Goal: Task Accomplishment & Management: Complete application form

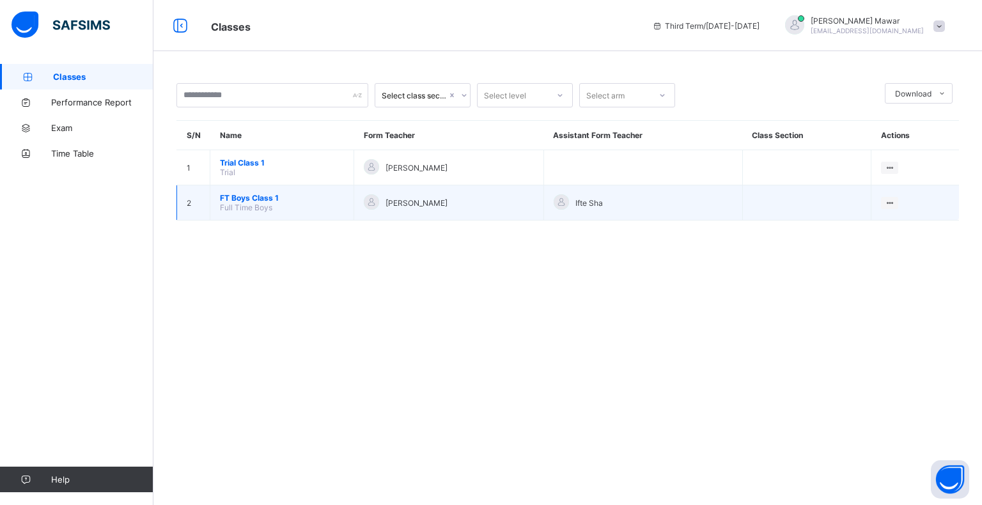
click at [222, 194] on span "FT Boys Class 1" at bounding box center [282, 198] width 124 height 10
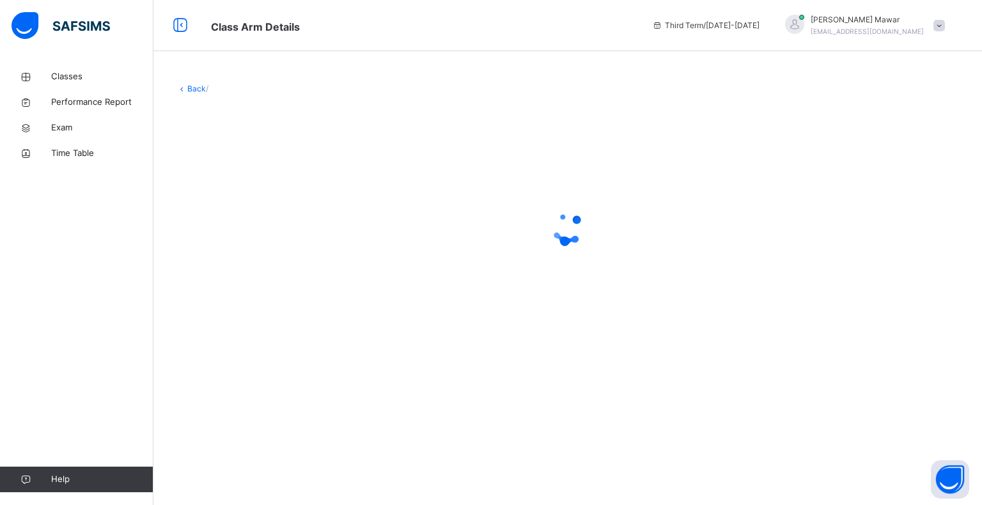
click at [256, 297] on div at bounding box center [567, 228] width 782 height 243
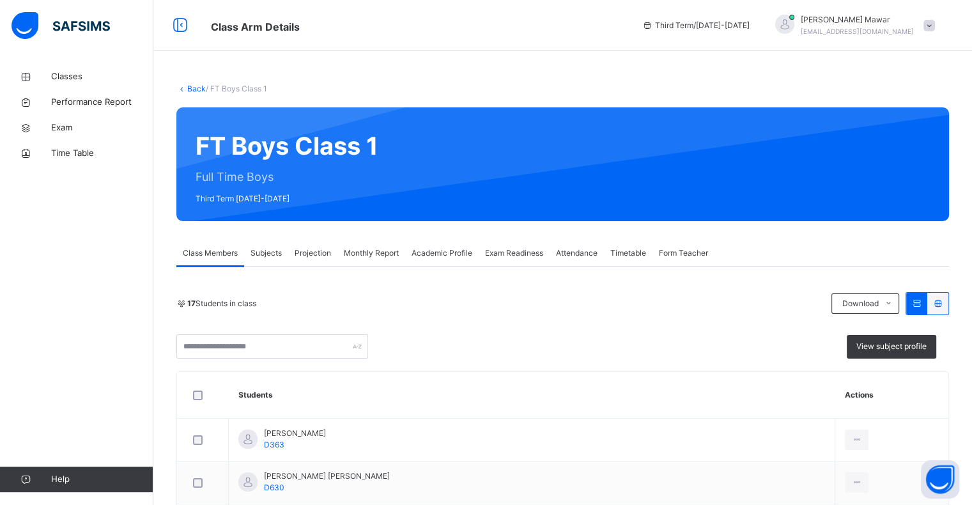
click at [260, 304] on div "17 Students in class" at bounding box center [500, 304] width 649 height 12
click at [291, 249] on div "Projection" at bounding box center [312, 253] width 49 height 26
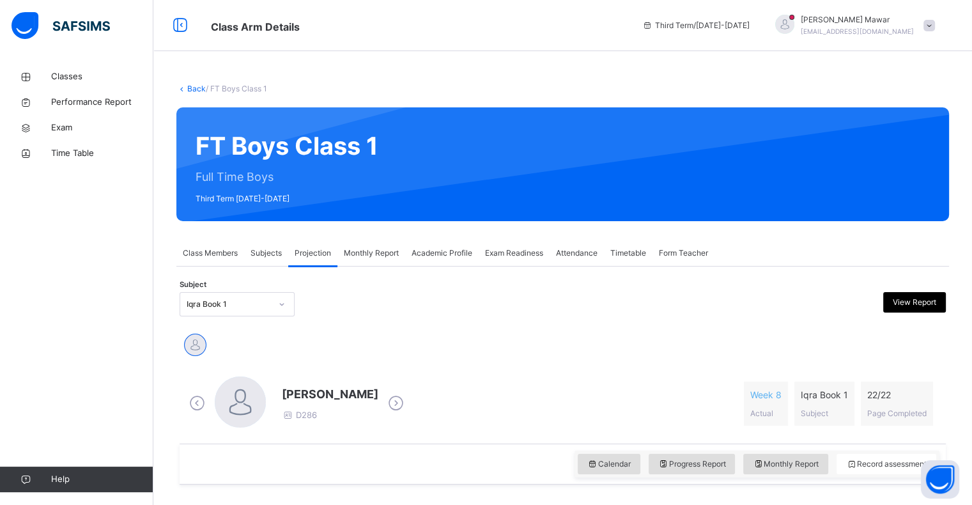
click at [242, 333] on div "[PERSON_NAME]" at bounding box center [563, 346] width 760 height 28
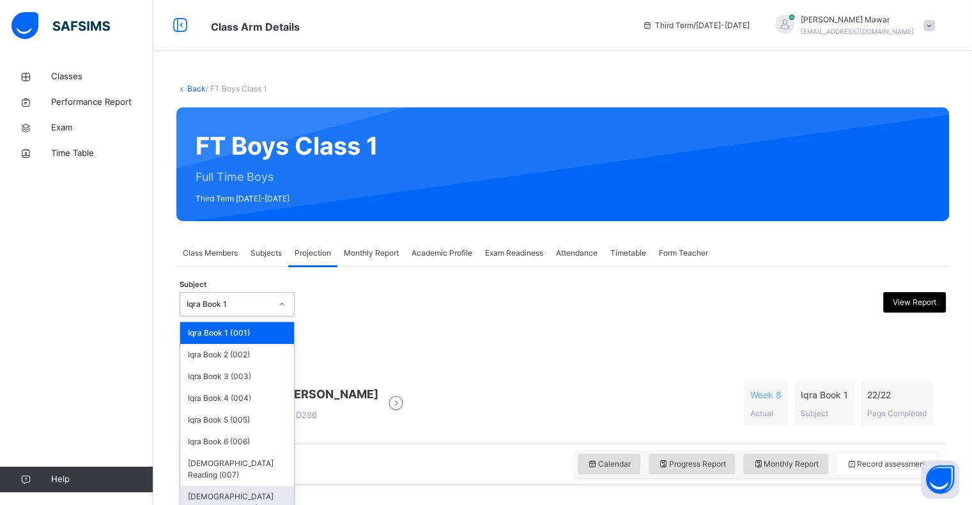
click at [261, 490] on div "[DEMOGRAPHIC_DATA] Memorisation (008)" at bounding box center [237, 502] width 114 height 33
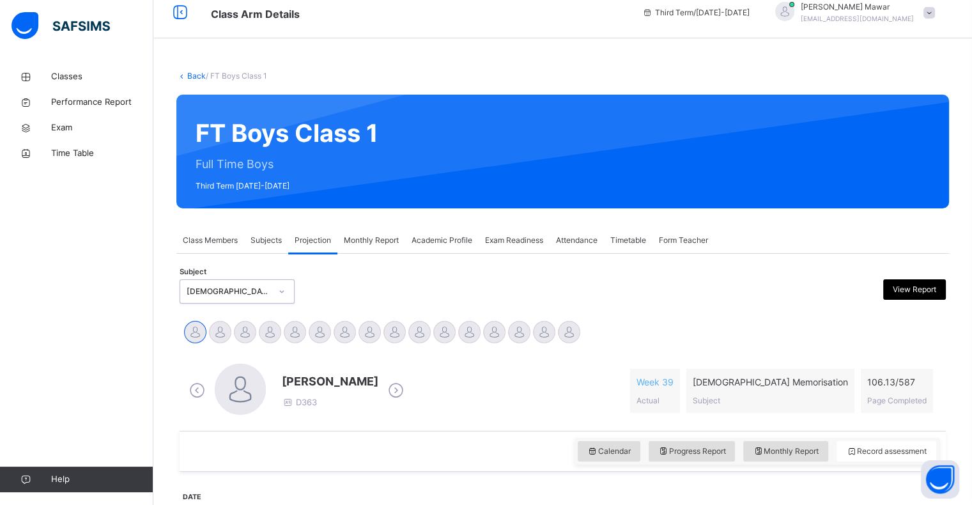
scroll to position [12, 0]
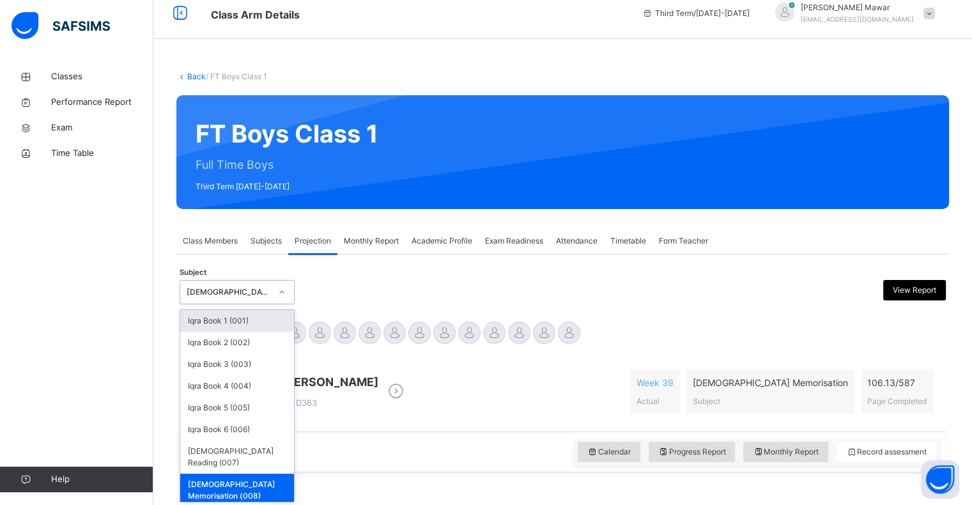
click at [261, 280] on div "[DEMOGRAPHIC_DATA] Memorisation (008)" at bounding box center [237, 292] width 115 height 24
click at [251, 326] on div "Iqra Book 1 (001)" at bounding box center [237, 321] width 114 height 22
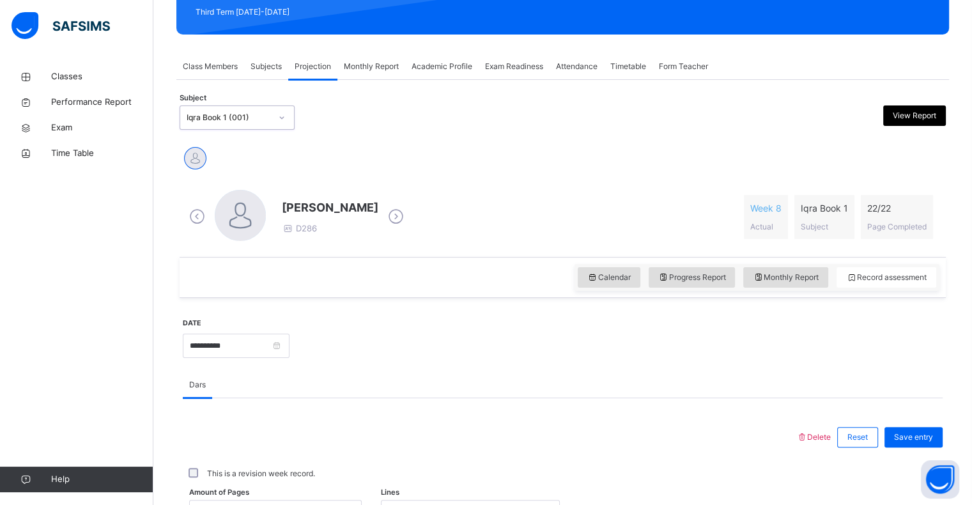
scroll to position [184, 0]
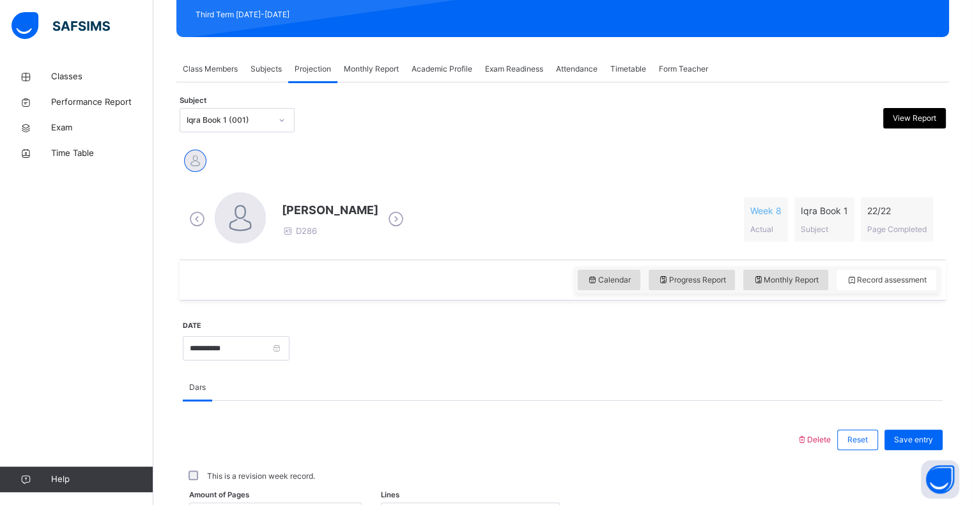
drag, startPoint x: 258, startPoint y: 121, endPoint x: 237, endPoint y: 290, distance: 170.7
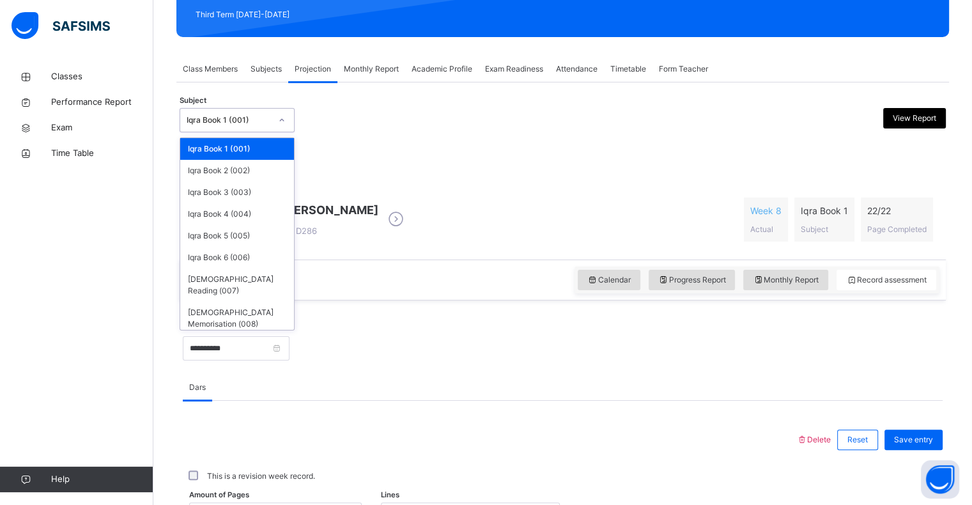
drag, startPoint x: 237, startPoint y: 290, endPoint x: 191, endPoint y: 117, distance: 179.4
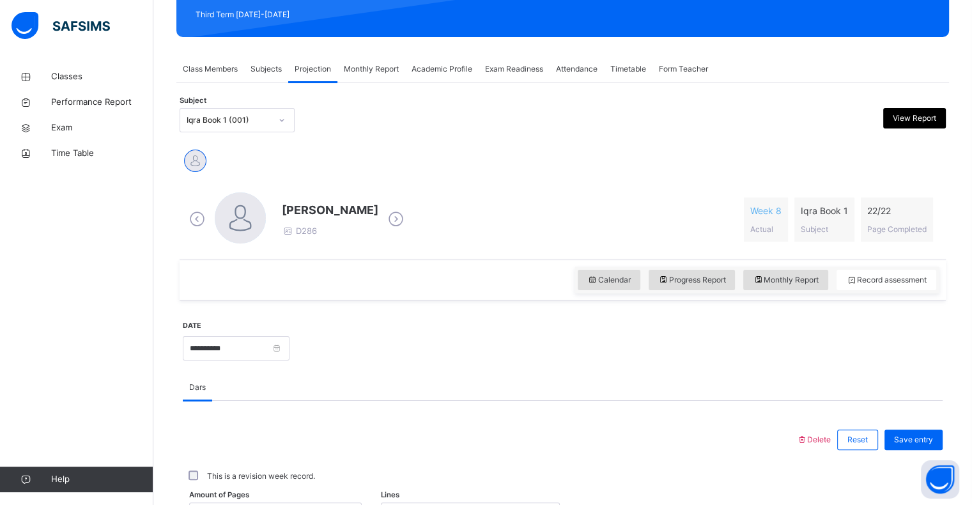
drag, startPoint x: 191, startPoint y: 117, endPoint x: 185, endPoint y: 300, distance: 183.6
drag, startPoint x: 185, startPoint y: 300, endPoint x: 183, endPoint y: 177, distance: 123.4
click at [180, 184] on div "Qais Rahimi D286 Week 8 Actual Iqra Book 1 Subject 22 / 22 Page Completed" at bounding box center [563, 220] width 766 height 80
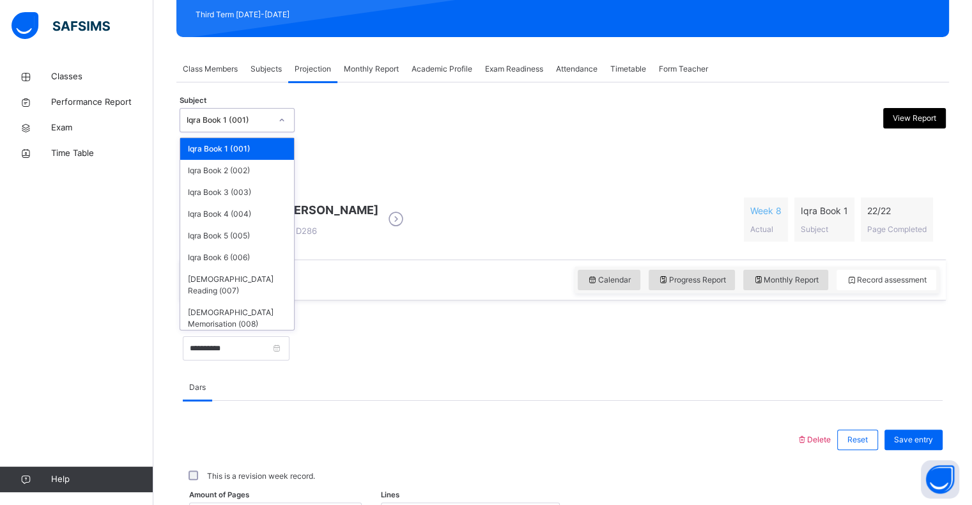
click at [278, 118] on icon at bounding box center [282, 120] width 8 height 13
click at [245, 305] on div "[DEMOGRAPHIC_DATA] Memorisation (008)" at bounding box center [237, 318] width 114 height 33
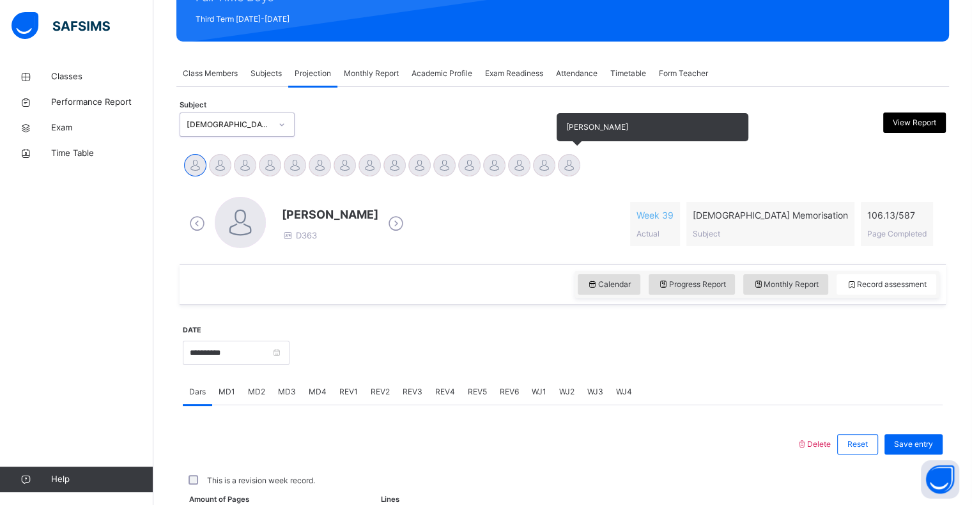
scroll to position [201, 0]
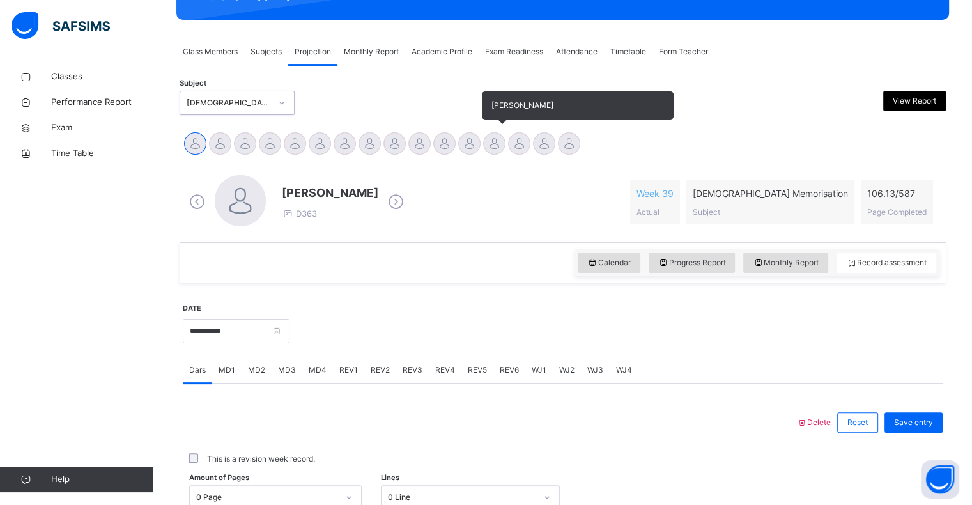
click at [494, 139] on div at bounding box center [494, 143] width 22 height 22
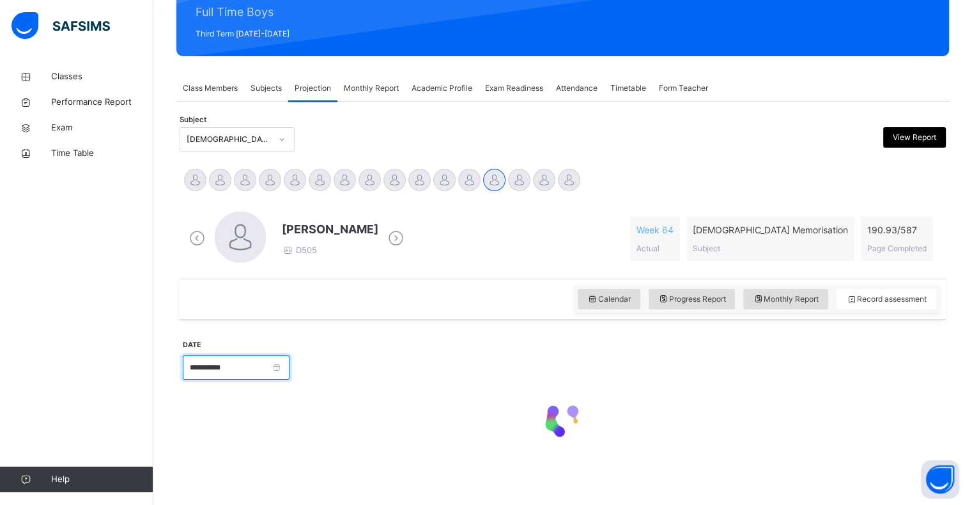
click at [260, 356] on input "**********" at bounding box center [236, 367] width 107 height 24
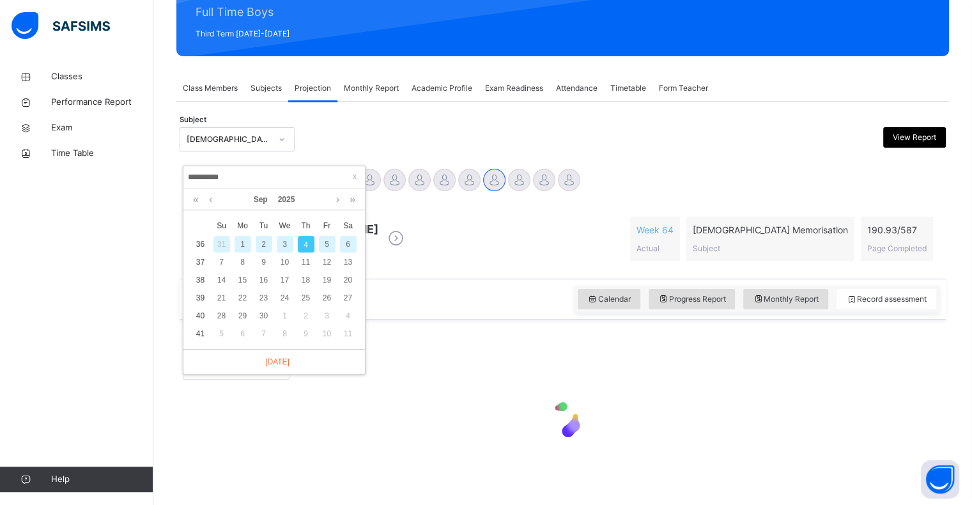
click at [268, 184] on input "**********" at bounding box center [274, 177] width 174 height 14
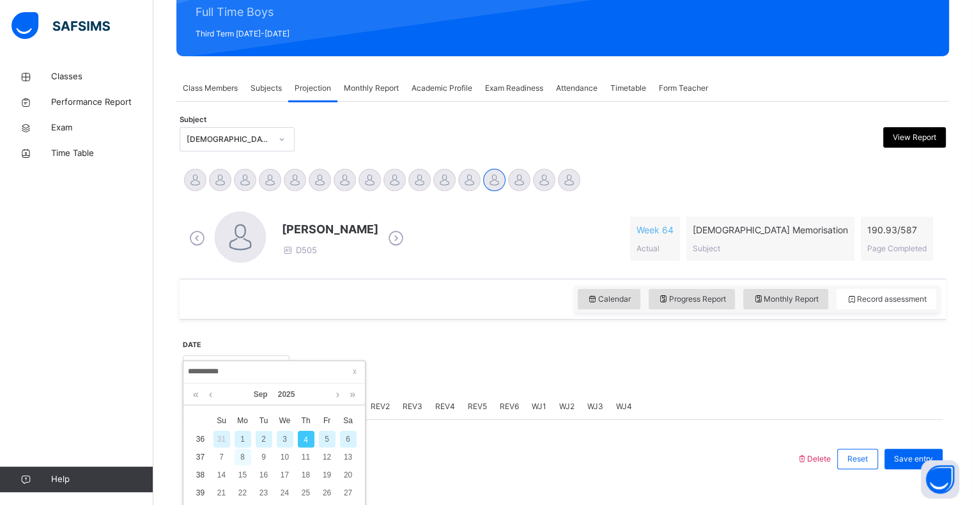
click at [245, 449] on div "8" at bounding box center [243, 457] width 17 height 17
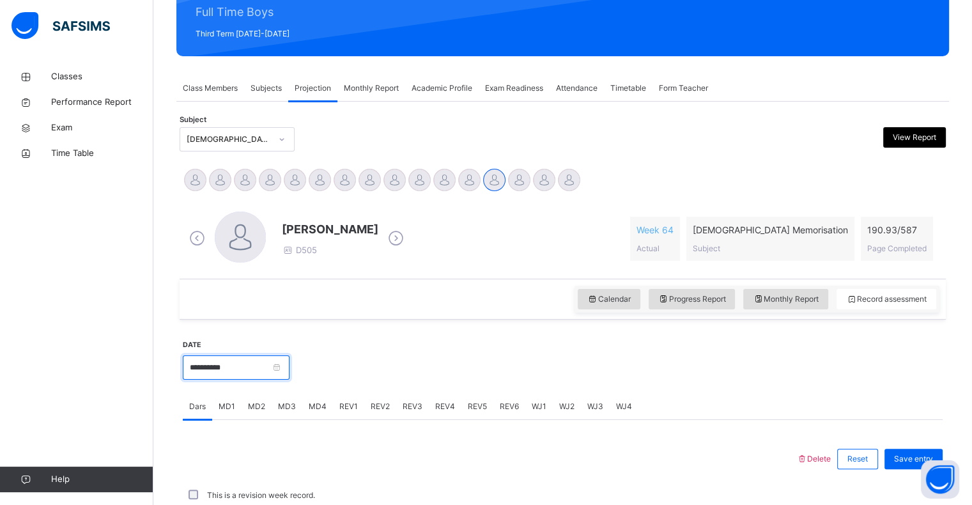
click at [263, 355] on input "**********" at bounding box center [236, 367] width 107 height 24
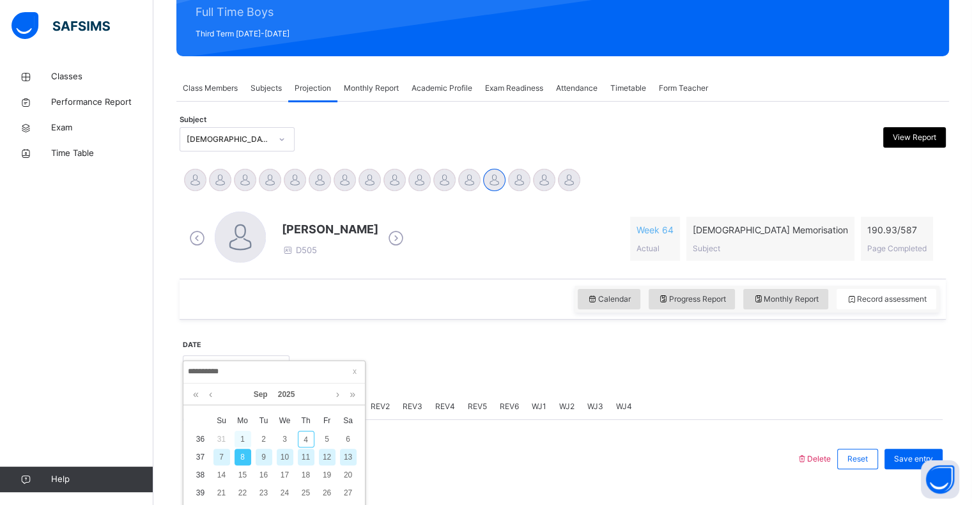
click at [242, 437] on div "1" at bounding box center [243, 439] width 17 height 17
type input "**********"
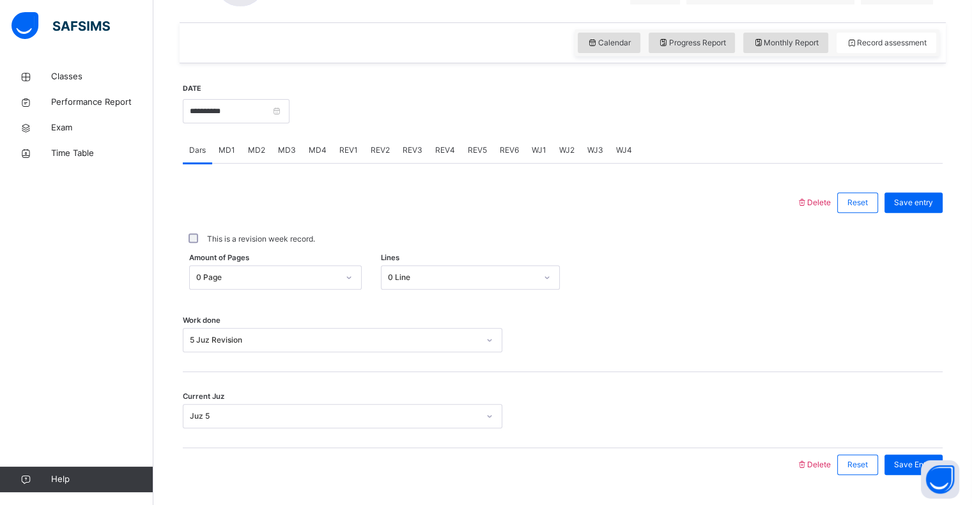
scroll to position [421, 0]
click at [364, 140] on div "REV2" at bounding box center [380, 151] width 32 height 26
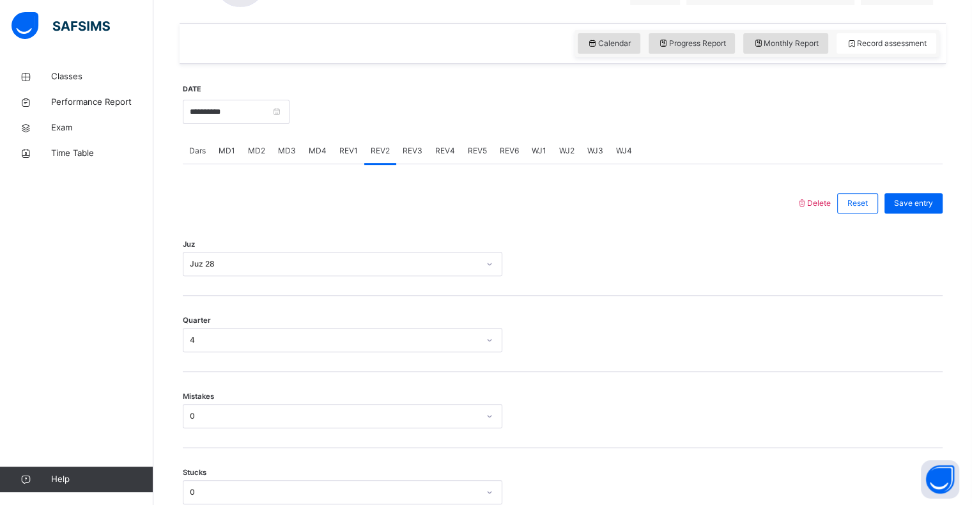
click at [338, 160] on div "REV1" at bounding box center [348, 151] width 31 height 26
click at [403, 153] on span "REV3" at bounding box center [413, 151] width 20 height 12
click at [442, 152] on span "REV4" at bounding box center [445, 151] width 20 height 12
click at [474, 146] on span "REV5" at bounding box center [477, 151] width 19 height 12
click at [494, 157] on div "REV6" at bounding box center [510, 151] width 32 height 26
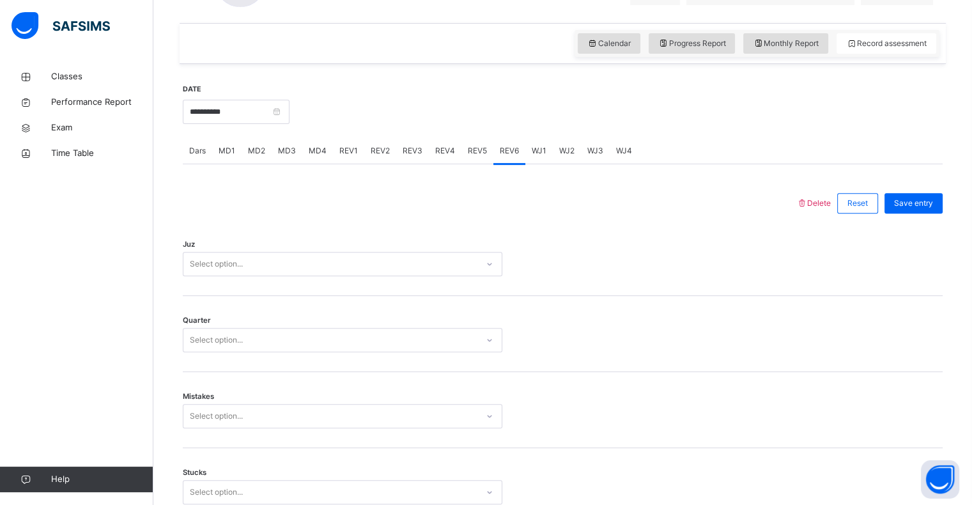
click at [525, 150] on div "WJ1" at bounding box center [538, 151] width 27 height 26
click at [494, 154] on div "REV6" at bounding box center [510, 151] width 32 height 26
click at [468, 150] on span "REV5" at bounding box center [477, 151] width 19 height 12
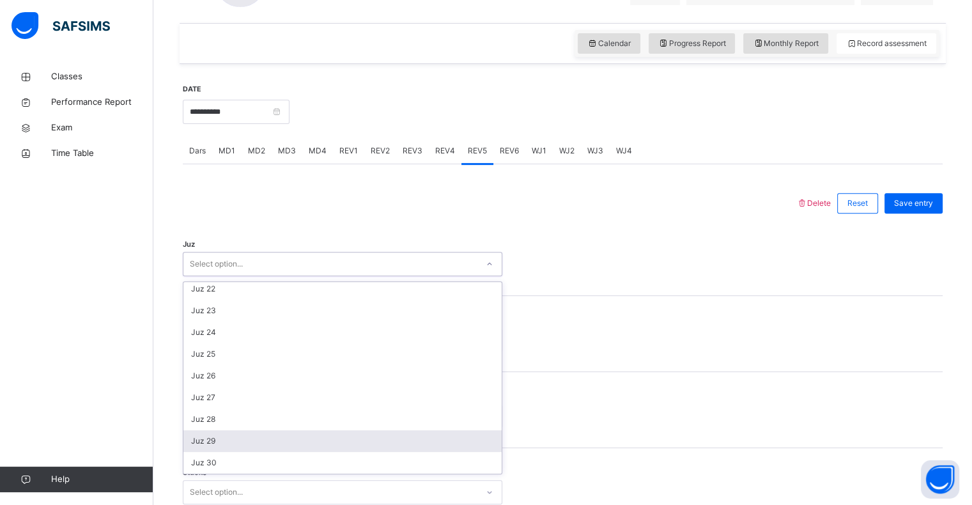
click at [184, 435] on div "Juz 29" at bounding box center [342, 441] width 318 height 22
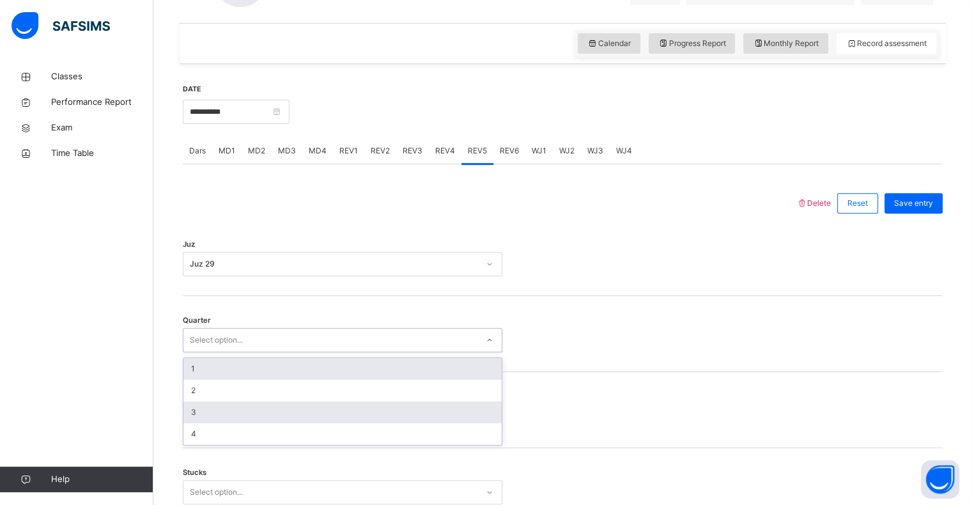
click at [190, 415] on div "3" at bounding box center [342, 412] width 318 height 22
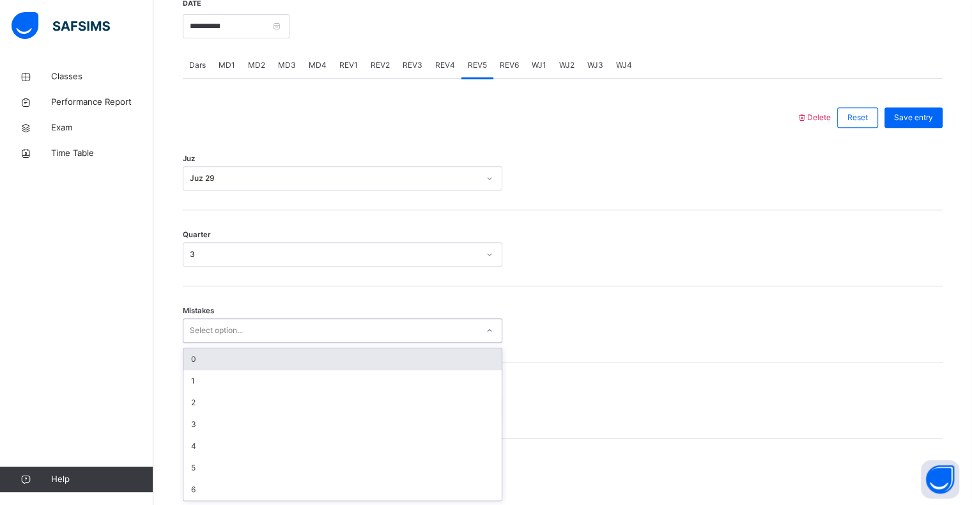
click at [190, 348] on div "0" at bounding box center [342, 359] width 318 height 22
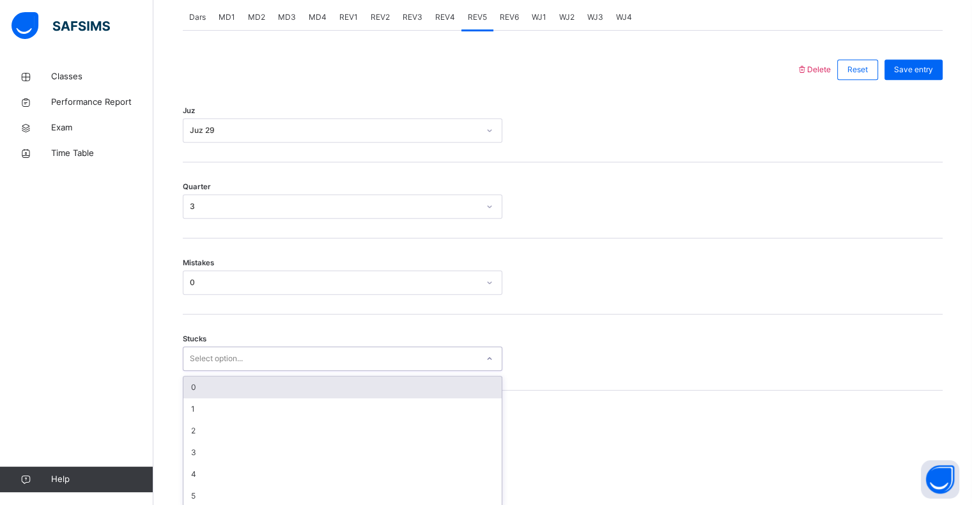
scroll to position [561, 0]
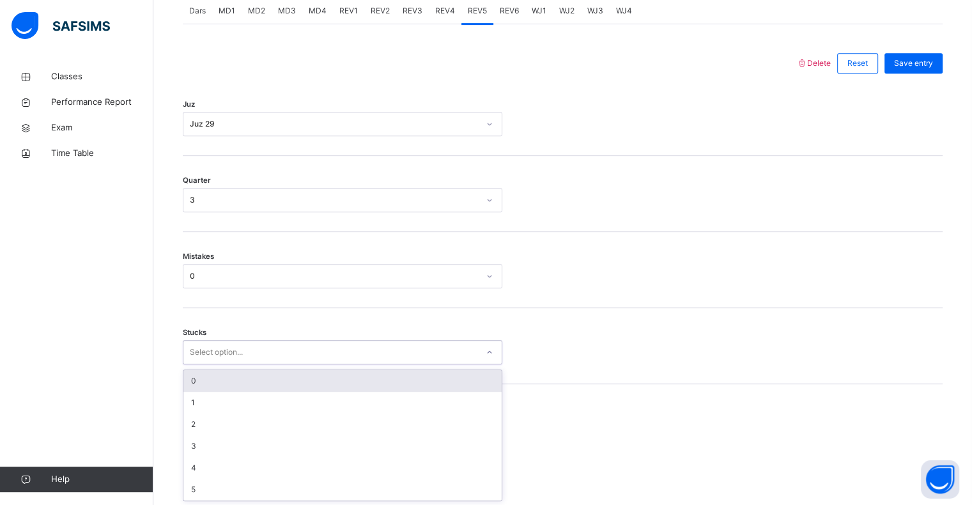
click at [185, 373] on div "0" at bounding box center [342, 381] width 318 height 22
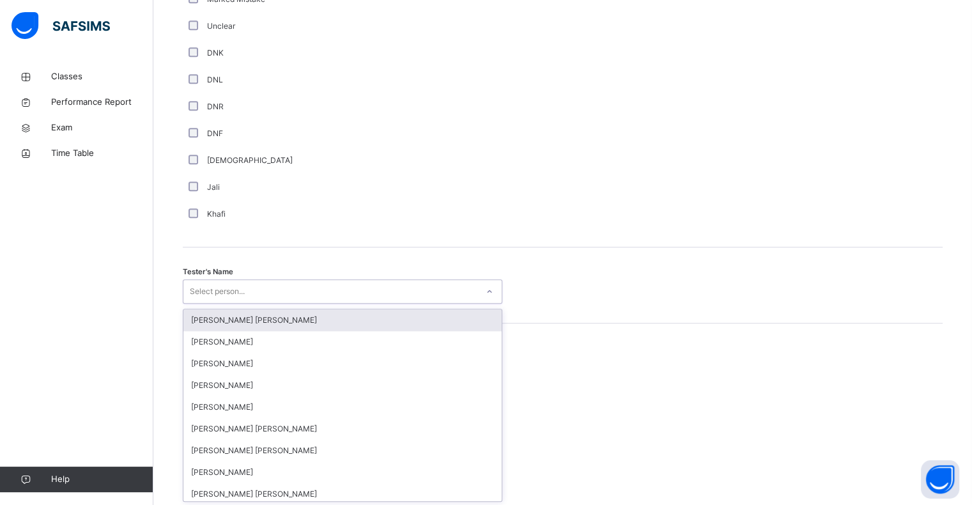
scroll to position [1110, 0]
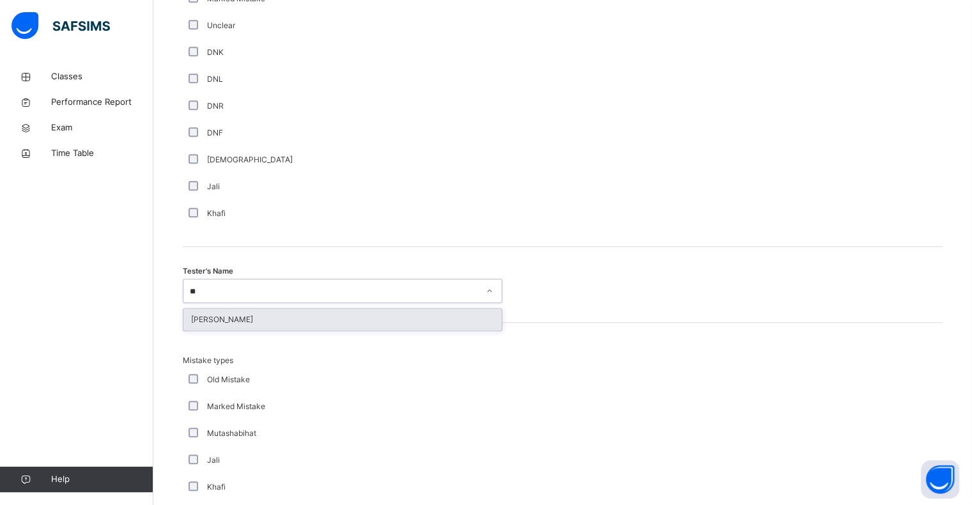
type input "*"
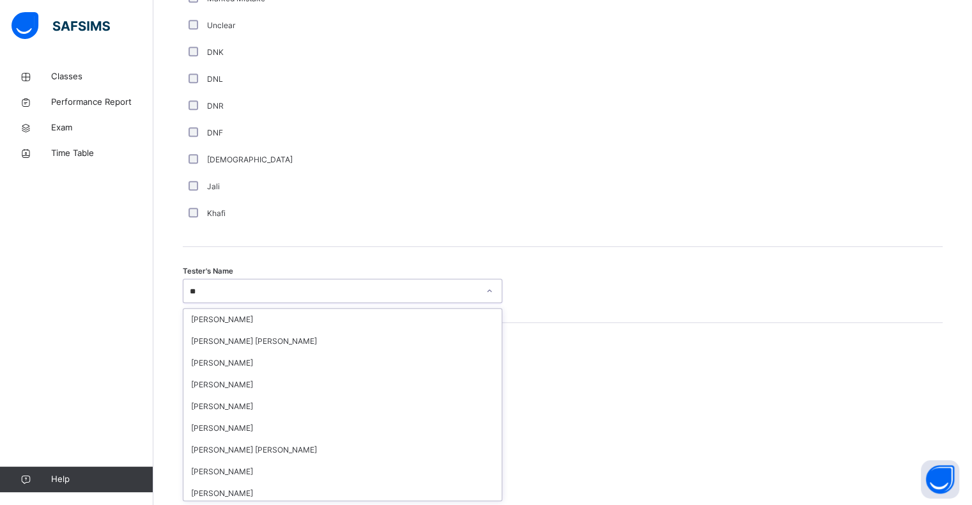
type input "***"
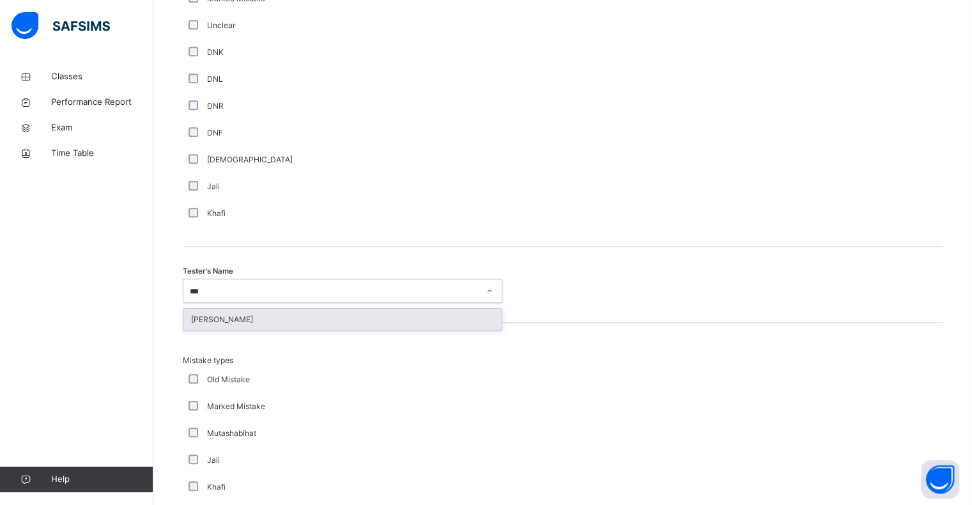
click at [201, 317] on div "[PERSON_NAME]" at bounding box center [342, 320] width 318 height 22
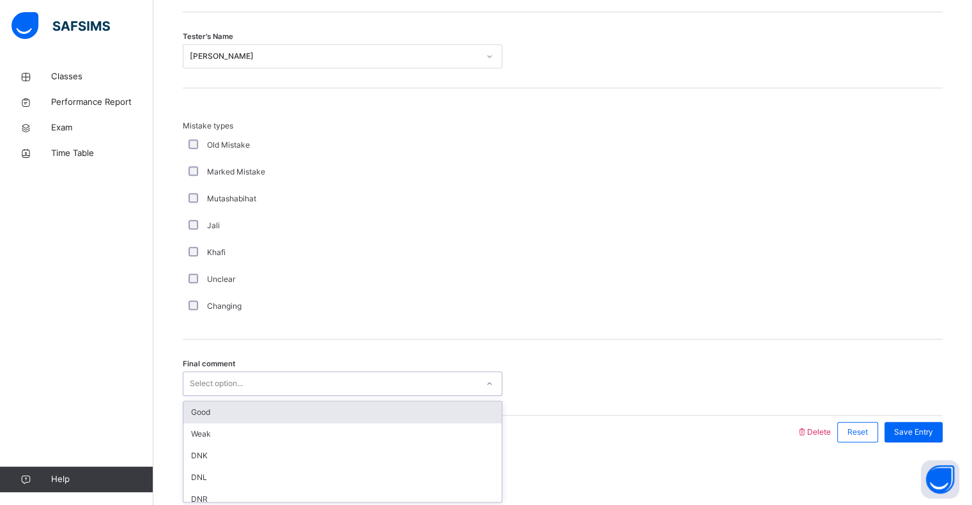
scroll to position [30, 0]
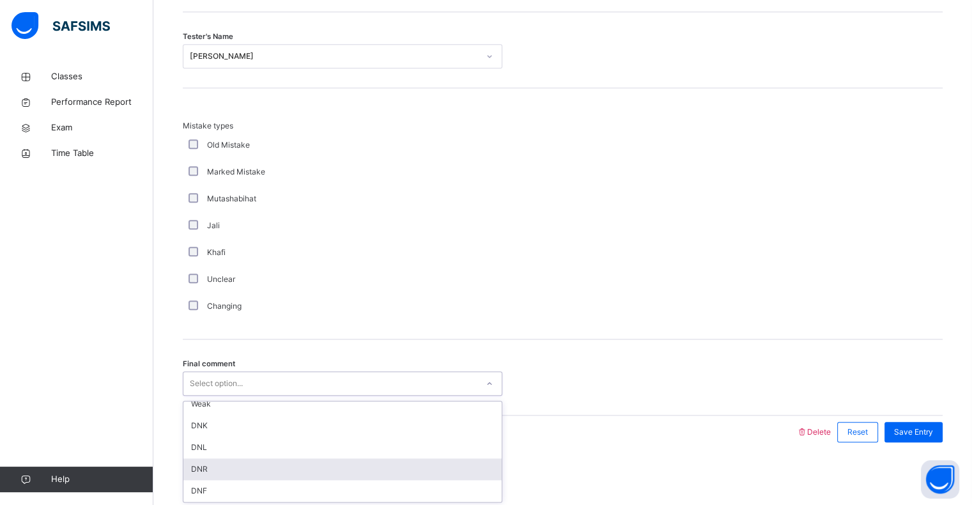
click at [187, 463] on div "DNR" at bounding box center [342, 469] width 318 height 22
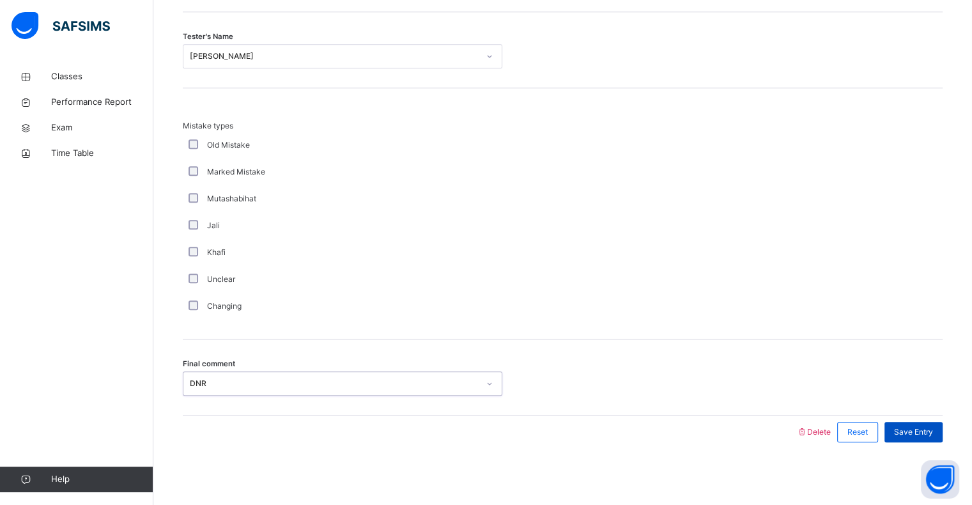
click at [913, 422] on div "Save Entry" at bounding box center [914, 432] width 58 height 20
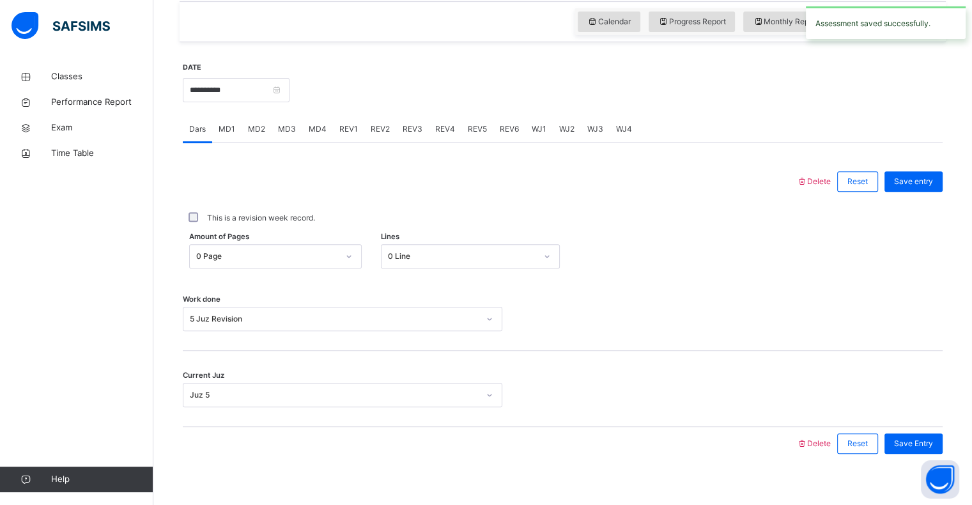
scroll to position [455, 0]
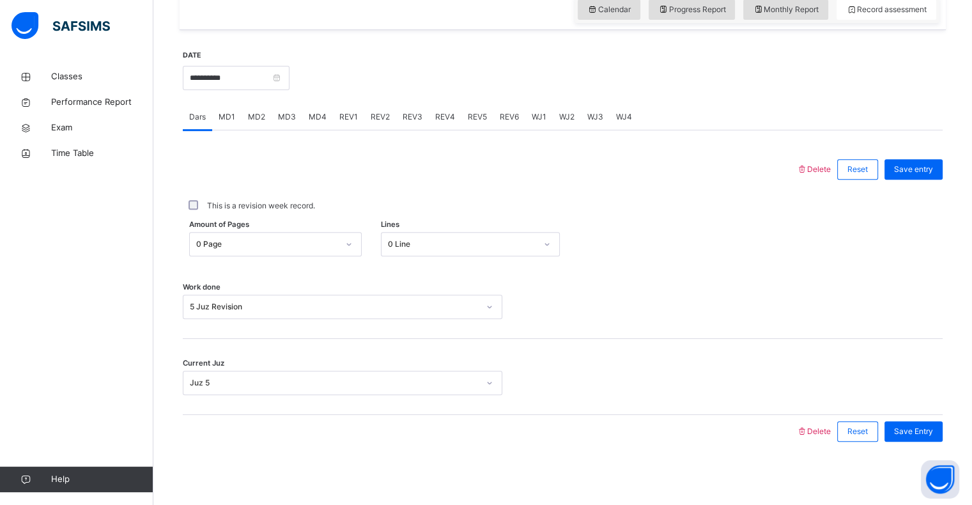
click at [505, 120] on span "REV6" at bounding box center [509, 117] width 19 height 12
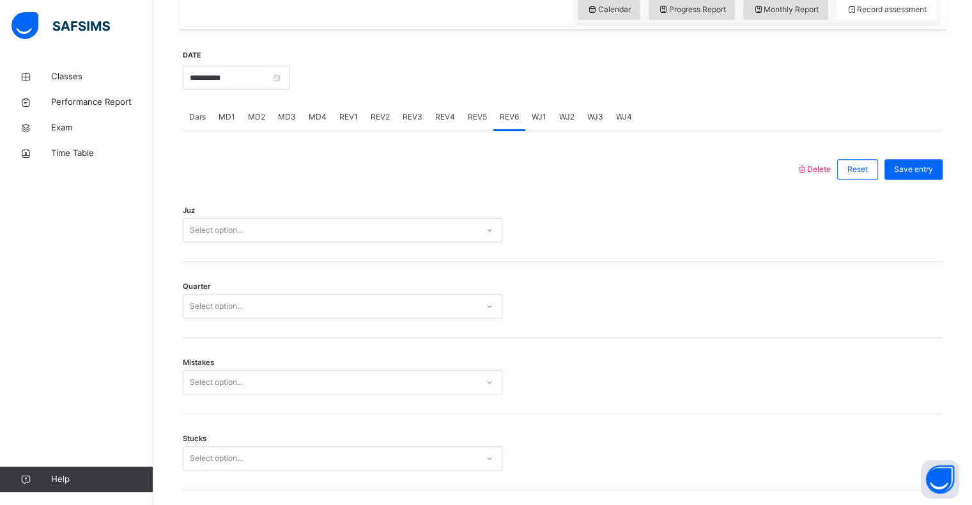
click at [192, 248] on div "Juz Select option..." at bounding box center [563, 224] width 760 height 76
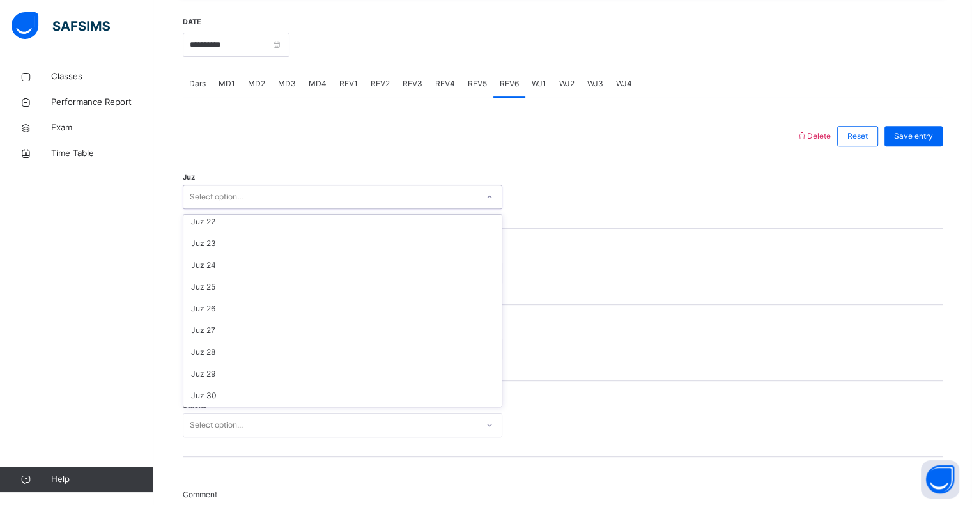
scroll to position [468, 0]
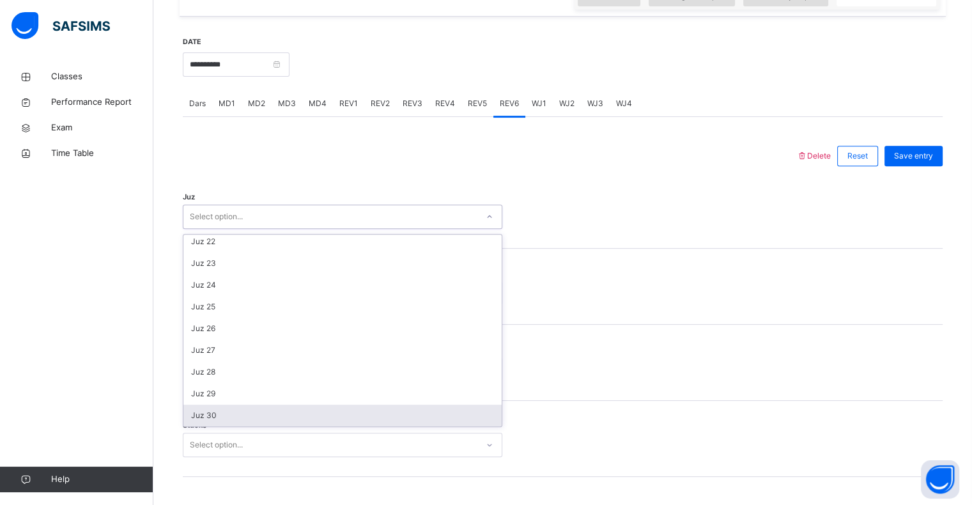
click at [189, 407] on div "Juz 30" at bounding box center [342, 416] width 318 height 22
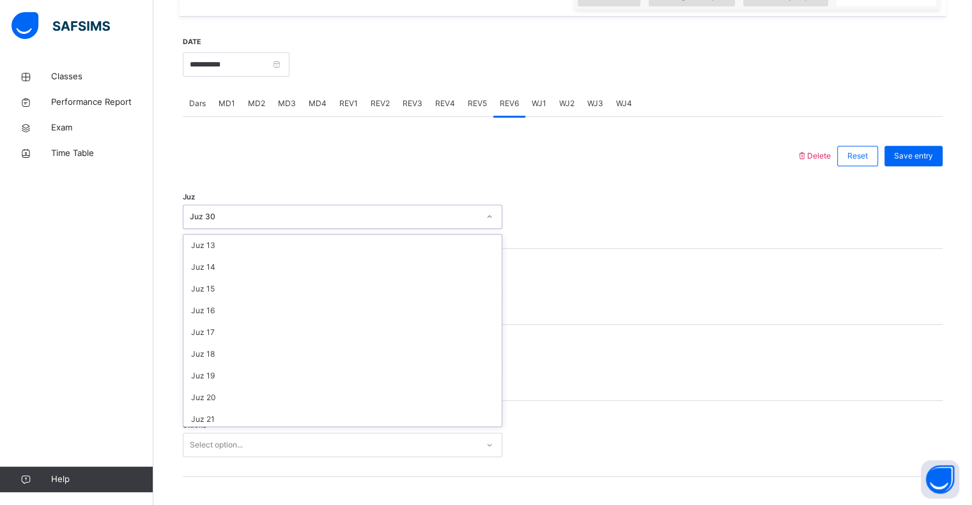
scroll to position [460, 0]
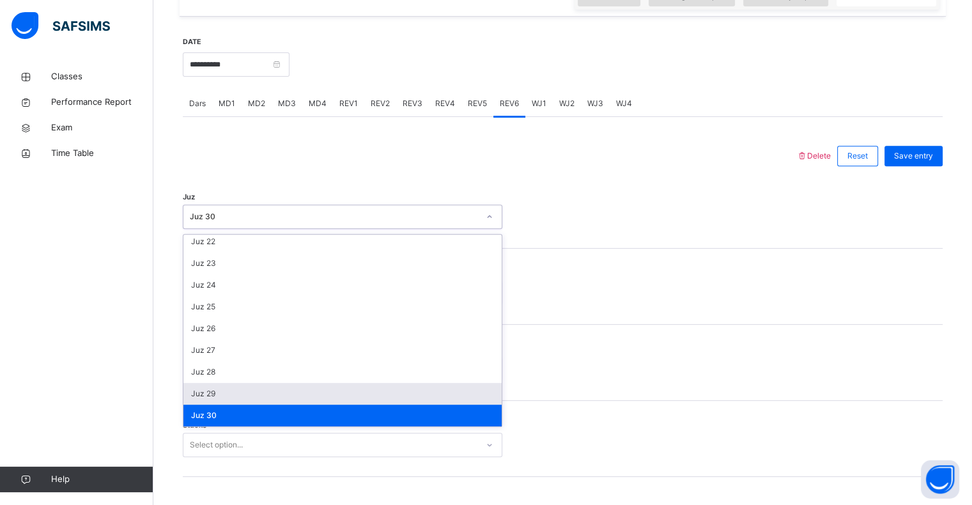
click at [192, 392] on div "Juz 29" at bounding box center [342, 394] width 318 height 22
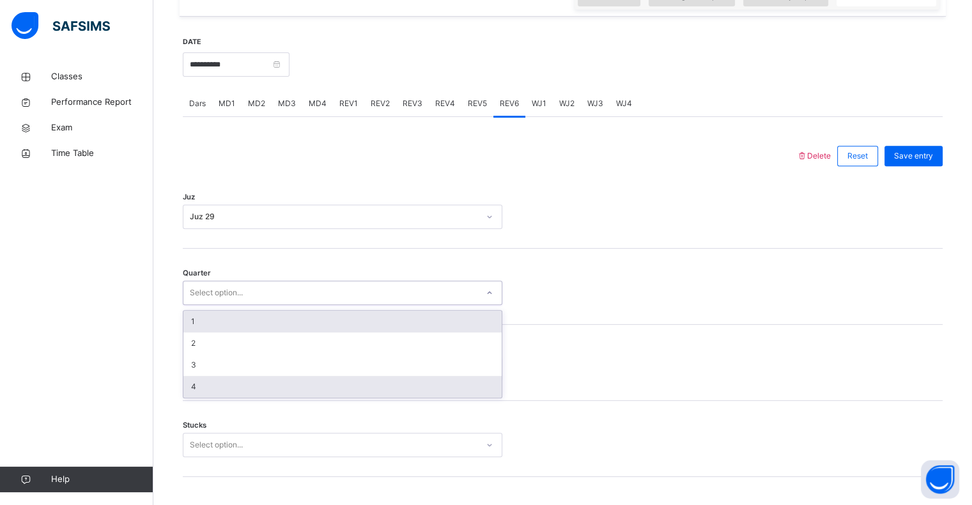
click at [192, 394] on div "4" at bounding box center [342, 387] width 318 height 22
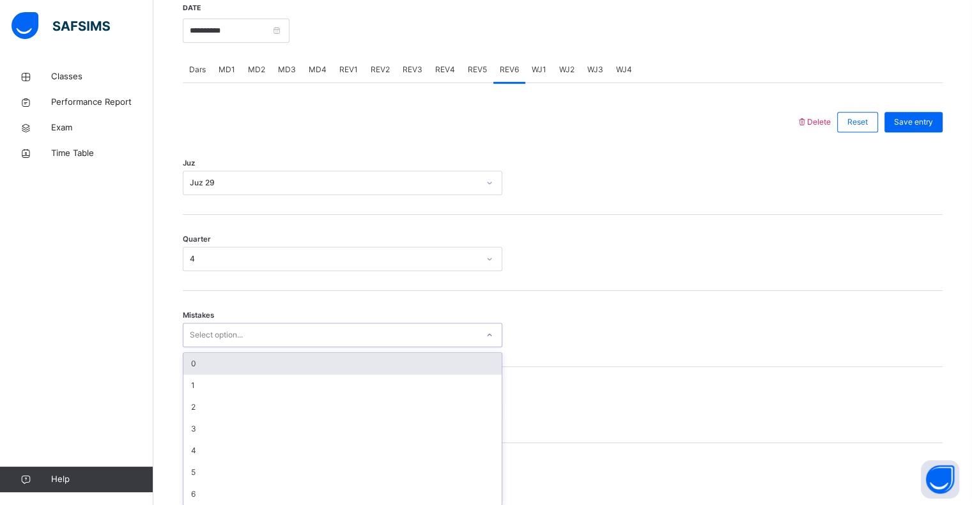
scroll to position [506, 0]
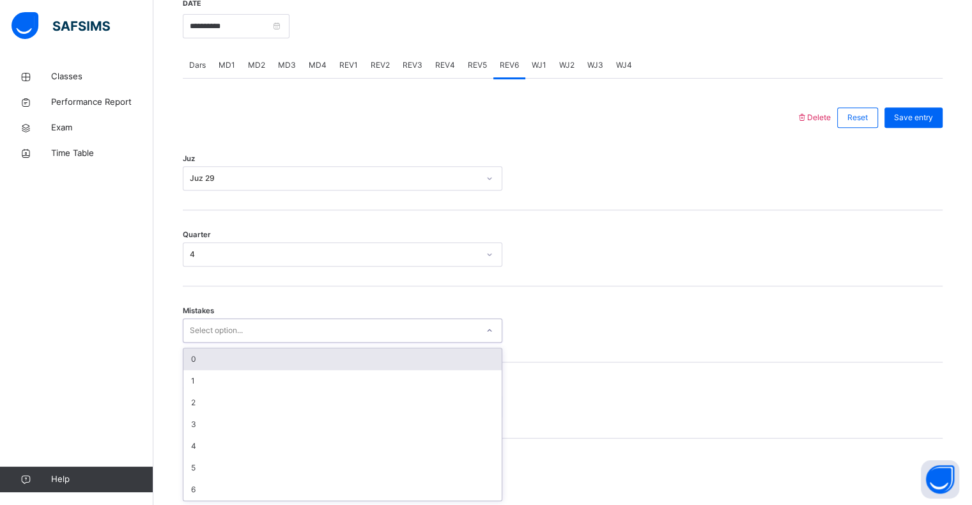
click at [185, 361] on div "0" at bounding box center [342, 359] width 318 height 22
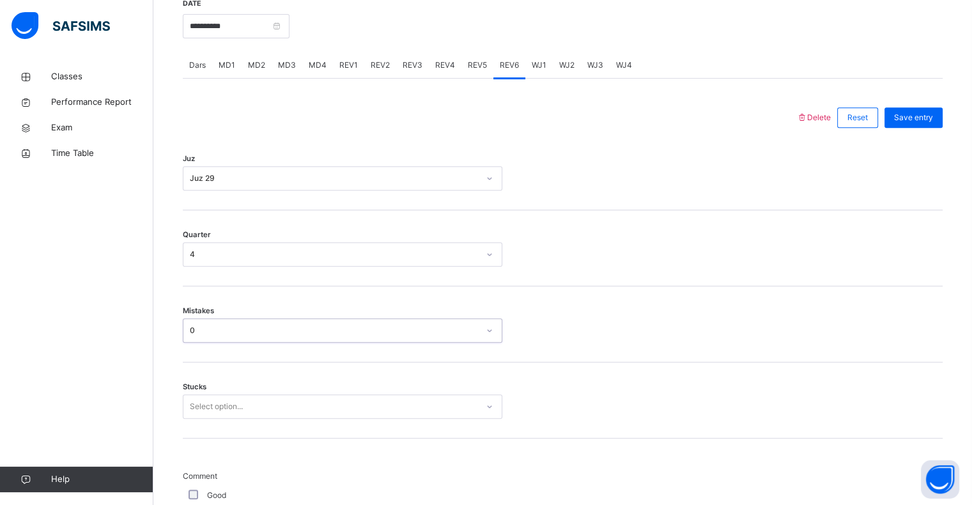
click at [190, 329] on div "0" at bounding box center [334, 331] width 289 height 12
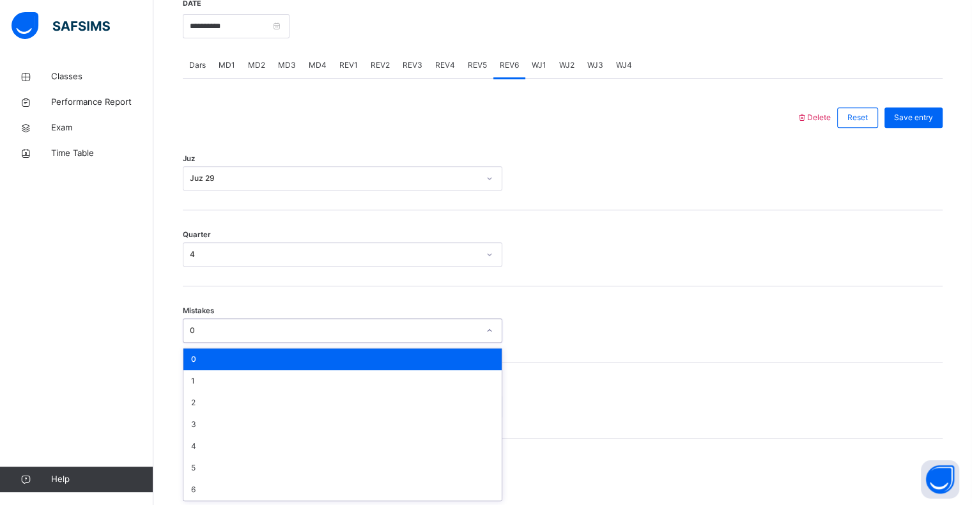
click at [187, 363] on div "0" at bounding box center [342, 359] width 318 height 22
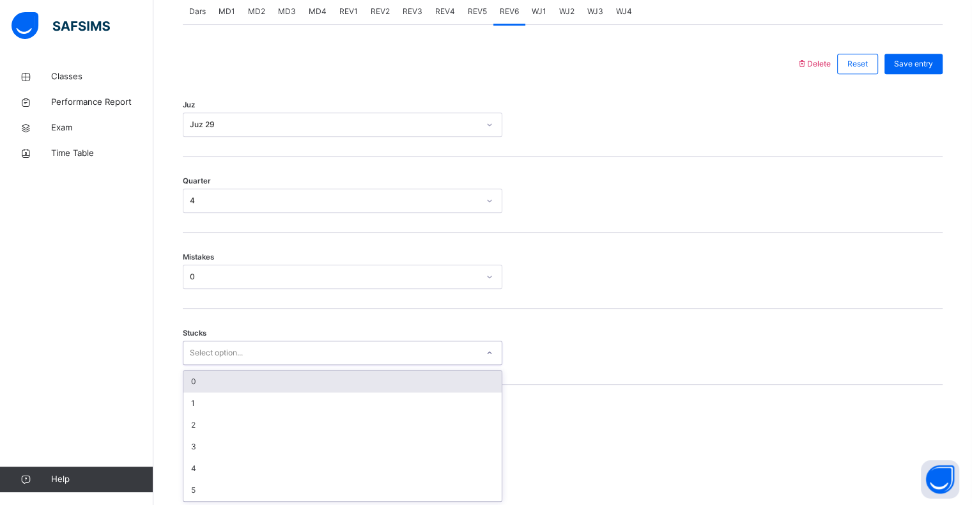
scroll to position [561, 0]
click at [186, 382] on div "0" at bounding box center [342, 381] width 318 height 22
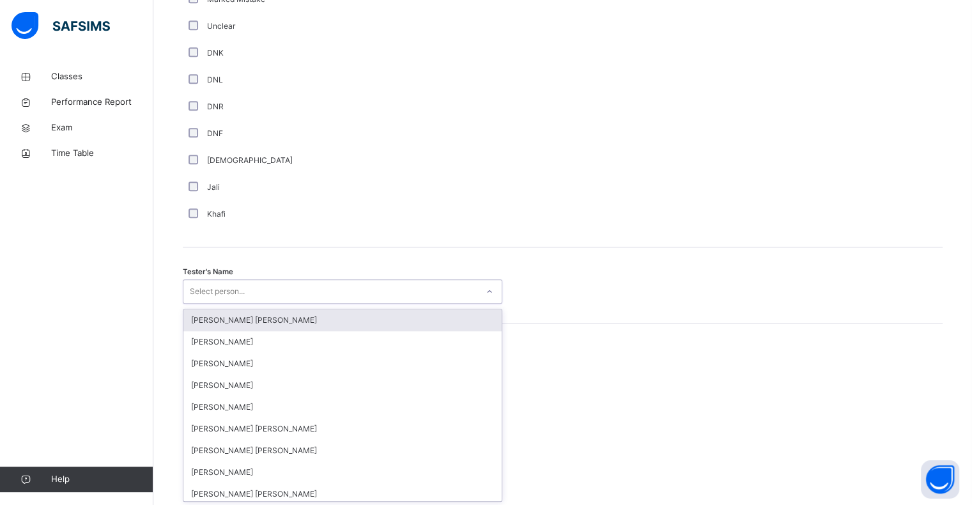
scroll to position [1110, 0]
type input "*"
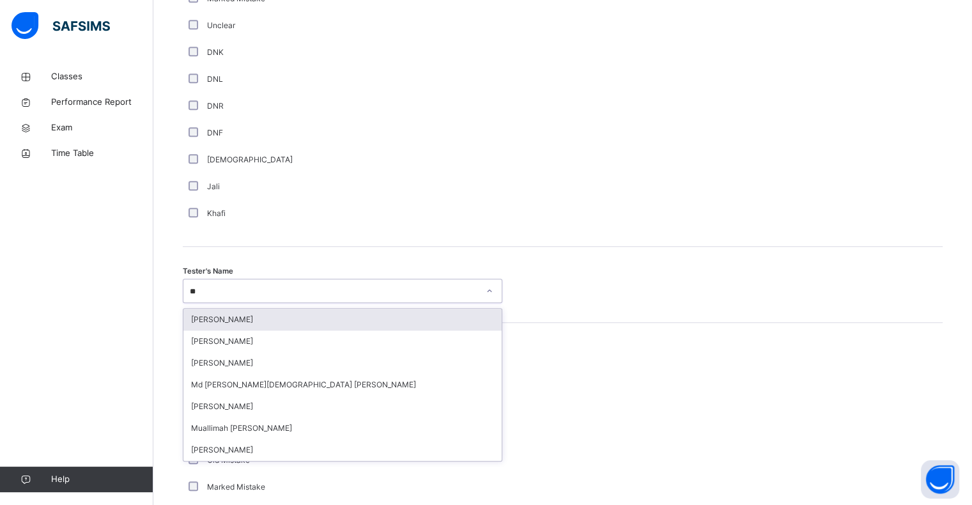
type input "*"
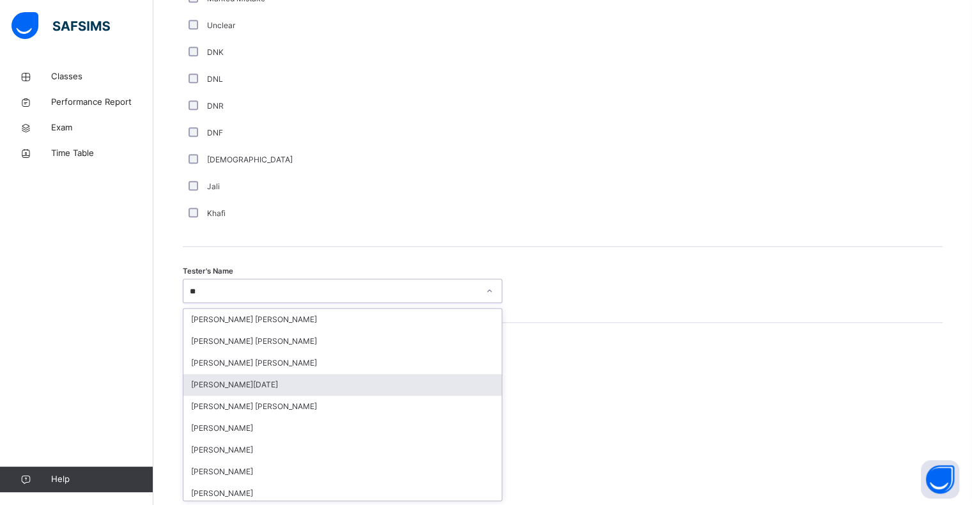
type input "*"
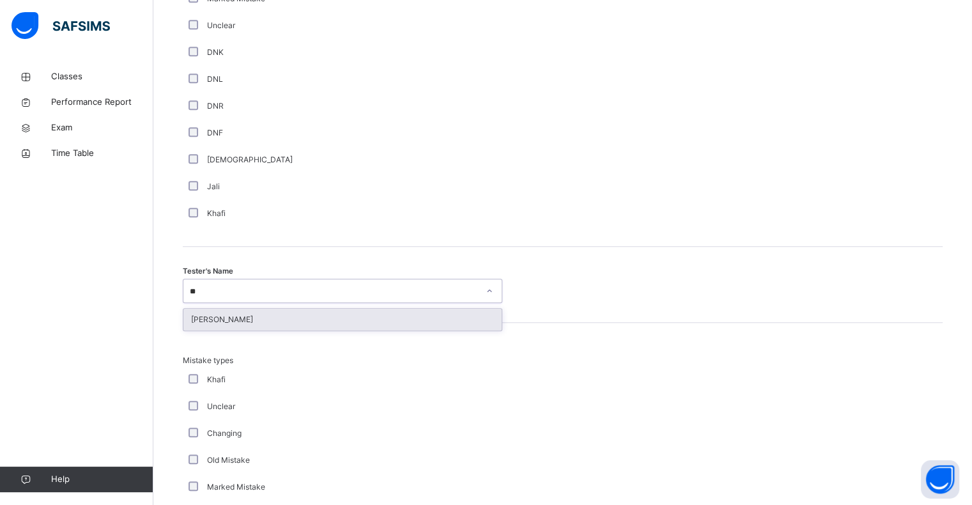
type input "*"
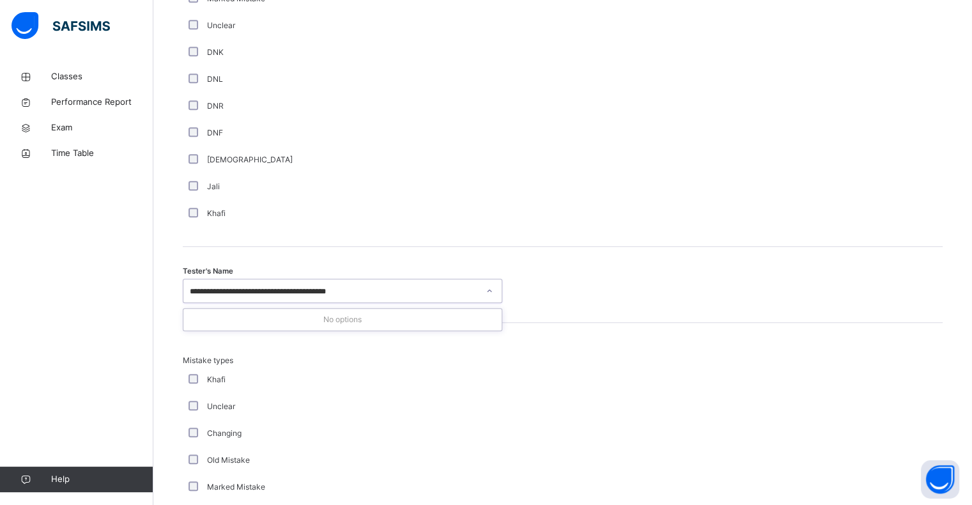
click at [237, 288] on input "**********" at bounding box center [277, 292] width 175 height 12
type input "*"
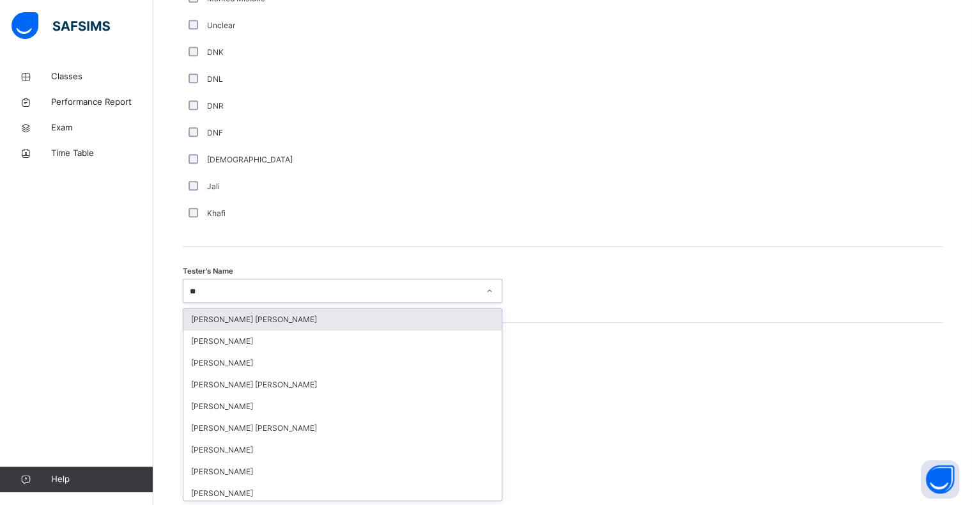
type input "*"
type input "***"
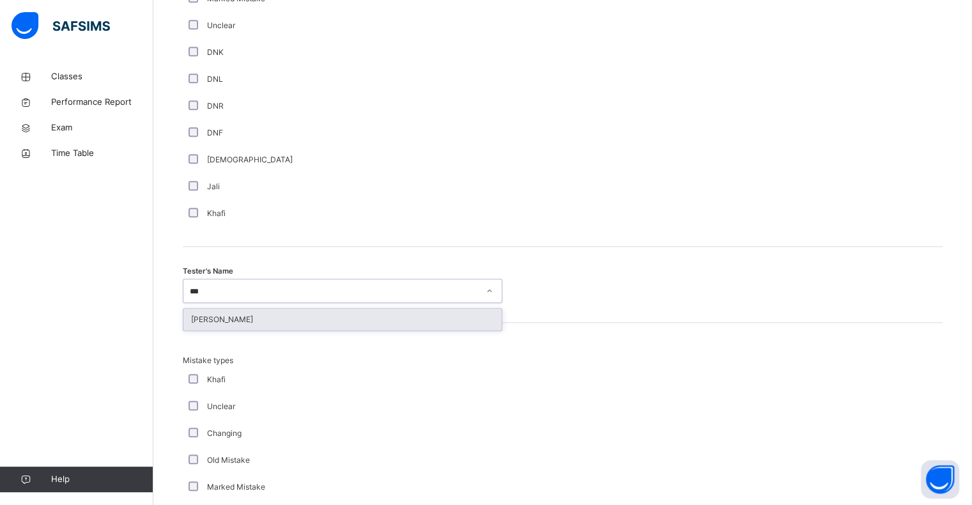
click at [198, 314] on div "[PERSON_NAME]" at bounding box center [342, 320] width 318 height 22
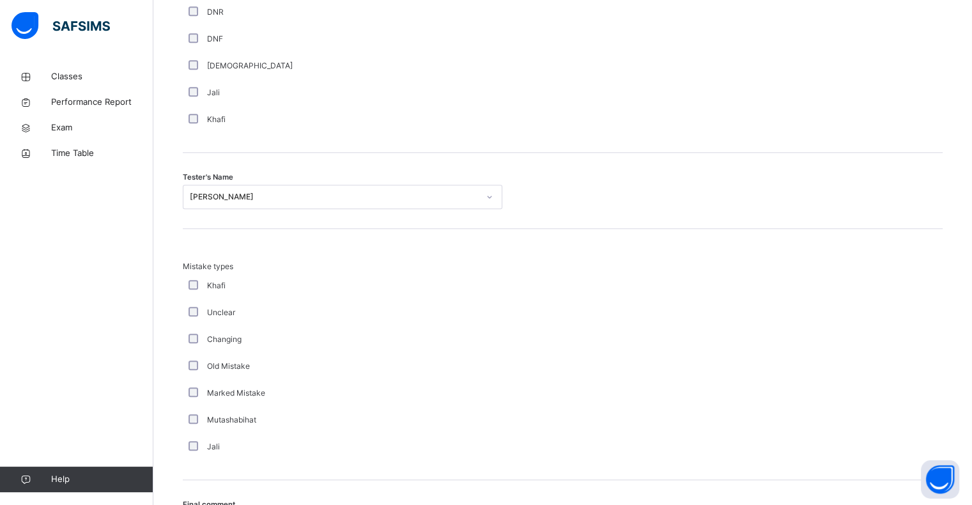
scroll to position [1345, 0]
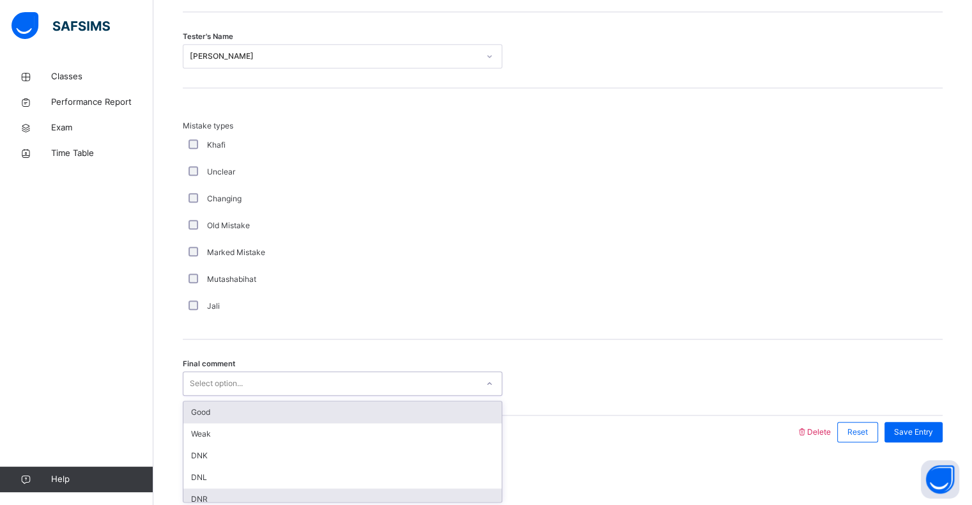
click at [194, 493] on div "DNR" at bounding box center [342, 499] width 318 height 22
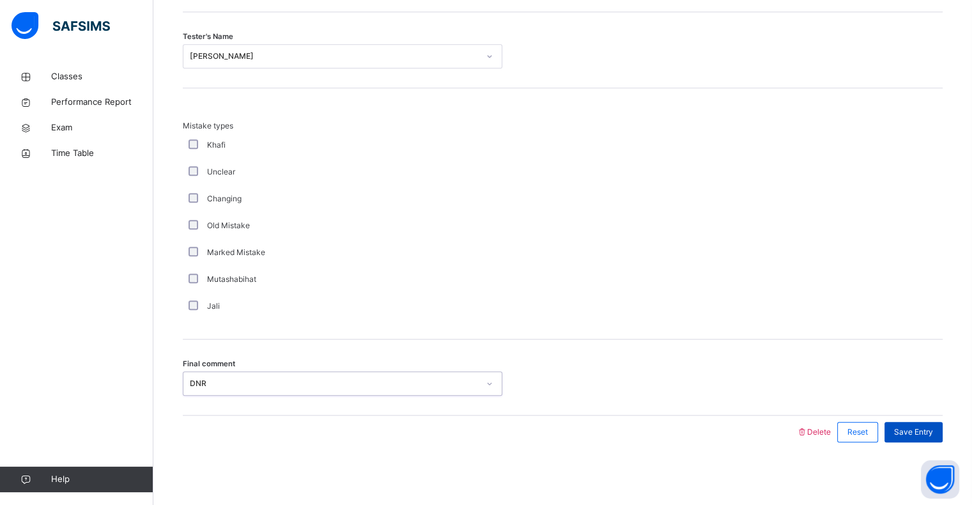
click at [931, 435] on span "Save Entry" at bounding box center [913, 432] width 39 height 12
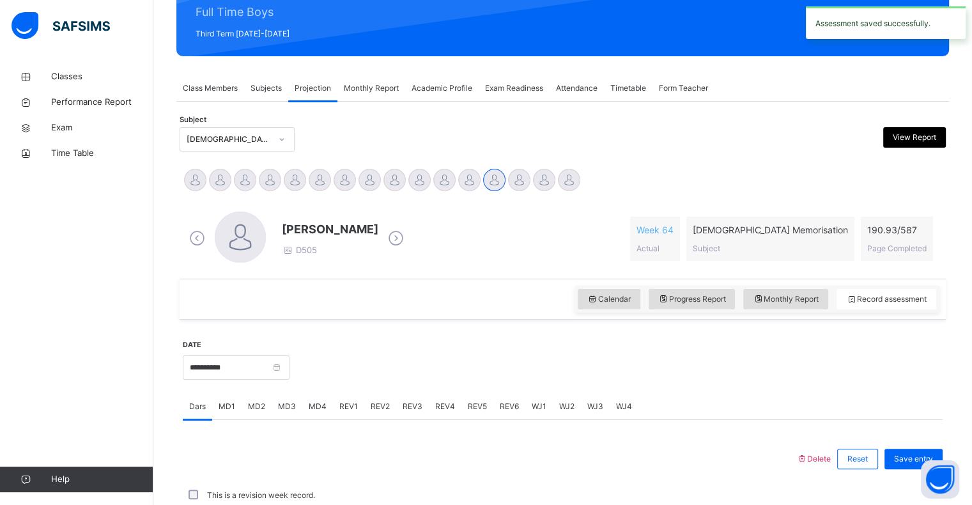
scroll to position [455, 0]
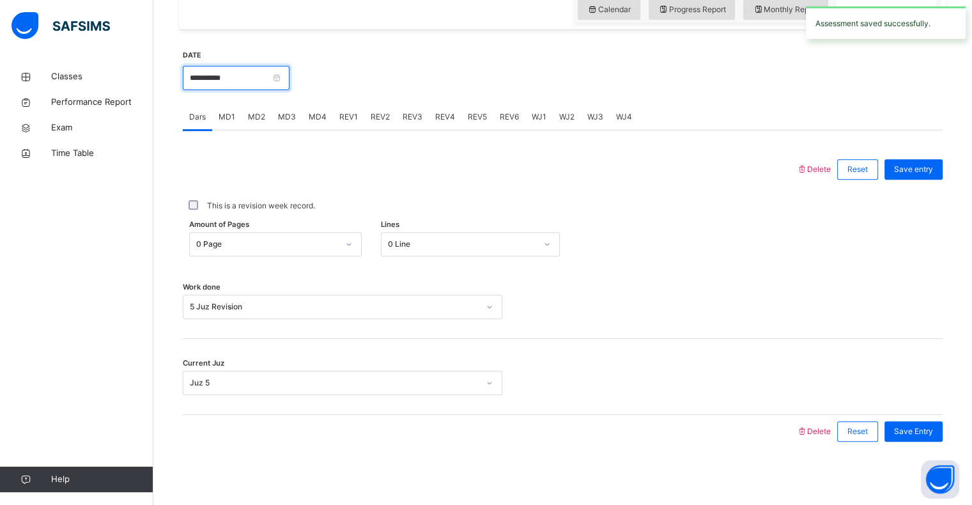
click at [214, 82] on input "**********" at bounding box center [236, 78] width 107 height 24
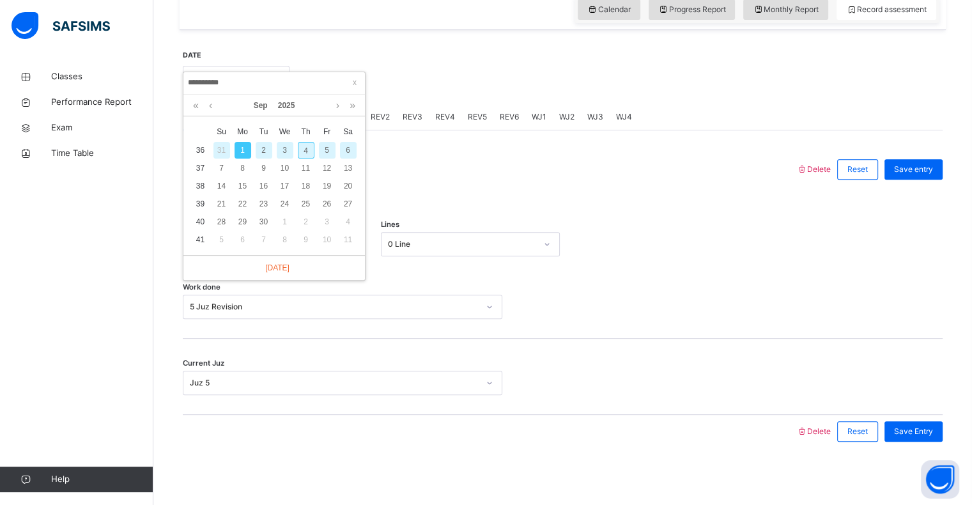
click at [262, 157] on div "2" at bounding box center [264, 150] width 17 height 17
type input "**********"
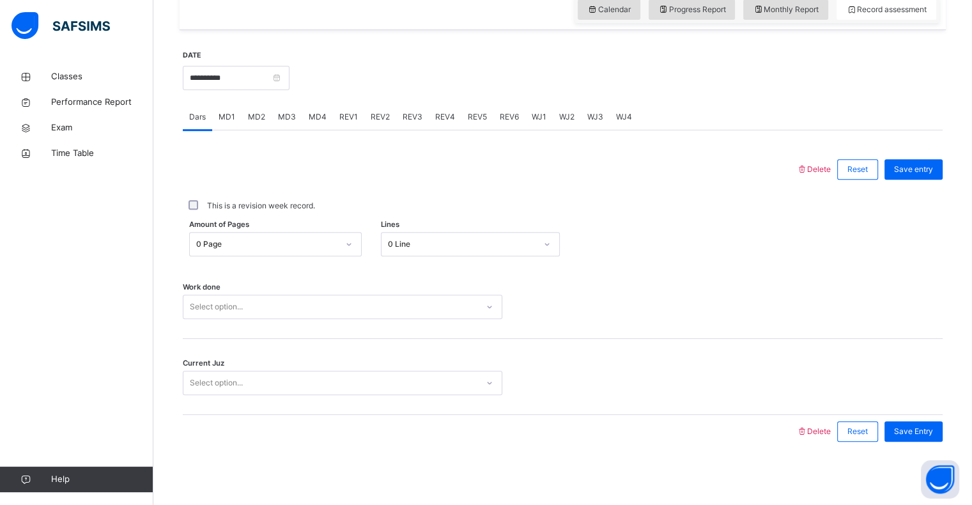
click at [12, 298] on div "Classes Performance Report Exam Time Table Help" at bounding box center [76, 278] width 153 height 454
click at [8, 309] on div "Classes Performance Report Exam Time Table Help" at bounding box center [76, 278] width 153 height 454
click at [0, 305] on div "Classes Performance Report Exam Time Table Help" at bounding box center [76, 278] width 153 height 454
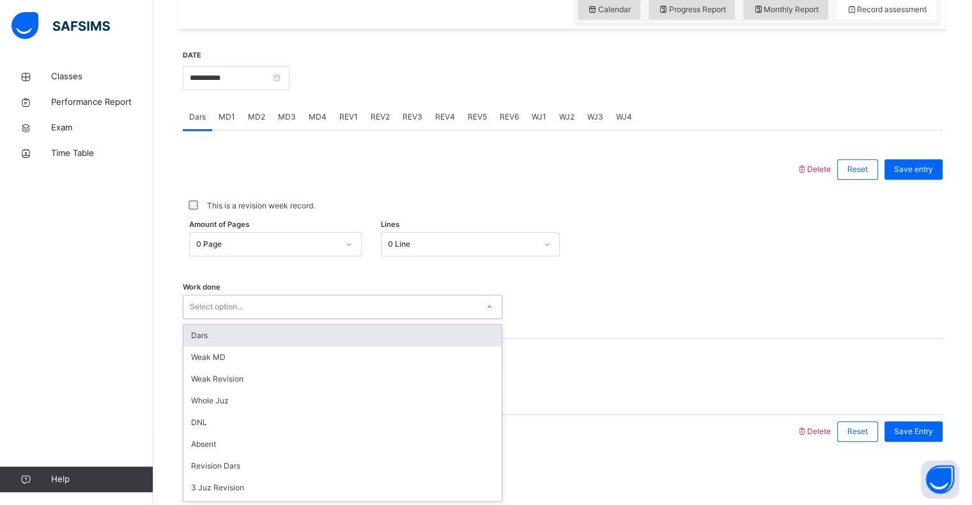
click at [371, 502] on div "Back / FT Boys Class 1 FT Boys Class 1 Full Time Boys Third Term 2024-2025 Clas…" at bounding box center [562, 57] width 819 height 896
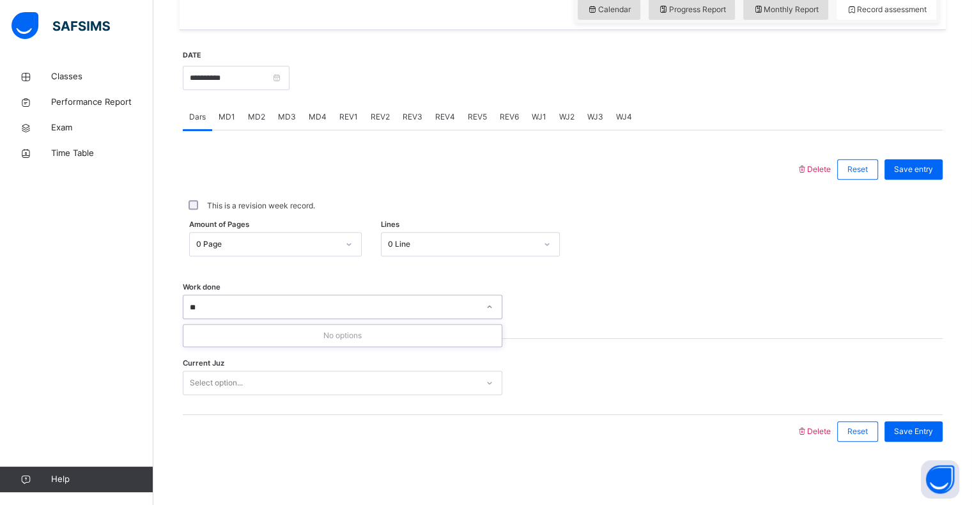
type input "*"
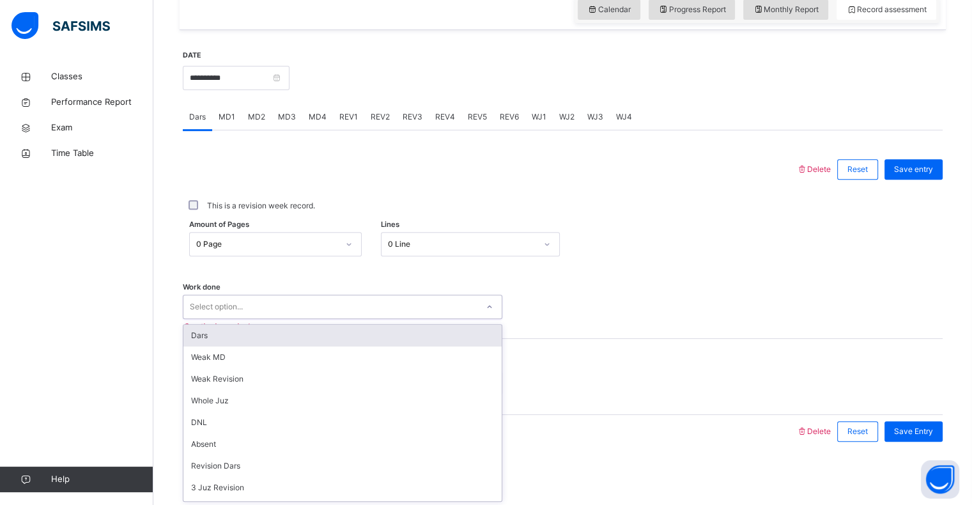
click at [0, 323] on div "Classes Performance Report Exam Time Table Help" at bounding box center [76, 278] width 153 height 454
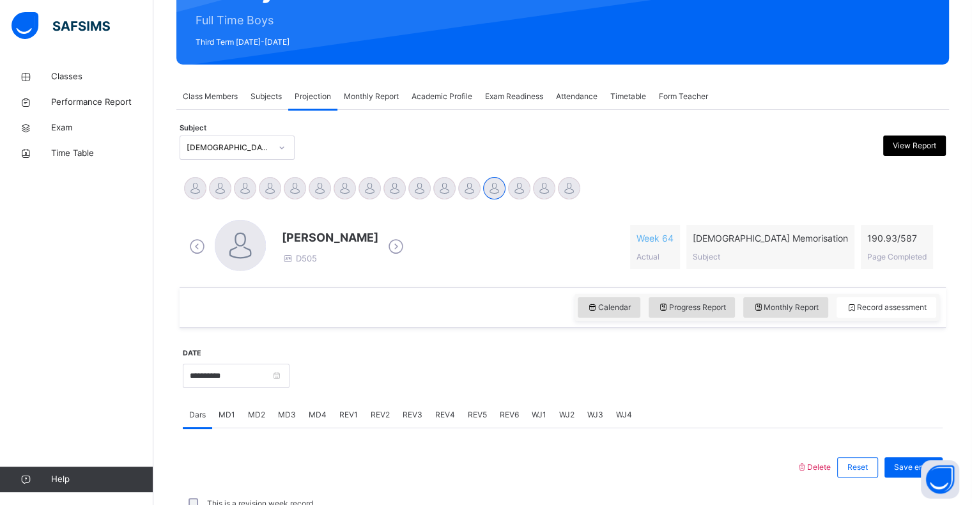
scroll to position [156, 0]
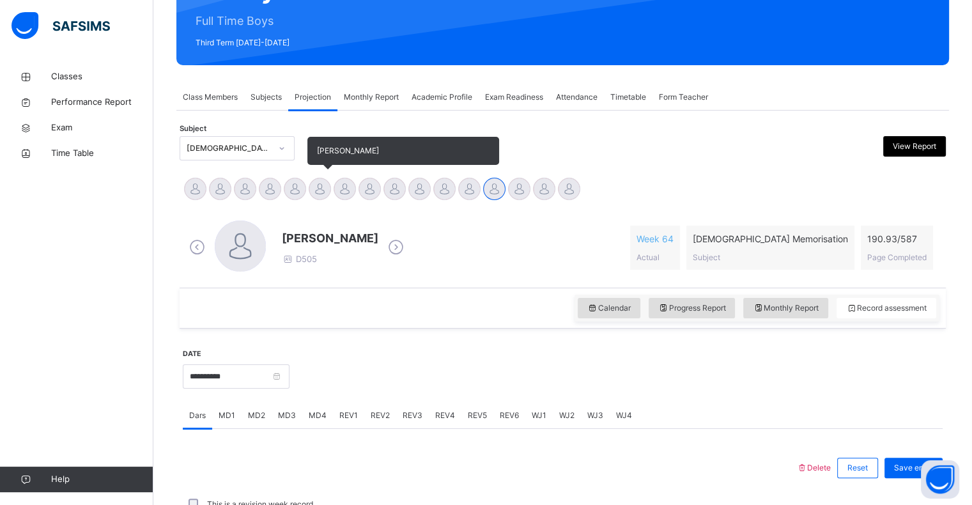
click at [323, 197] on div at bounding box center [320, 189] width 22 height 22
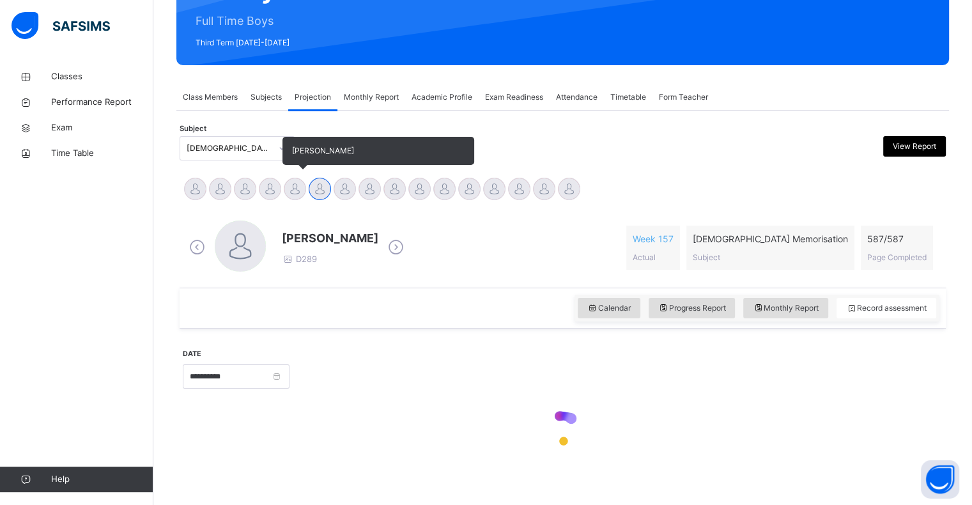
click at [295, 189] on div at bounding box center [295, 189] width 22 height 22
click at [317, 185] on div at bounding box center [320, 189] width 22 height 22
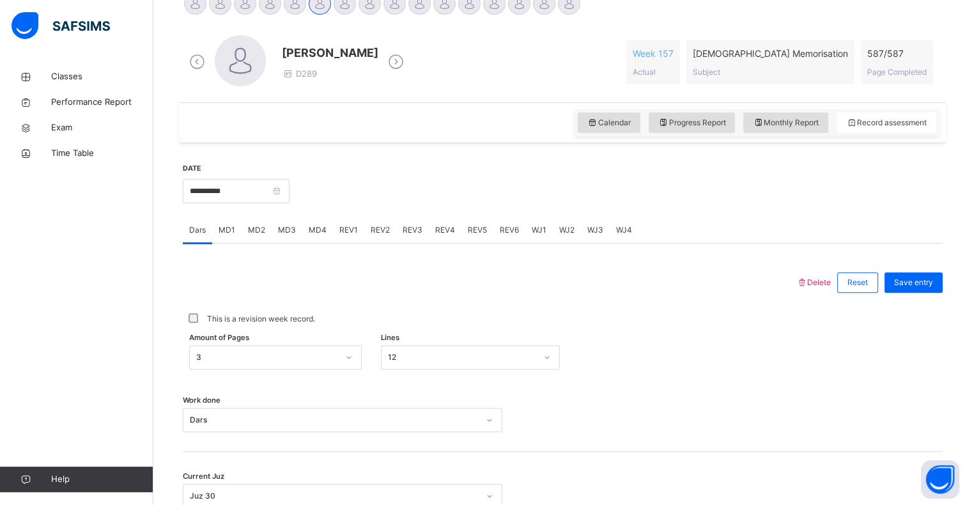
scroll to position [327, 0]
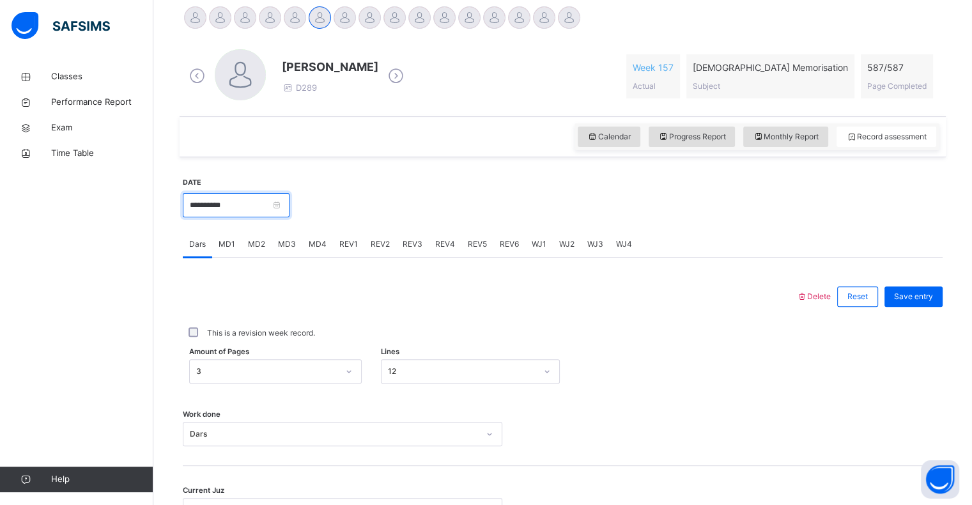
click at [221, 214] on input "**********" at bounding box center [236, 205] width 107 height 24
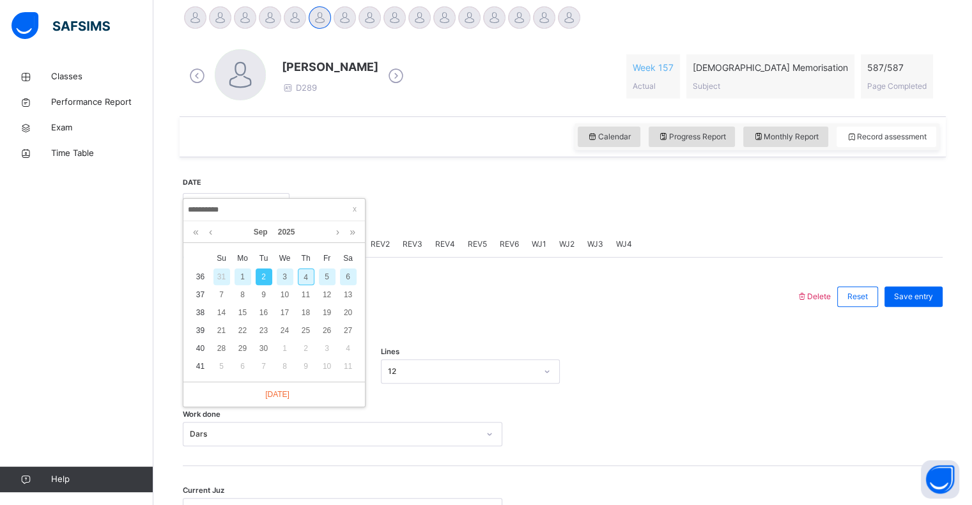
click at [242, 276] on div "1" at bounding box center [243, 276] width 17 height 17
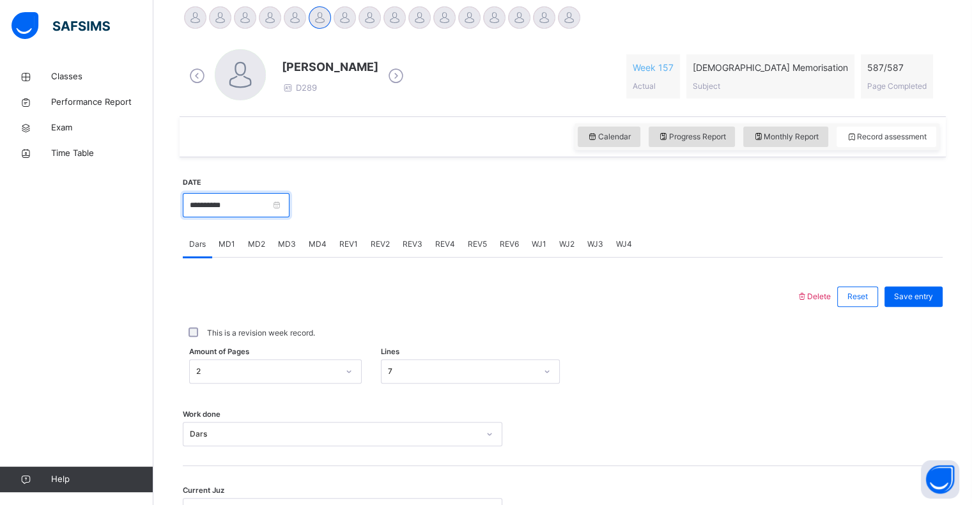
click at [279, 214] on input "**********" at bounding box center [236, 205] width 107 height 24
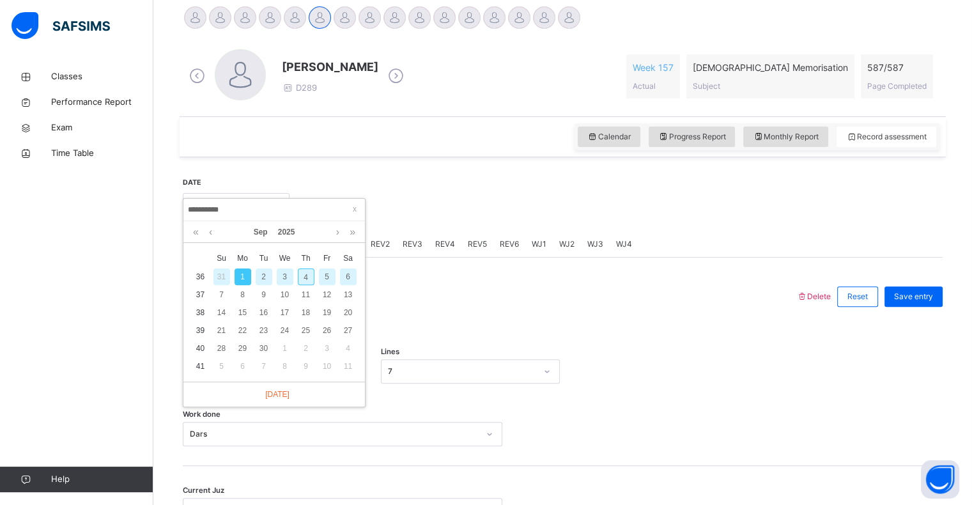
click at [260, 281] on div "2" at bounding box center [264, 276] width 17 height 17
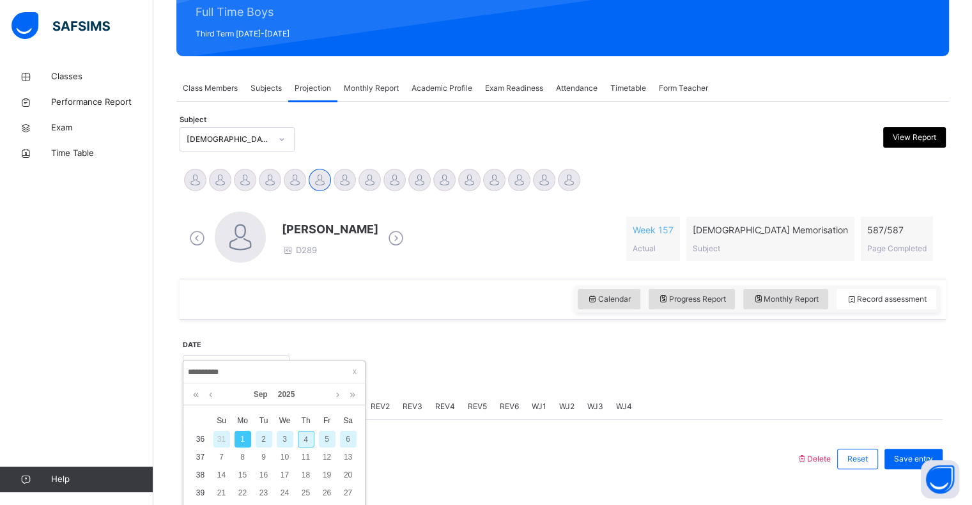
type input "**********"
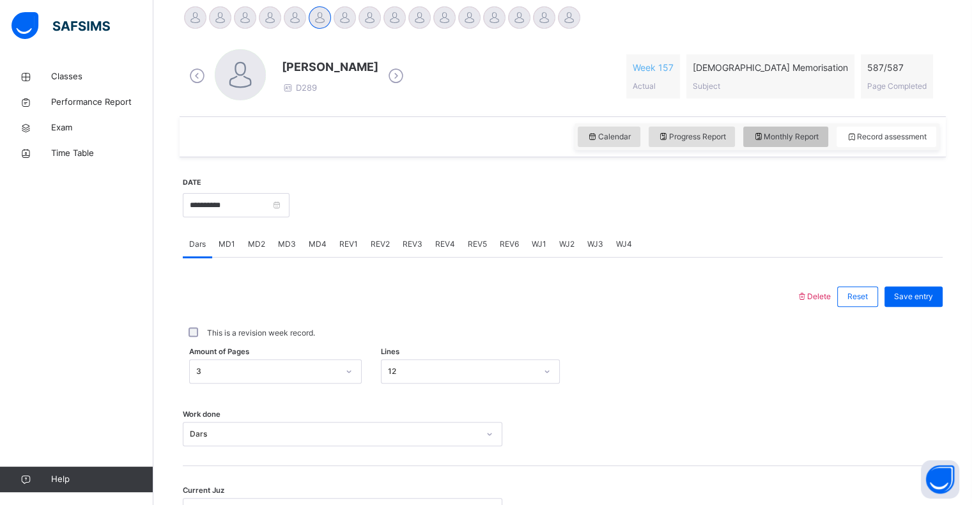
click at [808, 137] on span "Monthly Report" at bounding box center [786, 137] width 66 height 12
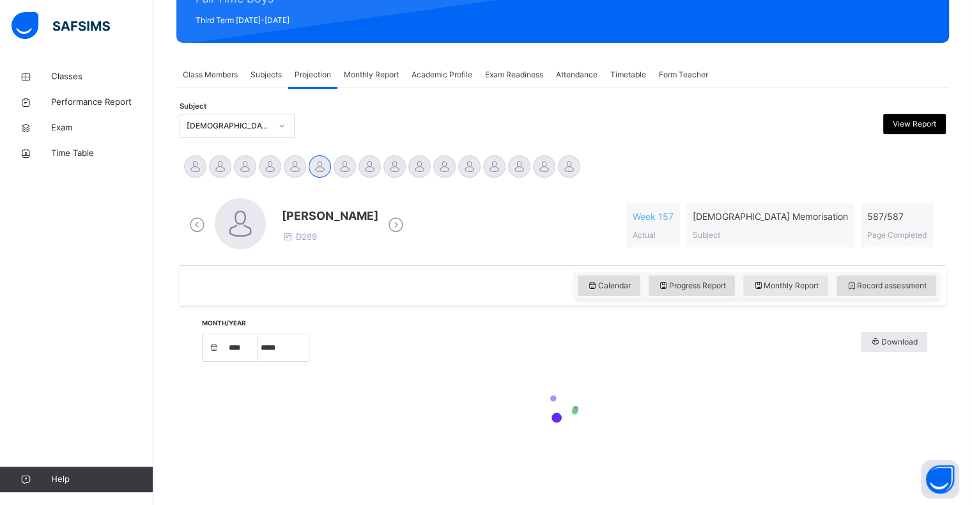
select select "****"
select select "*"
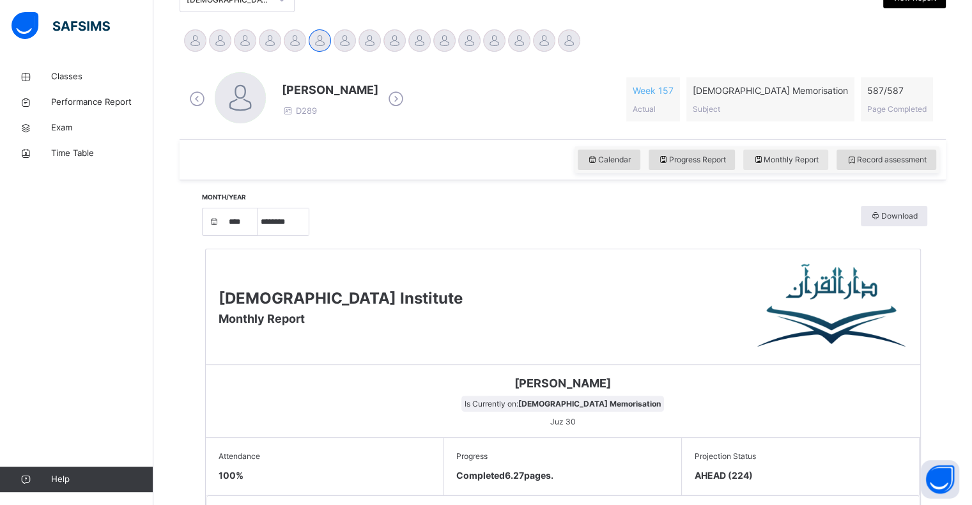
scroll to position [304, 0]
click at [805, 179] on div "Calendar Progress Report Monthly Report Record assessment" at bounding box center [563, 160] width 766 height 41
click at [803, 169] on div "Monthly Report" at bounding box center [785, 160] width 85 height 20
click at [814, 169] on div "Monthly Report" at bounding box center [785, 160] width 85 height 20
click at [883, 169] on div "Record assessment" at bounding box center [887, 160] width 100 height 20
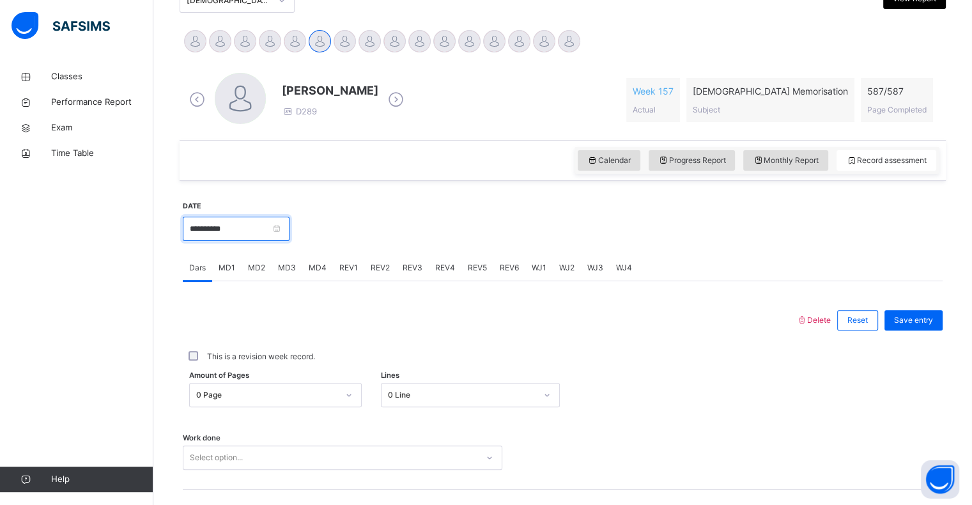
click at [246, 217] on input "**********" at bounding box center [236, 229] width 107 height 24
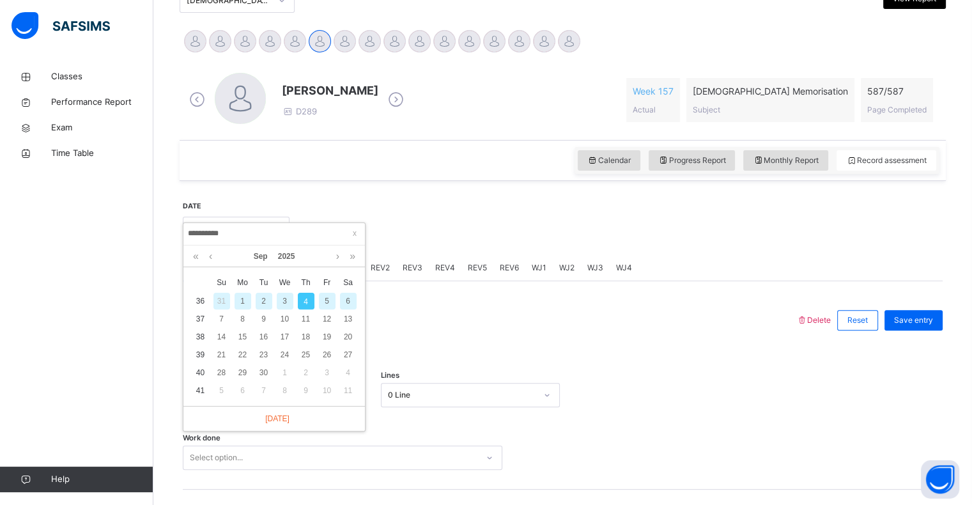
click at [286, 318] on div "10" at bounding box center [285, 319] width 17 height 17
click at [288, 181] on div "Calendar Progress Report Monthly Report Record assessment" at bounding box center [563, 160] width 766 height 41
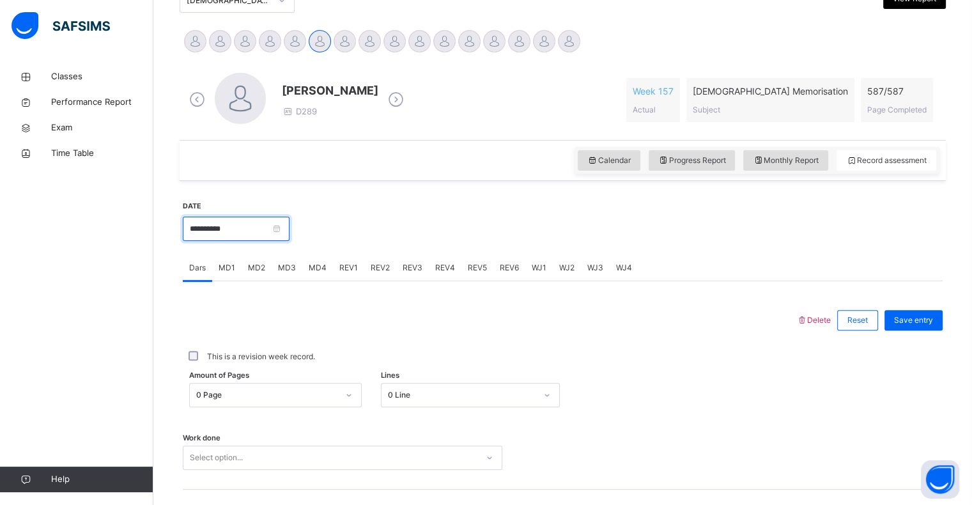
click at [283, 217] on input "**********" at bounding box center [236, 229] width 107 height 24
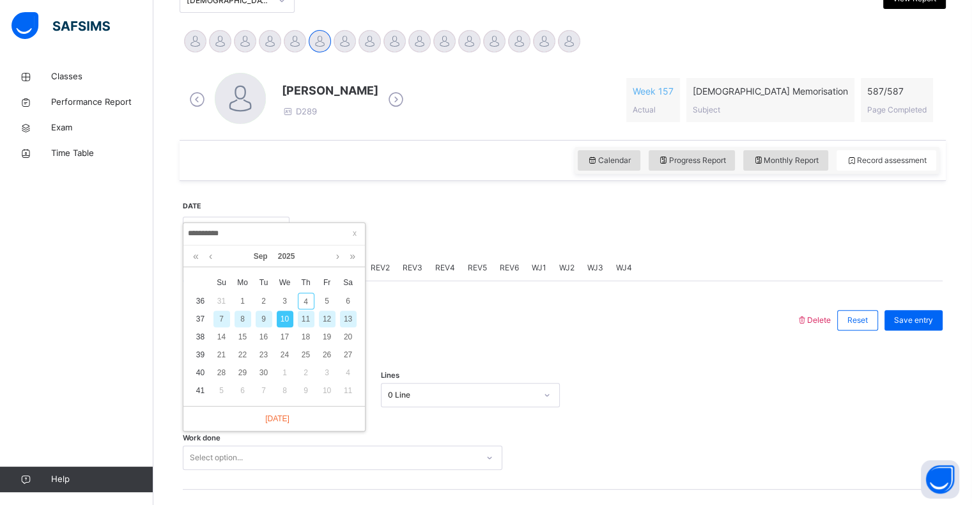
click at [299, 320] on div "11" at bounding box center [306, 319] width 17 height 17
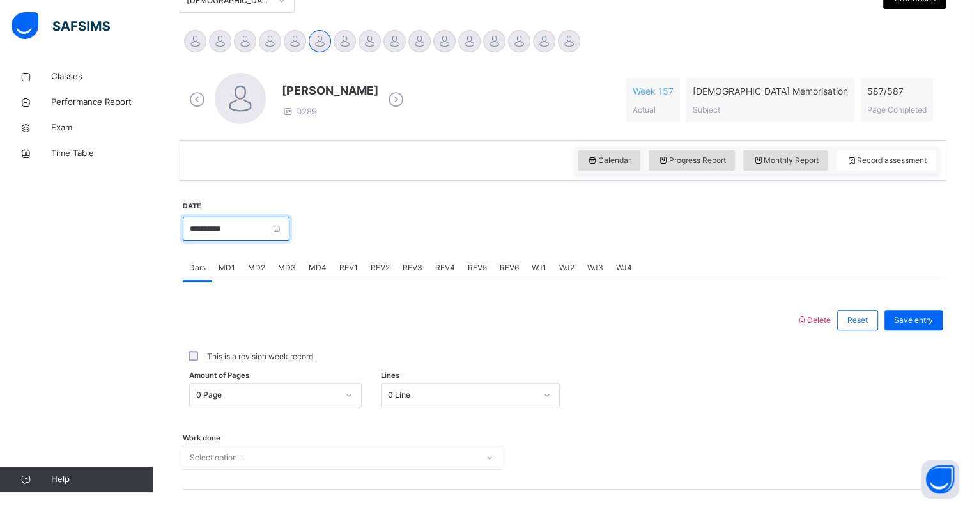
click at [290, 218] on input "**********" at bounding box center [236, 229] width 107 height 24
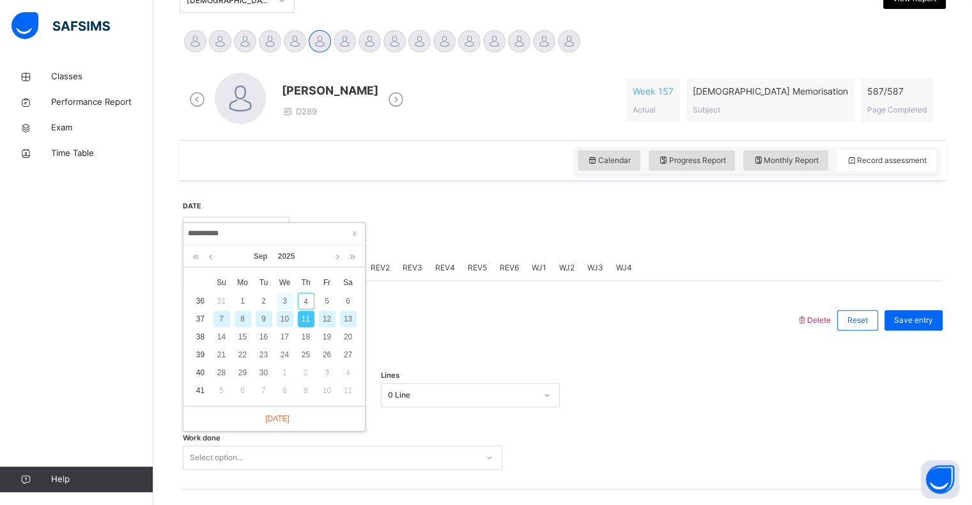
click at [285, 304] on div "3" at bounding box center [285, 301] width 17 height 17
type input "**********"
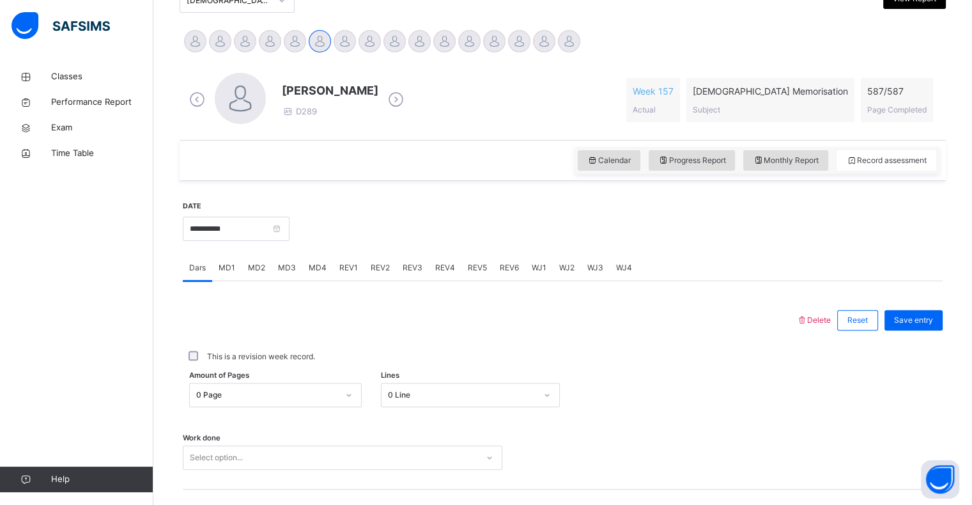
click at [380, 419] on div "Work done Select option..." at bounding box center [563, 452] width 760 height 76
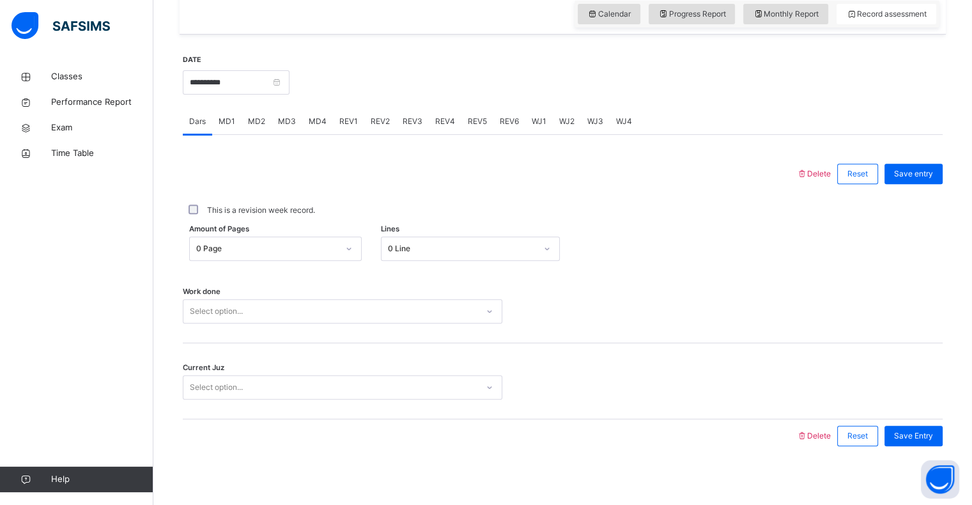
scroll to position [455, 0]
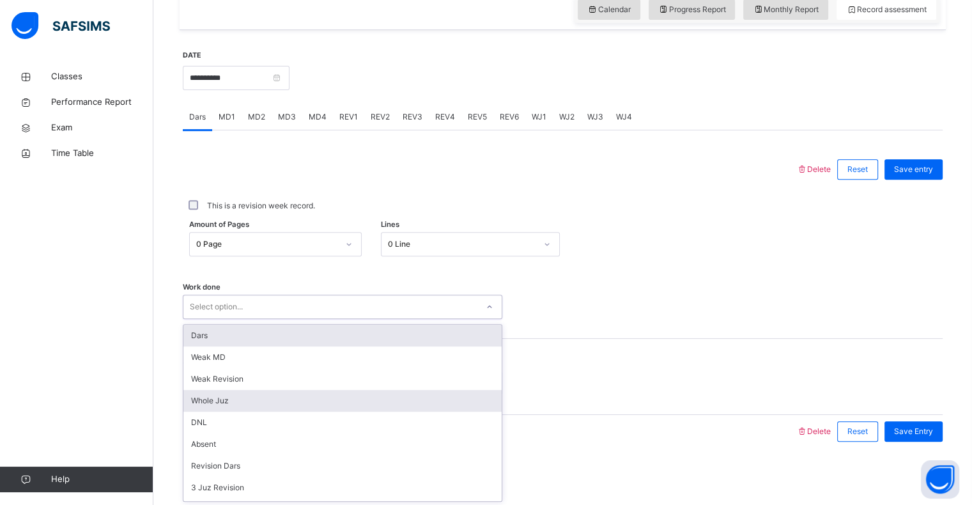
click at [272, 398] on div "Whole Juz" at bounding box center [342, 401] width 318 height 22
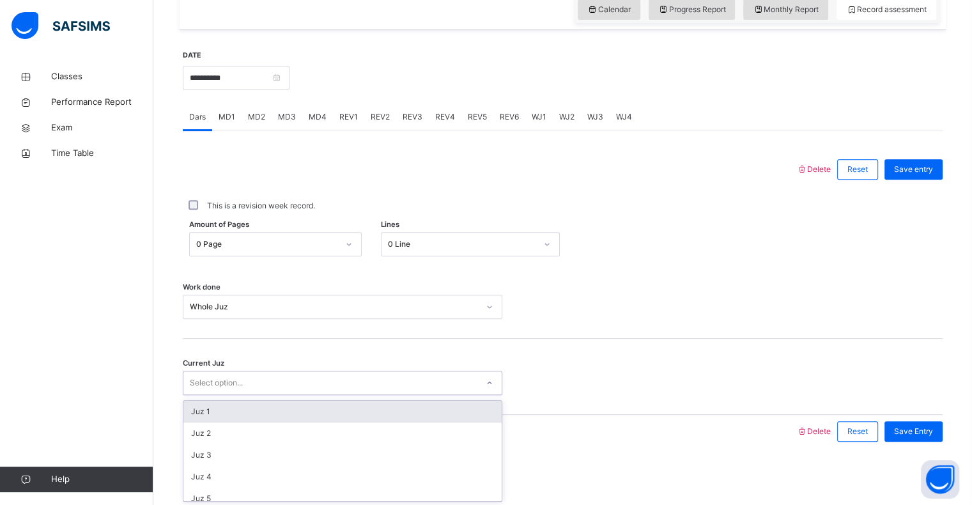
scroll to position [552, 0]
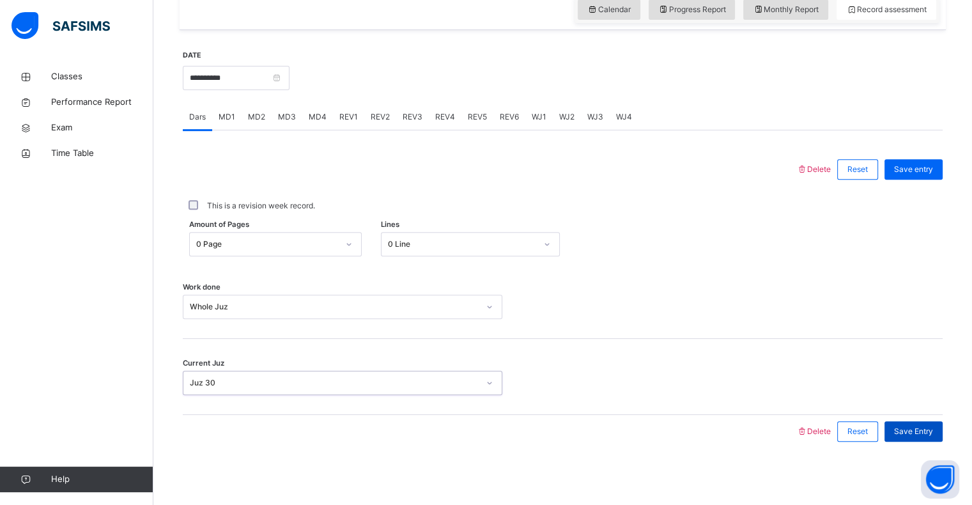
click at [943, 426] on div "Save Entry" at bounding box center [914, 431] width 58 height 20
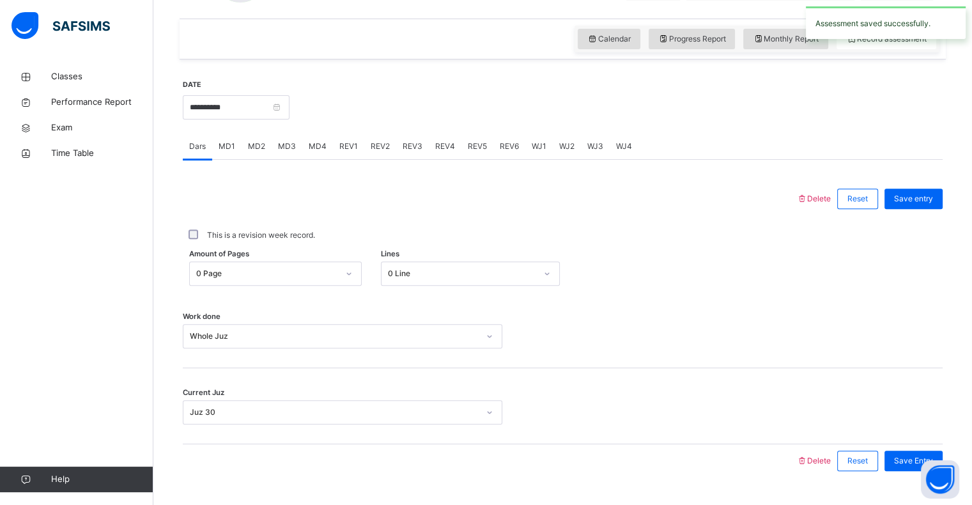
scroll to position [387, 0]
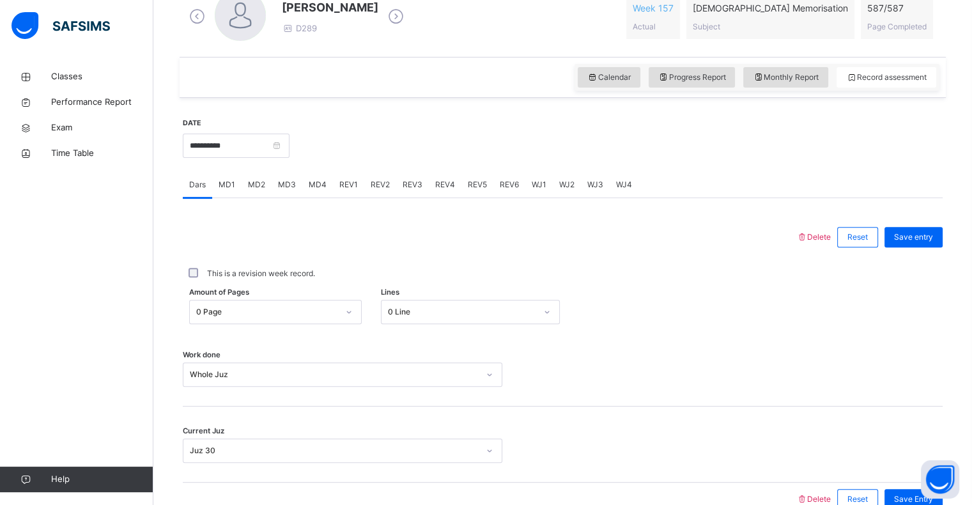
click at [545, 189] on div "WJ1" at bounding box center [538, 185] width 27 height 26
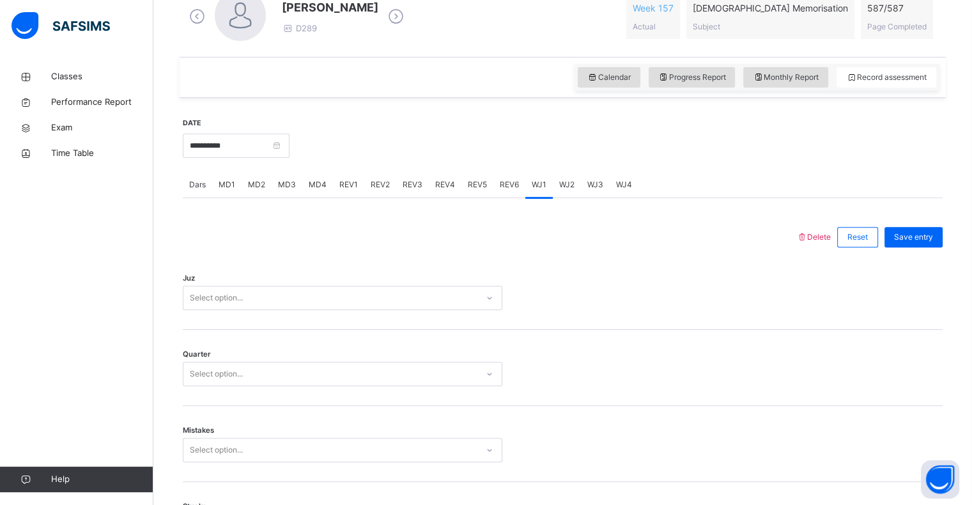
click at [340, 188] on span "REV1" at bounding box center [348, 185] width 19 height 12
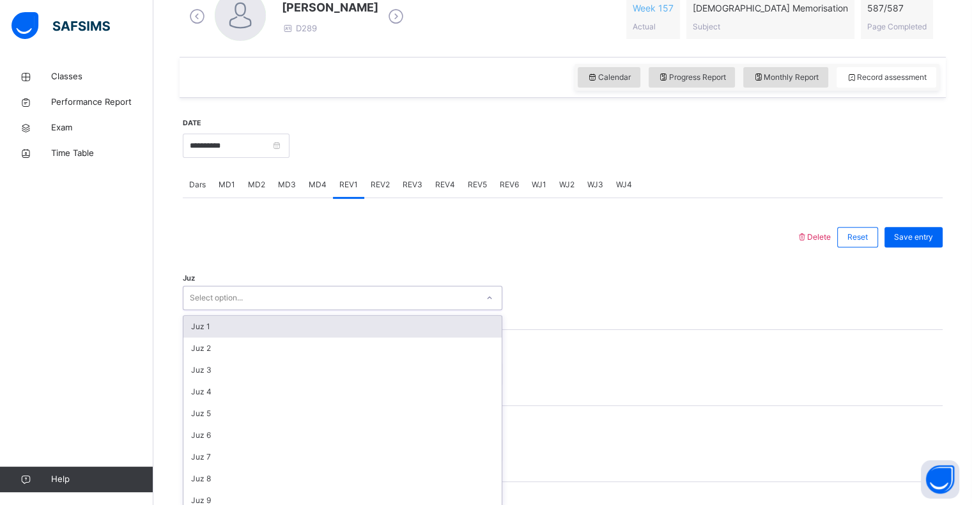
scroll to position [394, 0]
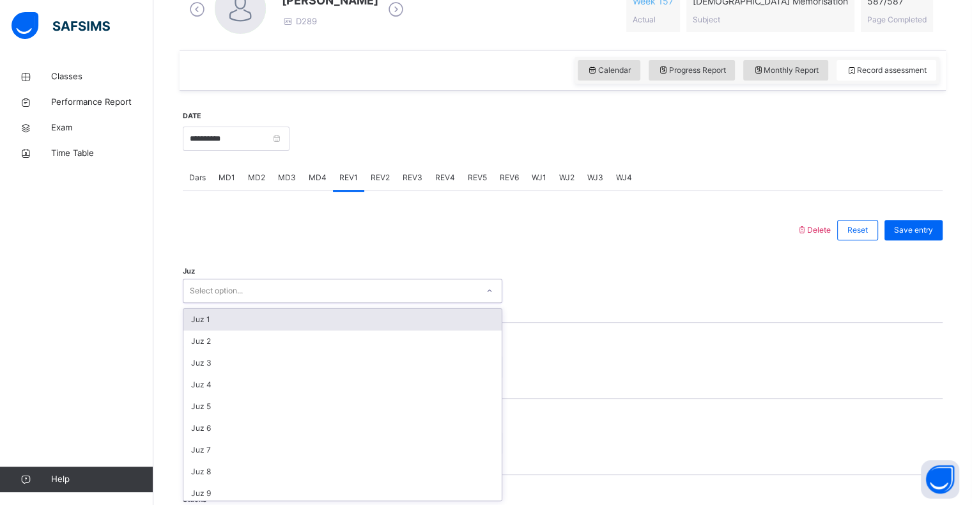
click at [426, 261] on div "Juz option Juz 1 focused, 1 of 30. 30 results available. Use Up and Down to cho…" at bounding box center [563, 285] width 760 height 76
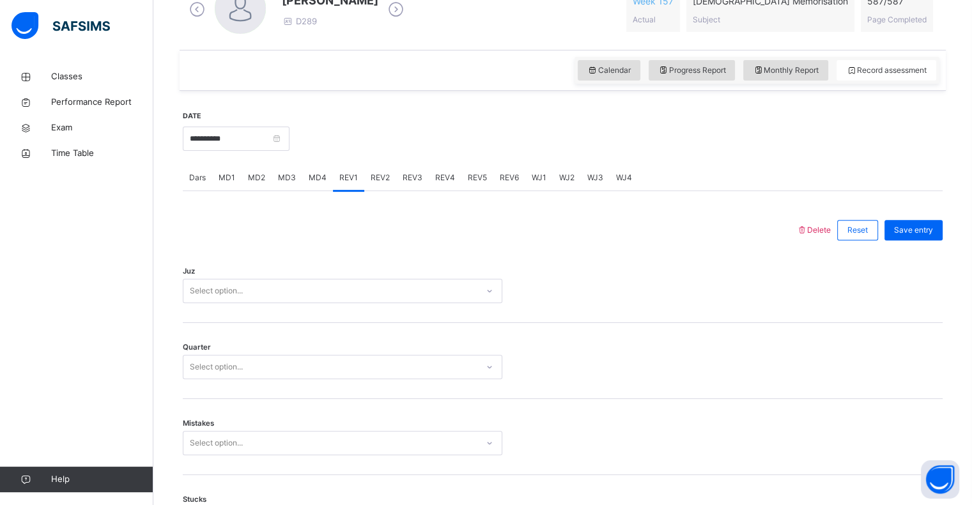
click at [361, 268] on div "Juz Select option..." at bounding box center [563, 285] width 760 height 76
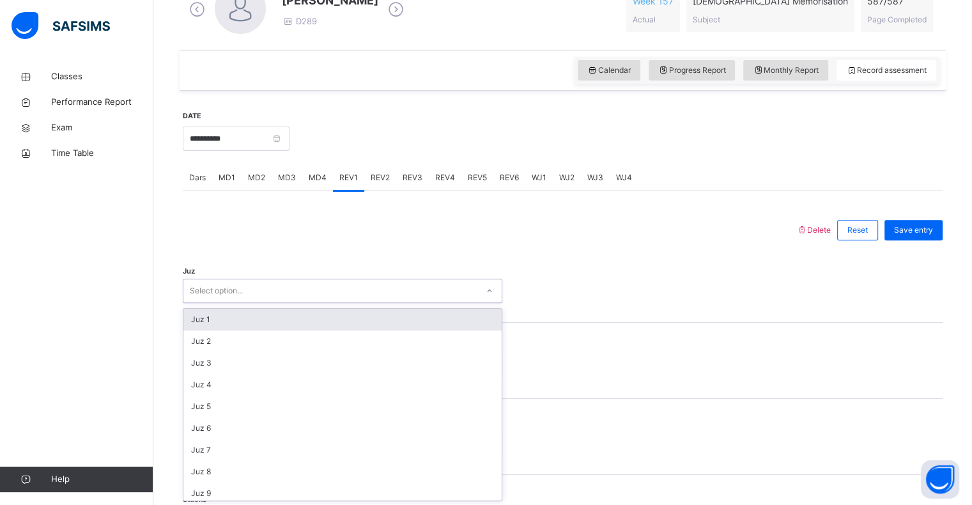
click at [381, 258] on div "Juz option Juz 1 focused, 1 of 30. 30 results available. Use Up and Down to cho…" at bounding box center [563, 285] width 760 height 76
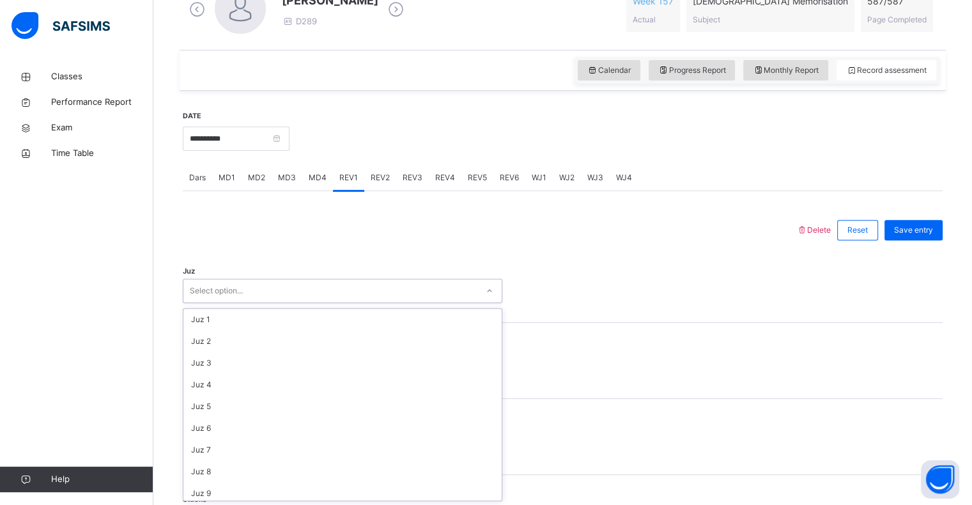
scroll to position [460, 0]
click at [320, 385] on div "Quarter Select option..." at bounding box center [563, 361] width 760 height 76
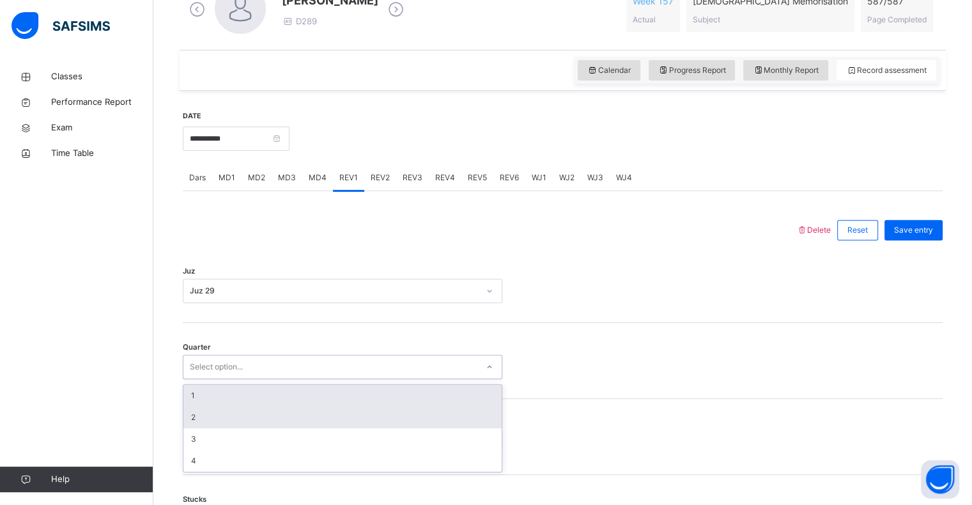
click at [302, 417] on div "2" at bounding box center [342, 418] width 318 height 22
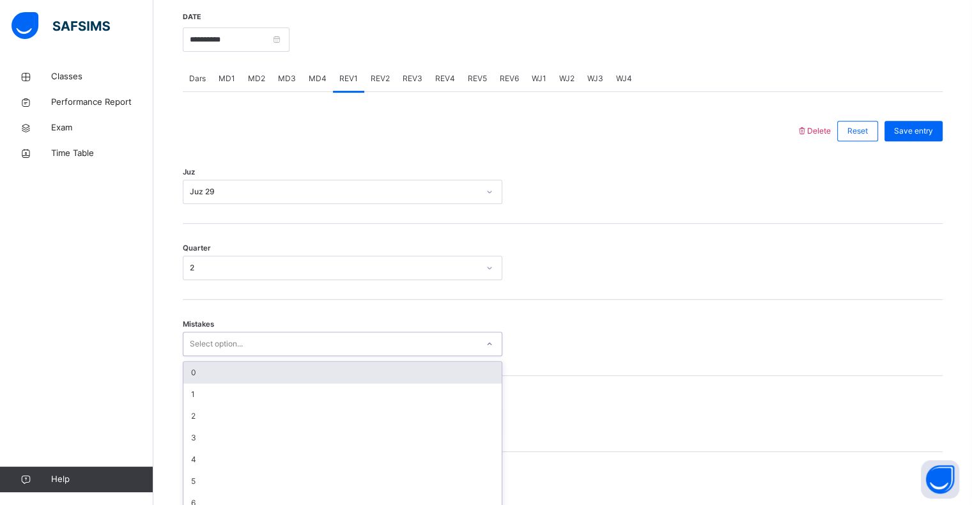
scroll to position [506, 0]
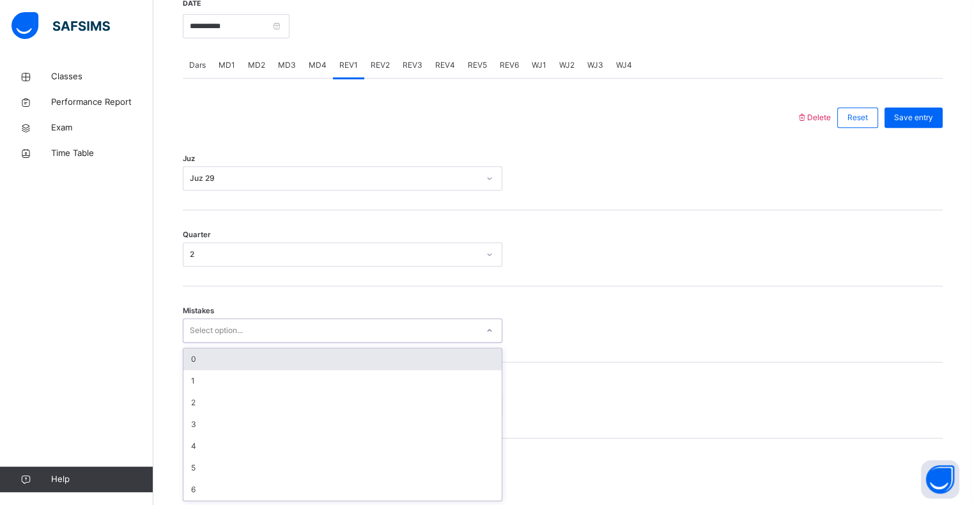
click at [299, 348] on div "0" at bounding box center [342, 359] width 318 height 22
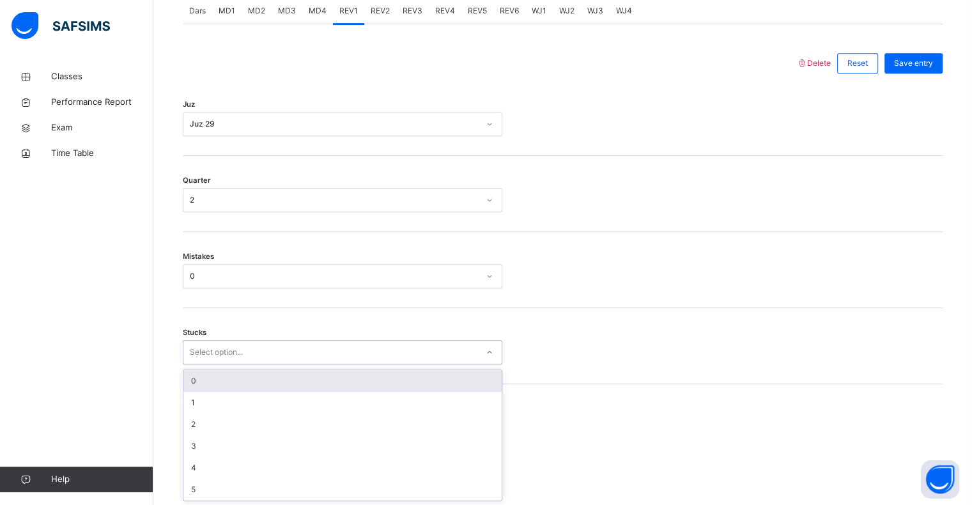
click at [298, 376] on div "0" at bounding box center [342, 381] width 318 height 22
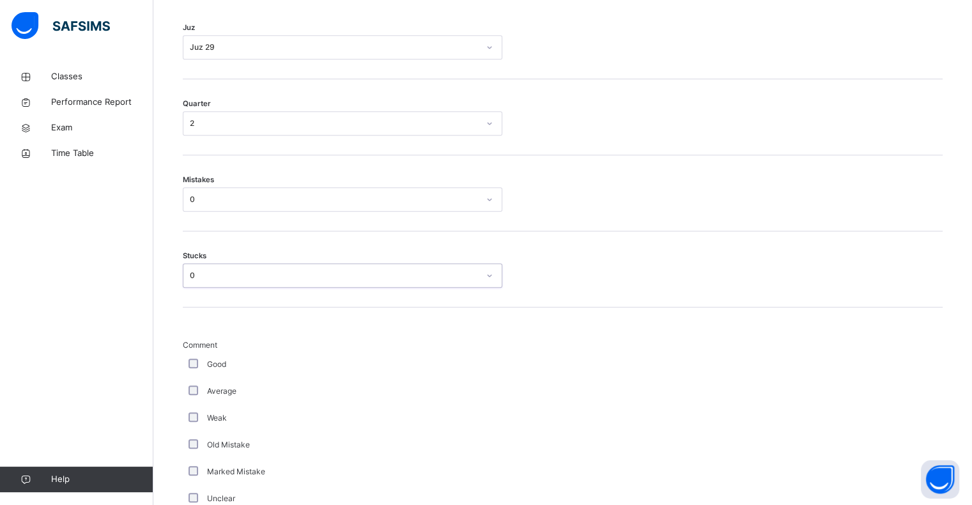
scroll to position [649, 0]
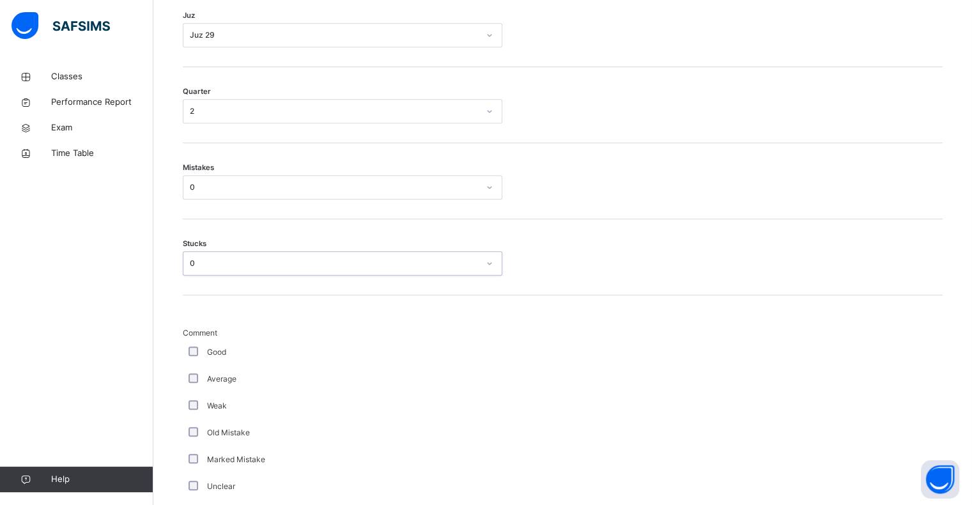
click at [201, 336] on span "Comment" at bounding box center [343, 333] width 320 height 12
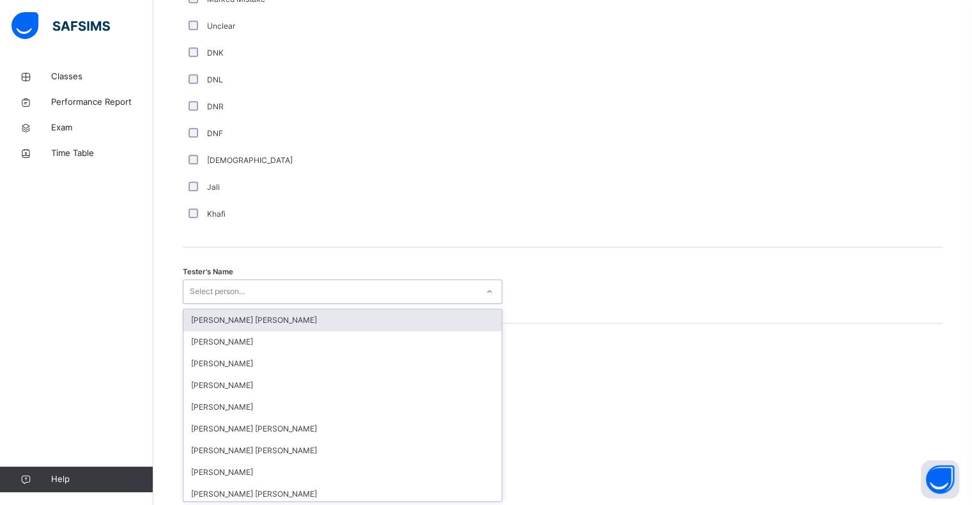
scroll to position [1110, 0]
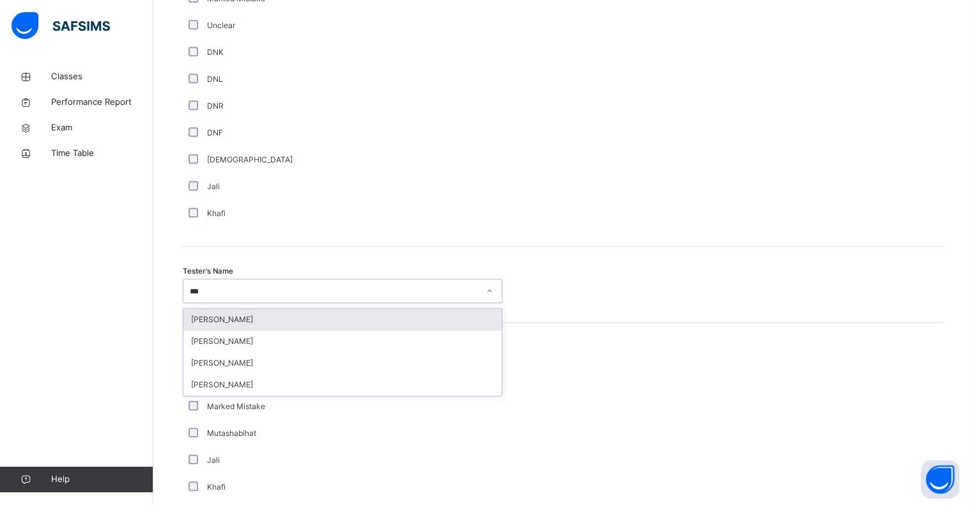
type input "****"
click at [293, 366] on div "[PERSON_NAME]" at bounding box center [342, 363] width 318 height 22
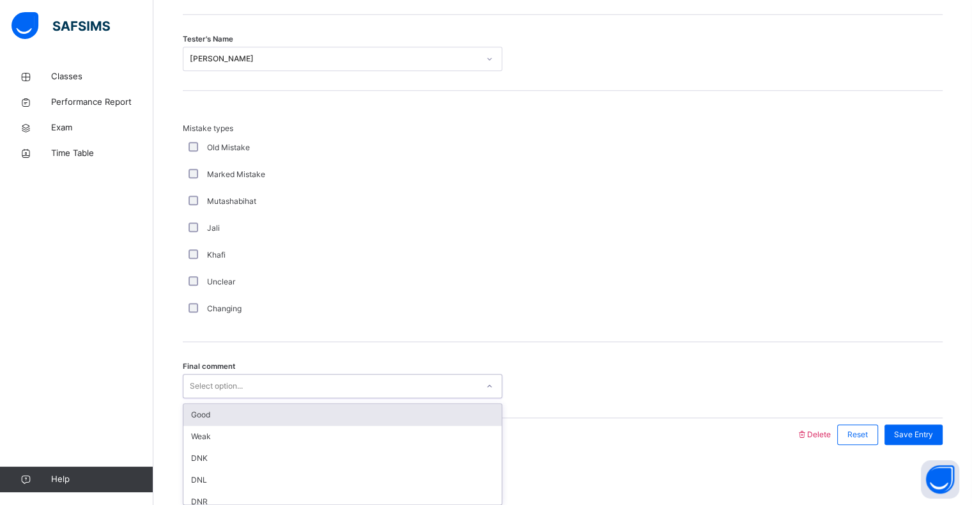
scroll to position [1345, 0]
click at [319, 404] on div "Good" at bounding box center [342, 412] width 318 height 22
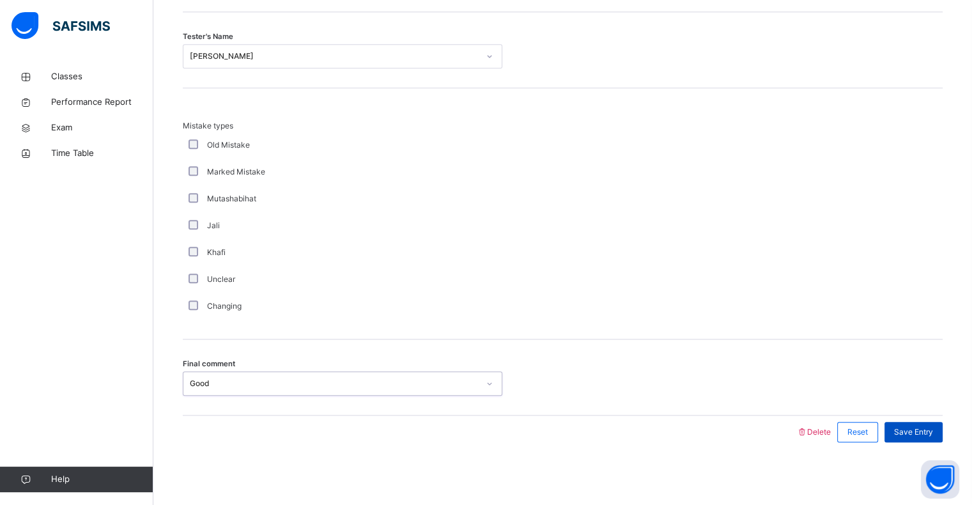
click at [943, 434] on div "Save Entry" at bounding box center [914, 432] width 58 height 20
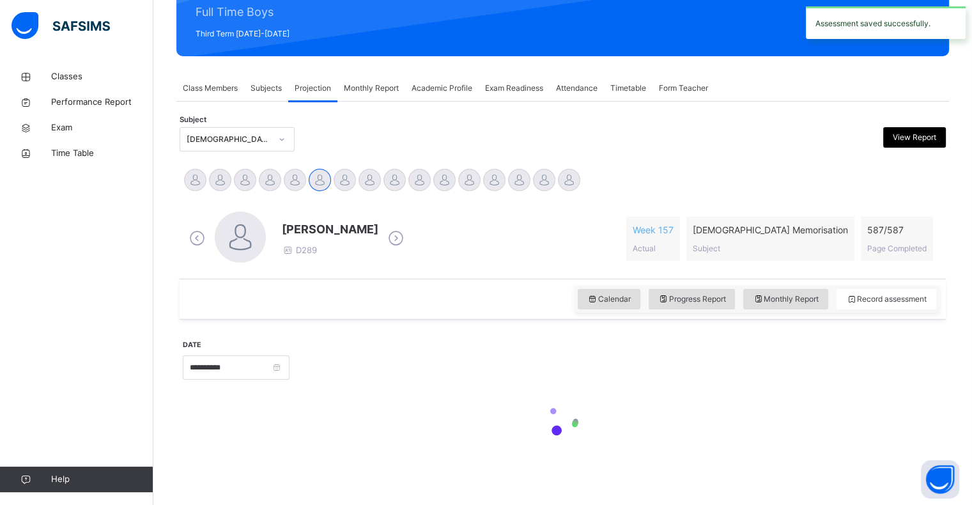
scroll to position [455, 0]
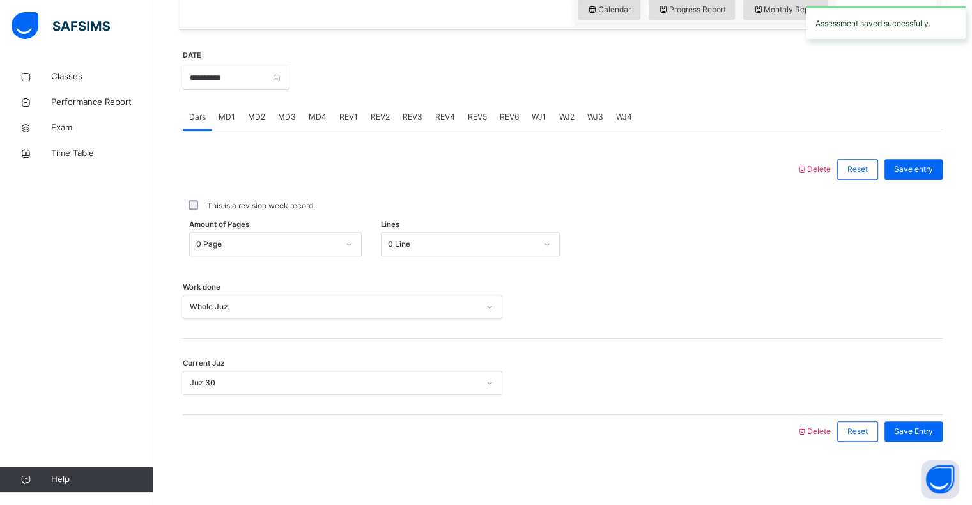
click at [382, 121] on span "REV2" at bounding box center [380, 117] width 19 height 12
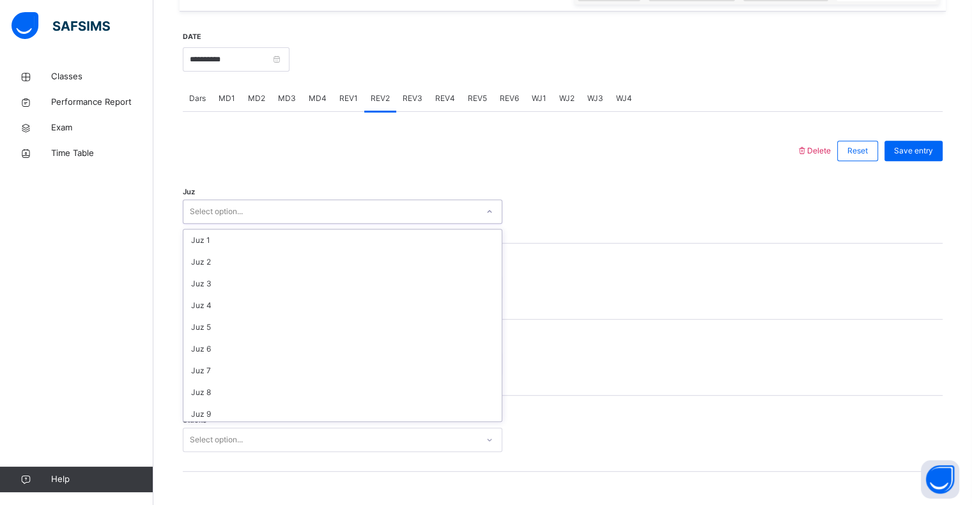
scroll to position [460, 0]
click at [401, 261] on div "Quarter Select option..." at bounding box center [563, 282] width 760 height 76
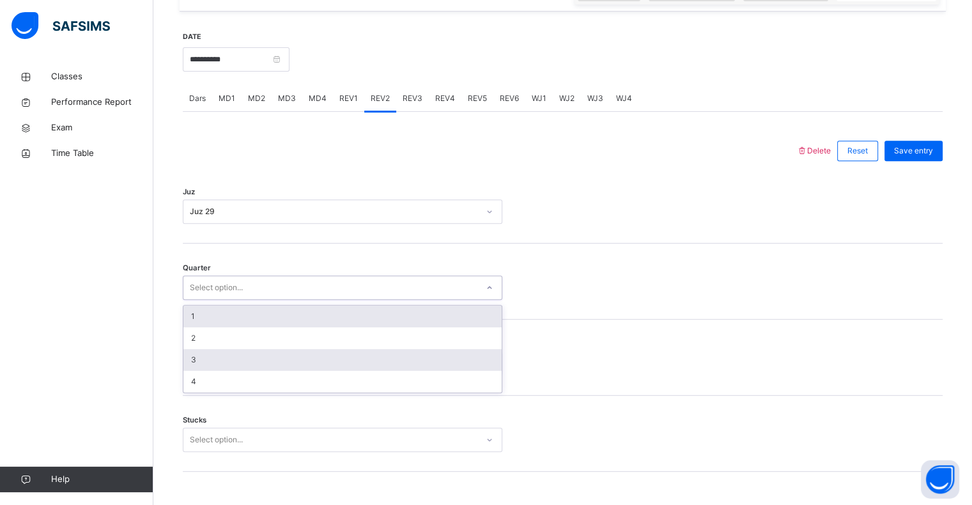
click at [327, 352] on div "3" at bounding box center [342, 360] width 318 height 22
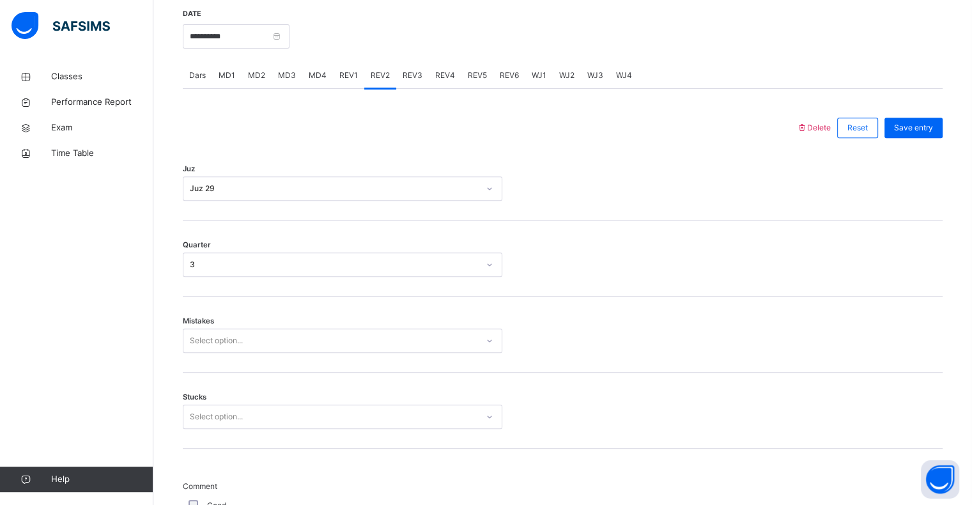
scroll to position [506, 0]
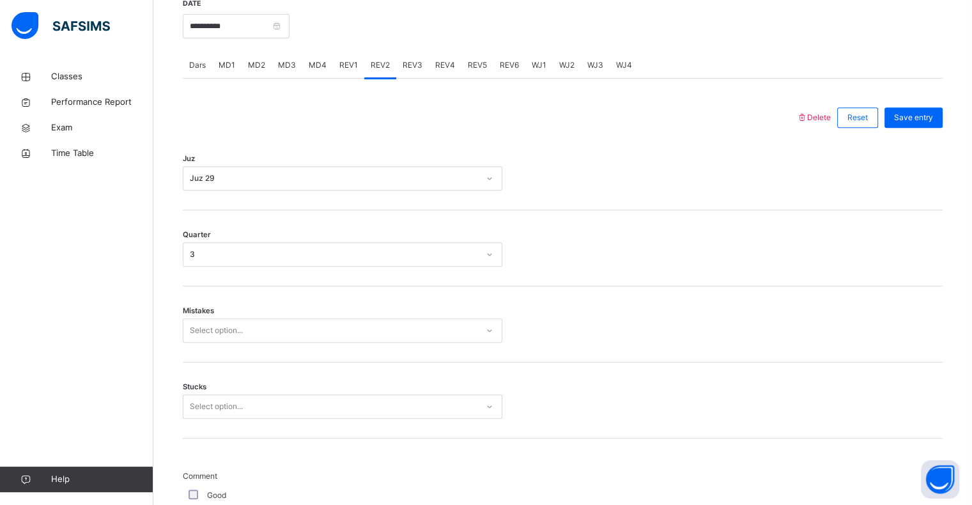
click at [669, 249] on div "Quarter 3" at bounding box center [563, 254] width 760 height 24
click at [432, 306] on div "Mistakes Select option..." at bounding box center [563, 324] width 760 height 76
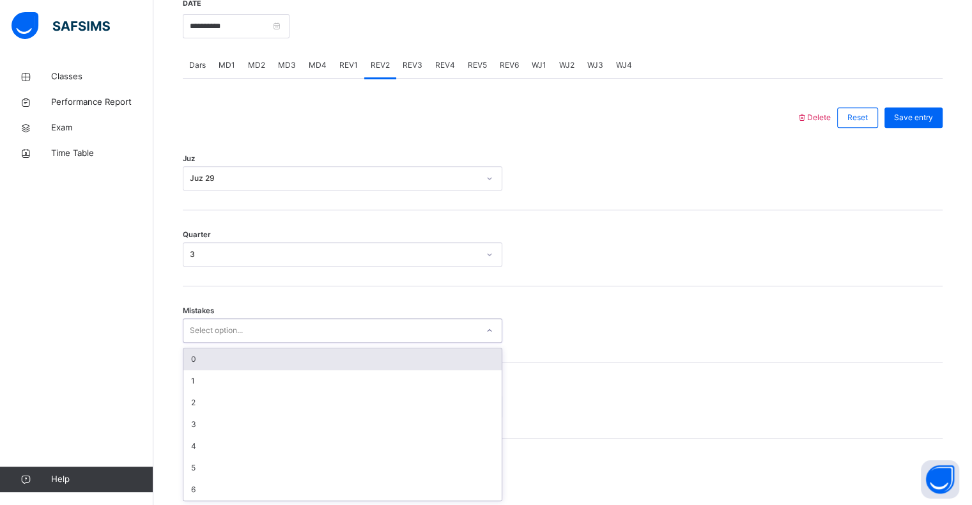
click at [422, 364] on div "0" at bounding box center [342, 359] width 318 height 22
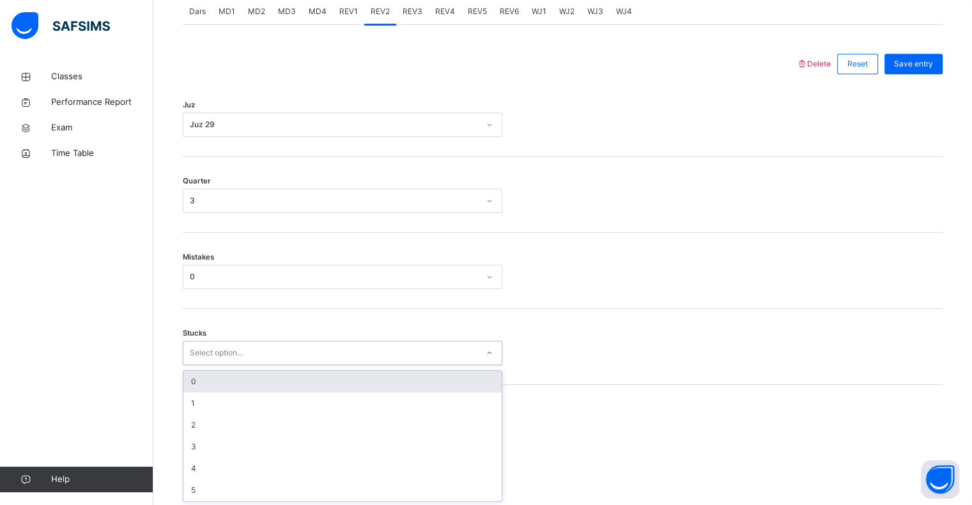
scroll to position [561, 0]
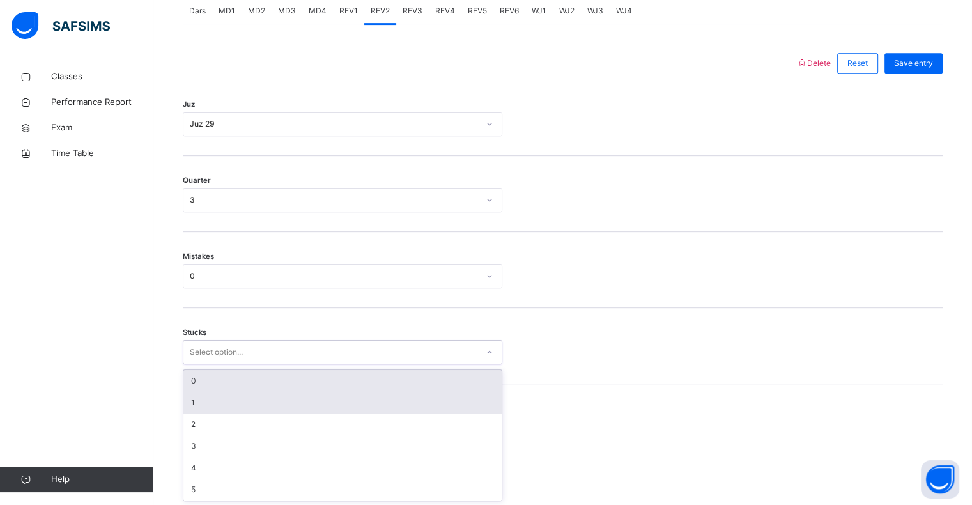
click at [340, 407] on div "1" at bounding box center [342, 403] width 318 height 22
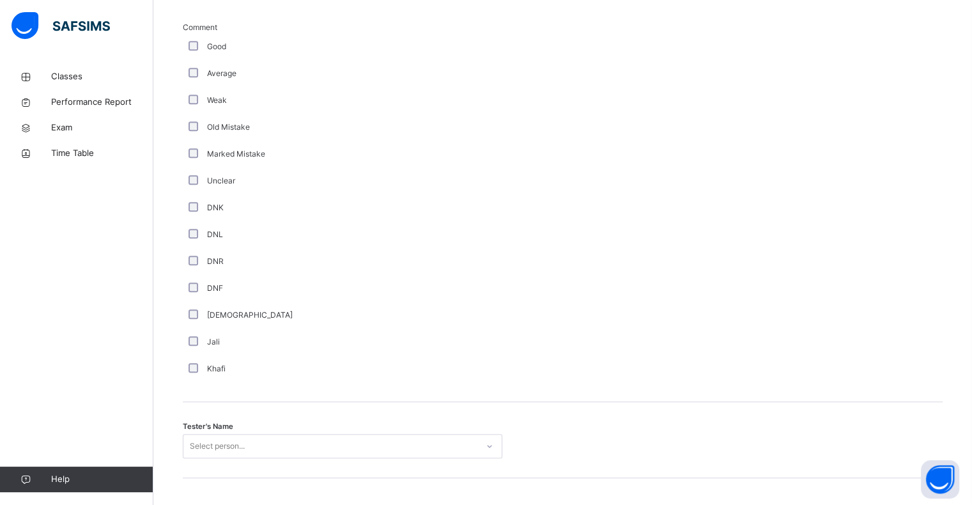
click at [357, 423] on div "Tester's Name Select person..." at bounding box center [563, 440] width 760 height 76
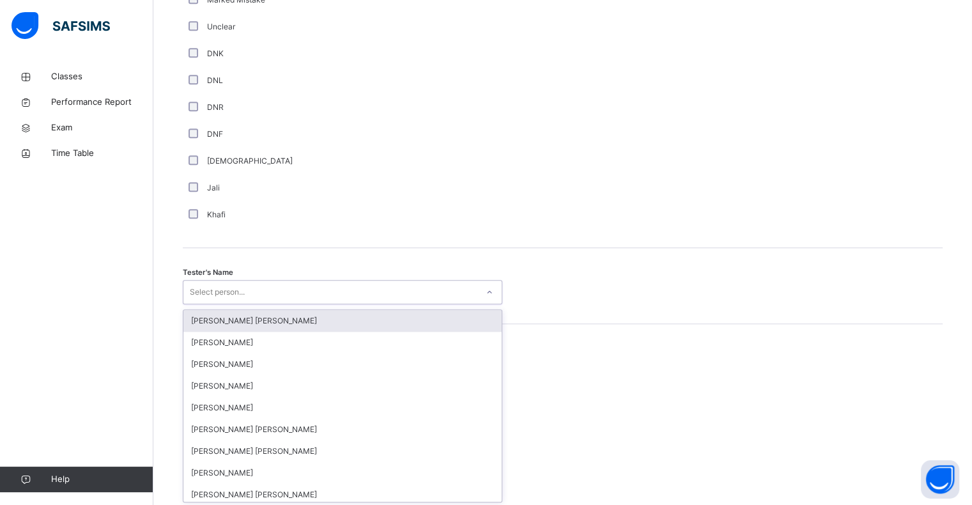
scroll to position [1110, 0]
type input "****"
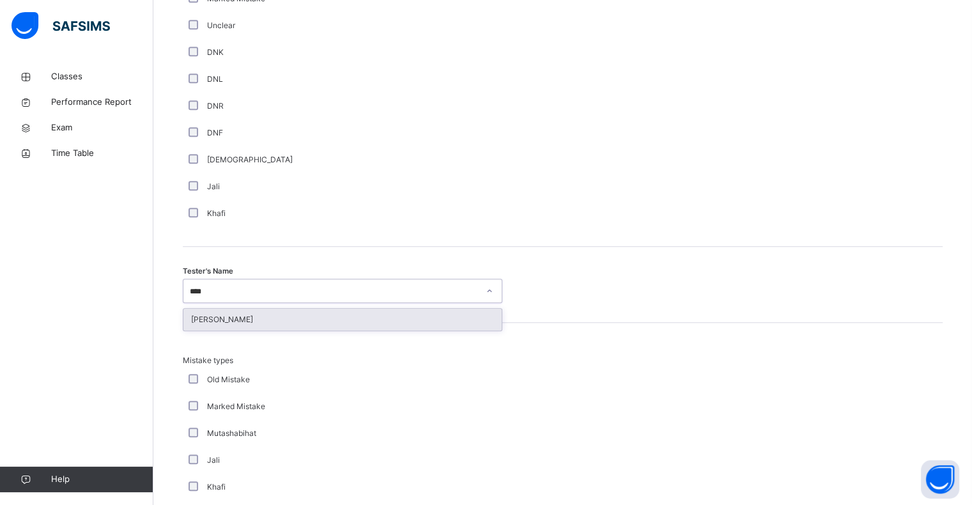
click at [307, 313] on div "[PERSON_NAME]" at bounding box center [342, 320] width 318 height 22
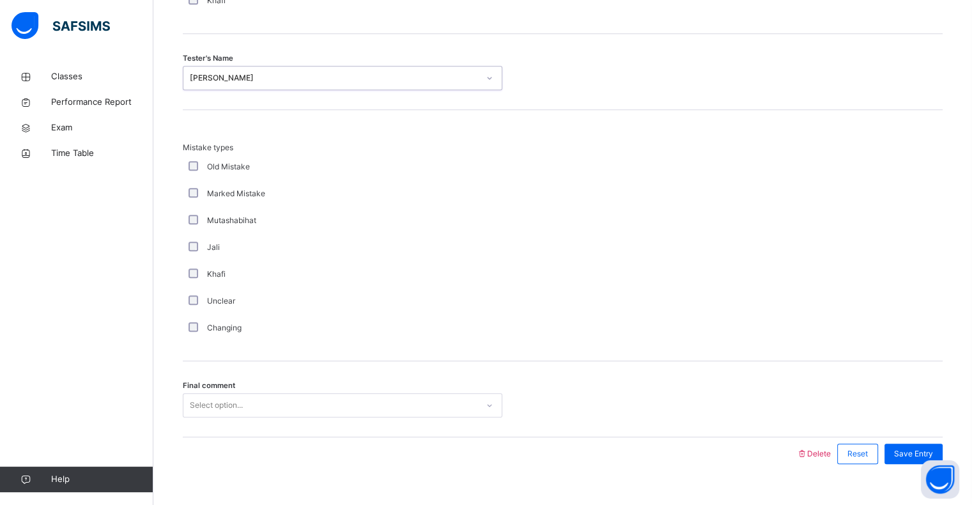
scroll to position [1345, 0]
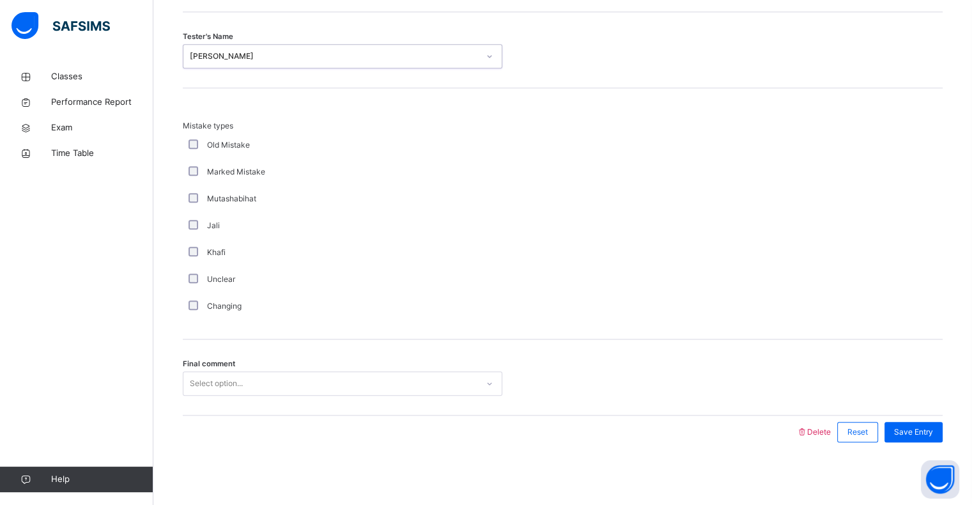
click at [362, 404] on div "Final comment Select option..." at bounding box center [563, 377] width 760 height 76
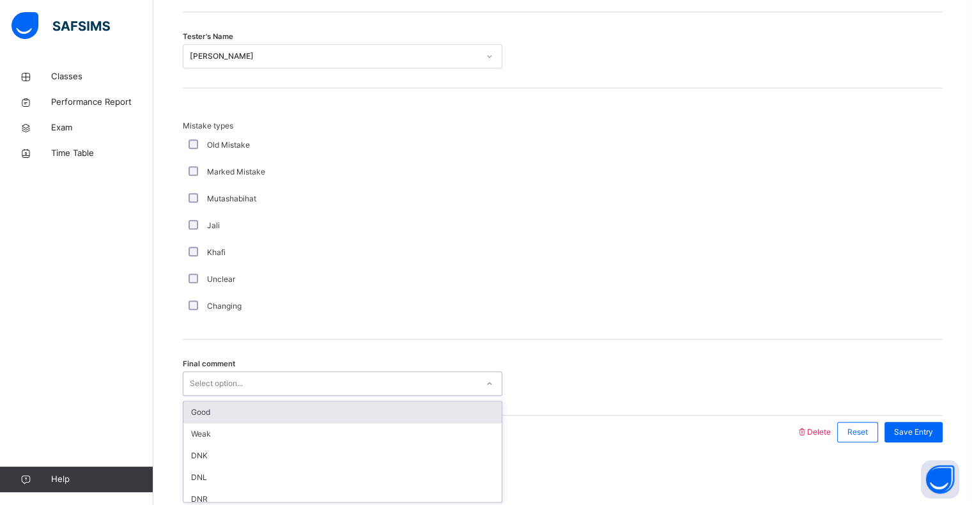
click at [393, 414] on div "Good" at bounding box center [342, 412] width 318 height 22
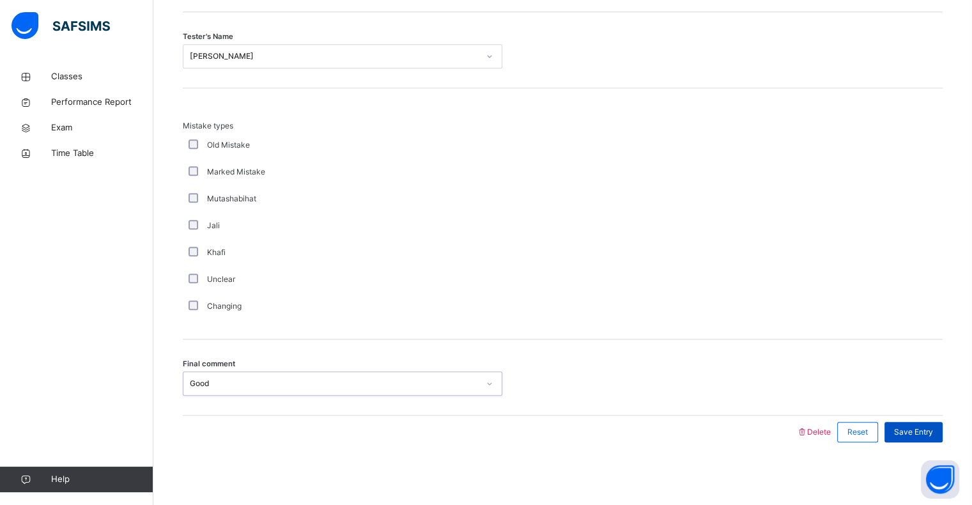
click at [925, 435] on span "Save Entry" at bounding box center [913, 432] width 39 height 12
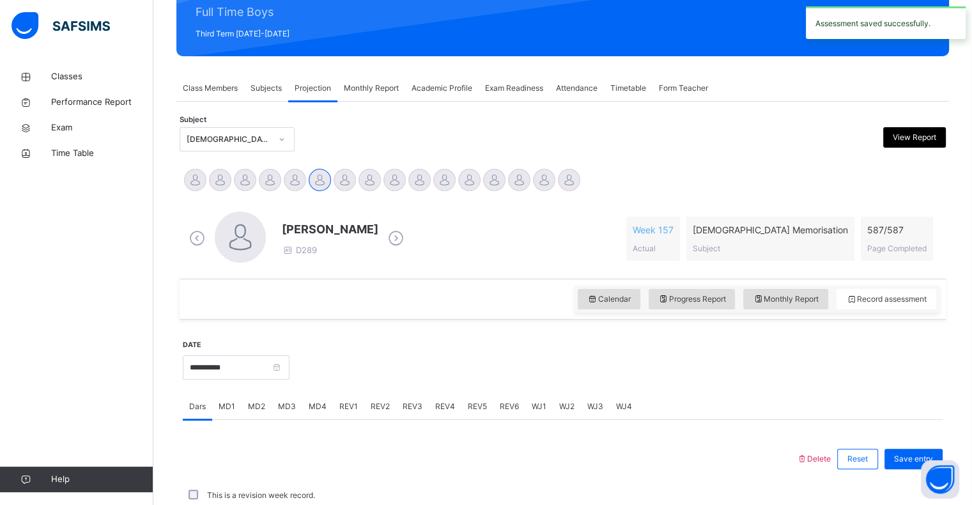
scroll to position [455, 0]
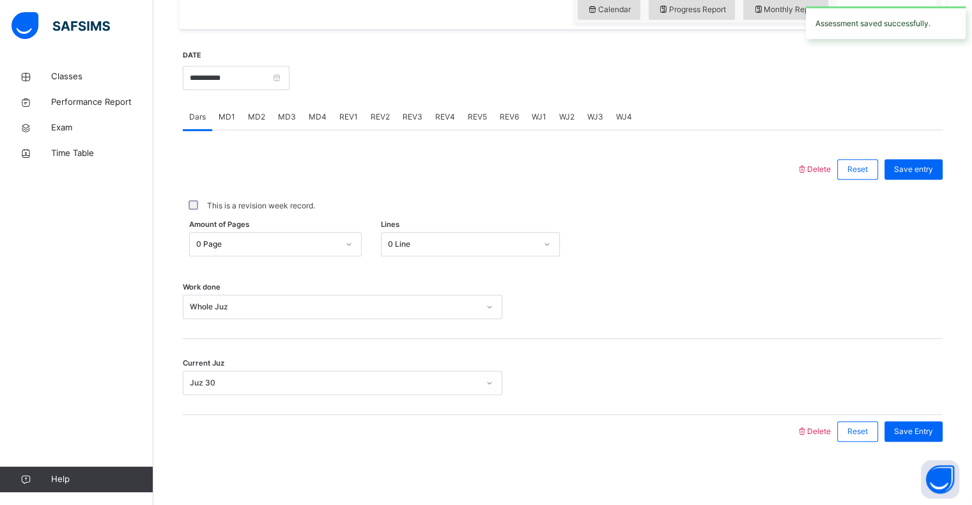
click at [544, 123] on div "WJ1" at bounding box center [538, 117] width 27 height 26
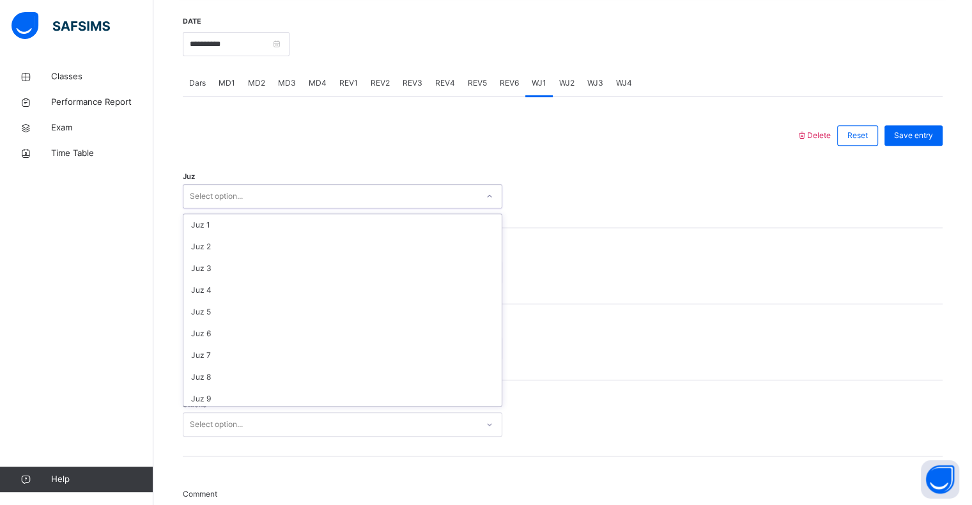
scroll to position [460, 0]
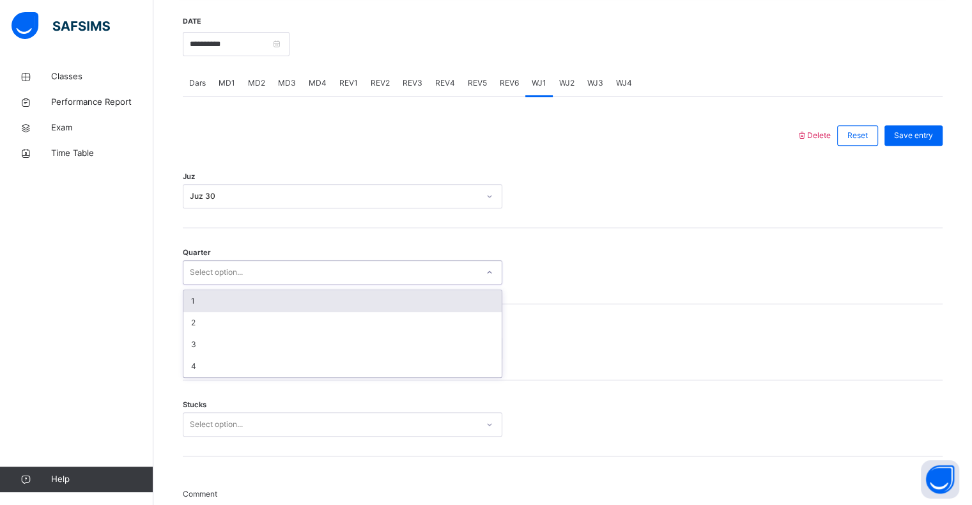
click at [284, 299] on div "1" at bounding box center [342, 301] width 318 height 22
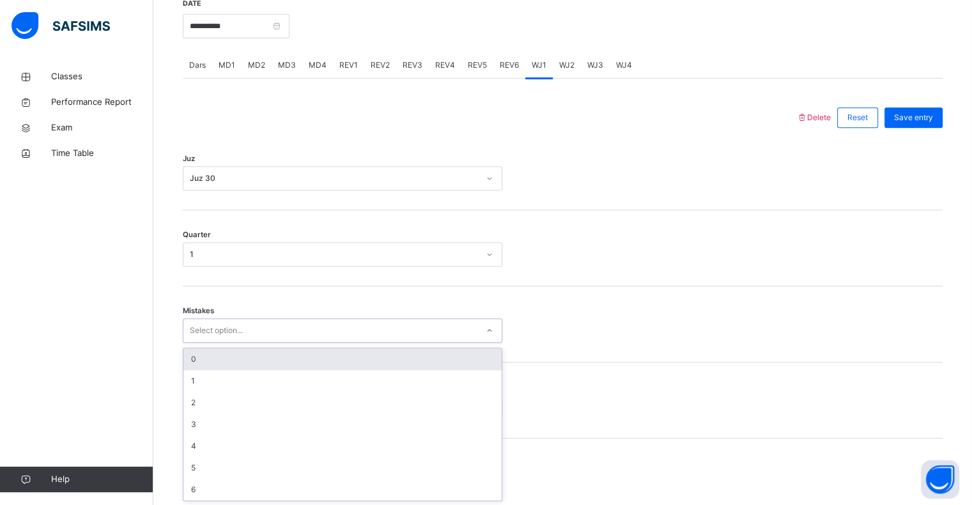
click at [334, 348] on div "0" at bounding box center [342, 359] width 318 height 22
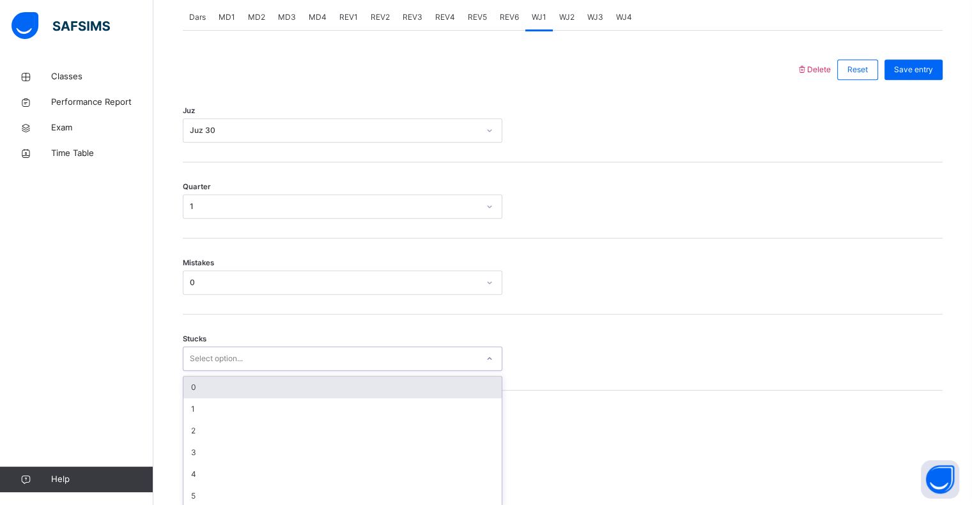
scroll to position [561, 0]
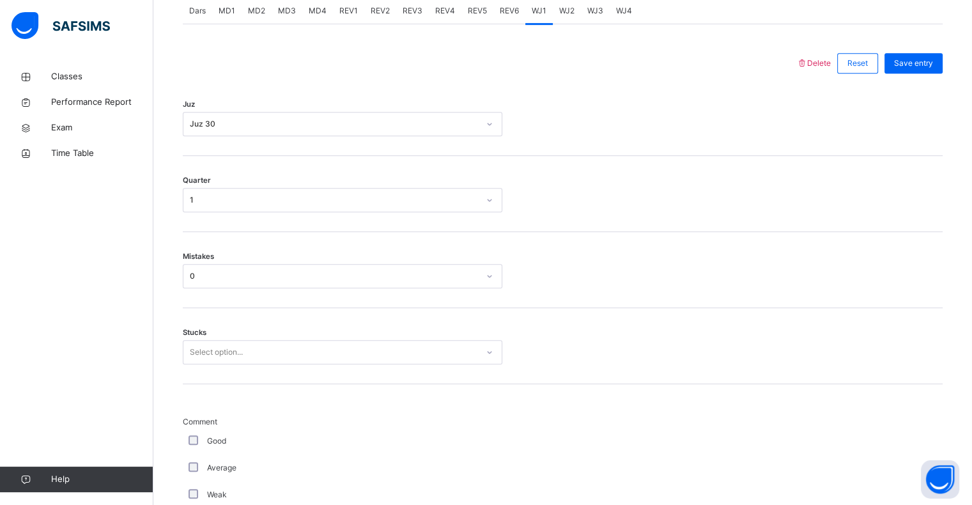
click at [603, 183] on div "Quarter 1" at bounding box center [563, 194] width 760 height 76
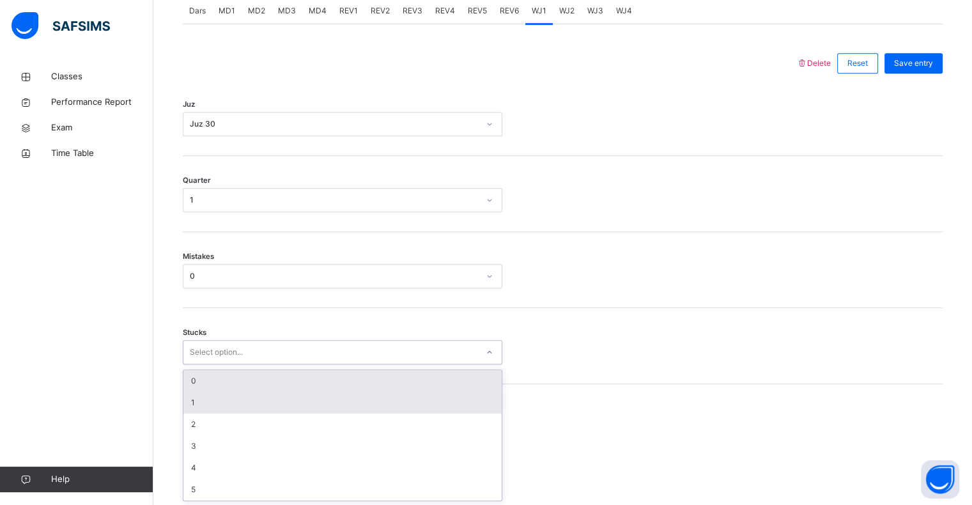
click at [409, 402] on div "1" at bounding box center [342, 403] width 318 height 22
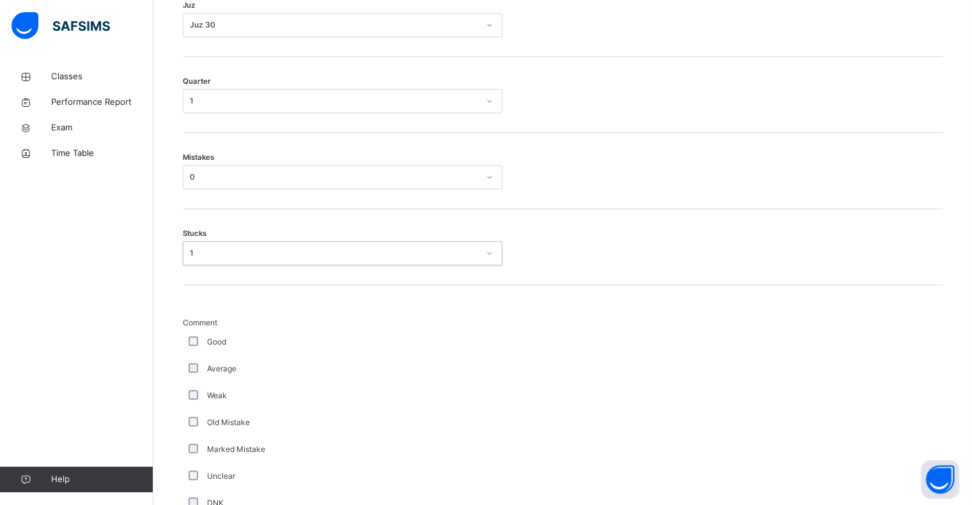
scroll to position [667, 0]
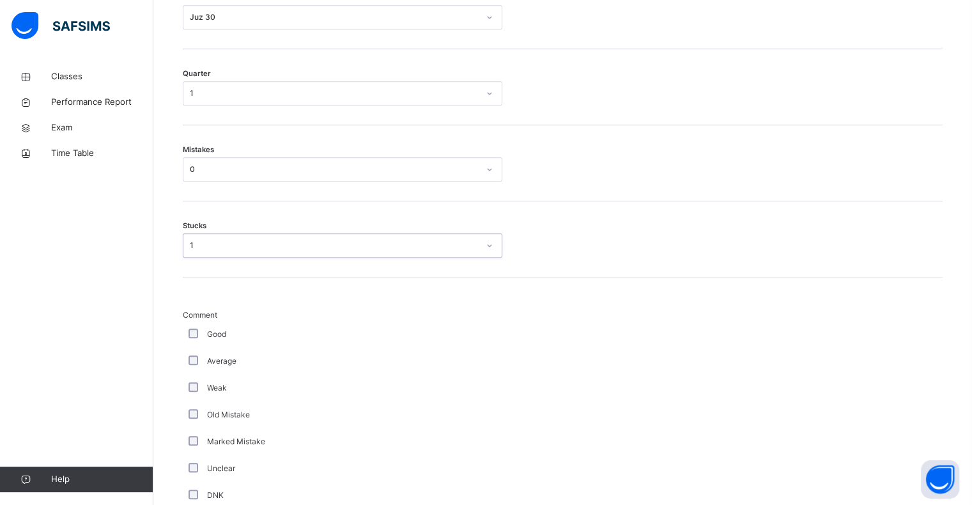
click at [173, 332] on div "Back / FT Boys Class 1 FT Boys Class 1 Full Time Boys Third Term 2024-2025 Clas…" at bounding box center [562, 165] width 819 height 1536
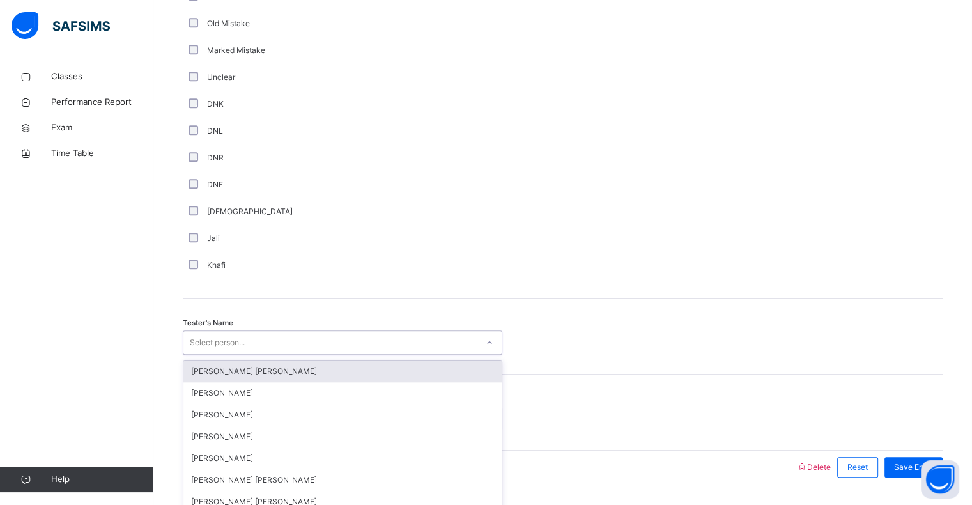
scroll to position [1094, 0]
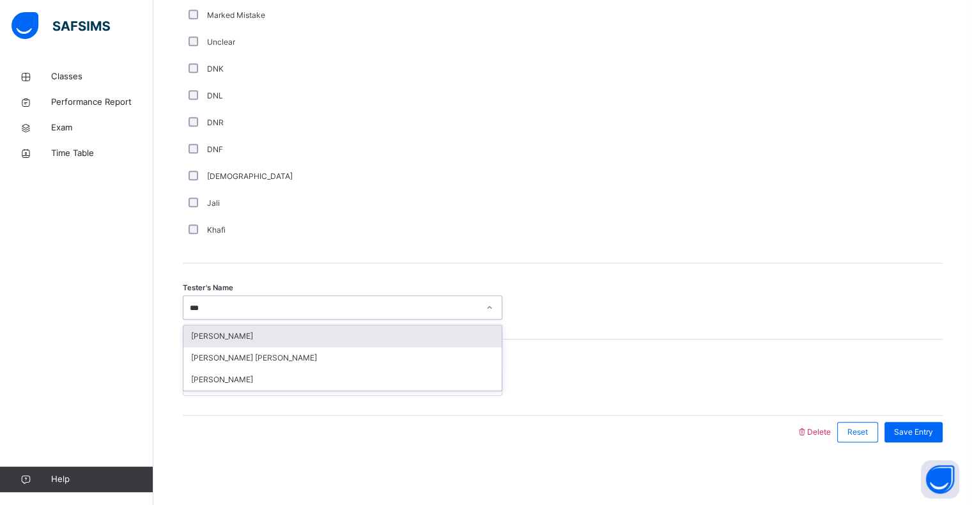
type input "****"
click at [336, 343] on div "[PERSON_NAME] [PERSON_NAME]" at bounding box center [342, 336] width 318 height 22
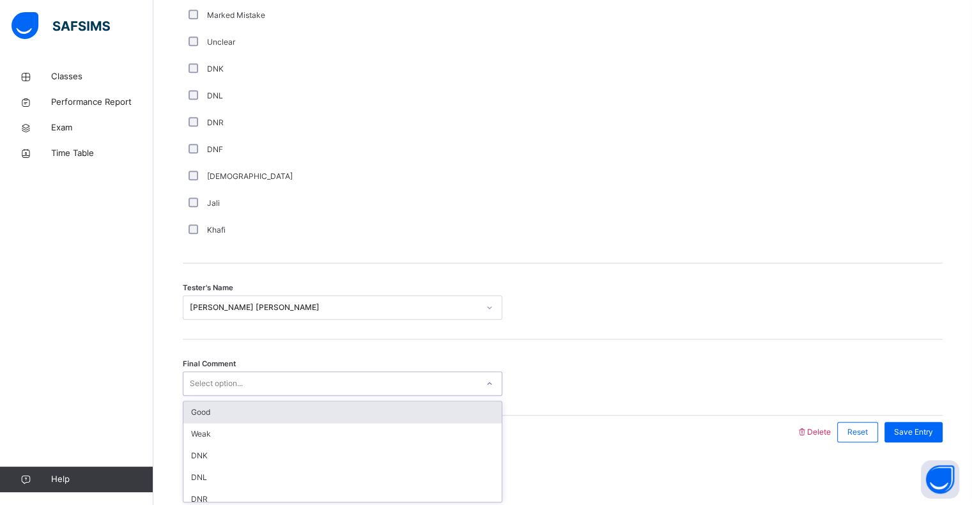
click at [317, 410] on div "Good" at bounding box center [342, 412] width 318 height 22
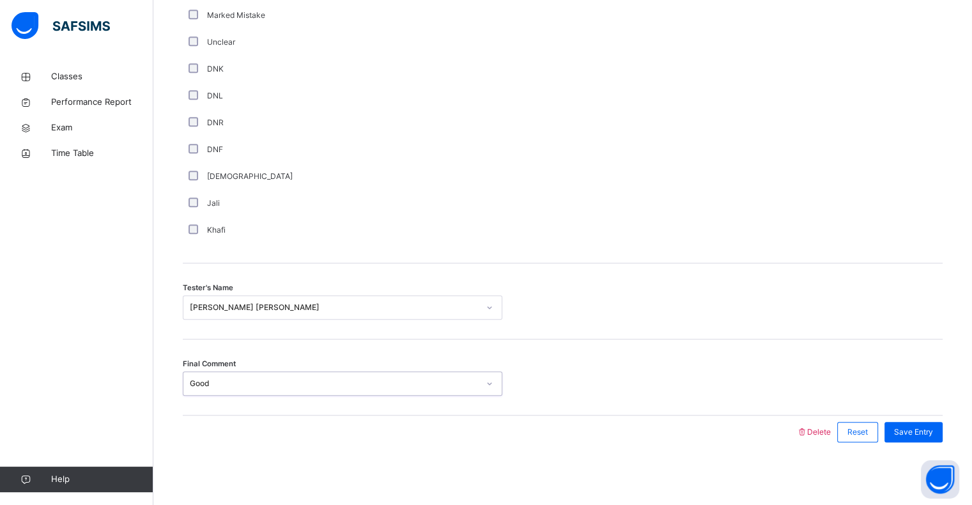
click at [928, 434] on span "Save Entry" at bounding box center [913, 432] width 39 height 12
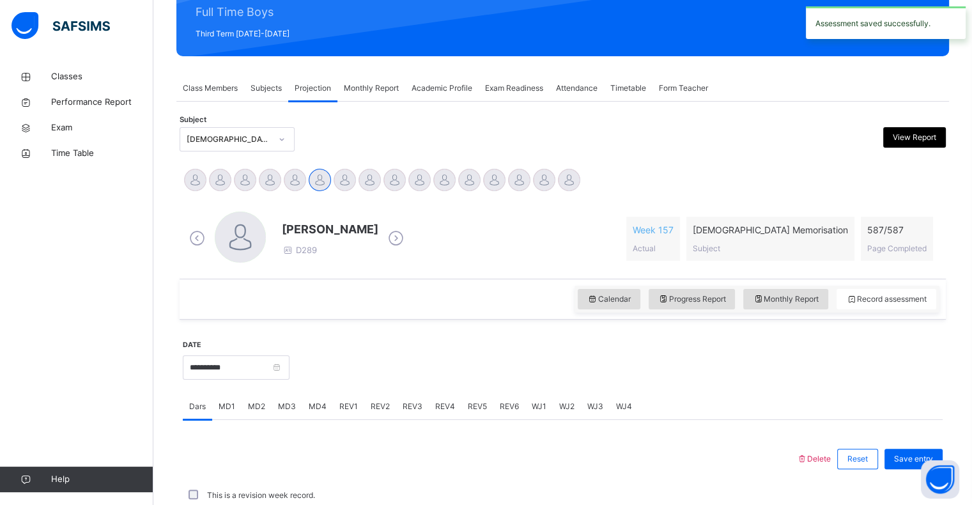
scroll to position [455, 0]
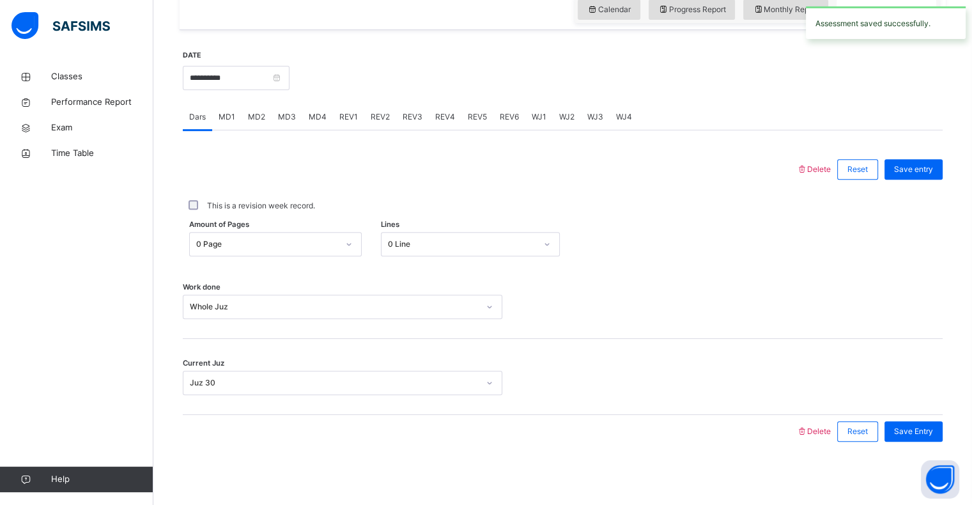
click at [571, 116] on span "WJ2" at bounding box center [566, 117] width 15 height 12
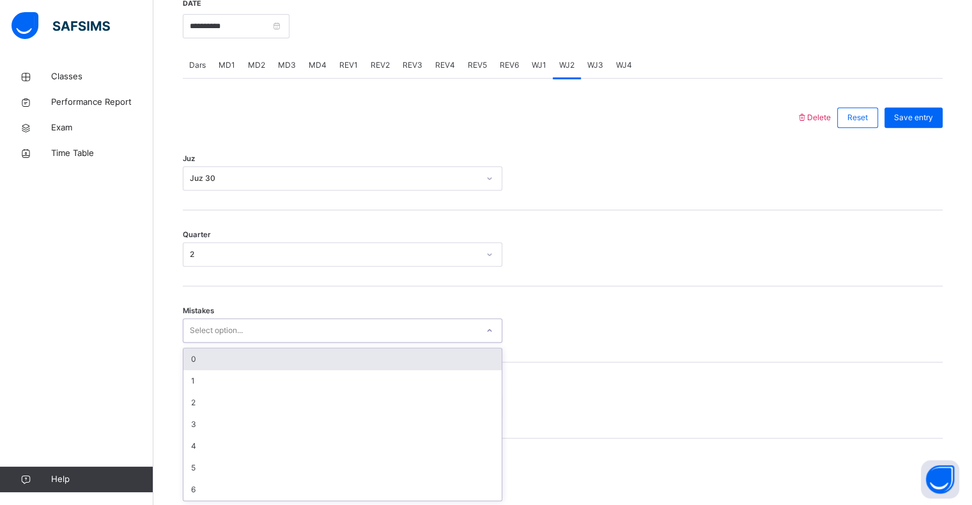
scroll to position [506, 0]
click at [410, 362] on div "0" at bounding box center [342, 359] width 318 height 22
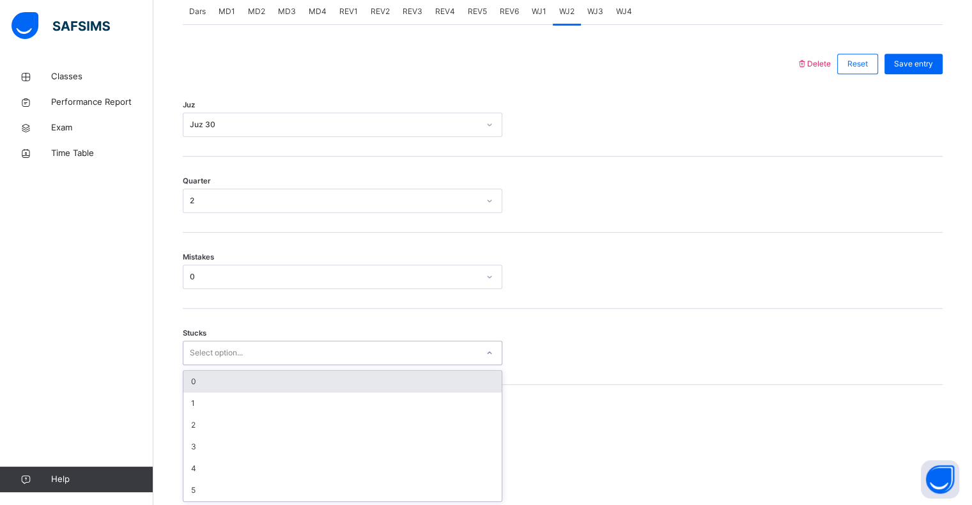
scroll to position [561, 0]
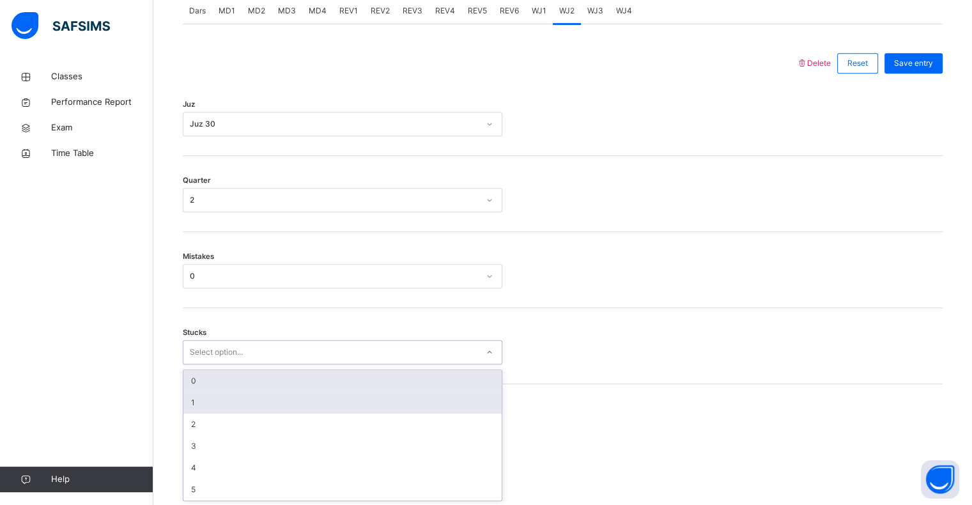
click at [339, 401] on div "1" at bounding box center [342, 403] width 318 height 22
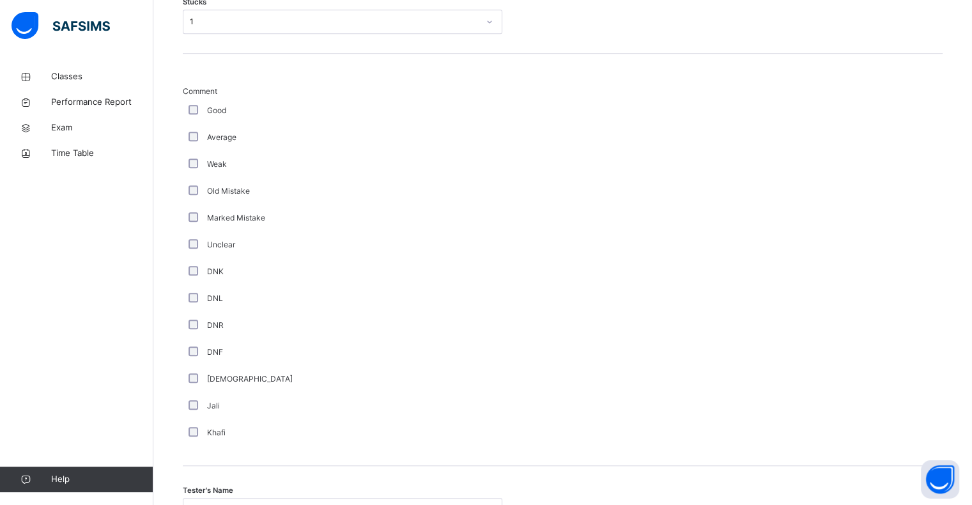
click at [343, 483] on div "Tester's Name Select person..." at bounding box center [563, 504] width 760 height 76
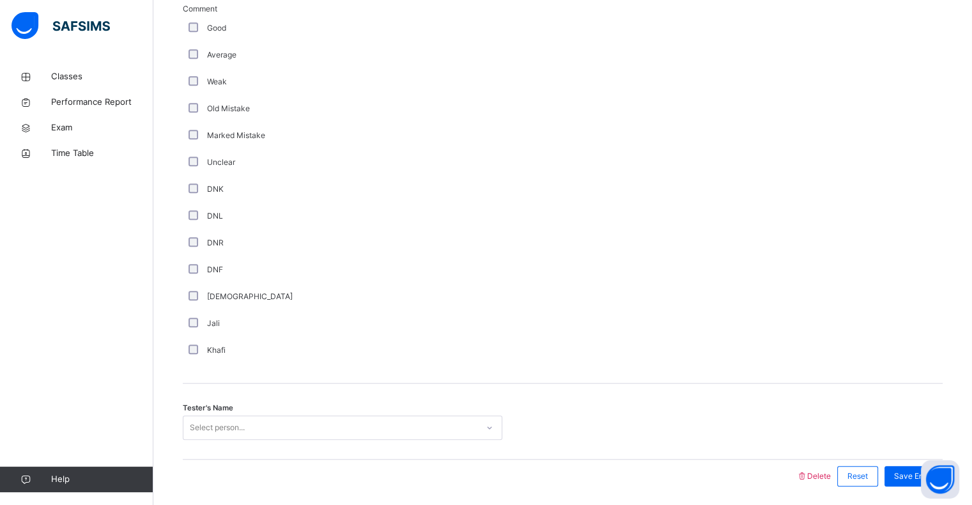
scroll to position [1018, 0]
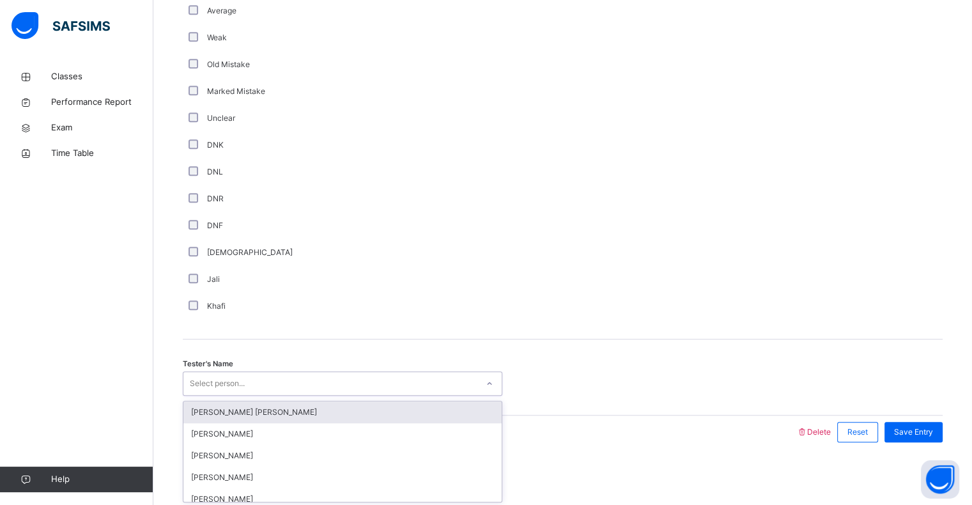
type input "*"
type input "*****"
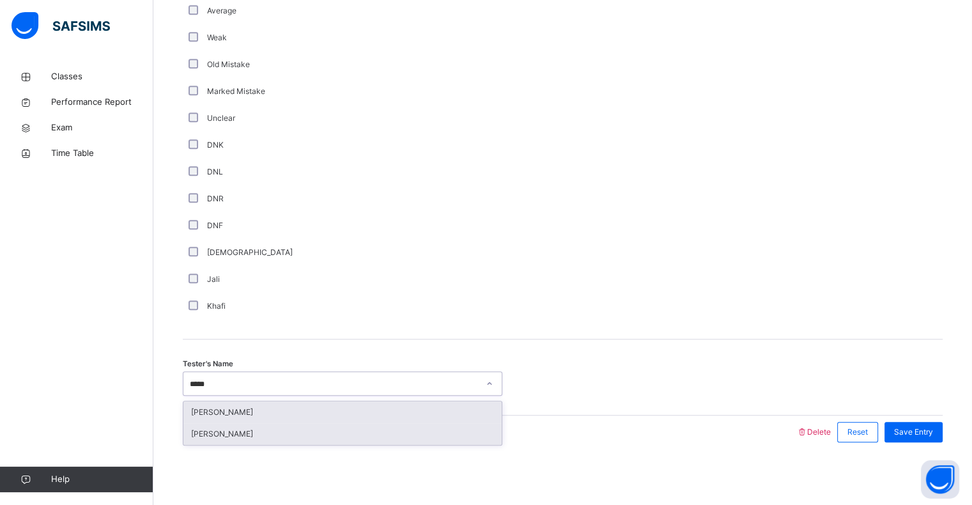
click at [327, 442] on div "[PERSON_NAME]" at bounding box center [342, 434] width 318 height 22
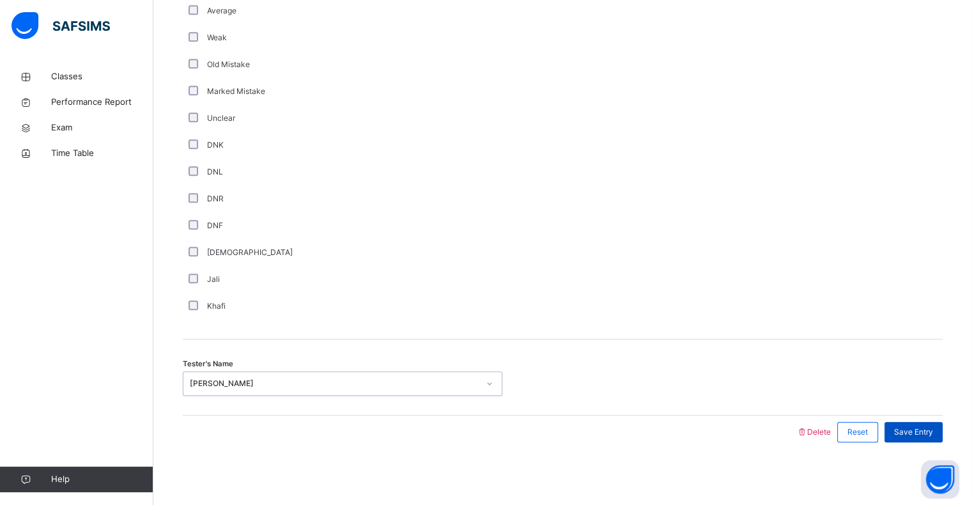
click at [931, 427] on span "Save Entry" at bounding box center [913, 432] width 39 height 12
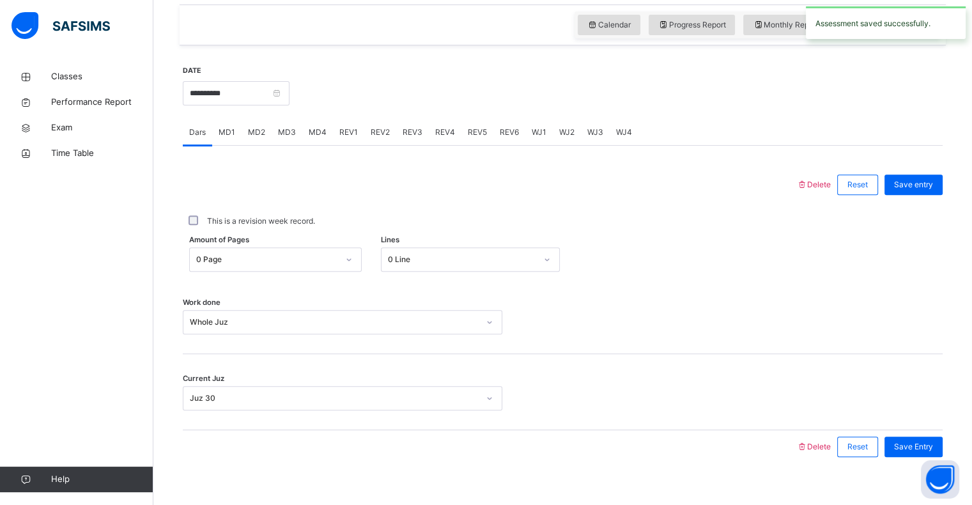
scroll to position [435, 0]
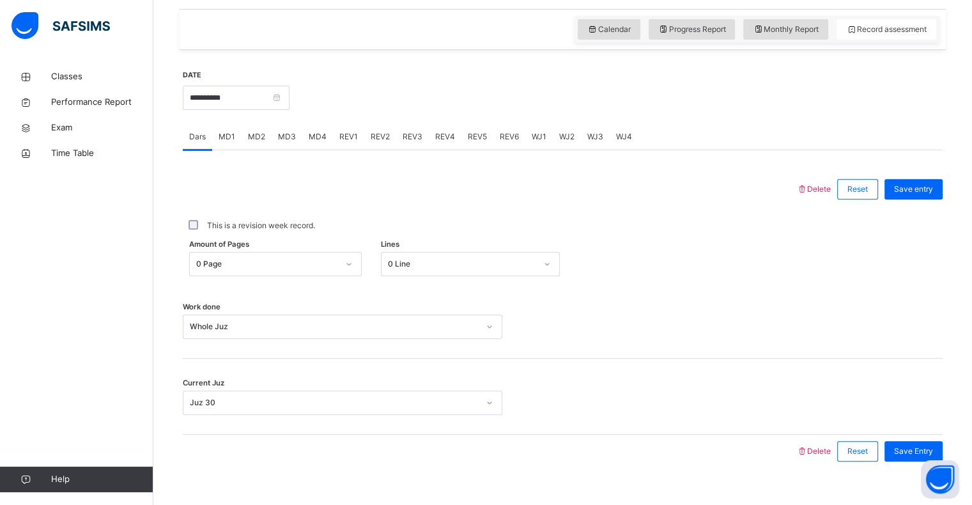
click at [573, 146] on div "WJ2" at bounding box center [567, 137] width 28 height 26
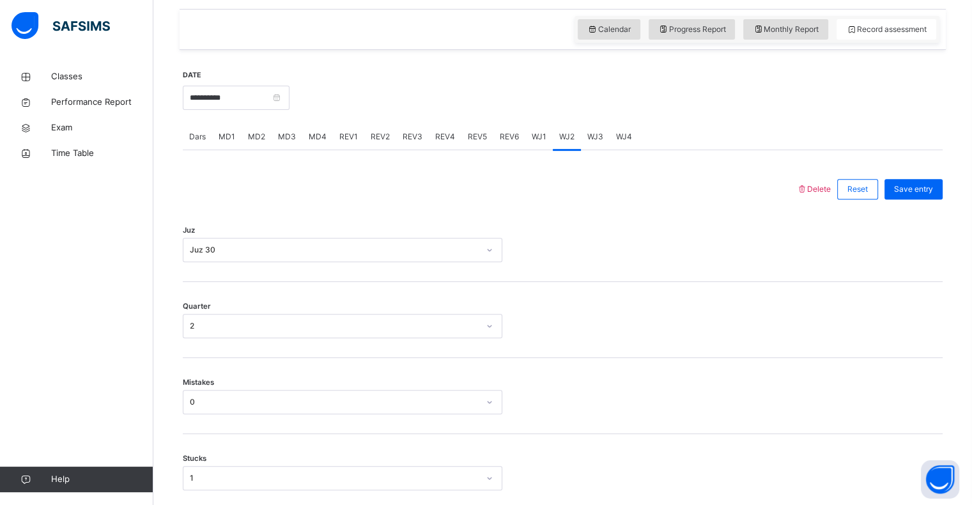
click at [603, 134] on div "WJ3" at bounding box center [595, 137] width 29 height 26
click at [430, 230] on div "Juz Select option..." at bounding box center [563, 244] width 760 height 76
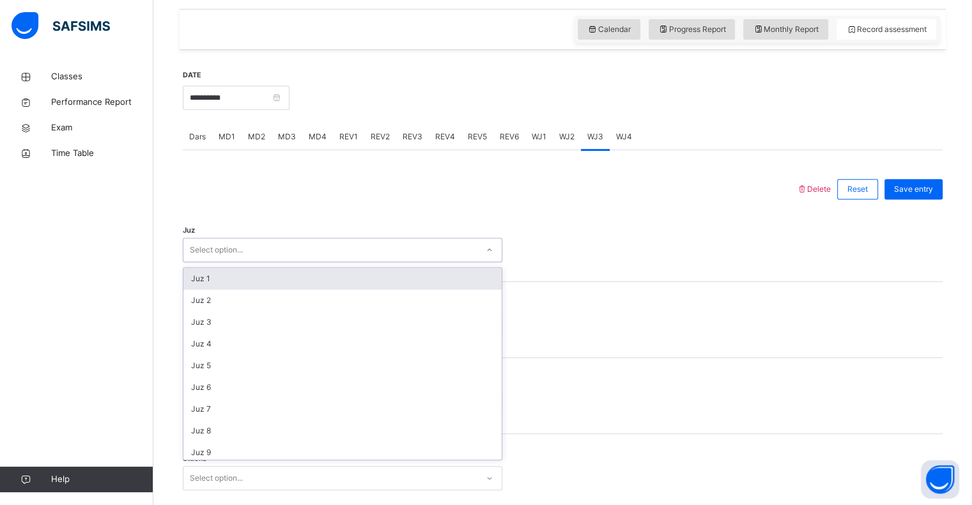
click at [518, 182] on div at bounding box center [489, 189] width 601 height 33
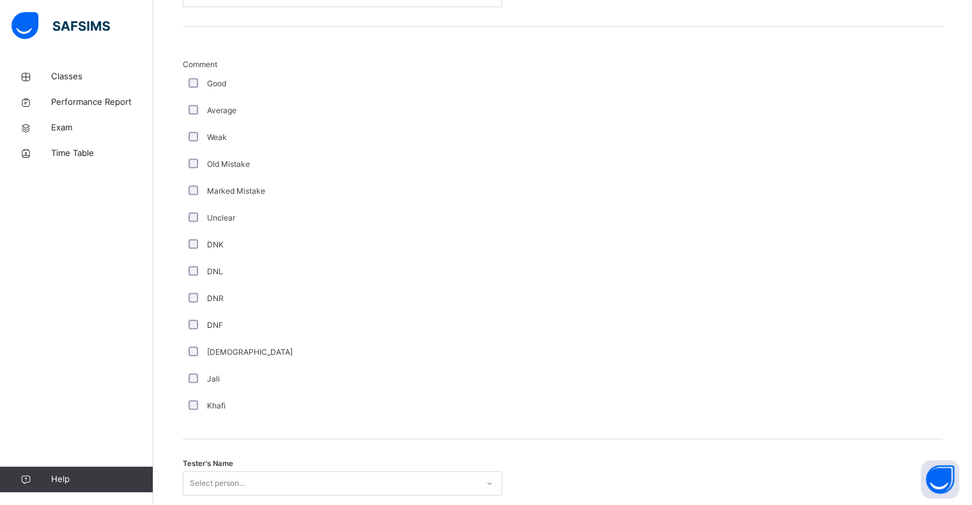
scroll to position [1018, 0]
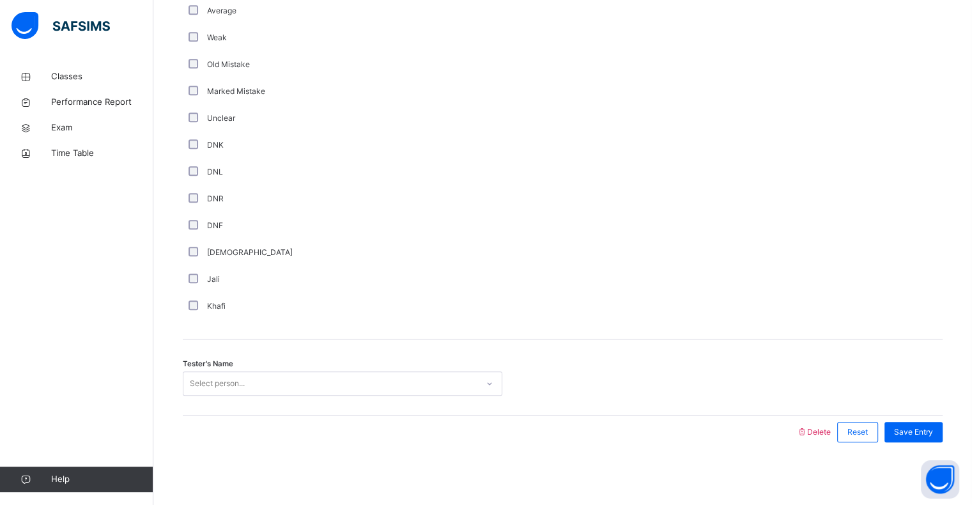
click at [214, 212] on div "DNF" at bounding box center [343, 225] width 320 height 27
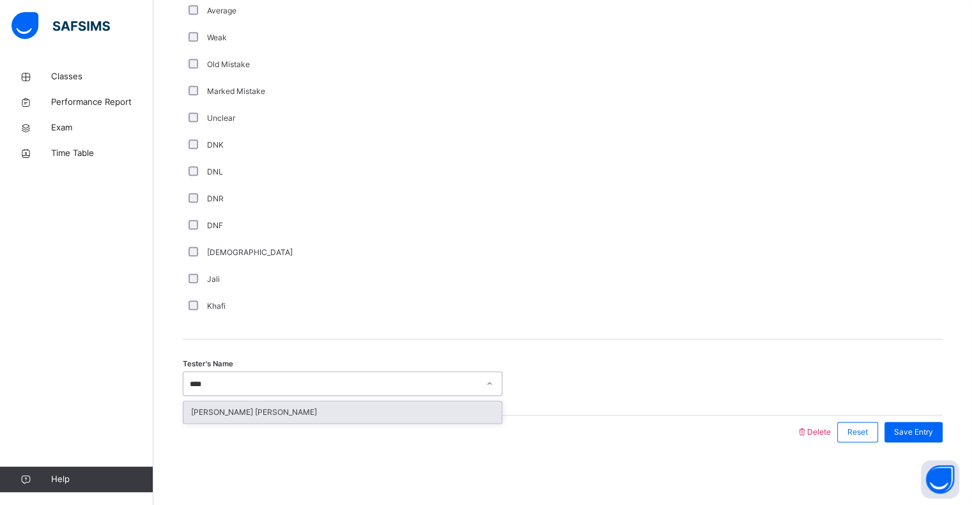
type input "*****"
type input "****"
click at [405, 415] on div "[PERSON_NAME] [PERSON_NAME]" at bounding box center [342, 412] width 318 height 22
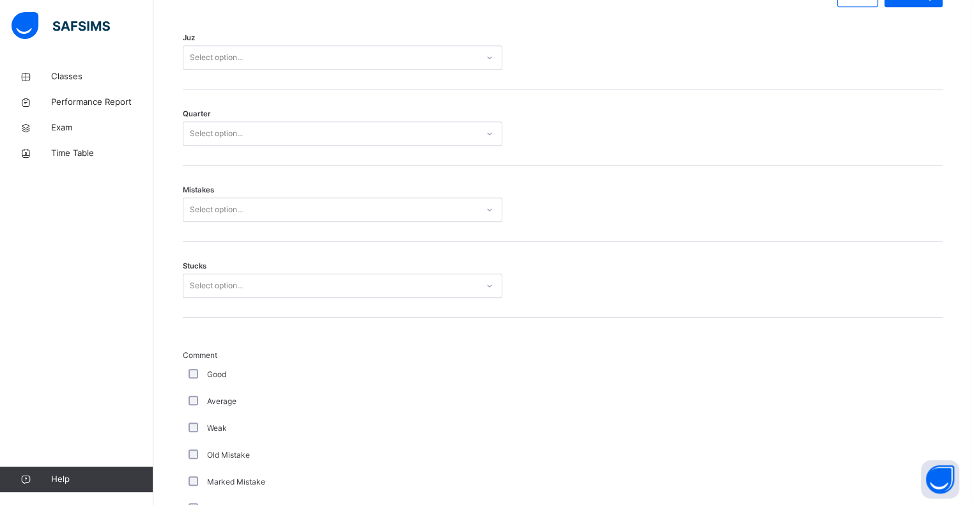
scroll to position [626, 0]
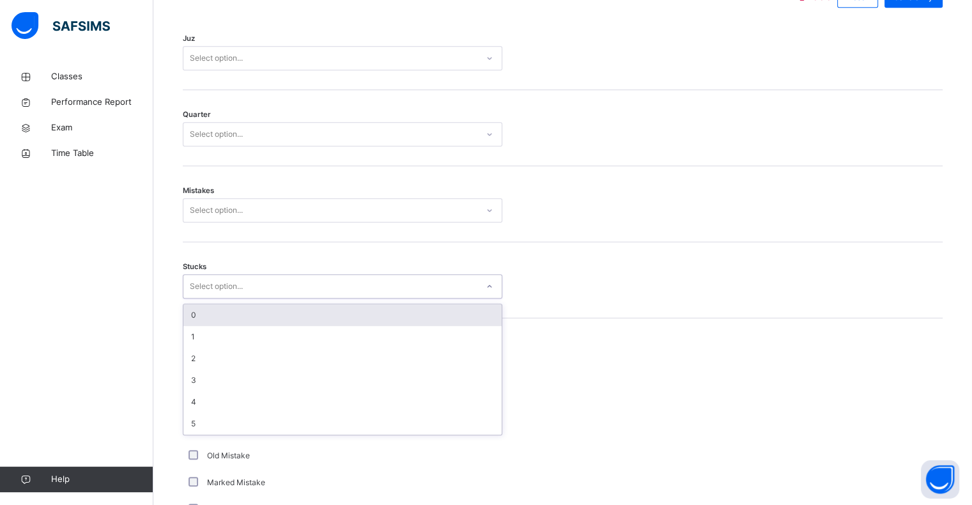
click at [323, 313] on div "0" at bounding box center [342, 315] width 318 height 22
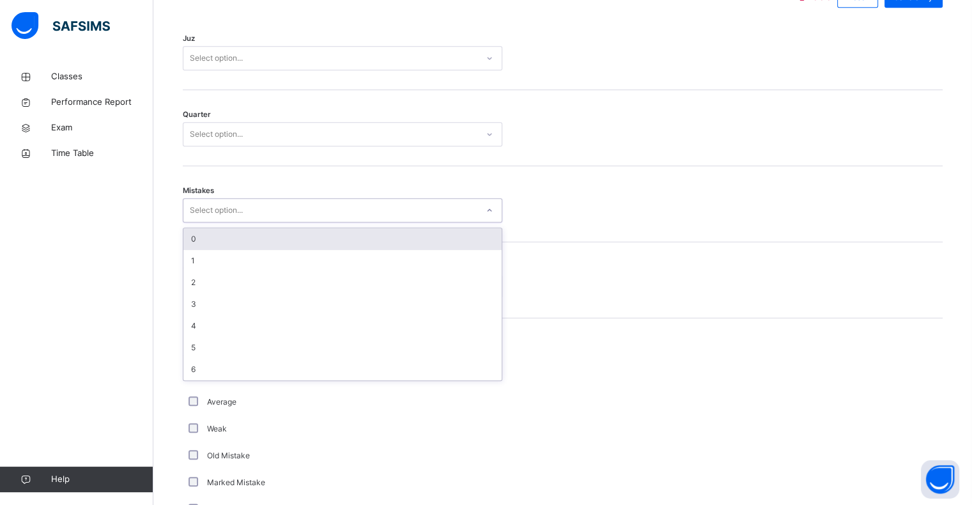
click at [249, 238] on div "0" at bounding box center [342, 239] width 318 height 22
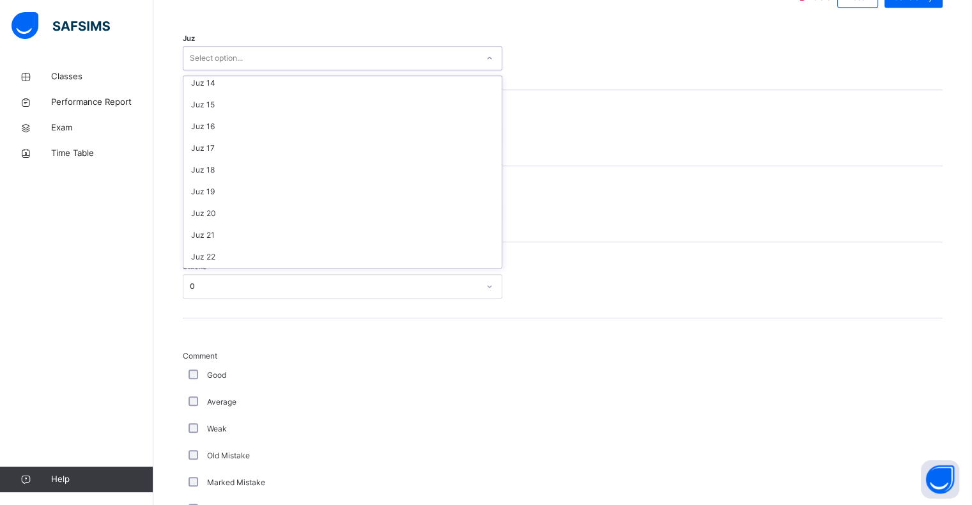
scroll to position [460, 0]
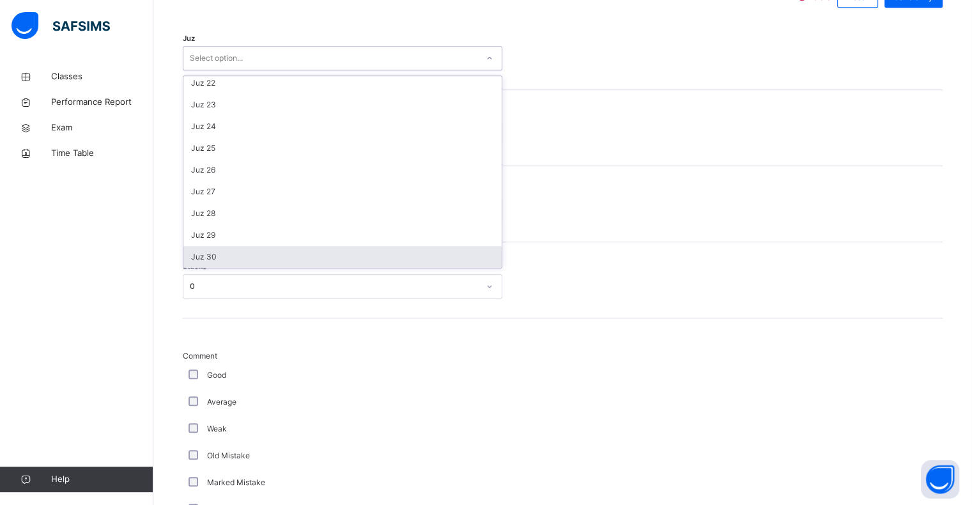
click at [275, 263] on div "Juz 30" at bounding box center [342, 257] width 318 height 22
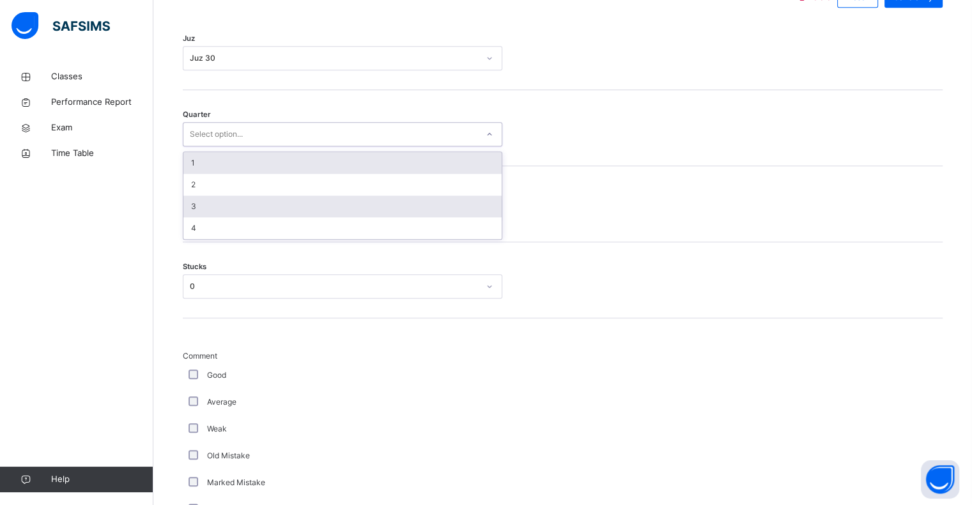
click at [307, 205] on div "3" at bounding box center [342, 207] width 318 height 22
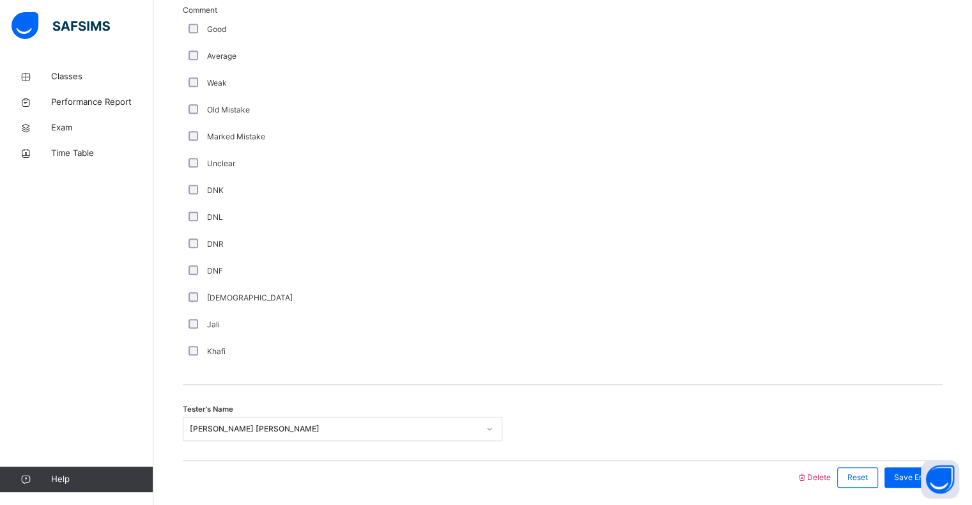
scroll to position [1018, 0]
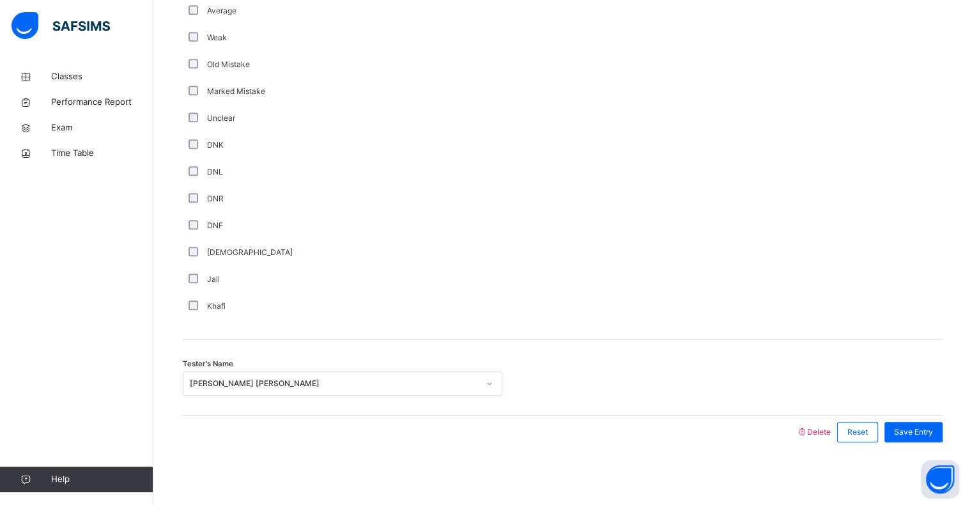
click at [655, 361] on div "Tester's Name Muhammad Haseeb Saud Khan" at bounding box center [563, 377] width 760 height 76
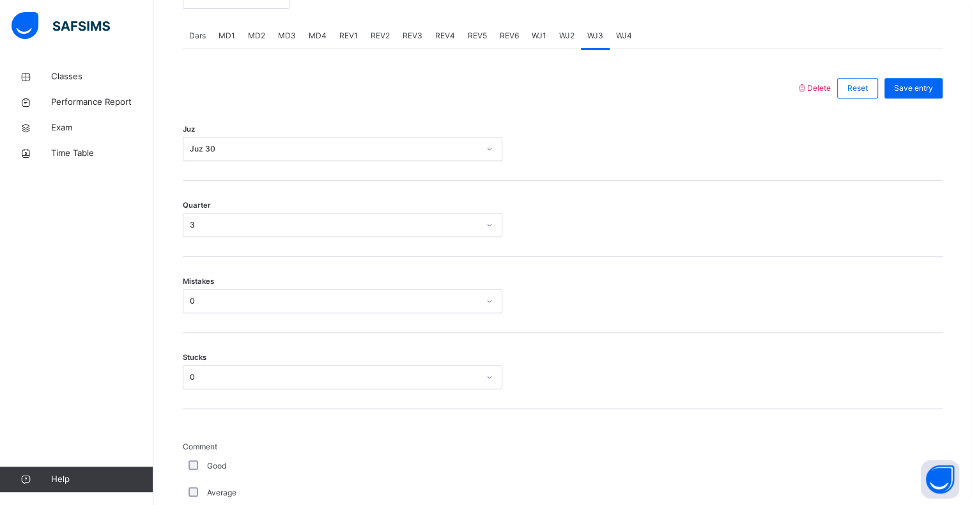
scroll to position [526, 0]
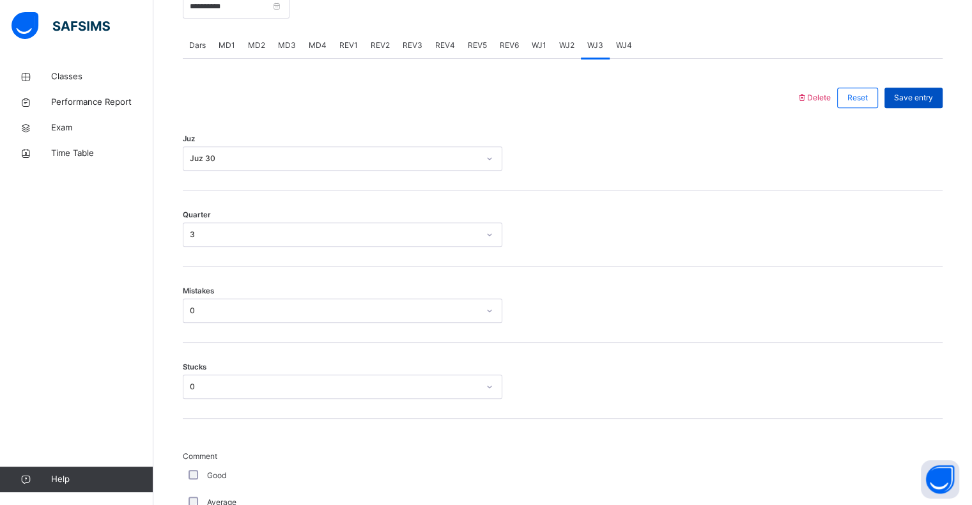
click at [943, 101] on div "Save entry" at bounding box center [914, 98] width 58 height 20
click at [943, 97] on div "Save entry" at bounding box center [914, 98] width 58 height 20
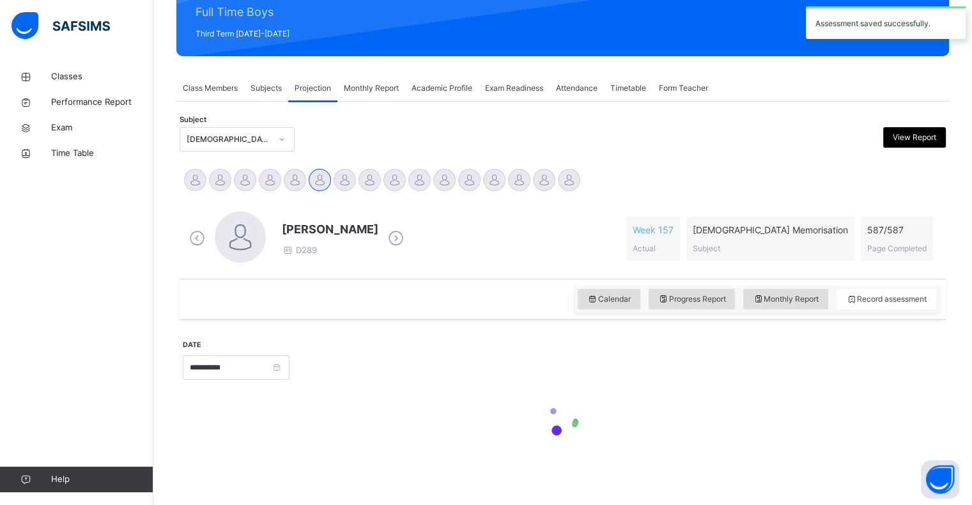
scroll to position [455, 0]
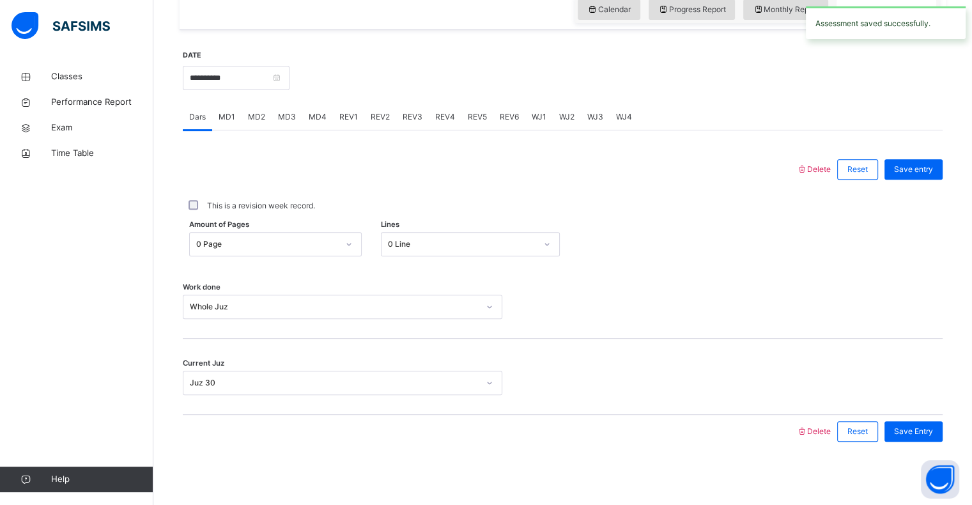
click at [619, 121] on span "WJ4" at bounding box center [624, 117] width 16 height 12
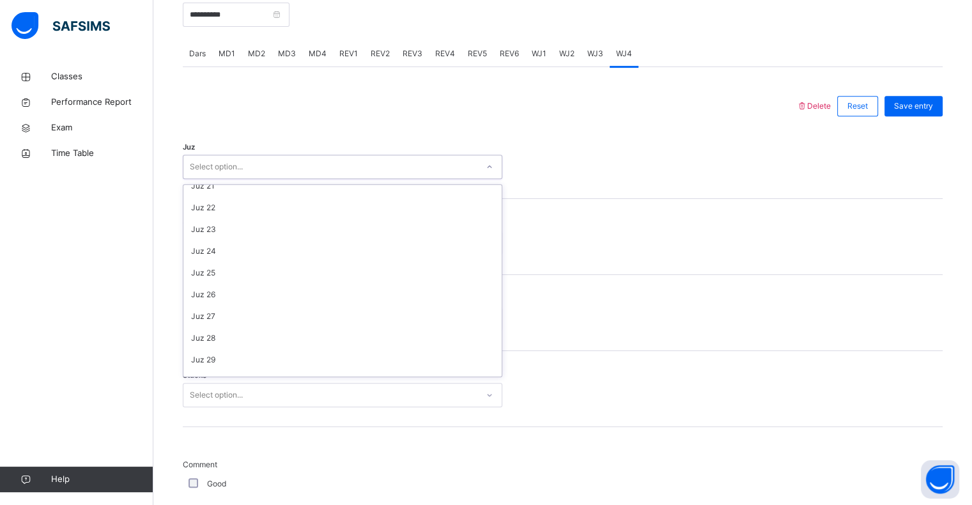
scroll to position [460, 0]
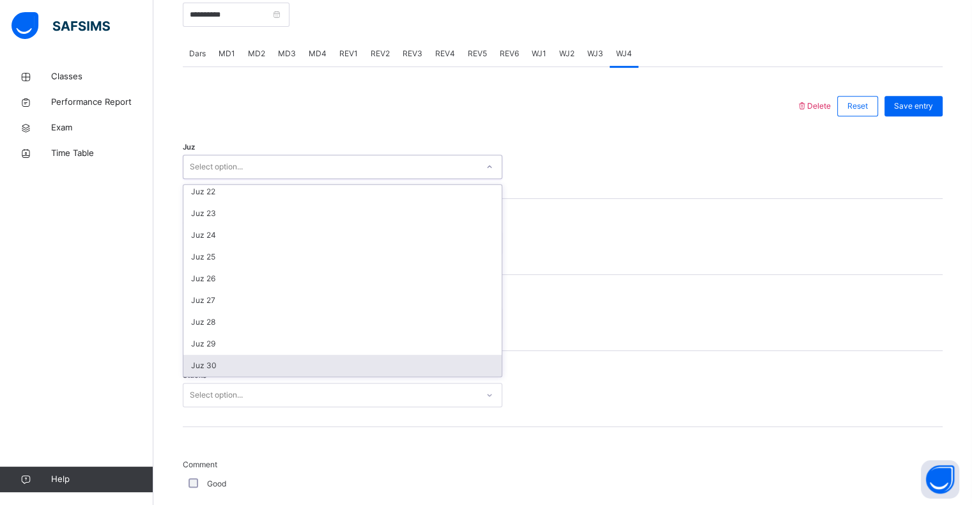
click at [441, 366] on div "Juz 30" at bounding box center [342, 366] width 318 height 22
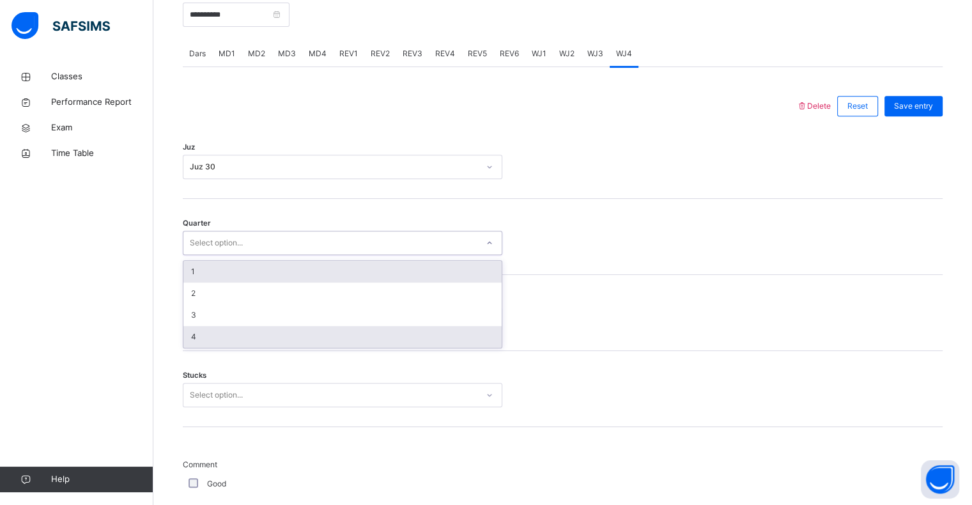
click at [425, 338] on div "4" at bounding box center [342, 337] width 318 height 22
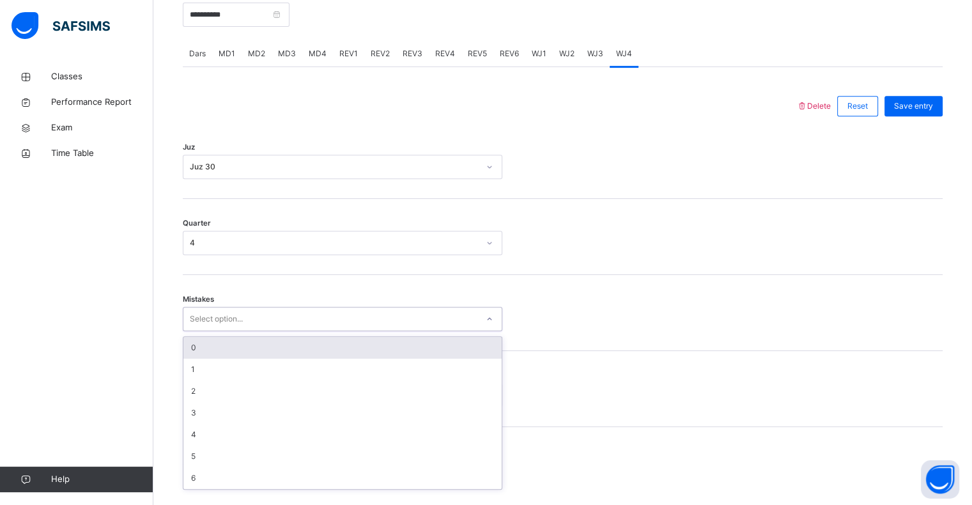
click at [421, 344] on div "0" at bounding box center [342, 348] width 318 height 22
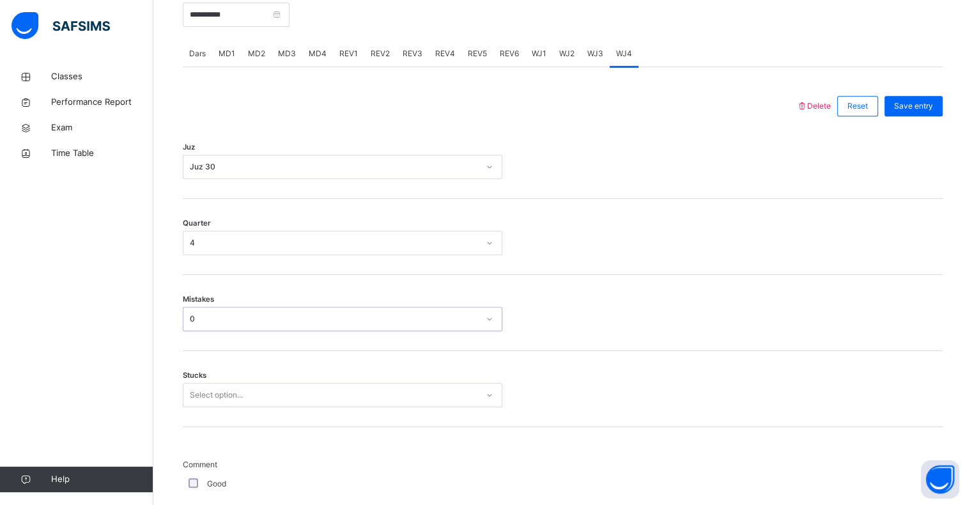
click at [391, 341] on div "Mistakes option 0, selected. 0 results available. Select is focused ,type to re…" at bounding box center [563, 313] width 760 height 76
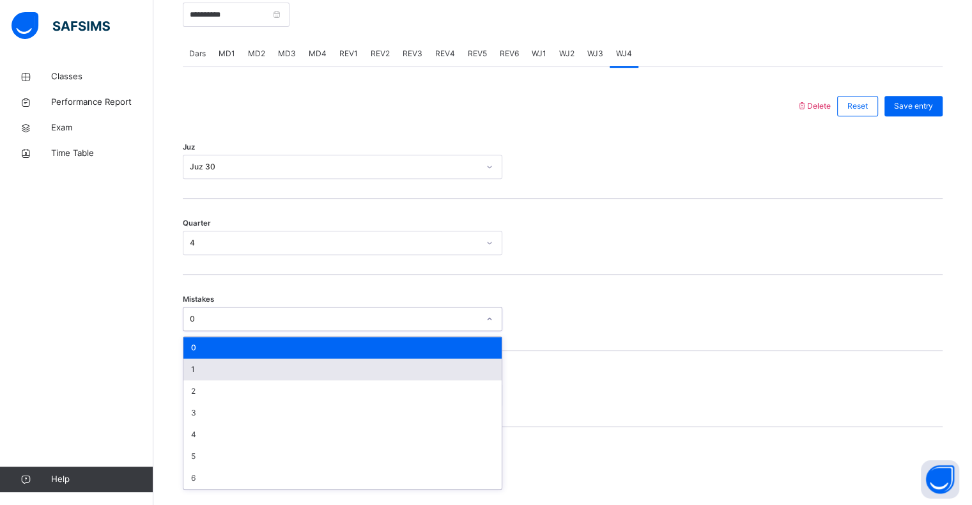
click at [346, 365] on div "1" at bounding box center [342, 370] width 318 height 22
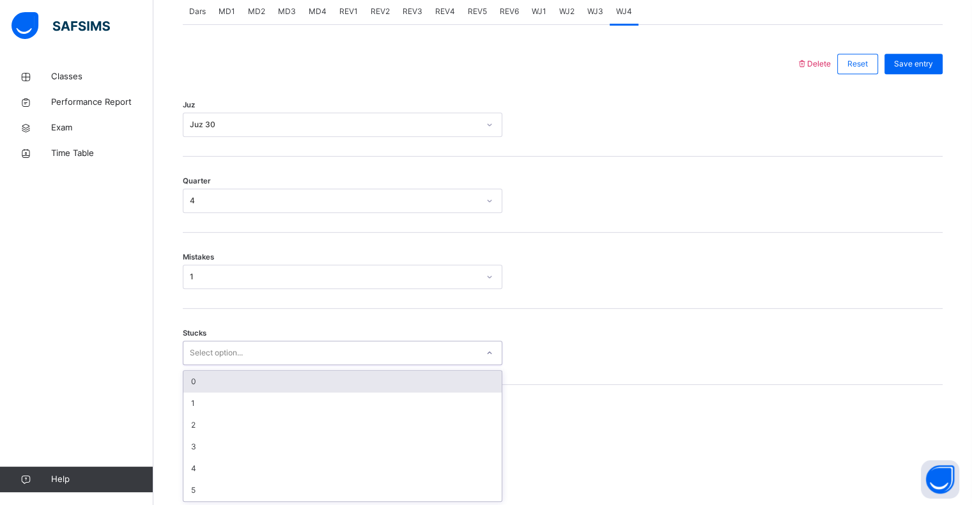
scroll to position [561, 0]
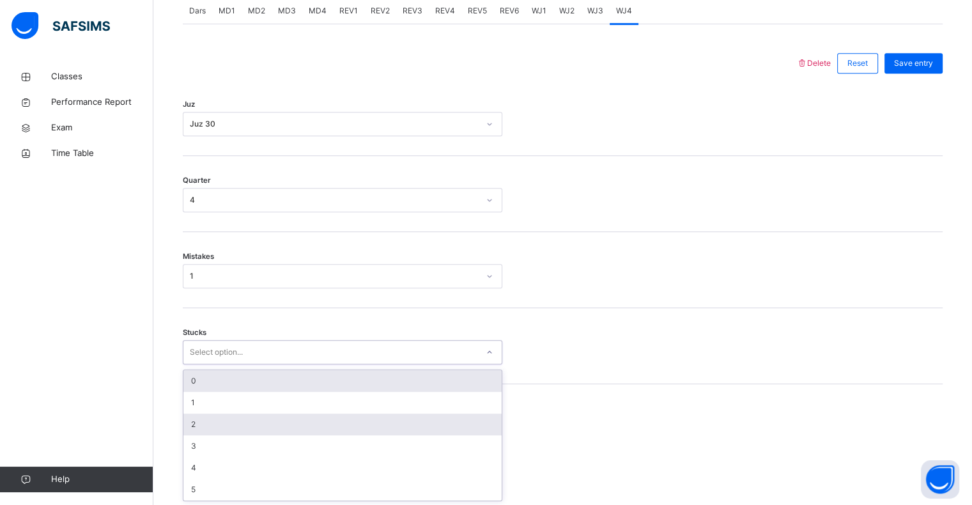
click at [340, 428] on div "2" at bounding box center [342, 425] width 318 height 22
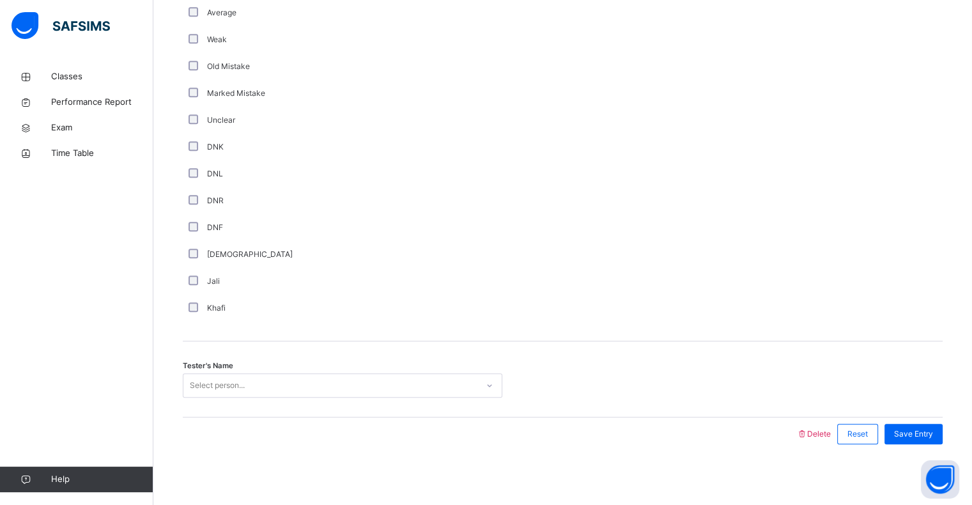
scroll to position [1018, 0]
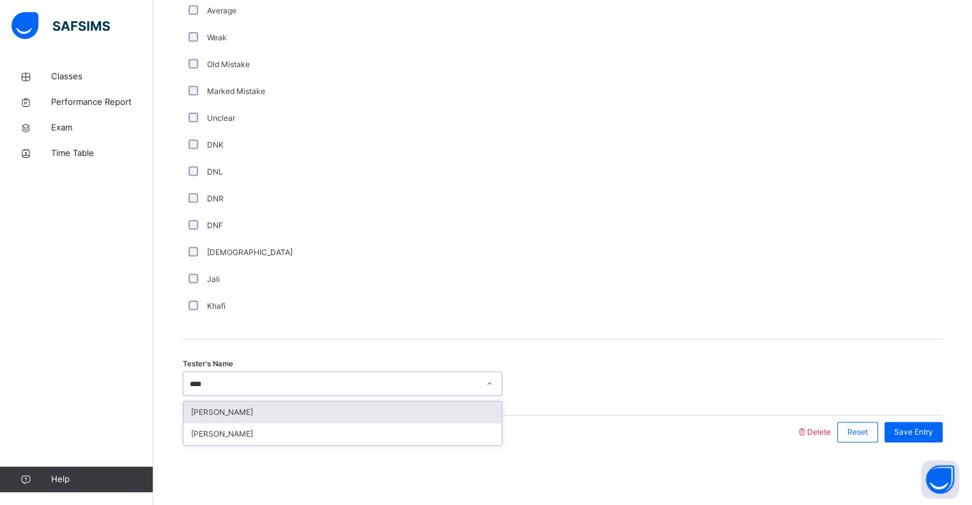
type input "*****"
click at [320, 437] on div "[PERSON_NAME]" at bounding box center [342, 434] width 318 height 22
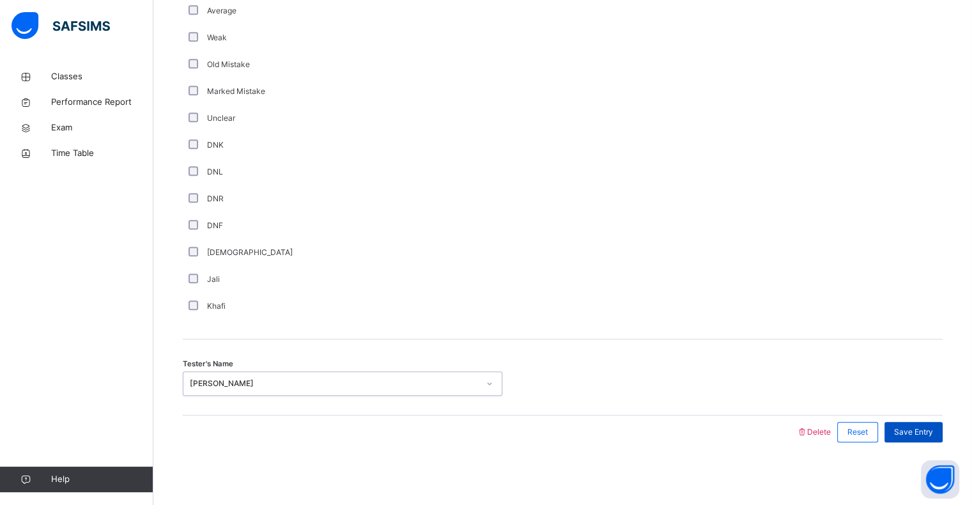
click at [912, 439] on div "Save Entry" at bounding box center [914, 432] width 58 height 20
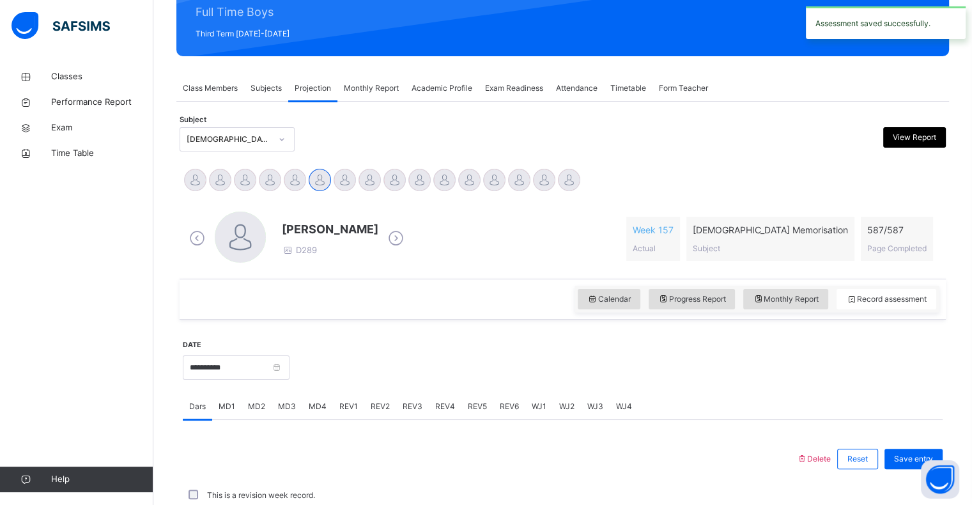
scroll to position [455, 0]
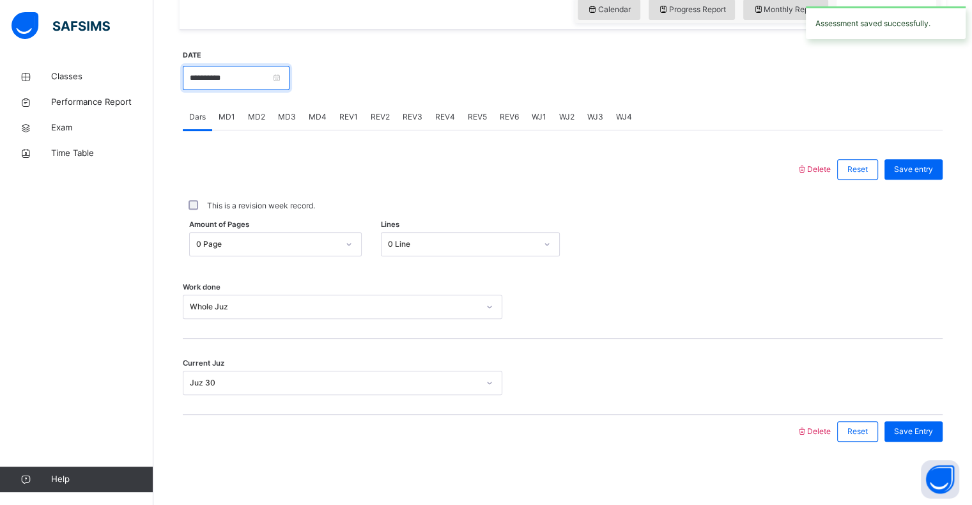
click at [288, 84] on input "**********" at bounding box center [236, 78] width 107 height 24
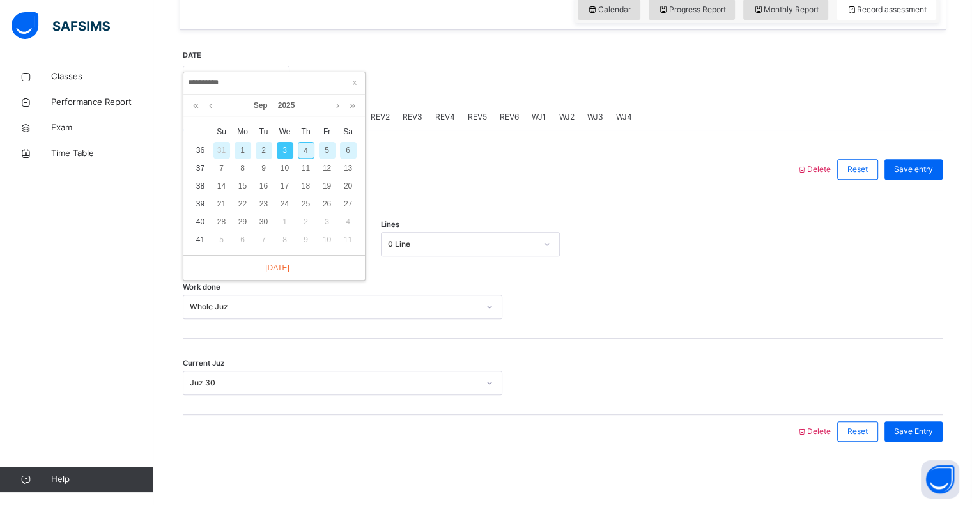
click at [308, 148] on div "4" at bounding box center [306, 150] width 17 height 17
type input "**********"
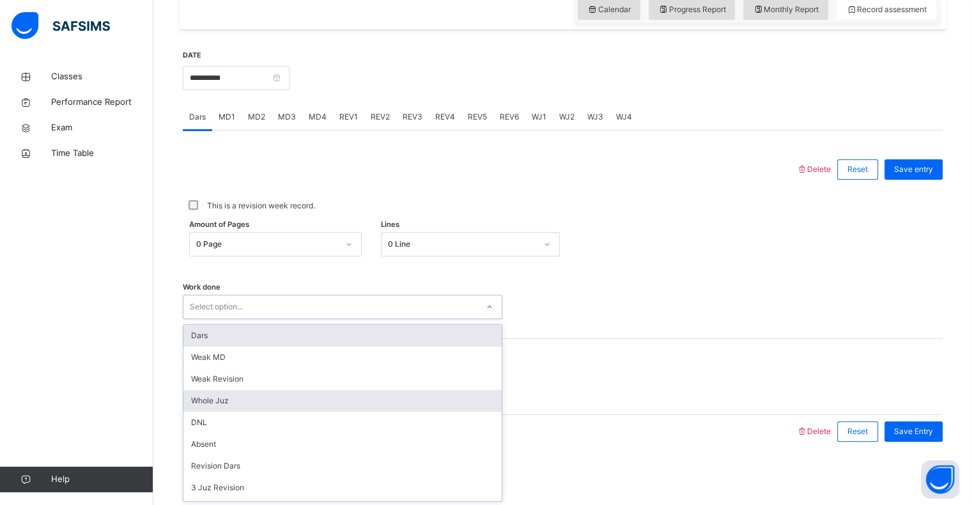
click at [261, 403] on div "Whole Juz" at bounding box center [342, 401] width 318 height 22
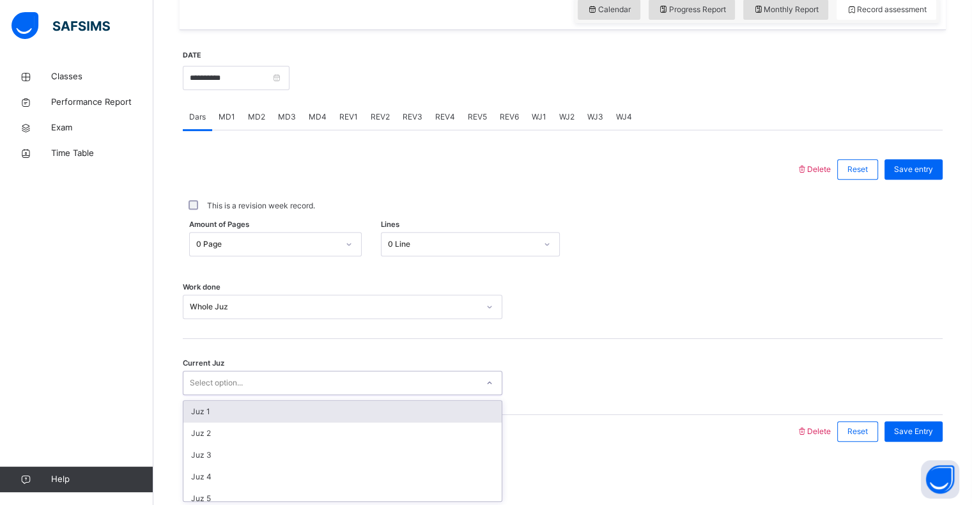
scroll to position [552, 0]
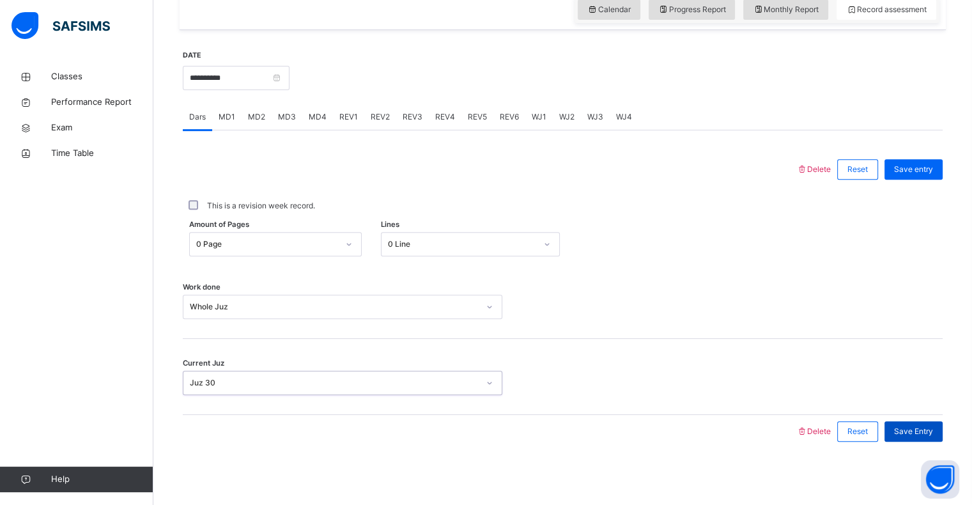
click at [918, 426] on span "Save Entry" at bounding box center [913, 432] width 39 height 12
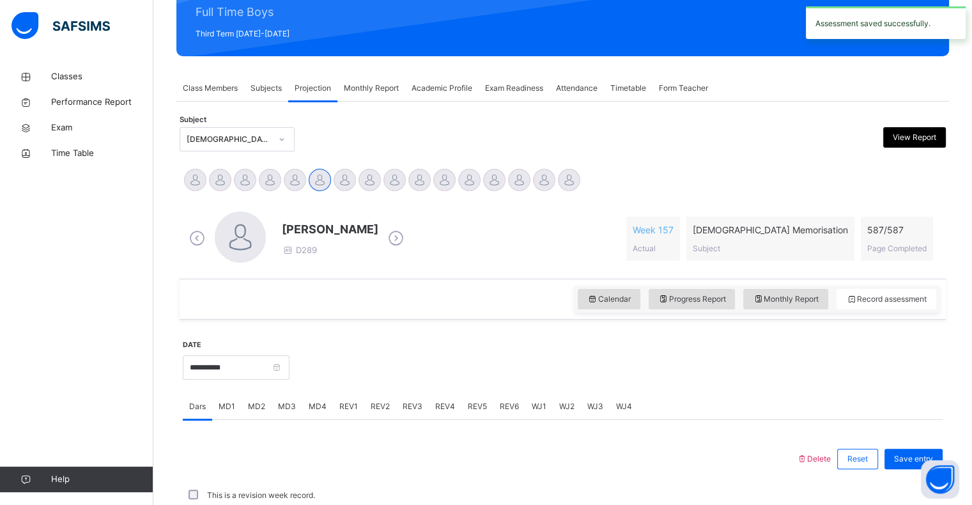
scroll to position [455, 0]
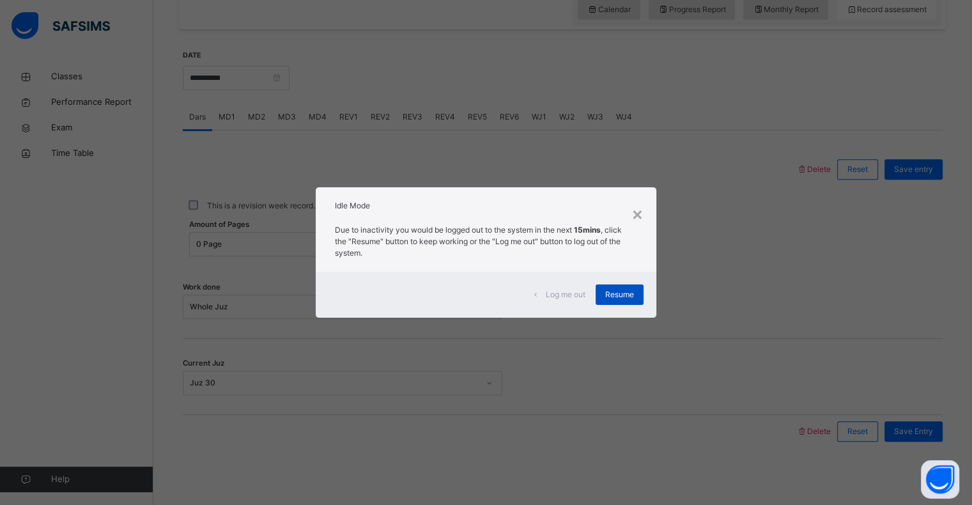
click at [612, 292] on span "Resume" at bounding box center [619, 295] width 29 height 12
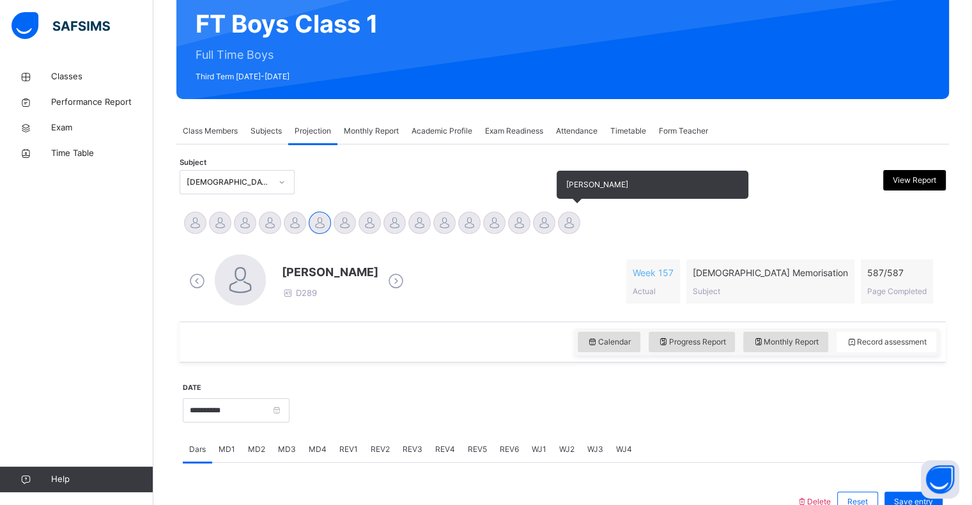
click at [571, 222] on div at bounding box center [569, 223] width 22 height 22
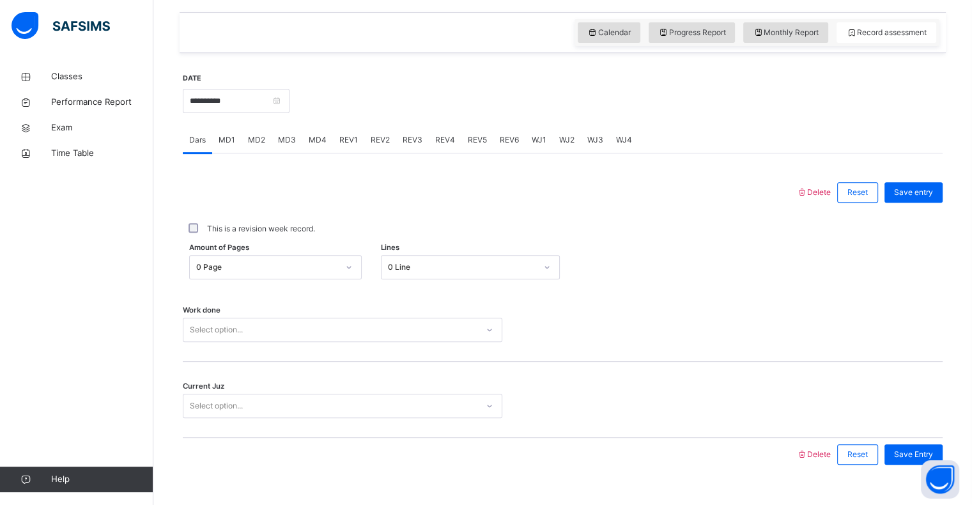
scroll to position [423, 0]
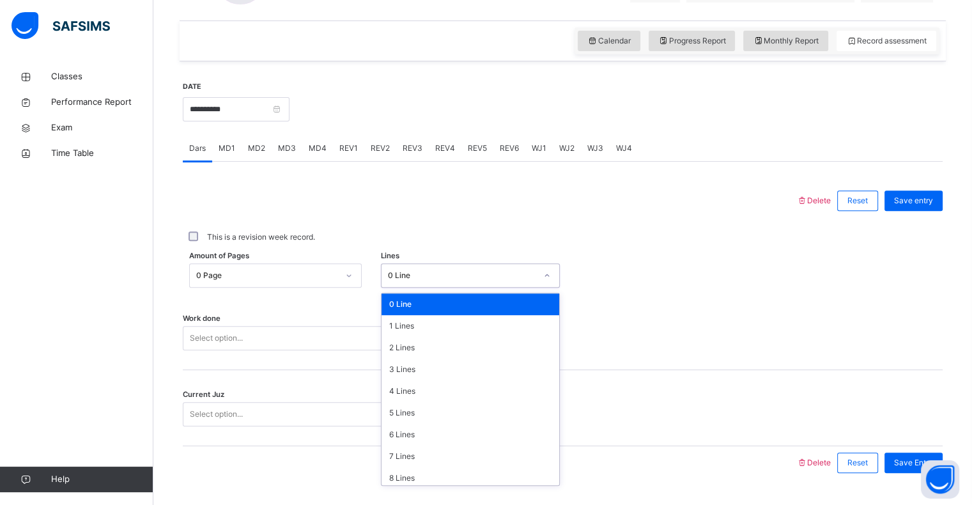
type input "*"
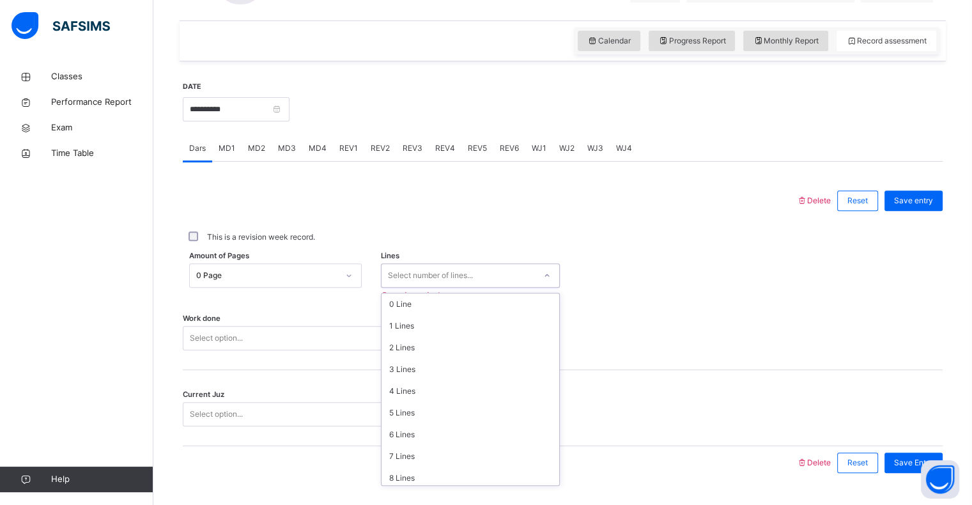
type input "*"
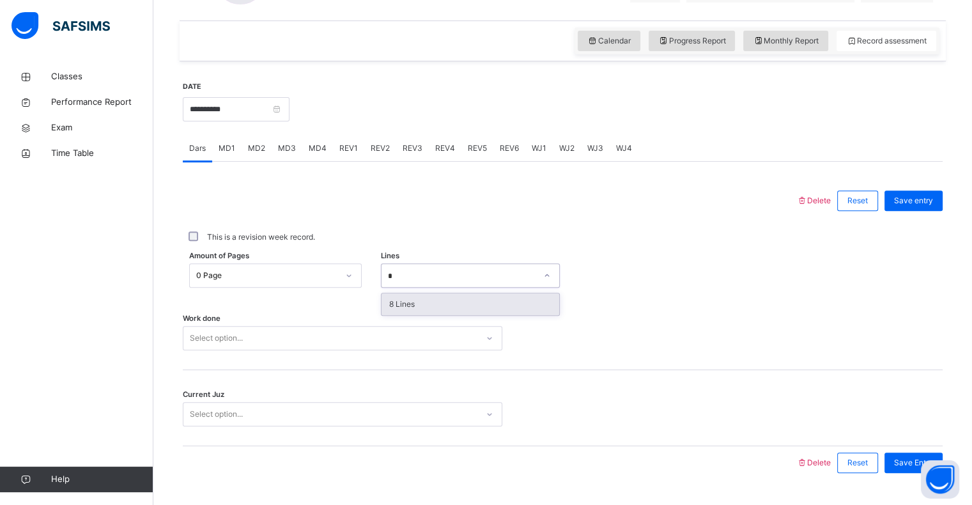
click at [399, 312] on div "8 Lines" at bounding box center [471, 304] width 178 height 22
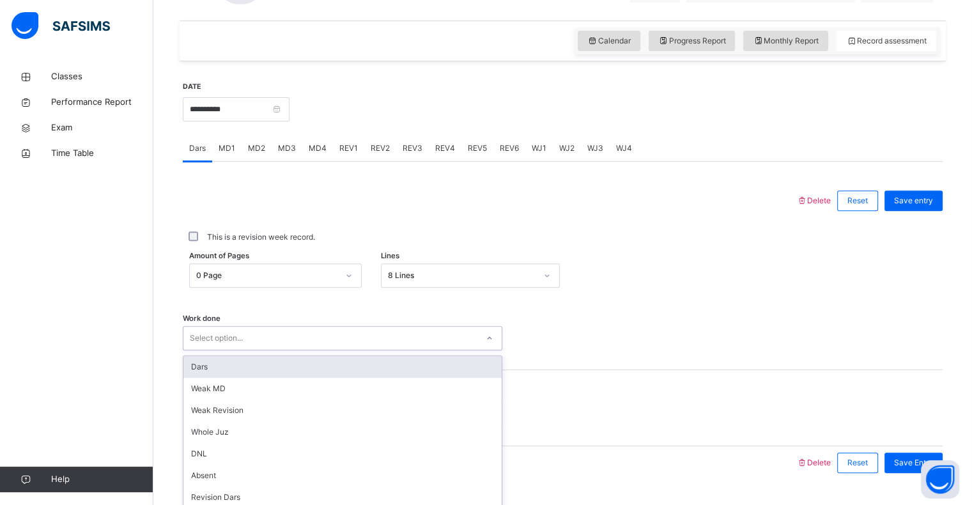
scroll to position [455, 0]
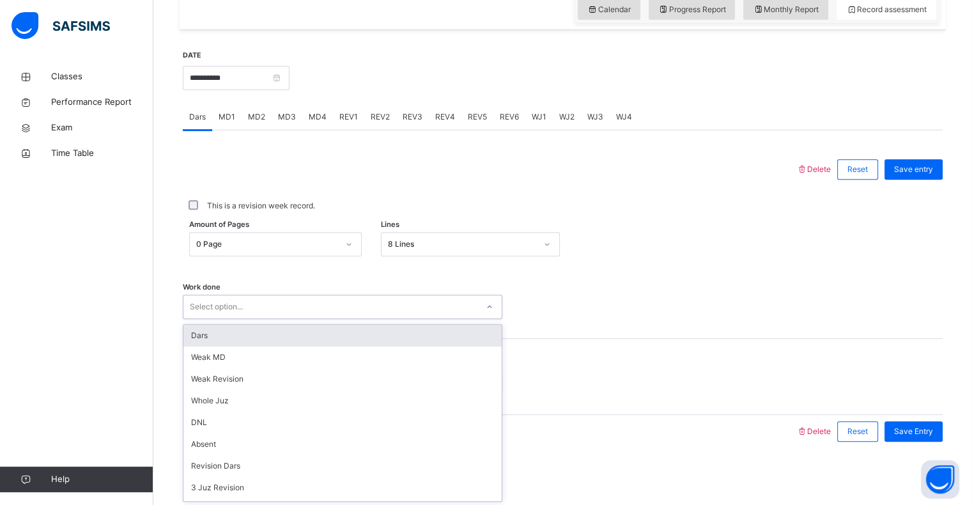
click at [194, 344] on div "Dars" at bounding box center [342, 336] width 318 height 22
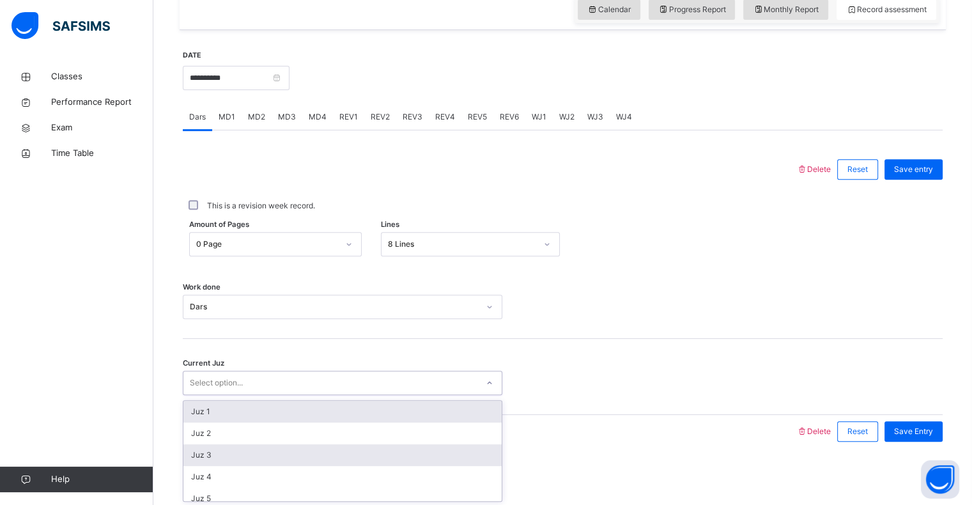
click at [198, 462] on div "Juz 3" at bounding box center [342, 455] width 318 height 22
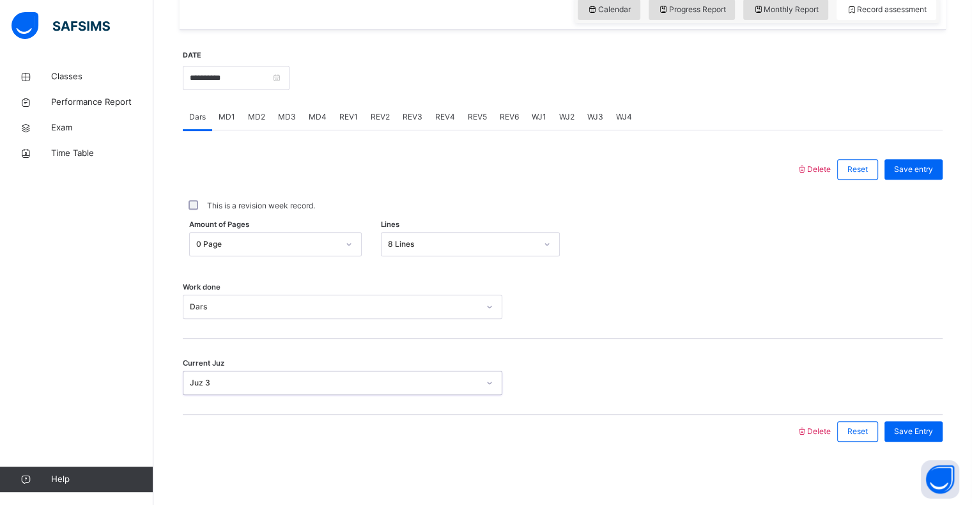
click at [912, 208] on div "This is a revision week record." at bounding box center [563, 206] width 754 height 12
click at [921, 161] on div "Save entry" at bounding box center [914, 169] width 58 height 20
click at [827, 173] on span "Delete" at bounding box center [814, 169] width 35 height 10
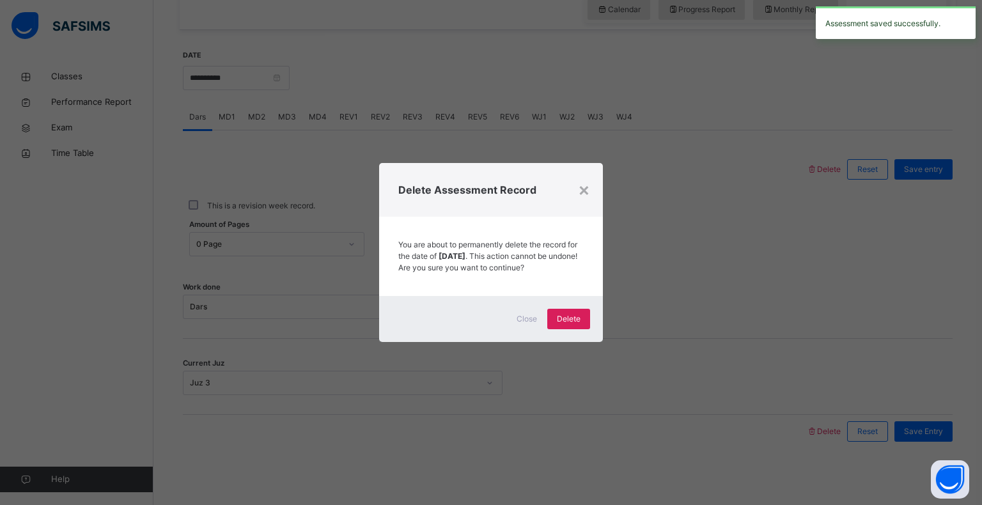
click at [565, 187] on span "Delete Assessment Record" at bounding box center [490, 189] width 185 height 15
click at [578, 192] on div "×" at bounding box center [584, 189] width 12 height 27
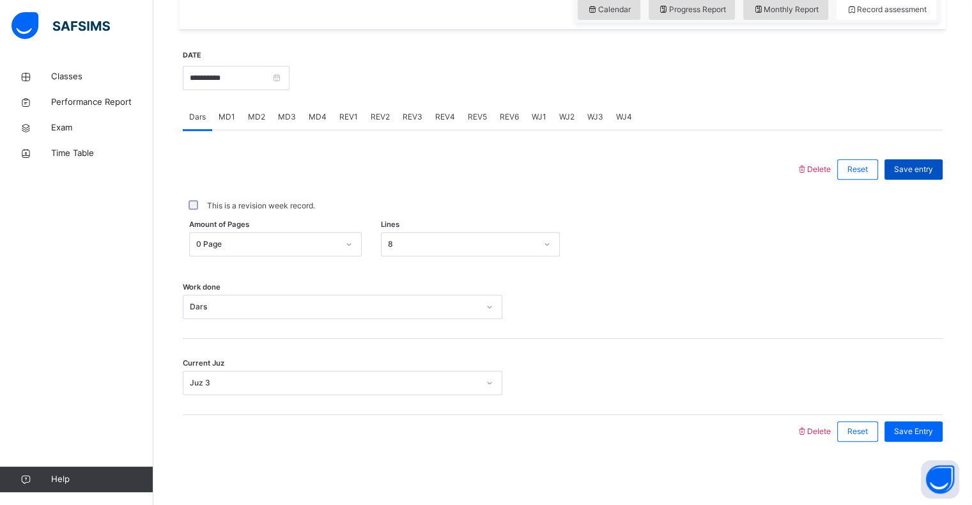
click at [914, 171] on span "Save entry" at bounding box center [913, 170] width 39 height 12
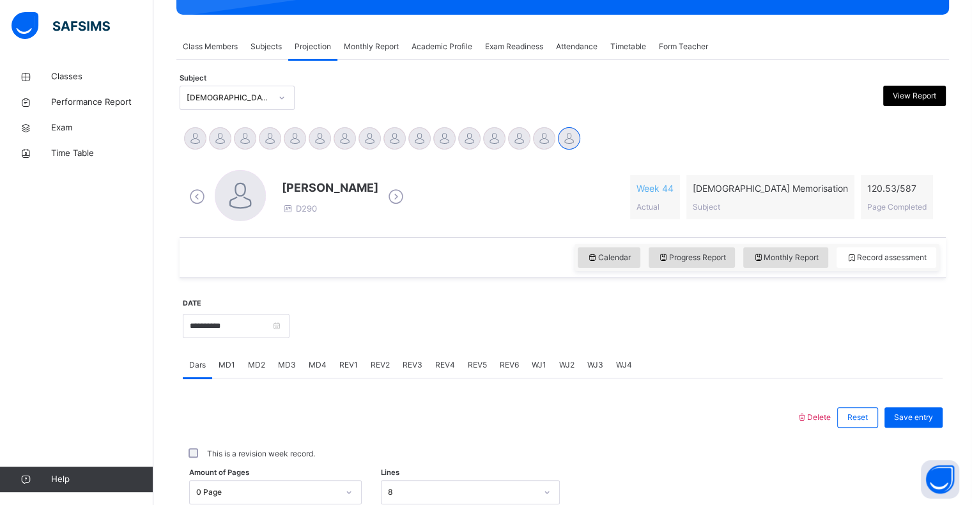
scroll to position [199, 0]
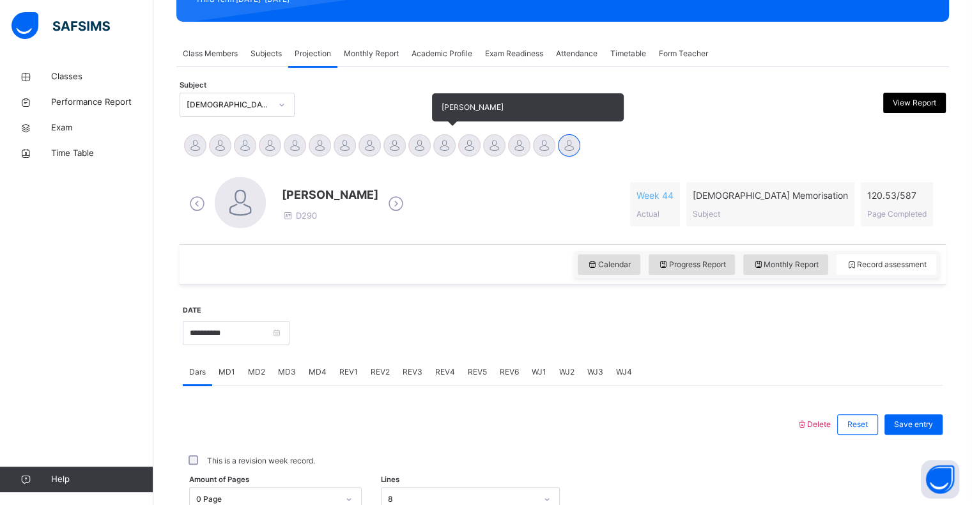
click at [444, 138] on div at bounding box center [444, 145] width 22 height 22
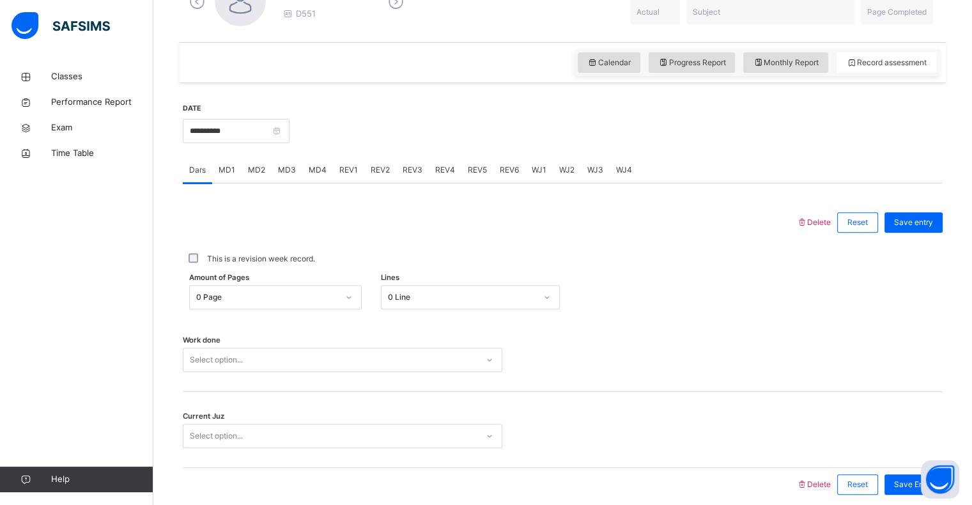
scroll to position [405, 0]
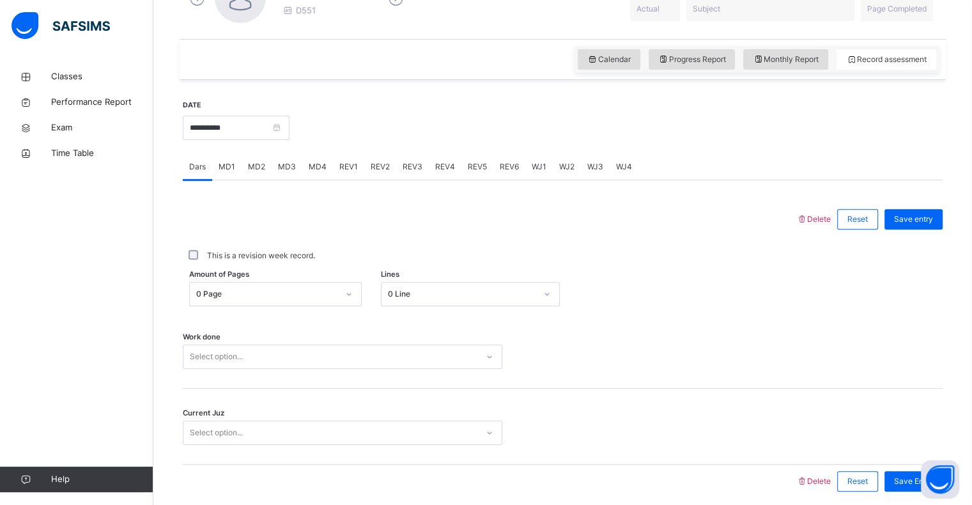
click at [309, 284] on div "0 Page" at bounding box center [263, 294] width 147 height 20
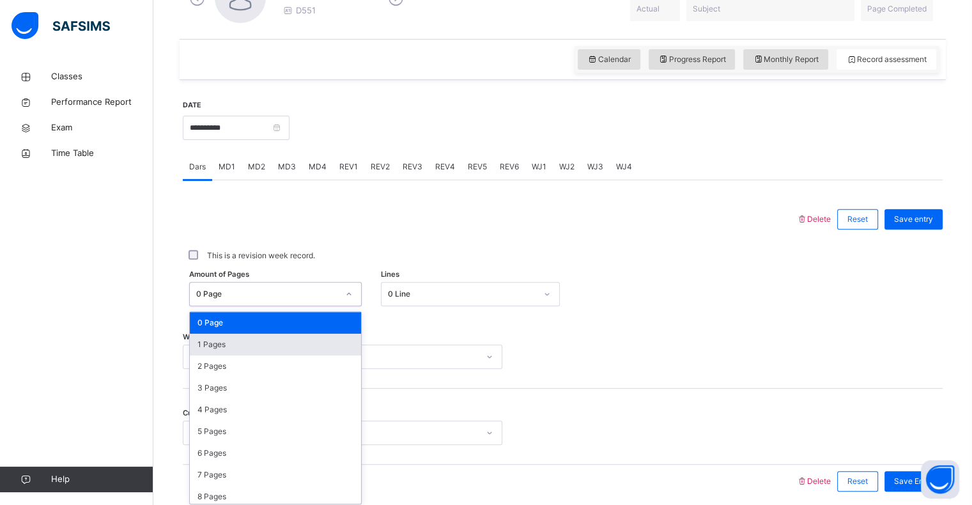
click at [279, 336] on div "1 Pages" at bounding box center [275, 345] width 171 height 22
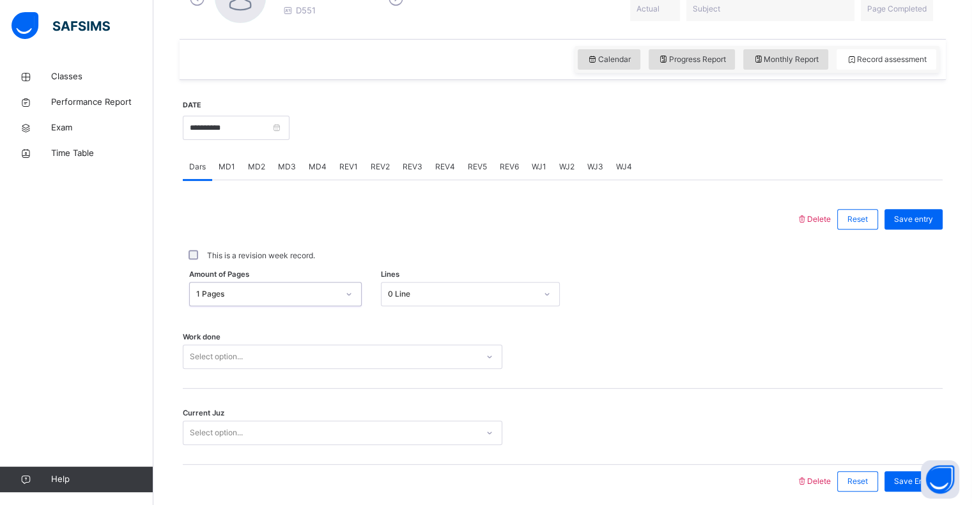
click at [439, 289] on div "0 Line" at bounding box center [462, 294] width 148 height 12
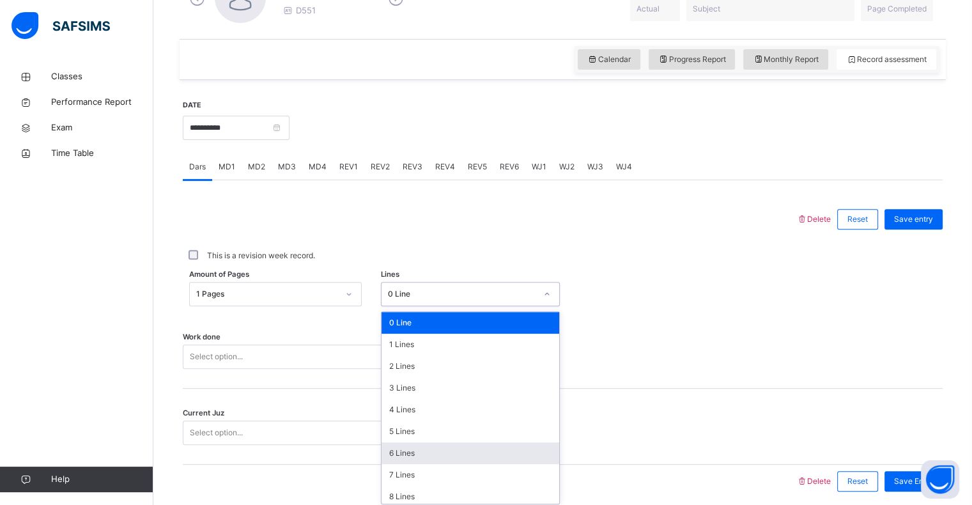
click at [421, 456] on div "6 Lines" at bounding box center [471, 453] width 178 height 22
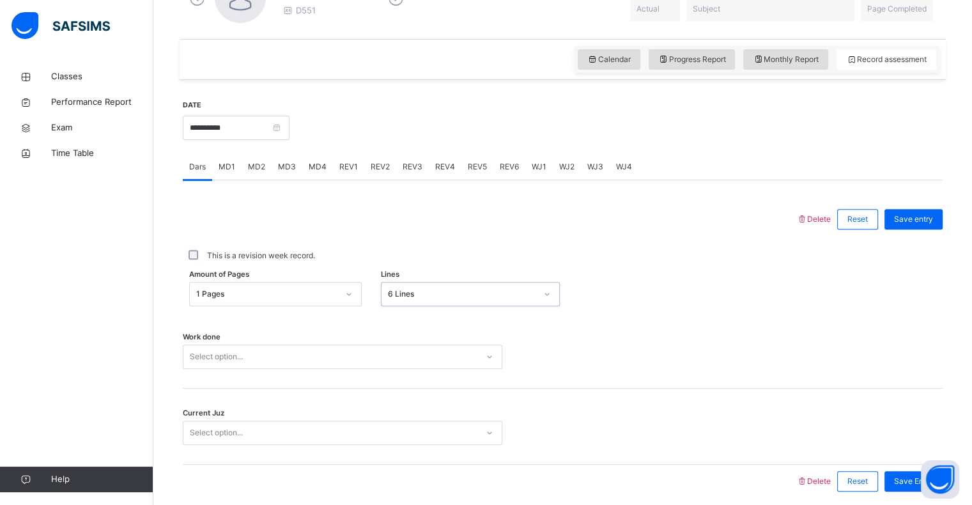
scroll to position [455, 0]
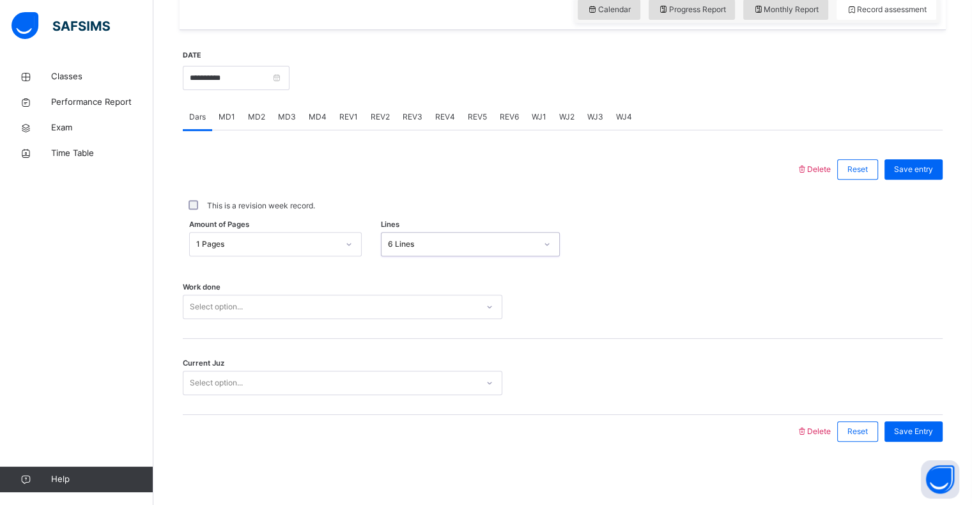
click at [297, 319] on div "Select option..." at bounding box center [343, 307] width 320 height 24
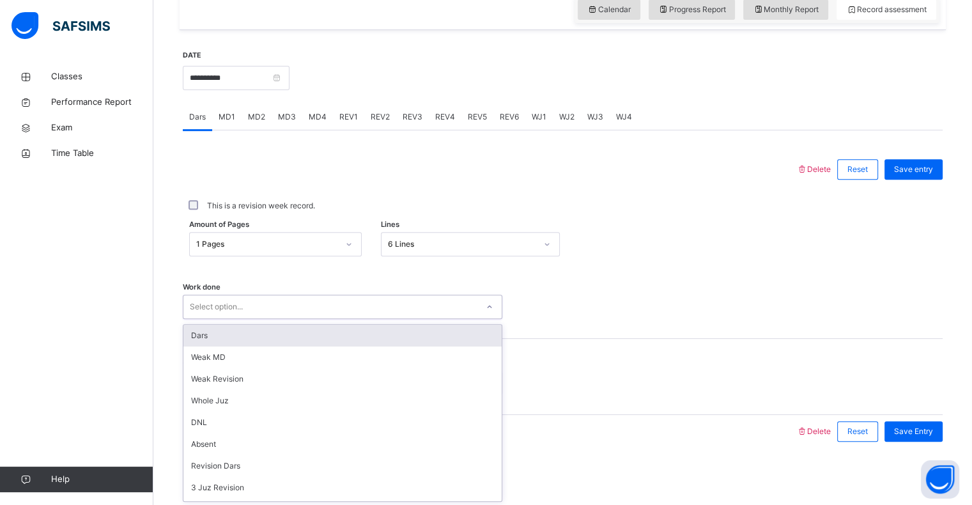
click at [281, 339] on div "Dars" at bounding box center [342, 336] width 318 height 22
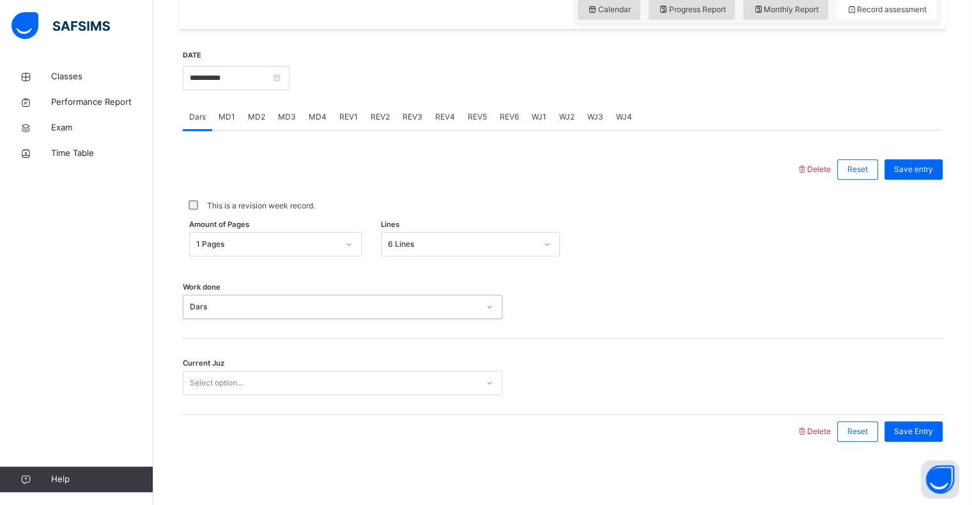
click at [263, 382] on div "Select option..." at bounding box center [330, 383] width 294 height 20
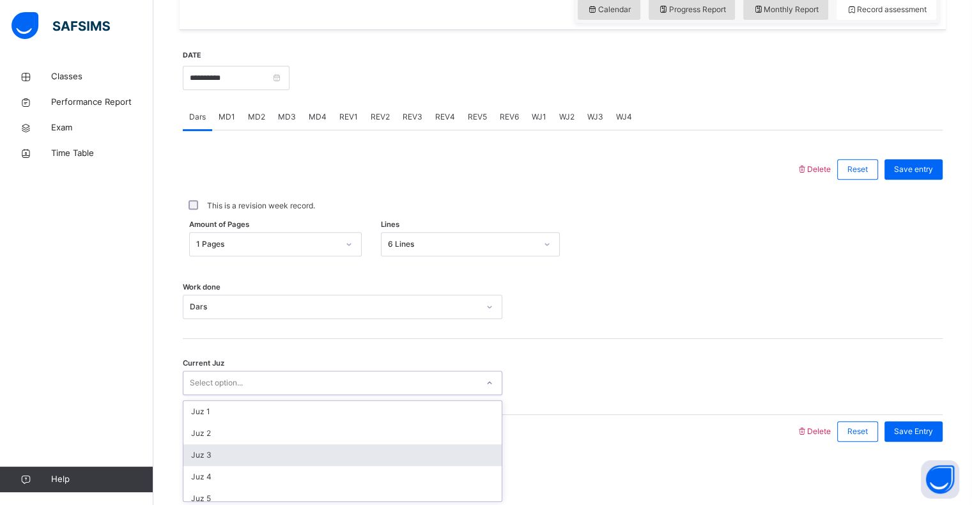
scroll to position [132, 0]
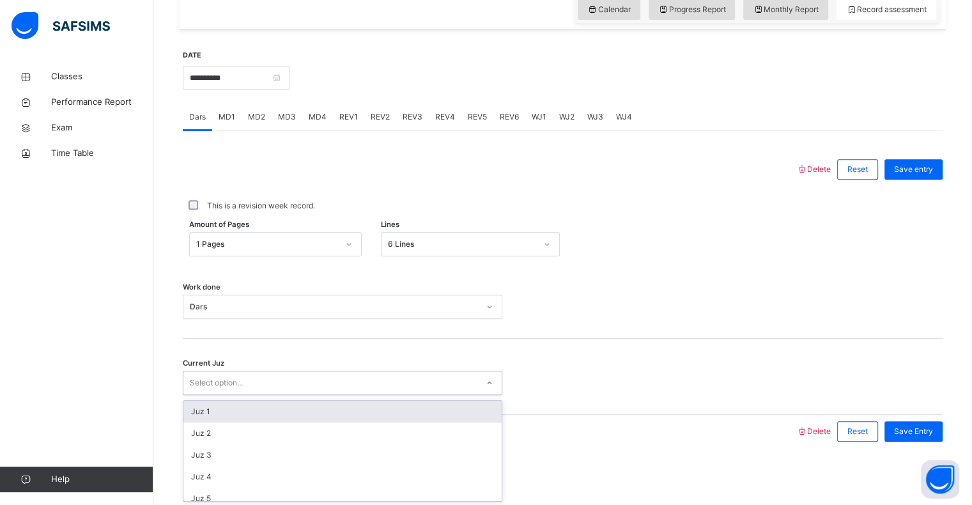
click at [307, 387] on div "Select option..." at bounding box center [330, 383] width 294 height 20
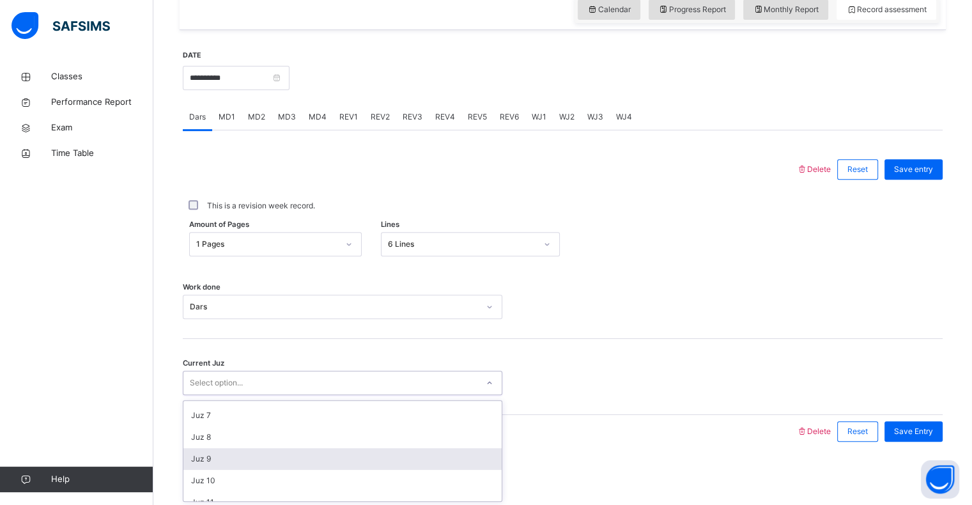
scroll to position [155, 0]
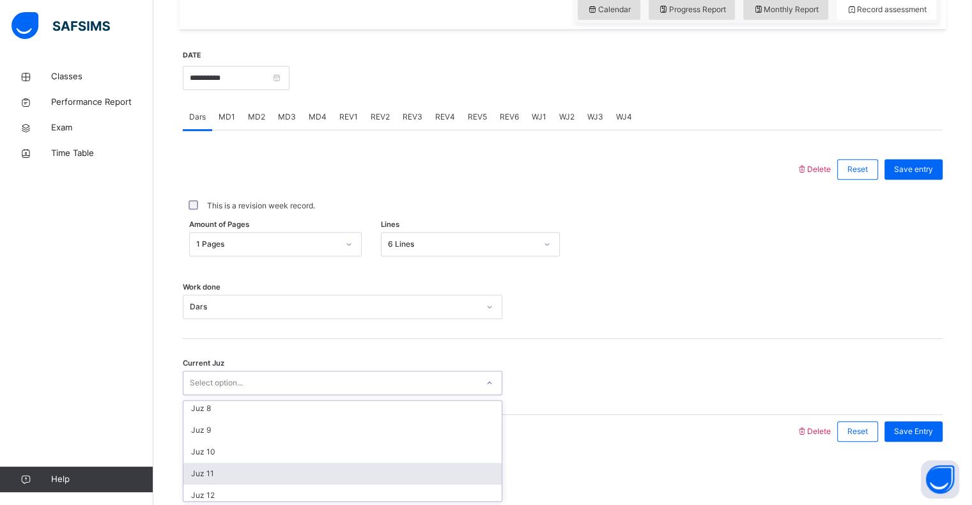
click at [288, 478] on div "Juz 11" at bounding box center [342, 474] width 318 height 22
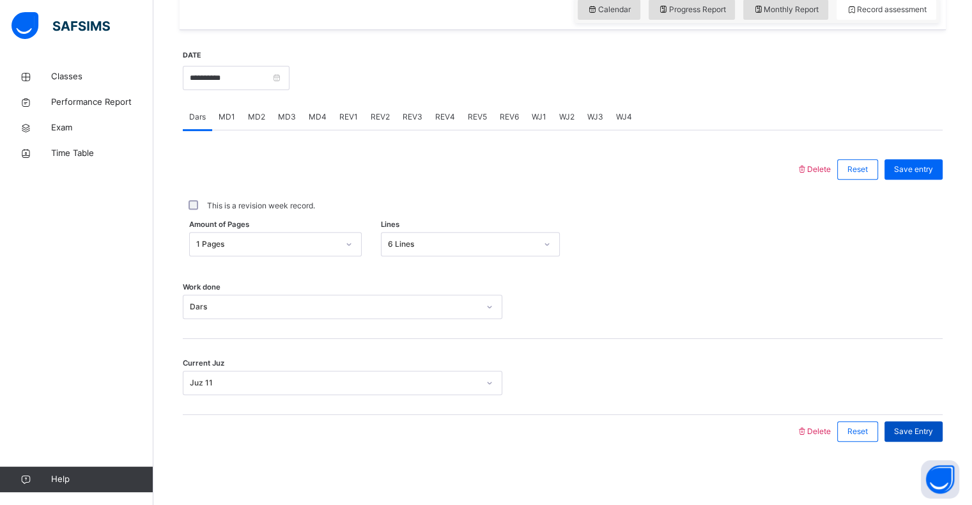
click at [922, 432] on span "Save Entry" at bounding box center [913, 432] width 39 height 12
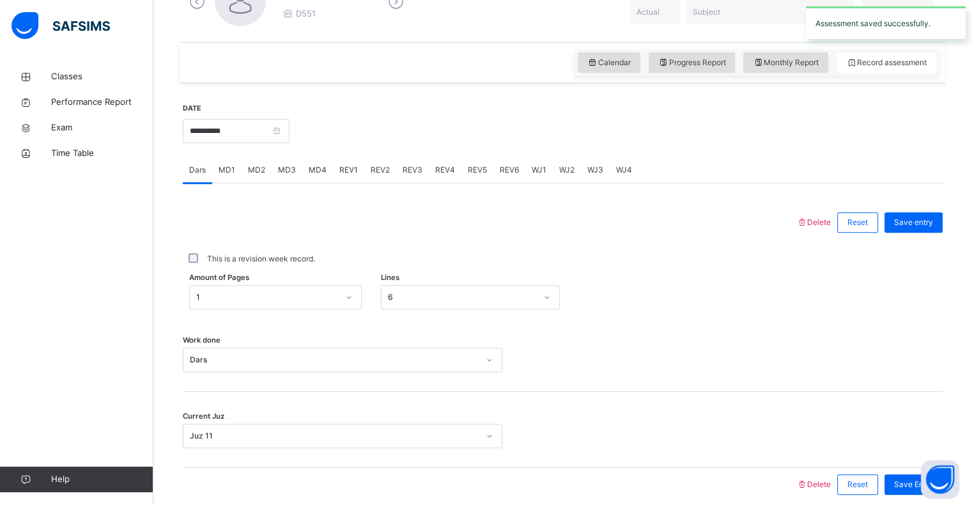
scroll to position [399, 0]
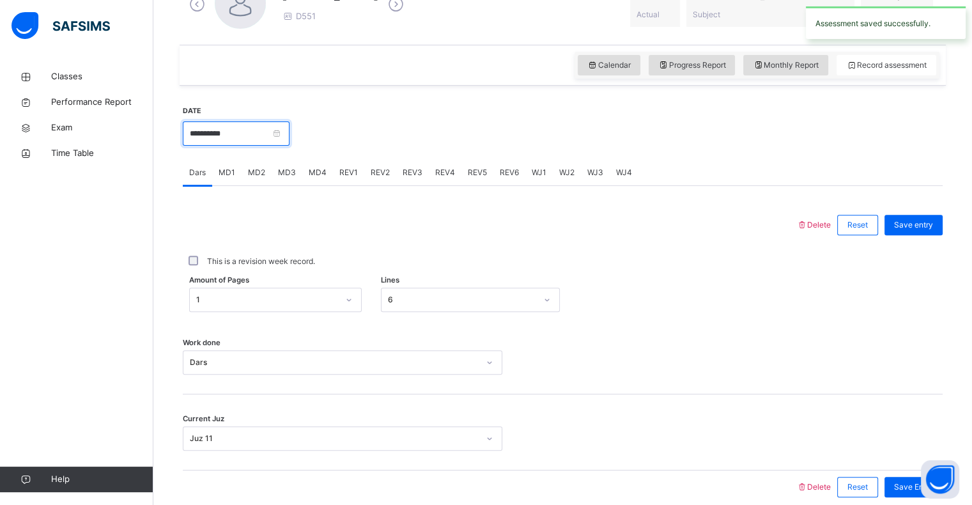
click at [263, 134] on input "**********" at bounding box center [236, 133] width 107 height 24
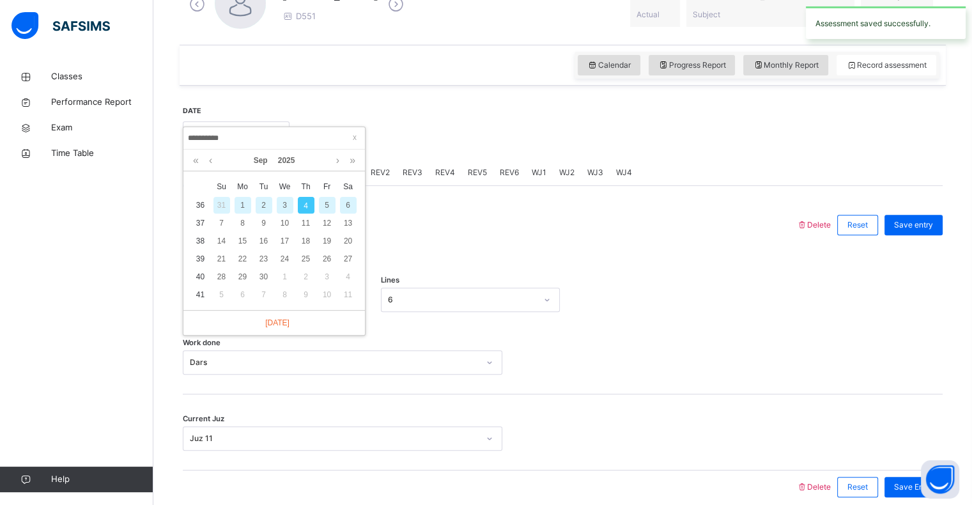
click at [286, 206] on div "3" at bounding box center [285, 205] width 17 height 17
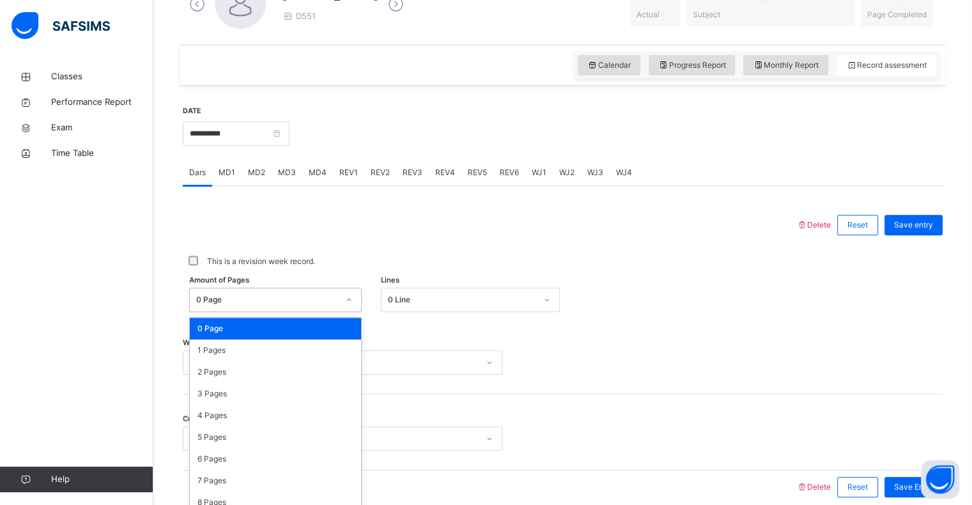
click at [274, 302] on div "0 Page" at bounding box center [263, 300] width 147 height 20
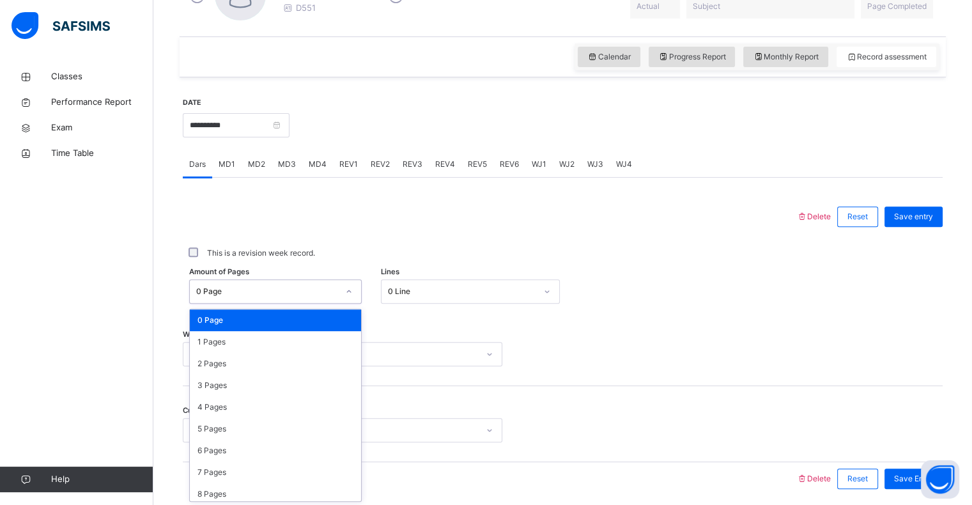
scroll to position [408, 0]
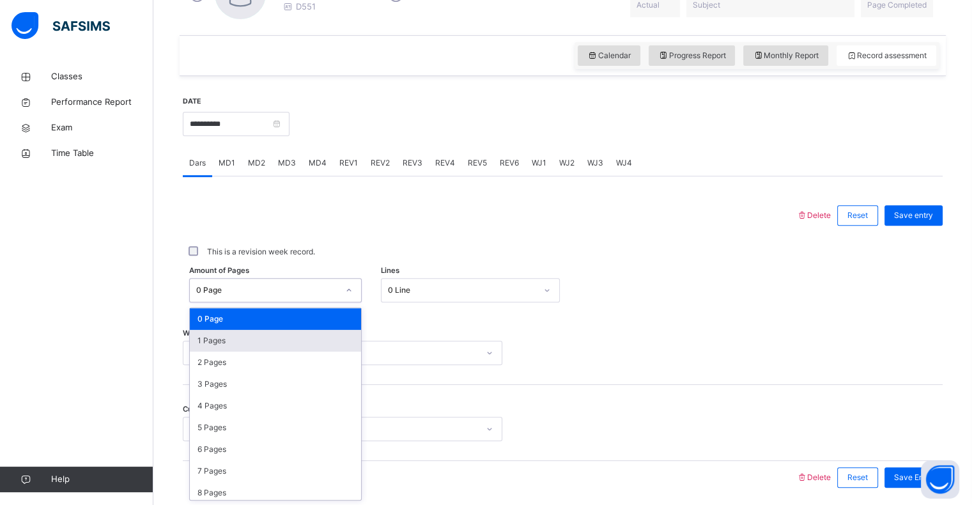
click at [263, 335] on div "1 Pages" at bounding box center [275, 341] width 171 height 22
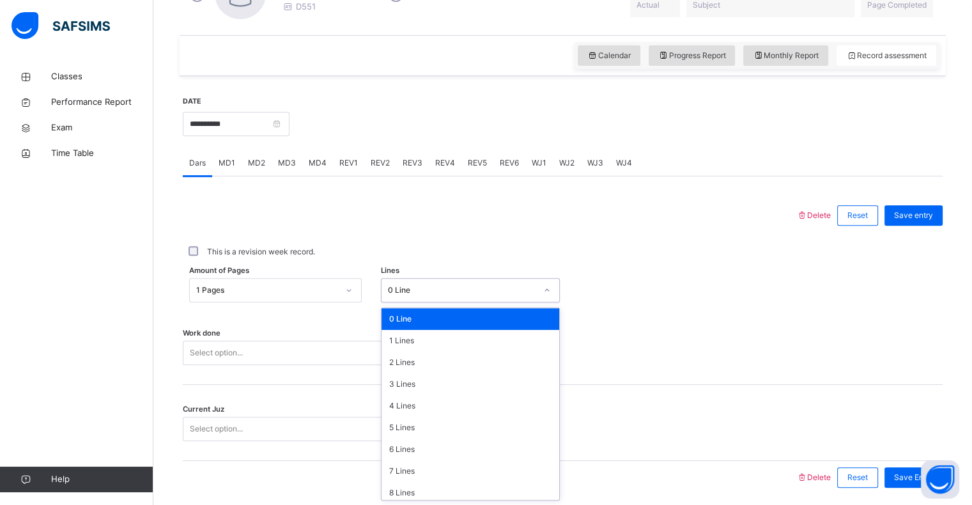
click at [446, 281] on div "0 Line" at bounding box center [458, 291] width 153 height 20
click at [435, 354] on div "2 Lines" at bounding box center [471, 363] width 178 height 22
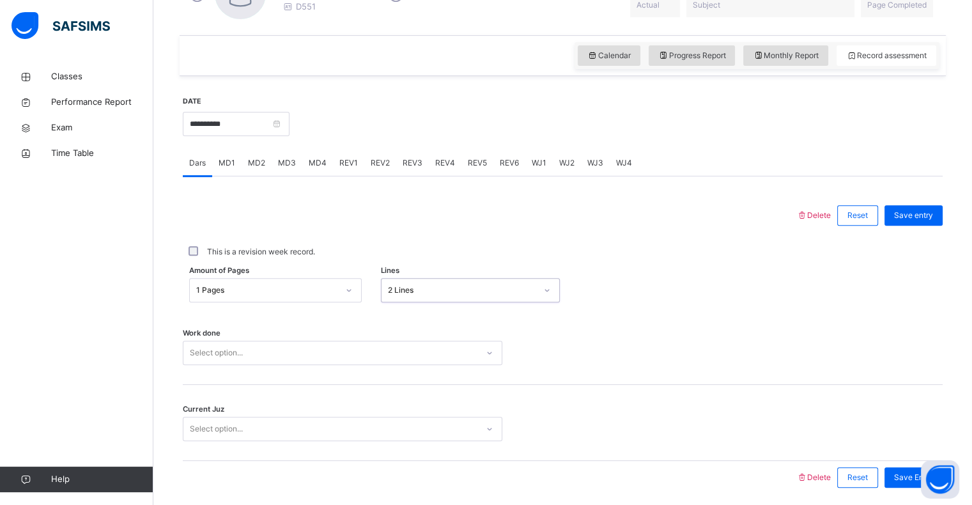
scroll to position [455, 0]
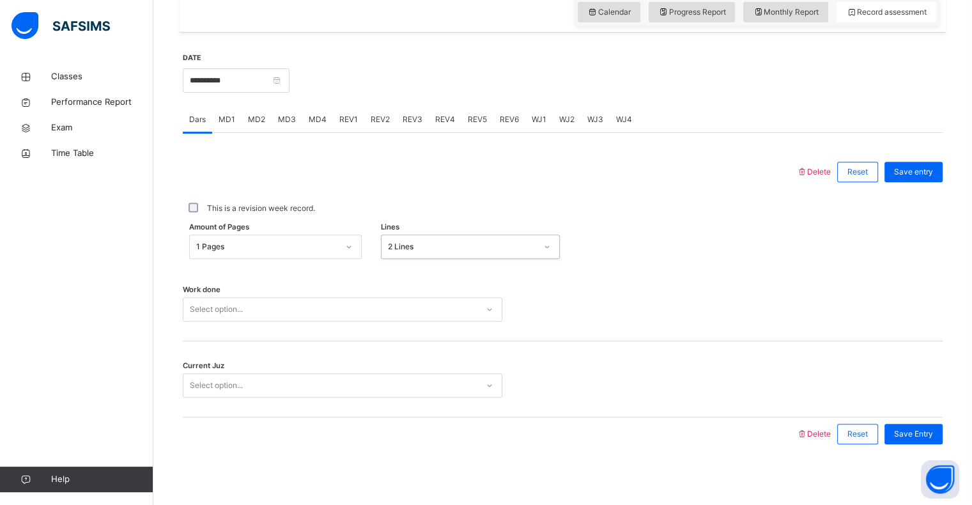
click at [389, 322] on div "Select option..." at bounding box center [343, 309] width 320 height 24
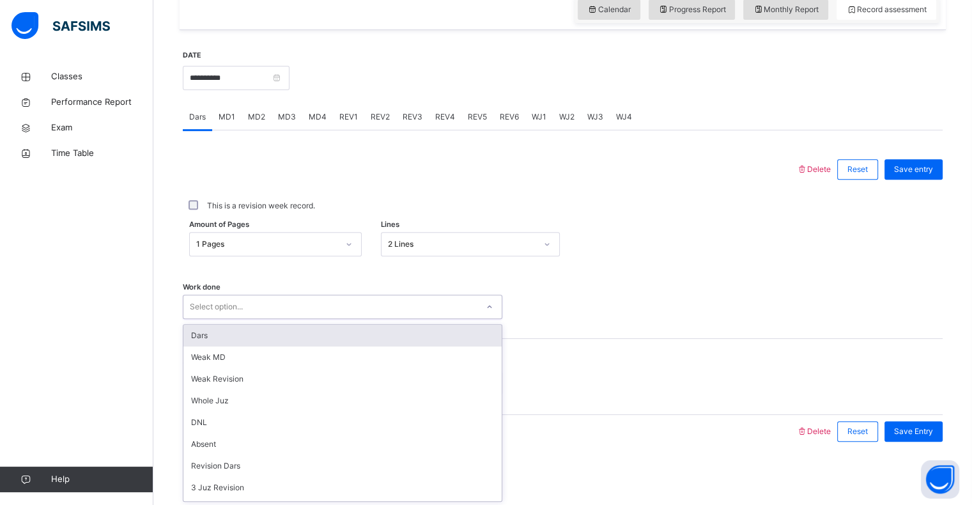
click at [384, 340] on div "Dars" at bounding box center [342, 336] width 318 height 22
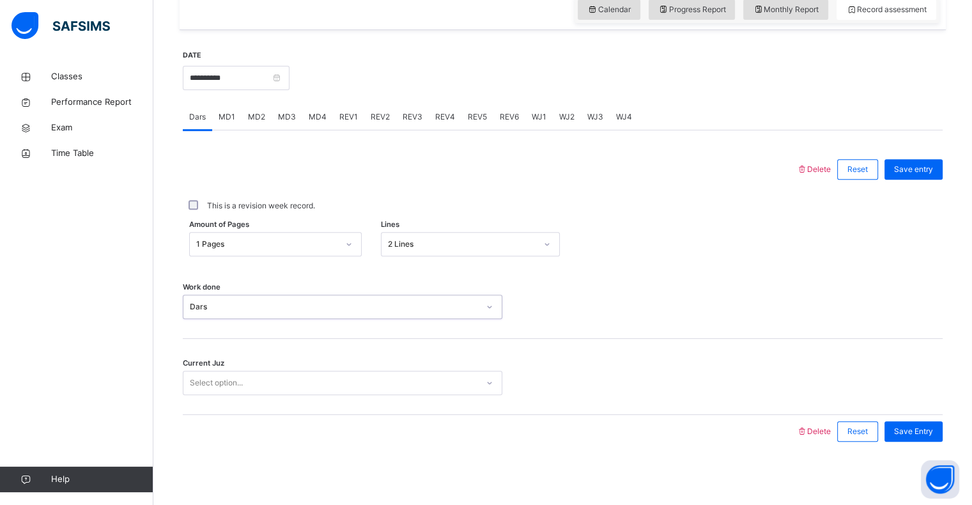
click at [308, 384] on div "Select option..." at bounding box center [330, 383] width 294 height 20
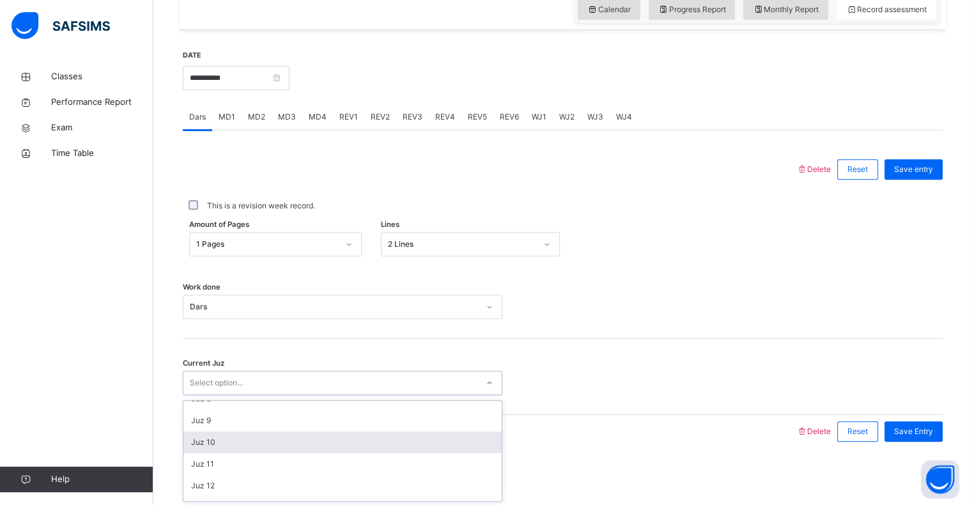
scroll to position [164, 0]
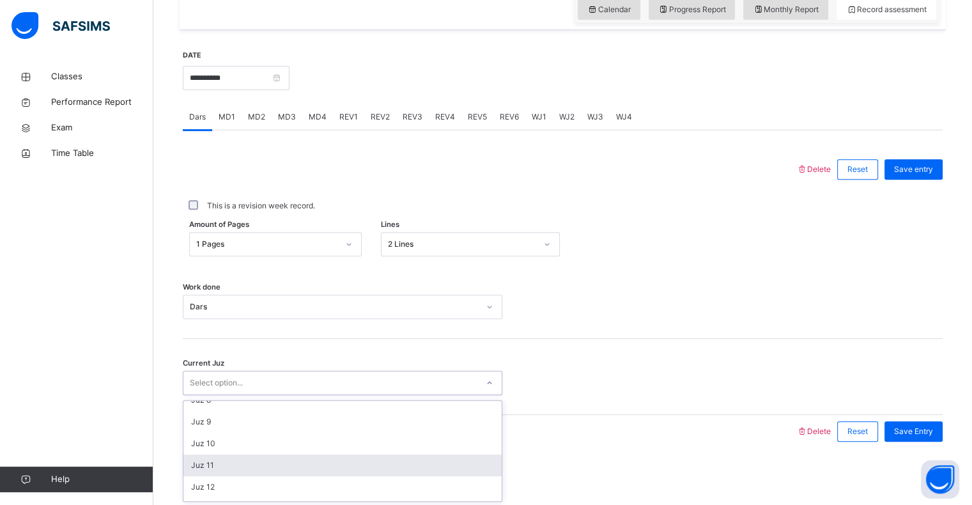
click at [316, 457] on div "Juz 11" at bounding box center [342, 466] width 318 height 22
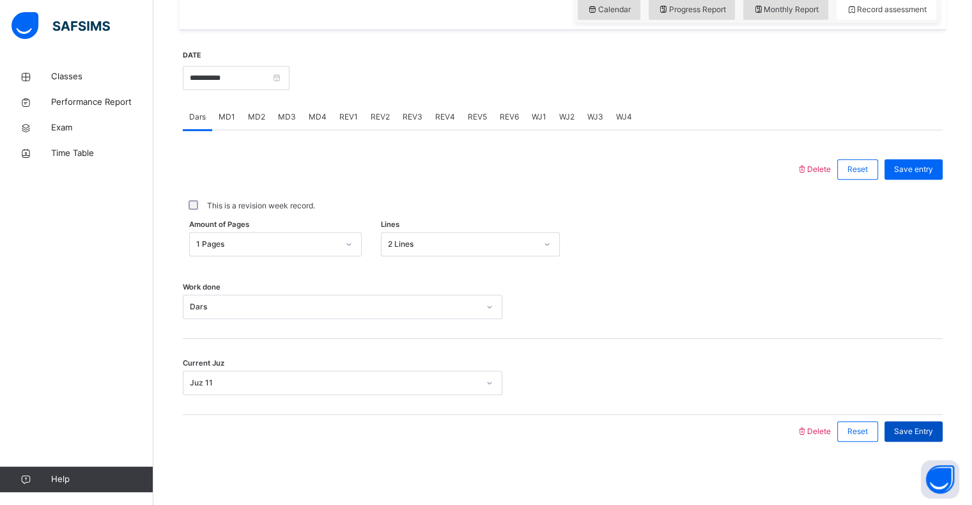
click at [914, 439] on div "Save Entry" at bounding box center [914, 431] width 58 height 20
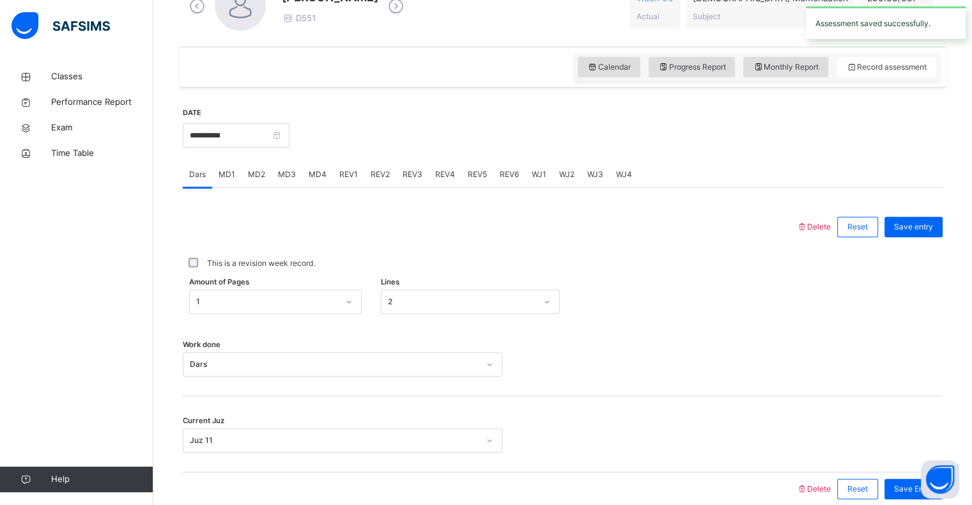
scroll to position [393, 0]
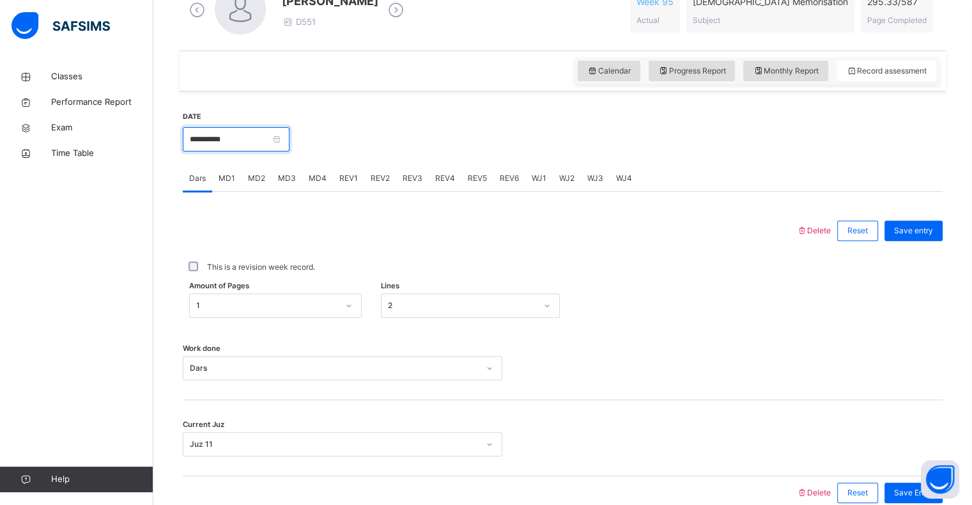
click at [249, 134] on input "**********" at bounding box center [236, 139] width 107 height 24
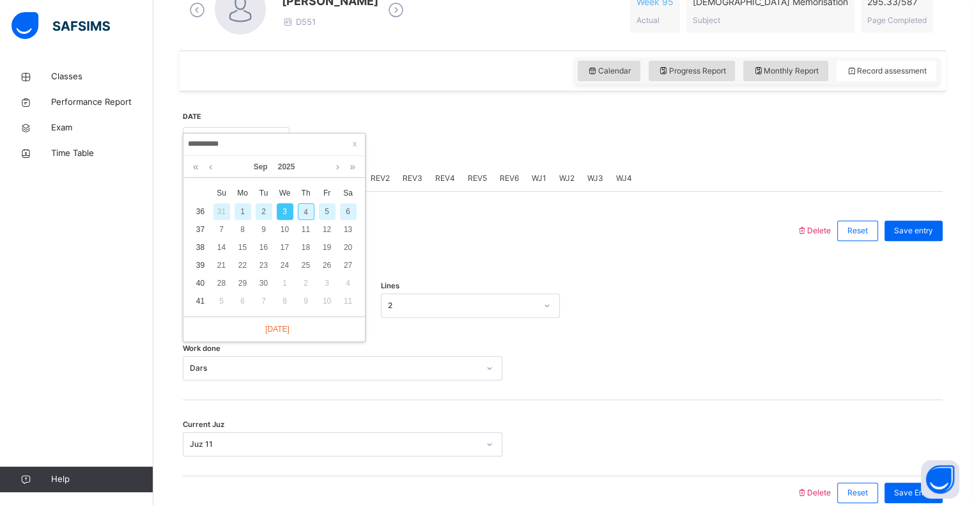
click at [265, 214] on div "2" at bounding box center [264, 211] width 17 height 17
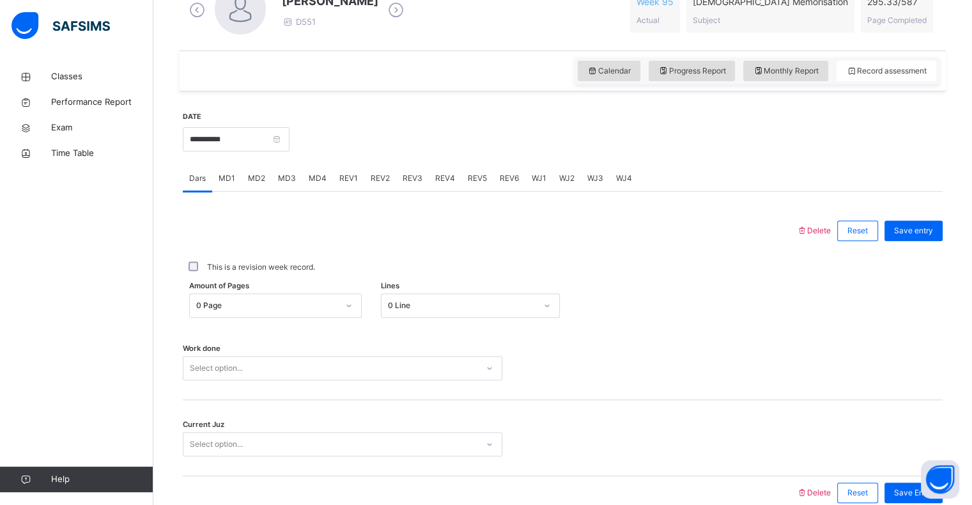
scroll to position [455, 0]
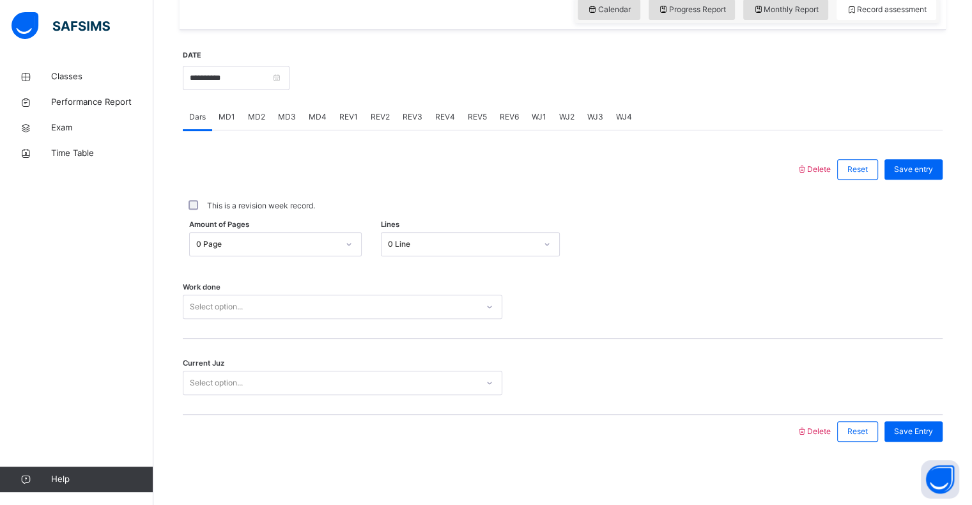
click at [283, 249] on div "0 Page" at bounding box center [263, 245] width 147 height 20
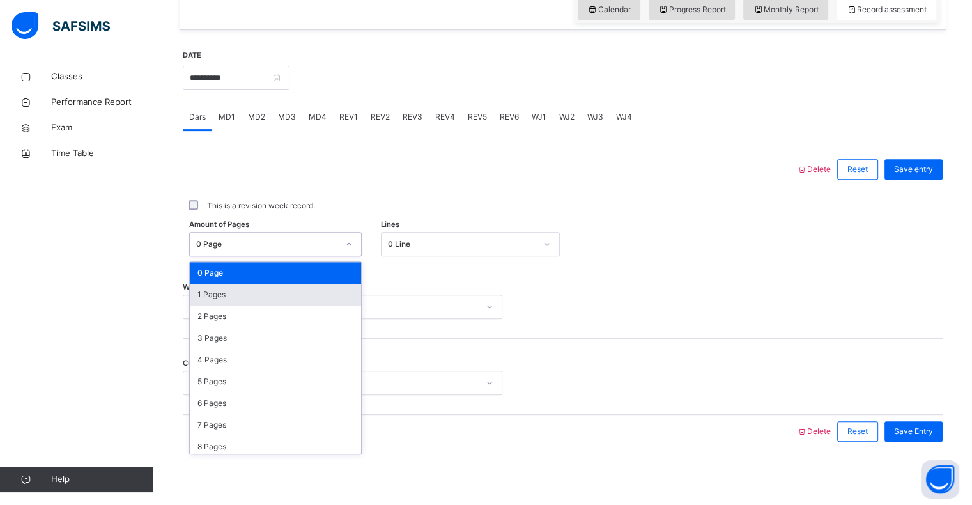
click at [275, 300] on div "1 Pages" at bounding box center [275, 295] width 171 height 22
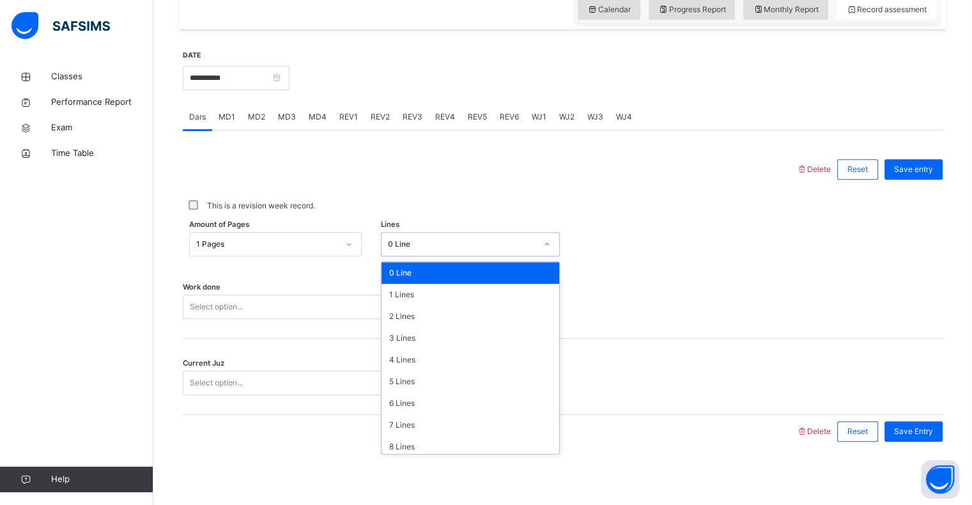
click at [444, 242] on div "0 Line" at bounding box center [462, 244] width 148 height 12
click at [434, 352] on div "4 Lines" at bounding box center [471, 360] width 178 height 22
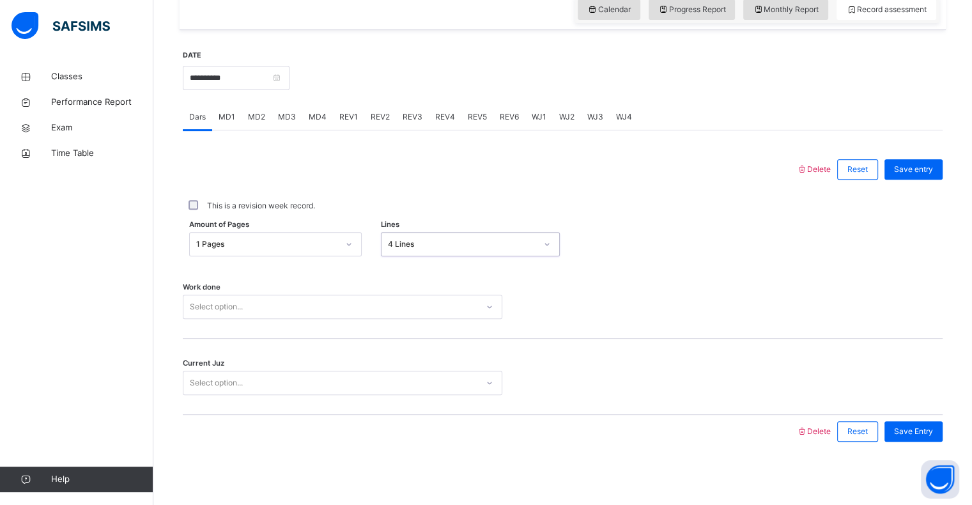
click at [280, 307] on div "Select option..." at bounding box center [330, 307] width 294 height 20
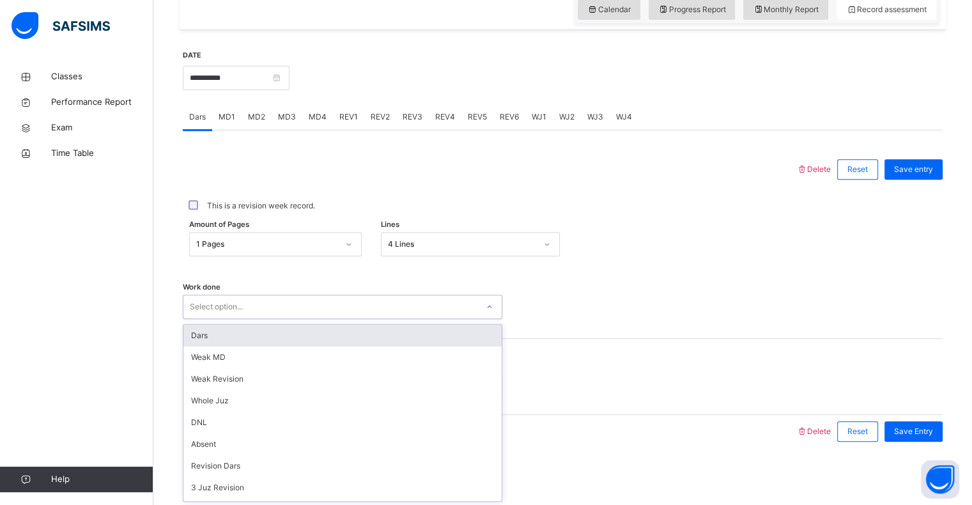
click at [276, 339] on div "Dars" at bounding box center [342, 336] width 318 height 22
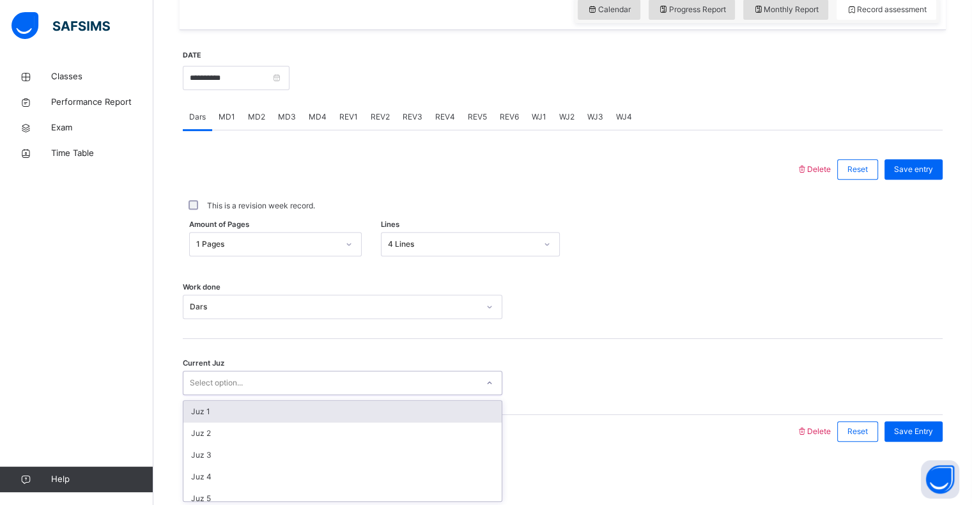
click at [266, 383] on div "Select option..." at bounding box center [330, 383] width 294 height 20
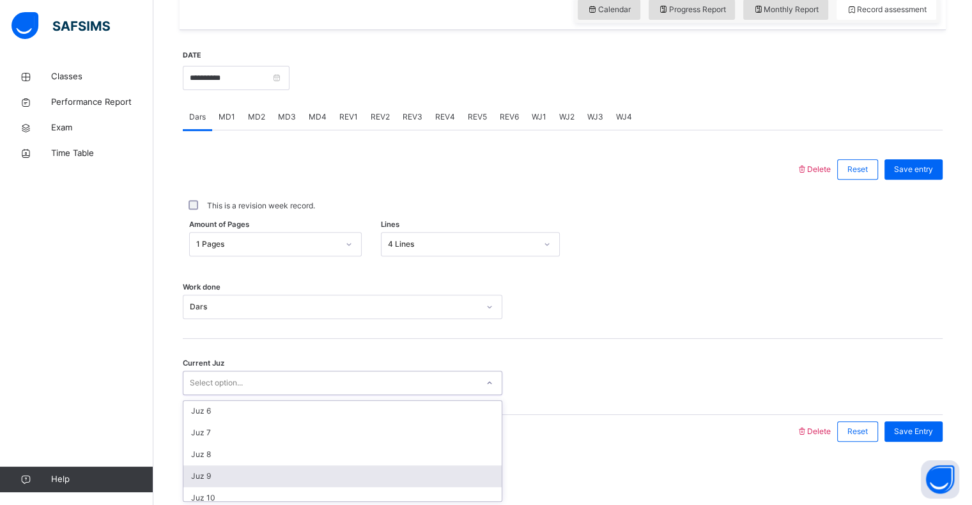
scroll to position [153, 0]
click at [259, 472] on div "Juz 11" at bounding box center [342, 476] width 318 height 22
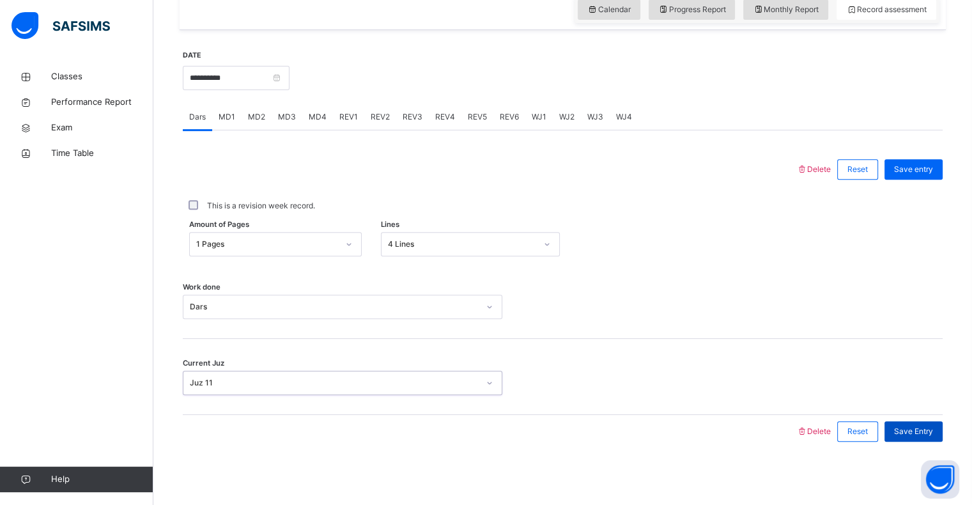
click at [913, 435] on span "Save Entry" at bounding box center [913, 432] width 39 height 12
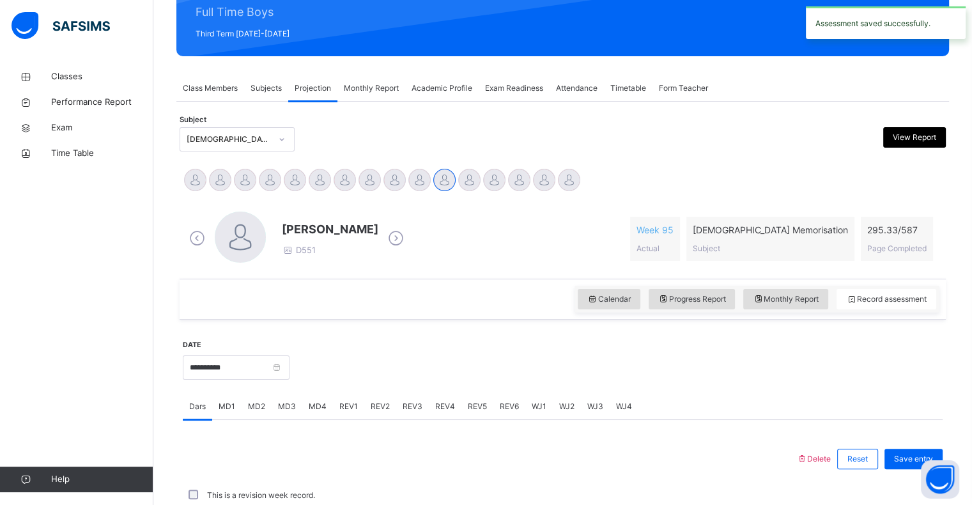
scroll to position [455, 0]
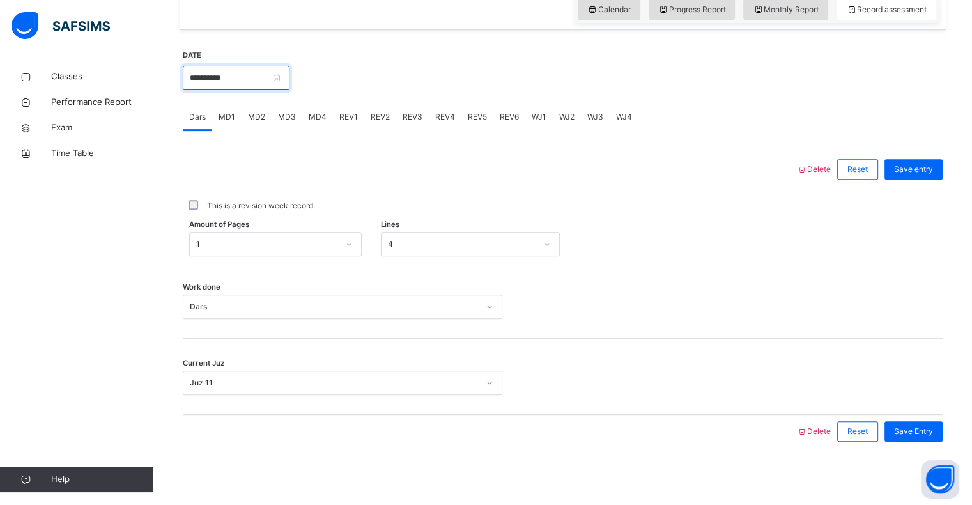
click at [258, 88] on input "**********" at bounding box center [236, 78] width 107 height 24
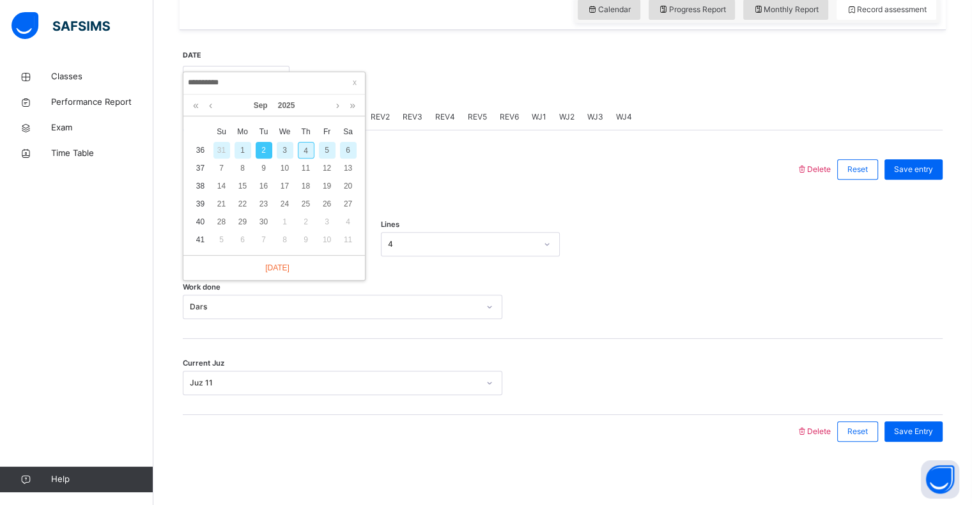
click at [235, 151] on div "1" at bounding box center [243, 150] width 17 height 17
type input "**********"
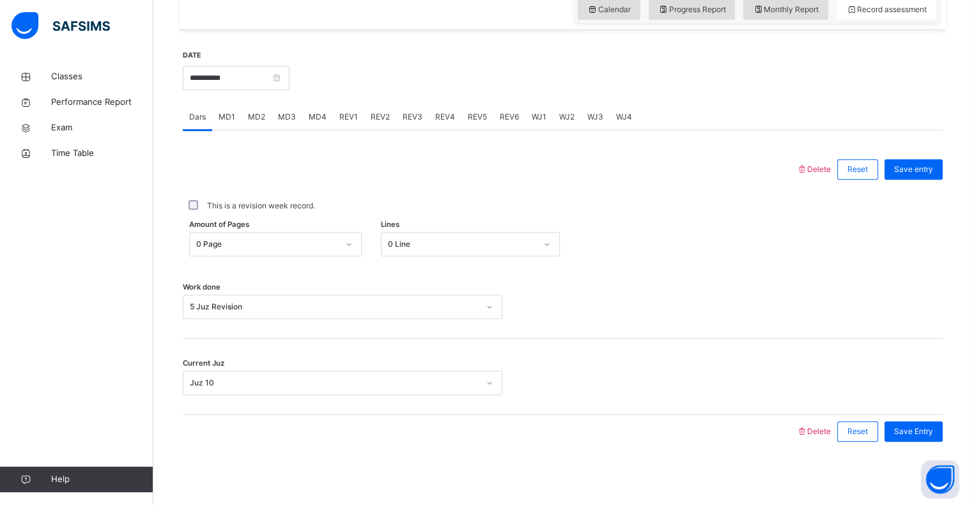
click at [302, 243] on div "0 Page" at bounding box center [267, 244] width 142 height 12
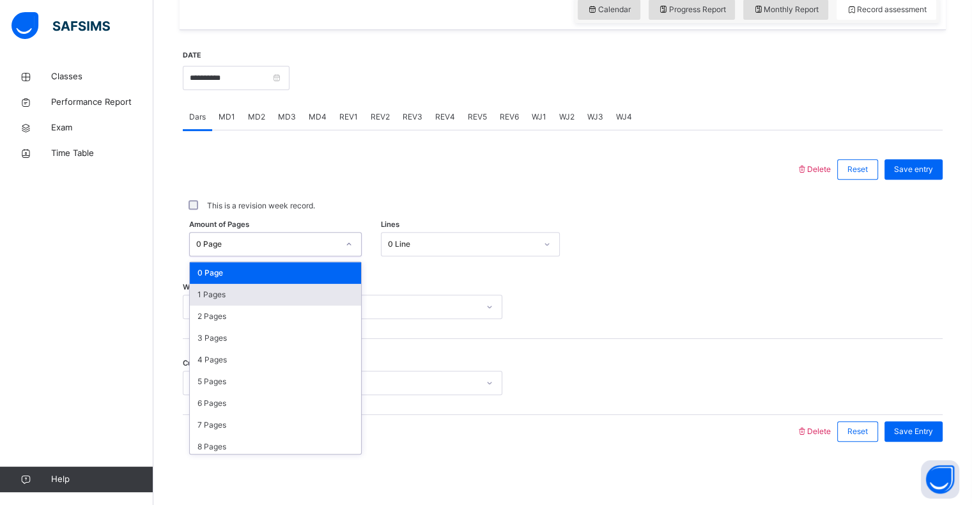
click at [299, 294] on div "1 Pages" at bounding box center [275, 295] width 171 height 22
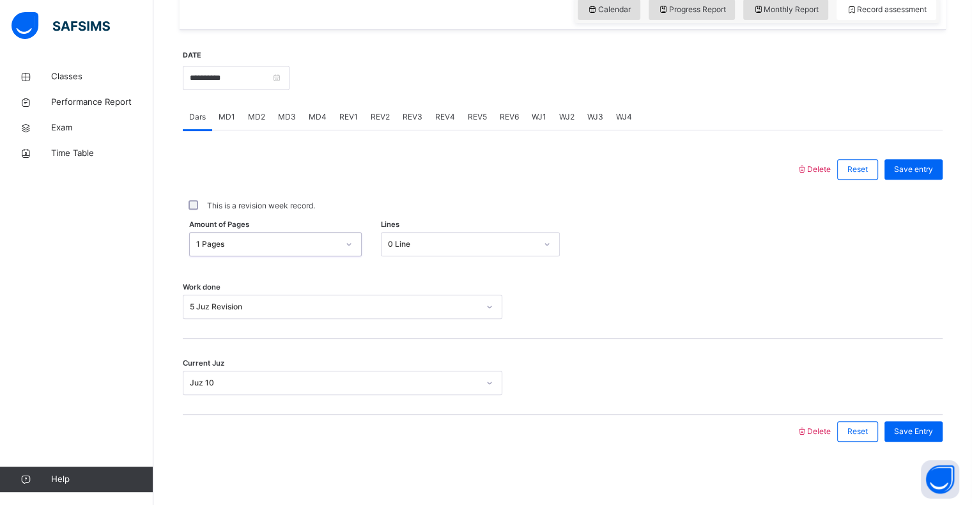
click at [398, 243] on div "0 Line" at bounding box center [462, 244] width 148 height 12
click at [407, 248] on div "0 Line" at bounding box center [462, 244] width 148 height 12
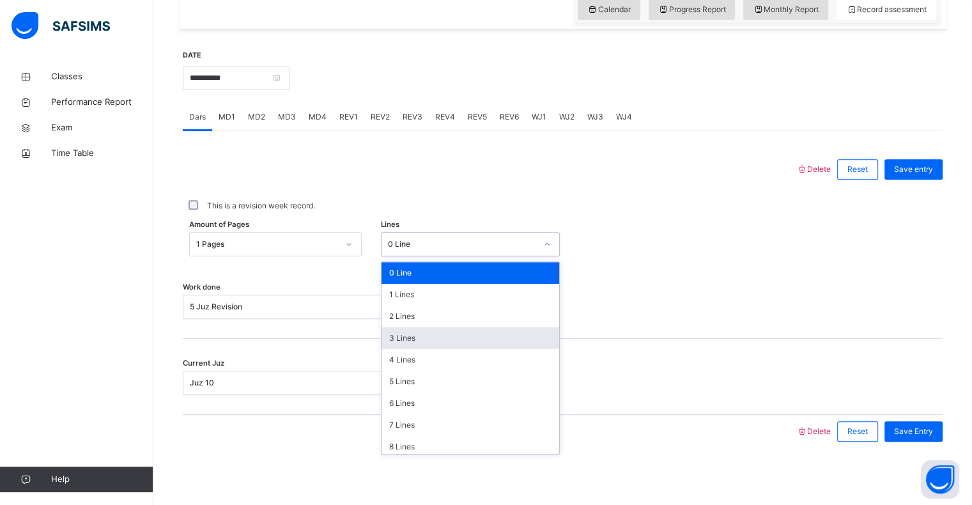
click at [418, 327] on div "3 Lines" at bounding box center [471, 338] width 178 height 22
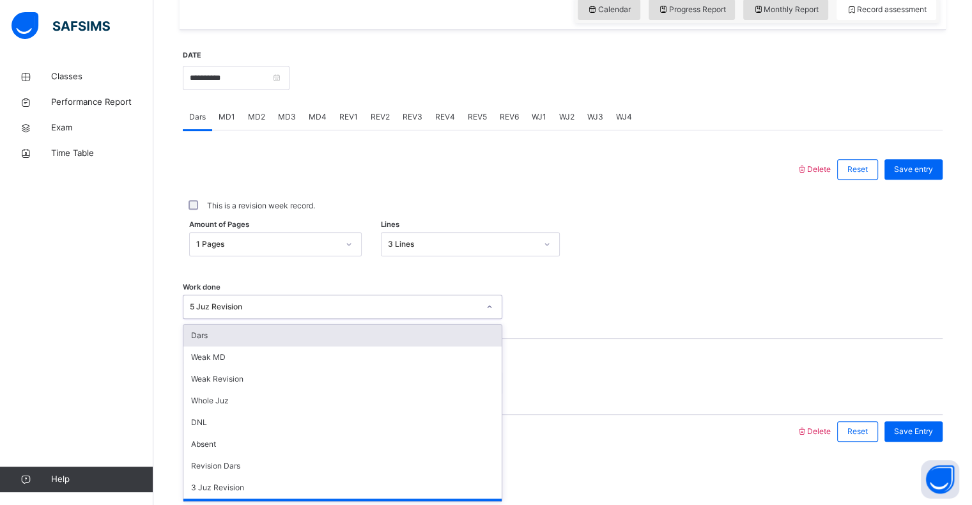
click at [244, 306] on div "5 Juz Revision" at bounding box center [334, 307] width 289 height 12
click at [243, 336] on div "Dars" at bounding box center [342, 336] width 318 height 22
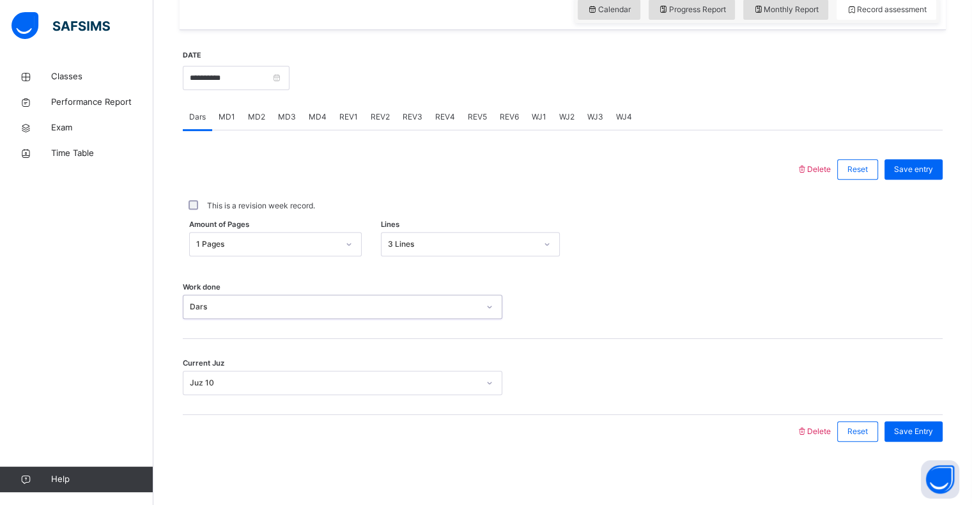
click at [239, 385] on div "Juz 10" at bounding box center [334, 383] width 289 height 12
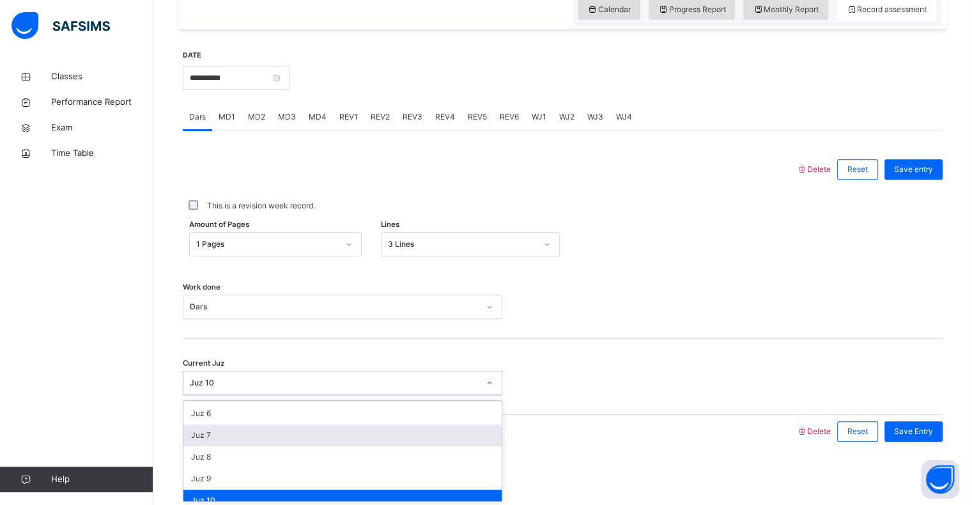
scroll to position [158, 0]
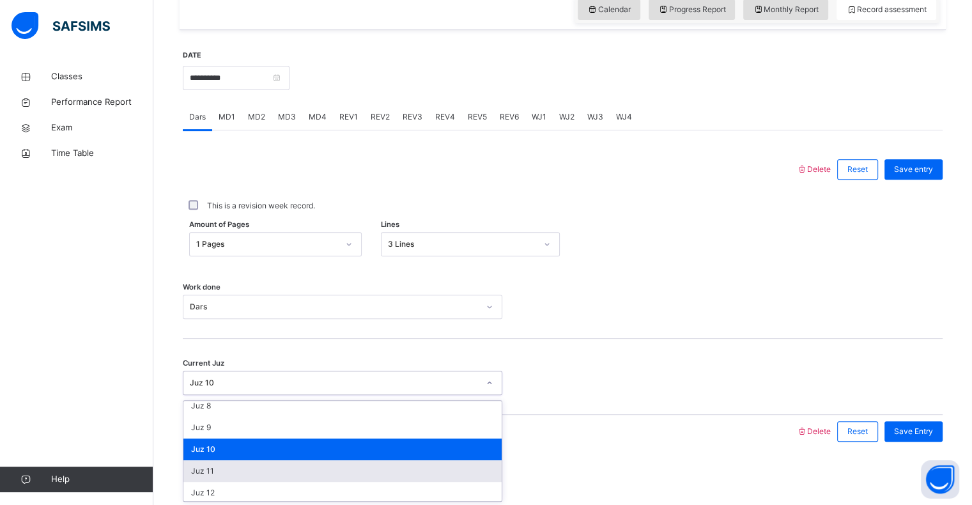
click at [251, 467] on div "Juz 11" at bounding box center [342, 471] width 318 height 22
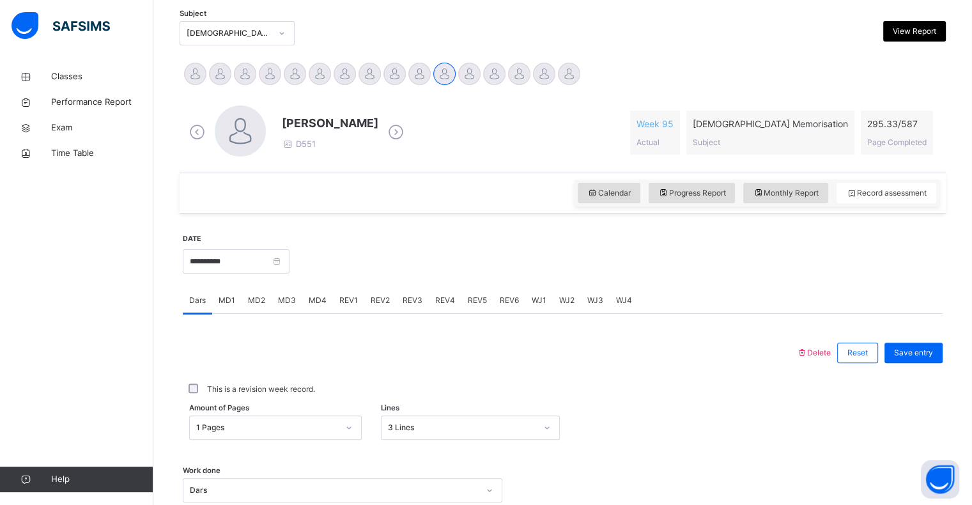
scroll to position [270, 0]
click at [244, 261] on input "**********" at bounding box center [236, 262] width 107 height 24
click at [365, 243] on div at bounding box center [616, 260] width 641 height 55
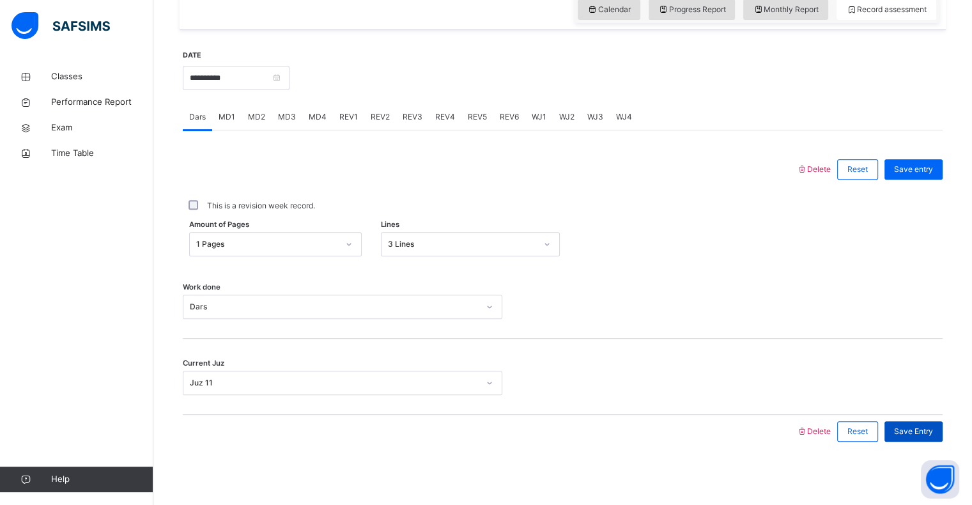
click at [904, 430] on span "Save Entry" at bounding box center [913, 432] width 39 height 12
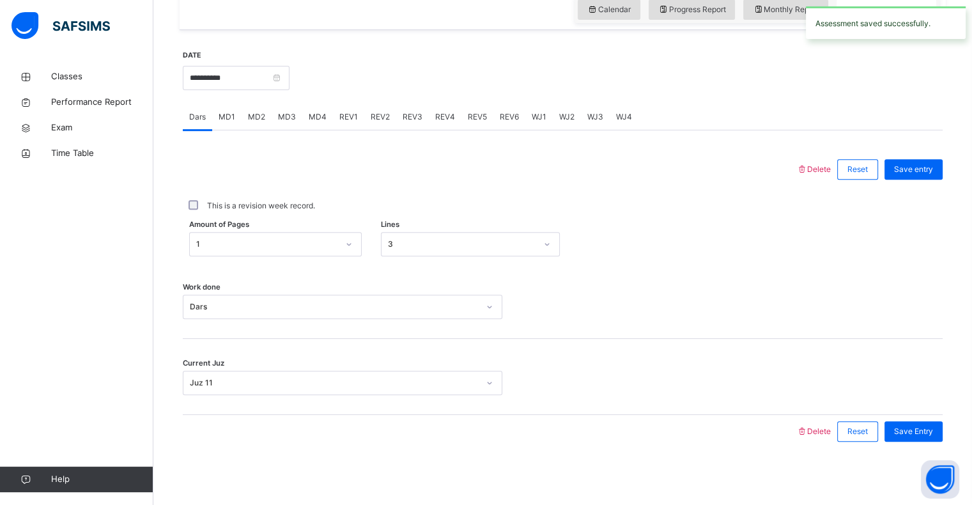
scroll to position [299, 0]
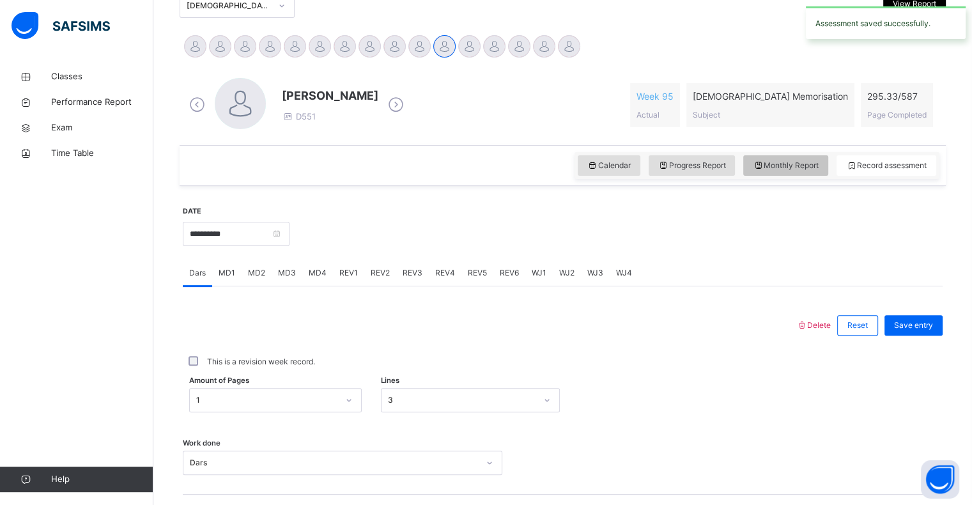
click at [779, 164] on span "Monthly Report" at bounding box center [786, 166] width 66 height 12
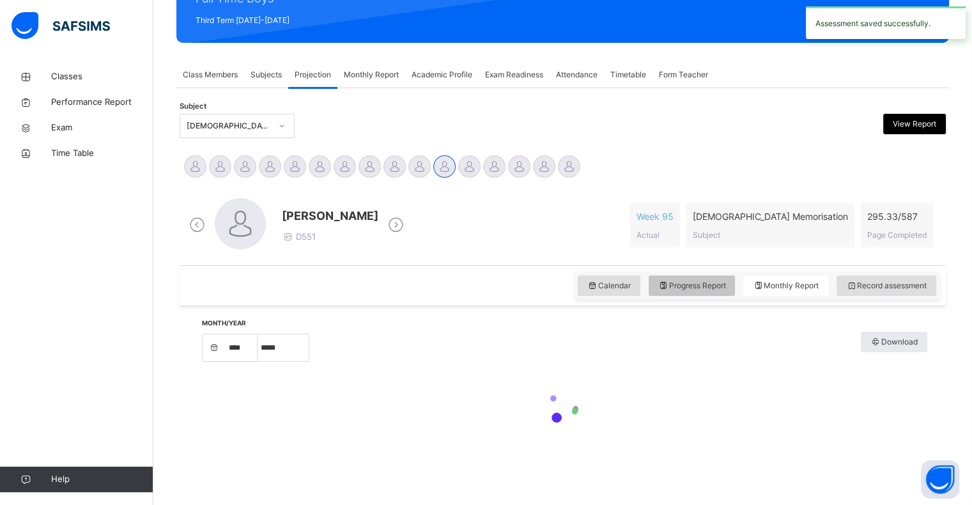
select select "****"
select select "*"
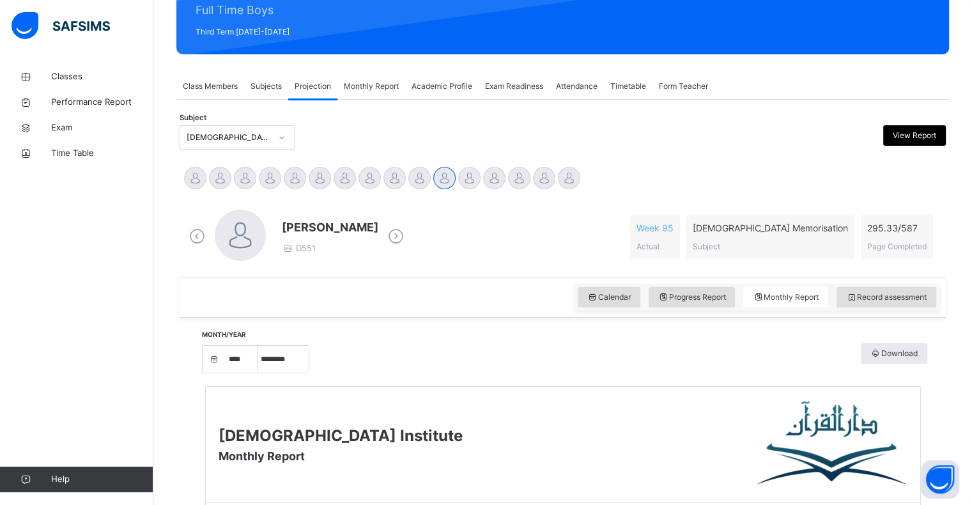
scroll to position [153, 0]
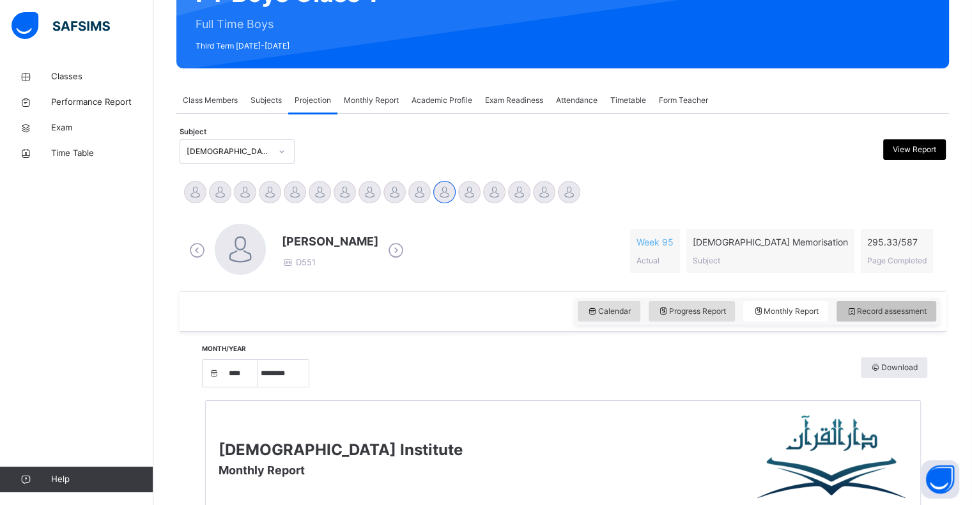
click at [876, 313] on span "Record assessment" at bounding box center [886, 312] width 81 height 12
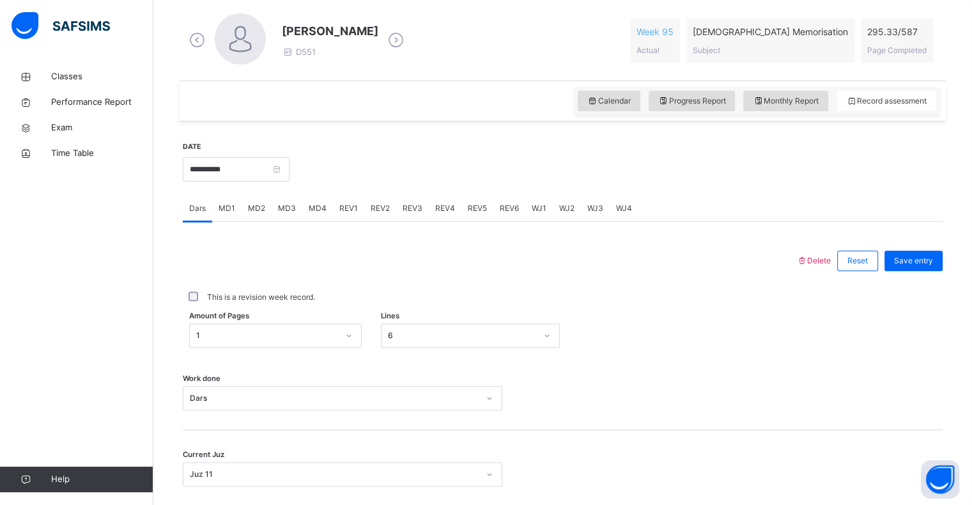
scroll to position [362, 0]
click at [256, 168] on input "**********" at bounding box center [236, 170] width 107 height 24
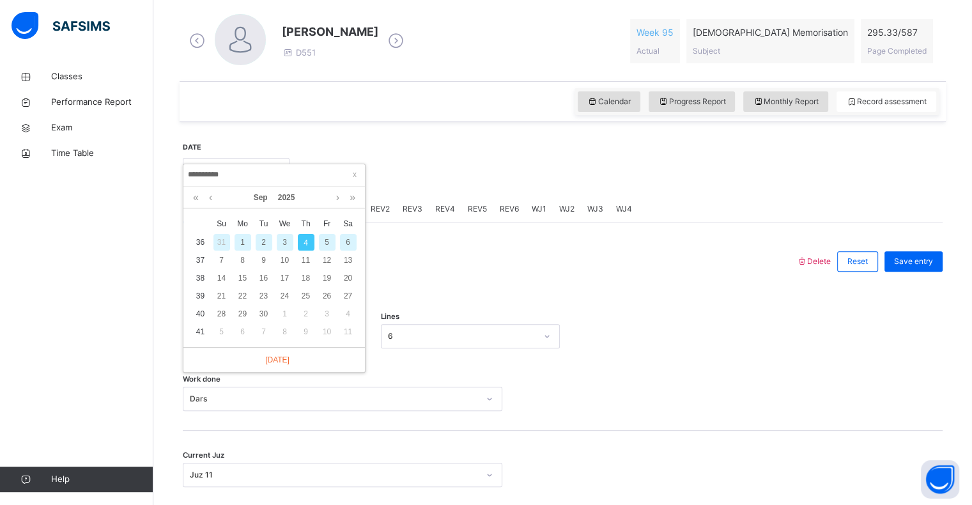
click at [282, 244] on div "3" at bounding box center [285, 242] width 17 height 17
type input "**********"
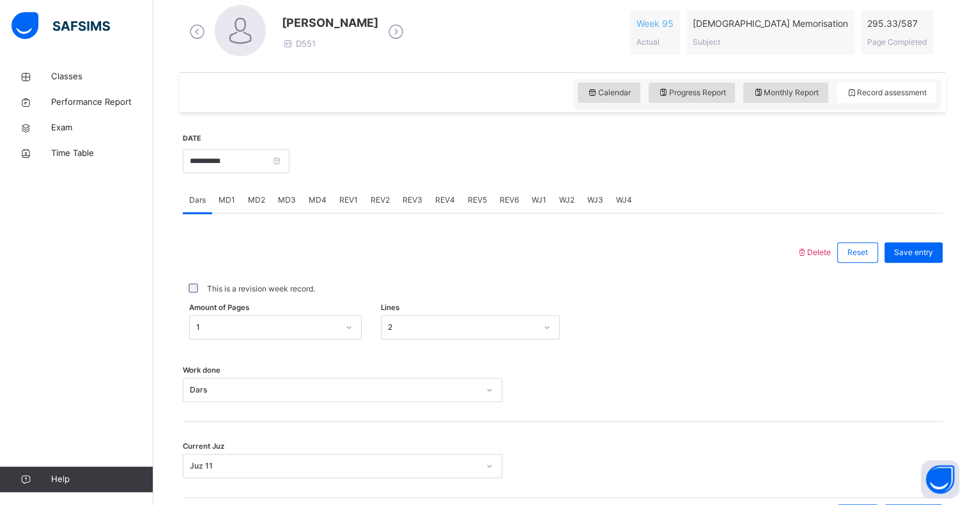
scroll to position [372, 0]
click at [228, 201] on span "MD1" at bounding box center [227, 200] width 17 height 12
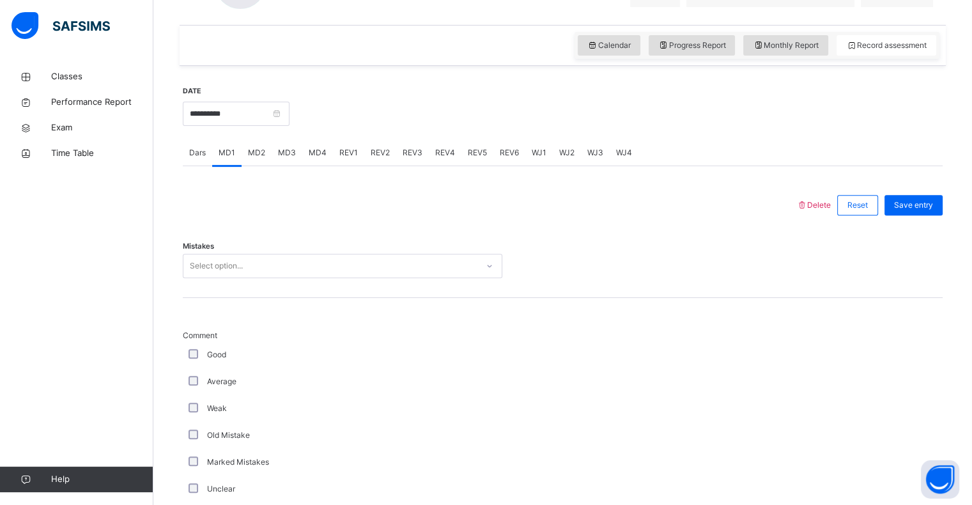
scroll to position [418, 0]
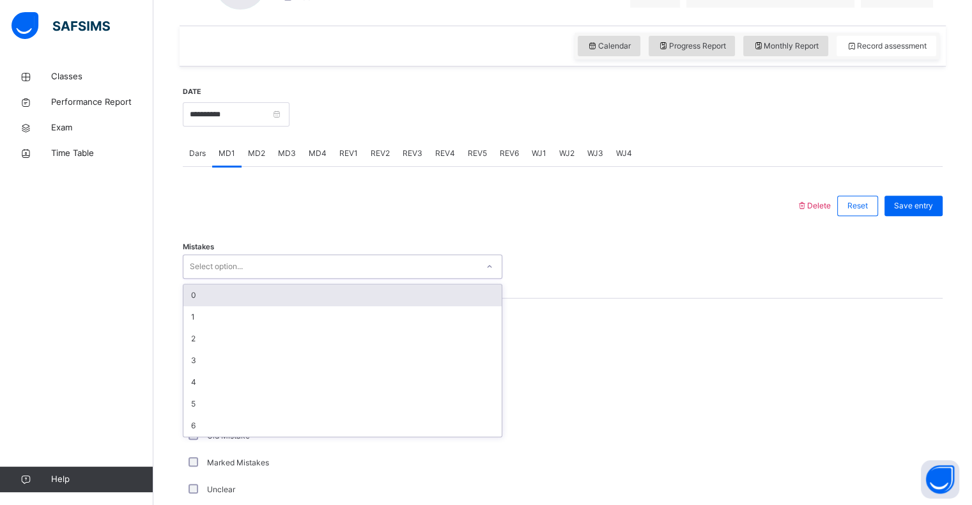
click at [281, 268] on div "Select option..." at bounding box center [330, 267] width 294 height 20
click at [272, 294] on div "0" at bounding box center [342, 295] width 318 height 22
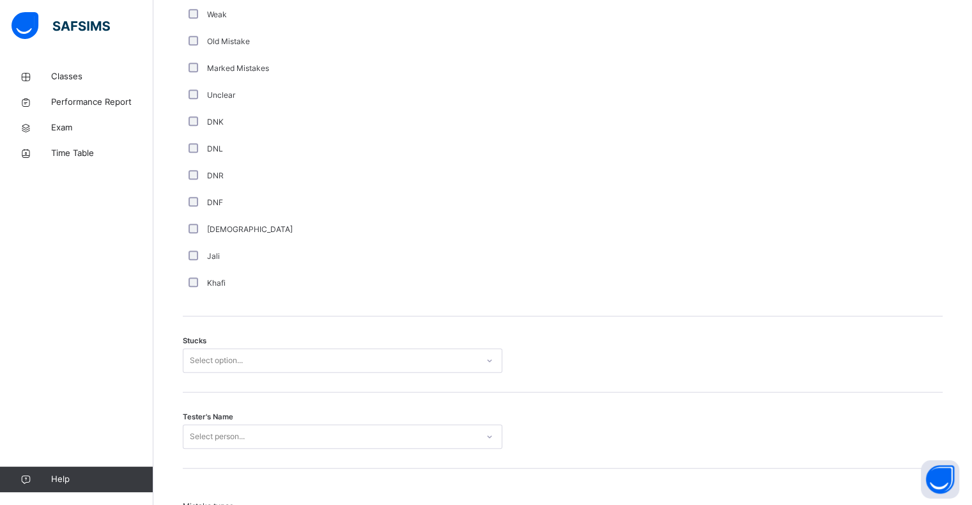
scroll to position [820, 0]
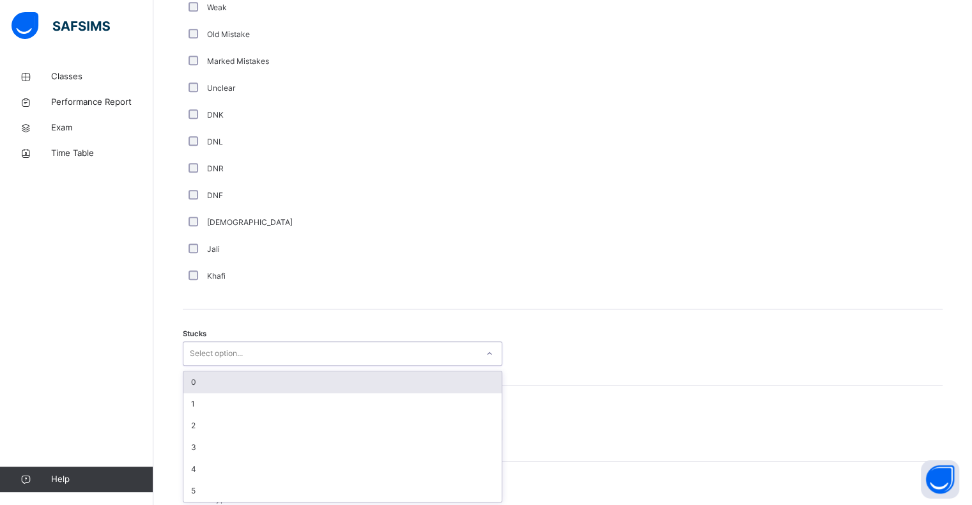
click at [281, 353] on div "Select option..." at bounding box center [330, 354] width 294 height 20
click at [271, 377] on div "0" at bounding box center [342, 382] width 318 height 22
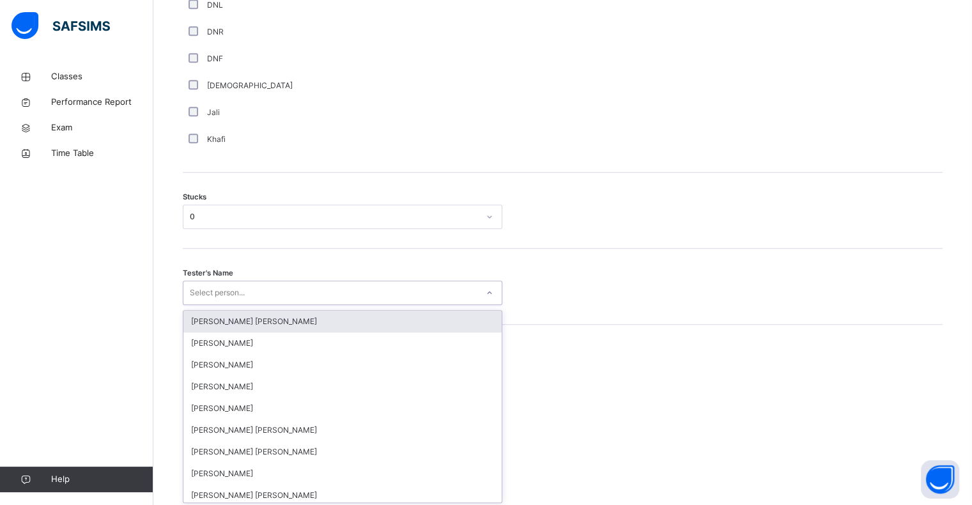
click at [306, 305] on div "option Ryan Punit Purshotam focused, 1 of 90. 90 results available. Use Up and …" at bounding box center [343, 293] width 320 height 24
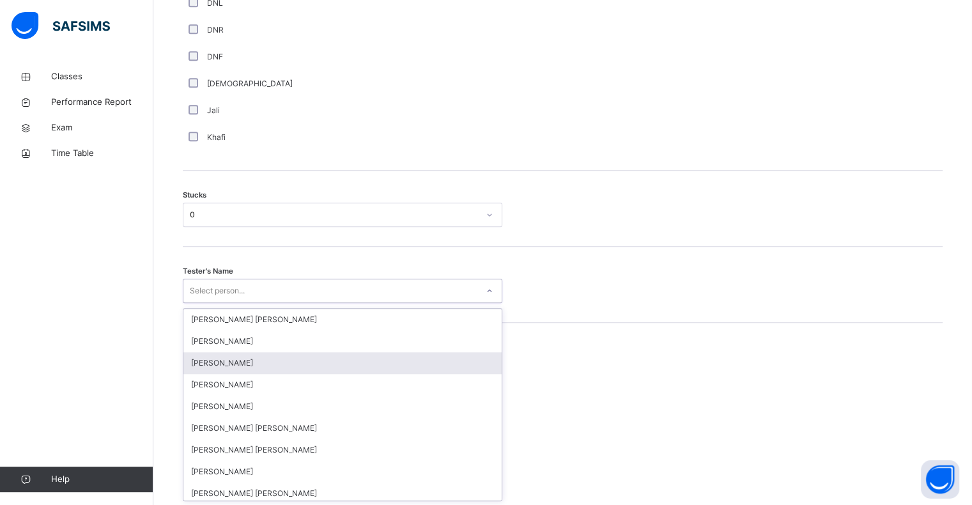
scroll to position [959, 0]
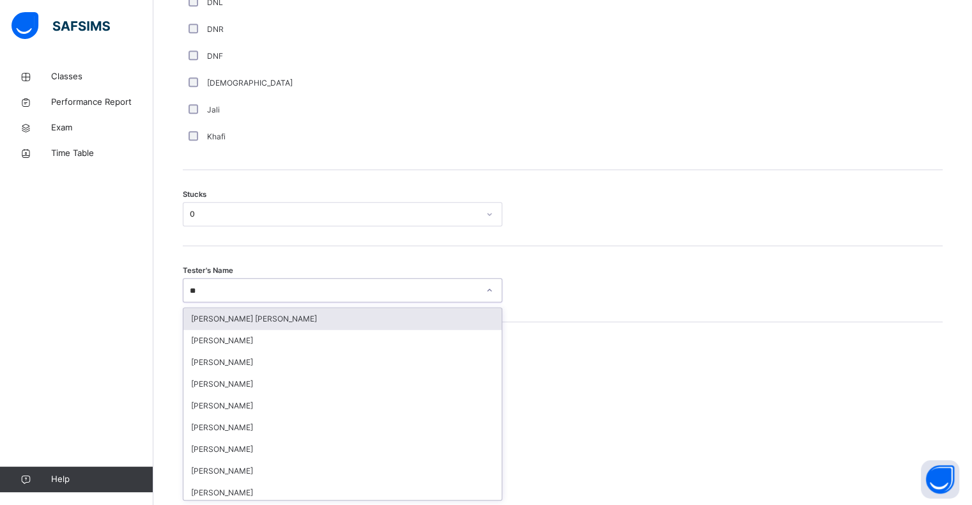
type input "***"
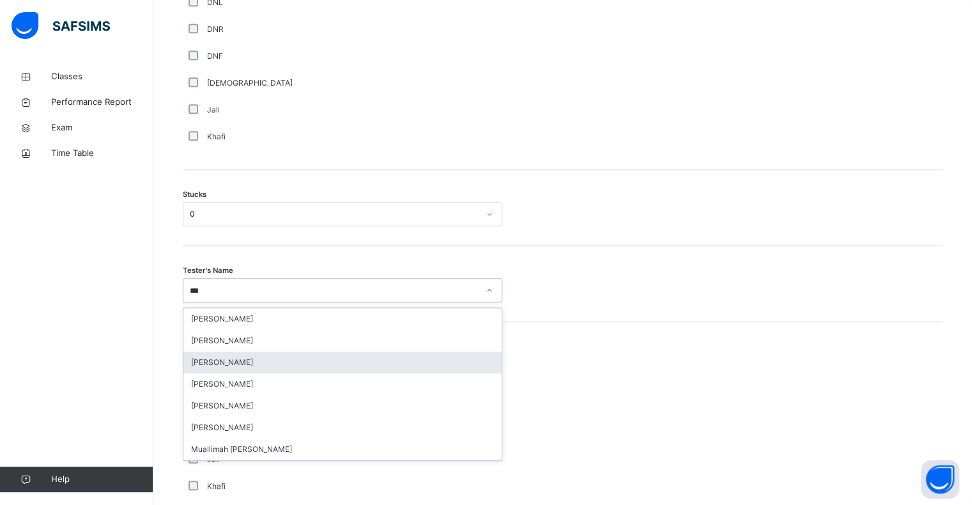
click at [306, 359] on div "[PERSON_NAME]" at bounding box center [342, 363] width 318 height 22
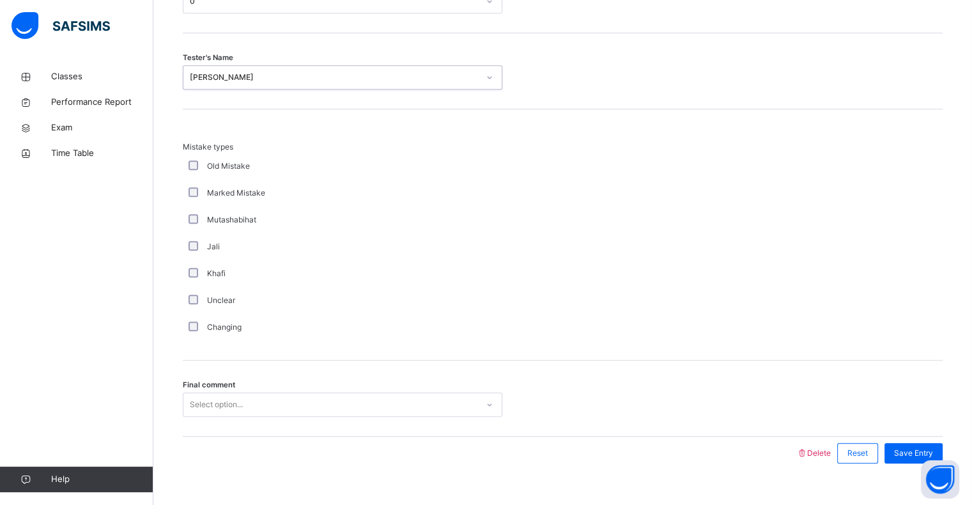
scroll to position [1193, 0]
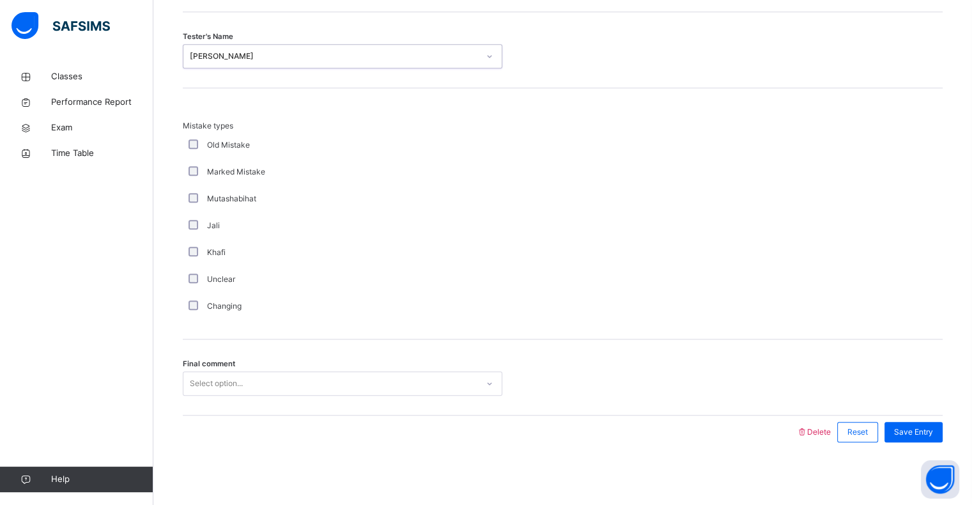
click at [299, 375] on div "Select option..." at bounding box center [330, 384] width 294 height 20
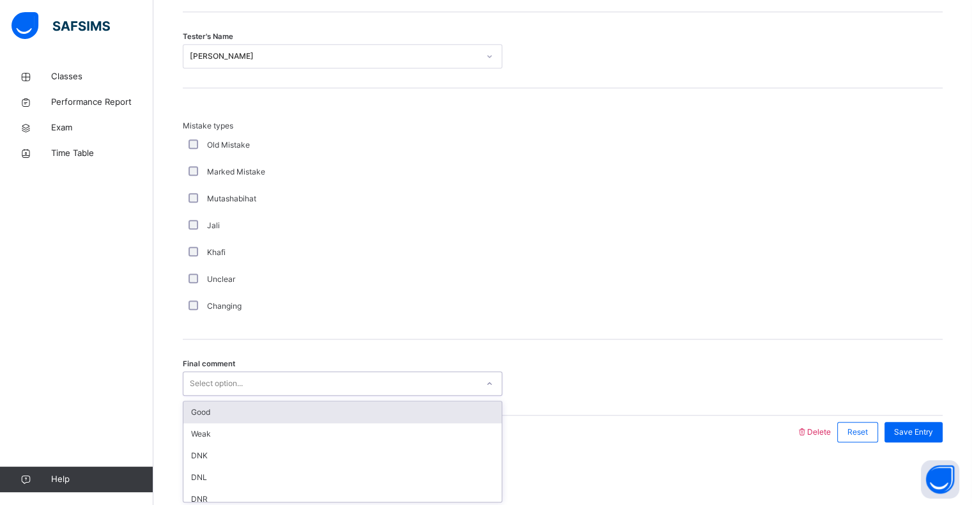
click at [296, 407] on div "Good" at bounding box center [342, 412] width 318 height 22
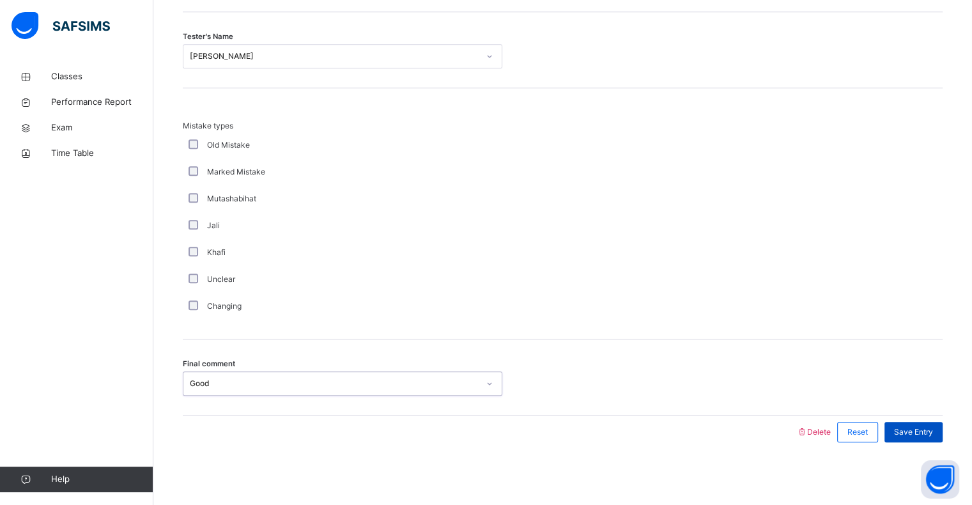
click at [911, 431] on span "Save Entry" at bounding box center [913, 432] width 39 height 12
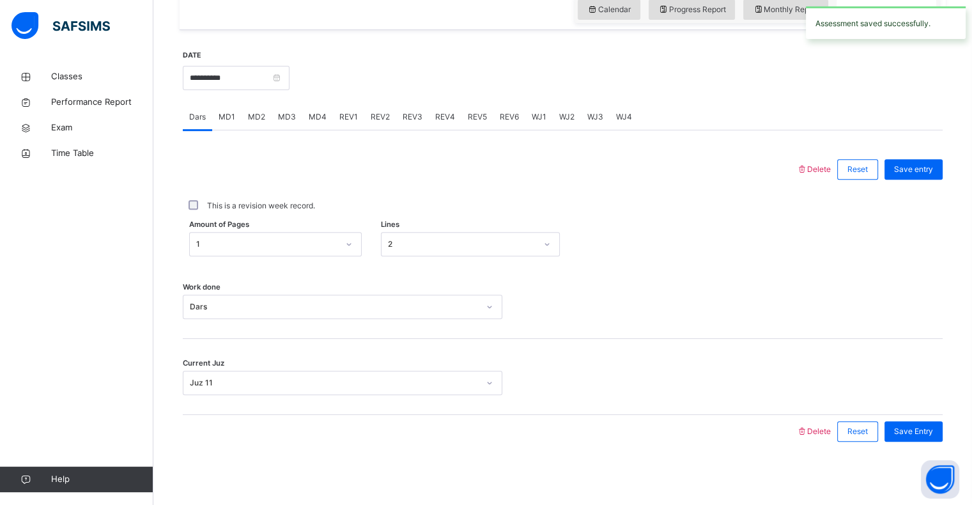
scroll to position [368, 0]
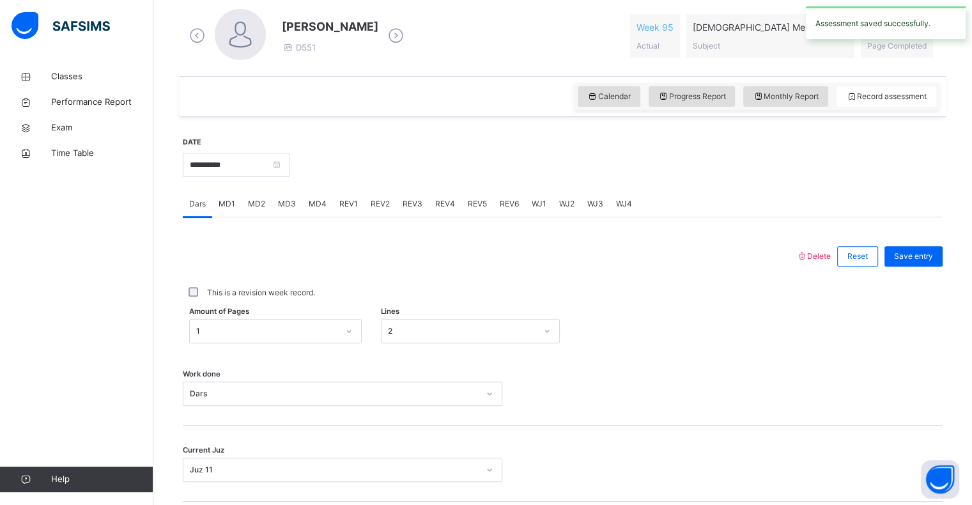
click at [309, 204] on span "MD4" at bounding box center [318, 204] width 18 height 12
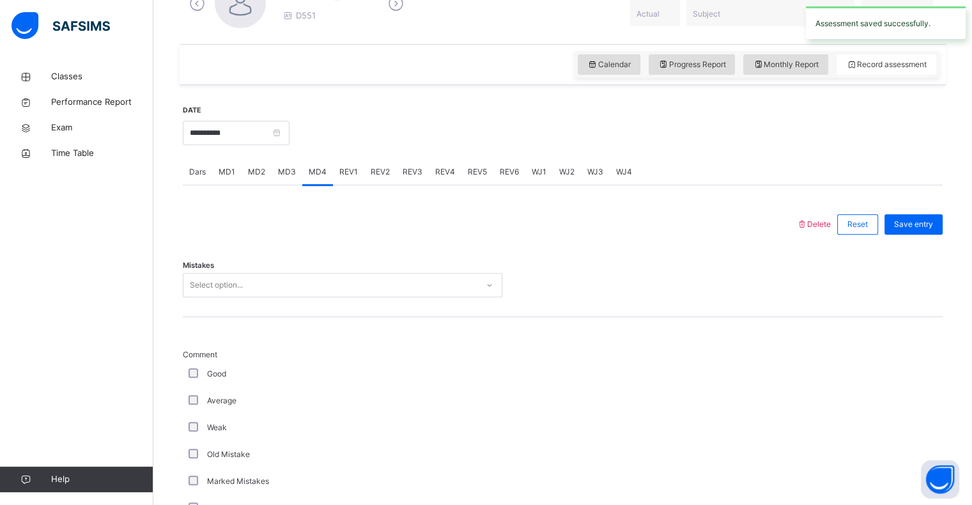
scroll to position [400, 0]
click at [284, 283] on div "Select option..." at bounding box center [330, 285] width 294 height 20
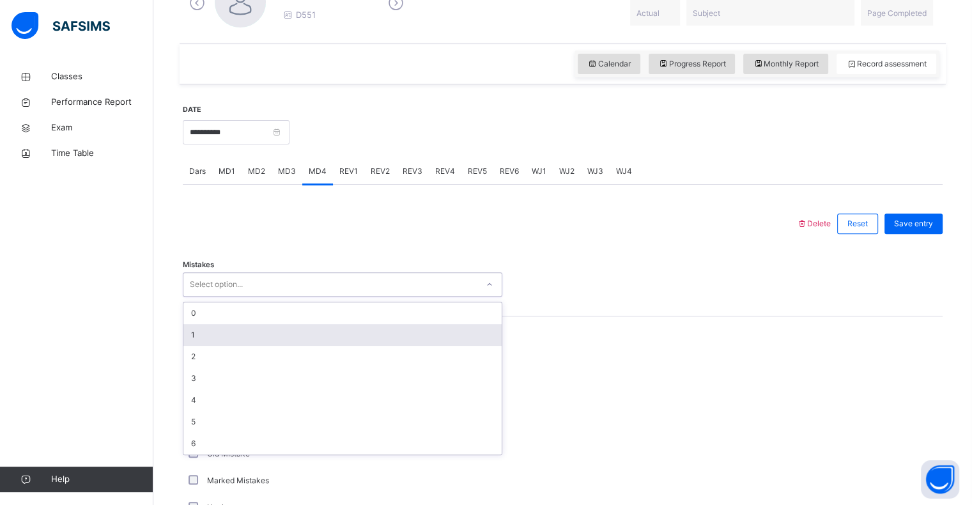
click at [249, 331] on div "1" at bounding box center [342, 335] width 318 height 22
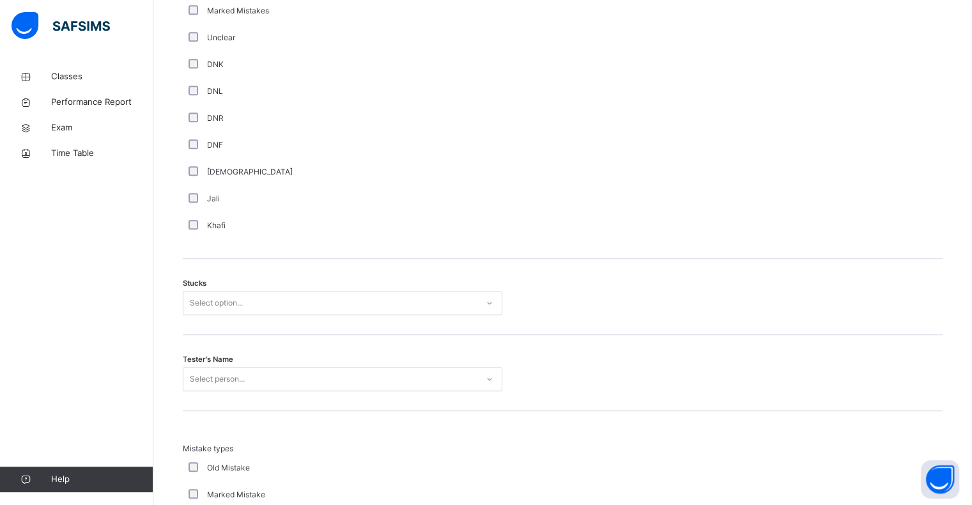
scroll to position [871, 0]
click at [398, 307] on div "Select option..." at bounding box center [330, 303] width 294 height 20
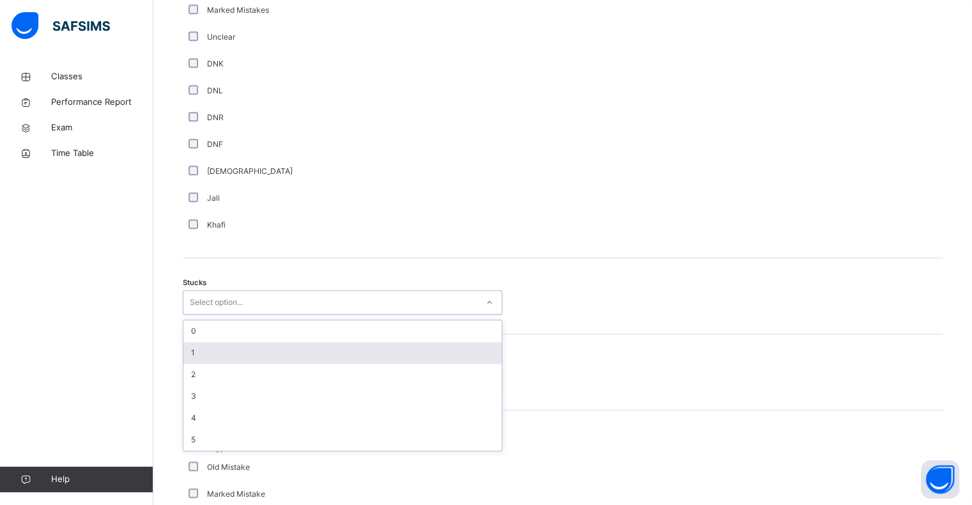
click at [348, 348] on div "1" at bounding box center [342, 353] width 318 height 22
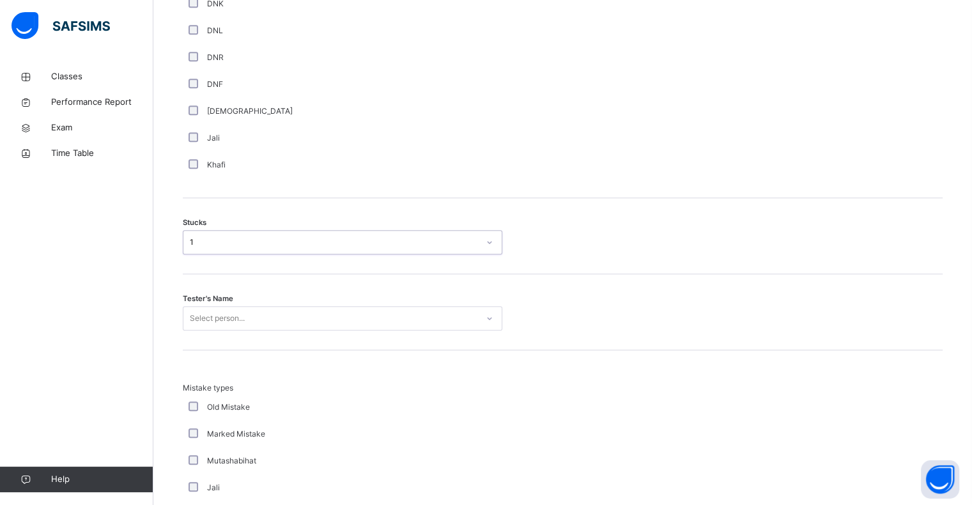
click at [332, 326] on div "Select person..." at bounding box center [343, 318] width 320 height 24
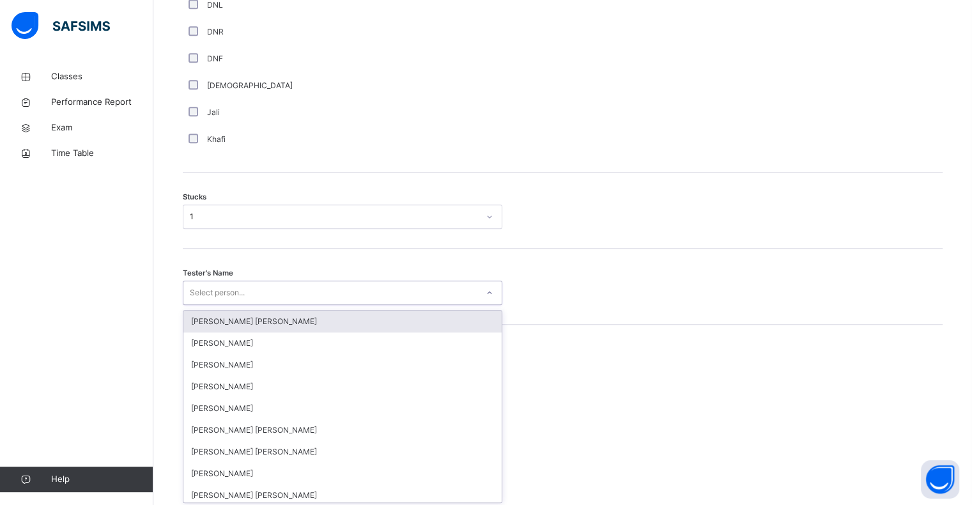
scroll to position [959, 0]
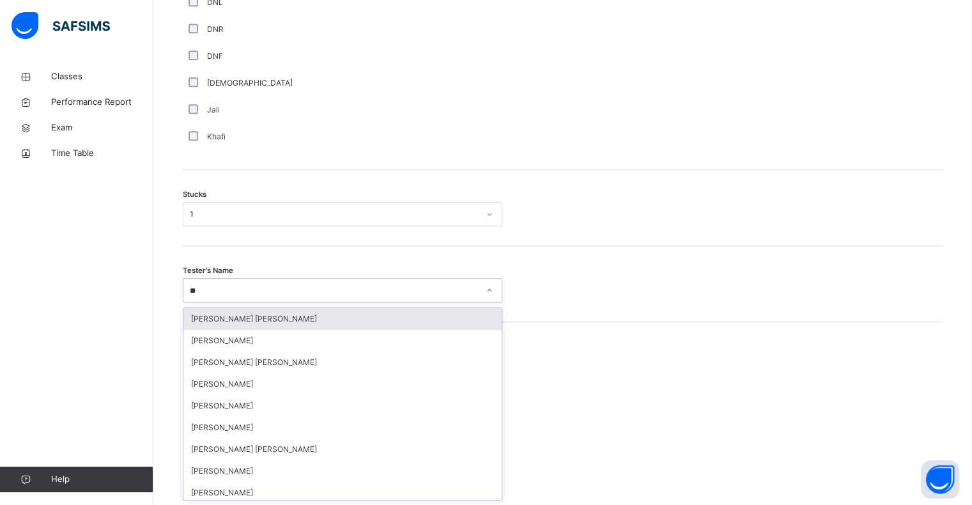
type input "***"
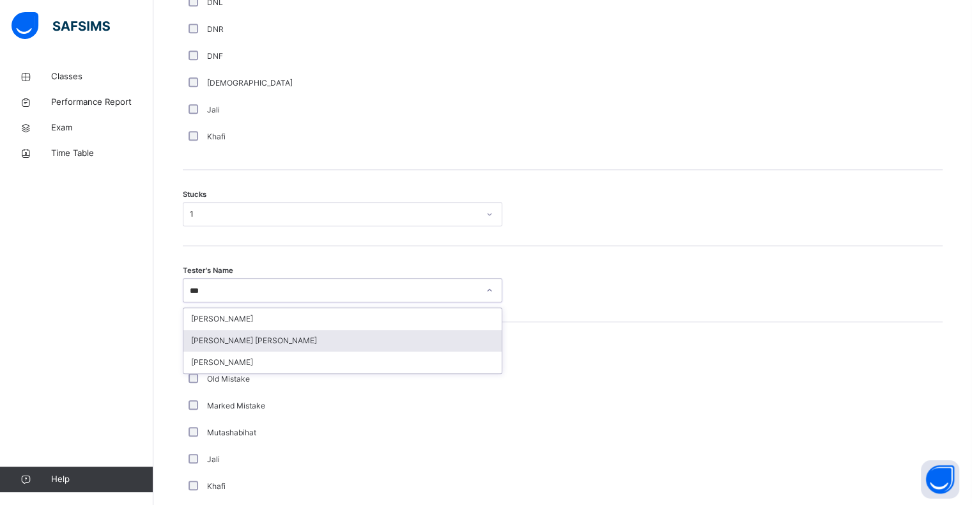
click at [325, 340] on div "[PERSON_NAME] [PERSON_NAME]" at bounding box center [342, 341] width 318 height 22
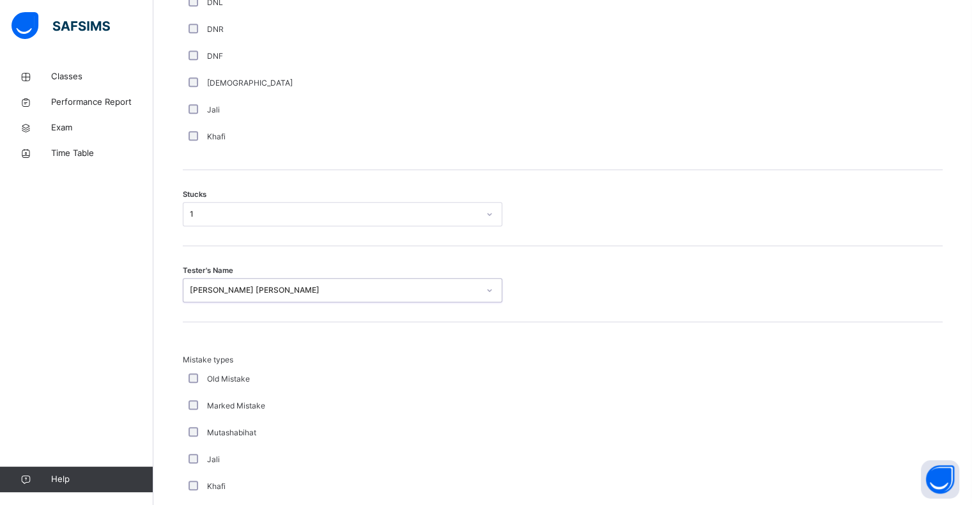
scroll to position [1193, 0]
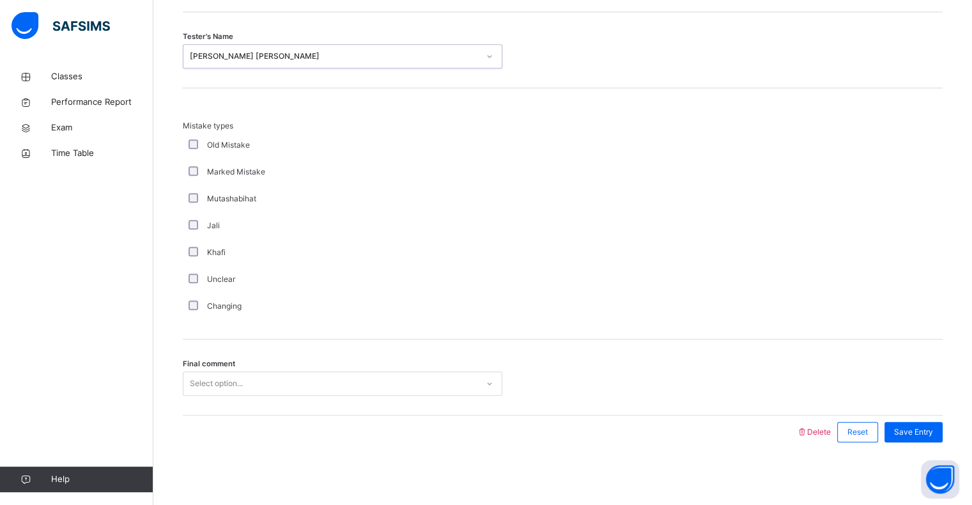
click at [316, 376] on div "Select option..." at bounding box center [330, 384] width 294 height 20
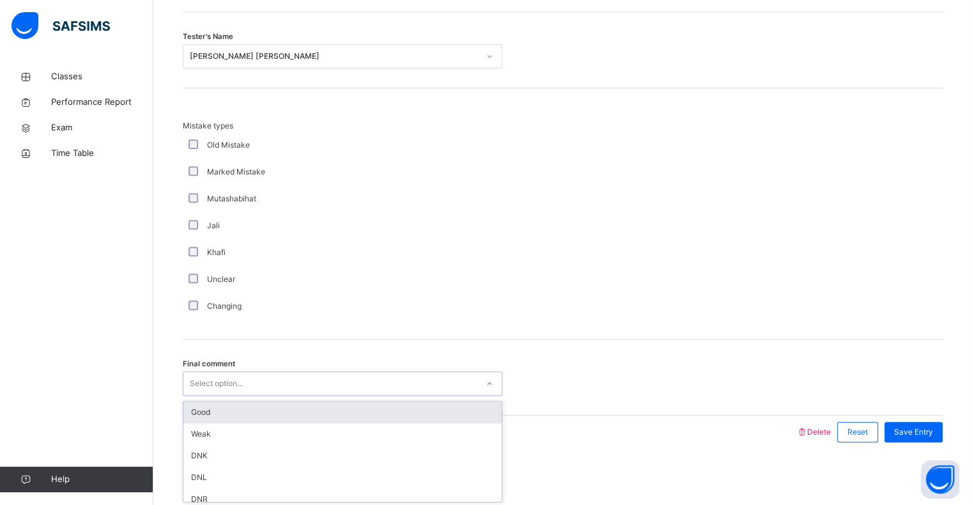
click at [316, 403] on div "Good" at bounding box center [342, 412] width 318 height 22
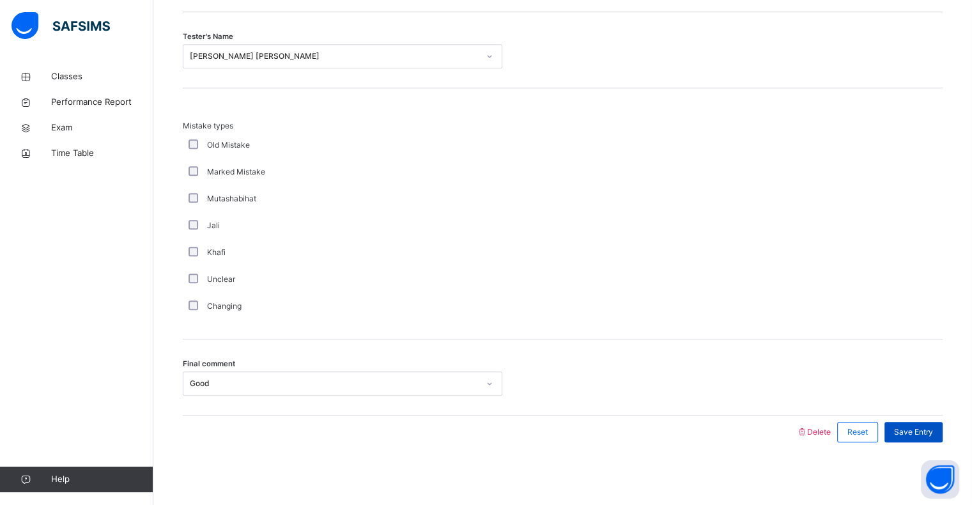
click at [921, 436] on div "Save Entry" at bounding box center [914, 432] width 58 height 20
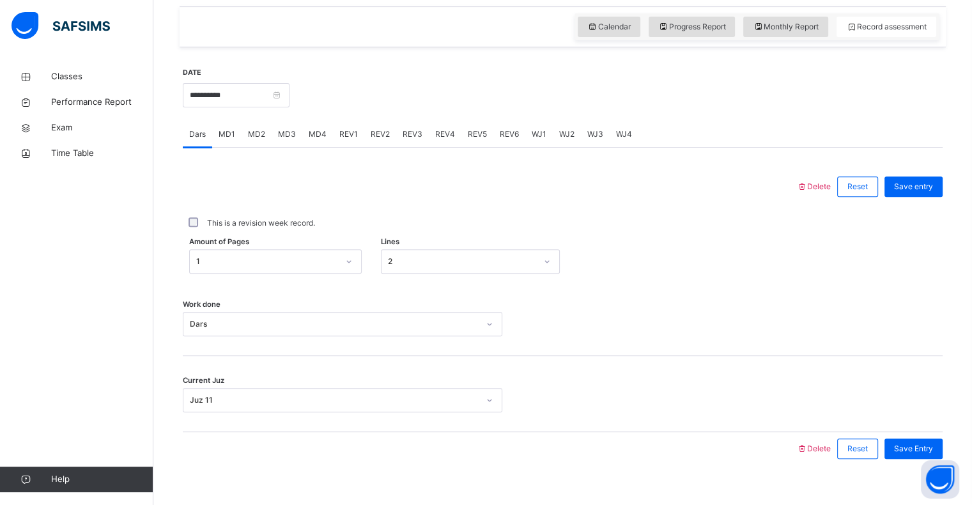
scroll to position [437, 0]
click at [345, 134] on span "REV1" at bounding box center [348, 135] width 19 height 12
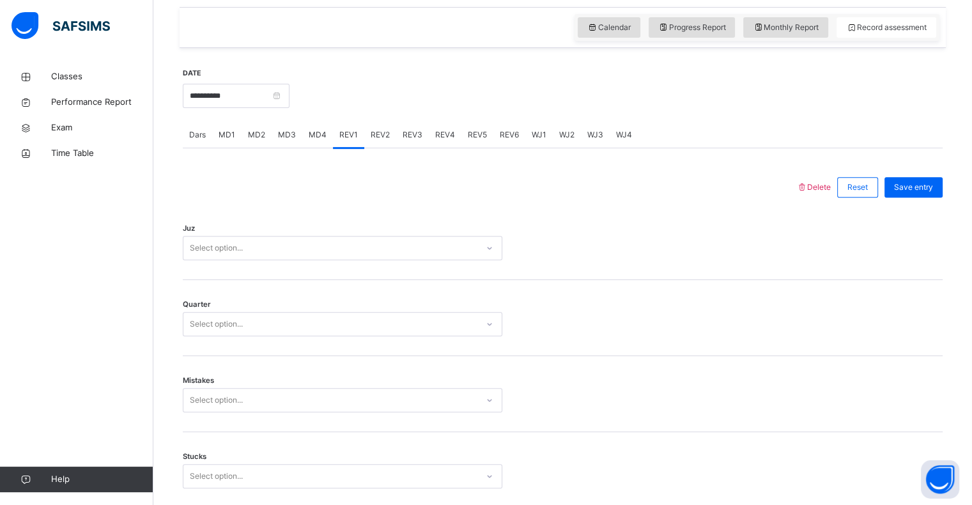
scroll to position [477, 0]
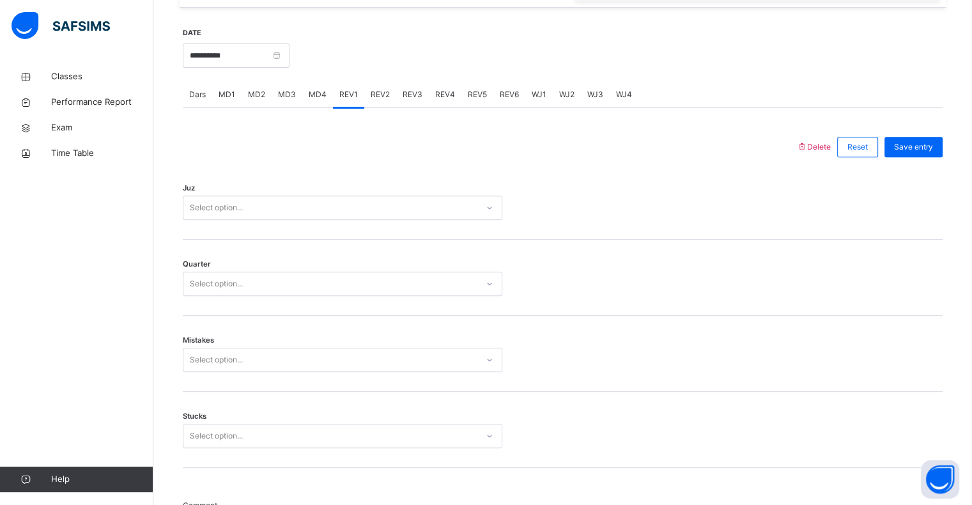
click at [366, 196] on div "Select option..." at bounding box center [343, 208] width 320 height 24
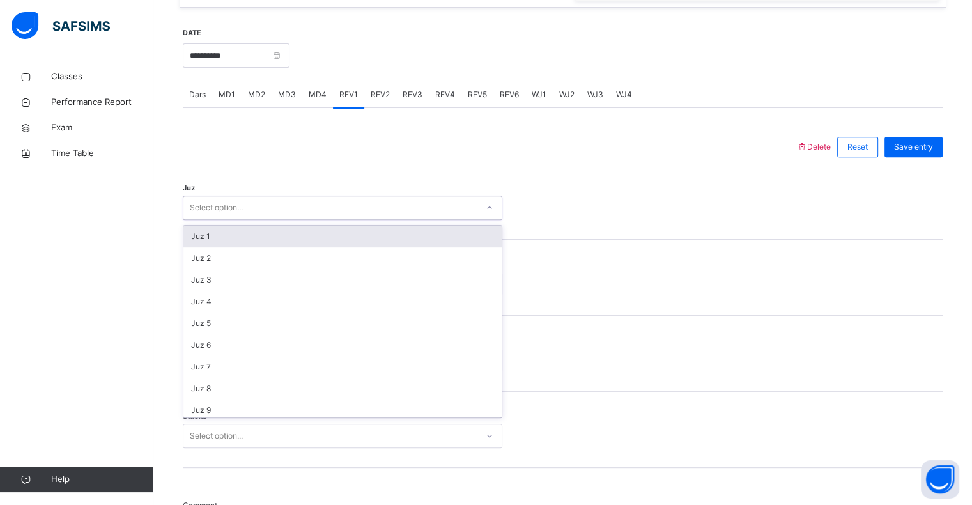
click at [336, 235] on div "Juz 1" at bounding box center [342, 237] width 318 height 22
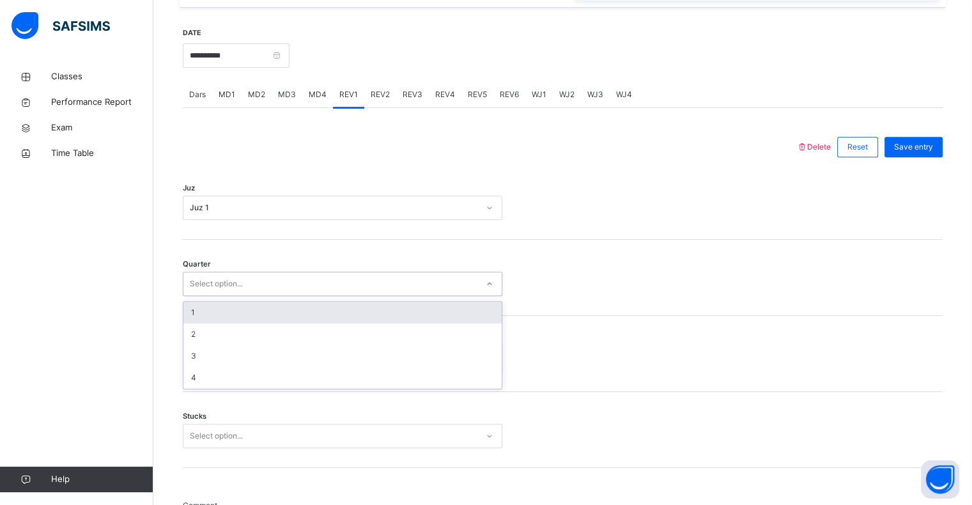
click at [322, 280] on div "Select option..." at bounding box center [330, 284] width 294 height 20
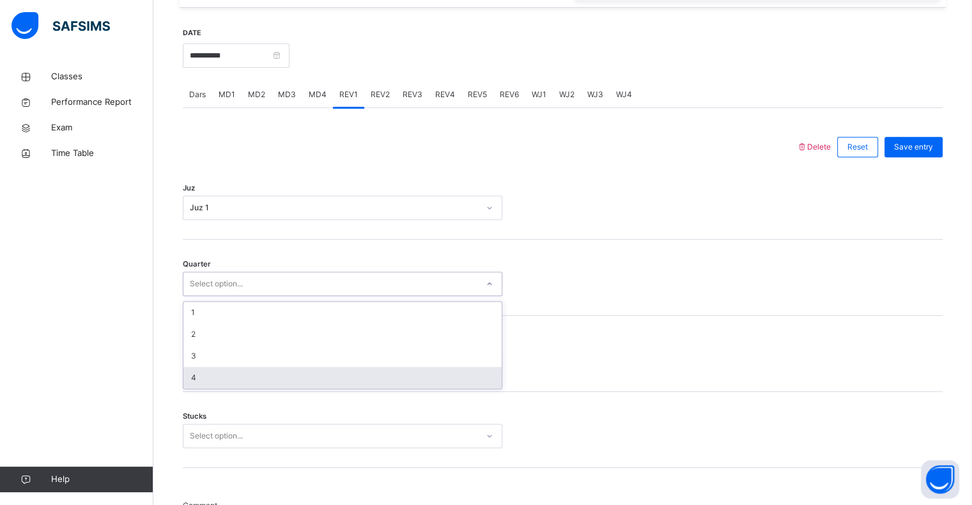
click at [315, 386] on div "4" at bounding box center [342, 378] width 318 height 22
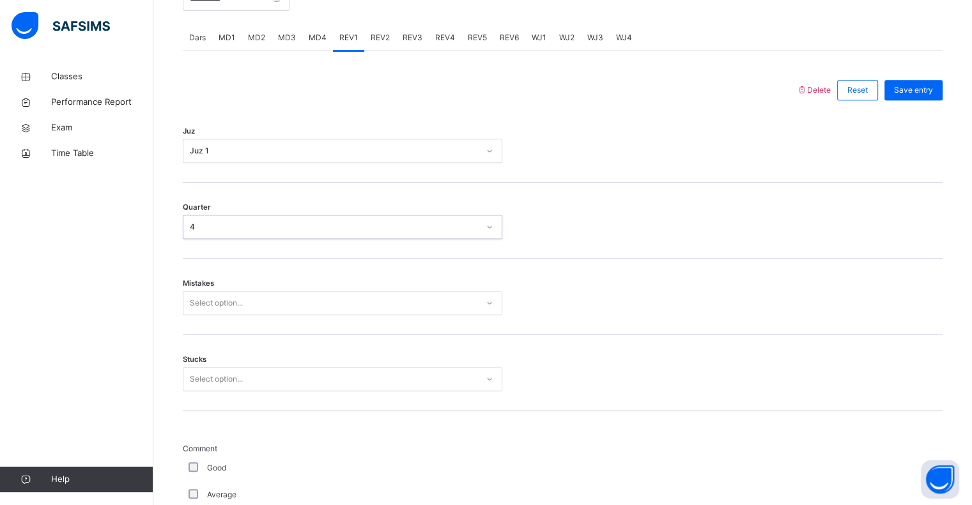
scroll to position [535, 0]
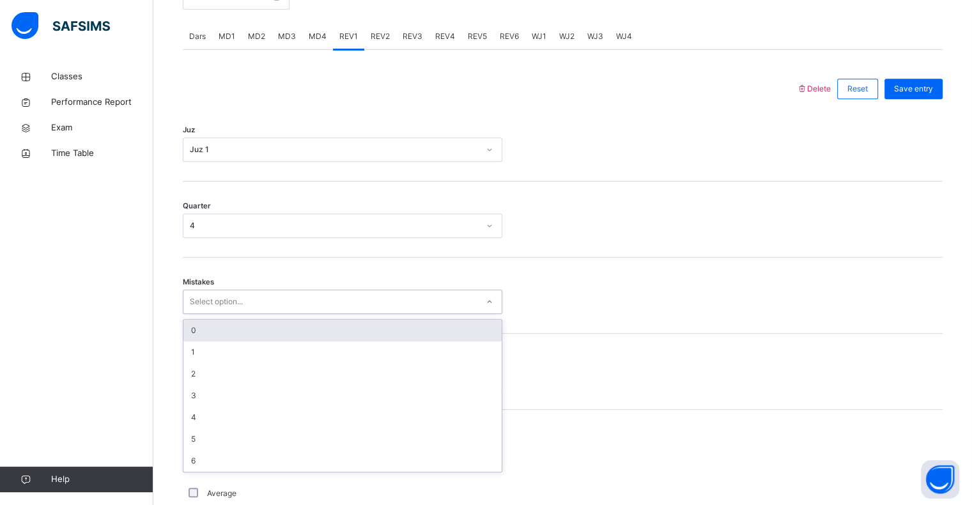
click at [291, 302] on div "Select option..." at bounding box center [330, 302] width 294 height 20
click at [284, 329] on div "0" at bounding box center [342, 331] width 318 height 22
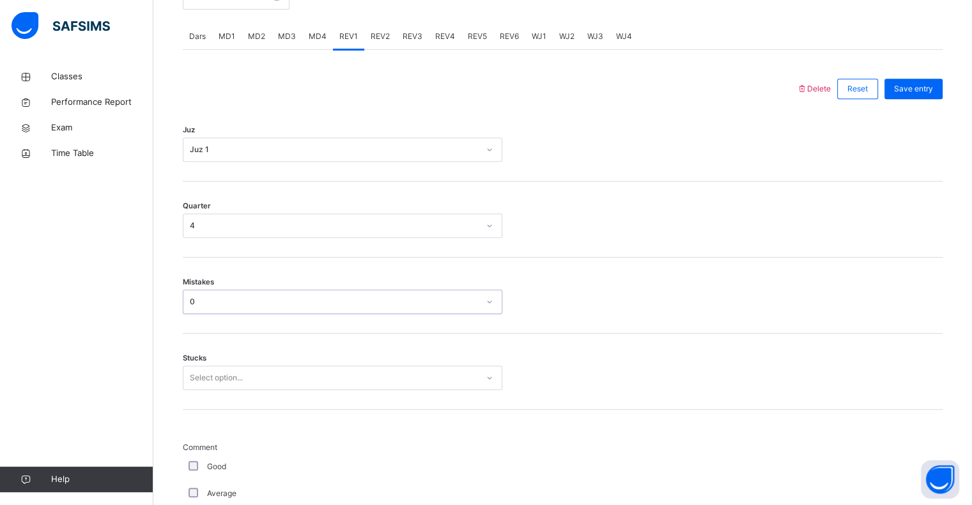
scroll to position [584, 0]
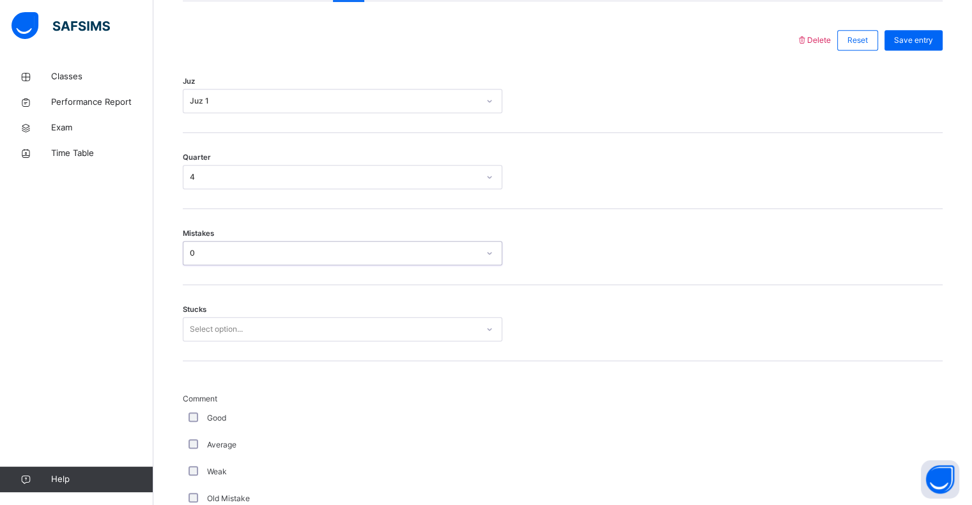
click at [284, 332] on div "Select option..." at bounding box center [330, 330] width 294 height 20
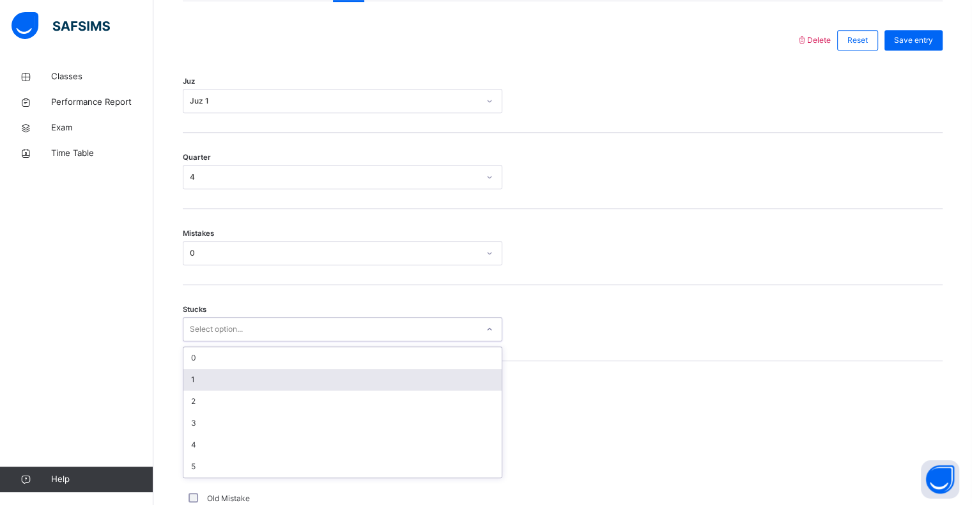
click at [276, 379] on div "1" at bounding box center [342, 380] width 318 height 22
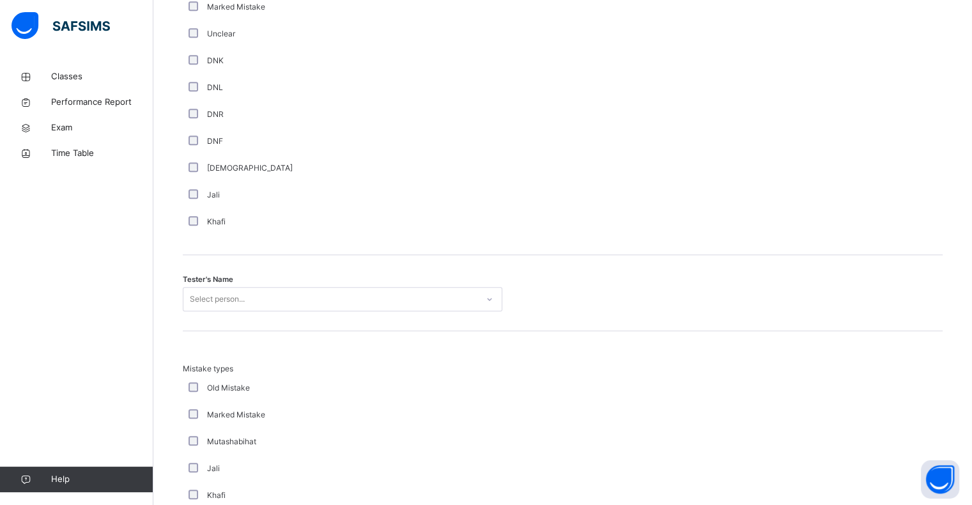
scroll to position [1101, 0]
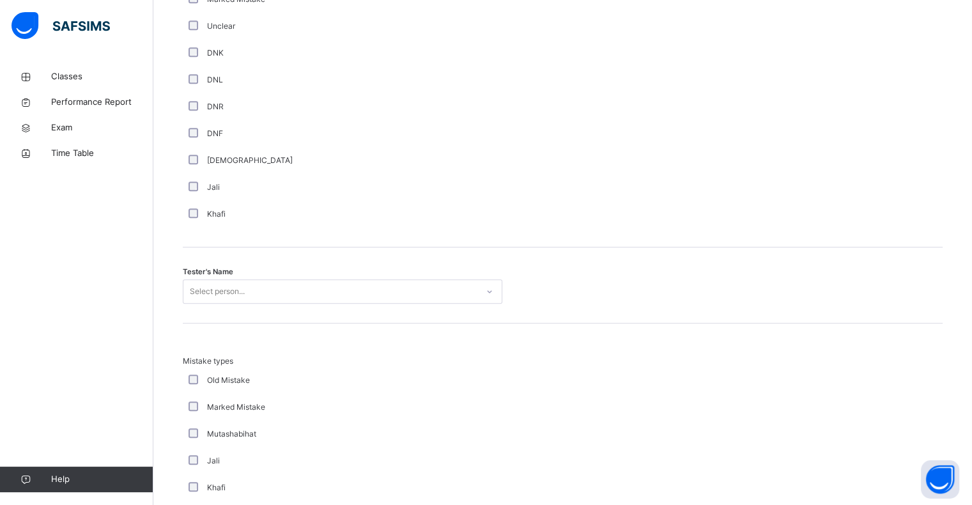
click at [332, 298] on div "Select person..." at bounding box center [330, 292] width 294 height 20
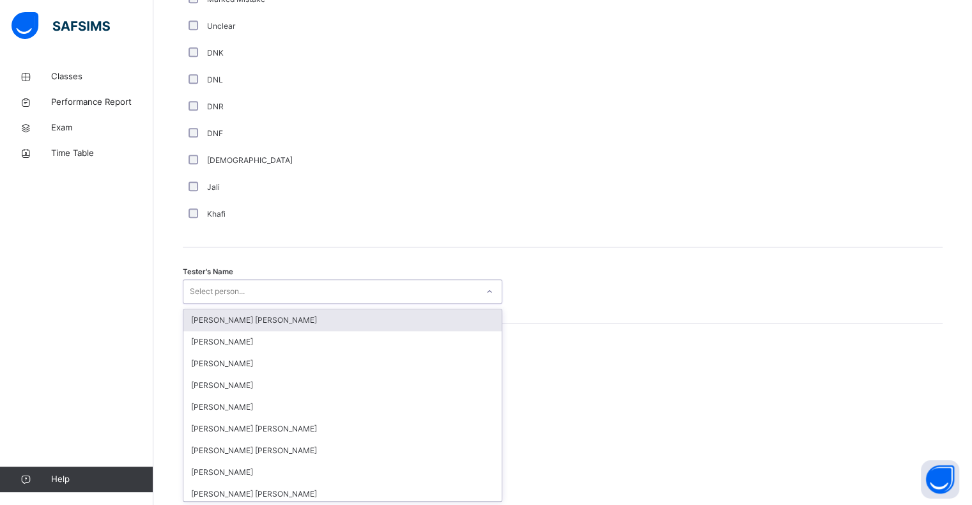
scroll to position [1110, 0]
type input "***"
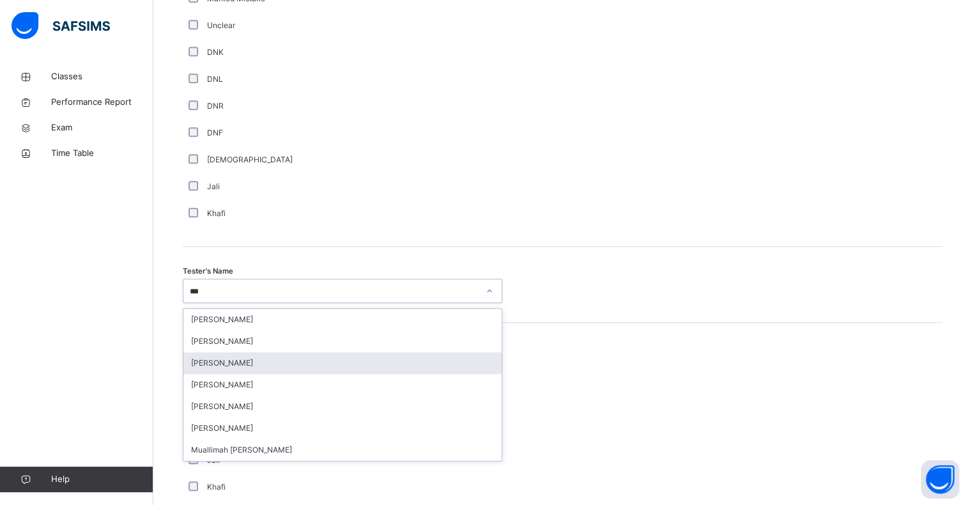
click at [311, 374] on div "[PERSON_NAME]" at bounding box center [342, 385] width 318 height 22
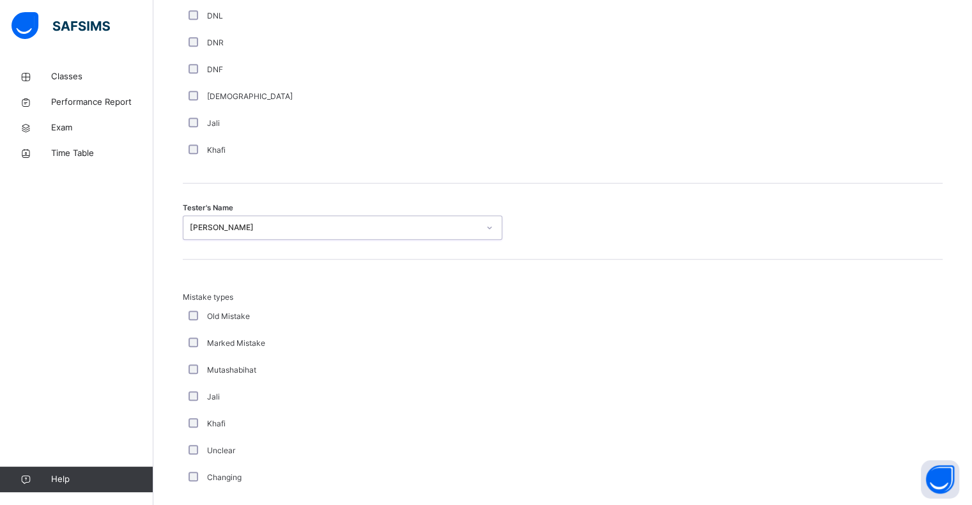
scroll to position [1151, 0]
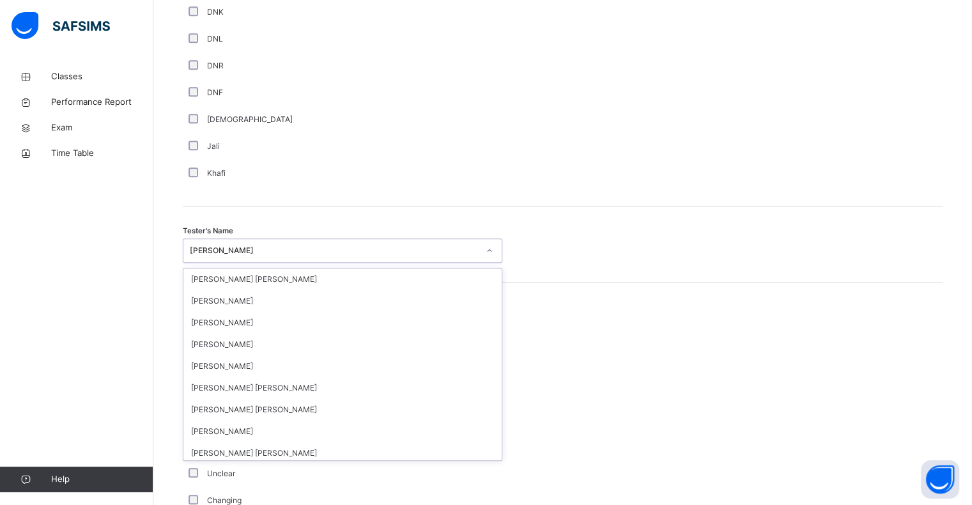
click at [278, 260] on div "[PERSON_NAME]" at bounding box center [343, 250] width 320 height 24
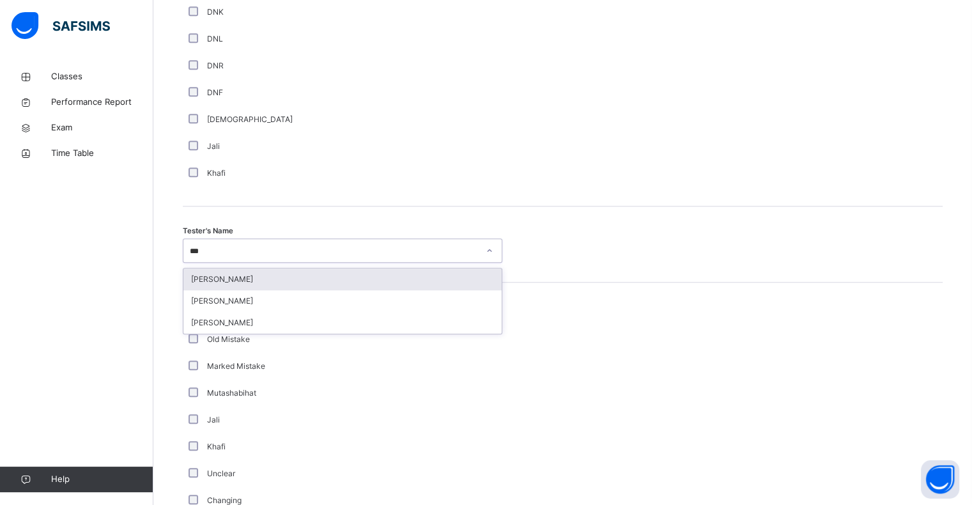
scroll to position [0, 0]
type input "****"
click at [272, 283] on div "[PERSON_NAME]" at bounding box center [342, 279] width 318 height 22
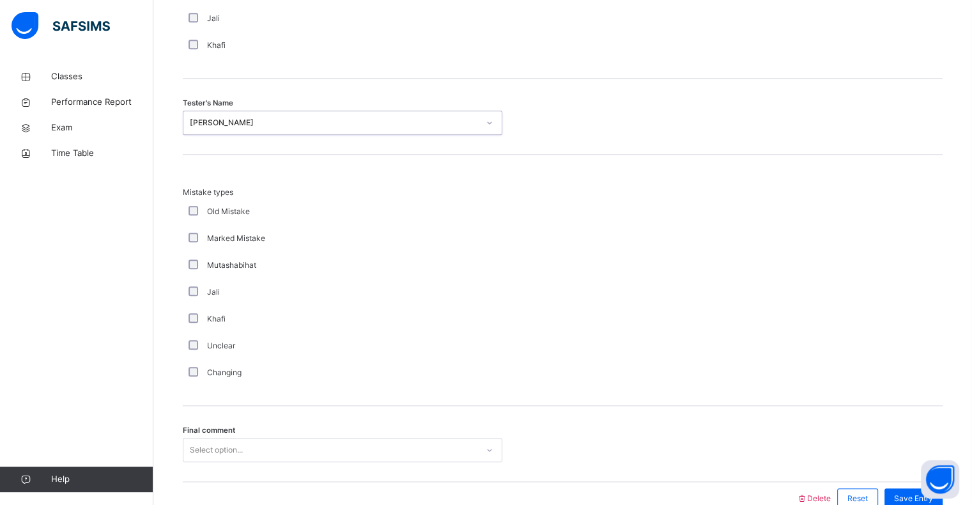
click at [273, 445] on div "Select option..." at bounding box center [343, 450] width 320 height 24
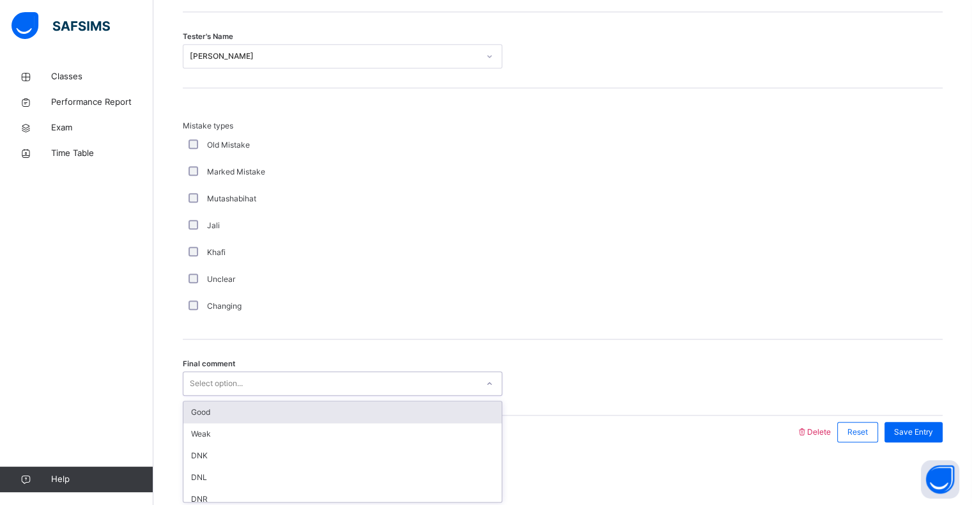
click at [266, 412] on div "Good" at bounding box center [342, 412] width 318 height 22
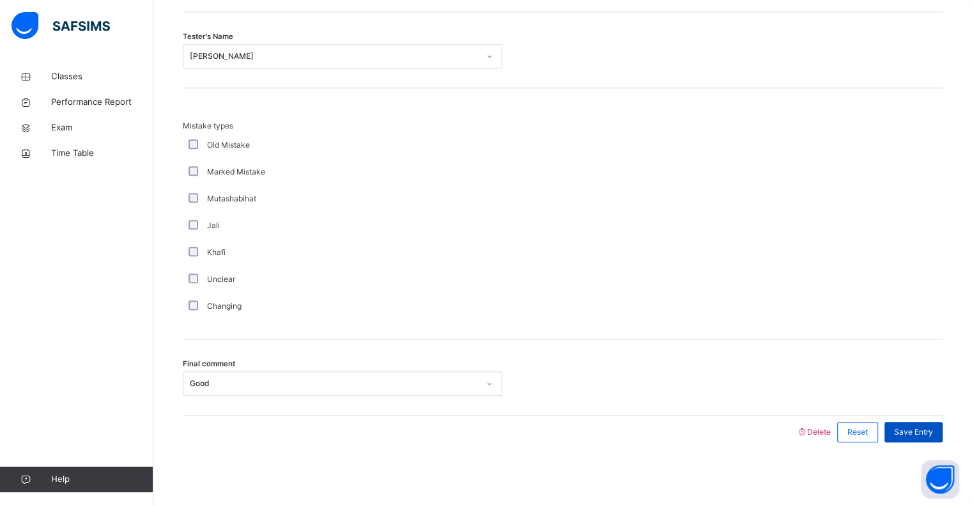
click at [926, 430] on span "Save Entry" at bounding box center [913, 432] width 39 height 12
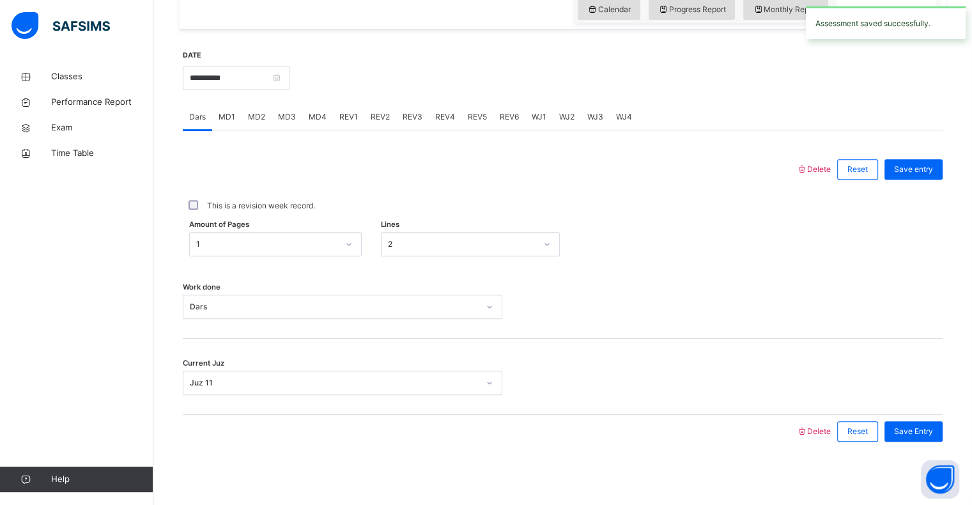
scroll to position [394, 0]
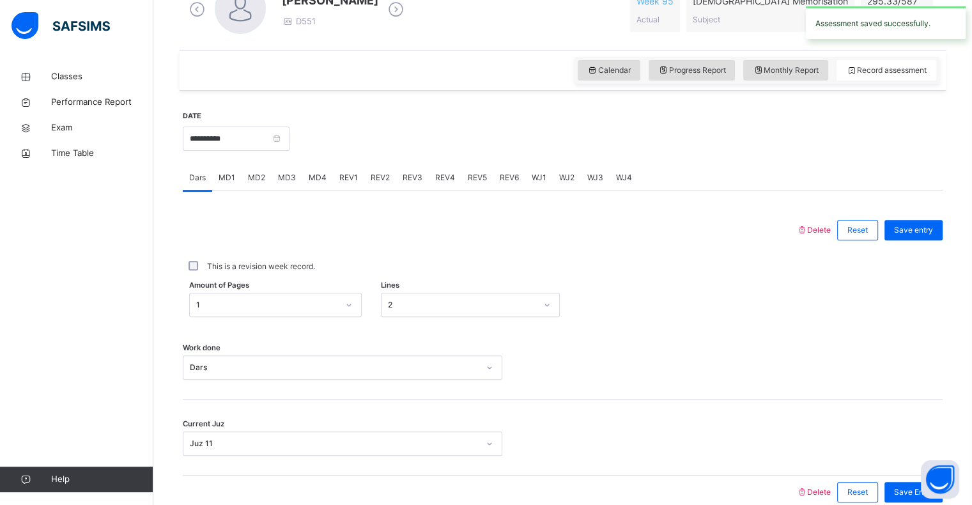
click at [377, 171] on div "REV2" at bounding box center [380, 178] width 32 height 26
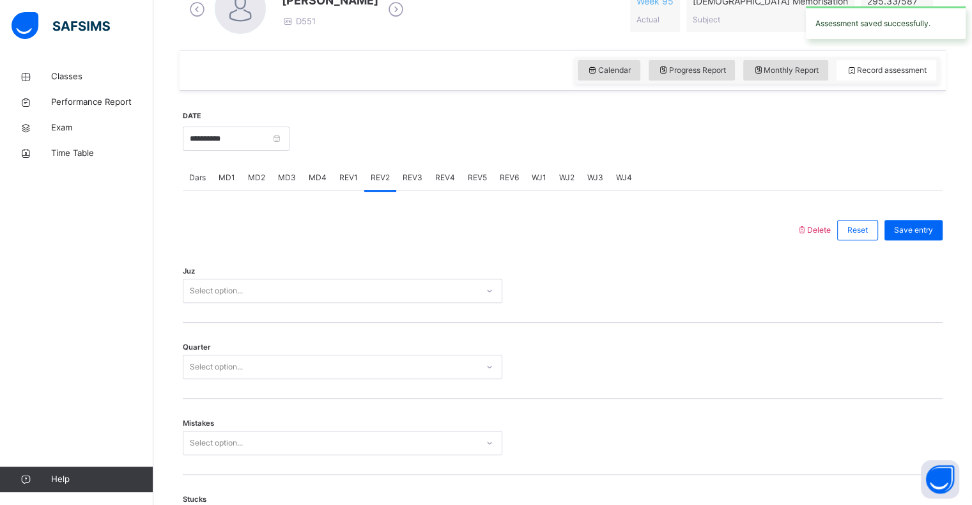
scroll to position [468, 0]
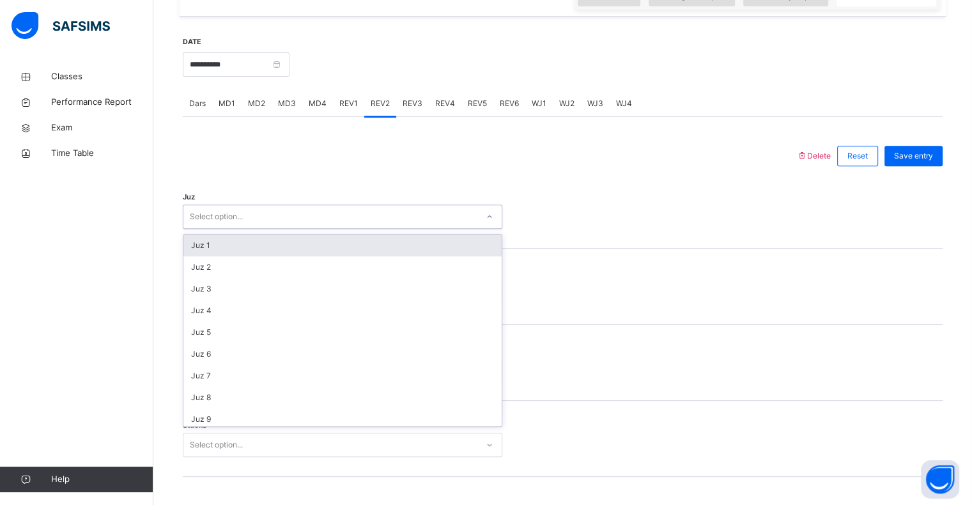
click at [368, 214] on div "Select option..." at bounding box center [330, 217] width 294 height 20
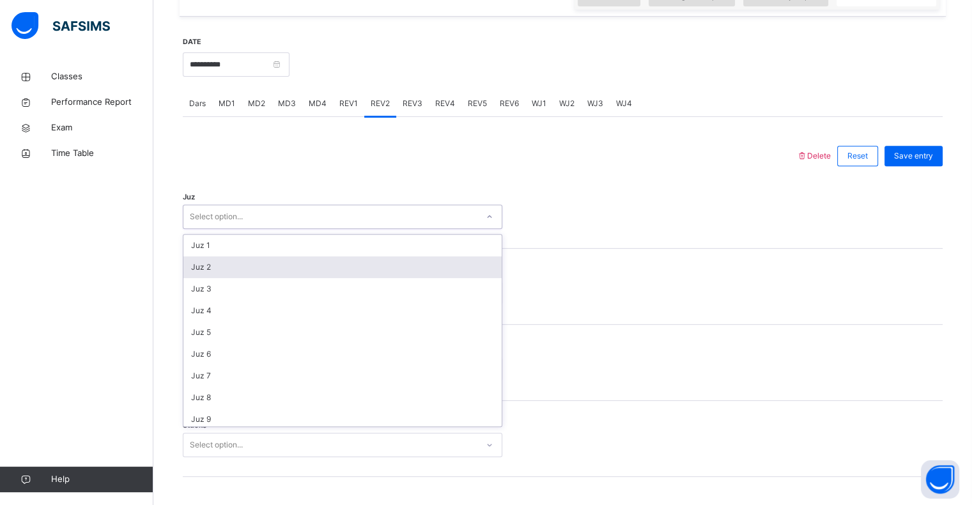
click at [334, 261] on div "Juz 2" at bounding box center [342, 267] width 318 height 22
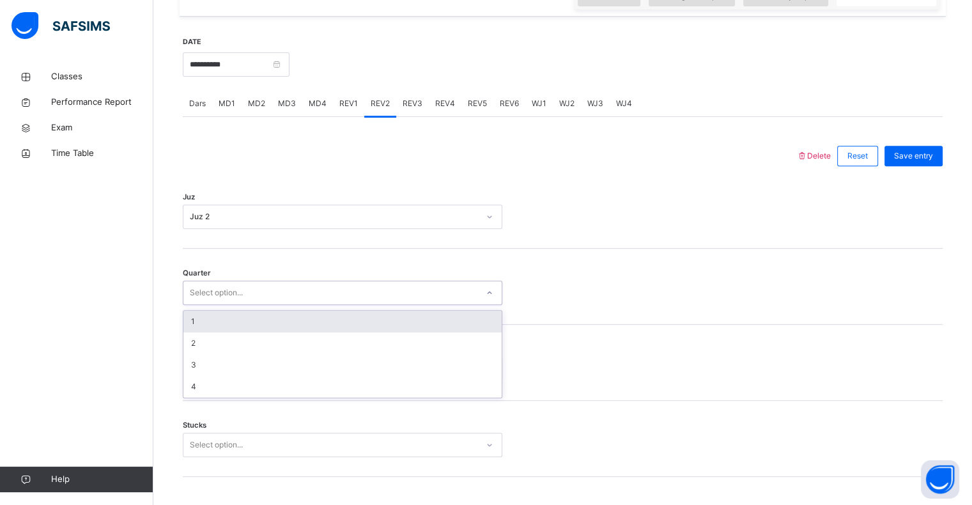
click at [312, 292] on div "Select option..." at bounding box center [330, 293] width 294 height 20
click at [297, 318] on div "1" at bounding box center [342, 322] width 318 height 22
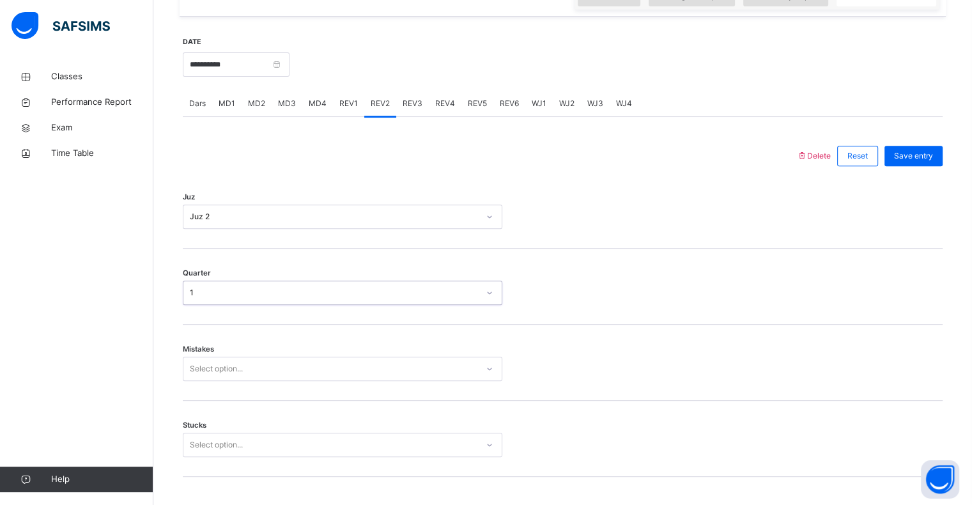
scroll to position [524, 0]
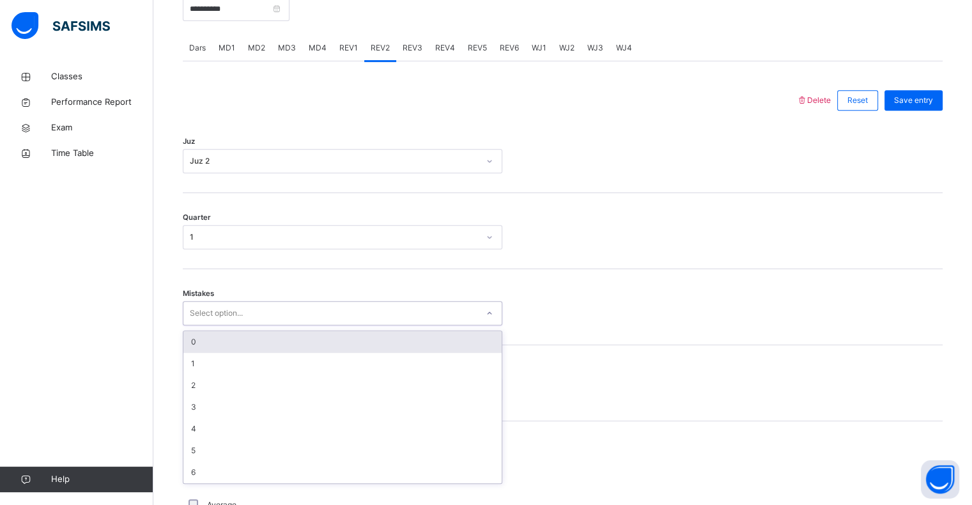
click at [295, 317] on div "Select option..." at bounding box center [330, 314] width 294 height 20
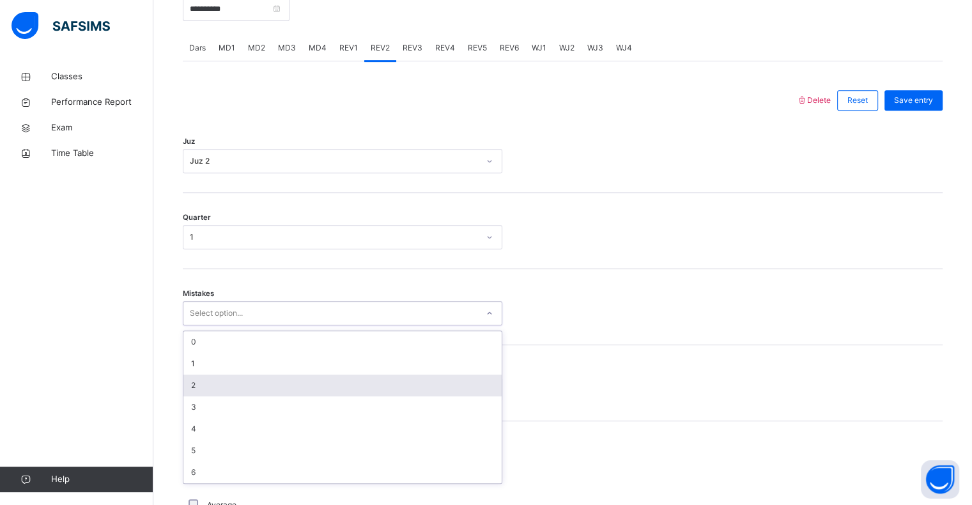
drag, startPoint x: 257, startPoint y: 391, endPoint x: 259, endPoint y: 385, distance: 6.7
click at [259, 385] on div "2" at bounding box center [342, 386] width 318 height 22
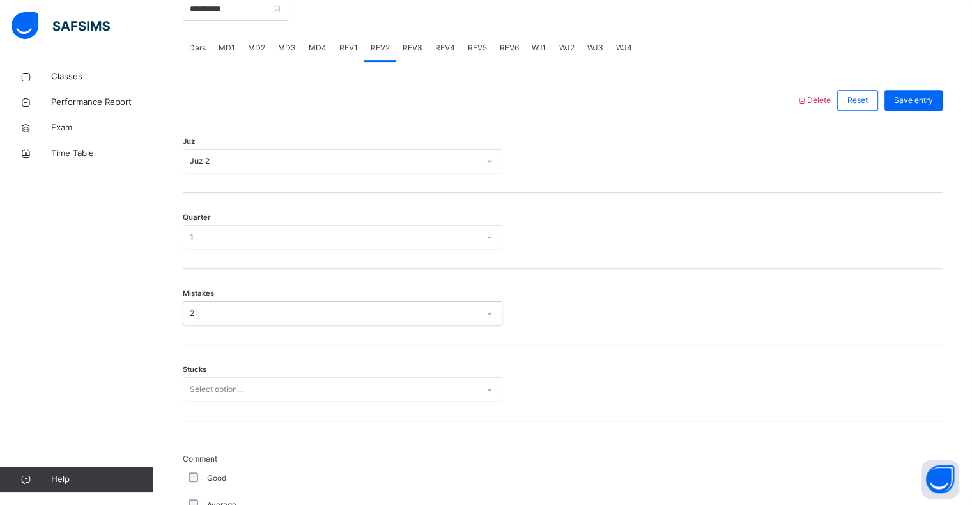
scroll to position [579, 0]
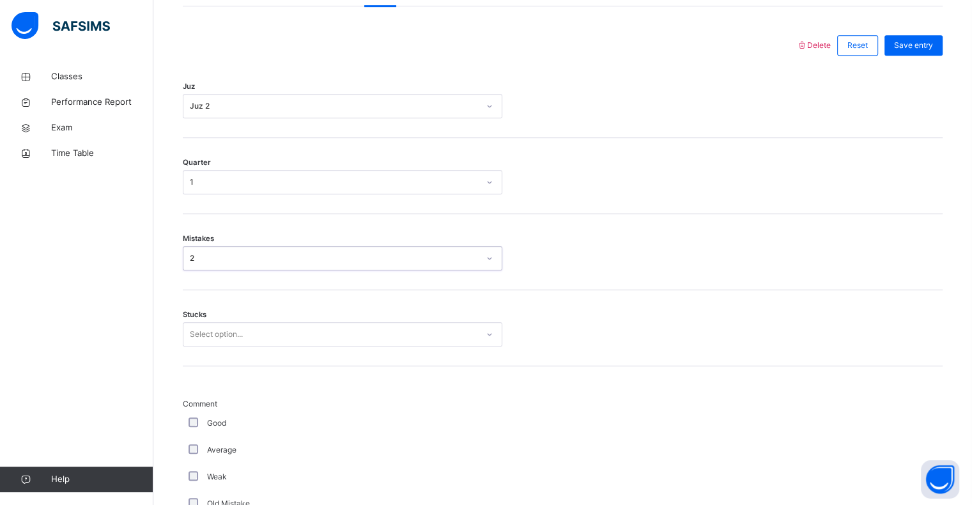
click at [243, 336] on div "Select option..." at bounding box center [216, 334] width 53 height 24
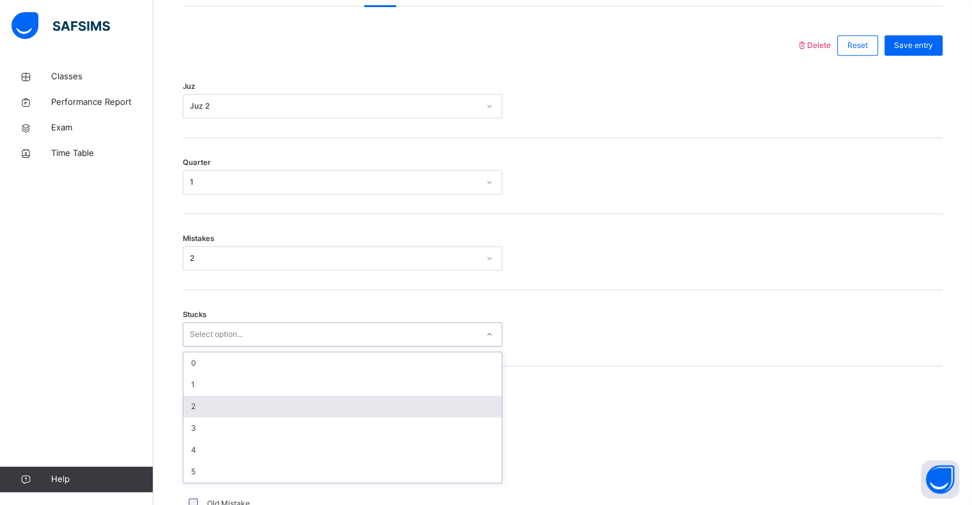
click at [229, 405] on div "2" at bounding box center [342, 407] width 318 height 22
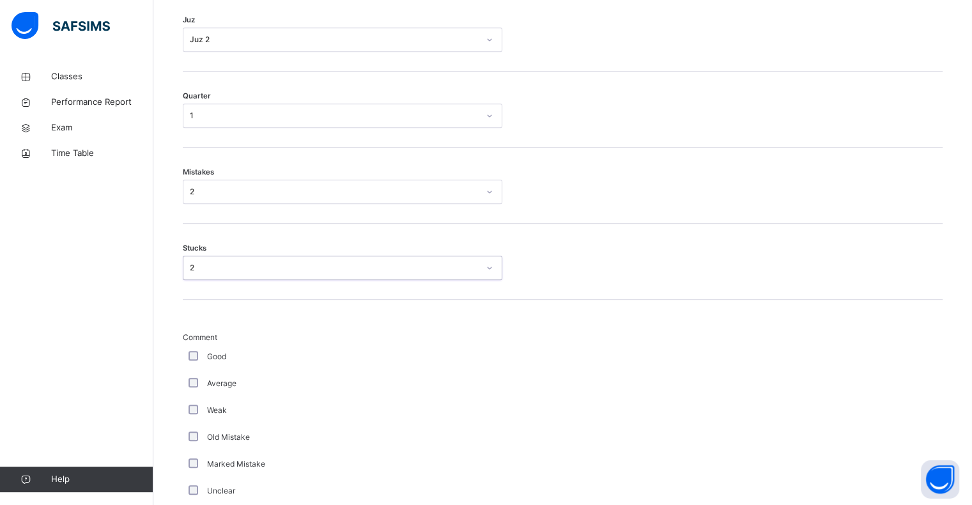
scroll to position [660, 0]
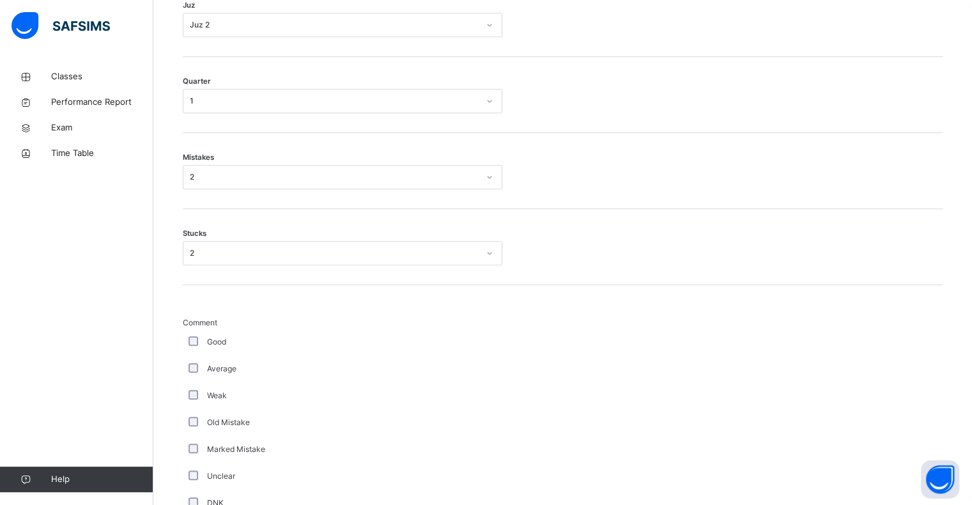
click at [191, 345] on div "Good" at bounding box center [342, 342] width 313 height 12
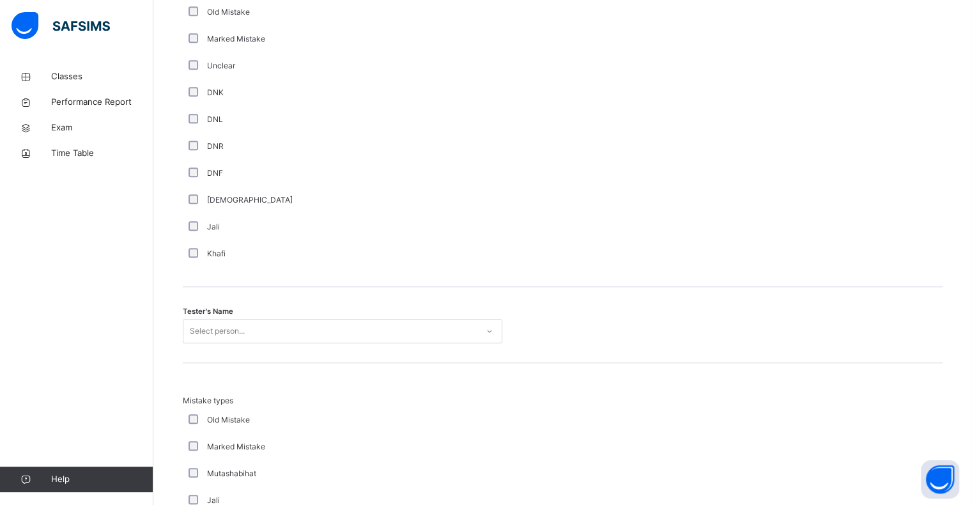
click at [306, 343] on div "Select person..." at bounding box center [343, 331] width 320 height 24
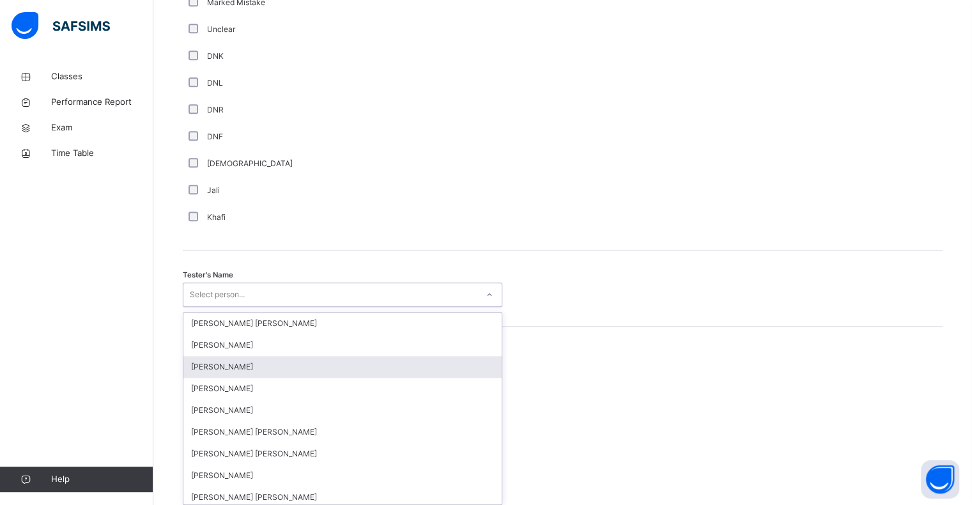
scroll to position [1110, 0]
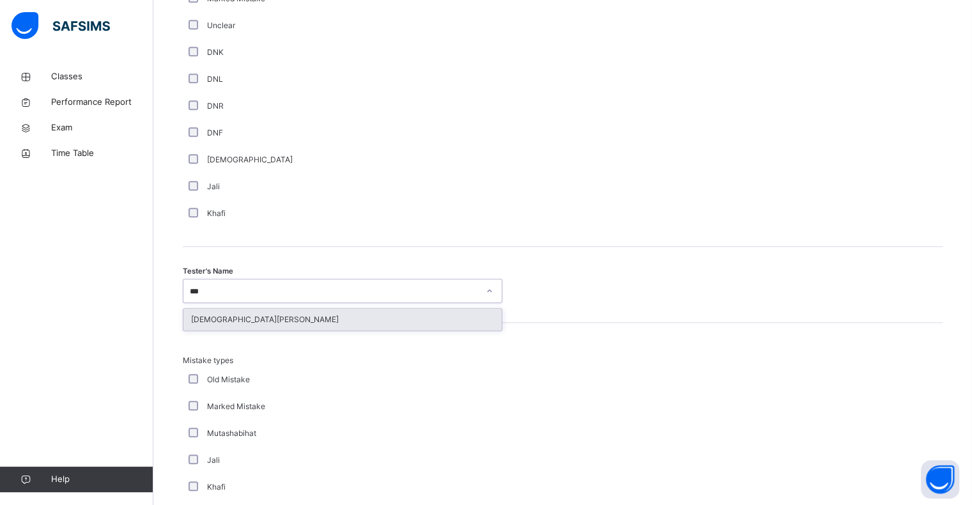
type input "****"
click at [279, 321] on div "[DEMOGRAPHIC_DATA][PERSON_NAME]" at bounding box center [342, 320] width 318 height 22
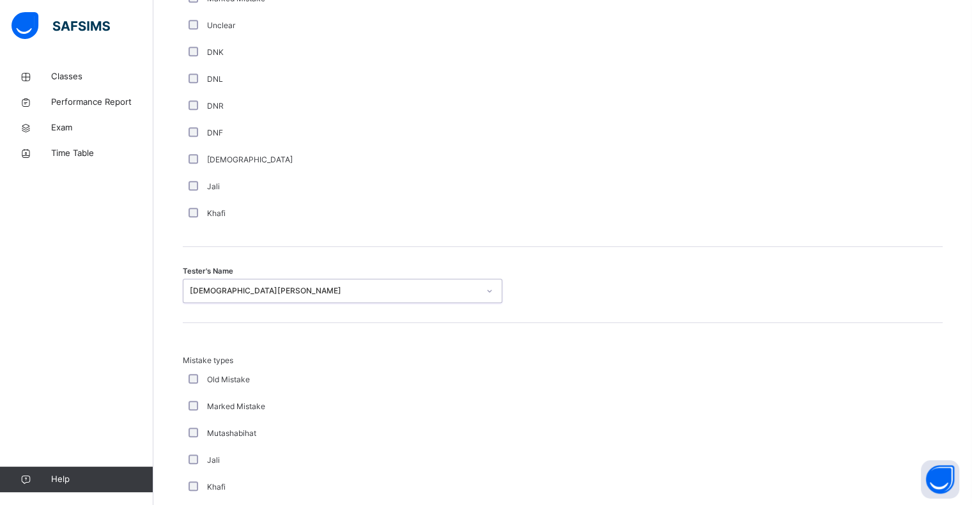
scroll to position [1345, 0]
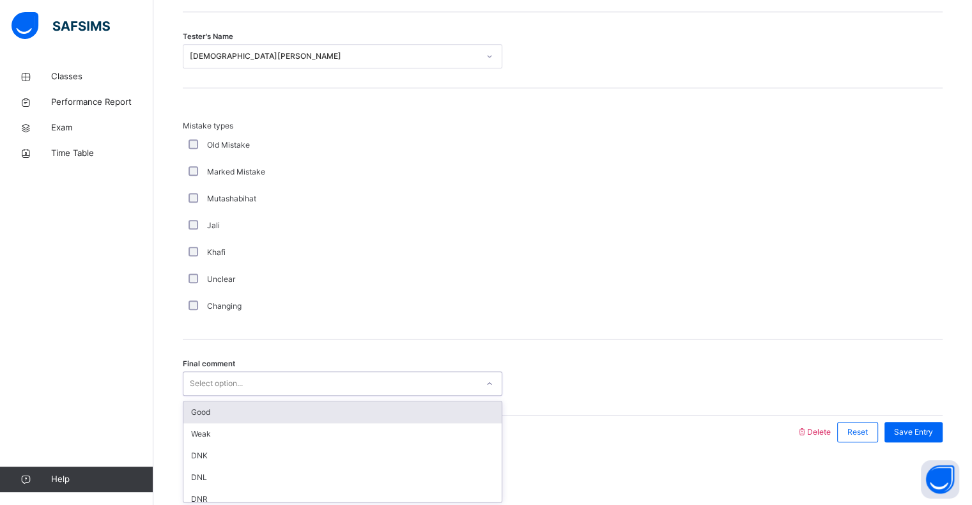
click at [279, 377] on div "Select option..." at bounding box center [330, 384] width 294 height 20
click at [279, 405] on div "Good" at bounding box center [342, 412] width 318 height 22
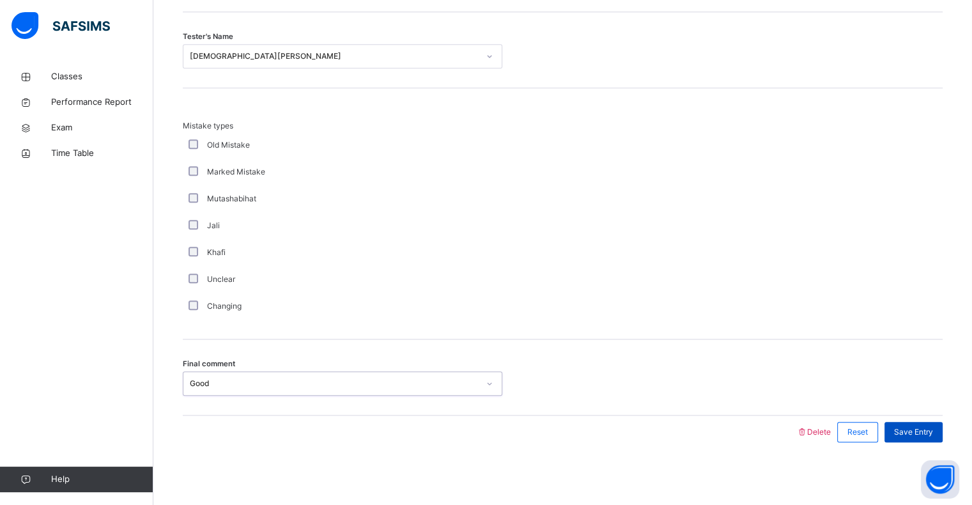
click at [927, 431] on span "Save Entry" at bounding box center [913, 432] width 39 height 12
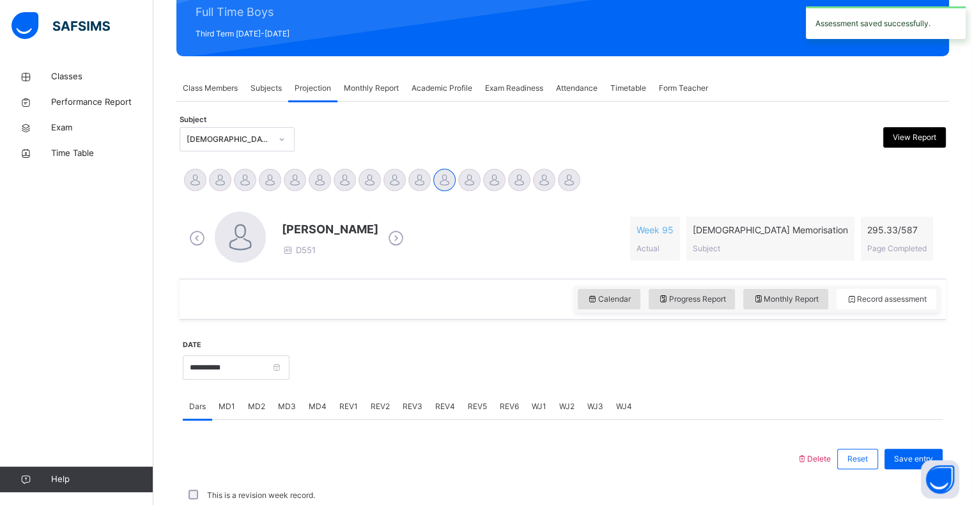
scroll to position [455, 0]
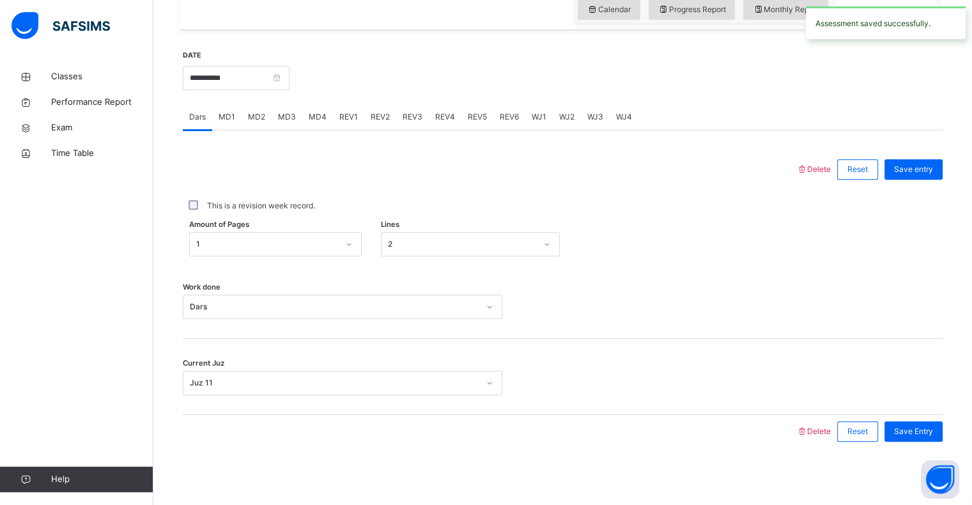
click at [383, 119] on span "REV2" at bounding box center [380, 117] width 19 height 12
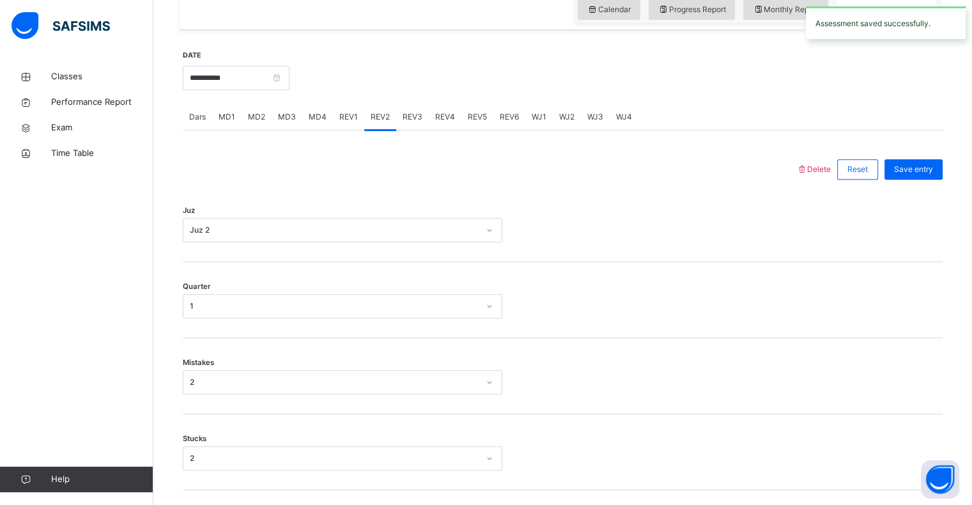
scroll to position [1345, 0]
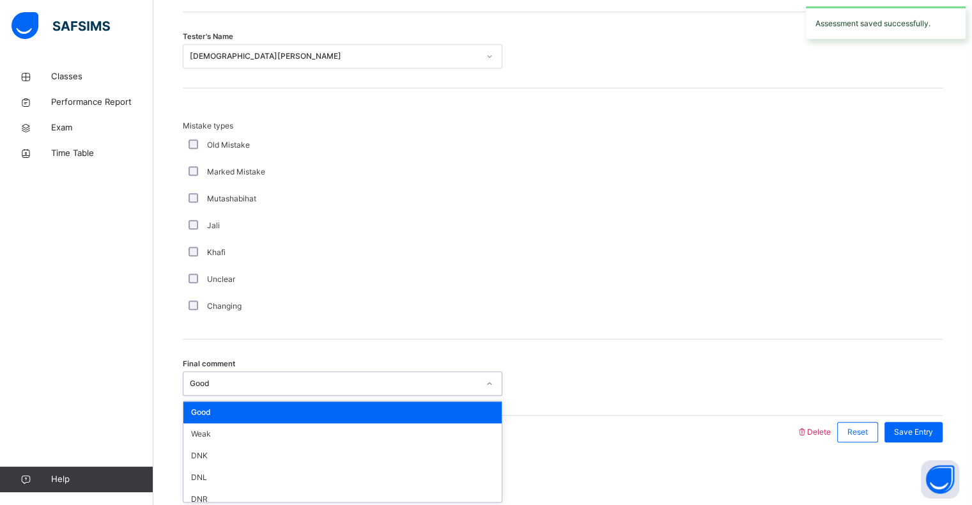
click at [397, 390] on div "Good" at bounding box center [330, 384] width 294 height 20
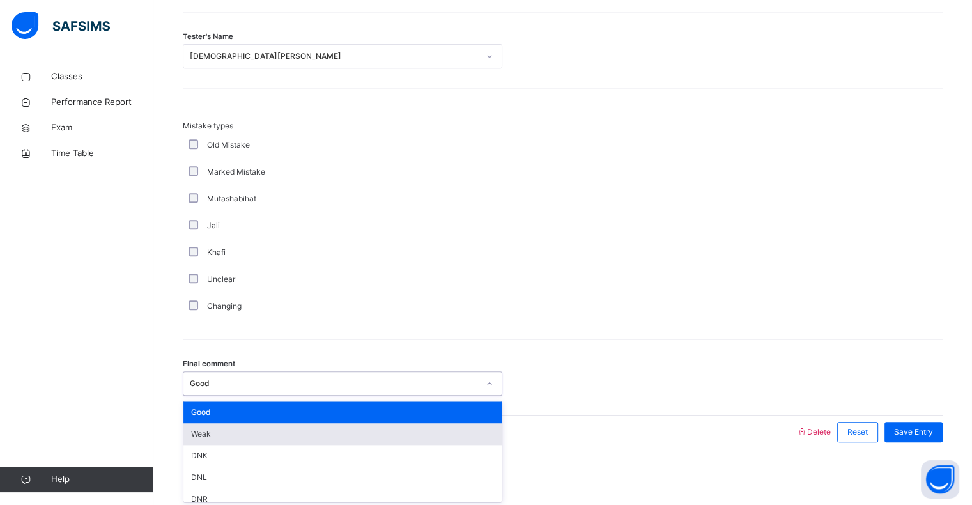
click at [379, 428] on div "Weak" at bounding box center [342, 434] width 318 height 22
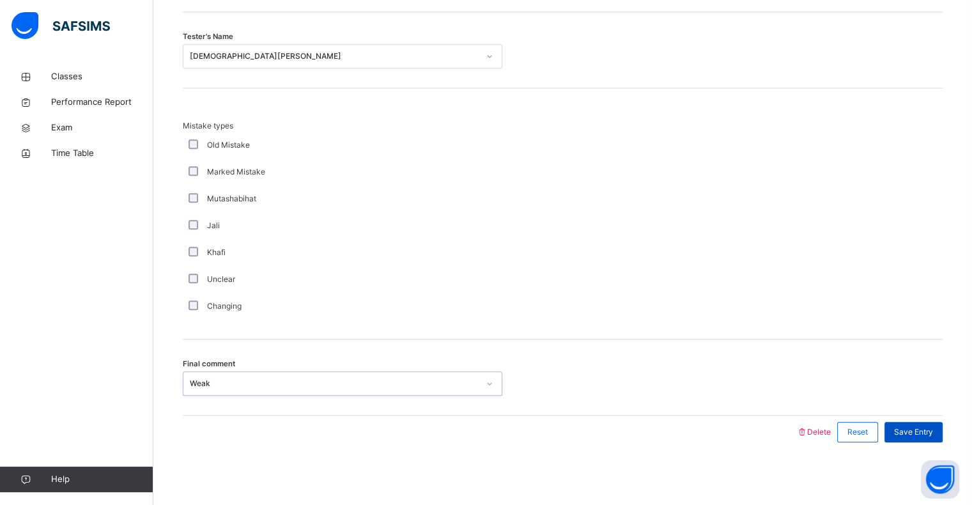
click at [931, 428] on span "Save Entry" at bounding box center [913, 432] width 39 height 12
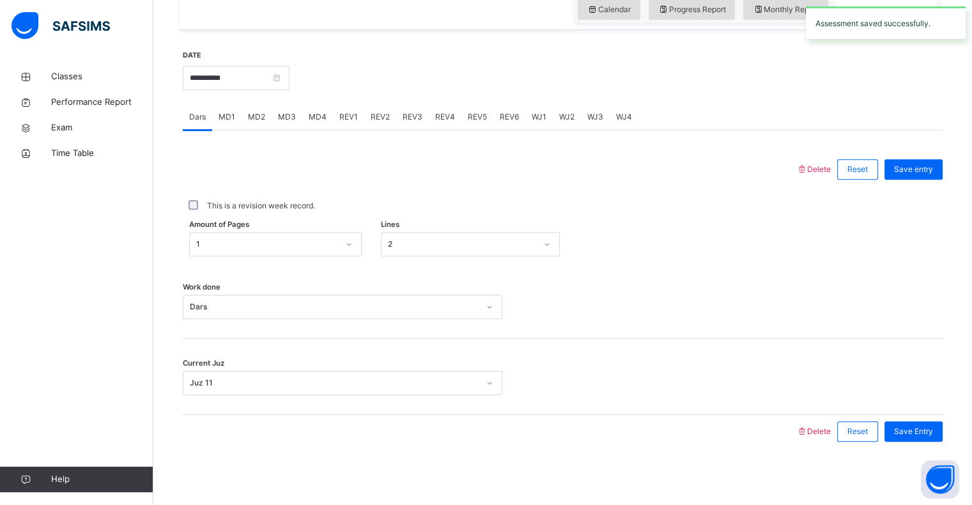
scroll to position [378, 0]
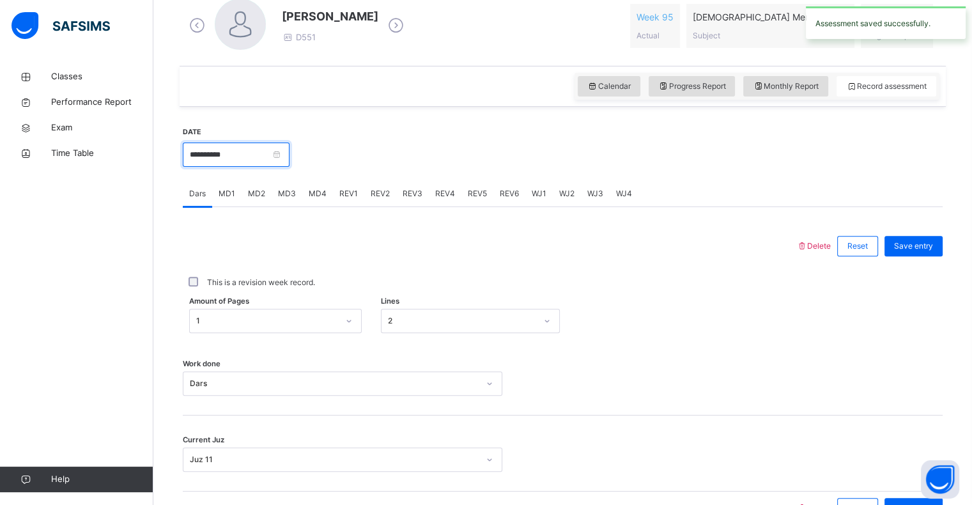
click at [261, 157] on input "**********" at bounding box center [236, 155] width 107 height 24
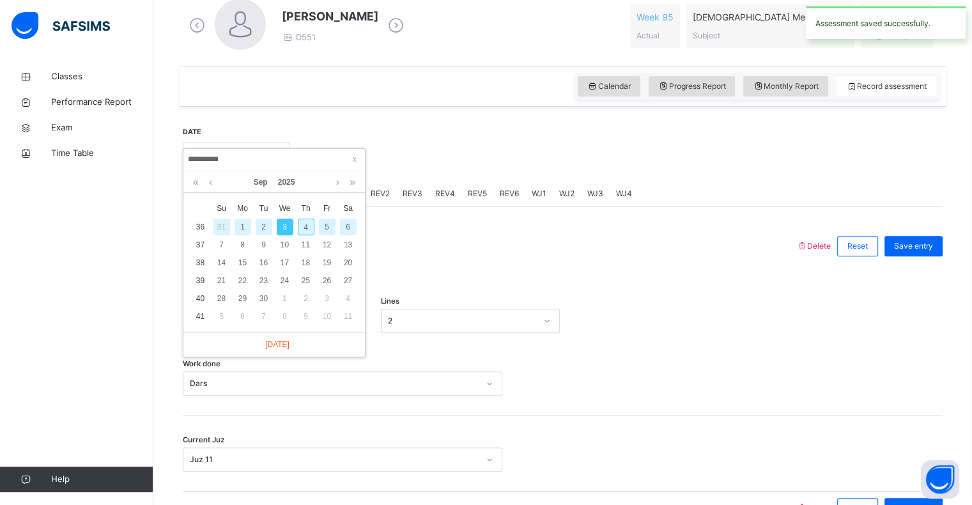
click at [261, 224] on div "2" at bounding box center [264, 227] width 17 height 17
type input "**********"
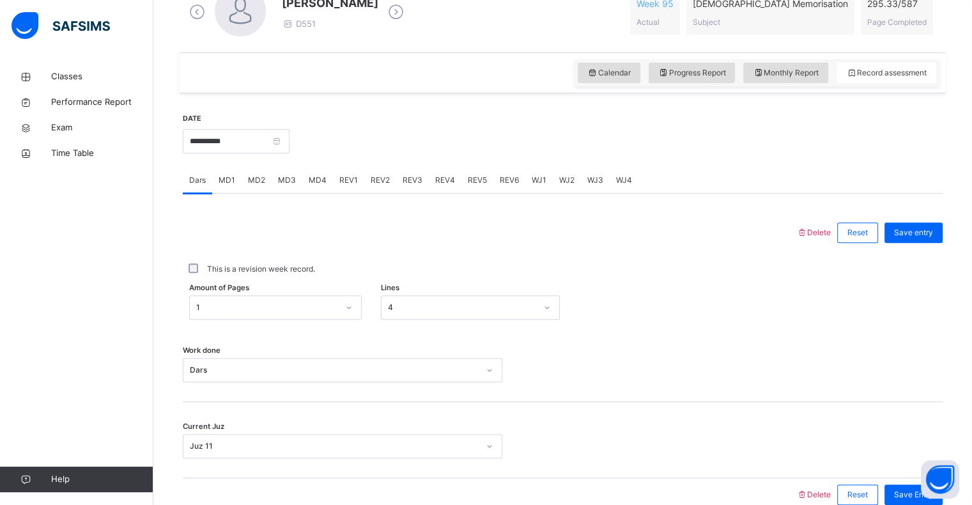
scroll to position [393, 0]
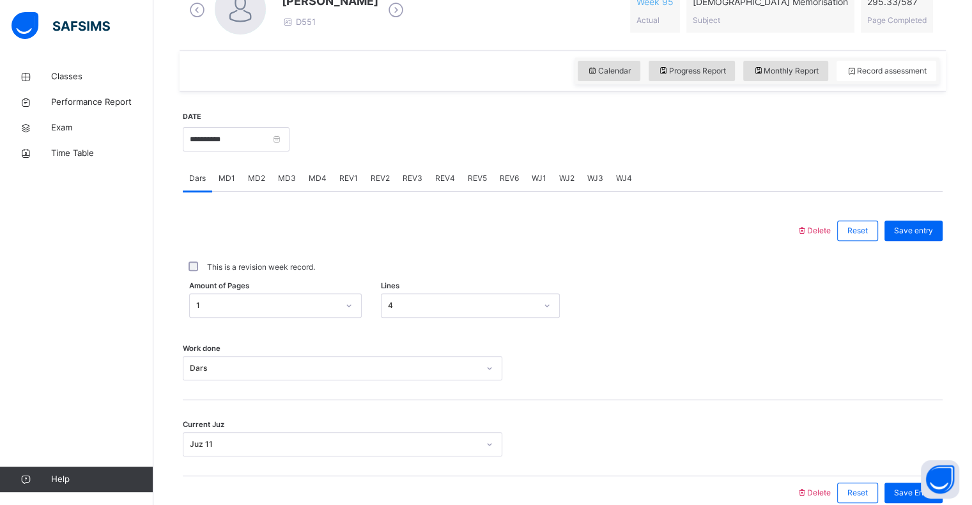
click at [283, 174] on span "MD3" at bounding box center [287, 179] width 18 height 12
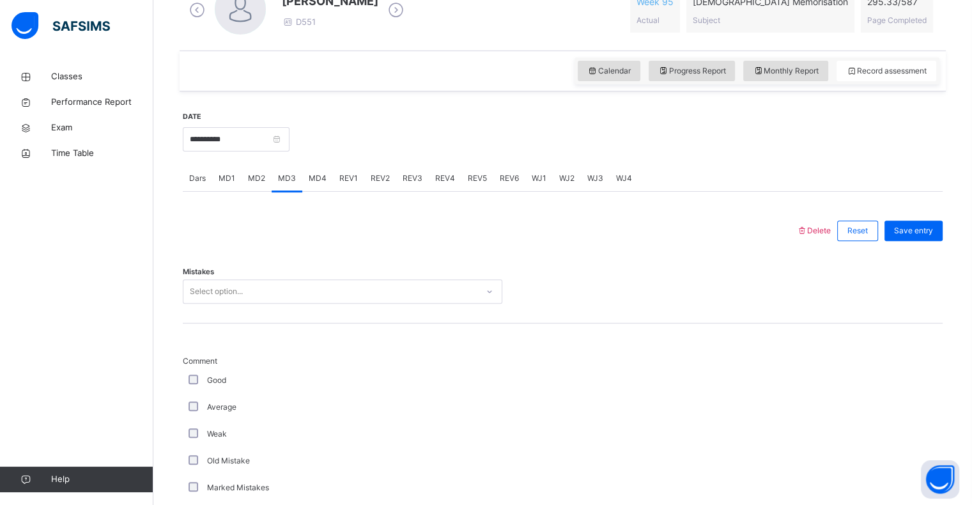
click at [263, 288] on div "Select option..." at bounding box center [330, 292] width 294 height 20
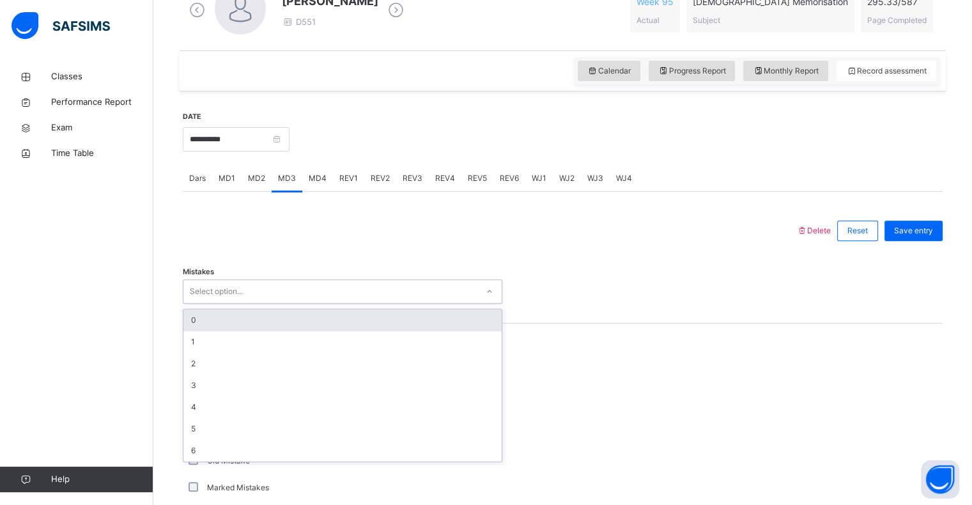
click at [251, 316] on div "0" at bounding box center [342, 320] width 318 height 22
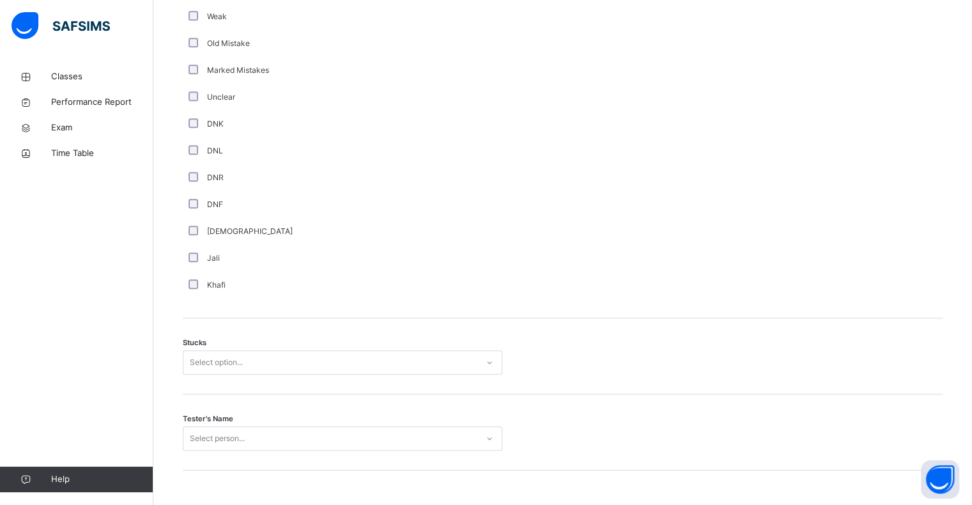
click at [310, 361] on div "Select option..." at bounding box center [330, 363] width 294 height 20
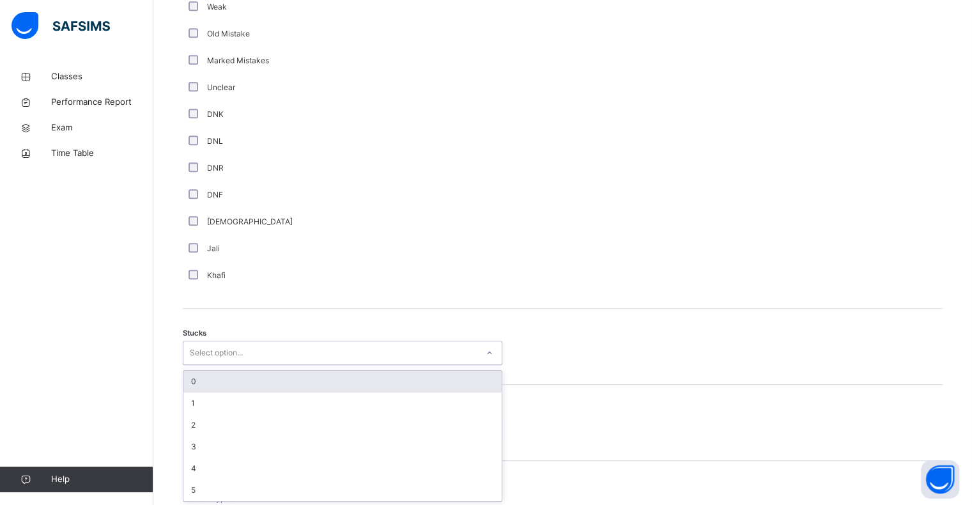
scroll to position [821, 0]
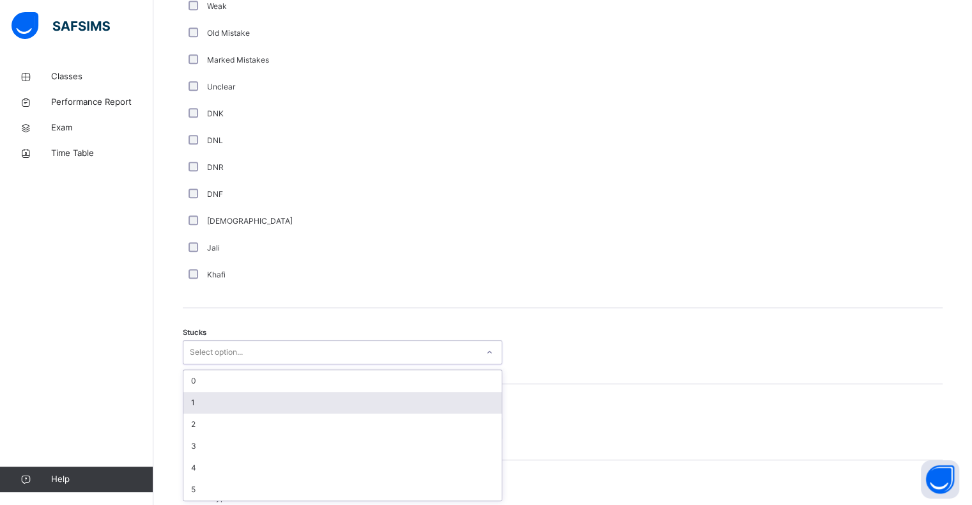
click at [277, 398] on div "1" at bounding box center [342, 403] width 318 height 22
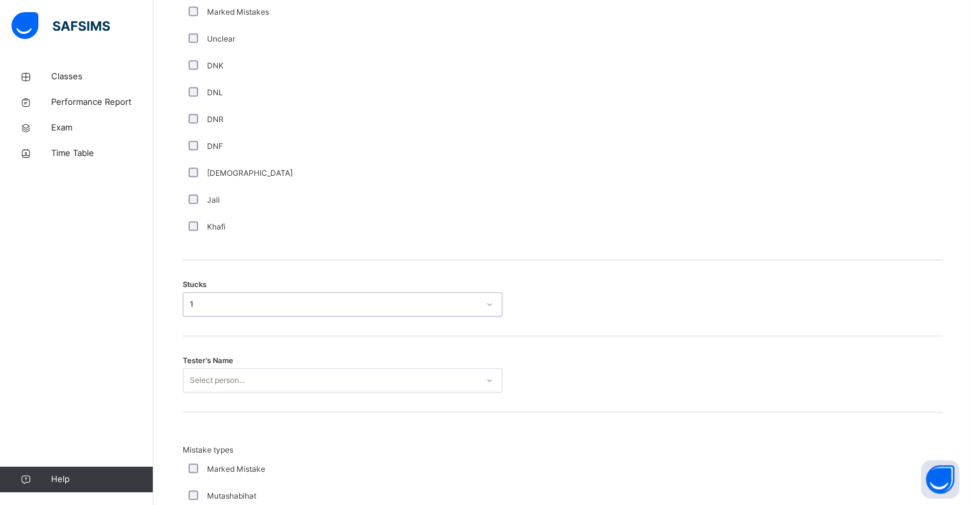
click at [315, 375] on div "Select person..." at bounding box center [343, 380] width 320 height 24
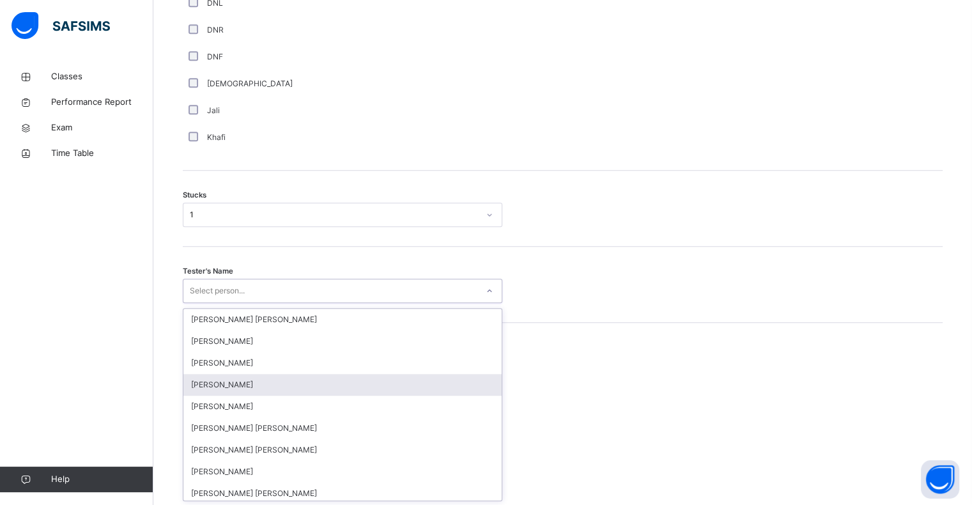
scroll to position [959, 0]
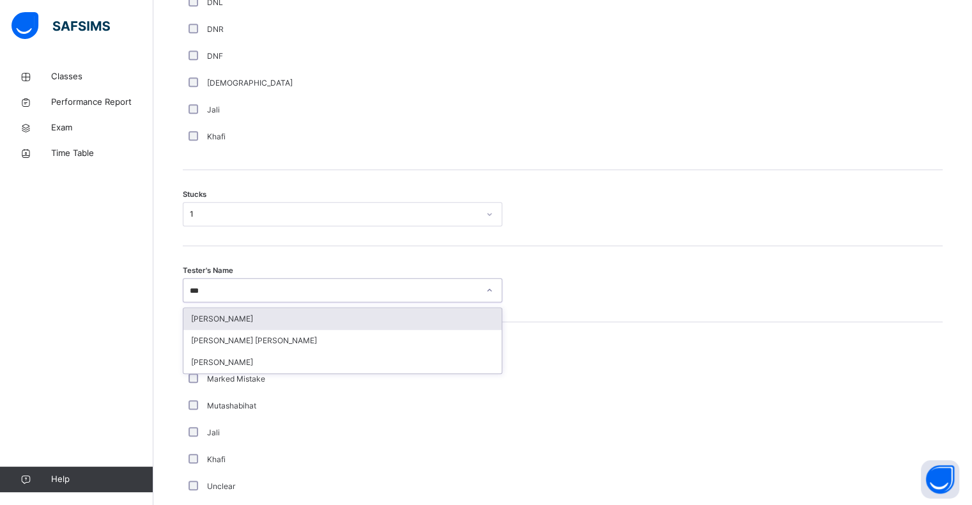
type input "****"
click at [297, 322] on div "[PERSON_NAME] [PERSON_NAME]" at bounding box center [342, 319] width 318 height 22
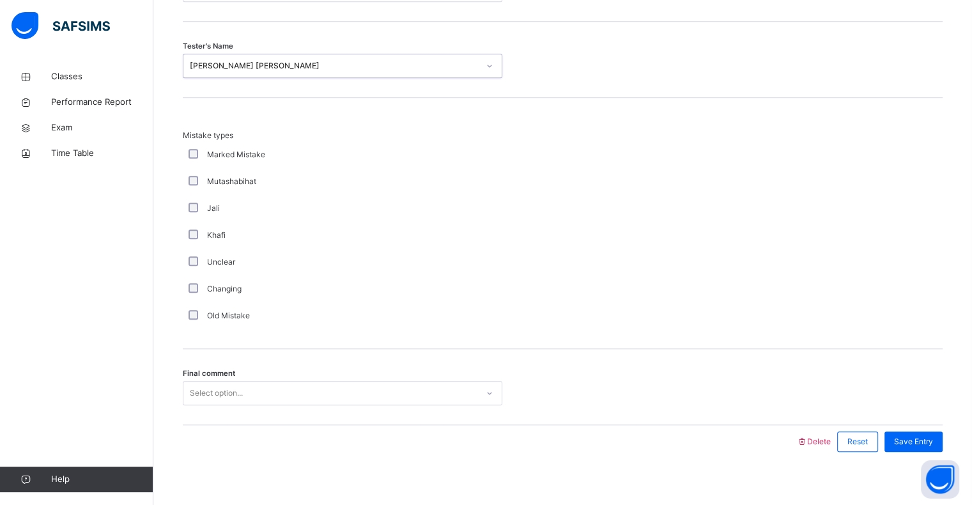
scroll to position [1193, 0]
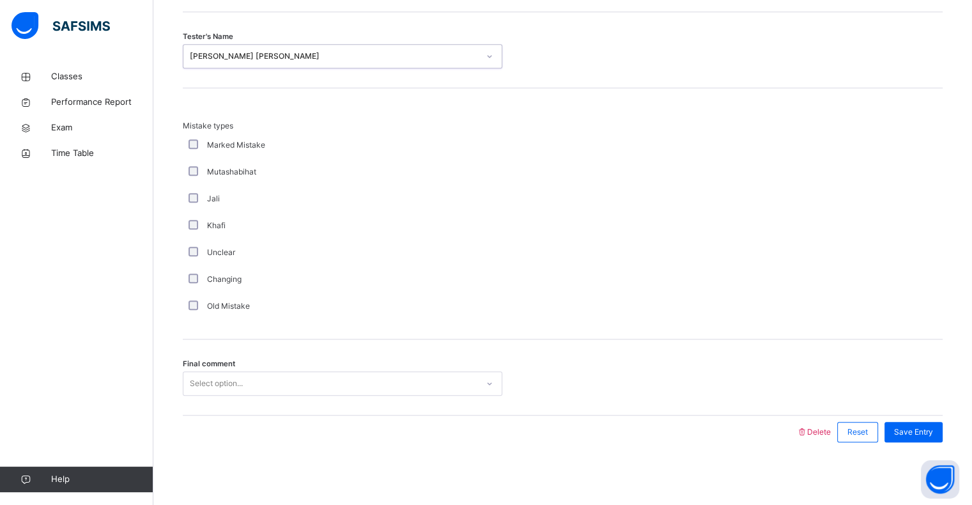
click at [308, 385] on div "Select option..." at bounding box center [330, 384] width 294 height 20
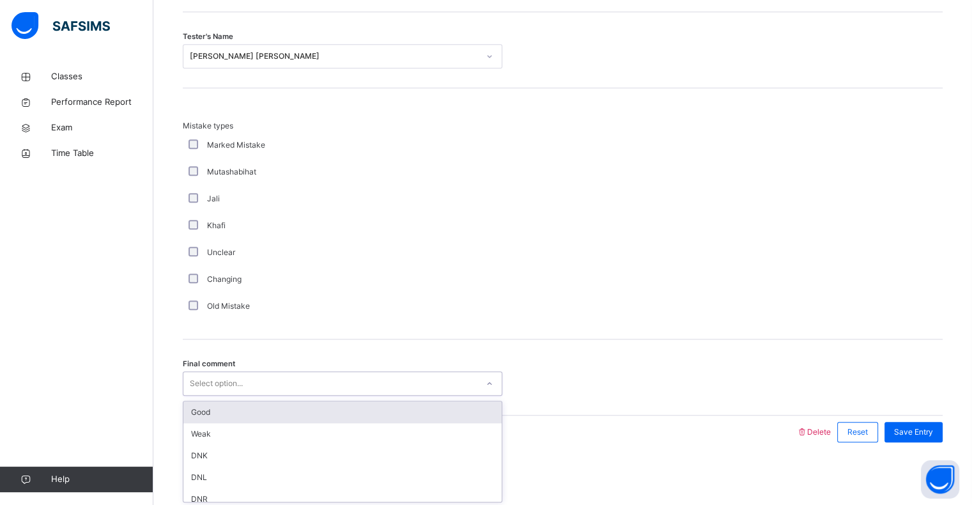
click at [305, 407] on div "Good" at bounding box center [342, 412] width 318 height 22
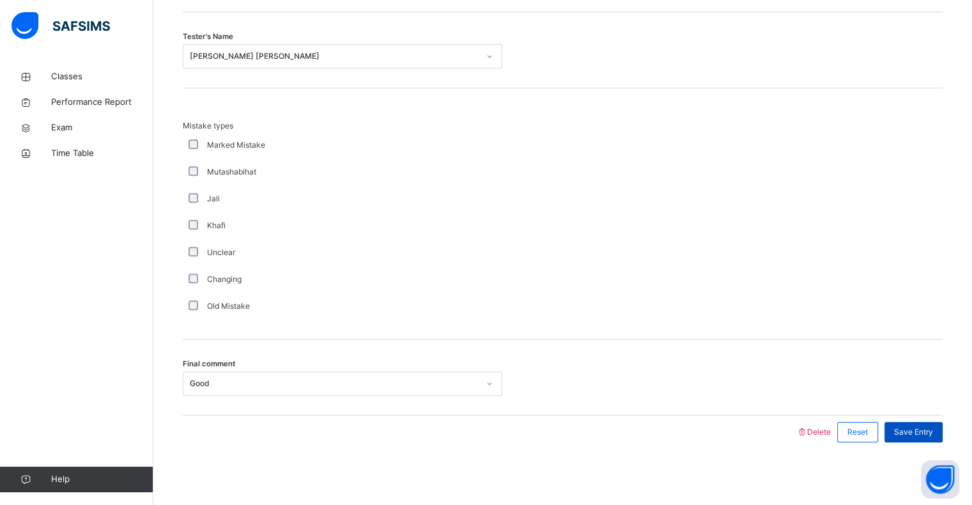
click at [928, 431] on span "Save Entry" at bounding box center [913, 432] width 39 height 12
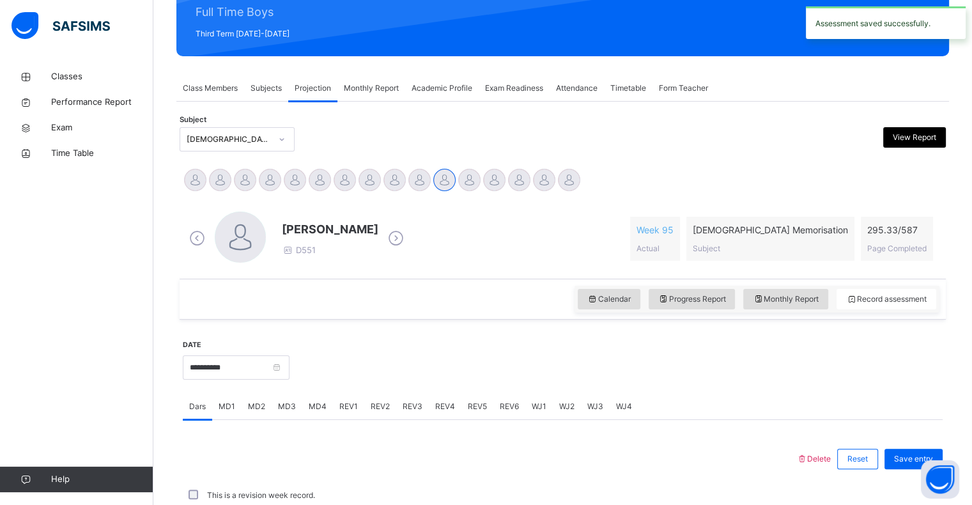
scroll to position [455, 0]
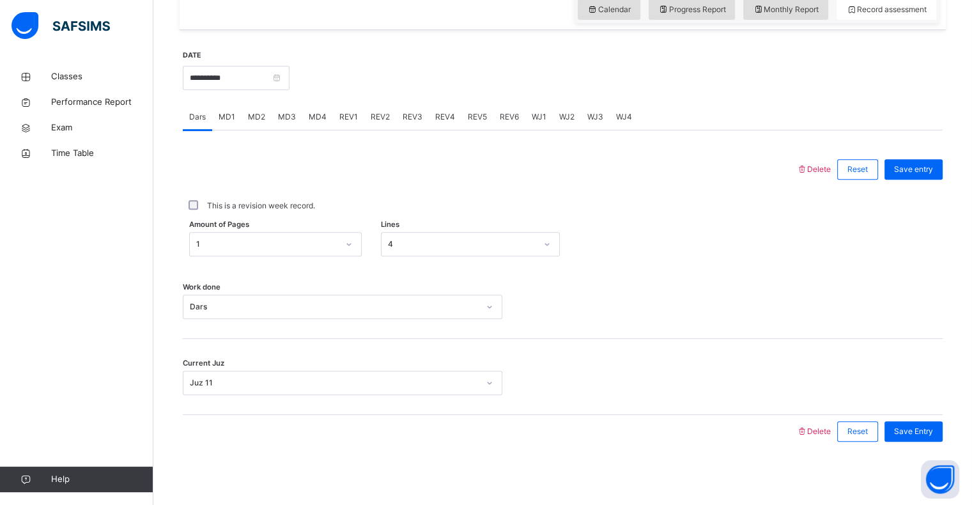
click at [320, 121] on div "MD4" at bounding box center [317, 117] width 31 height 26
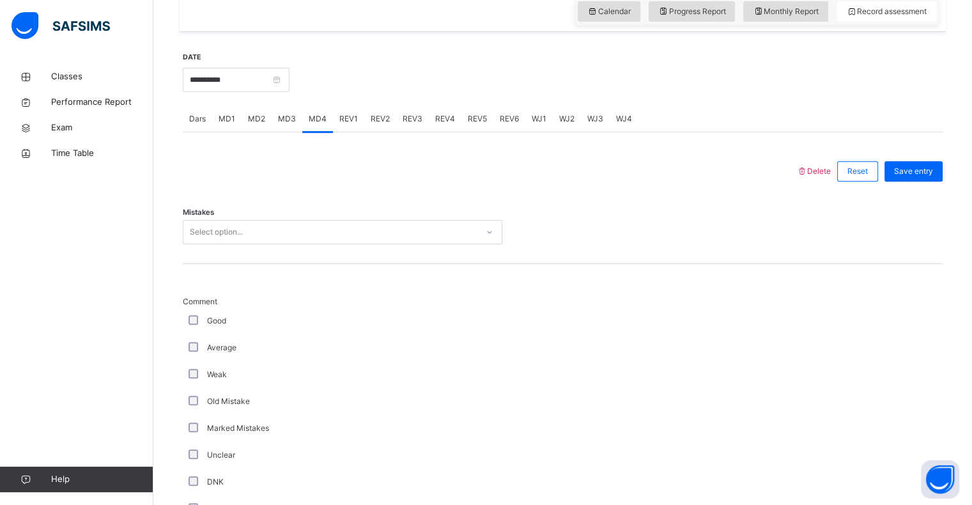
scroll to position [479, 0]
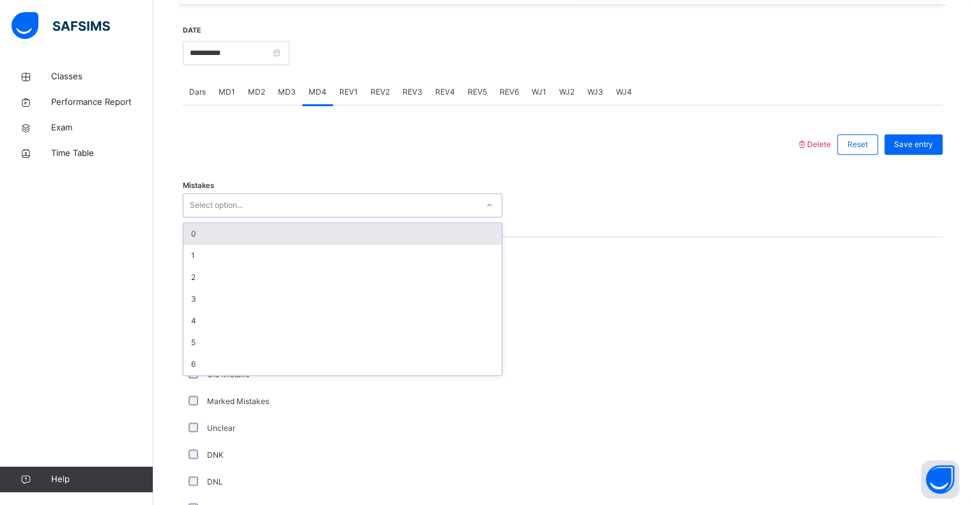
click at [307, 204] on div "Select option..." at bounding box center [330, 206] width 294 height 20
click at [298, 237] on div "0" at bounding box center [342, 234] width 318 height 22
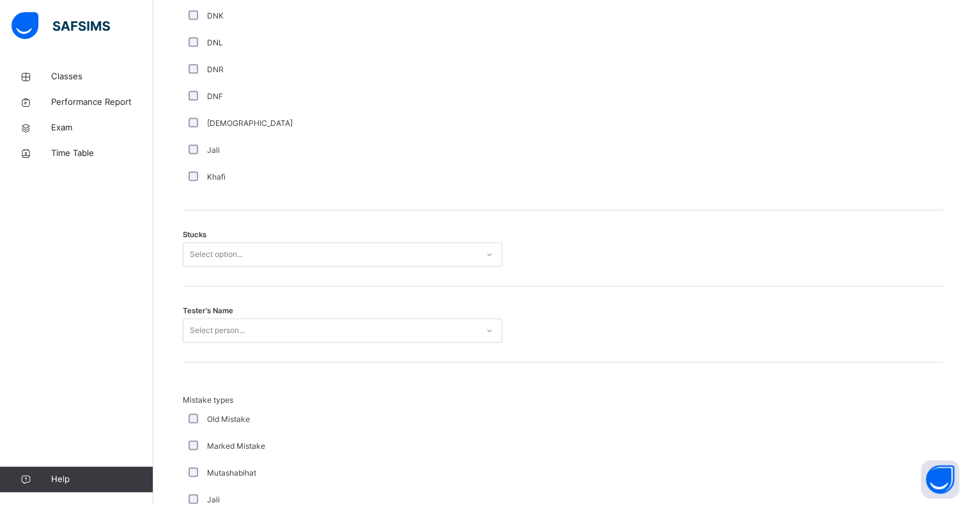
scroll to position [919, 0]
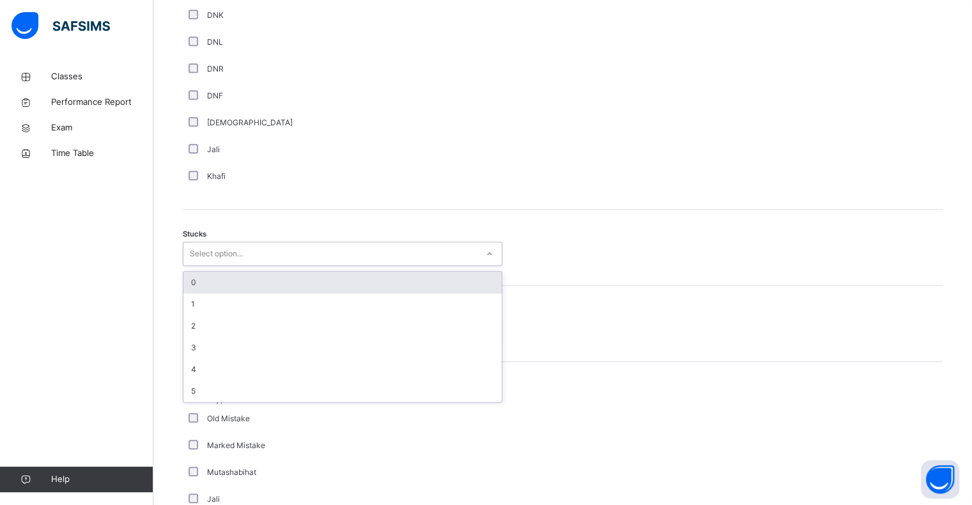
click at [408, 256] on div "Select option..." at bounding box center [330, 254] width 294 height 20
click at [383, 275] on div "0" at bounding box center [342, 283] width 318 height 22
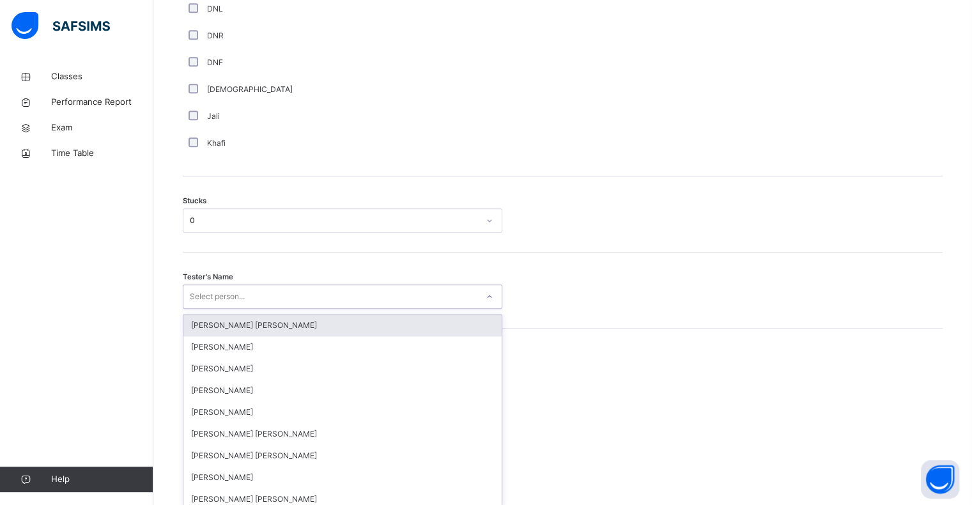
click at [353, 309] on div "option Ryan Punit Purshotam focused, 1 of 90. 90 results available. Use Up and …" at bounding box center [343, 296] width 320 height 24
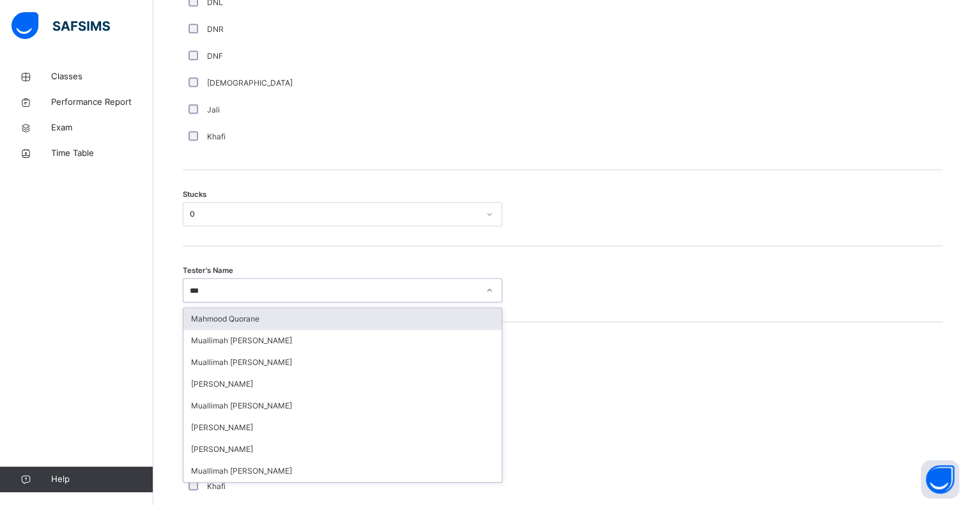
type input "****"
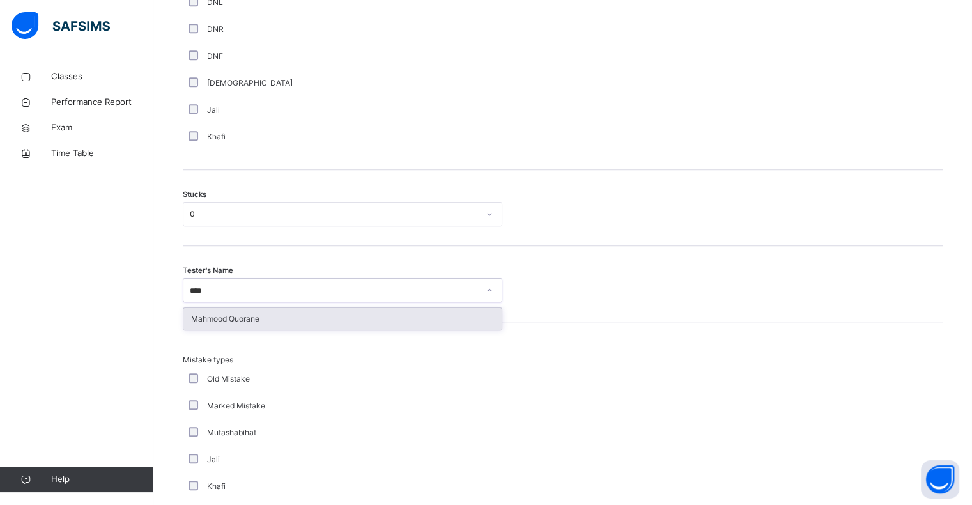
click at [337, 319] on div "Mahmood Quorane" at bounding box center [342, 319] width 318 height 22
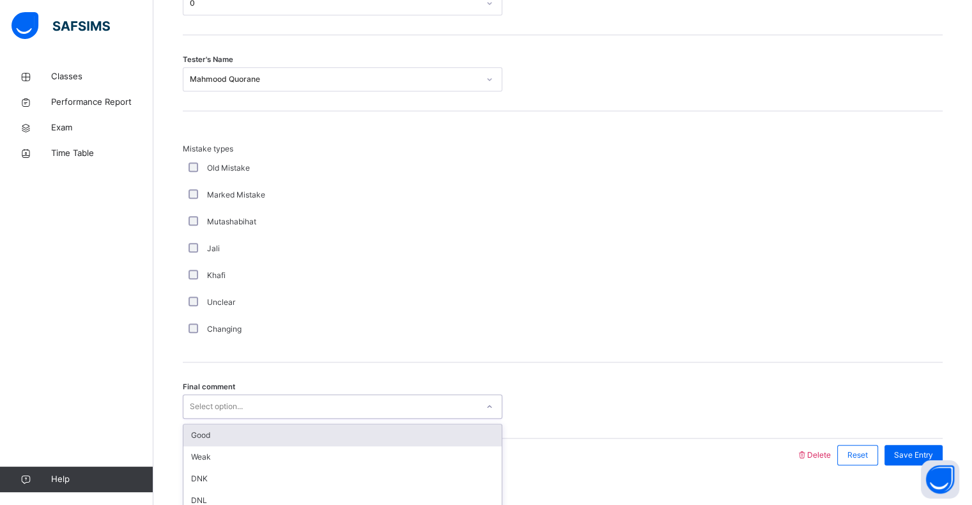
scroll to position [1193, 0]
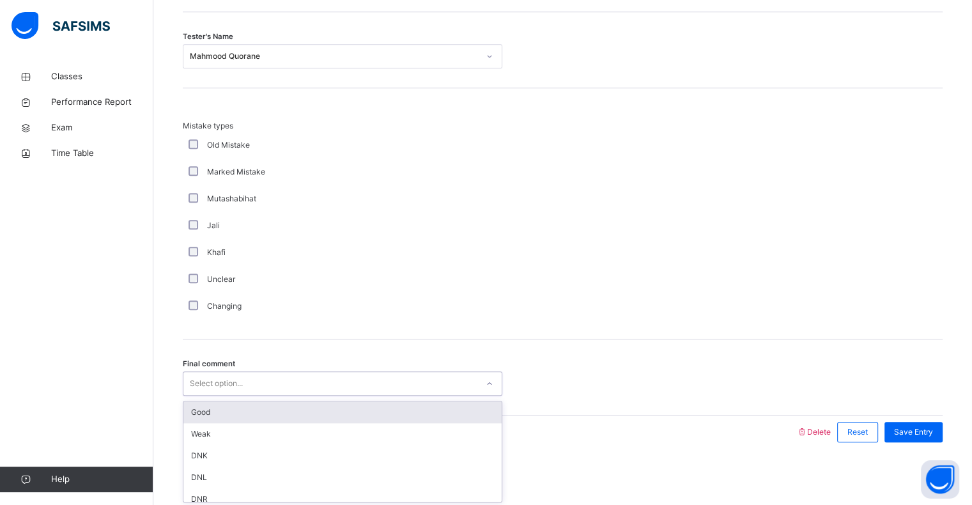
click at [336, 396] on div "option Good focused, 1 of 6. 6 results available. Use Up and Down to choose opt…" at bounding box center [343, 383] width 320 height 24
click at [332, 411] on div "Good" at bounding box center [342, 412] width 318 height 22
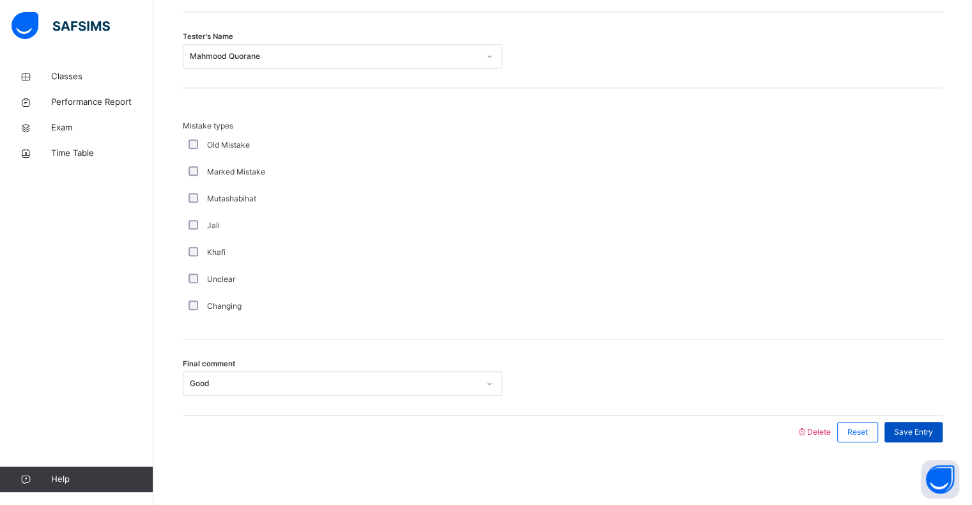
click at [916, 428] on span "Save Entry" at bounding box center [913, 432] width 39 height 12
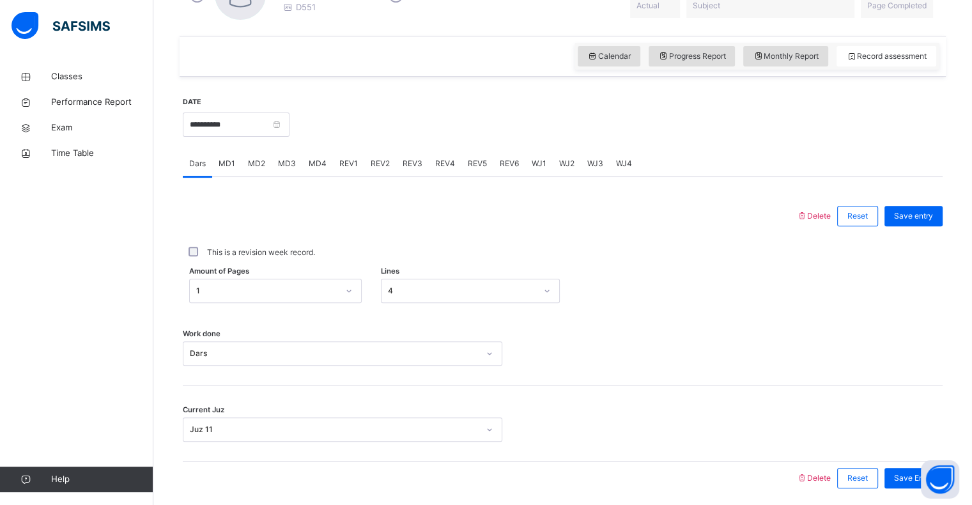
scroll to position [404, 0]
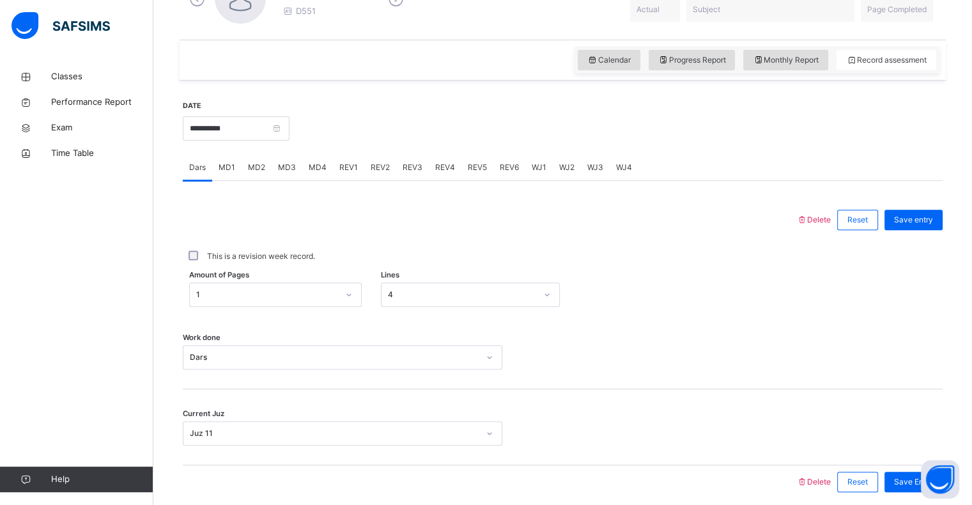
click at [352, 167] on span "REV1" at bounding box center [348, 168] width 19 height 12
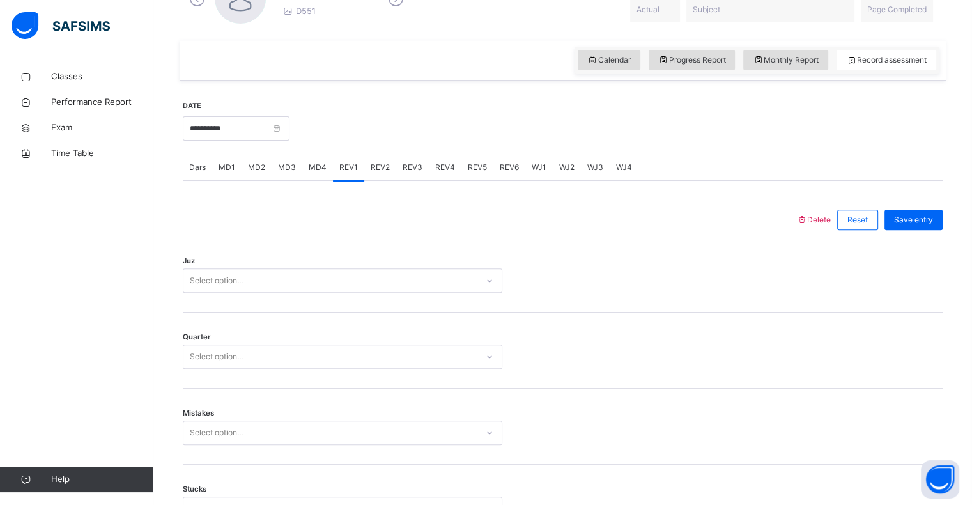
scroll to position [432, 0]
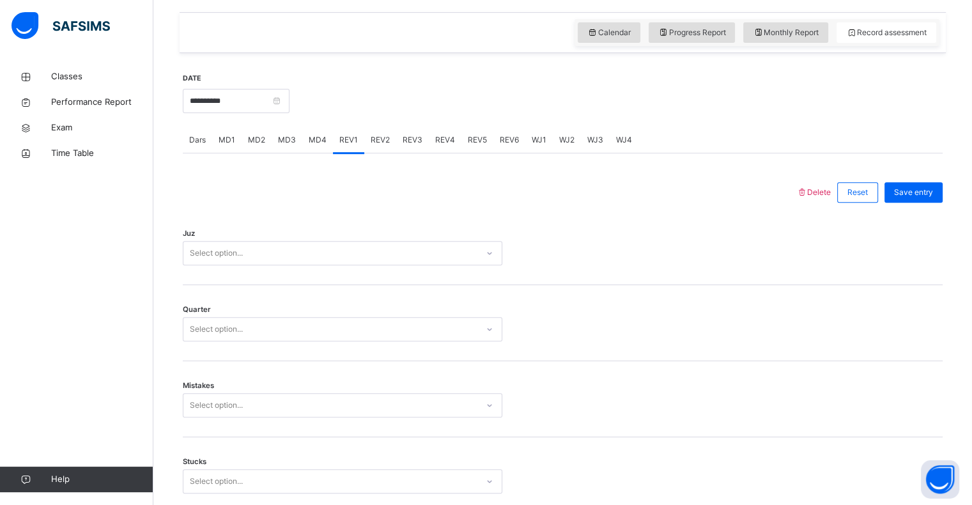
click at [327, 258] on div "Select option..." at bounding box center [330, 254] width 294 height 20
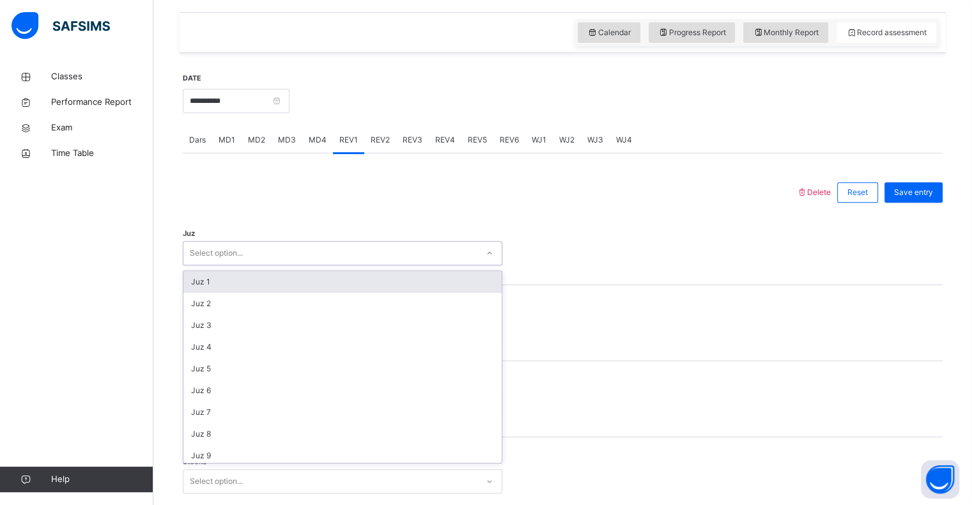
click at [322, 277] on div "Juz 1" at bounding box center [342, 282] width 318 height 22
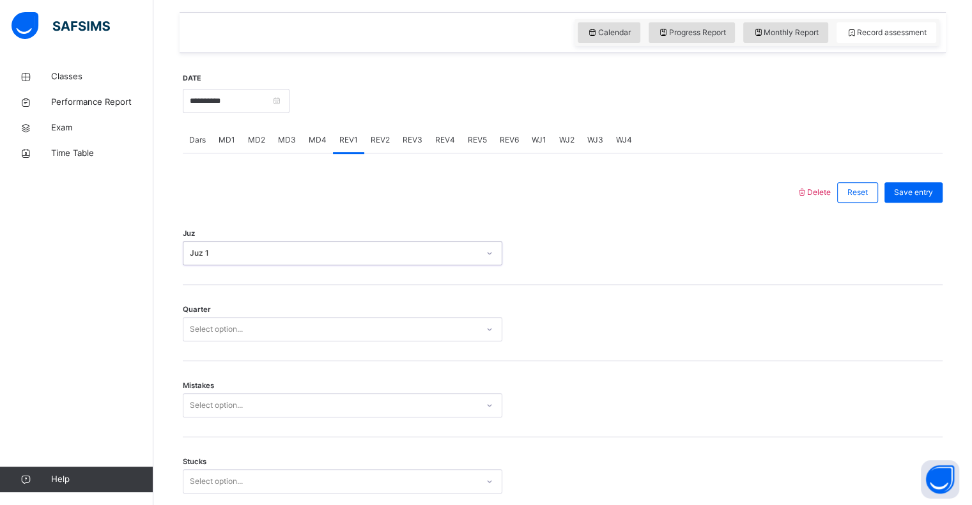
click at [317, 325] on div "Select option..." at bounding box center [330, 330] width 294 height 20
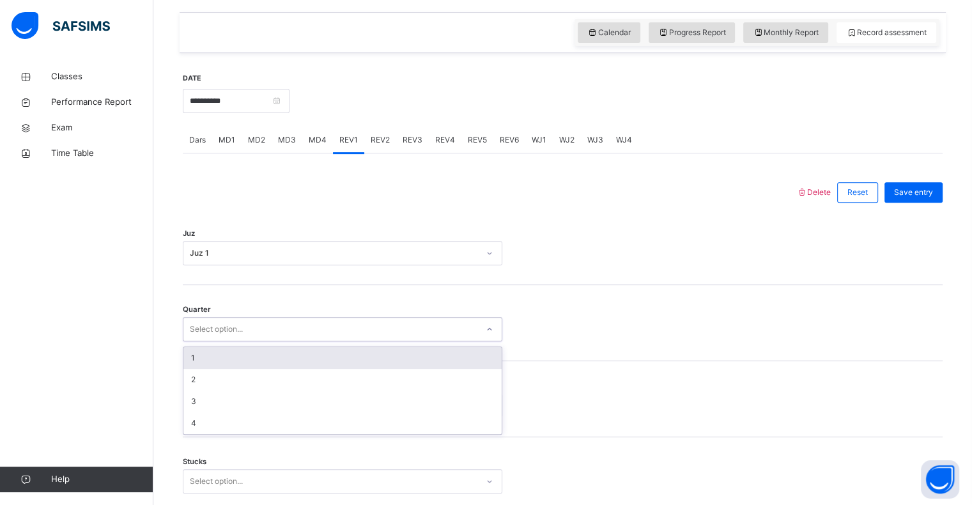
click at [315, 359] on div "1" at bounding box center [342, 358] width 318 height 22
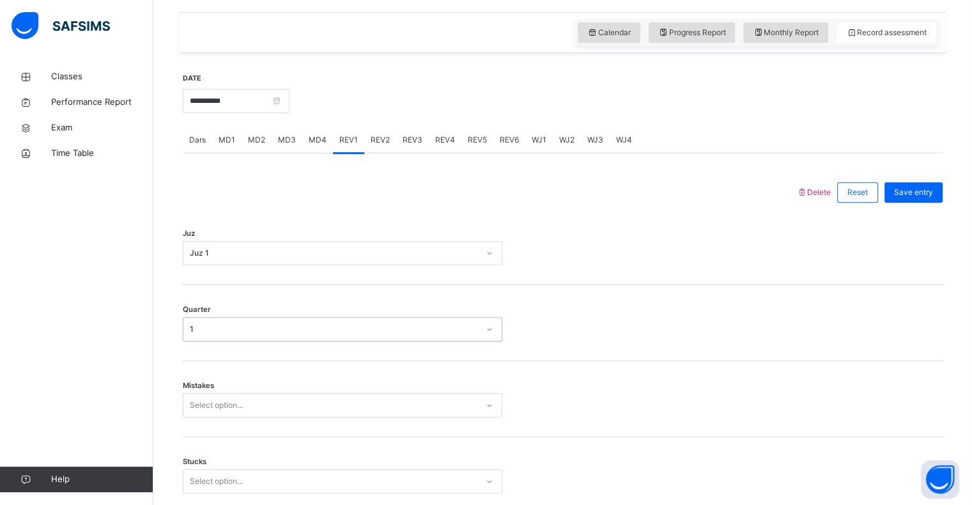
scroll to position [501, 0]
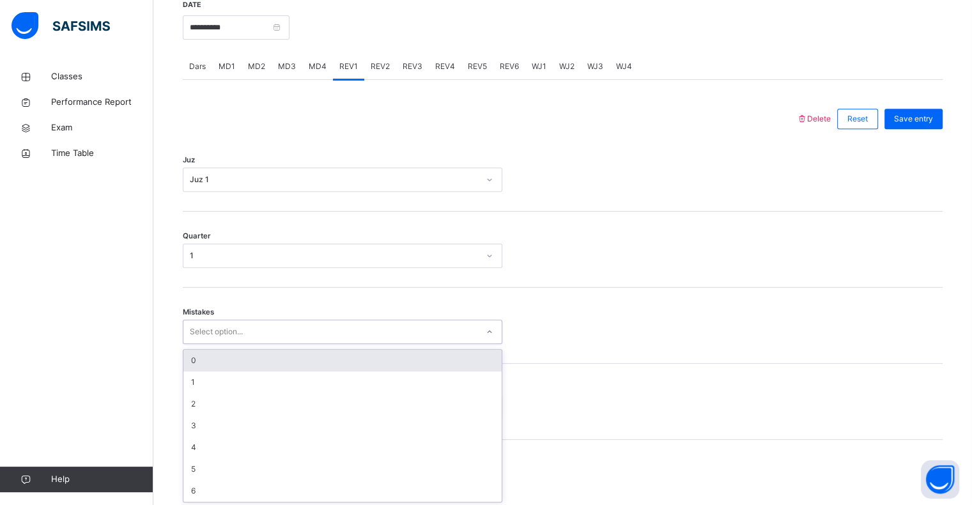
click at [297, 333] on div "Select option..." at bounding box center [330, 332] width 294 height 20
click at [279, 352] on div "0" at bounding box center [342, 359] width 318 height 22
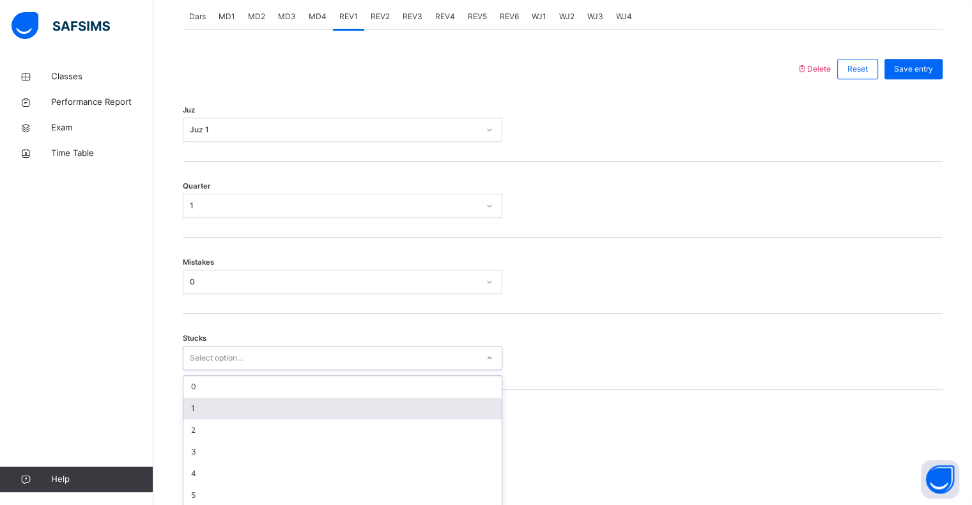
click at [268, 370] on div "option 1 focused, 2 of 6. 6 results available. Use Up and Down to choose option…" at bounding box center [343, 358] width 320 height 24
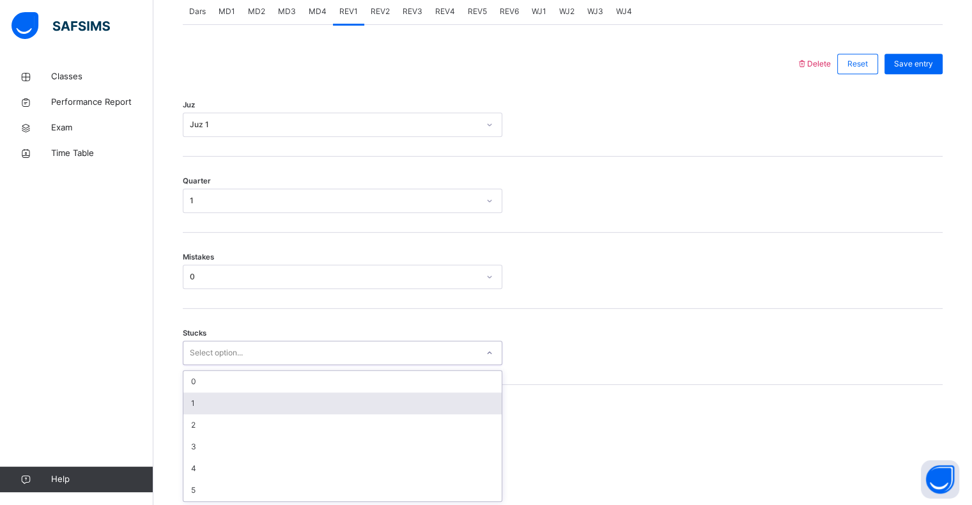
scroll to position [561, 0]
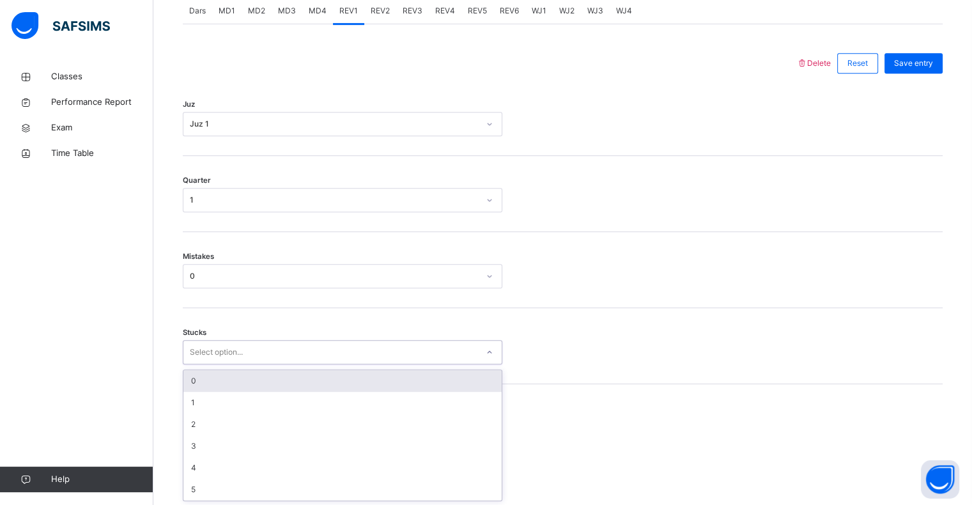
click at [255, 385] on div "0" at bounding box center [342, 381] width 318 height 22
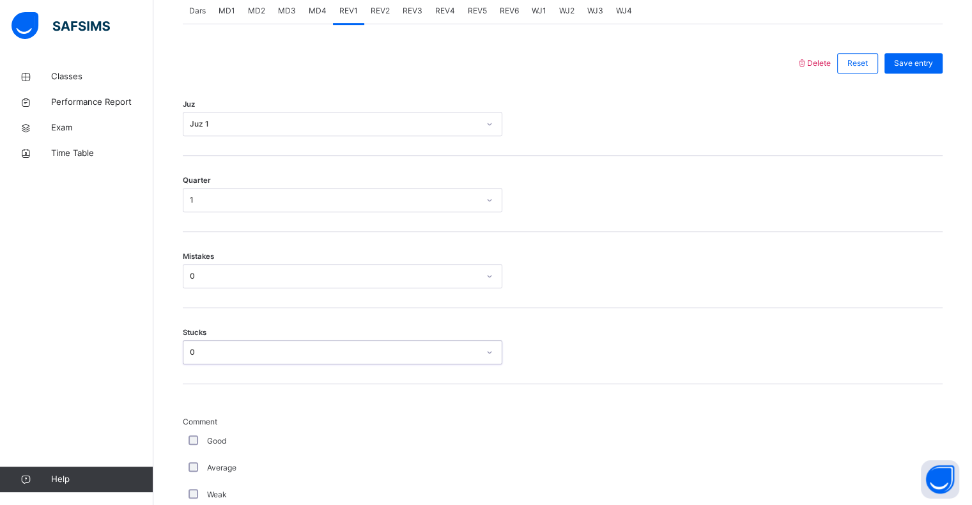
scroll to position [618, 0]
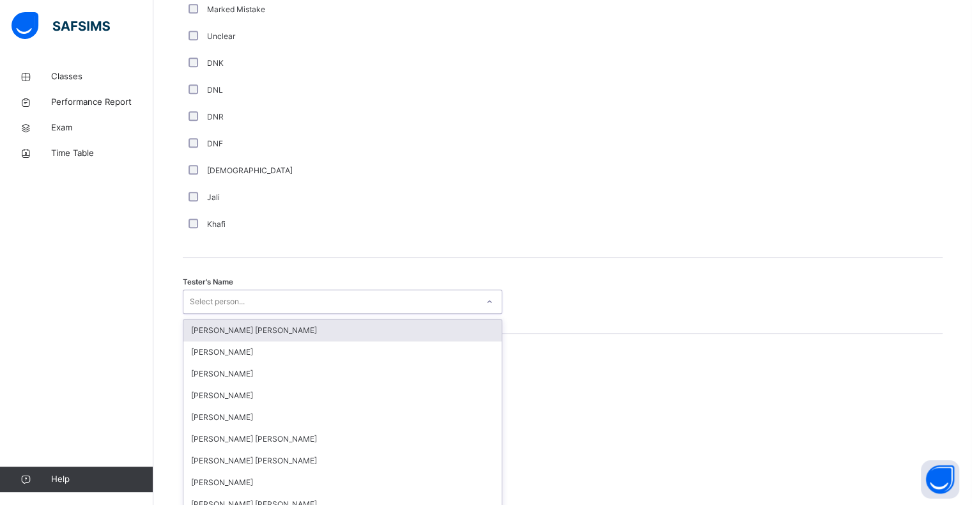
click at [449, 314] on div "option Ryan Punit Purshotam focused, 1 of 90. 90 results available. Use Up and …" at bounding box center [343, 302] width 320 height 24
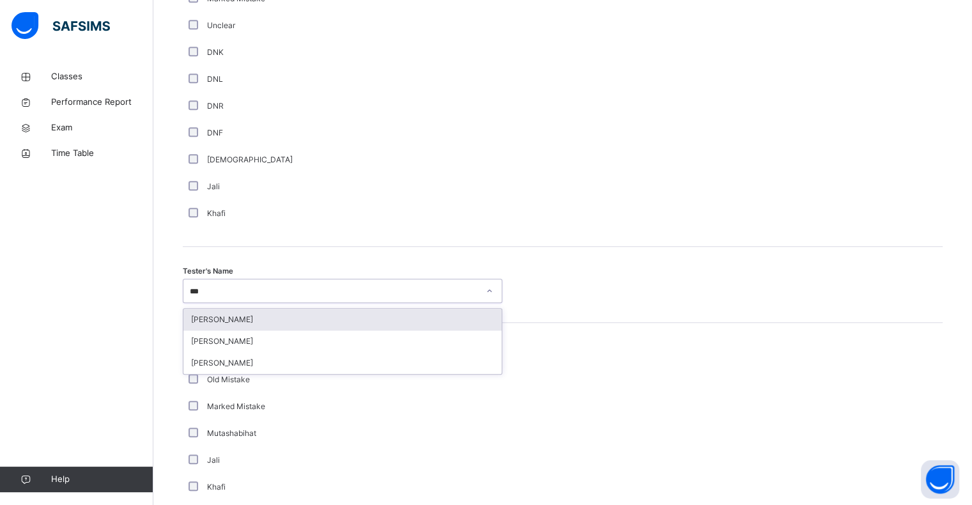
type input "****"
click at [433, 321] on div "[PERSON_NAME]" at bounding box center [342, 320] width 318 height 22
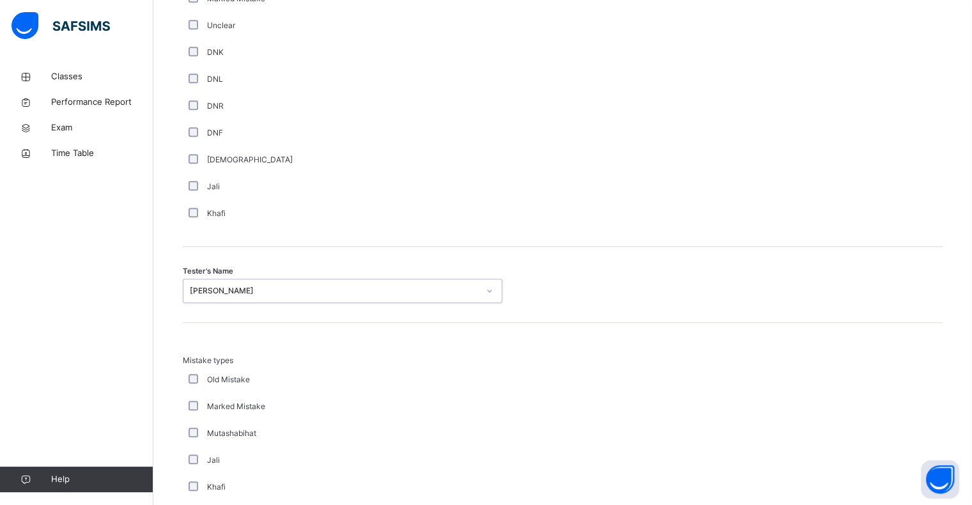
scroll to position [1345, 0]
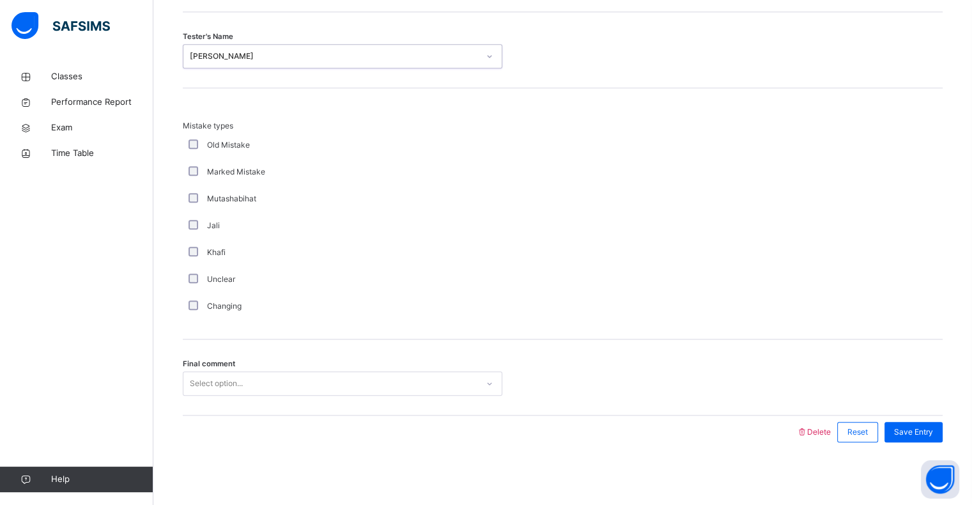
click at [382, 382] on div "Select option..." at bounding box center [330, 384] width 294 height 20
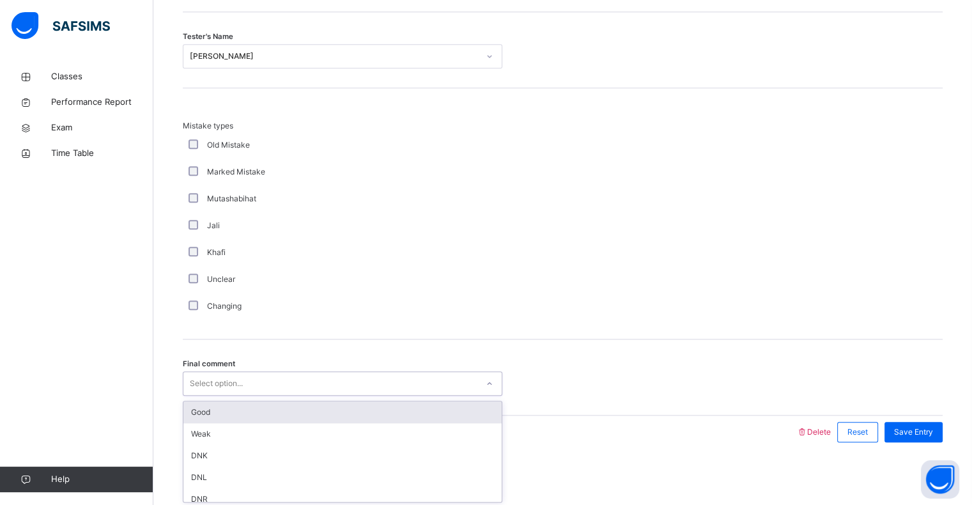
click at [382, 414] on div "Good" at bounding box center [342, 412] width 318 height 22
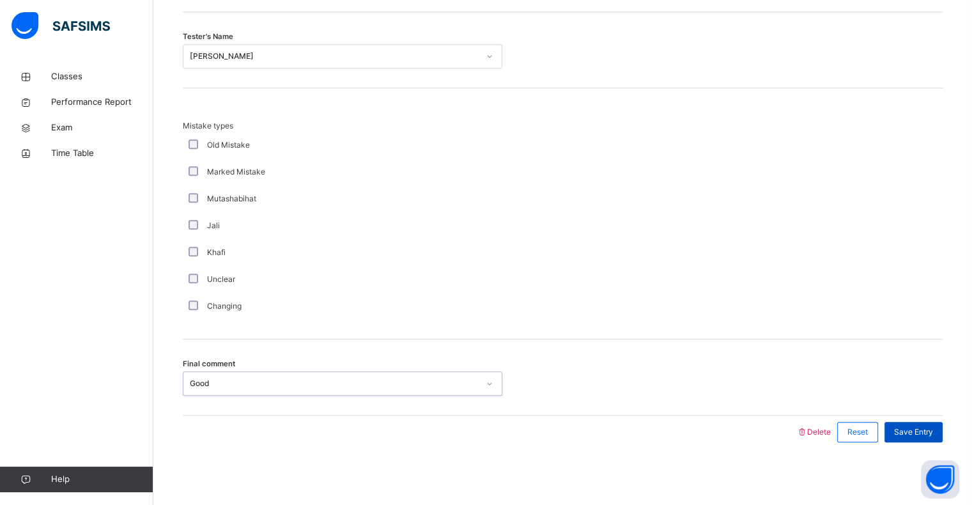
click at [913, 432] on span "Save Entry" at bounding box center [913, 432] width 39 height 12
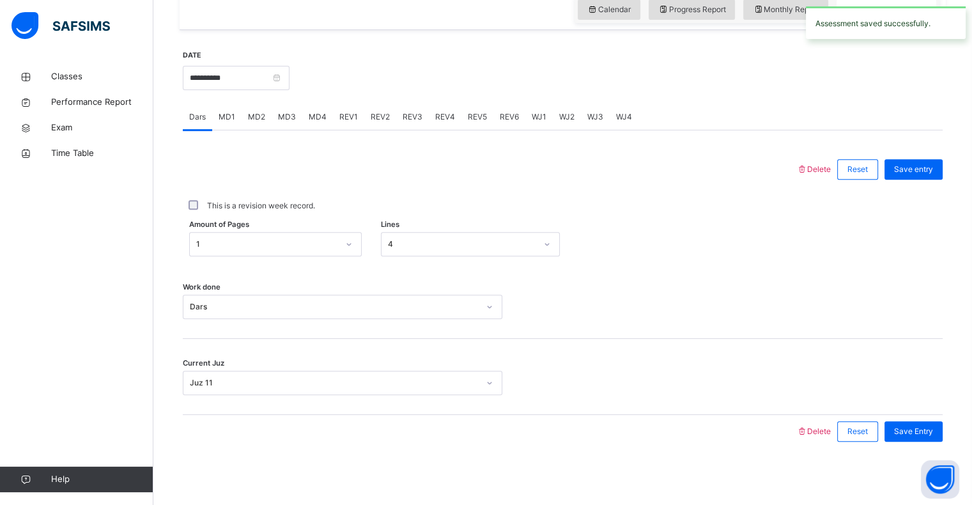
scroll to position [397, 0]
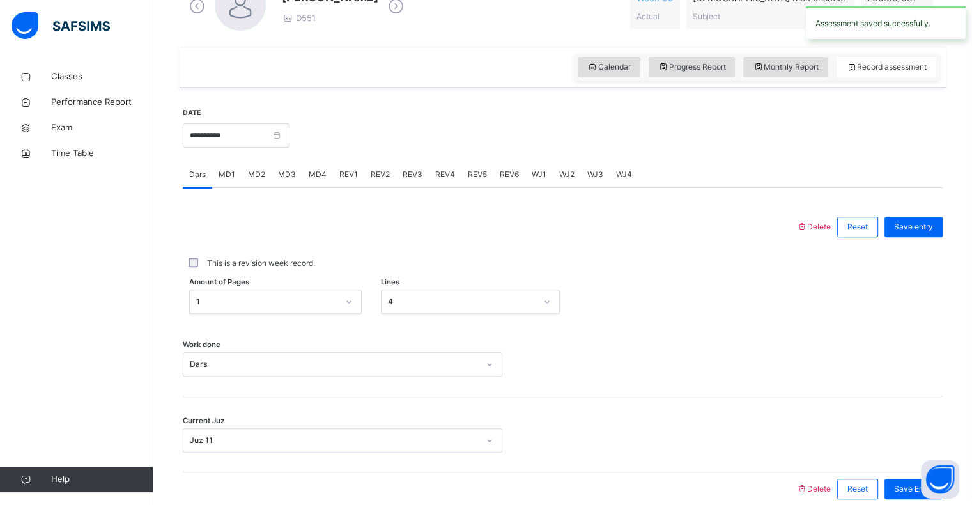
click at [378, 169] on span "REV2" at bounding box center [380, 175] width 19 height 12
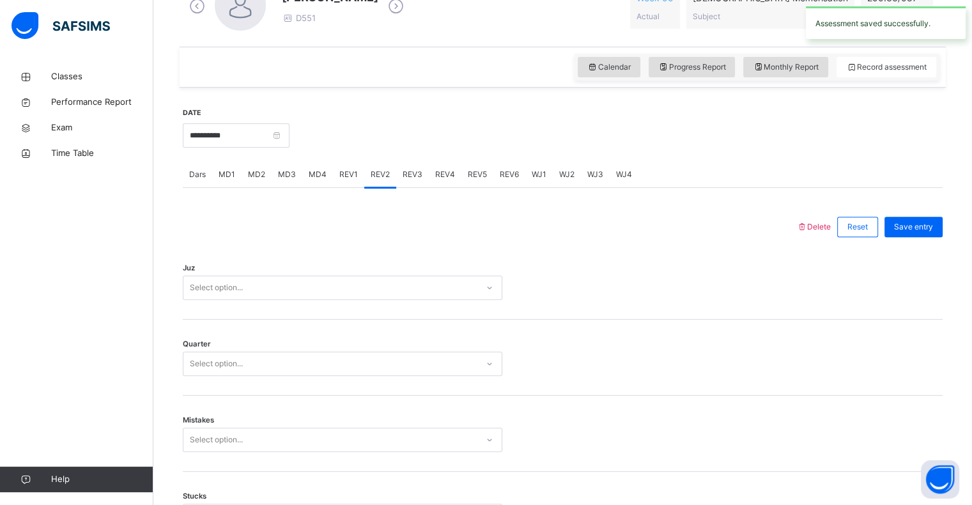
scroll to position [486, 0]
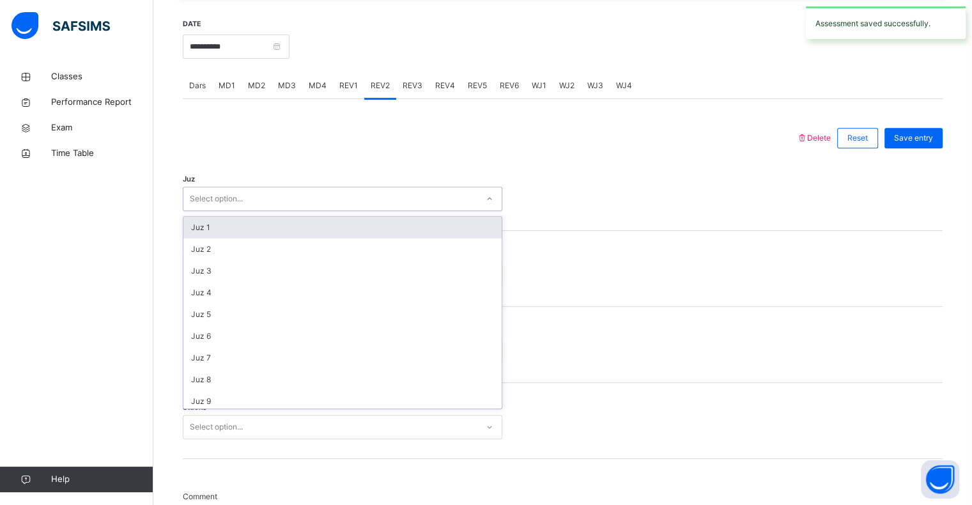
click at [346, 198] on div "Select option..." at bounding box center [330, 199] width 294 height 20
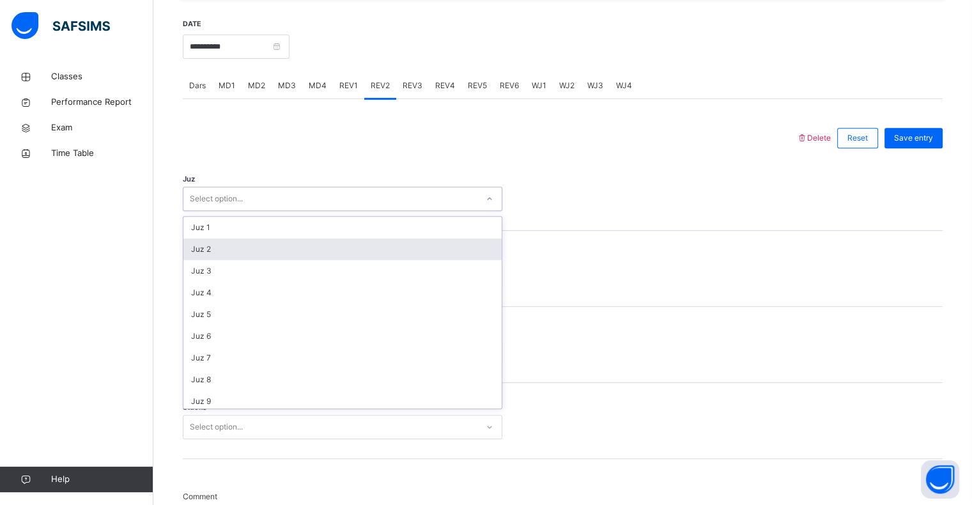
click at [327, 247] on div "Juz 2" at bounding box center [342, 249] width 318 height 22
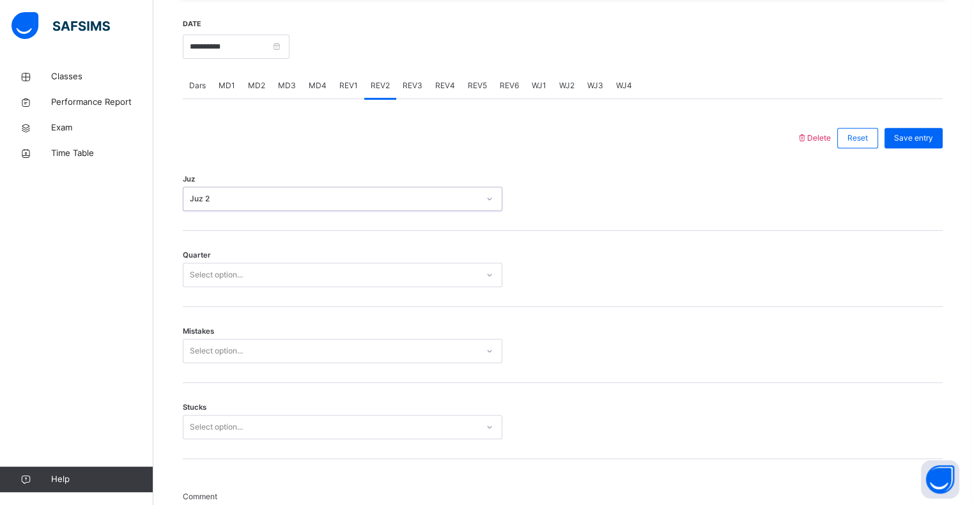
click at [304, 201] on div "Juz 2" at bounding box center [334, 199] width 289 height 12
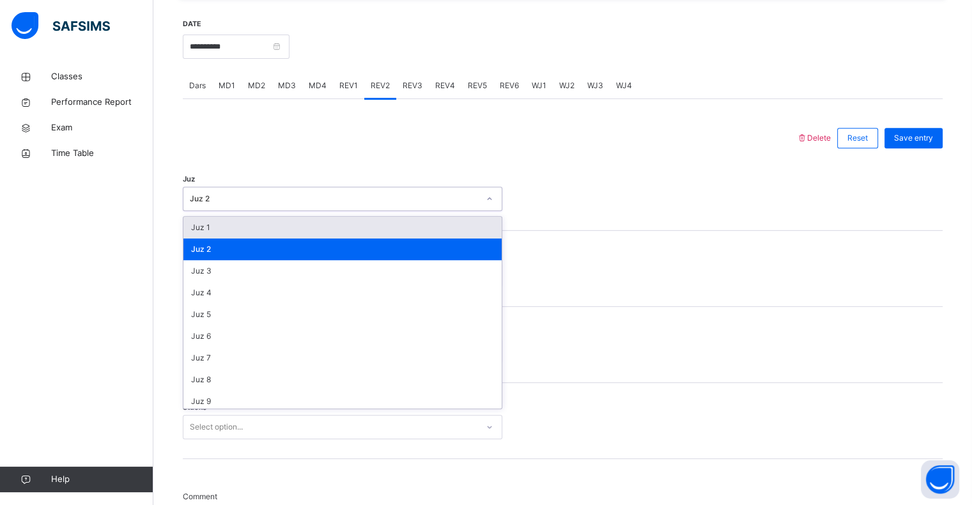
click at [277, 229] on div "Juz 1" at bounding box center [342, 228] width 318 height 22
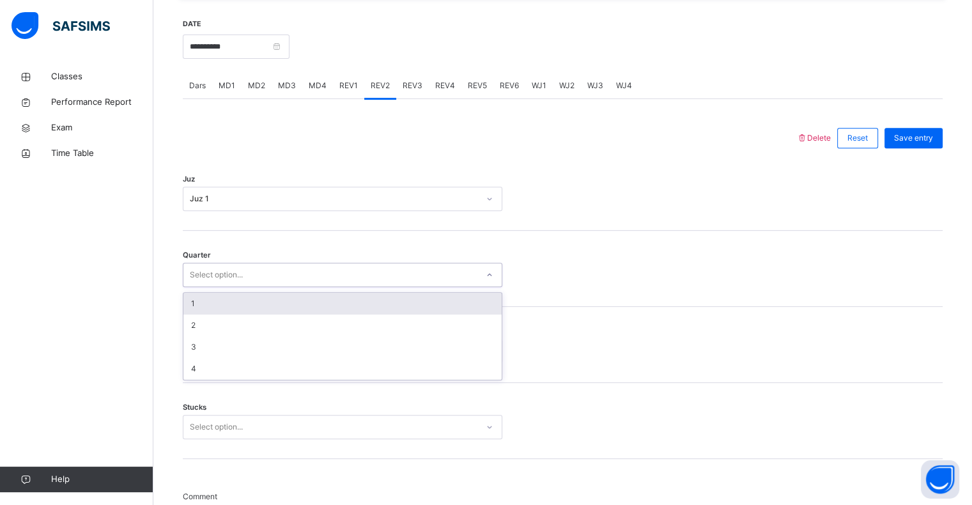
click at [268, 274] on div "Select option..." at bounding box center [330, 275] width 294 height 20
click at [258, 304] on div "1" at bounding box center [342, 304] width 318 height 22
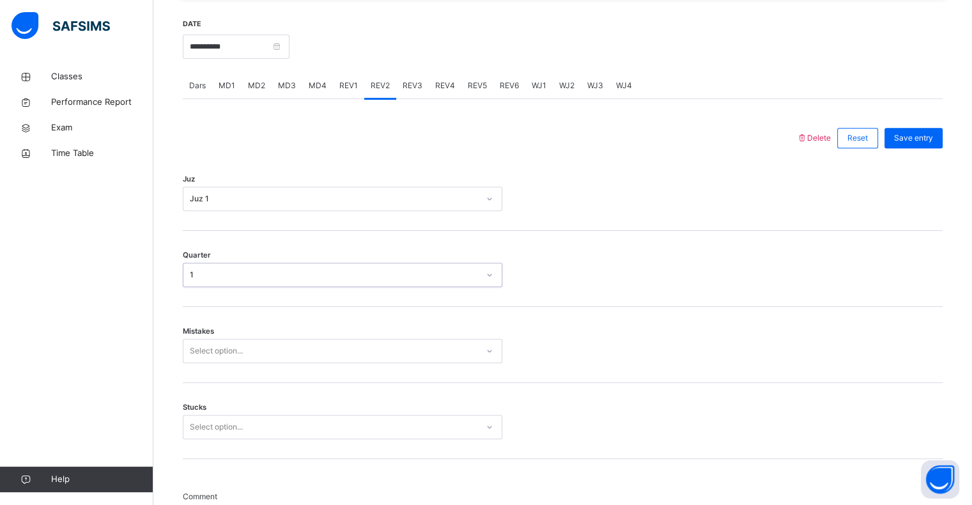
scroll to position [516, 0]
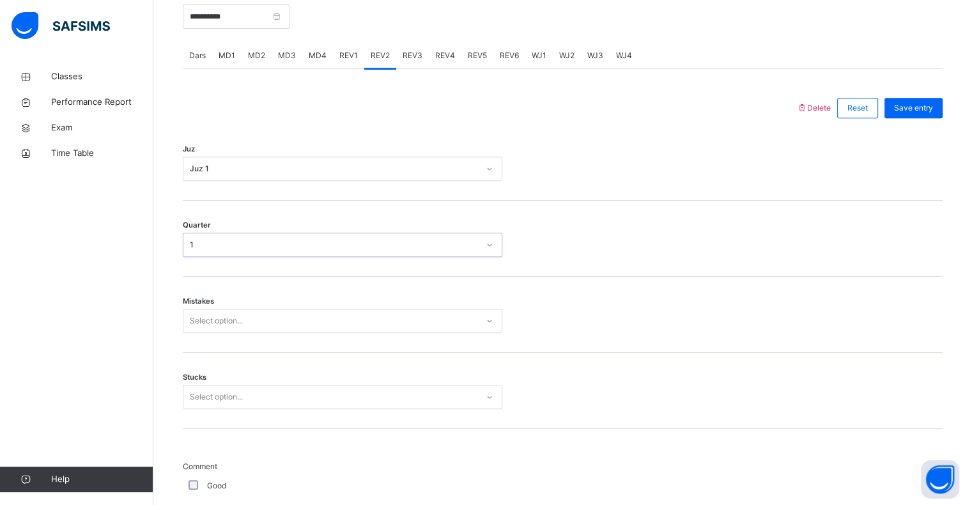
click at [256, 329] on div "Select option..." at bounding box center [330, 321] width 294 height 20
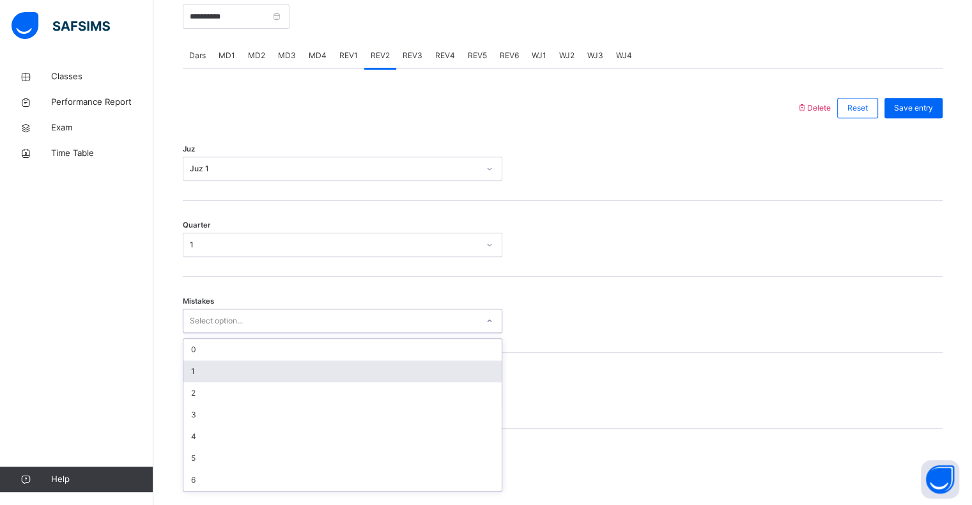
click at [240, 367] on div "1" at bounding box center [342, 372] width 318 height 22
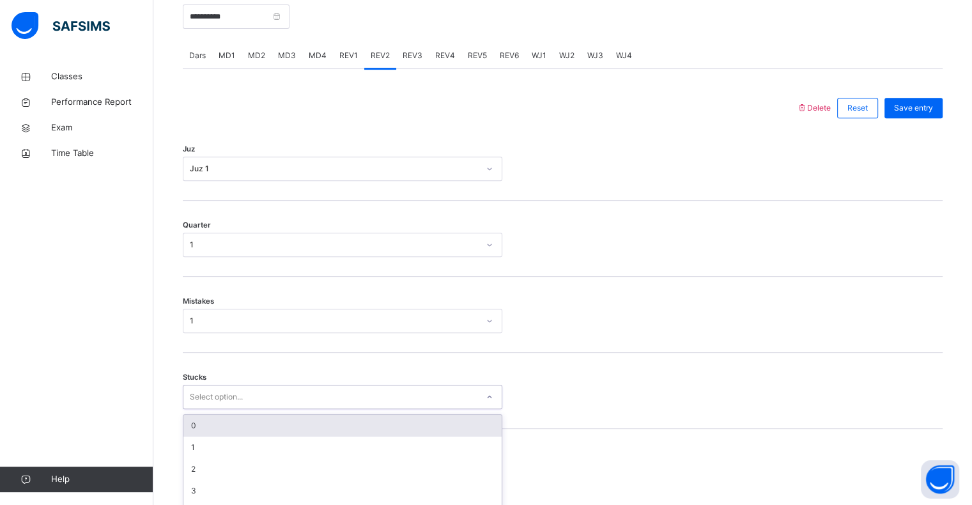
click at [233, 398] on div "option 0 focused, 1 of 6. 6 results available. Use Up and Down to choose option…" at bounding box center [343, 397] width 320 height 24
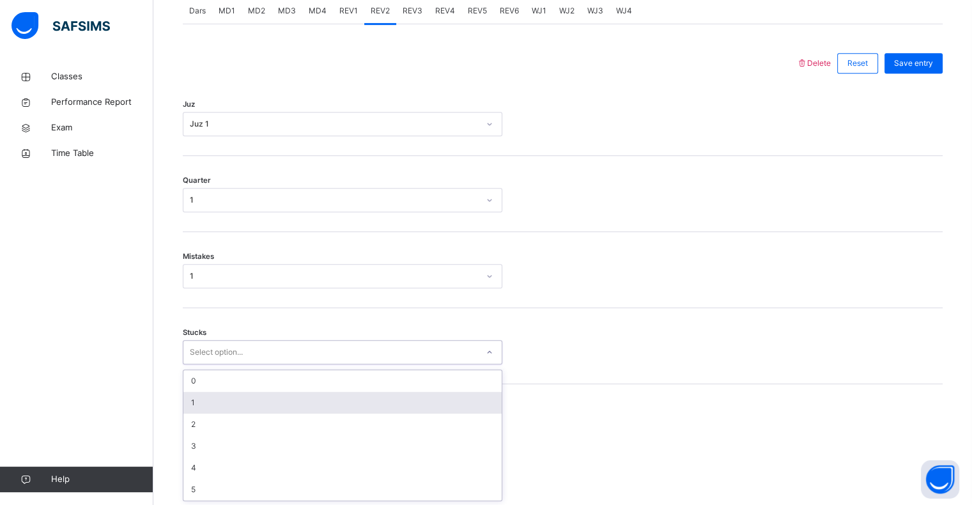
click at [230, 403] on div "1" at bounding box center [342, 403] width 318 height 22
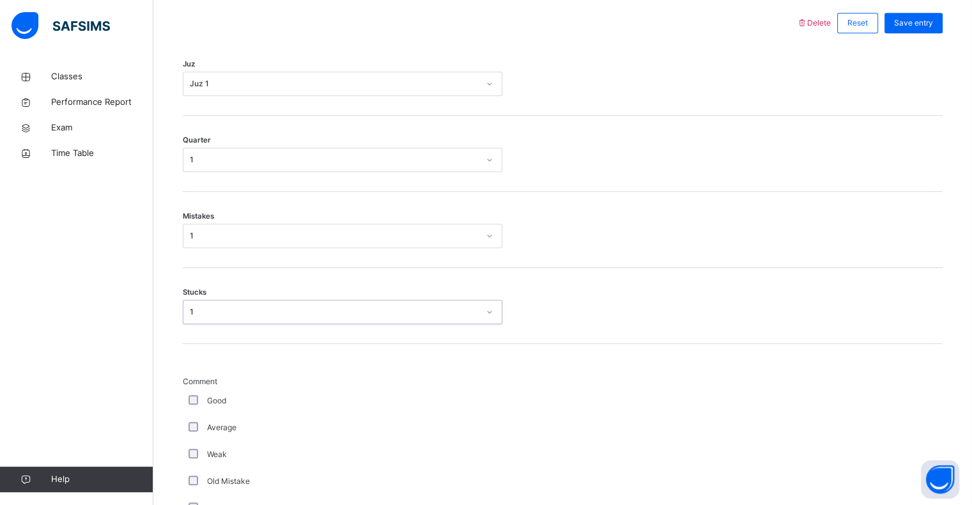
scroll to position [602, 0]
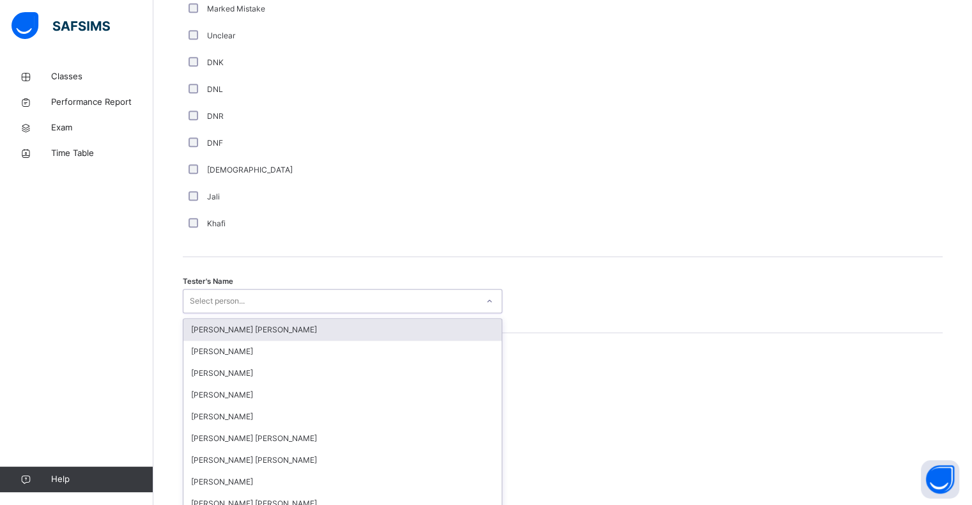
click at [376, 299] on div "Select person..." at bounding box center [330, 302] width 294 height 20
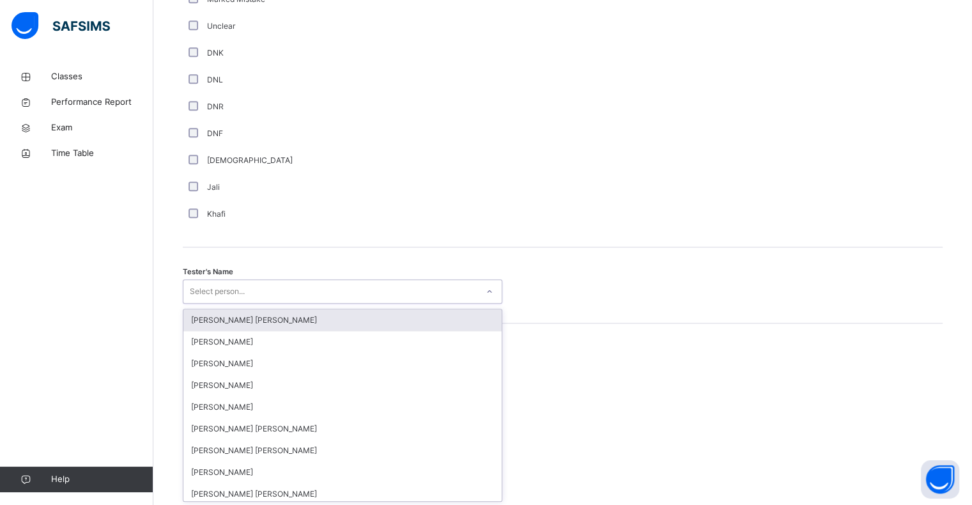
scroll to position [1110, 0]
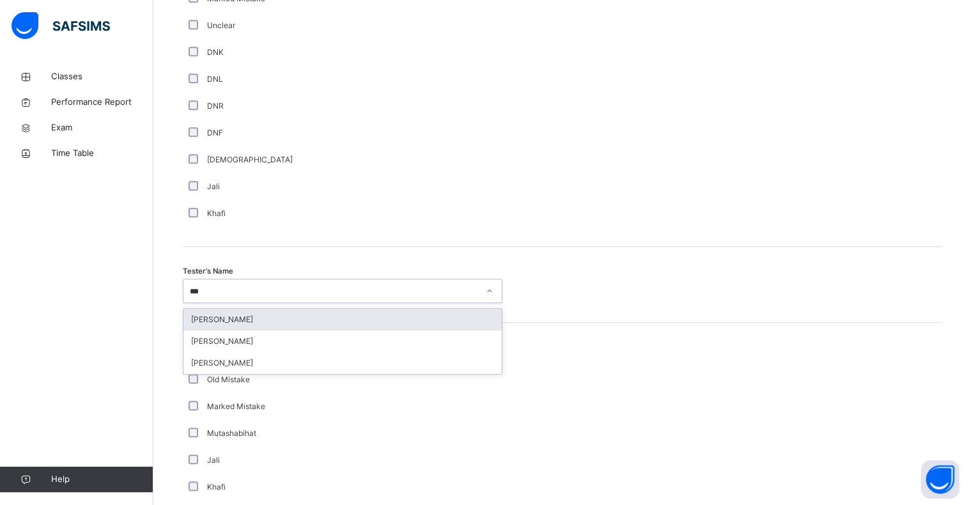
type input "****"
click at [367, 316] on div "[PERSON_NAME]" at bounding box center [342, 320] width 318 height 22
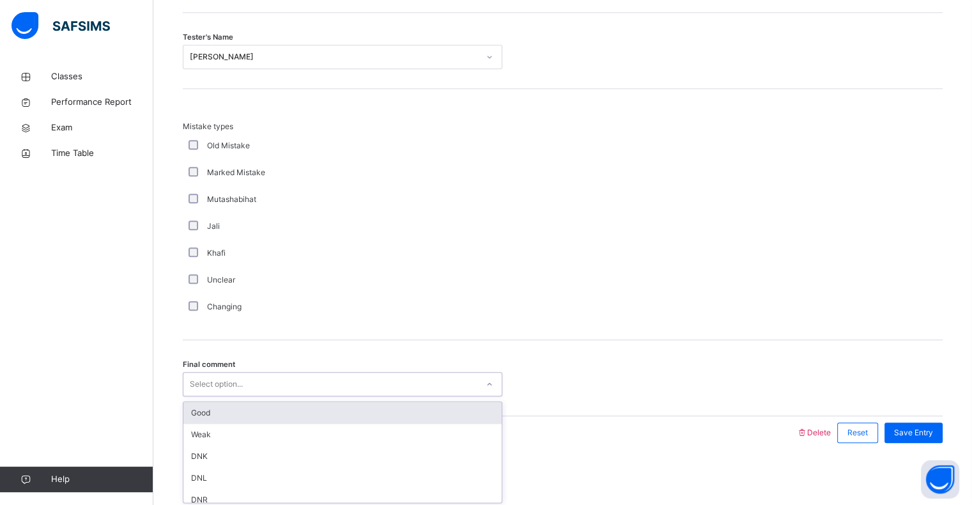
scroll to position [1345, 0]
click at [352, 380] on div "Select option..." at bounding box center [330, 384] width 294 height 20
click at [354, 408] on div "Good" at bounding box center [342, 412] width 318 height 22
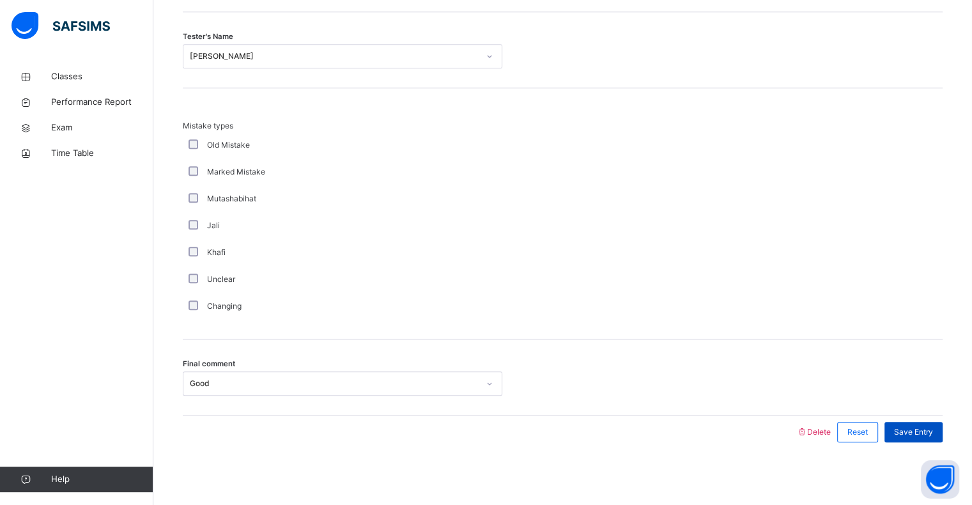
click at [920, 428] on span "Save Entry" at bounding box center [913, 432] width 39 height 12
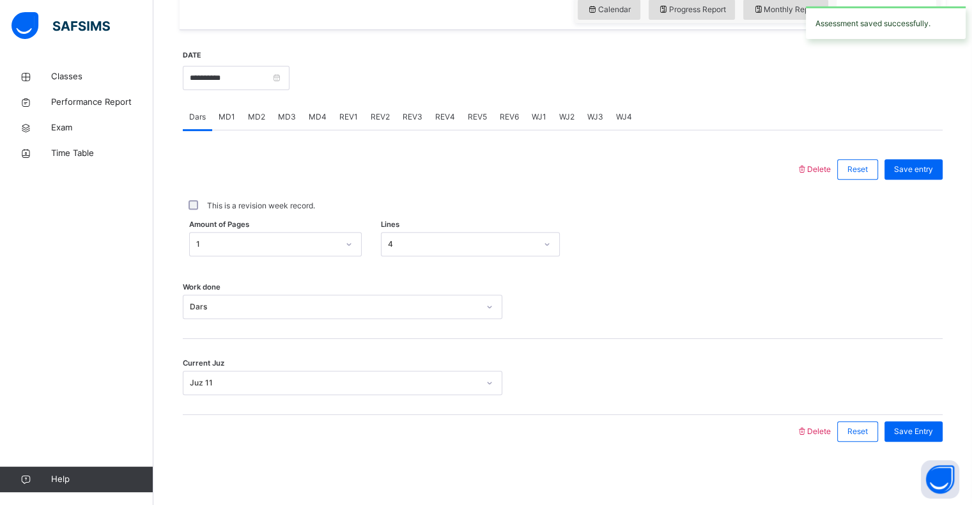
scroll to position [387, 0]
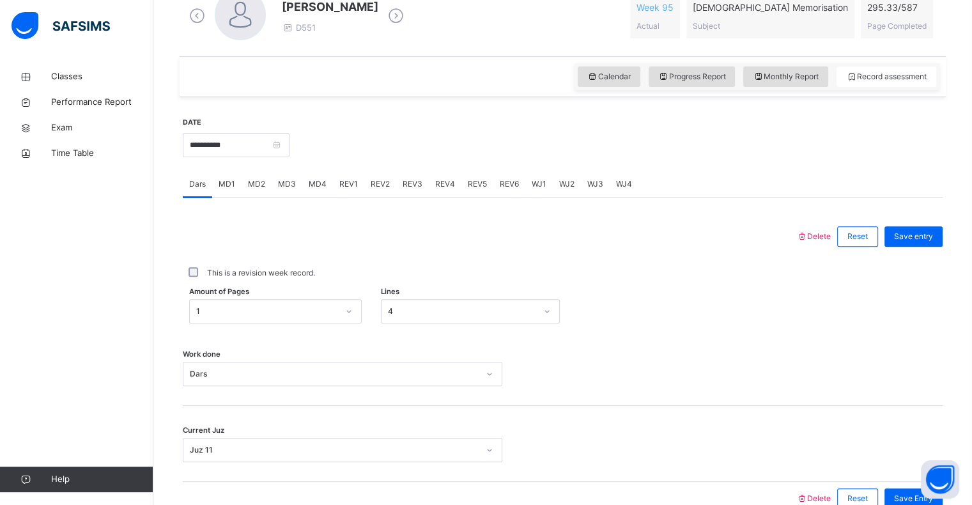
click at [406, 186] on span "REV3" at bounding box center [413, 184] width 20 height 12
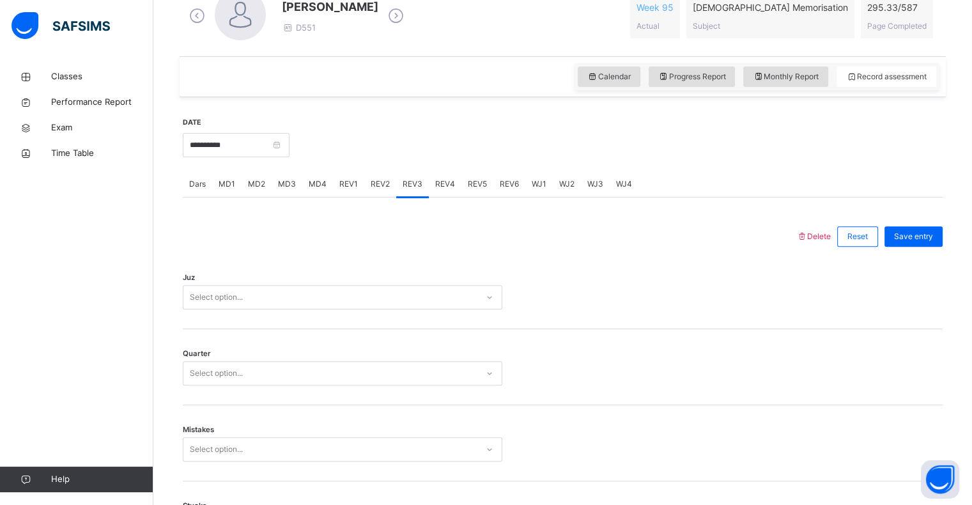
scroll to position [459, 0]
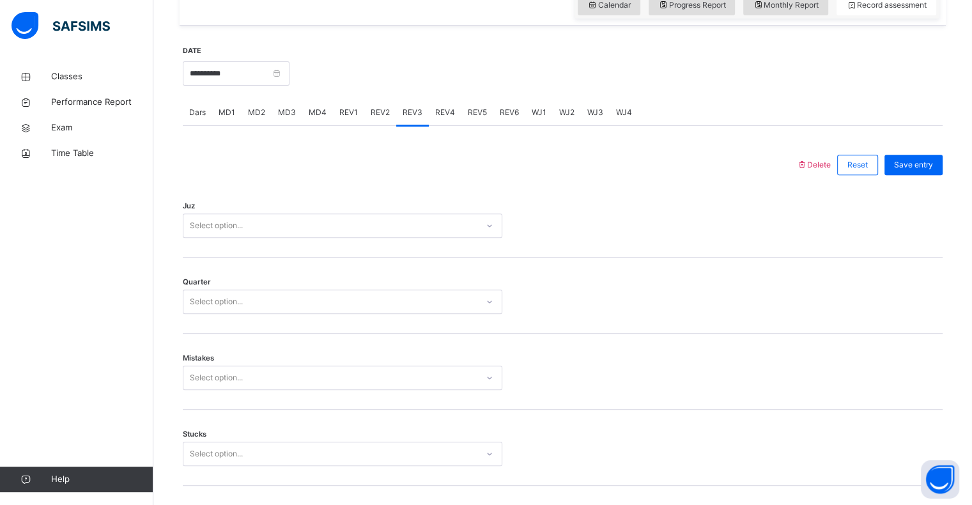
click at [346, 222] on div "Select option..." at bounding box center [330, 226] width 294 height 20
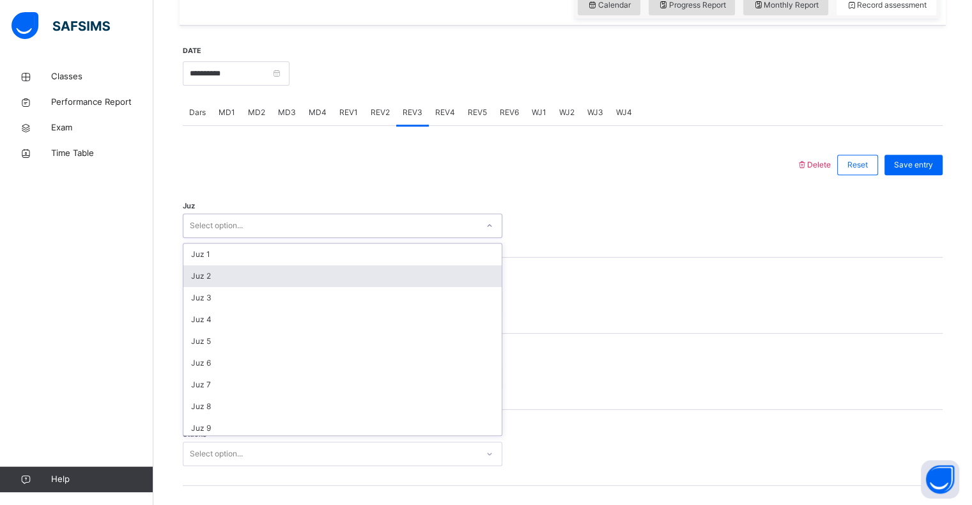
drag, startPoint x: 313, startPoint y: 267, endPoint x: 312, endPoint y: 254, distance: 12.8
click at [313, 266] on div "Juz 2" at bounding box center [342, 276] width 318 height 22
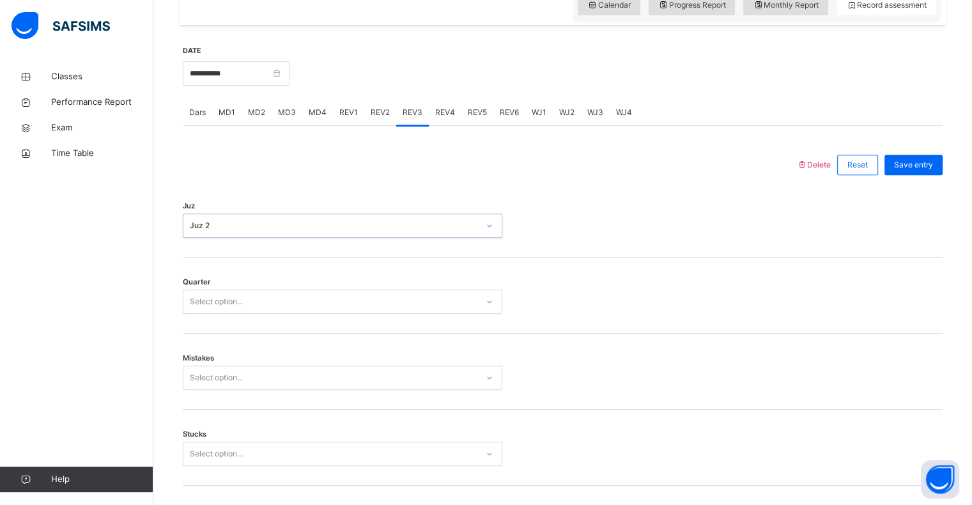
click at [299, 233] on div "Juz 2" at bounding box center [330, 226] width 294 height 20
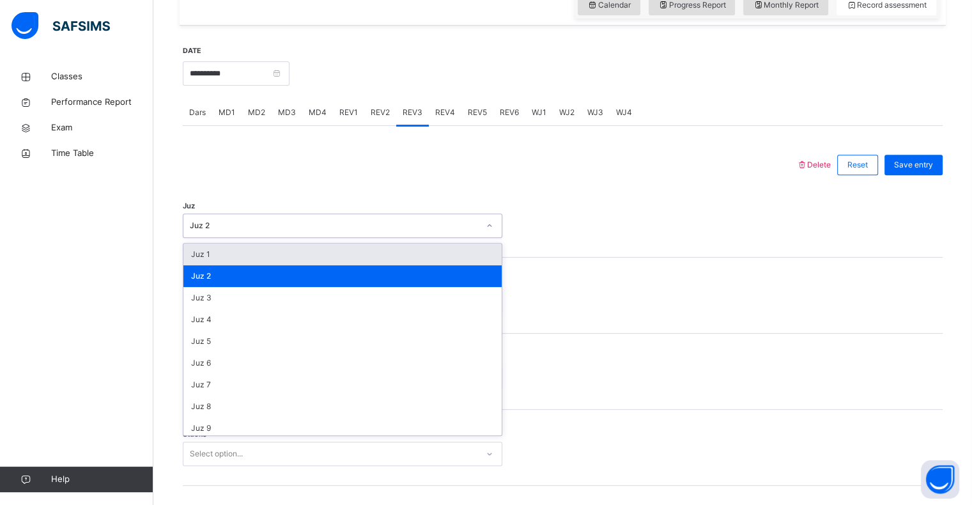
click at [284, 258] on div "Juz 1" at bounding box center [342, 255] width 318 height 22
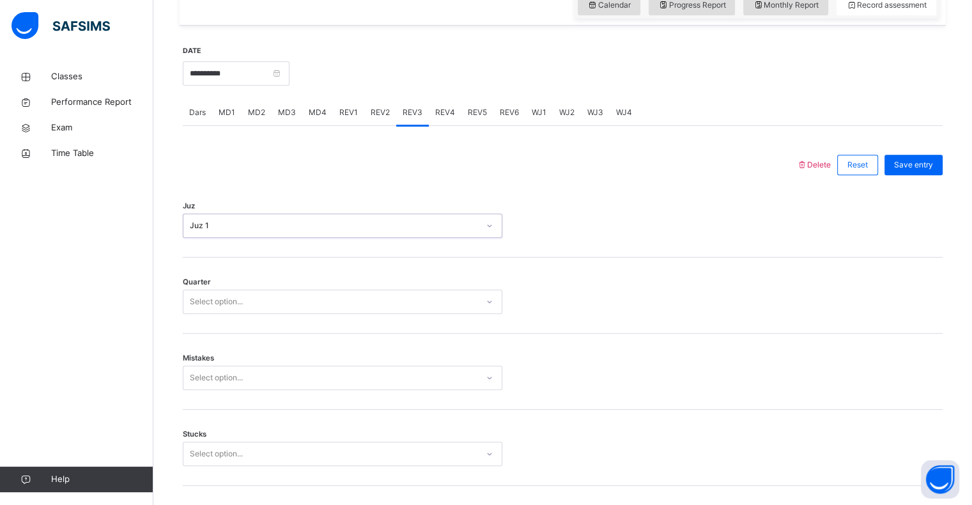
scroll to position [504, 0]
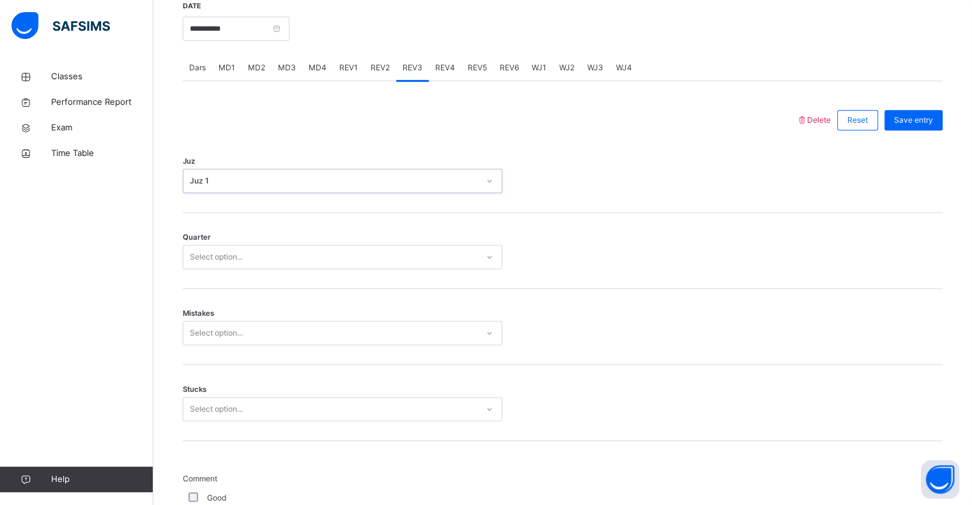
click at [265, 254] on div "Select option..." at bounding box center [330, 257] width 294 height 20
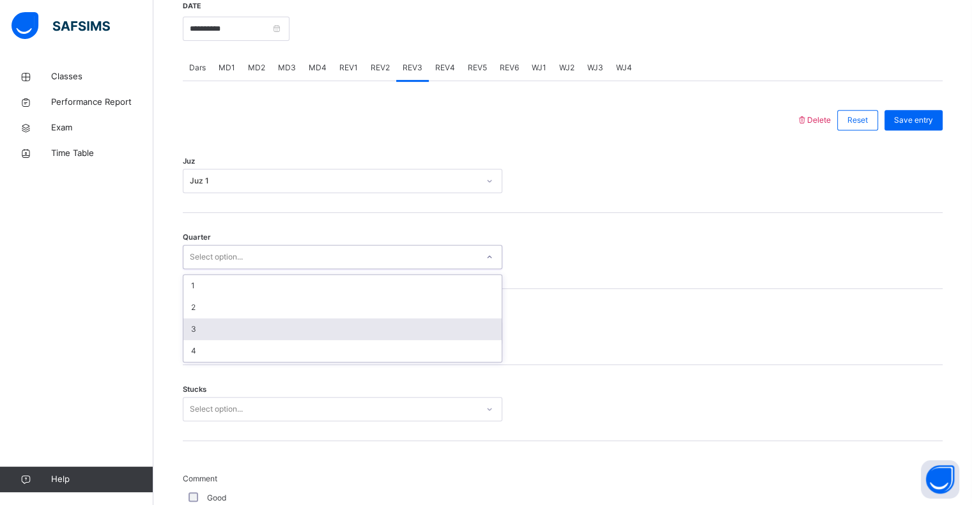
click at [251, 323] on div "3" at bounding box center [342, 329] width 318 height 22
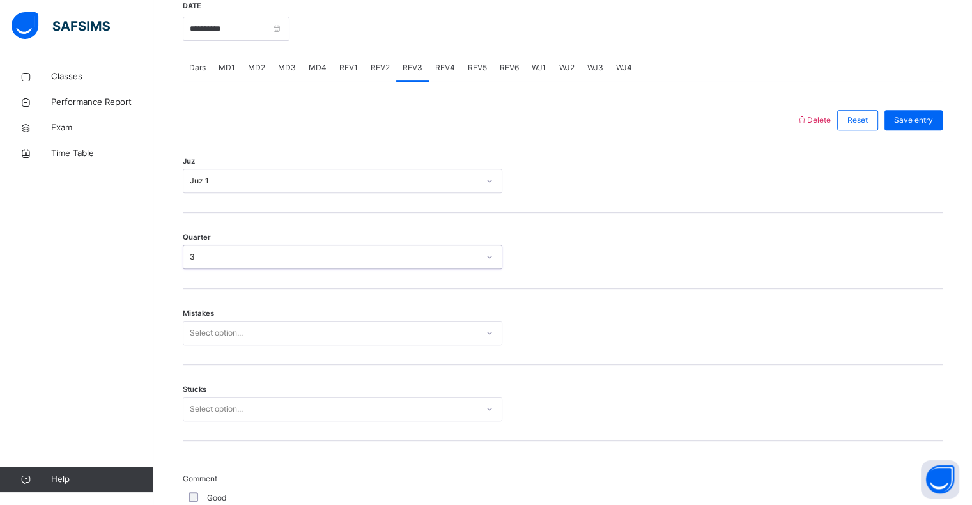
scroll to position [552, 0]
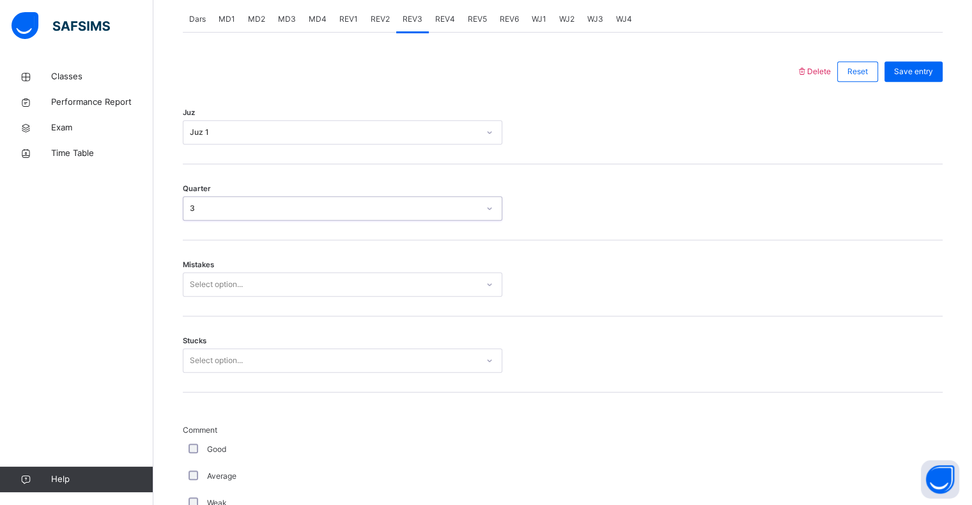
click at [234, 277] on div "Select option..." at bounding box center [216, 284] width 53 height 24
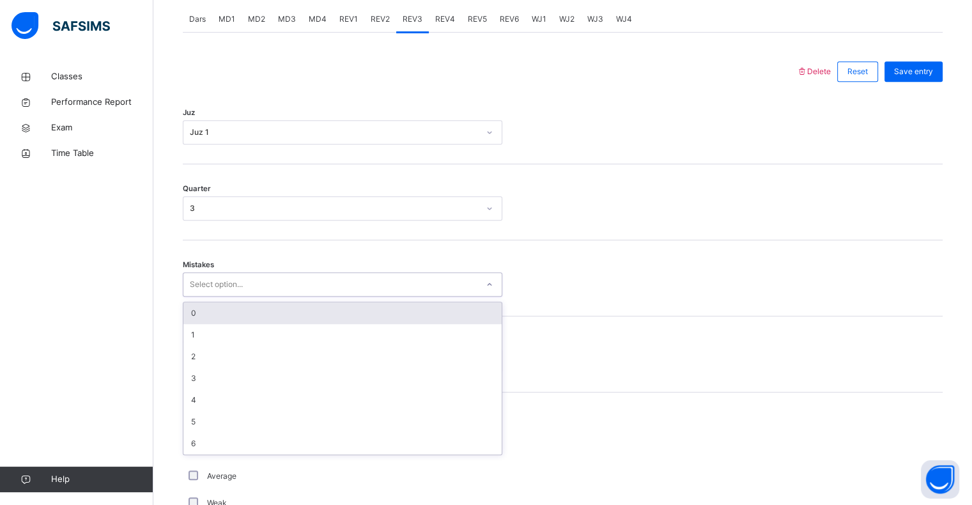
click at [229, 313] on div "0" at bounding box center [342, 313] width 318 height 22
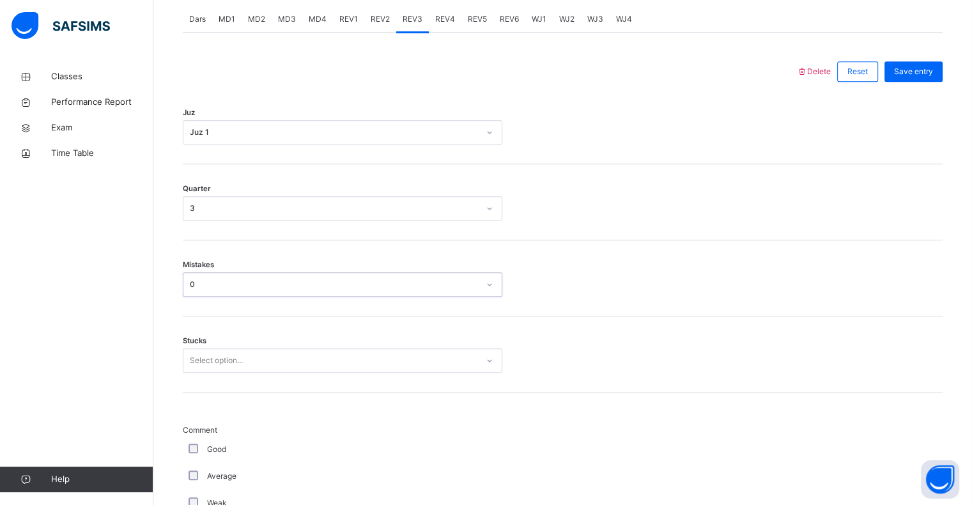
scroll to position [561, 0]
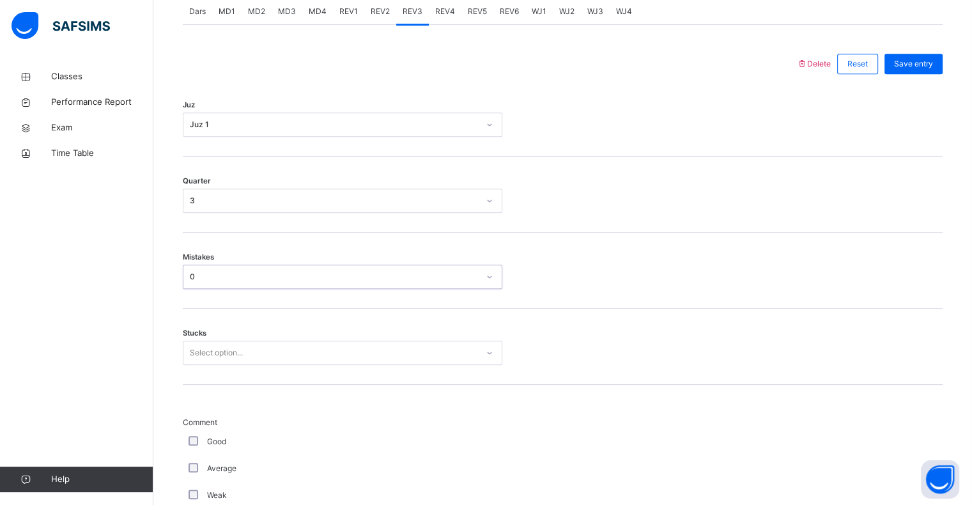
click at [221, 364] on div "Stucks Select option..." at bounding box center [563, 347] width 760 height 76
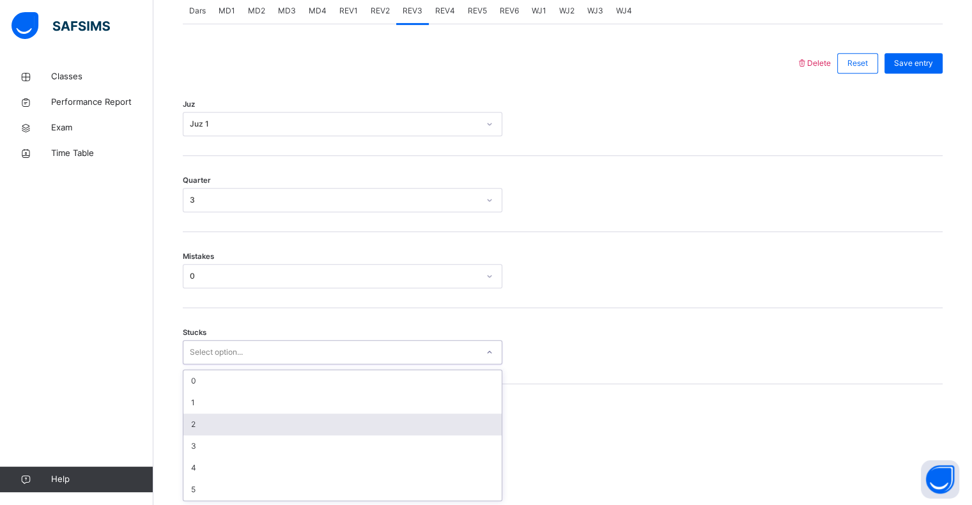
click at [219, 421] on div "2" at bounding box center [342, 425] width 318 height 22
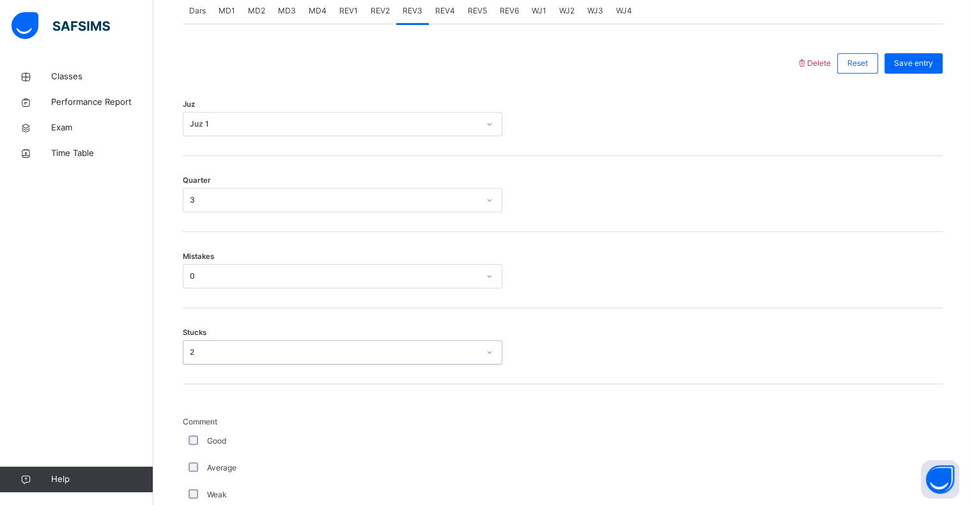
scroll to position [627, 0]
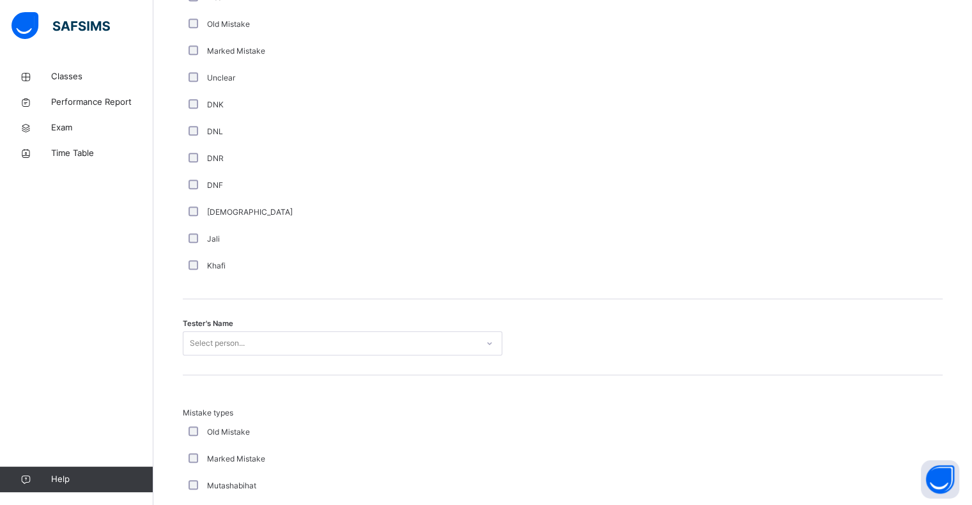
drag, startPoint x: 441, startPoint y: 355, endPoint x: 434, endPoint y: 350, distance: 9.1
click at [434, 350] on div "Tester's Name Select person..." at bounding box center [563, 337] width 760 height 76
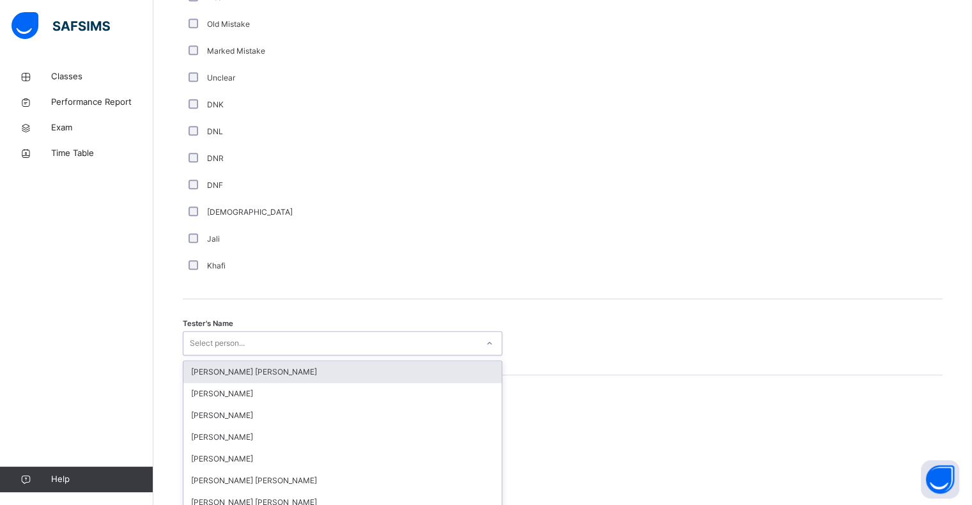
click at [429, 339] on div "option Ryan Punit Purshotam focused, 1 of 90. 90 results available. Use Up and …" at bounding box center [343, 343] width 320 height 24
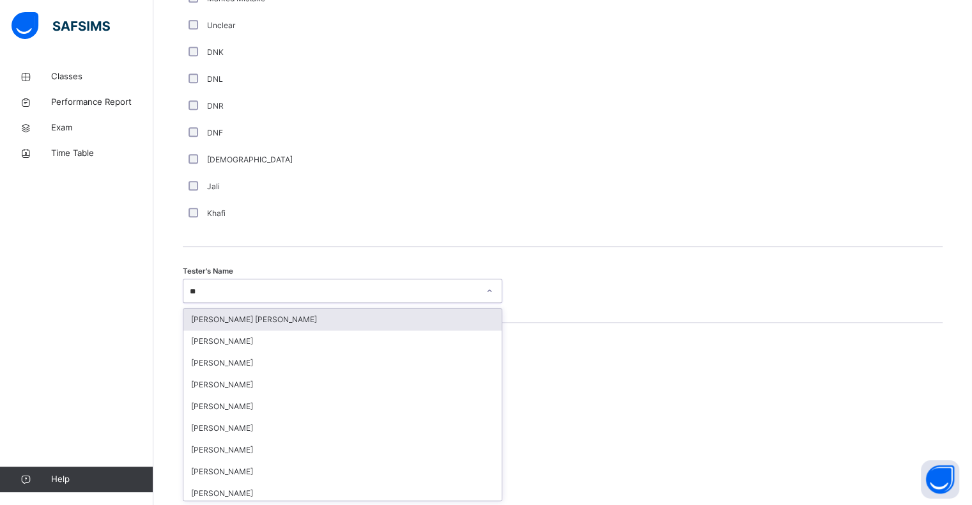
type input "***"
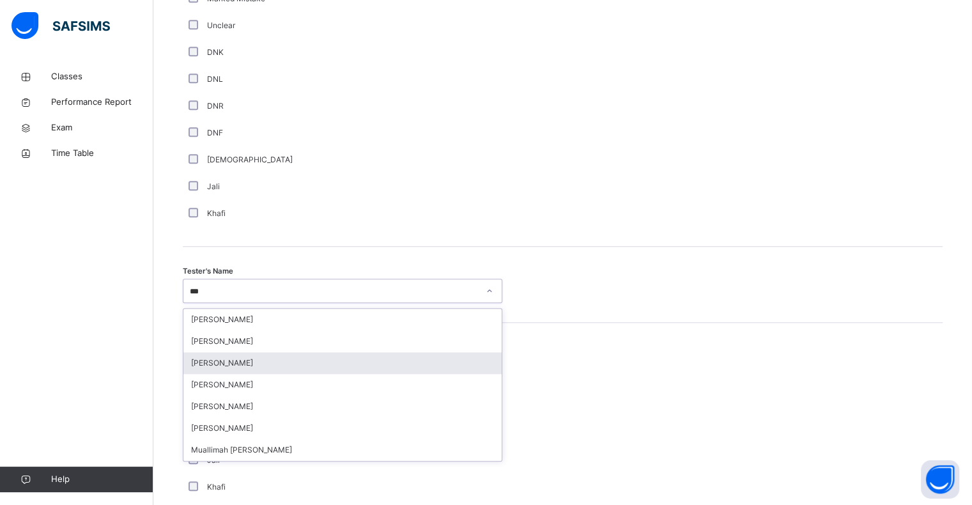
click at [403, 371] on div "[PERSON_NAME]" at bounding box center [342, 363] width 318 height 22
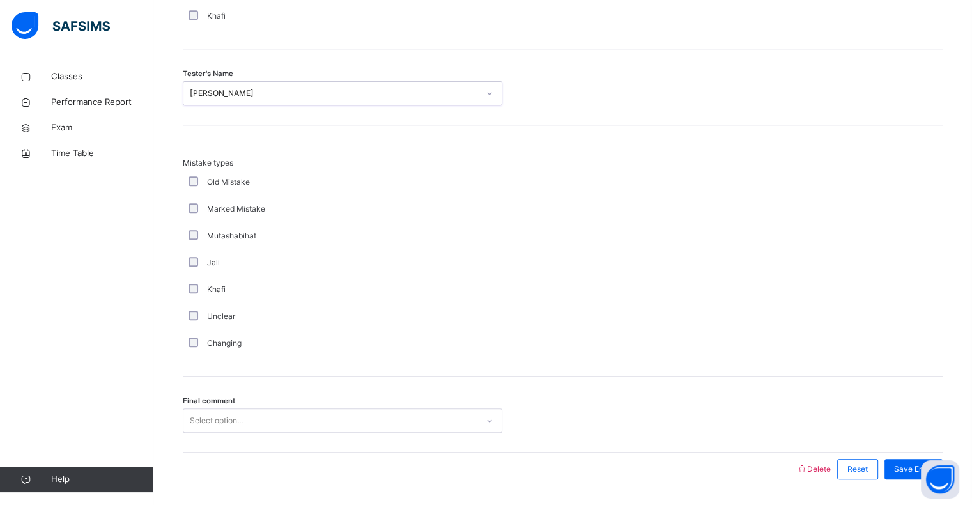
scroll to position [1345, 0]
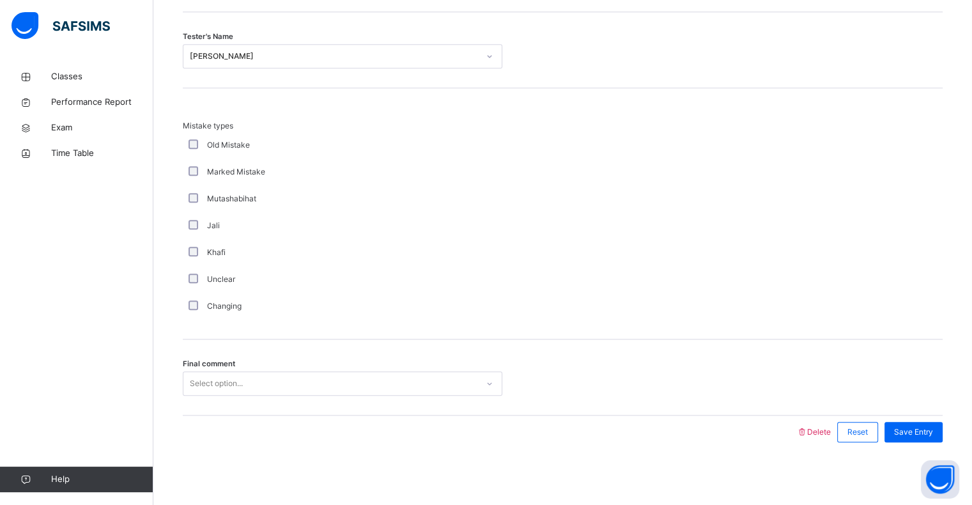
click at [340, 396] on div "Final comment Select option..." at bounding box center [563, 377] width 760 height 76
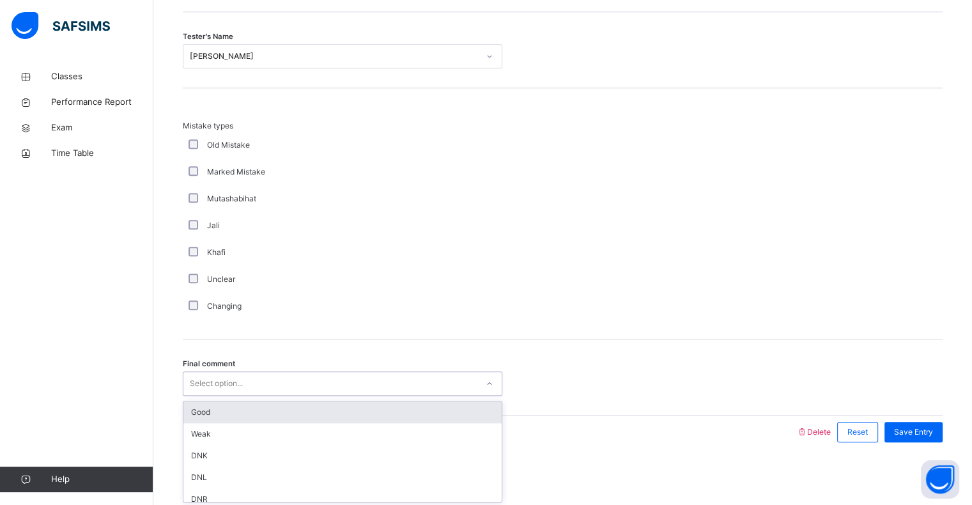
click at [332, 382] on div "Select option..." at bounding box center [330, 384] width 294 height 20
click at [324, 412] on div "Good" at bounding box center [342, 412] width 318 height 22
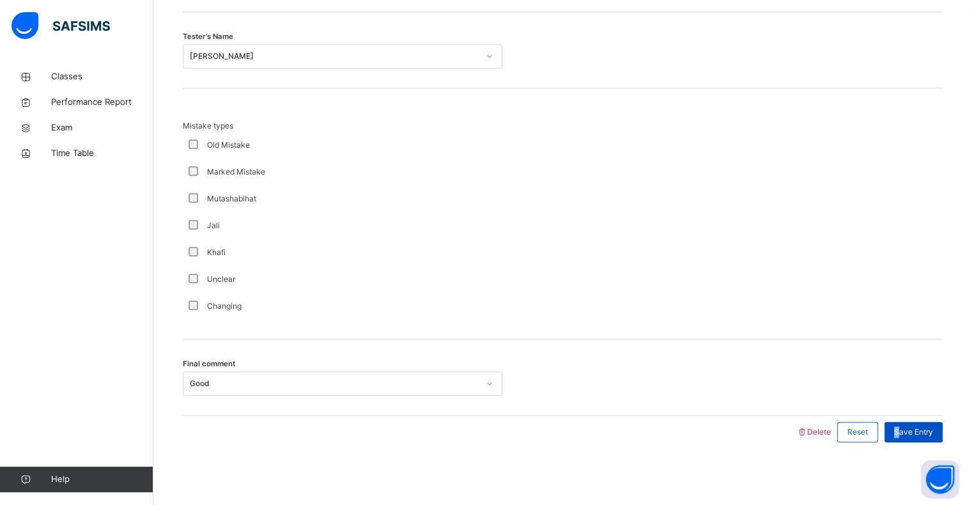
click at [905, 430] on span "Save Entry" at bounding box center [913, 432] width 39 height 12
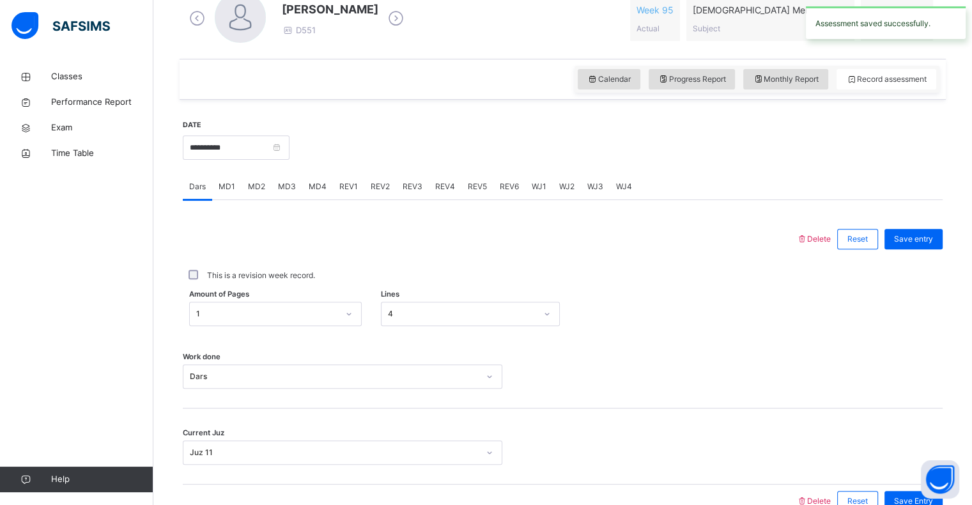
scroll to position [384, 0]
click at [248, 149] on input "**********" at bounding box center [236, 148] width 107 height 24
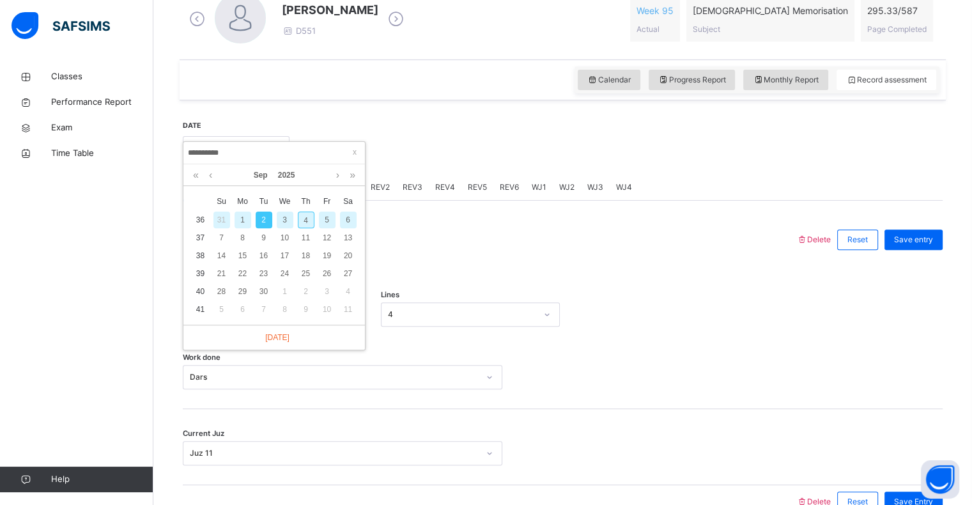
click at [239, 221] on div "1" at bounding box center [243, 220] width 17 height 17
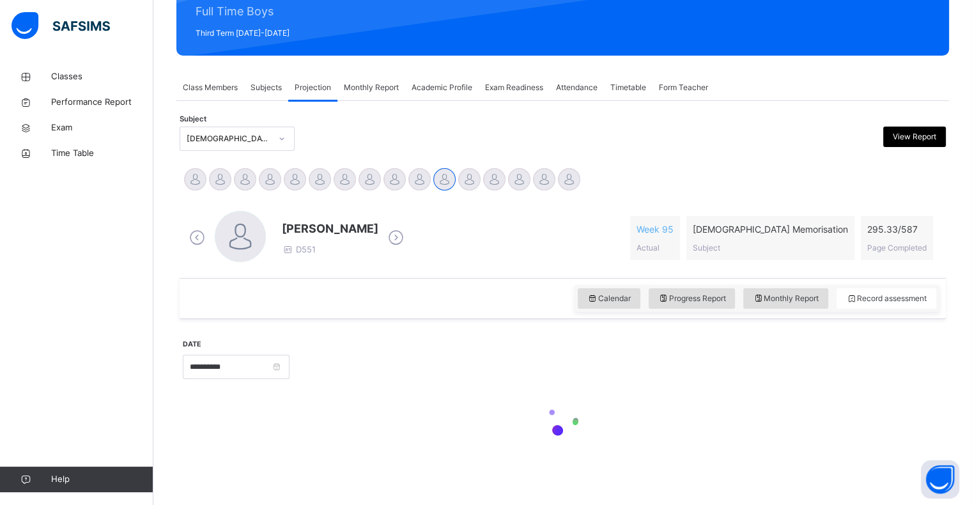
type input "**********"
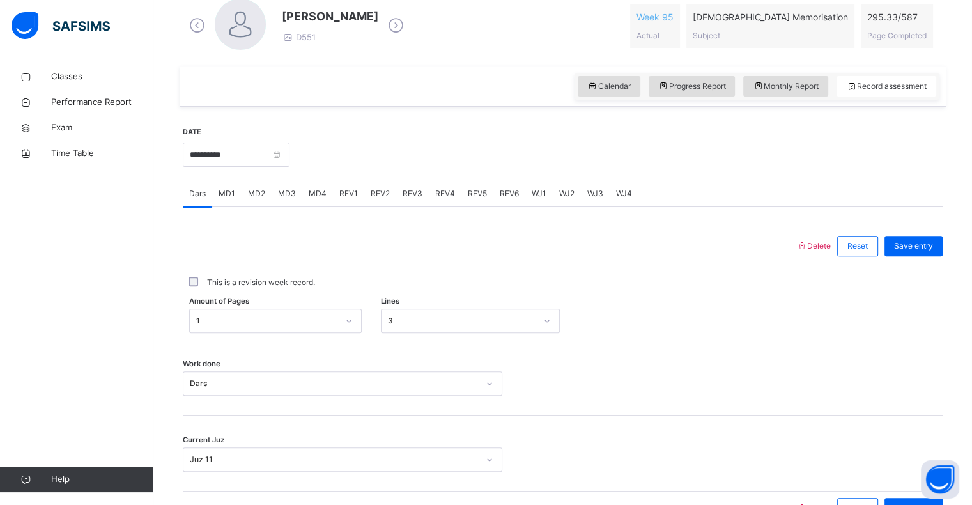
scroll to position [377, 0]
click at [285, 192] on span "MD3" at bounding box center [287, 195] width 18 height 12
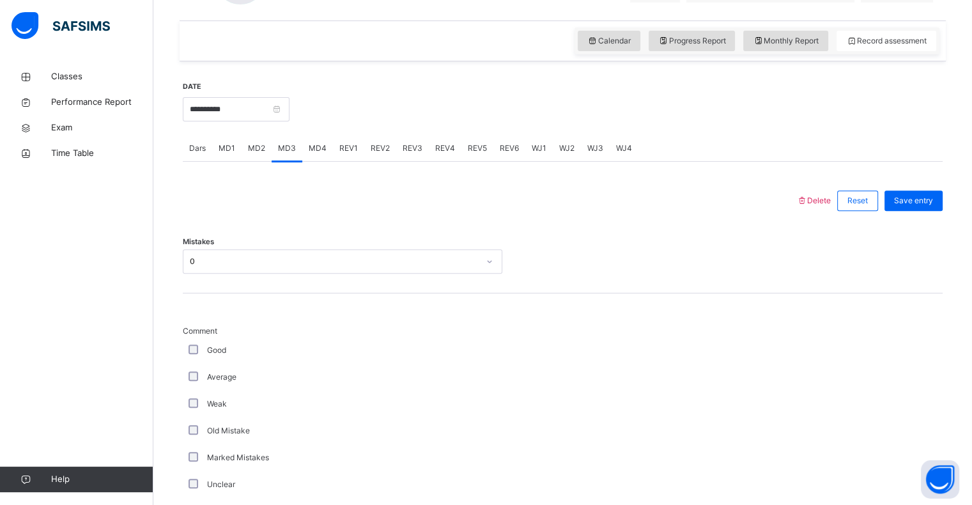
scroll to position [424, 0]
click at [317, 144] on span "MD4" at bounding box center [318, 148] width 18 height 12
click at [345, 144] on span "REV1" at bounding box center [348, 148] width 19 height 12
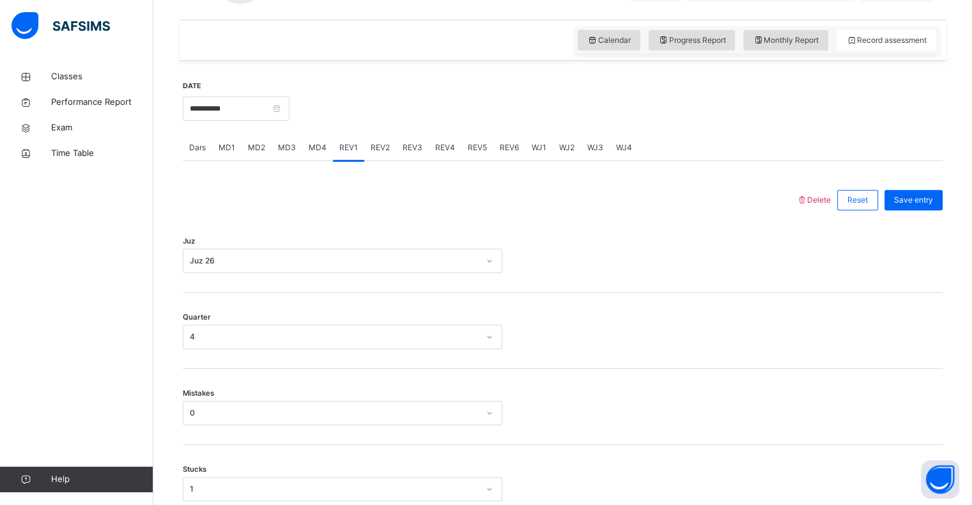
click at [378, 149] on span "REV2" at bounding box center [380, 148] width 19 height 12
click at [339, 148] on span "REV1" at bounding box center [348, 148] width 19 height 12
click at [283, 148] on span "MD3" at bounding box center [287, 148] width 18 height 12
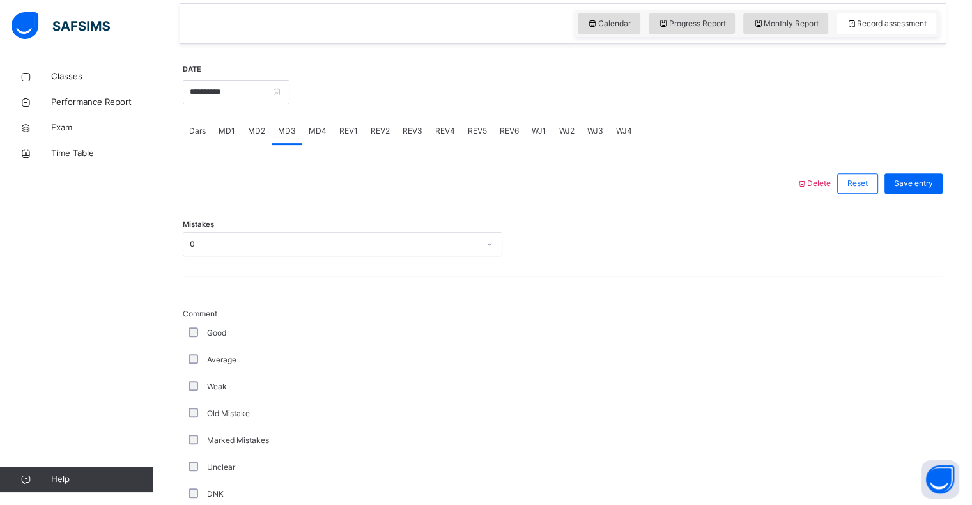
scroll to position [440, 0]
click at [315, 134] on span "MD4" at bounding box center [318, 132] width 18 height 12
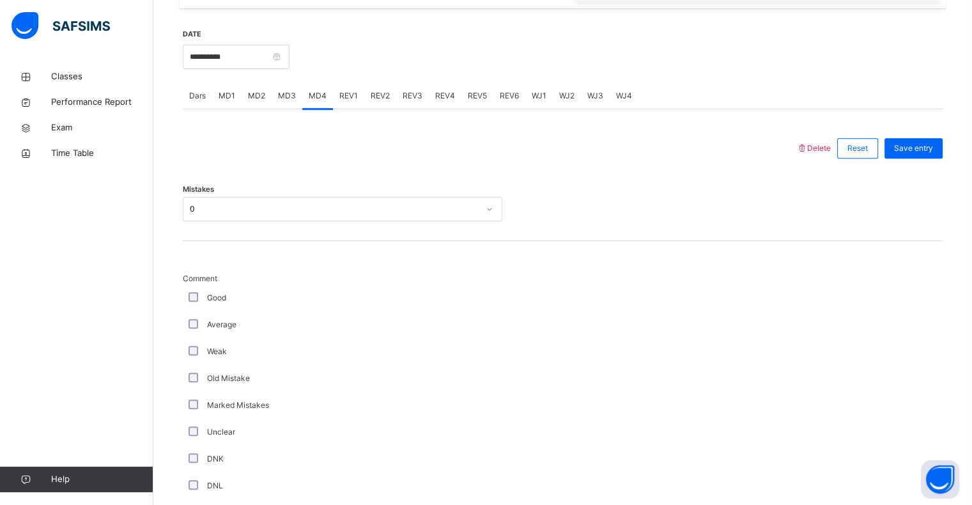
scroll to position [476, 0]
click at [279, 90] on span "MD3" at bounding box center [287, 95] width 18 height 12
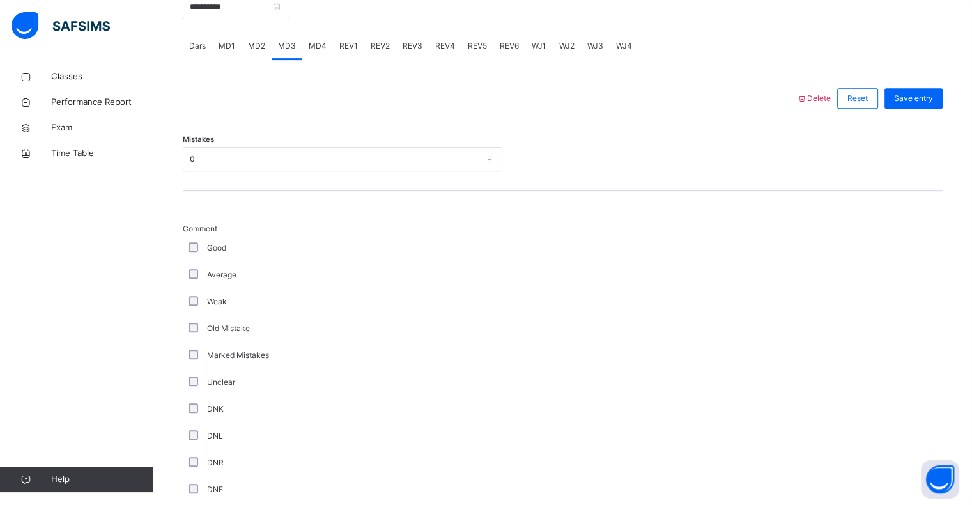
scroll to position [525, 0]
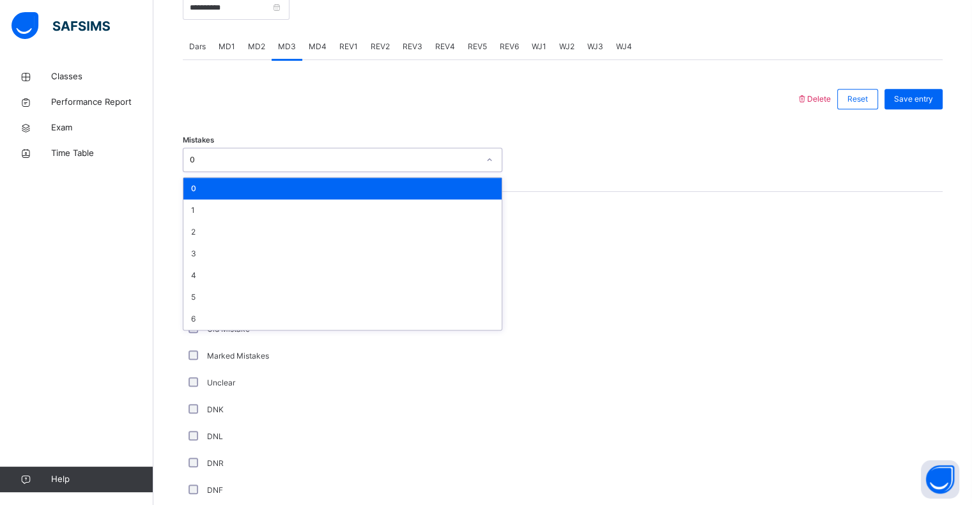
click at [304, 162] on div "0" at bounding box center [334, 160] width 289 height 12
click at [566, 167] on div at bounding box center [563, 160] width 108 height 24
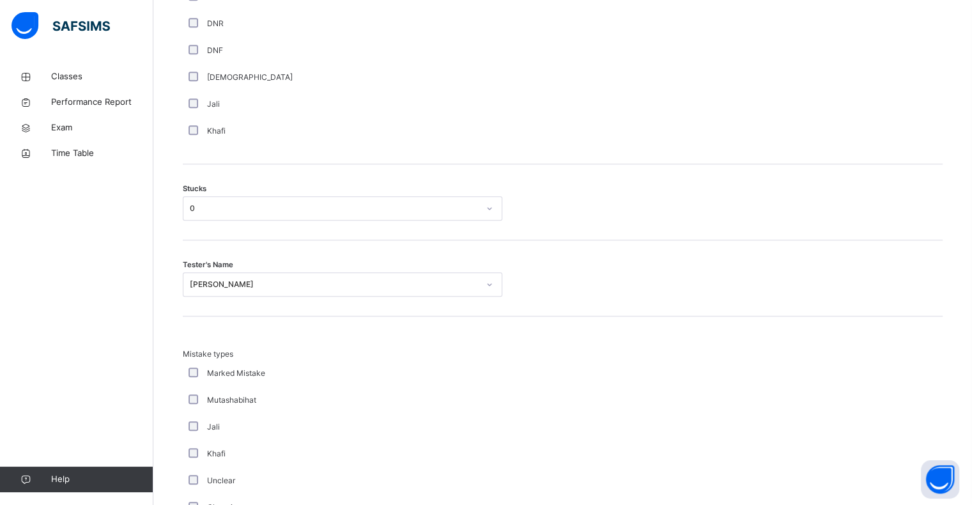
scroll to position [984, 0]
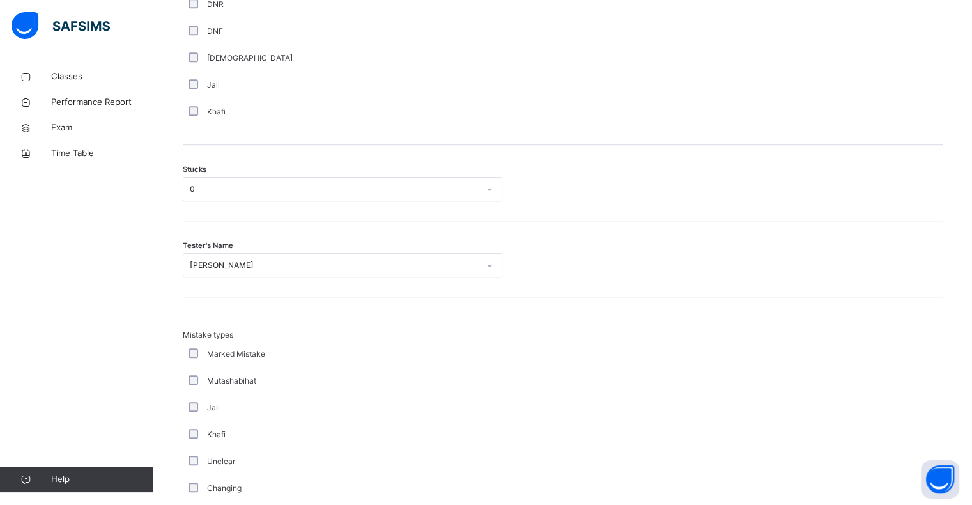
click at [311, 173] on div "Stucks 0" at bounding box center [563, 183] width 760 height 76
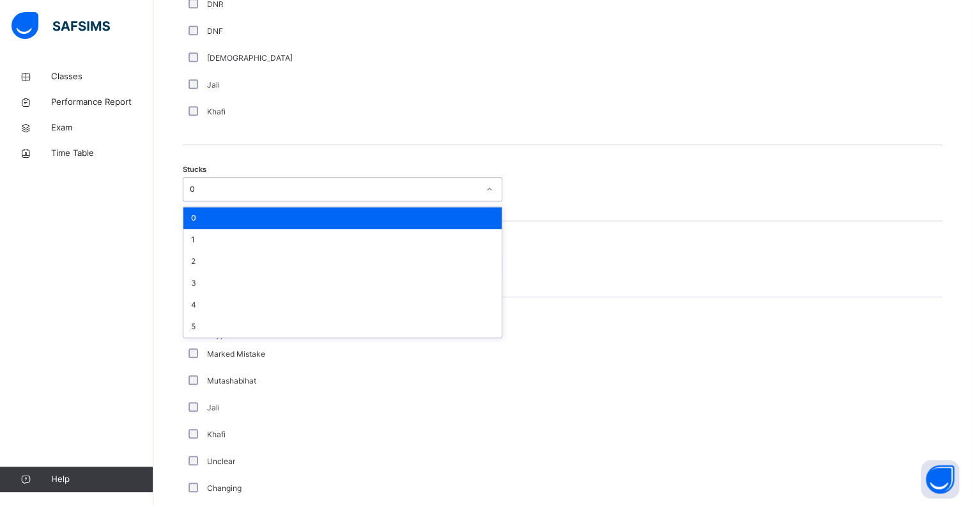
click at [314, 185] on div "0" at bounding box center [334, 189] width 289 height 12
click at [291, 234] on div "1" at bounding box center [342, 240] width 318 height 22
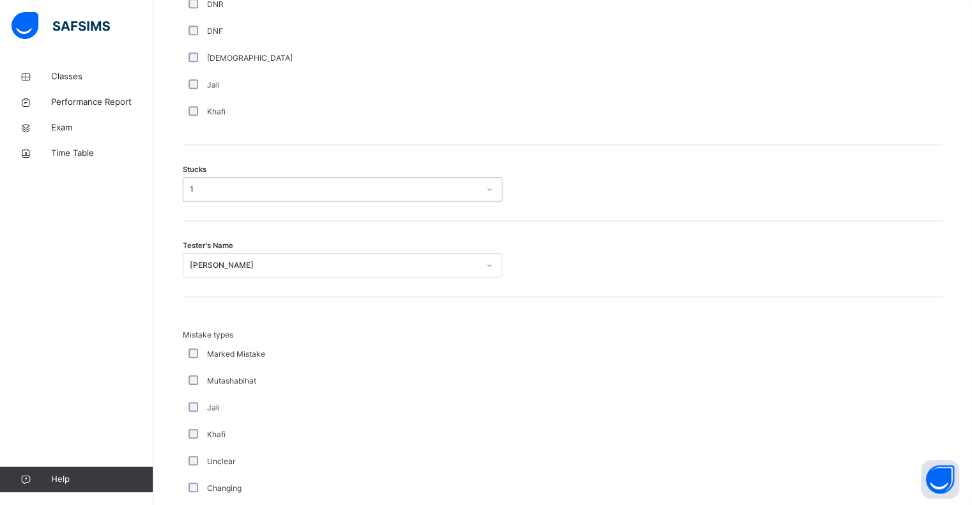
click at [268, 265] on div "[PERSON_NAME]" at bounding box center [334, 266] width 289 height 12
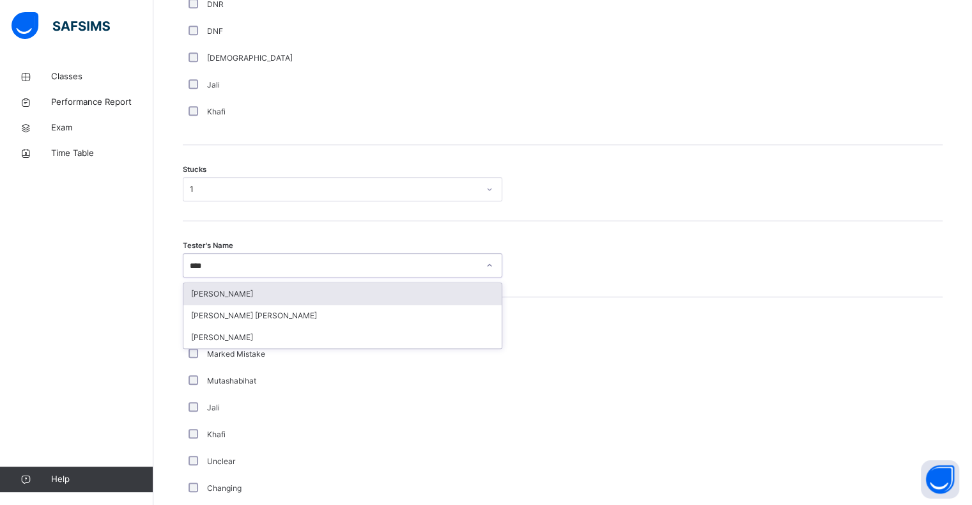
type input "*****"
click at [267, 292] on div "[PERSON_NAME] [PERSON_NAME]" at bounding box center [342, 294] width 318 height 22
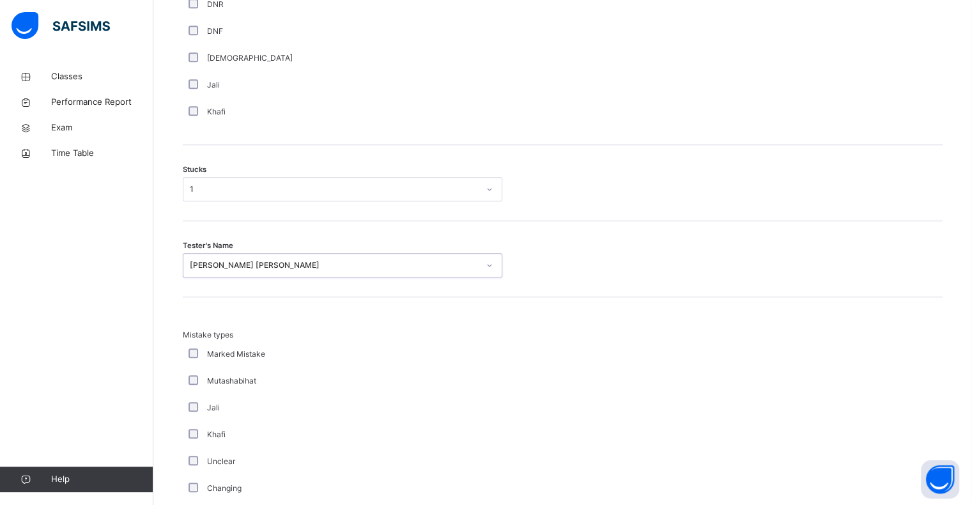
scroll to position [1193, 0]
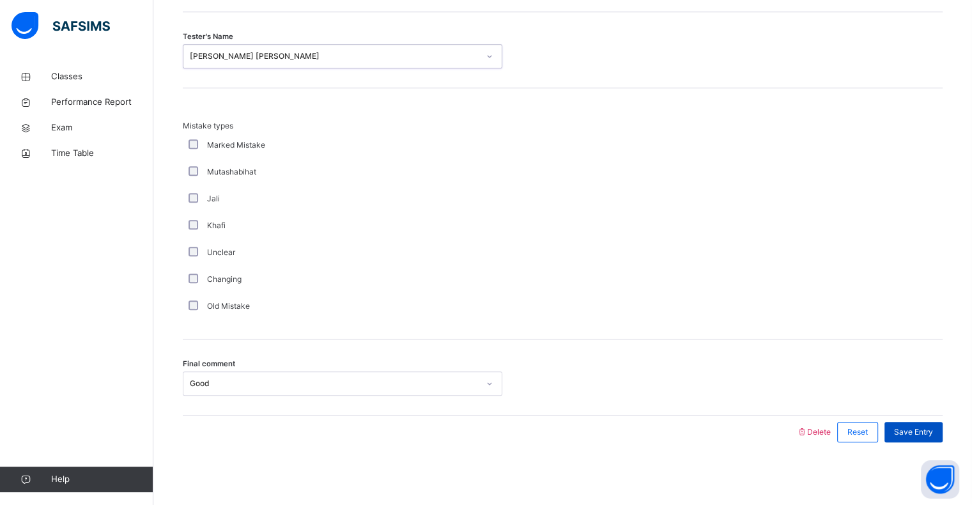
click at [921, 433] on span "Save Entry" at bounding box center [913, 432] width 39 height 12
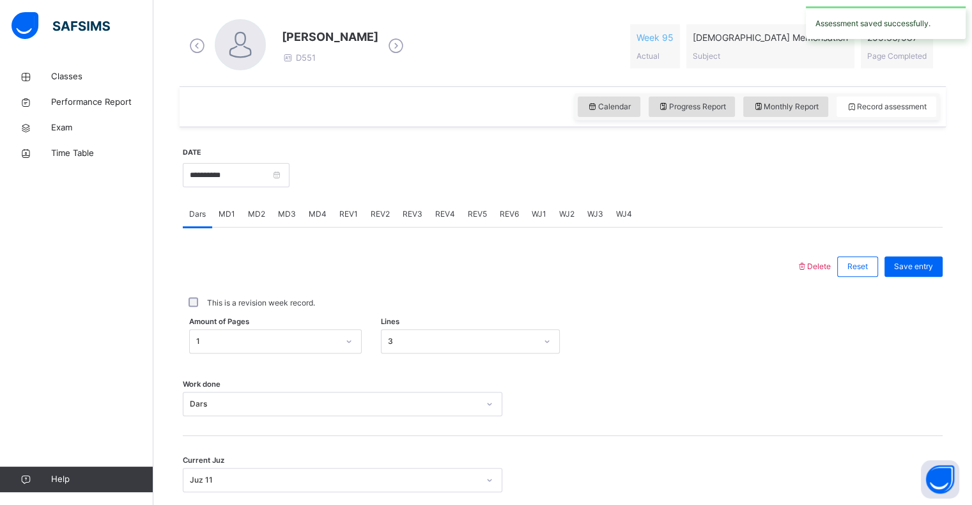
scroll to position [361, 0]
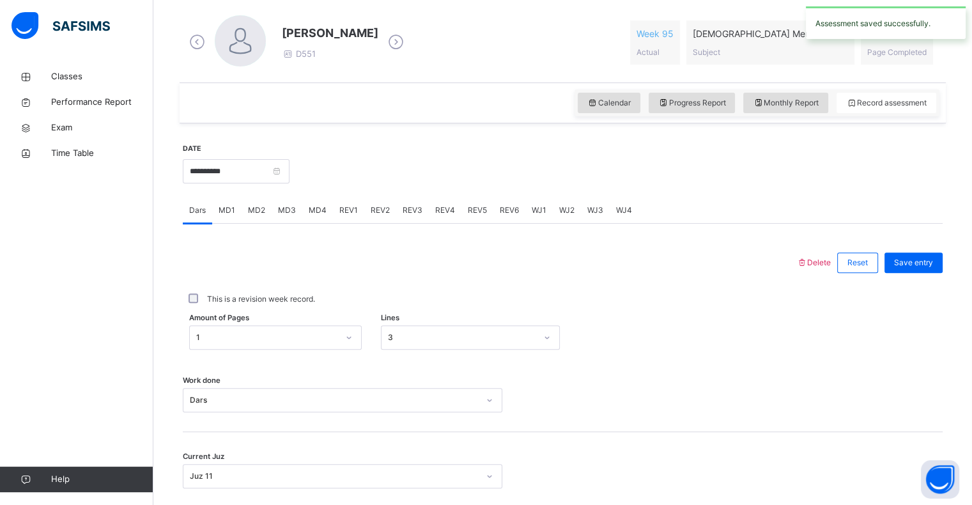
click at [323, 203] on div "MD4" at bounding box center [317, 211] width 31 height 26
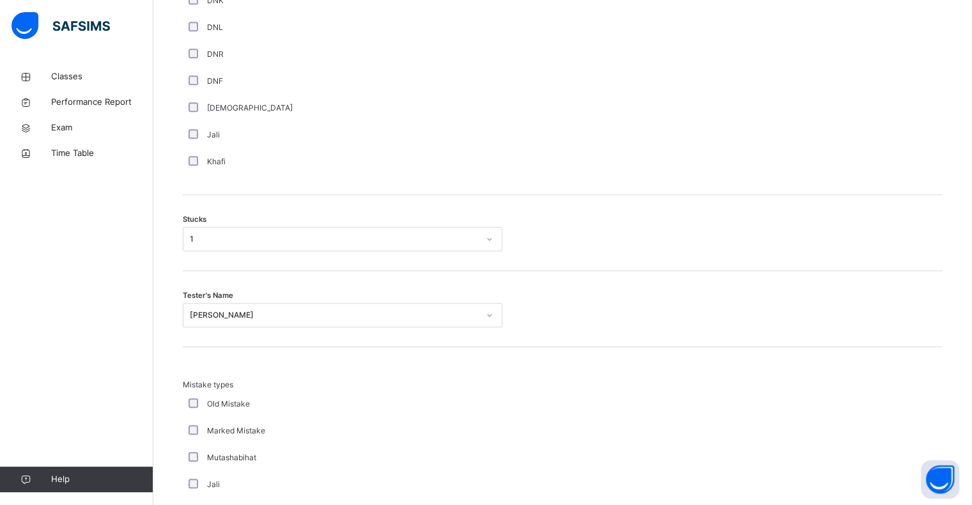
scroll to position [935, 0]
click at [354, 237] on div "1" at bounding box center [334, 238] width 289 height 12
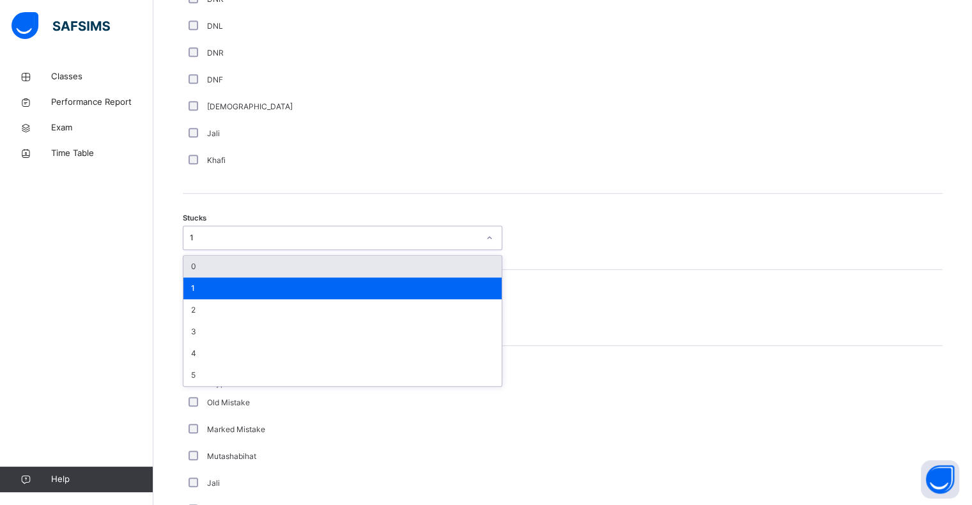
click at [338, 262] on div "0" at bounding box center [342, 267] width 318 height 22
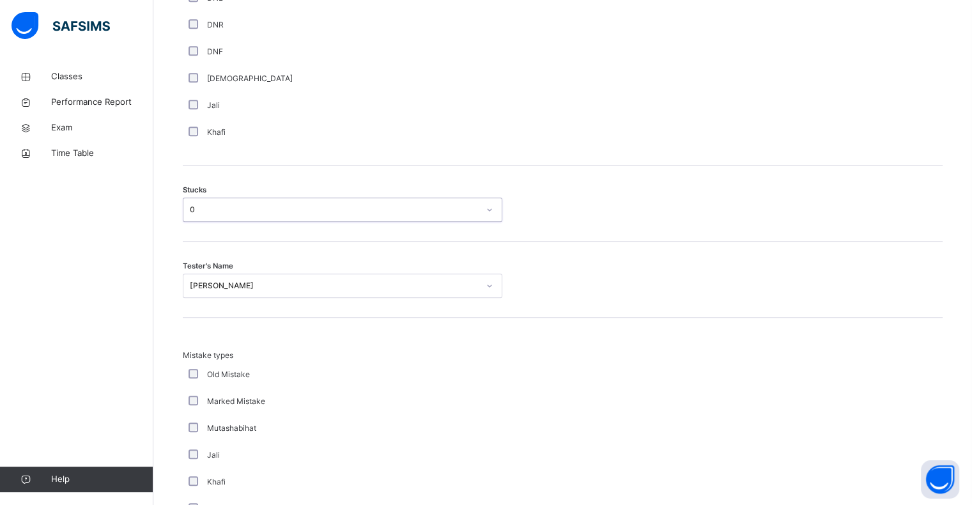
scroll to position [966, 0]
click at [334, 283] on div "[PERSON_NAME]" at bounding box center [334, 283] width 289 height 12
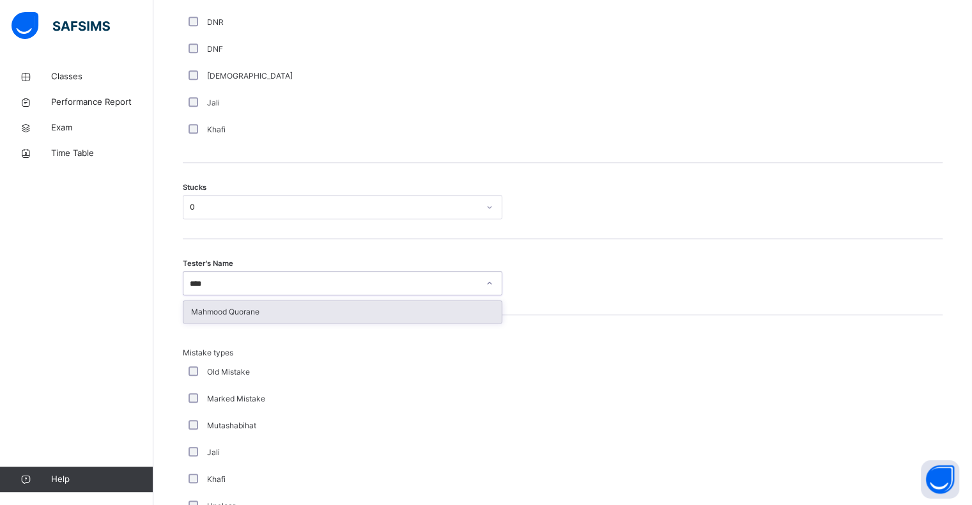
type input "*****"
click at [331, 308] on div "Mahmood Quorane" at bounding box center [342, 312] width 318 height 22
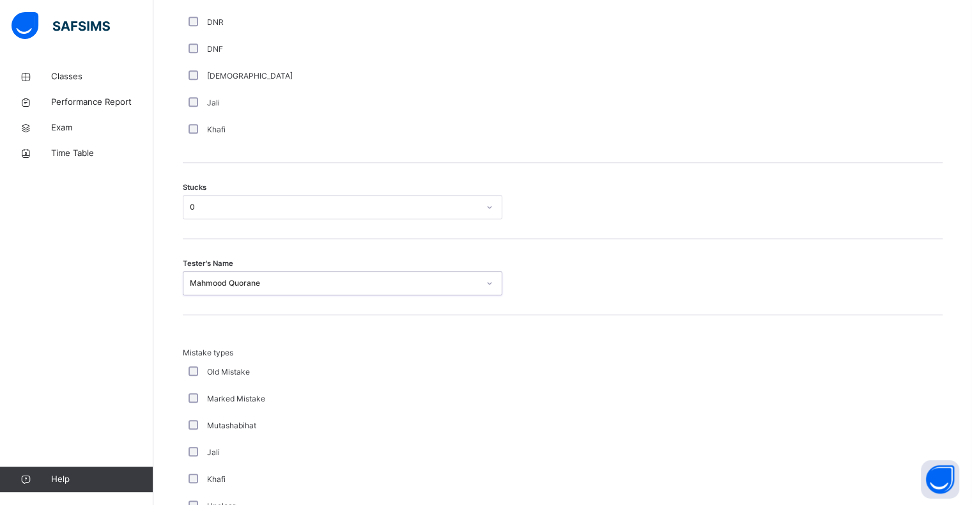
scroll to position [1193, 0]
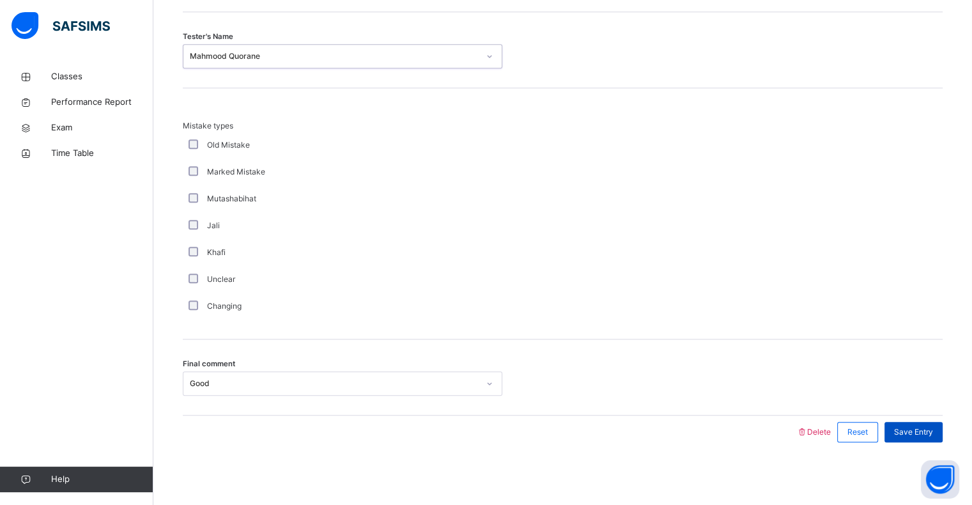
click at [924, 432] on span "Save Entry" at bounding box center [913, 432] width 39 height 12
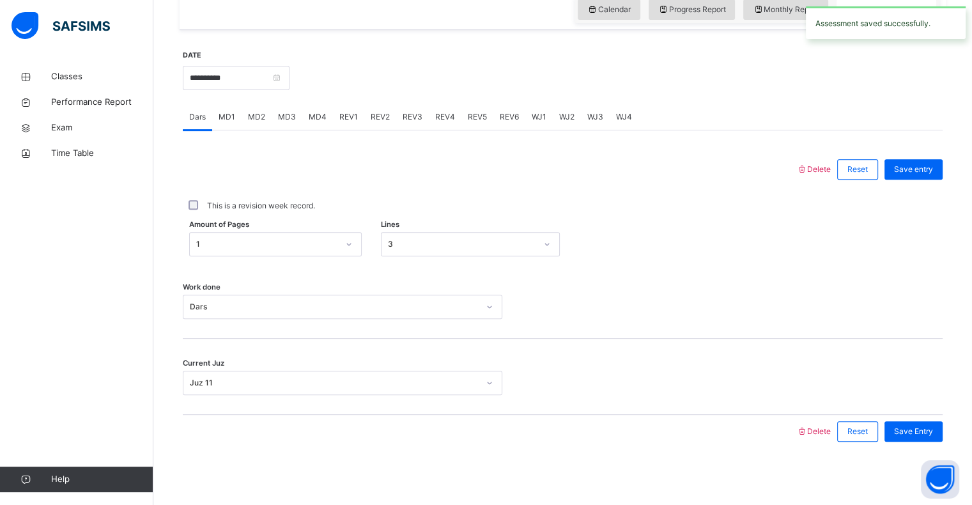
scroll to position [412, 0]
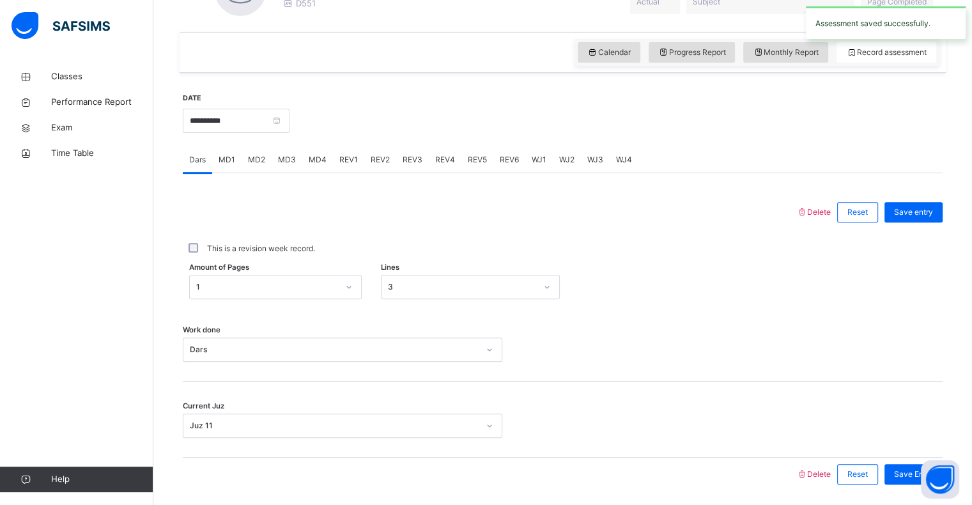
click at [353, 147] on div "**********" at bounding box center [563, 291] width 760 height 424
click at [348, 159] on span "REV1" at bounding box center [348, 160] width 19 height 12
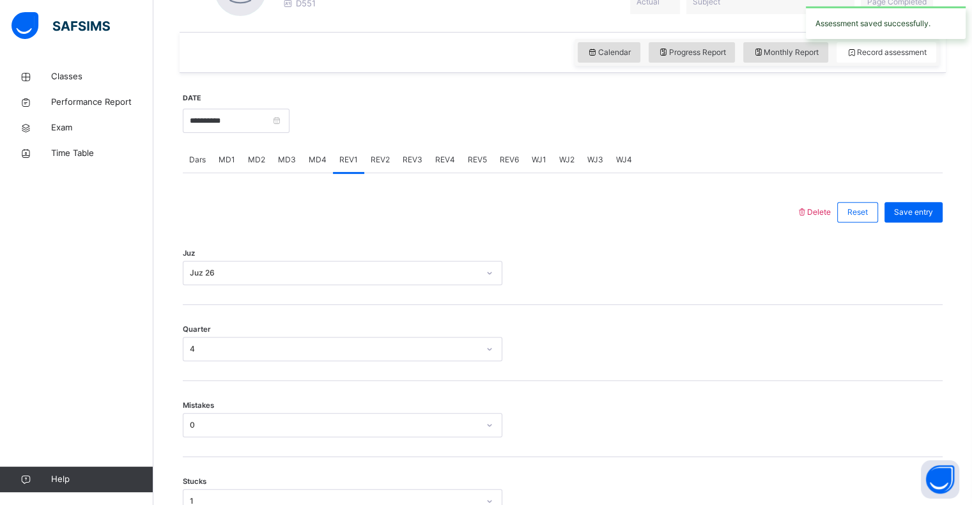
scroll to position [483, 0]
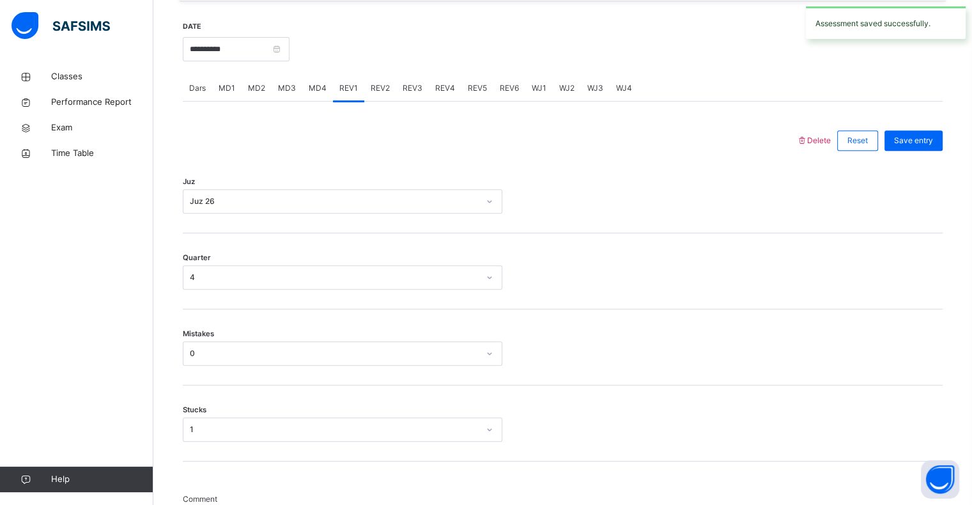
click at [362, 199] on div "Juz 26" at bounding box center [334, 202] width 289 height 12
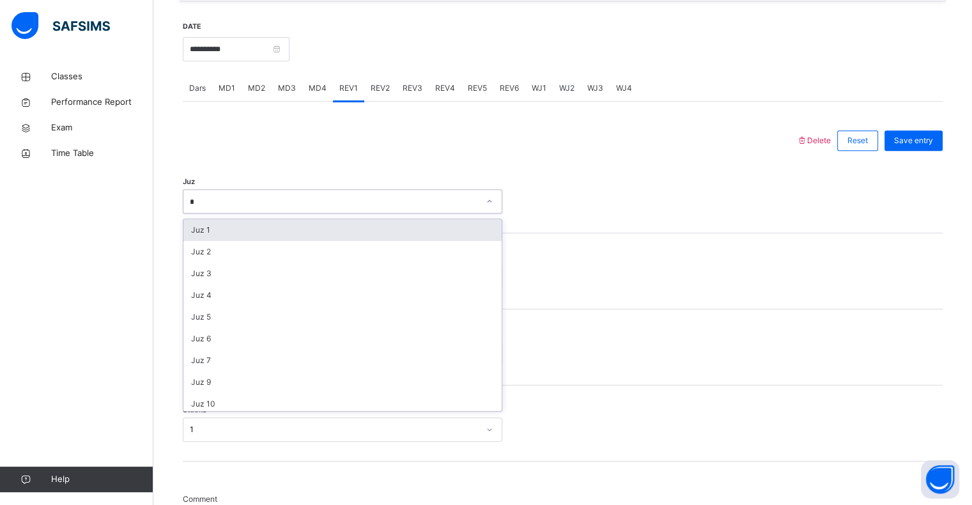
type input "**"
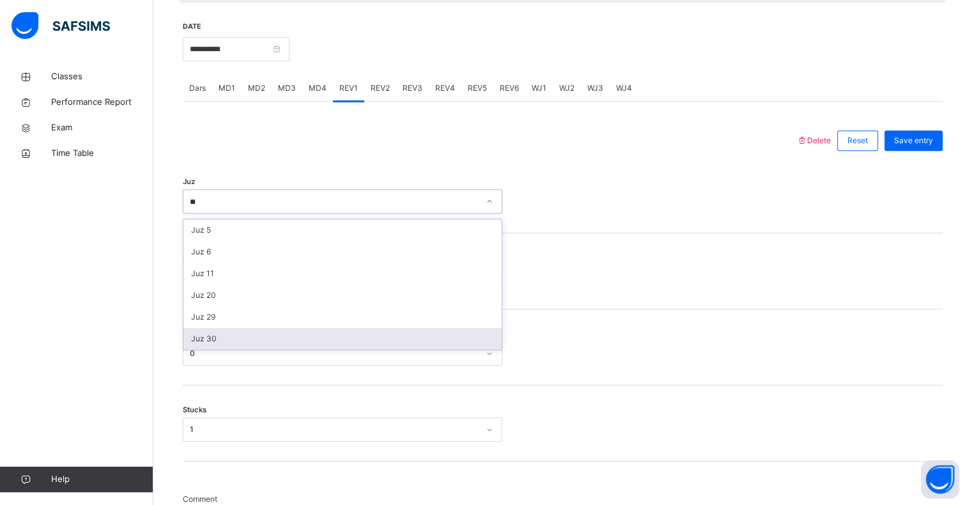
click at [331, 337] on div "Juz 30" at bounding box center [342, 339] width 318 height 22
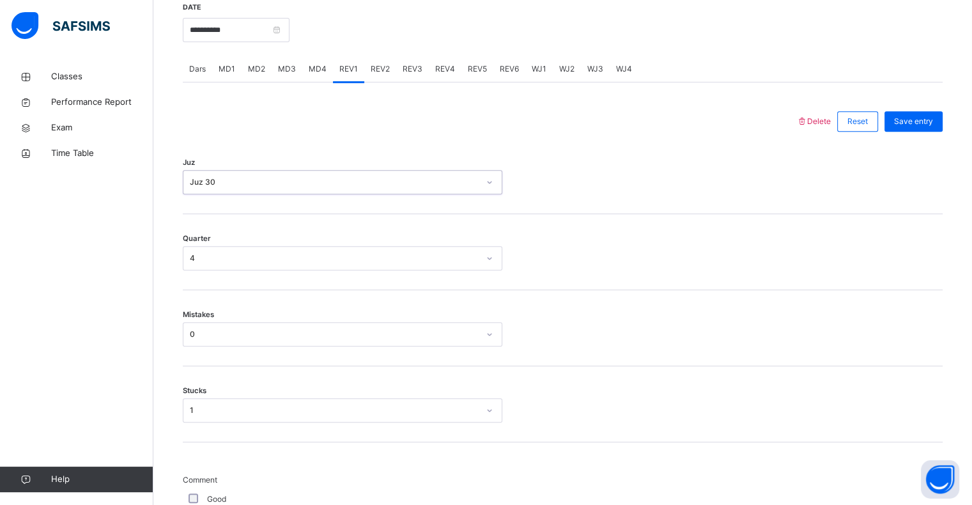
scroll to position [504, 0]
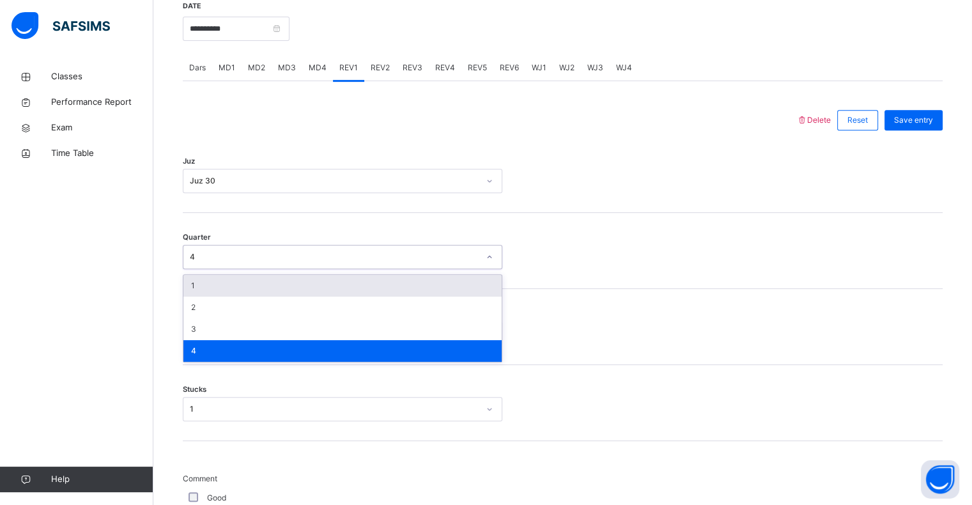
click at [276, 257] on div "4" at bounding box center [334, 257] width 289 height 12
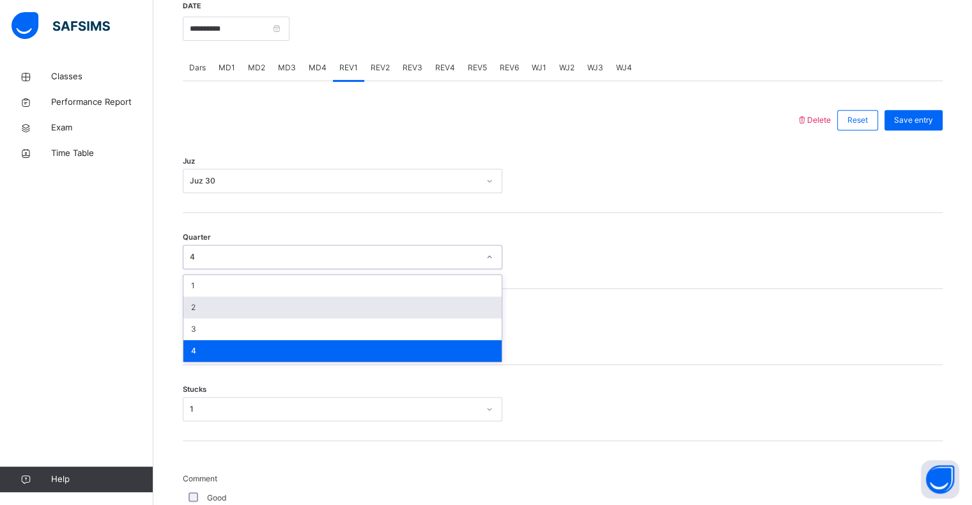
click at [243, 309] on div "2" at bounding box center [342, 308] width 318 height 22
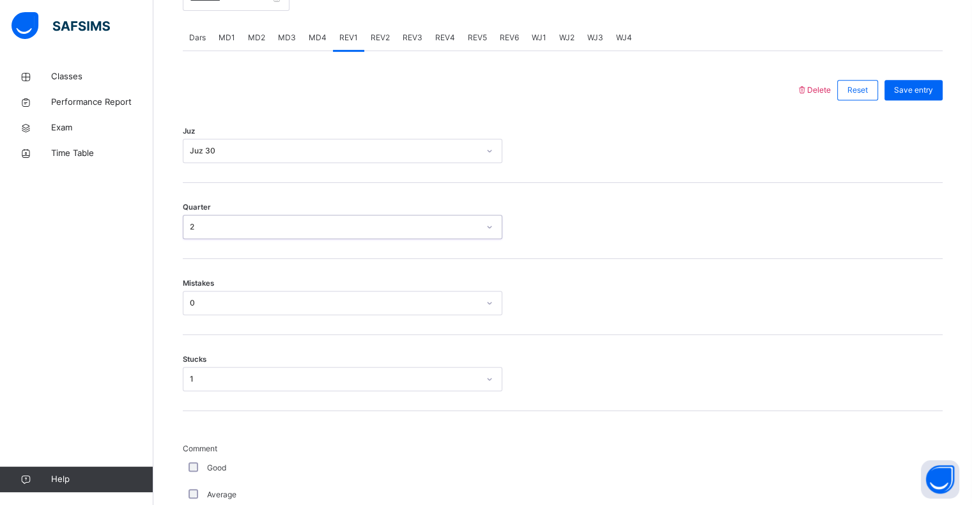
scroll to position [534, 0]
click at [245, 308] on div "0" at bounding box center [330, 303] width 294 height 20
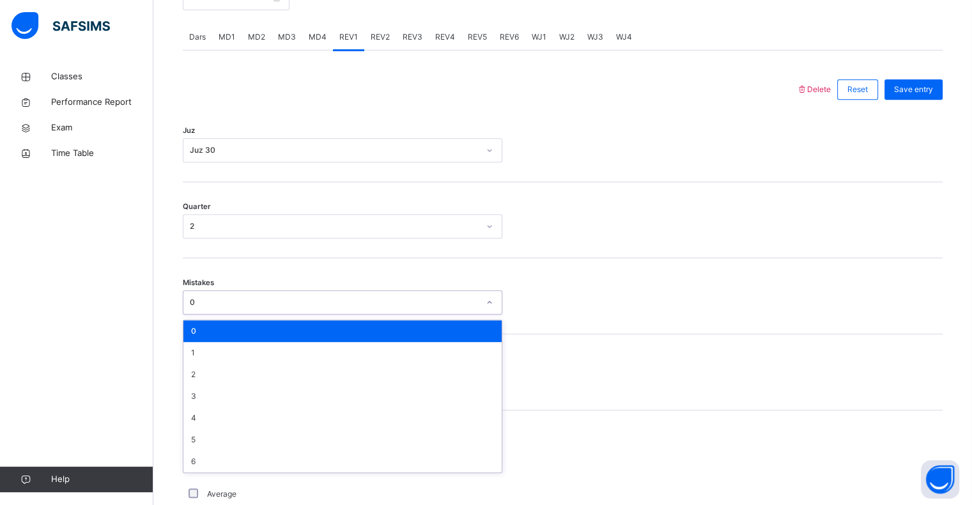
click at [240, 327] on div "0" at bounding box center [342, 331] width 318 height 22
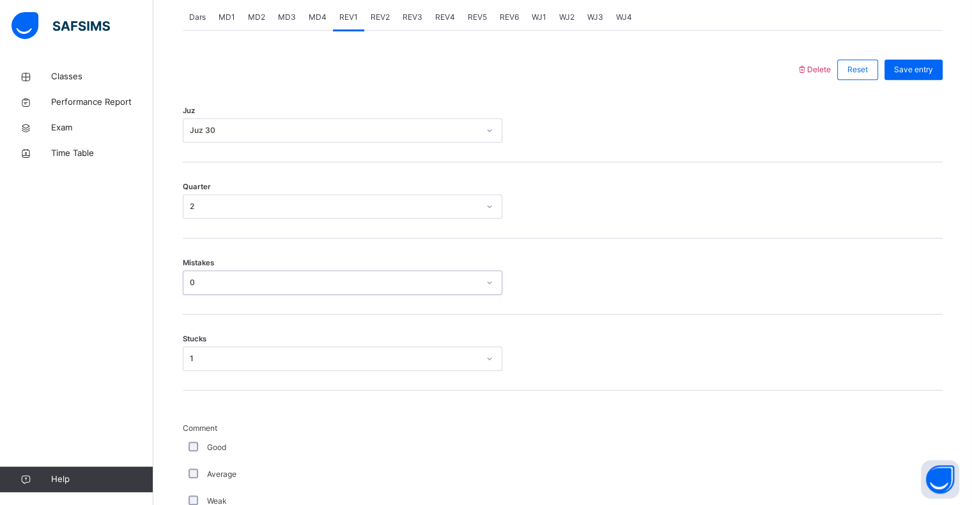
click at [218, 371] on div "1" at bounding box center [343, 358] width 320 height 24
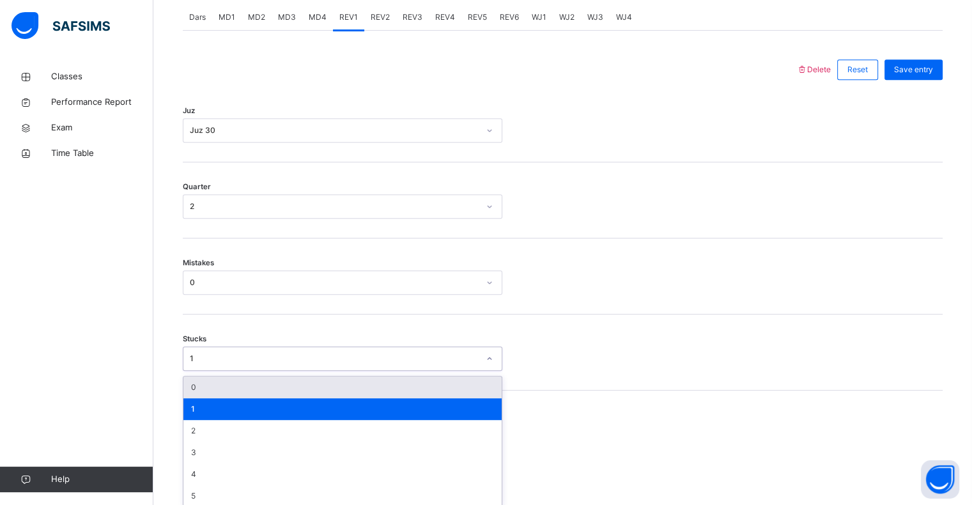
scroll to position [561, 0]
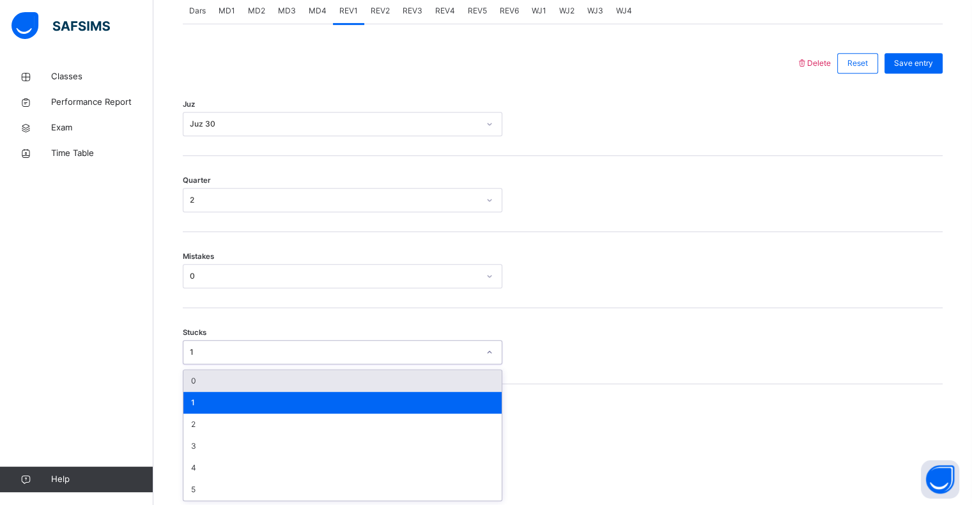
click at [212, 384] on div "0" at bounding box center [342, 381] width 318 height 22
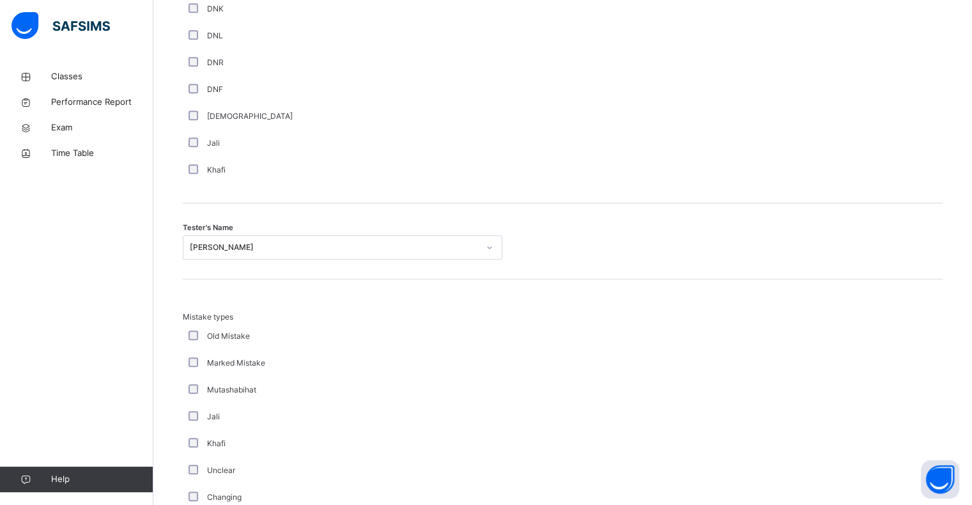
scroll to position [1153, 0]
click at [272, 242] on div "[PERSON_NAME]" at bounding box center [334, 248] width 289 height 12
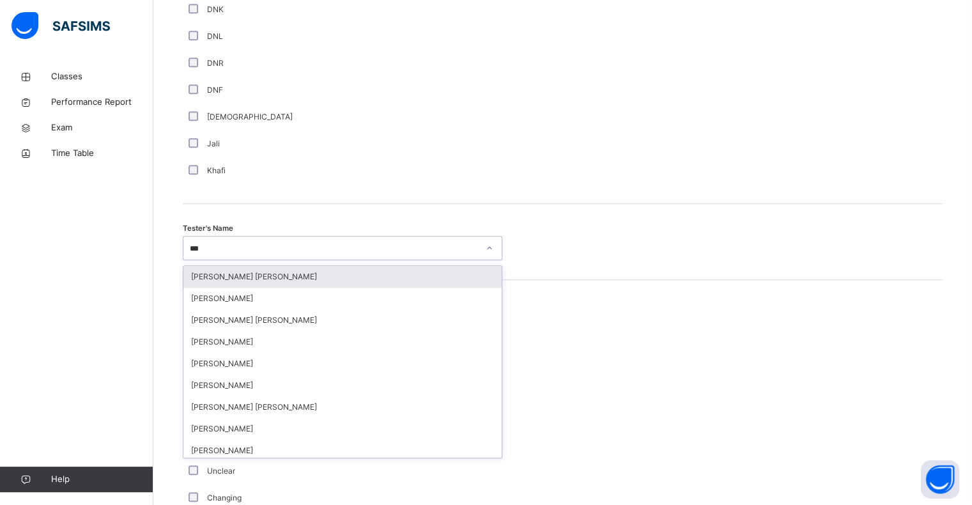
type input "****"
click at [265, 276] on div "[PERSON_NAME] [PERSON_NAME]" at bounding box center [342, 277] width 318 height 22
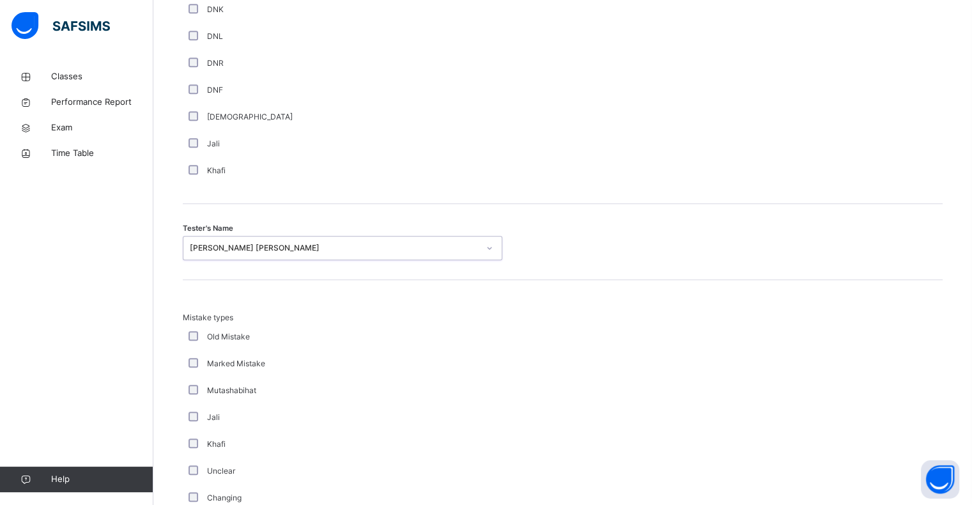
scroll to position [1345, 0]
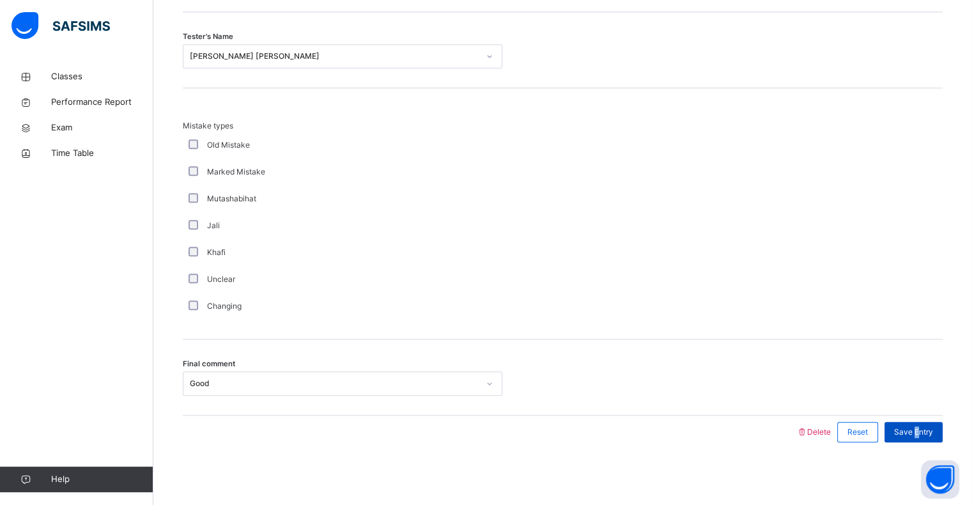
click at [926, 431] on span "Save Entry" at bounding box center [913, 432] width 39 height 12
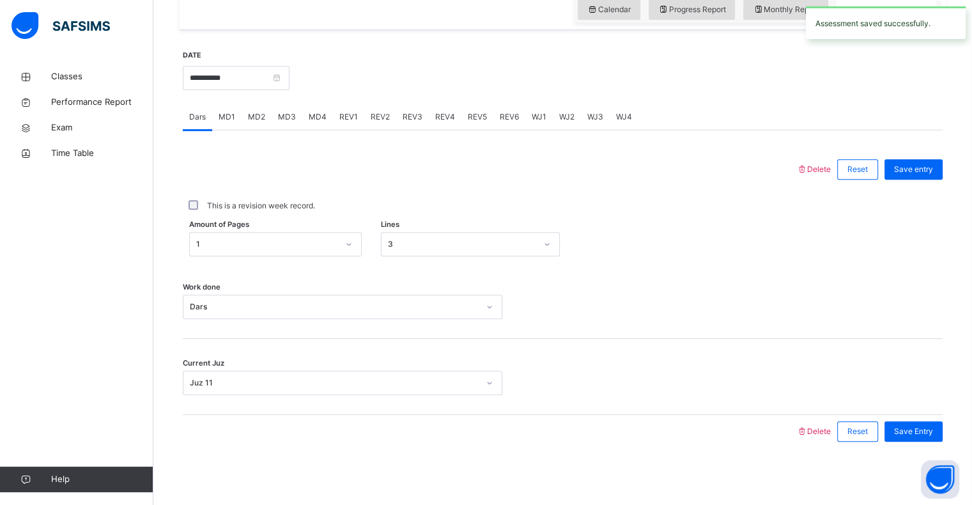
scroll to position [384, 0]
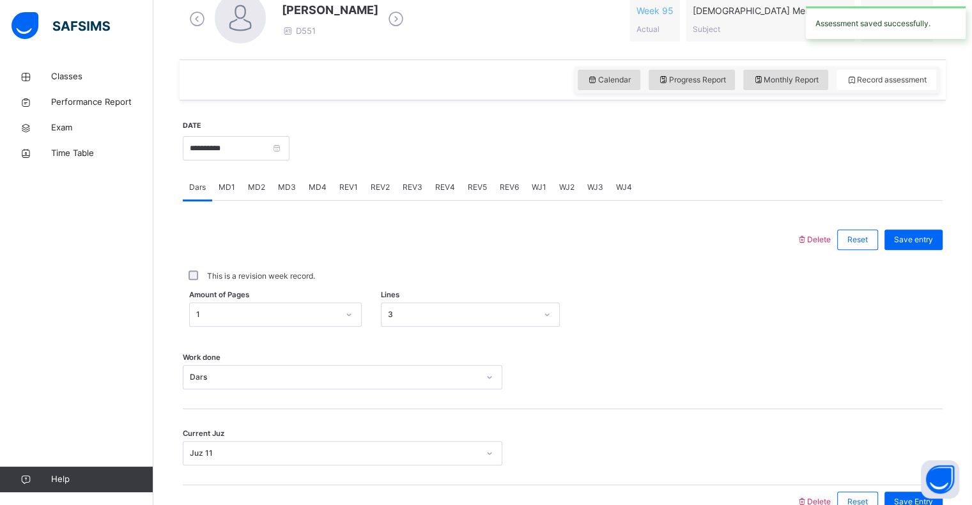
click at [375, 187] on span "REV2" at bounding box center [380, 188] width 19 height 12
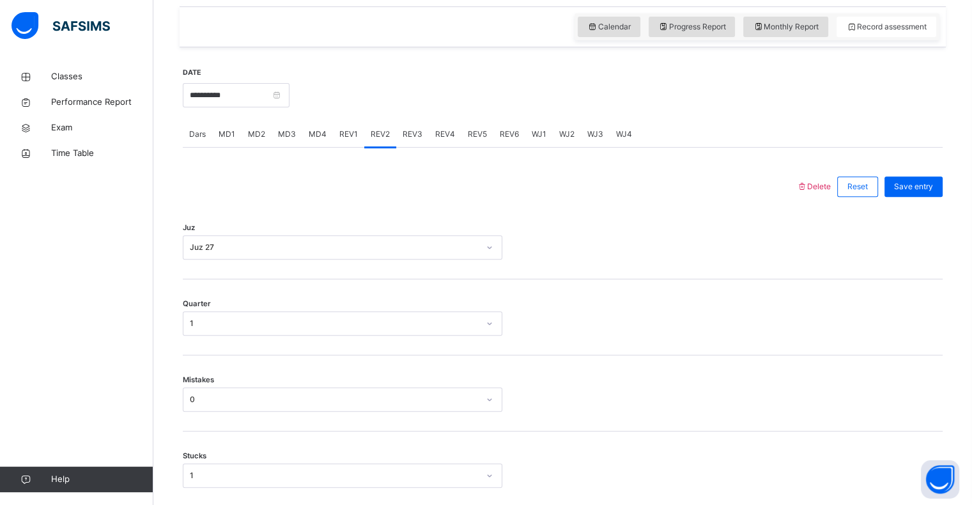
scroll to position [446, 0]
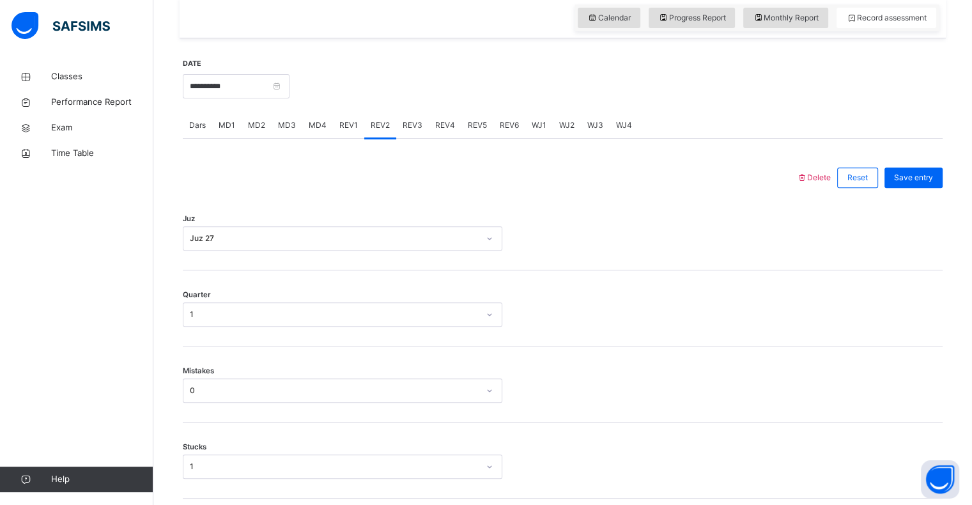
click at [344, 242] on div "Juz 27" at bounding box center [334, 239] width 289 height 12
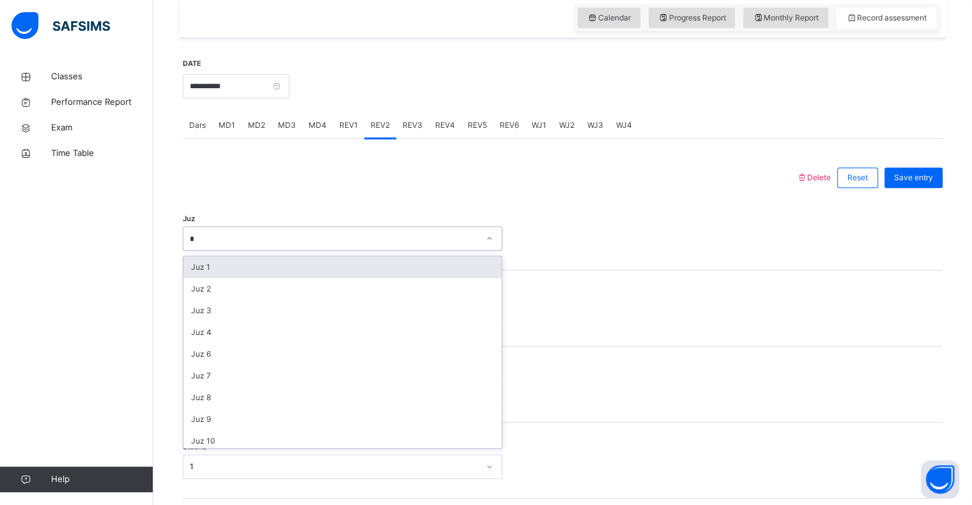
type input "**"
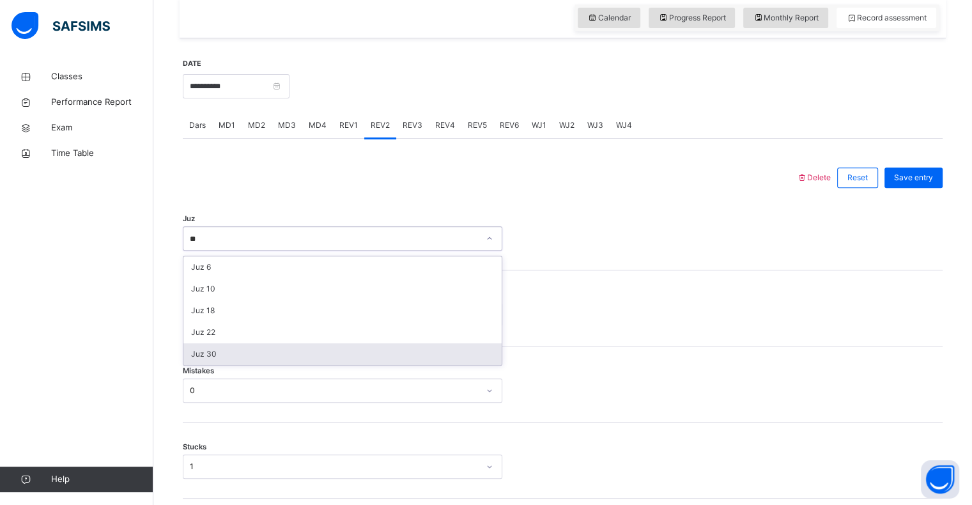
click at [286, 354] on div "Juz 30" at bounding box center [342, 354] width 318 height 22
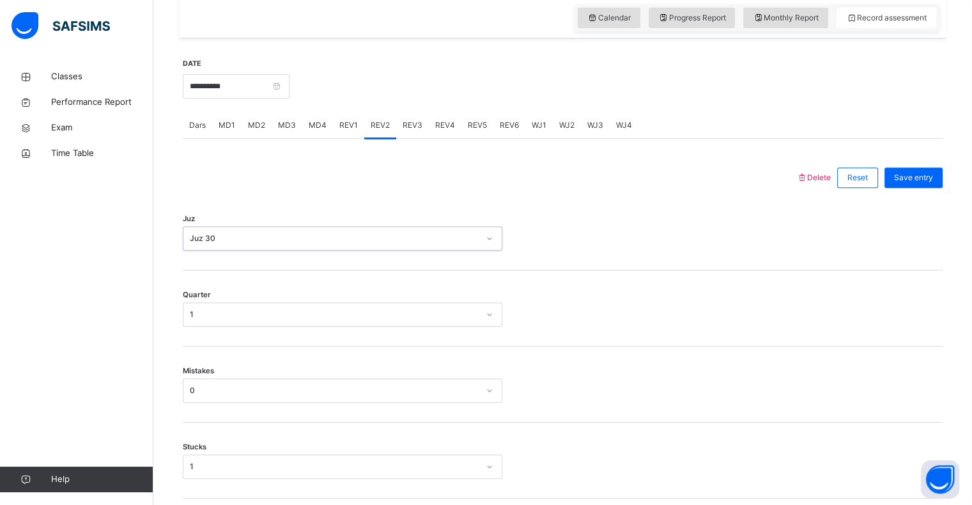
scroll to position [481, 0]
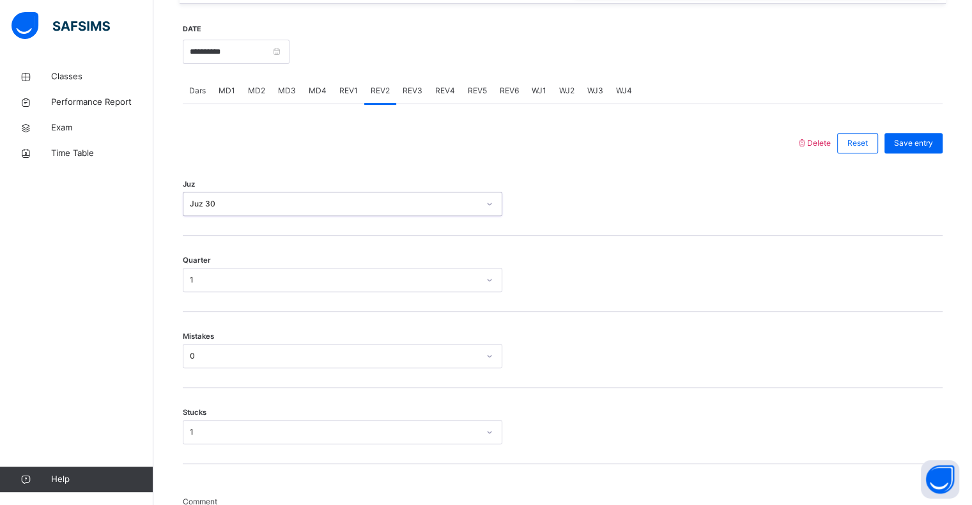
click at [244, 280] on div "1" at bounding box center [334, 280] width 289 height 12
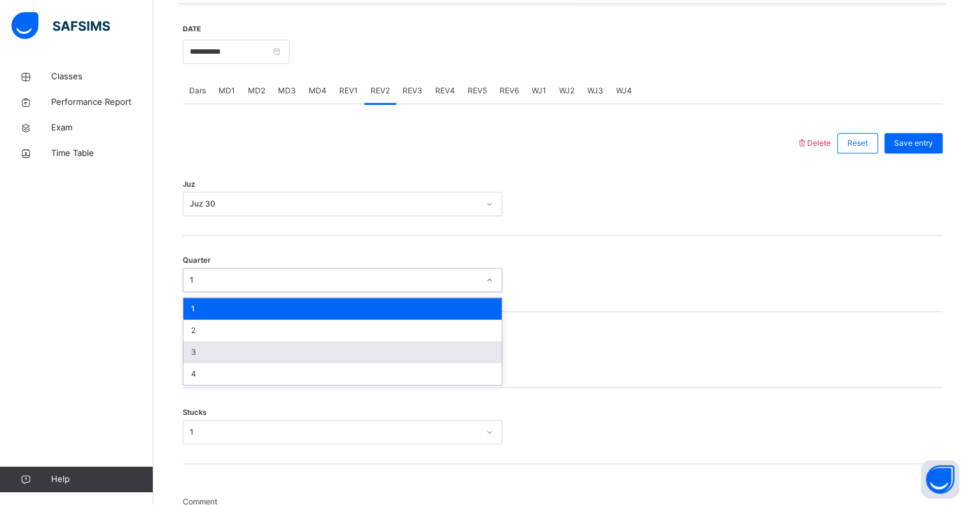
click at [232, 354] on div "3" at bounding box center [342, 352] width 318 height 22
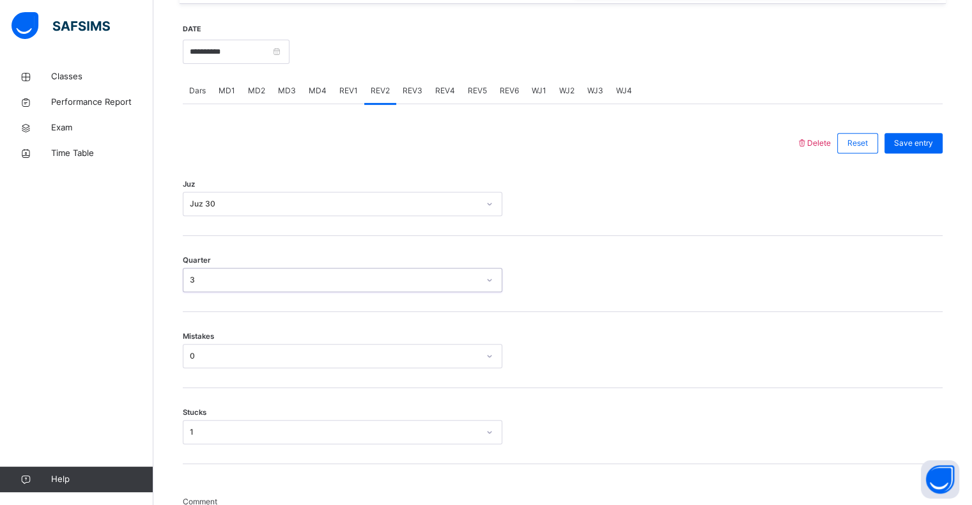
scroll to position [536, 0]
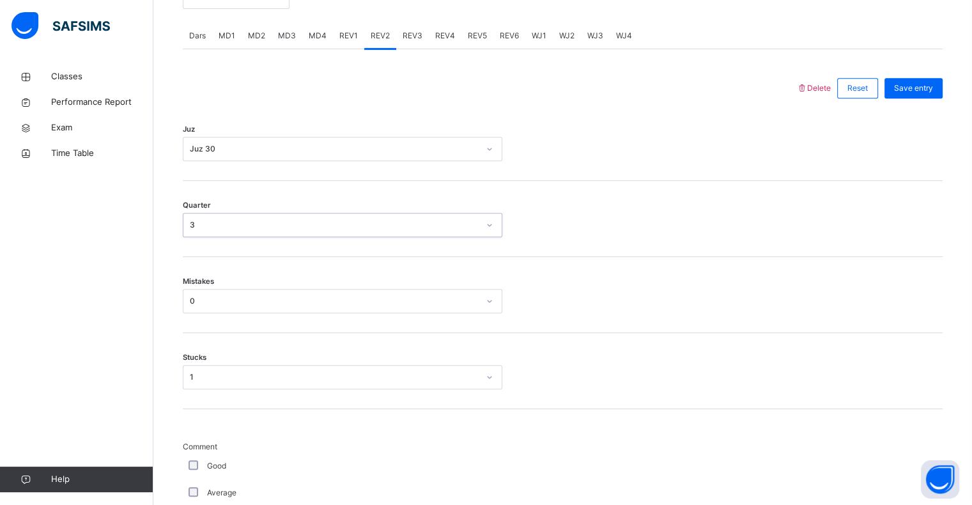
click at [212, 307] on div "0" at bounding box center [330, 302] width 294 height 20
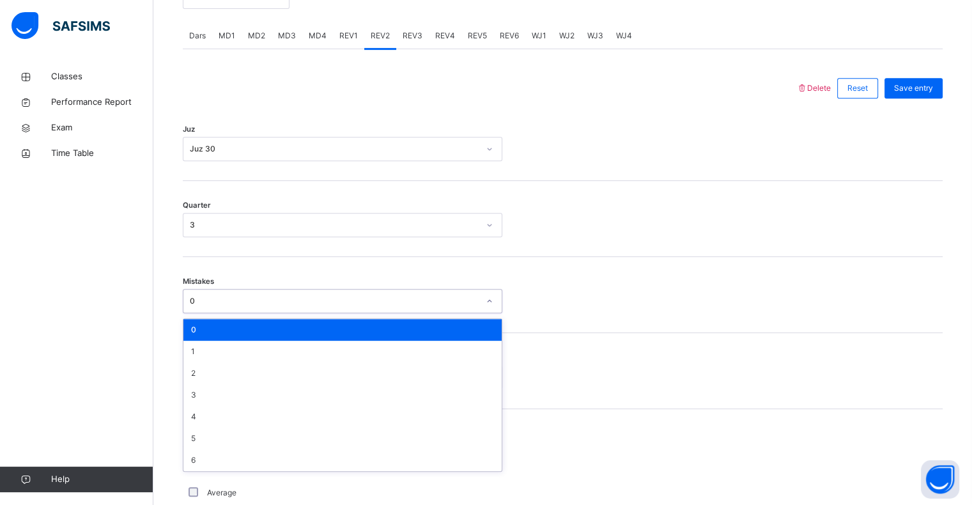
click at [210, 322] on div "0" at bounding box center [342, 330] width 318 height 22
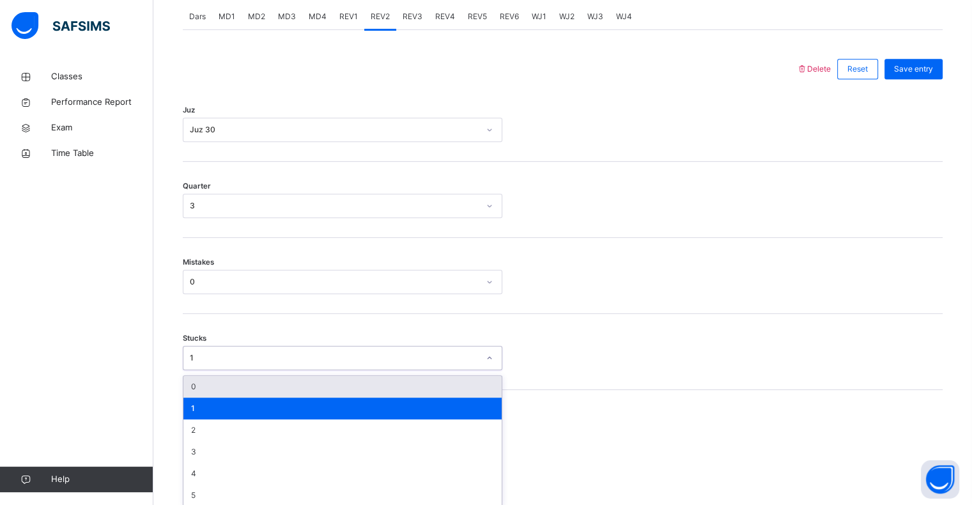
click at [212, 370] on div "option 0 focused, 1 of 6. 6 results available. Use Up and Down to choose option…" at bounding box center [343, 358] width 320 height 24
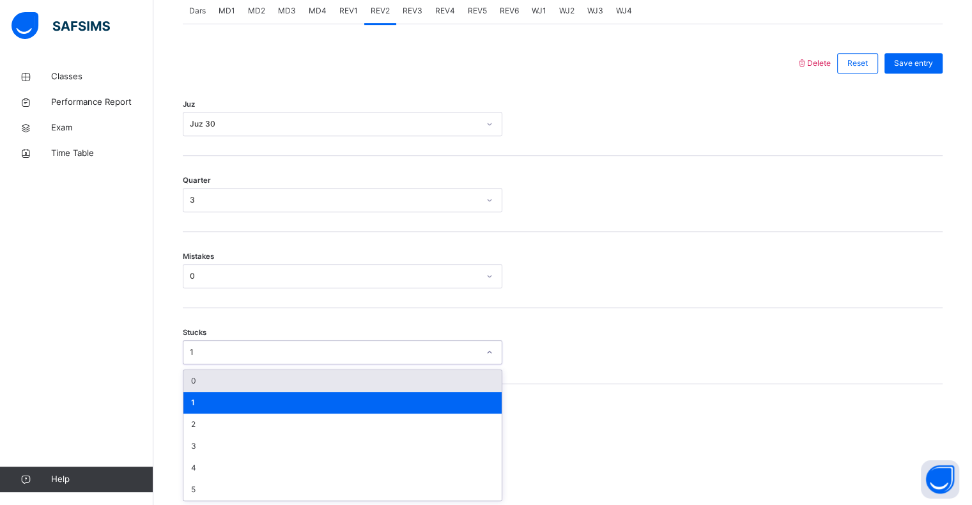
click at [208, 382] on div "0" at bounding box center [342, 381] width 318 height 22
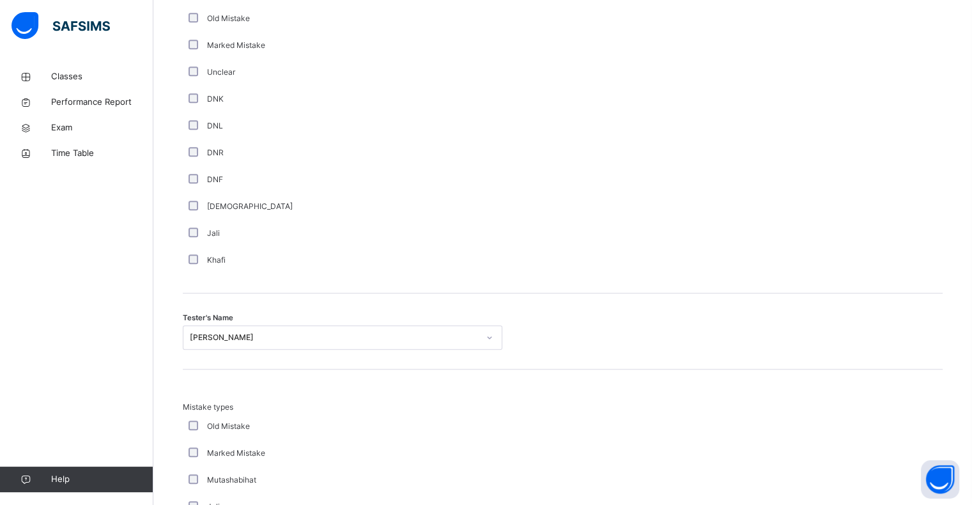
click at [247, 350] on div "[PERSON_NAME]" at bounding box center [343, 337] width 320 height 24
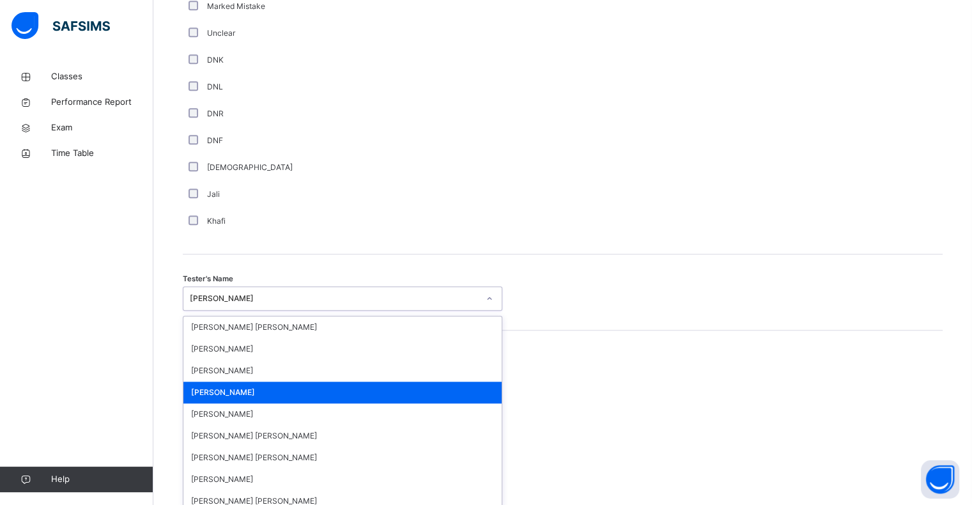
scroll to position [1110, 0]
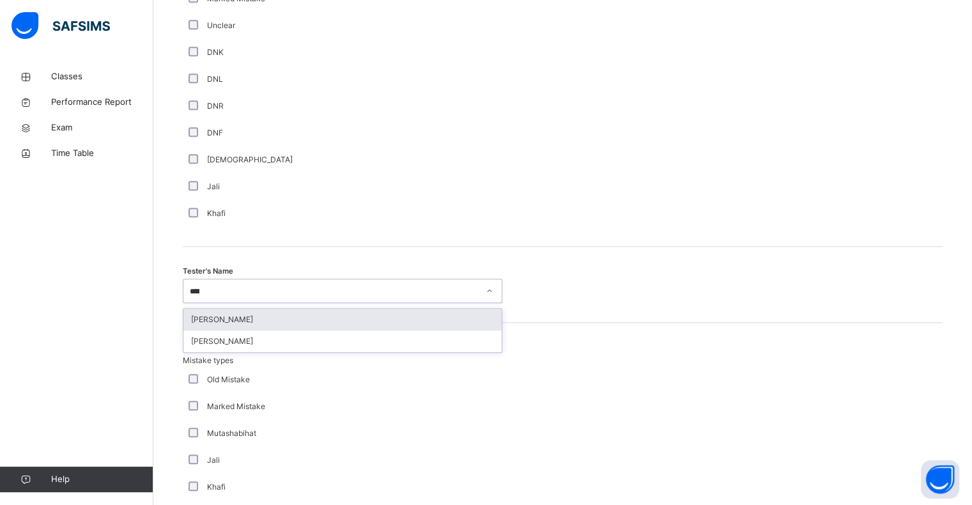
type input "*****"
click at [234, 323] on div "[PERSON_NAME]" at bounding box center [342, 320] width 318 height 22
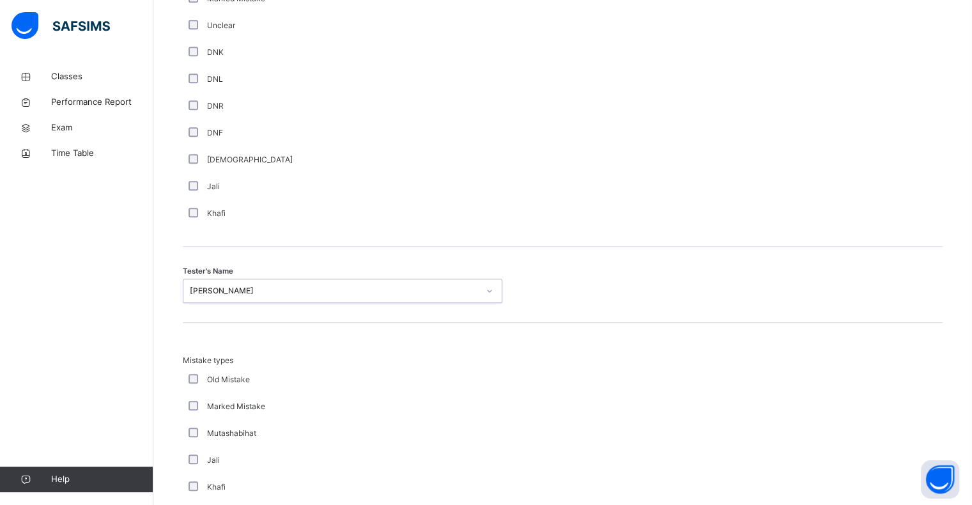
scroll to position [1345, 0]
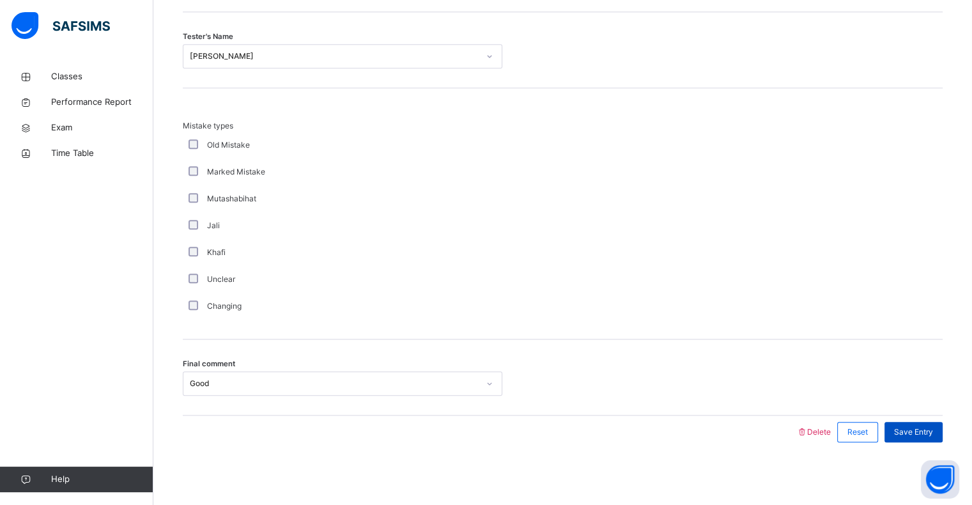
click at [915, 433] on span "Save Entry" at bounding box center [913, 432] width 39 height 12
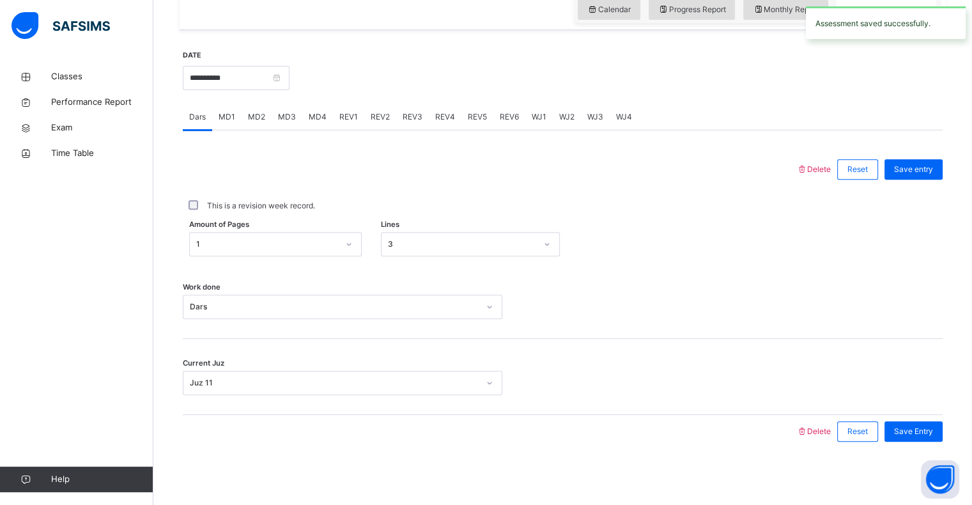
scroll to position [387, 0]
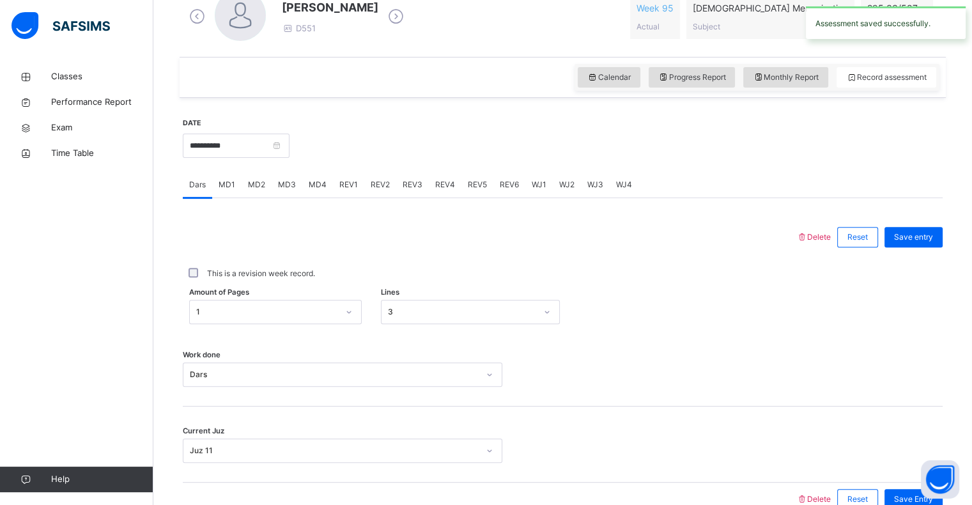
click at [436, 179] on span "REV4" at bounding box center [445, 185] width 20 height 12
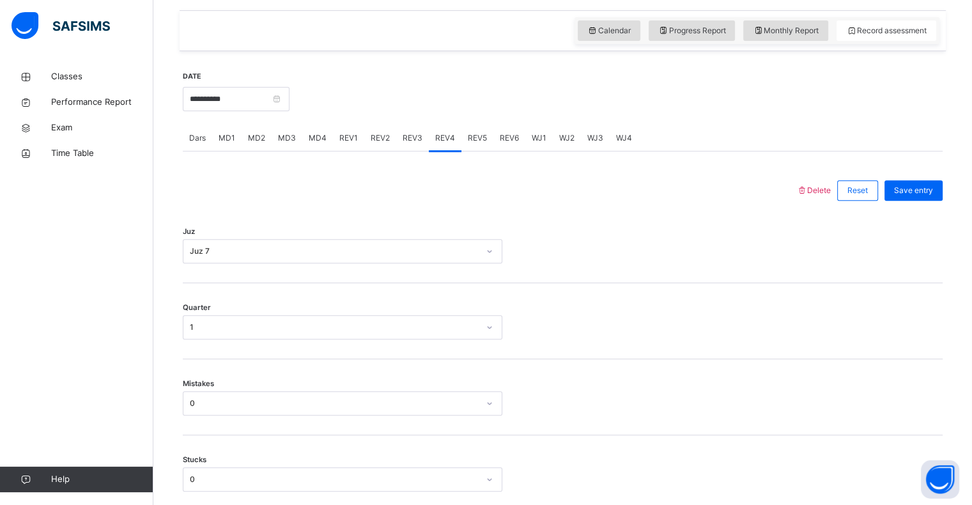
scroll to position [436, 0]
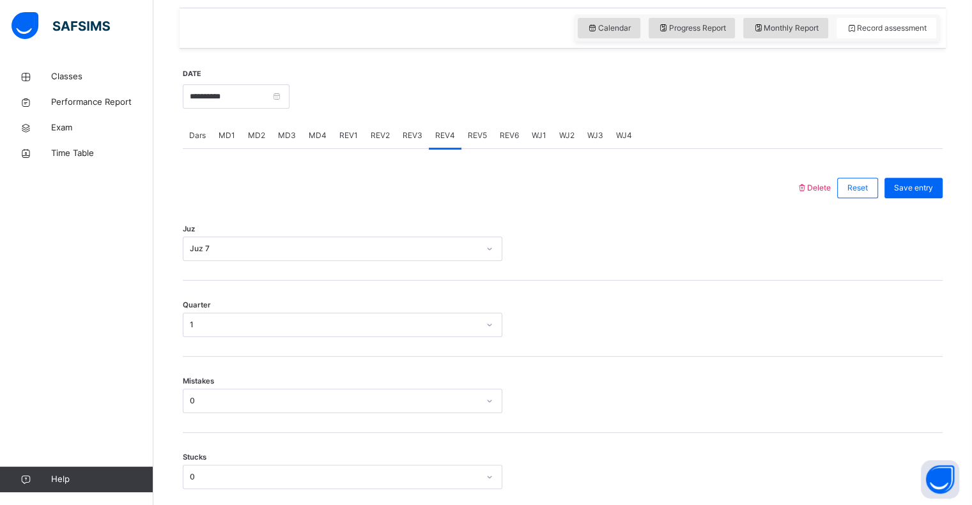
click at [407, 132] on span "REV3" at bounding box center [413, 136] width 20 height 12
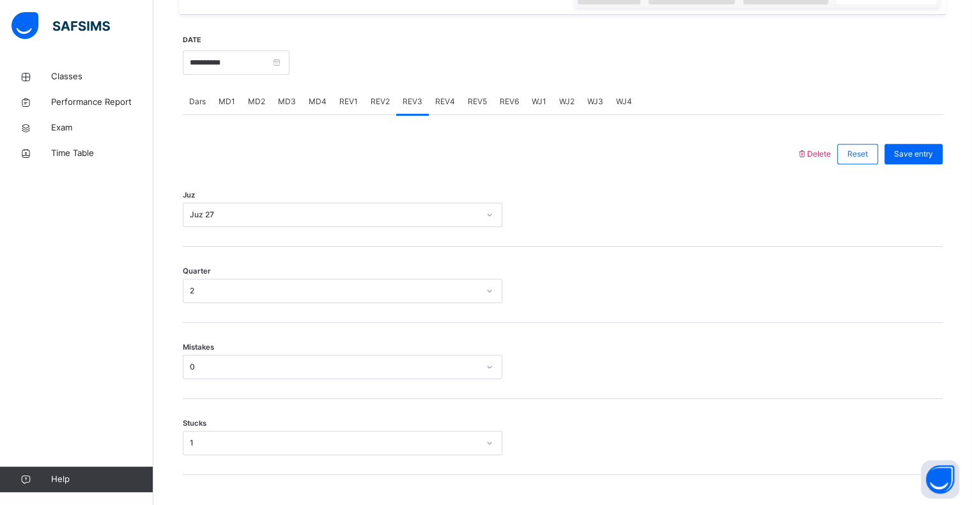
scroll to position [471, 0]
click at [315, 216] on div "Juz 27" at bounding box center [330, 215] width 294 height 20
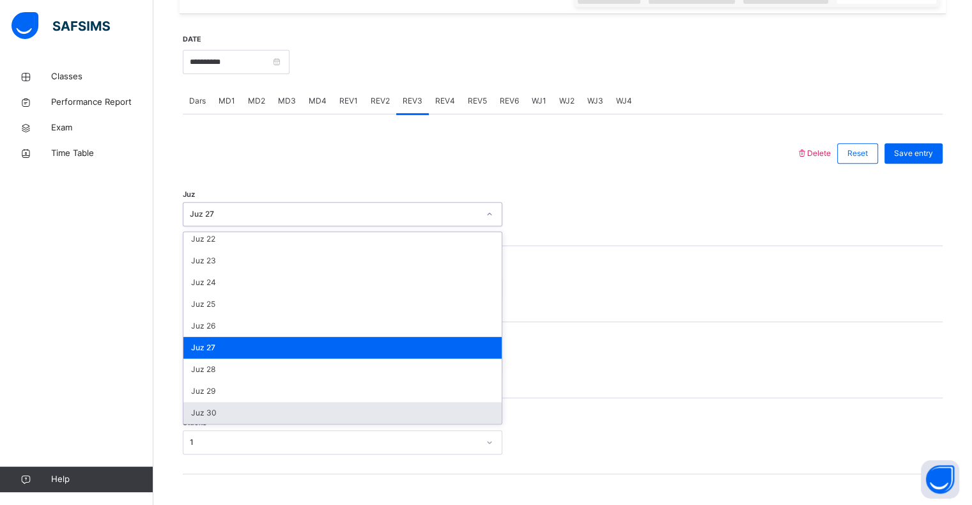
scroll to position [460, 0]
click at [228, 407] on div "Juz 30" at bounding box center [342, 414] width 318 height 22
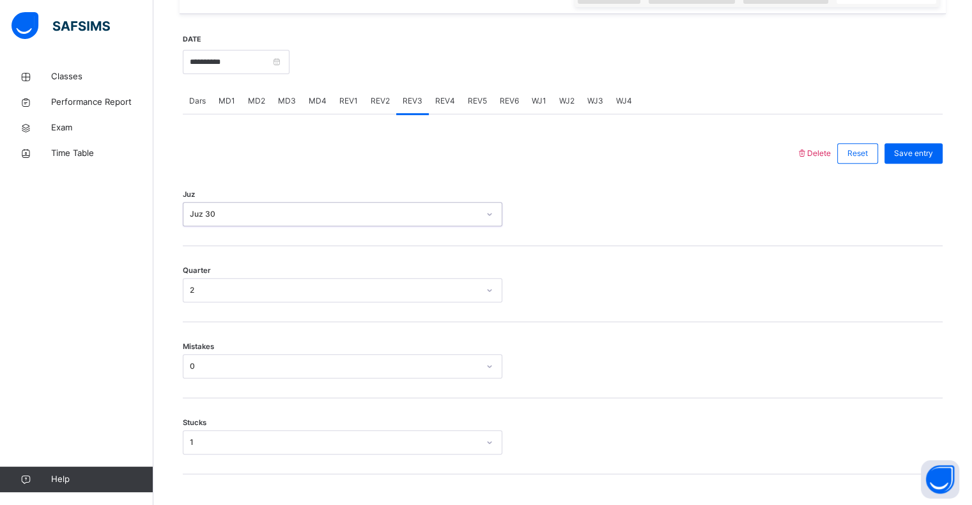
scroll to position [490, 0]
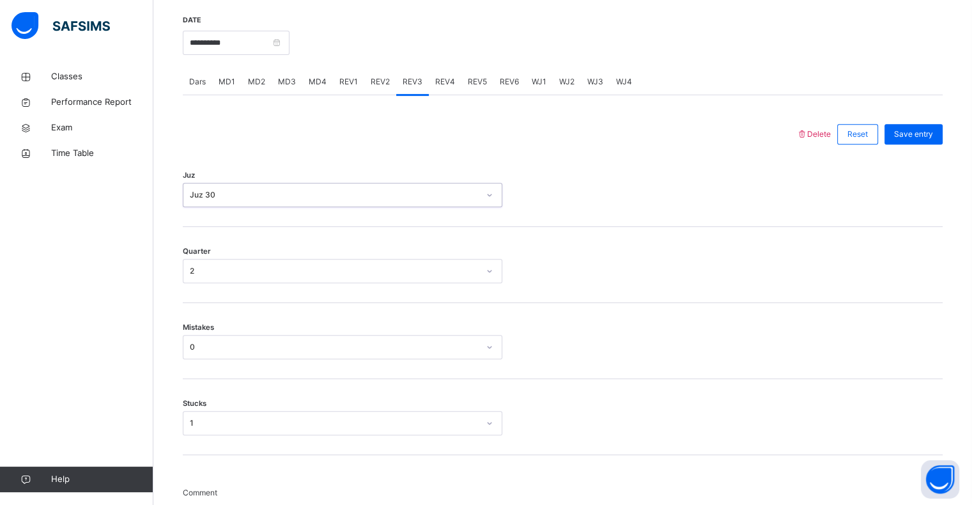
click at [225, 267] on div "2" at bounding box center [334, 271] width 289 height 12
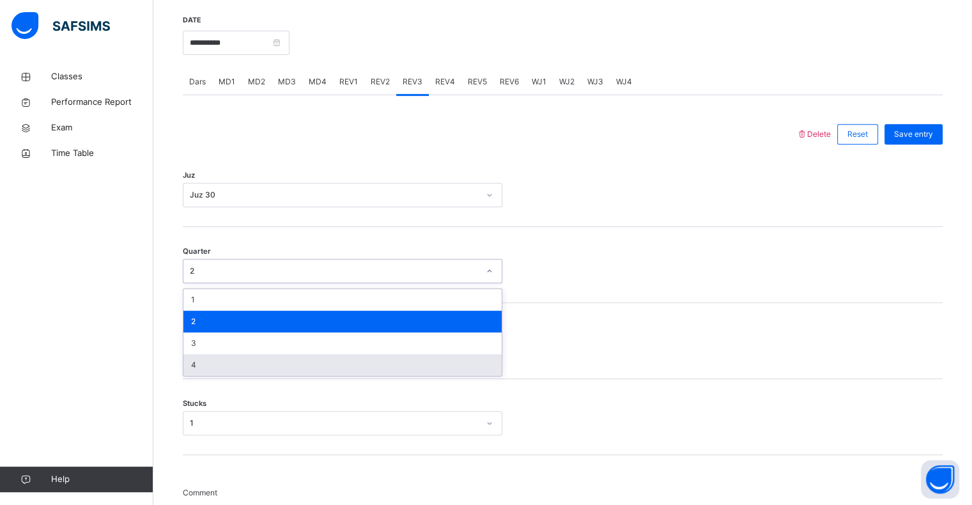
click at [222, 359] on div "4" at bounding box center [342, 365] width 318 height 22
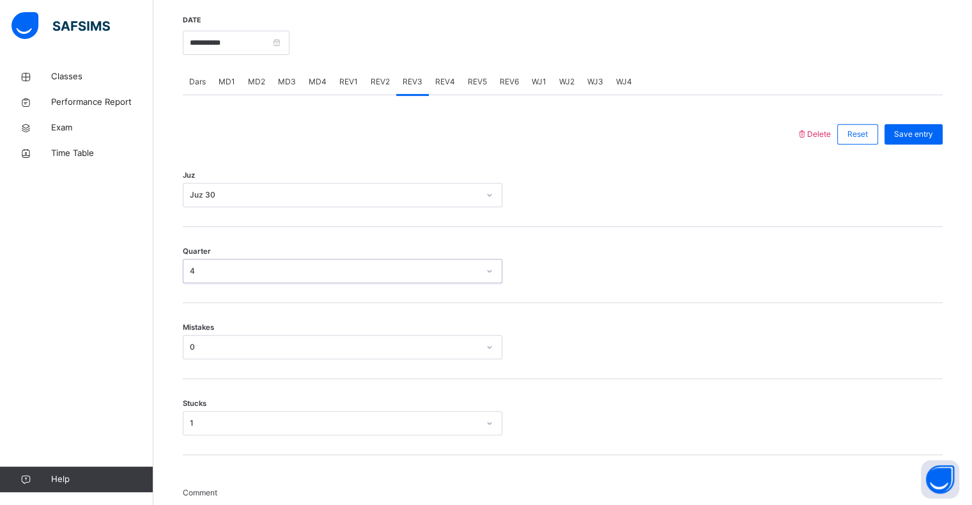
scroll to position [529, 0]
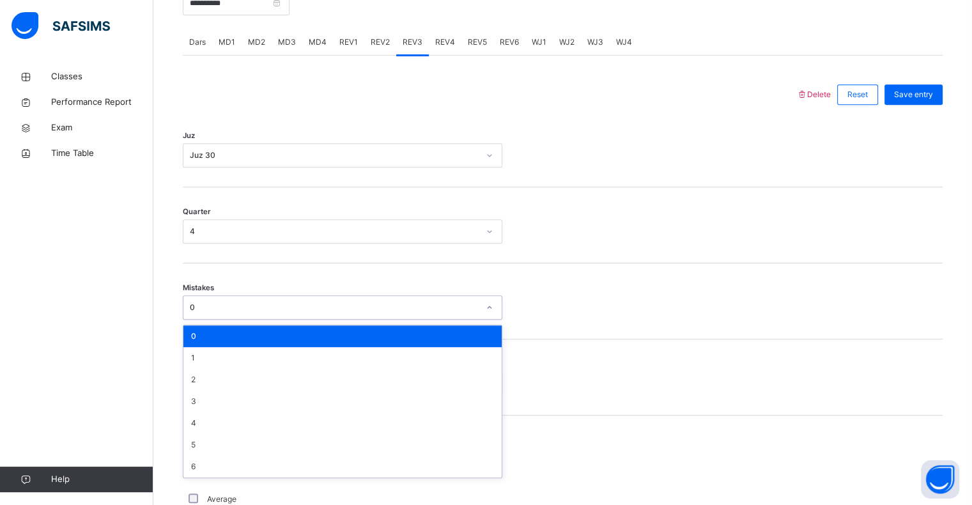
click at [252, 309] on div "0" at bounding box center [334, 308] width 289 height 12
click at [240, 335] on div "0" at bounding box center [342, 336] width 318 height 22
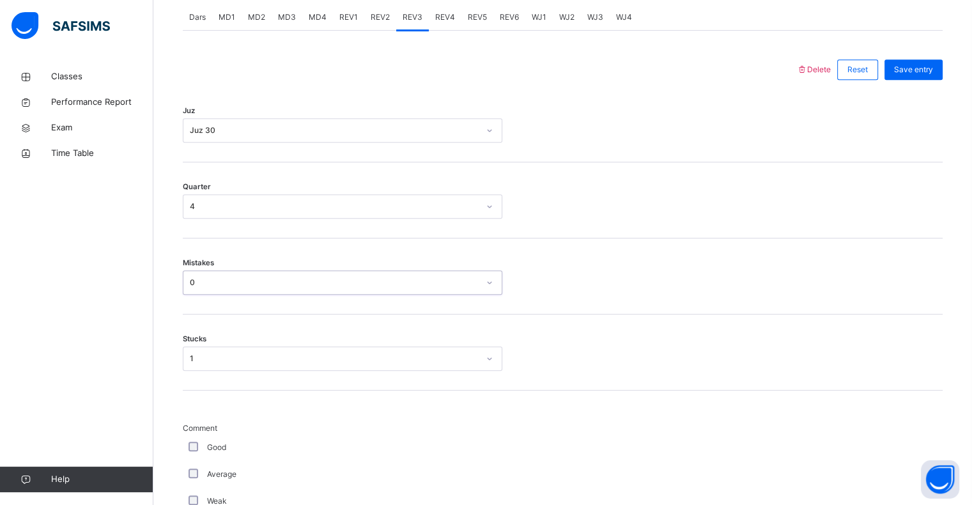
click at [226, 371] on div "1" at bounding box center [343, 358] width 320 height 24
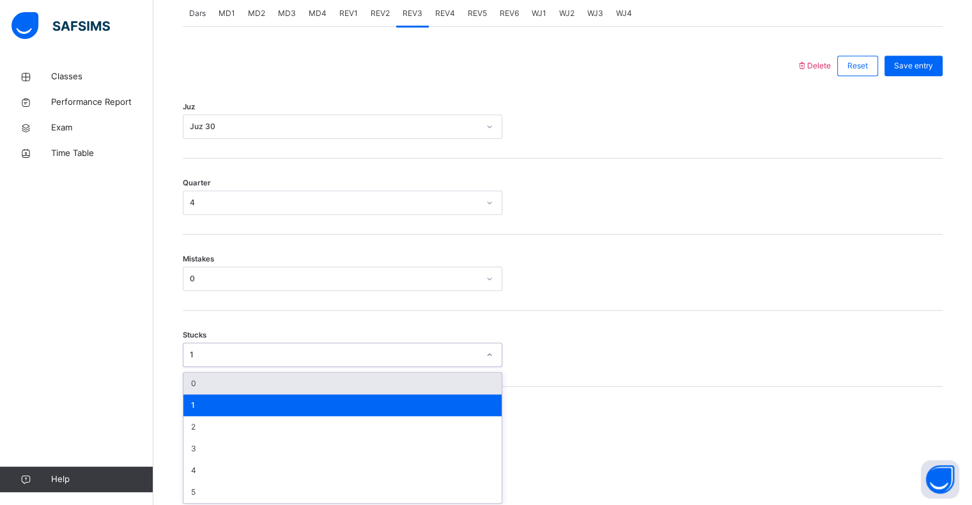
scroll to position [561, 0]
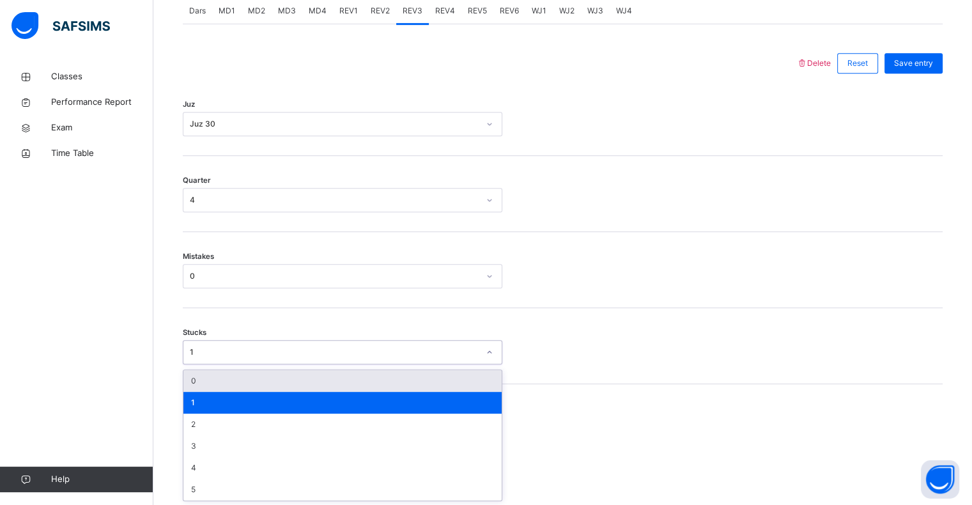
click at [223, 382] on div "0" at bounding box center [342, 381] width 318 height 22
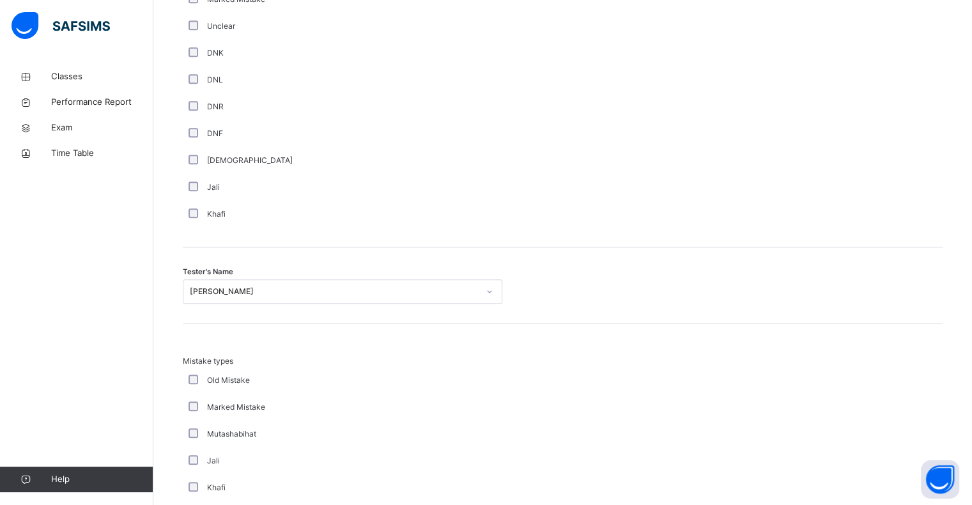
scroll to position [1110, 0]
click at [219, 293] on div "[PERSON_NAME]" at bounding box center [334, 291] width 289 height 12
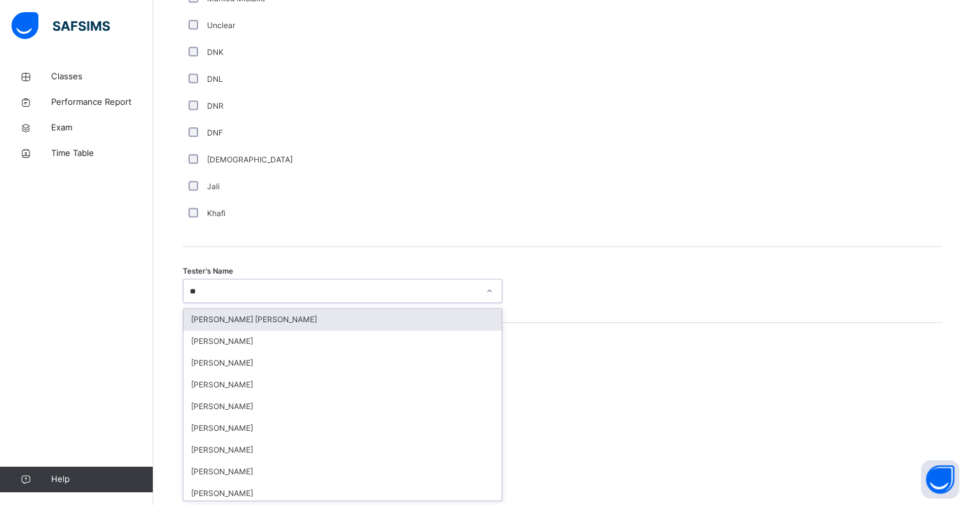
type input "***"
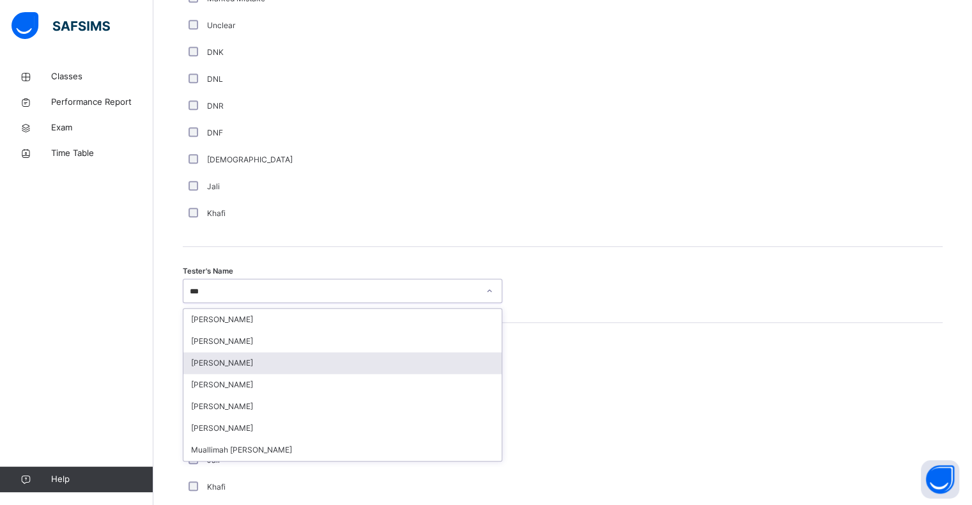
click at [217, 362] on div "[PERSON_NAME]" at bounding box center [342, 363] width 318 height 22
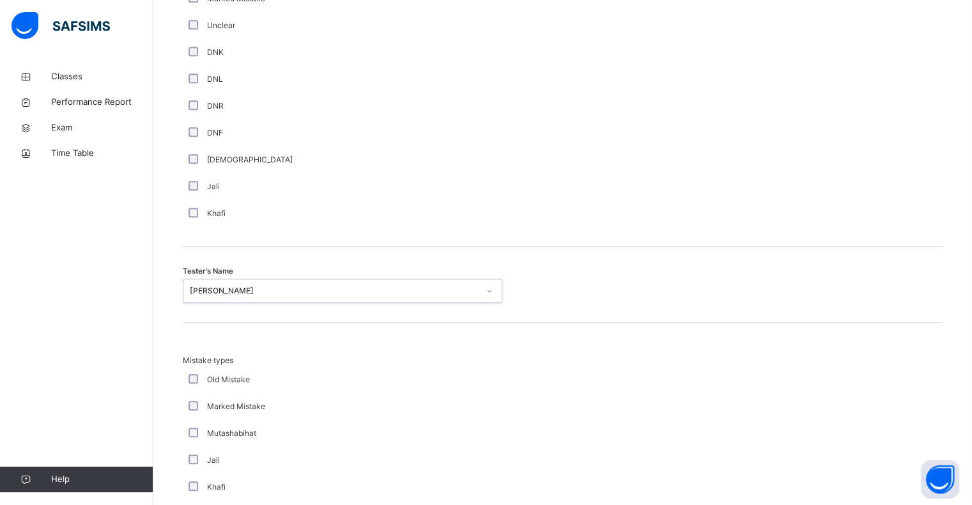
scroll to position [1345, 0]
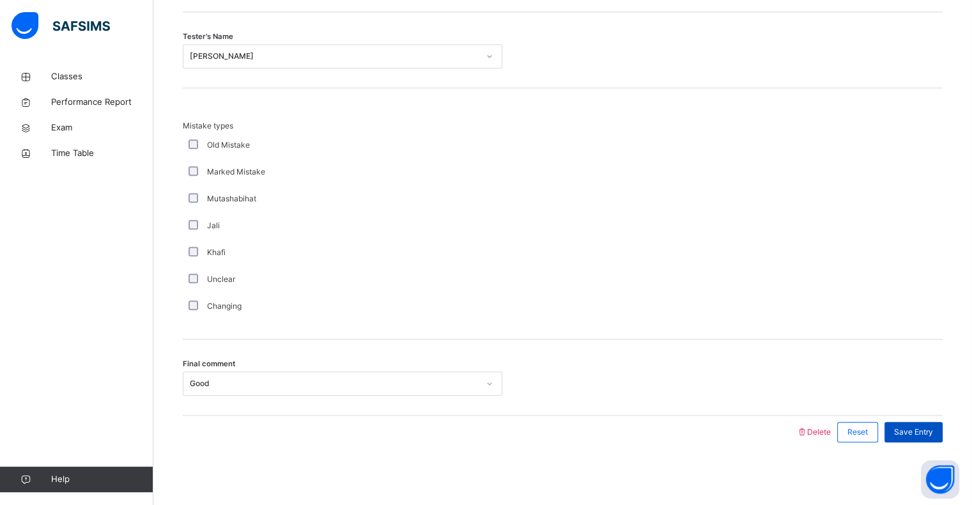
click at [922, 428] on span "Save Entry" at bounding box center [913, 432] width 39 height 12
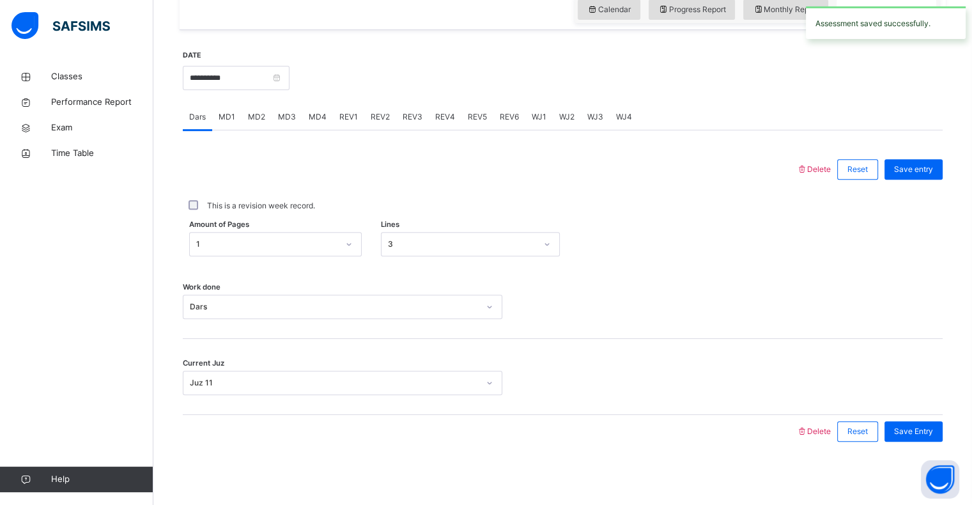
scroll to position [426, 0]
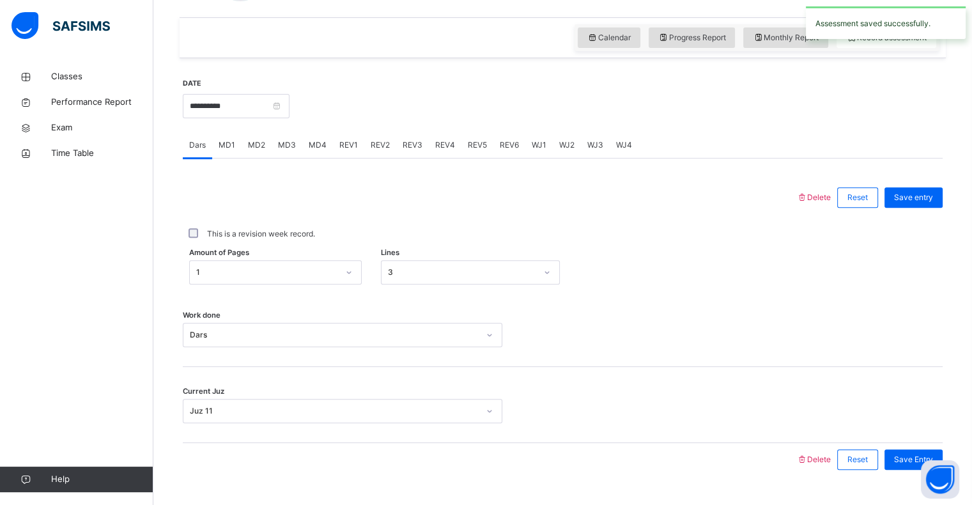
click at [449, 139] on div "REV4" at bounding box center [445, 145] width 33 height 26
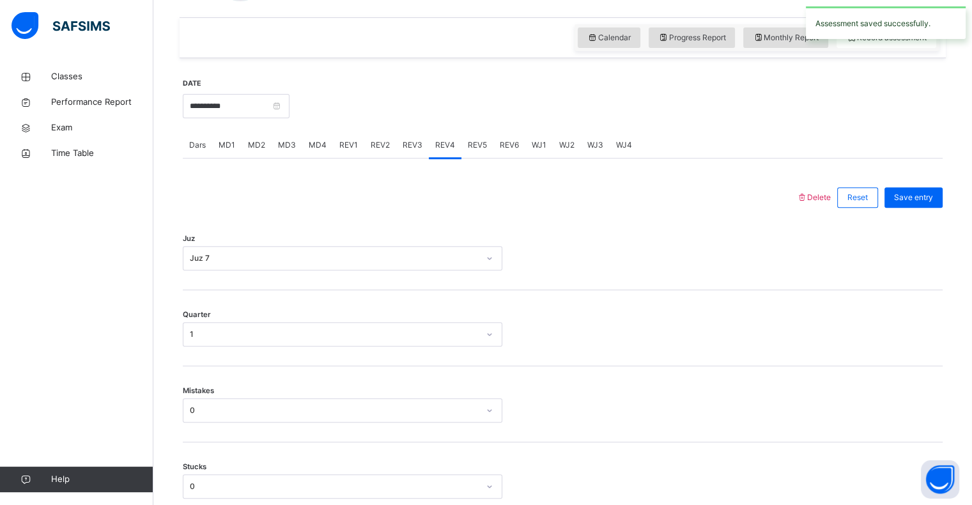
click at [490, 188] on div at bounding box center [489, 197] width 601 height 33
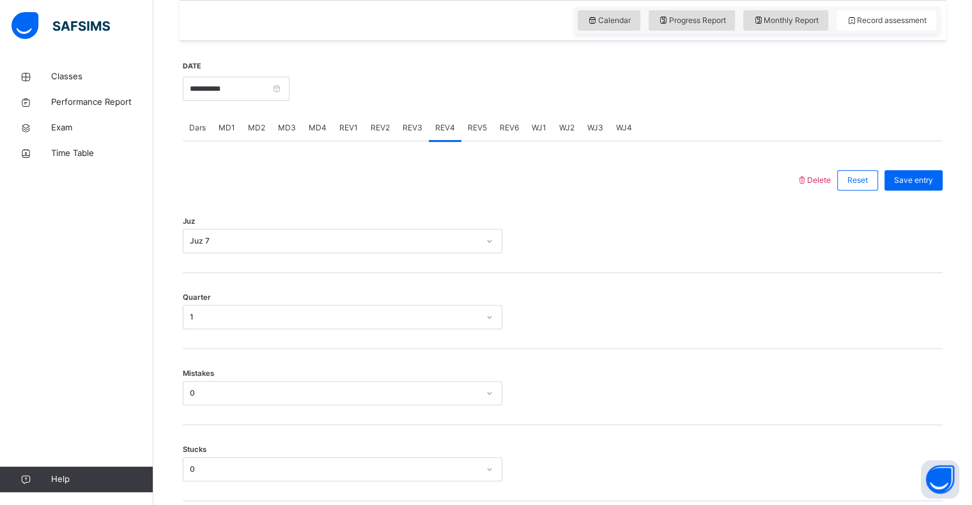
scroll to position [444, 0]
click at [302, 317] on div "1" at bounding box center [334, 317] width 289 height 12
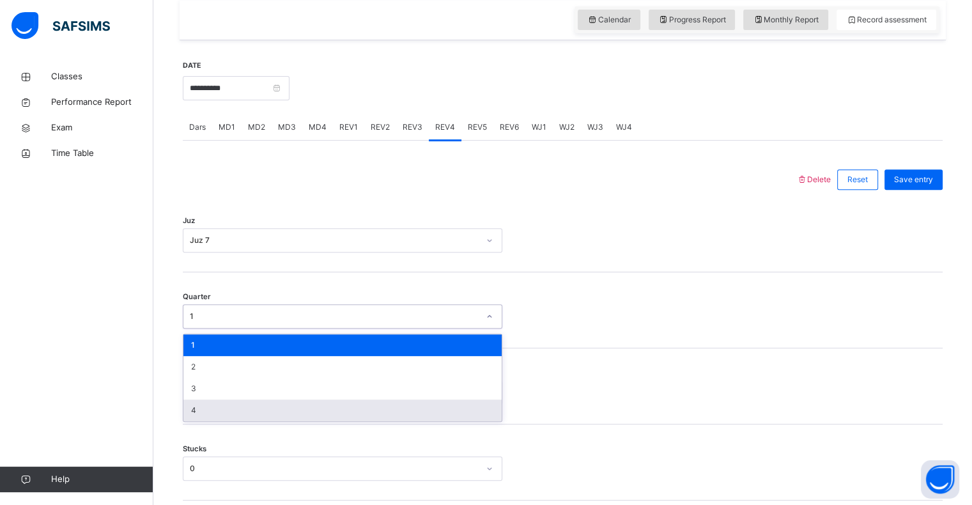
click at [221, 408] on div "4" at bounding box center [342, 411] width 318 height 22
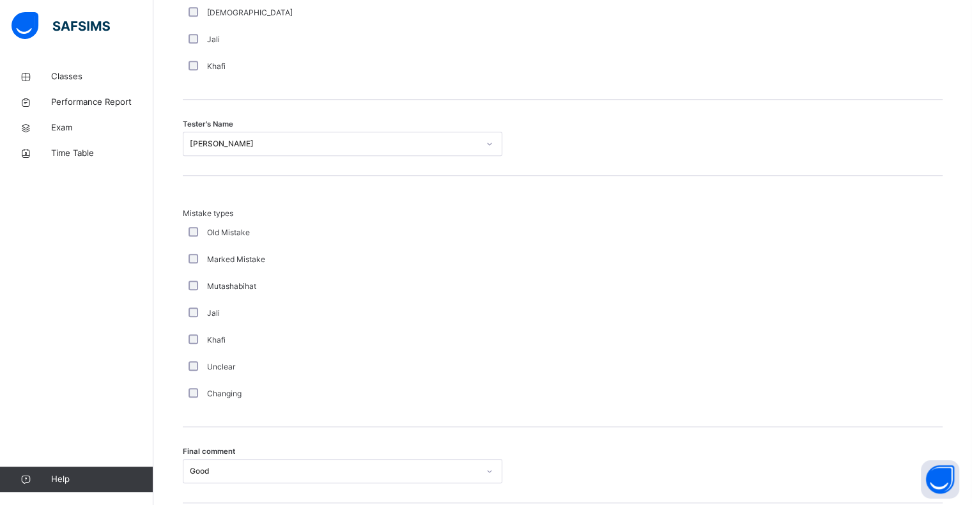
scroll to position [1345, 0]
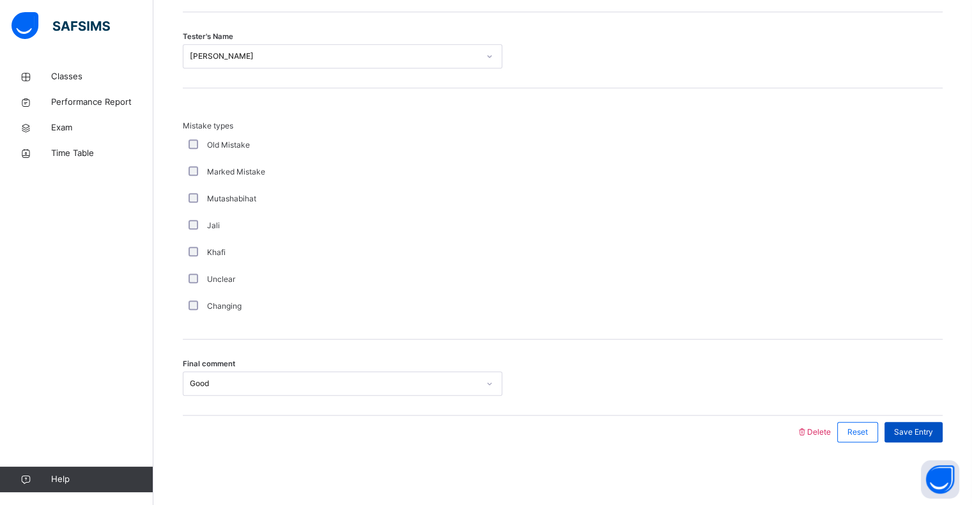
click at [933, 426] on span "Save Entry" at bounding box center [913, 432] width 39 height 12
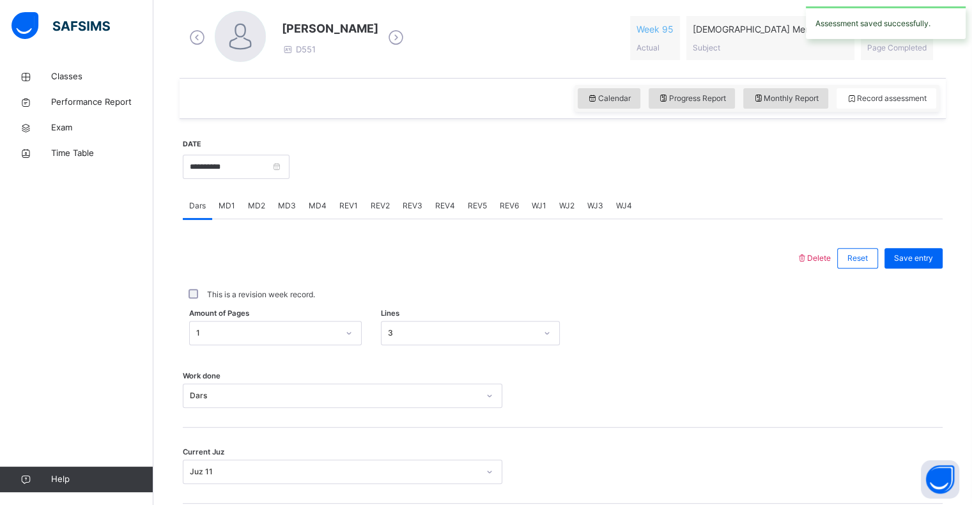
scroll to position [352, 0]
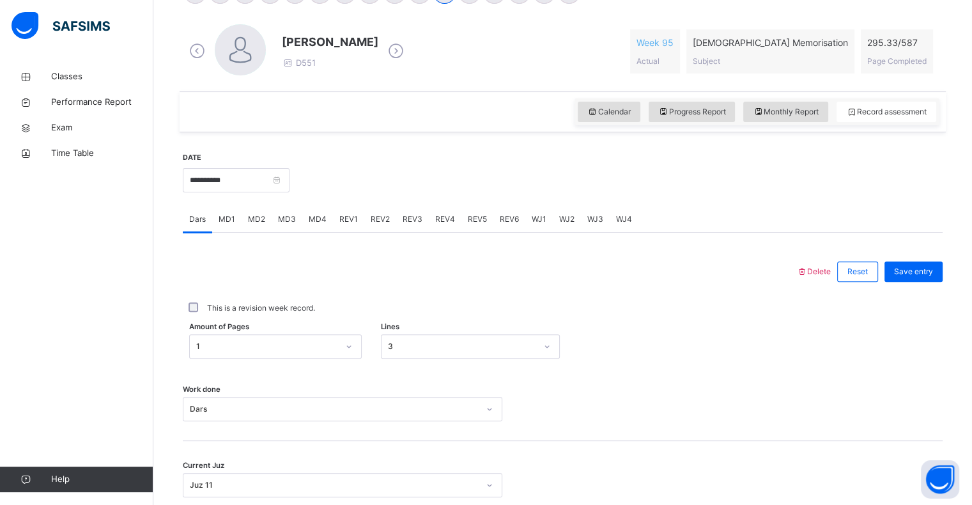
click at [286, 215] on span "MD3" at bounding box center [287, 220] width 18 height 12
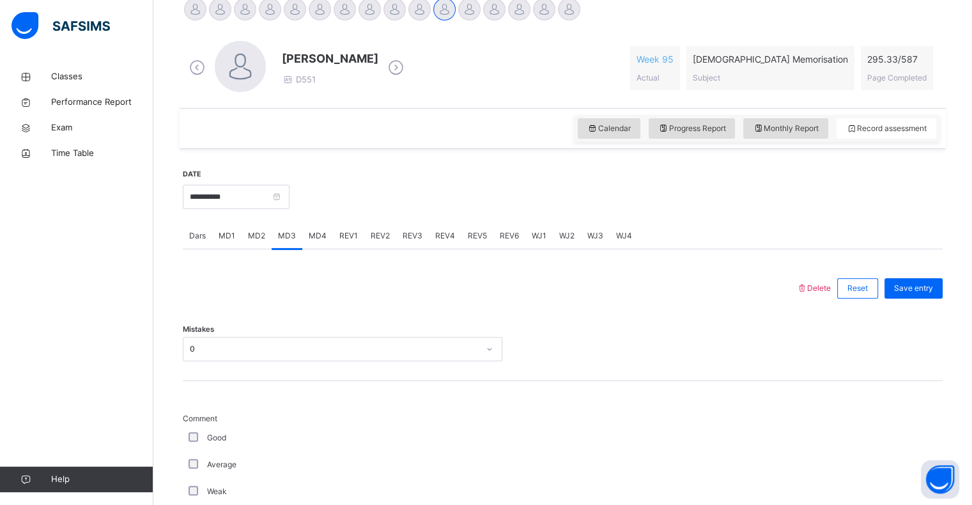
scroll to position [295, 0]
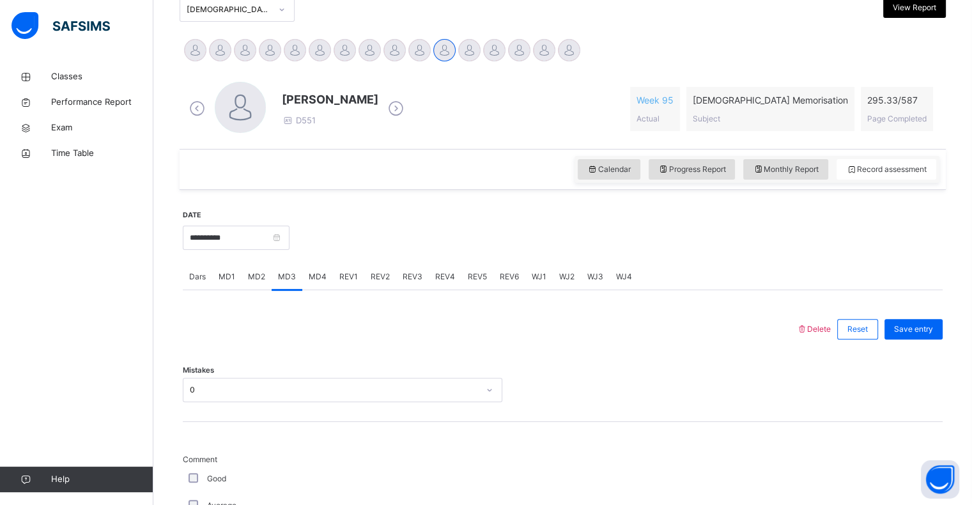
click at [322, 275] on span "MD4" at bounding box center [318, 277] width 18 height 12
click at [346, 277] on span "REV1" at bounding box center [348, 277] width 19 height 12
click at [378, 278] on span "REV2" at bounding box center [380, 277] width 19 height 12
click at [342, 277] on span "REV1" at bounding box center [348, 277] width 19 height 12
click at [372, 281] on span "REV2" at bounding box center [380, 277] width 19 height 12
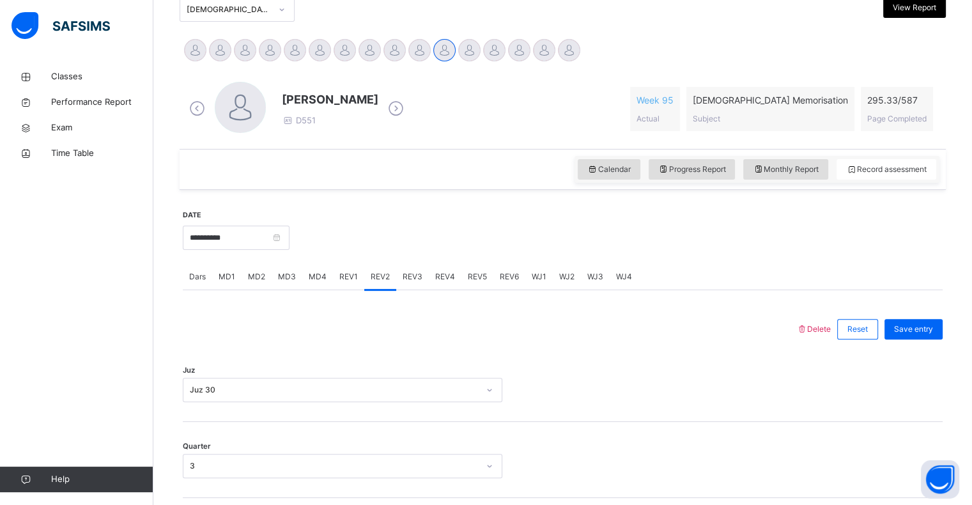
click at [405, 280] on span "REV3" at bounding box center [413, 277] width 20 height 12
click at [445, 277] on span "REV4" at bounding box center [445, 277] width 20 height 12
click at [245, 242] on input "**********" at bounding box center [236, 238] width 107 height 24
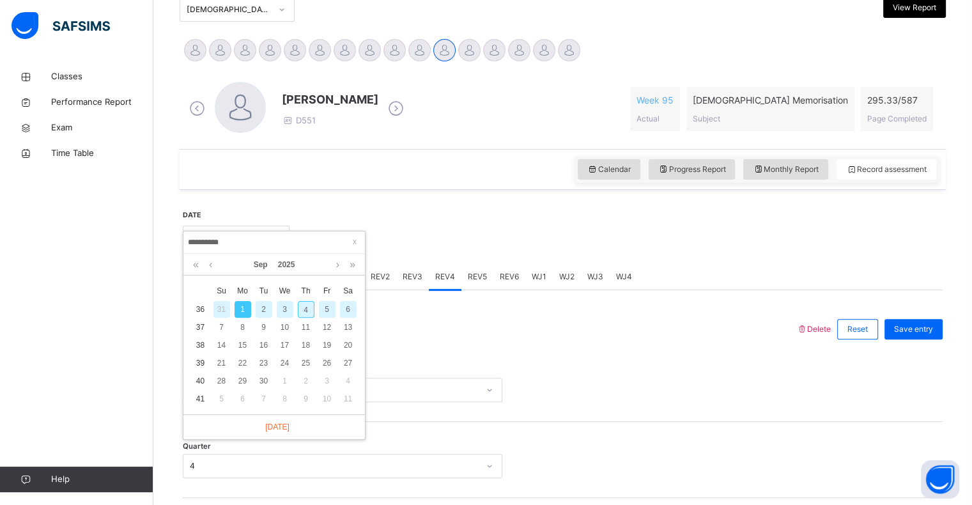
click at [256, 308] on div "2" at bounding box center [264, 309] width 17 height 17
type input "**********"
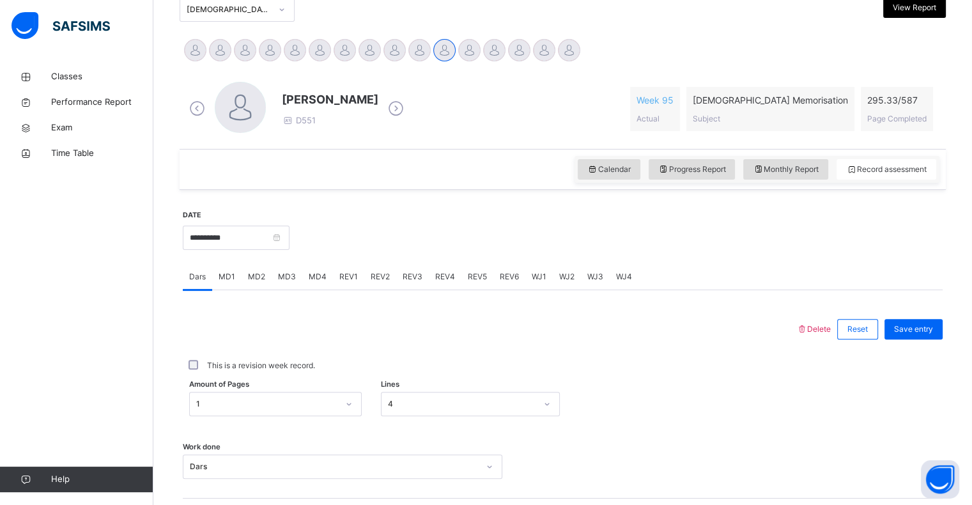
click at [256, 277] on span "MD2" at bounding box center [256, 277] width 17 height 12
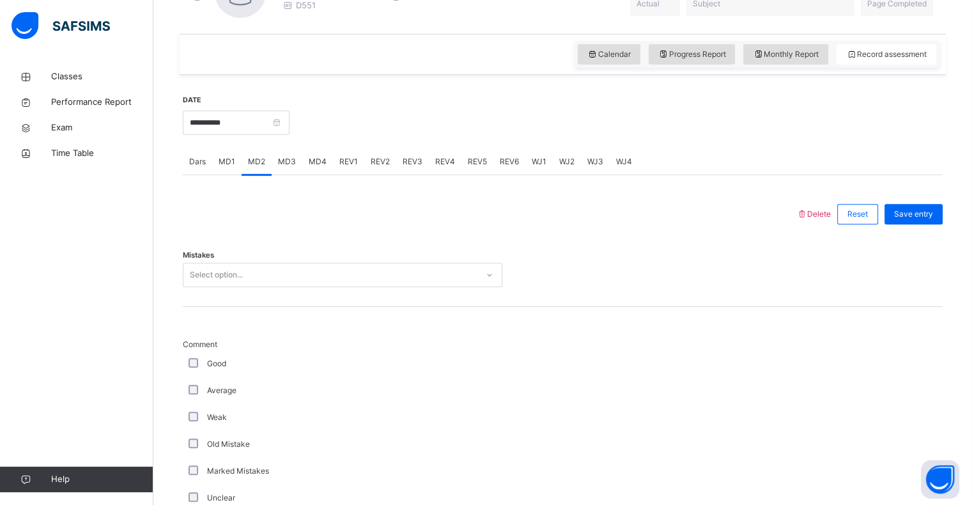
scroll to position [416, 0]
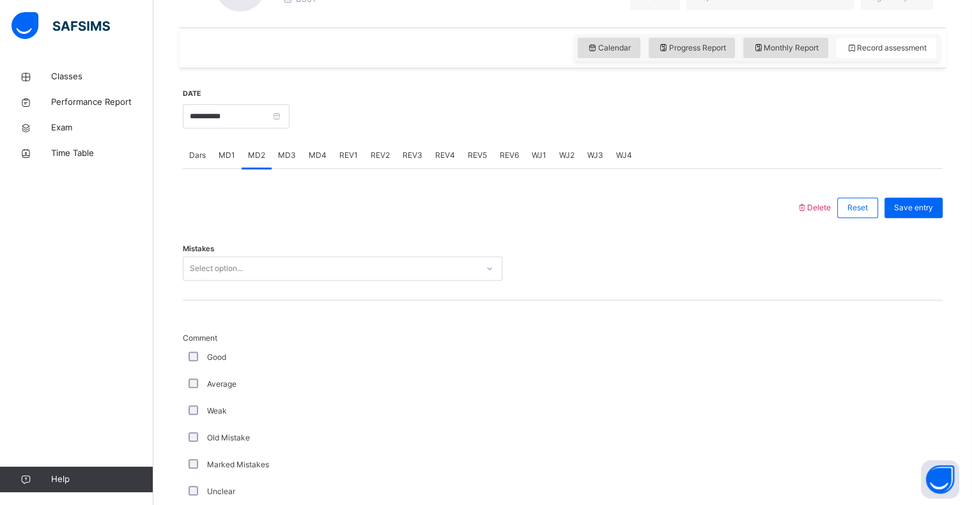
click at [241, 274] on div "Select option..." at bounding box center [216, 268] width 53 height 24
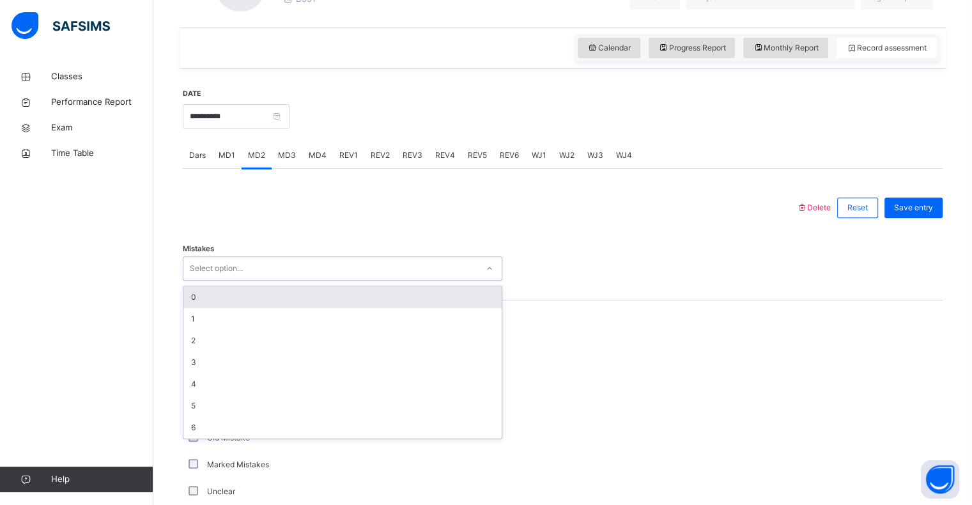
click at [230, 293] on div "0" at bounding box center [342, 297] width 318 height 22
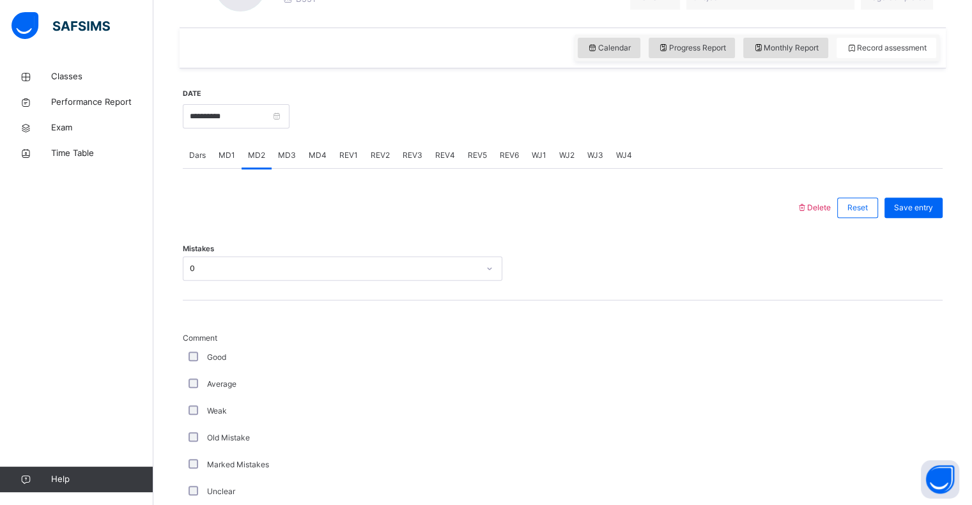
click at [198, 354] on div "Good" at bounding box center [342, 358] width 313 height 12
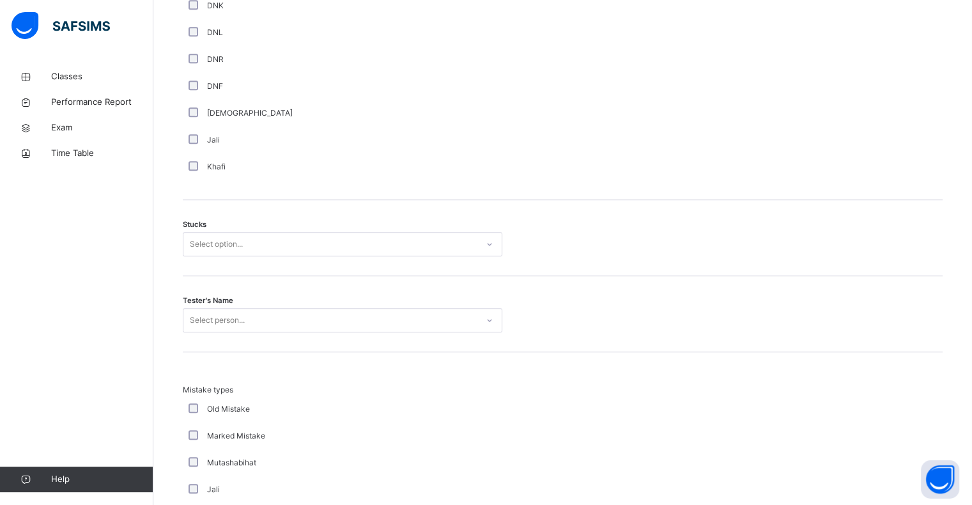
scroll to position [933, 0]
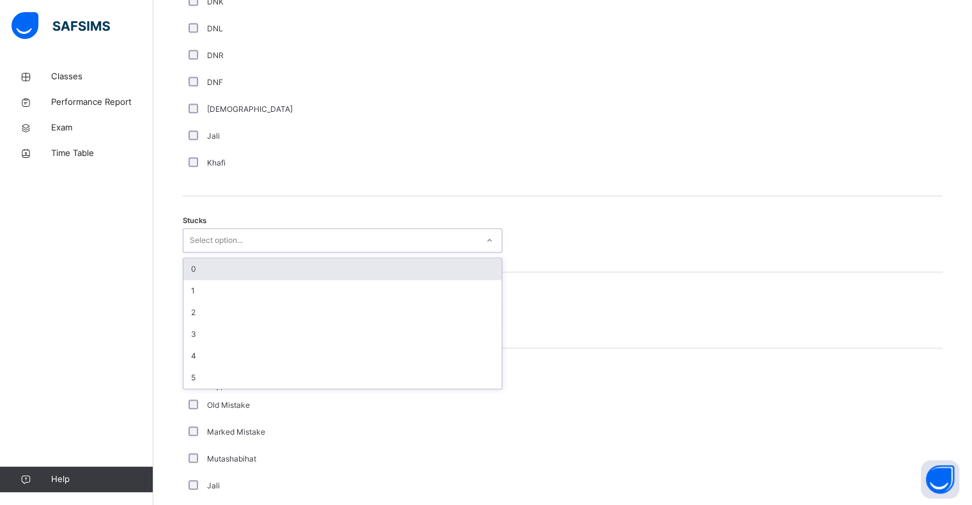
click at [248, 238] on div "Select option..." at bounding box center [330, 241] width 294 height 20
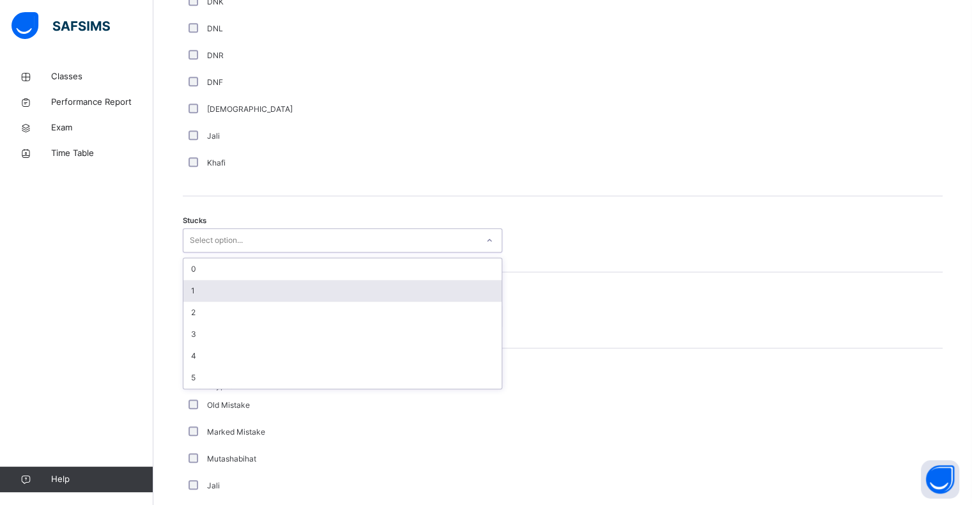
click at [220, 292] on div "1" at bounding box center [342, 291] width 318 height 22
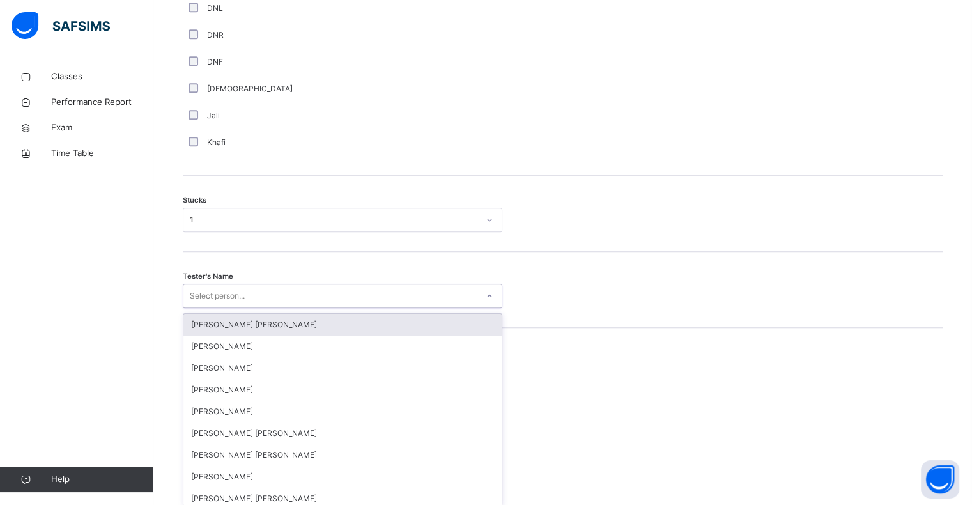
click at [219, 292] on div "Select person..." at bounding box center [217, 296] width 55 height 24
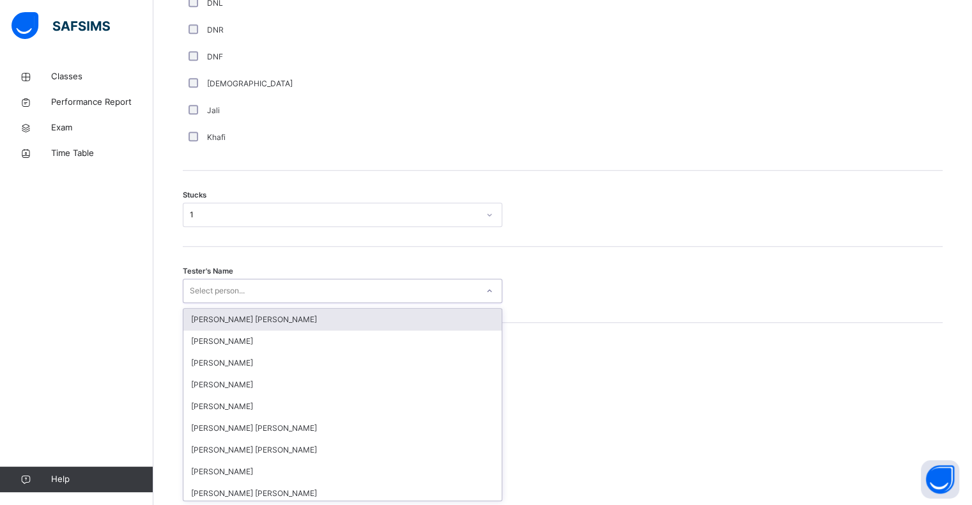
scroll to position [959, 0]
type input "*"
click at [228, 319] on div "[PERSON_NAME] [PERSON_NAME]" at bounding box center [342, 319] width 318 height 22
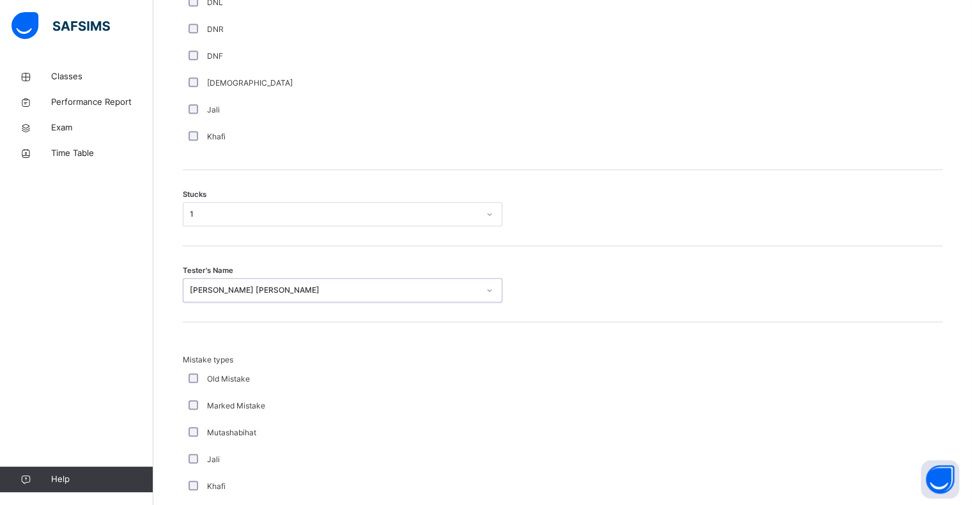
scroll to position [1193, 0]
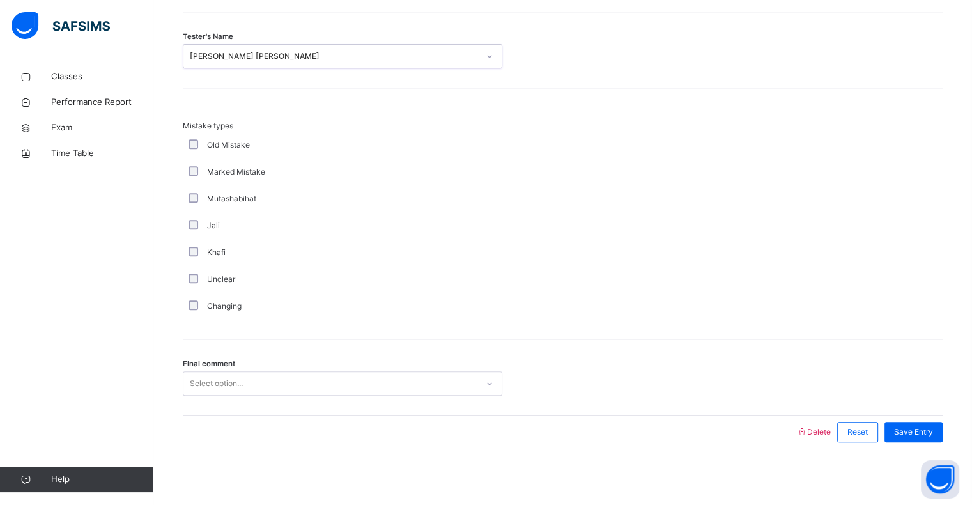
click at [260, 382] on div "Select option..." at bounding box center [330, 384] width 294 height 20
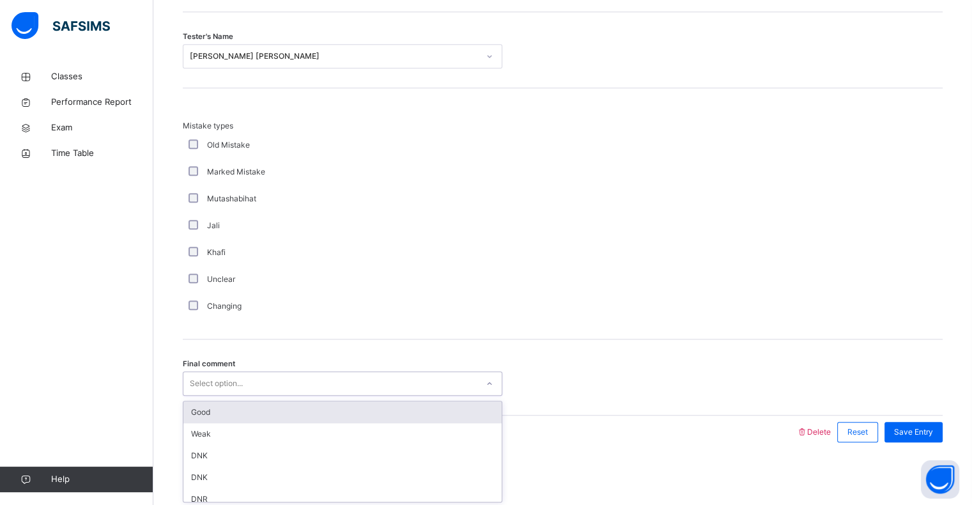
click at [253, 405] on div "Good" at bounding box center [342, 412] width 318 height 22
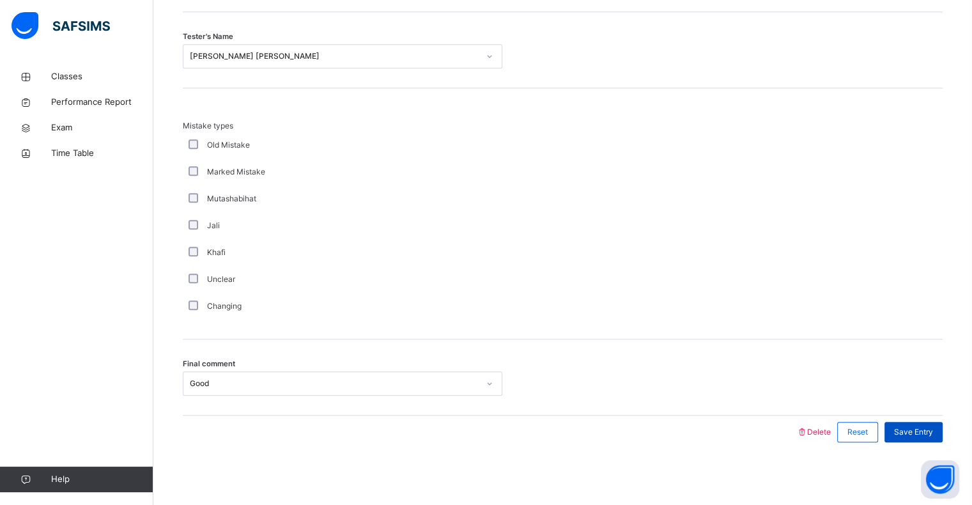
click at [915, 432] on span "Save Entry" at bounding box center [913, 432] width 39 height 12
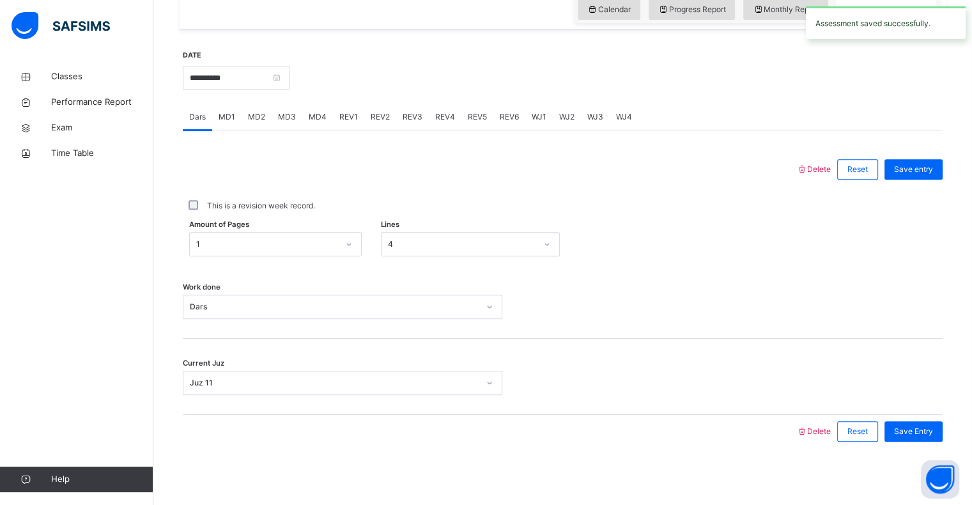
scroll to position [394, 0]
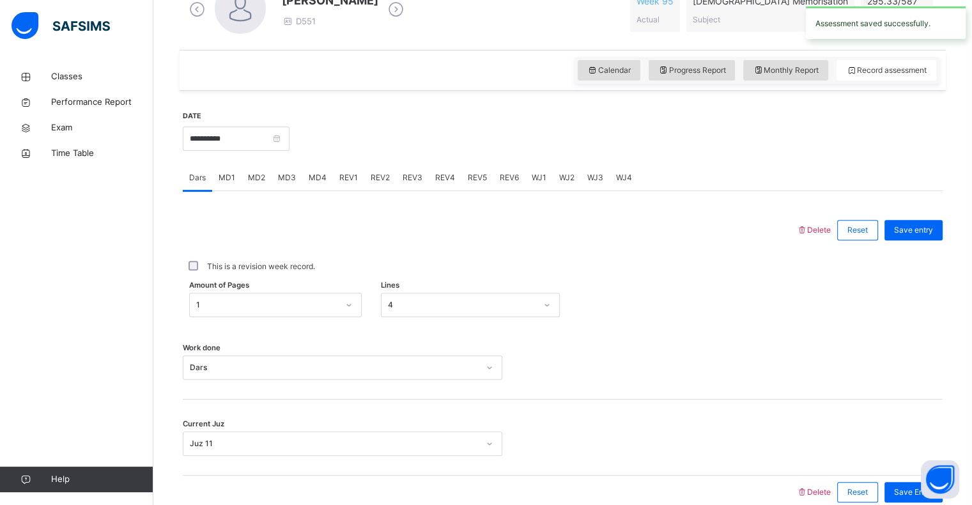
click at [312, 175] on span "MD4" at bounding box center [318, 178] width 18 height 12
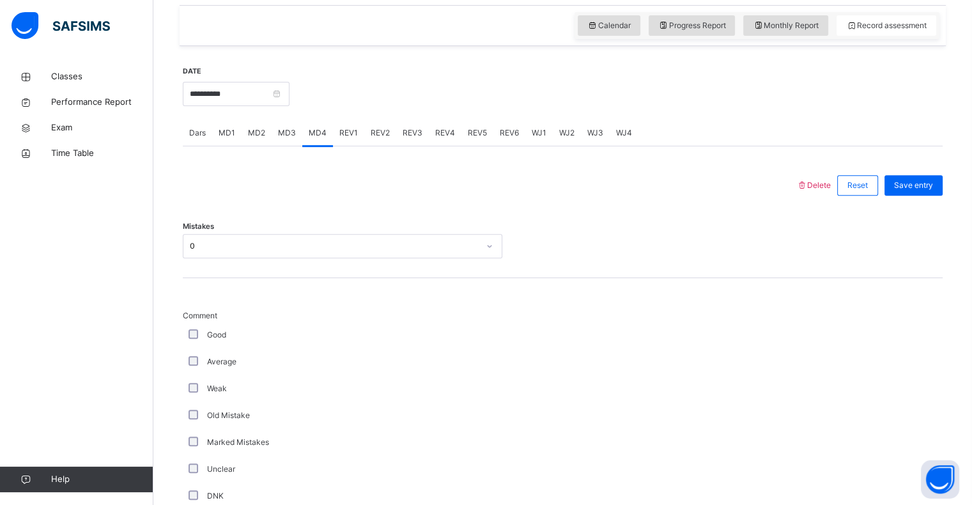
scroll to position [455, 0]
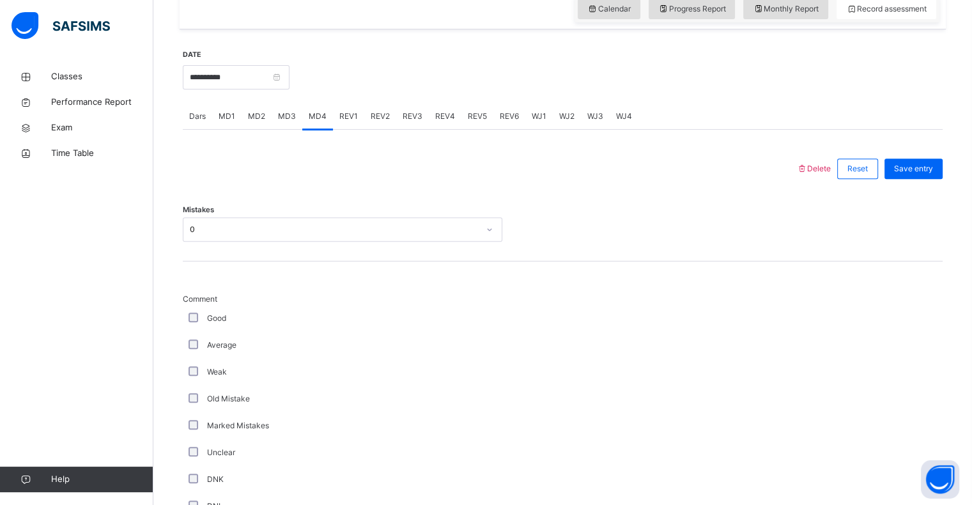
click at [317, 229] on div "0" at bounding box center [334, 230] width 289 height 12
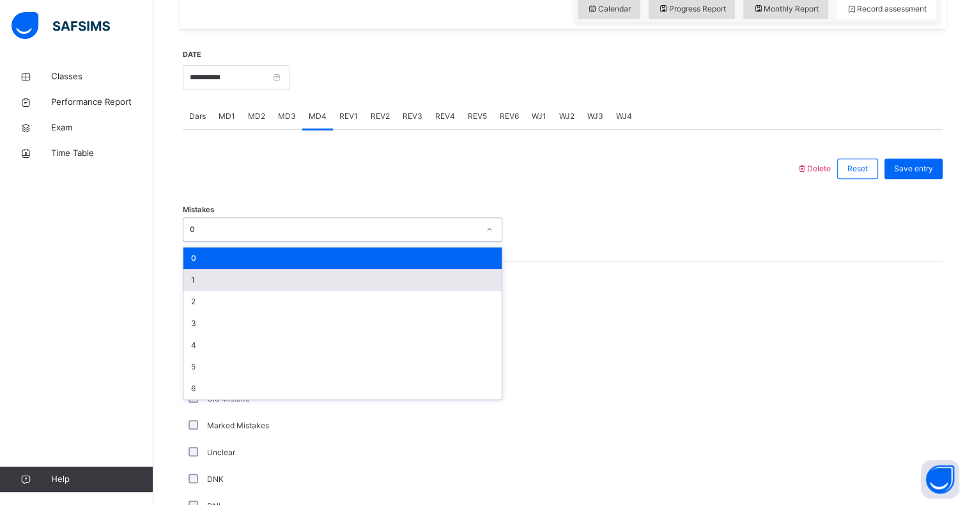
click at [222, 276] on div "1" at bounding box center [342, 280] width 318 height 22
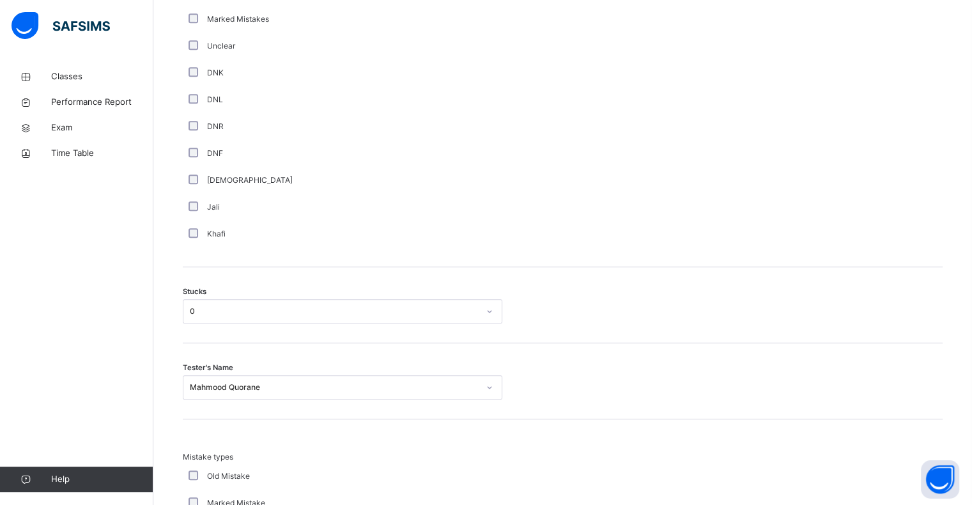
scroll to position [864, 0]
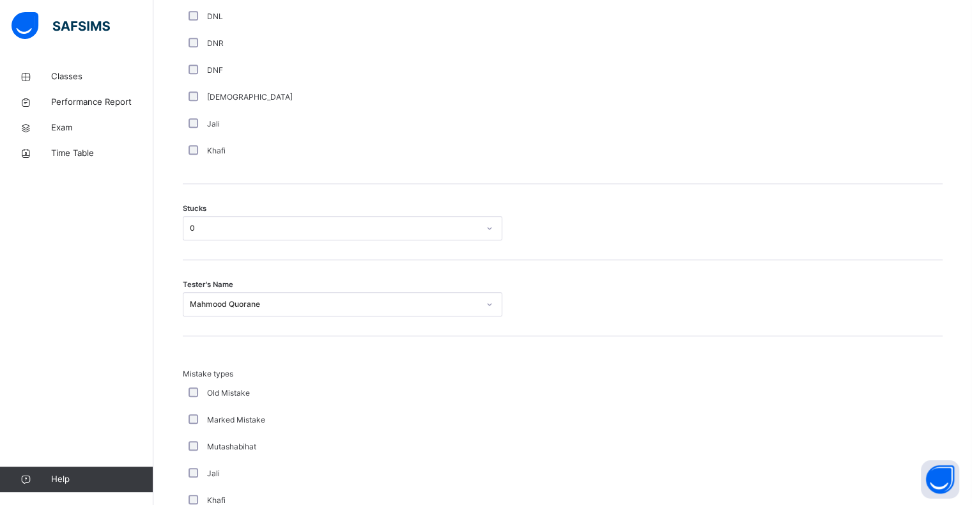
click at [205, 311] on div "Tester's Name Mahmood Quorane" at bounding box center [563, 298] width 760 height 76
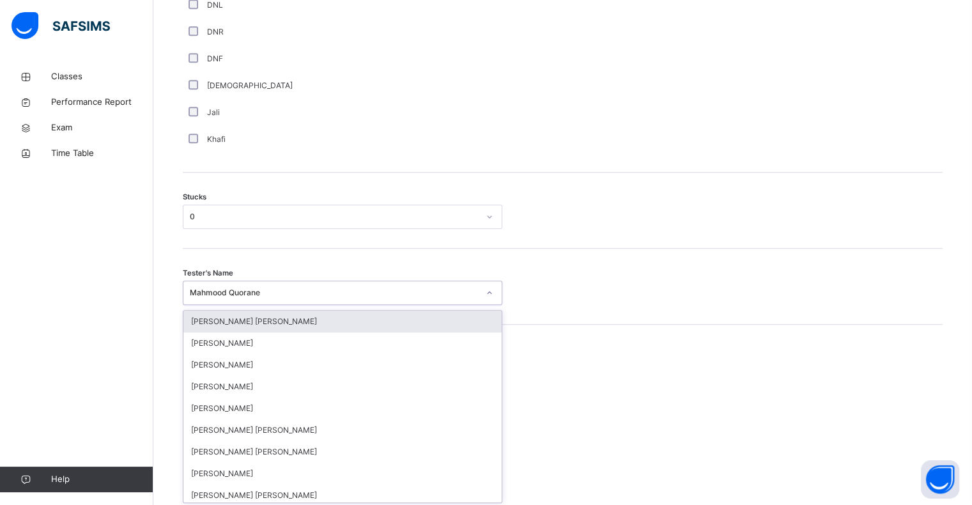
scroll to position [959, 0]
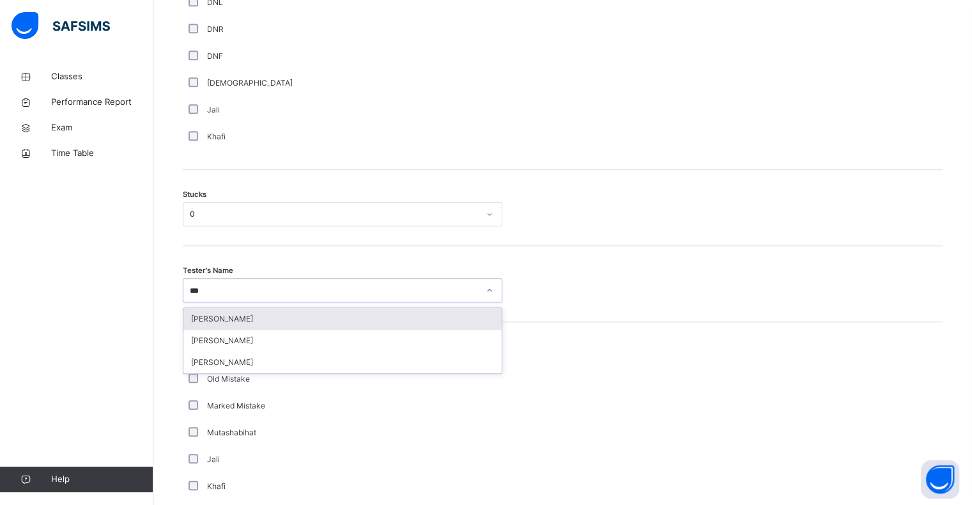
type input "****"
click at [210, 322] on div "[PERSON_NAME]" at bounding box center [342, 319] width 318 height 22
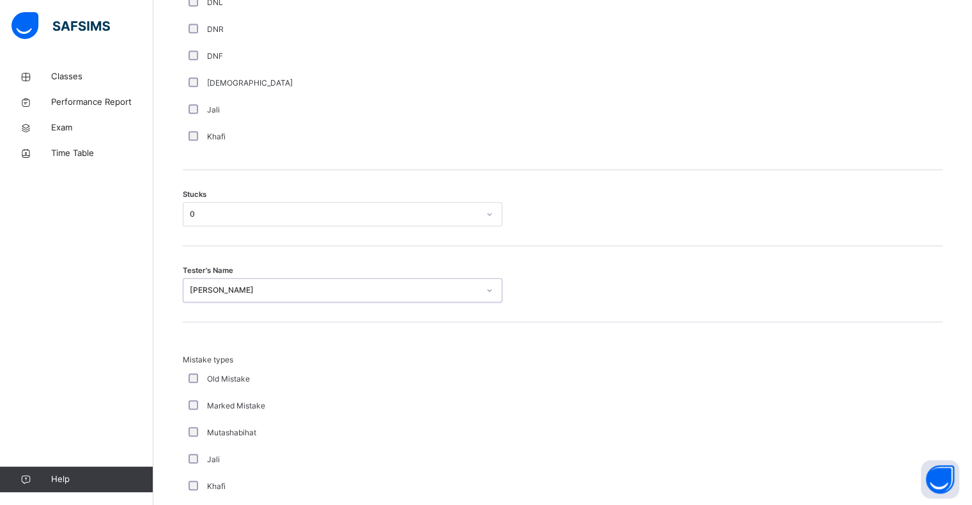
scroll to position [1193, 0]
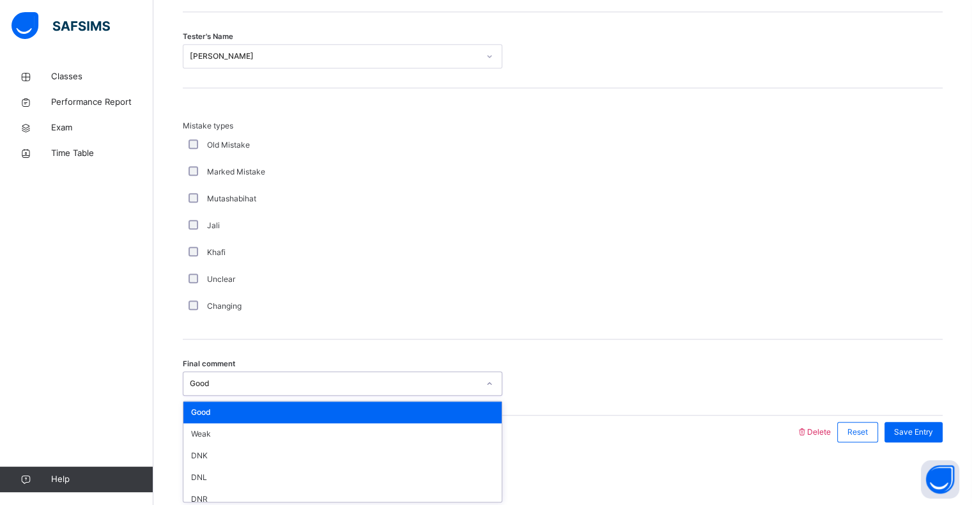
click at [281, 387] on div "Good" at bounding box center [334, 384] width 289 height 12
click at [933, 433] on span "Save Entry" at bounding box center [913, 432] width 39 height 12
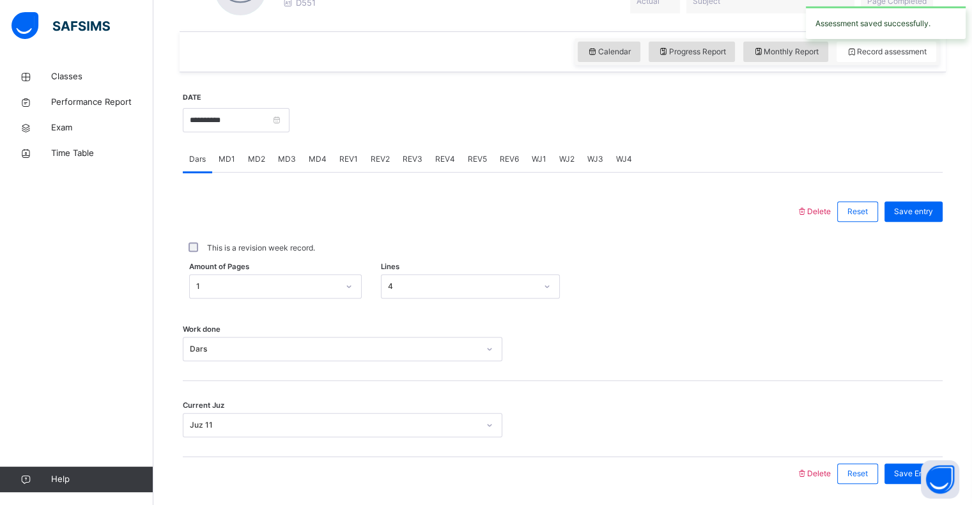
scroll to position [412, 0]
click at [350, 159] on span "REV1" at bounding box center [348, 160] width 19 height 12
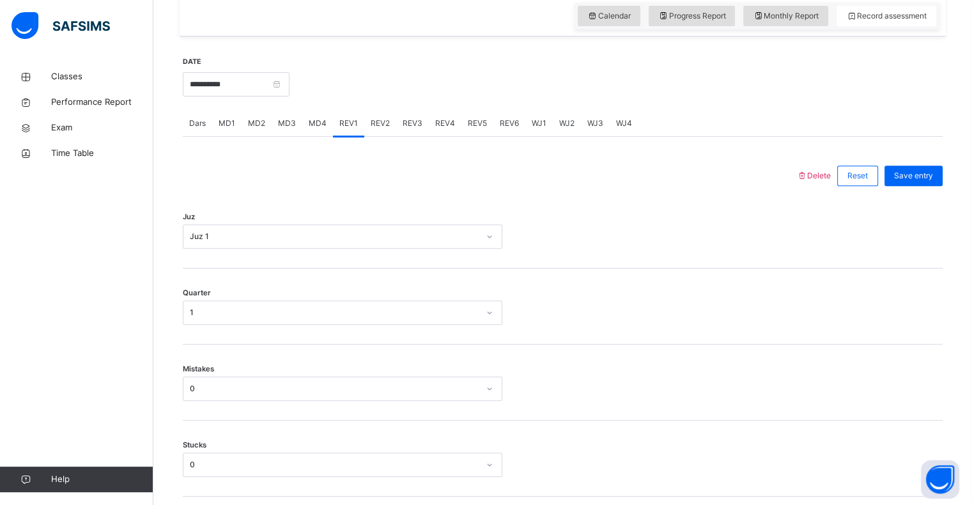
scroll to position [447, 0]
click at [375, 119] on span "REV2" at bounding box center [380, 125] width 19 height 12
click at [343, 124] on span "REV1" at bounding box center [348, 125] width 19 height 12
click at [364, 126] on div "REV2" at bounding box center [380, 125] width 32 height 26
click at [326, 129] on div "MD4" at bounding box center [317, 125] width 31 height 26
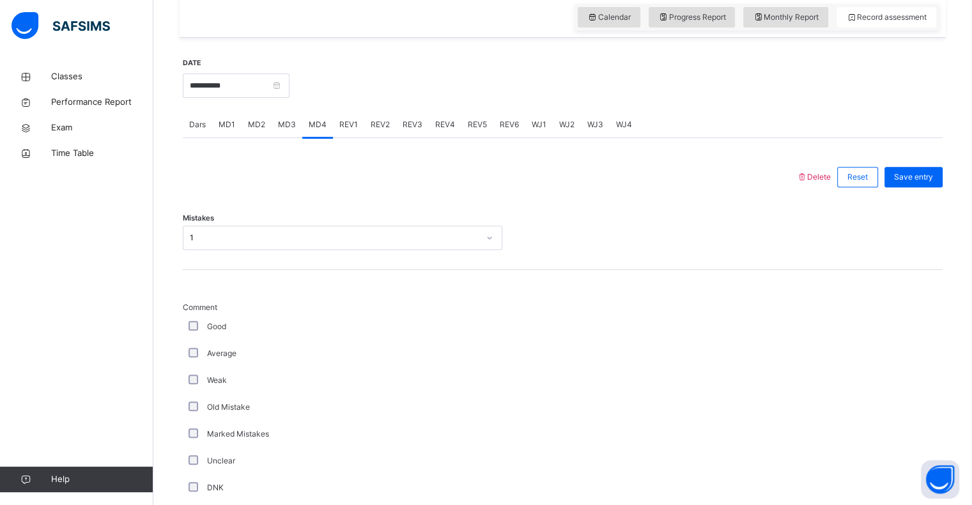
click at [348, 124] on span "REV1" at bounding box center [348, 125] width 19 height 12
click at [378, 126] on span "REV2" at bounding box center [380, 125] width 19 height 12
click at [261, 306] on div "1" at bounding box center [330, 314] width 294 height 20
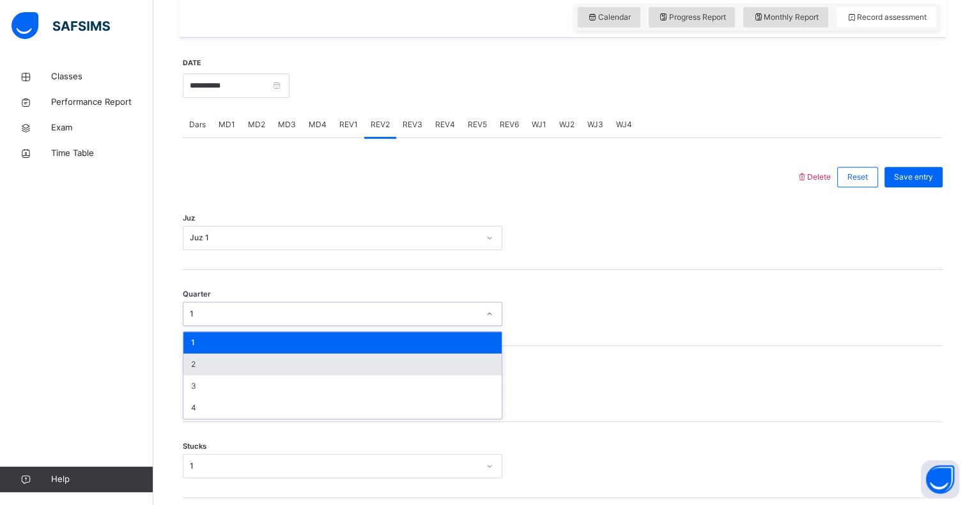
click at [235, 361] on div "2" at bounding box center [342, 365] width 318 height 22
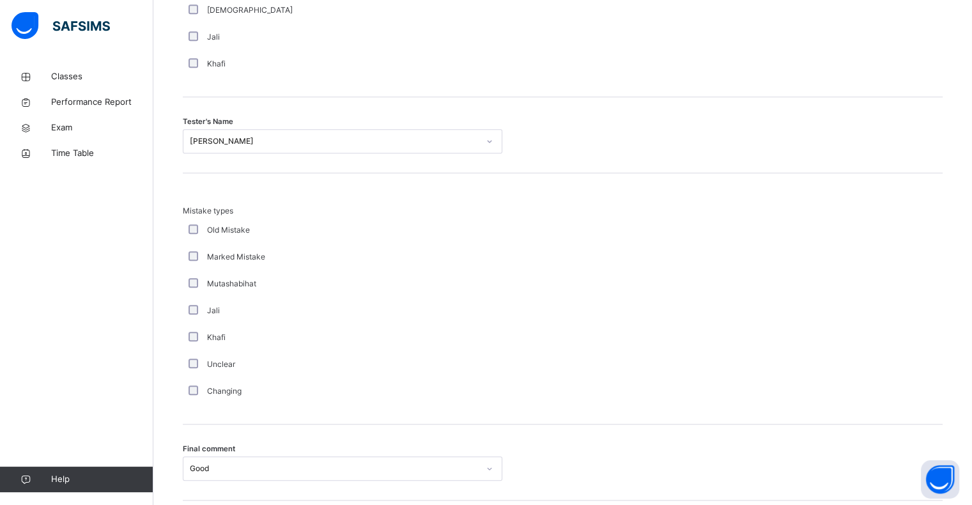
scroll to position [1345, 0]
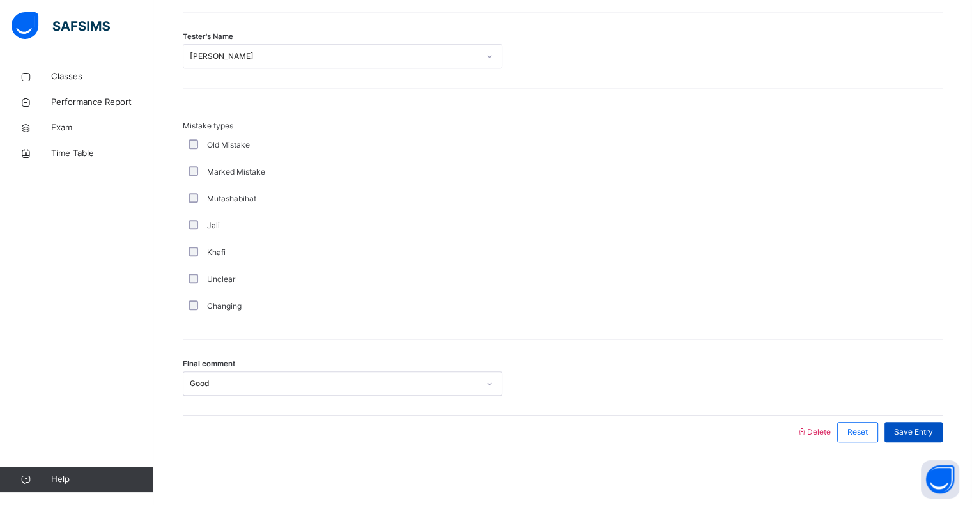
click at [904, 428] on span "Save Entry" at bounding box center [913, 432] width 39 height 12
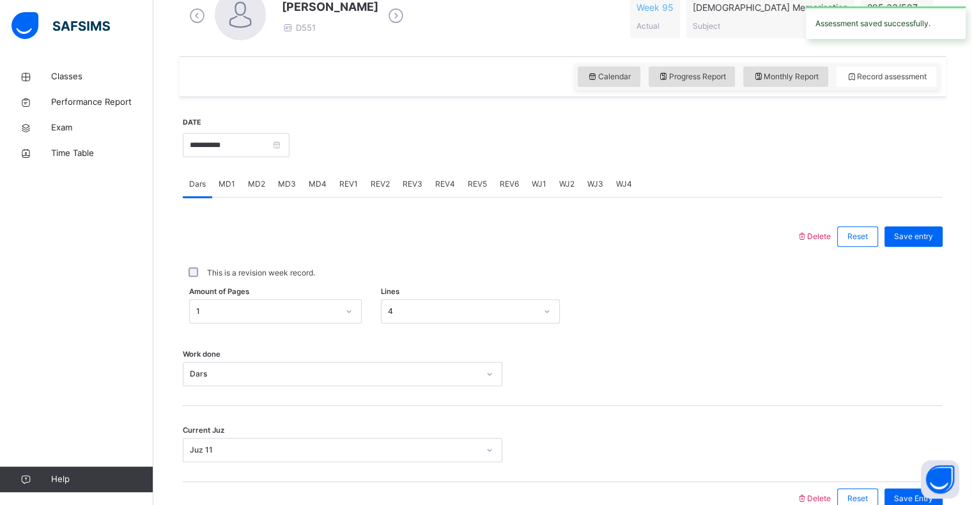
scroll to position [385, 0]
click at [350, 185] on span "REV1" at bounding box center [348, 186] width 19 height 12
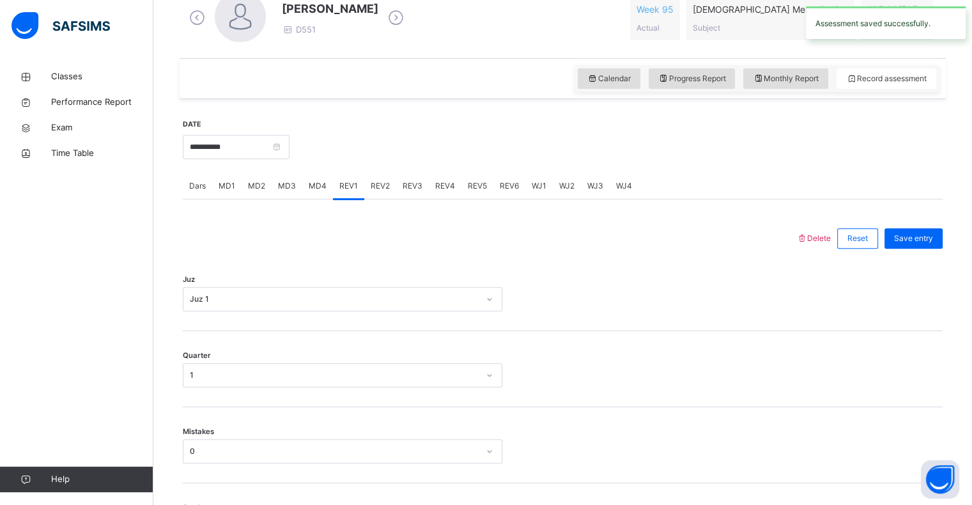
click at [376, 187] on span "REV2" at bounding box center [380, 186] width 19 height 12
click at [408, 185] on span "REV3" at bounding box center [413, 186] width 20 height 12
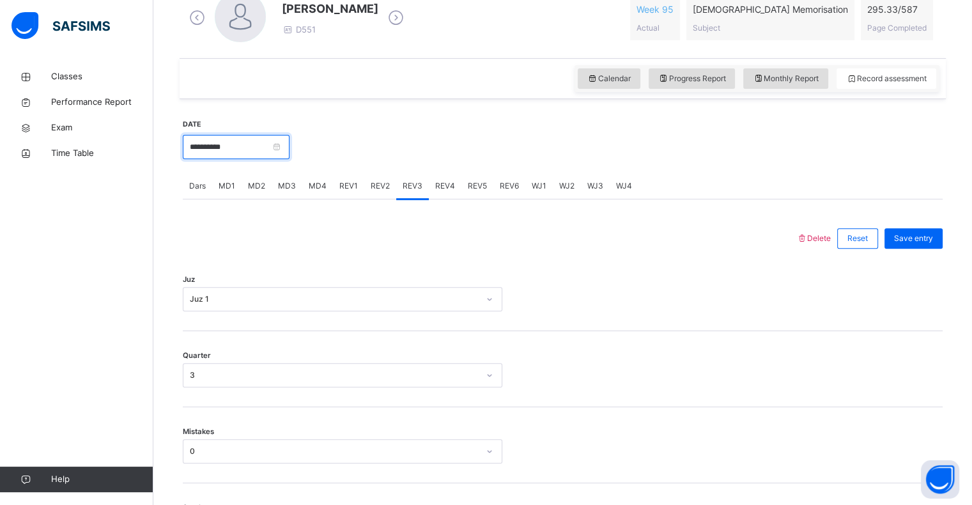
click at [251, 143] on input "**********" at bounding box center [236, 147] width 107 height 24
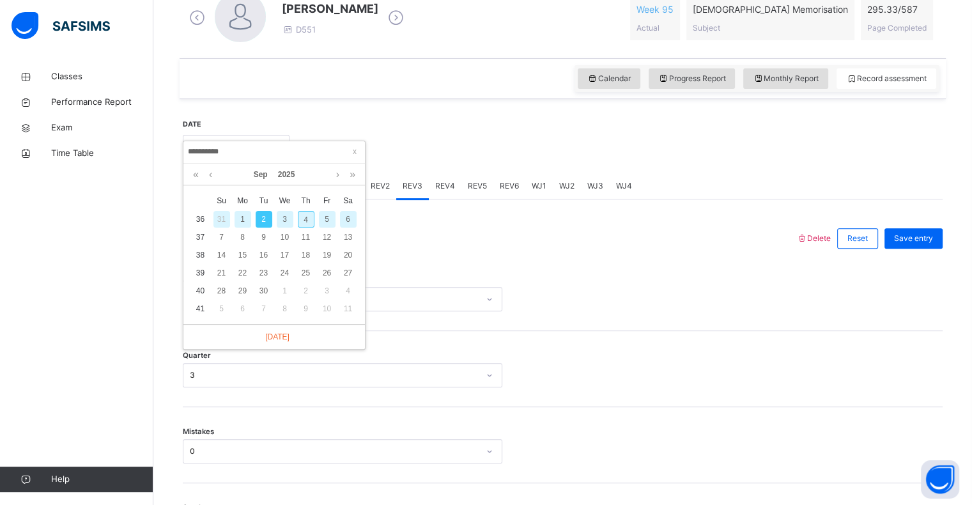
click at [287, 217] on div "3" at bounding box center [285, 219] width 17 height 17
type input "**********"
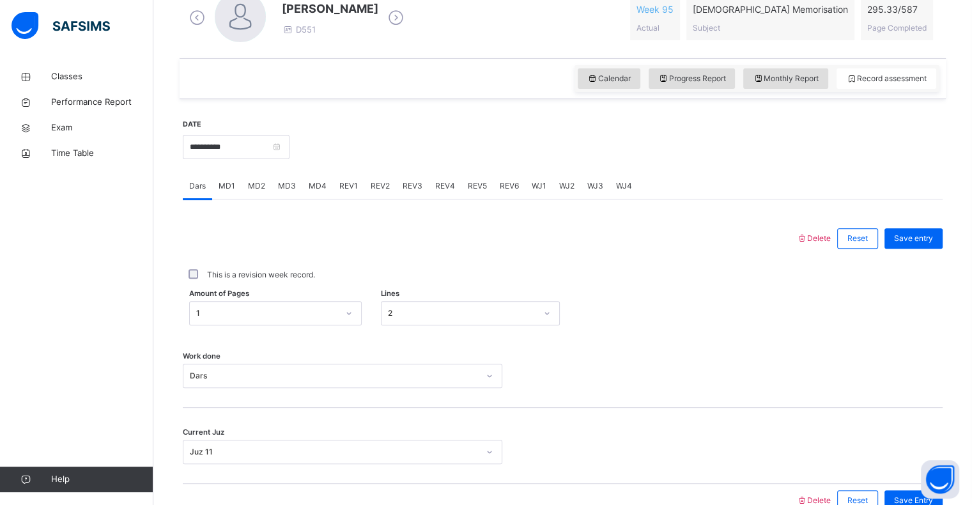
scroll to position [386, 0]
click at [222, 184] on span "MD1" at bounding box center [227, 186] width 17 height 12
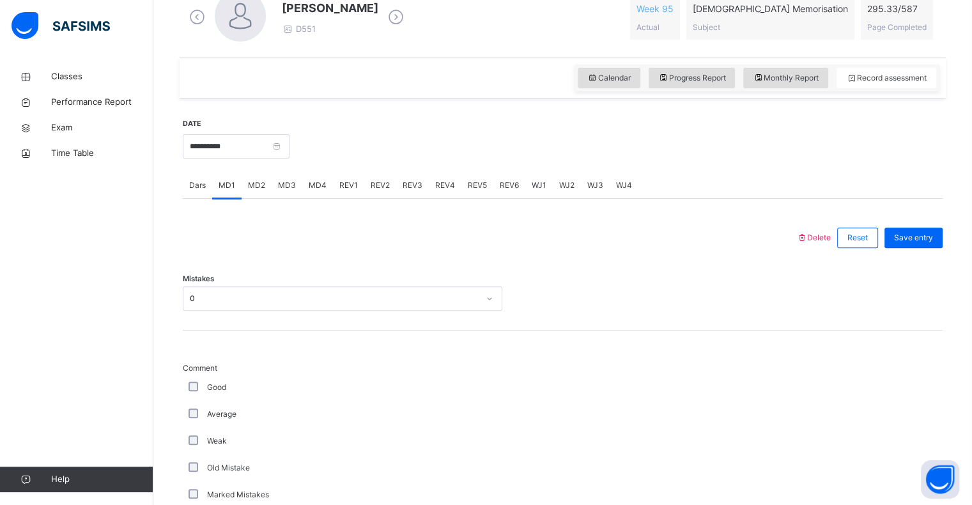
click at [315, 183] on span "MD4" at bounding box center [318, 186] width 18 height 12
click at [345, 191] on div "REV1" at bounding box center [348, 186] width 31 height 26
click at [381, 183] on span "REV2" at bounding box center [380, 186] width 19 height 12
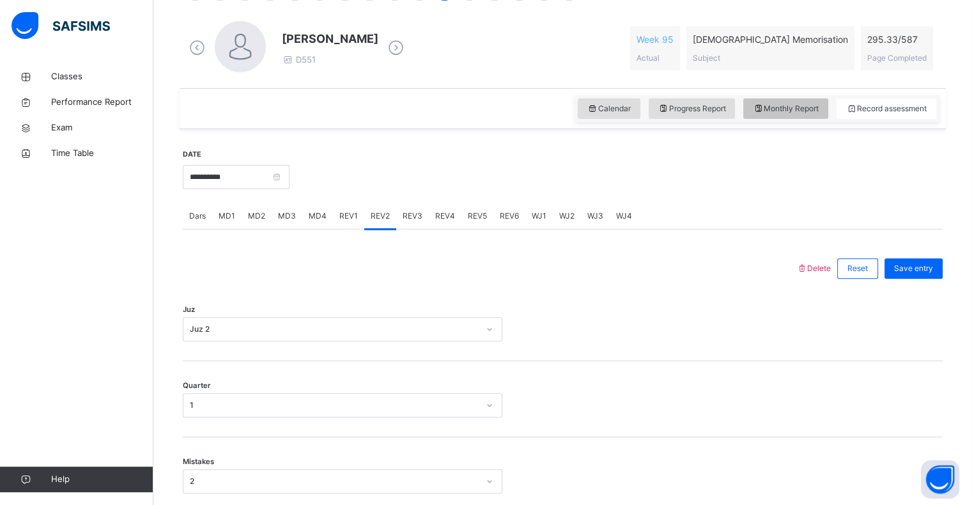
click at [785, 108] on span "Monthly Report" at bounding box center [786, 109] width 66 height 12
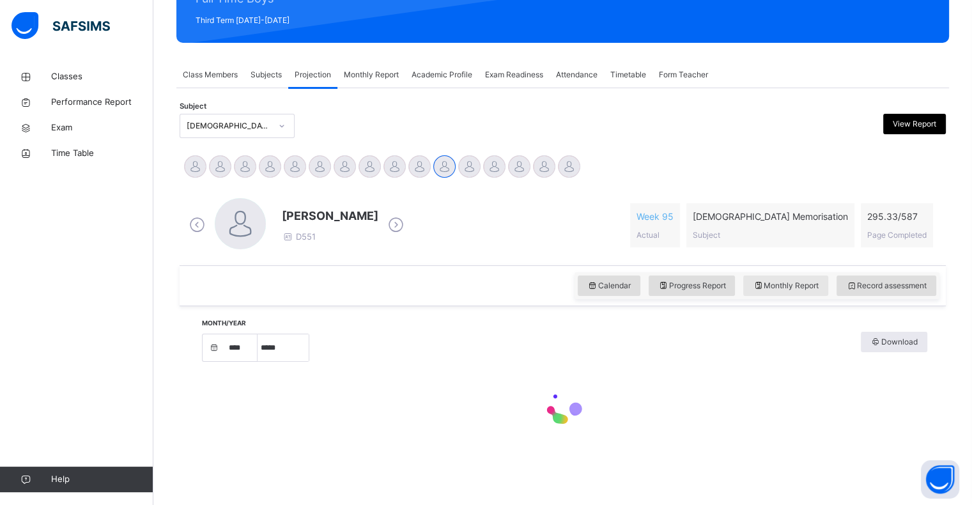
select select "****"
select select "*"
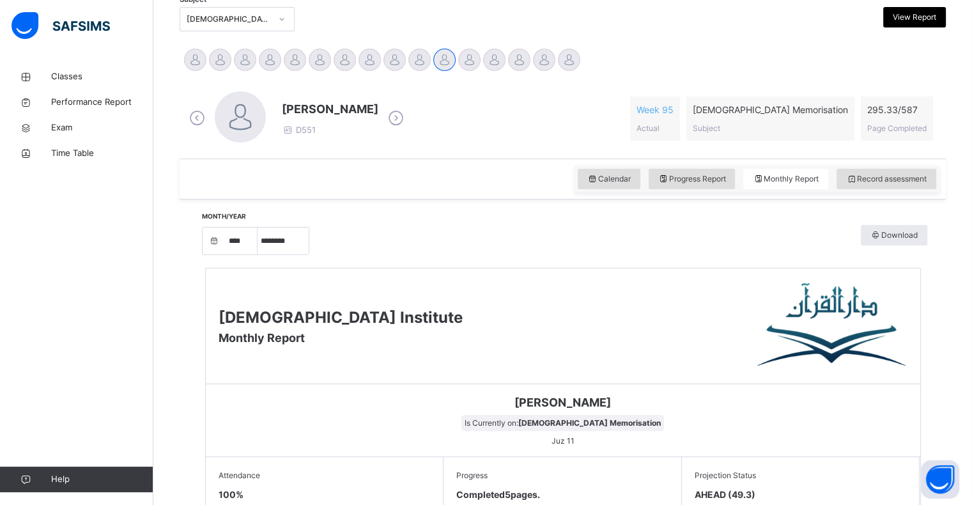
scroll to position [321, 0]
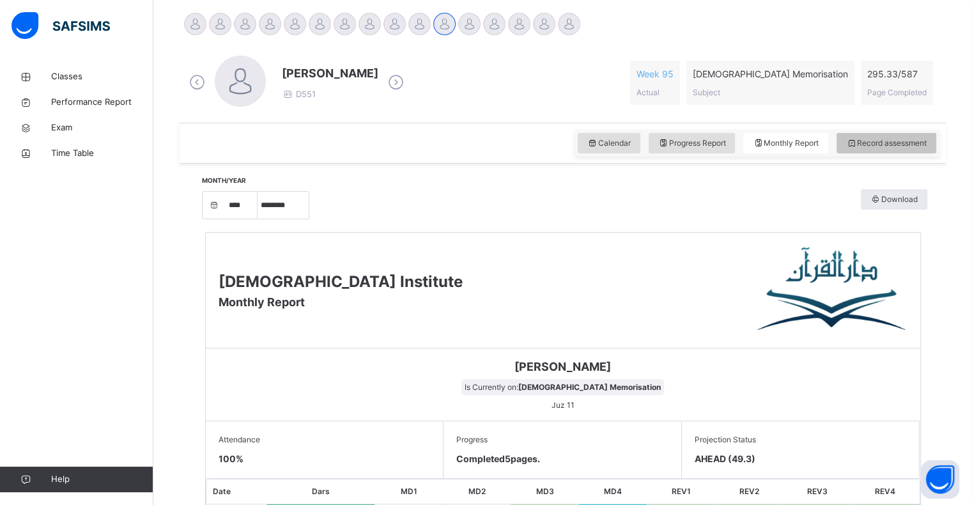
click at [903, 146] on span "Record assessment" at bounding box center [886, 143] width 81 height 12
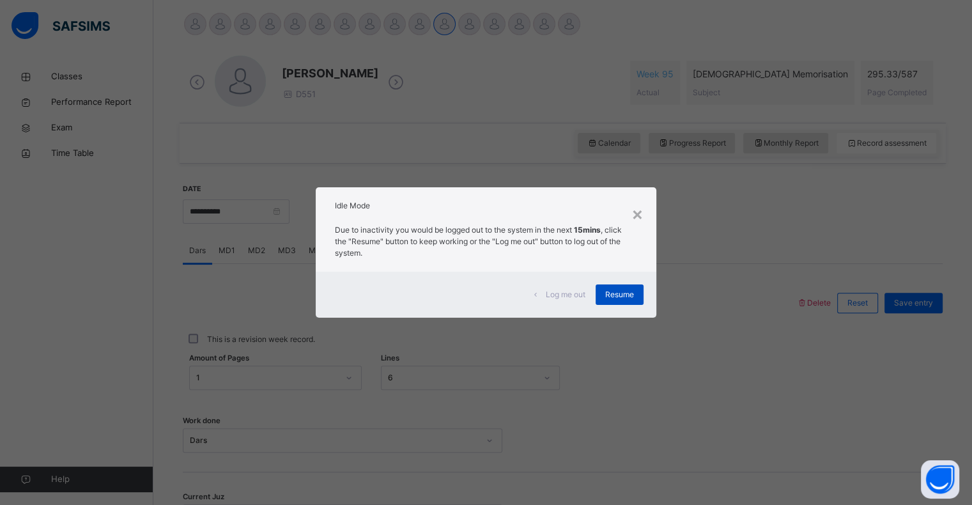
click at [619, 286] on div "Resume" at bounding box center [620, 294] width 48 height 20
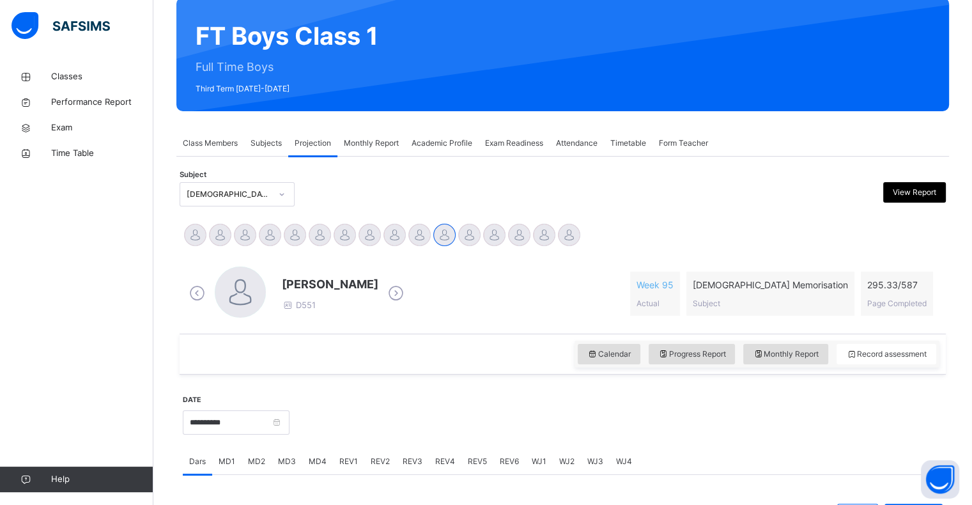
scroll to position [110, 0]
drag, startPoint x: 536, startPoint y: 134, endPoint x: 568, endPoint y: 150, distance: 35.2
click at [568, 150] on div "Class Members Subjects Projection Monthly Report Academic Profile Exam Readines…" at bounding box center [562, 143] width 773 height 26
click at [586, 138] on span "Attendance" at bounding box center [577, 143] width 42 height 12
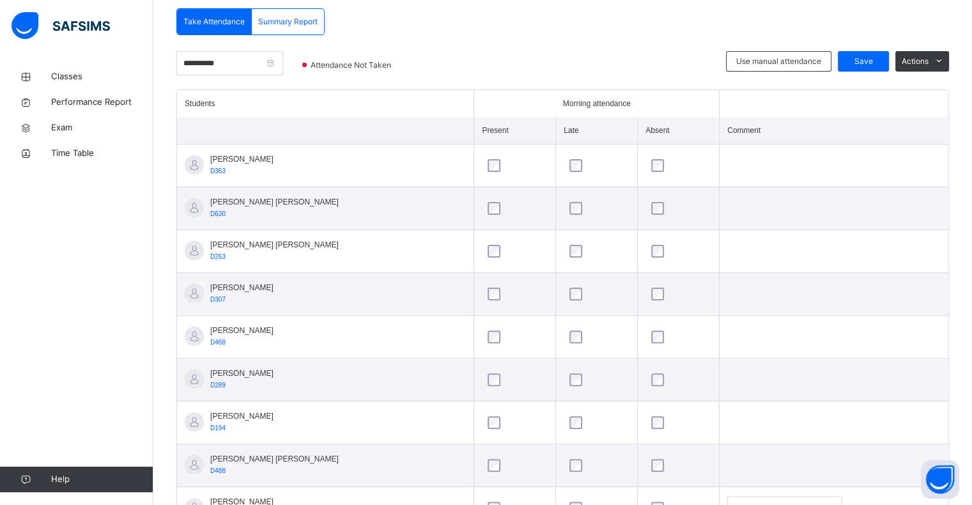
scroll to position [0, 0]
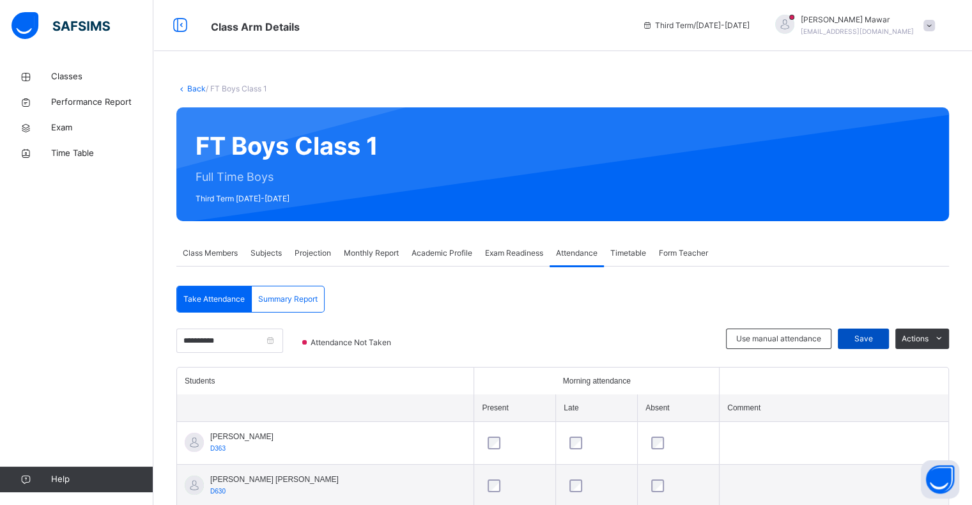
click at [880, 334] on span "Save" at bounding box center [864, 339] width 32 height 12
click at [853, 359] on div "Use manual attendance Save Actions" at bounding box center [837, 348] width 223 height 38
click at [873, 342] on span "Save" at bounding box center [864, 339] width 32 height 12
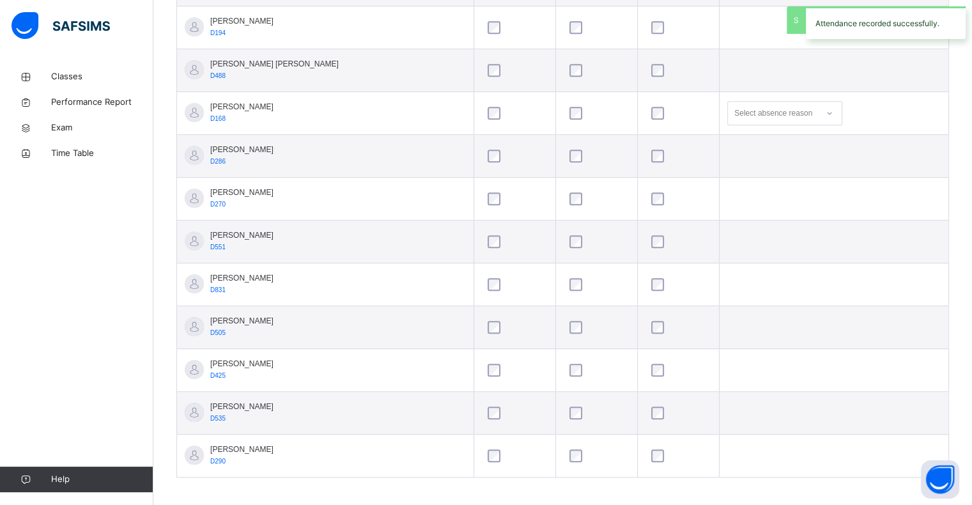
click at [478, 135] on td at bounding box center [515, 156] width 82 height 43
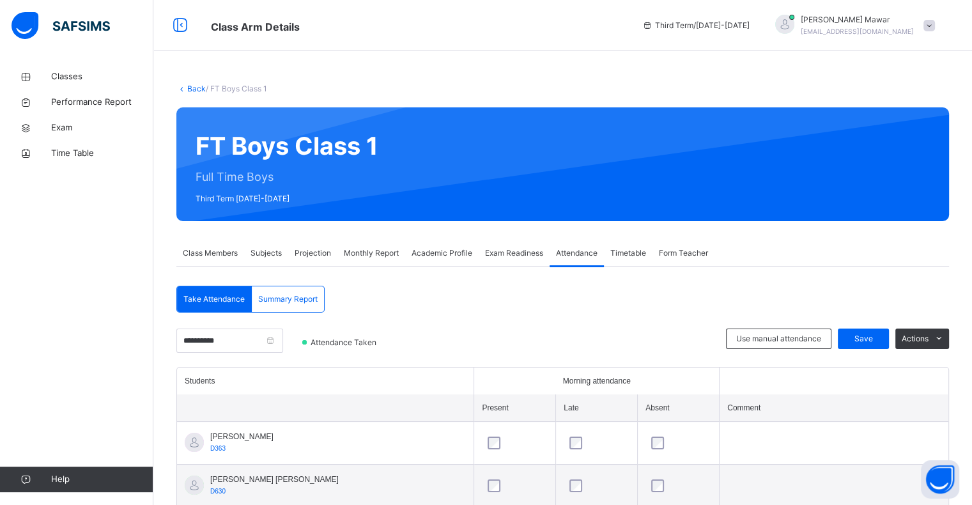
click at [291, 260] on div "Projection" at bounding box center [312, 253] width 49 height 26
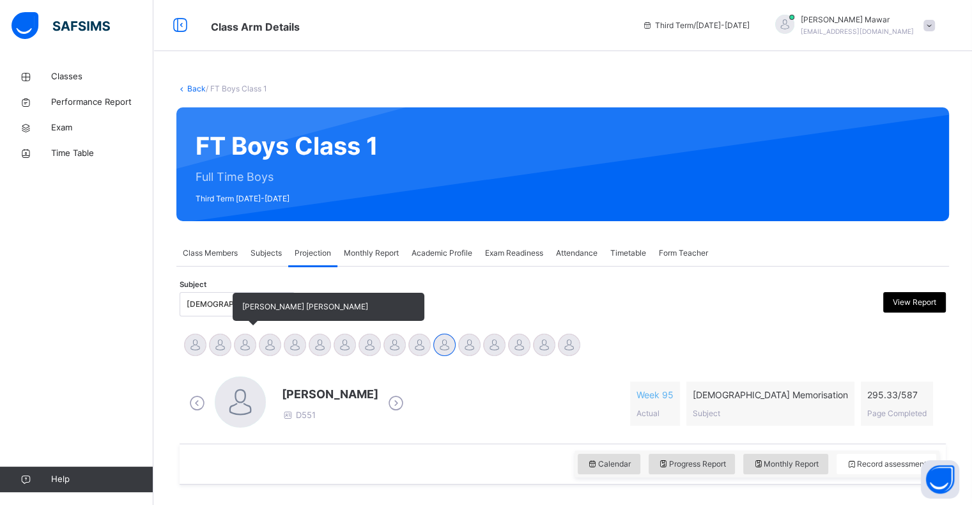
click at [242, 348] on div at bounding box center [245, 345] width 22 height 22
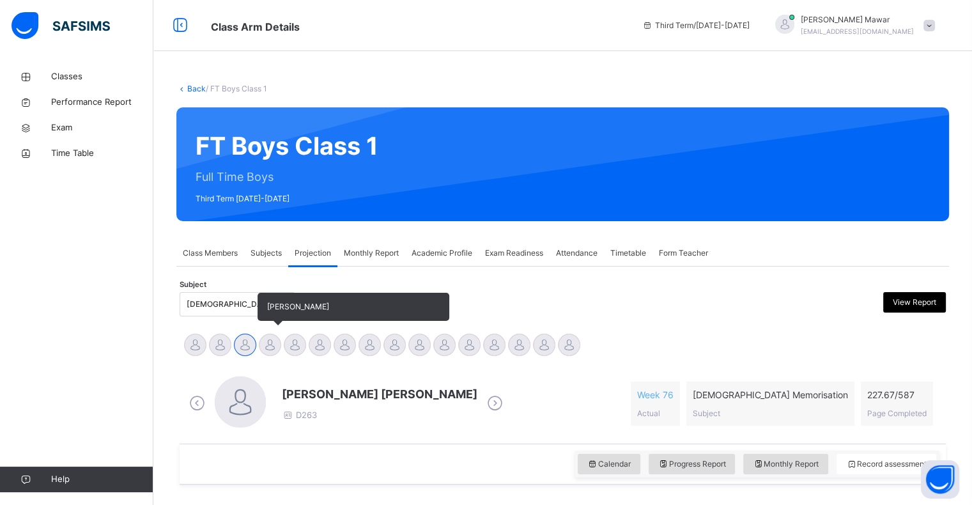
click at [263, 342] on div at bounding box center [270, 345] width 22 height 22
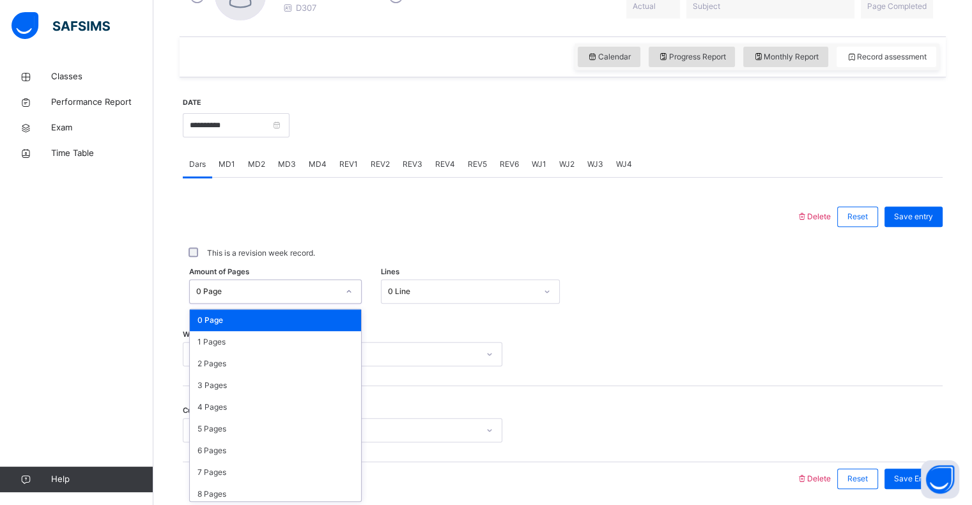
scroll to position [408, 0]
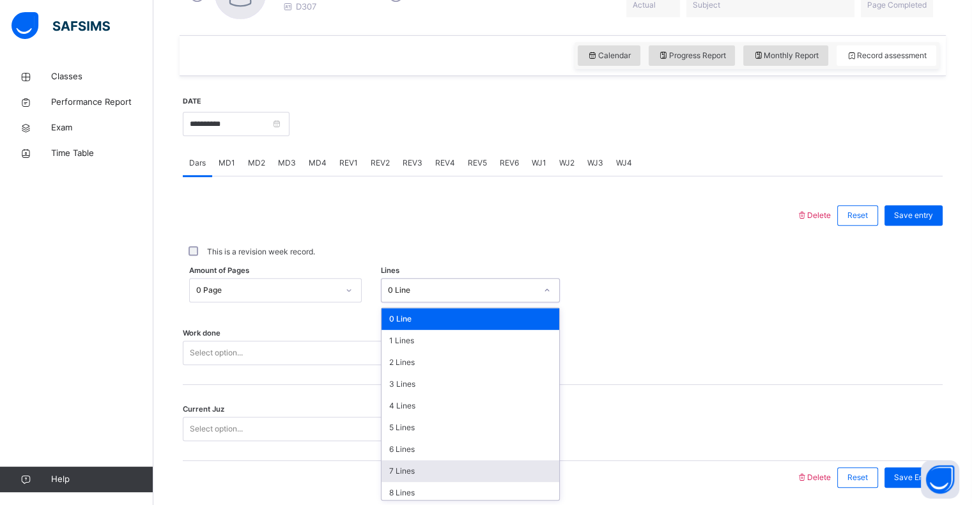
click at [428, 465] on div "7 Lines" at bounding box center [471, 471] width 178 height 22
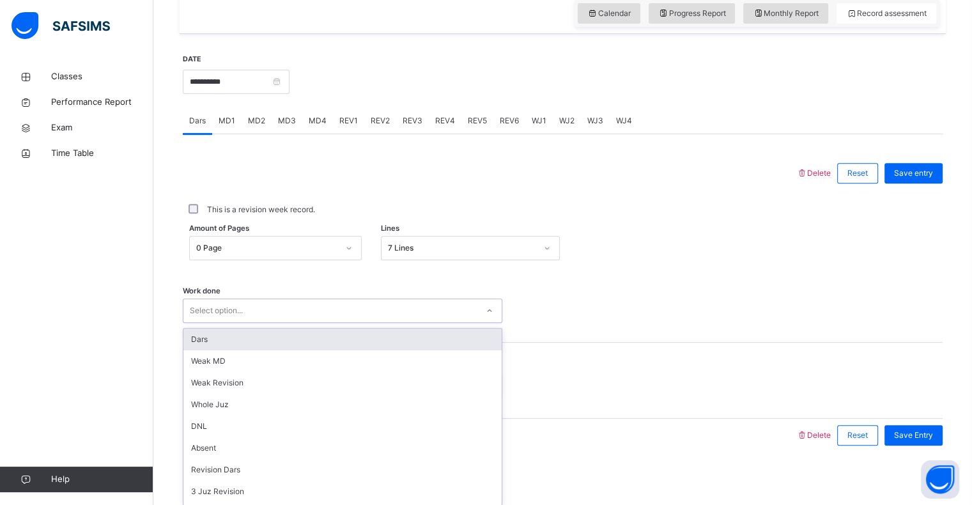
scroll to position [455, 0]
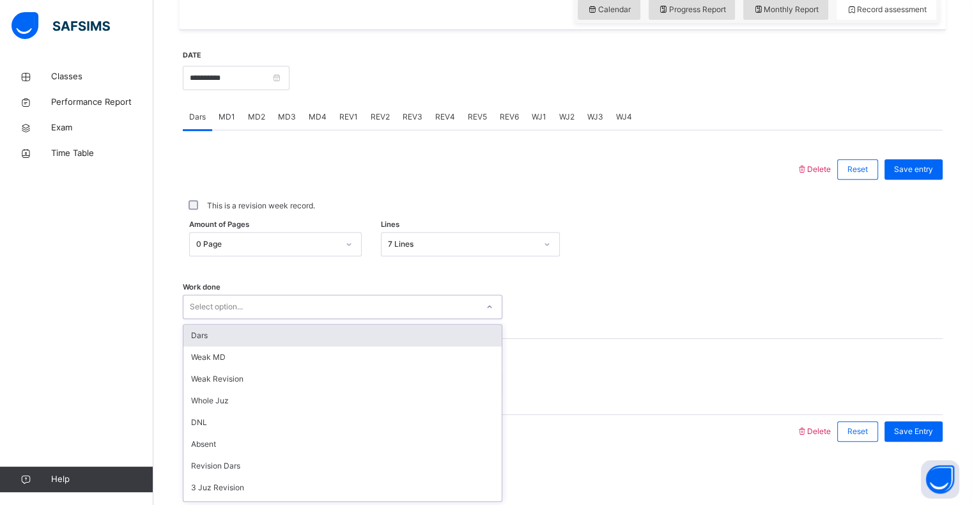
click at [219, 343] on div "Dars" at bounding box center [342, 336] width 318 height 22
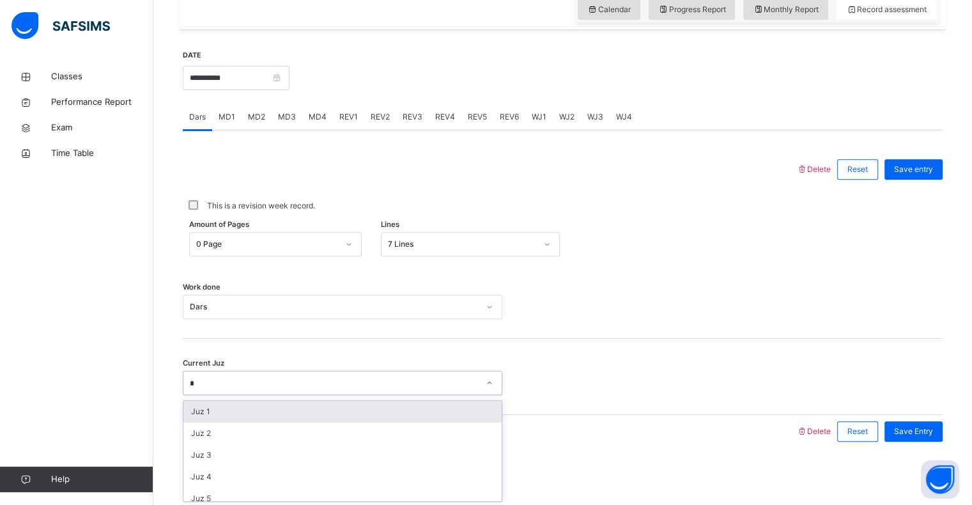
type input "**"
click at [247, 430] on div "Juz 19" at bounding box center [342, 434] width 318 height 22
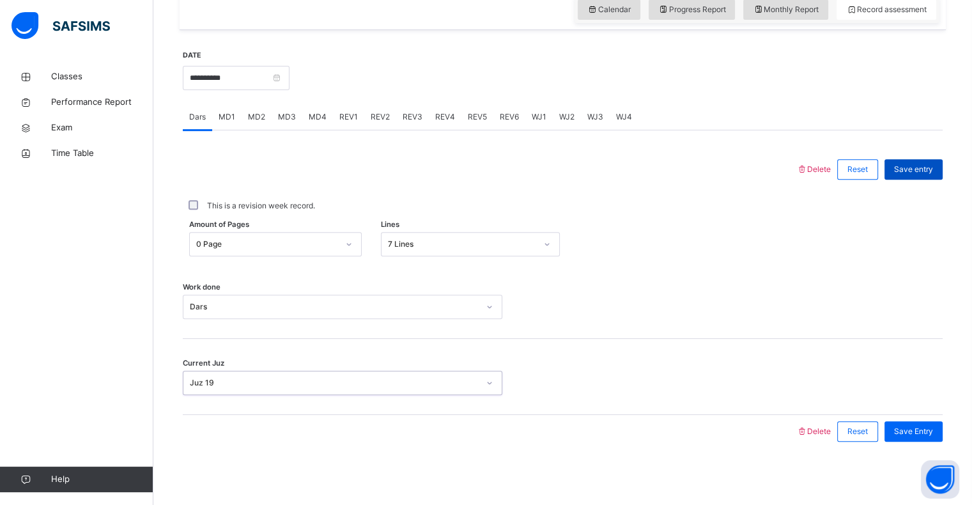
click at [923, 175] on div "Save entry" at bounding box center [914, 169] width 58 height 20
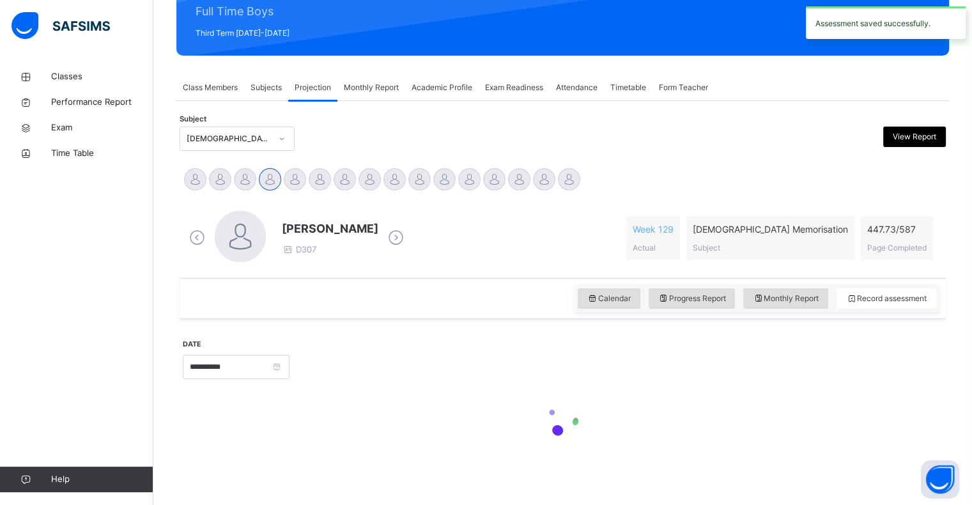
scroll to position [0, 0]
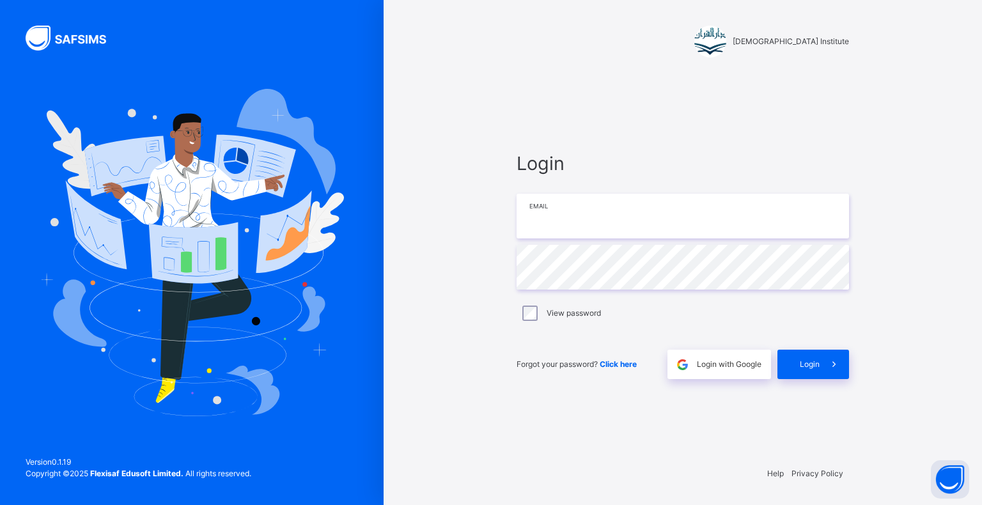
click at [686, 226] on input "email" at bounding box center [683, 216] width 332 height 45
type input "**********"
click at [841, 375] on span at bounding box center [834, 364] width 29 height 29
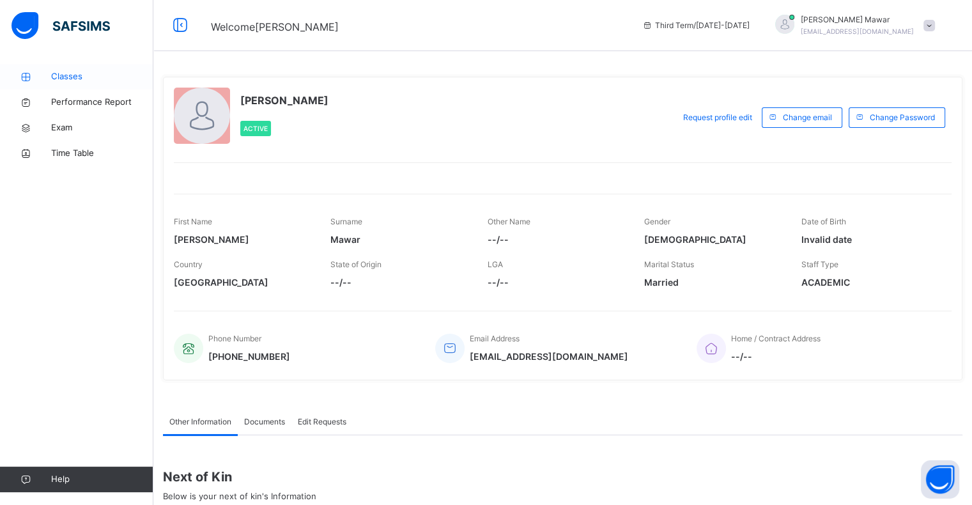
click at [94, 74] on span "Classes" at bounding box center [102, 76] width 102 height 13
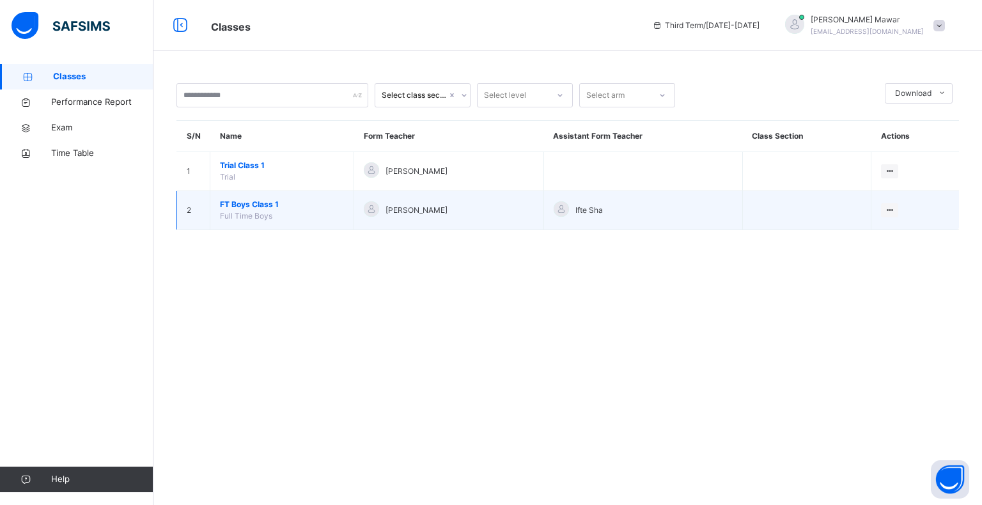
click at [273, 199] on span "FT Boys Class 1" at bounding box center [282, 205] width 124 height 12
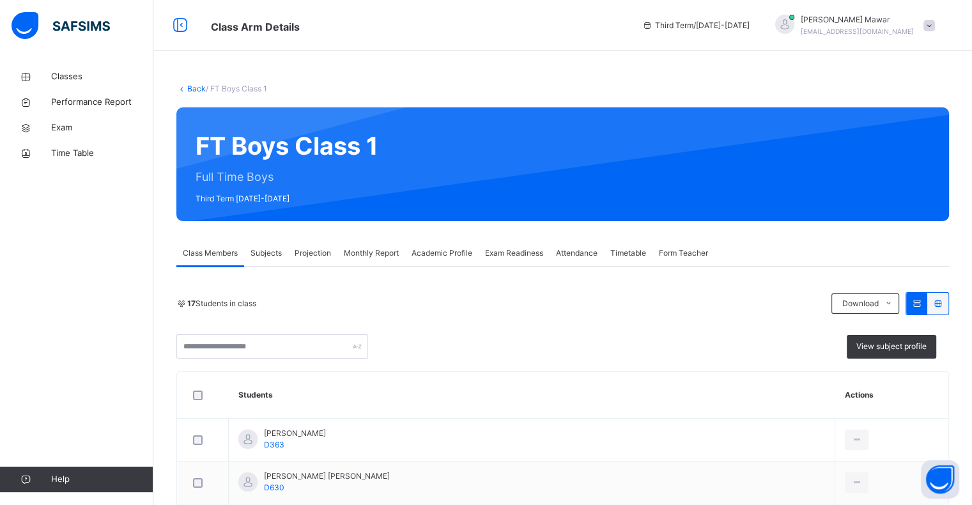
click at [328, 251] on span "Projection" at bounding box center [313, 253] width 36 height 12
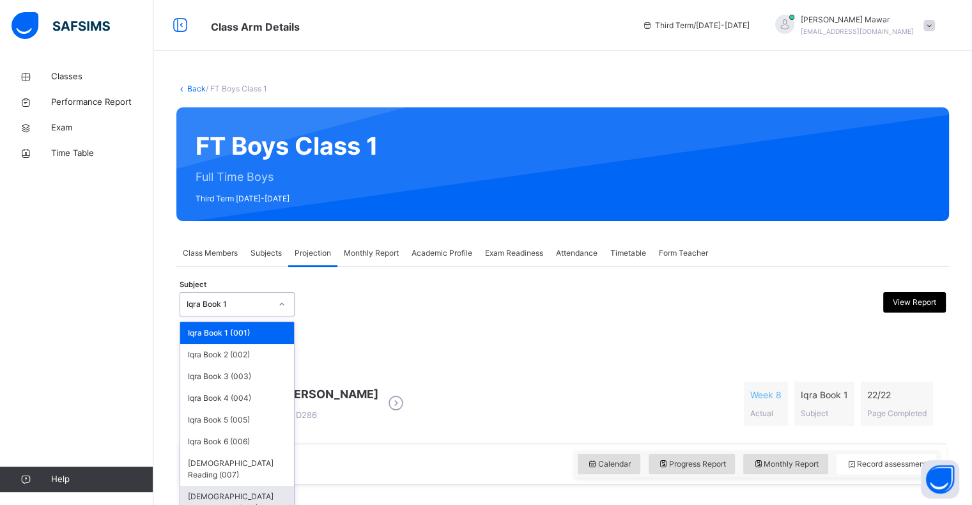
click at [263, 486] on div "[DEMOGRAPHIC_DATA] Memorisation (008)" at bounding box center [237, 502] width 114 height 33
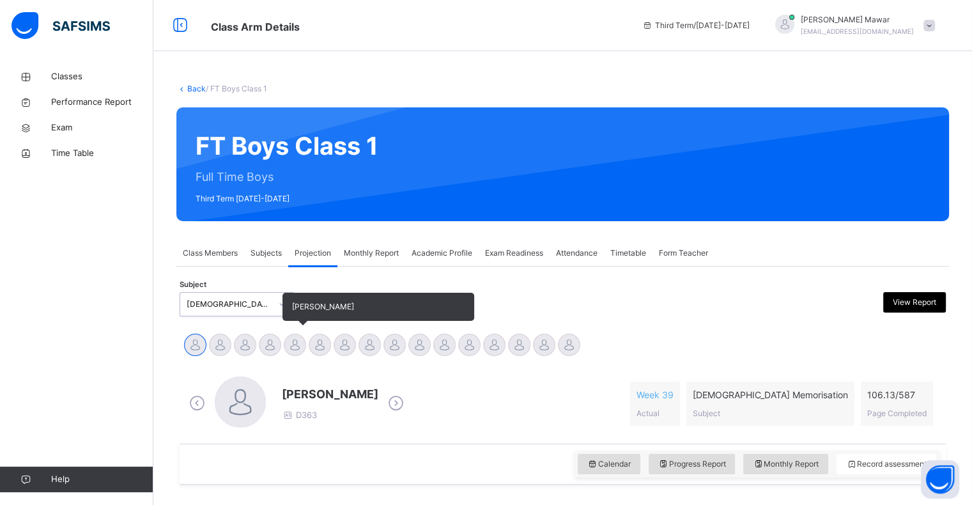
click at [296, 352] on div at bounding box center [295, 345] width 22 height 22
click at [318, 349] on div at bounding box center [320, 345] width 22 height 22
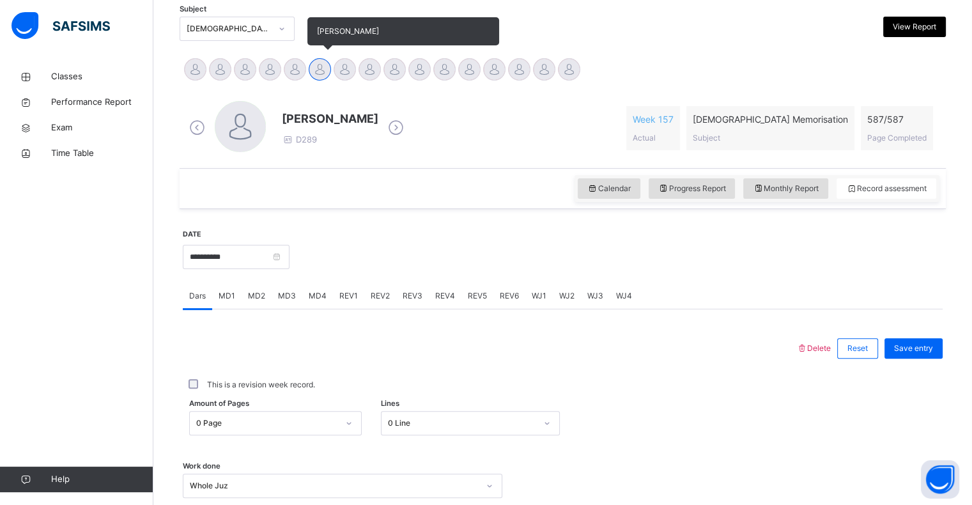
scroll to position [276, 0]
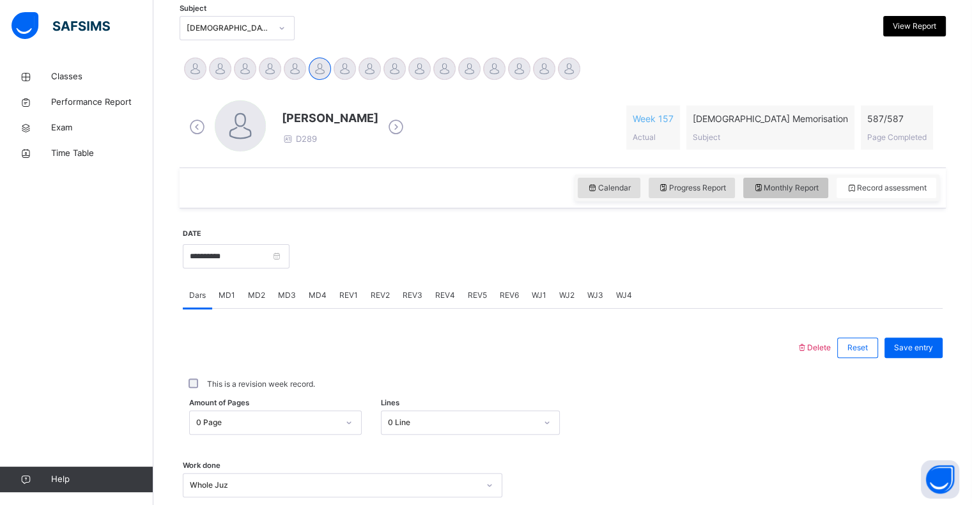
click at [783, 191] on span "Monthly Report" at bounding box center [786, 188] width 66 height 12
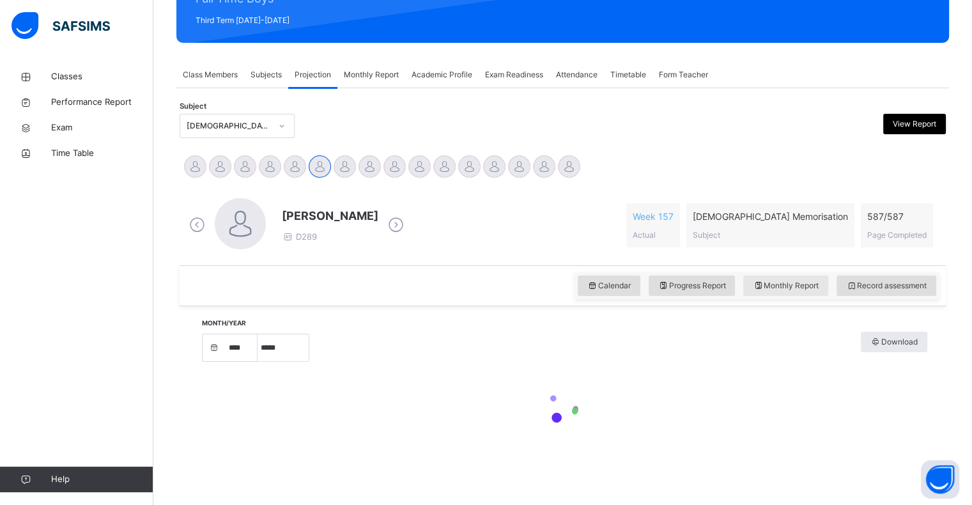
select select "****"
select select "*"
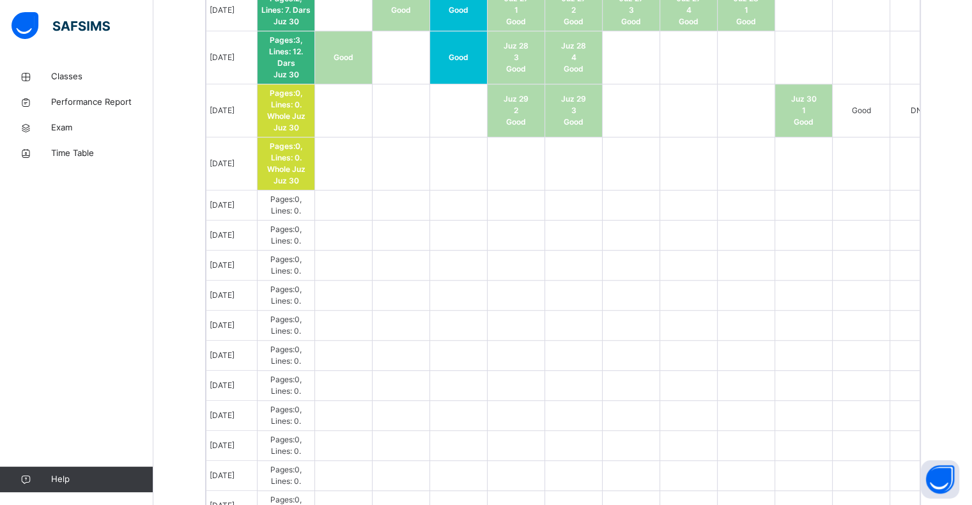
scroll to position [832, 0]
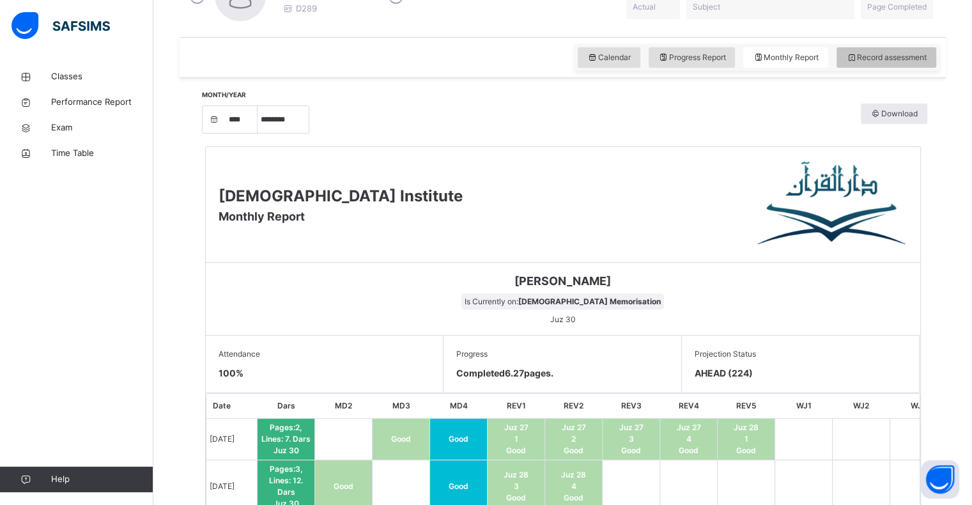
click at [898, 65] on div "Record assessment" at bounding box center [887, 57] width 100 height 20
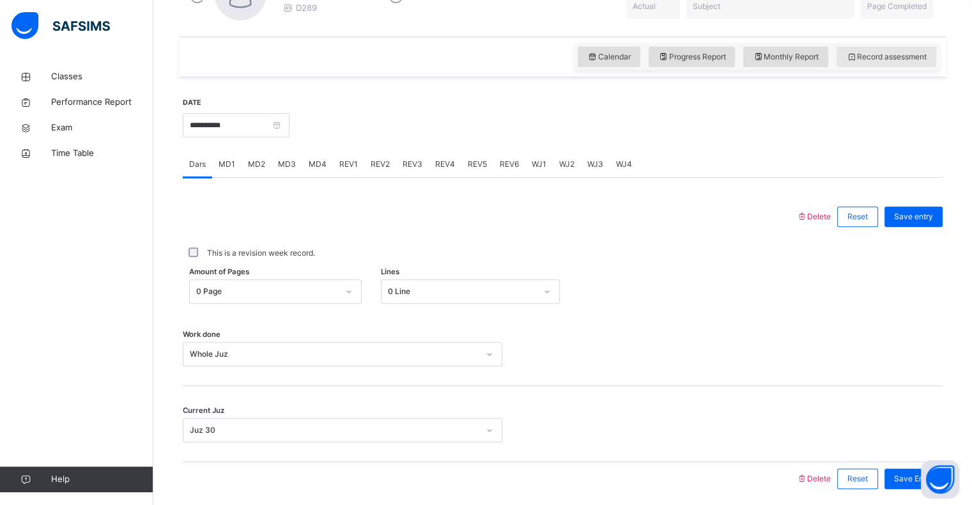
scroll to position [407, 0]
click at [343, 176] on div "REV1" at bounding box center [348, 165] width 31 height 26
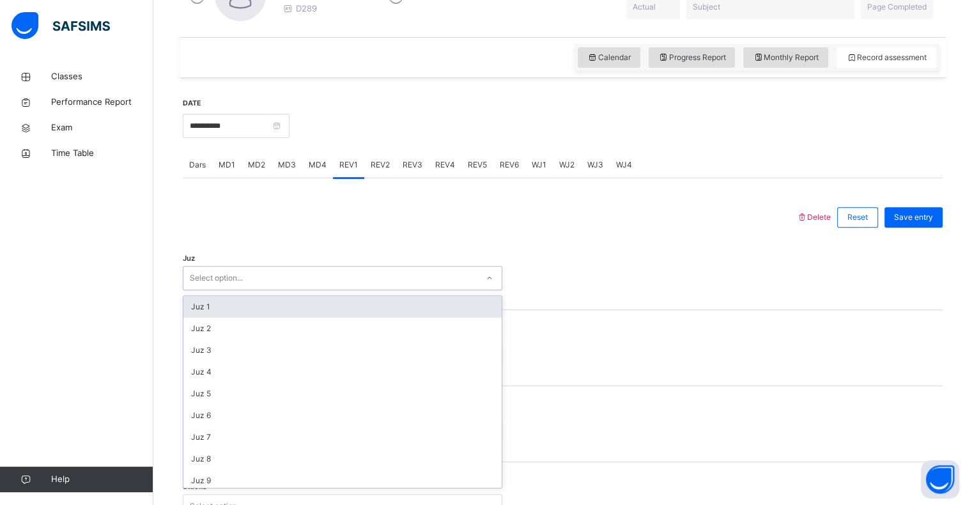
scroll to position [460, 0]
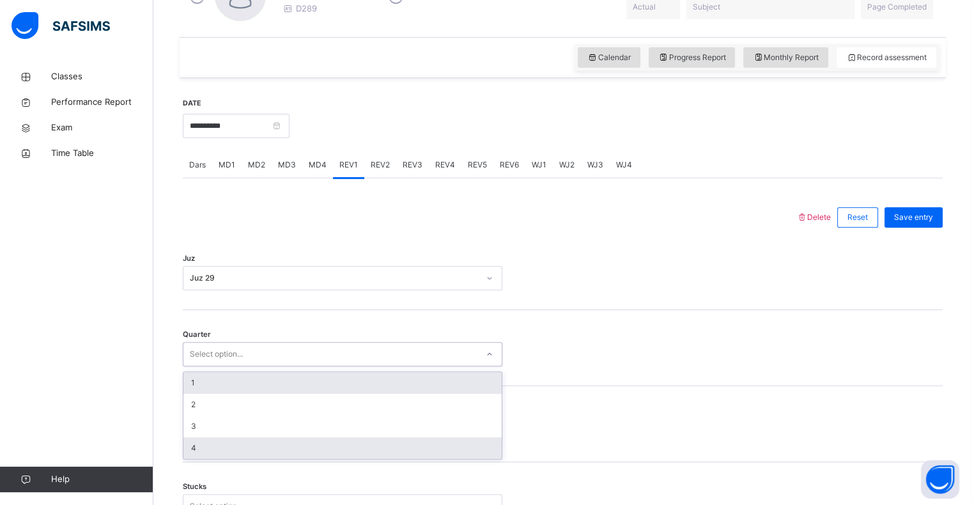
click at [297, 449] on div "4" at bounding box center [342, 448] width 318 height 22
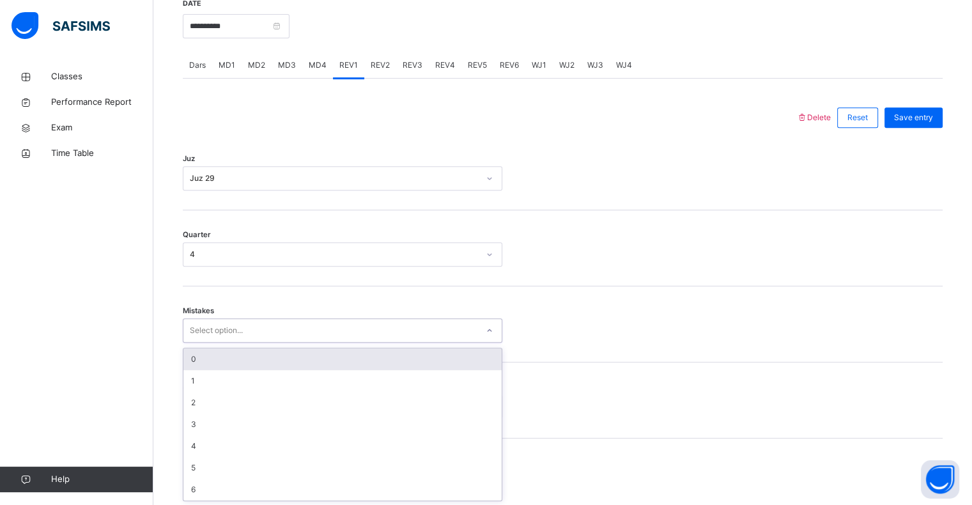
click at [306, 355] on div "0" at bounding box center [342, 359] width 318 height 22
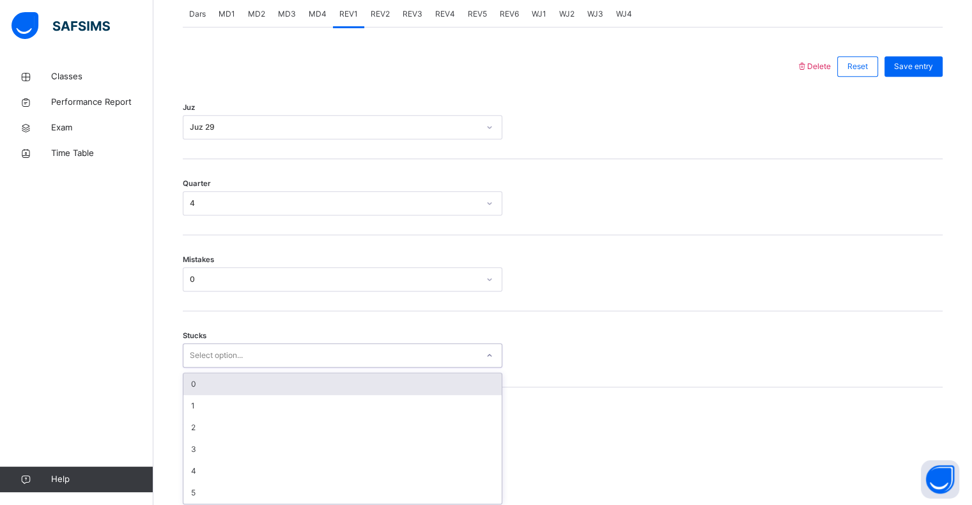
scroll to position [561, 0]
click at [292, 373] on div "0" at bounding box center [342, 381] width 318 height 22
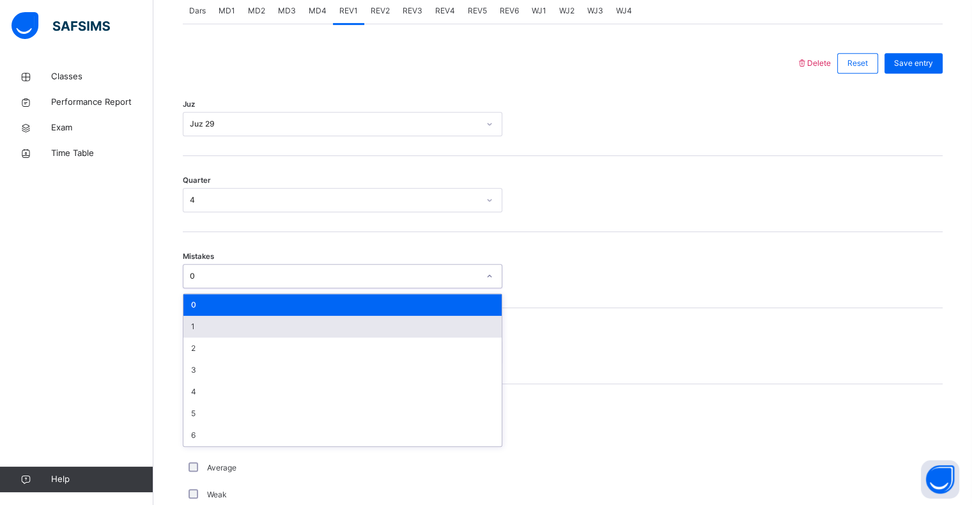
click at [281, 325] on div "1" at bounding box center [342, 327] width 318 height 22
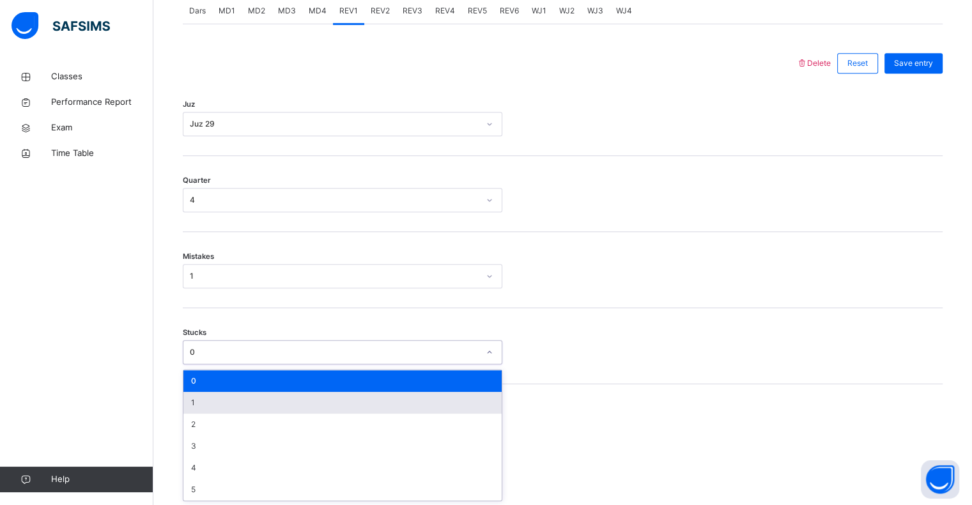
click at [237, 407] on div "1" at bounding box center [342, 403] width 318 height 22
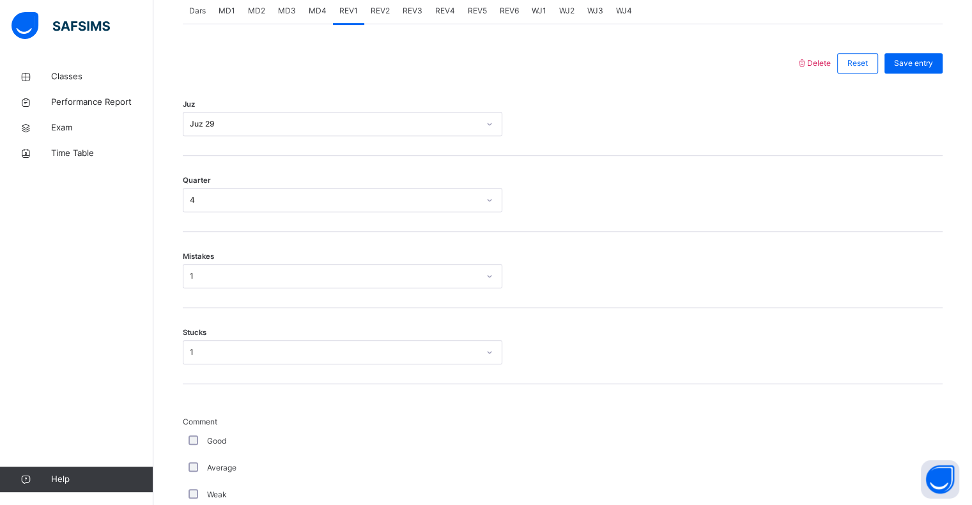
click at [204, 428] on div "Good" at bounding box center [343, 441] width 320 height 27
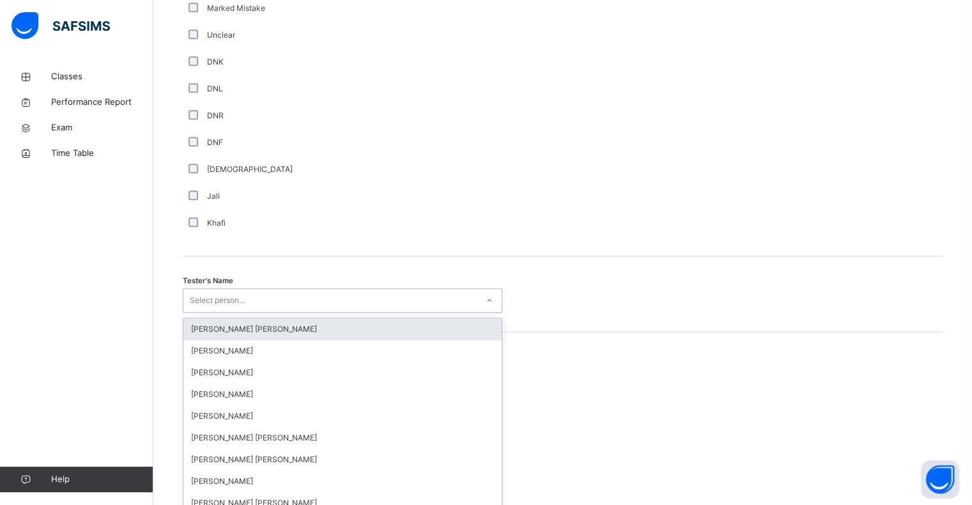
scroll to position [1110, 0]
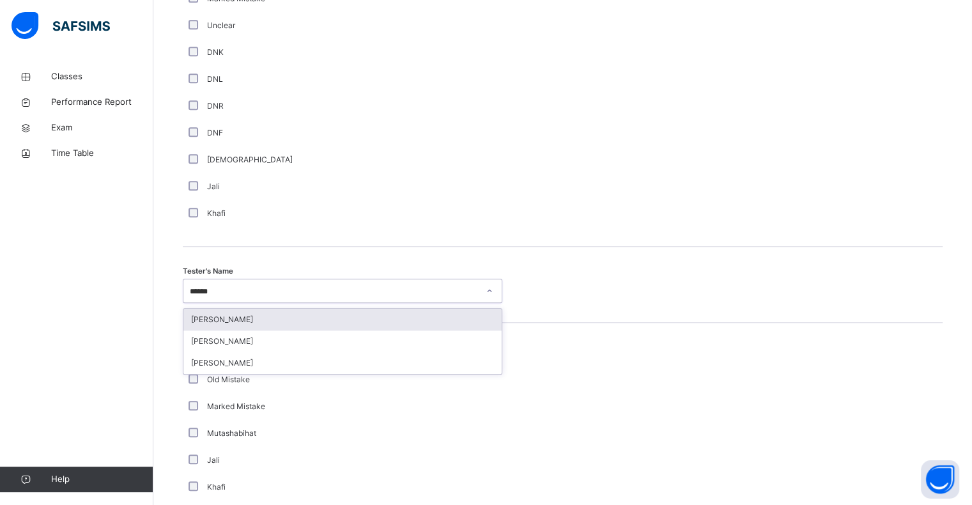
type input "*******"
click at [349, 346] on div "[PERSON_NAME]" at bounding box center [342, 342] width 318 height 22
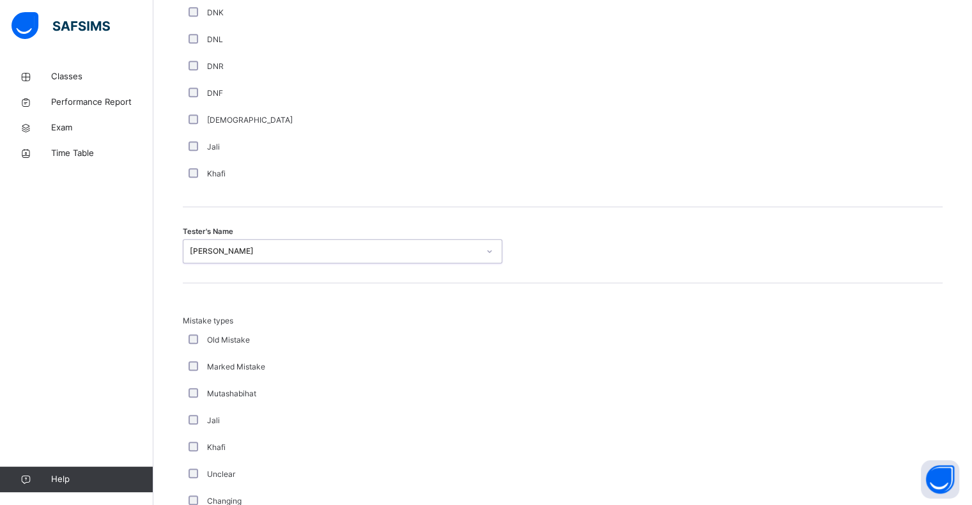
scroll to position [1345, 0]
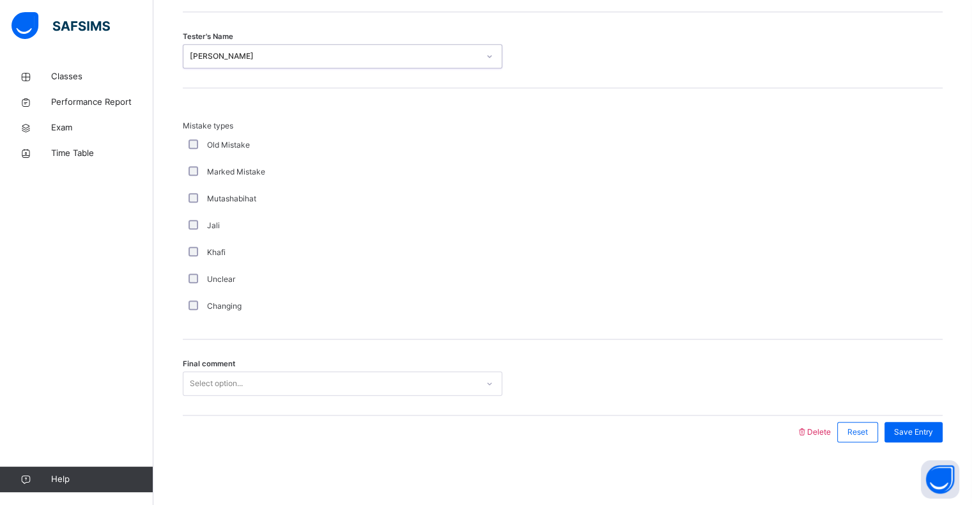
click at [393, 339] on div "Final comment Select option..." at bounding box center [563, 377] width 760 height 76
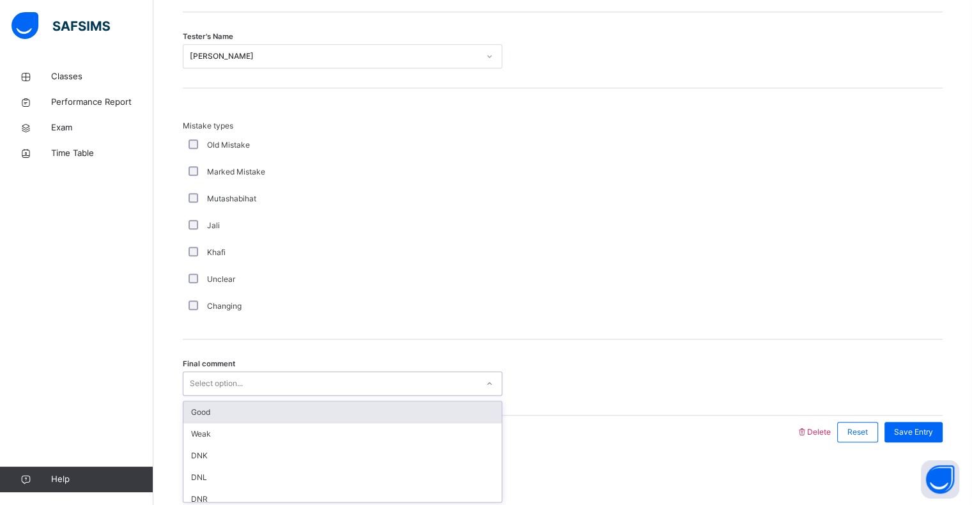
click at [320, 408] on div "Good" at bounding box center [342, 412] width 318 height 22
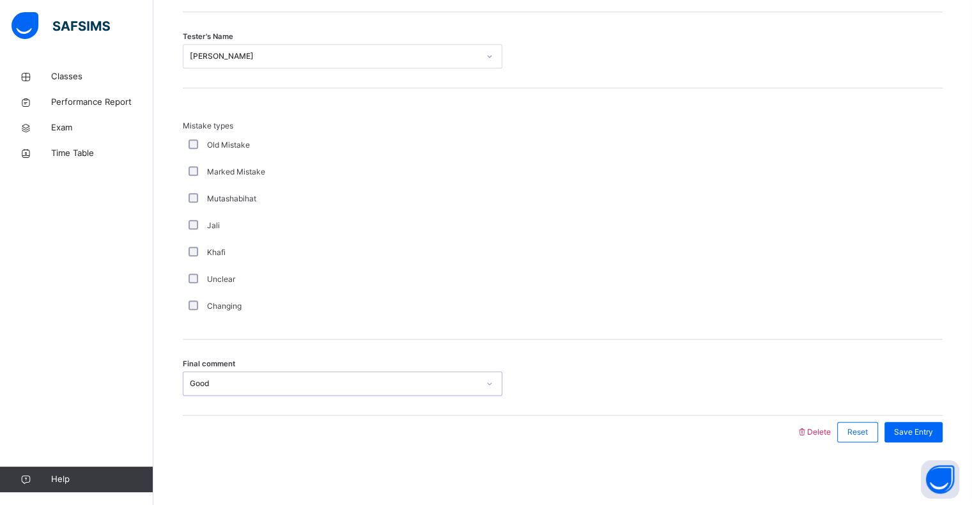
click at [451, 416] on div at bounding box center [489, 432] width 601 height 33
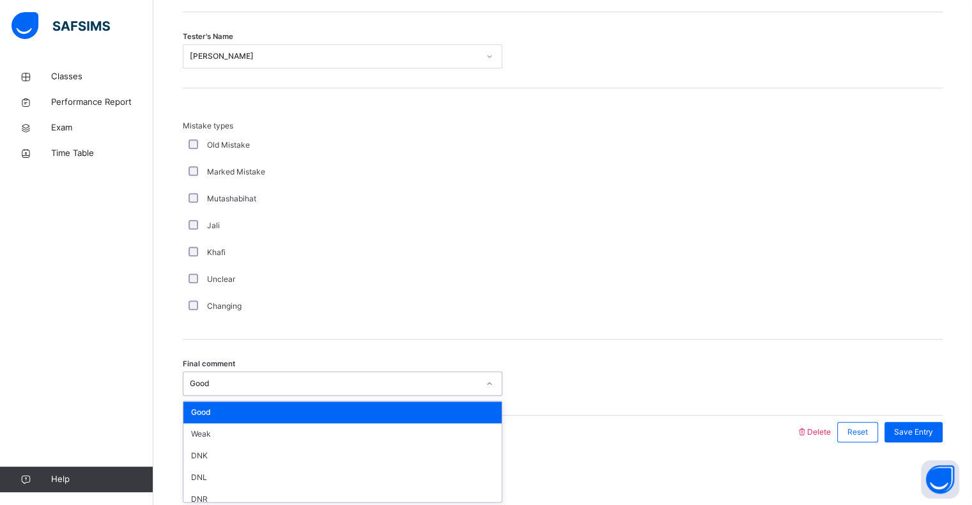
click at [390, 414] on div "Good" at bounding box center [342, 412] width 318 height 22
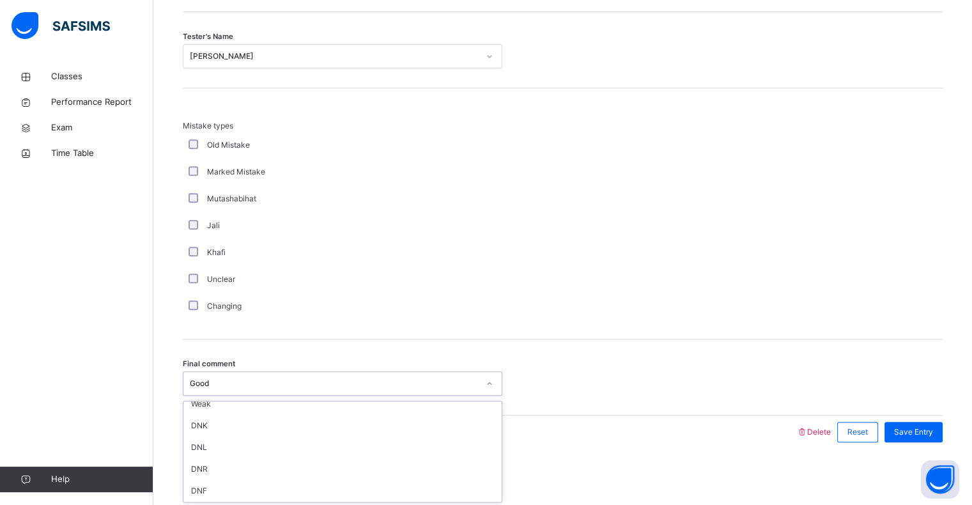
scroll to position [0, 0]
click at [923, 437] on div "Save Entry" at bounding box center [914, 432] width 58 height 20
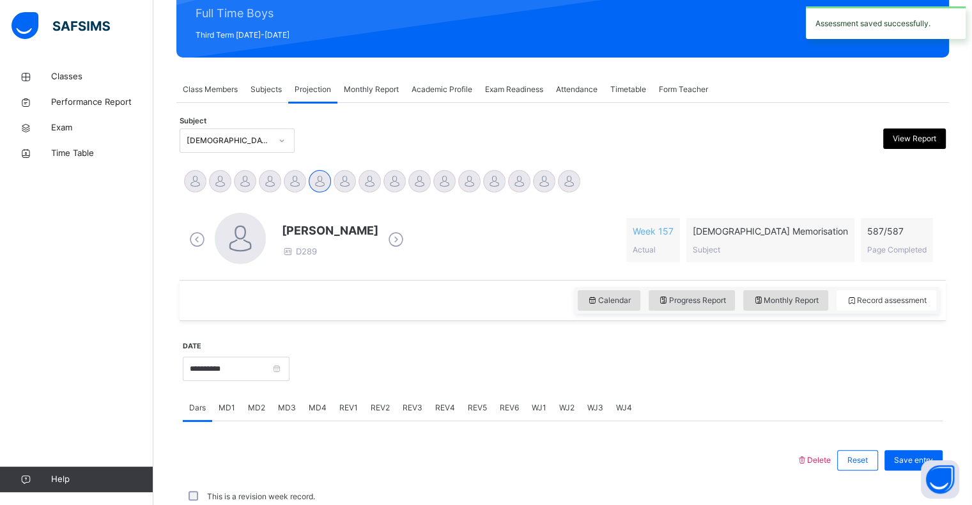
scroll to position [165, 0]
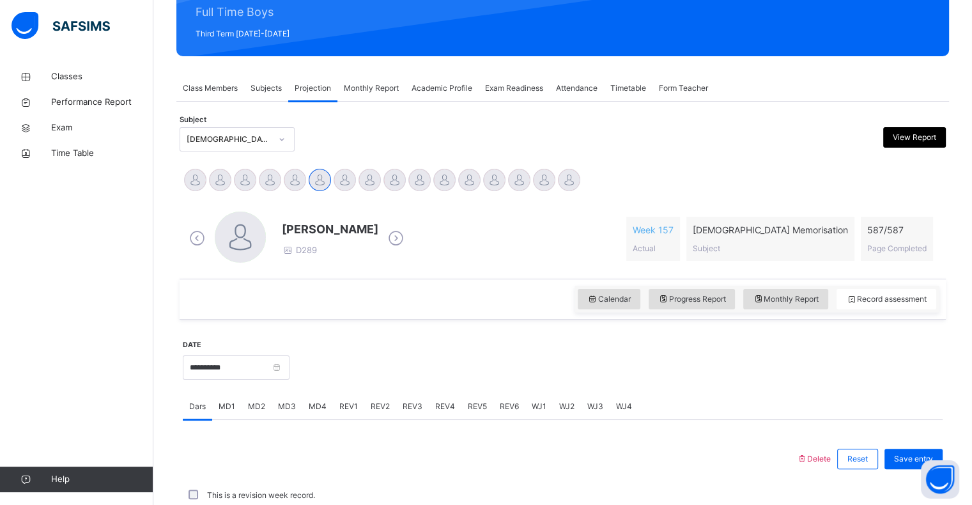
click at [386, 405] on span "REV2" at bounding box center [380, 407] width 19 height 12
click at [344, 412] on div "REV1" at bounding box center [348, 407] width 31 height 26
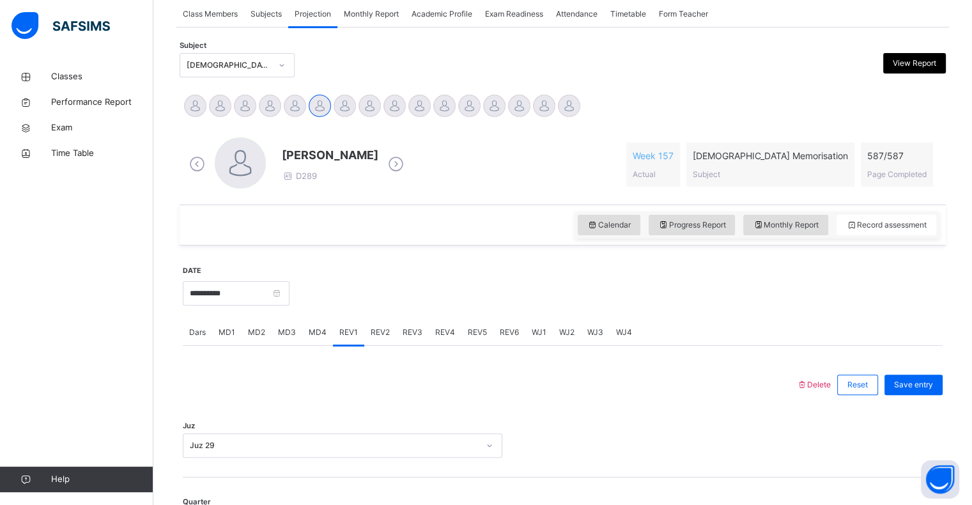
click at [387, 341] on div "REV2" at bounding box center [380, 333] width 32 height 26
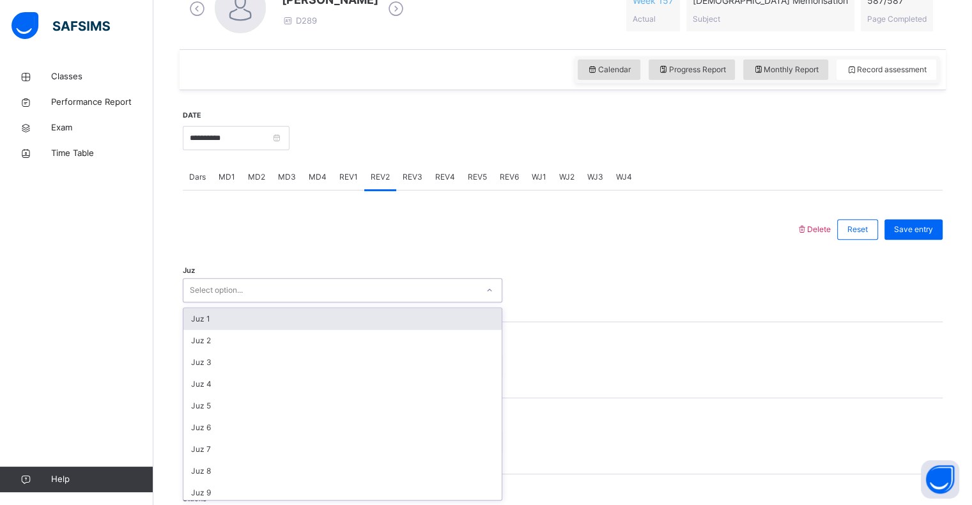
scroll to position [460, 0]
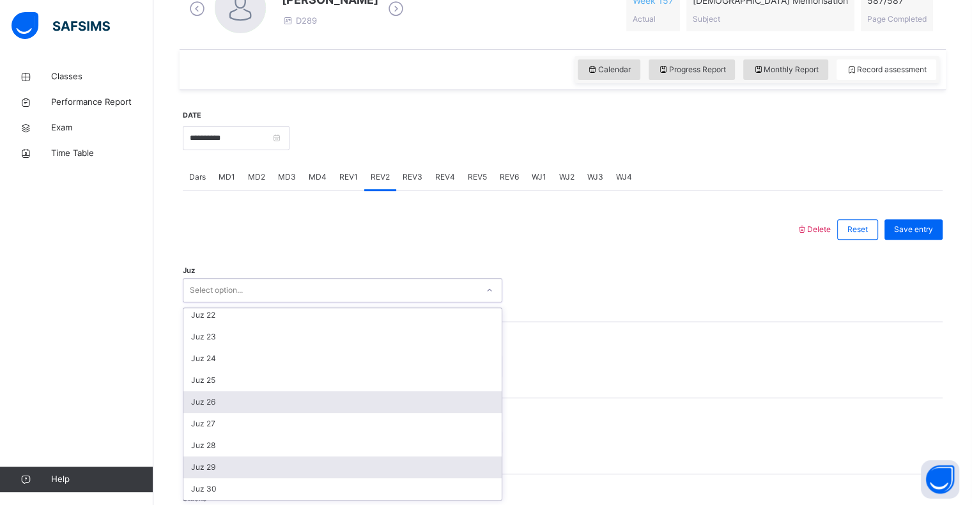
click at [248, 399] on div "Juz 26" at bounding box center [342, 402] width 318 height 22
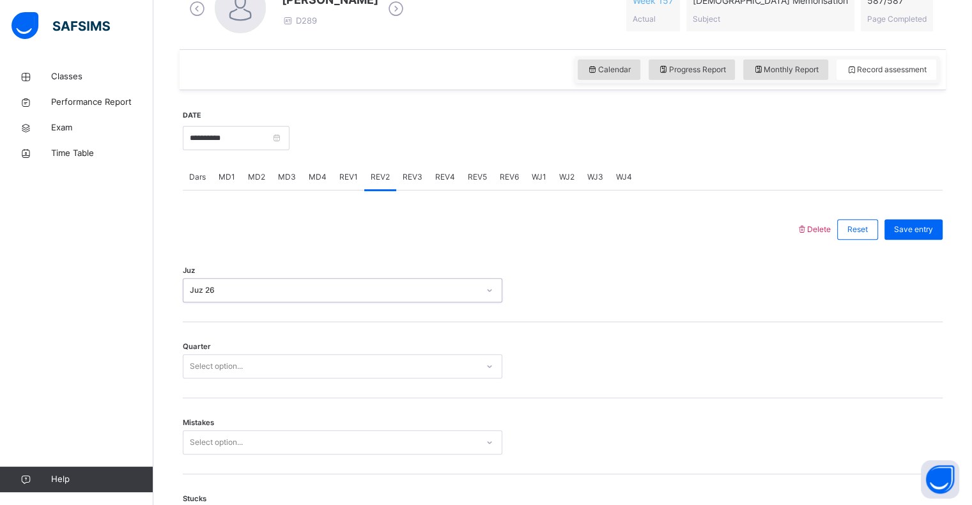
click at [398, 341] on div "Quarter Select option..." at bounding box center [563, 360] width 760 height 76
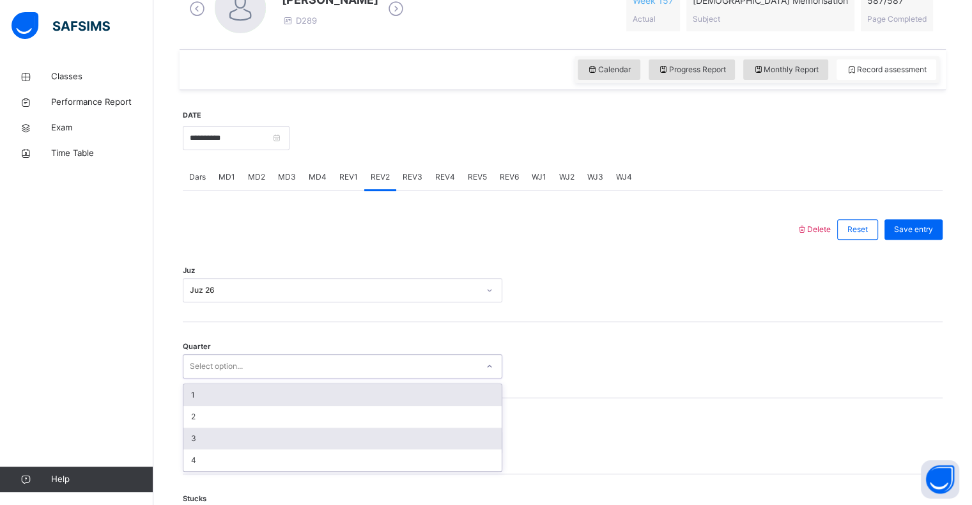
click at [254, 445] on div "3" at bounding box center [342, 439] width 318 height 22
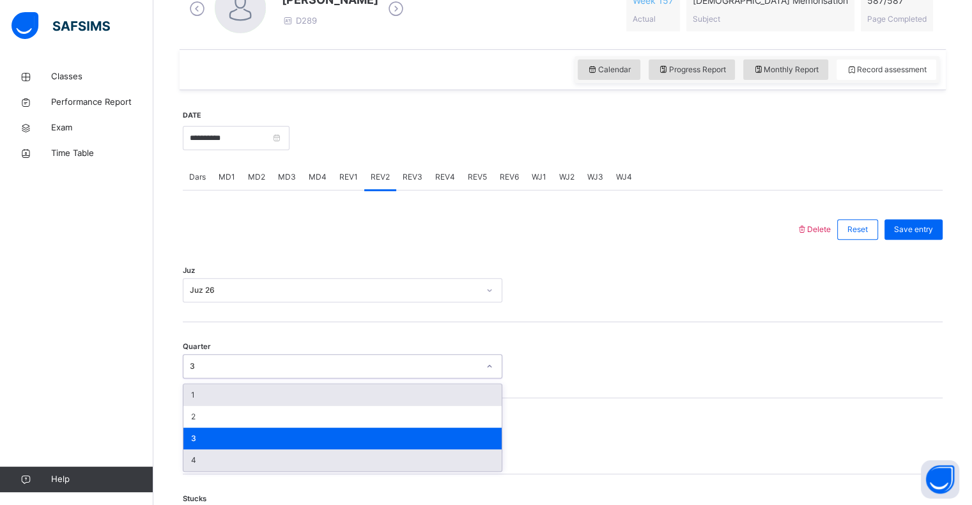
click at [253, 464] on div "4" at bounding box center [342, 460] width 318 height 22
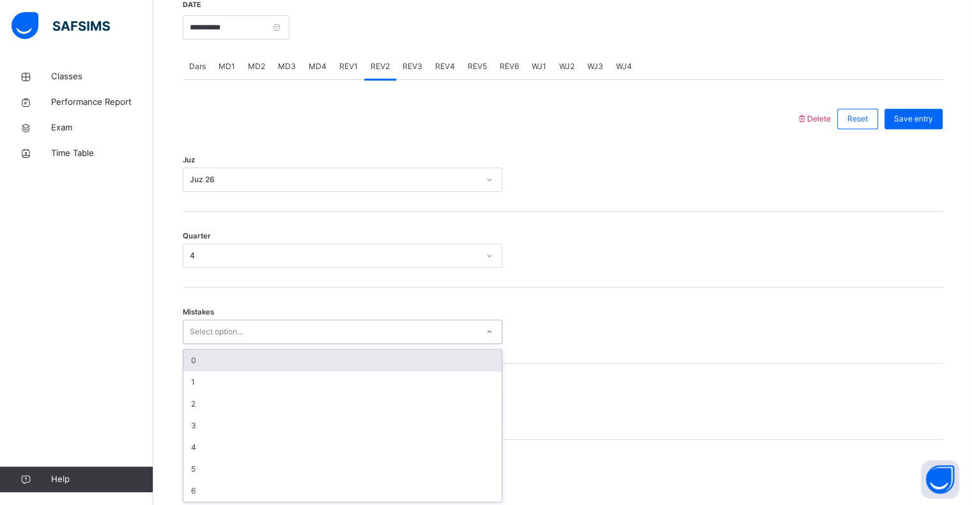
scroll to position [506, 0]
click at [320, 355] on div "0" at bounding box center [342, 359] width 318 height 22
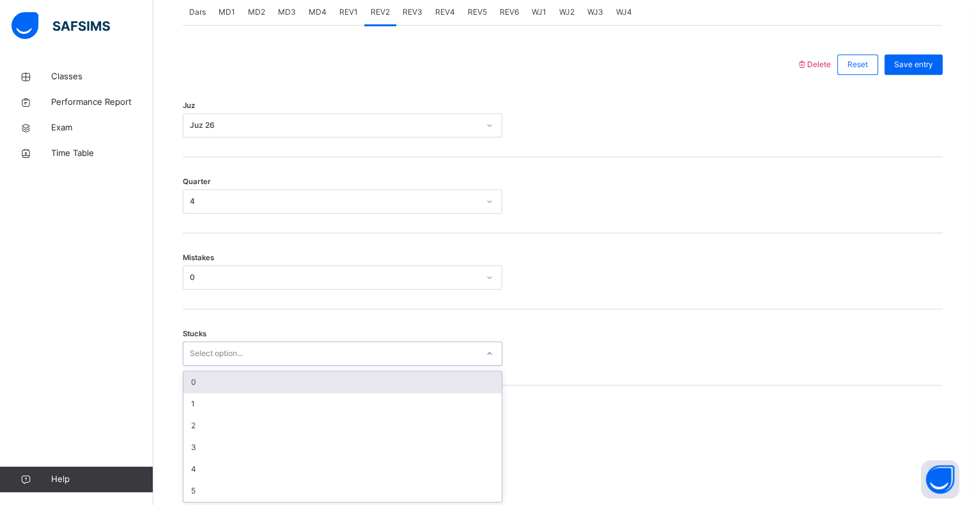
scroll to position [561, 0]
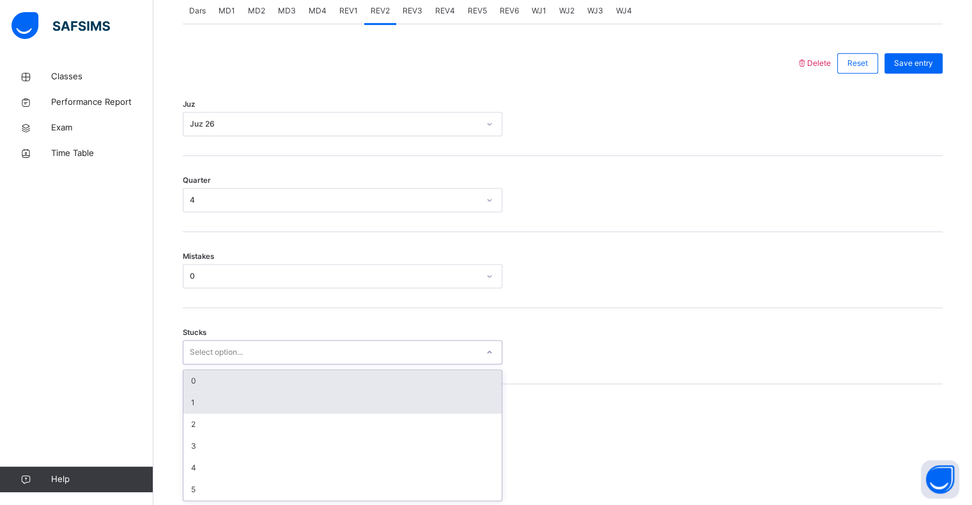
click at [277, 399] on div "1" at bounding box center [342, 403] width 318 height 22
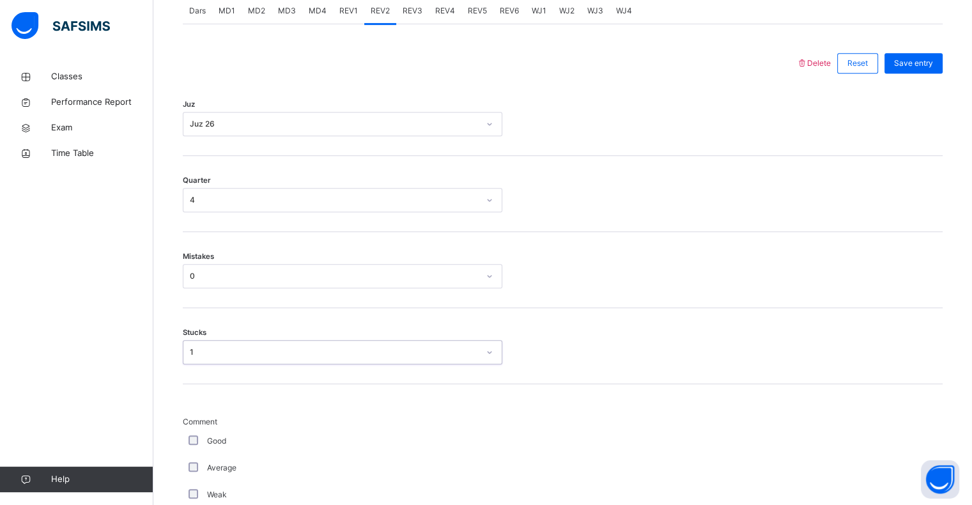
click at [178, 437] on div "**********" at bounding box center [562, 492] width 773 height 1534
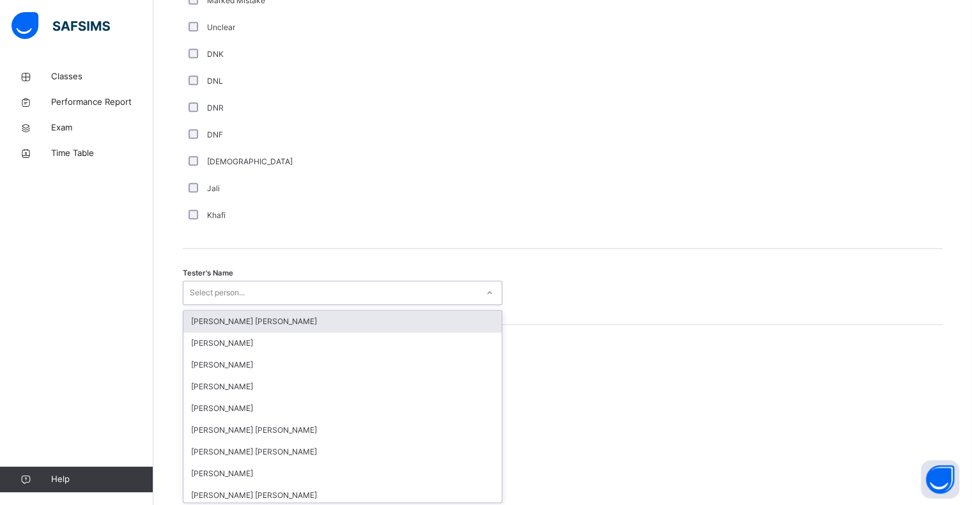
scroll to position [1110, 0]
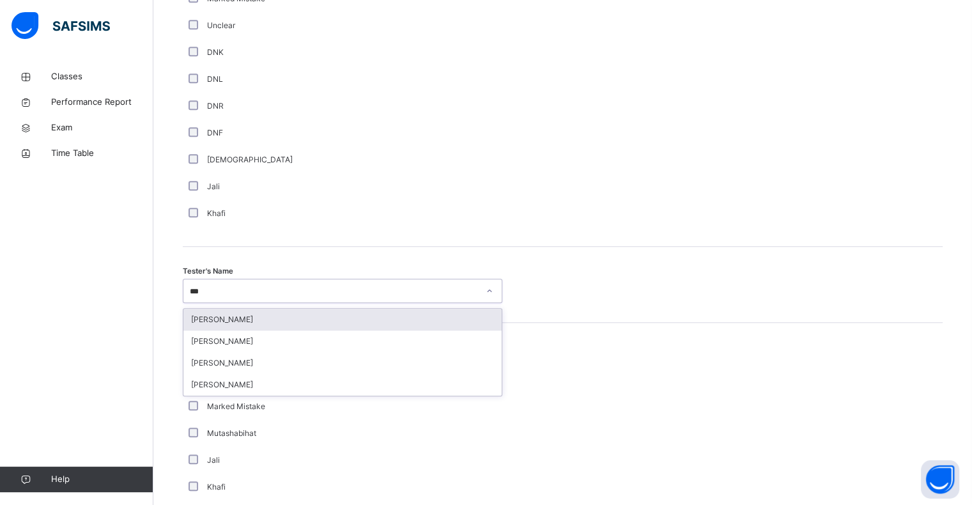
type input "****"
click at [287, 368] on div "[PERSON_NAME]" at bounding box center [342, 363] width 318 height 22
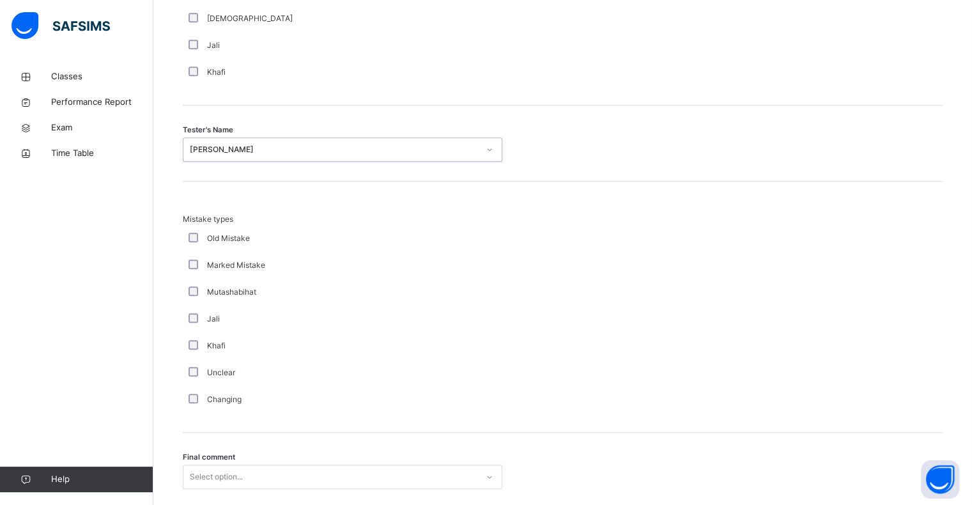
scroll to position [1345, 0]
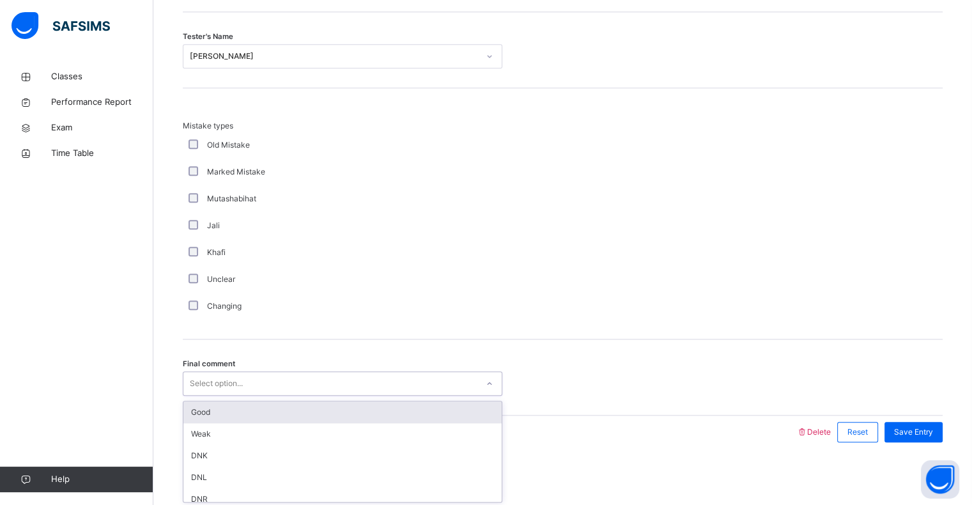
click at [267, 414] on div "Good" at bounding box center [342, 412] width 318 height 22
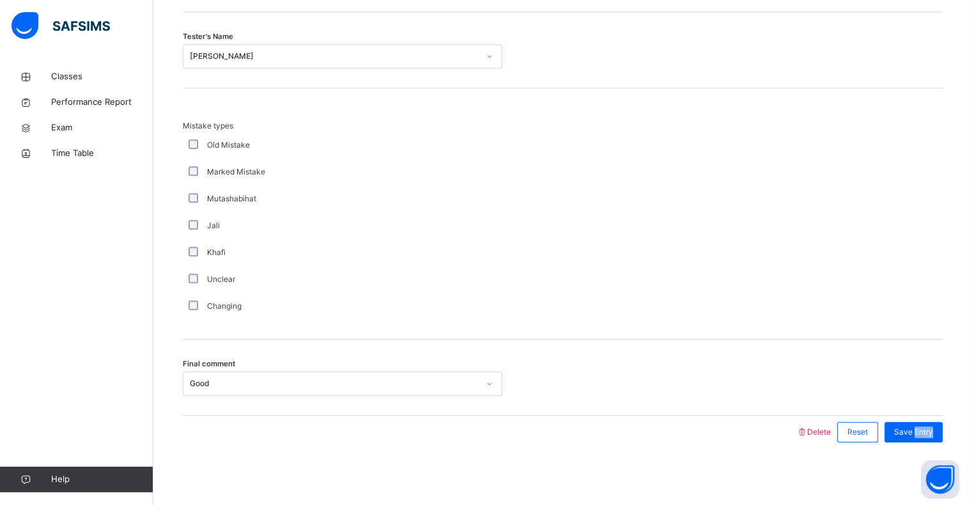
click at [914, 325] on div "Mistake types Old Mistake Marked Mistake Mutashabihat Jali Khafi Unclear Changi…" at bounding box center [563, 213] width 760 height 251
click at [929, 438] on div "Save Entry" at bounding box center [914, 432] width 58 height 20
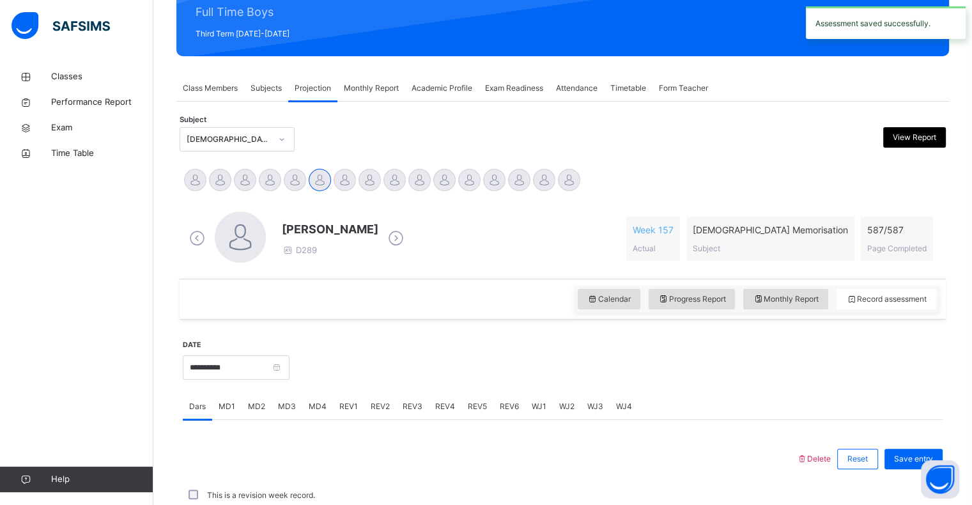
scroll to position [455, 0]
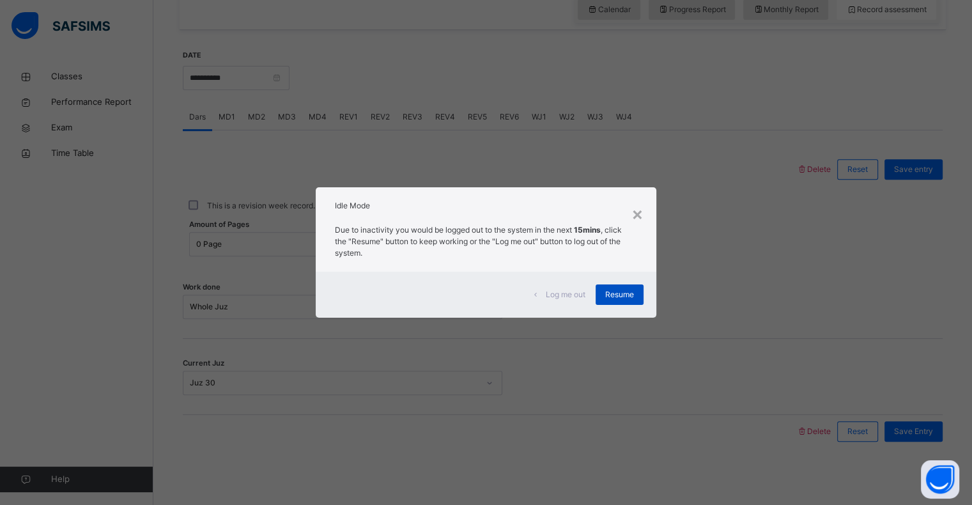
click at [623, 303] on div "Resume" at bounding box center [620, 294] width 48 height 20
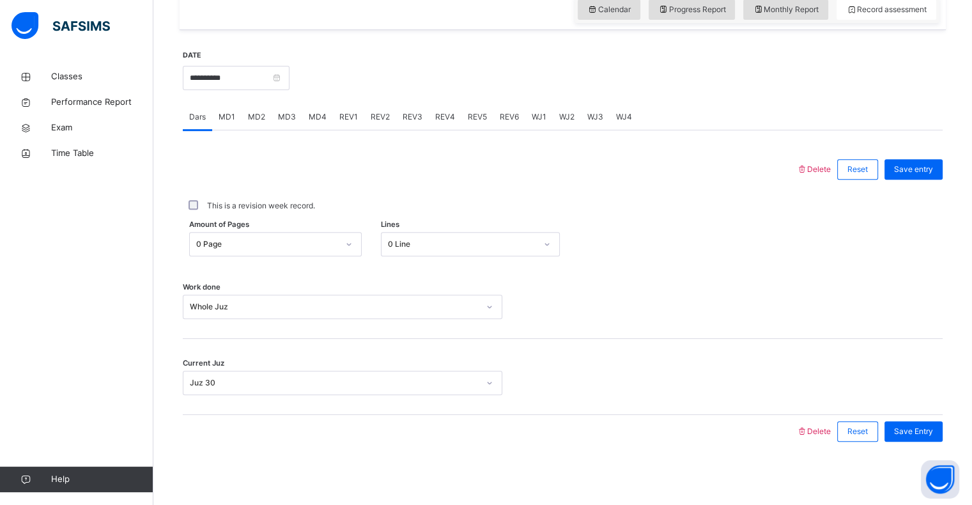
click at [617, 300] on div at bounding box center [563, 307] width 108 height 24
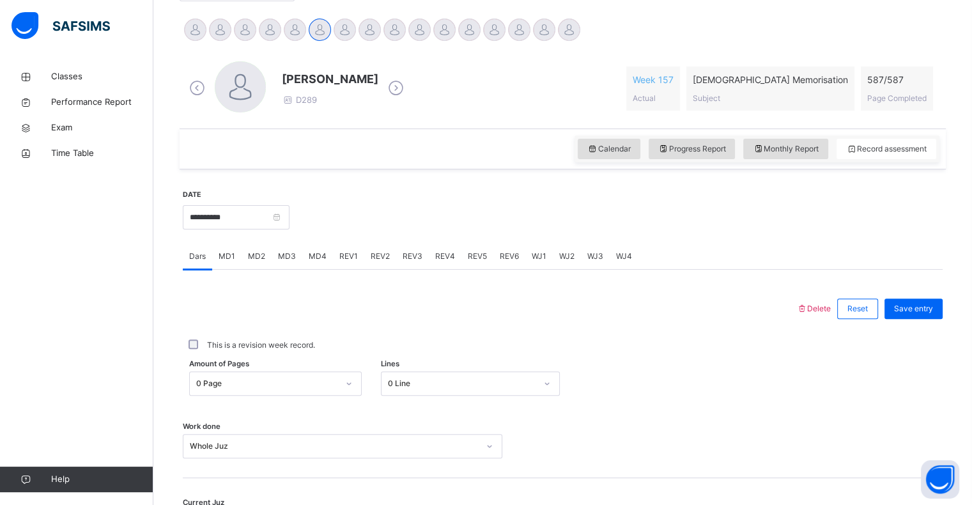
scroll to position [199, 0]
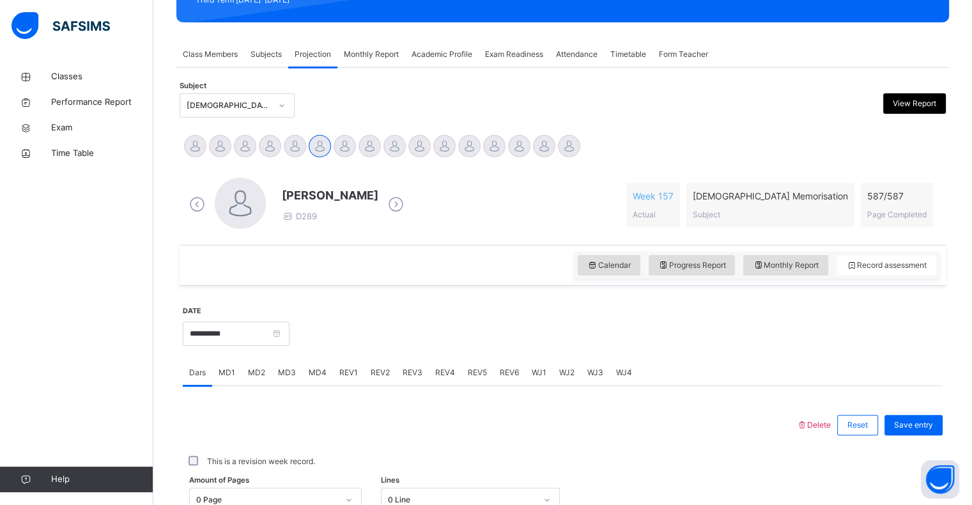
drag, startPoint x: 578, startPoint y: 160, endPoint x: 564, endPoint y: 173, distance: 18.5
click at [566, 172] on div "**********" at bounding box center [563, 426] width 766 height 599
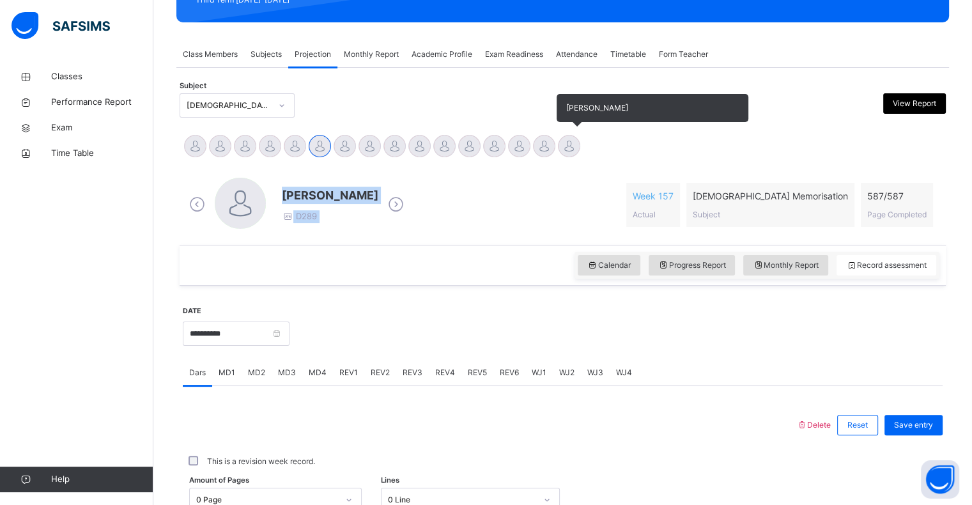
click at [572, 157] on div "[PERSON_NAME]" at bounding box center [569, 148] width 25 height 28
click at [572, 158] on div "[PERSON_NAME]" at bounding box center [569, 148] width 25 height 28
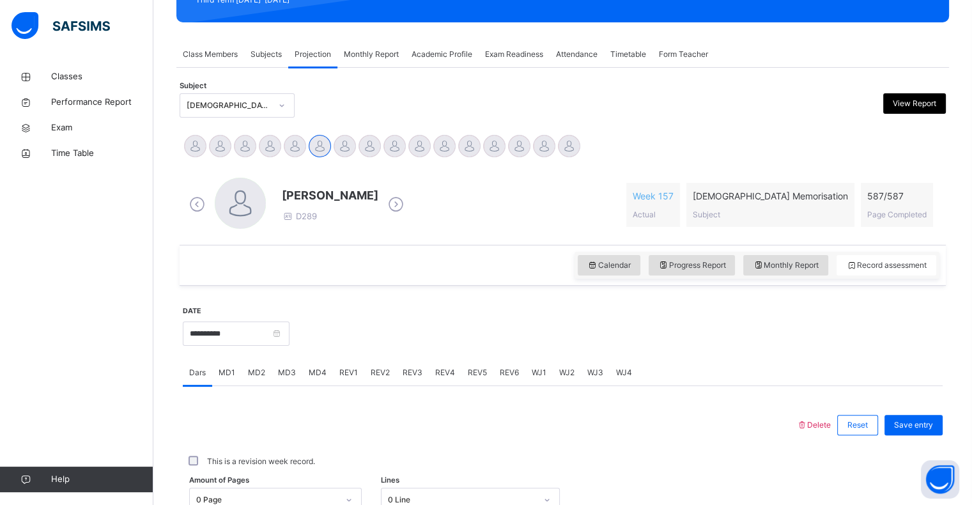
drag, startPoint x: 504, startPoint y: 254, endPoint x: 495, endPoint y: 258, distance: 9.7
click at [496, 258] on div "Calendar Progress Report Monthly Report Record assessment" at bounding box center [563, 265] width 766 height 41
click at [596, 127] on div "**********" at bounding box center [563, 426] width 766 height 599
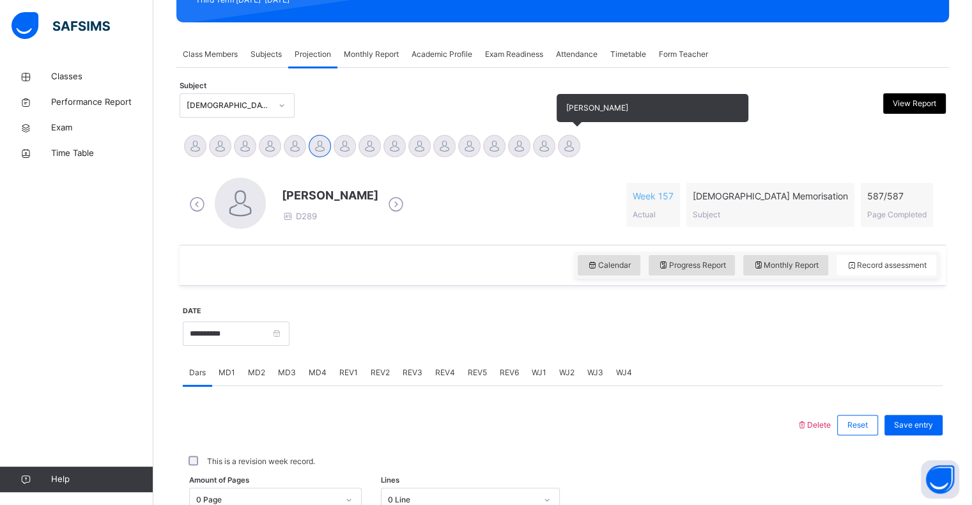
click at [568, 145] on div at bounding box center [569, 146] width 22 height 22
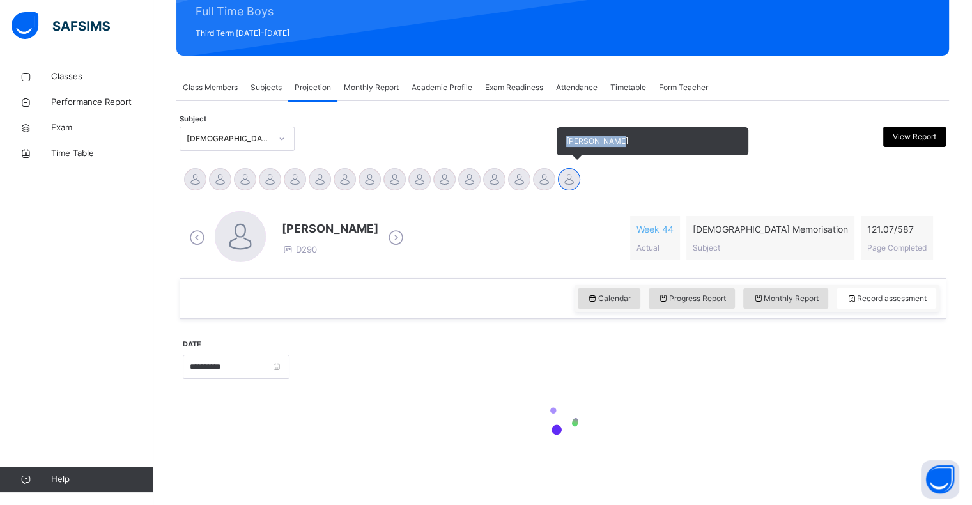
scroll to position [165, 0]
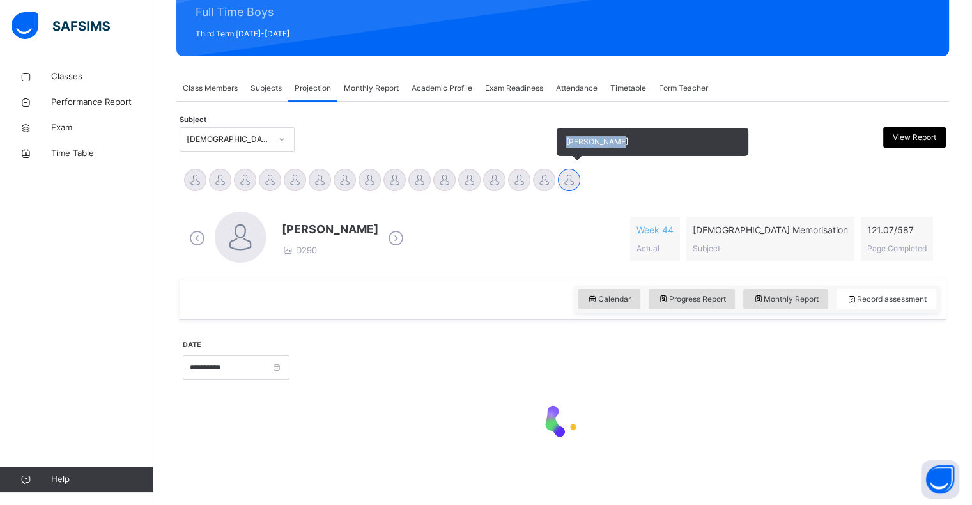
click at [568, 145] on span "[PERSON_NAME]" at bounding box center [597, 142] width 62 height 10
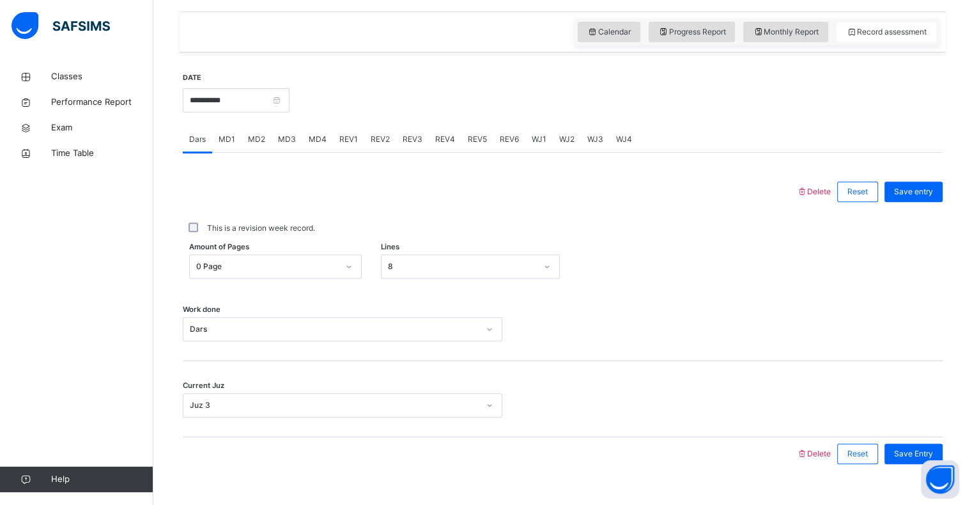
scroll to position [455, 0]
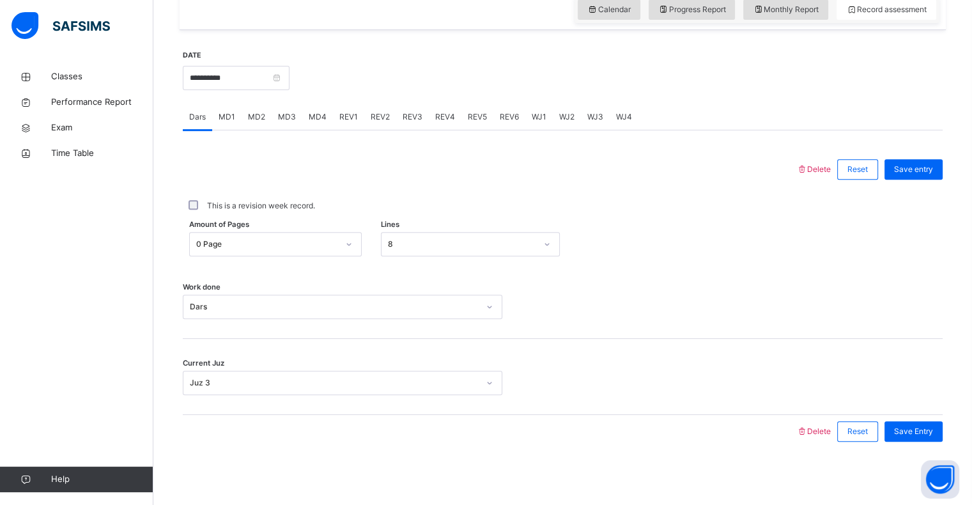
click at [353, 119] on span "REV1" at bounding box center [348, 117] width 19 height 12
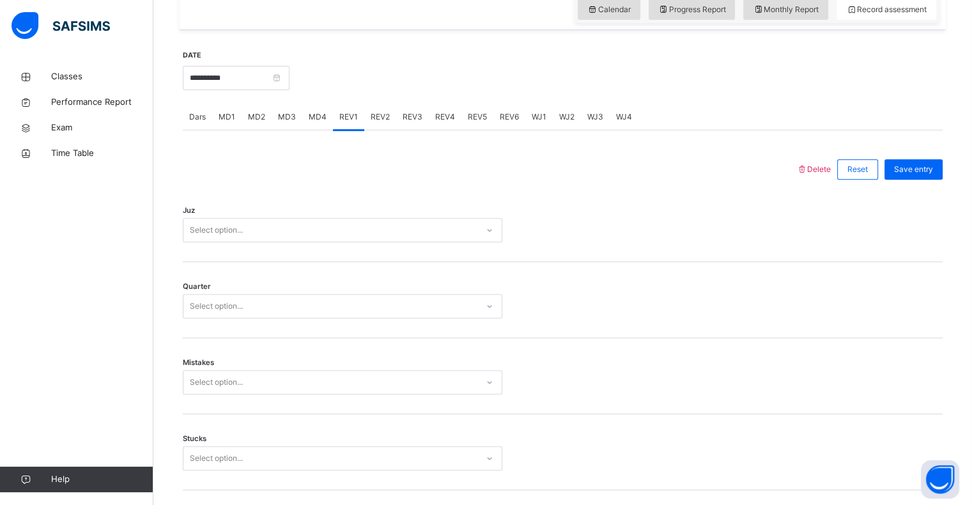
drag, startPoint x: 340, startPoint y: 188, endPoint x: 285, endPoint y: 202, distance: 56.7
click at [293, 199] on div "Juz Select option..." at bounding box center [563, 224] width 760 height 76
drag, startPoint x: 248, startPoint y: 219, endPoint x: 233, endPoint y: 228, distance: 17.4
click at [237, 225] on div "Select option..." at bounding box center [343, 230] width 320 height 24
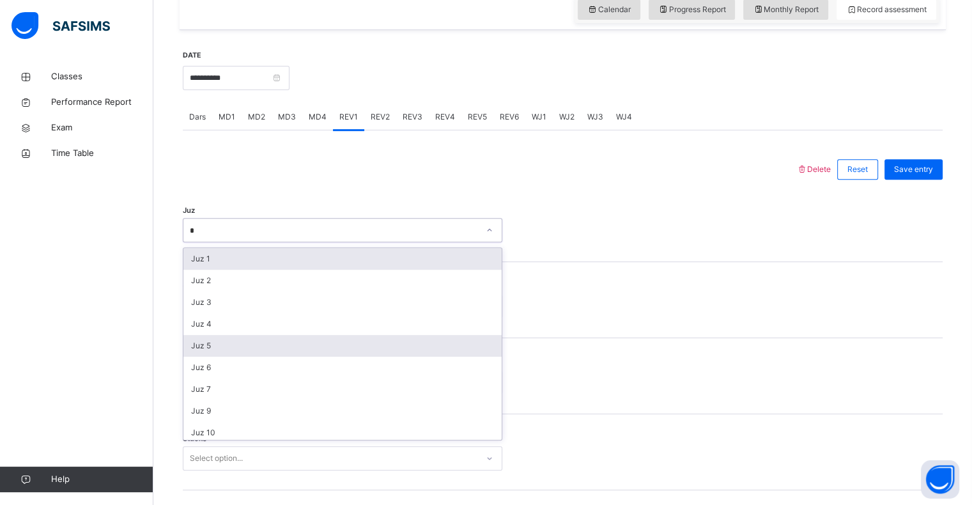
type input "**"
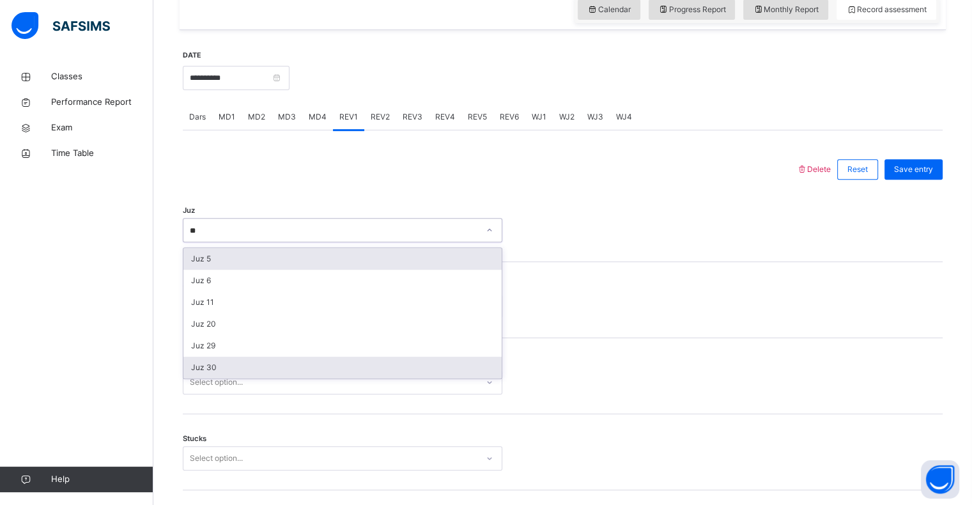
click at [192, 367] on div "Juz 30" at bounding box center [342, 368] width 318 height 22
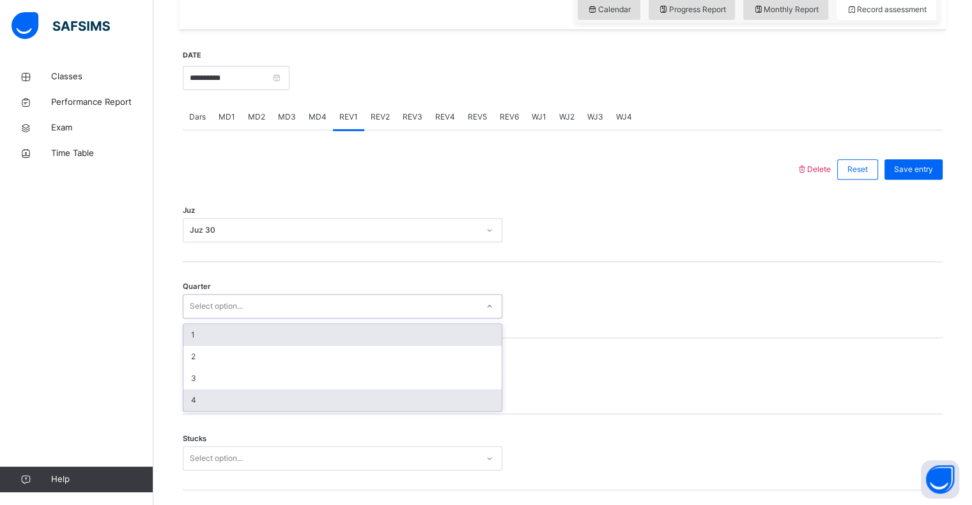
click at [190, 396] on div "4" at bounding box center [342, 400] width 318 height 22
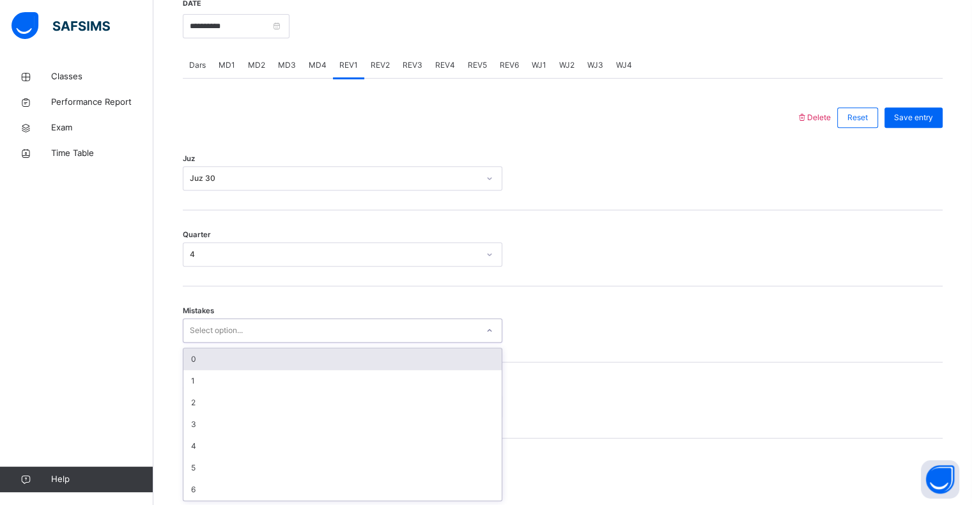
click at [192, 358] on div "0" at bounding box center [342, 359] width 318 height 22
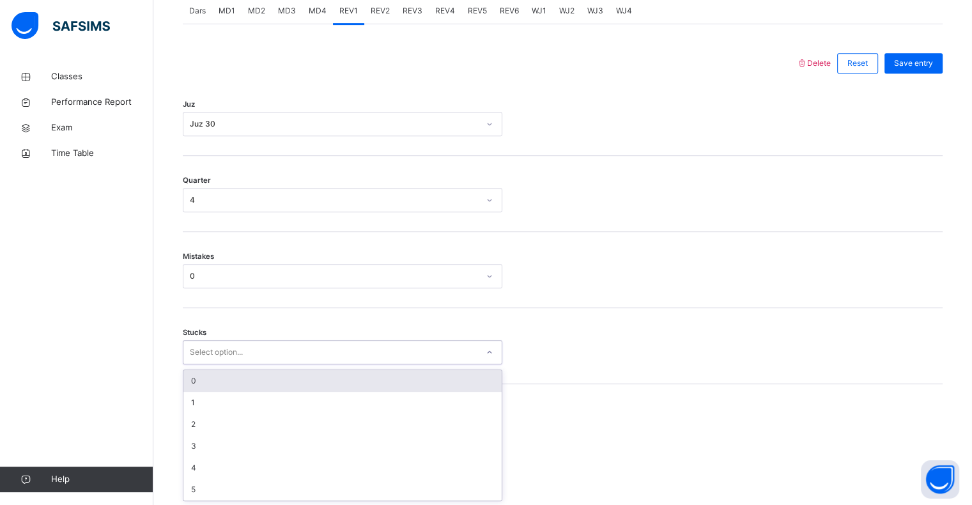
click at [200, 387] on div "0" at bounding box center [342, 381] width 318 height 22
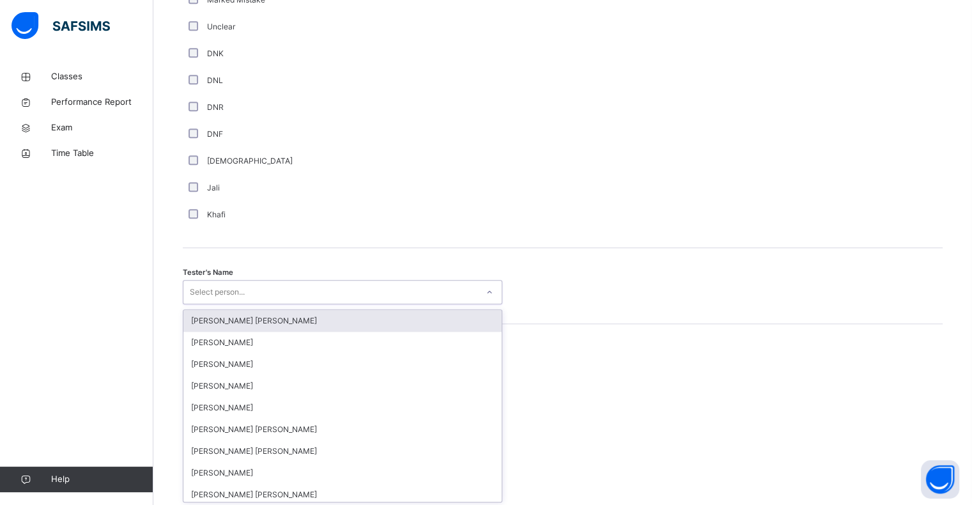
scroll to position [1110, 0]
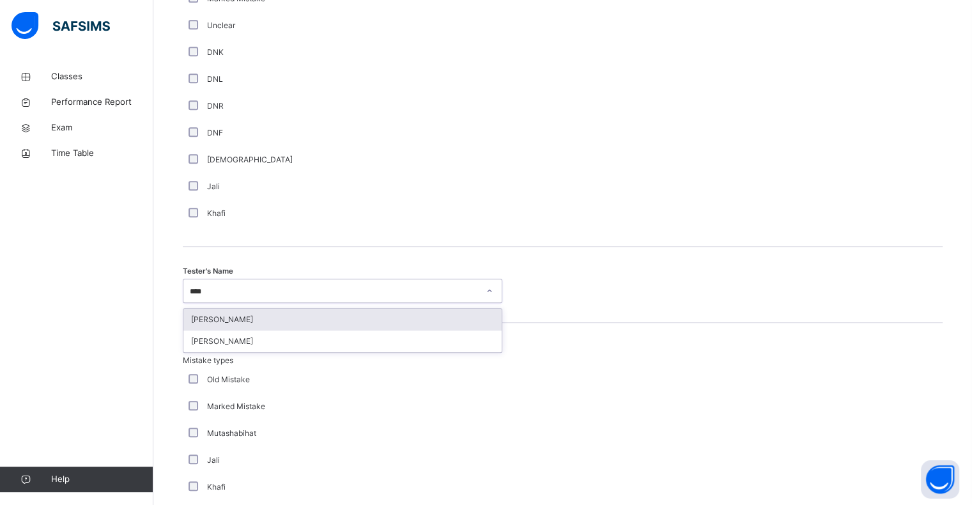
type input "*****"
click at [191, 348] on div "[PERSON_NAME]" at bounding box center [342, 342] width 318 height 22
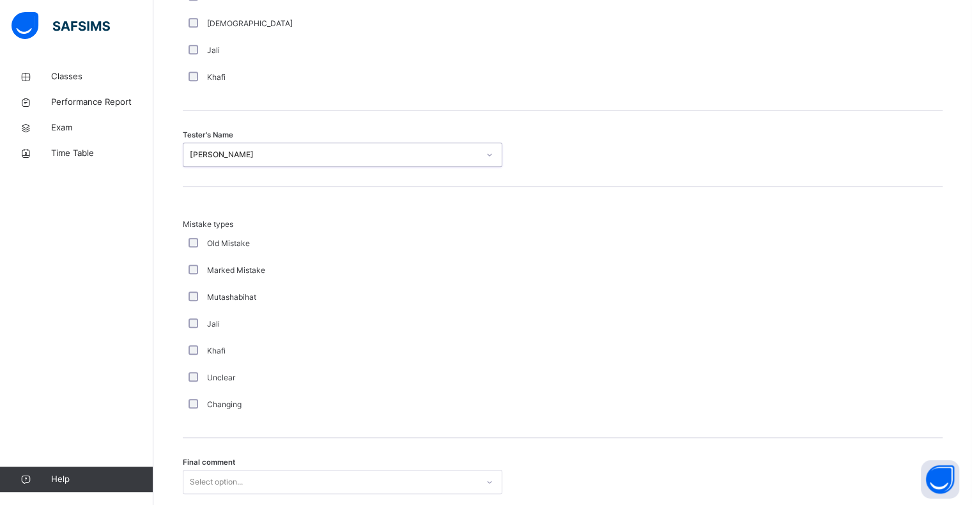
scroll to position [1345, 0]
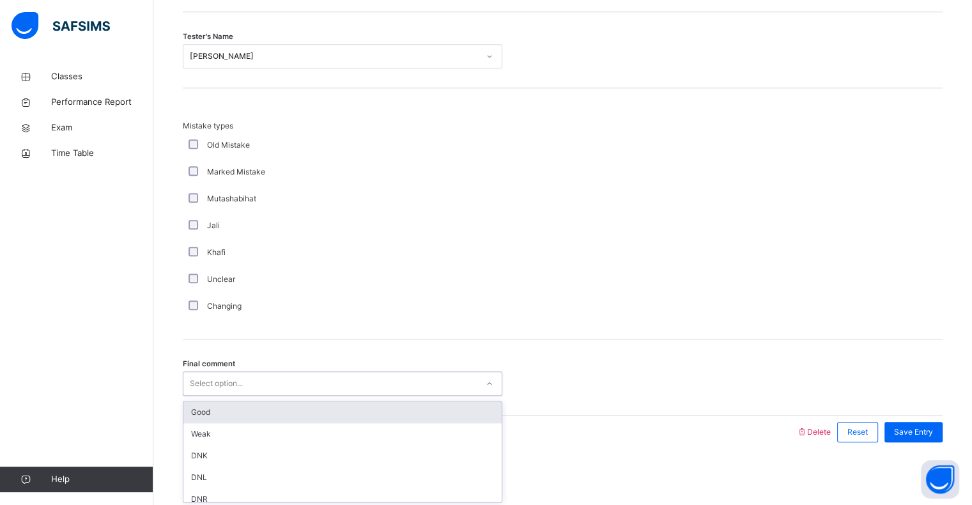
click at [193, 417] on div "Good" at bounding box center [342, 412] width 318 height 22
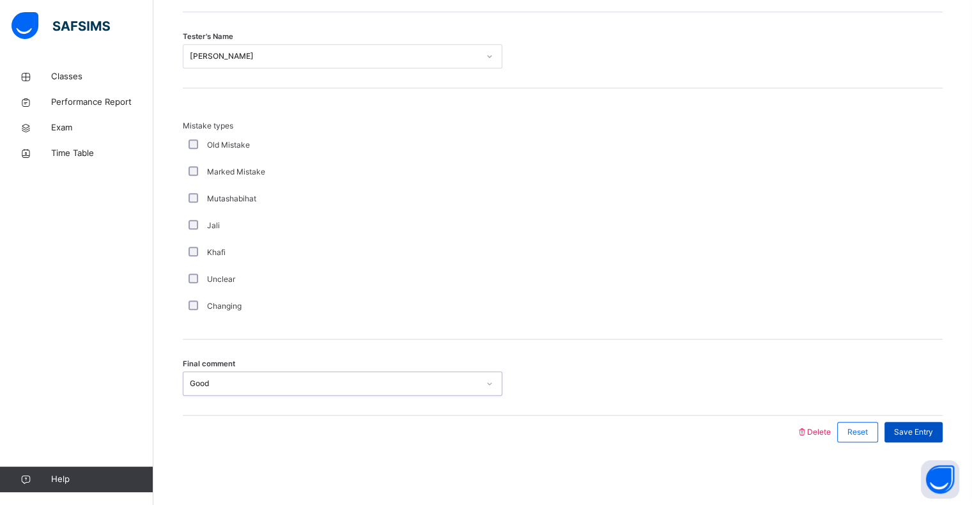
click at [927, 430] on span "Save Entry" at bounding box center [913, 432] width 39 height 12
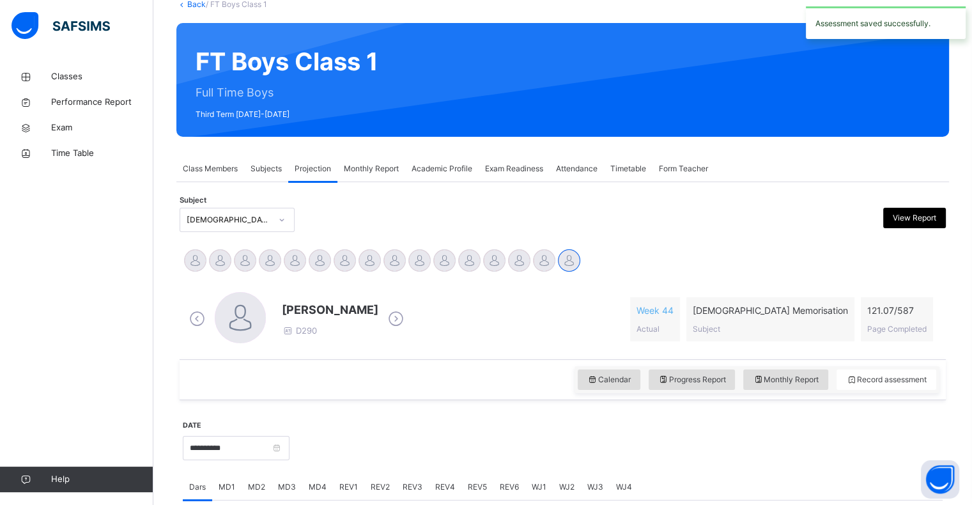
scroll to position [0, 0]
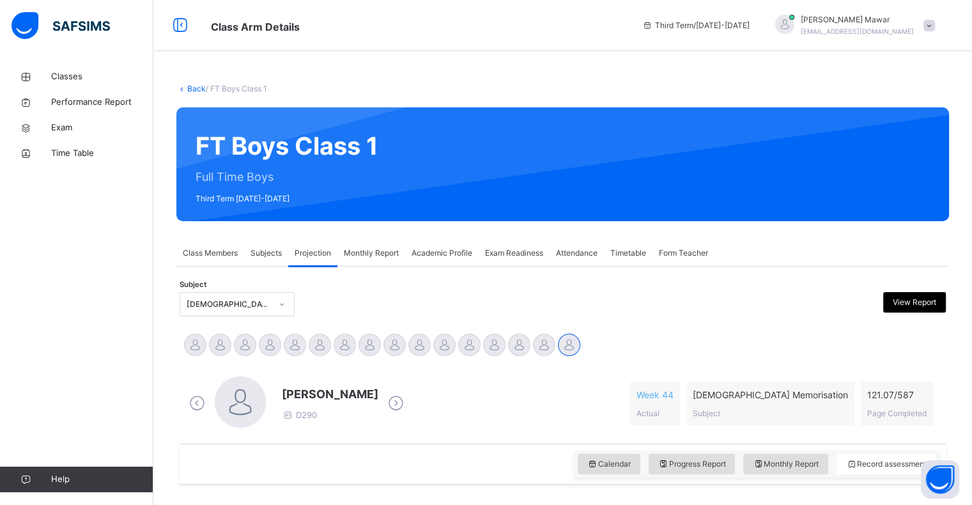
click at [205, 346] on div at bounding box center [195, 345] width 22 height 22
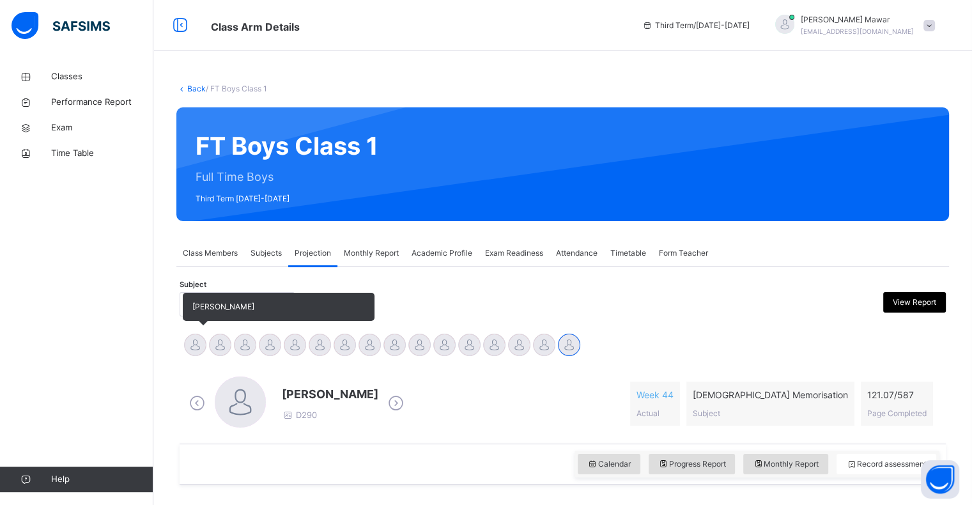
click at [188, 340] on div at bounding box center [195, 345] width 22 height 22
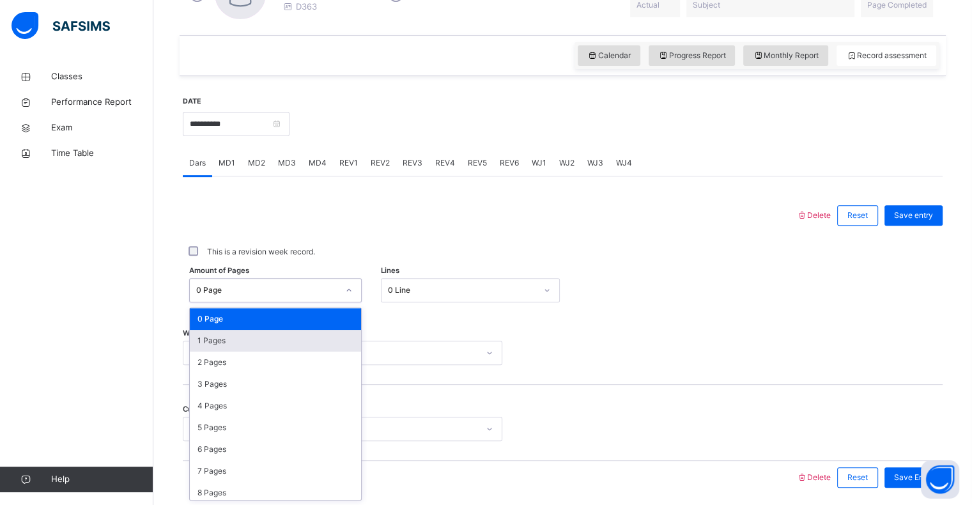
click at [291, 338] on div "1 Pages" at bounding box center [275, 341] width 171 height 22
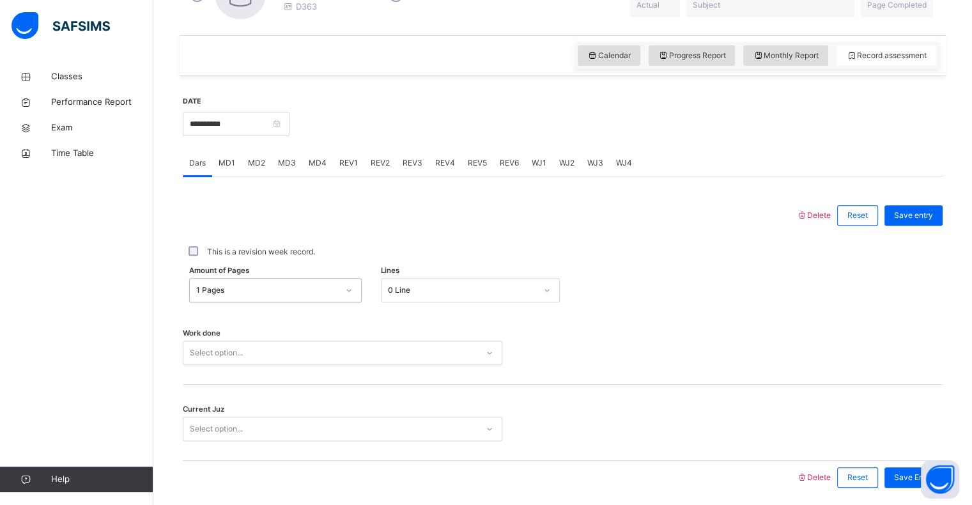
scroll to position [455, 0]
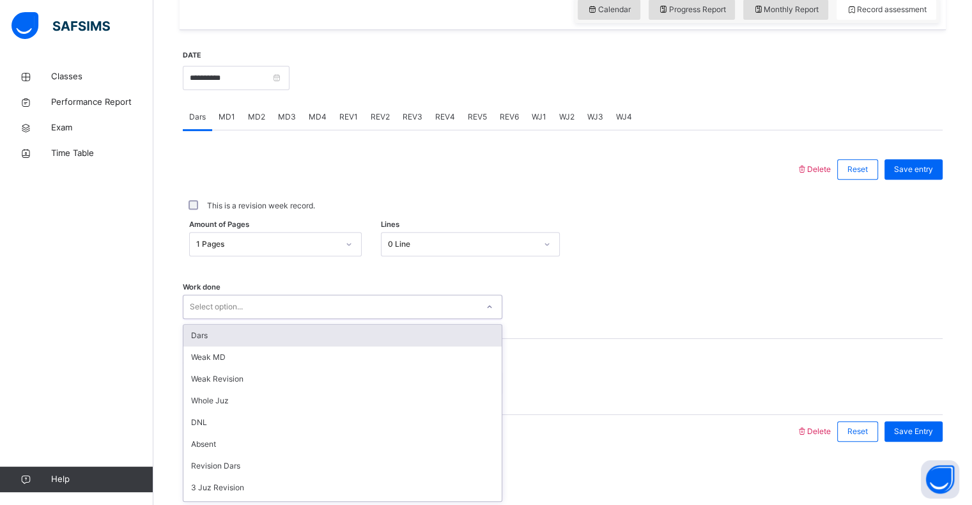
click at [290, 334] on div "Dars" at bounding box center [342, 336] width 318 height 22
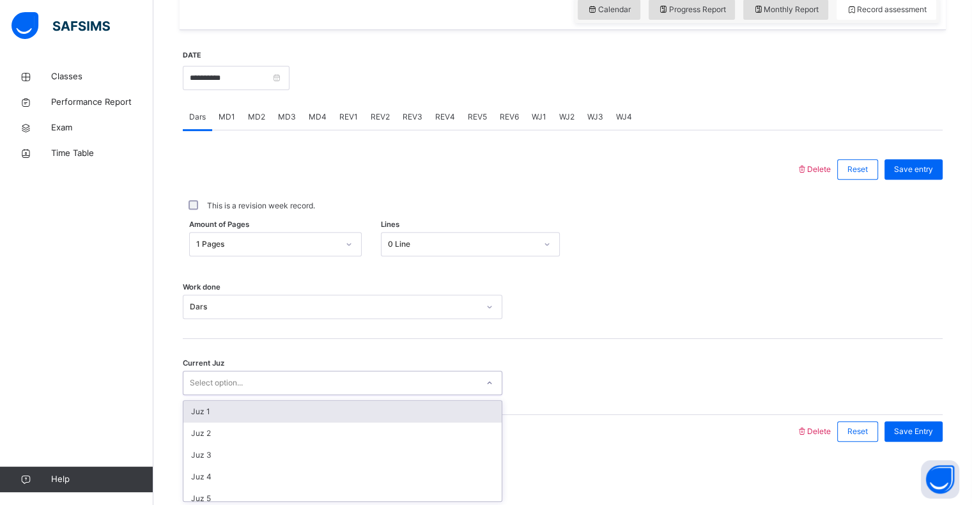
click at [261, 414] on div "Juz 1" at bounding box center [342, 412] width 318 height 22
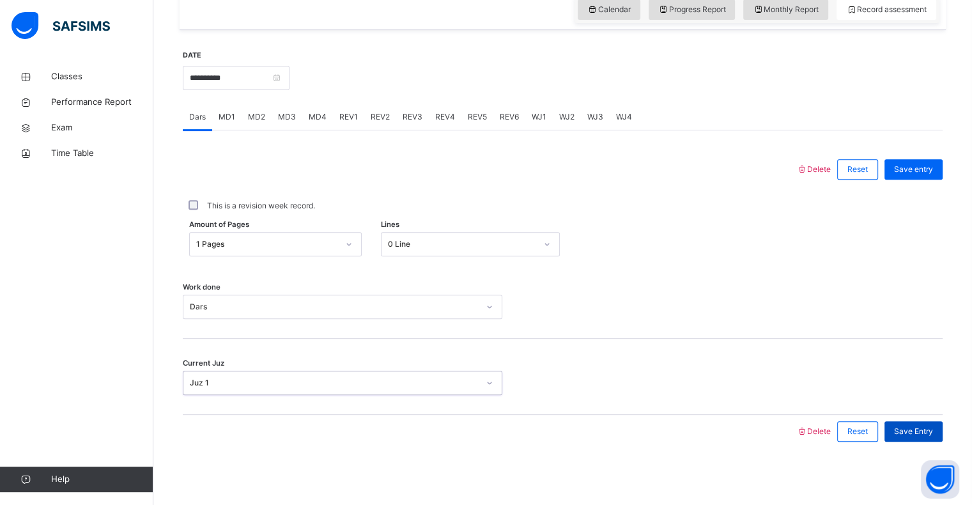
click at [931, 432] on span "Save Entry" at bounding box center [913, 432] width 39 height 12
click at [320, 110] on div "MD4" at bounding box center [317, 117] width 31 height 26
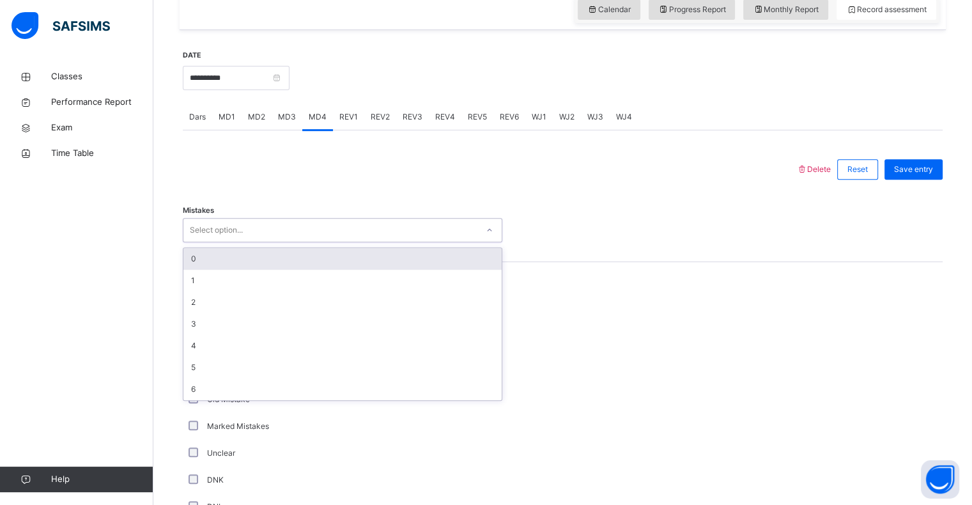
click at [241, 221] on div "Select option..." at bounding box center [216, 230] width 53 height 24
click at [233, 265] on div "0" at bounding box center [342, 259] width 318 height 22
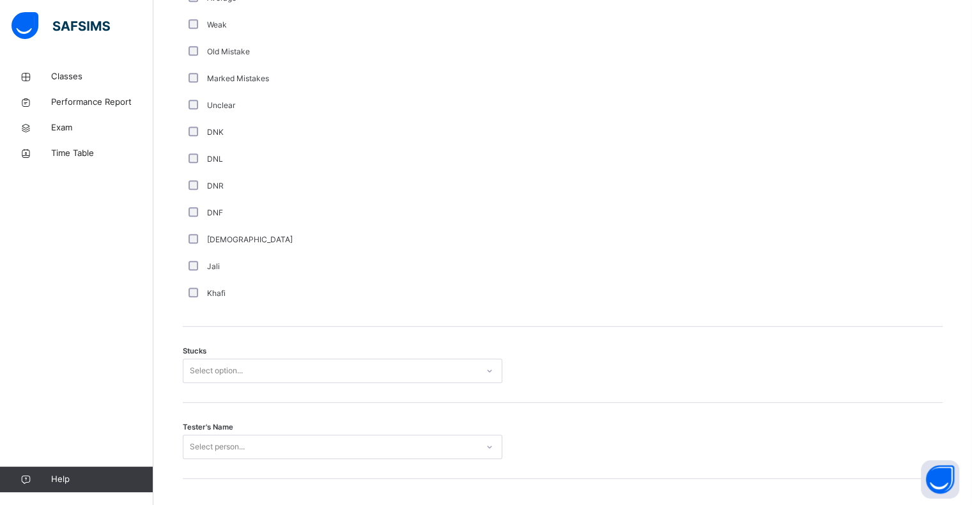
scroll to position [808, 0]
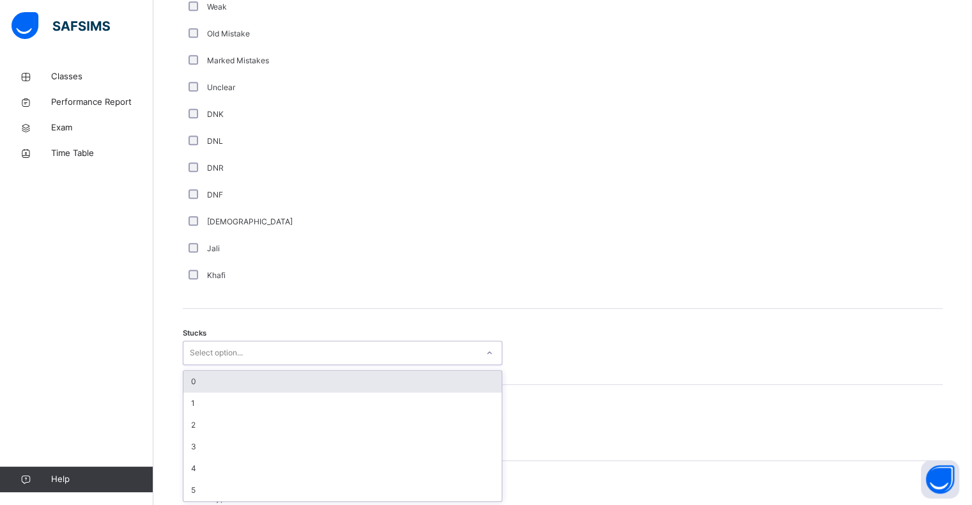
click at [232, 365] on div "option 0 focused, 1 of 6. 6 results available. Use Up and Down to choose option…" at bounding box center [343, 353] width 320 height 24
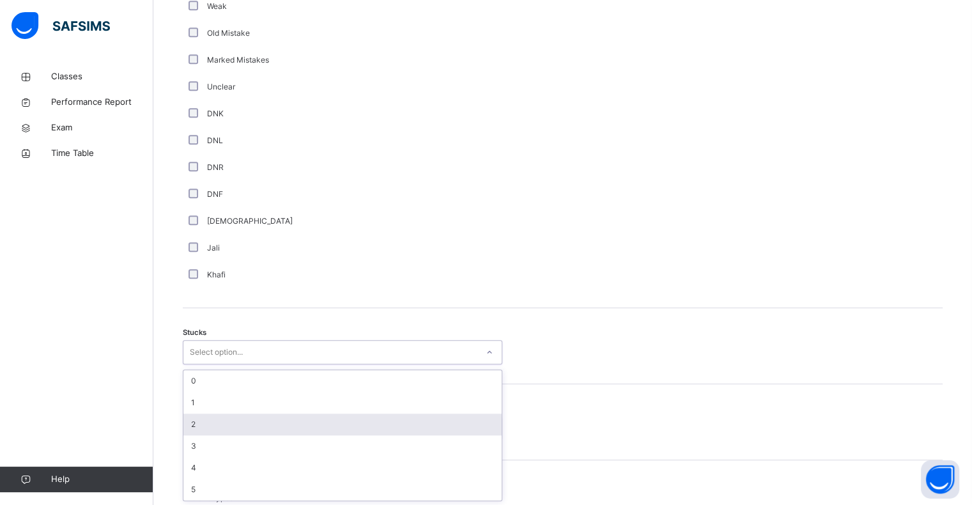
click at [209, 428] on div "2" at bounding box center [342, 425] width 318 height 22
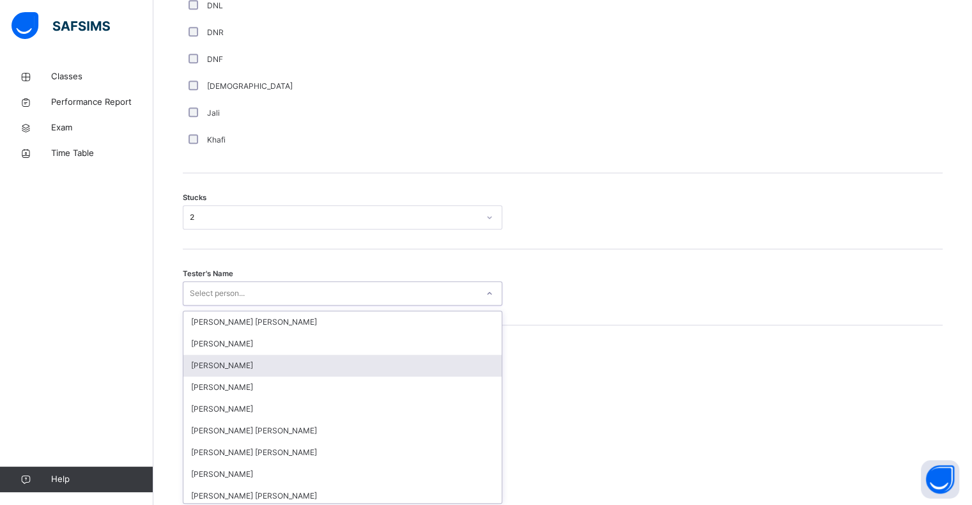
click at [207, 306] on div "option Ahmed Selami focused, 3 of 90. 90 results available. Use Up and Down to …" at bounding box center [343, 293] width 320 height 24
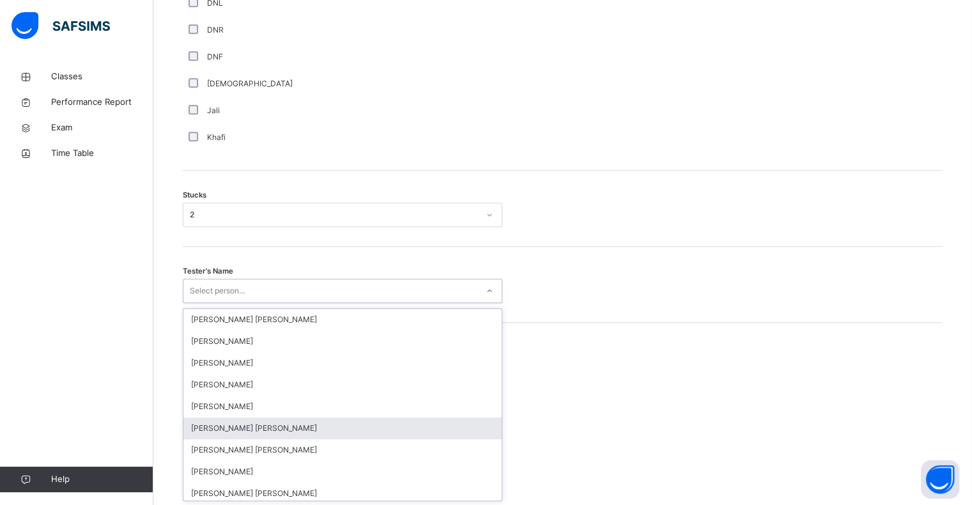
scroll to position [959, 0]
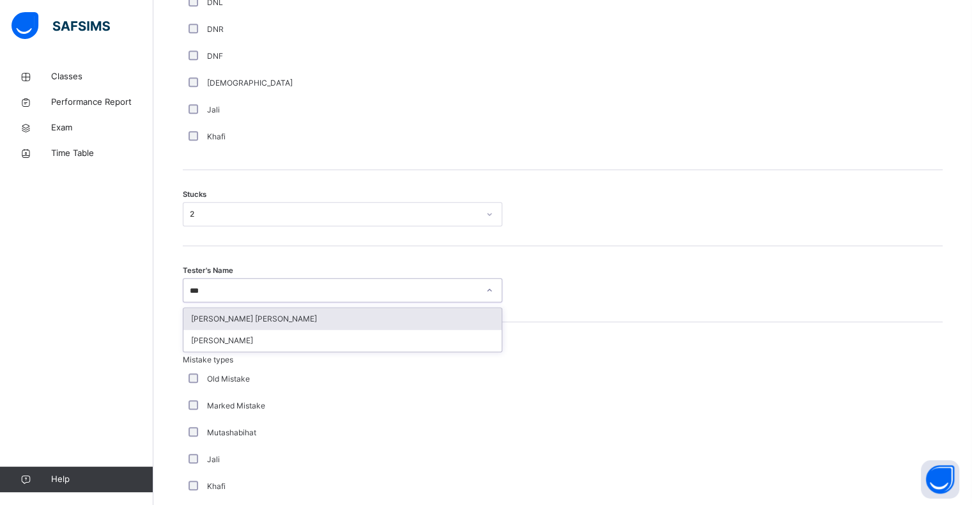
type input "****"
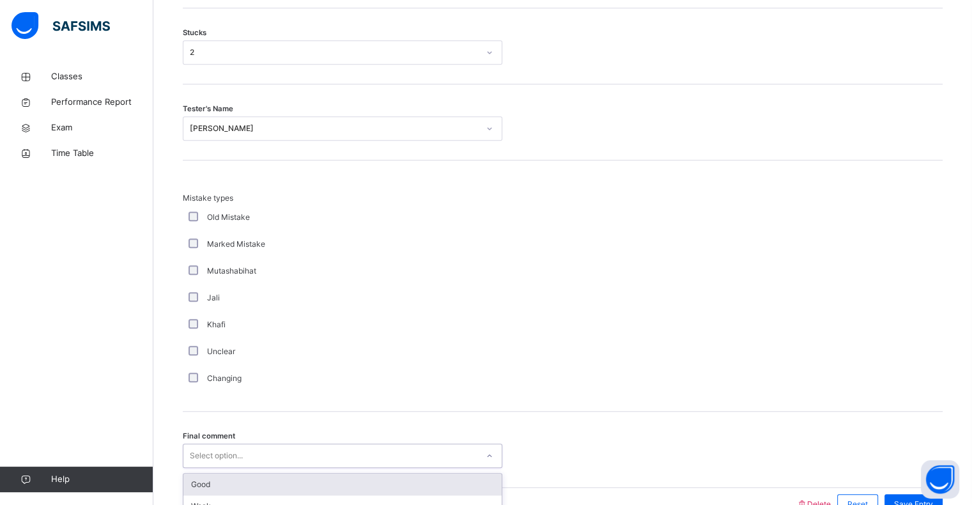
scroll to position [1193, 0]
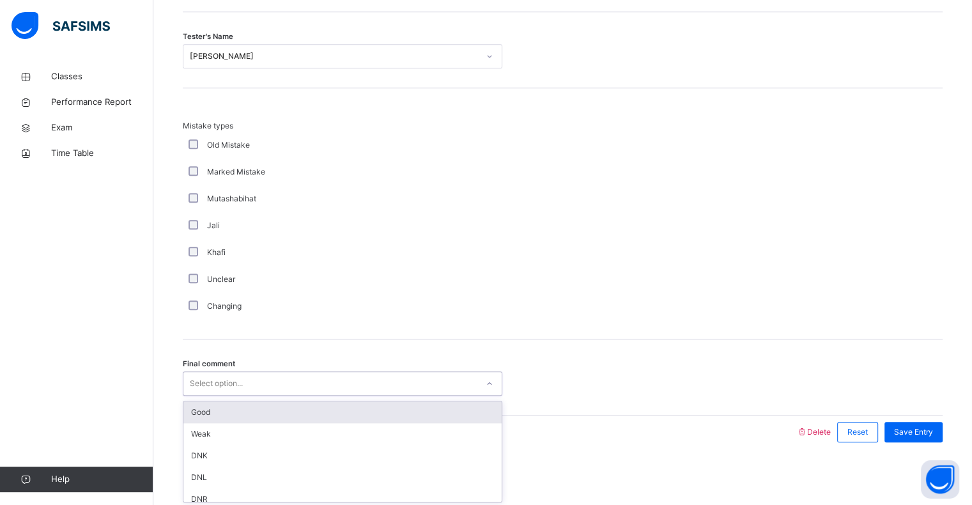
click at [229, 396] on div "option Good focused, 1 of 6. 6 results available. Use Up and Down to choose opt…" at bounding box center [343, 383] width 320 height 24
click at [210, 414] on div "Good" at bounding box center [342, 412] width 318 height 22
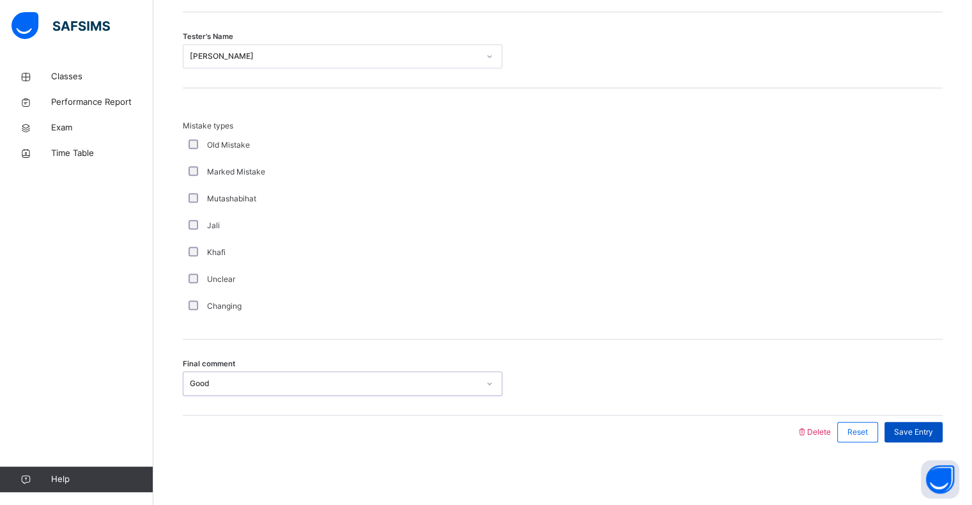
click at [926, 430] on span "Save Entry" at bounding box center [913, 432] width 39 height 12
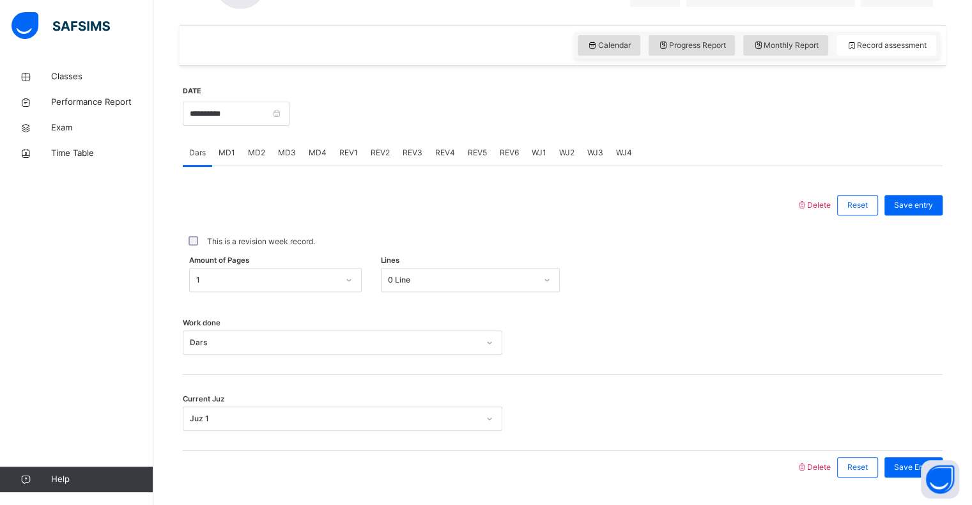
scroll to position [416, 0]
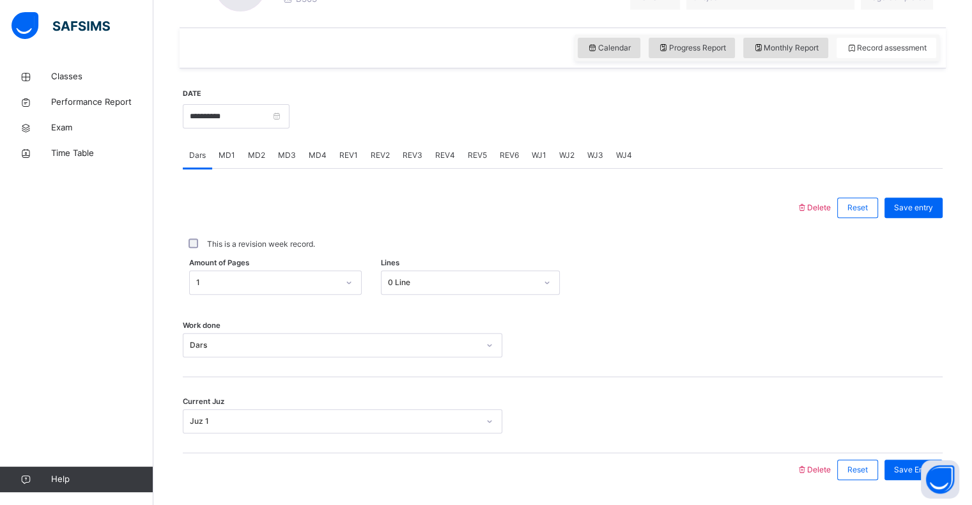
click at [343, 152] on span "REV1" at bounding box center [348, 156] width 19 height 12
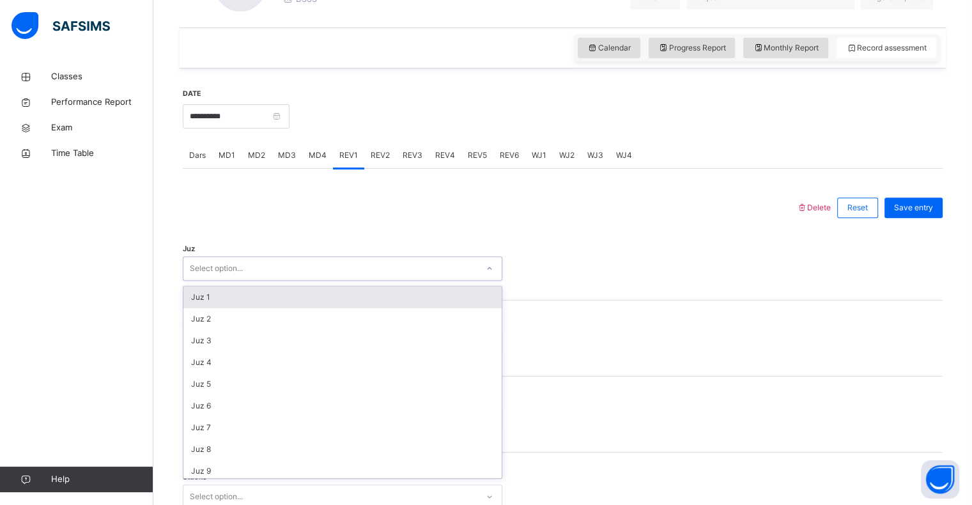
click at [281, 256] on div "Select option..." at bounding box center [343, 268] width 320 height 24
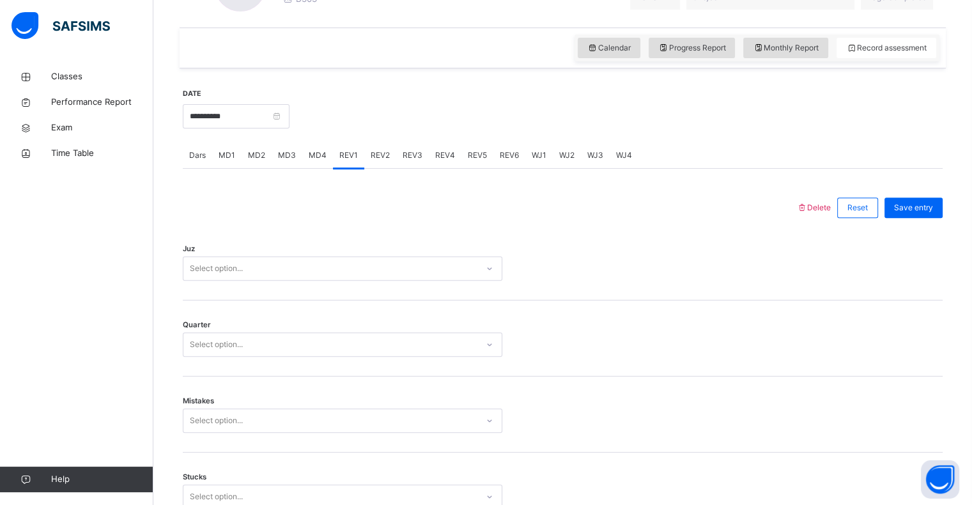
click at [281, 256] on div "Juz Select option..." at bounding box center [563, 262] width 760 height 76
click at [281, 256] on div "Select option..." at bounding box center [343, 268] width 320 height 24
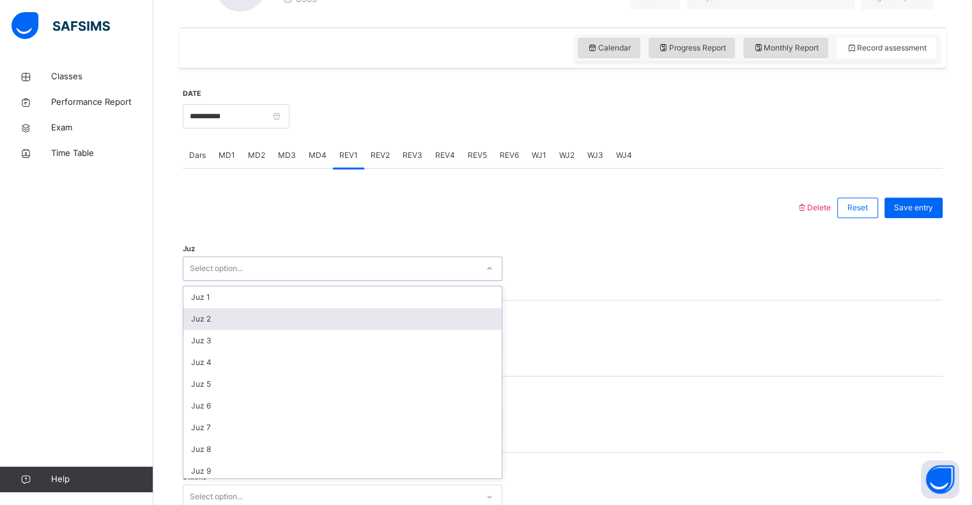
type input "*"
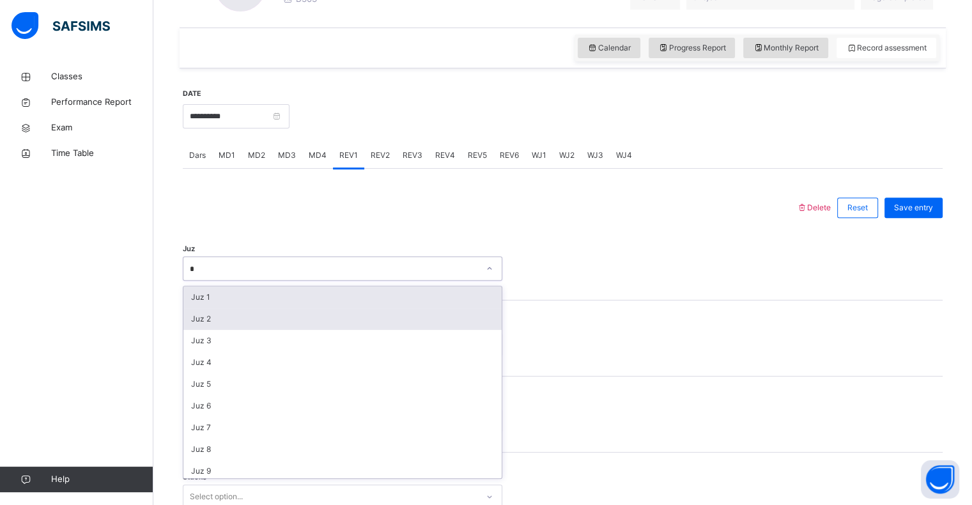
click at [273, 323] on div "Juz 2" at bounding box center [342, 319] width 318 height 22
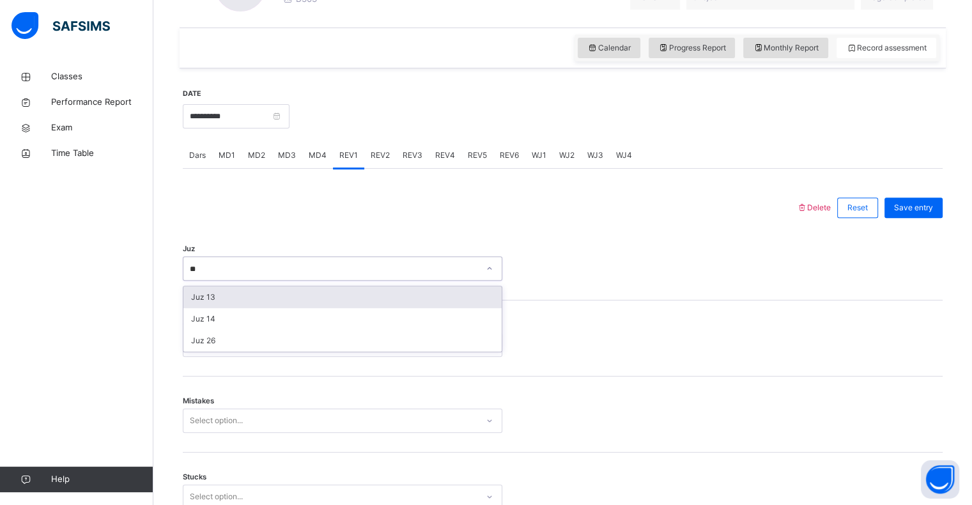
type input "*"
type input "**"
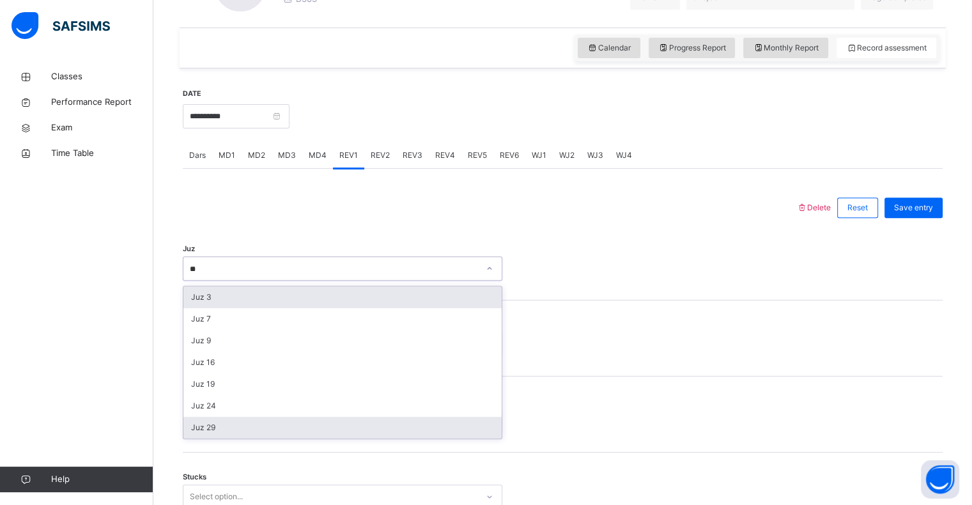
click at [295, 432] on div "Juz 29" at bounding box center [342, 428] width 318 height 22
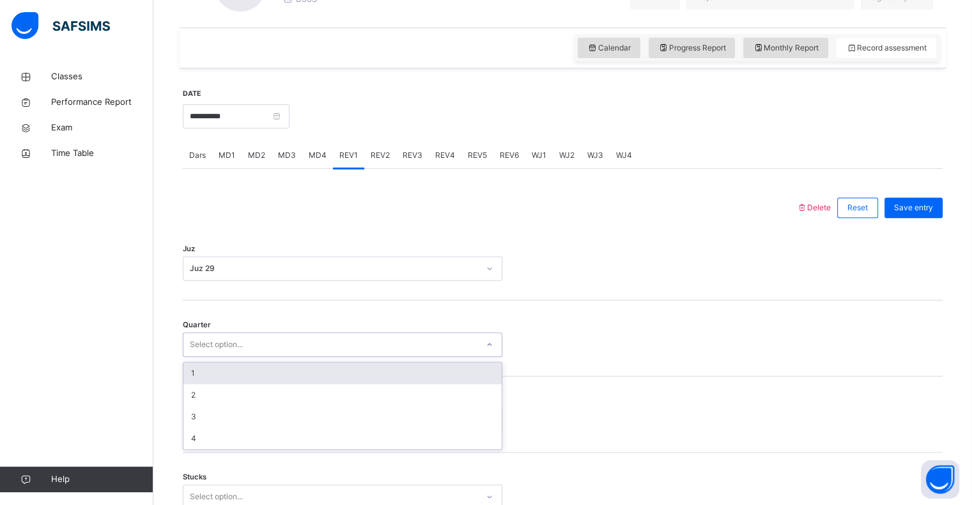
click at [330, 372] on div "1" at bounding box center [342, 373] width 318 height 22
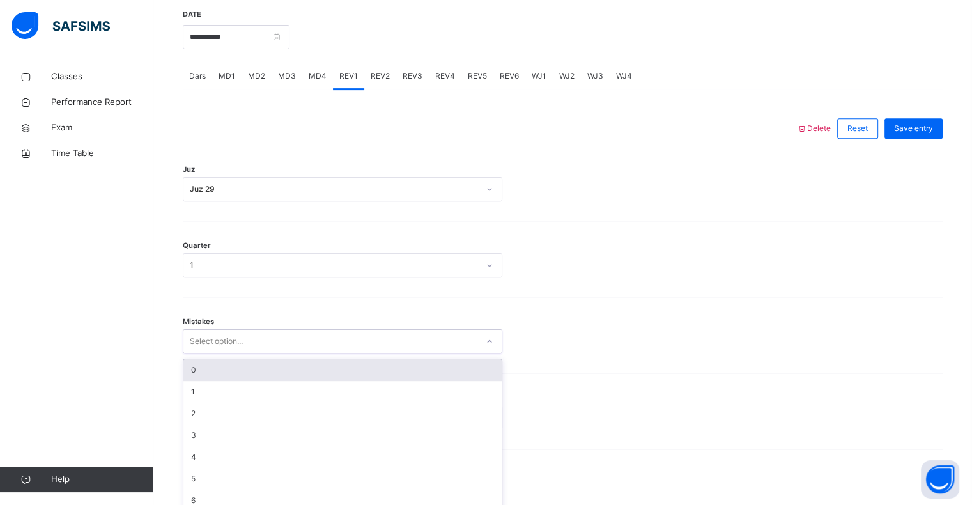
scroll to position [506, 0]
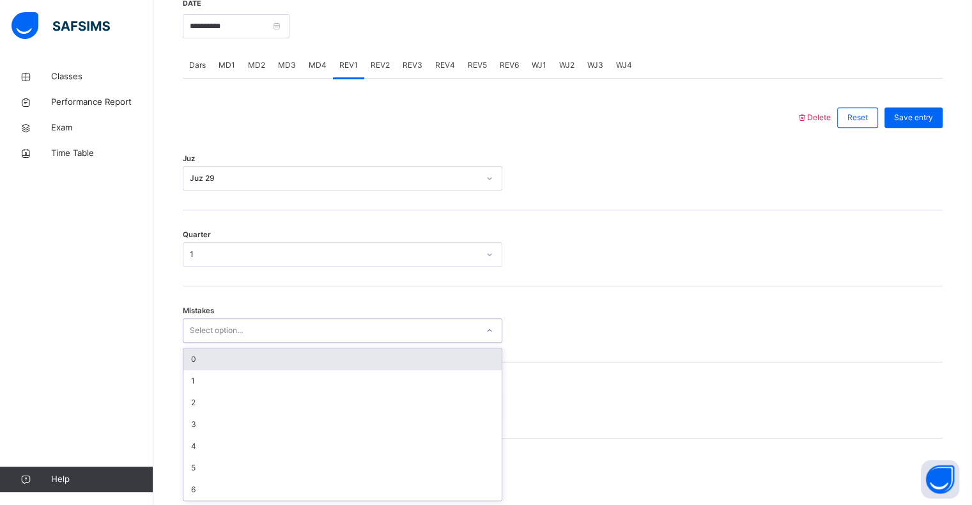
click at [348, 348] on div "0" at bounding box center [342, 359] width 318 height 22
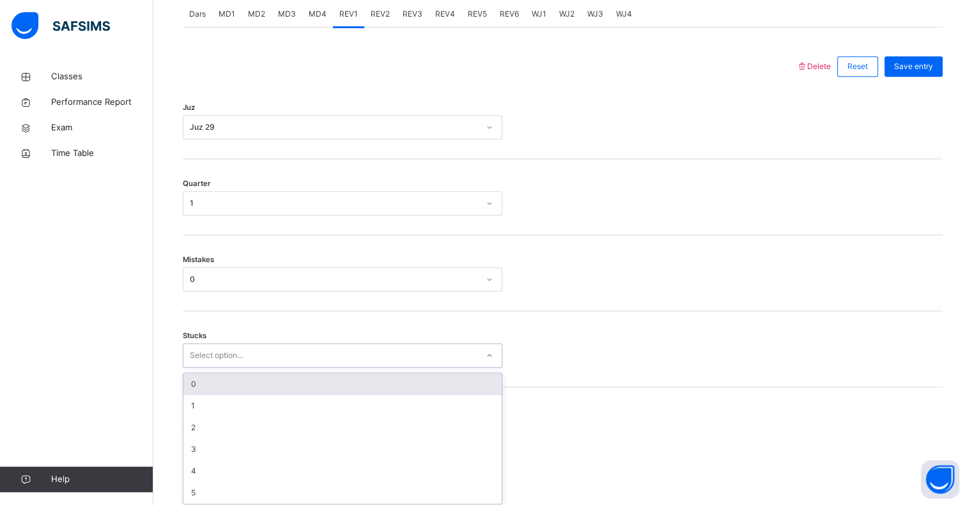
scroll to position [561, 0]
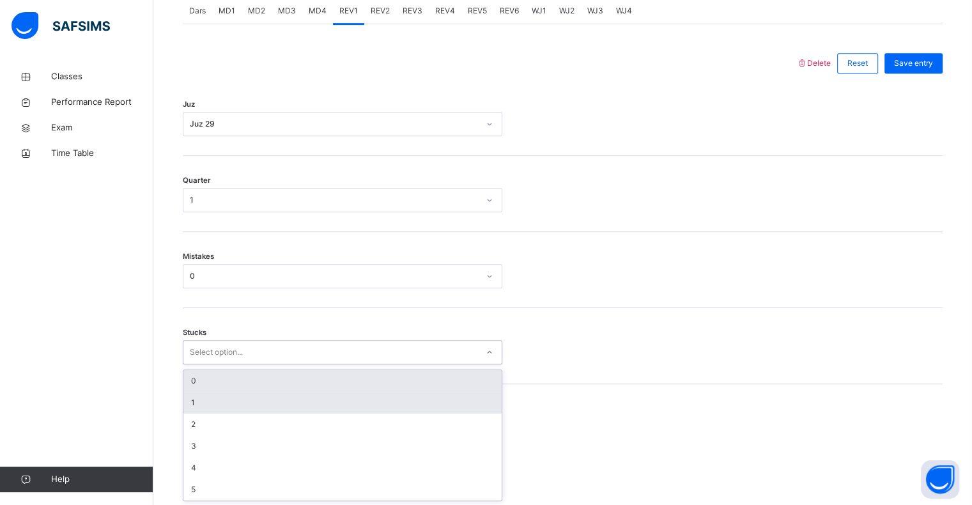
click at [314, 401] on div "1" at bounding box center [342, 403] width 318 height 22
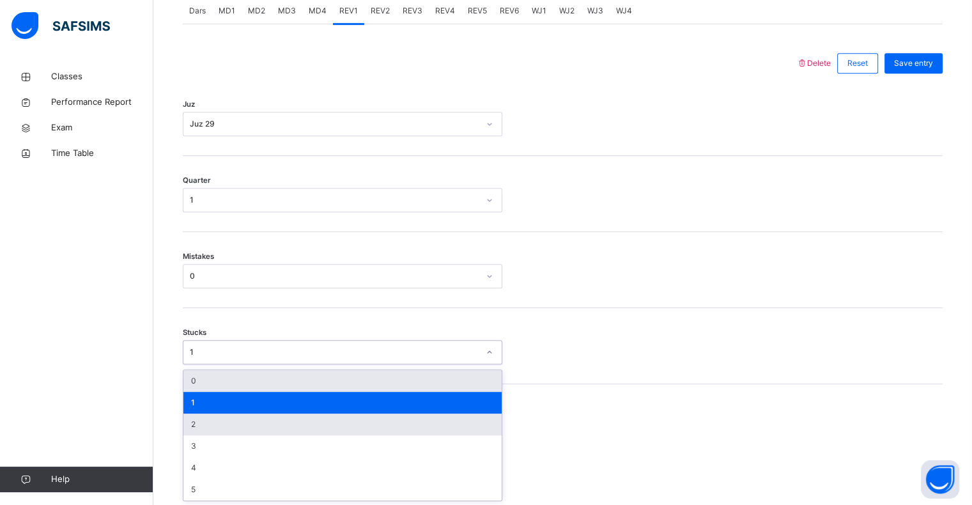
click at [274, 425] on div "2" at bounding box center [342, 425] width 318 height 22
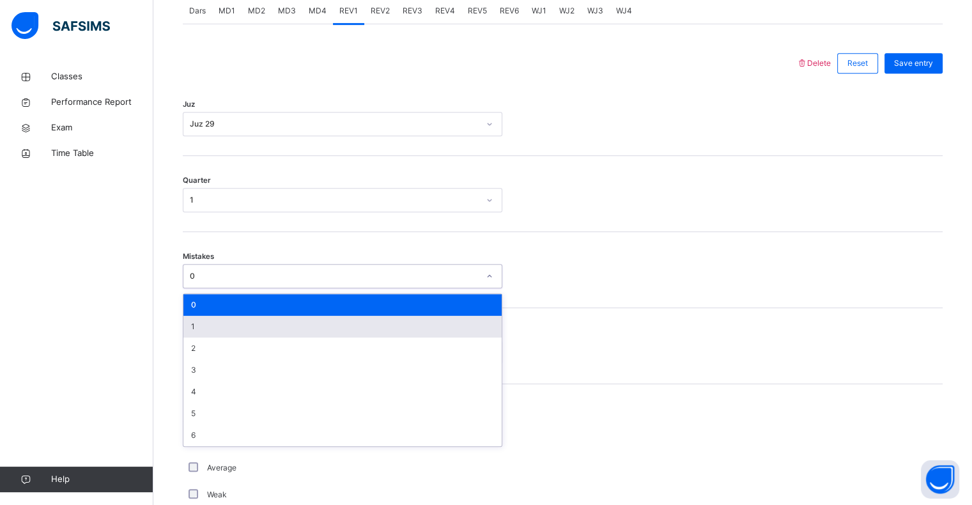
click at [304, 320] on div "1" at bounding box center [342, 327] width 318 height 22
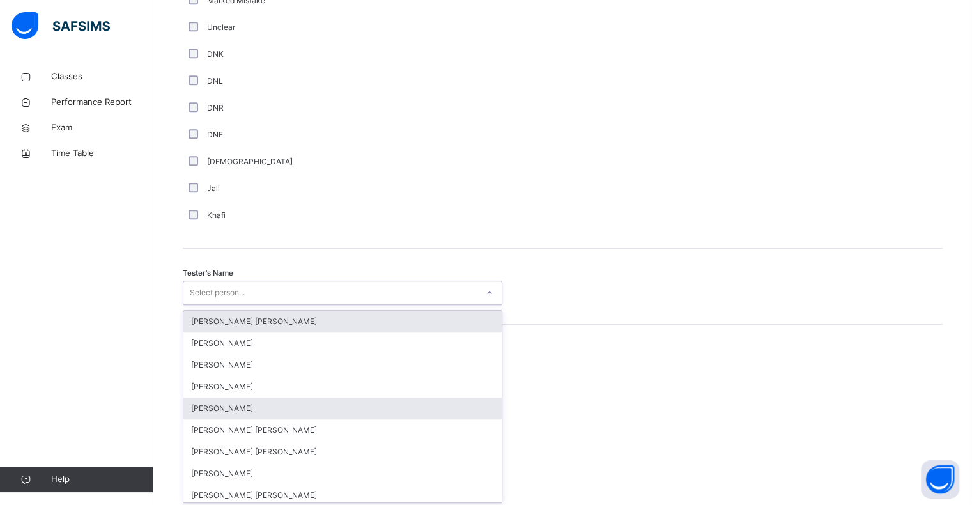
click at [295, 409] on div "[PERSON_NAME]" at bounding box center [342, 409] width 318 height 22
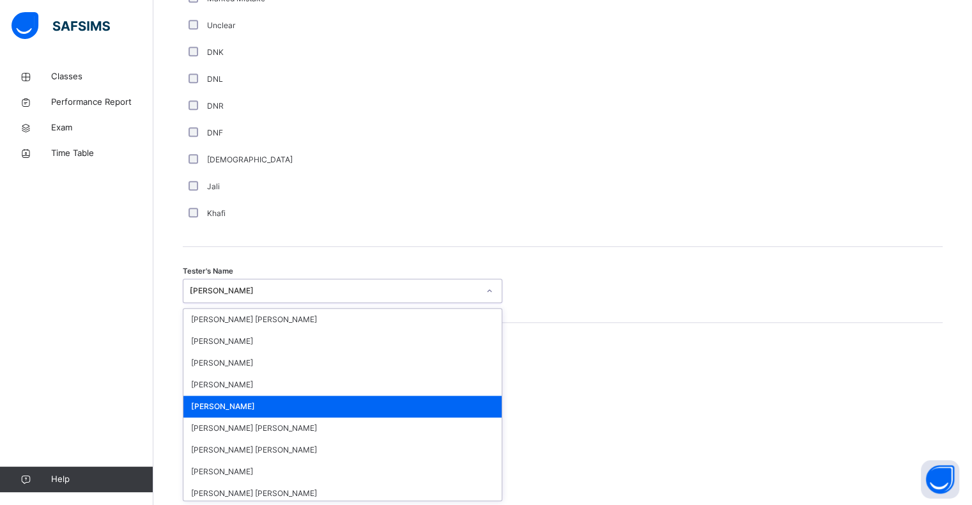
type input "**"
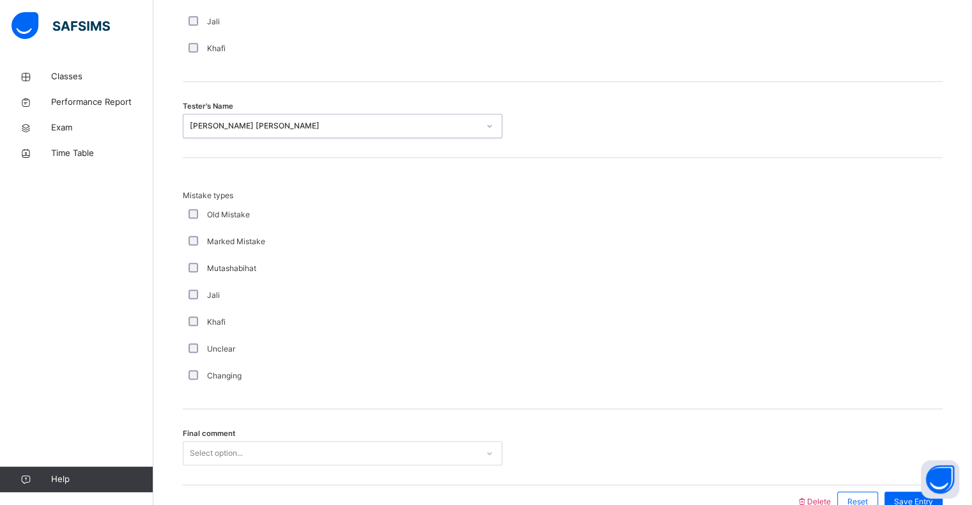
scroll to position [1345, 0]
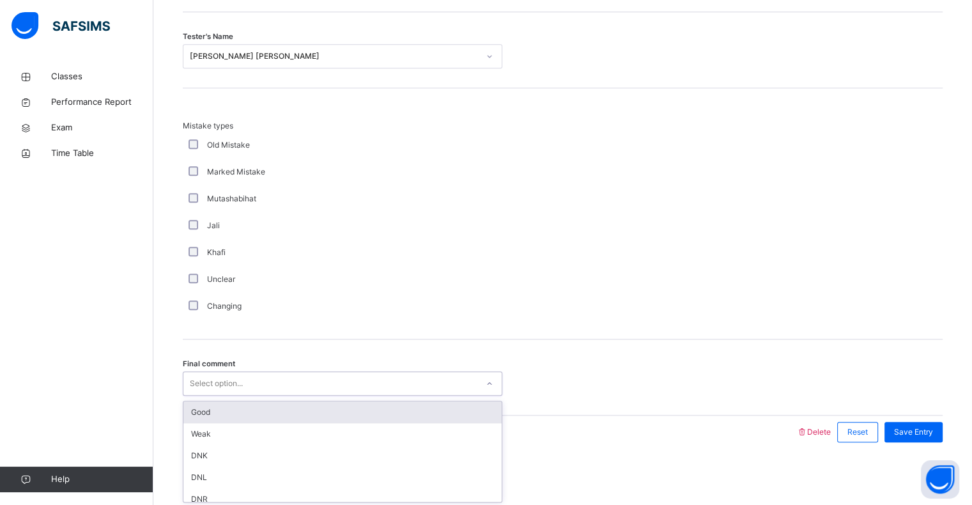
click at [252, 408] on div "Good" at bounding box center [342, 412] width 318 height 22
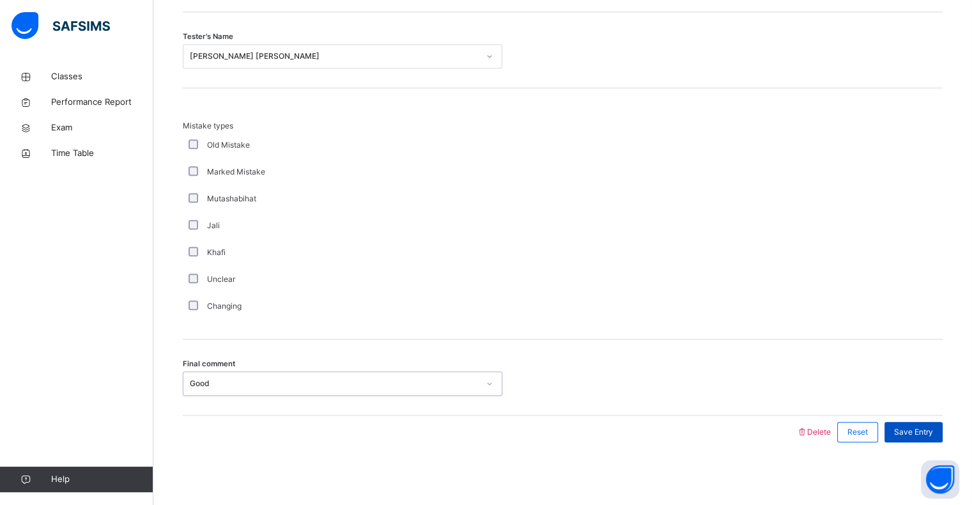
click at [933, 426] on span "Save Entry" at bounding box center [913, 432] width 39 height 12
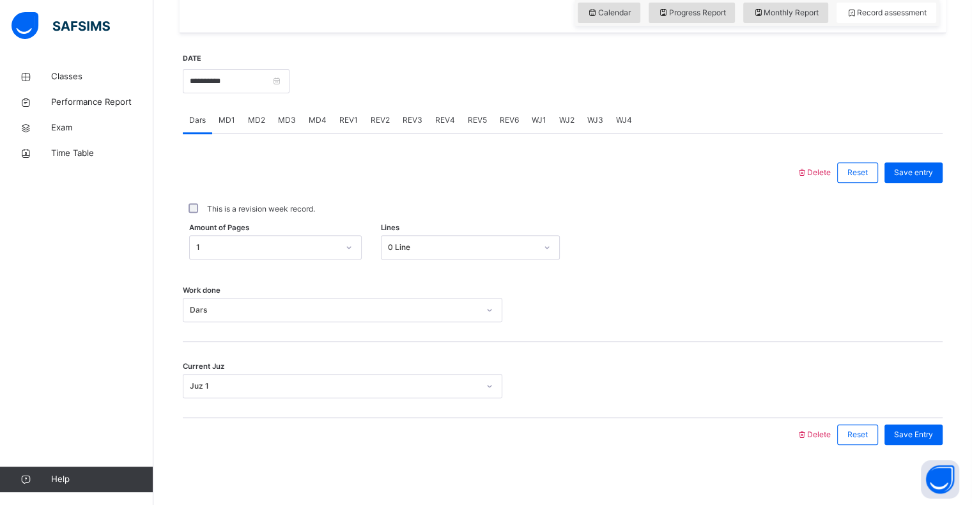
scroll to position [455, 0]
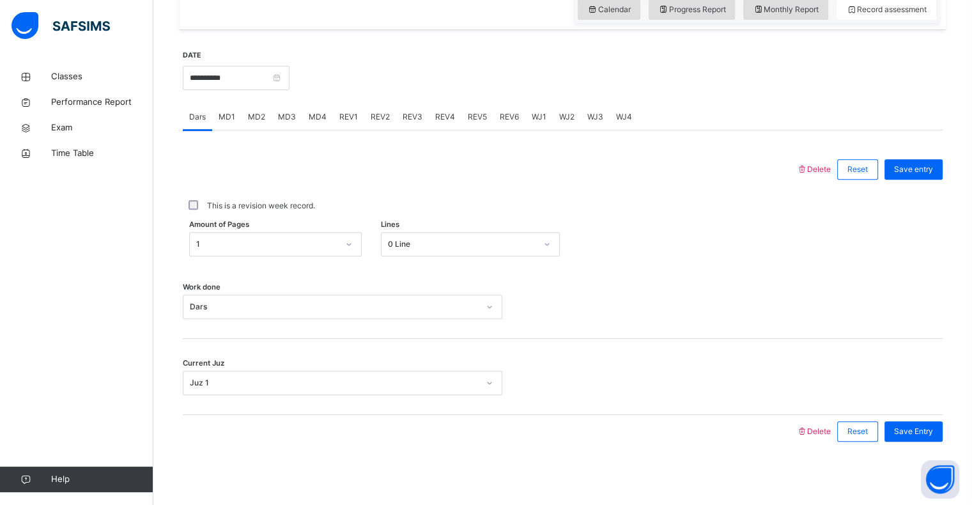
click at [616, 254] on div "Amount of Pages 1 Lines 0 Line" at bounding box center [563, 244] width 760 height 24
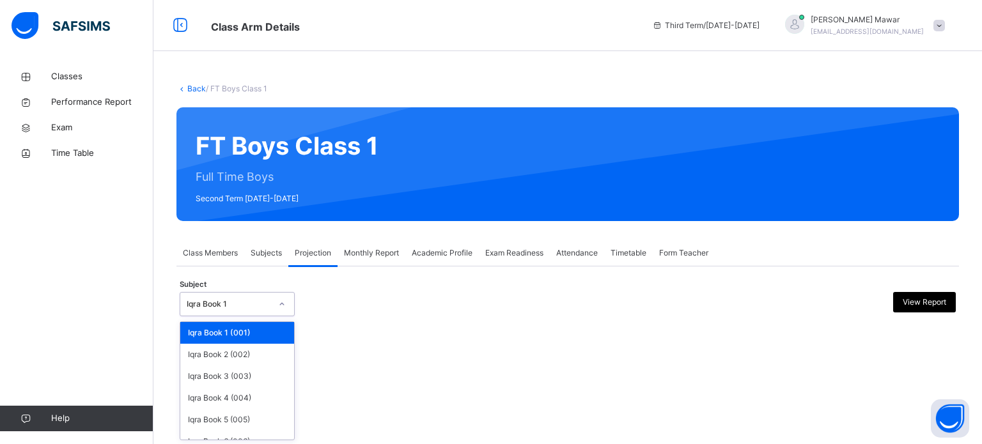
scroll to position [67, 0]
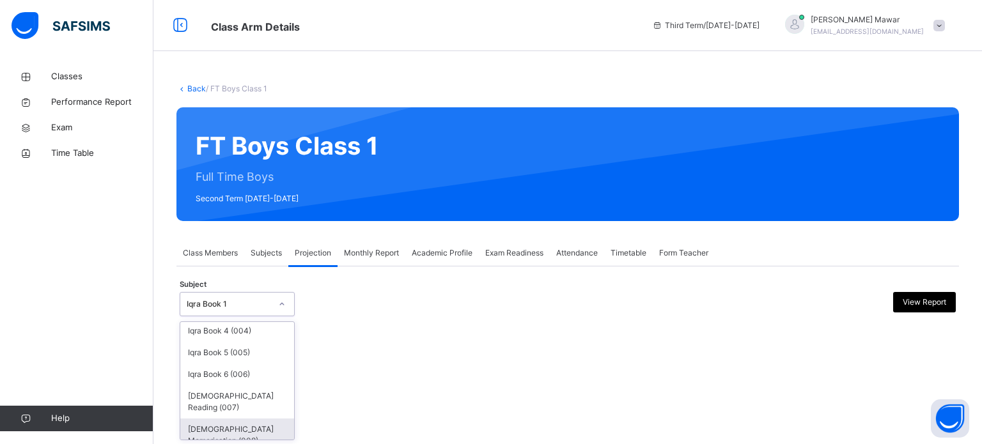
click at [254, 438] on div "[DEMOGRAPHIC_DATA] Memorisation (008)" at bounding box center [237, 435] width 114 height 33
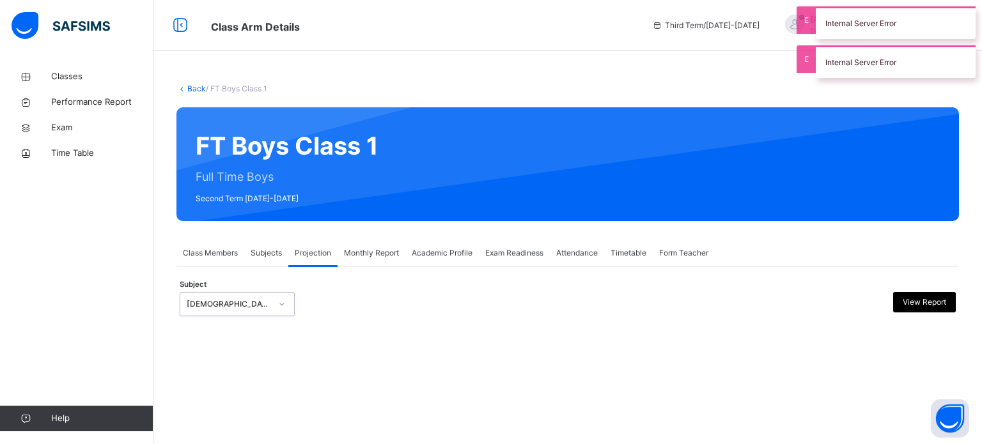
click at [895, 74] on div "Internal Server Error" at bounding box center [896, 61] width 160 height 33
click at [907, 36] on div "Internal Server Error" at bounding box center [896, 22] width 160 height 33
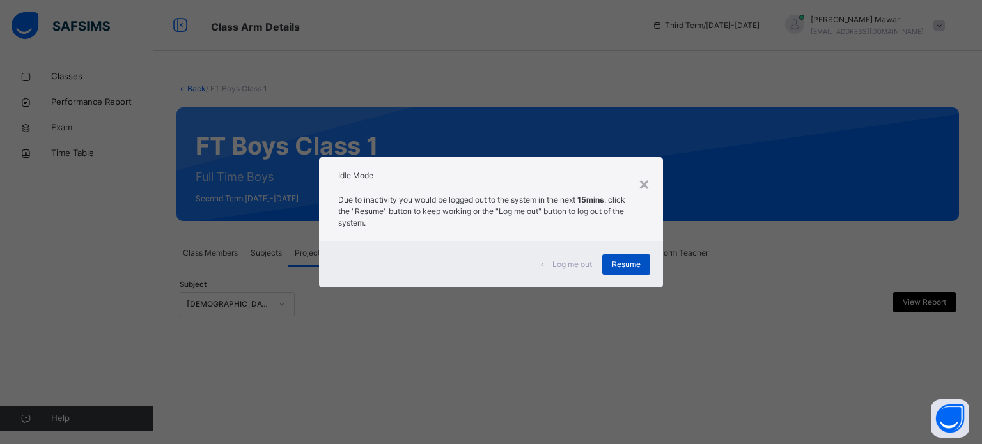
click at [633, 258] on div "Resume" at bounding box center [626, 264] width 48 height 20
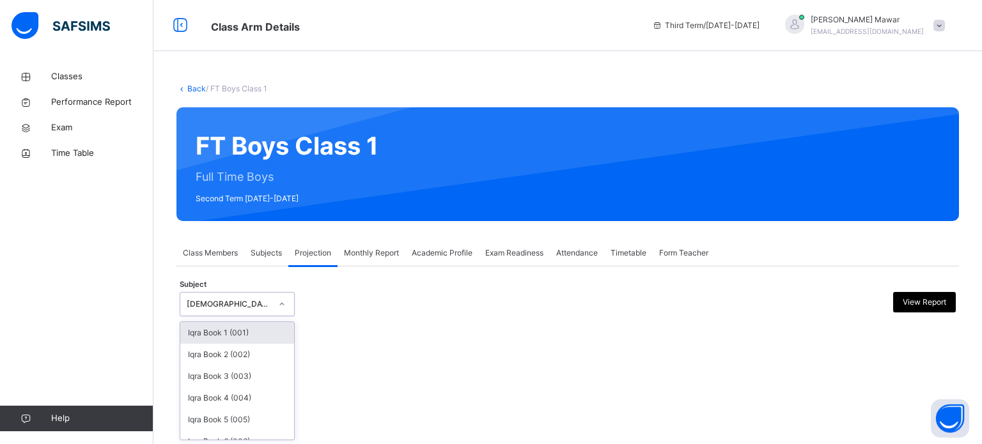
scroll to position [67, 0]
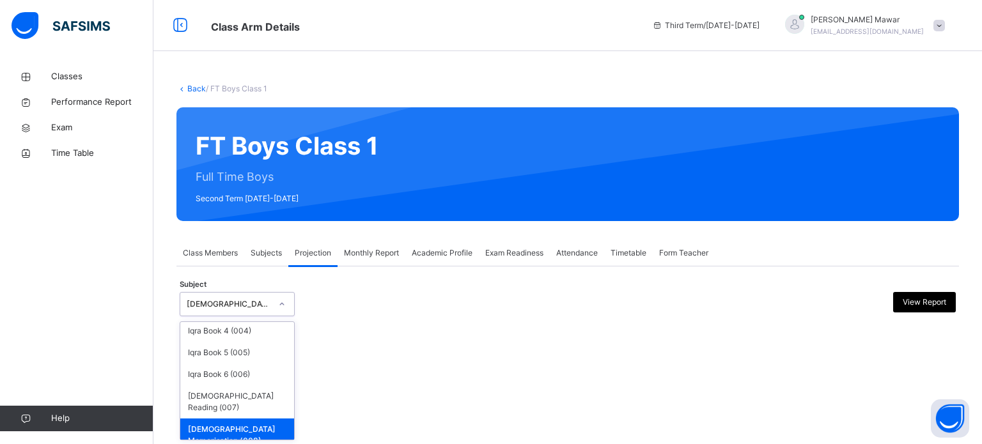
click at [199, 433] on div "[DEMOGRAPHIC_DATA] Memorisation (008)" at bounding box center [237, 435] width 114 height 33
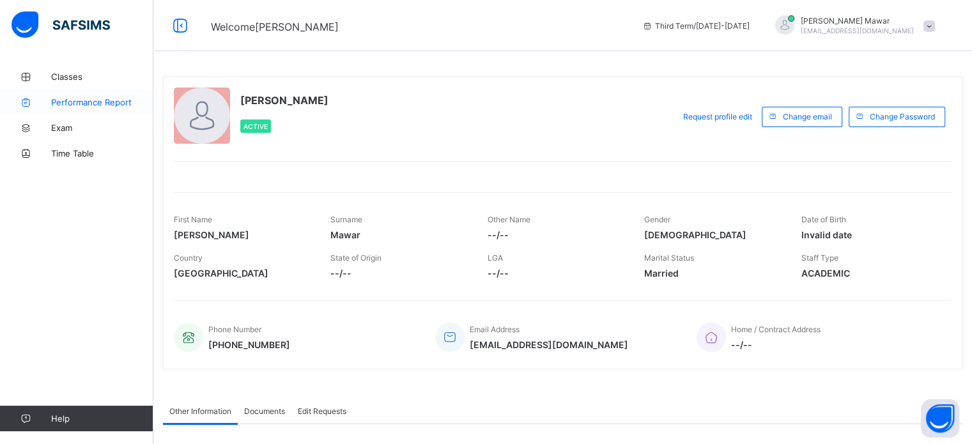
click at [69, 98] on span "Performance Report" at bounding box center [102, 102] width 102 height 10
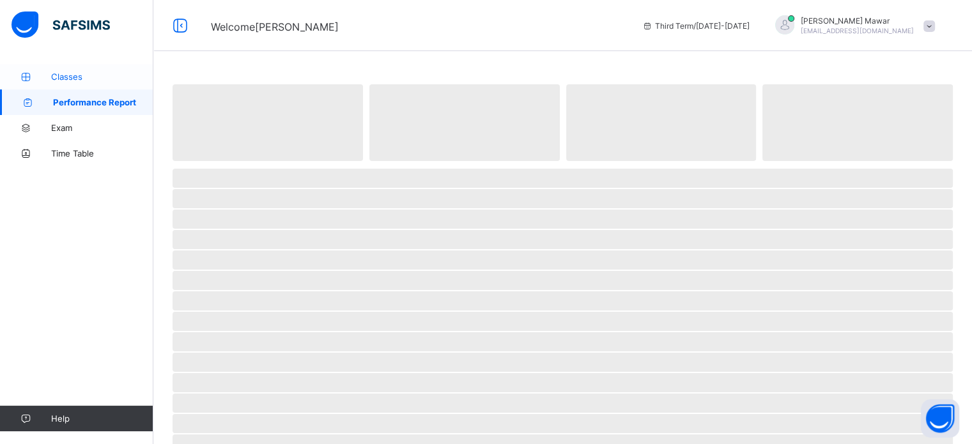
click at [54, 72] on span "Classes" at bounding box center [102, 77] width 102 height 10
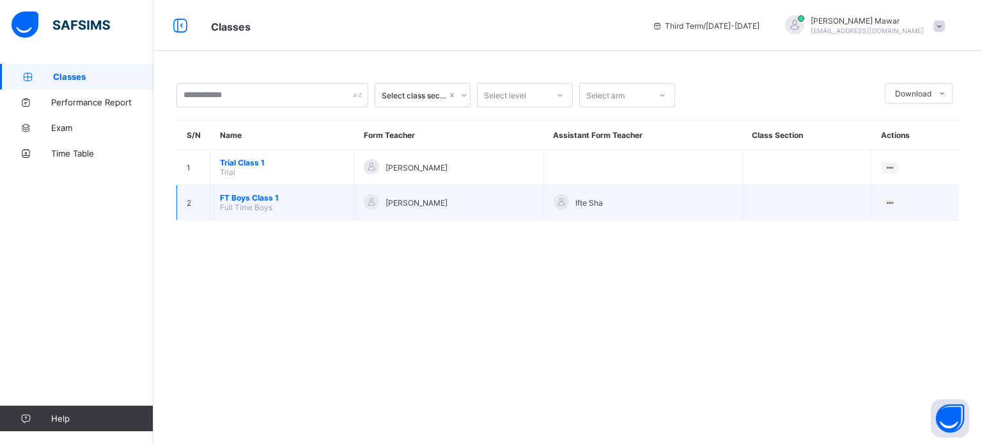
click at [261, 199] on span "FT Boys Class 1" at bounding box center [282, 198] width 124 height 10
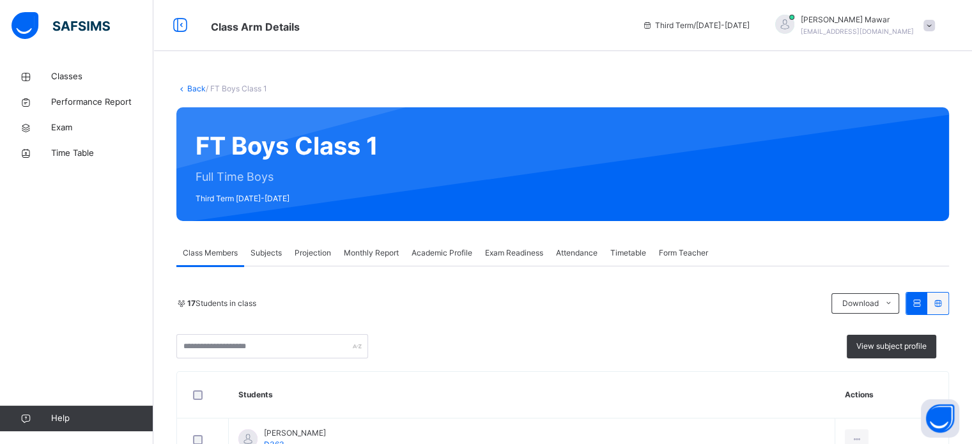
click at [318, 251] on span "Projection" at bounding box center [313, 253] width 36 height 12
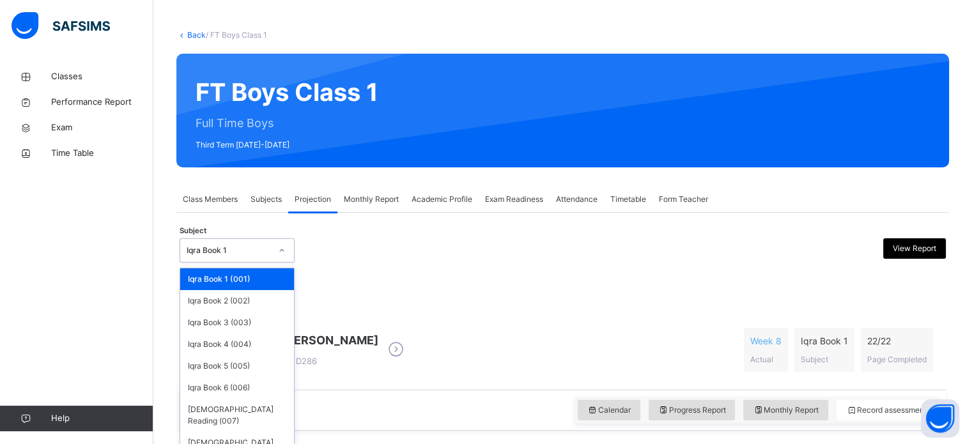
scroll to position [57, 0]
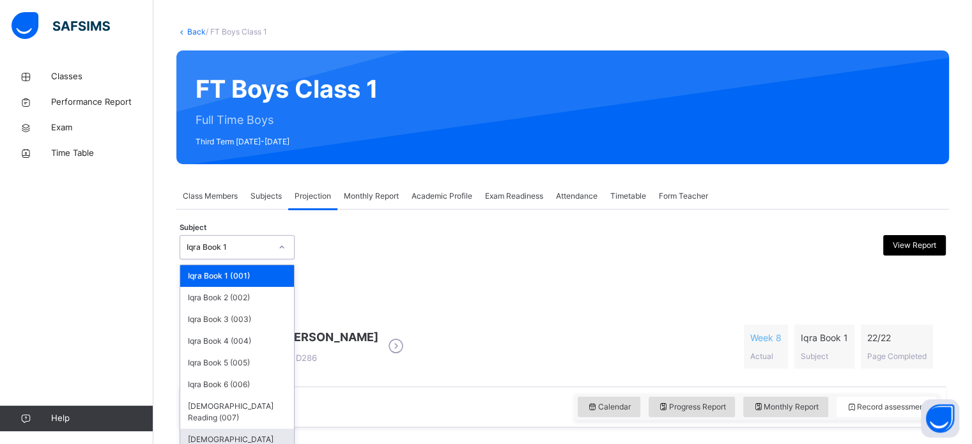
click at [245, 429] on div "[DEMOGRAPHIC_DATA] Memorisation (008)" at bounding box center [237, 445] width 114 height 33
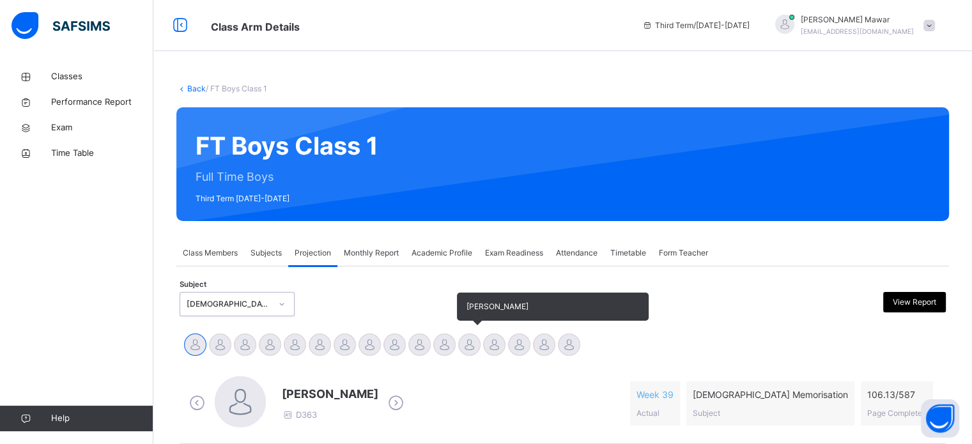
click at [460, 343] on div at bounding box center [469, 345] width 22 height 22
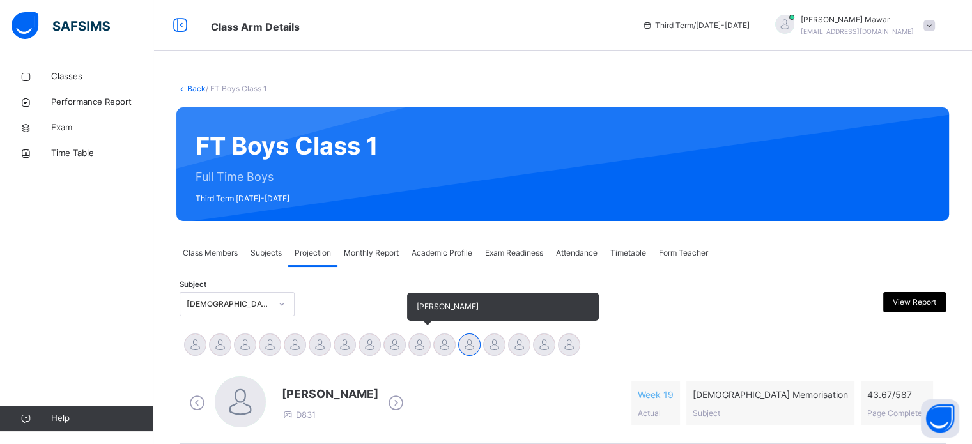
click at [426, 353] on div at bounding box center [419, 345] width 22 height 22
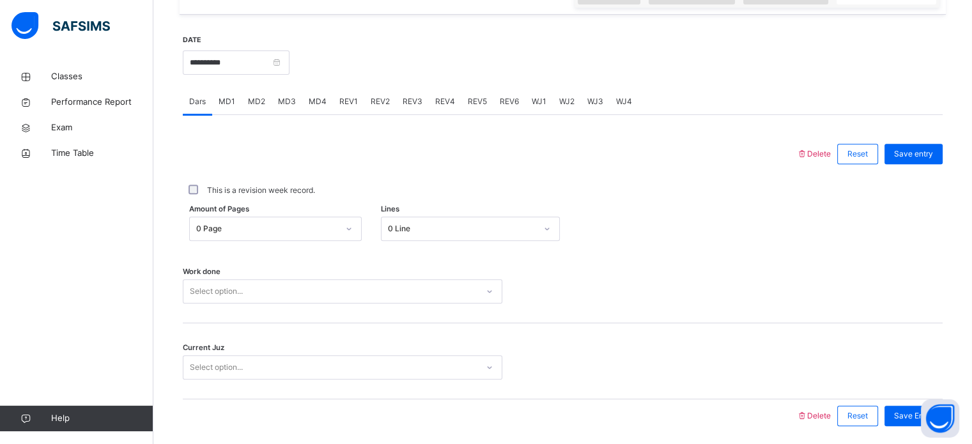
scroll to position [465, 0]
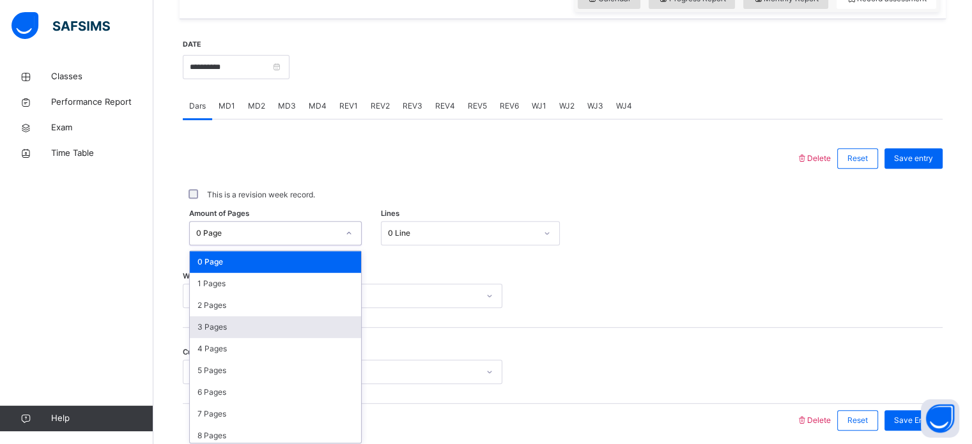
click at [228, 326] on div "3 Pages" at bounding box center [275, 327] width 171 height 22
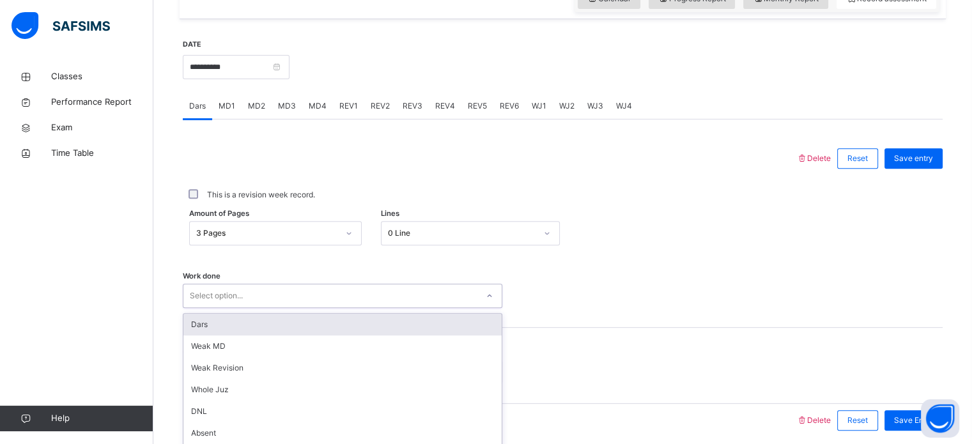
scroll to position [515, 0]
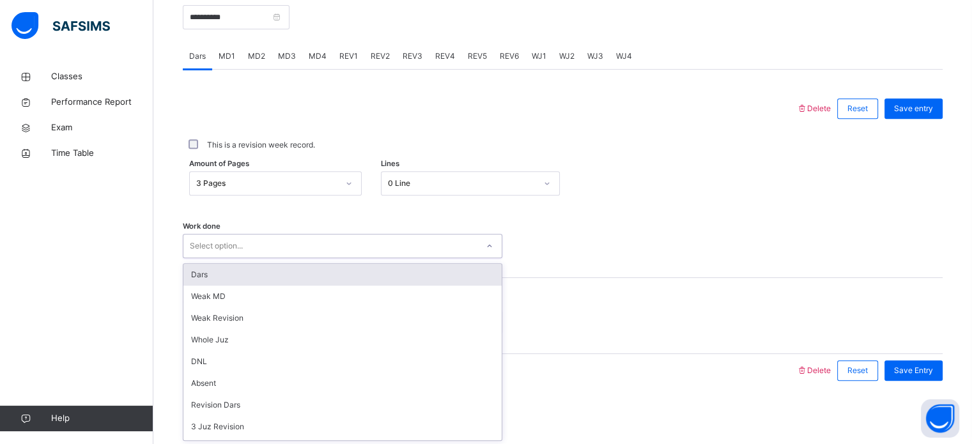
click at [266, 268] on div "Dars" at bounding box center [342, 275] width 318 height 22
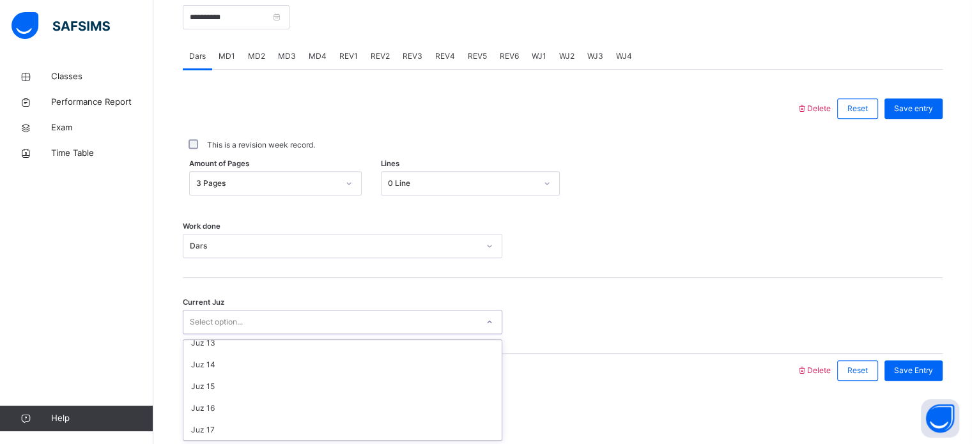
scroll to position [315, 0]
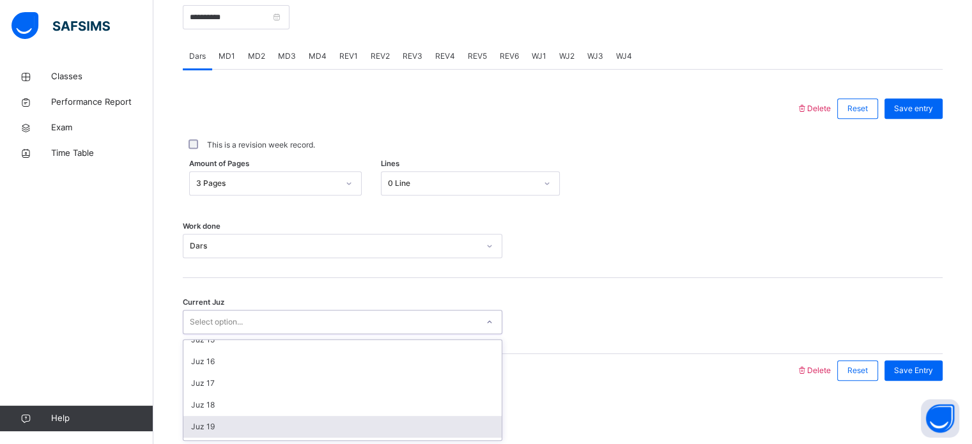
click at [219, 430] on div "Juz 19" at bounding box center [342, 427] width 318 height 22
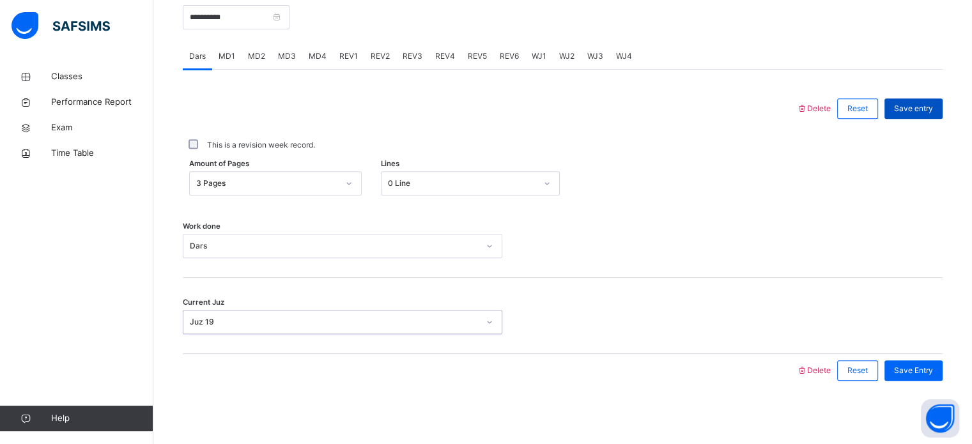
click at [941, 118] on div "Save entry" at bounding box center [914, 108] width 58 height 20
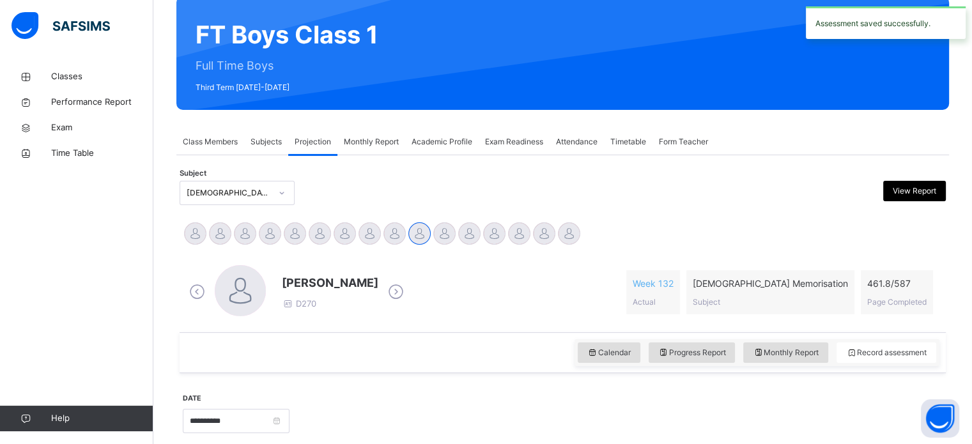
scroll to position [87, 0]
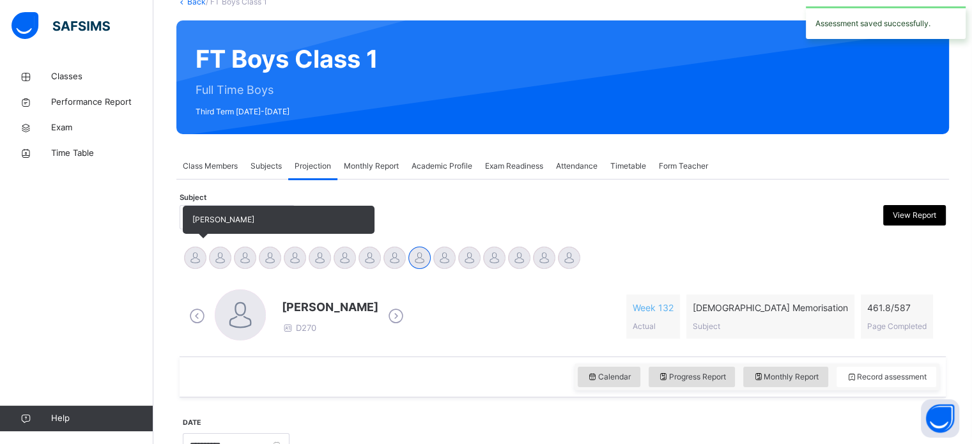
click at [194, 261] on div at bounding box center [195, 258] width 22 height 22
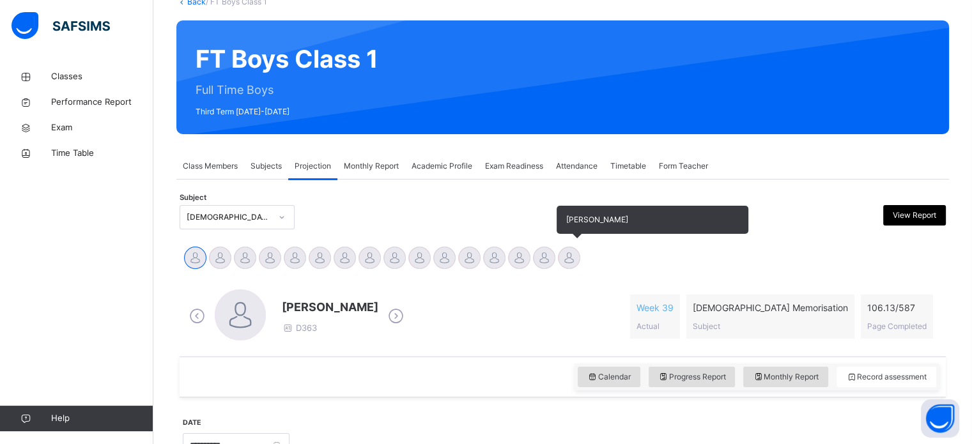
click at [577, 251] on div at bounding box center [569, 258] width 22 height 22
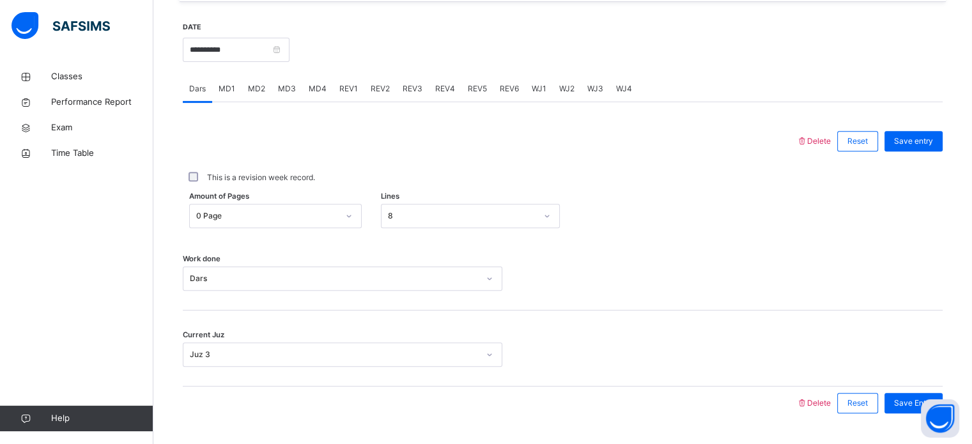
scroll to position [496, 0]
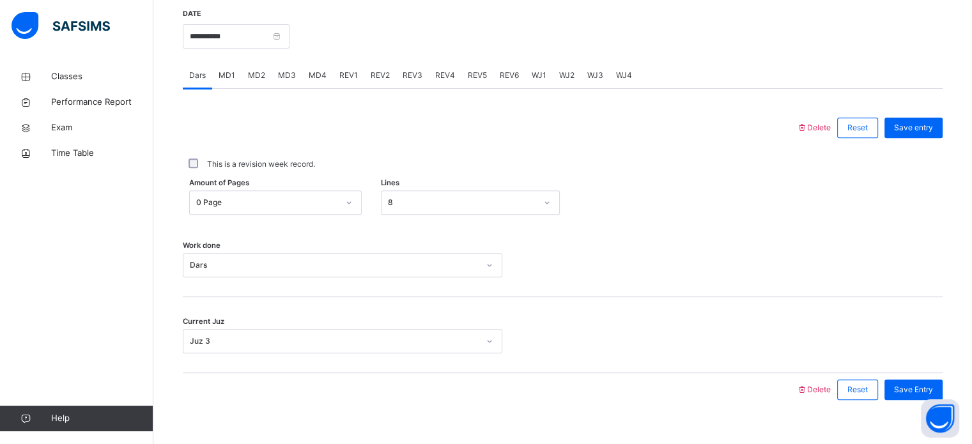
click at [318, 74] on span "MD4" at bounding box center [318, 76] width 18 height 12
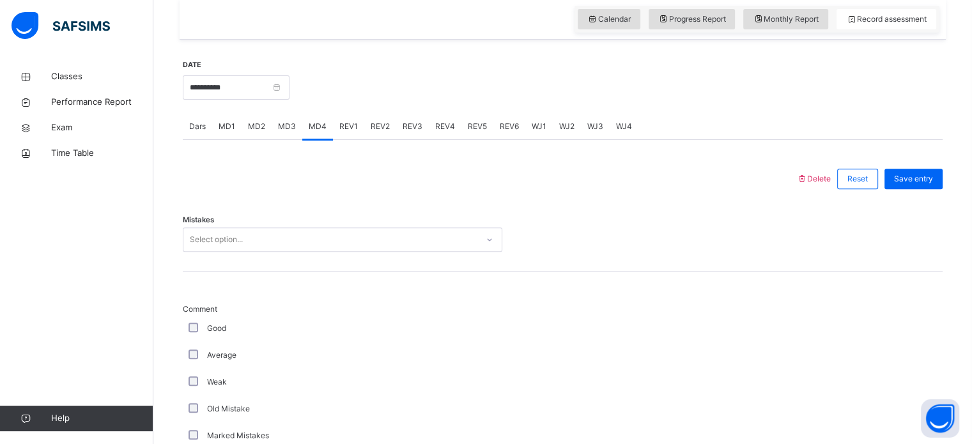
scroll to position [471, 0]
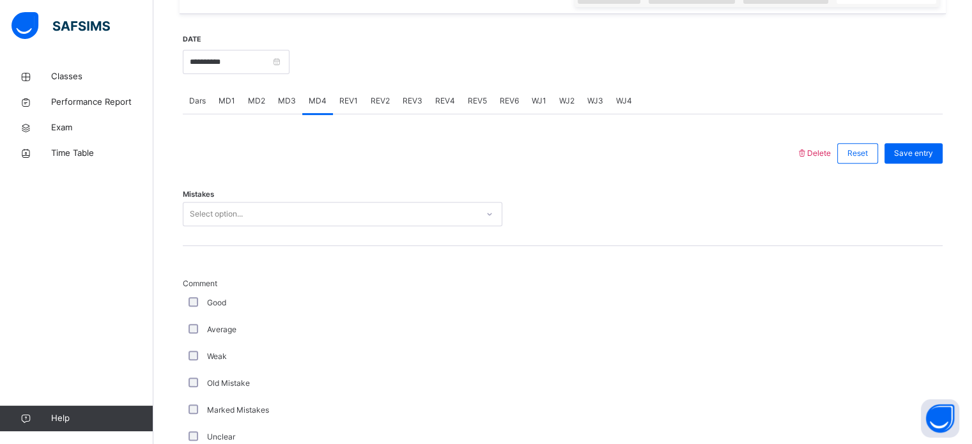
click at [192, 89] on div "Dars" at bounding box center [197, 101] width 29 height 26
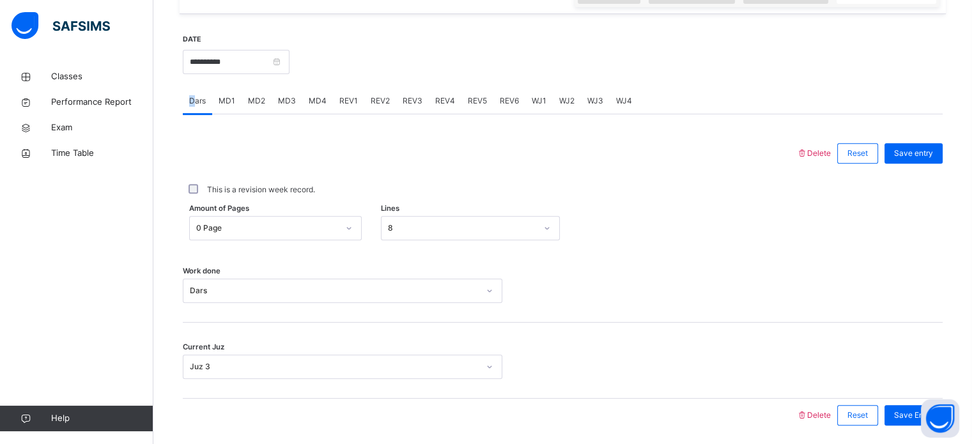
click at [191, 97] on span "Dars" at bounding box center [197, 101] width 17 height 12
click at [313, 99] on span "MD4" at bounding box center [318, 101] width 18 height 12
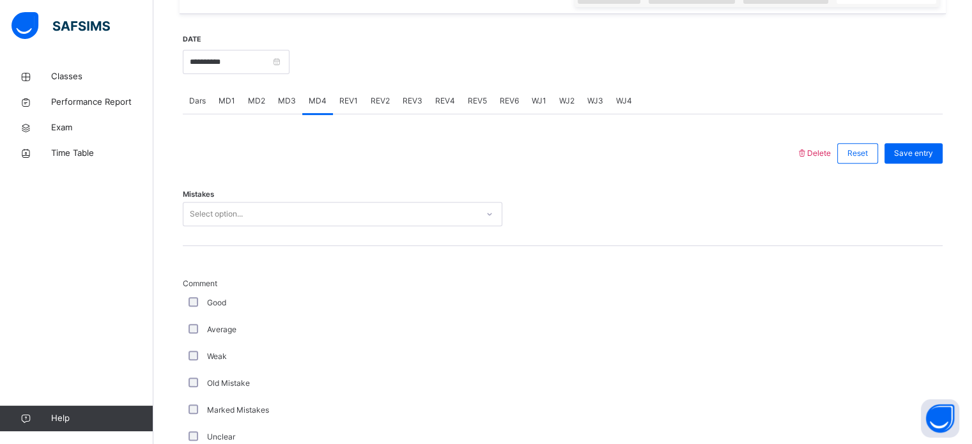
drag, startPoint x: 233, startPoint y: 205, endPoint x: 206, endPoint y: 229, distance: 35.7
click at [227, 209] on div "Select option..." at bounding box center [343, 214] width 320 height 24
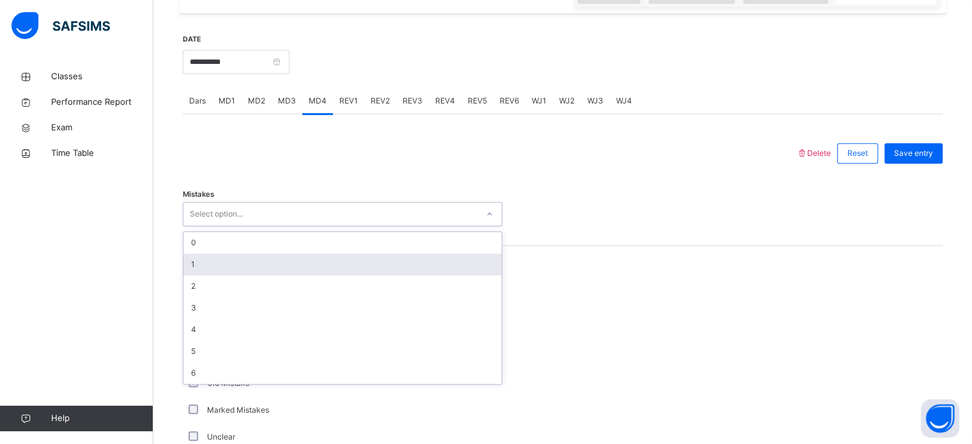
click at [192, 262] on div "1" at bounding box center [342, 265] width 318 height 22
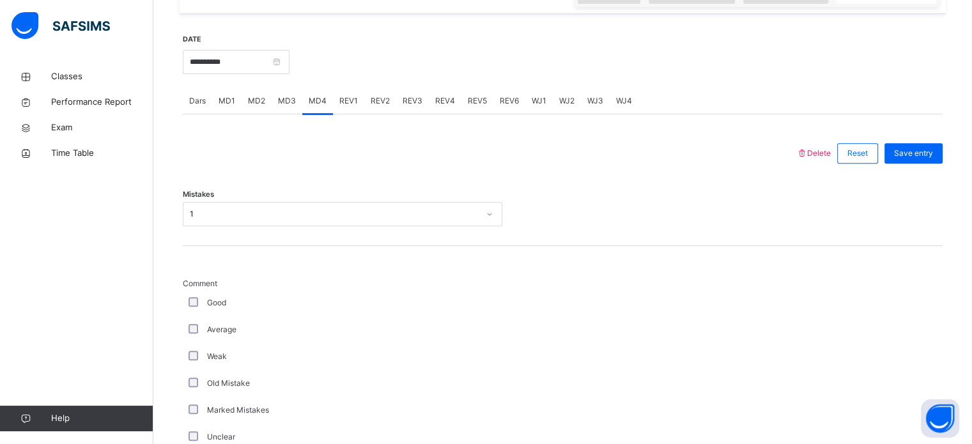
click at [194, 324] on div "Average" at bounding box center [343, 329] width 320 height 27
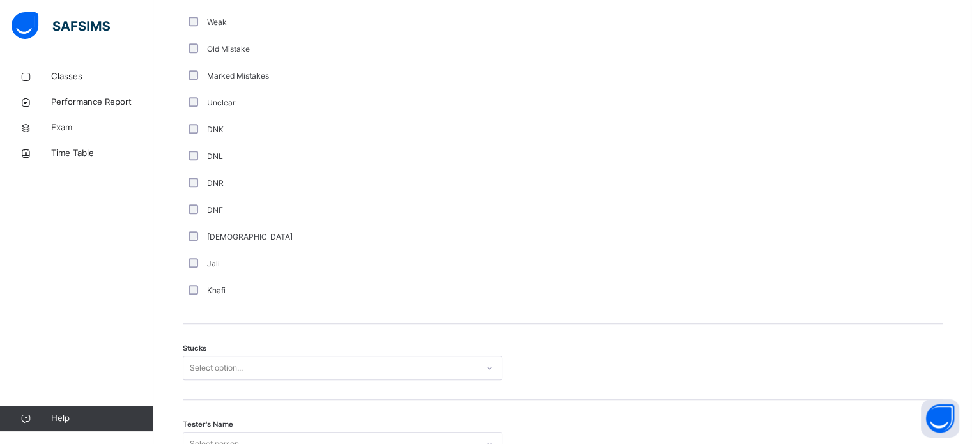
scroll to position [828, 0]
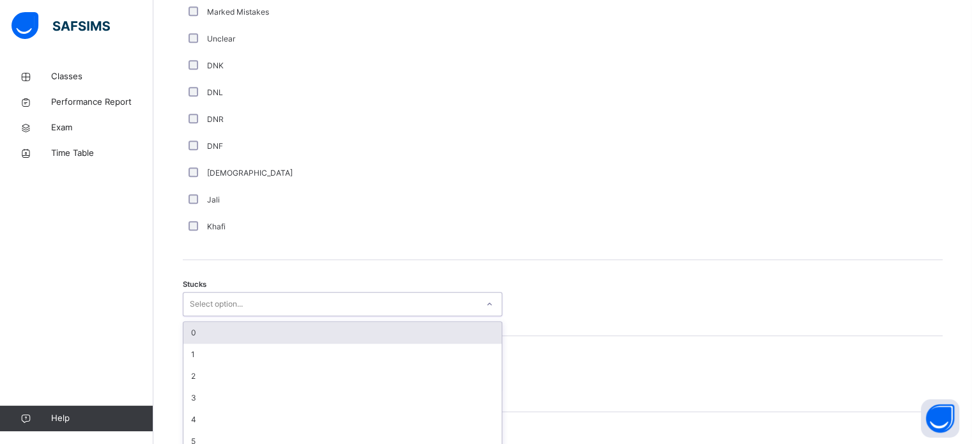
click at [202, 316] on div "option 0 focused, 1 of 6. 6 results available. Use Up and Down to choose option…" at bounding box center [343, 304] width 320 height 24
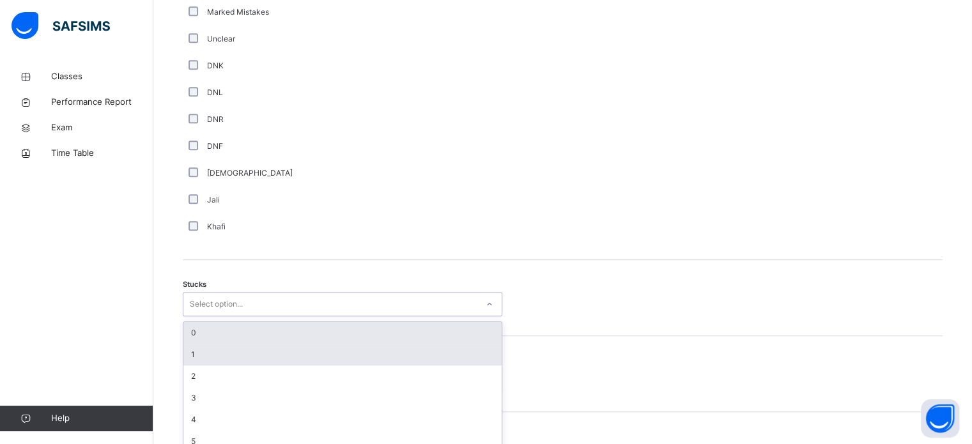
scroll to position [882, 0]
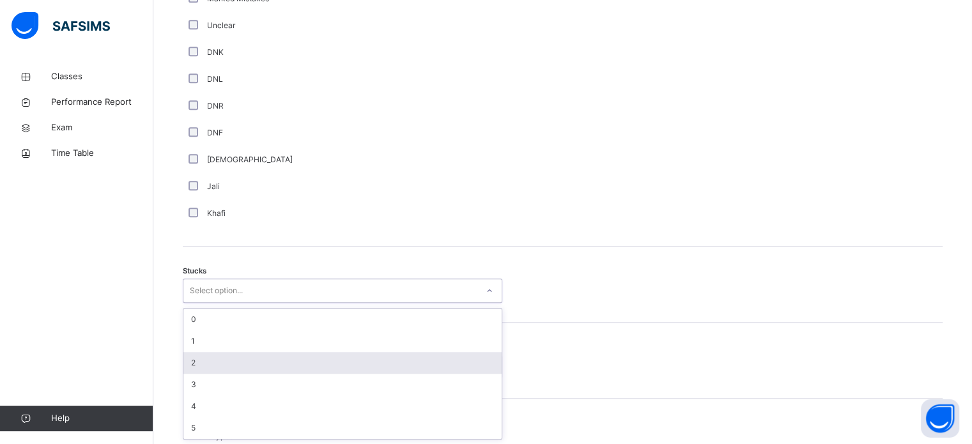
click at [214, 368] on div "2" at bounding box center [342, 363] width 318 height 22
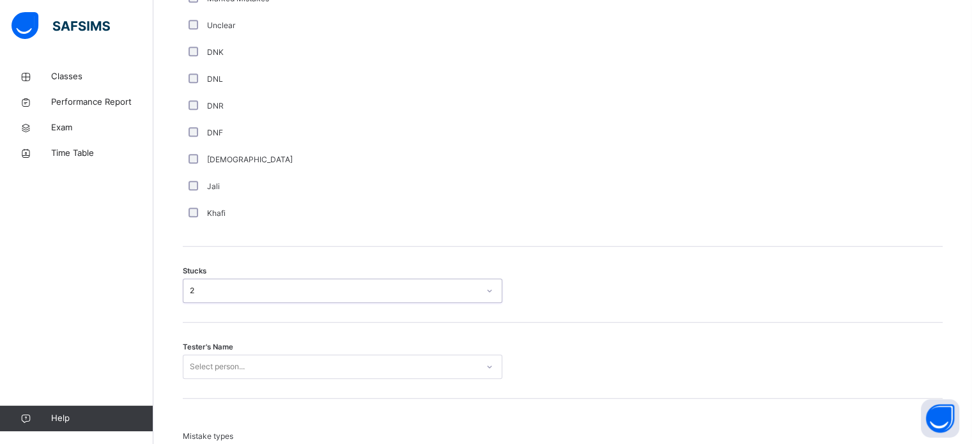
click at [206, 386] on div "Tester's Name Select person..." at bounding box center [563, 361] width 760 height 76
click at [207, 373] on div "Select person..." at bounding box center [343, 367] width 320 height 24
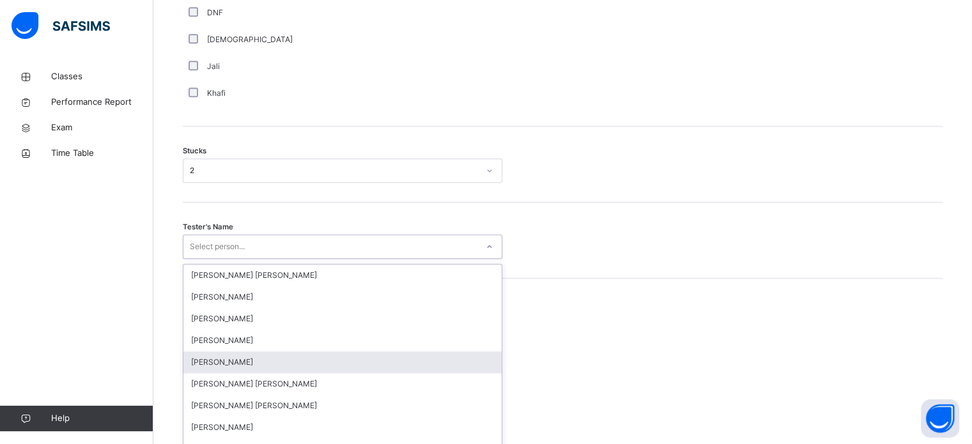
scroll to position [1019, 0]
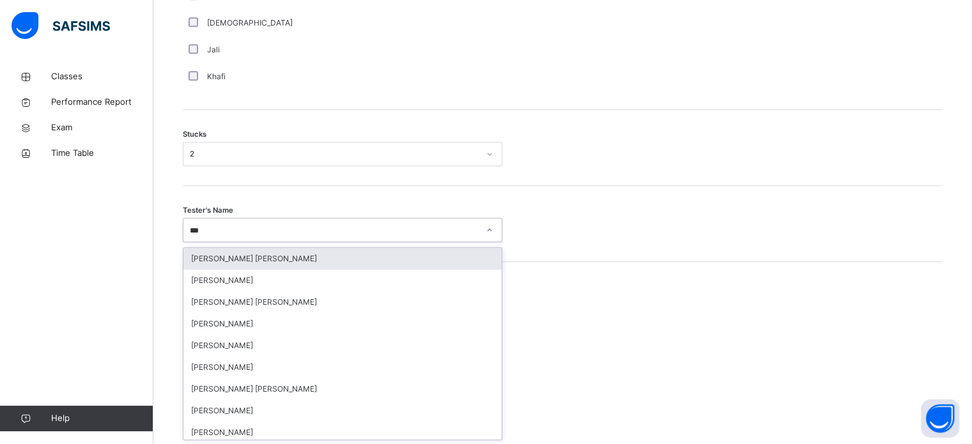
type input "****"
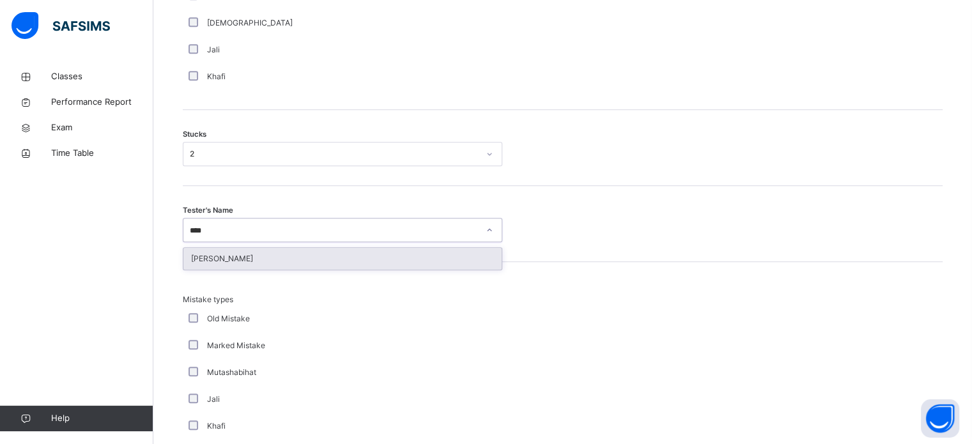
click at [223, 265] on div "[PERSON_NAME]" at bounding box center [342, 259] width 318 height 22
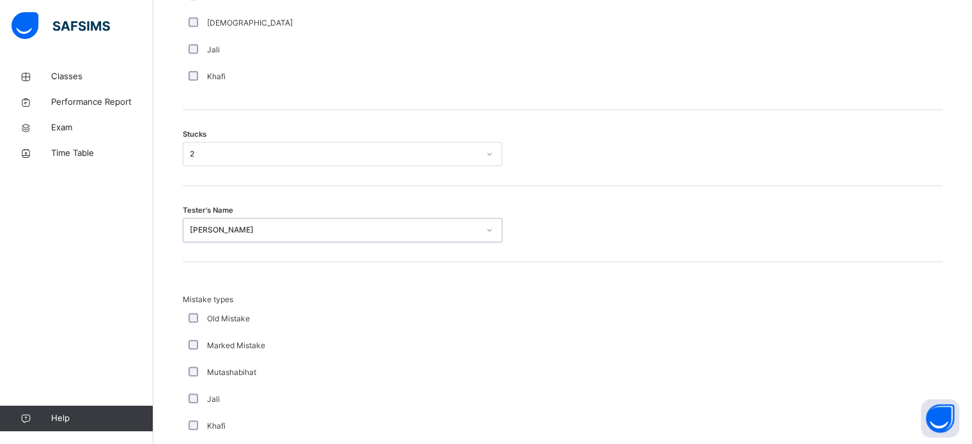
click at [223, 265] on div "Mistake types Old Mistake Marked Mistake Mutashabihat Jali Khafi Unclear Changi…" at bounding box center [563, 387] width 760 height 251
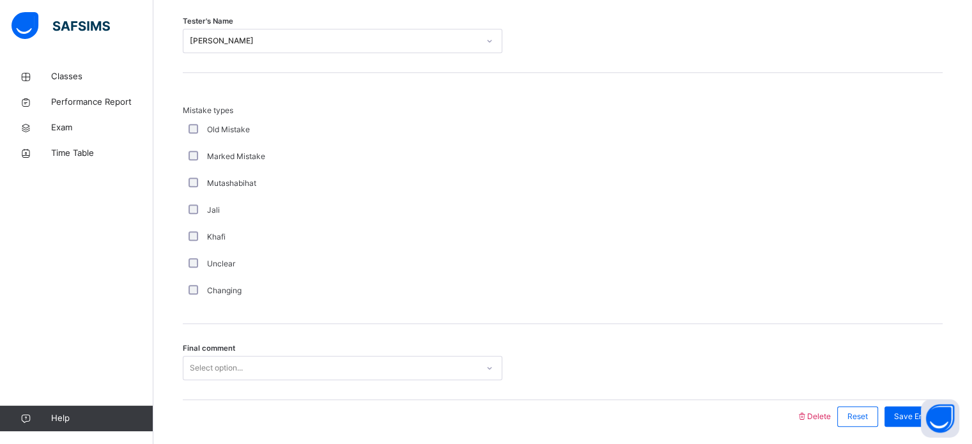
scroll to position [1254, 0]
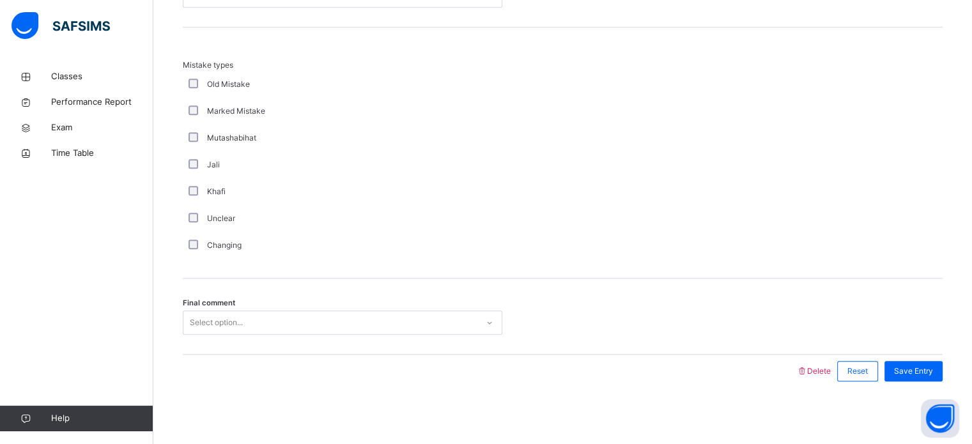
click at [218, 323] on div "Select option..." at bounding box center [216, 323] width 53 height 24
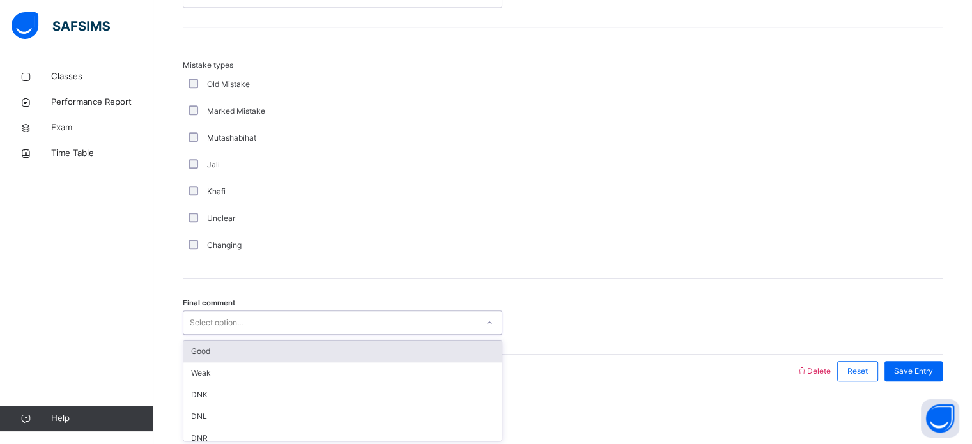
click at [212, 354] on div "Good" at bounding box center [342, 352] width 318 height 22
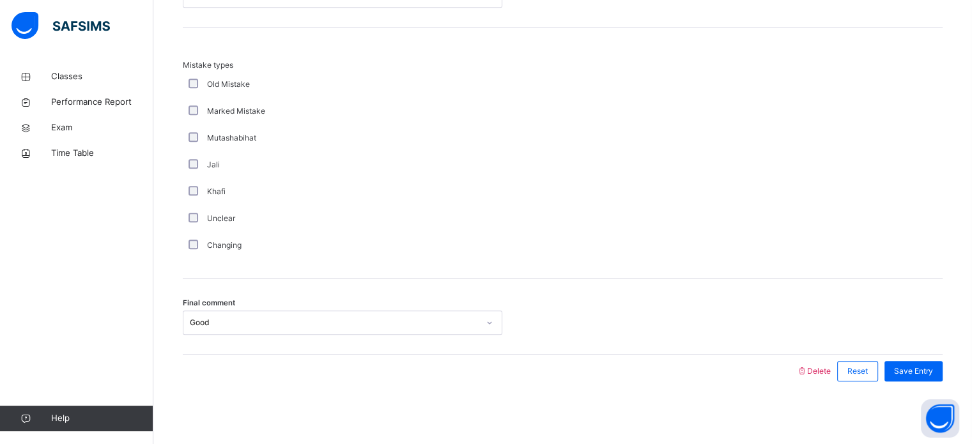
click at [927, 358] on div "Save Entry" at bounding box center [910, 371] width 65 height 33
click at [927, 361] on div "Save Entry" at bounding box center [910, 371] width 65 height 33
click at [927, 362] on div "Save Entry" at bounding box center [914, 371] width 58 height 20
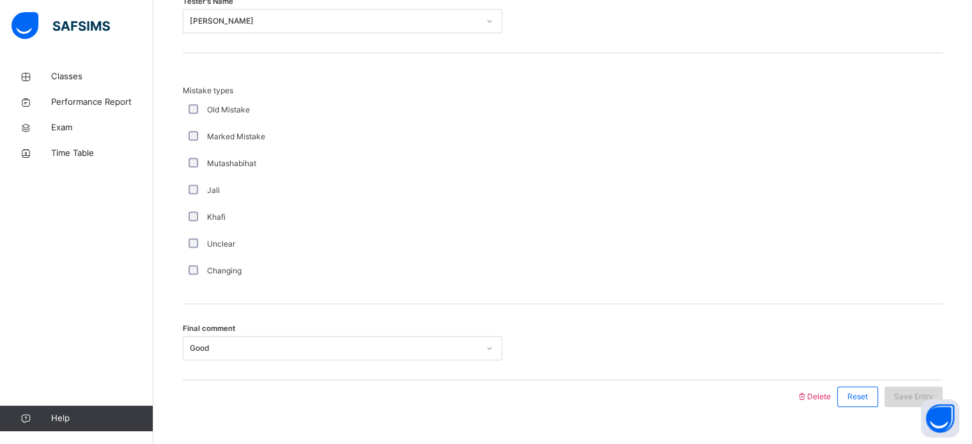
click at [929, 362] on div "Final comment Good" at bounding box center [563, 342] width 760 height 76
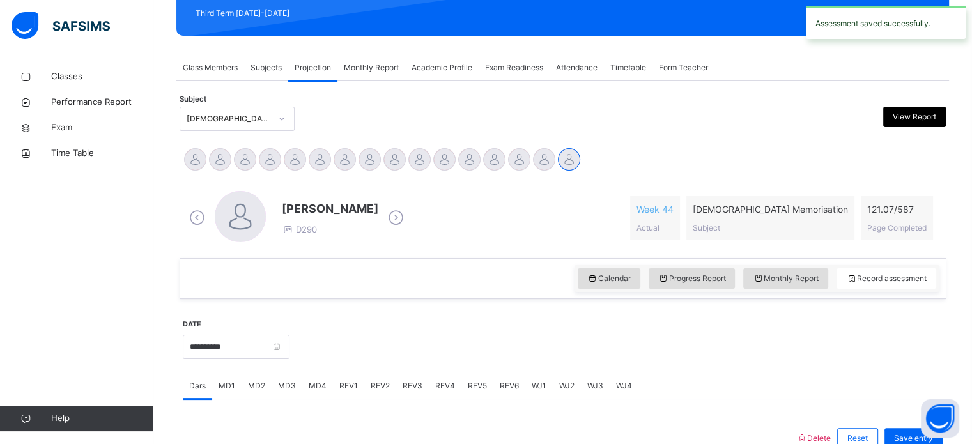
scroll to position [175, 0]
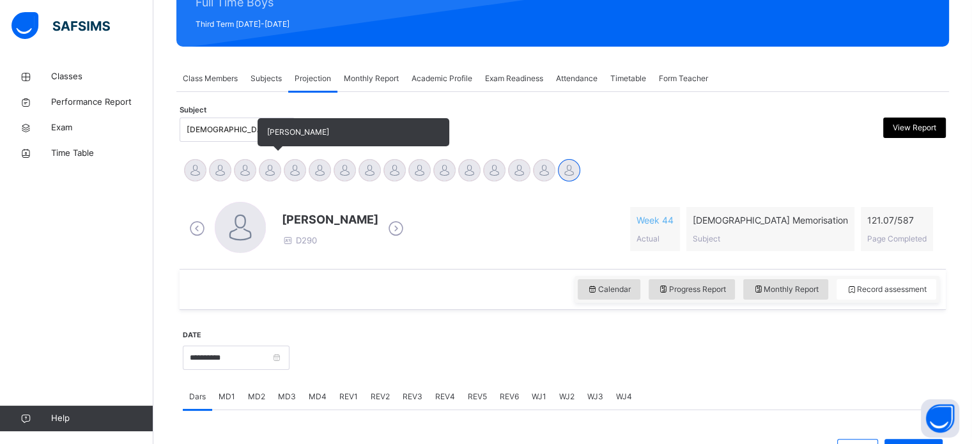
click at [278, 166] on div at bounding box center [270, 170] width 22 height 22
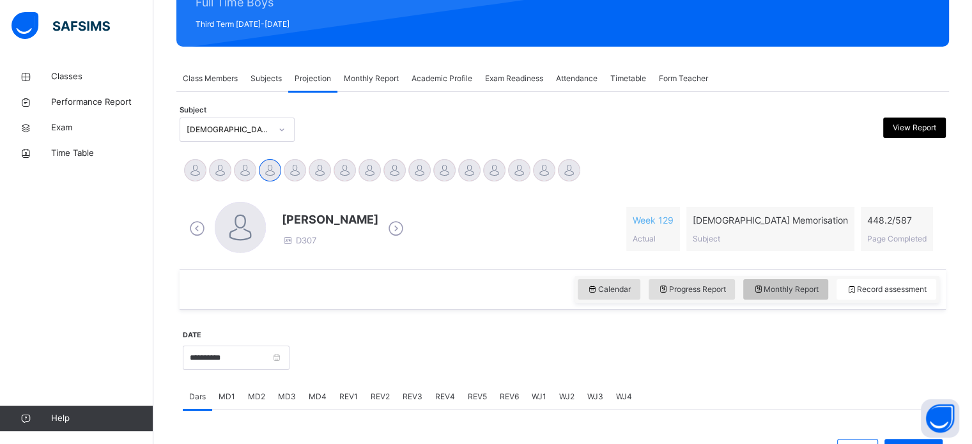
click at [796, 297] on div "Monthly Report" at bounding box center [785, 289] width 85 height 20
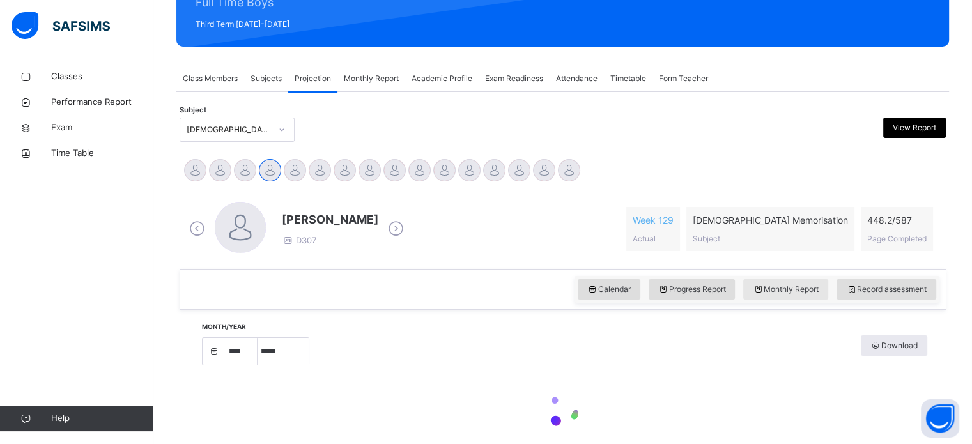
select select "****"
select select "*"
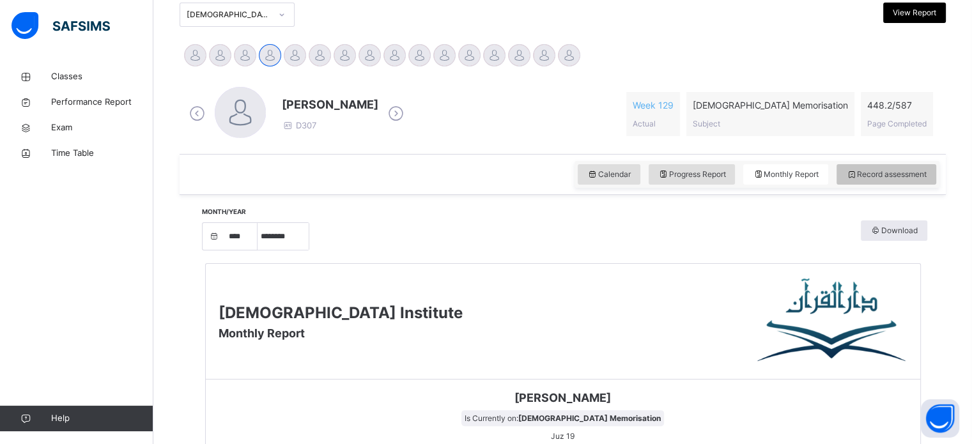
click at [892, 173] on span "Record assessment" at bounding box center [886, 175] width 81 height 12
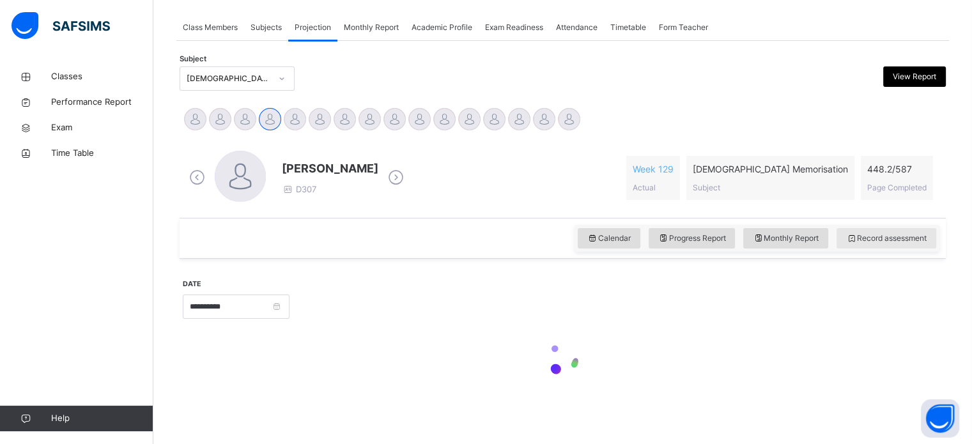
scroll to position [290, 0]
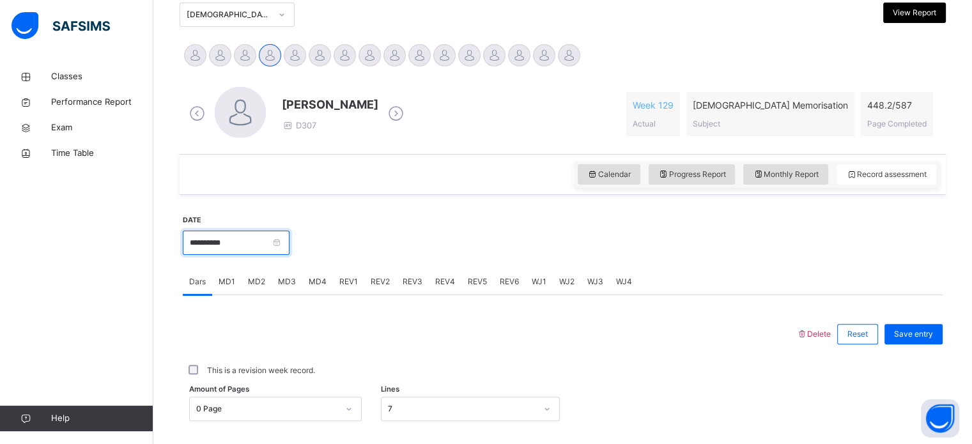
click at [219, 242] on input "**********" at bounding box center [236, 243] width 107 height 24
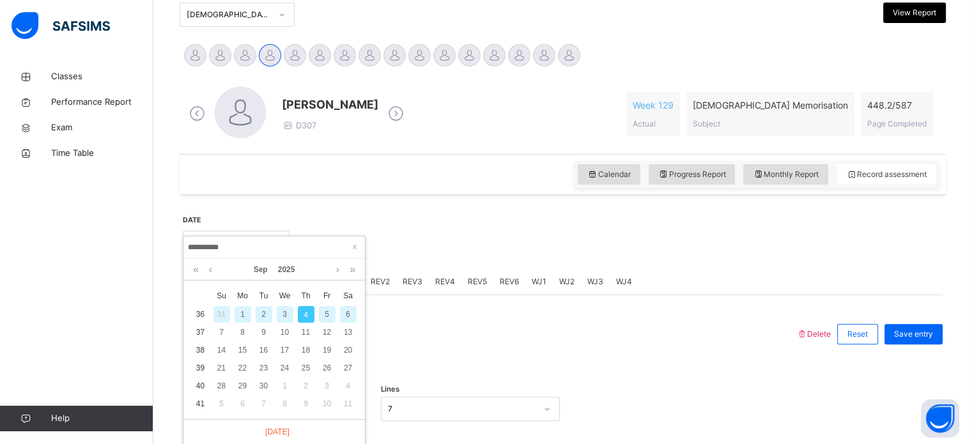
click at [258, 316] on div "2" at bounding box center [264, 314] width 17 height 17
type input "**********"
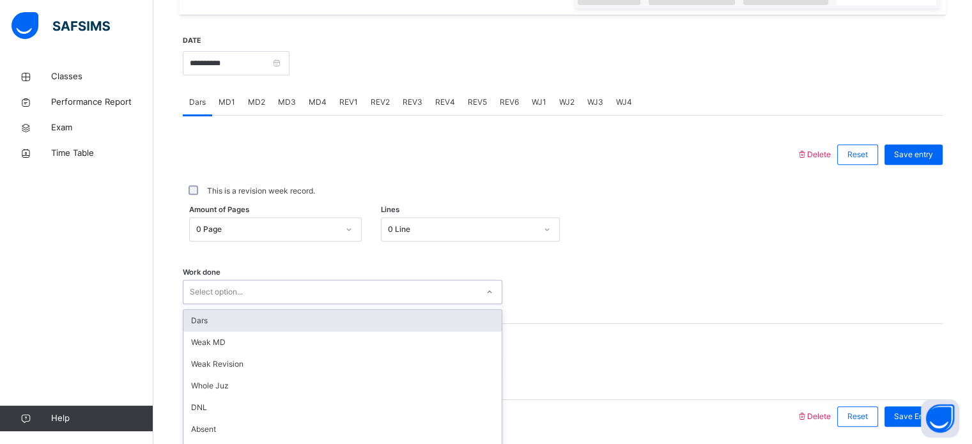
scroll to position [515, 0]
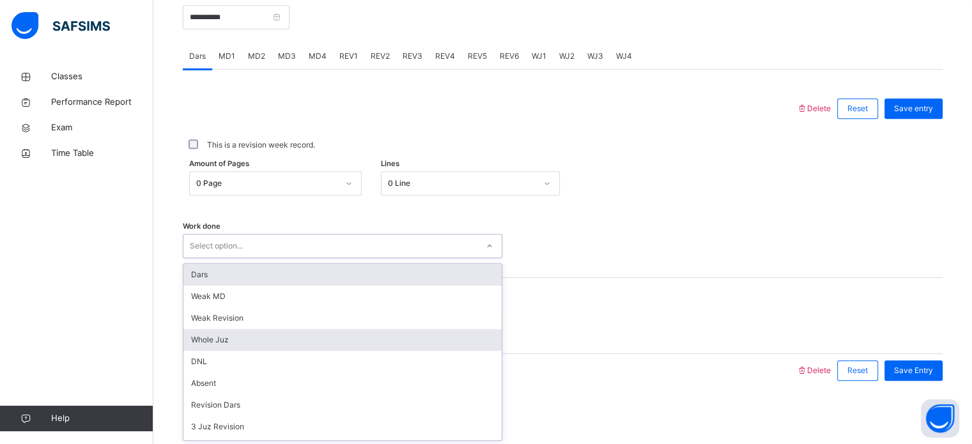
click at [199, 335] on div "Whole Juz" at bounding box center [342, 340] width 318 height 22
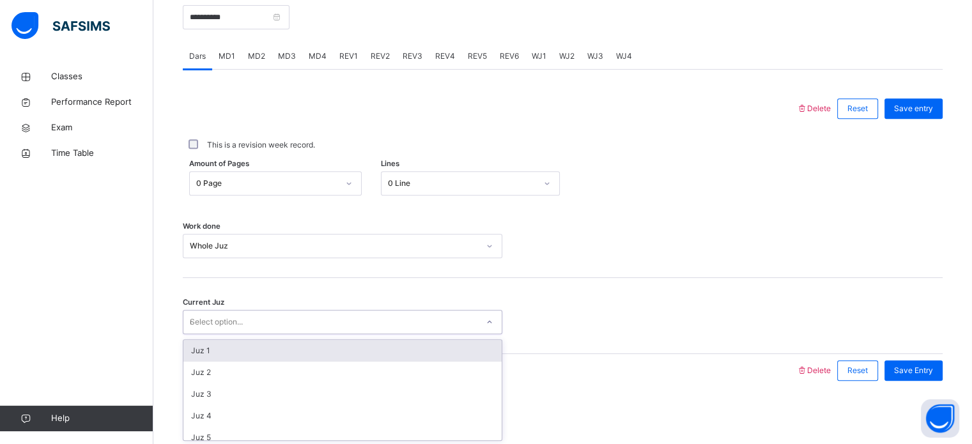
type input "**"
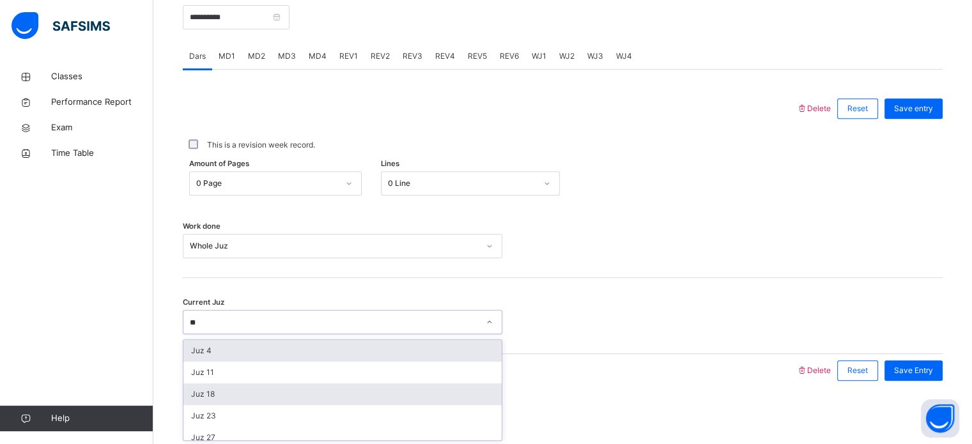
click at [217, 401] on div "Juz 18" at bounding box center [342, 395] width 318 height 22
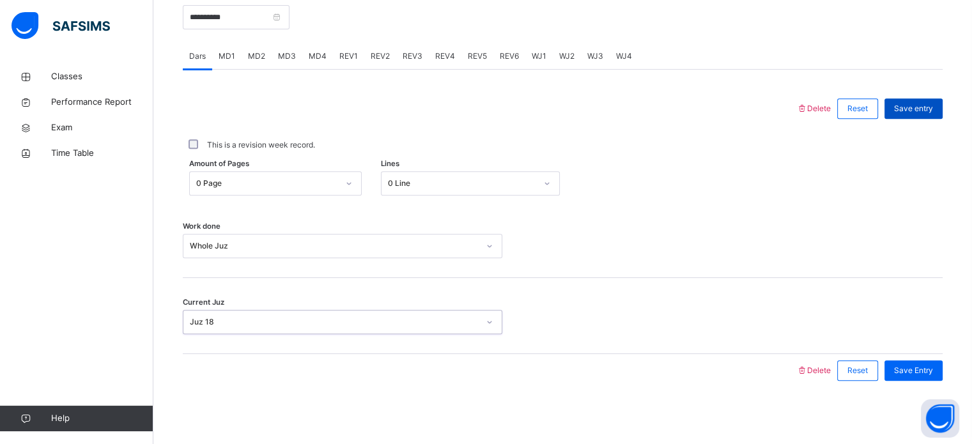
click at [933, 98] on div "Save entry" at bounding box center [914, 108] width 58 height 20
click at [553, 43] on div "WJ2" at bounding box center [567, 56] width 28 height 26
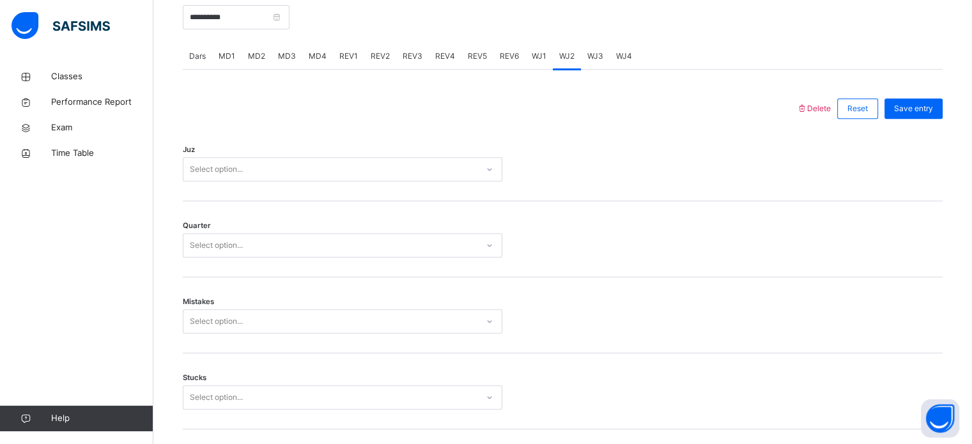
click at [540, 47] on div "WJ1" at bounding box center [538, 56] width 27 height 26
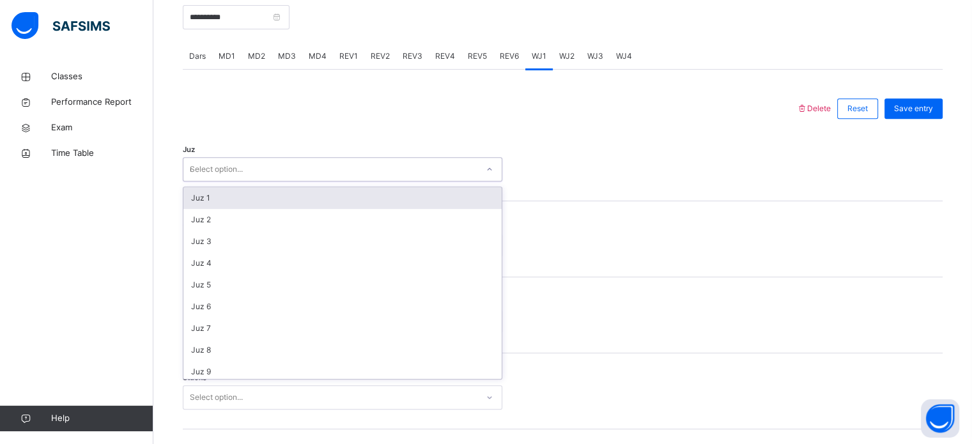
type input "**"
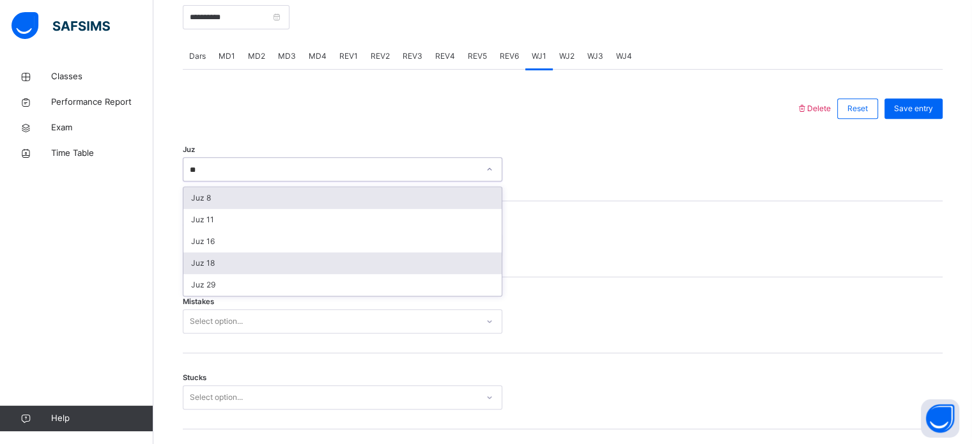
click at [207, 268] on div "Juz 18" at bounding box center [342, 264] width 318 height 22
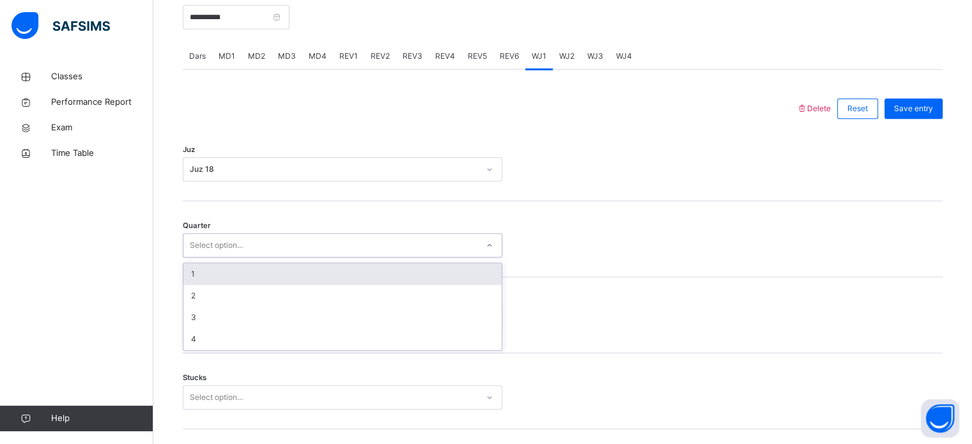
click at [192, 266] on div "1" at bounding box center [342, 274] width 318 height 22
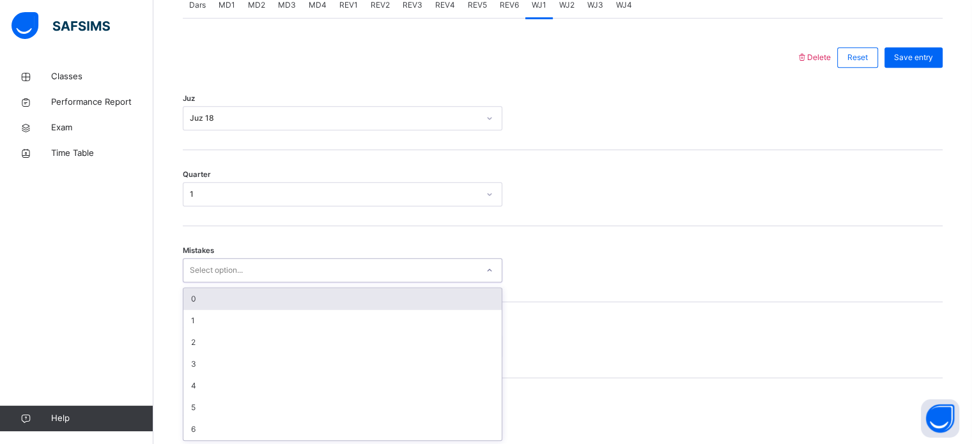
scroll to position [568, 0]
click at [191, 298] on div "0" at bounding box center [342, 298] width 318 height 22
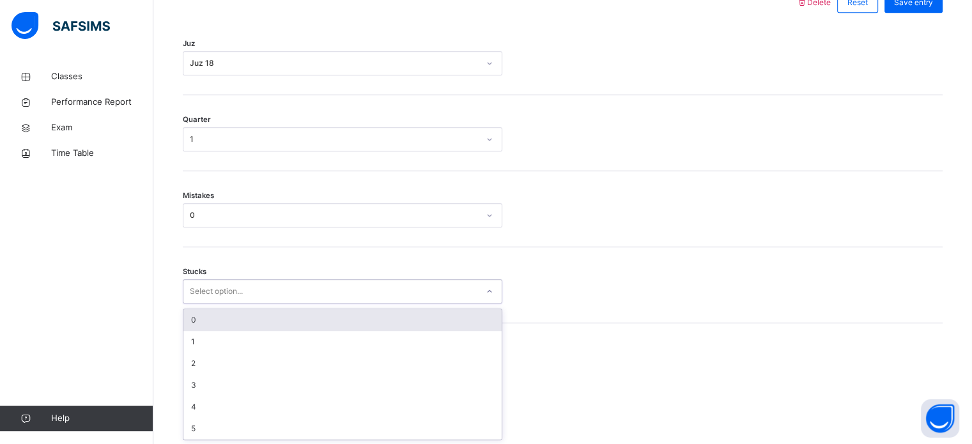
click at [192, 322] on div "0" at bounding box center [342, 320] width 318 height 22
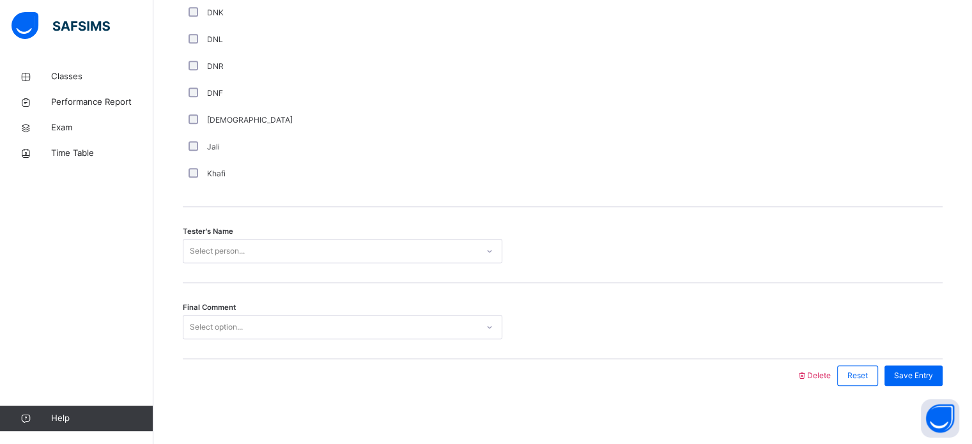
scroll to position [1155, 0]
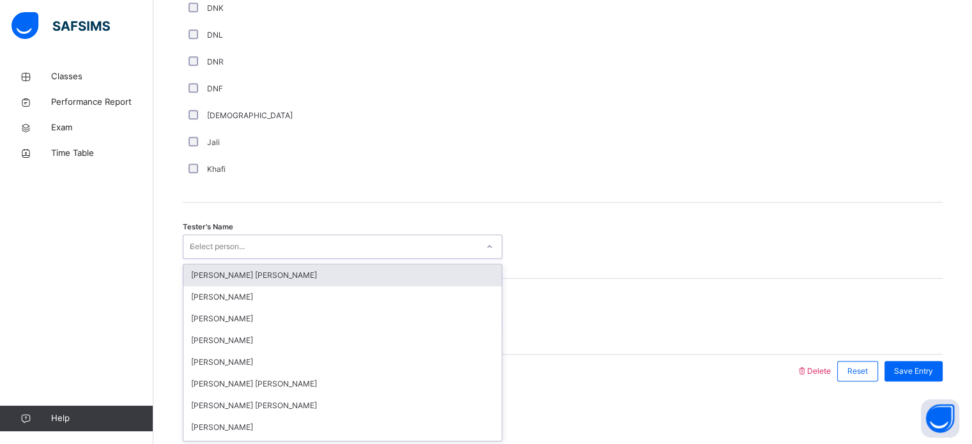
type input "***"
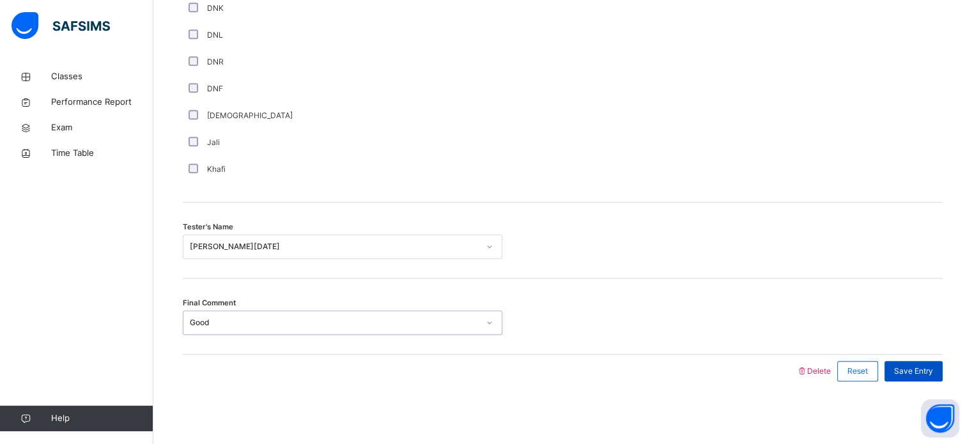
click at [923, 366] on span "Save Entry" at bounding box center [913, 372] width 39 height 12
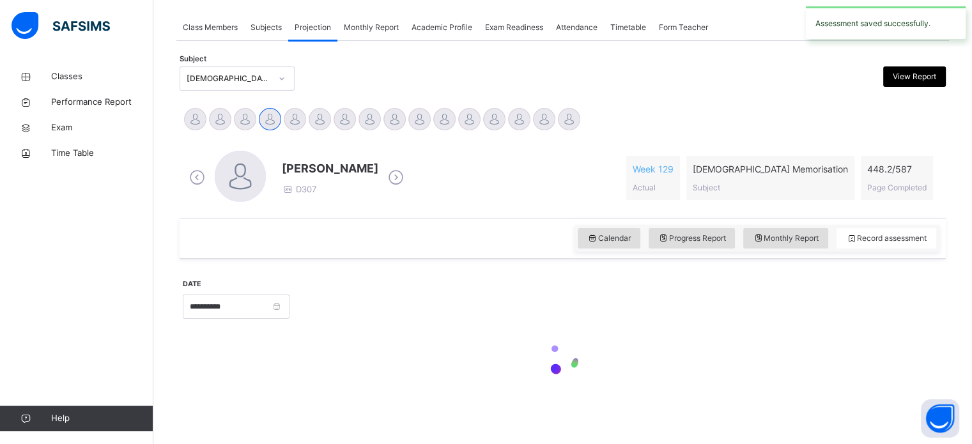
scroll to position [515, 0]
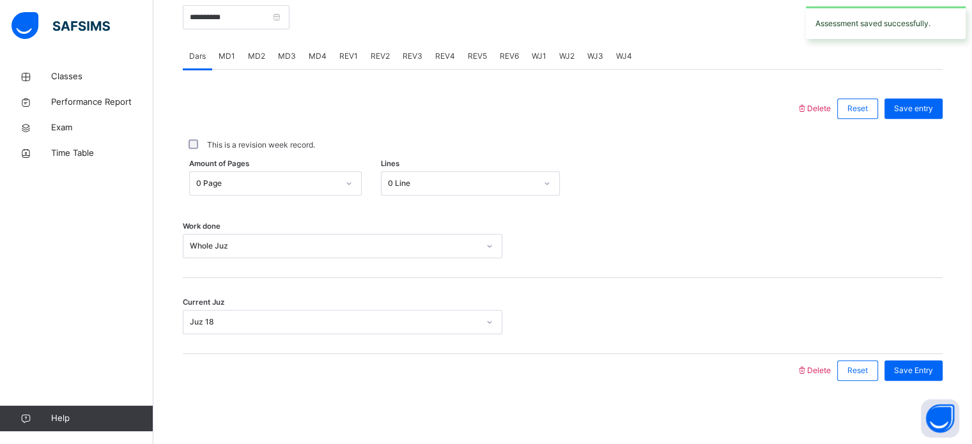
click at [553, 59] on div "WJ2" at bounding box center [567, 56] width 28 height 26
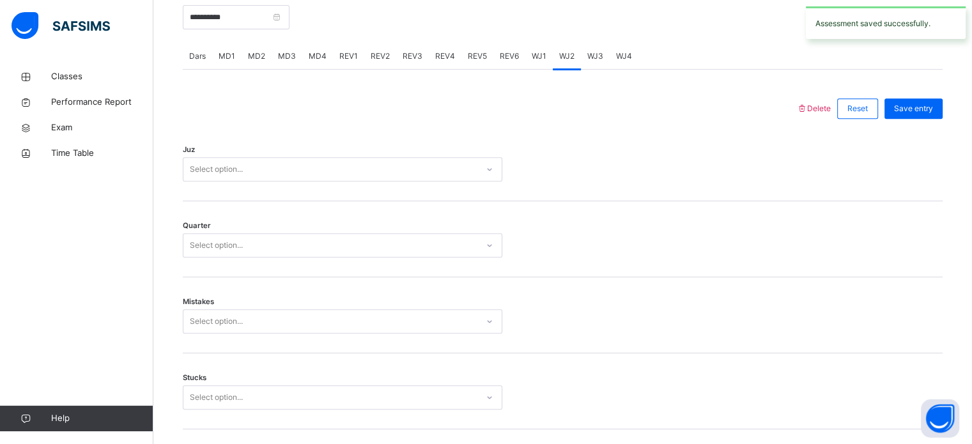
scroll to position [1078, 0]
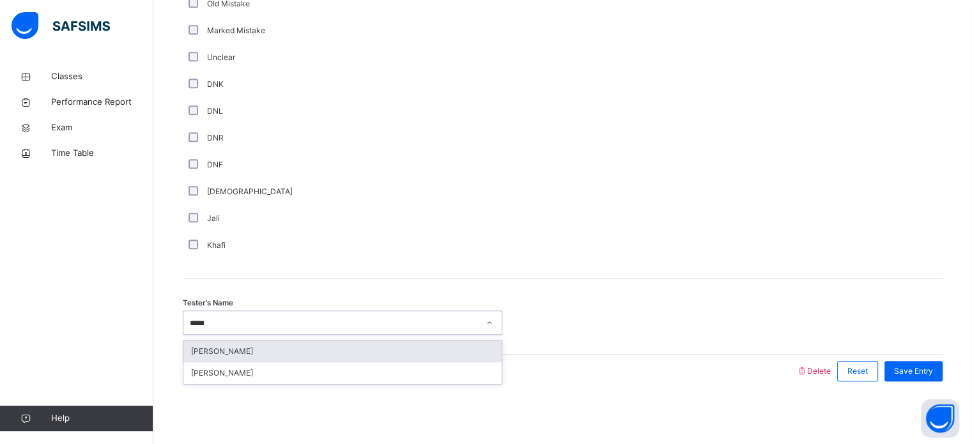
type input "******"
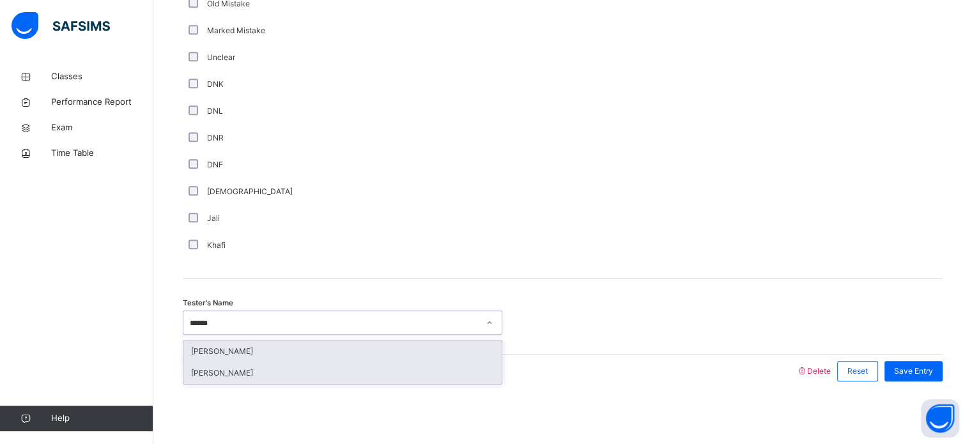
click at [221, 368] on div "[PERSON_NAME]" at bounding box center [342, 373] width 318 height 22
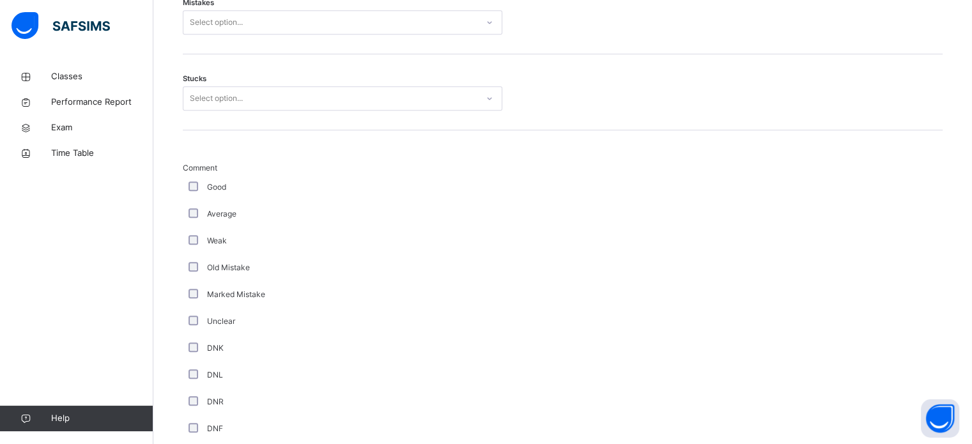
scroll to position [811, 0]
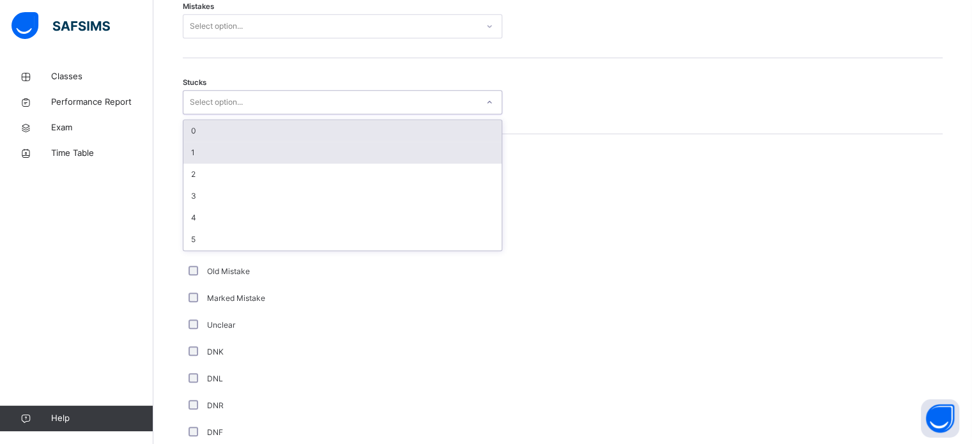
click at [195, 152] on div "1" at bounding box center [342, 153] width 318 height 22
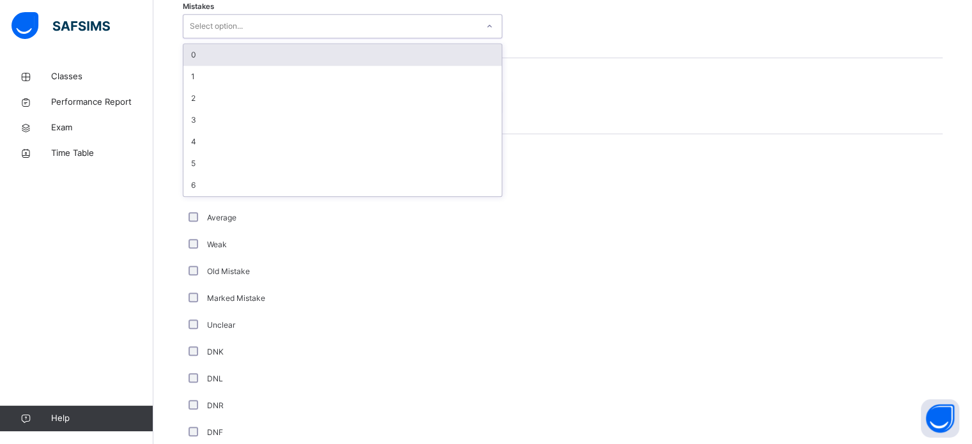
click at [187, 50] on div "0" at bounding box center [342, 55] width 318 height 22
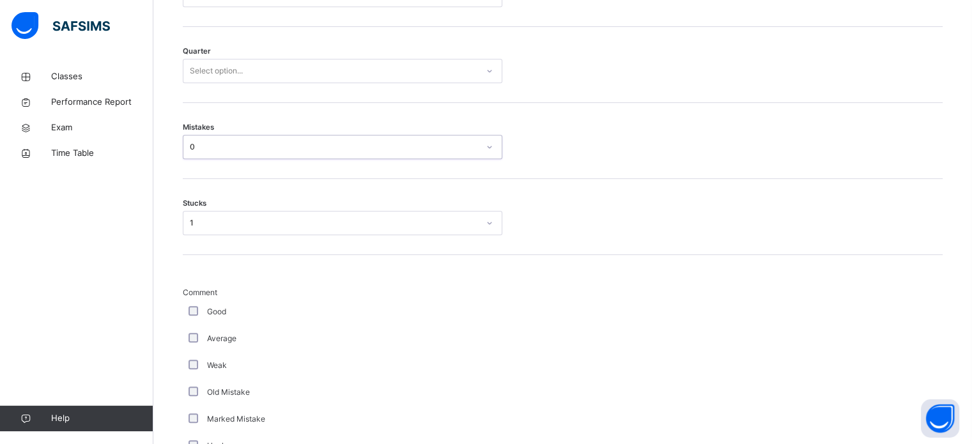
scroll to position [677, 0]
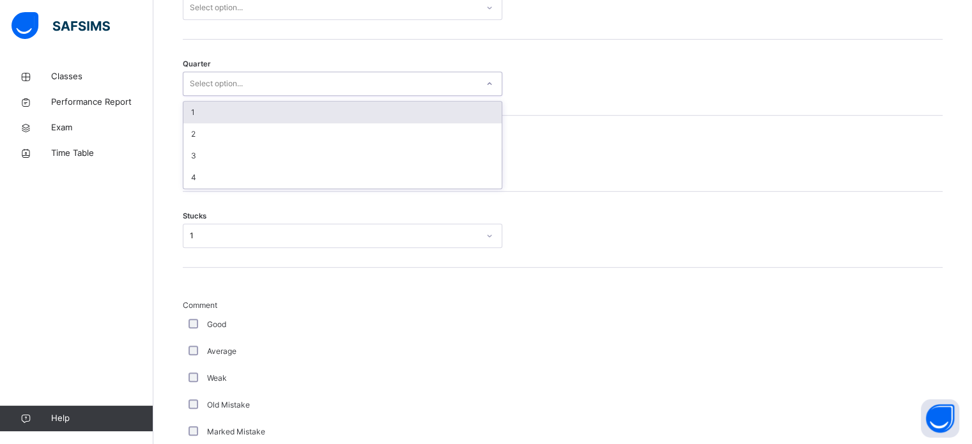
click at [194, 121] on div "1" at bounding box center [342, 113] width 318 height 22
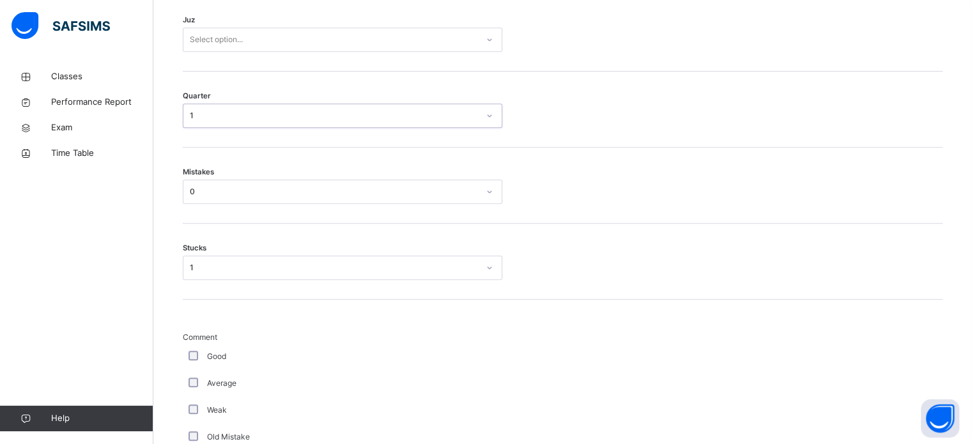
scroll to position [632, 0]
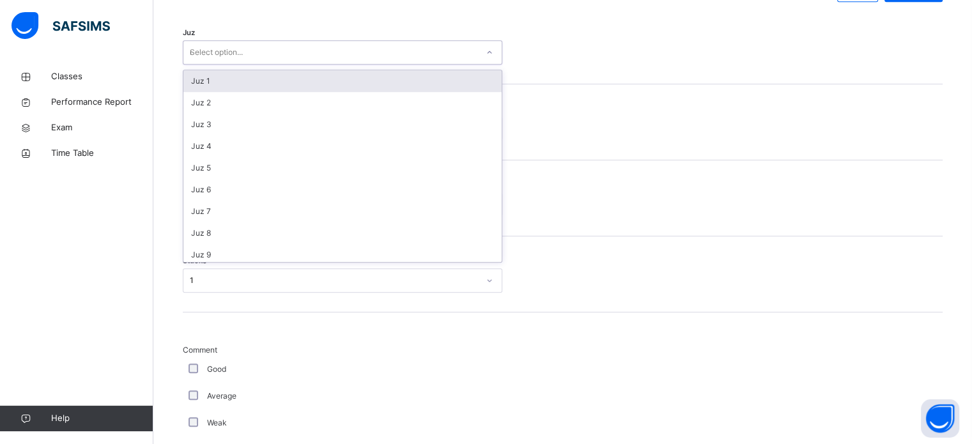
type input "**"
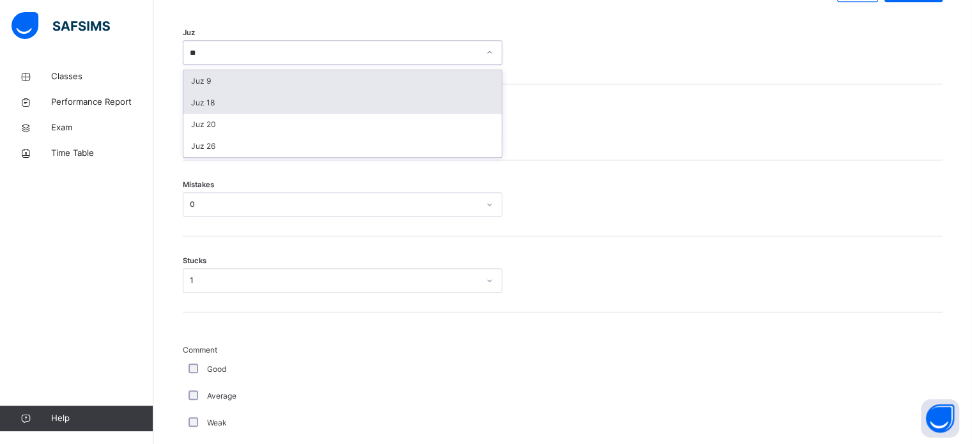
click at [199, 100] on div "Juz 18" at bounding box center [342, 103] width 318 height 22
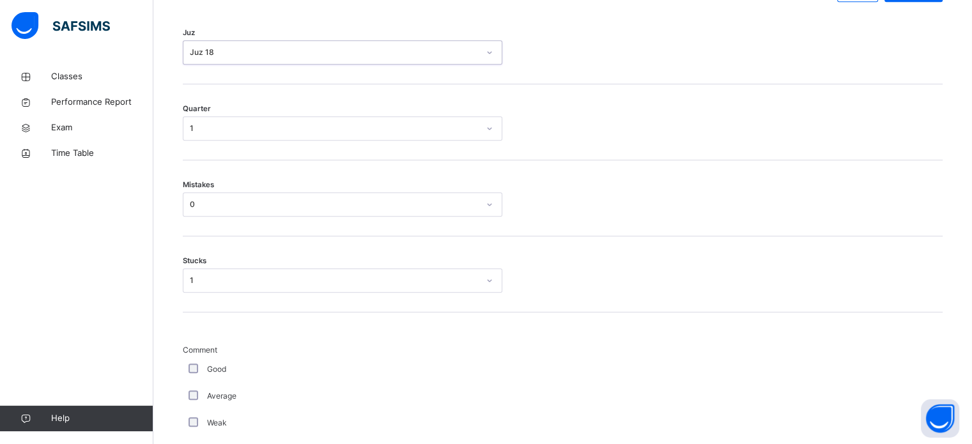
click at [192, 109] on span "Quarter" at bounding box center [197, 109] width 28 height 11
click at [251, 166] on div "Mistakes 0" at bounding box center [563, 198] width 760 height 76
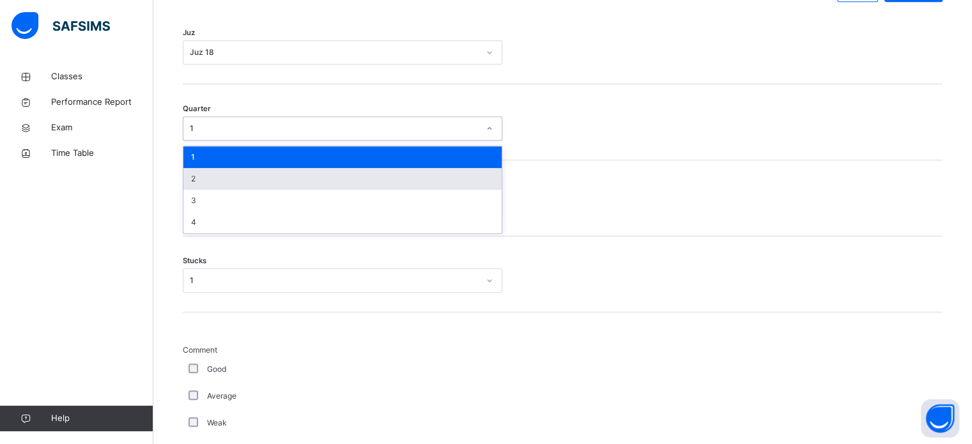
click at [193, 180] on div "2" at bounding box center [342, 179] width 318 height 22
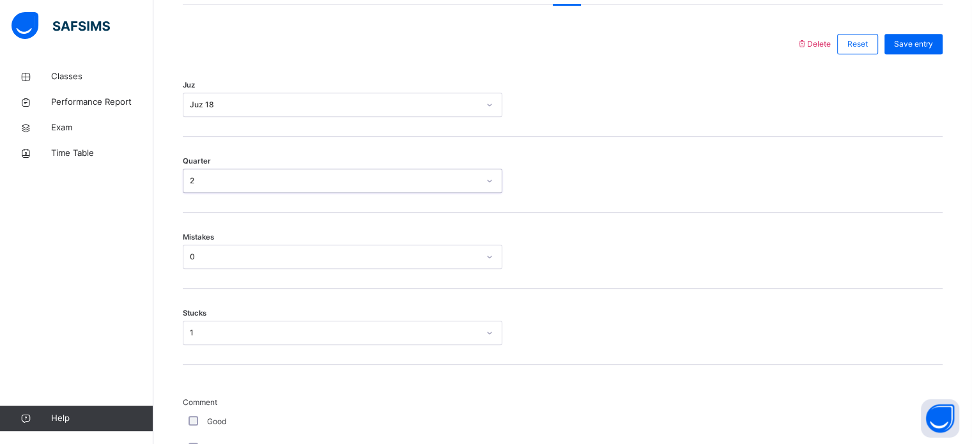
scroll to position [572, 0]
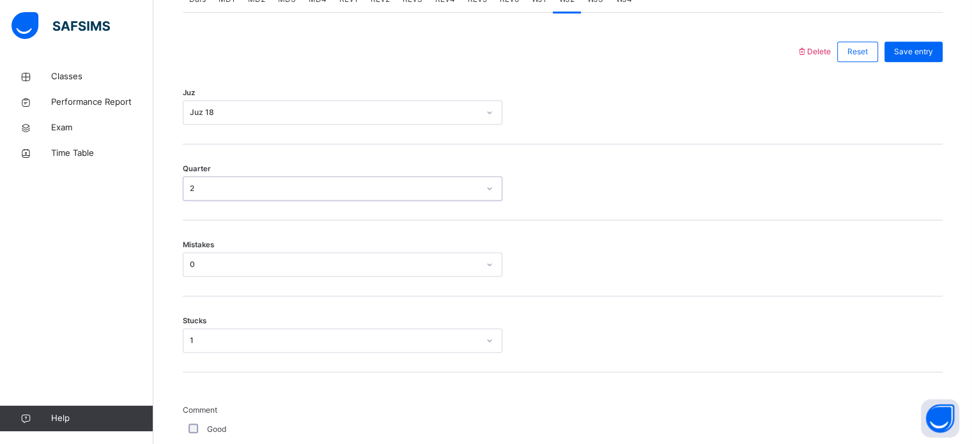
click at [919, 74] on div "Juz Juz 18" at bounding box center [563, 106] width 760 height 76
click at [933, 58] on div "Save entry" at bounding box center [914, 52] width 58 height 20
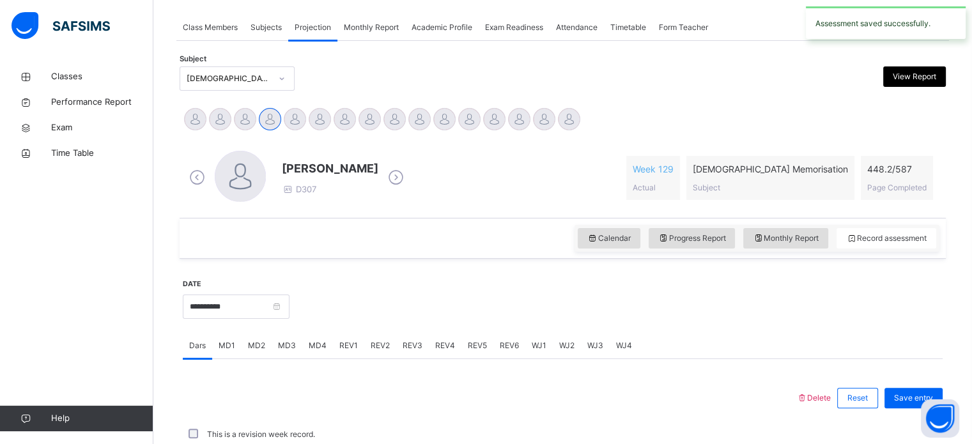
scroll to position [515, 0]
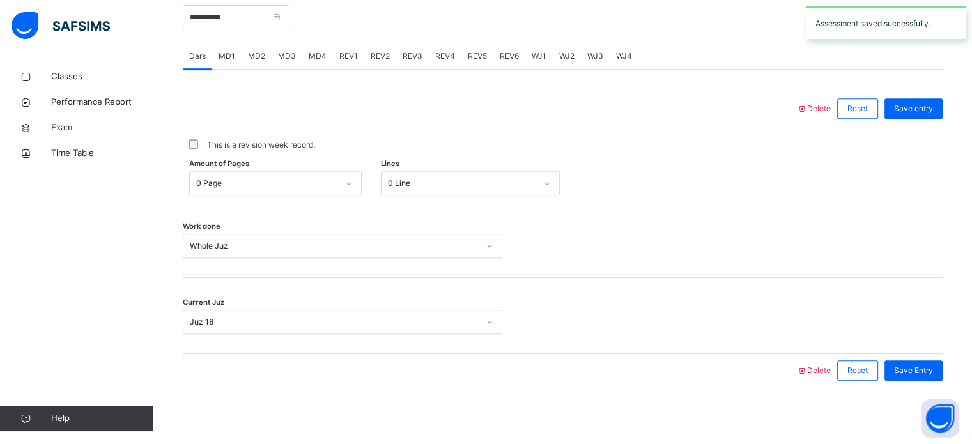
click at [591, 51] on span "WJ3" at bounding box center [595, 57] width 16 height 12
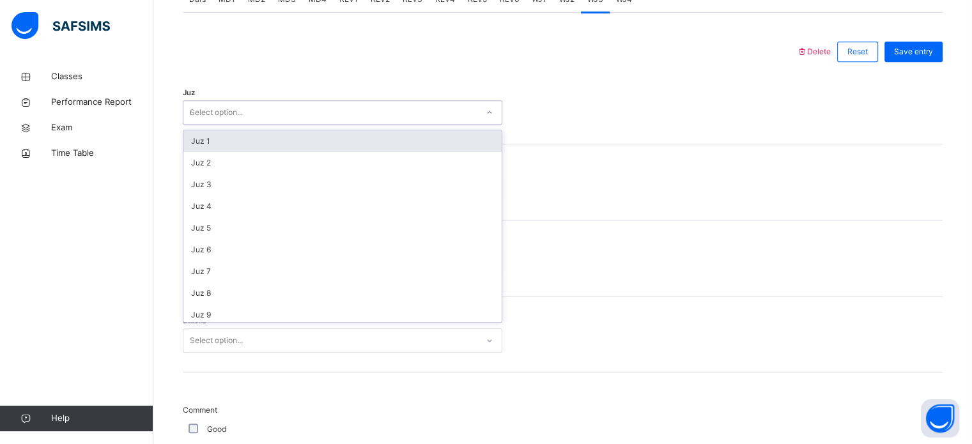
type input "**"
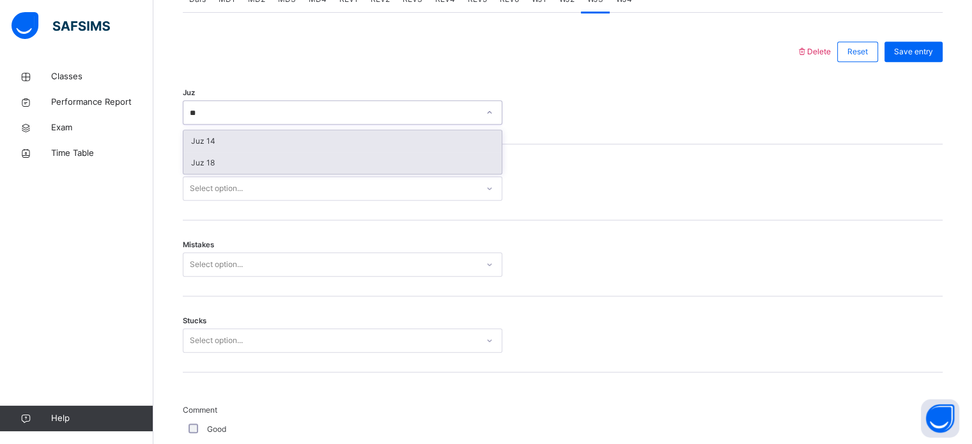
click at [206, 164] on div "Juz 18" at bounding box center [342, 163] width 318 height 22
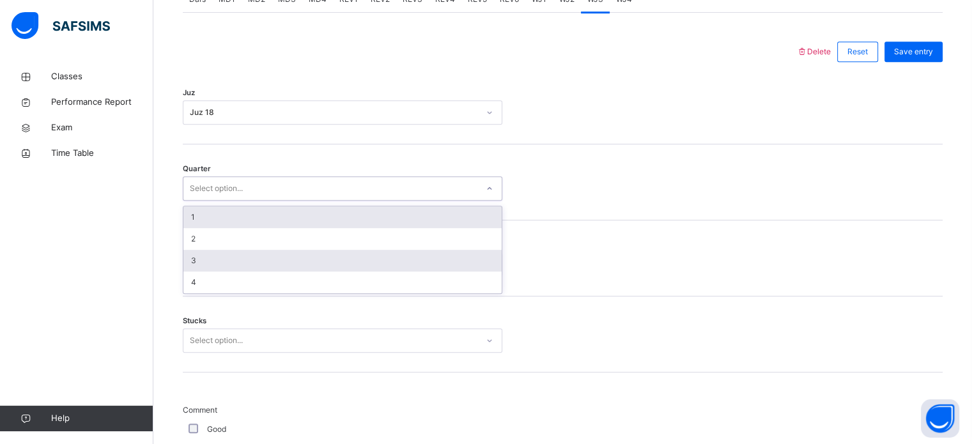
click at [188, 255] on div "3" at bounding box center [342, 261] width 318 height 22
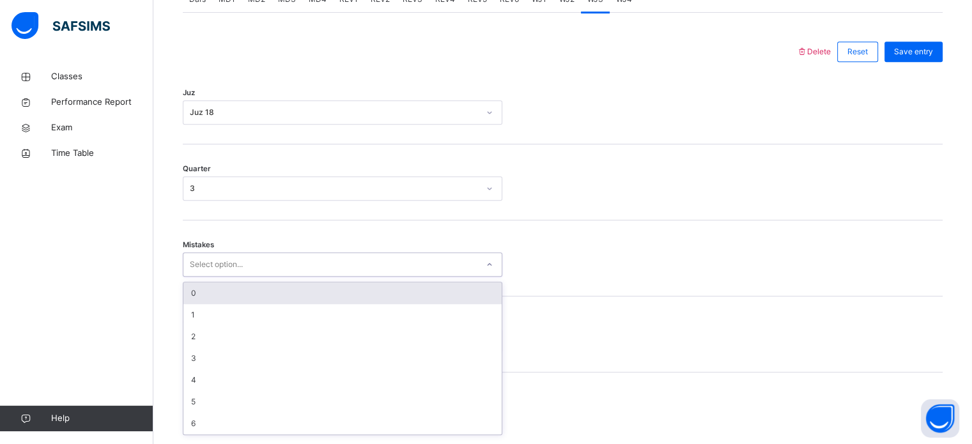
click at [184, 297] on div "0" at bounding box center [342, 294] width 318 height 22
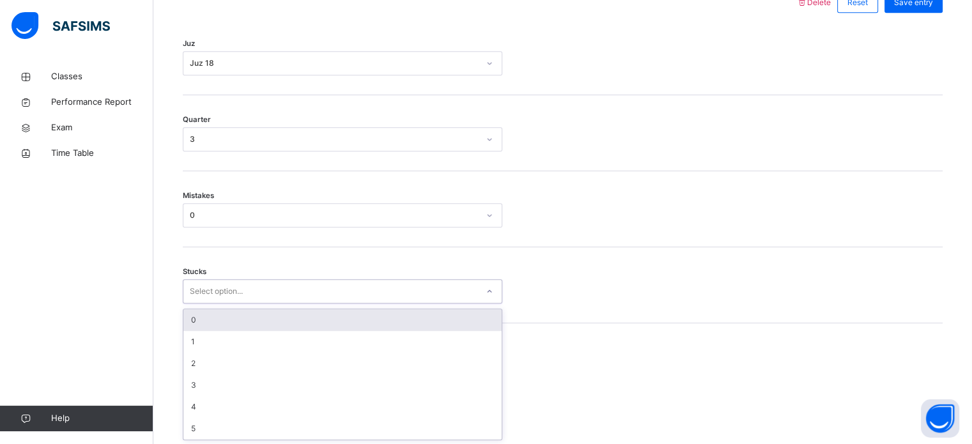
click at [183, 316] on div "0" at bounding box center [342, 320] width 318 height 22
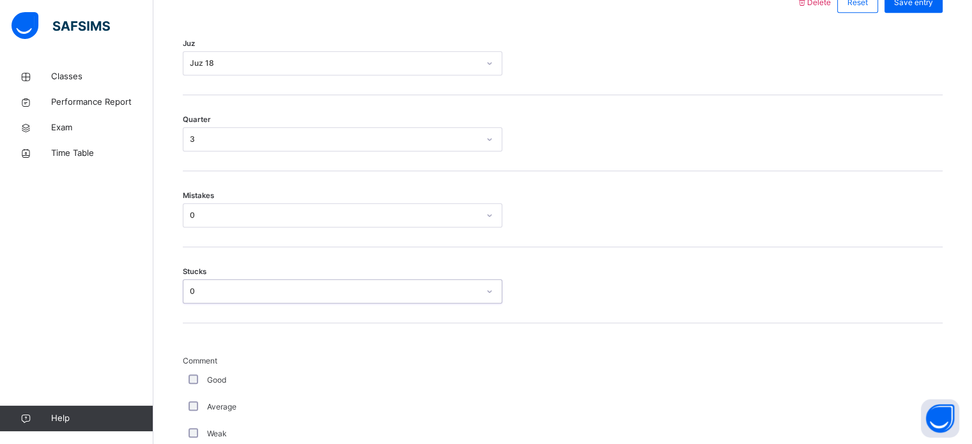
click at [193, 361] on span "Comment" at bounding box center [343, 361] width 320 height 12
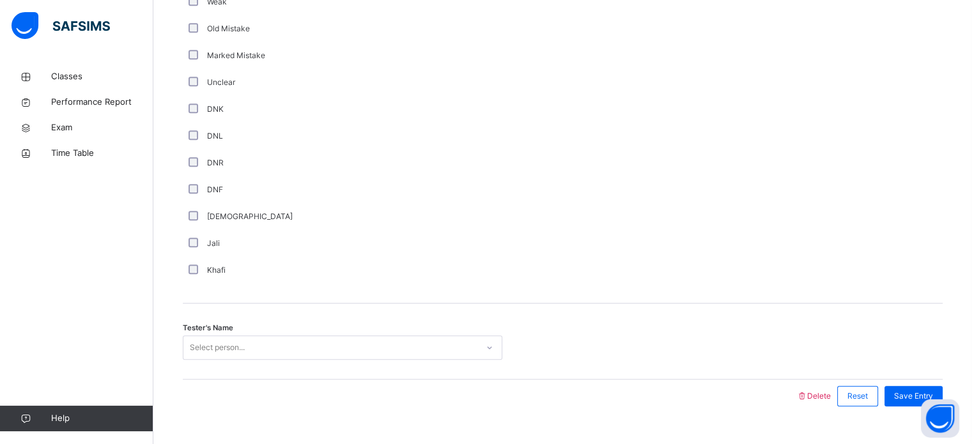
scroll to position [1078, 0]
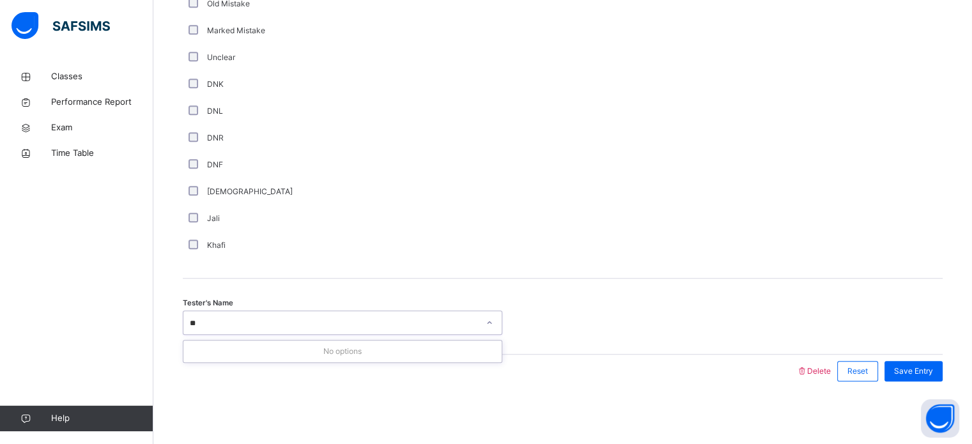
type input "***"
click at [925, 378] on div "Save Entry" at bounding box center [914, 371] width 58 height 20
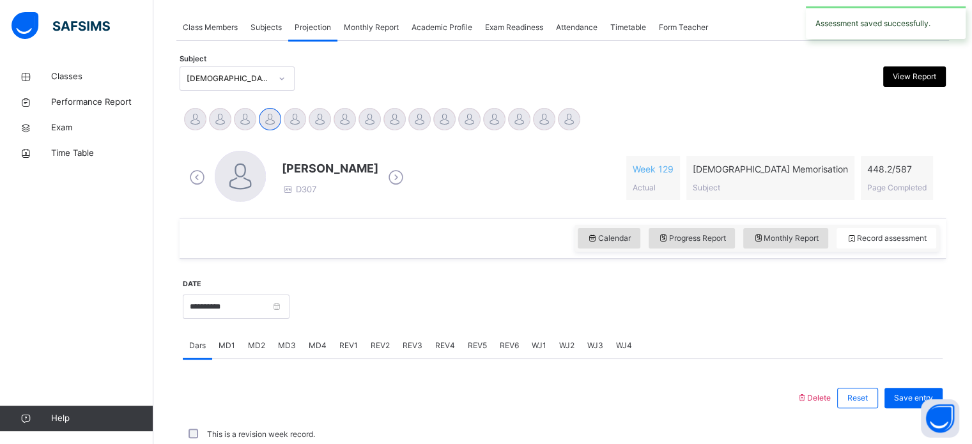
scroll to position [515, 0]
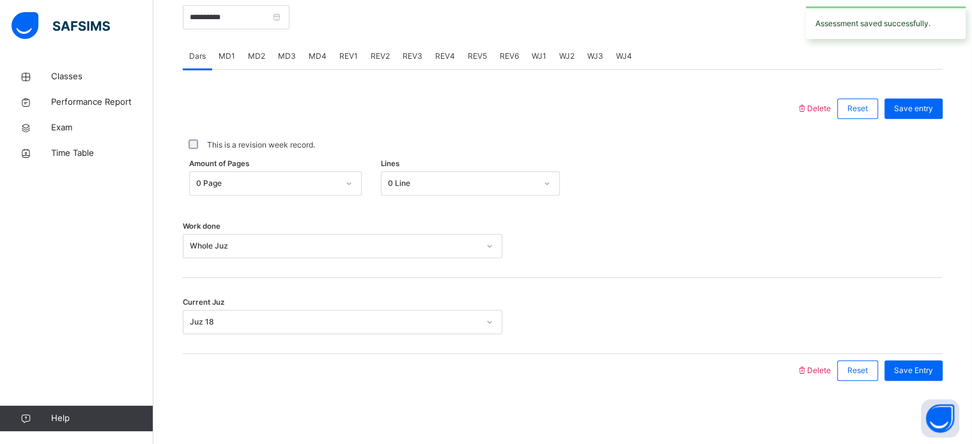
click at [618, 56] on span "WJ4" at bounding box center [624, 57] width 16 height 12
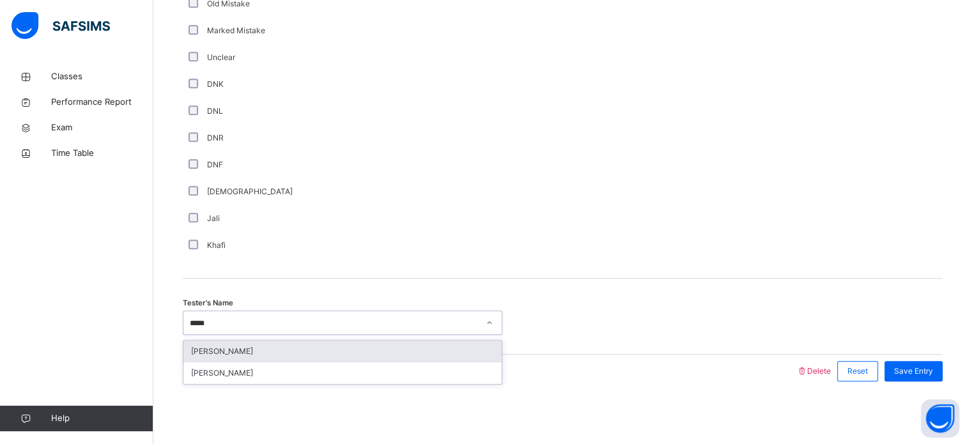
type input "******"
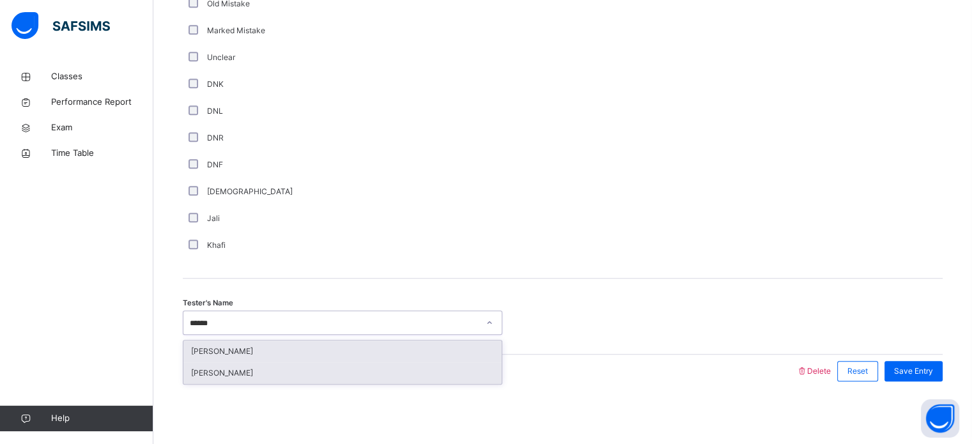
click at [232, 376] on div "[PERSON_NAME]" at bounding box center [342, 373] width 318 height 22
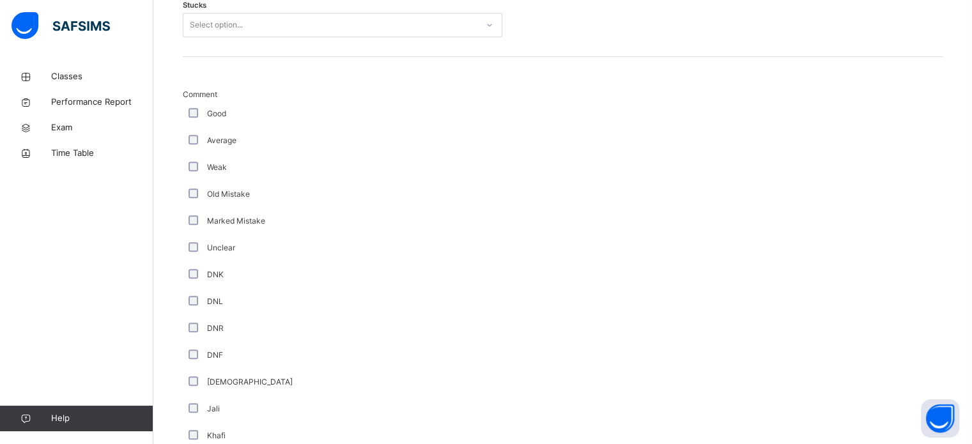
scroll to position [782, 0]
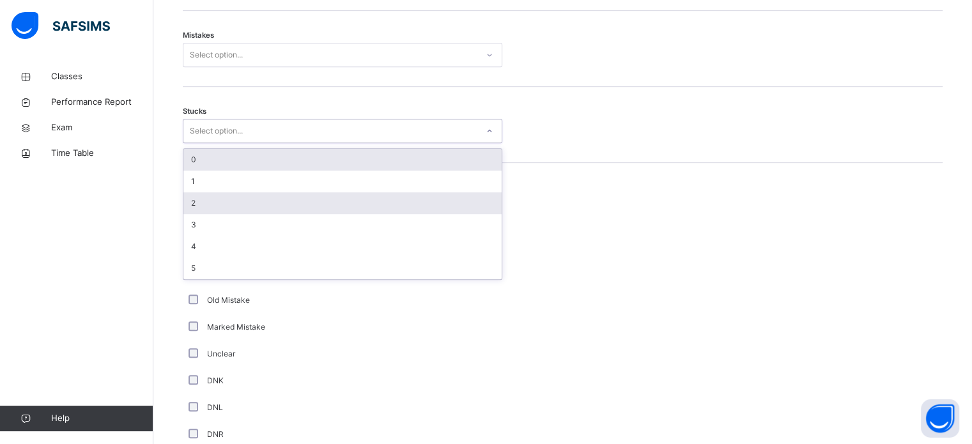
click at [189, 199] on div "2" at bounding box center [342, 203] width 318 height 22
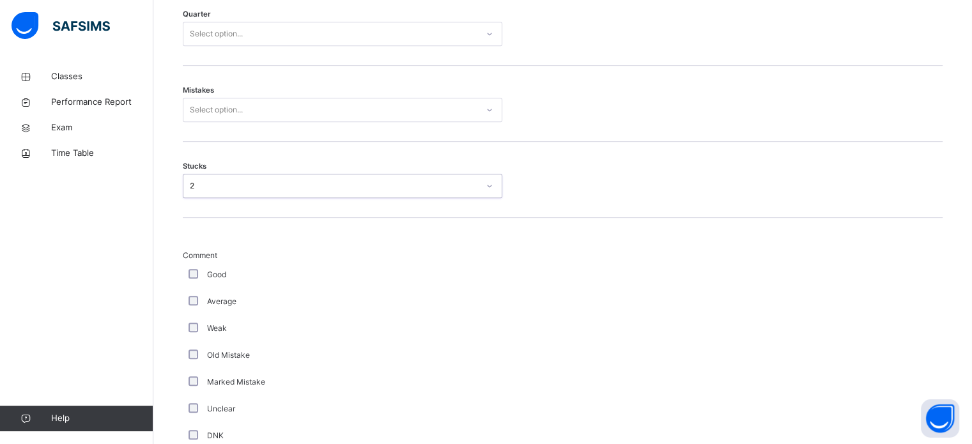
scroll to position [712, 0]
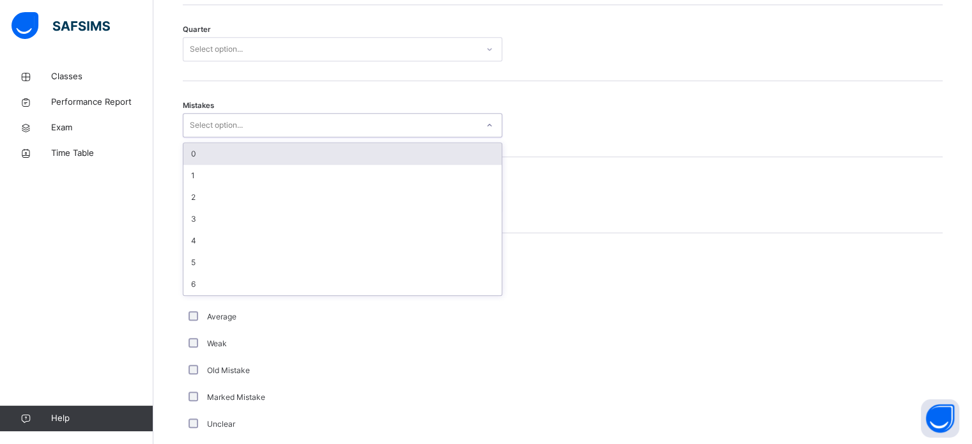
click at [192, 148] on div "0" at bounding box center [342, 154] width 318 height 22
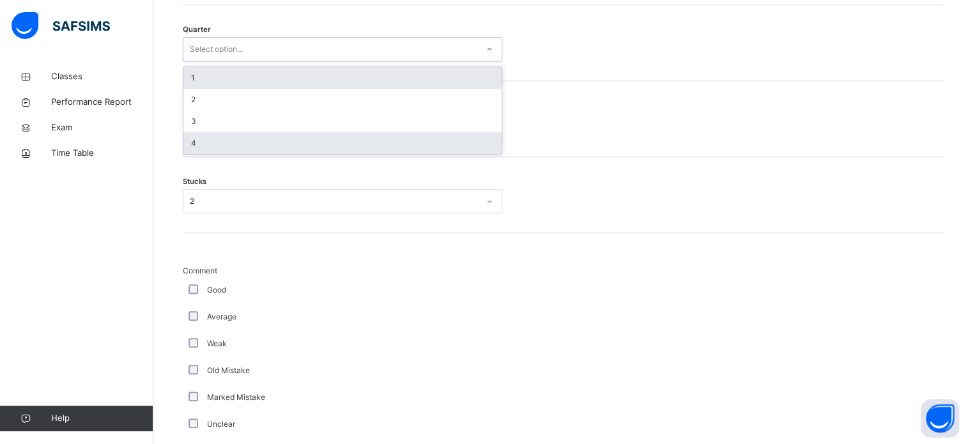
click at [199, 138] on div "4" at bounding box center [342, 143] width 318 height 22
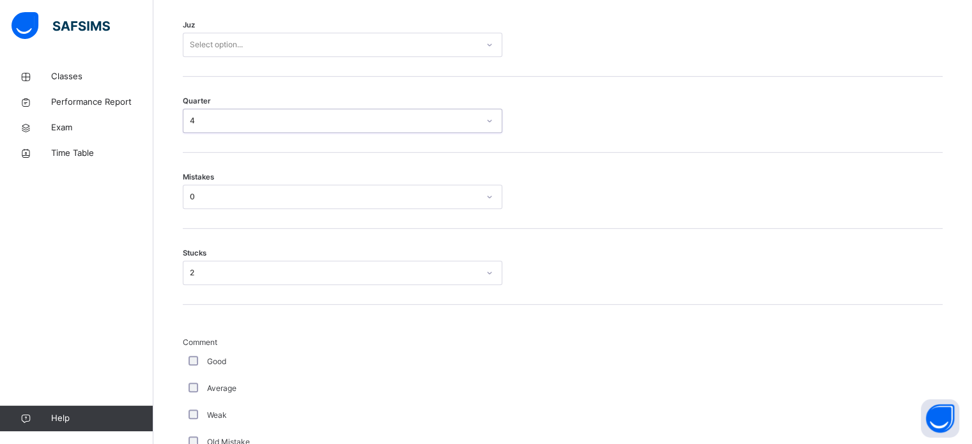
scroll to position [607, 0]
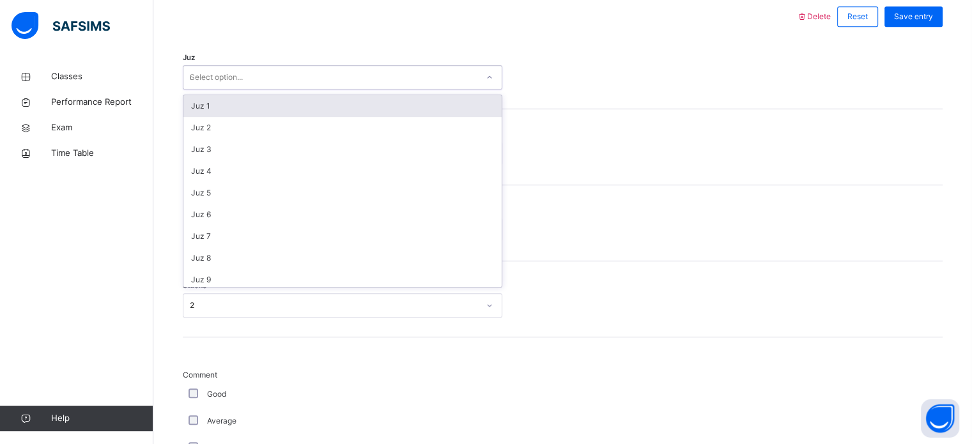
type input "**"
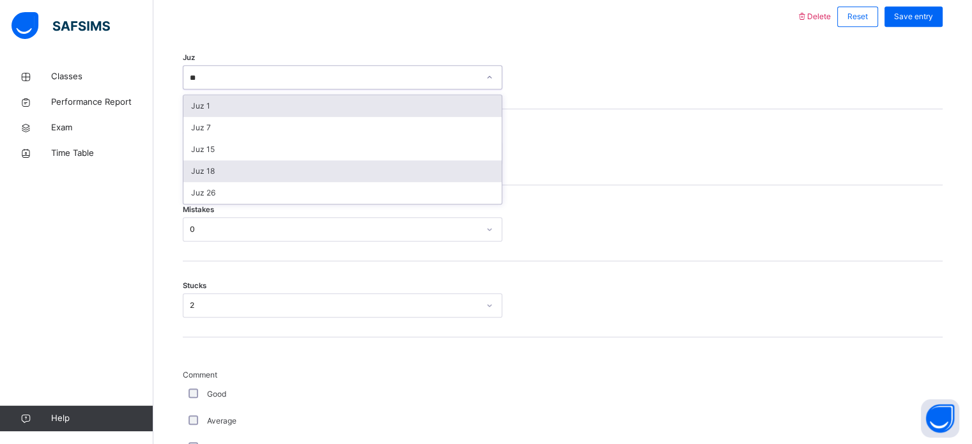
click at [194, 164] on div "Juz 18" at bounding box center [342, 171] width 318 height 22
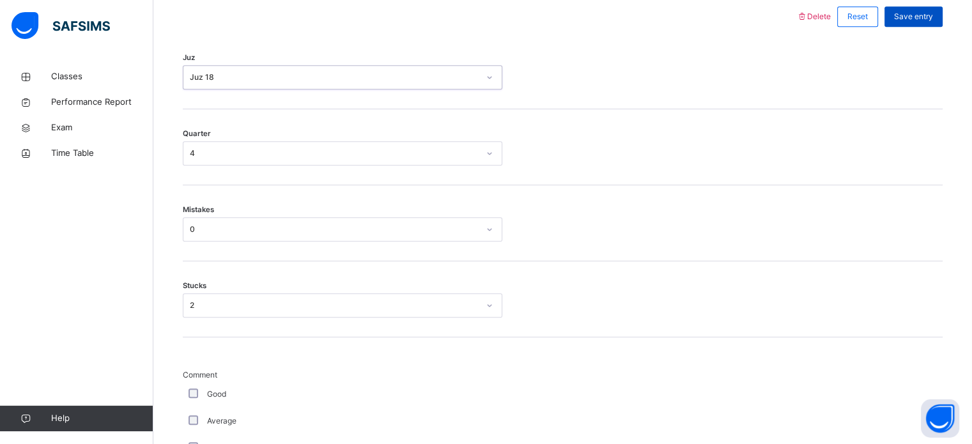
click at [921, 22] on div "Save entry" at bounding box center [914, 16] width 58 height 20
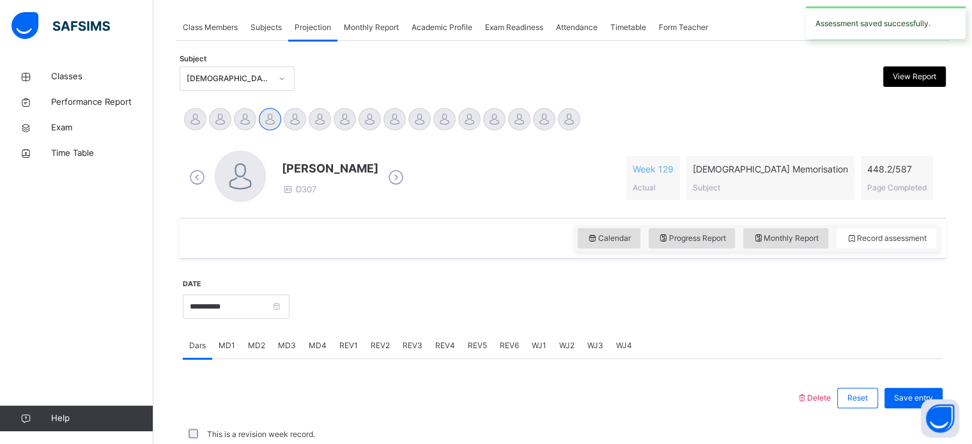
scroll to position [515, 0]
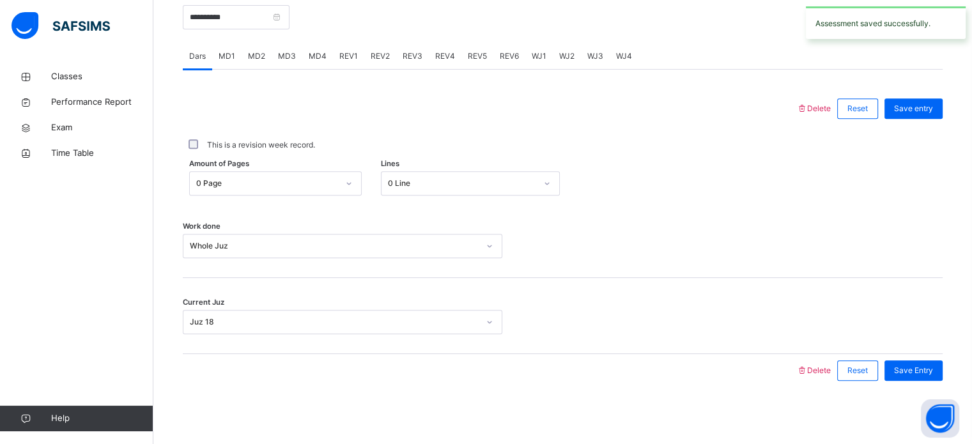
click at [353, 61] on span "REV1" at bounding box center [348, 57] width 19 height 12
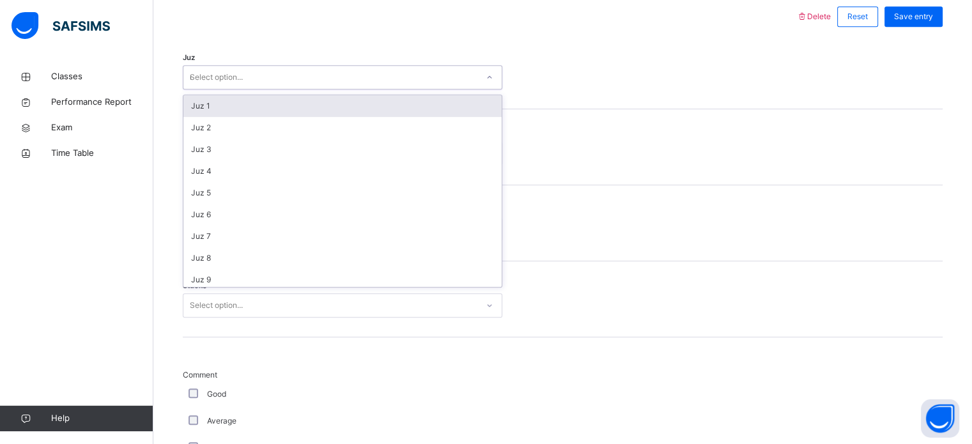
type input "**"
click at [200, 106] on div "Juz 17" at bounding box center [342, 106] width 318 height 22
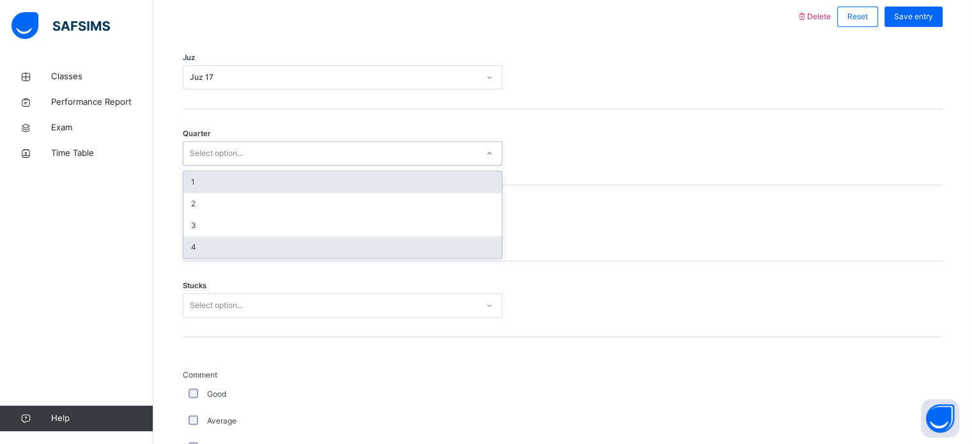
click at [192, 243] on div "4" at bounding box center [342, 248] width 318 height 22
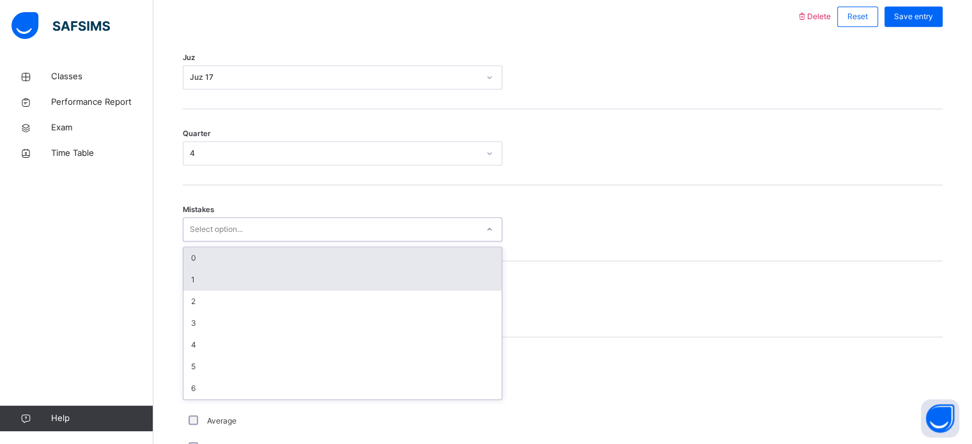
click at [186, 279] on div "1" at bounding box center [342, 280] width 318 height 22
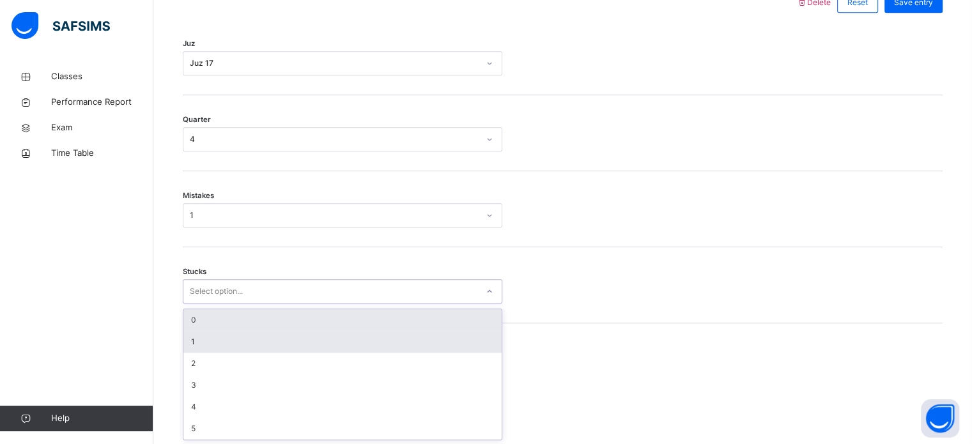
click at [194, 350] on div "1" at bounding box center [342, 342] width 318 height 22
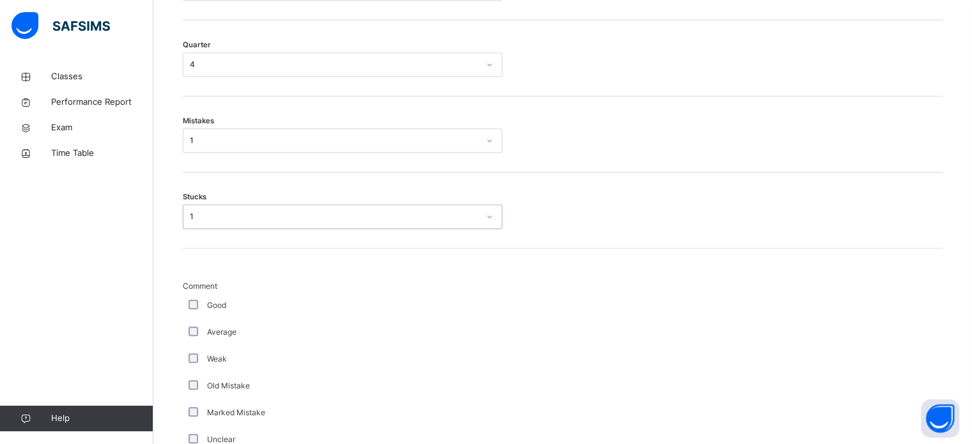
scroll to position [736, 0]
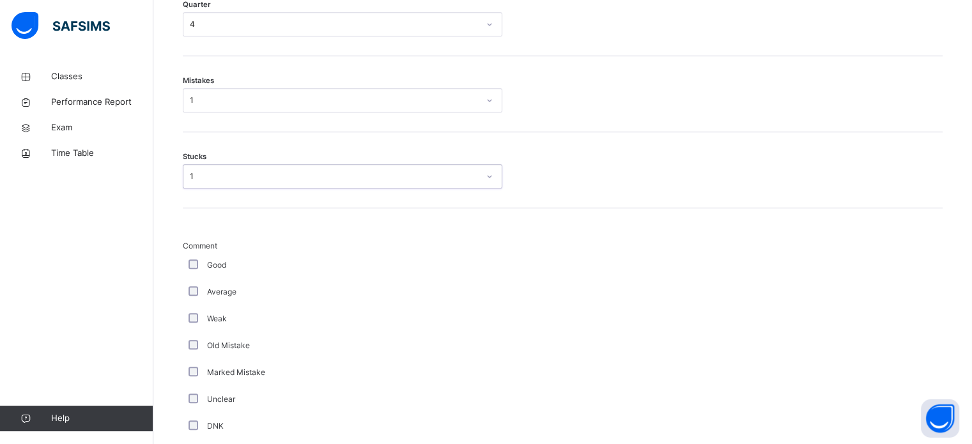
click at [190, 174] on div "1" at bounding box center [334, 177] width 289 height 12
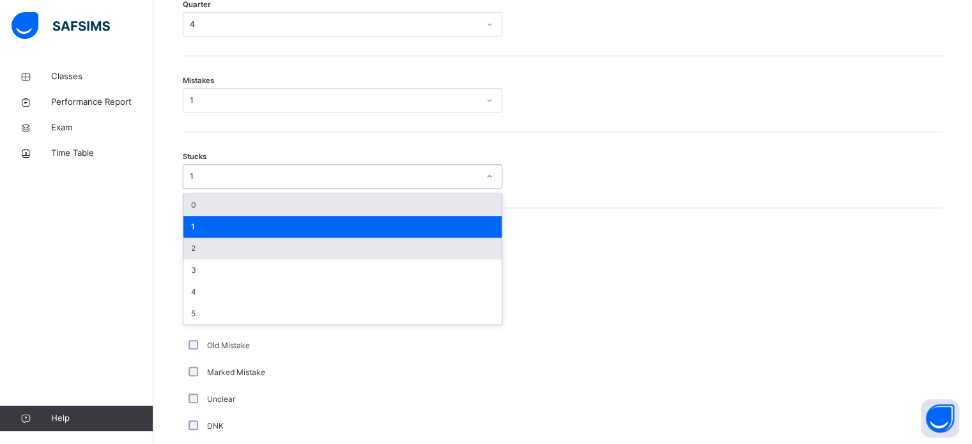
click at [191, 240] on div "2" at bounding box center [342, 249] width 318 height 22
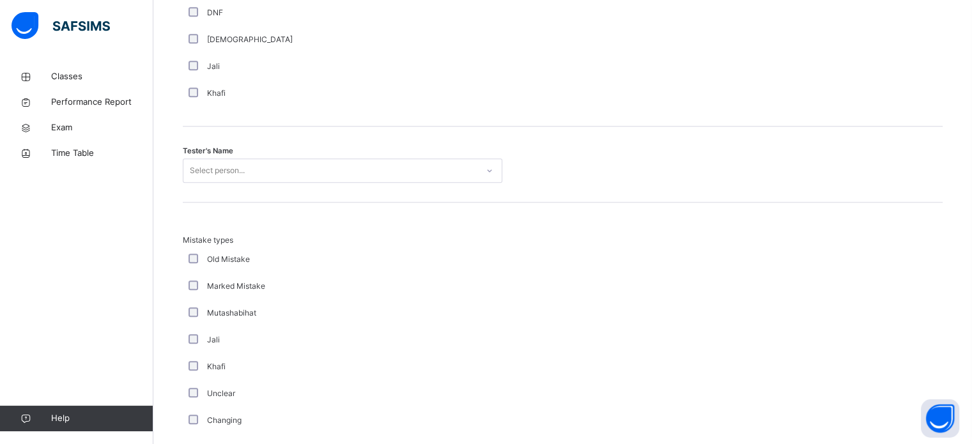
scroll to position [1238, 0]
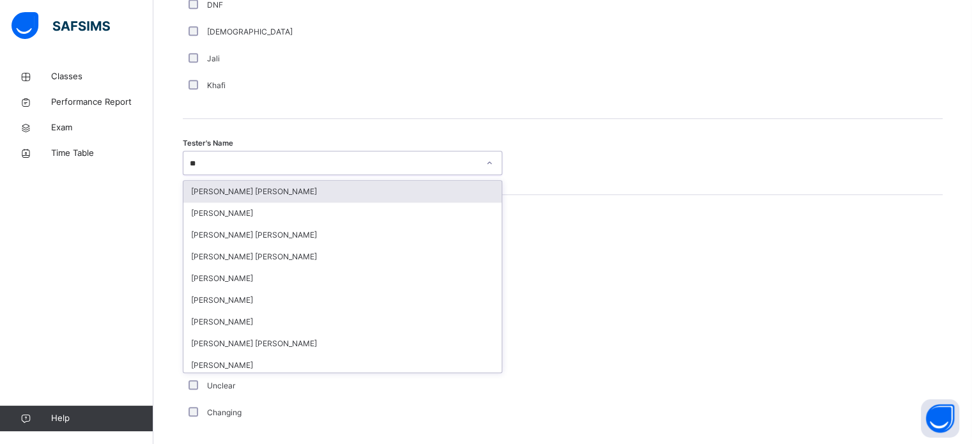
type input "***"
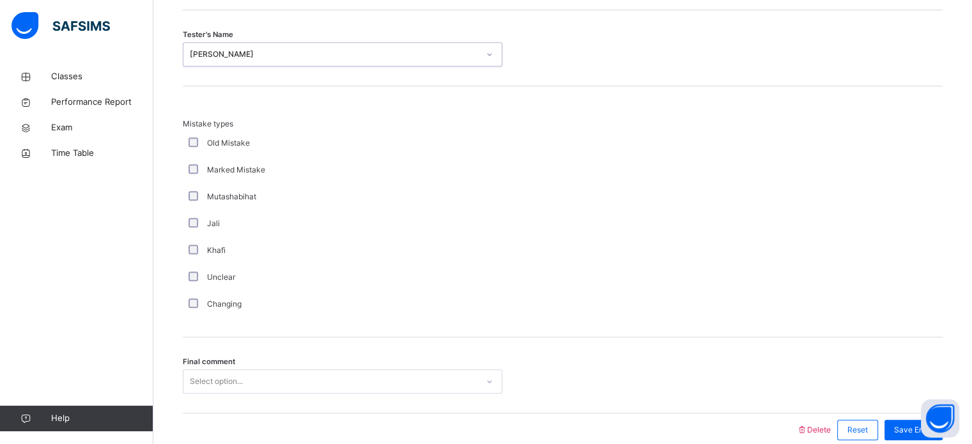
scroll to position [1406, 0]
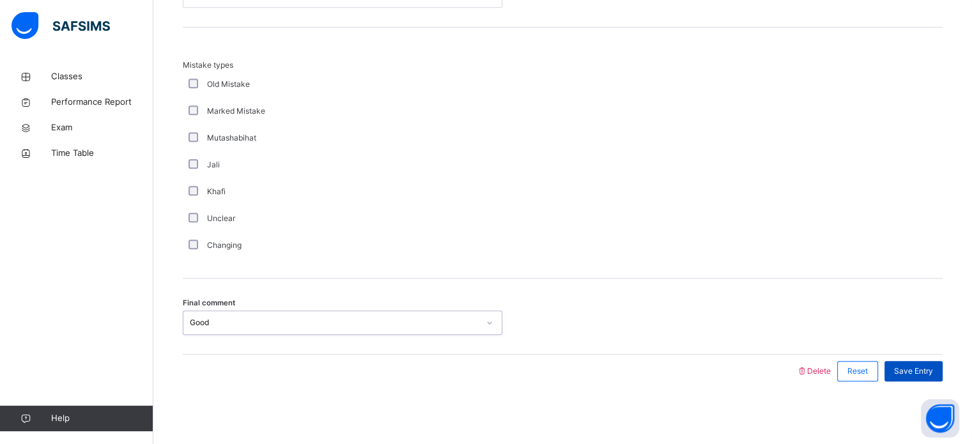
click at [913, 373] on span "Save Entry" at bounding box center [913, 372] width 39 height 12
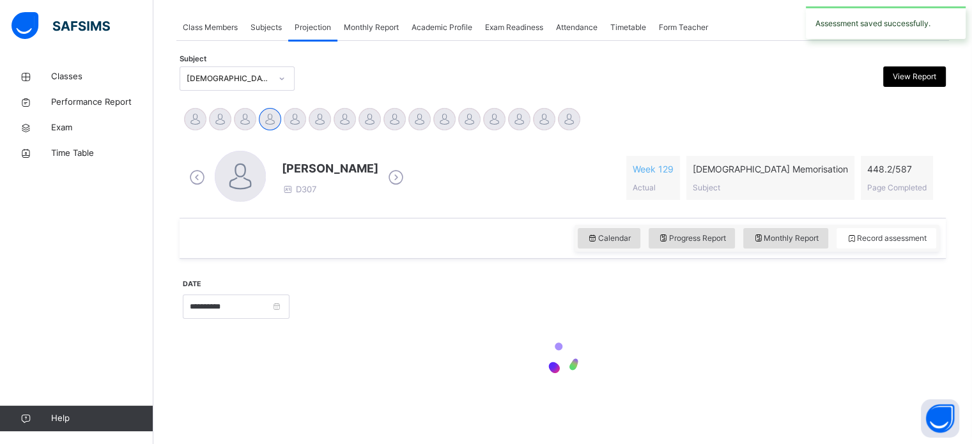
scroll to position [515, 0]
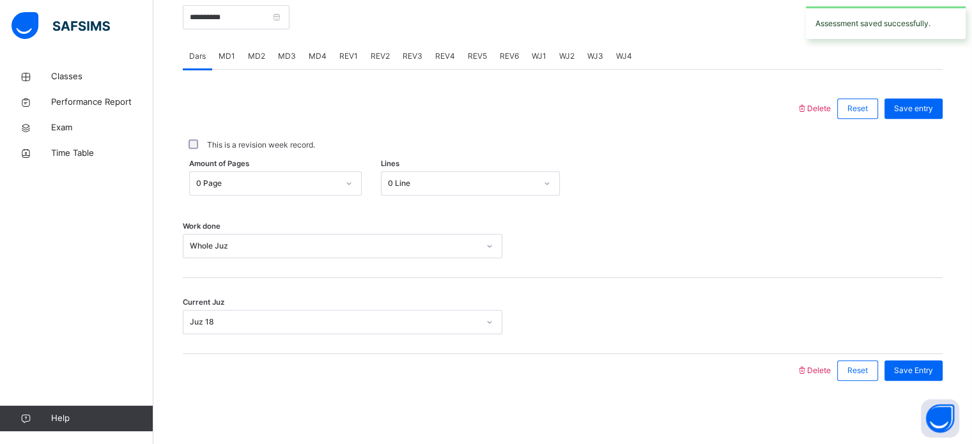
click at [294, 51] on span "MD3" at bounding box center [287, 57] width 18 height 12
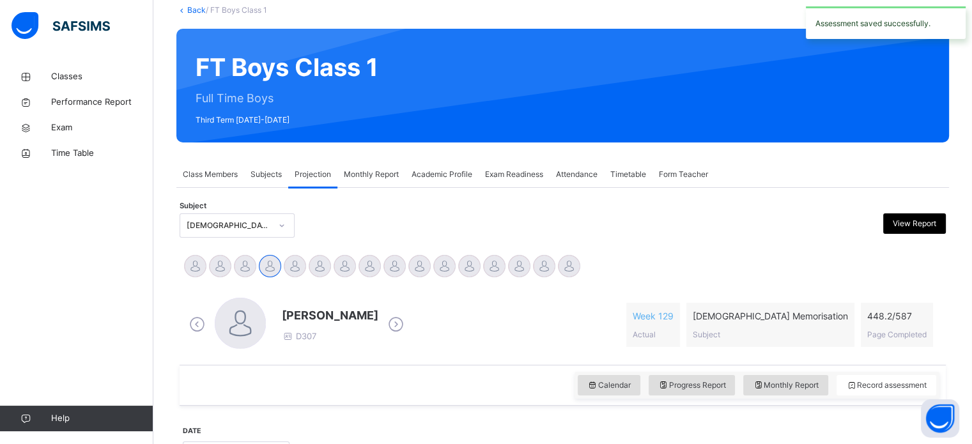
scroll to position [341, 0]
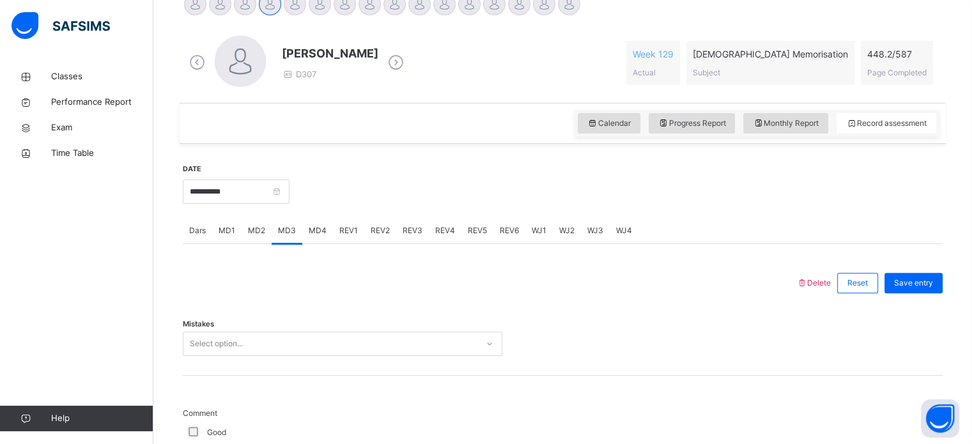
click at [380, 225] on span "REV2" at bounding box center [380, 231] width 19 height 12
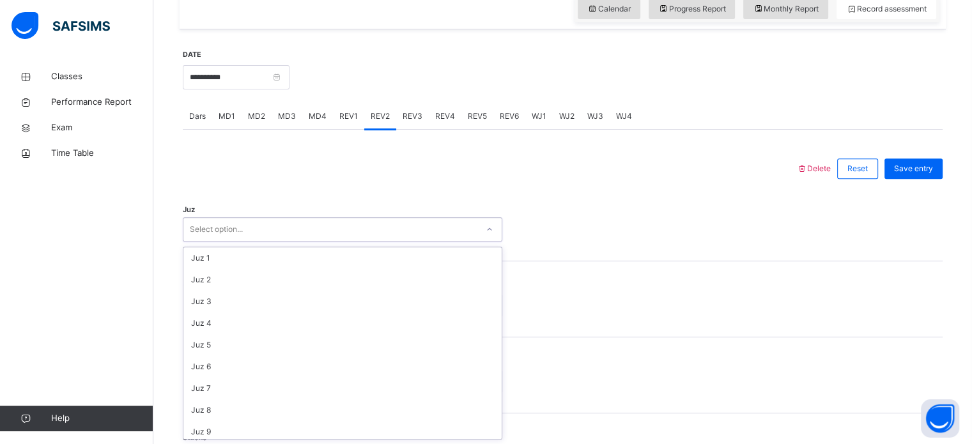
scroll to position [460, 0]
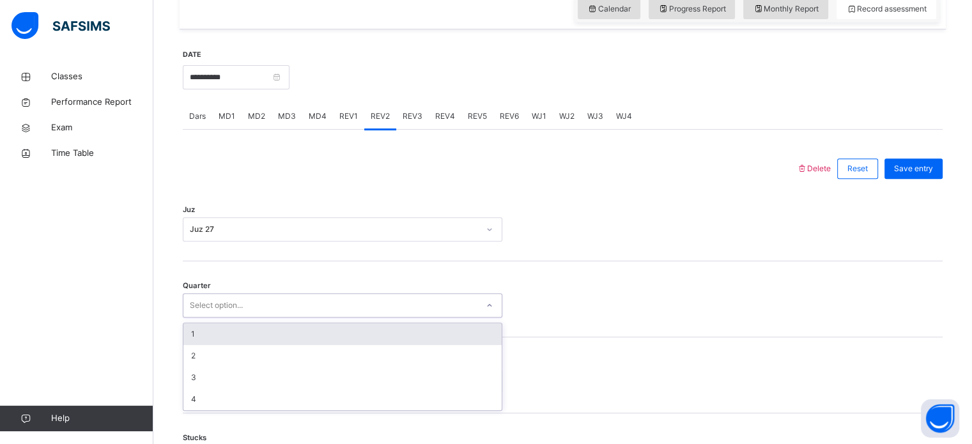
click at [192, 338] on div "1" at bounding box center [342, 334] width 318 height 22
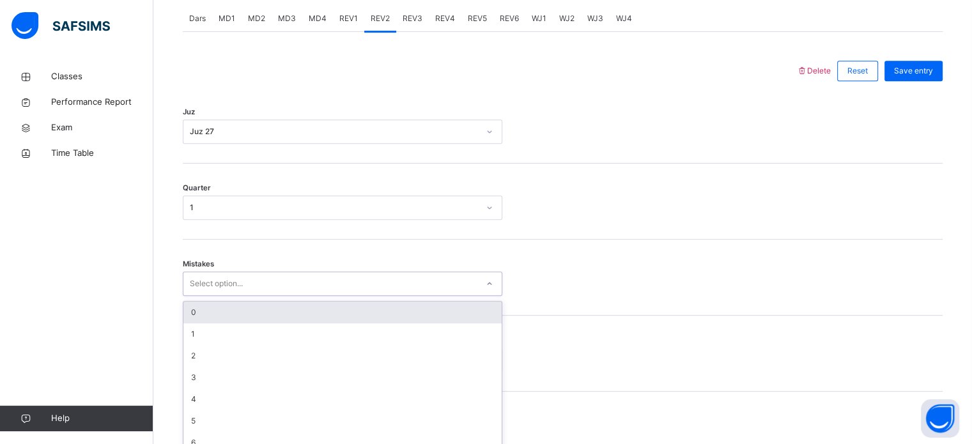
scroll to position [568, 0]
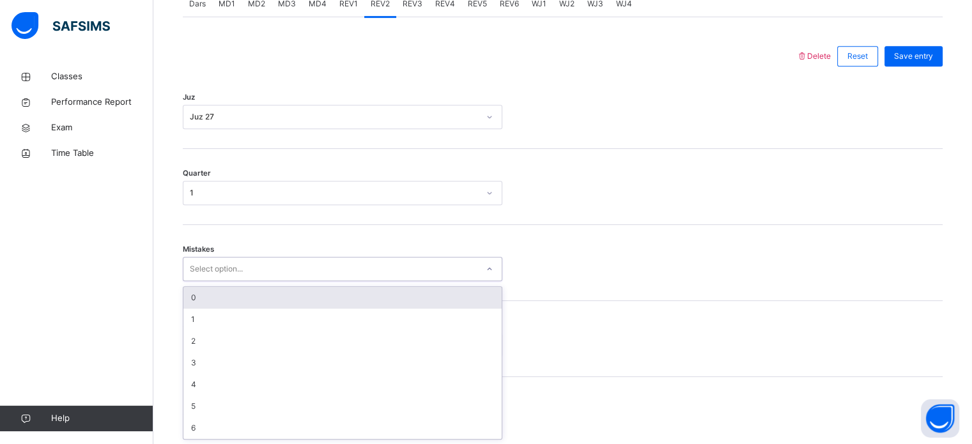
click at [192, 299] on div "0" at bounding box center [342, 298] width 318 height 22
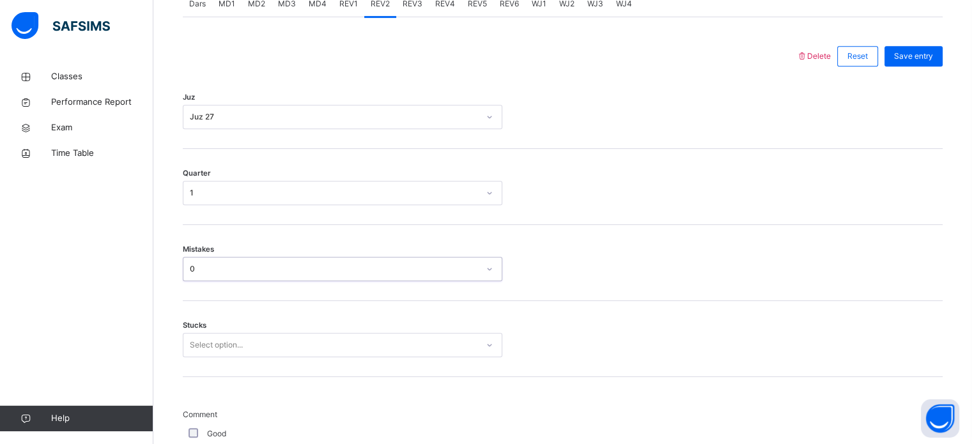
click at [189, 366] on div "Stucks Select option..." at bounding box center [563, 339] width 760 height 76
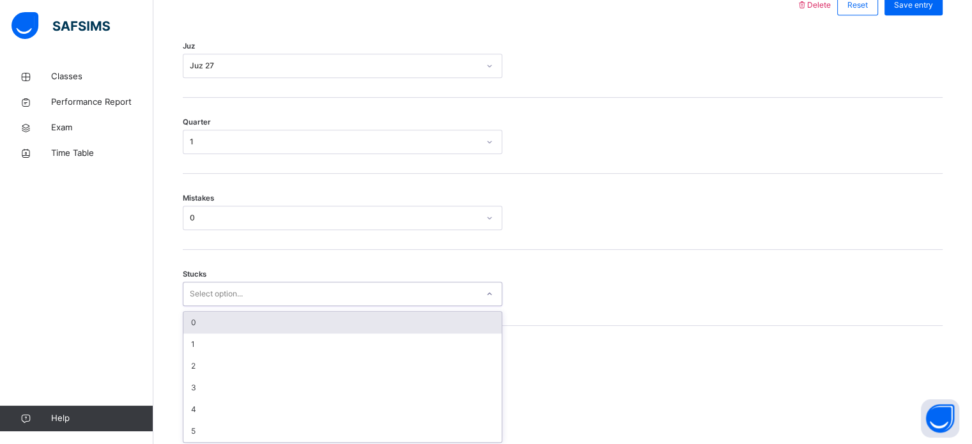
scroll to position [621, 0]
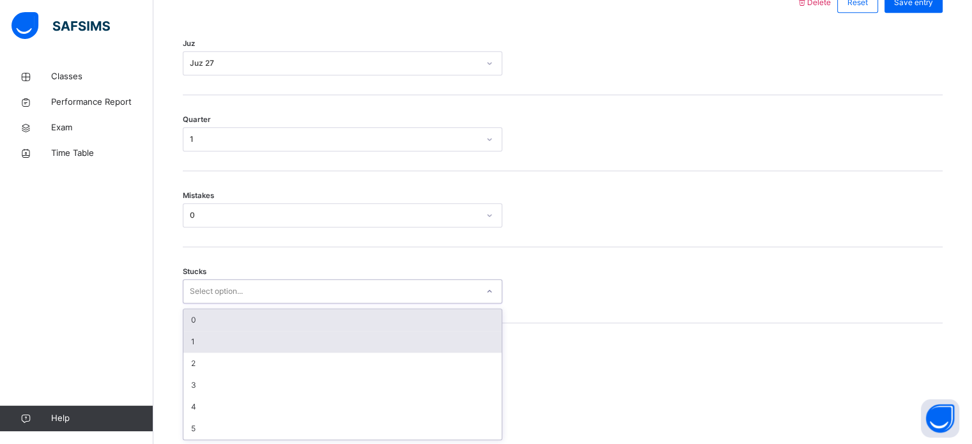
click at [191, 338] on div "1" at bounding box center [342, 342] width 318 height 22
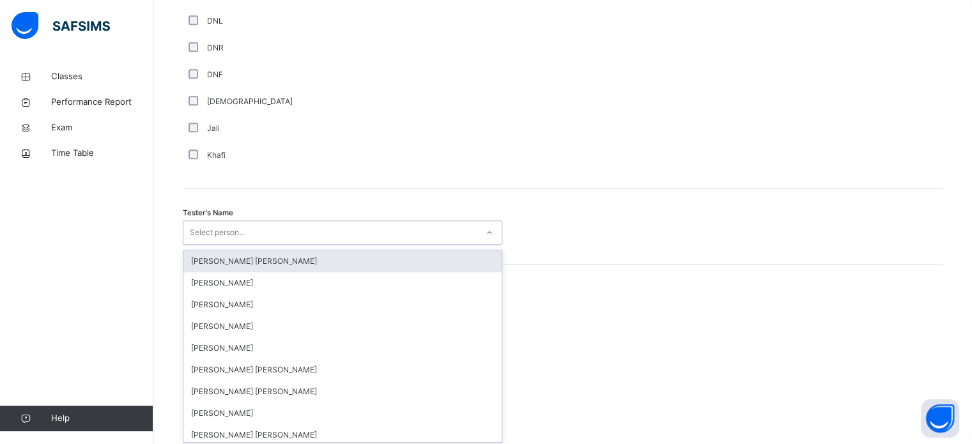
scroll to position [1171, 0]
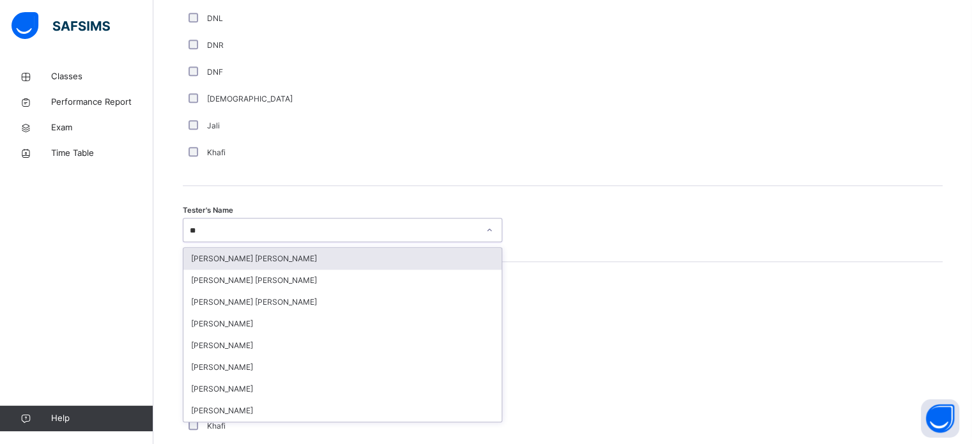
type input "***"
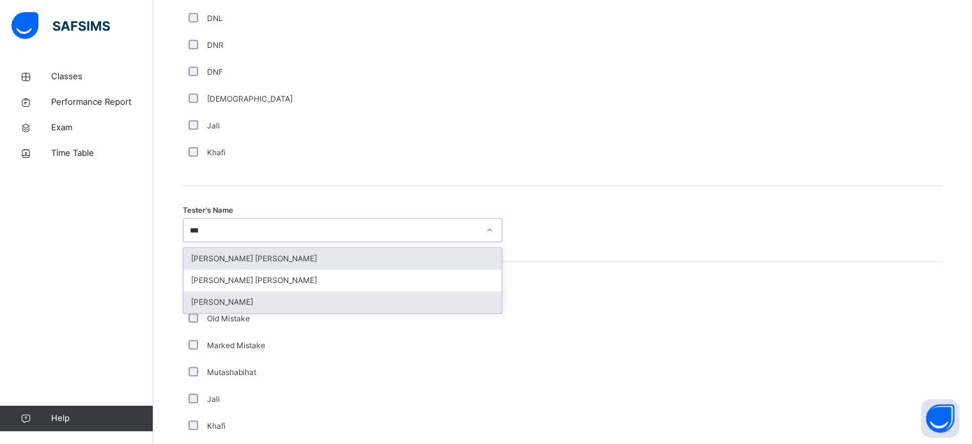
click at [201, 304] on div "[PERSON_NAME]" at bounding box center [342, 303] width 318 height 22
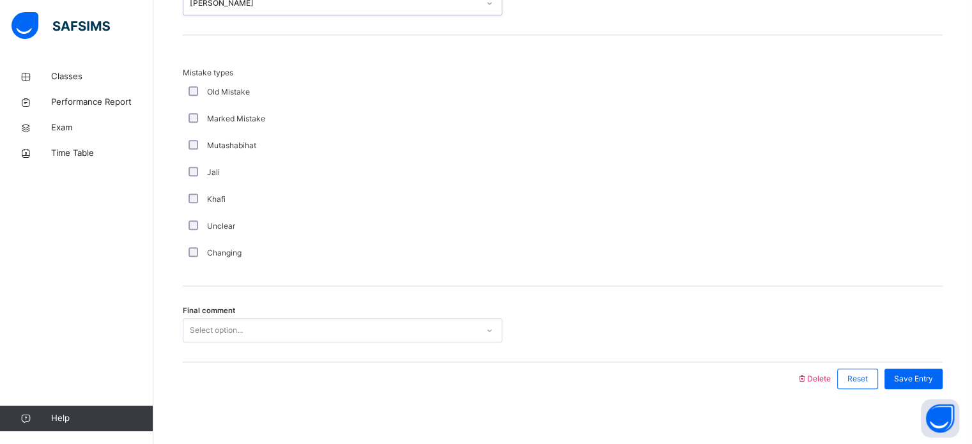
scroll to position [1406, 0]
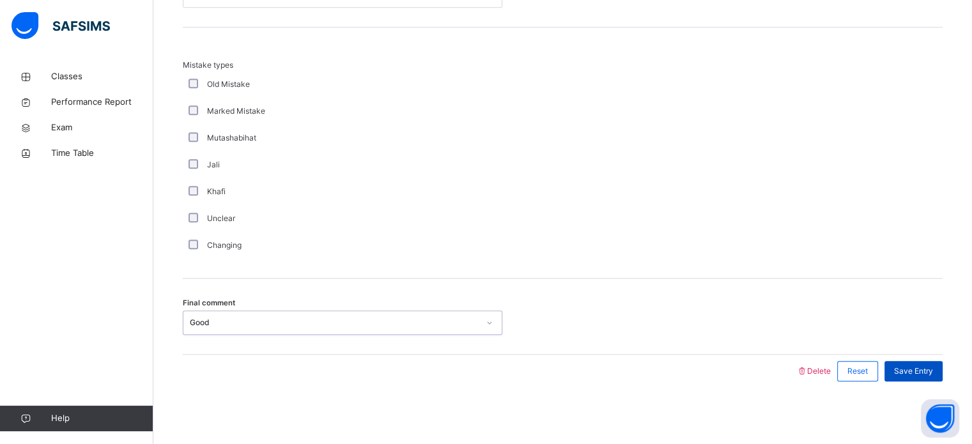
click at [933, 368] on span "Save Entry" at bounding box center [913, 372] width 39 height 12
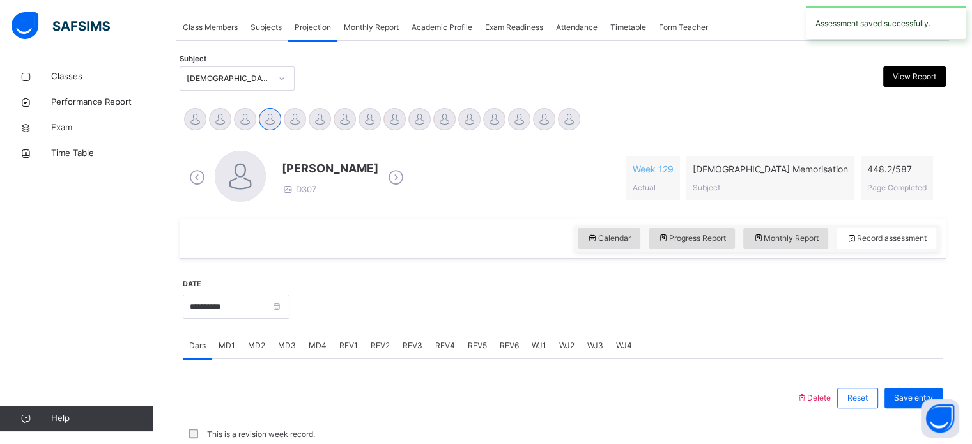
scroll to position [515, 0]
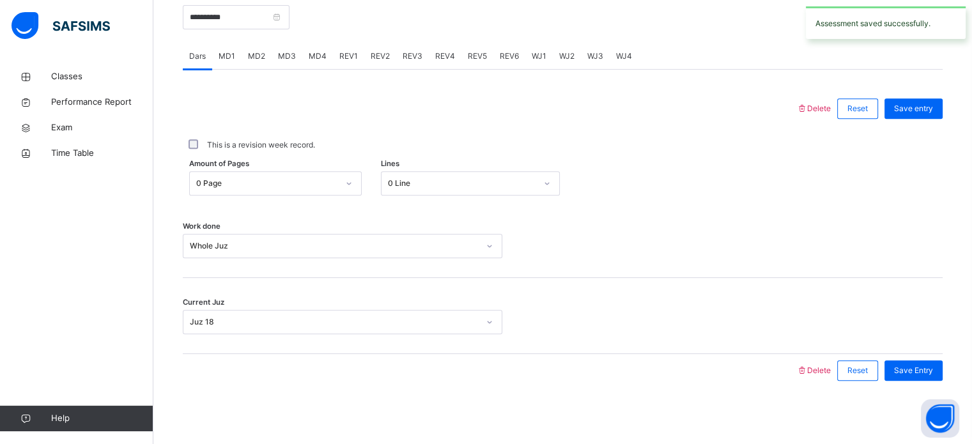
click at [409, 54] on span "REV3" at bounding box center [413, 57] width 20 height 12
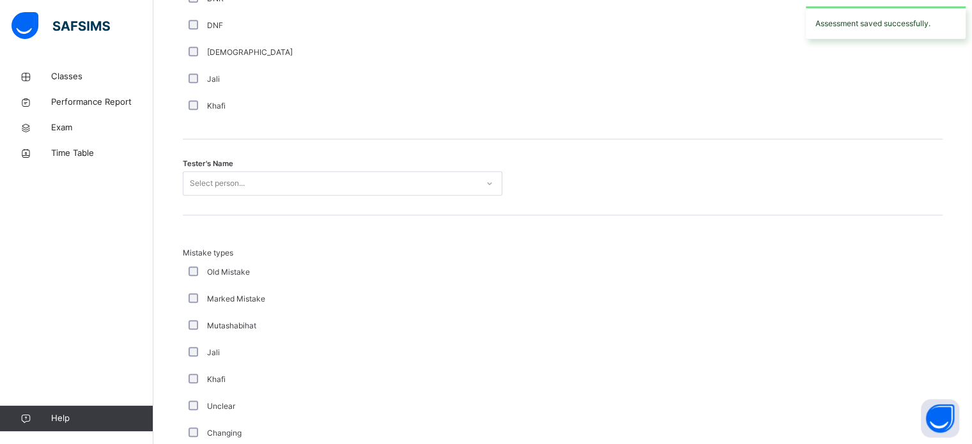
scroll to position [1217, 0]
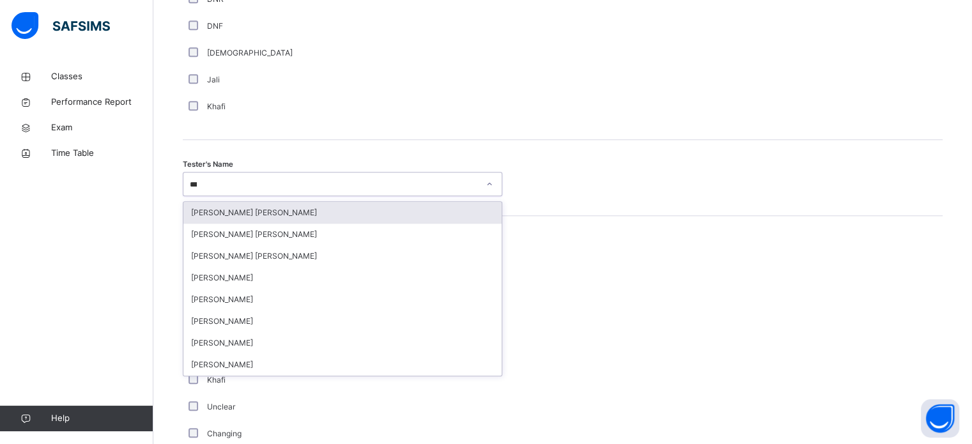
type input "****"
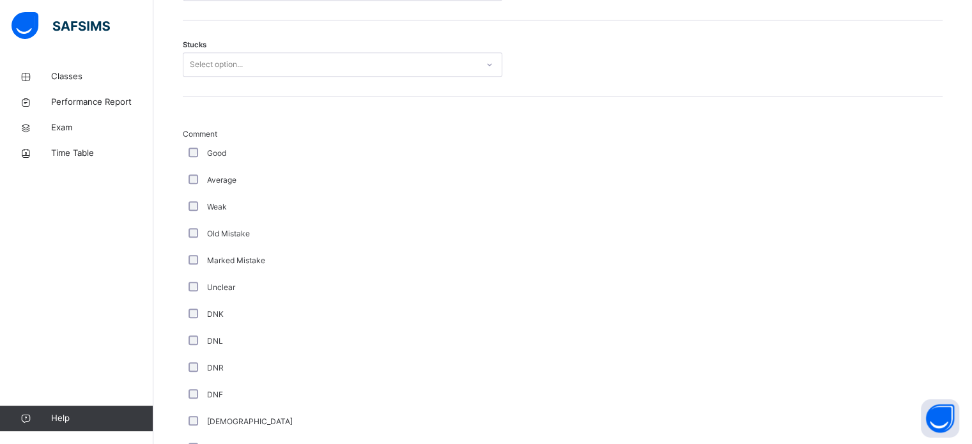
scroll to position [775, 0]
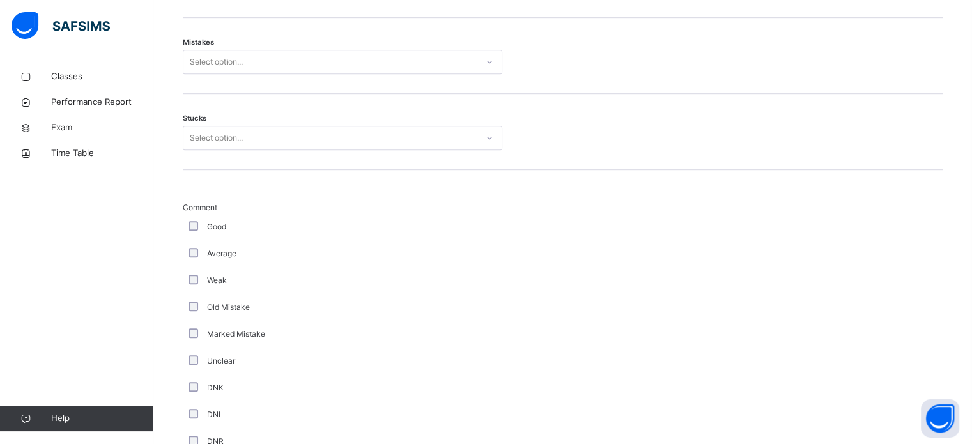
click at [174, 215] on div "Back / FT Boys Class 1 FT Boys Class 1 Full Time Boys Third Term 2024-2025 Clas…" at bounding box center [562, 182] width 819 height 1787
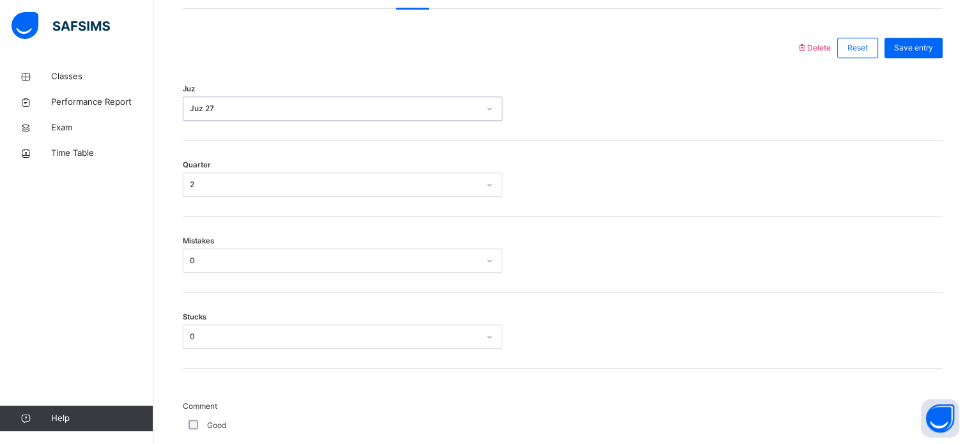
scroll to position [508, 0]
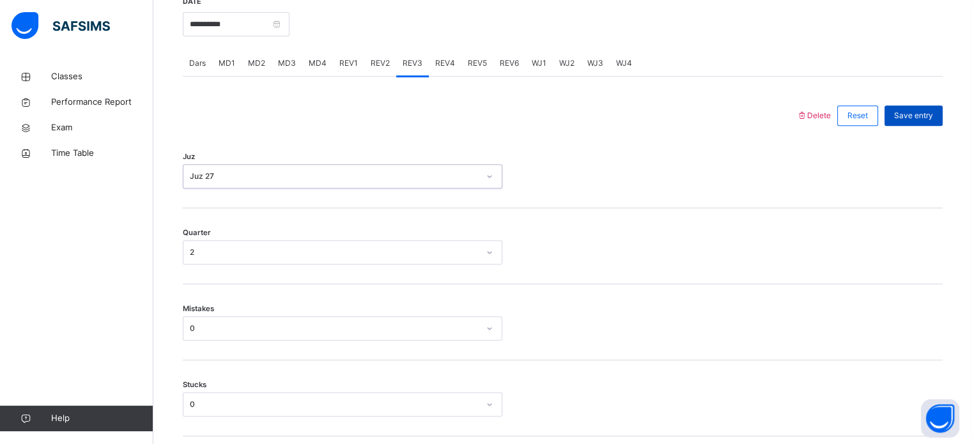
click at [943, 105] on div "Save entry" at bounding box center [914, 115] width 58 height 20
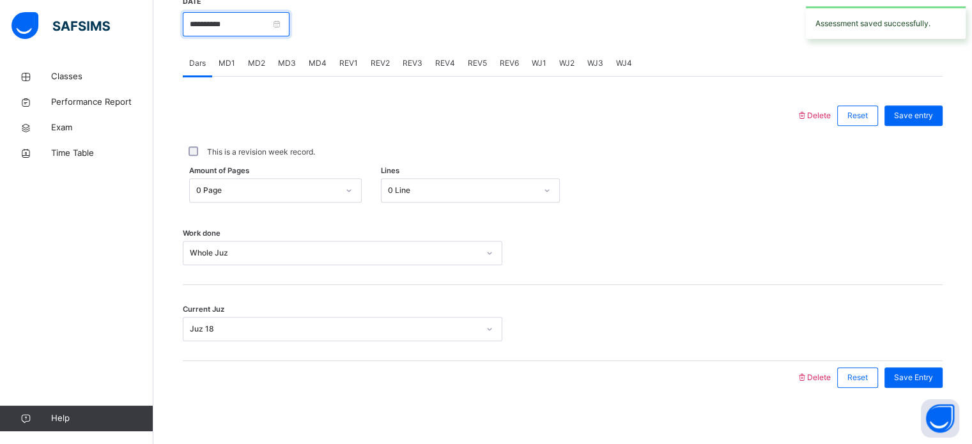
click at [209, 32] on input "**********" at bounding box center [236, 24] width 107 height 24
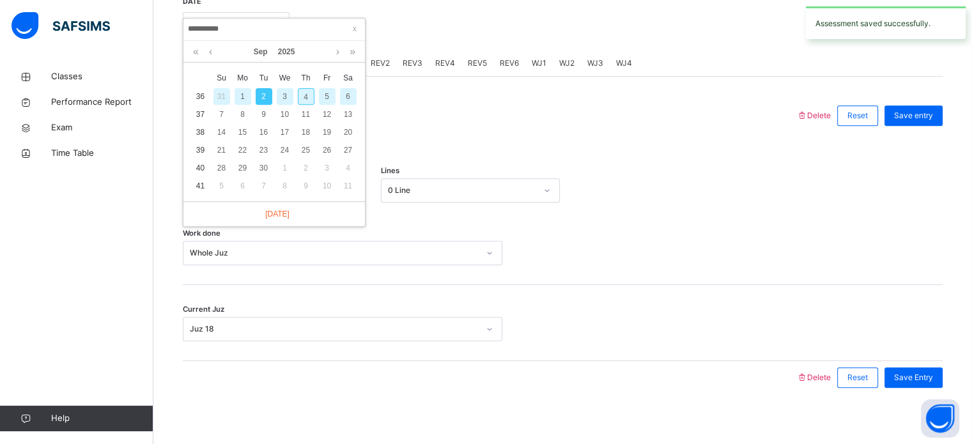
click at [286, 98] on div "3" at bounding box center [285, 96] width 17 height 17
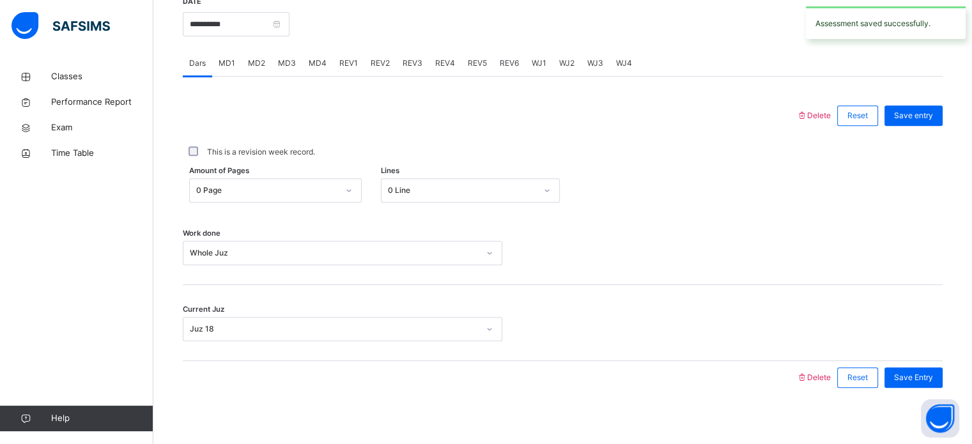
click at [348, 65] on span "REV1" at bounding box center [348, 64] width 19 height 12
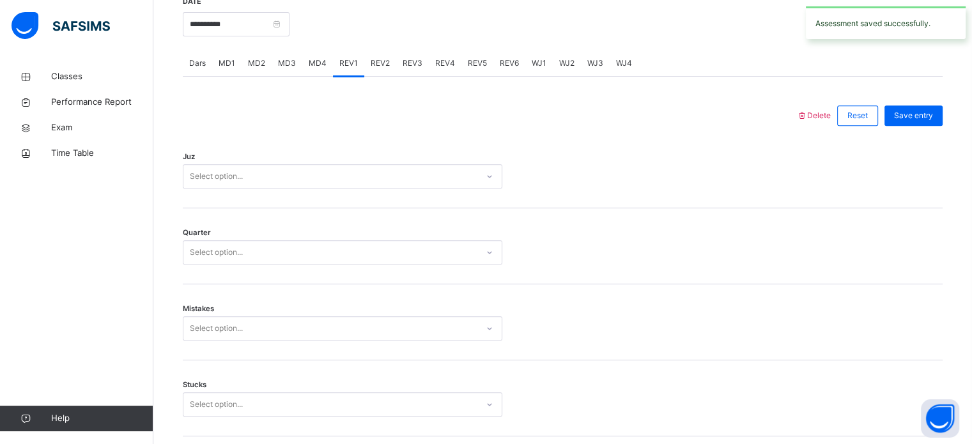
click at [377, 58] on span "REV2" at bounding box center [380, 64] width 19 height 12
click at [534, 75] on div "WJ1" at bounding box center [538, 64] width 27 height 26
click at [564, 66] on span "WJ2" at bounding box center [566, 64] width 15 height 12
click at [603, 66] on div "WJ3" at bounding box center [595, 64] width 29 height 26
click at [623, 66] on span "WJ4" at bounding box center [624, 64] width 16 height 12
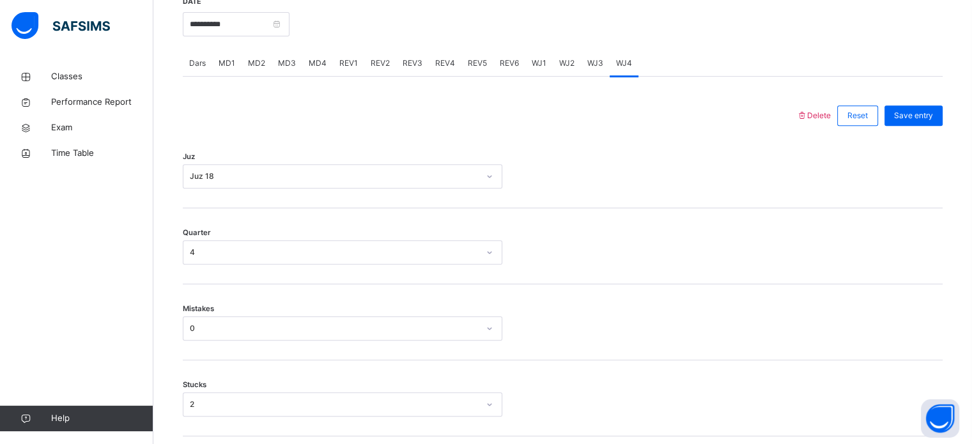
click at [183, 58] on div "Dars" at bounding box center [197, 64] width 29 height 26
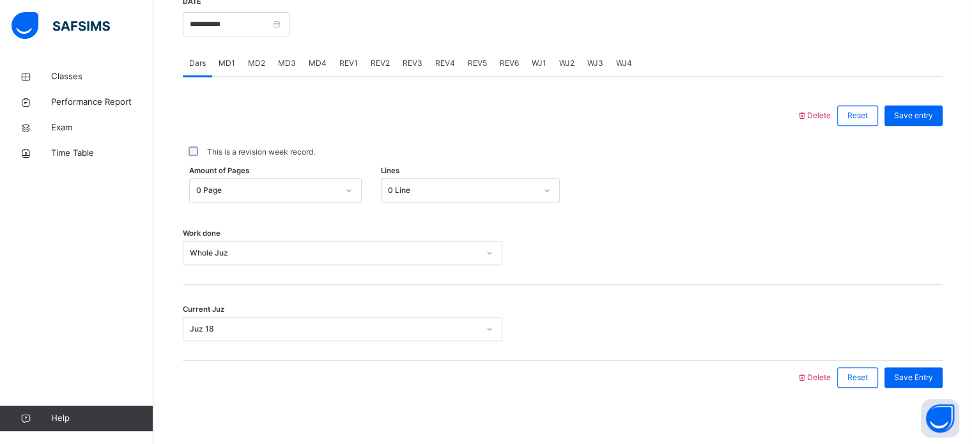
click at [217, 61] on div "MD1" at bounding box center [226, 64] width 29 height 26
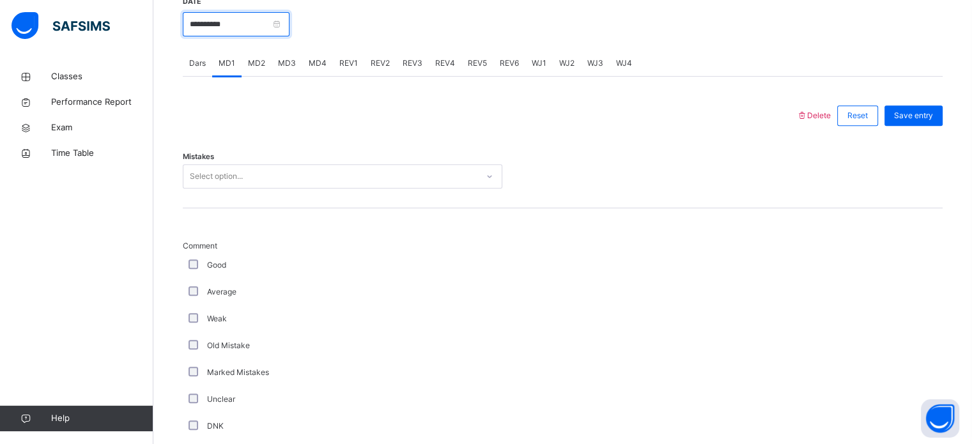
click at [186, 21] on input "**********" at bounding box center [236, 24] width 107 height 24
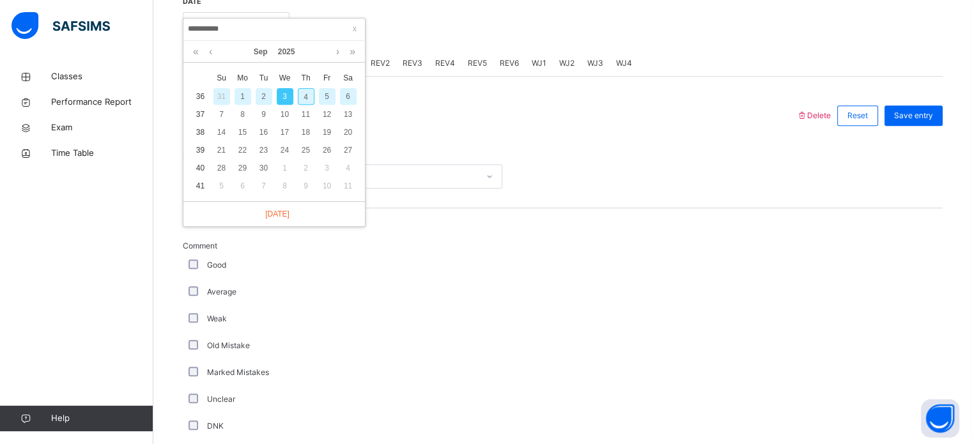
click at [306, 96] on div "4" at bounding box center [306, 96] width 17 height 17
type input "**********"
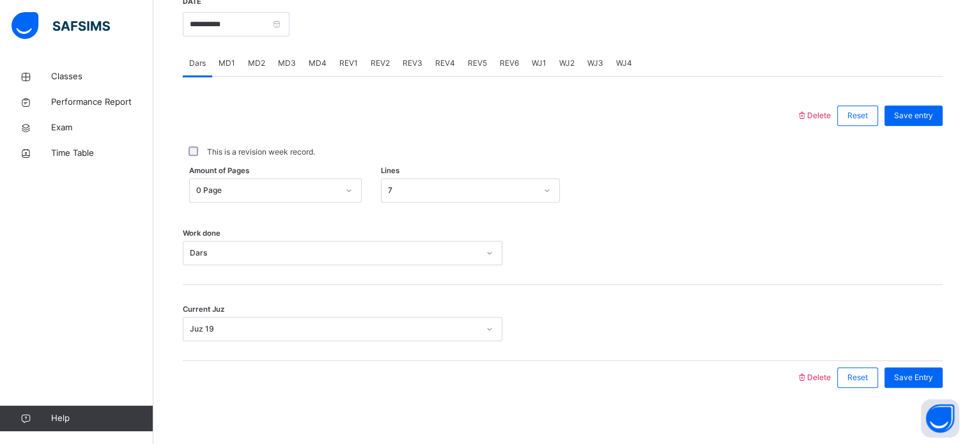
click at [336, 59] on div "REV1" at bounding box center [348, 64] width 31 height 26
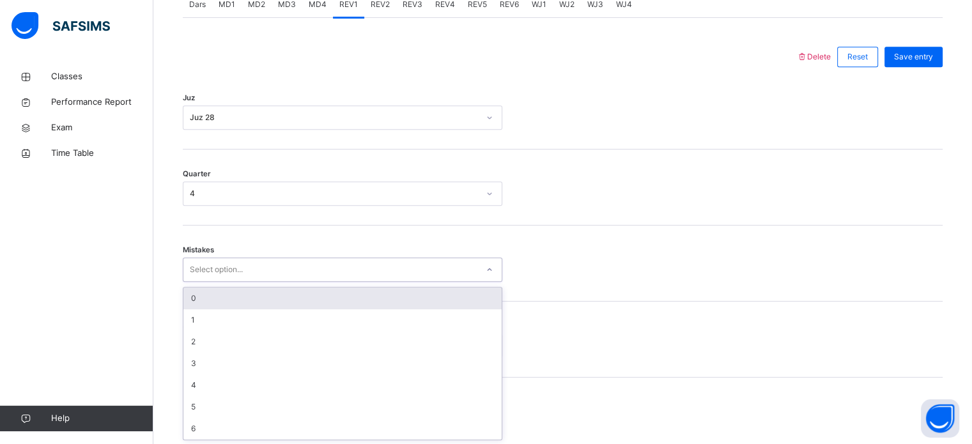
scroll to position [568, 0]
click at [204, 288] on div "0" at bounding box center [342, 298] width 318 height 22
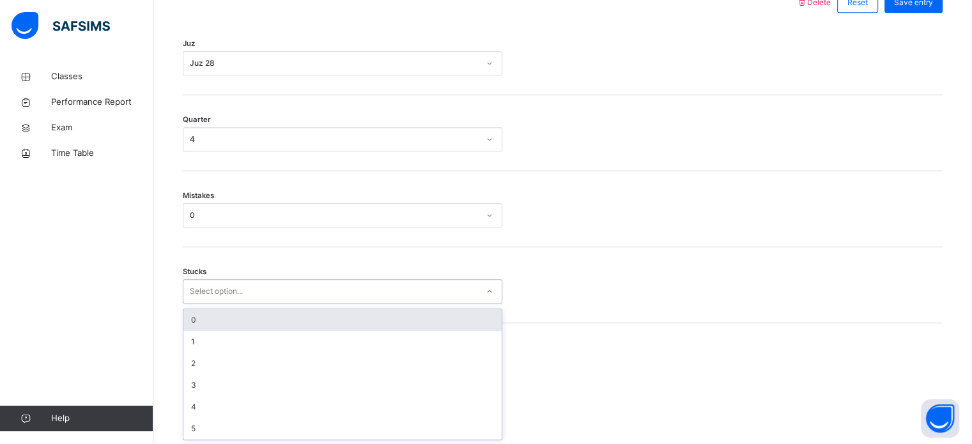
scroll to position [621, 0]
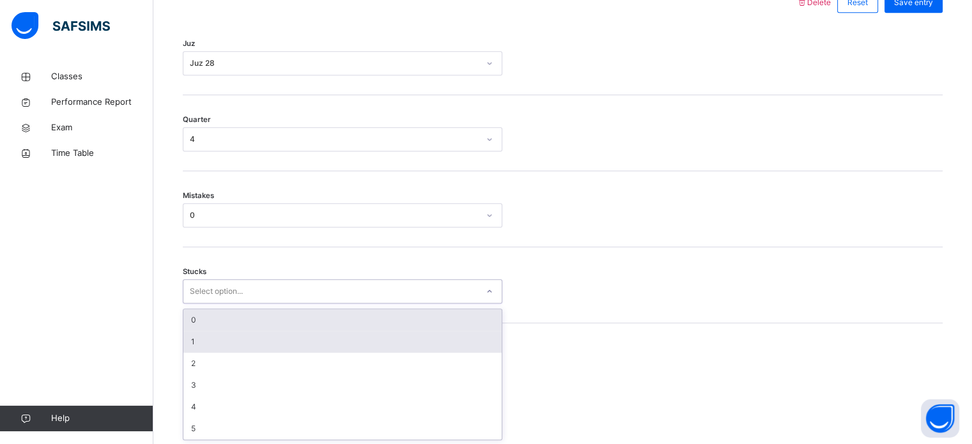
click at [185, 341] on div "1" at bounding box center [342, 342] width 318 height 22
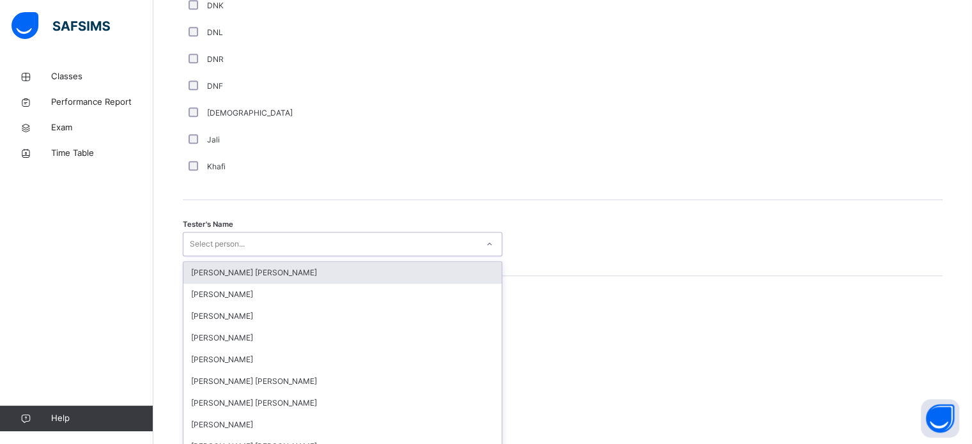
scroll to position [1171, 0]
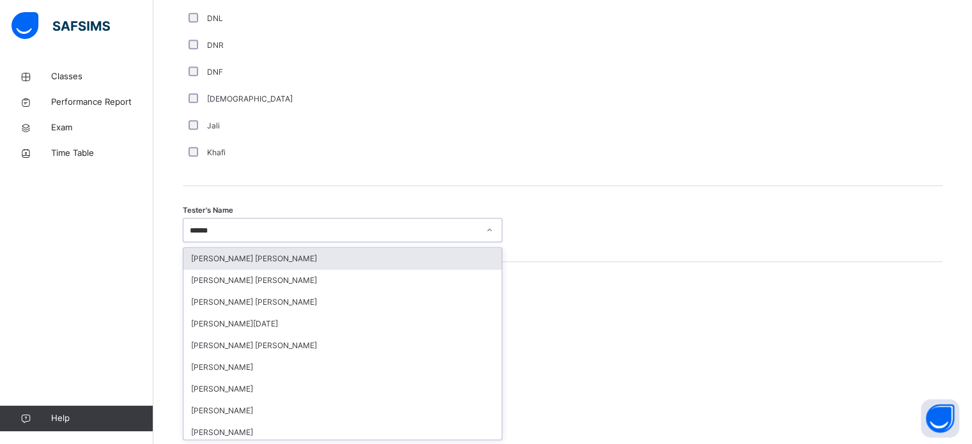
type input "*******"
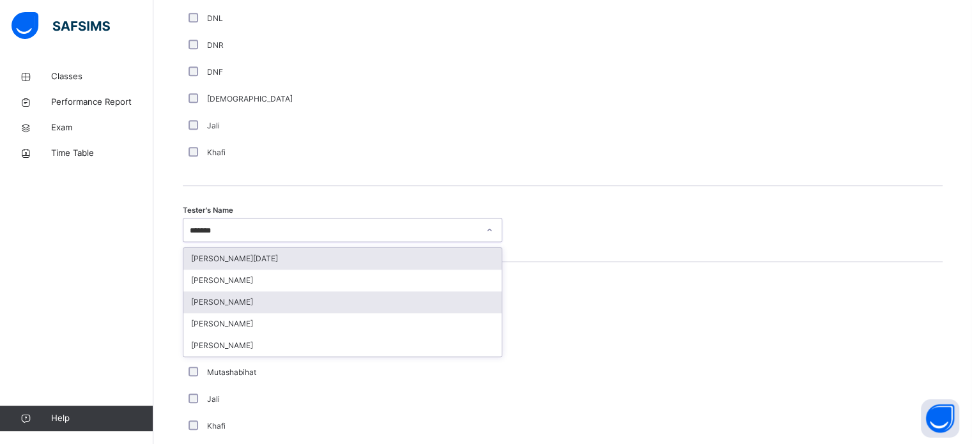
click at [212, 302] on div "[PERSON_NAME]" at bounding box center [342, 303] width 318 height 22
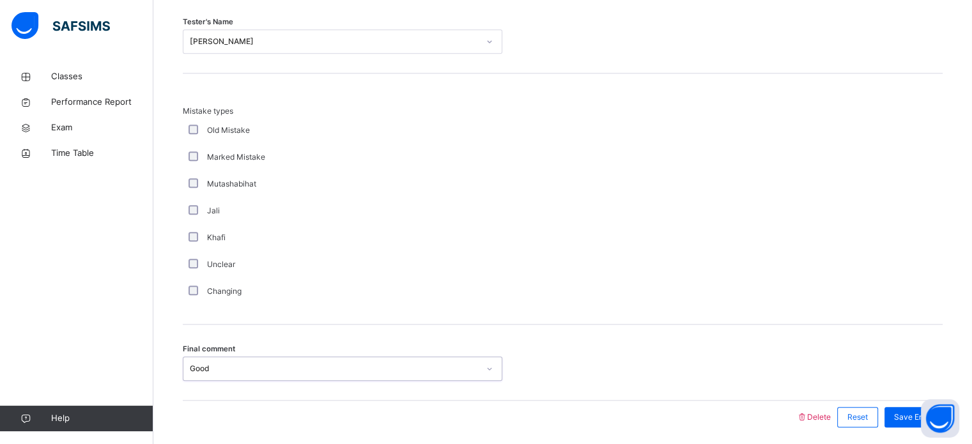
scroll to position [1406, 0]
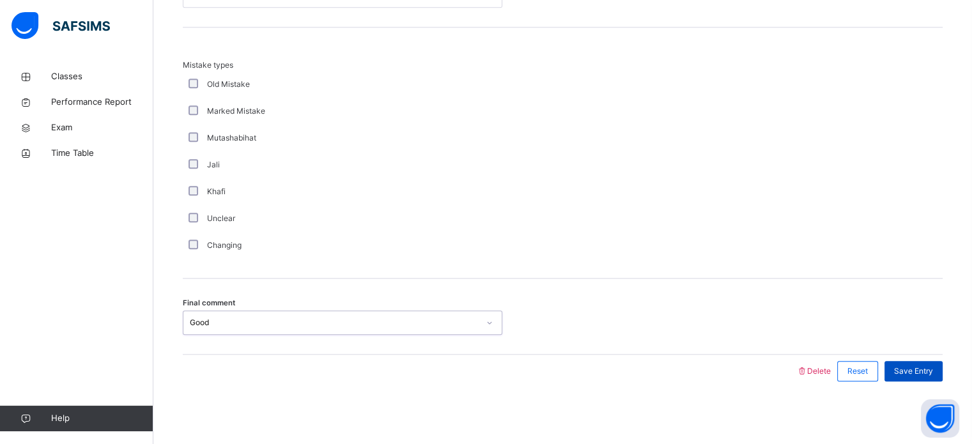
click at [923, 370] on span "Save Entry" at bounding box center [913, 372] width 39 height 12
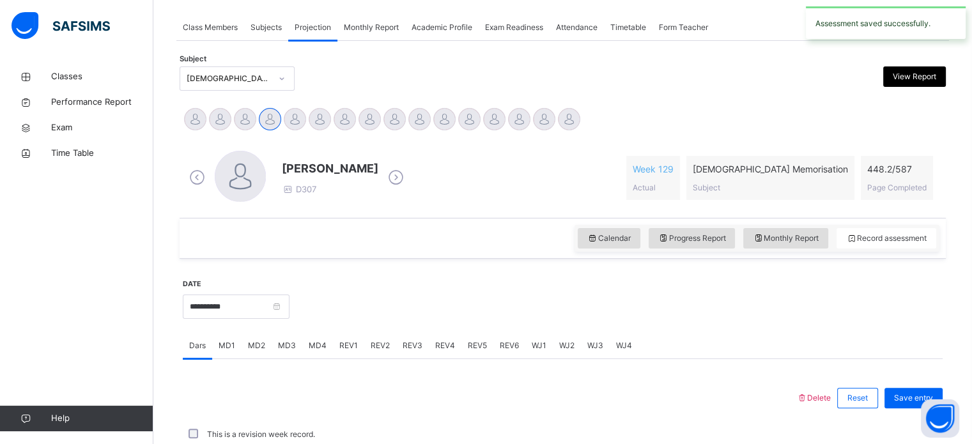
scroll to position [515, 0]
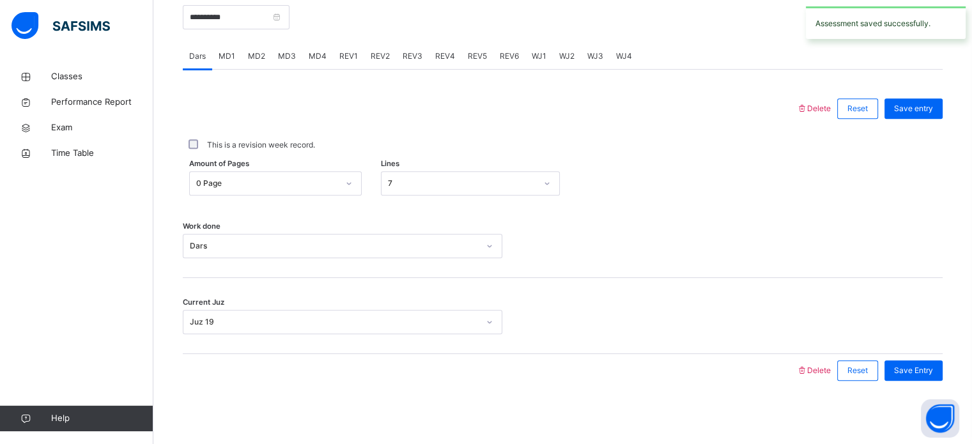
click at [373, 54] on span "REV2" at bounding box center [380, 57] width 19 height 12
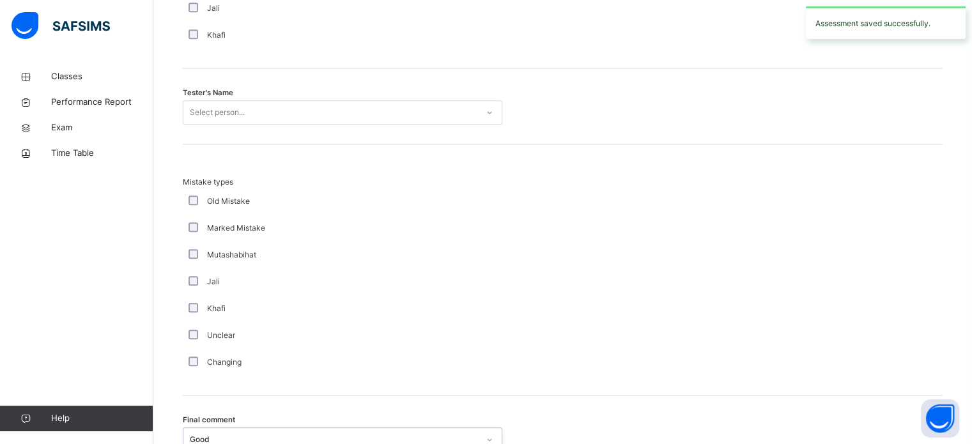
scroll to position [1260, 0]
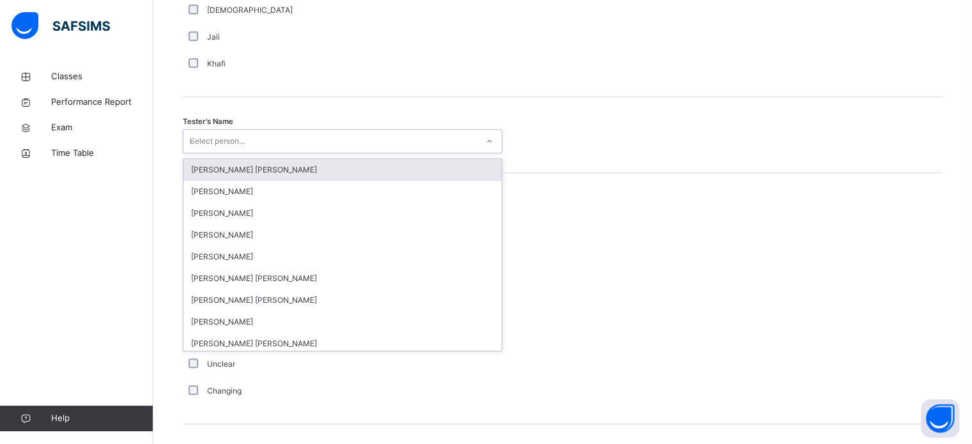
type input "***"
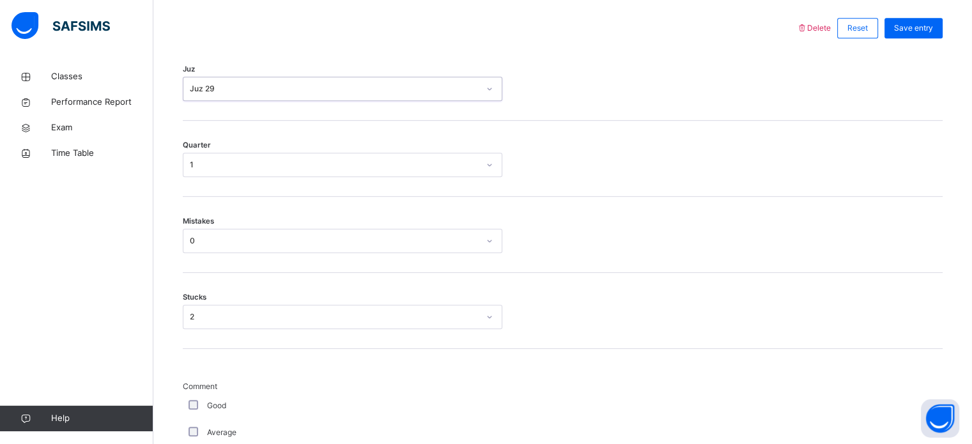
scroll to position [537, 0]
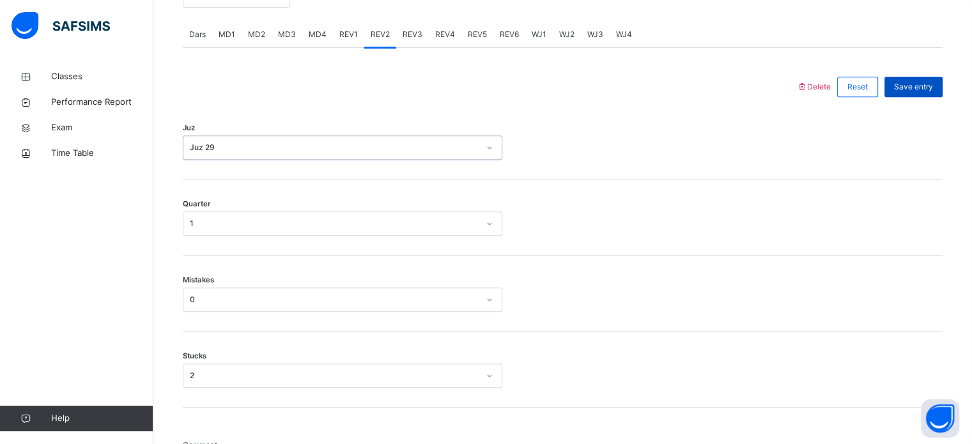
click at [923, 77] on div "Save entry" at bounding box center [914, 87] width 58 height 20
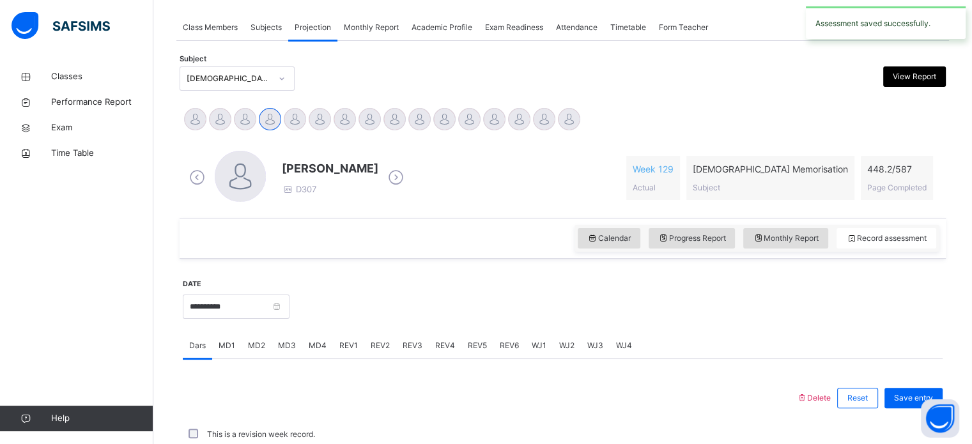
scroll to position [515, 0]
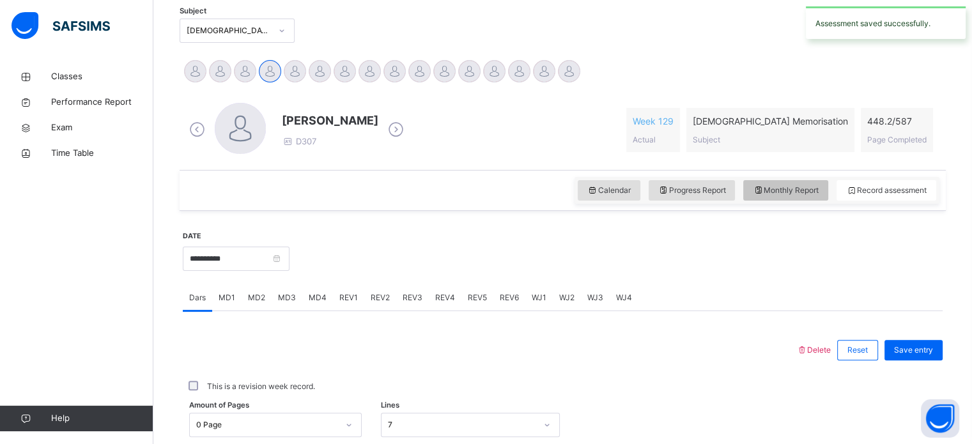
click at [823, 182] on div "Monthly Report" at bounding box center [785, 190] width 85 height 20
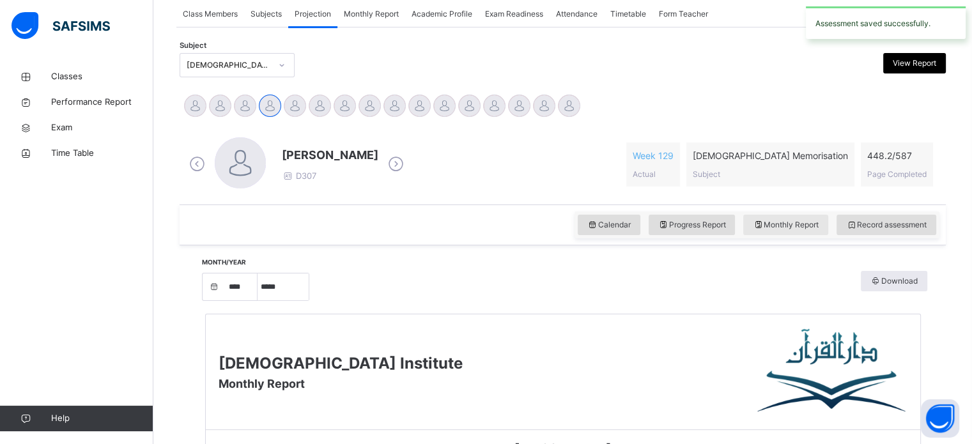
select select "****"
select select "*"
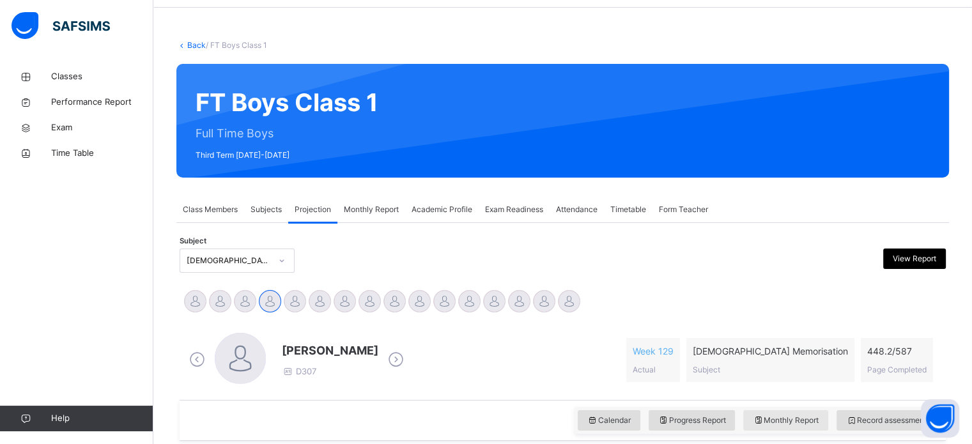
scroll to position [0, 0]
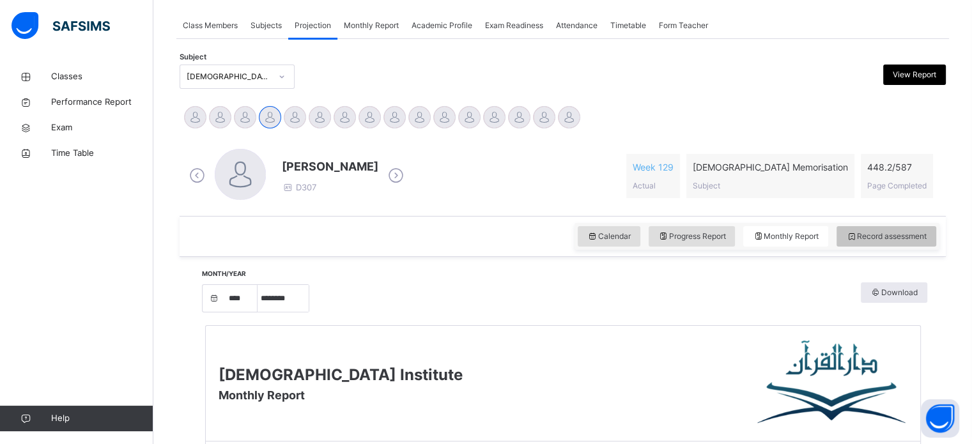
click at [877, 240] on span "Record assessment" at bounding box center [886, 237] width 81 height 12
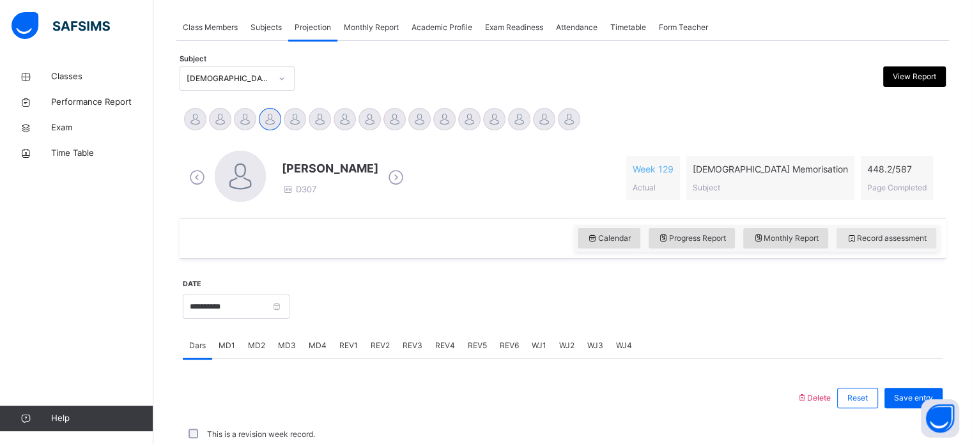
scroll to position [228, 0]
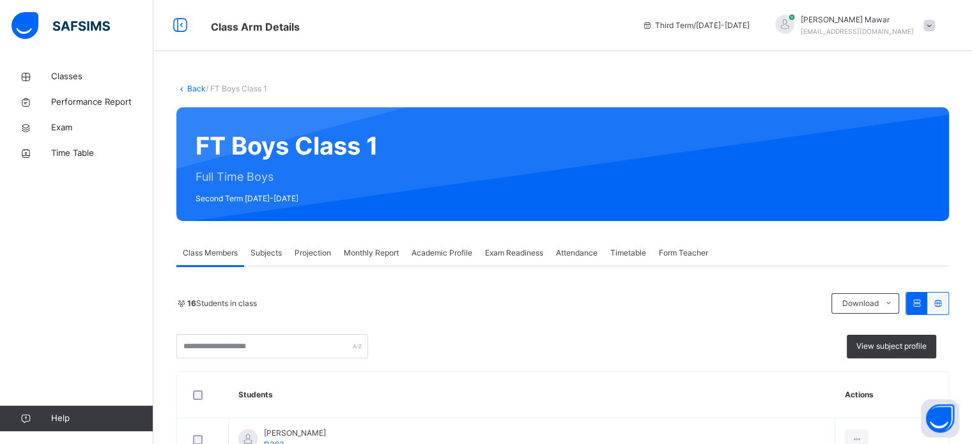
click at [306, 245] on div "Projection" at bounding box center [312, 253] width 49 height 26
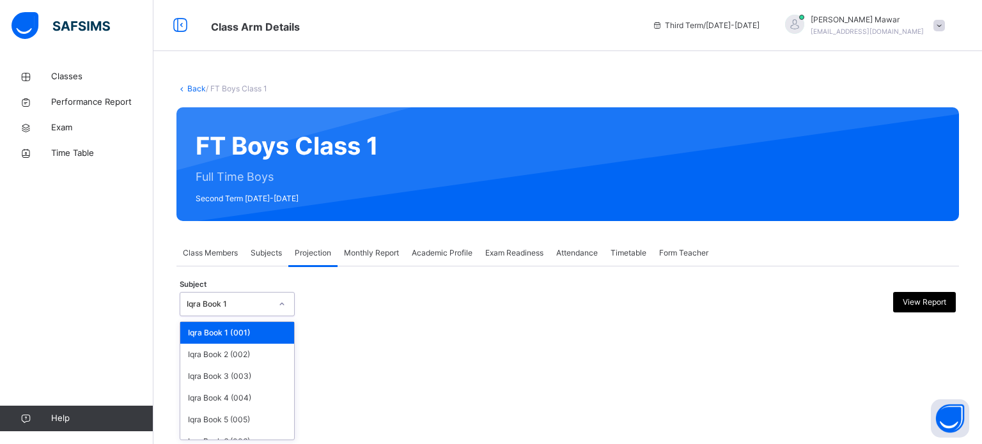
scroll to position [67, 0]
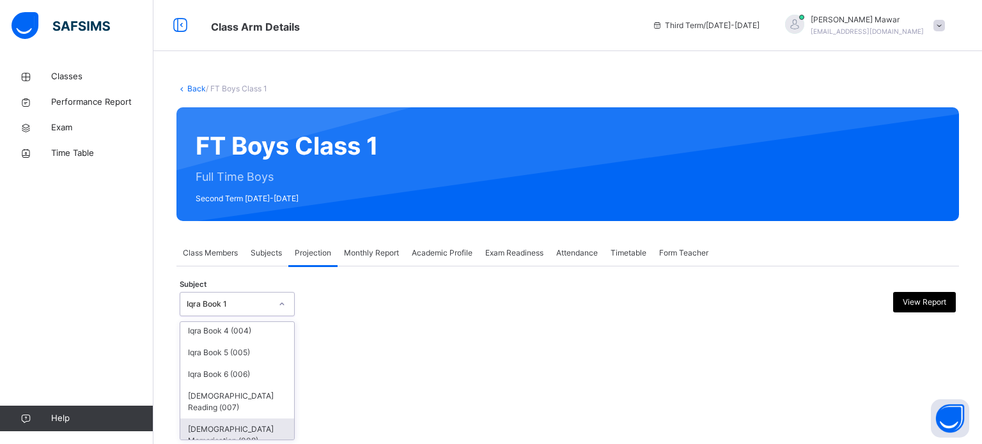
click at [269, 419] on div "[DEMOGRAPHIC_DATA] Memorisation (008)" at bounding box center [237, 435] width 114 height 33
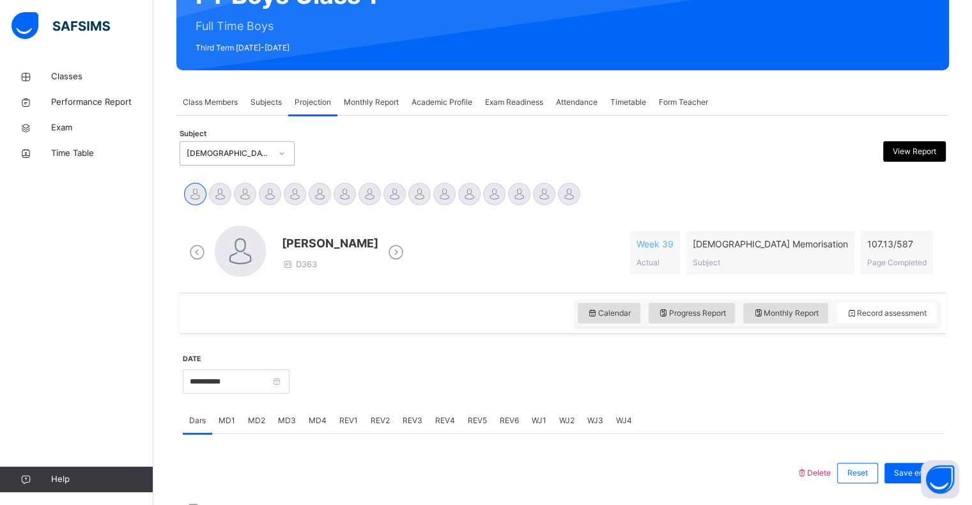
scroll to position [159, 0]
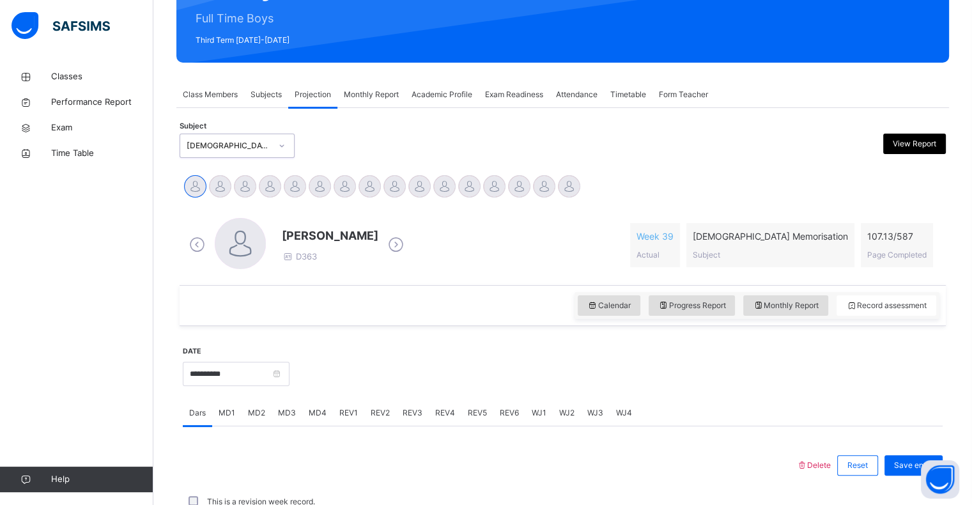
click at [348, 421] on div "REV1" at bounding box center [348, 413] width 31 height 26
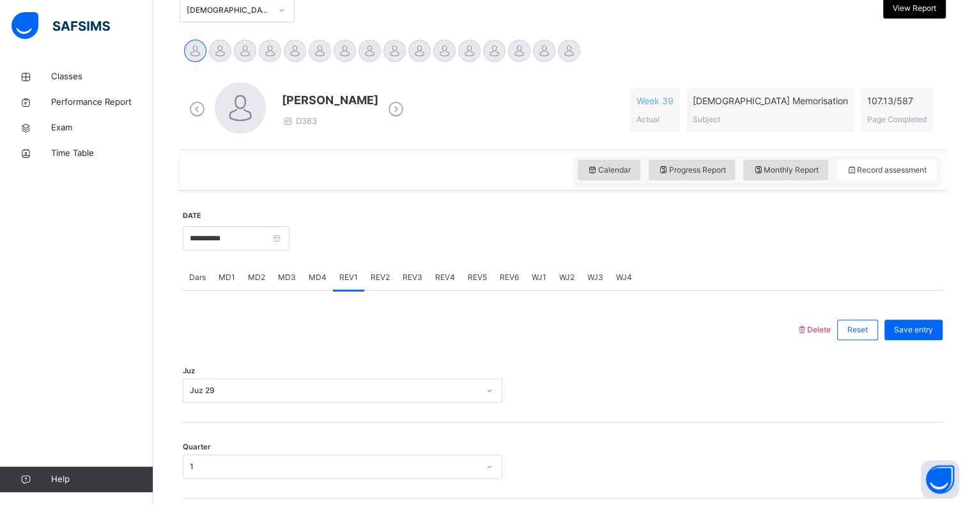
scroll to position [299, 0]
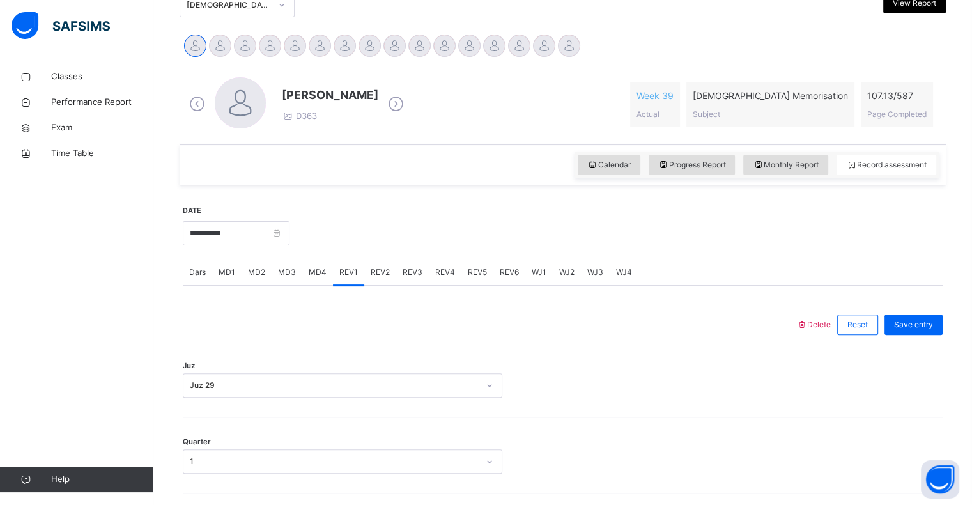
click at [378, 272] on span "REV2" at bounding box center [380, 273] width 19 height 12
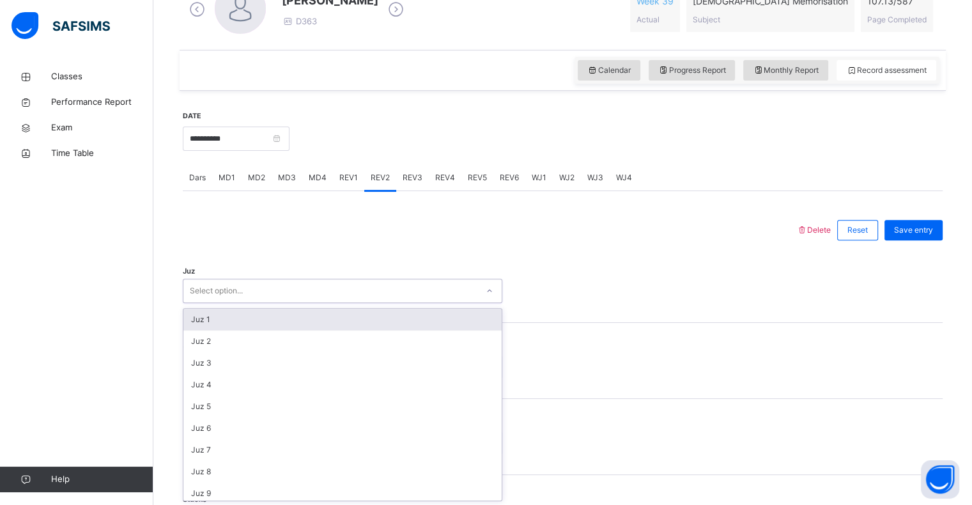
scroll to position [394, 0]
type input "**"
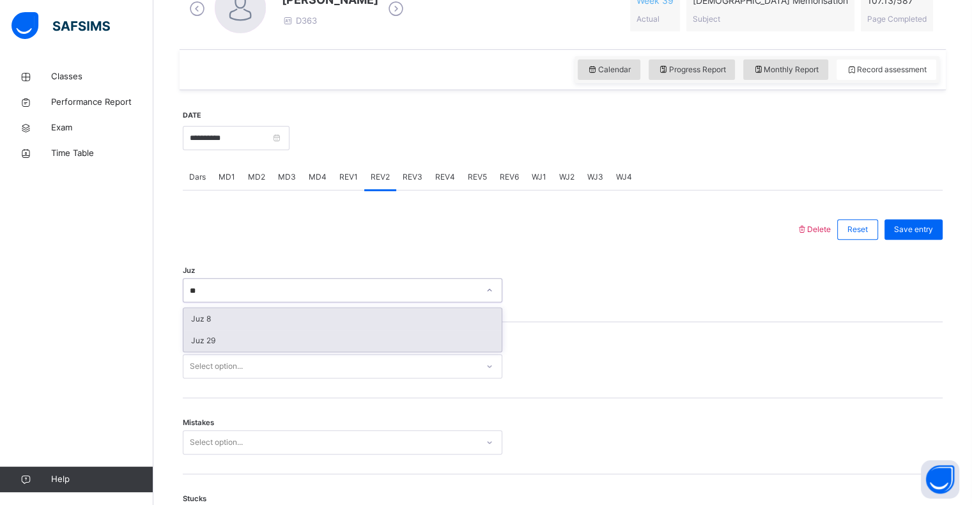
click at [202, 344] on div "Juz 29" at bounding box center [342, 341] width 318 height 22
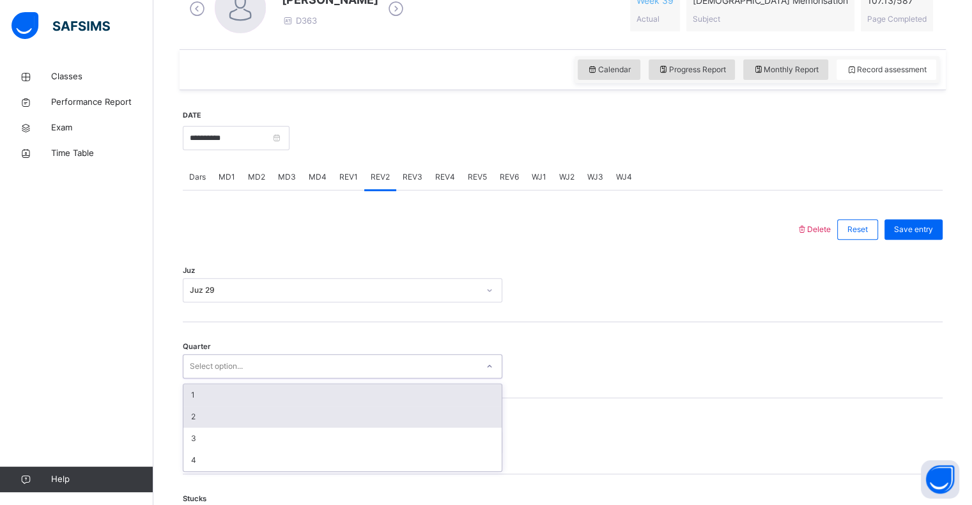
click at [187, 414] on div "2" at bounding box center [342, 417] width 318 height 22
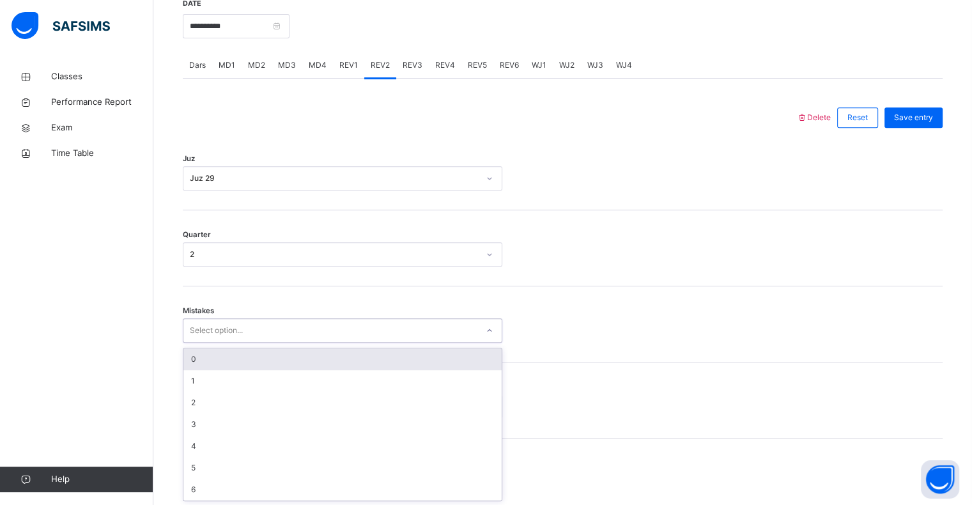
click at [192, 361] on div "0" at bounding box center [342, 359] width 318 height 22
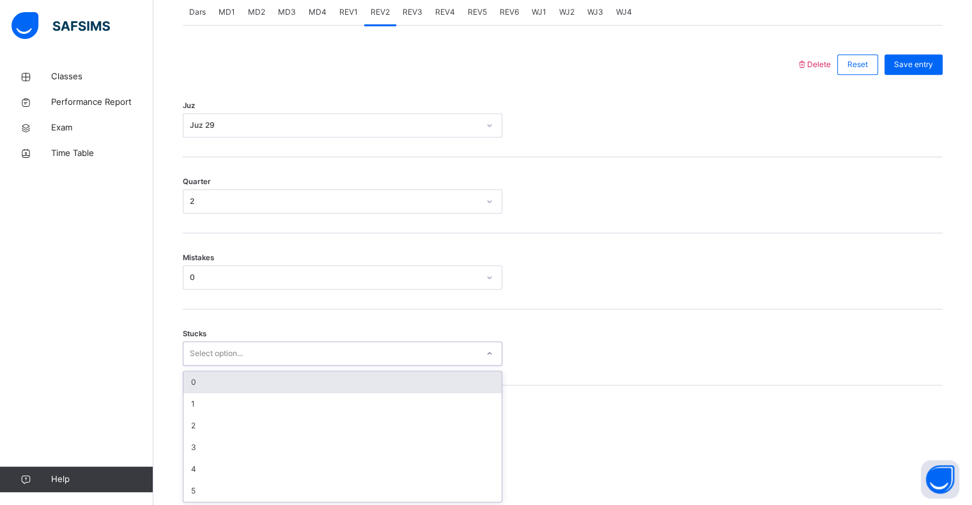
scroll to position [561, 0]
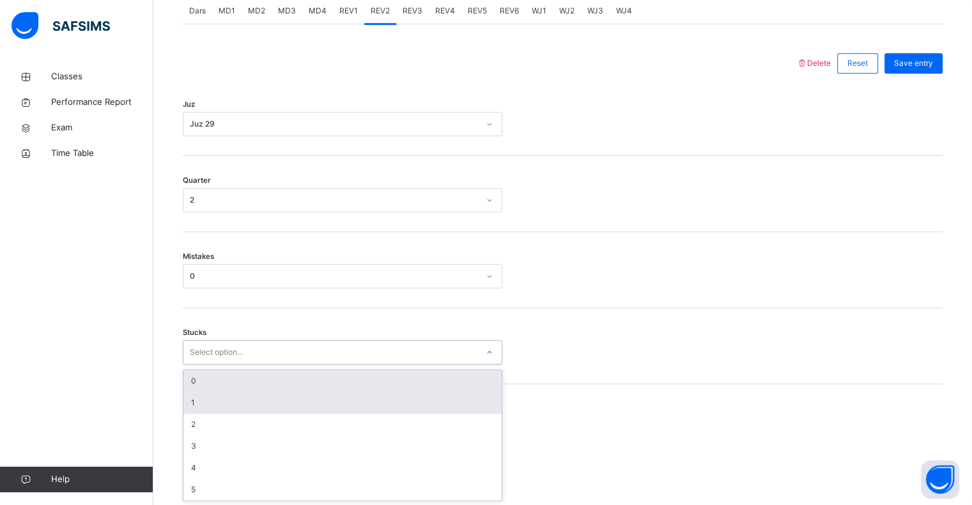
click at [194, 405] on div "1" at bounding box center [342, 403] width 318 height 22
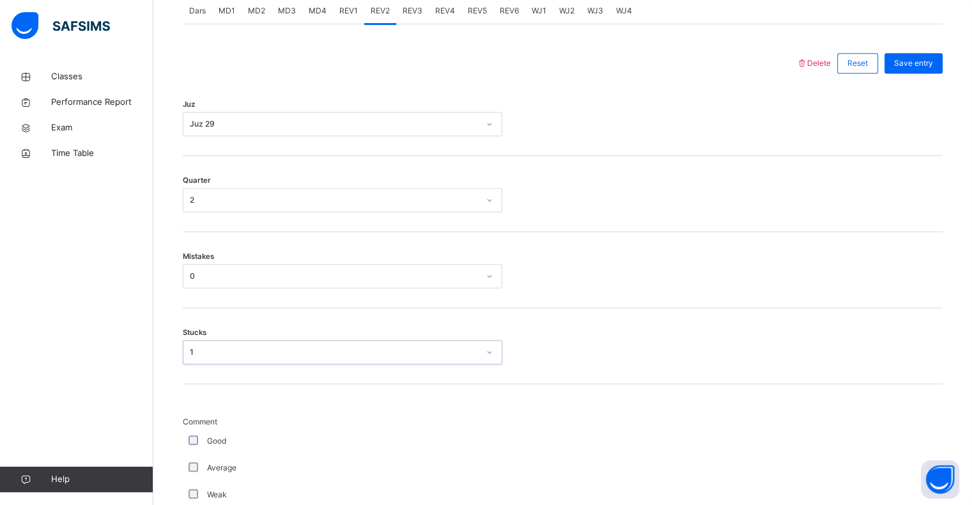
click at [199, 428] on div "Good" at bounding box center [343, 441] width 320 height 27
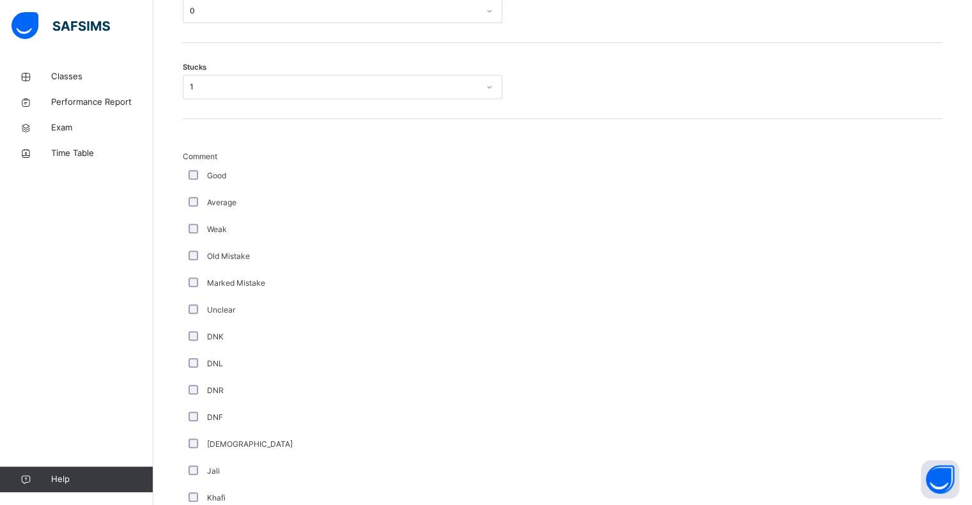
scroll to position [1158, 0]
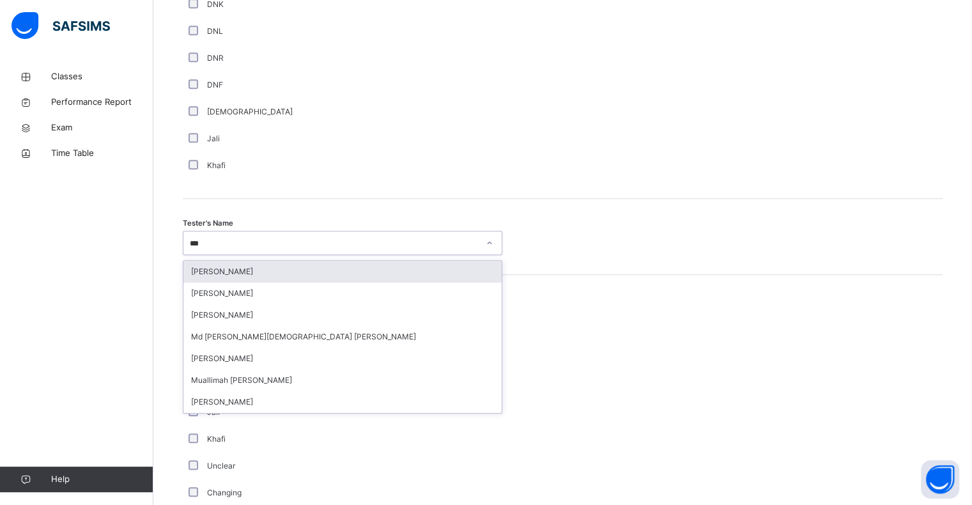
type input "****"
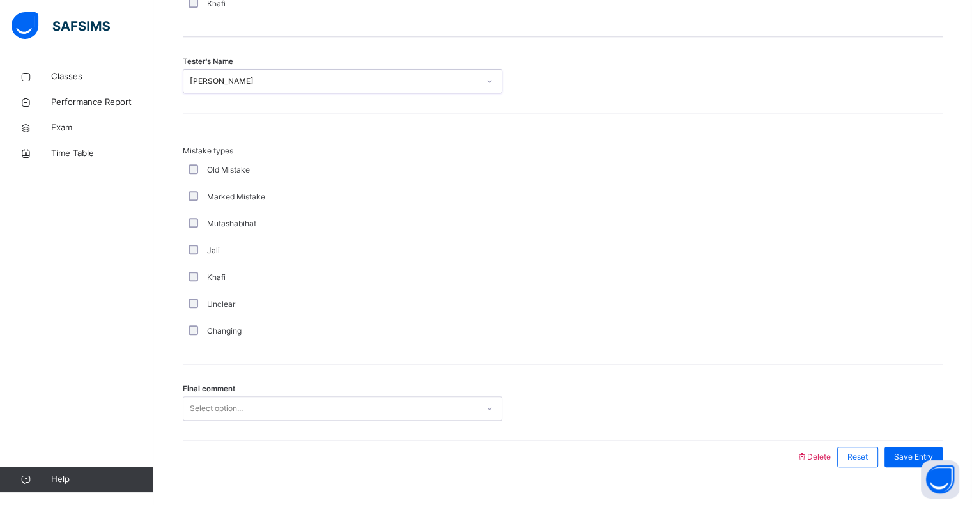
scroll to position [1345, 0]
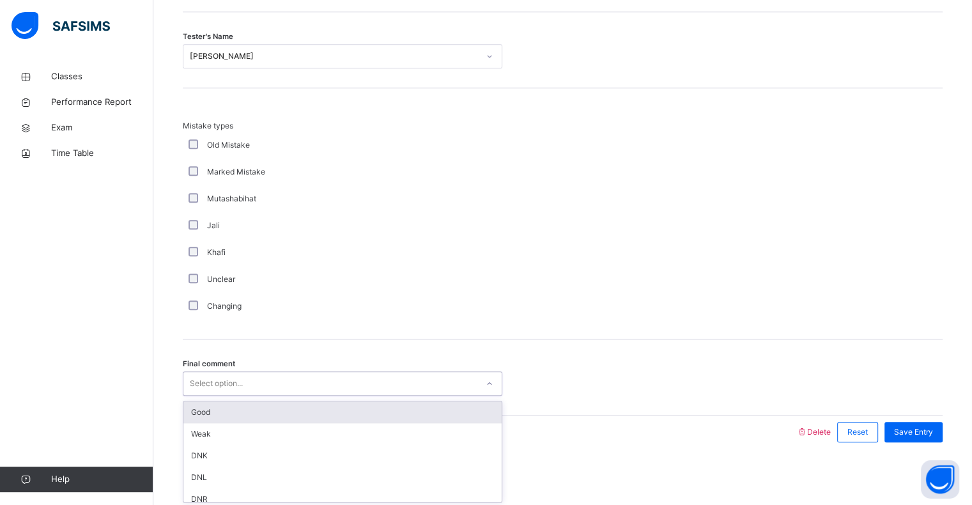
click at [202, 418] on div "Good" at bounding box center [342, 412] width 318 height 22
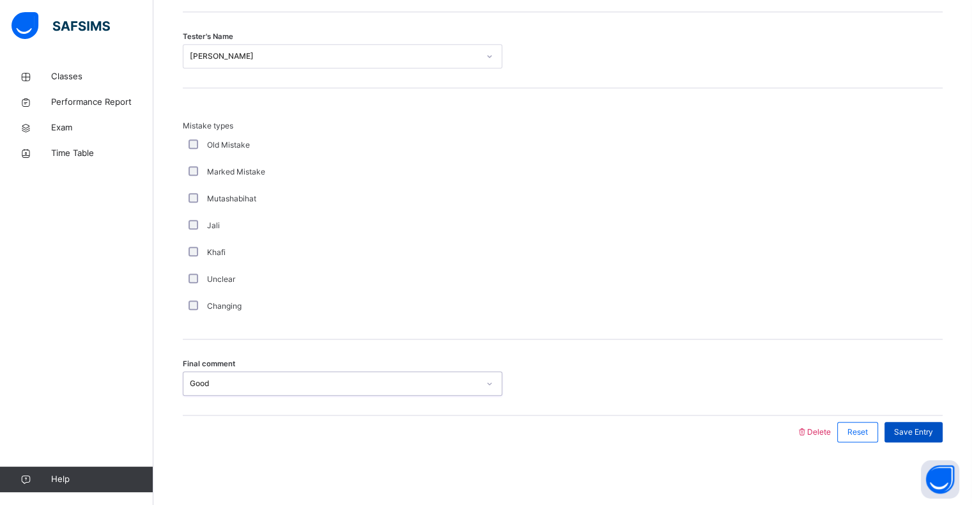
click at [926, 437] on div "Save Entry" at bounding box center [914, 432] width 58 height 20
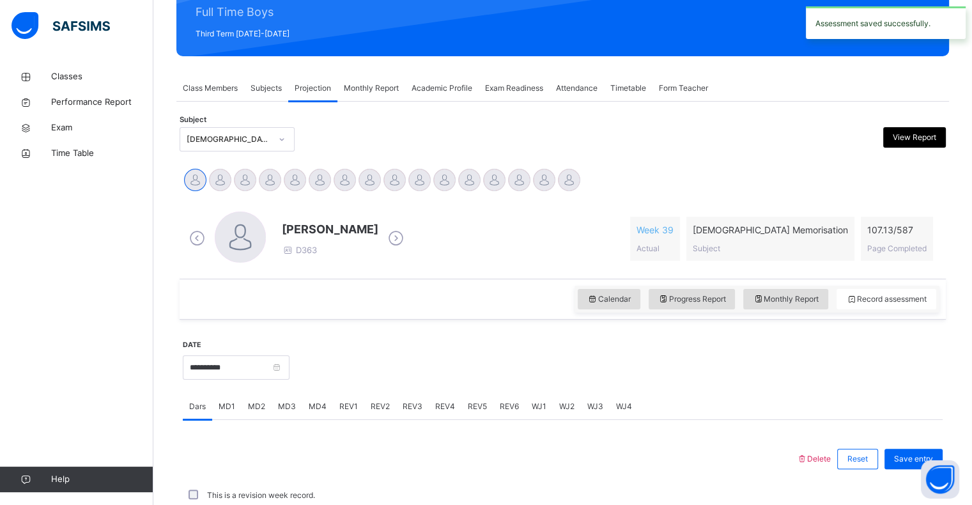
scroll to position [455, 0]
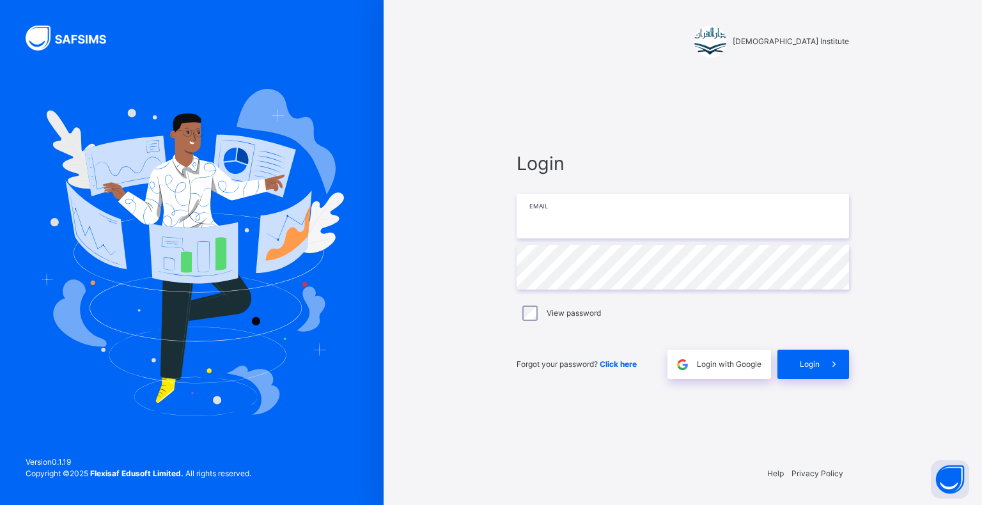
click at [722, 215] on input "email" at bounding box center [683, 216] width 332 height 45
type input "**********"
click at [830, 362] on icon at bounding box center [833, 364] width 13 height 15
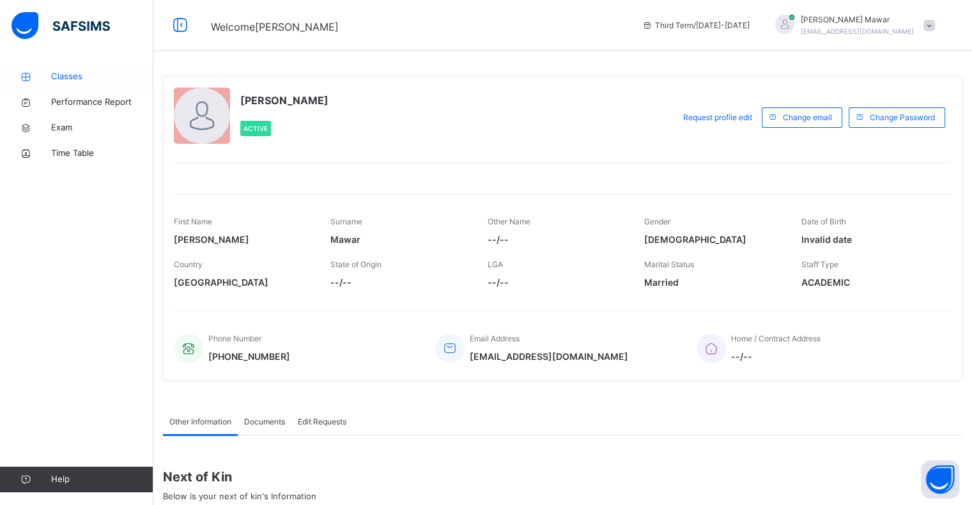
click at [91, 81] on span "Classes" at bounding box center [102, 76] width 102 height 13
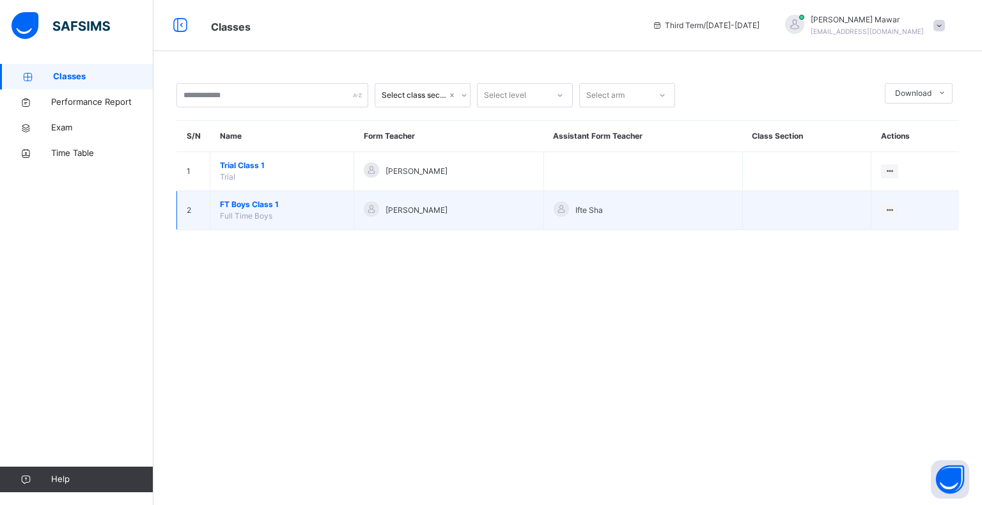
click at [292, 219] on td "FT Boys Class 1 Full Time Boys" at bounding box center [282, 210] width 144 height 39
click at [263, 208] on span "FT Boys Class 1" at bounding box center [282, 205] width 124 height 12
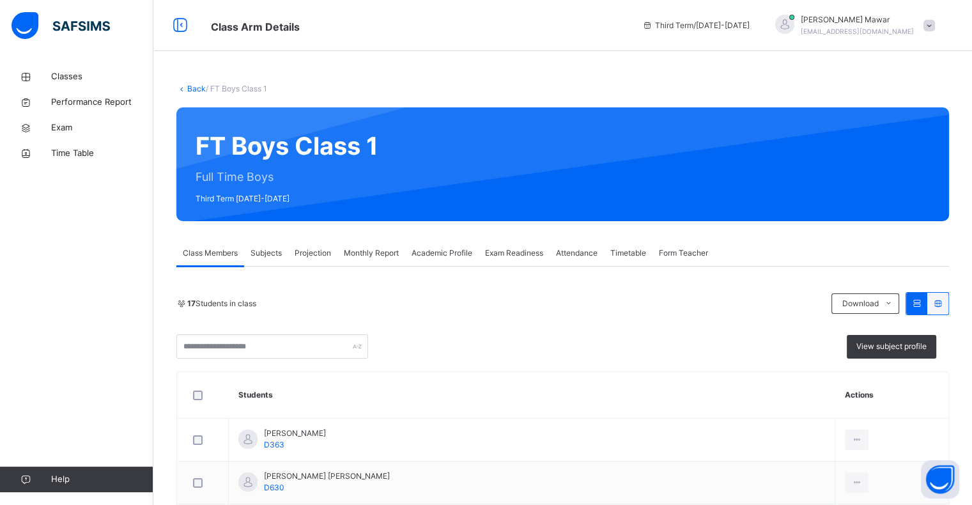
click at [304, 253] on span "Projection" at bounding box center [313, 253] width 36 height 12
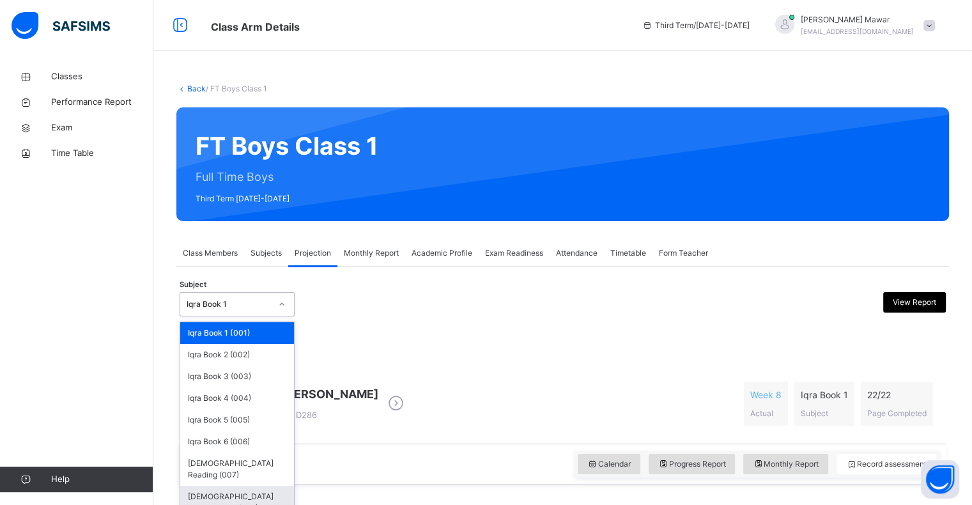
click at [250, 491] on div "[DEMOGRAPHIC_DATA] Memorisation (008)" at bounding box center [237, 502] width 114 height 33
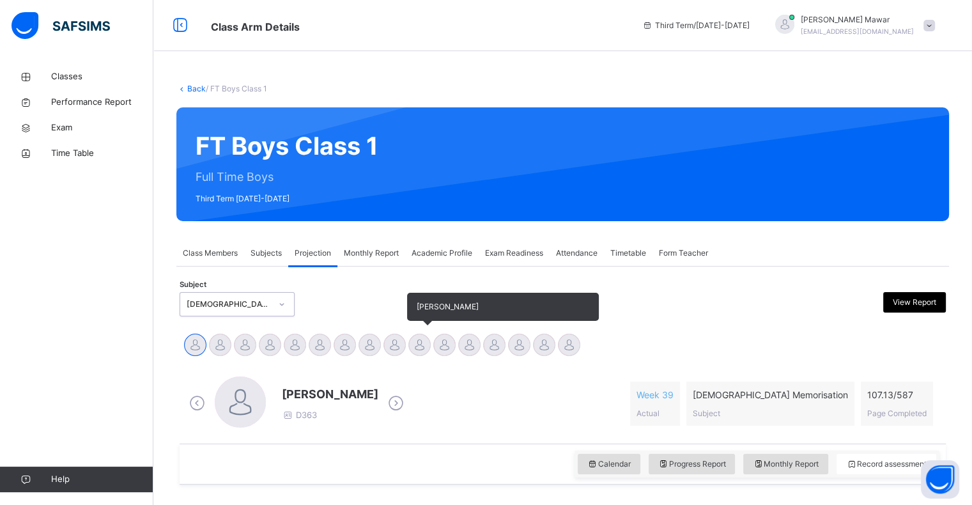
click at [427, 350] on div at bounding box center [419, 345] width 22 height 22
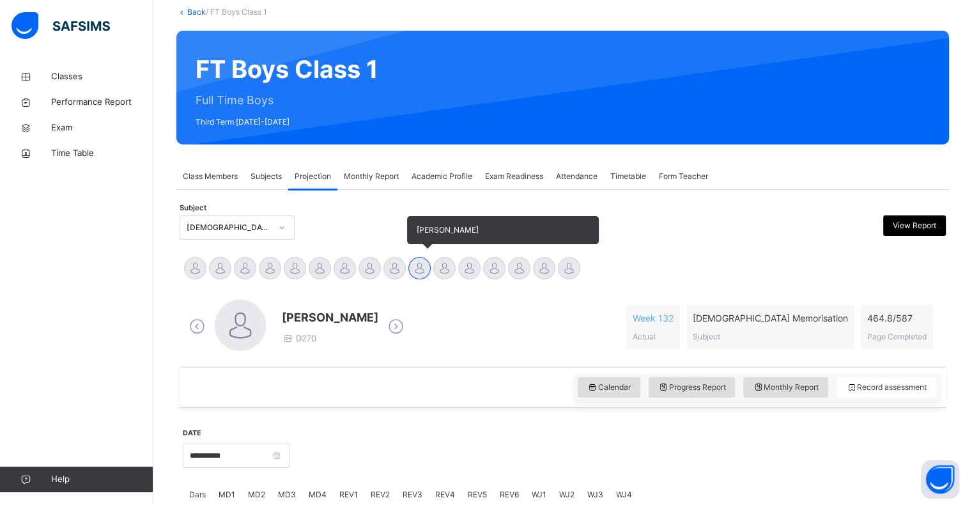
scroll to position [455, 0]
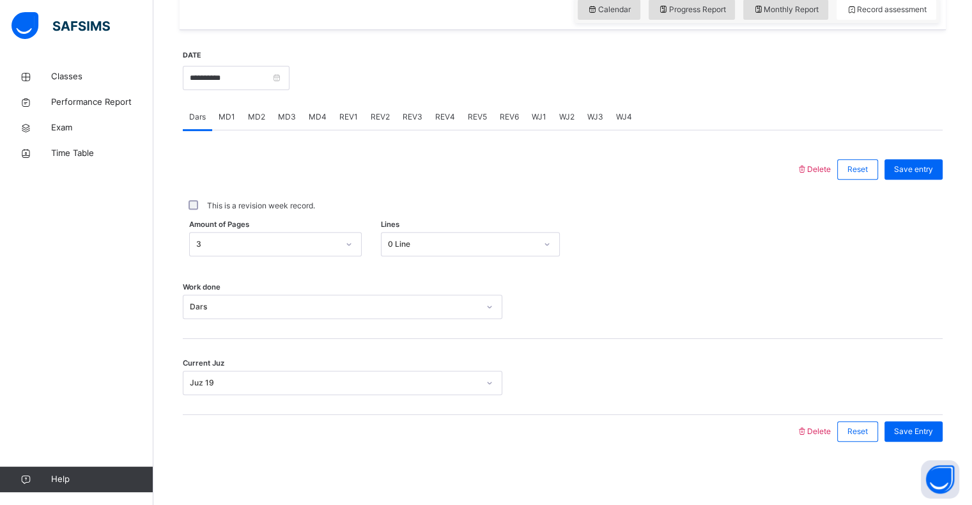
click at [284, 113] on span "MD3" at bounding box center [287, 117] width 18 height 12
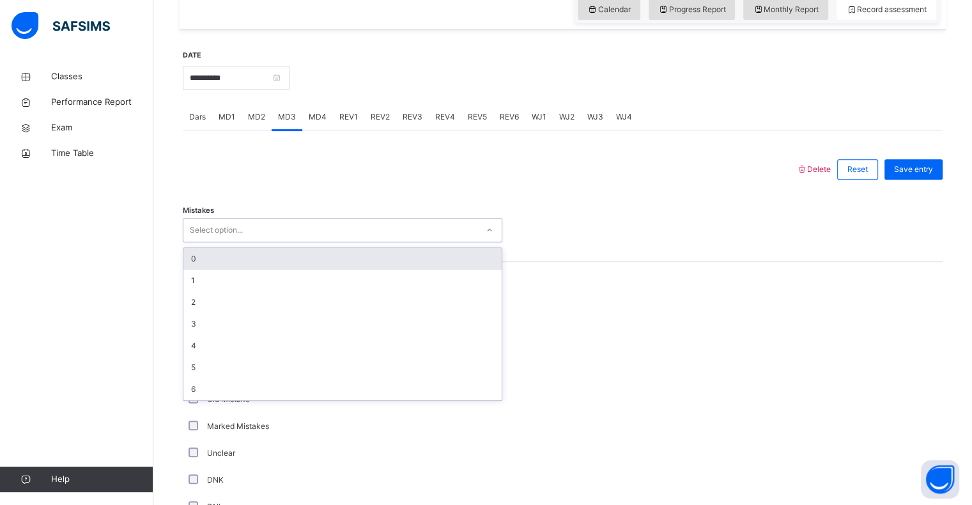
click at [236, 261] on div "0" at bounding box center [342, 259] width 318 height 22
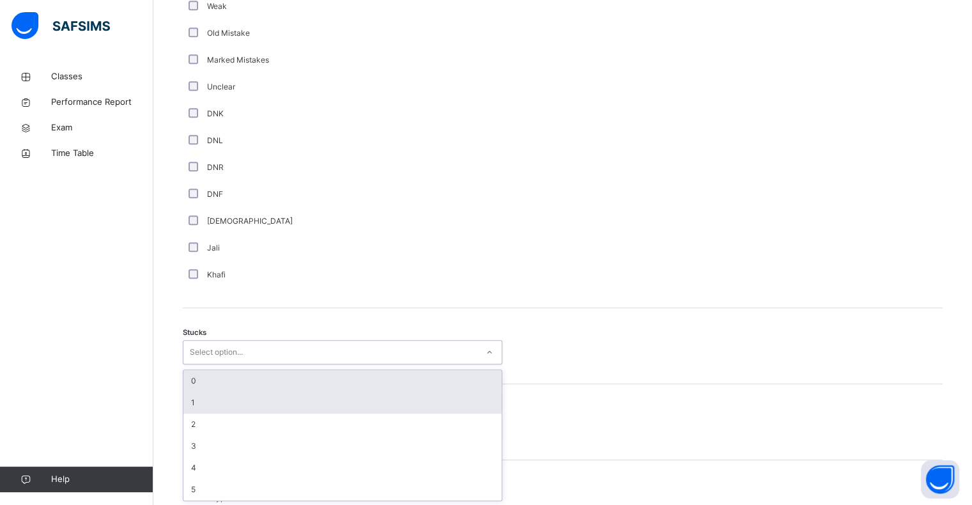
click at [212, 401] on div "1" at bounding box center [342, 403] width 318 height 22
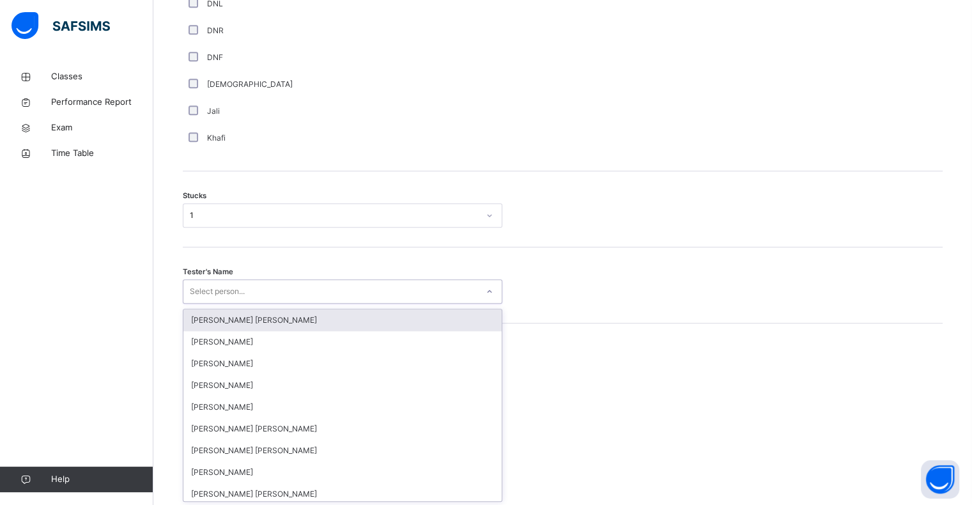
scroll to position [959, 0]
type input "**"
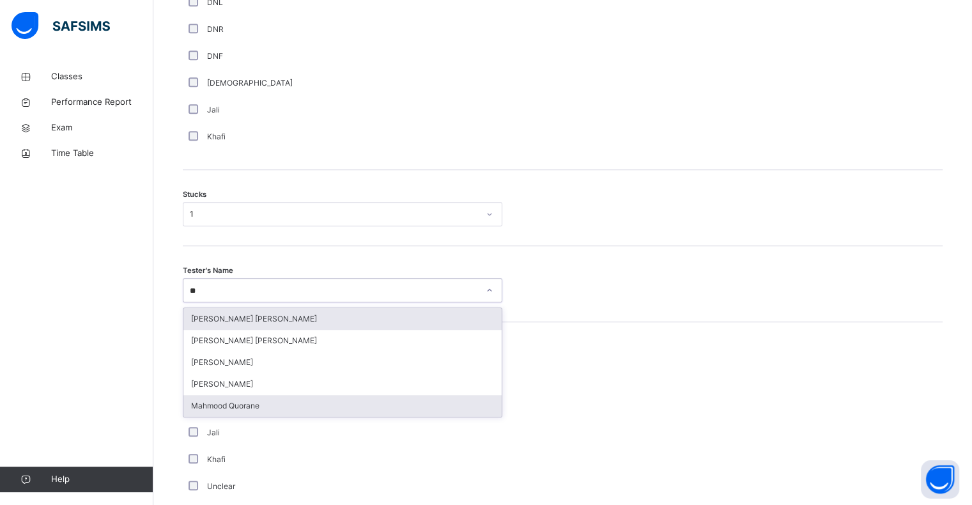
click at [233, 408] on div "Mahmood Quorane" at bounding box center [342, 406] width 318 height 22
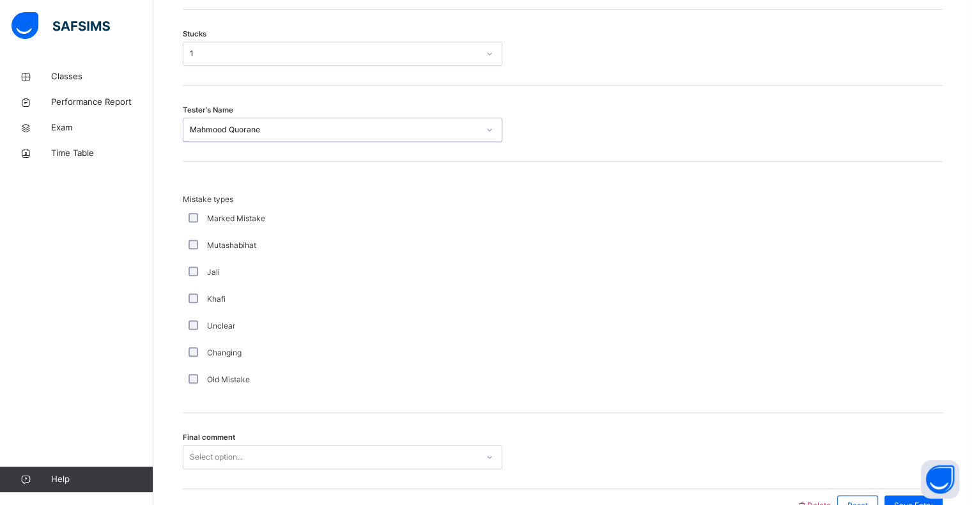
scroll to position [1193, 0]
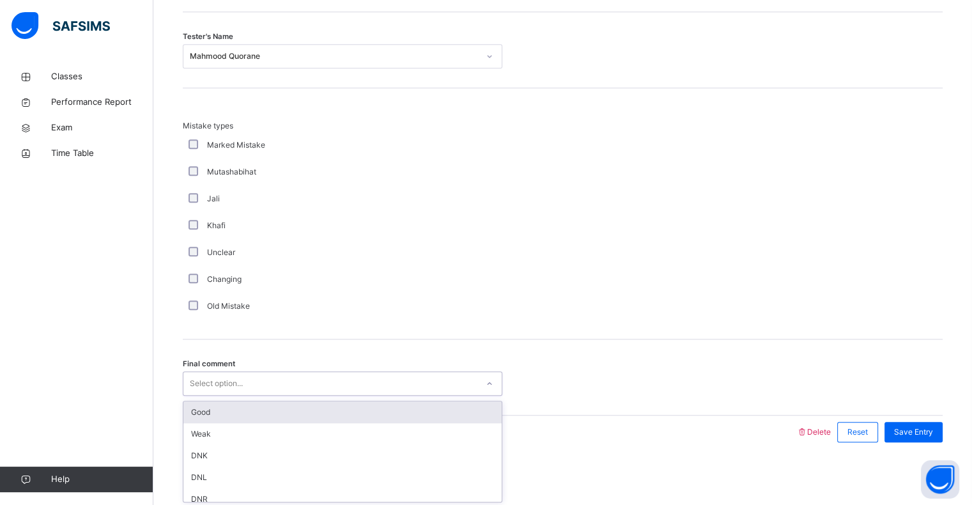
click at [199, 406] on div "Good" at bounding box center [342, 412] width 318 height 22
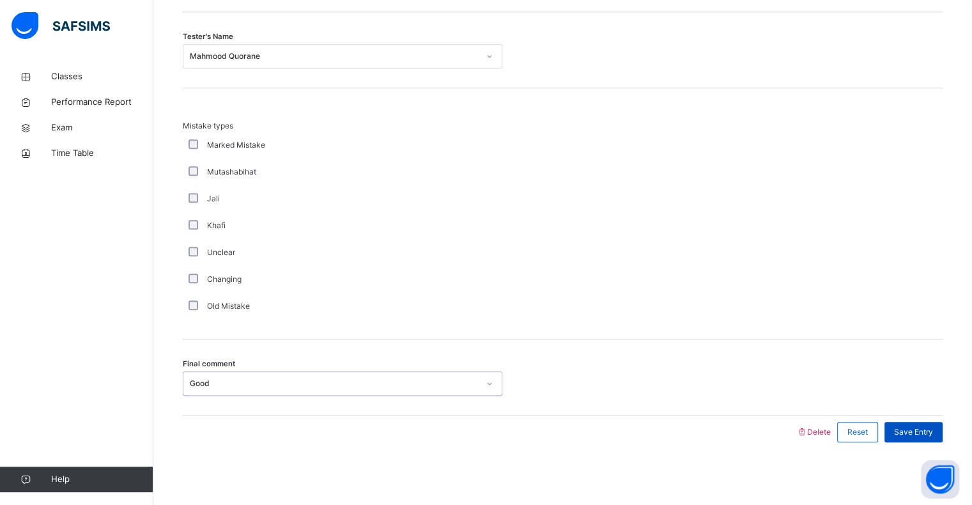
click at [921, 433] on span "Save Entry" at bounding box center [913, 432] width 39 height 12
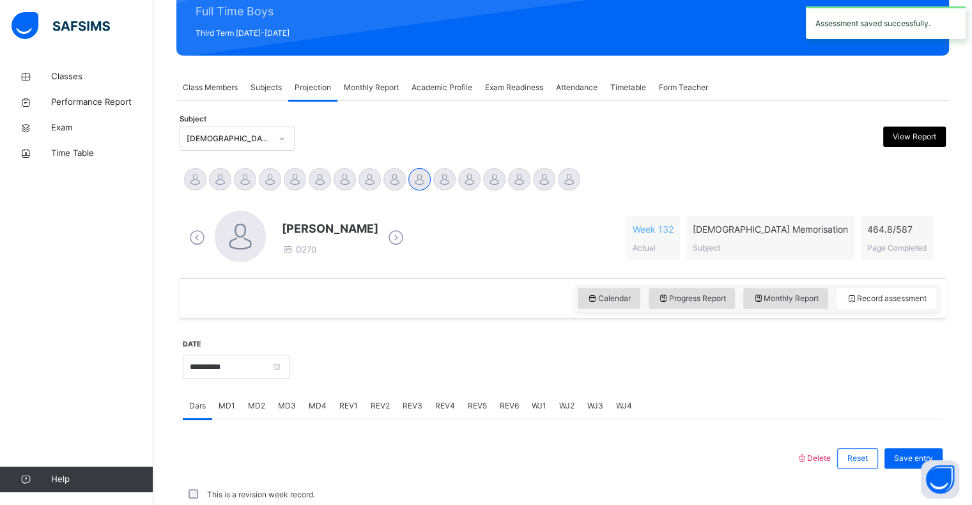
scroll to position [165, 0]
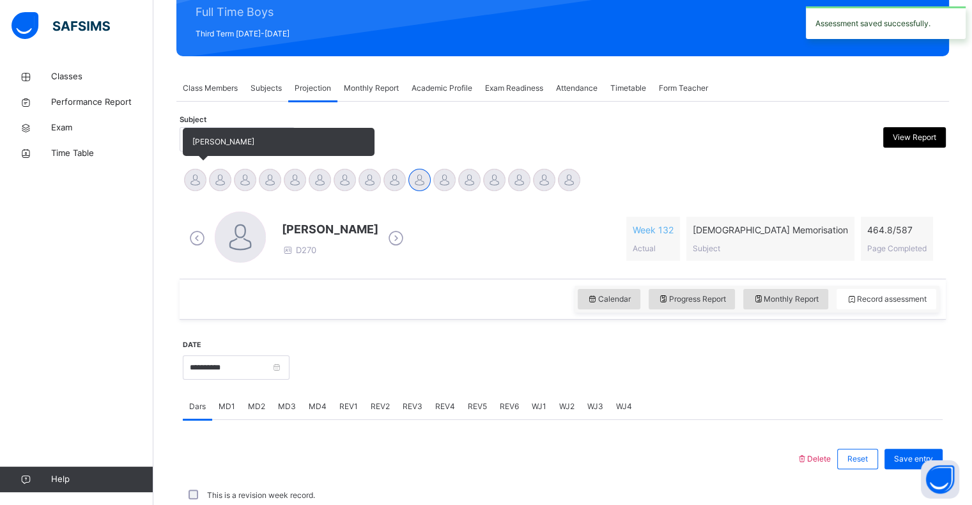
click at [189, 189] on div at bounding box center [195, 180] width 22 height 22
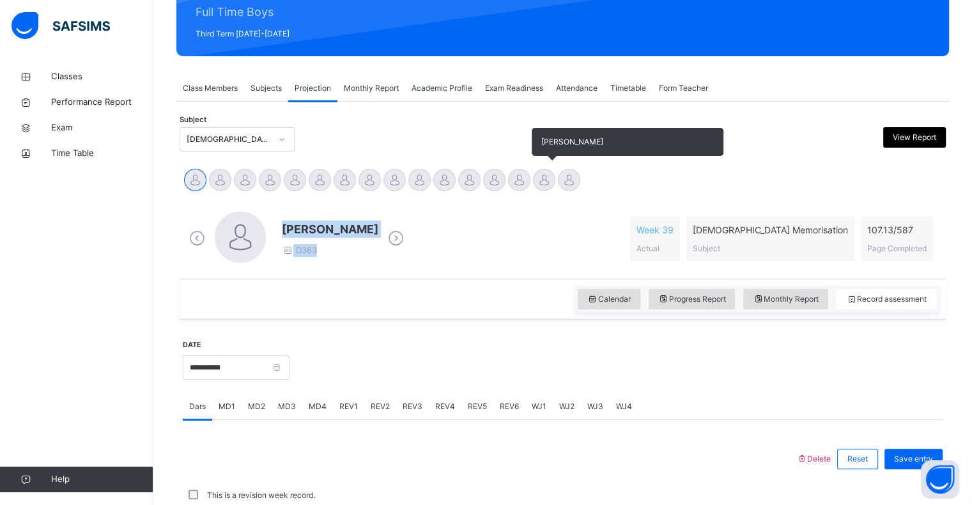
click at [552, 199] on div "**********" at bounding box center [563, 460] width 766 height 599
click at [573, 187] on div at bounding box center [569, 180] width 22 height 22
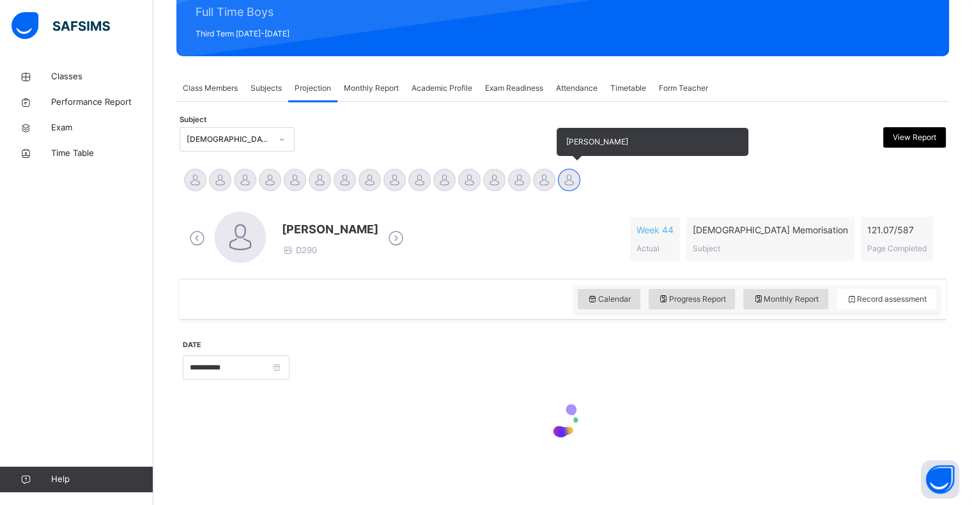
click at [563, 191] on div "[PERSON_NAME]" at bounding box center [569, 181] width 25 height 28
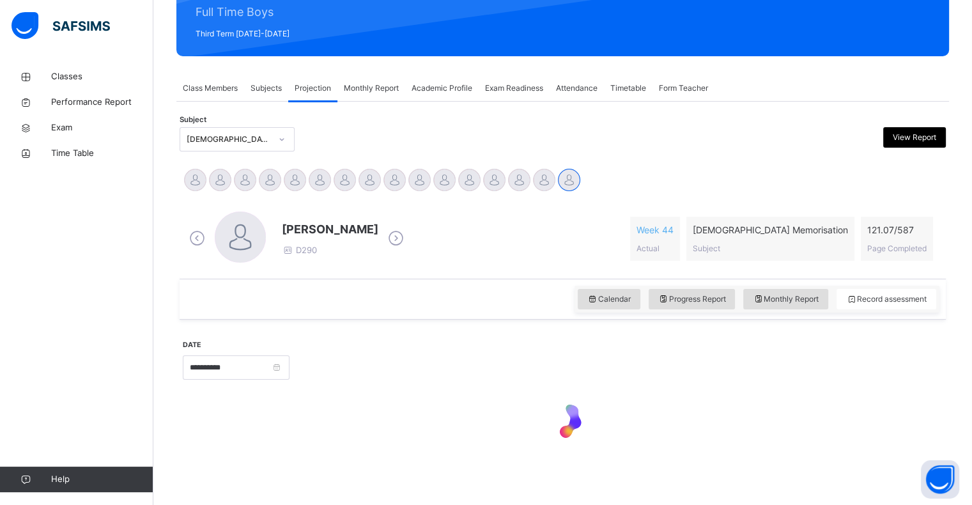
drag, startPoint x: 495, startPoint y: 271, endPoint x: 490, endPoint y: 274, distance: 6.6
click at [490, 273] on div "[PERSON_NAME] D290 Week 44 Actual [DEMOGRAPHIC_DATA] Memorisation Subject 121.0…" at bounding box center [563, 239] width 760 height 74
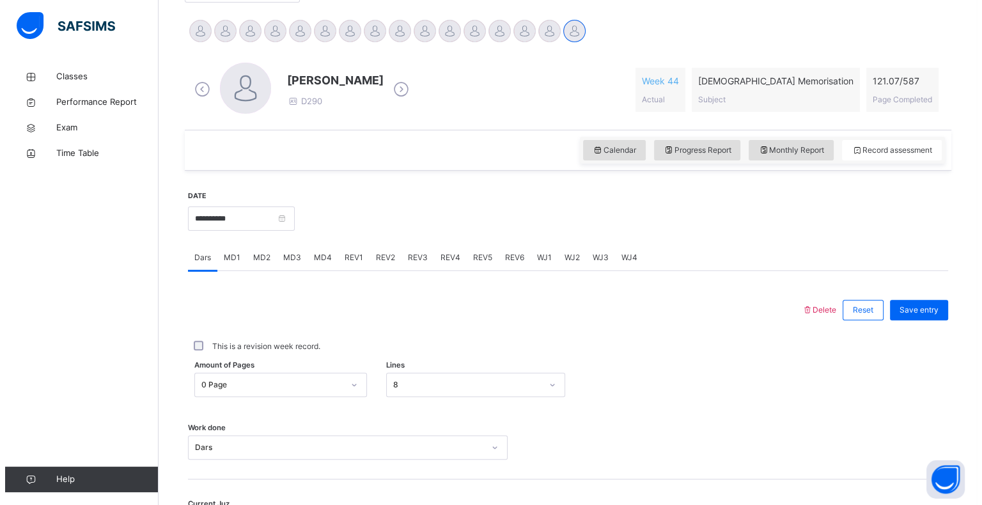
scroll to position [455, 0]
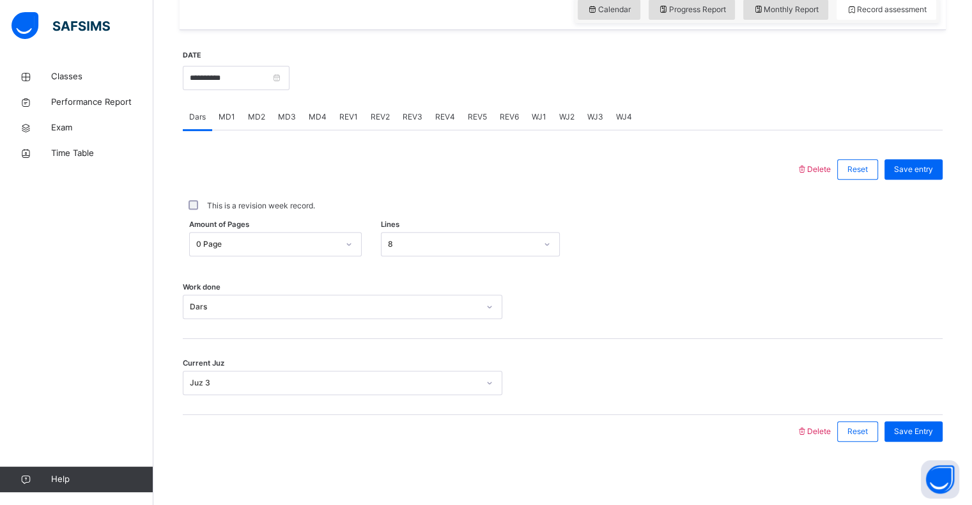
click at [343, 116] on span "REV1" at bounding box center [348, 117] width 19 height 12
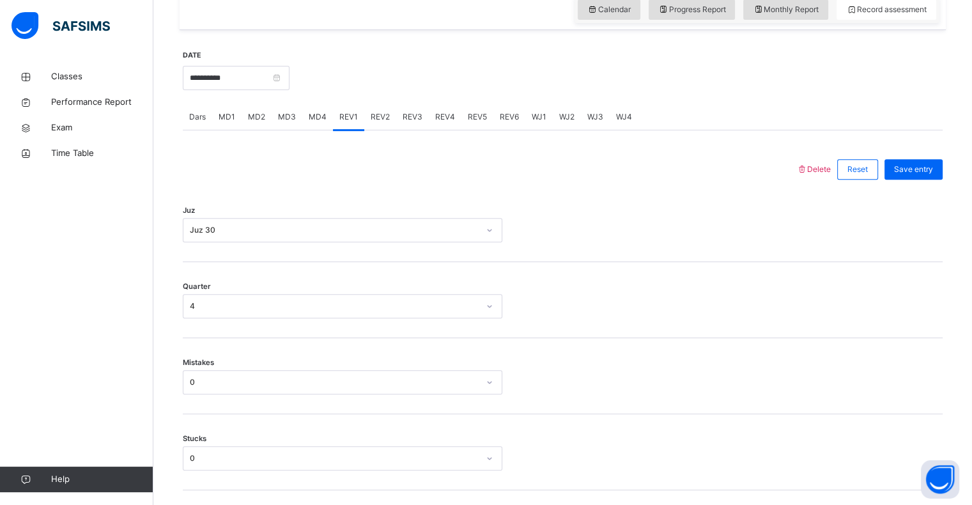
click at [299, 114] on div "MD3" at bounding box center [287, 117] width 31 height 26
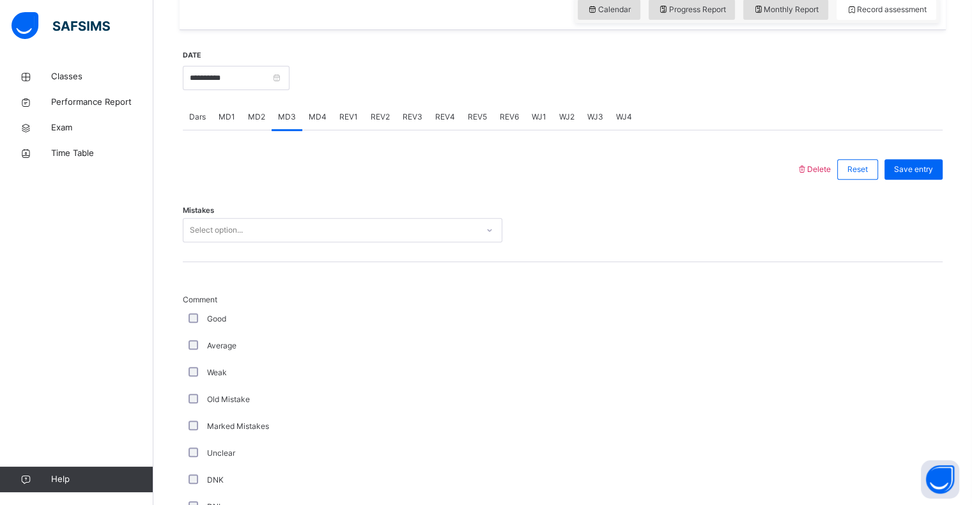
click at [306, 116] on div "MD4" at bounding box center [317, 117] width 31 height 26
click at [221, 109] on div "MD1" at bounding box center [226, 117] width 29 height 26
click at [253, 121] on span "MD2" at bounding box center [256, 117] width 17 height 12
click at [295, 121] on div "MD3" at bounding box center [287, 117] width 31 height 26
click at [327, 121] on div "MD4" at bounding box center [317, 117] width 31 height 26
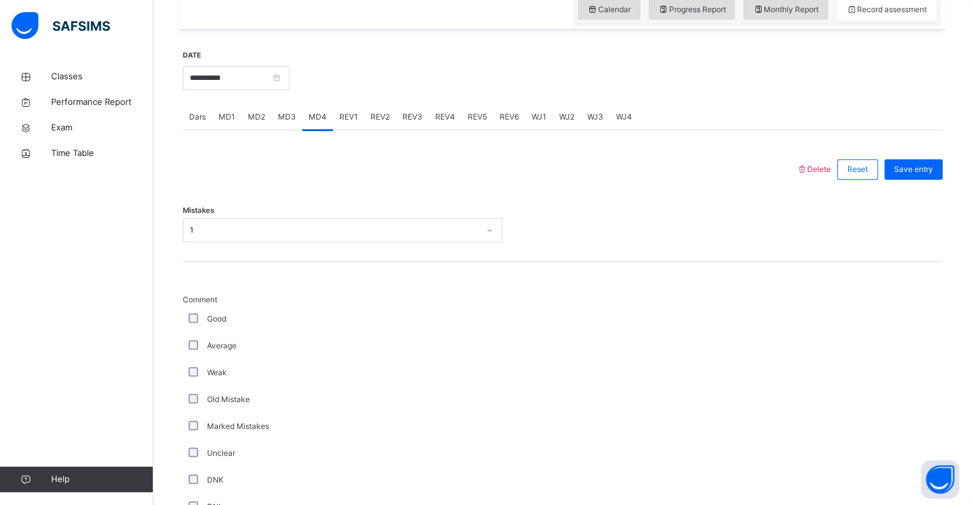
click at [339, 119] on span "REV1" at bounding box center [348, 117] width 19 height 12
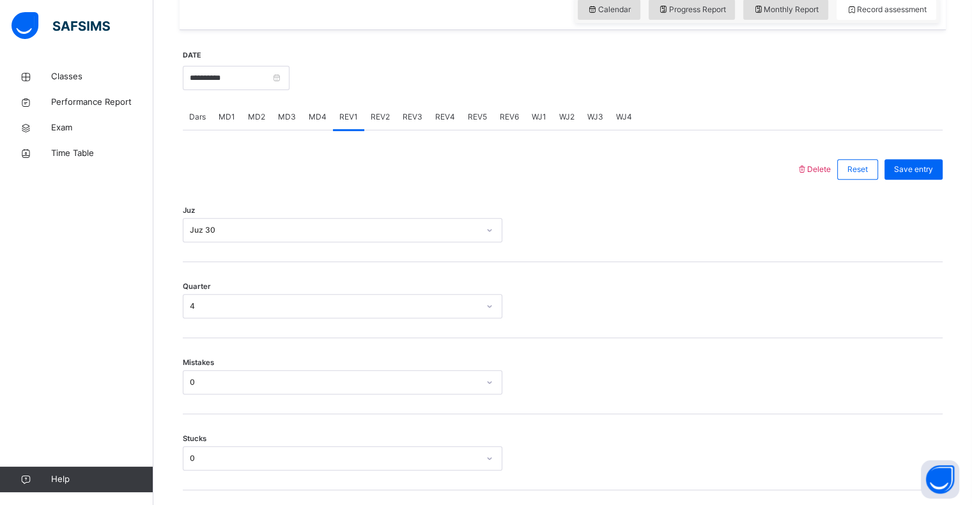
click at [379, 119] on span "REV2" at bounding box center [380, 117] width 19 height 12
click at [366, 119] on div "REV2" at bounding box center [380, 117] width 32 height 26
click at [358, 114] on div "REV1" at bounding box center [348, 117] width 31 height 26
drag, startPoint x: 826, startPoint y: 164, endPoint x: 820, endPoint y: 167, distance: 6.9
click at [823, 164] on span "Delete" at bounding box center [814, 169] width 35 height 10
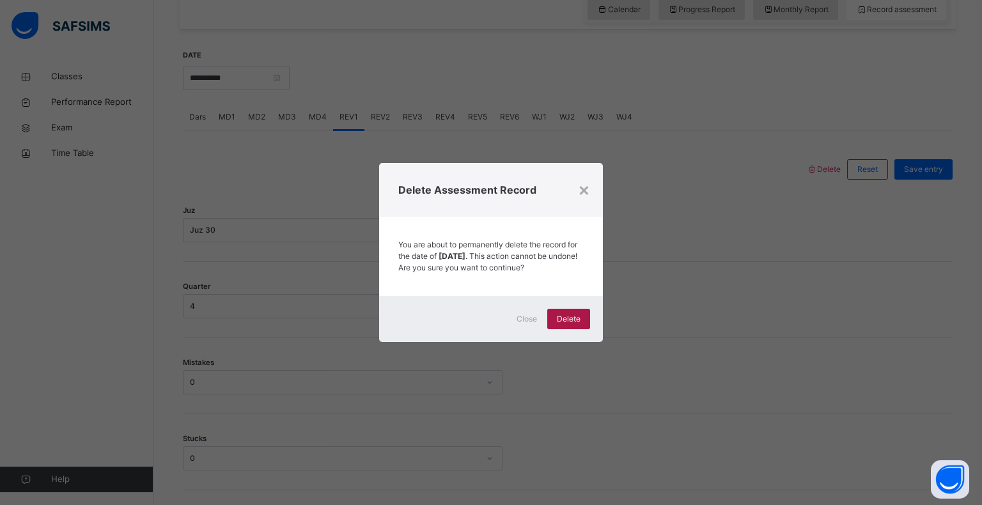
click at [573, 325] on span "Delete" at bounding box center [569, 319] width 24 height 12
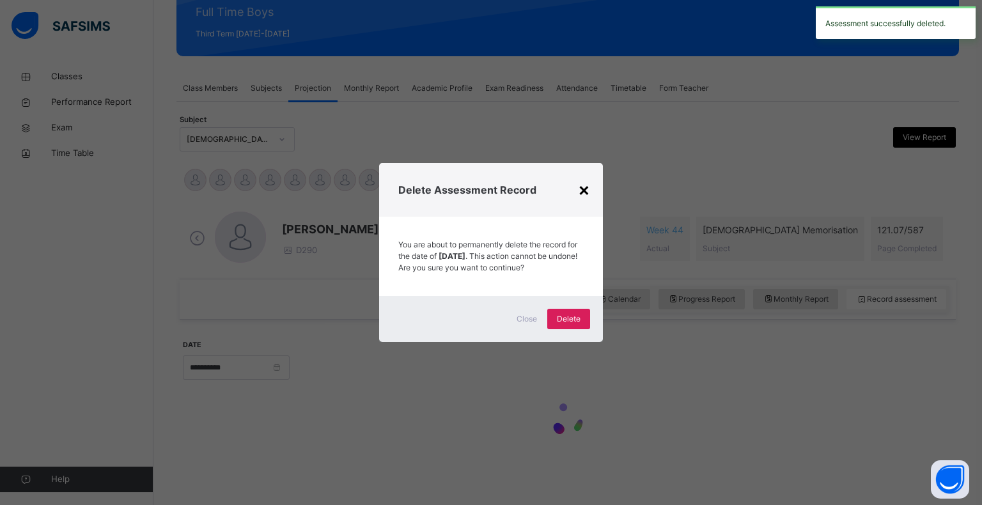
click at [582, 177] on div "×" at bounding box center [584, 189] width 12 height 27
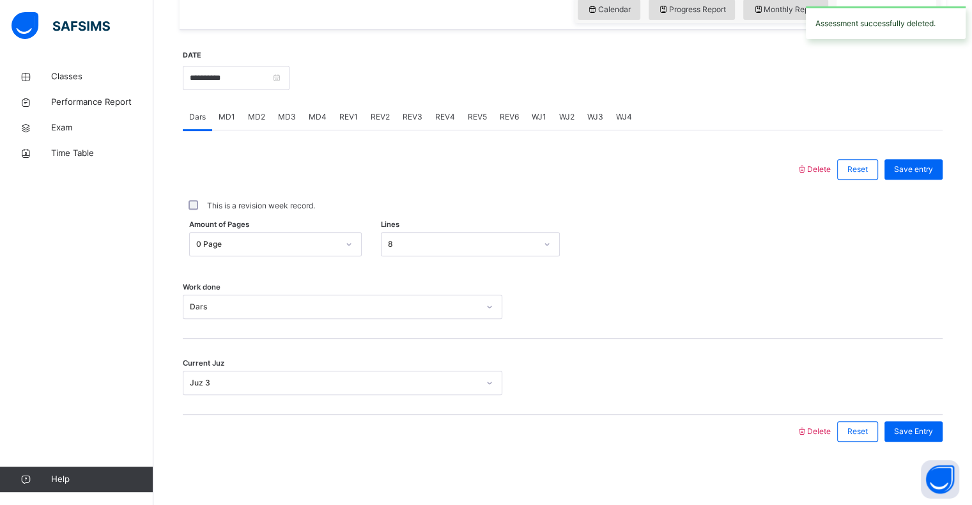
click at [581, 180] on div at bounding box center [489, 169] width 601 height 33
click at [354, 121] on span "REV1" at bounding box center [348, 117] width 19 height 12
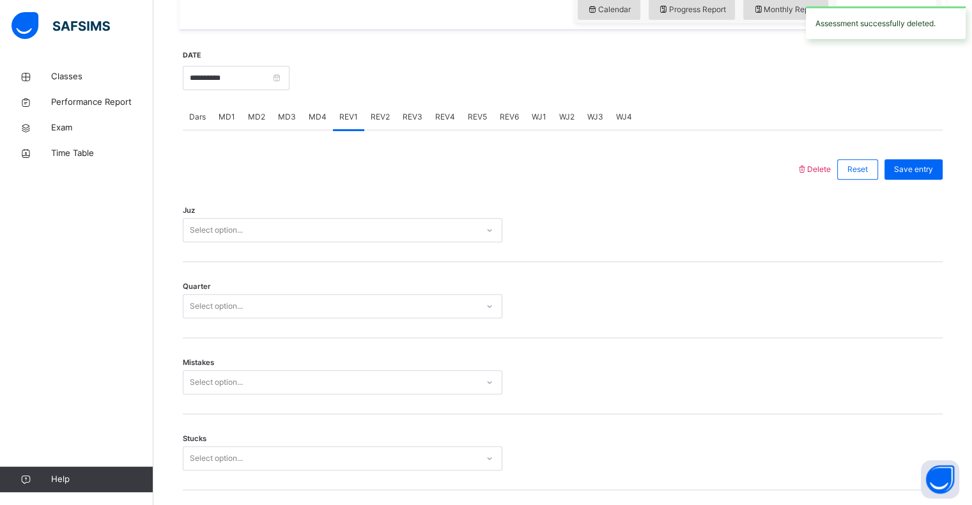
drag, startPoint x: 217, startPoint y: 244, endPoint x: 207, endPoint y: 247, distance: 10.7
click at [212, 247] on div "Juz Select option..." at bounding box center [563, 224] width 760 height 76
click at [207, 245] on div "Juz Select option..." at bounding box center [563, 224] width 760 height 76
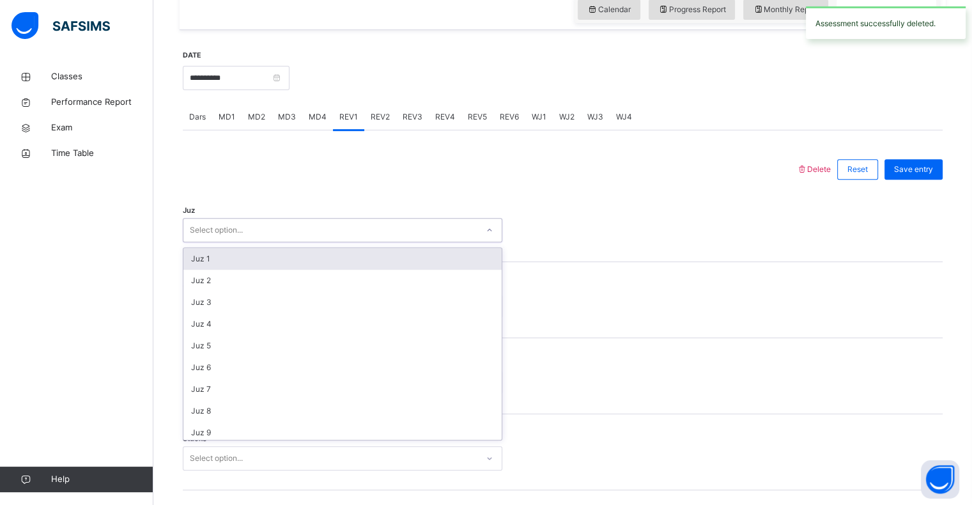
click at [217, 224] on div "Select option..." at bounding box center [216, 230] width 53 height 24
type input "**"
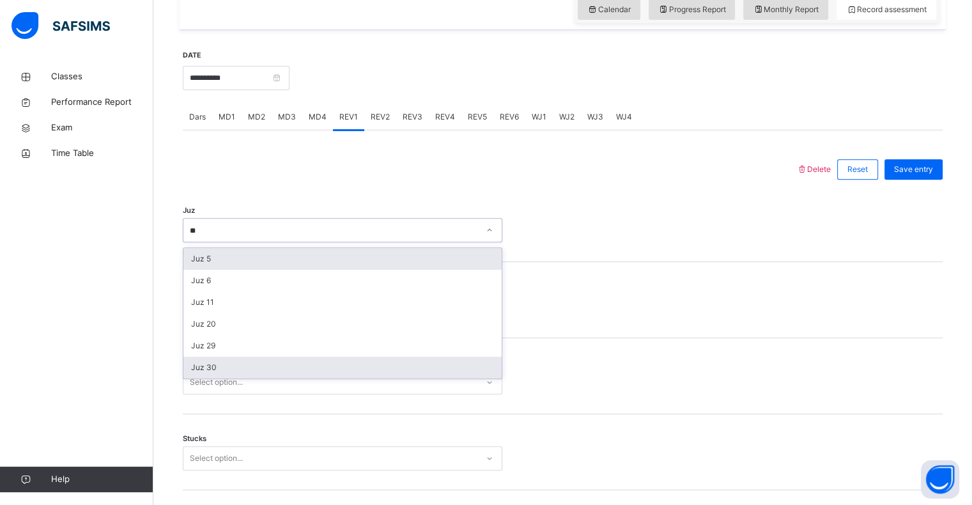
click at [192, 371] on div "Juz 30" at bounding box center [342, 368] width 318 height 22
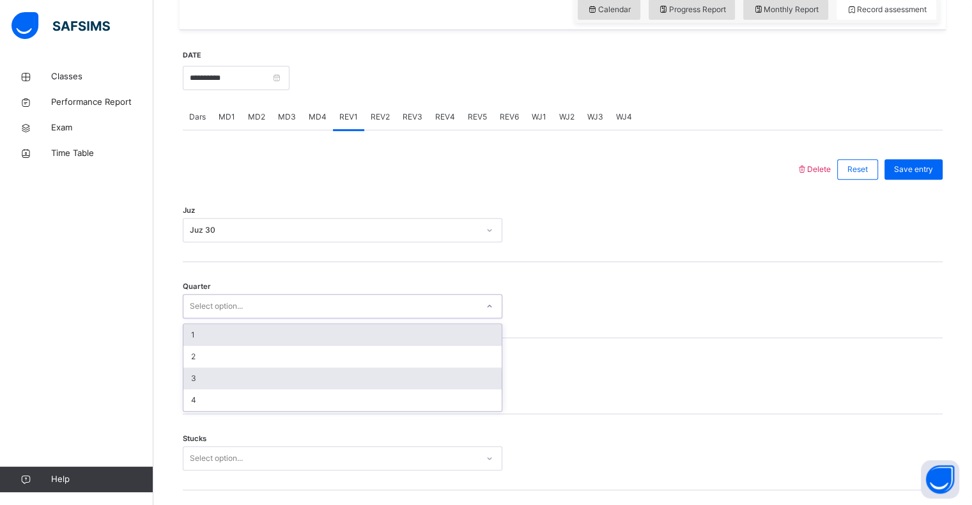
click at [194, 371] on div "3" at bounding box center [342, 379] width 318 height 22
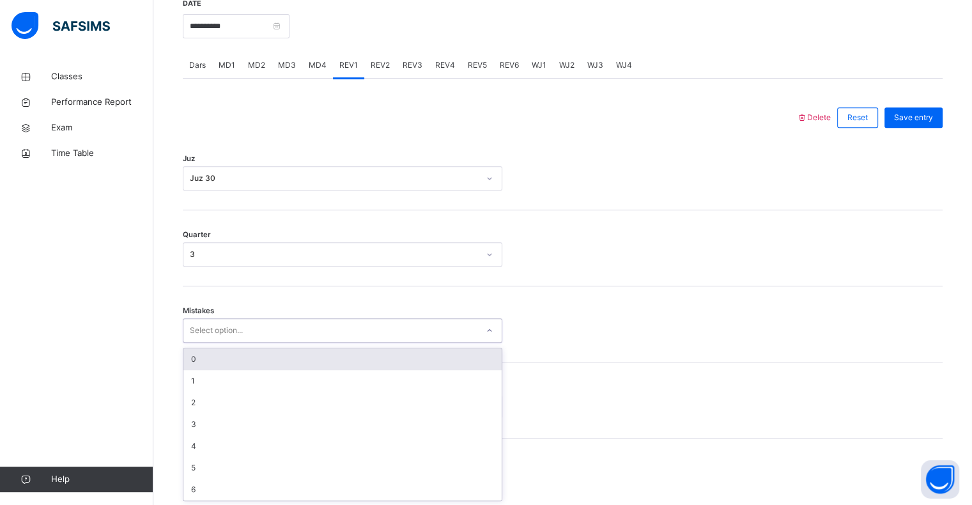
click at [194, 362] on div "0" at bounding box center [342, 359] width 318 height 22
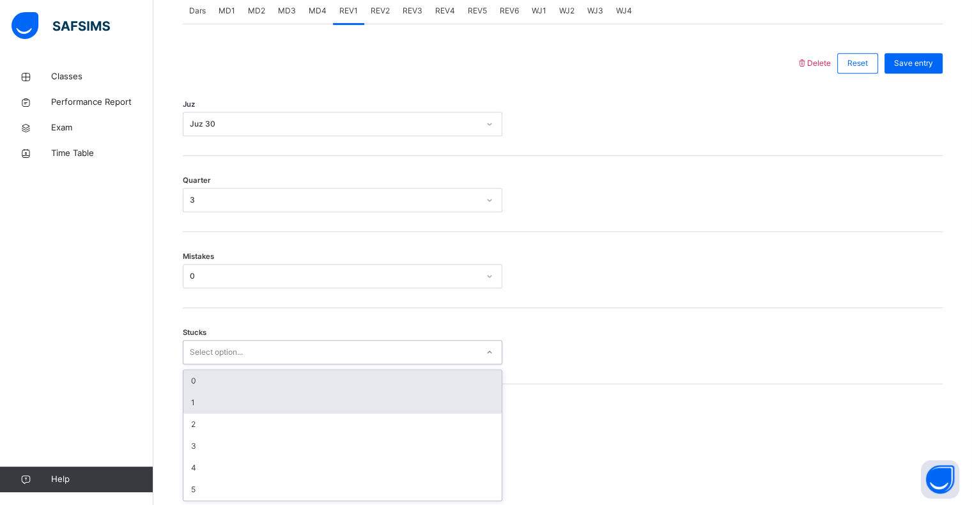
click at [190, 400] on div "1" at bounding box center [342, 403] width 318 height 22
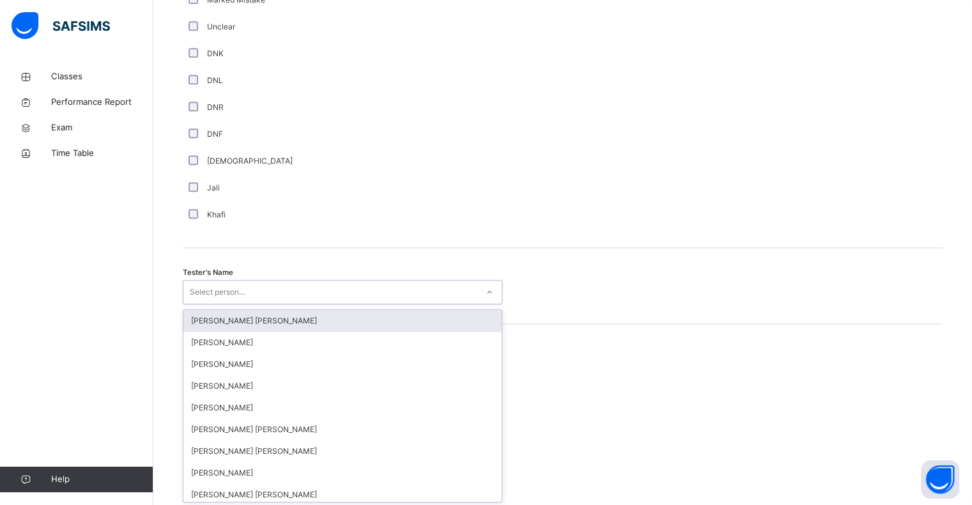
scroll to position [1110, 0]
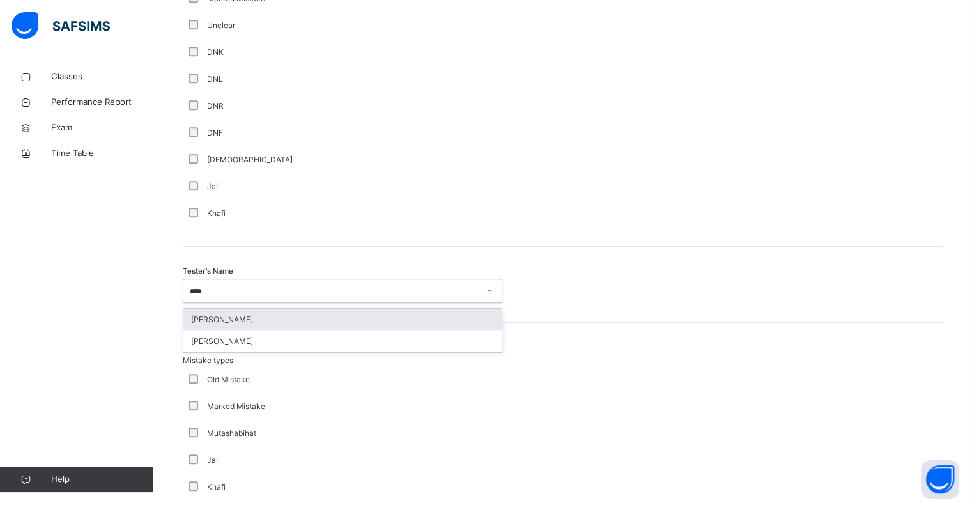
type input "*****"
click at [206, 348] on div "[PERSON_NAME]" at bounding box center [342, 342] width 318 height 22
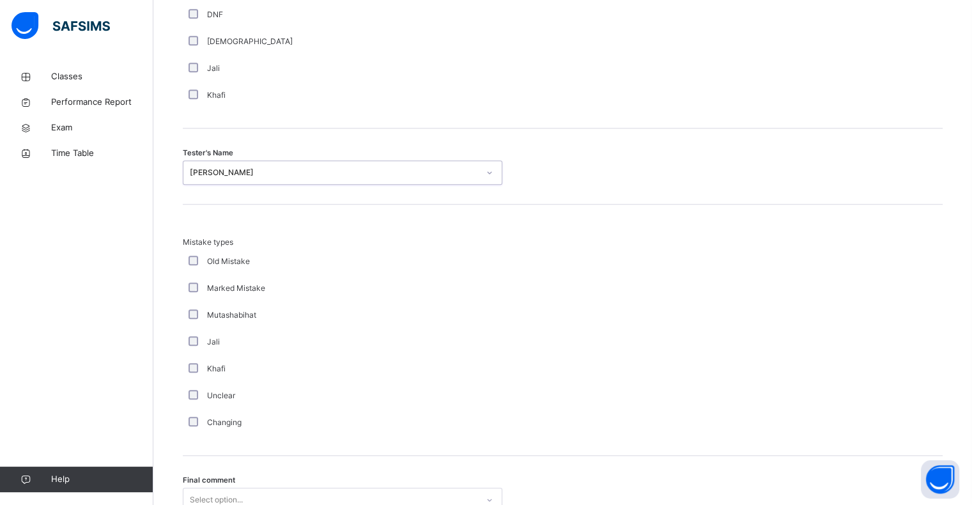
scroll to position [1345, 0]
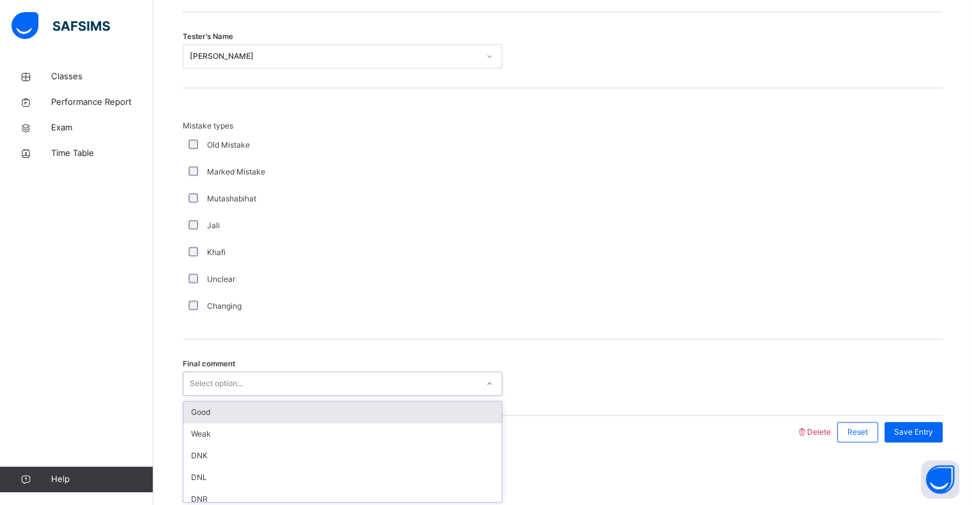
click at [194, 410] on div "Good" at bounding box center [342, 412] width 318 height 22
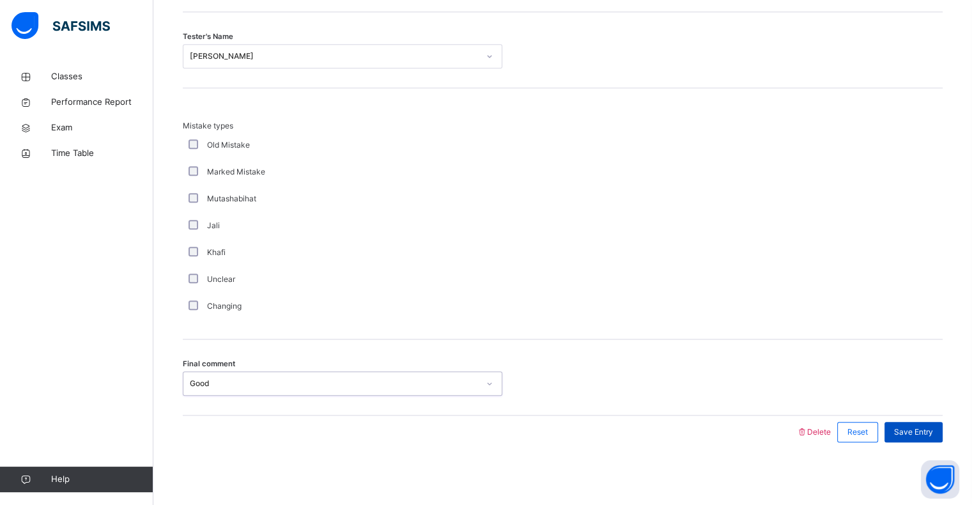
click at [918, 422] on div "Save Entry" at bounding box center [914, 432] width 58 height 20
click at [928, 440] on div "Save Entry" at bounding box center [914, 432] width 58 height 20
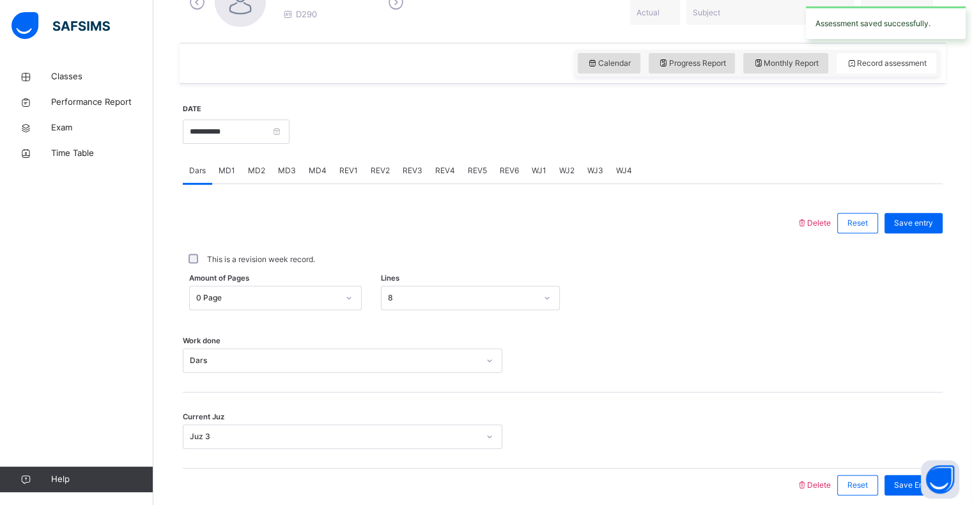
scroll to position [389, 0]
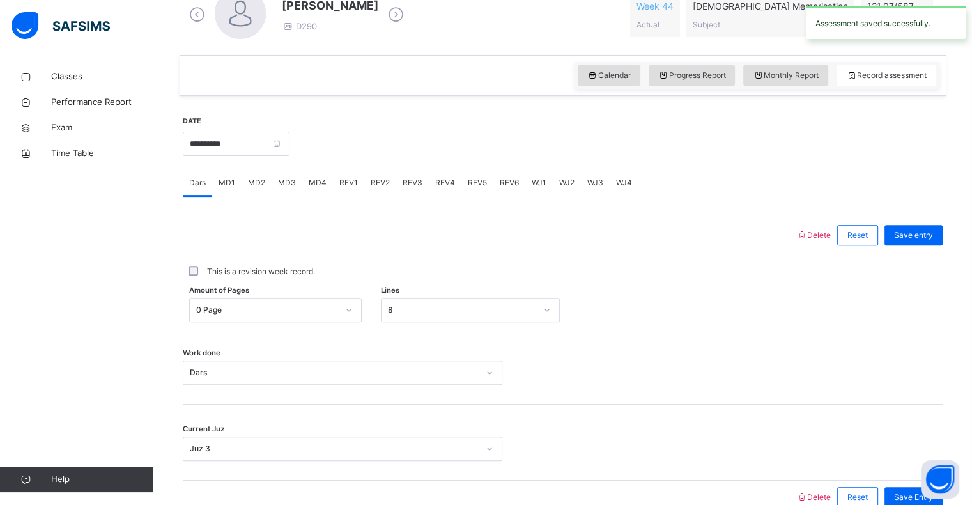
click at [370, 173] on div "REV2" at bounding box center [380, 183] width 32 height 26
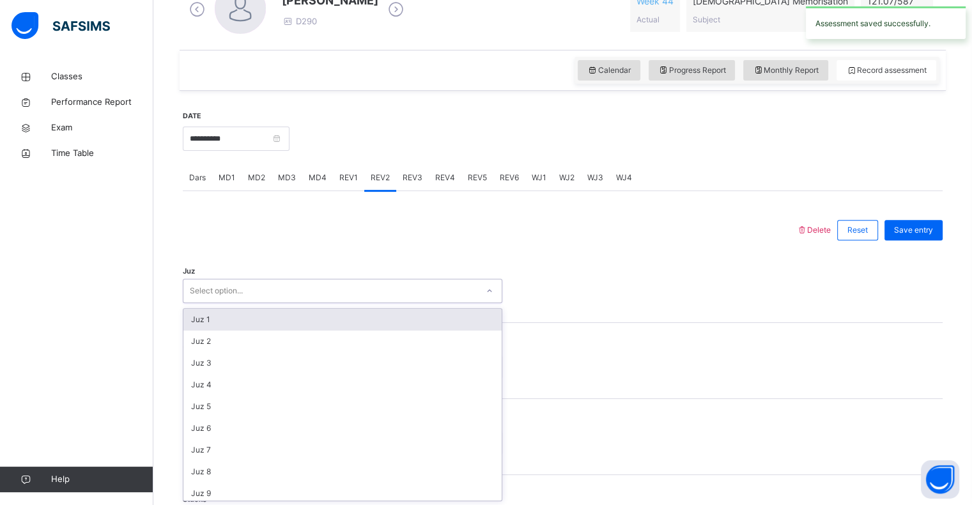
scroll to position [394, 0]
type input "**"
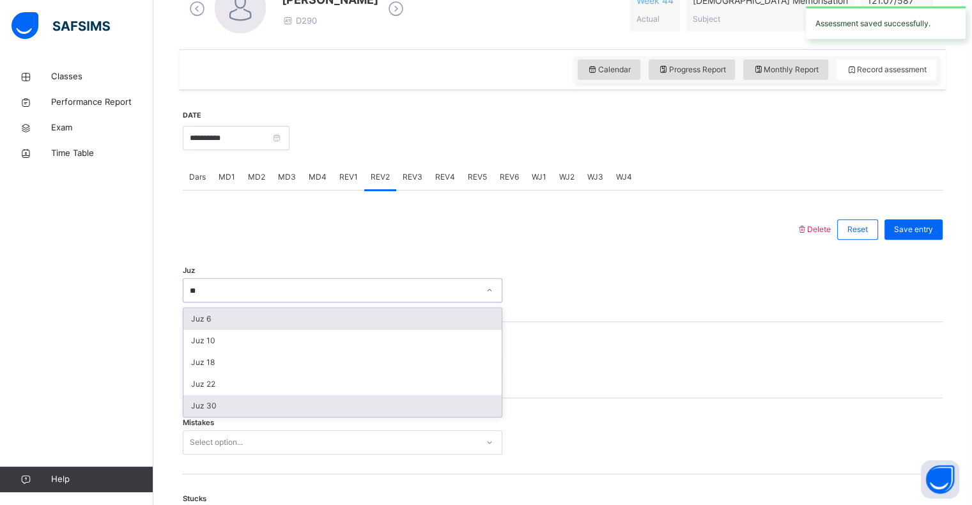
click at [220, 408] on div "Juz 30" at bounding box center [342, 406] width 318 height 22
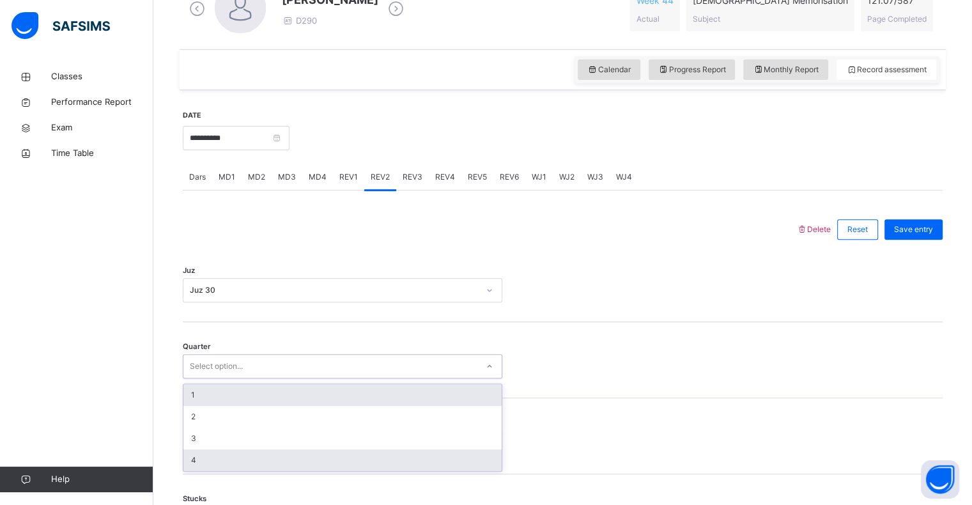
click at [189, 467] on div "4" at bounding box center [342, 460] width 318 height 22
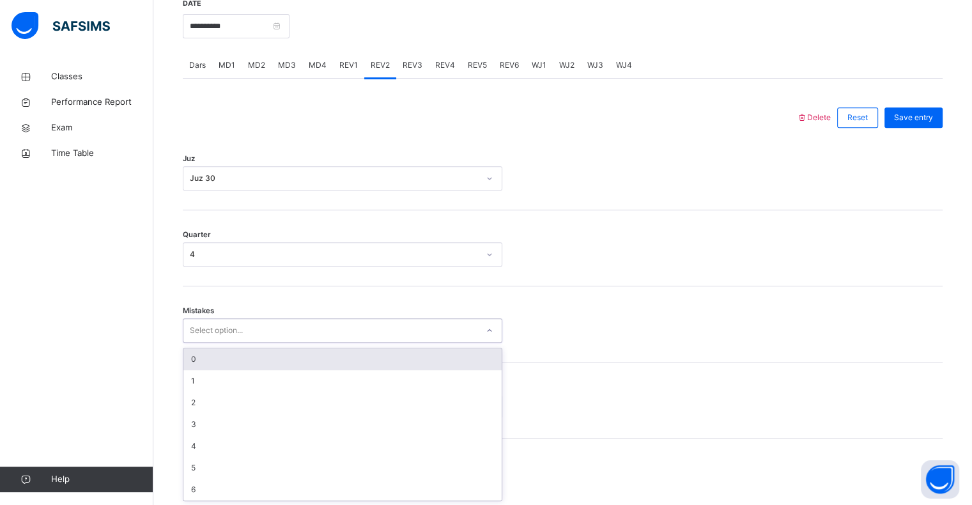
click at [187, 360] on div "0" at bounding box center [342, 359] width 318 height 22
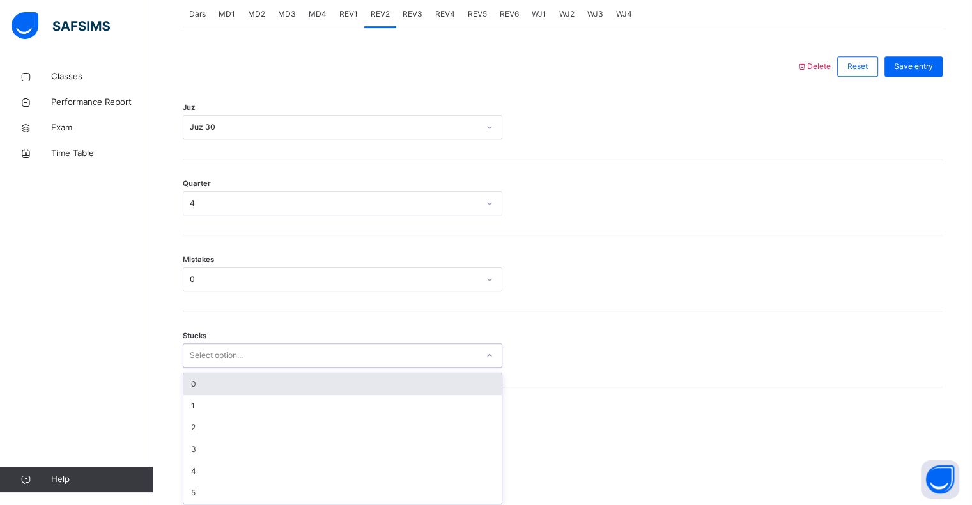
scroll to position [561, 0]
click at [185, 379] on div "0" at bounding box center [342, 381] width 318 height 22
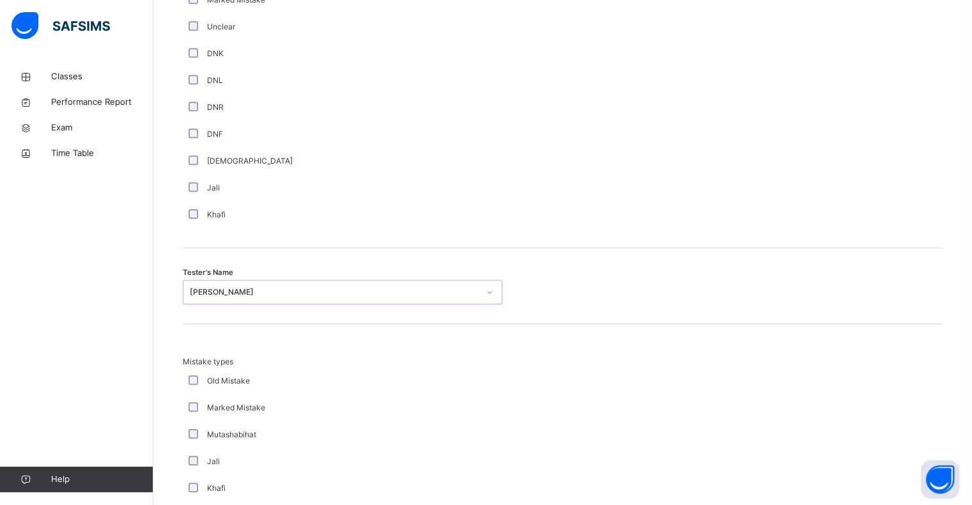
scroll to position [1110, 0]
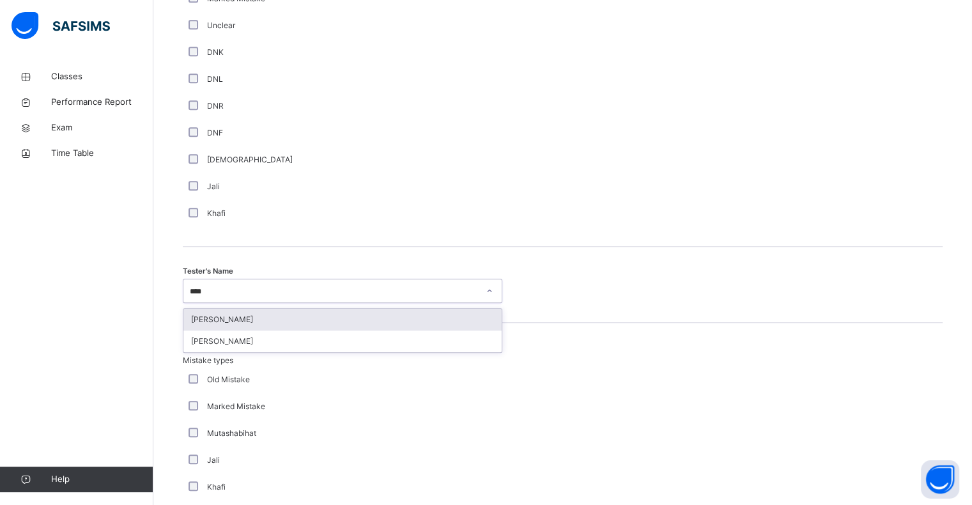
type input "*****"
click at [205, 350] on div "[PERSON_NAME]" at bounding box center [342, 342] width 318 height 22
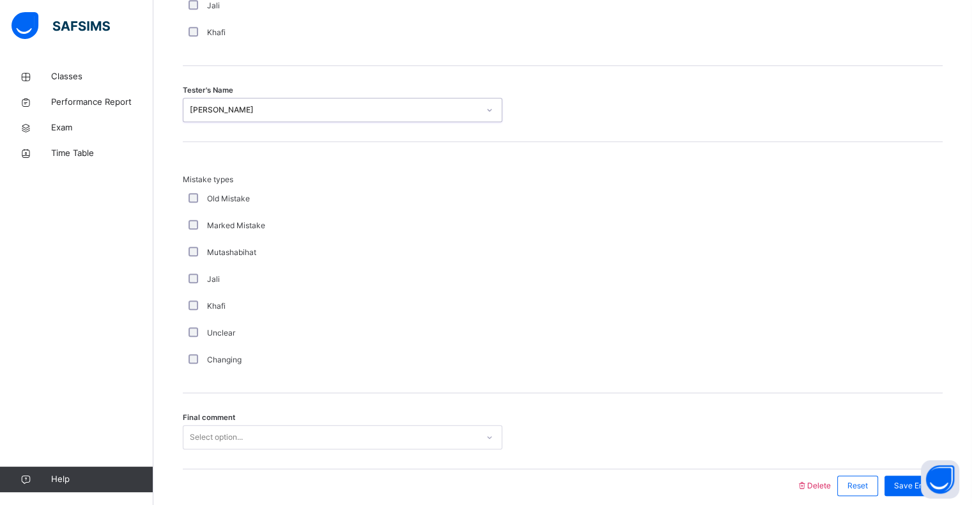
scroll to position [1345, 0]
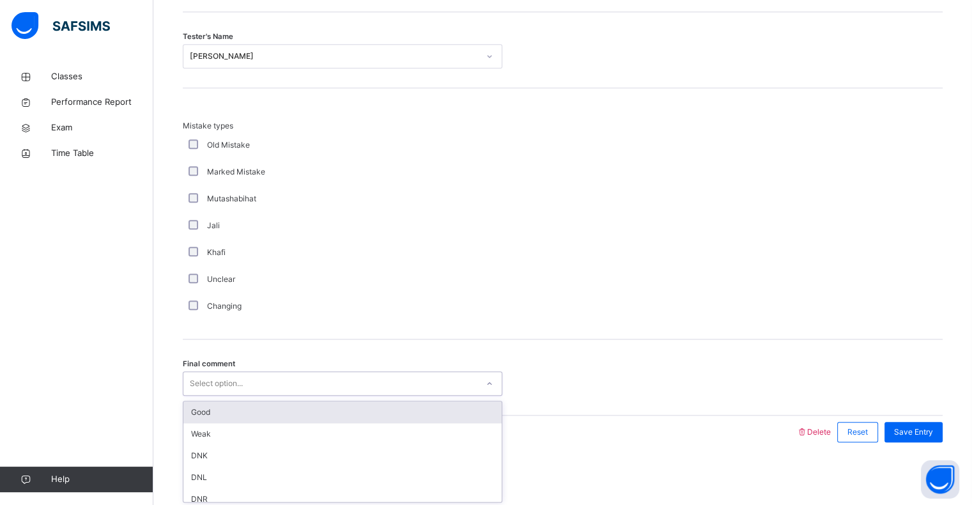
click at [197, 414] on div "Good" at bounding box center [342, 412] width 318 height 22
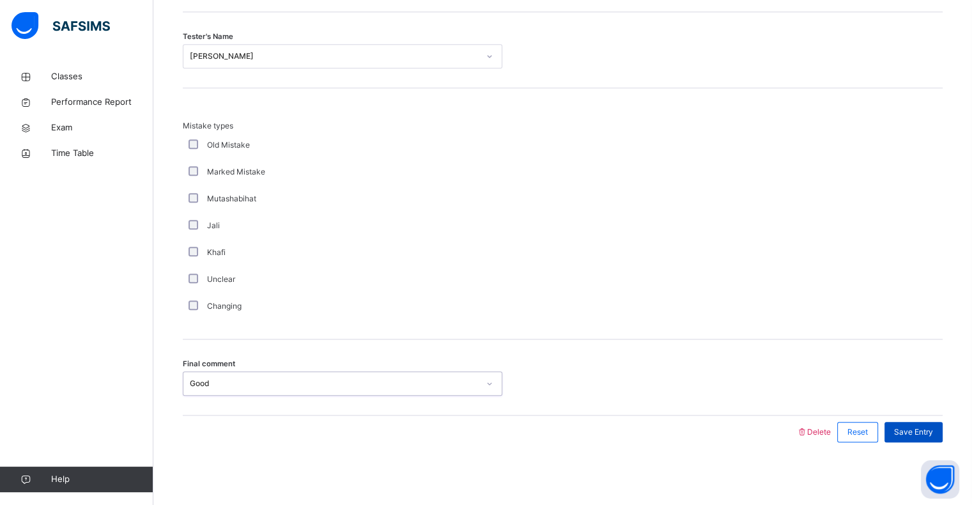
click at [940, 440] on div "Save Entry" at bounding box center [914, 432] width 58 height 20
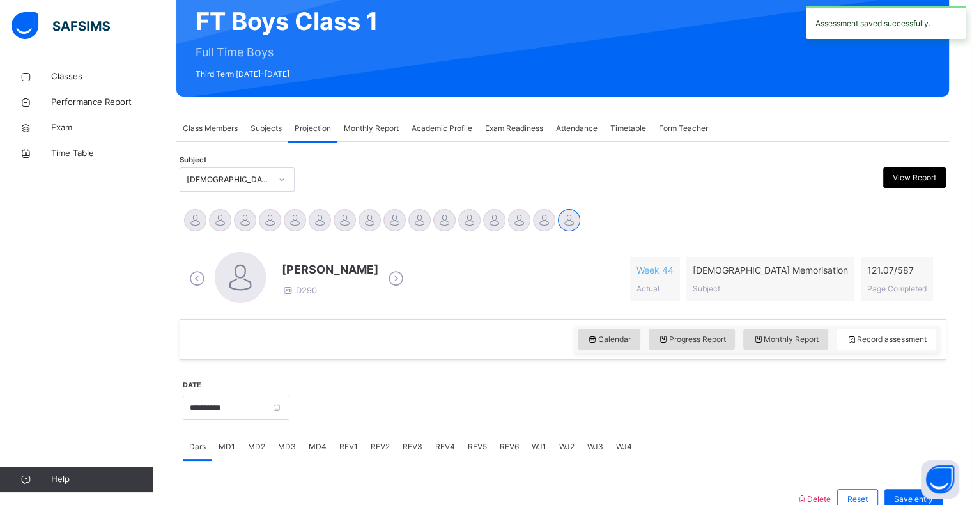
scroll to position [120, 0]
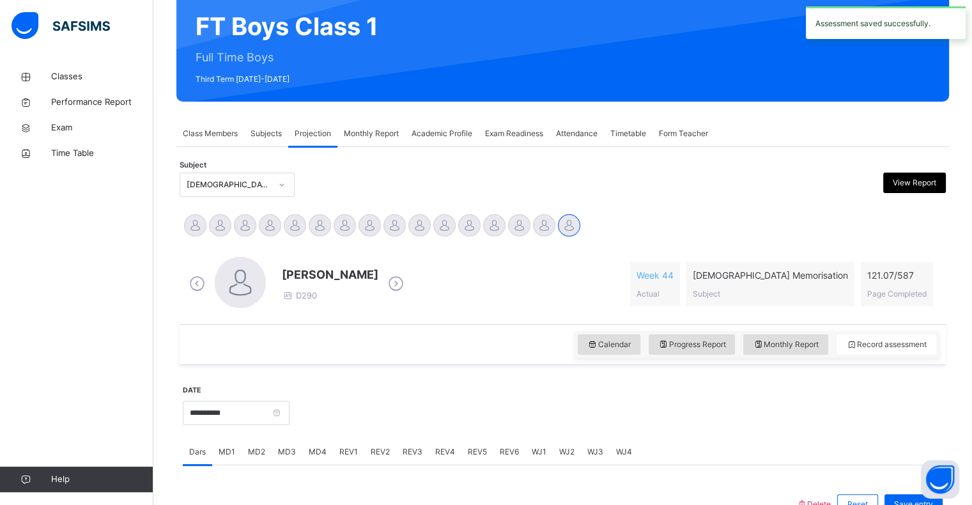
click at [185, 134] on span "Class Members" at bounding box center [210, 134] width 55 height 12
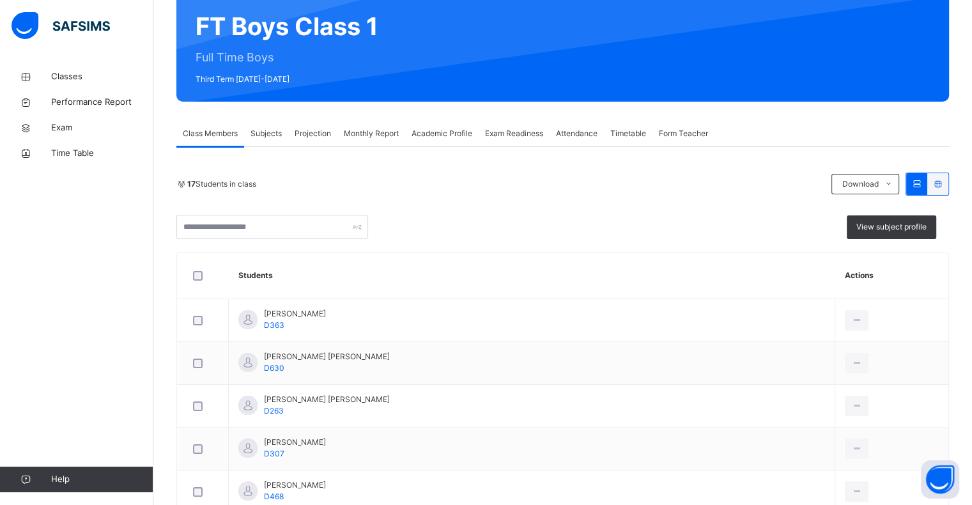
click at [317, 141] on div "Projection" at bounding box center [312, 134] width 49 height 26
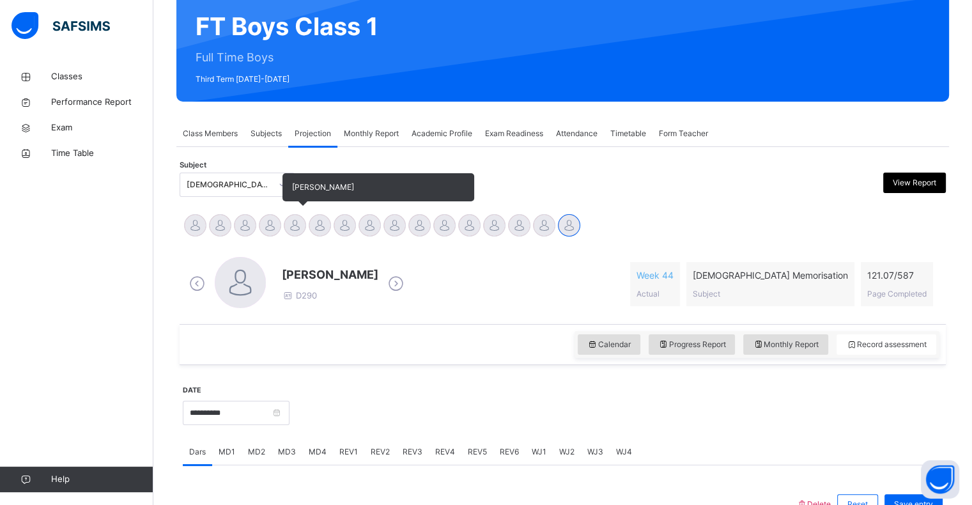
click at [292, 220] on div at bounding box center [295, 225] width 22 height 22
click at [317, 231] on div at bounding box center [320, 225] width 22 height 22
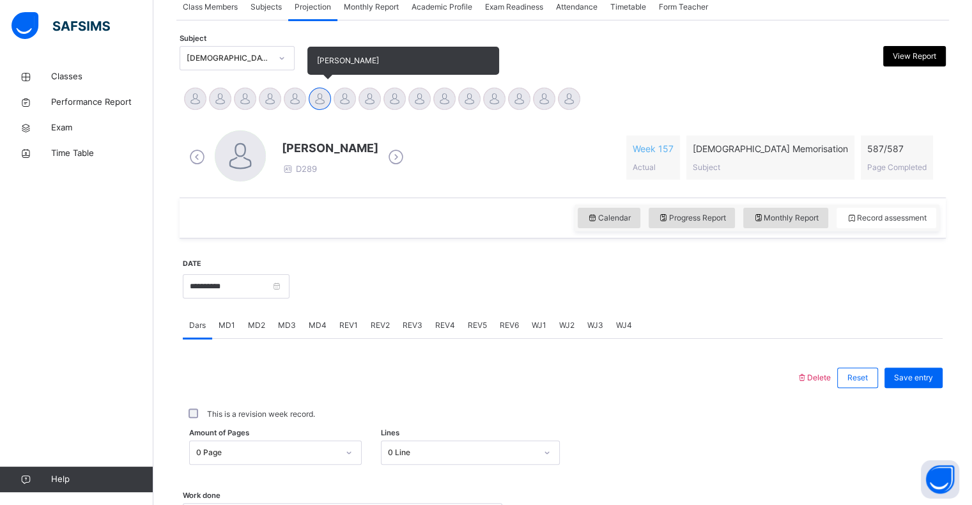
scroll to position [275, 0]
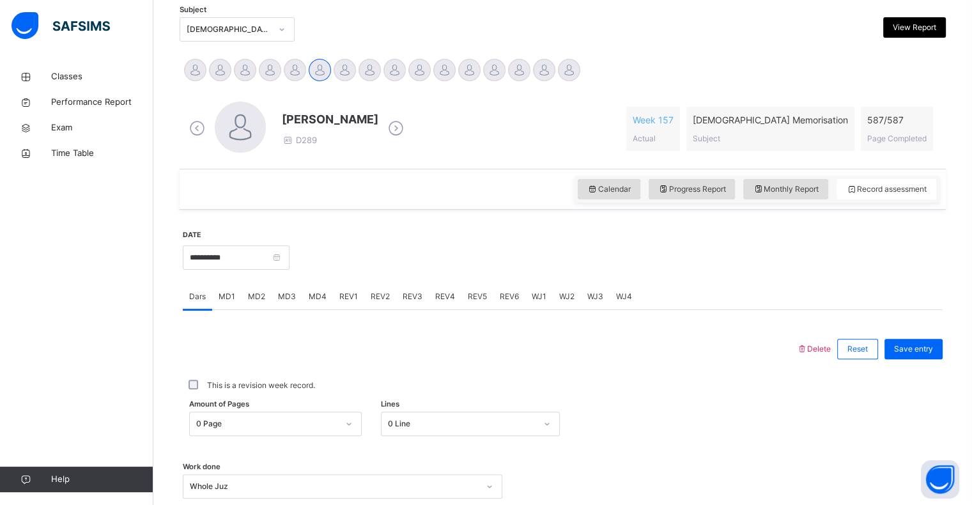
click at [340, 307] on div "REV1" at bounding box center [348, 297] width 31 height 26
click at [385, 297] on span "REV2" at bounding box center [380, 297] width 19 height 12
click at [430, 296] on div "REV4" at bounding box center [445, 297] width 33 height 26
click at [407, 297] on span "REV3" at bounding box center [413, 297] width 20 height 12
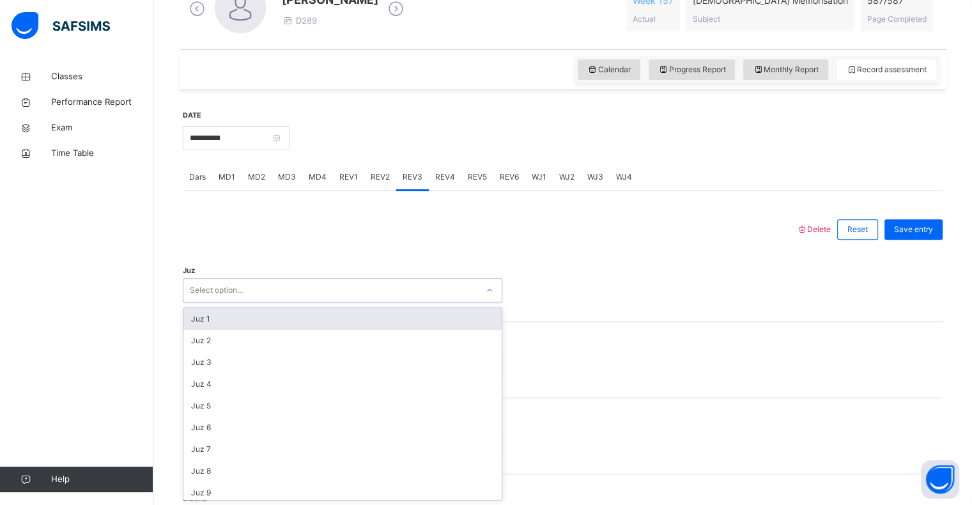
scroll to position [460, 0]
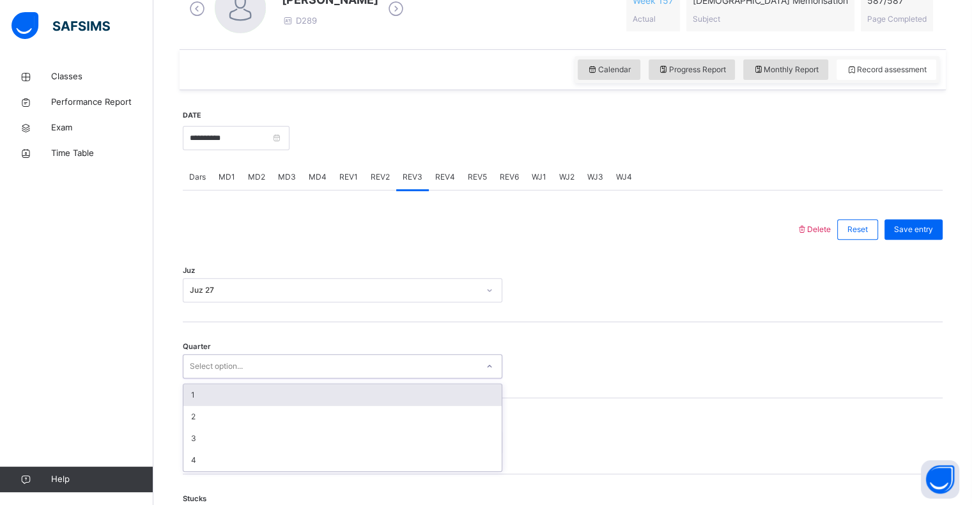
click at [263, 391] on div "1" at bounding box center [342, 395] width 318 height 22
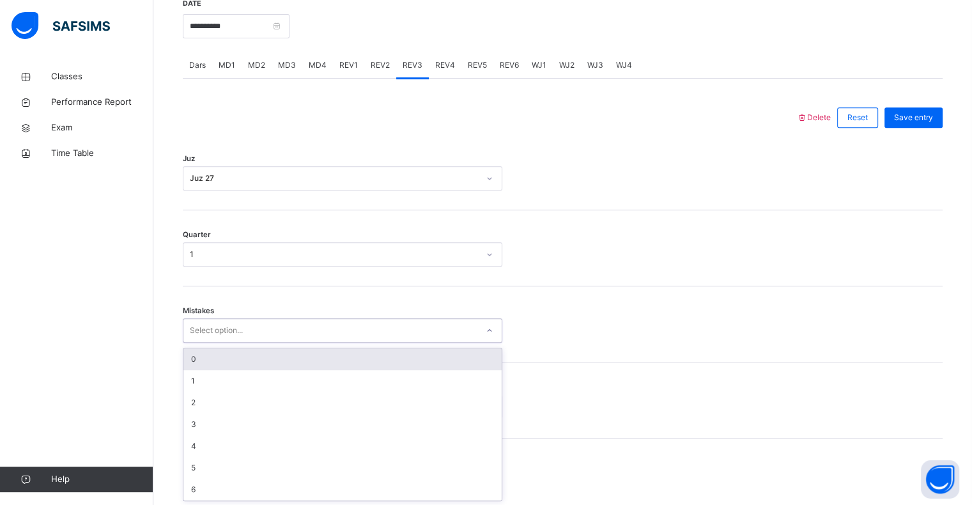
click at [287, 352] on div "0" at bounding box center [342, 359] width 318 height 22
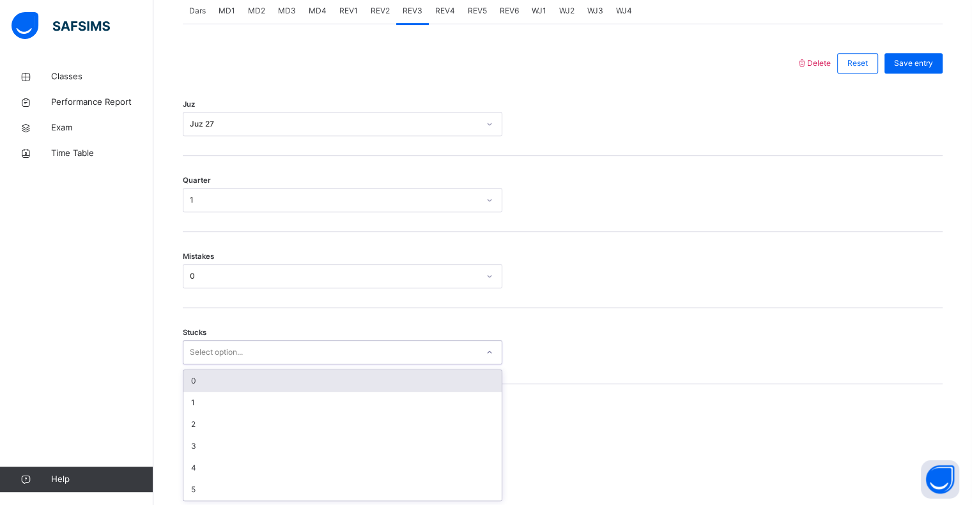
click at [288, 385] on div "0" at bounding box center [342, 381] width 318 height 22
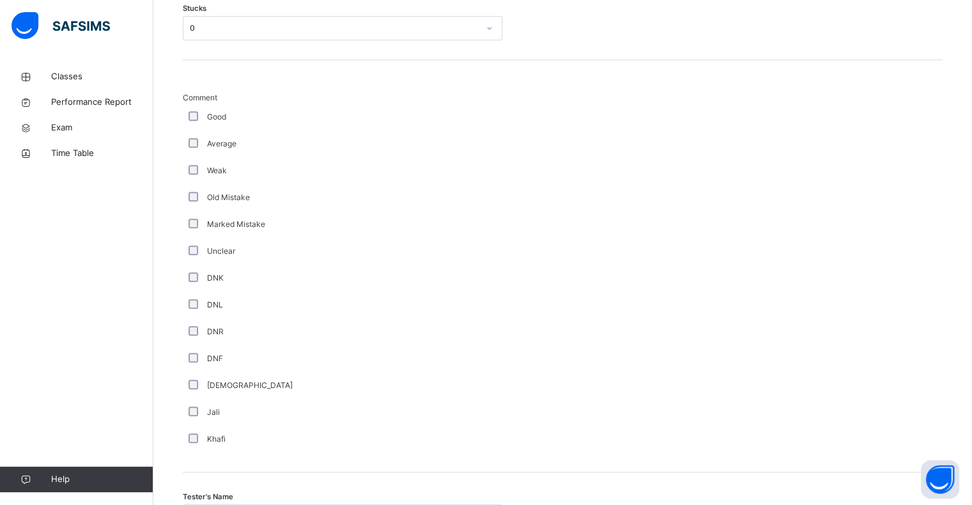
scroll to position [901, 0]
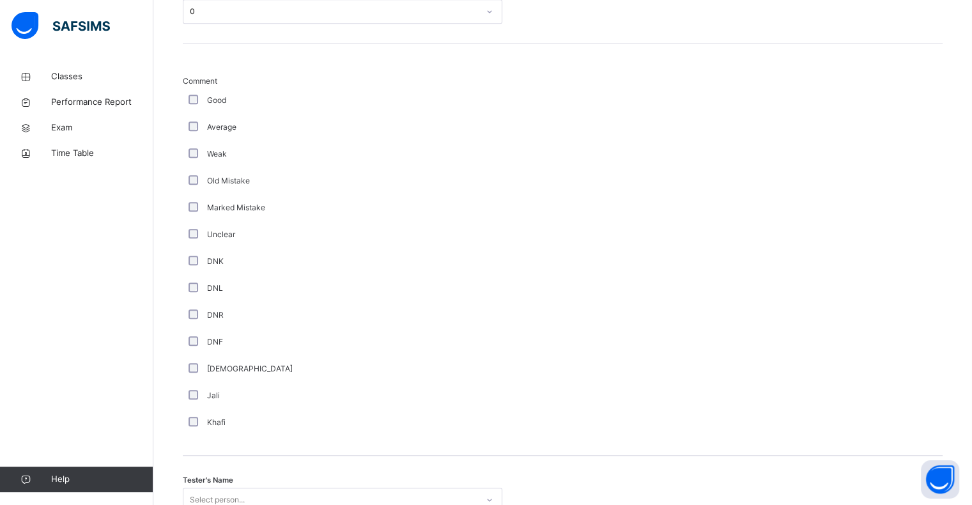
click at [196, 141] on div "Weak" at bounding box center [343, 154] width 320 height 27
click at [182, 296] on div "**********" at bounding box center [563, 247] width 766 height 1328
click at [207, 261] on label "DNK" at bounding box center [215, 262] width 17 height 12
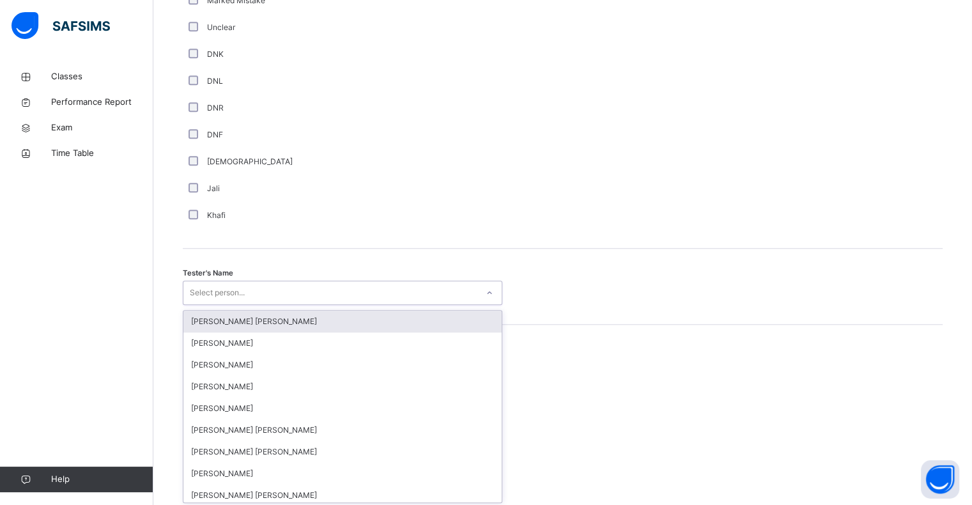
scroll to position [1110, 0]
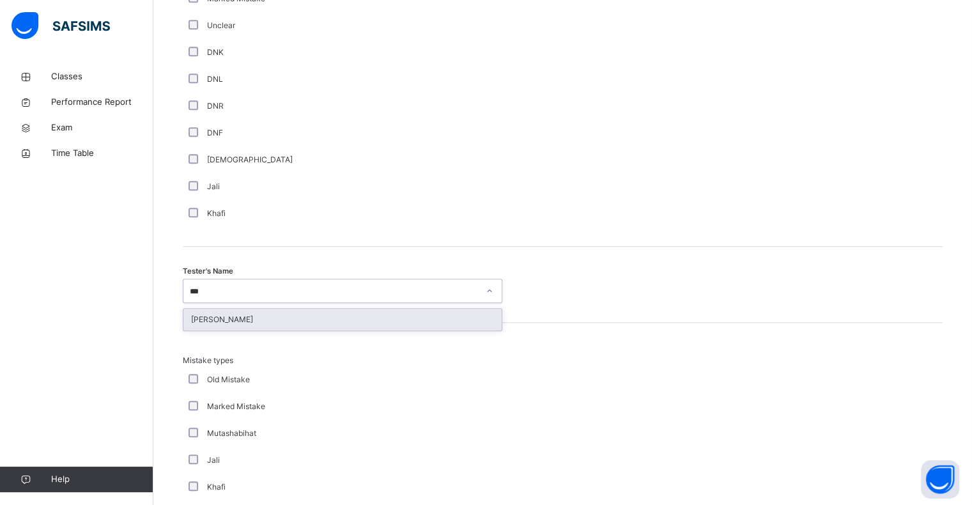
type input "****"
click at [363, 328] on div "[PERSON_NAME]" at bounding box center [342, 320] width 318 height 22
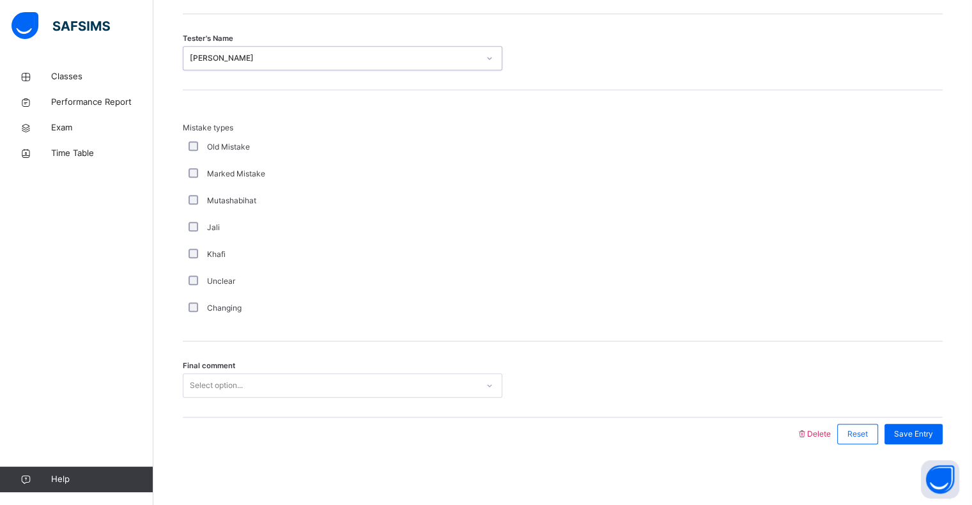
scroll to position [1345, 0]
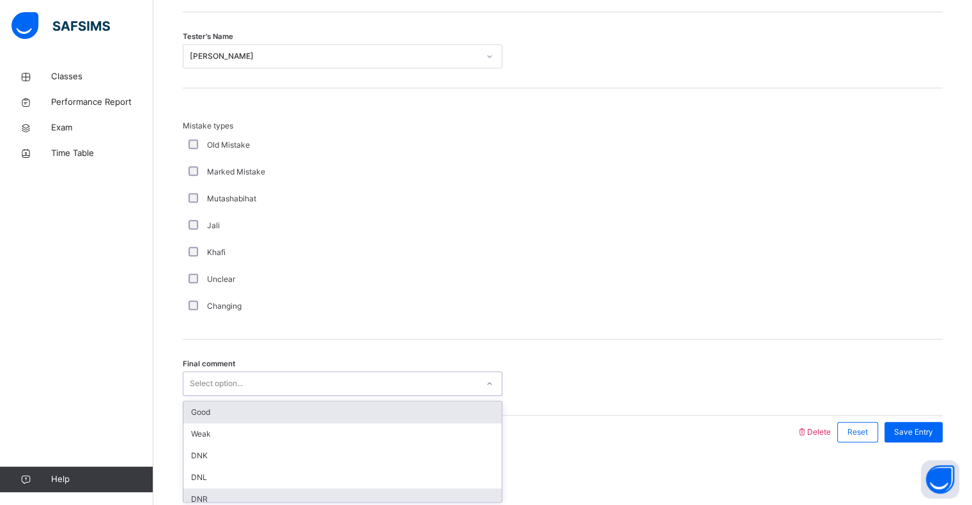
click at [234, 496] on div "DNR" at bounding box center [342, 499] width 318 height 22
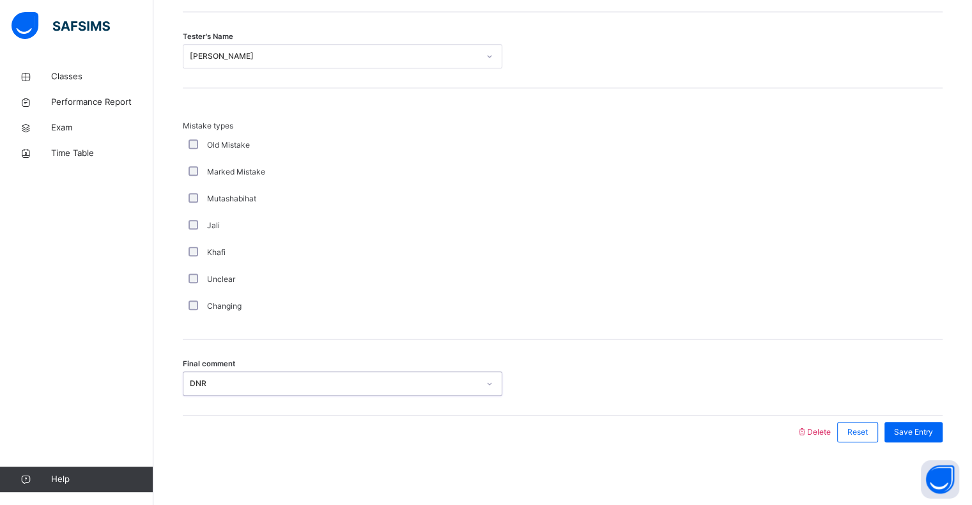
click at [938, 438] on div "Save Entry" at bounding box center [914, 432] width 58 height 20
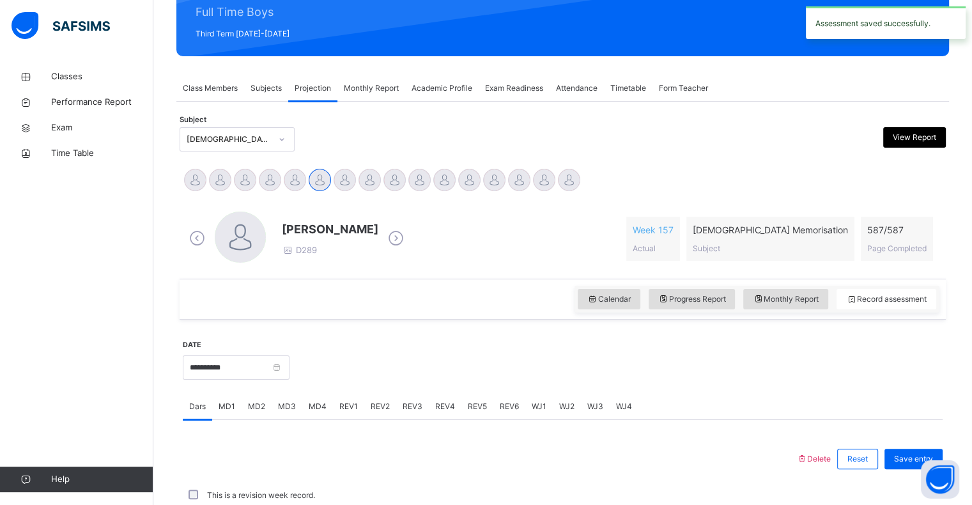
scroll to position [455, 0]
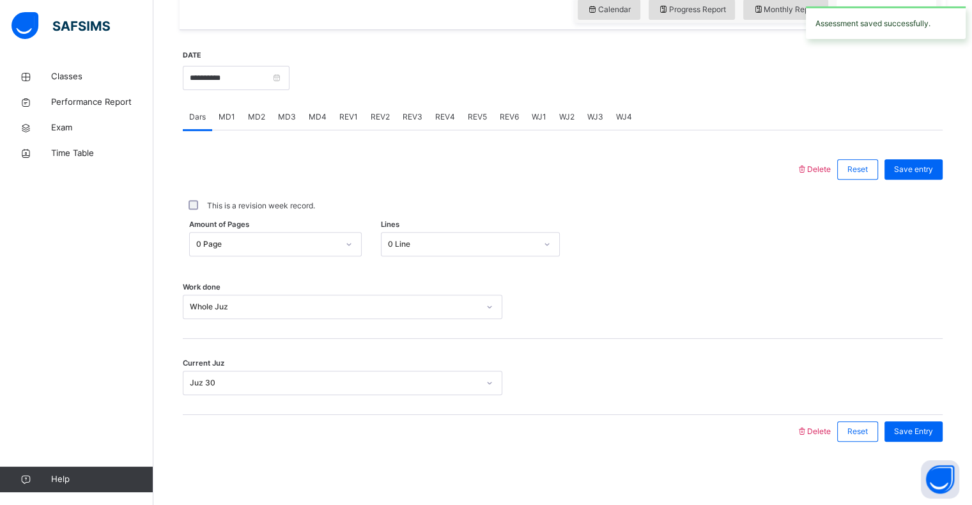
click at [442, 116] on span "REV4" at bounding box center [445, 117] width 20 height 12
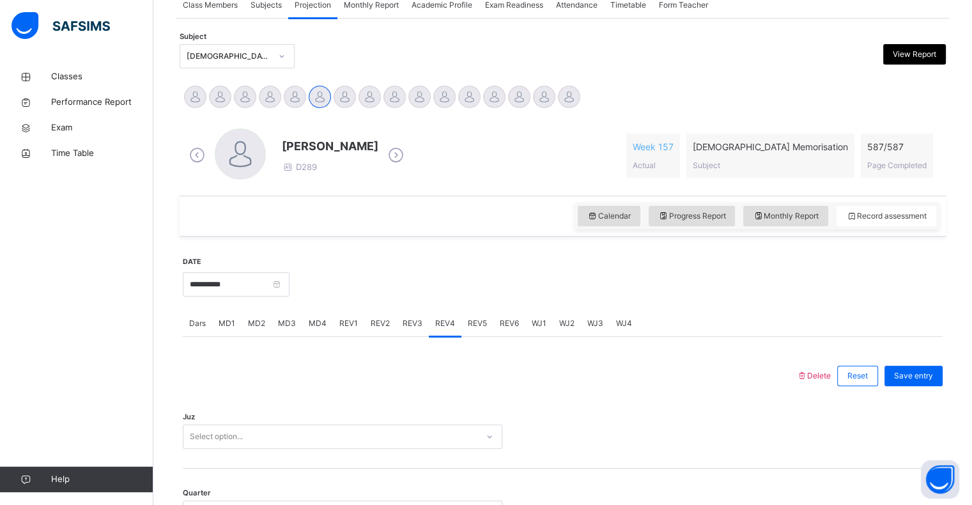
click at [471, 325] on span "REV5" at bounding box center [477, 324] width 19 height 12
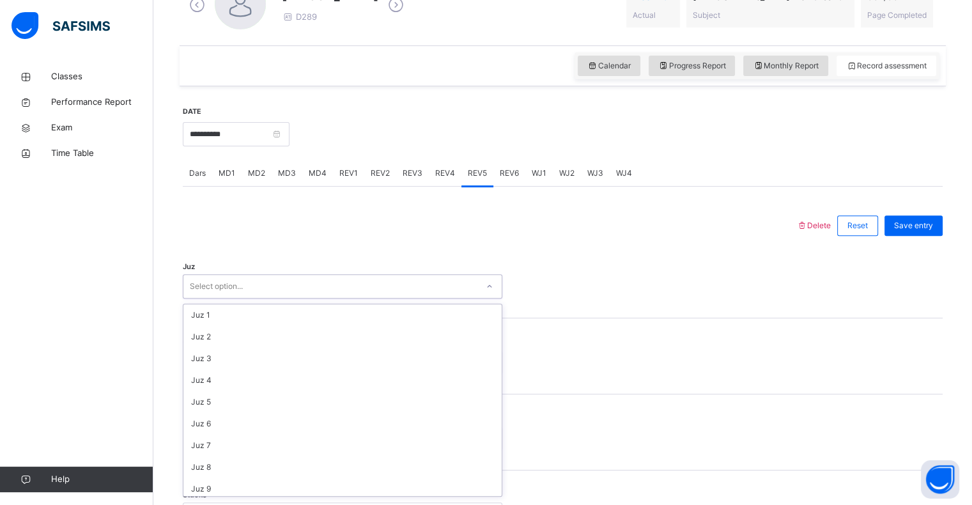
scroll to position [460, 0]
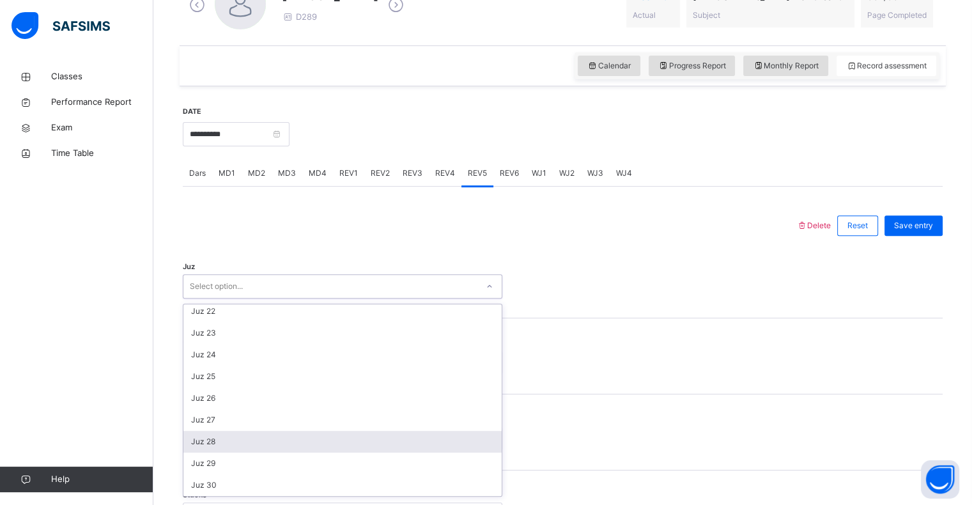
click at [451, 182] on div "REV4" at bounding box center [445, 173] width 33 height 26
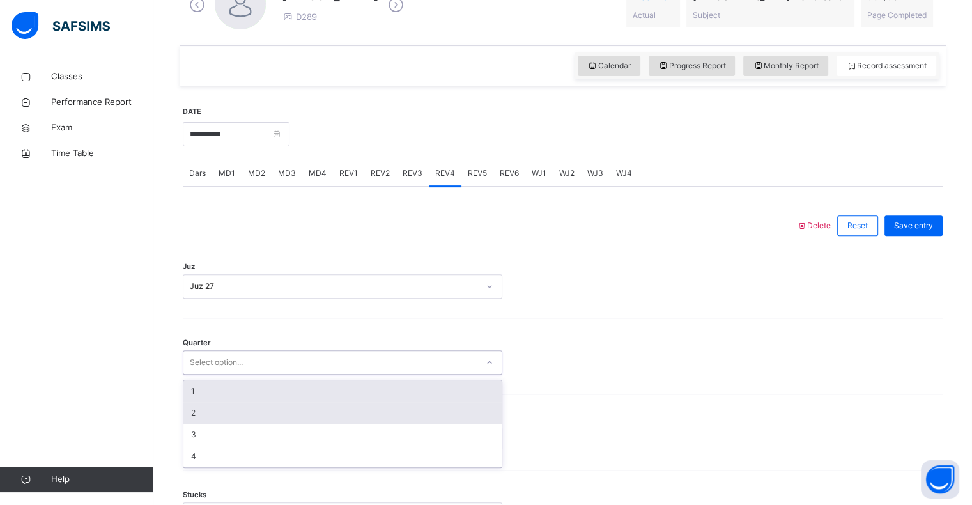
click at [256, 410] on div "2" at bounding box center [342, 413] width 318 height 22
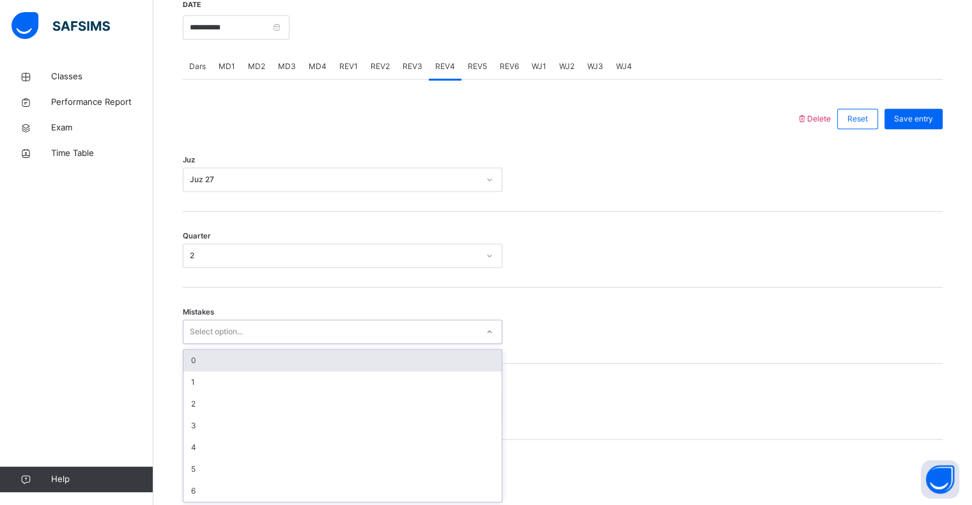
scroll to position [506, 0]
click at [279, 356] on div "0" at bounding box center [342, 359] width 318 height 22
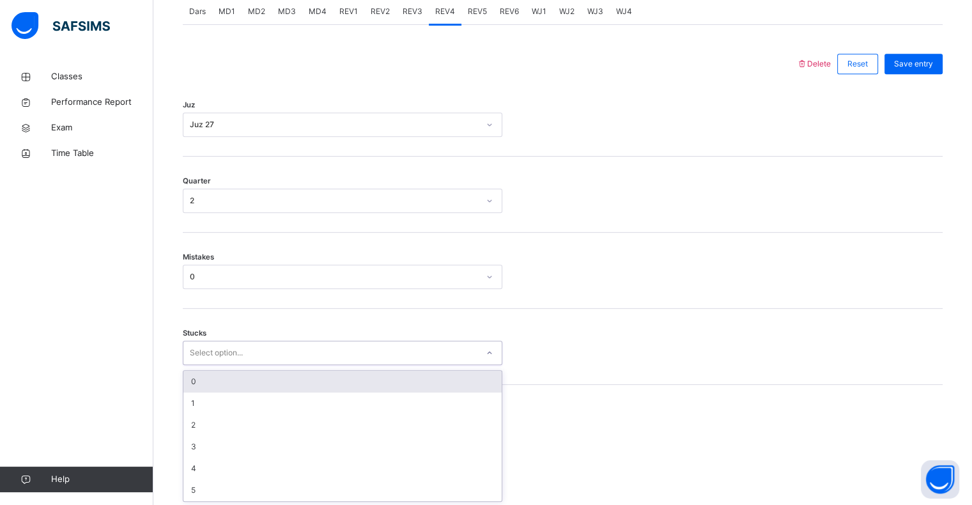
scroll to position [561, 0]
click at [266, 376] on div "0" at bounding box center [342, 381] width 318 height 22
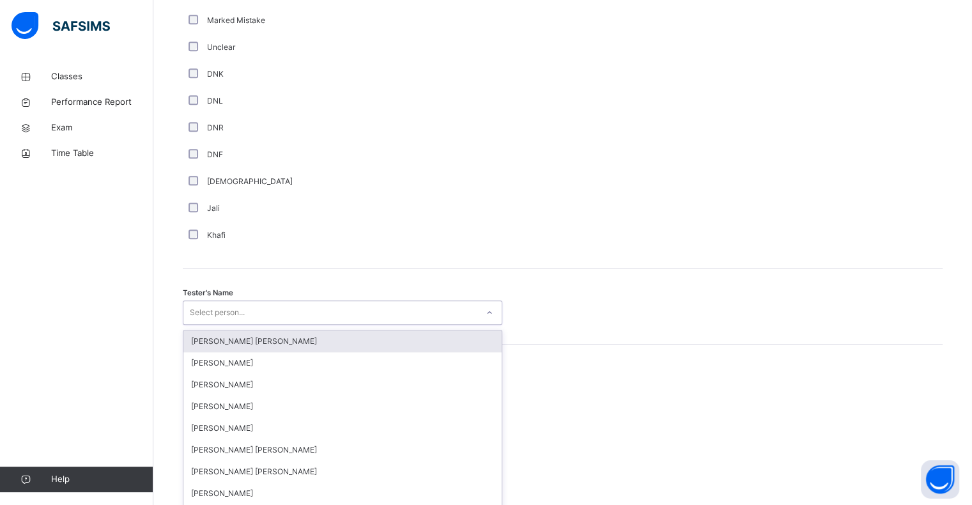
scroll to position [1110, 0]
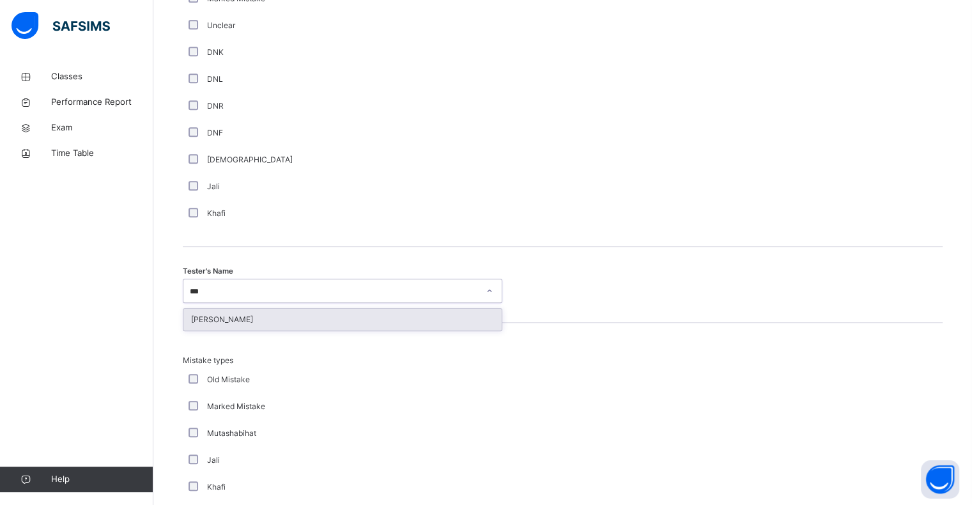
type input "****"
click at [428, 317] on div "[PERSON_NAME]" at bounding box center [342, 320] width 318 height 22
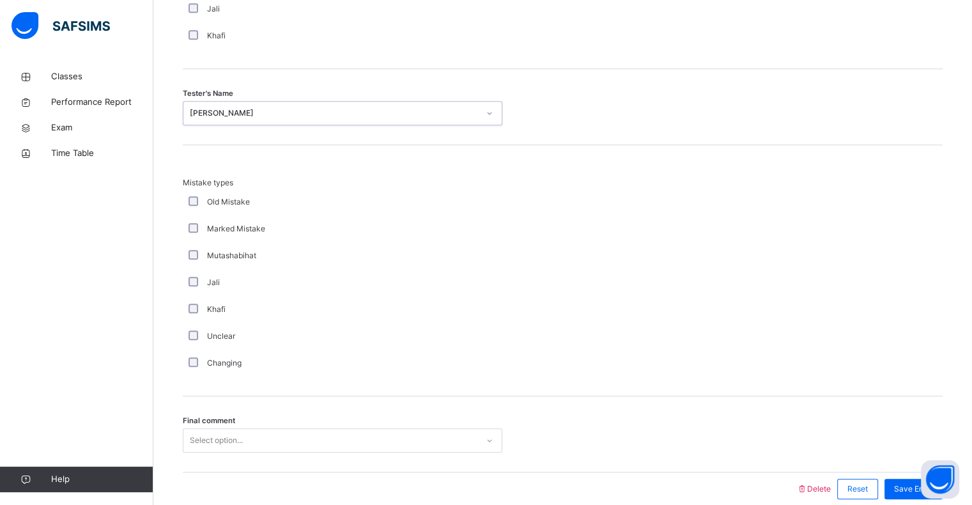
scroll to position [1345, 0]
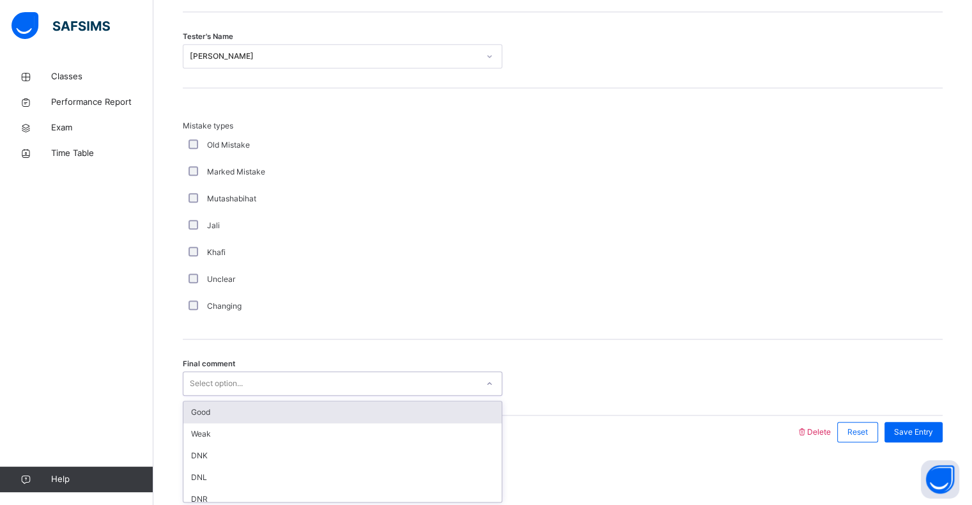
click at [435, 402] on div "Good" at bounding box center [342, 412] width 318 height 22
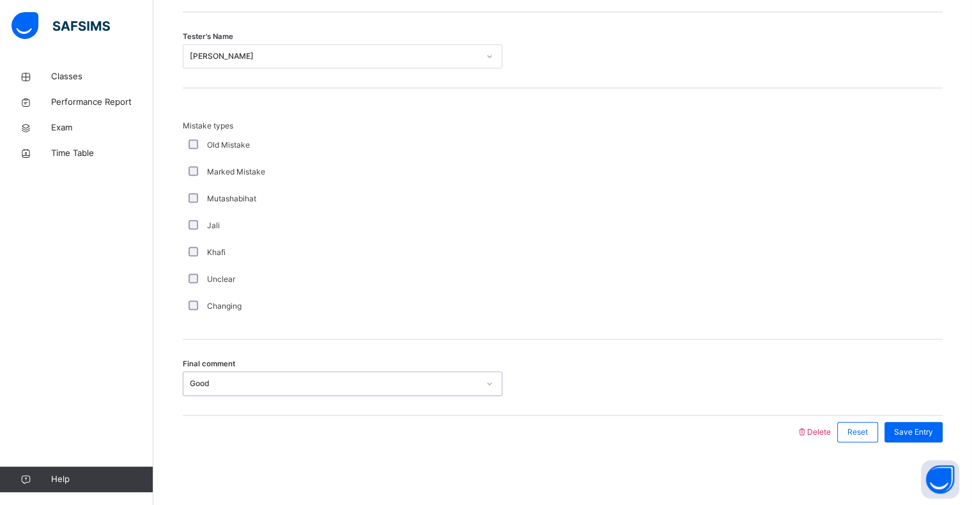
click at [943, 439] on div "Save Entry" at bounding box center [914, 432] width 58 height 20
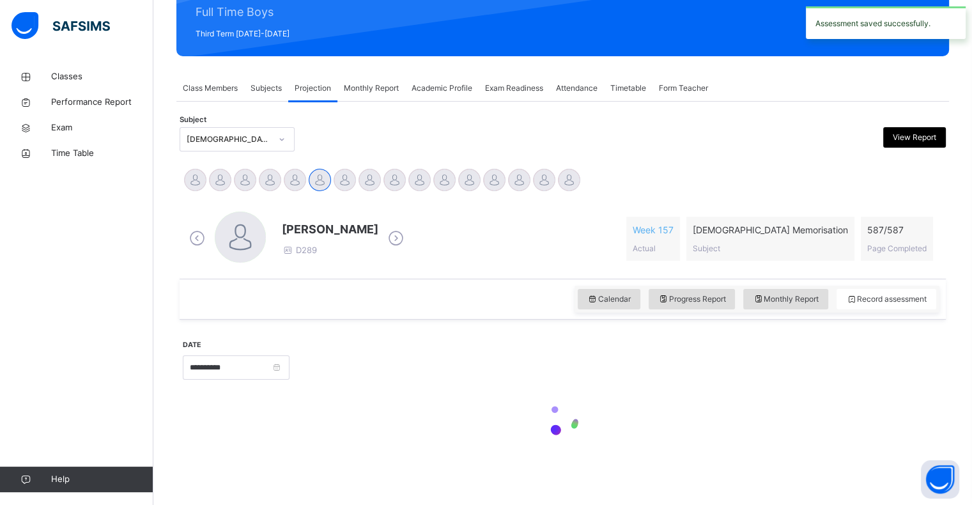
scroll to position [455, 0]
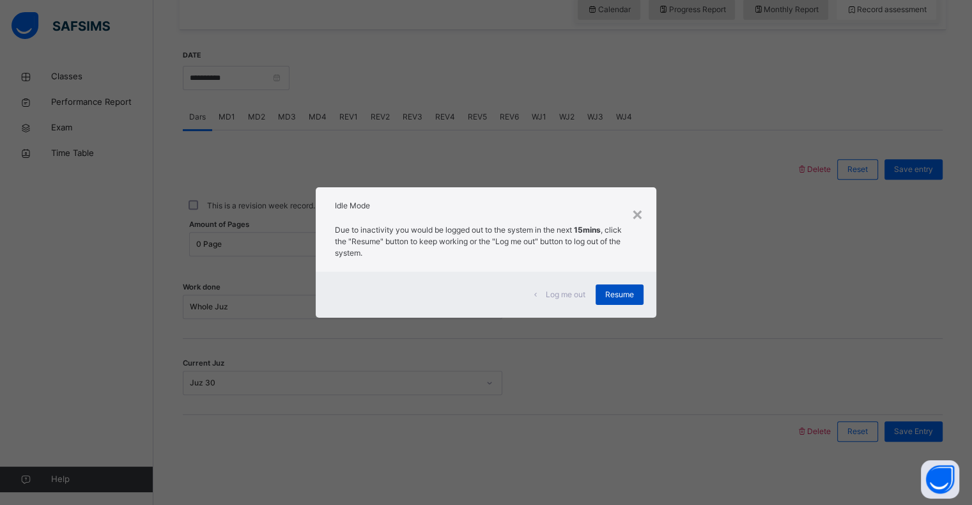
click at [610, 289] on span "Resume" at bounding box center [619, 295] width 29 height 12
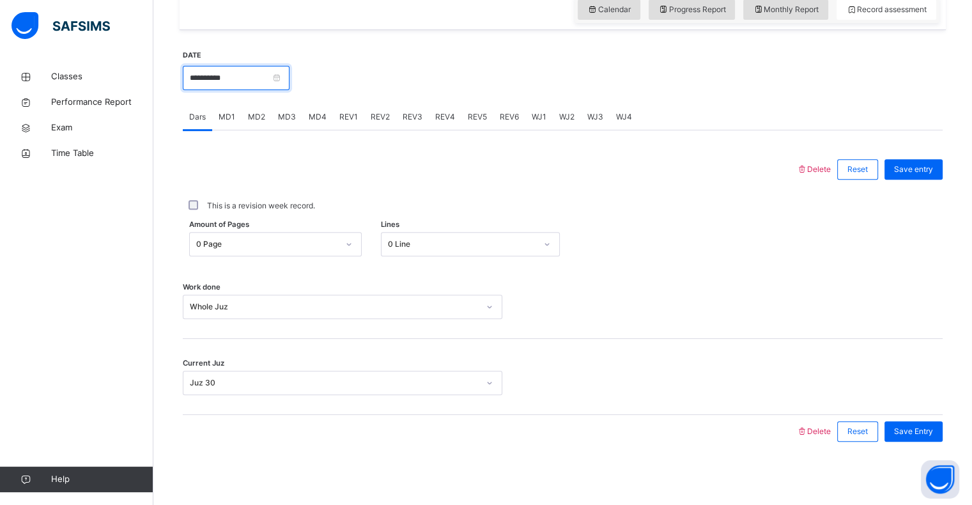
click at [224, 82] on input "**********" at bounding box center [236, 78] width 107 height 24
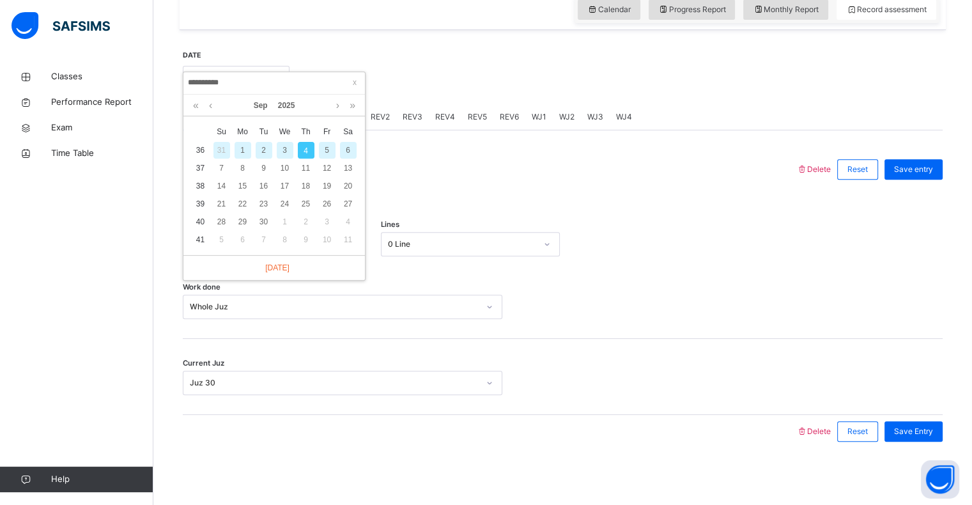
click at [362, 339] on div "Current Juz Juz 30" at bounding box center [563, 377] width 760 height 76
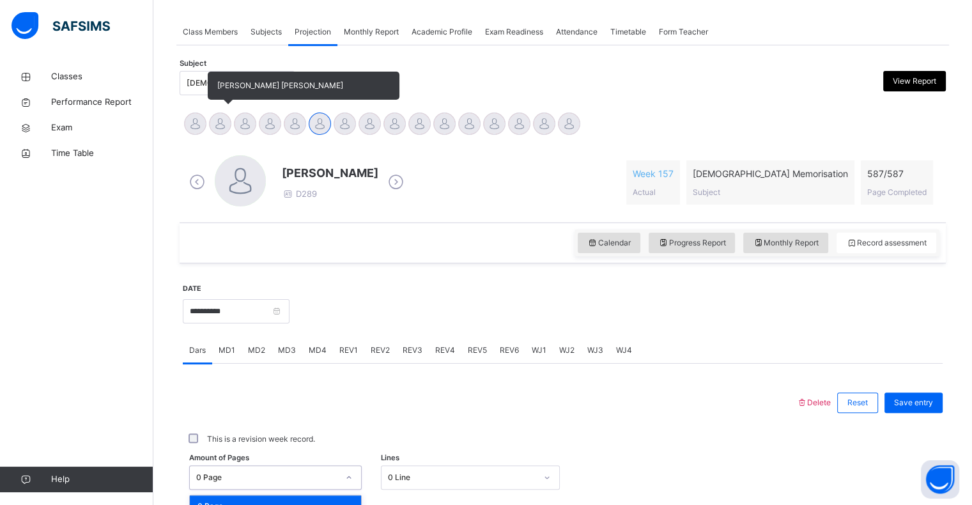
click at [220, 129] on div at bounding box center [220, 124] width 22 height 22
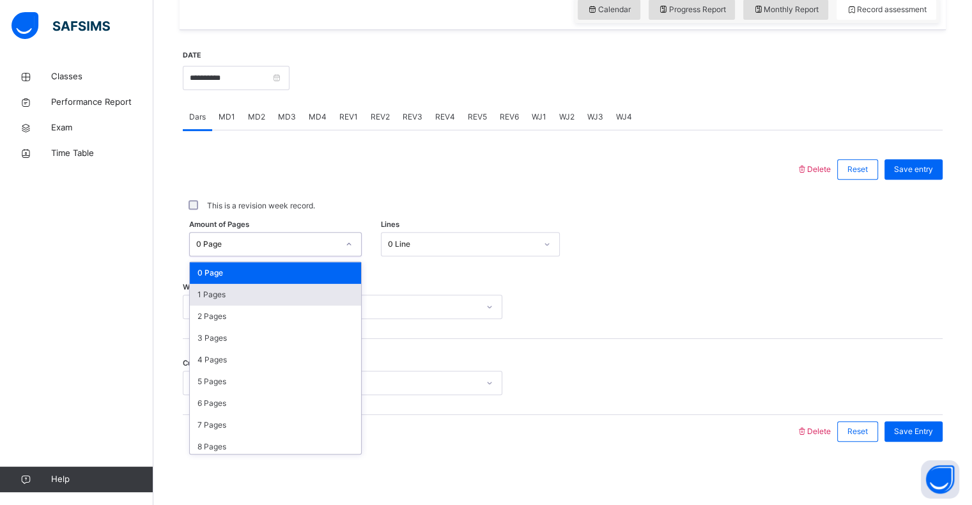
click at [197, 297] on div "1 Pages" at bounding box center [275, 295] width 171 height 22
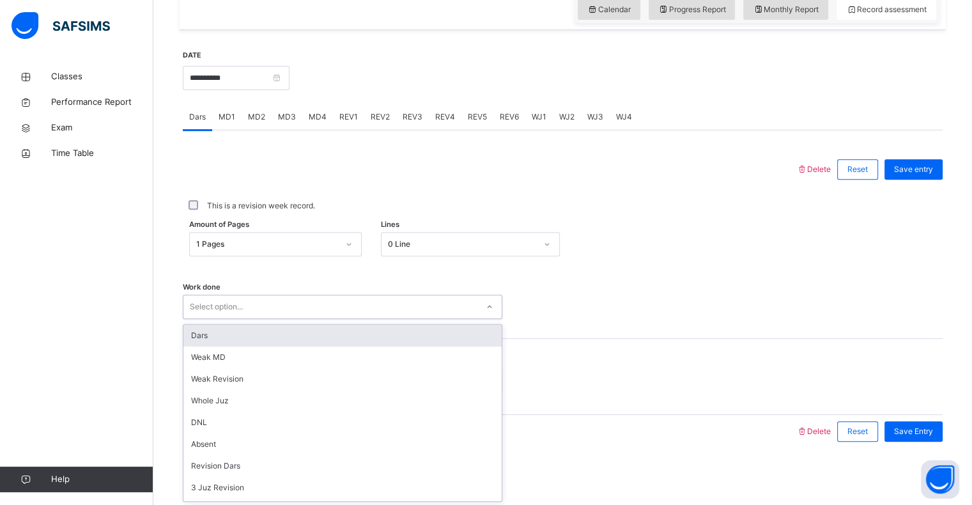
click at [197, 334] on div "Dars" at bounding box center [342, 336] width 318 height 22
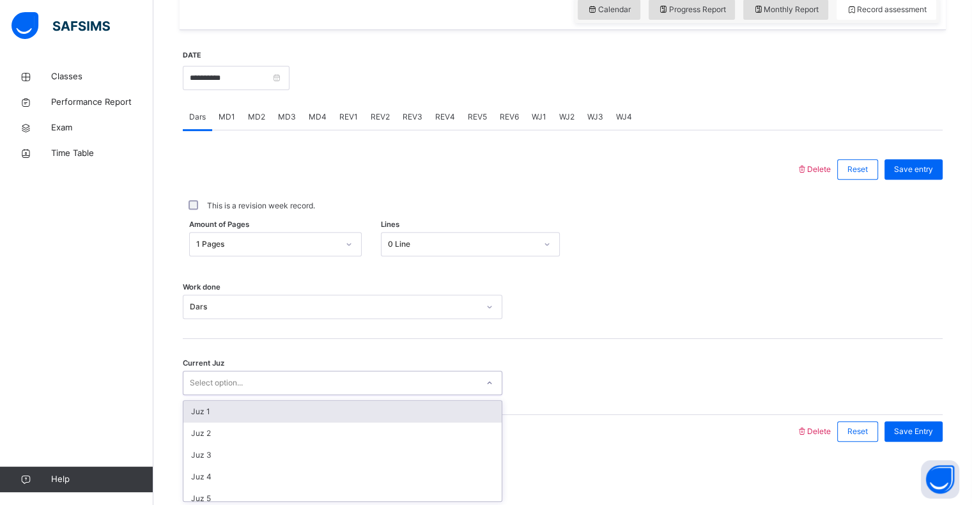
click at [196, 415] on div "Juz 1" at bounding box center [342, 412] width 318 height 22
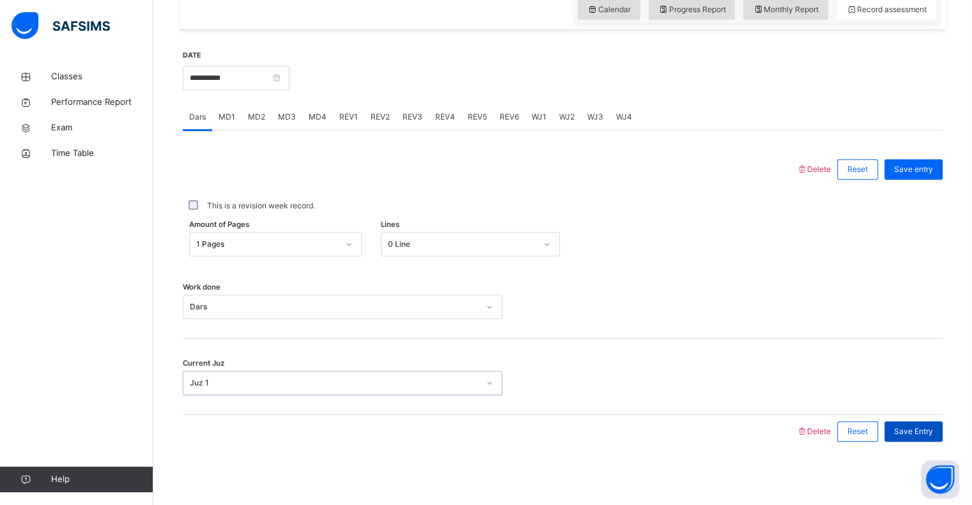
click at [926, 435] on span "Save Entry" at bounding box center [913, 432] width 39 height 12
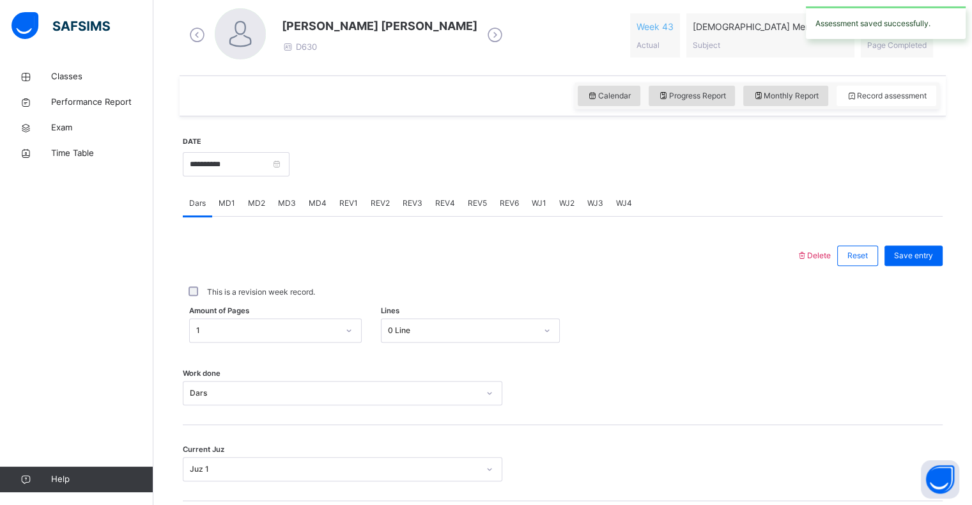
scroll to position [366, 0]
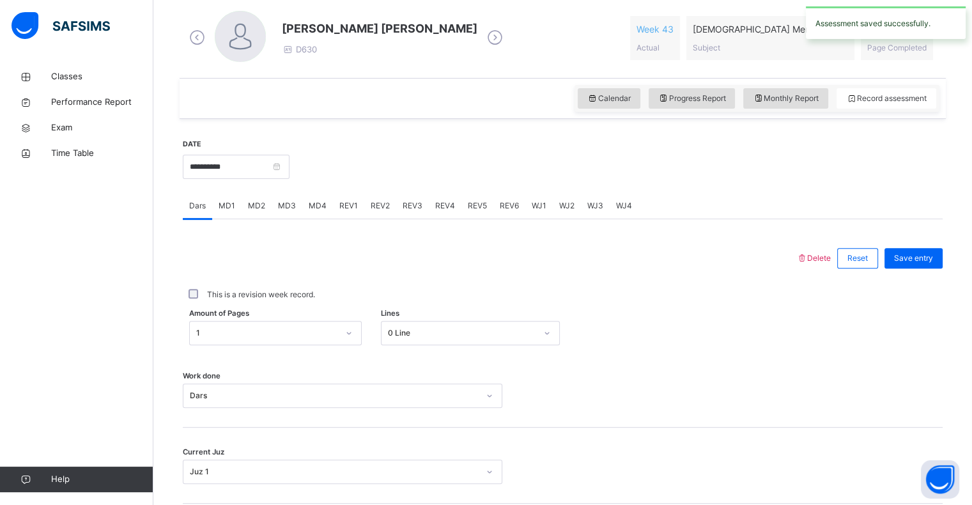
click at [313, 210] on span "MD4" at bounding box center [318, 206] width 18 height 12
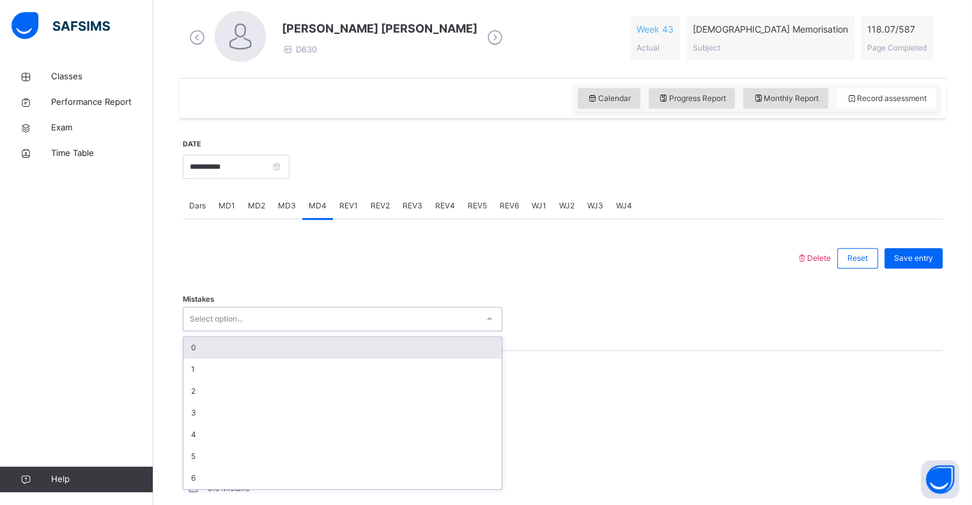
type input "*"
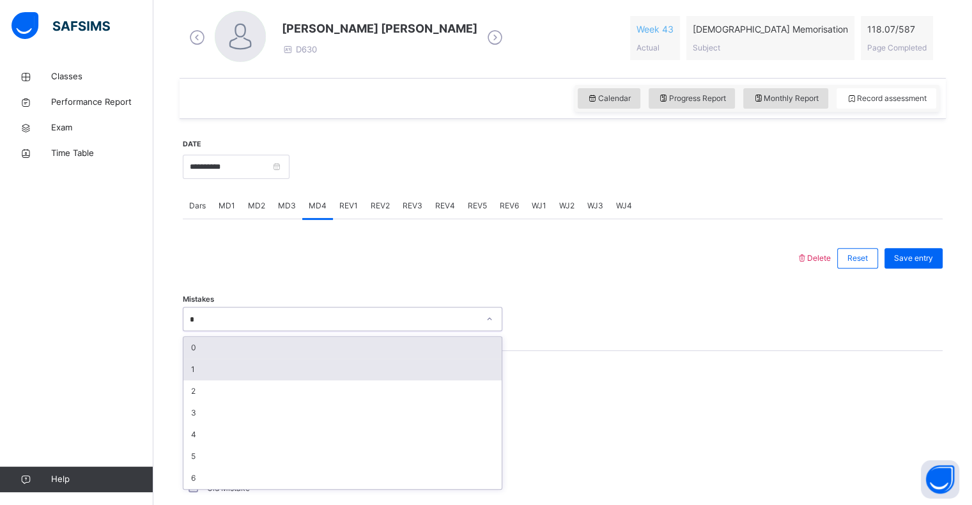
click at [191, 373] on div "1" at bounding box center [342, 370] width 318 height 22
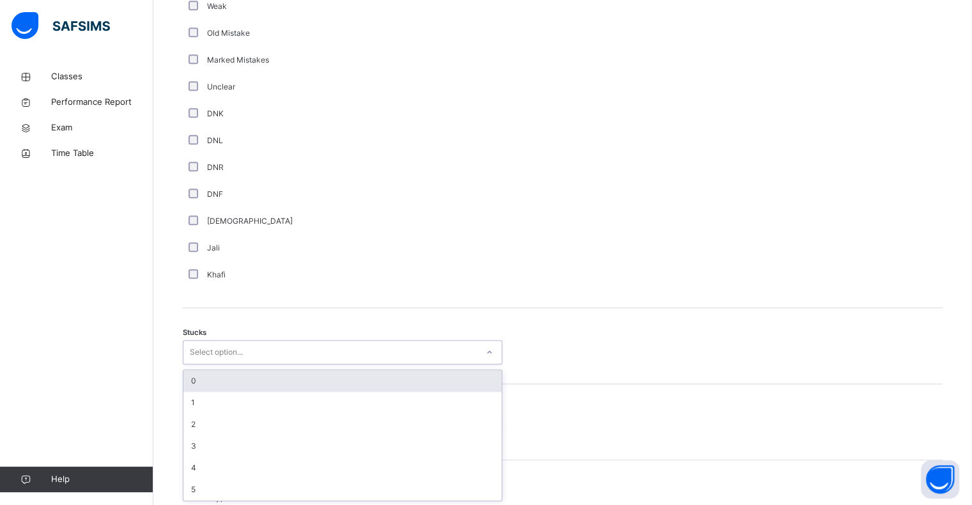
click at [184, 381] on div "0" at bounding box center [342, 381] width 318 height 22
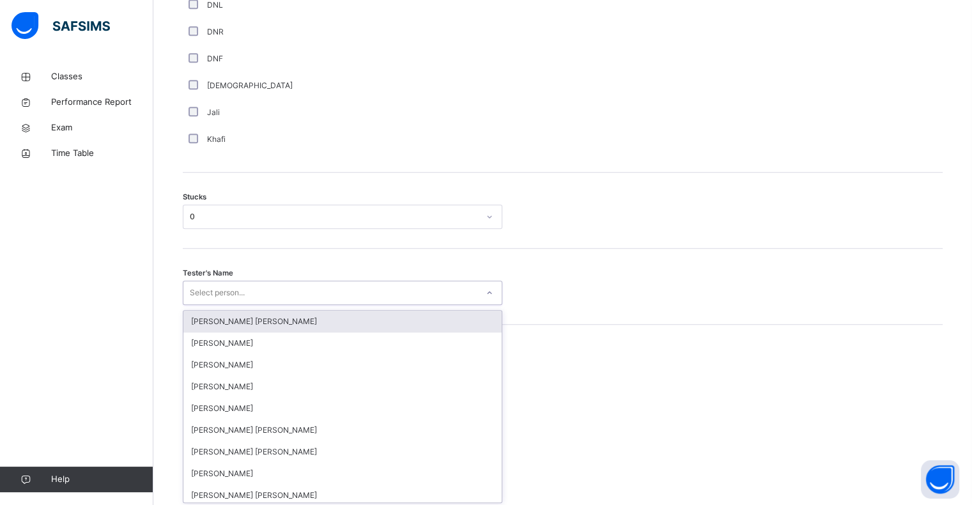
scroll to position [959, 0]
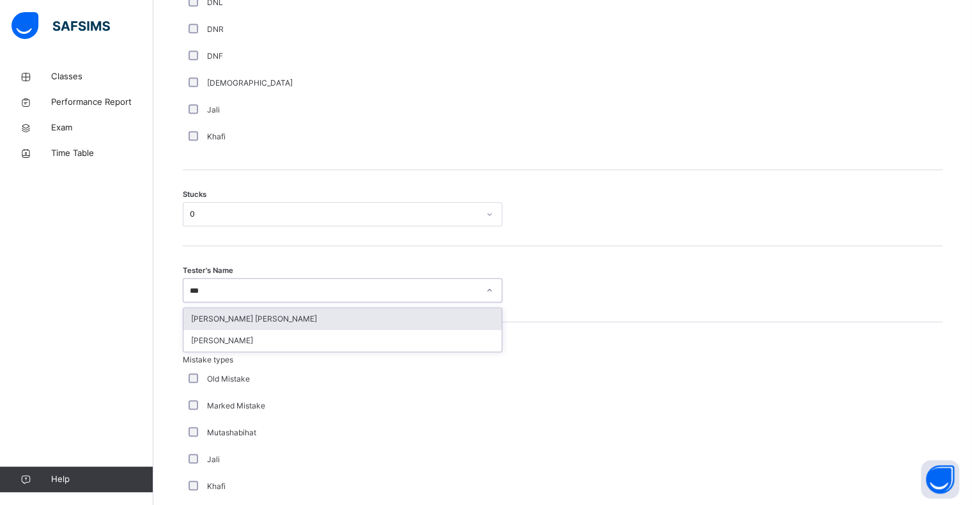
type input "***"
click at [199, 341] on div "[PERSON_NAME]" at bounding box center [342, 341] width 318 height 22
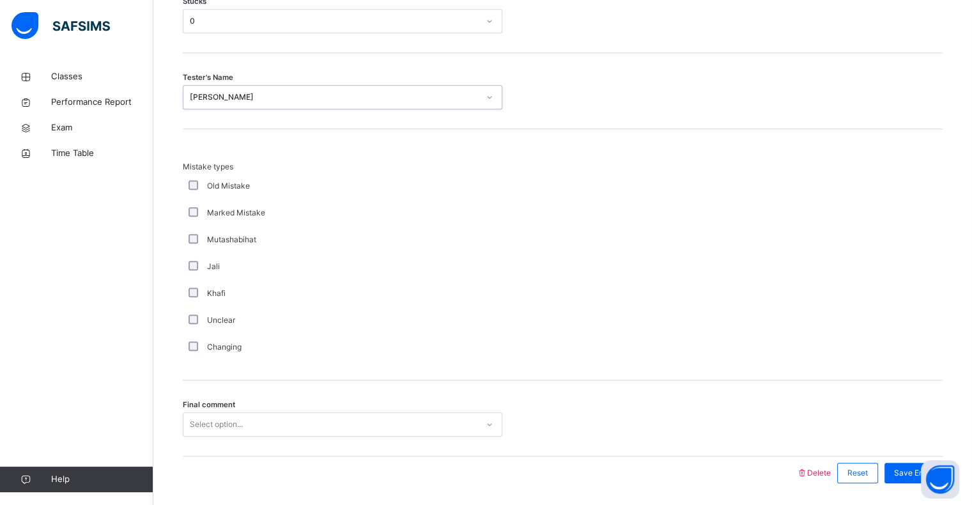
scroll to position [1193, 0]
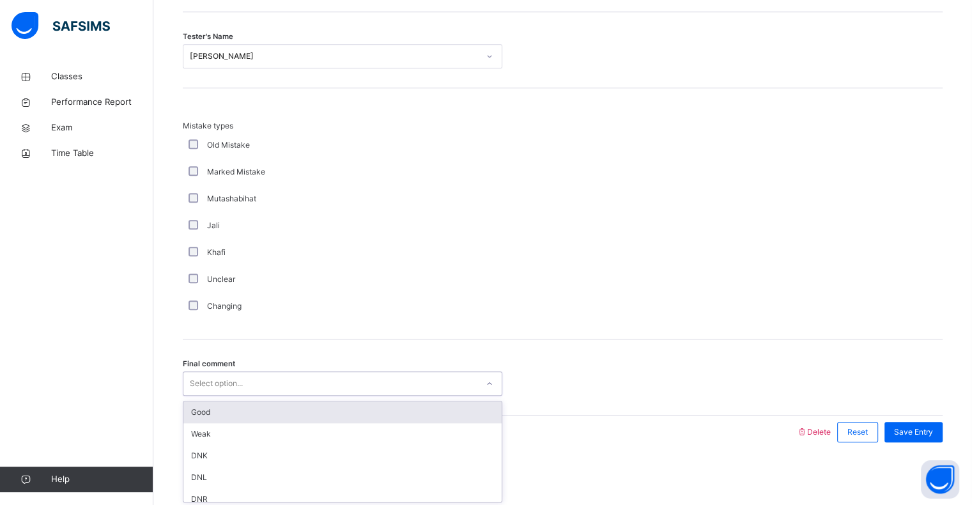
click at [192, 417] on div "Good" at bounding box center [342, 412] width 318 height 22
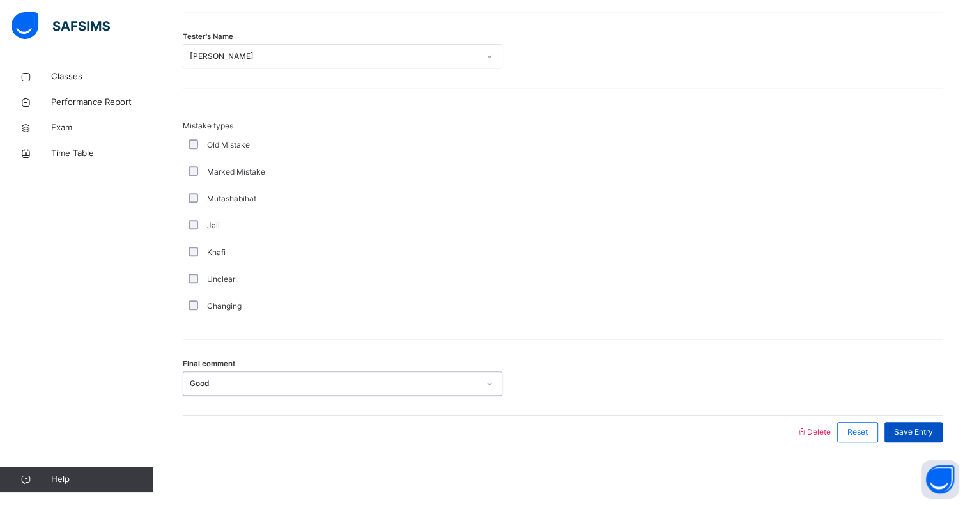
click at [929, 440] on div "Save Entry" at bounding box center [914, 432] width 58 height 20
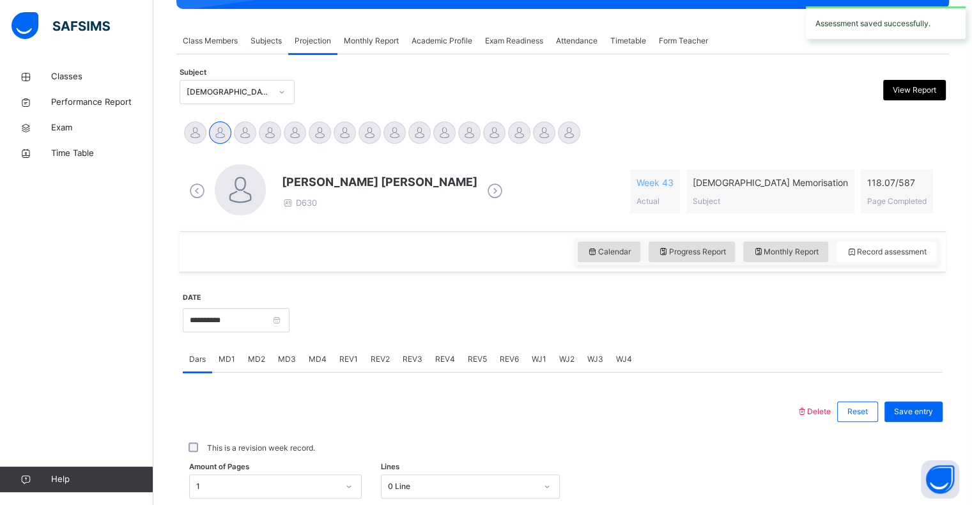
scroll to position [211, 0]
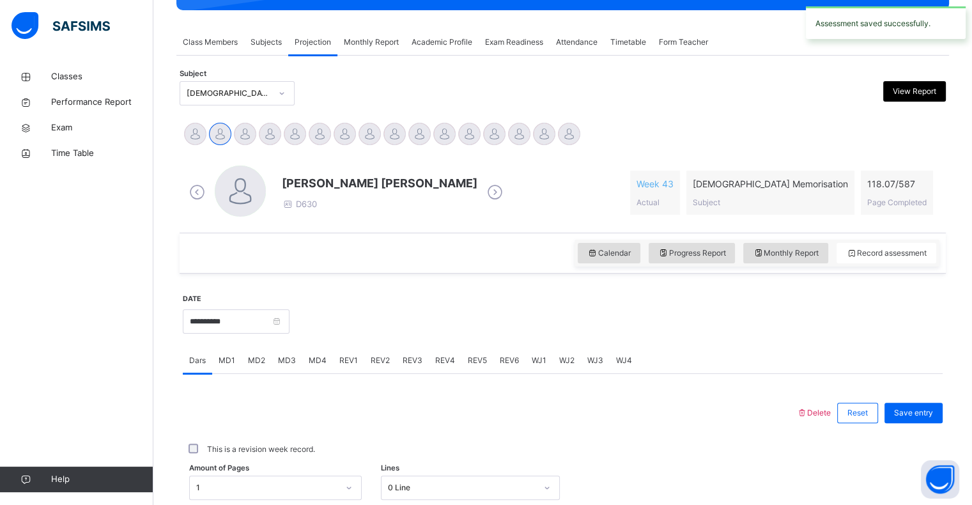
click at [273, 359] on div "MD3" at bounding box center [287, 361] width 31 height 26
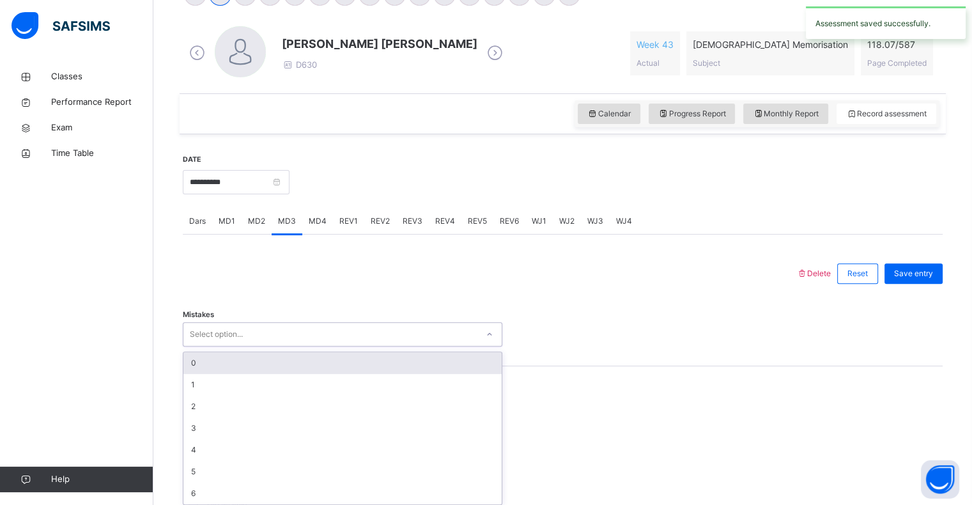
scroll to position [355, 0]
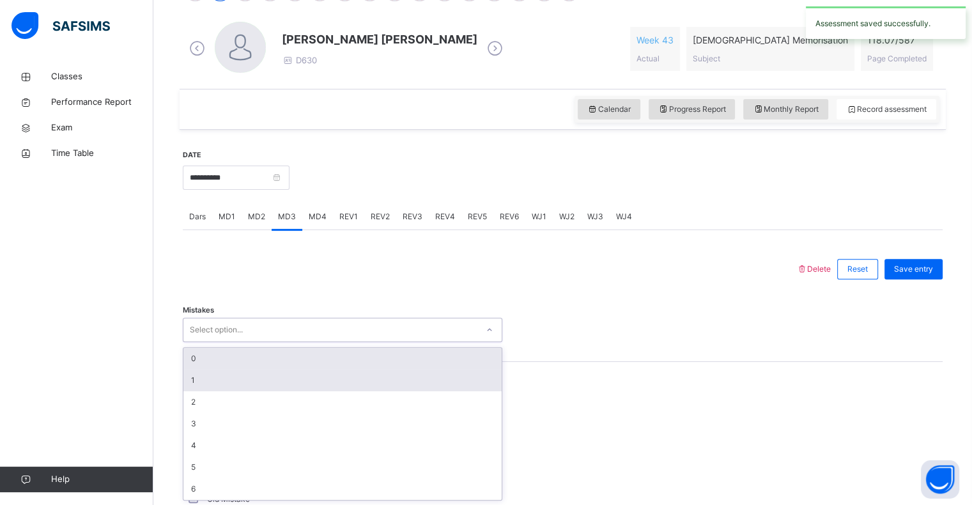
click at [187, 382] on div "1" at bounding box center [342, 380] width 318 height 22
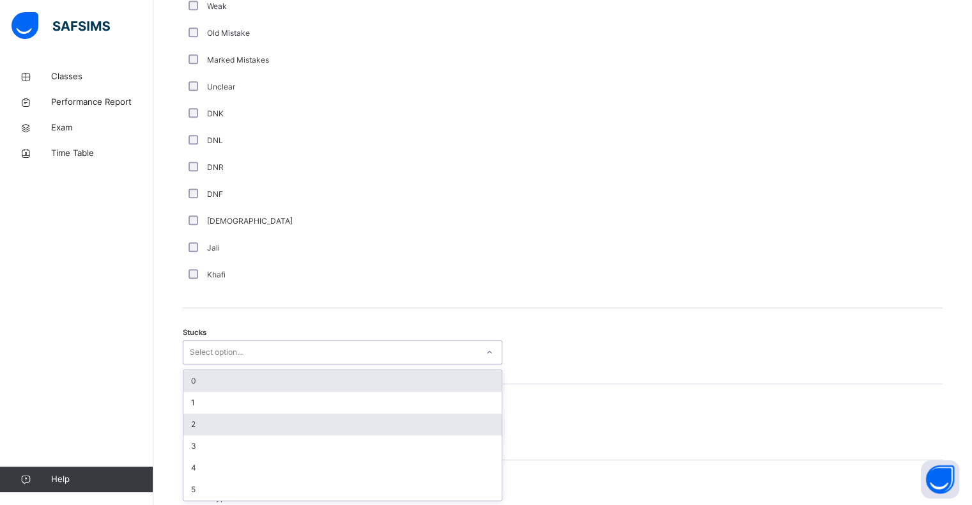
click at [188, 419] on div "2" at bounding box center [342, 425] width 318 height 22
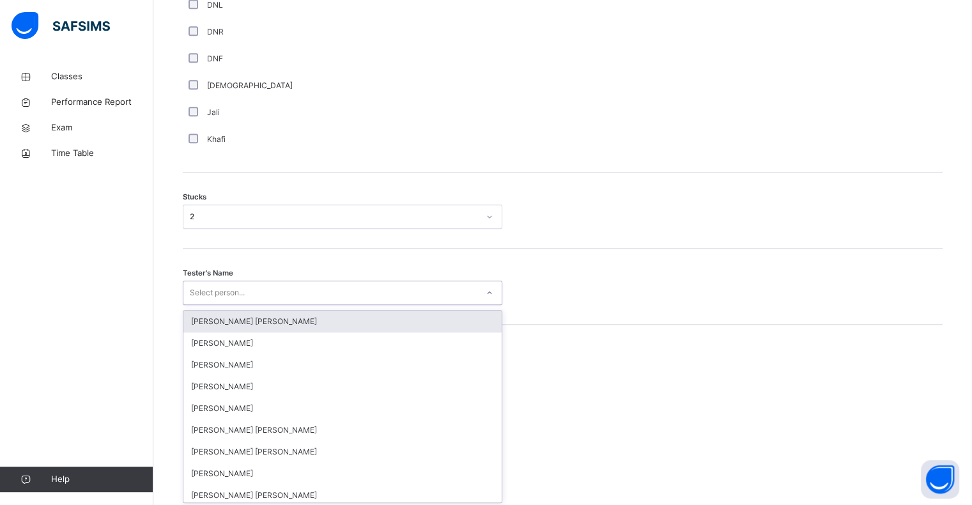
scroll to position [959, 0]
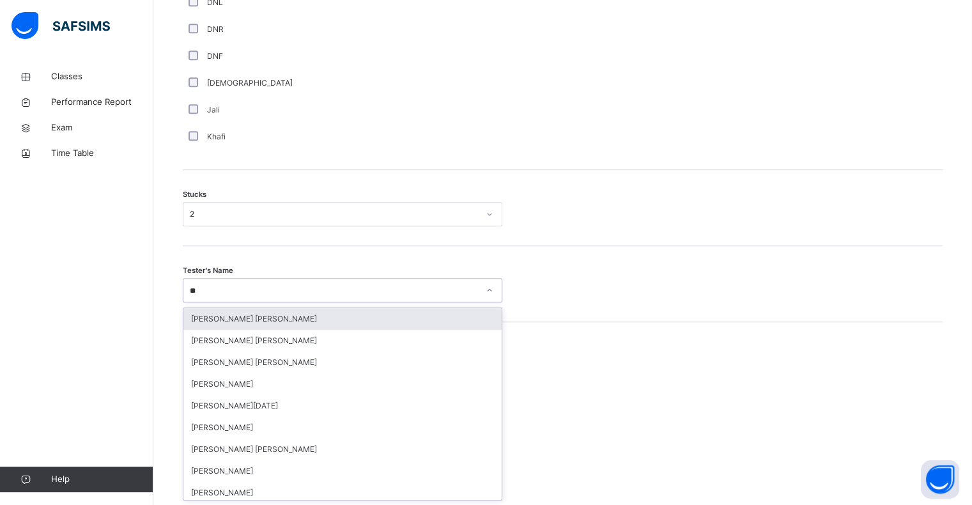
type input "***"
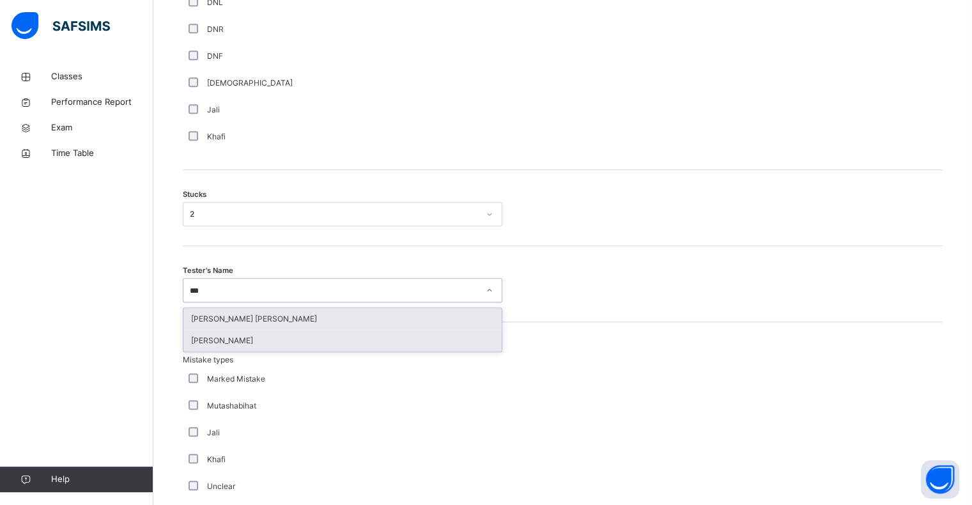
click at [200, 341] on div "[PERSON_NAME]" at bounding box center [342, 341] width 318 height 22
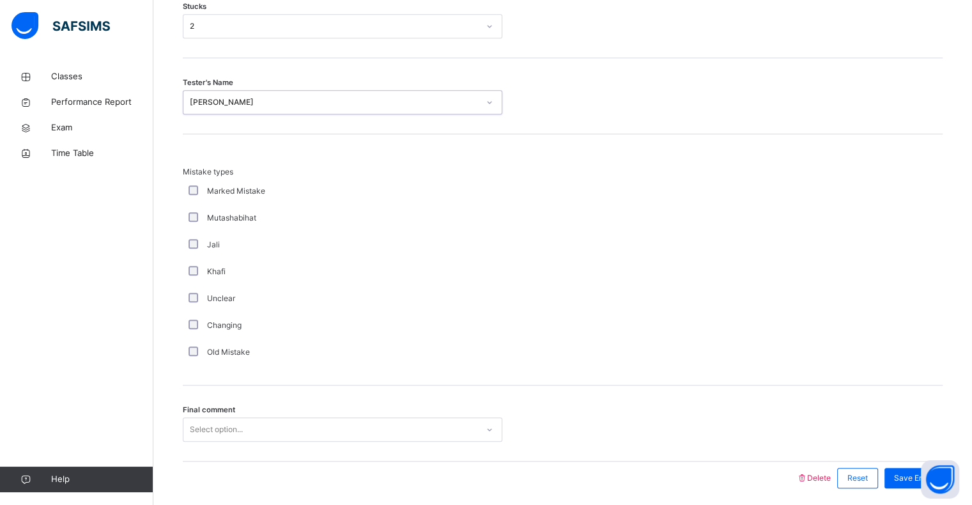
scroll to position [1193, 0]
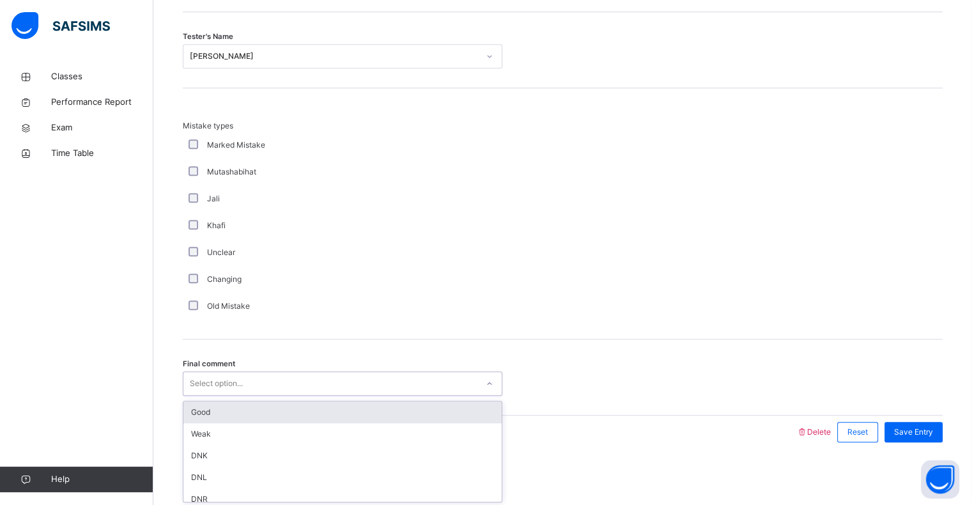
click at [192, 413] on div "Good" at bounding box center [342, 412] width 318 height 22
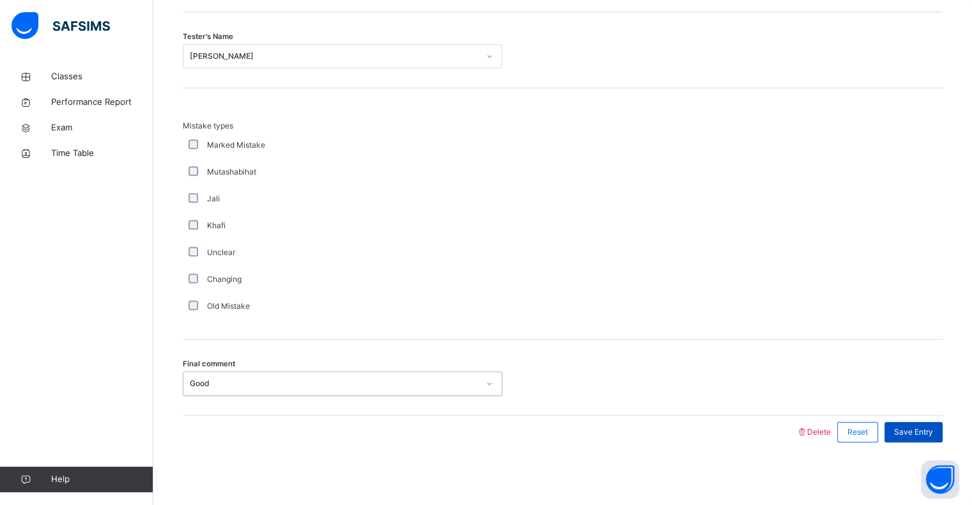
click at [929, 437] on div "Save Entry" at bounding box center [914, 432] width 58 height 20
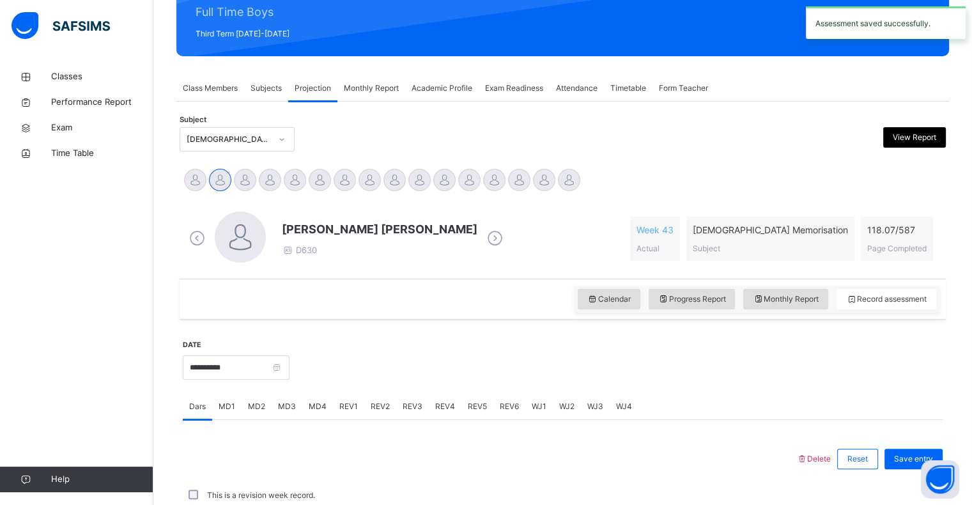
scroll to position [455, 0]
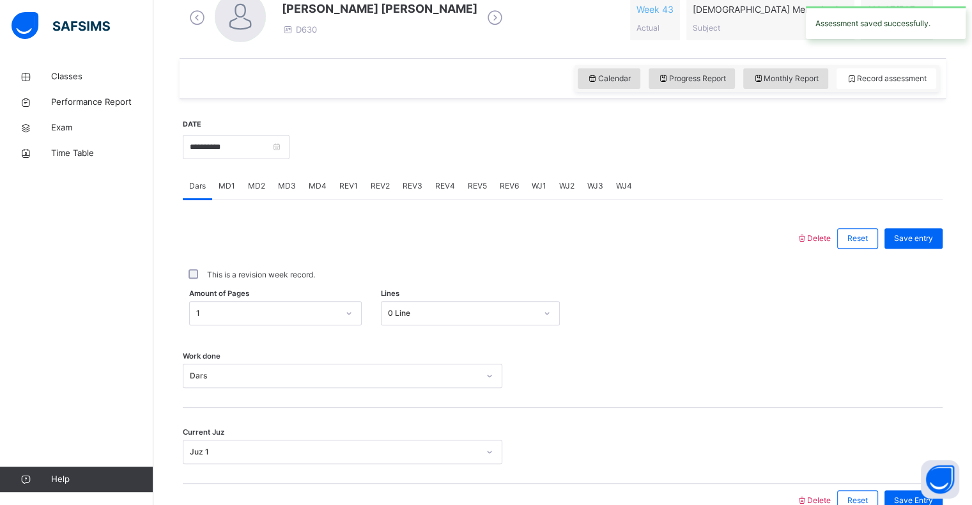
click at [345, 188] on span "REV1" at bounding box center [348, 186] width 19 height 12
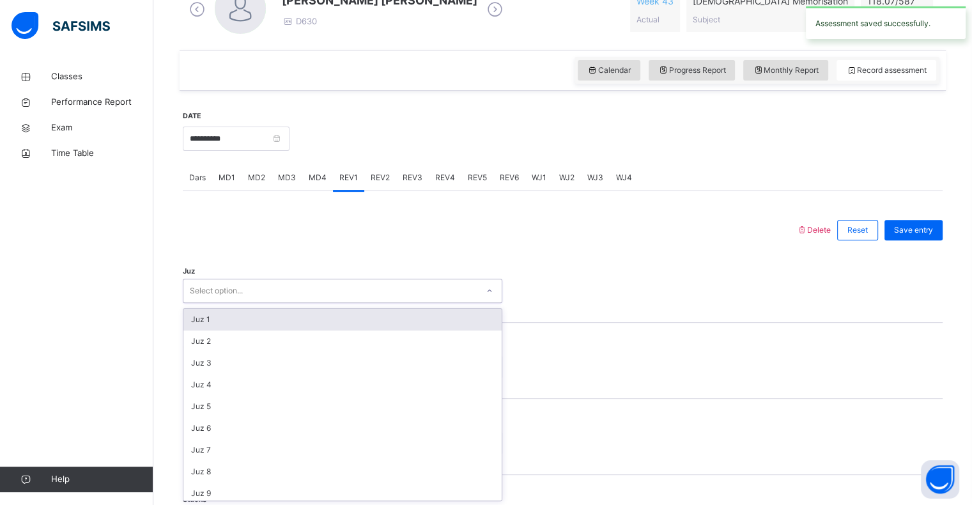
scroll to position [394, 0]
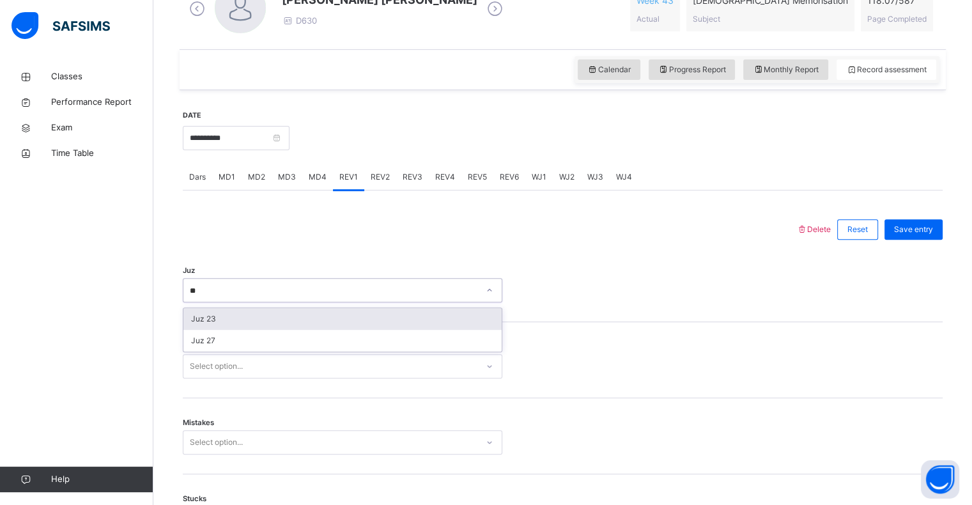
type input "*"
click at [409, 181] on span "REV3" at bounding box center [413, 177] width 20 height 12
type input "**"
click at [51, 409] on div "Classes Performance Report Exam Time Table Help" at bounding box center [76, 278] width 153 height 454
type input "**"
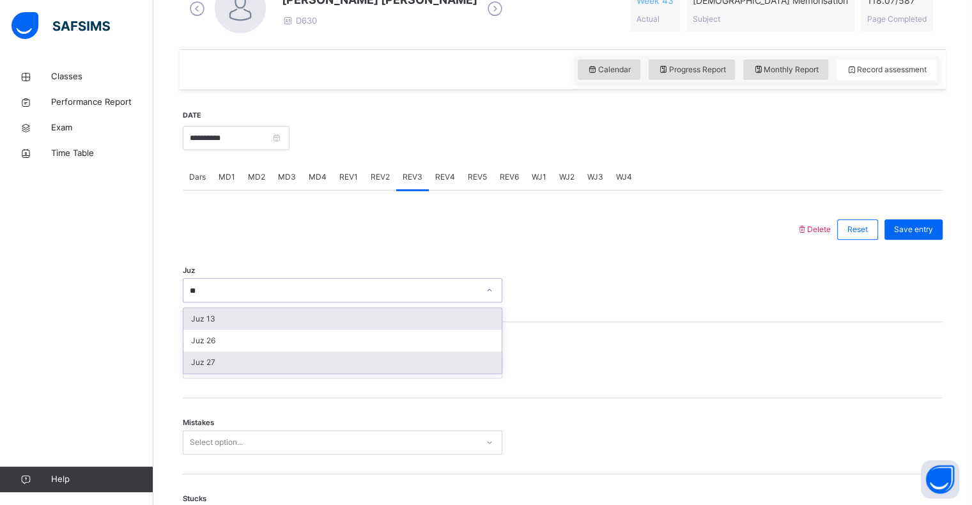
click at [191, 361] on div "Juz 27" at bounding box center [342, 363] width 318 height 22
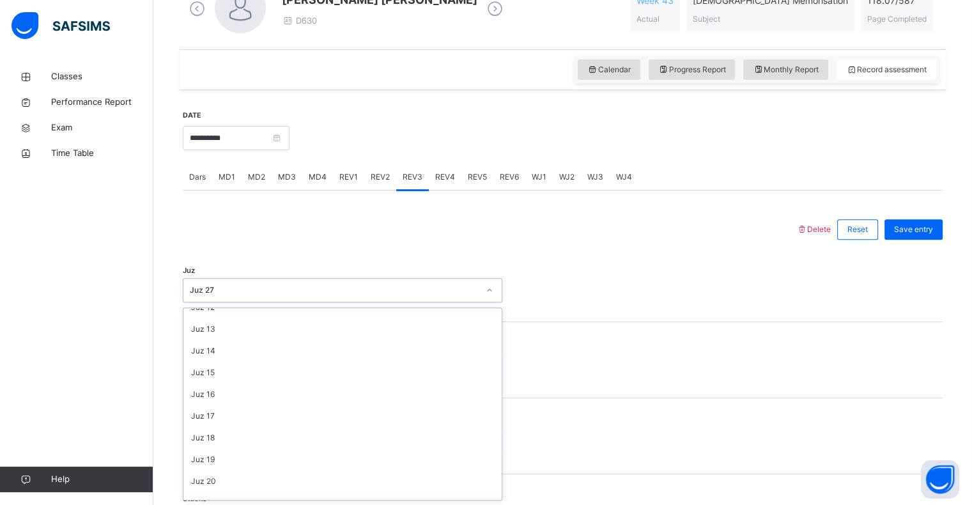
scroll to position [460, 0]
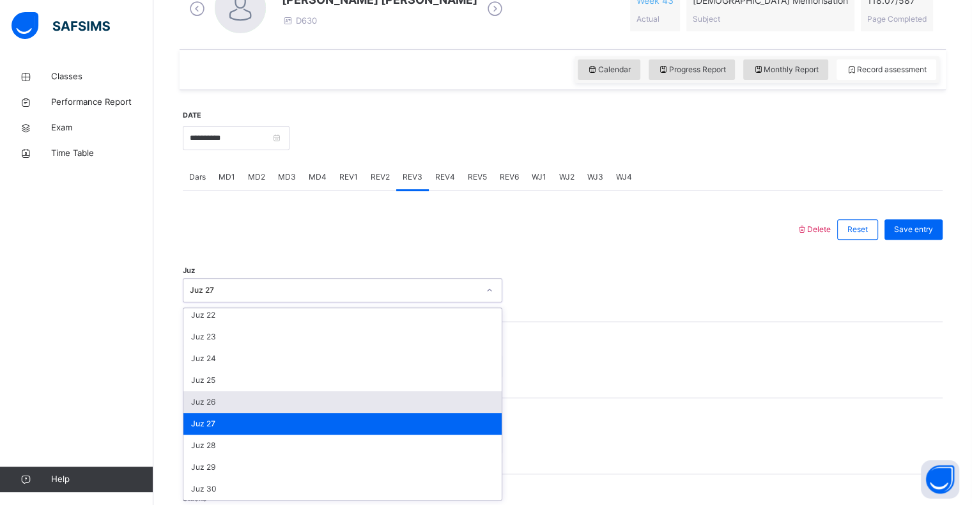
click at [194, 403] on div "Juz 26" at bounding box center [342, 402] width 318 height 22
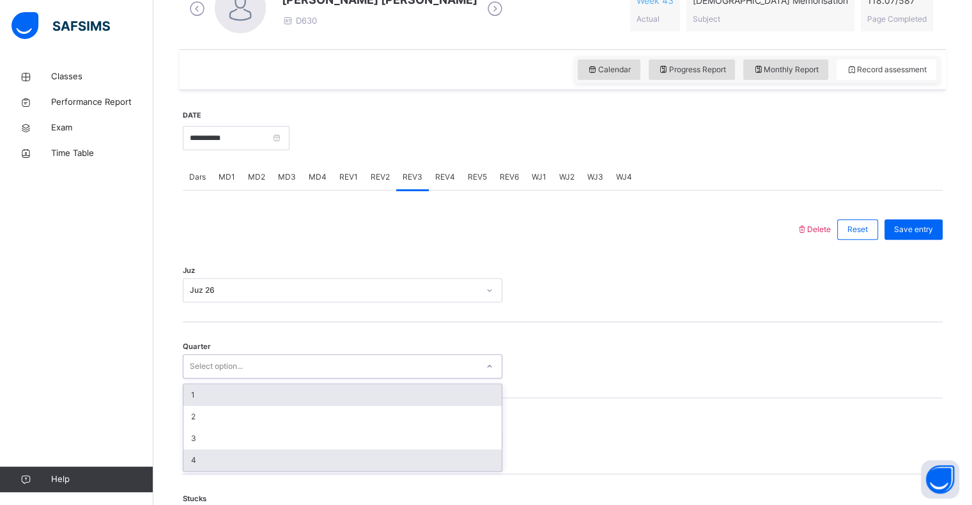
click at [191, 463] on div "4" at bounding box center [342, 460] width 318 height 22
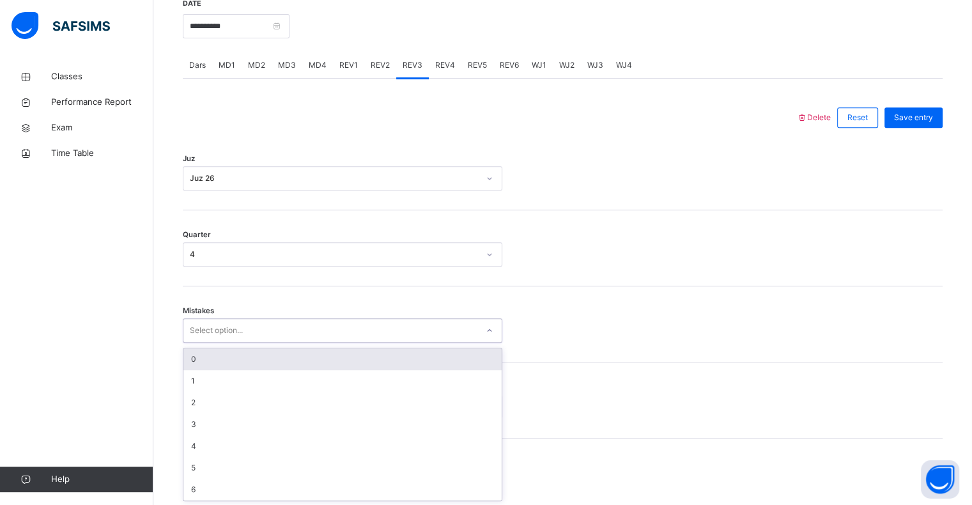
click at [185, 359] on div "0" at bounding box center [342, 359] width 318 height 22
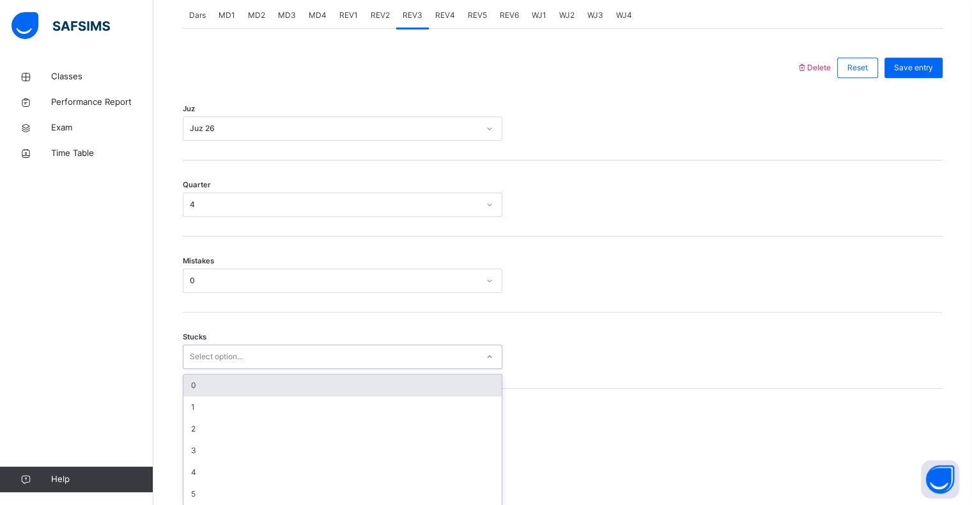
scroll to position [561, 0]
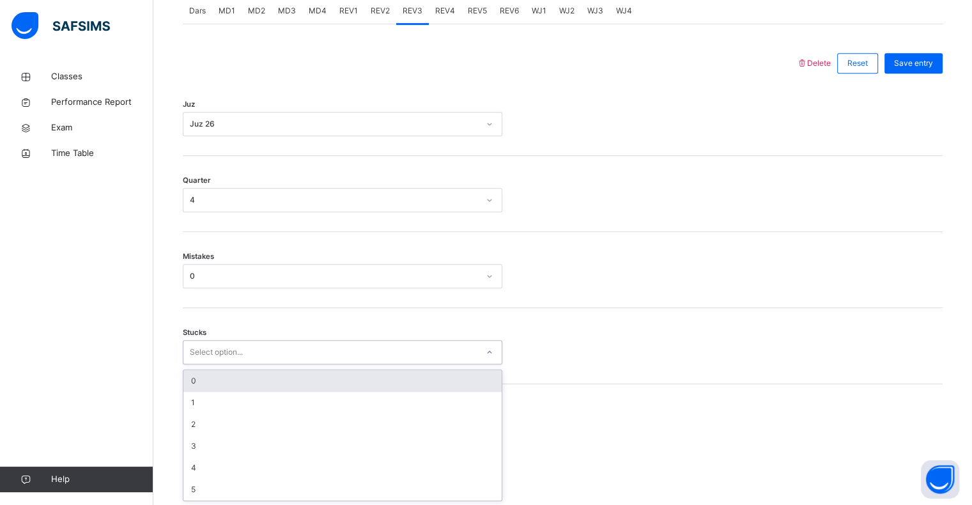
click at [187, 382] on div "0" at bounding box center [342, 381] width 318 height 22
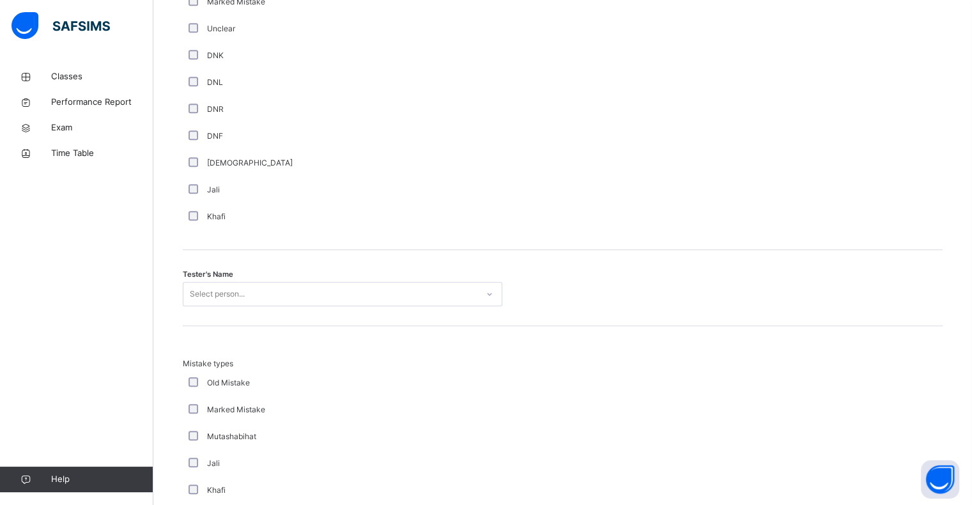
scroll to position [1130, 0]
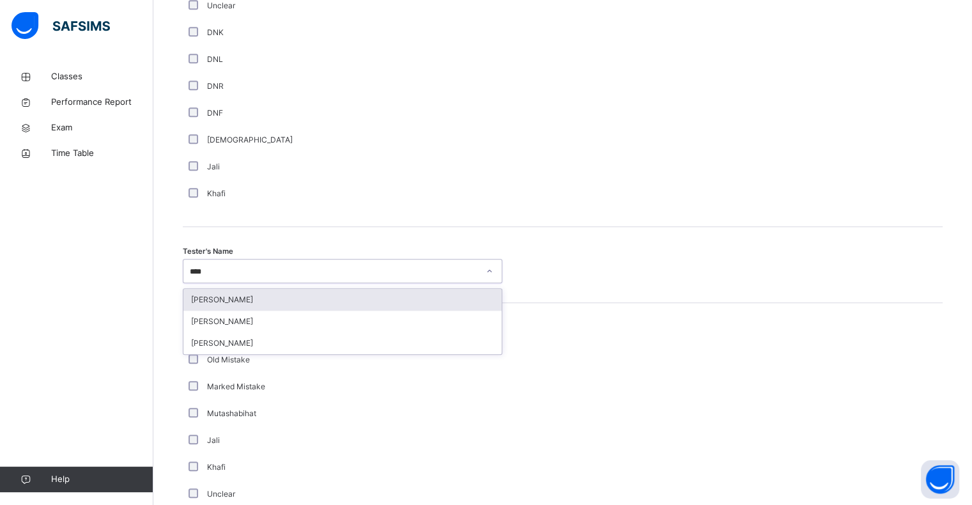
type input "*****"
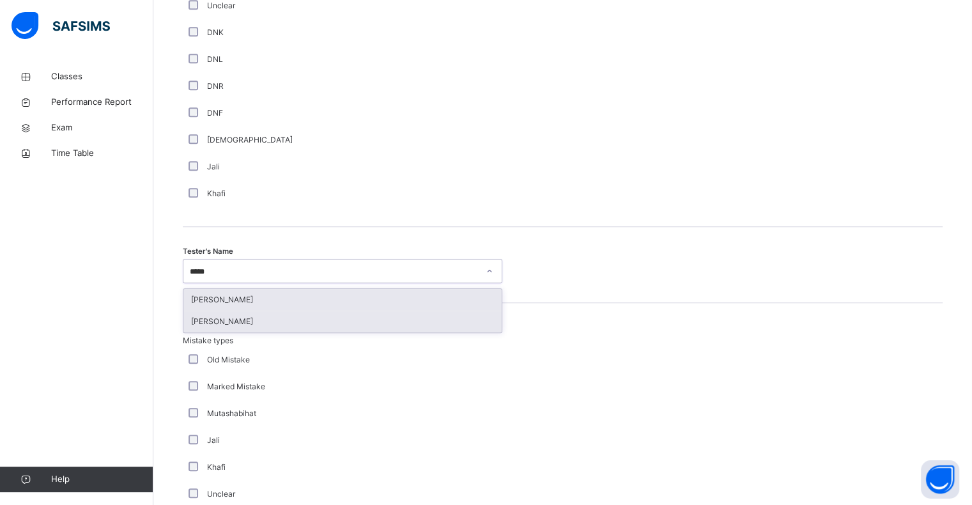
click at [209, 318] on div "[PERSON_NAME]" at bounding box center [342, 322] width 318 height 22
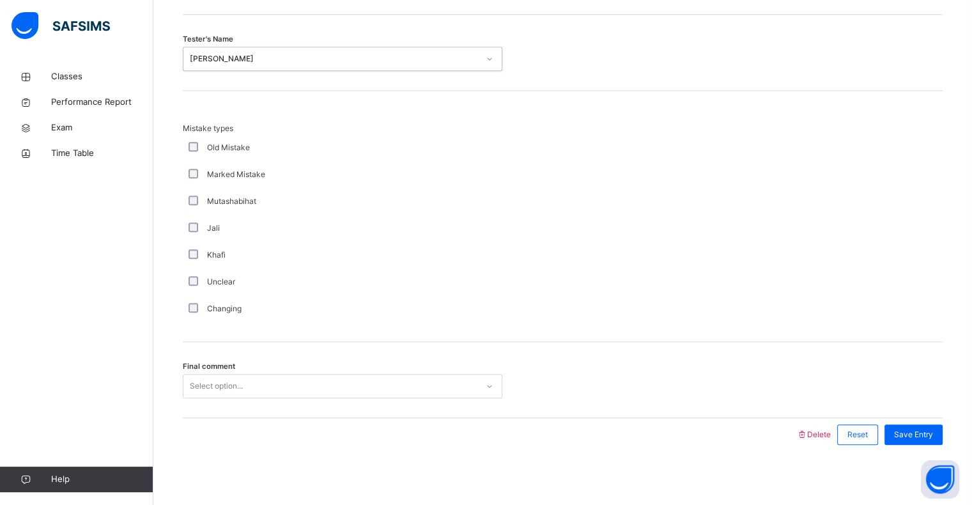
scroll to position [1345, 0]
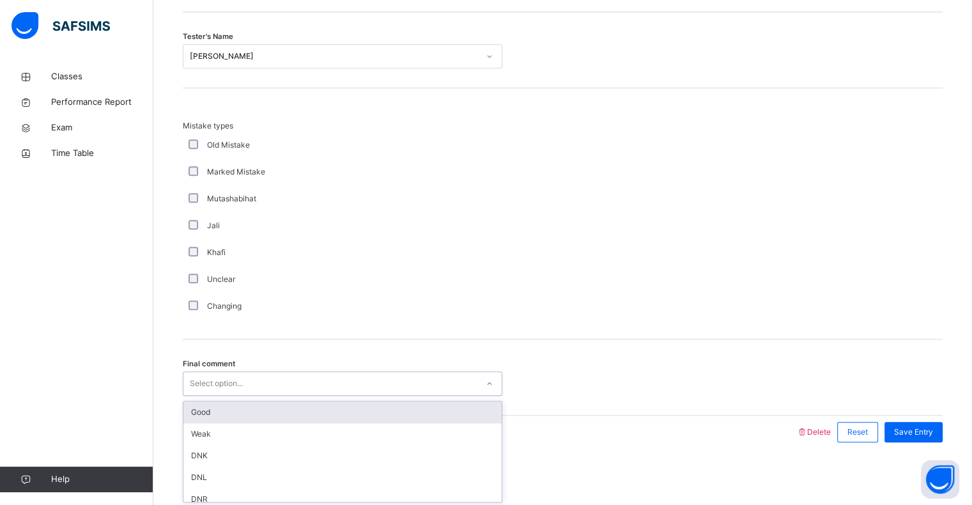
click at [189, 417] on div "Good" at bounding box center [342, 412] width 318 height 22
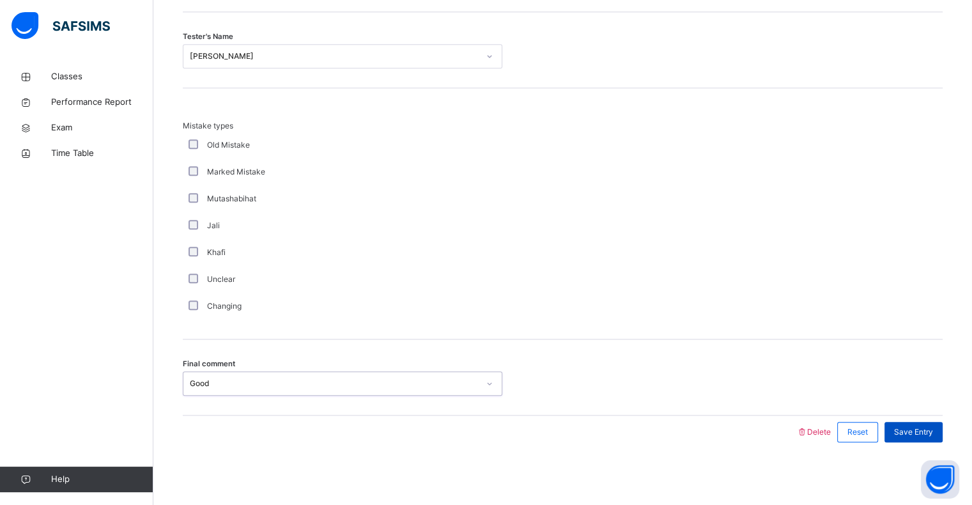
click at [935, 437] on div "Save Entry" at bounding box center [914, 432] width 58 height 20
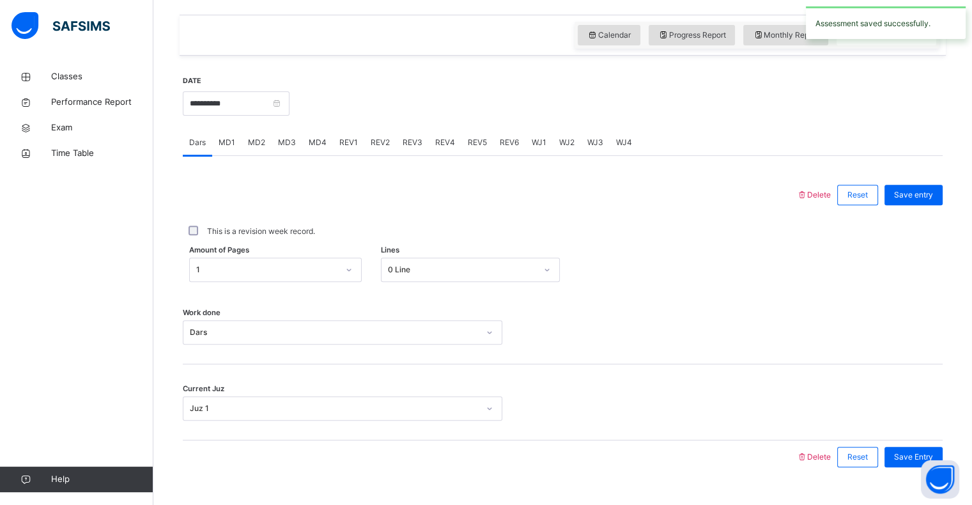
scroll to position [413, 0]
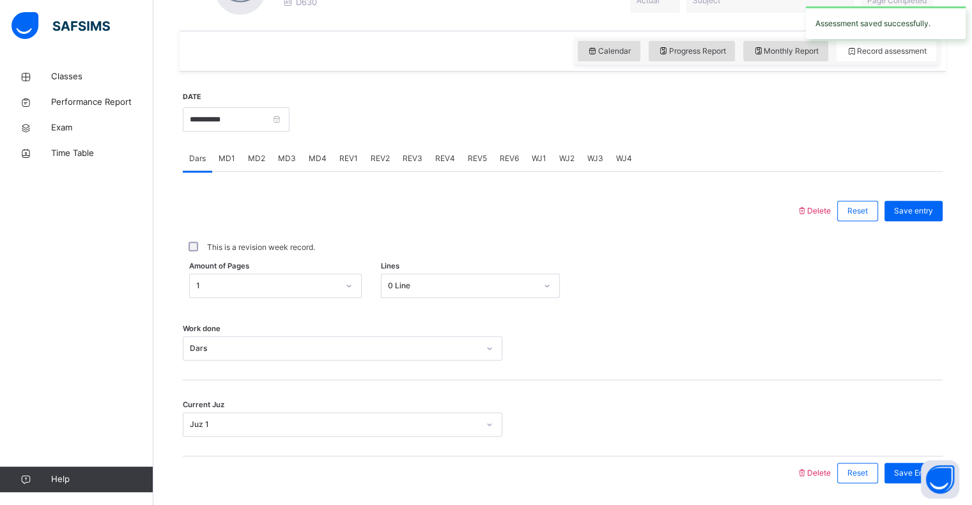
click at [447, 153] on span "REV4" at bounding box center [445, 159] width 20 height 12
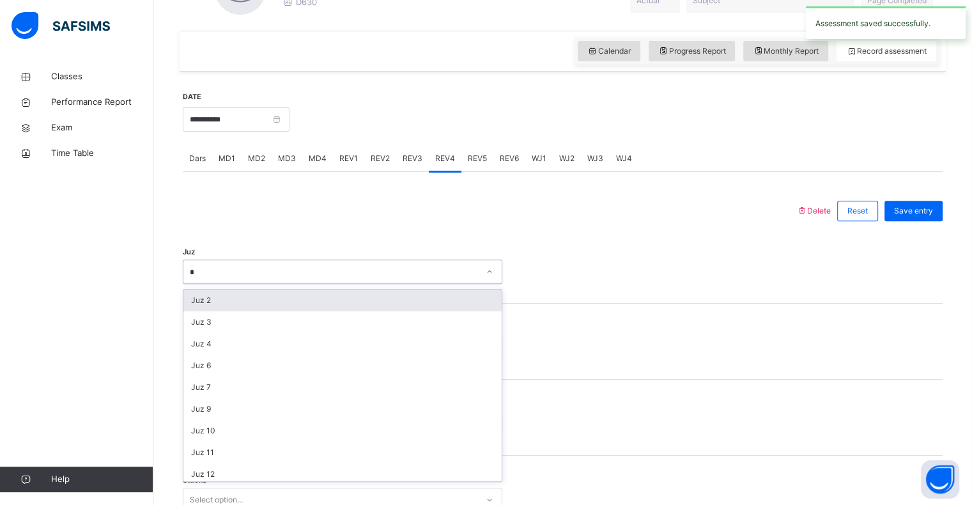
type input "**"
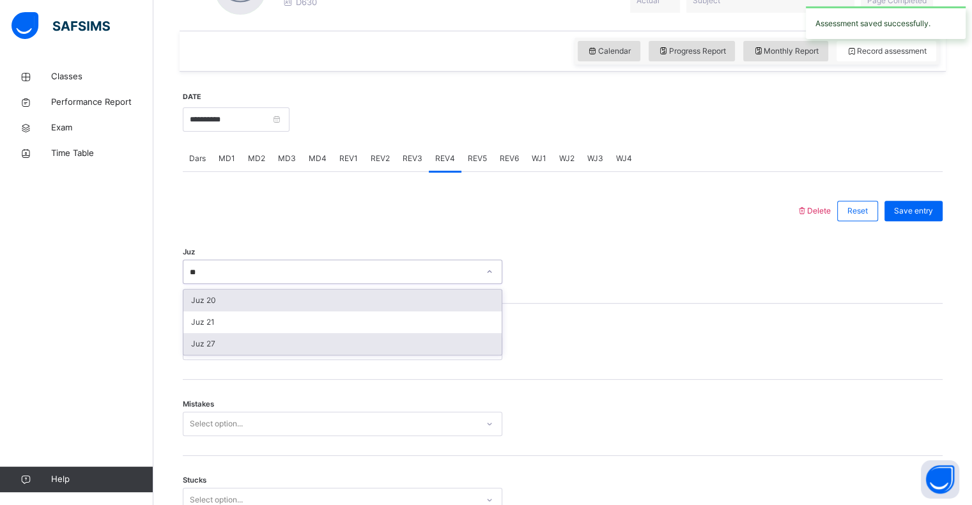
click at [196, 342] on div "Juz 27" at bounding box center [342, 344] width 318 height 22
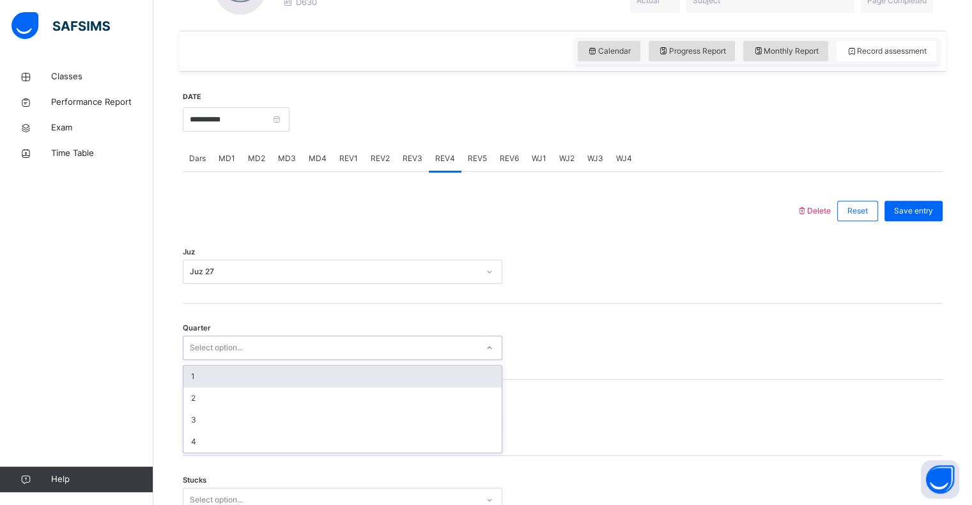
click at [189, 375] on div "1" at bounding box center [342, 377] width 318 height 22
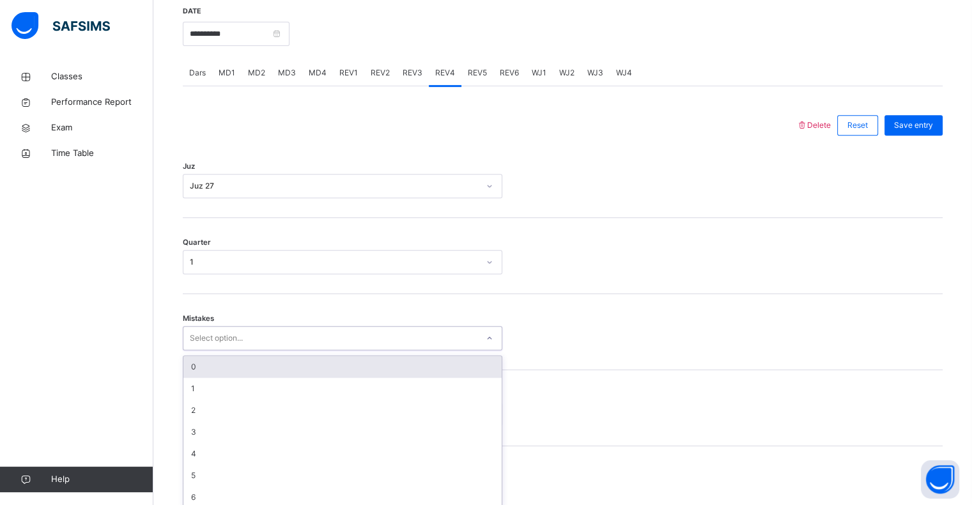
scroll to position [506, 0]
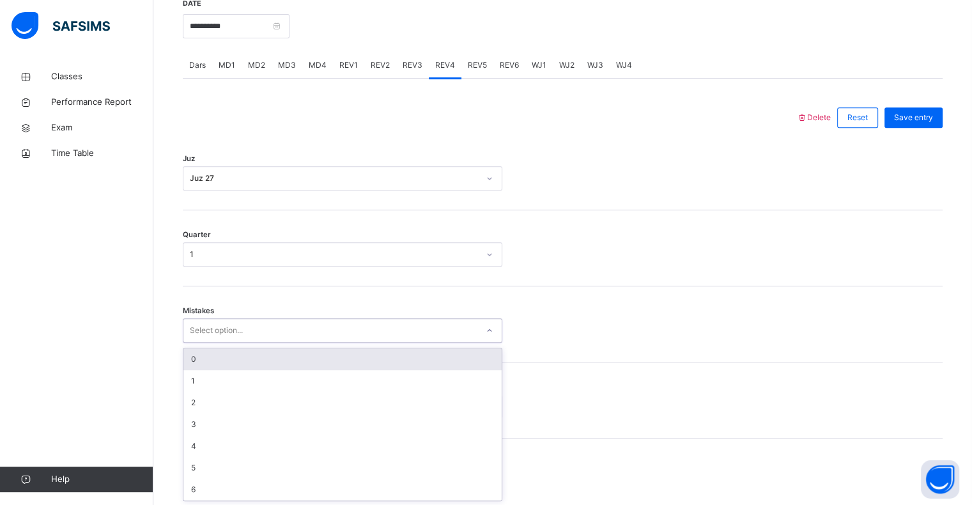
click at [184, 355] on div "0" at bounding box center [342, 359] width 318 height 22
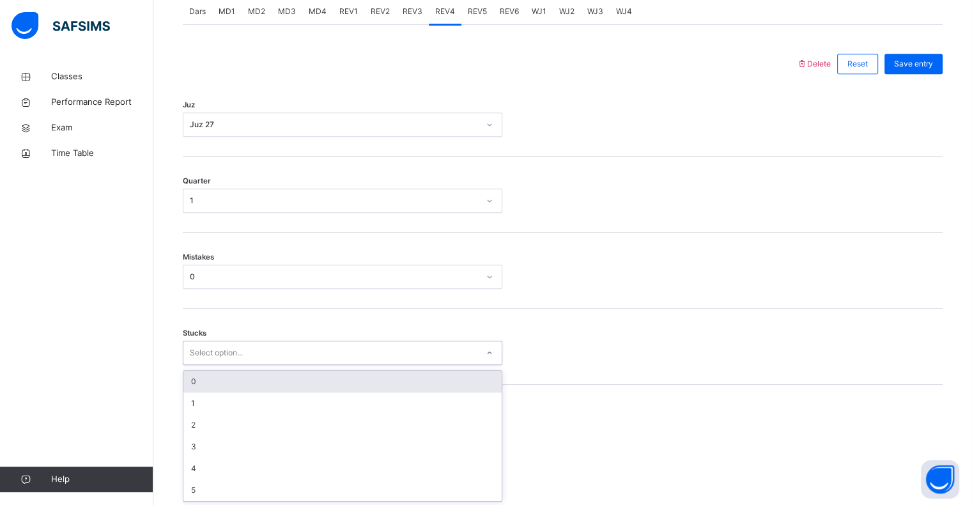
scroll to position [561, 0]
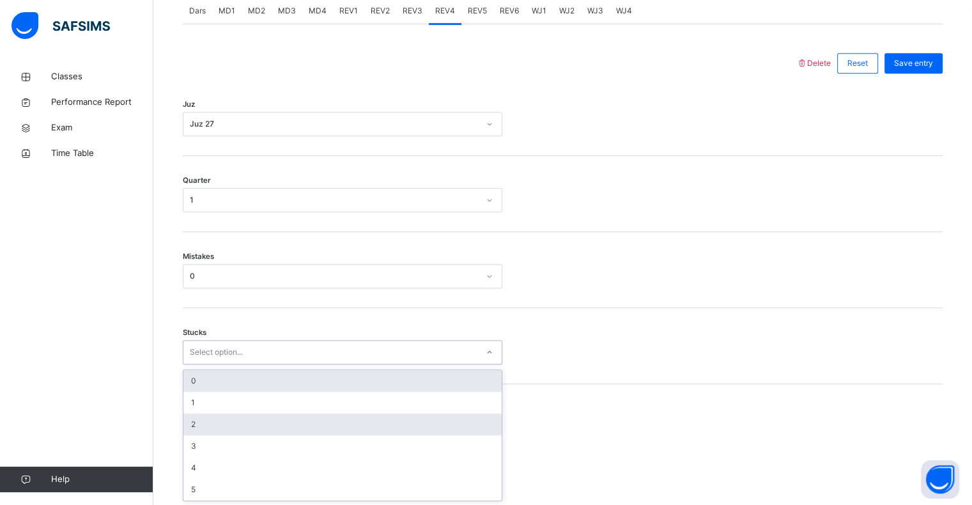
click at [187, 422] on div "2" at bounding box center [342, 425] width 318 height 22
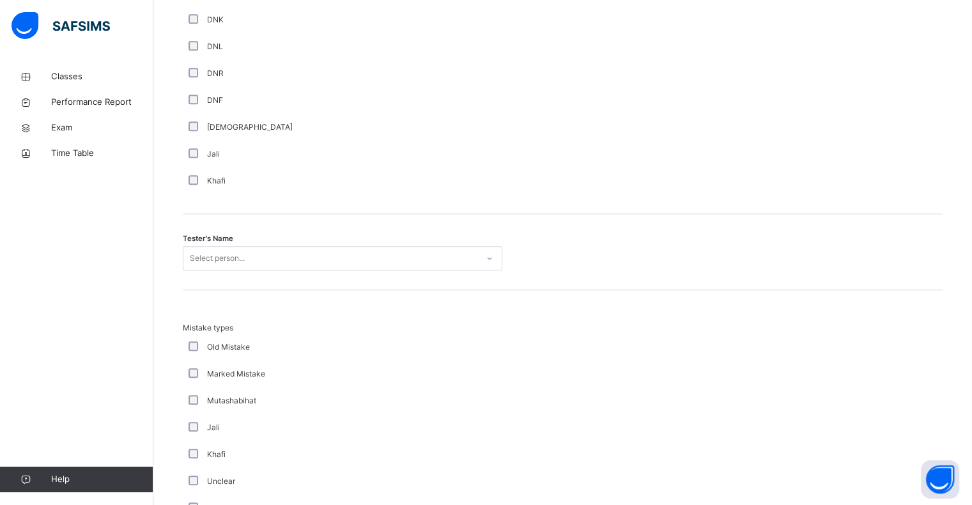
scroll to position [1144, 0]
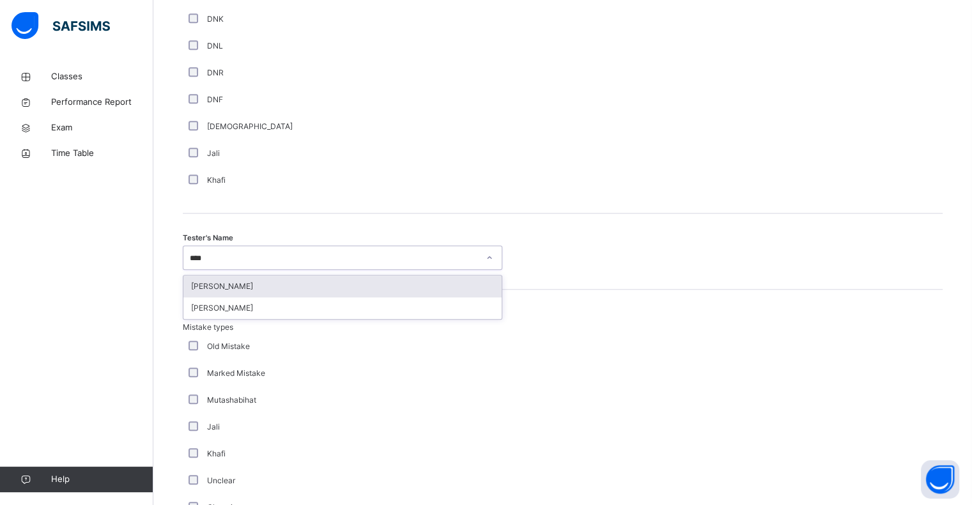
type input "*****"
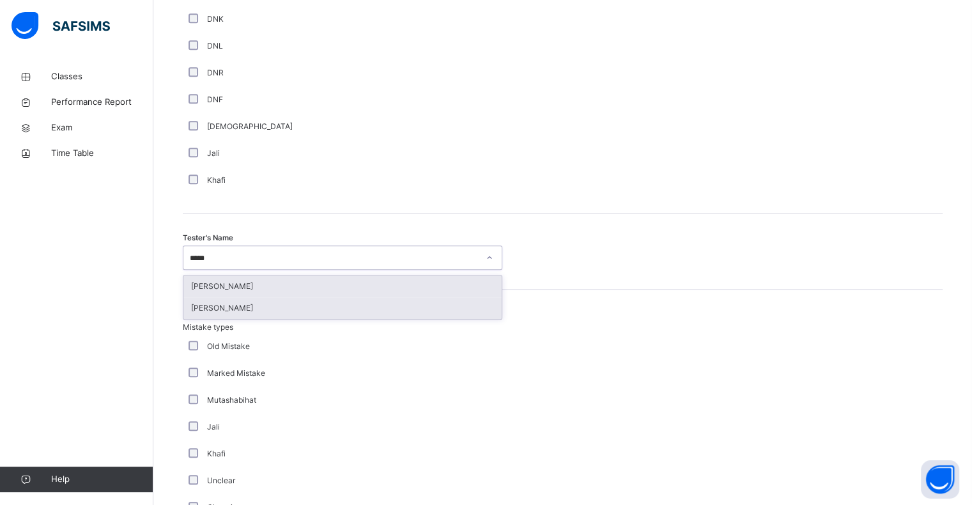
click at [191, 317] on div "[PERSON_NAME]" at bounding box center [342, 308] width 318 height 22
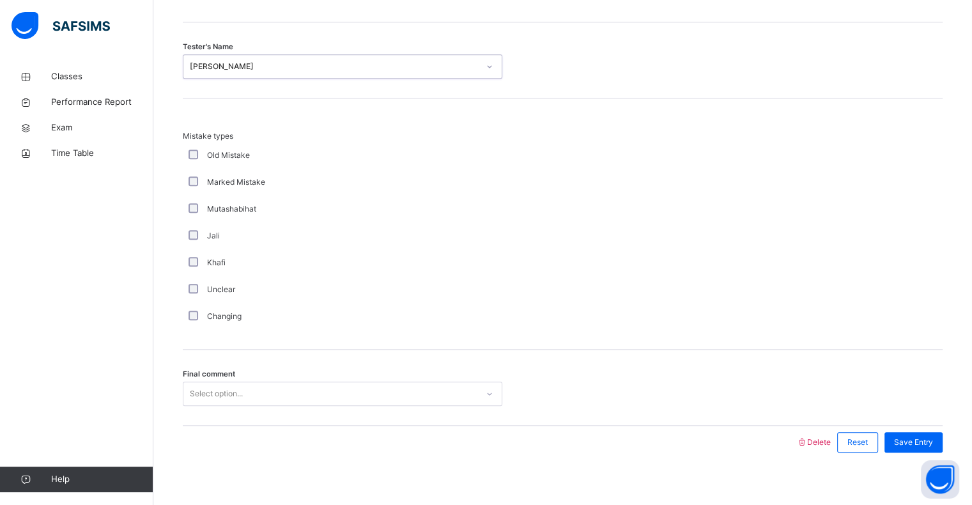
scroll to position [1345, 0]
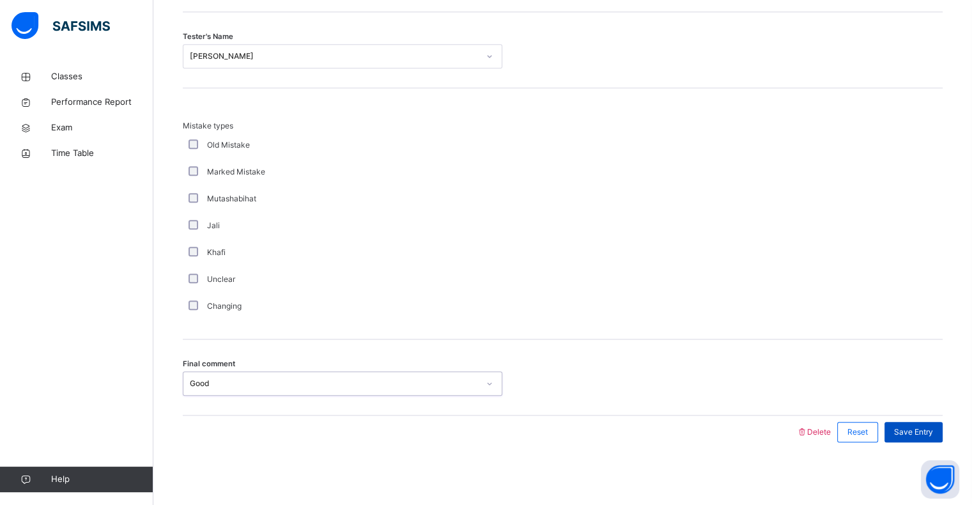
click at [903, 422] on div "Save Entry" at bounding box center [914, 432] width 58 height 20
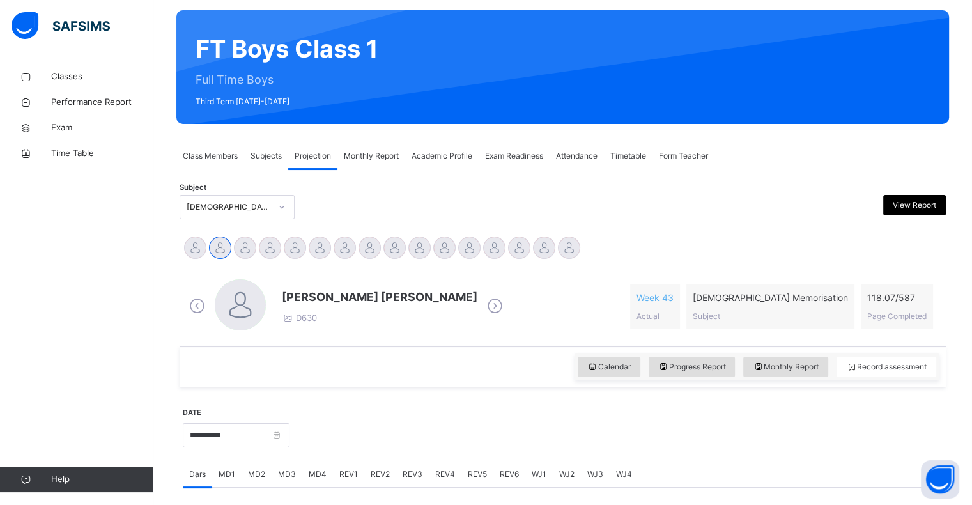
scroll to position [80, 0]
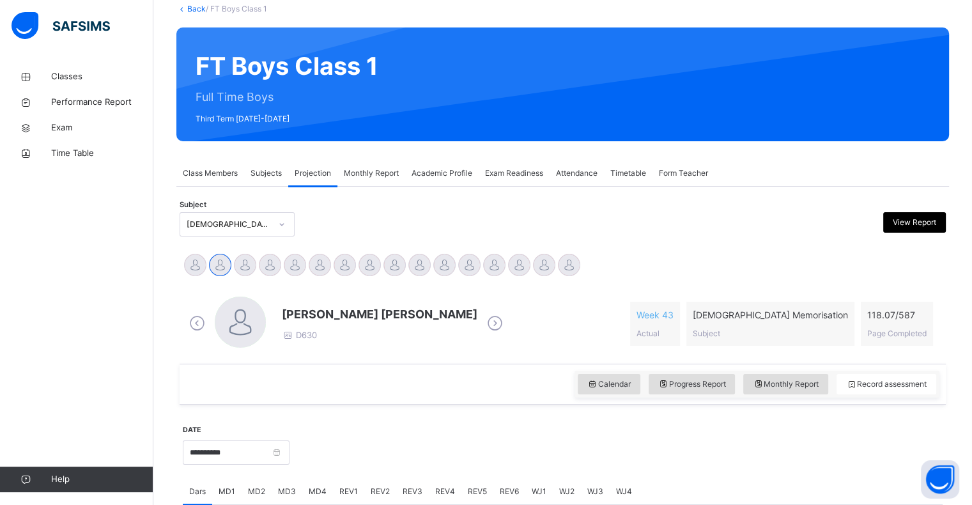
click at [443, 173] on span "Academic Profile" at bounding box center [442, 173] width 61 height 12
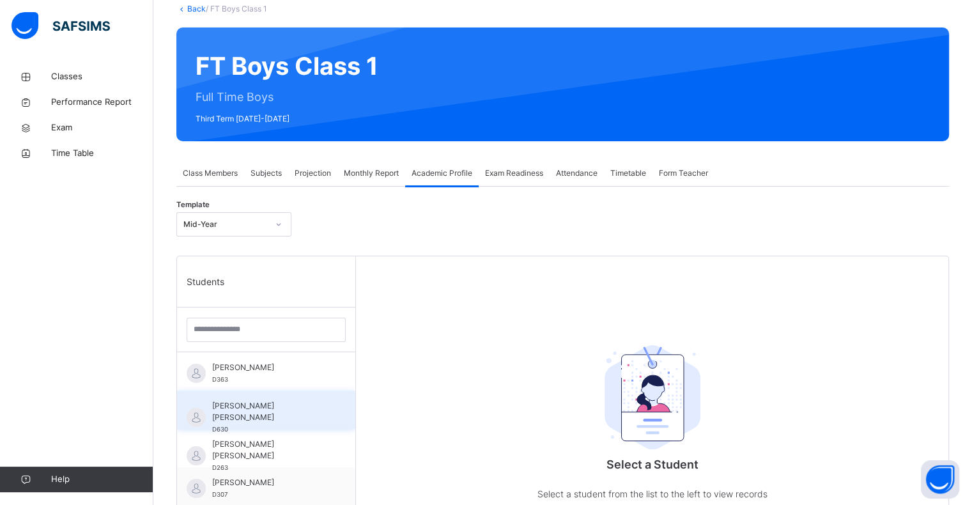
click at [262, 398] on div "[PERSON_NAME] [PERSON_NAME] D630" at bounding box center [266, 410] width 178 height 38
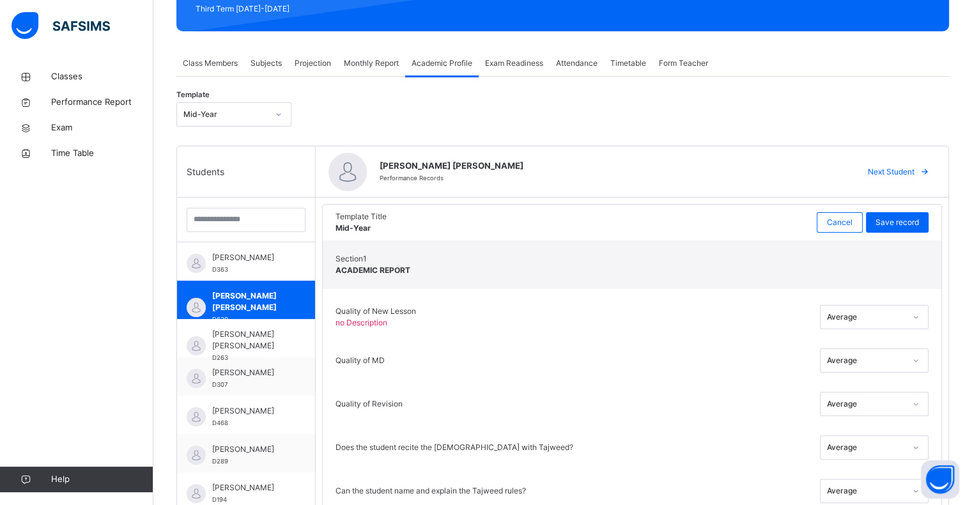
scroll to position [266, 0]
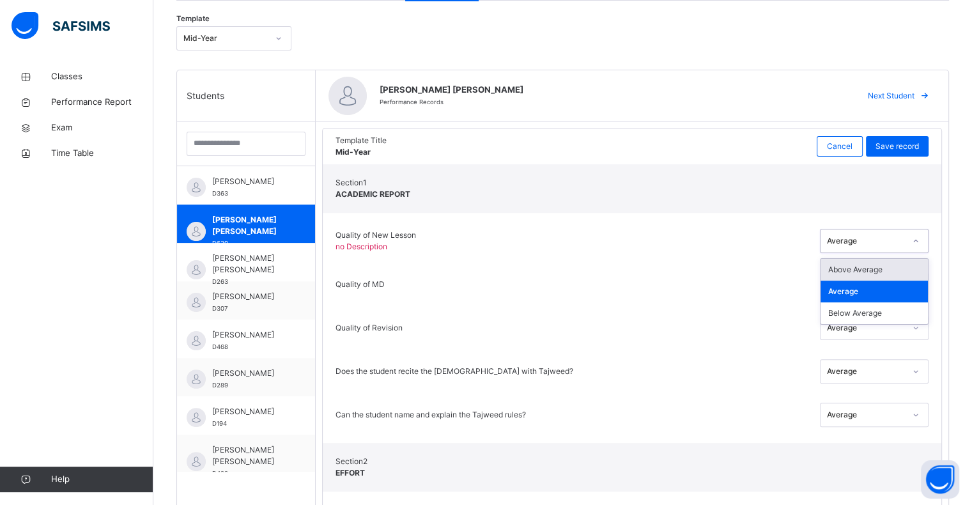
click at [880, 231] on div "Average" at bounding box center [862, 241] width 83 height 20
click at [874, 270] on div "Above Average" at bounding box center [874, 270] width 107 height 22
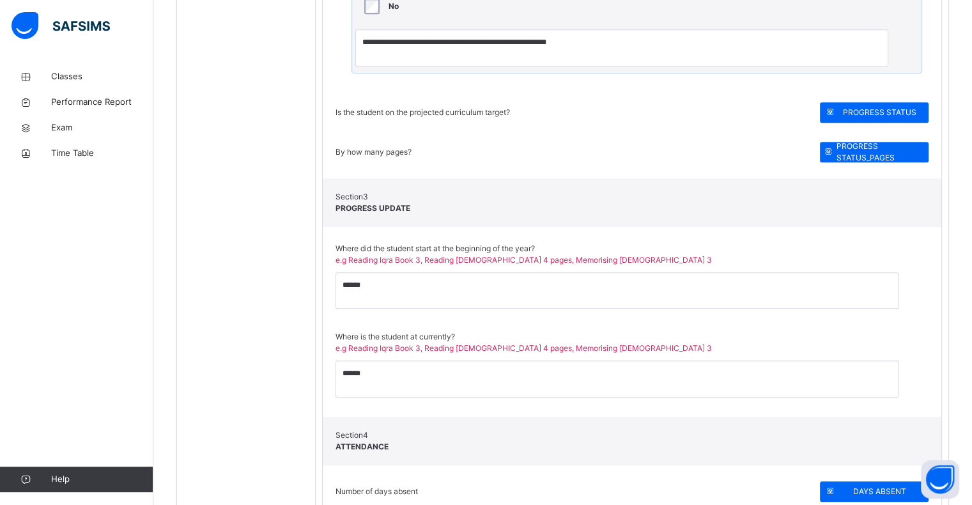
scroll to position [946, 0]
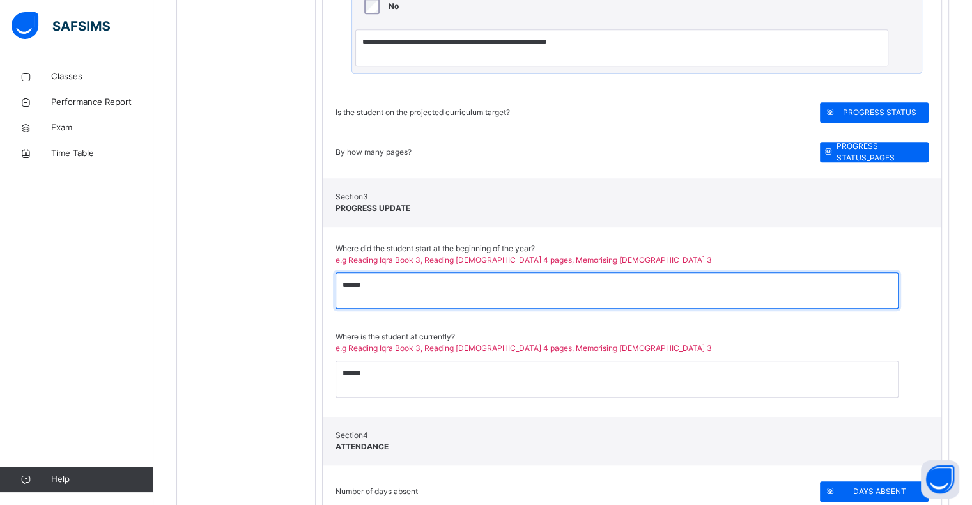
click at [698, 295] on textarea "******" at bounding box center [617, 290] width 563 height 37
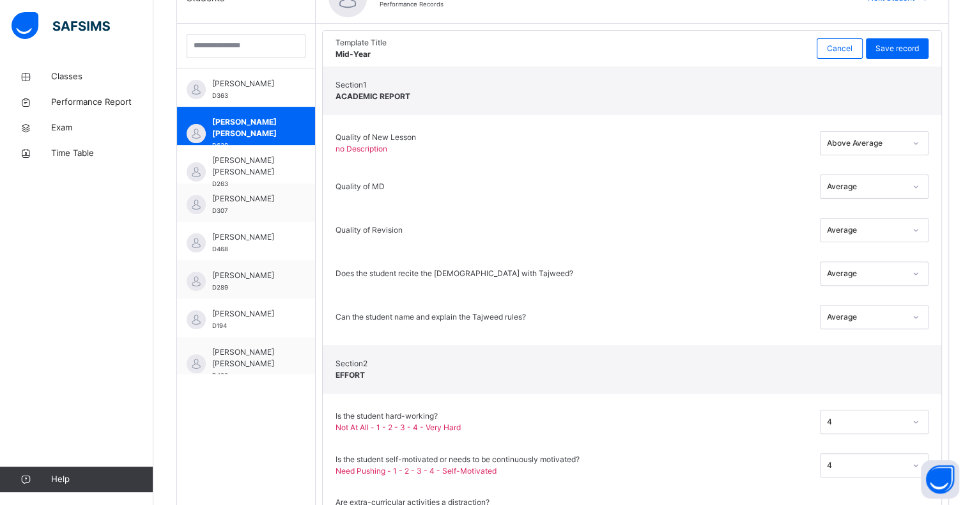
scroll to position [374, 0]
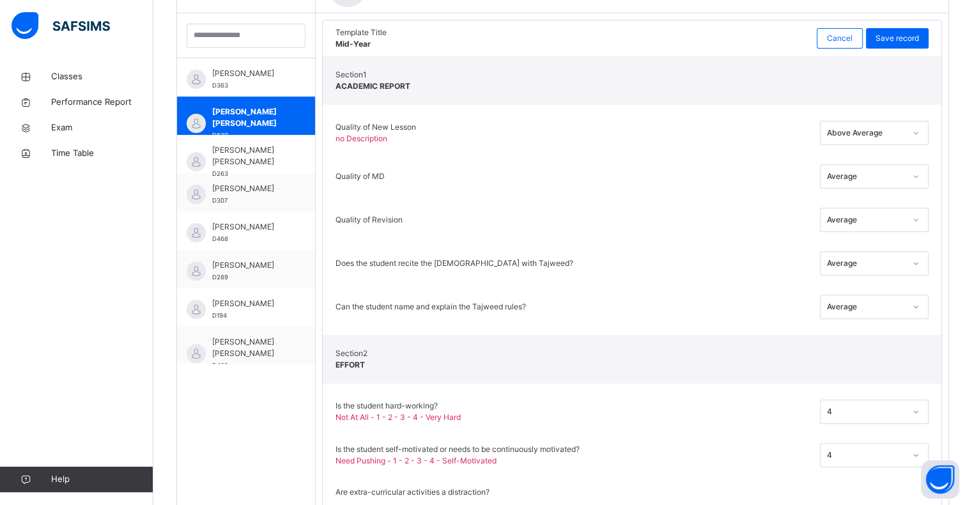
type textarea "******"
click at [910, 335] on div "Above Average" at bounding box center [874, 336] width 107 height 22
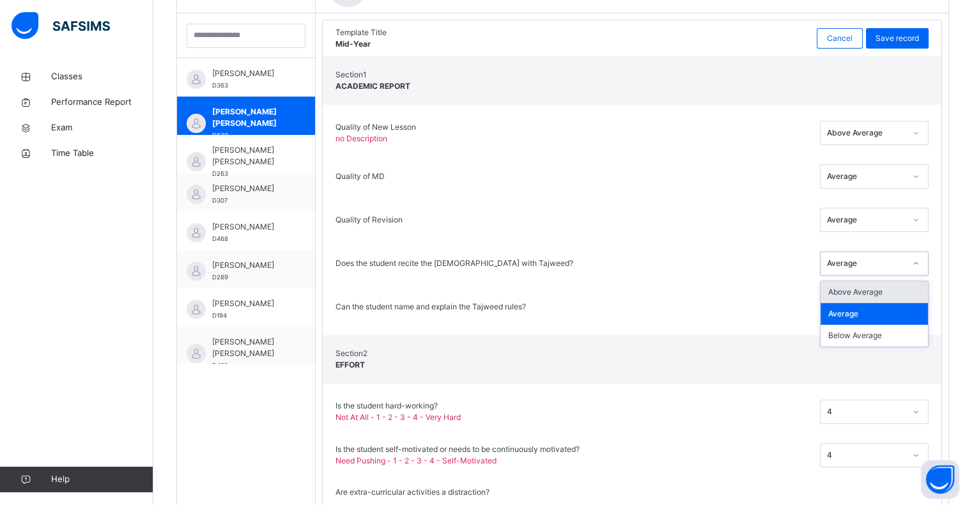
click at [898, 285] on div "Above Average" at bounding box center [874, 292] width 107 height 22
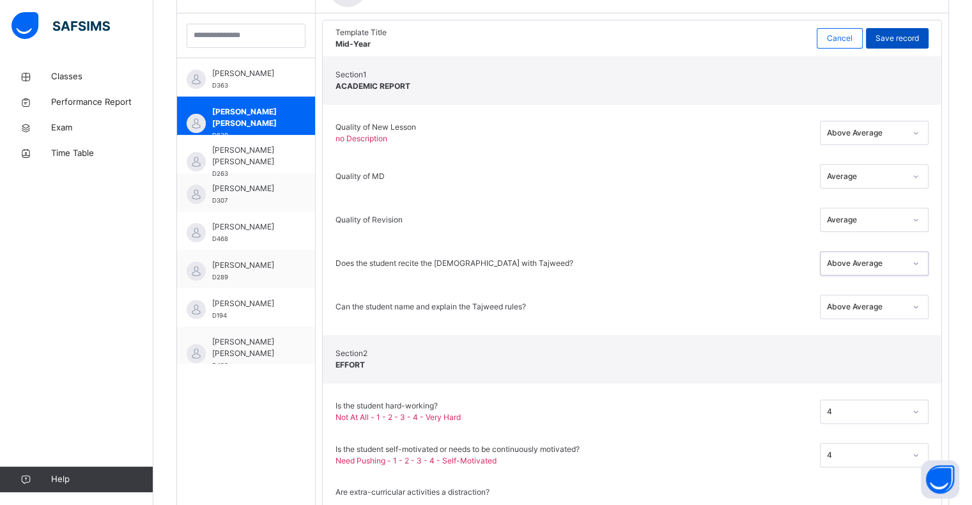
click at [906, 46] on div "Save record" at bounding box center [897, 38] width 63 height 20
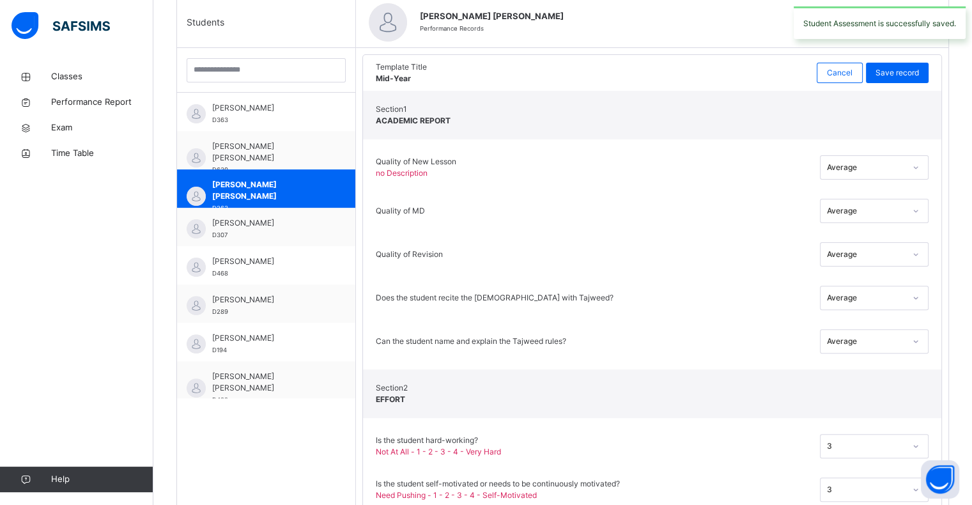
scroll to position [336, 0]
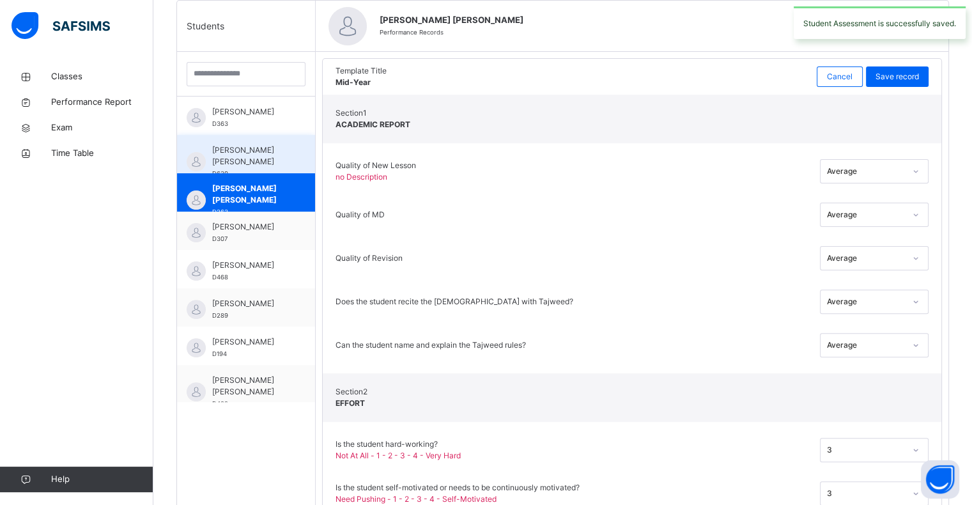
click at [258, 163] on div "[PERSON_NAME] [PERSON_NAME] D630" at bounding box center [249, 161] width 74 height 35
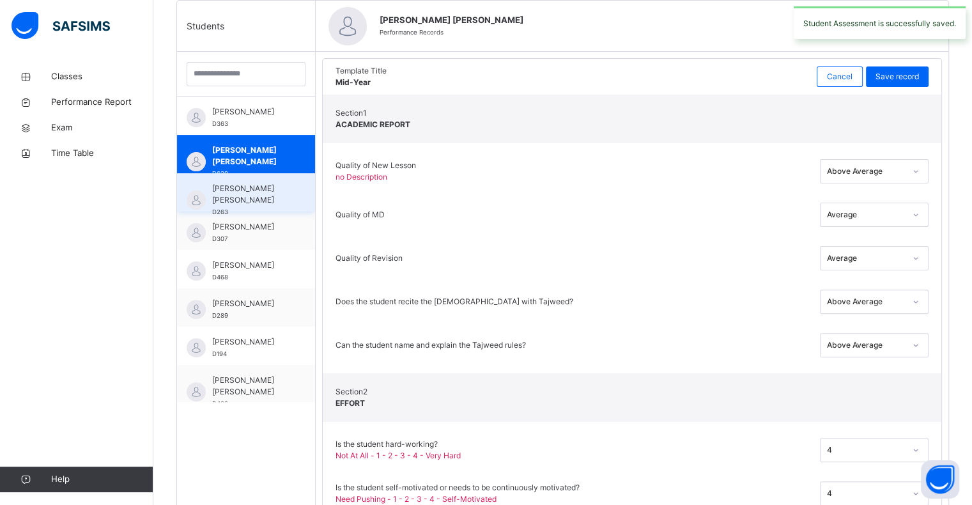
click at [284, 187] on span "[PERSON_NAME] [PERSON_NAME]" at bounding box center [249, 194] width 74 height 23
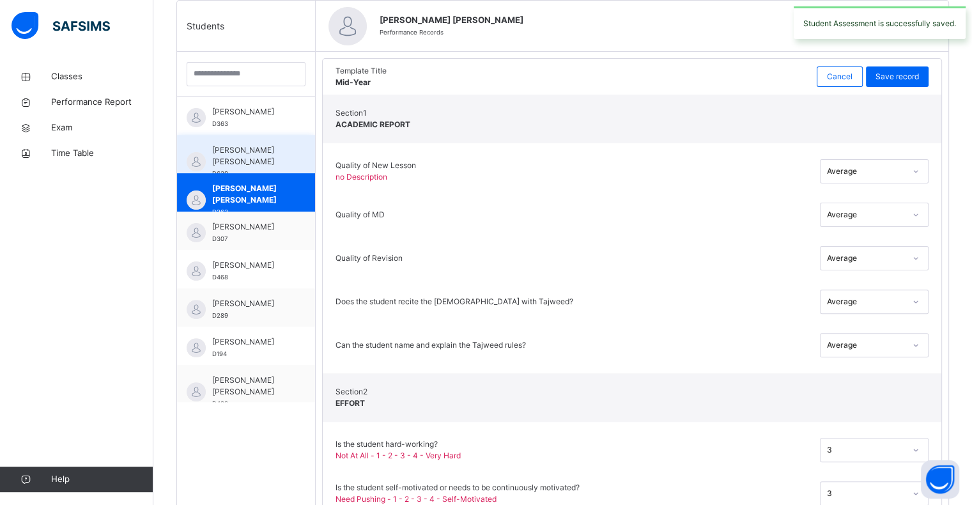
click at [284, 171] on div "[PERSON_NAME] [PERSON_NAME] D630" at bounding box center [246, 154] width 138 height 38
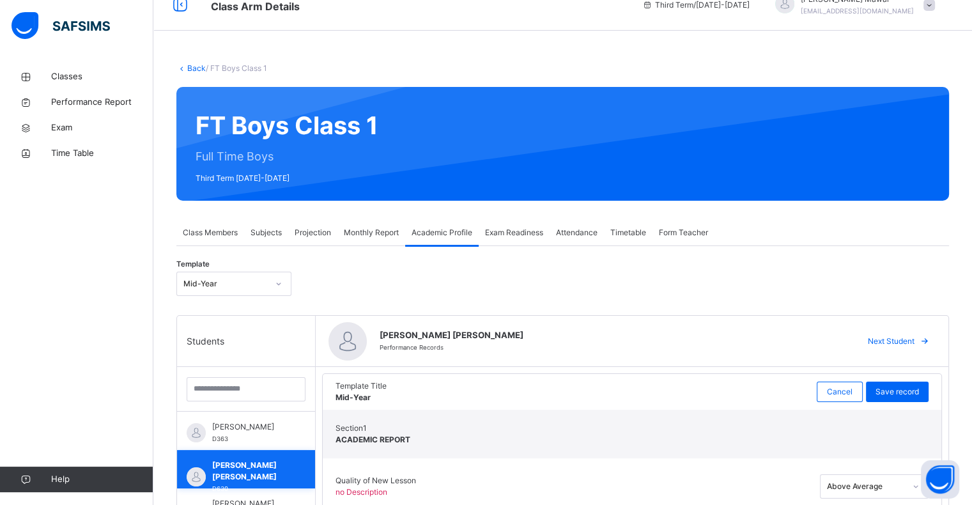
scroll to position [0, 0]
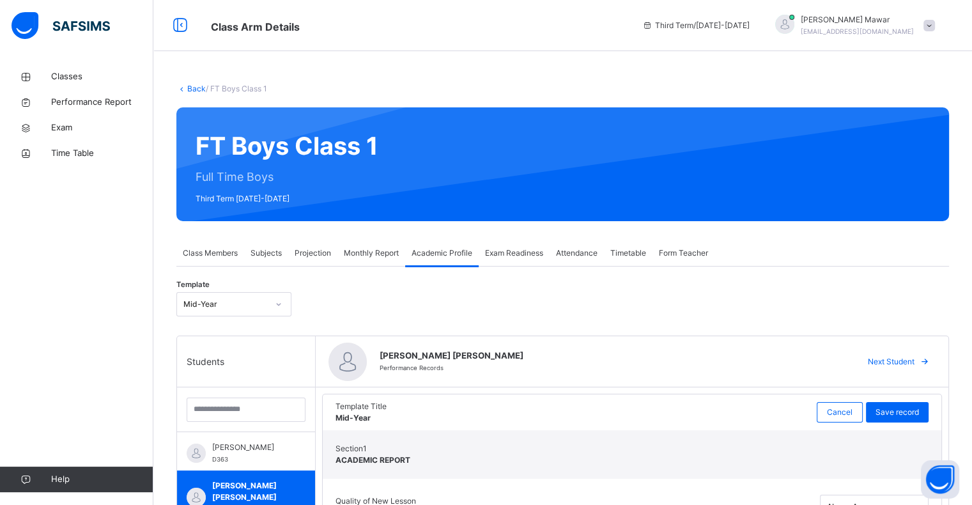
click at [371, 261] on div "Monthly Report" at bounding box center [372, 253] width 68 height 26
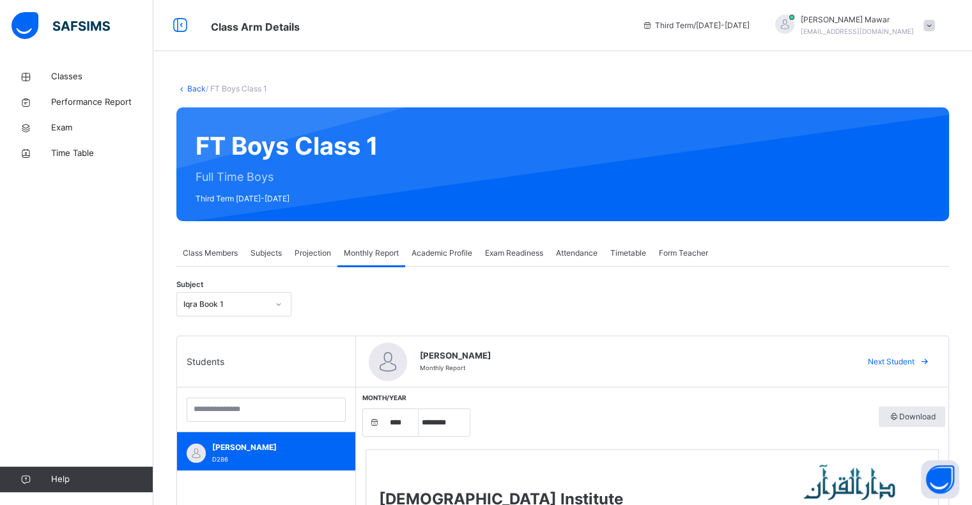
click at [315, 260] on div "Projection" at bounding box center [312, 253] width 49 height 26
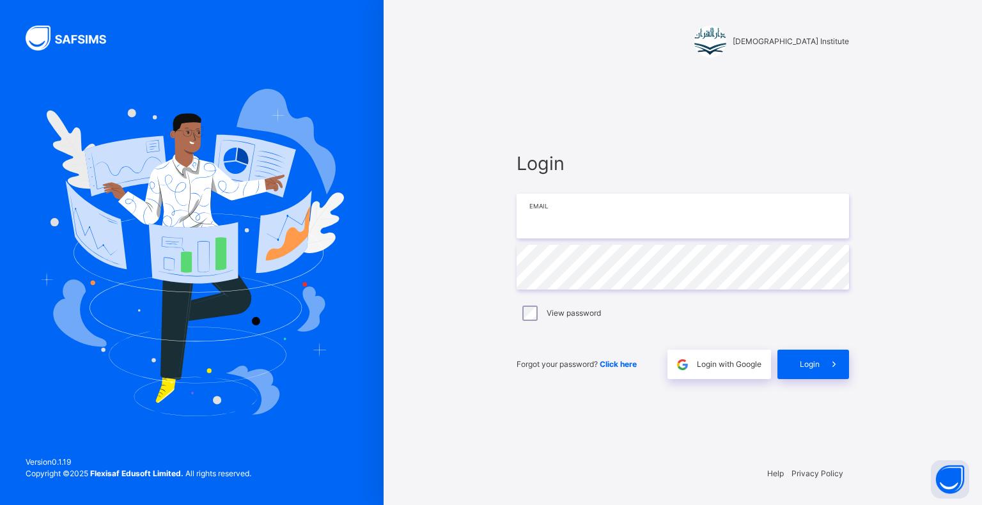
click at [710, 215] on input "email" at bounding box center [683, 216] width 332 height 45
type input "**********"
click at [799, 354] on div "Login" at bounding box center [813, 364] width 72 height 29
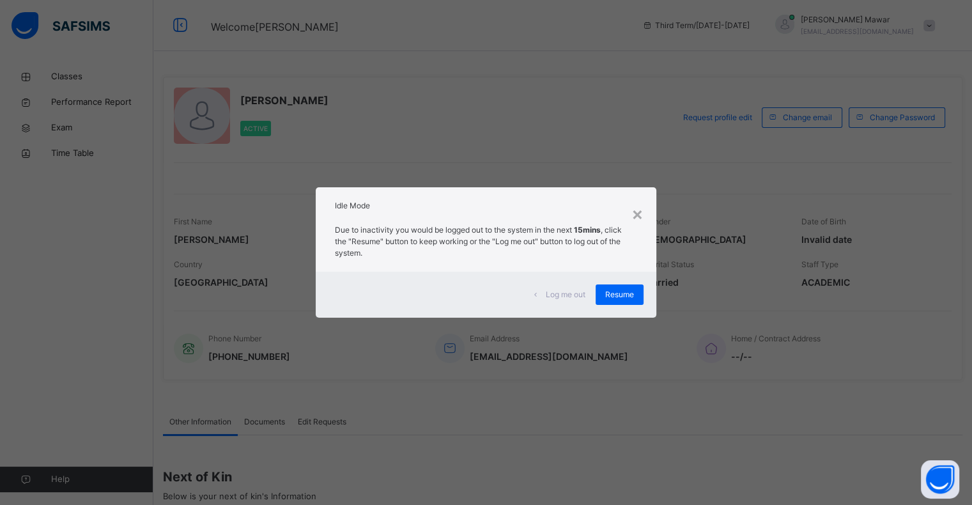
click at [0, 352] on div "× Idle Mode Due to inactivity you would be logged out to the system in the next…" at bounding box center [486, 252] width 972 height 505
click at [609, 291] on span "Resume" at bounding box center [619, 295] width 29 height 12
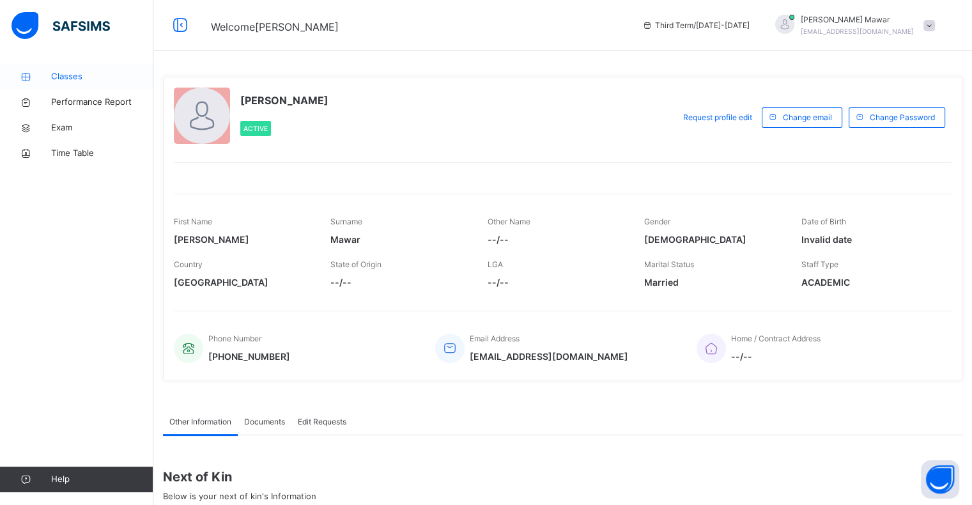
click at [62, 77] on span "Classes" at bounding box center [102, 76] width 102 height 13
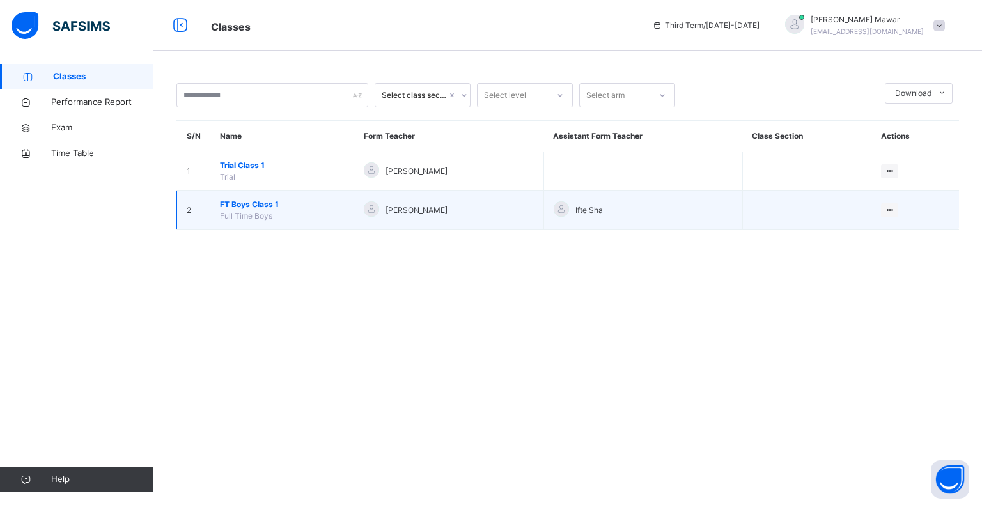
click at [252, 203] on span "FT Boys Class 1" at bounding box center [282, 205] width 124 height 12
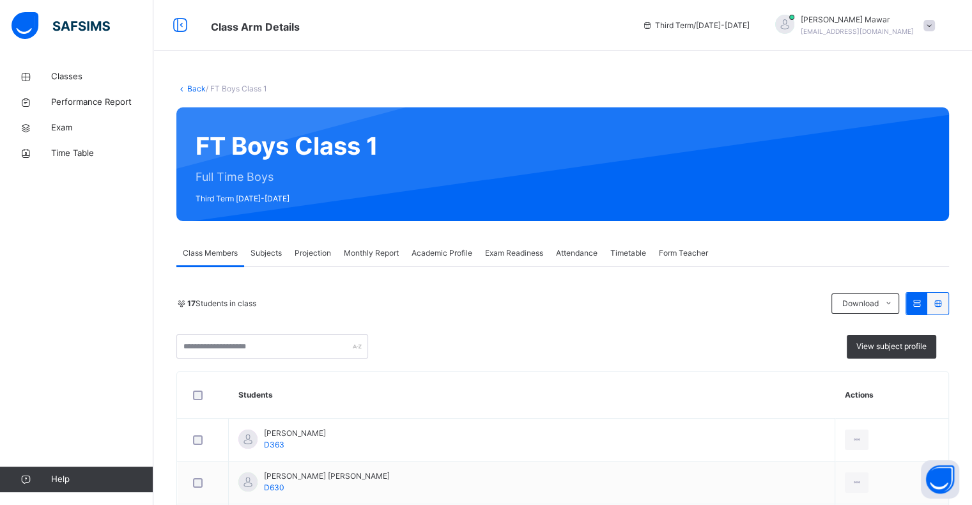
click at [300, 258] on span "Projection" at bounding box center [313, 253] width 36 height 12
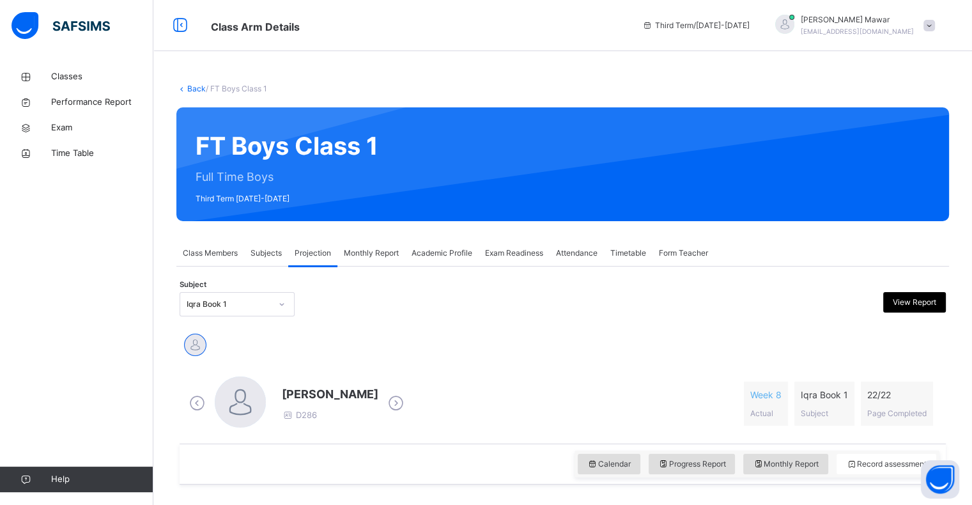
click at [260, 306] on div "Iqra Book 1" at bounding box center [229, 305] width 84 height 12
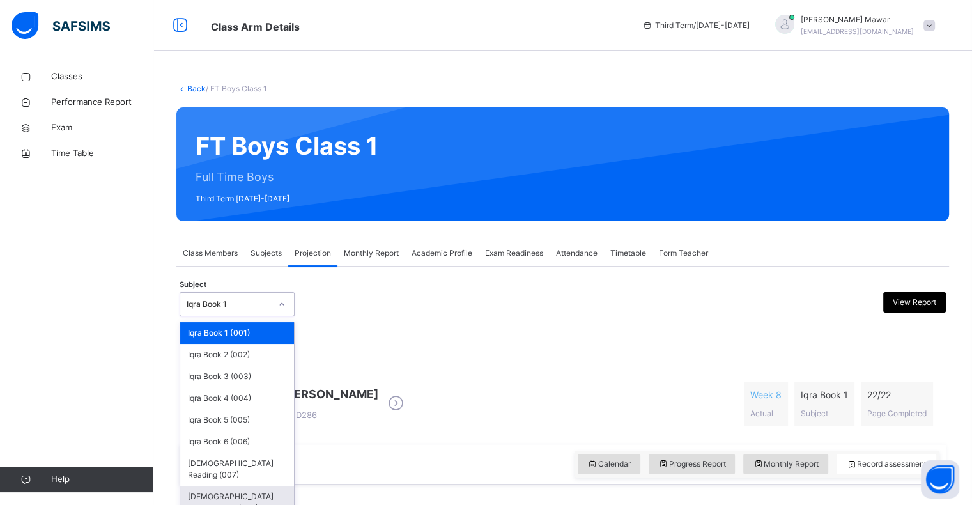
click at [264, 486] on div "[DEMOGRAPHIC_DATA] Memorisation (008)" at bounding box center [237, 502] width 114 height 33
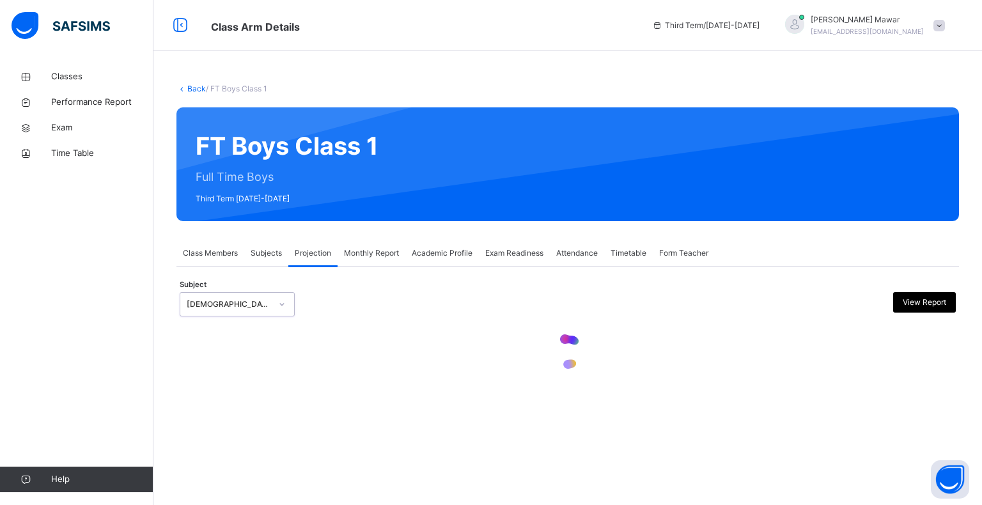
drag, startPoint x: 414, startPoint y: 378, endPoint x: 401, endPoint y: 396, distance: 22.4
click at [401, 396] on div "Back / FT Boys Class 1 FT Boys Class 1 Full Time Boys Third Term [DATE]-[DATE] …" at bounding box center [567, 240] width 828 height 352
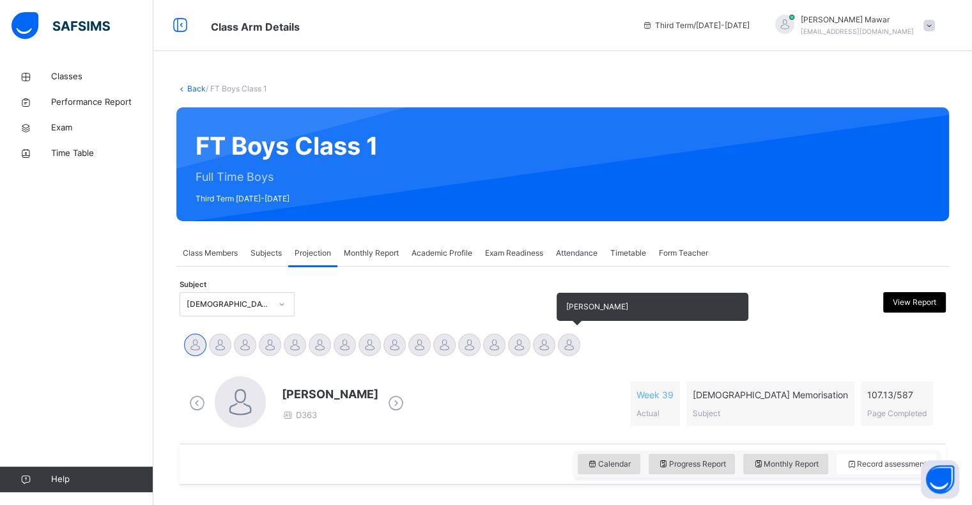
click at [573, 348] on div at bounding box center [569, 345] width 22 height 22
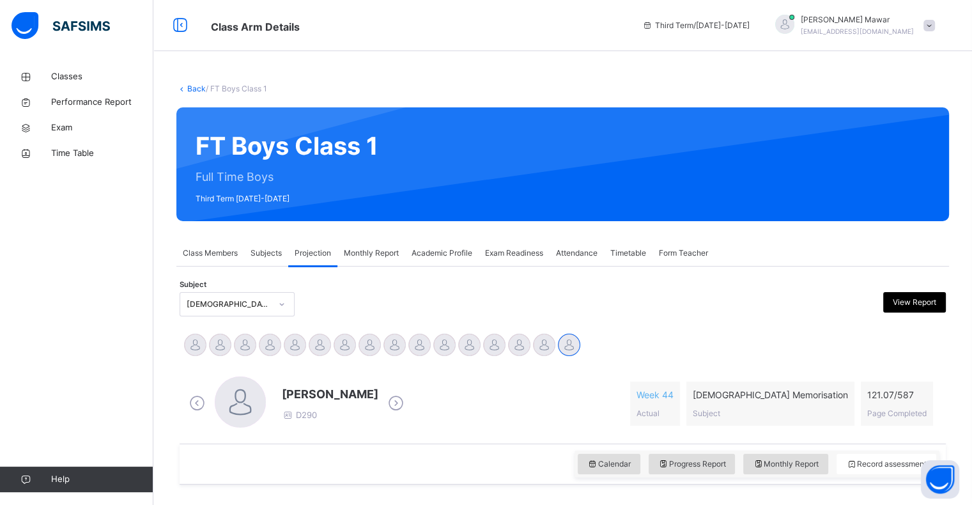
click at [385, 403] on icon at bounding box center [396, 403] width 22 height 19
click at [196, 401] on icon at bounding box center [197, 403] width 22 height 19
click at [197, 401] on icon at bounding box center [197, 403] width 22 height 19
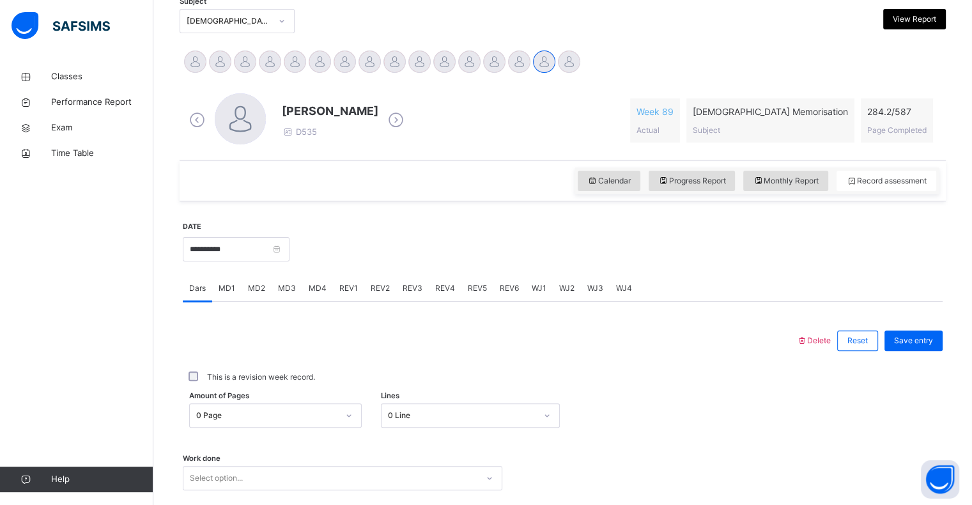
scroll to position [281, 0]
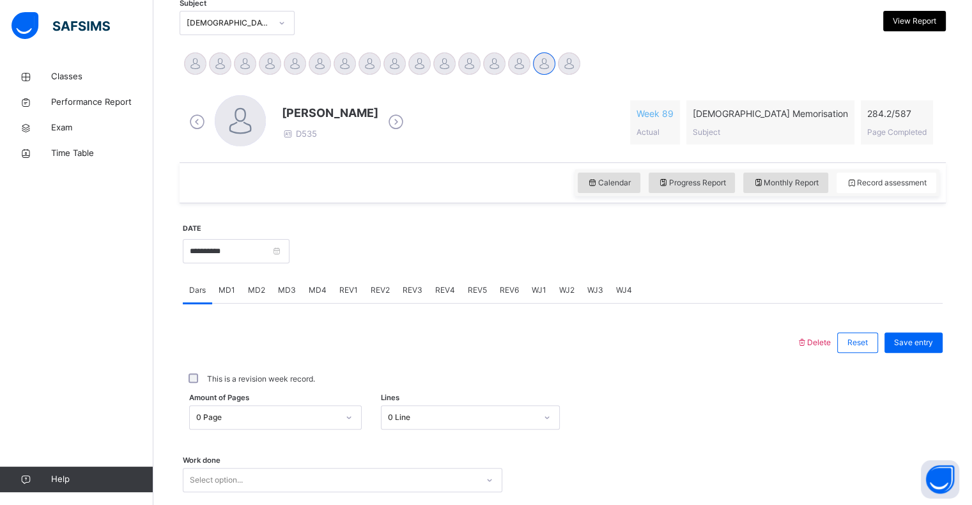
click at [385, 121] on icon at bounding box center [396, 122] width 22 height 19
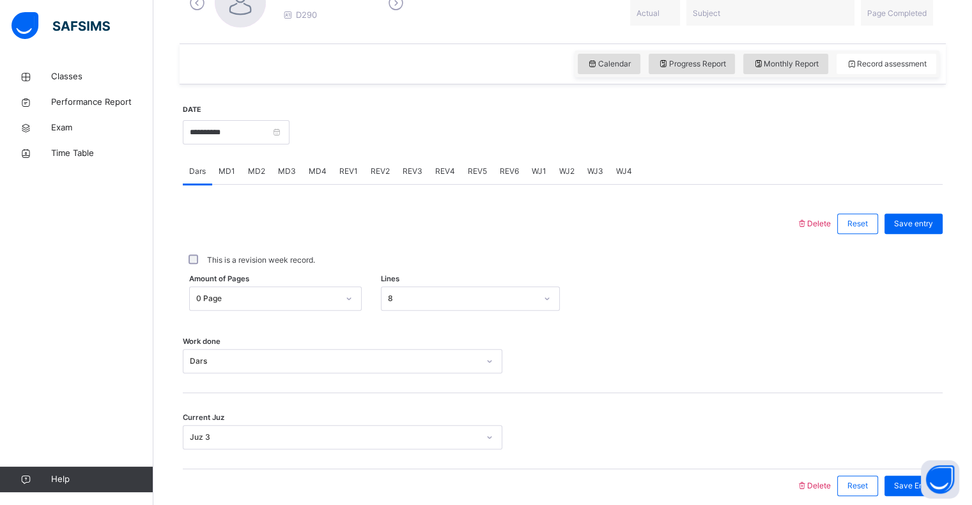
scroll to position [455, 0]
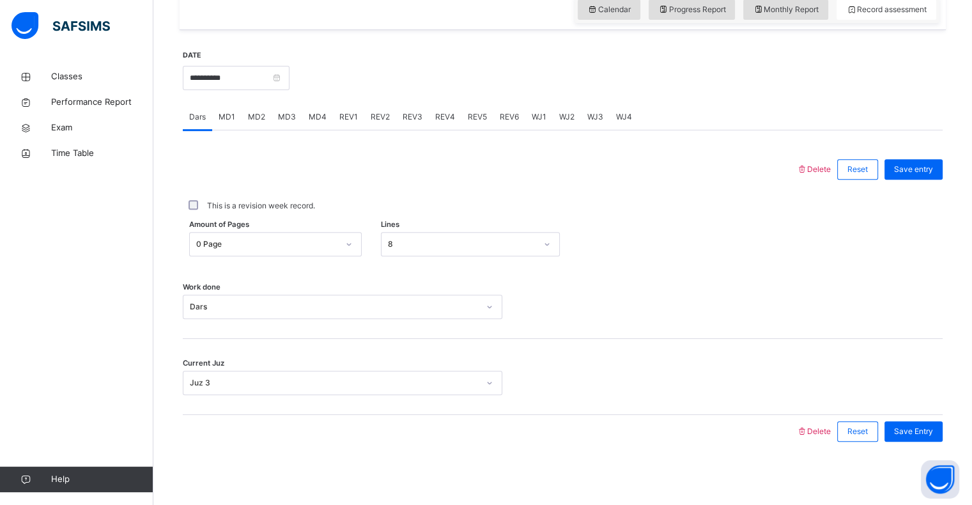
click at [299, 120] on div "MD3" at bounding box center [287, 117] width 31 height 26
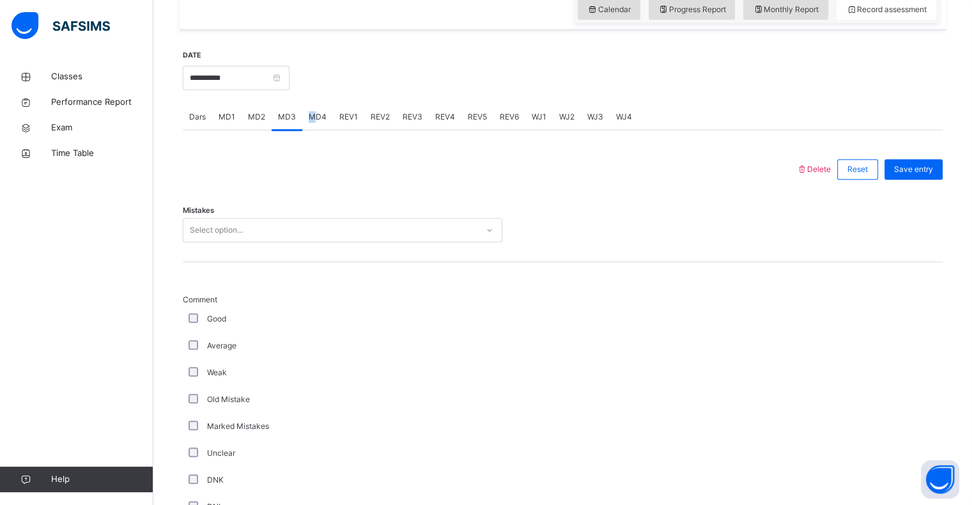
click at [311, 117] on span "MD4" at bounding box center [318, 117] width 18 height 12
click at [288, 114] on span "MD3" at bounding box center [287, 117] width 18 height 12
click at [283, 116] on span "MD3" at bounding box center [287, 117] width 18 height 12
click at [233, 230] on div "Select option..." at bounding box center [216, 230] width 53 height 24
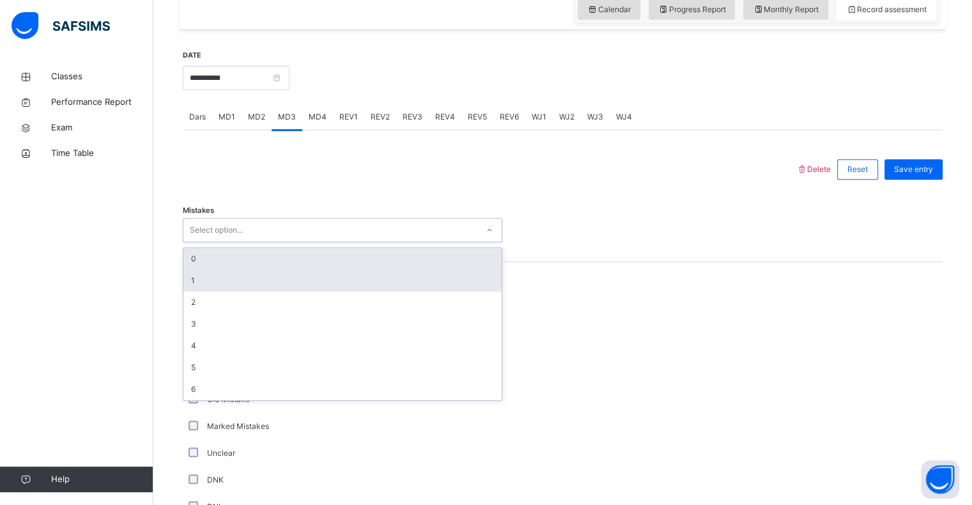
click at [188, 273] on div "1" at bounding box center [342, 281] width 318 height 22
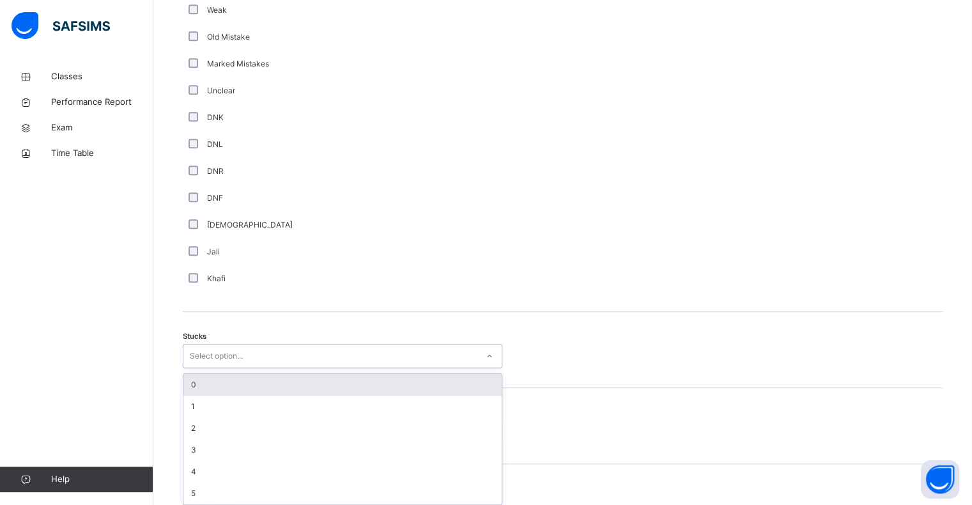
scroll to position [821, 0]
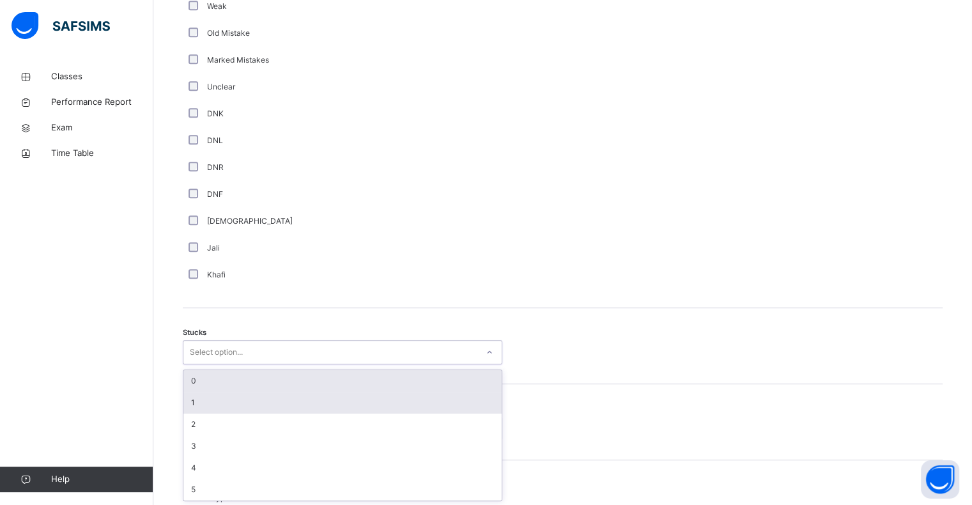
click at [189, 393] on div "1" at bounding box center [342, 403] width 318 height 22
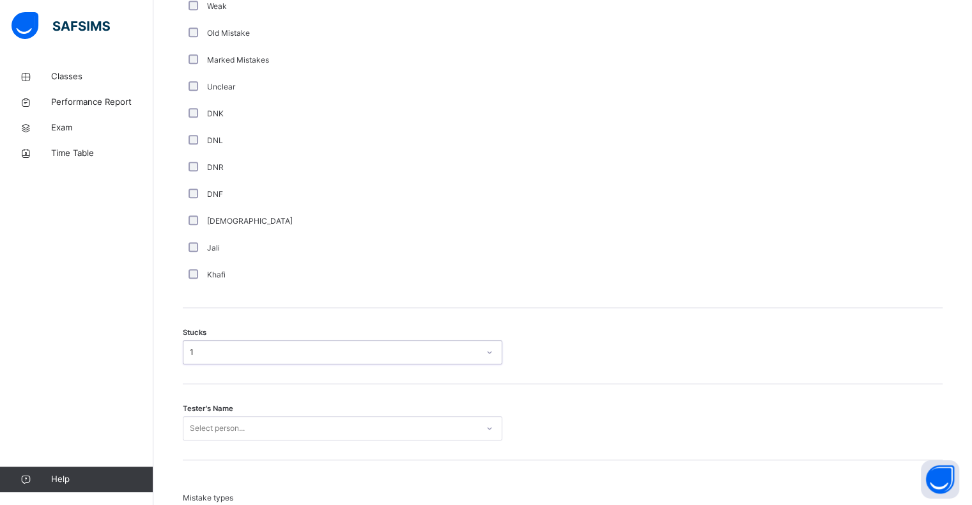
click at [190, 354] on div "1" at bounding box center [334, 352] width 289 height 12
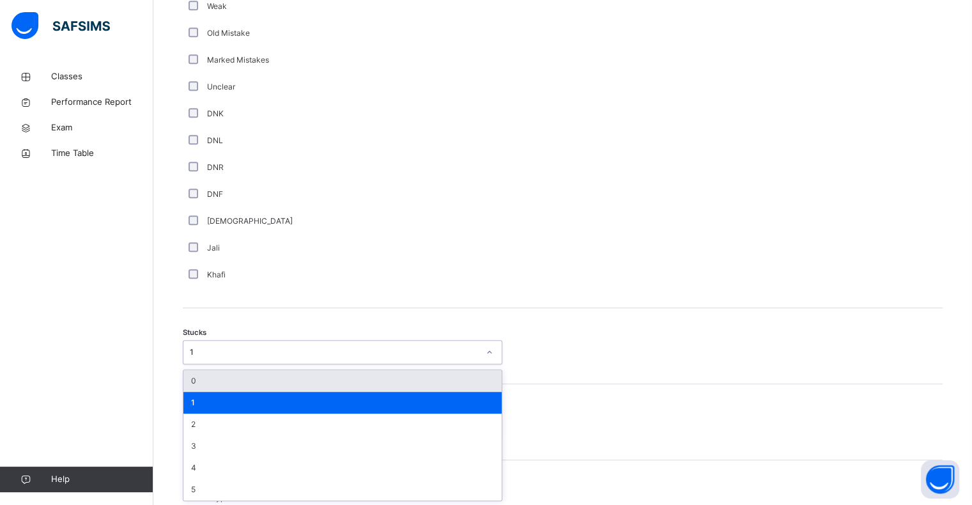
click at [191, 384] on div "0" at bounding box center [342, 381] width 318 height 22
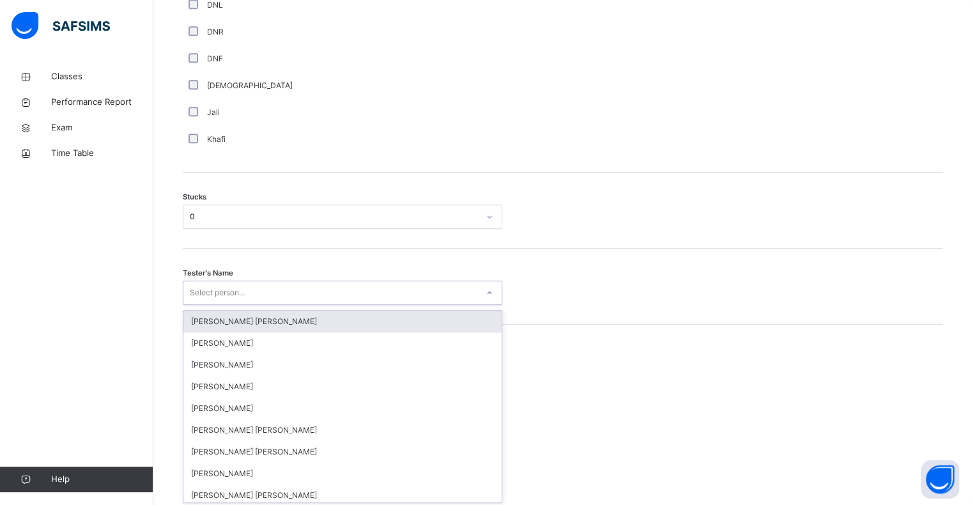
scroll to position [959, 0]
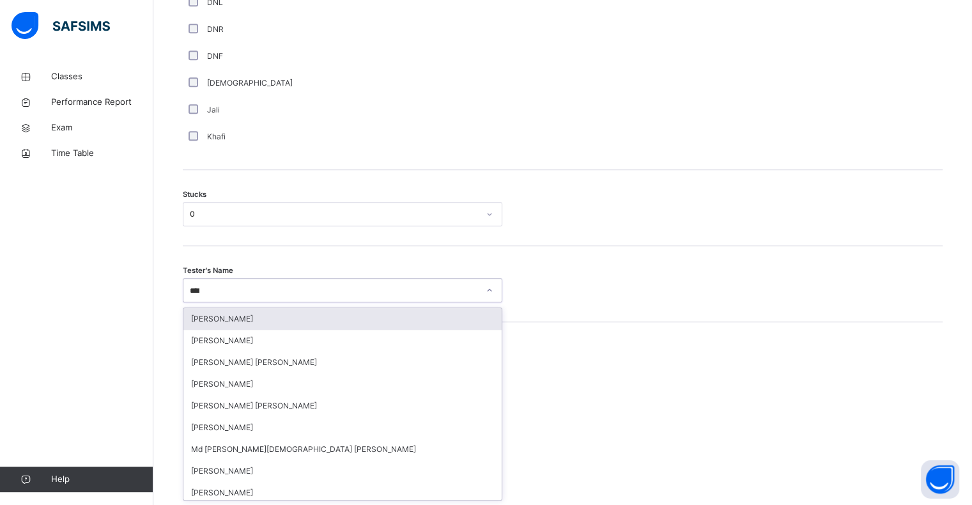
type input "*****"
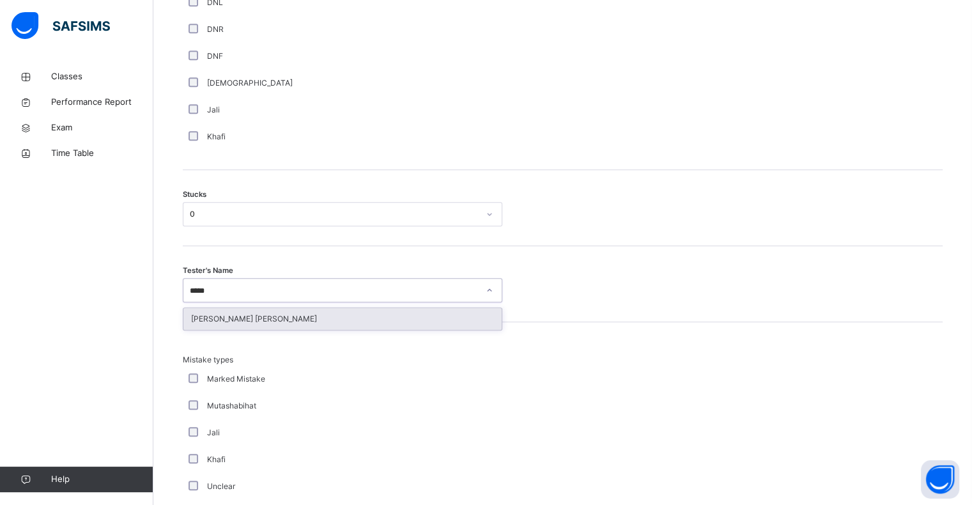
click at [204, 322] on div "[PERSON_NAME] [PERSON_NAME]" at bounding box center [342, 319] width 318 height 22
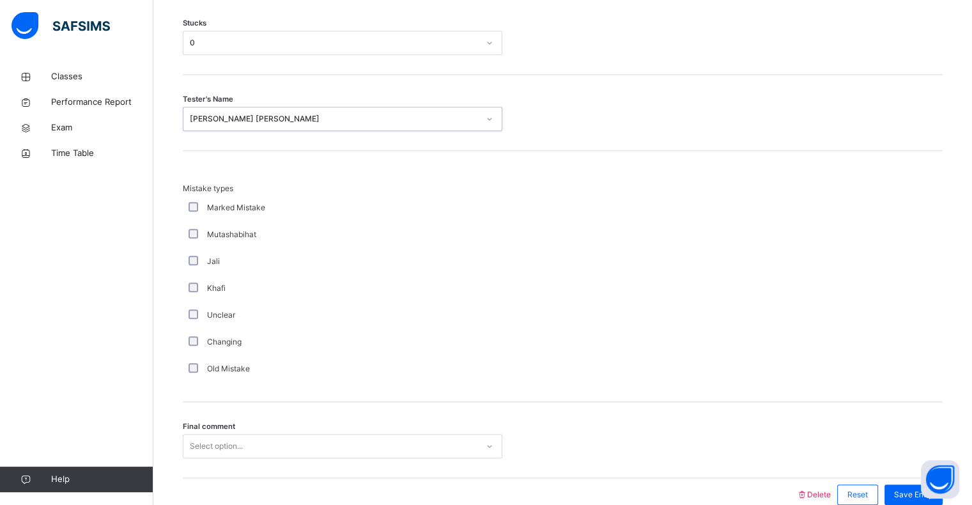
scroll to position [1193, 0]
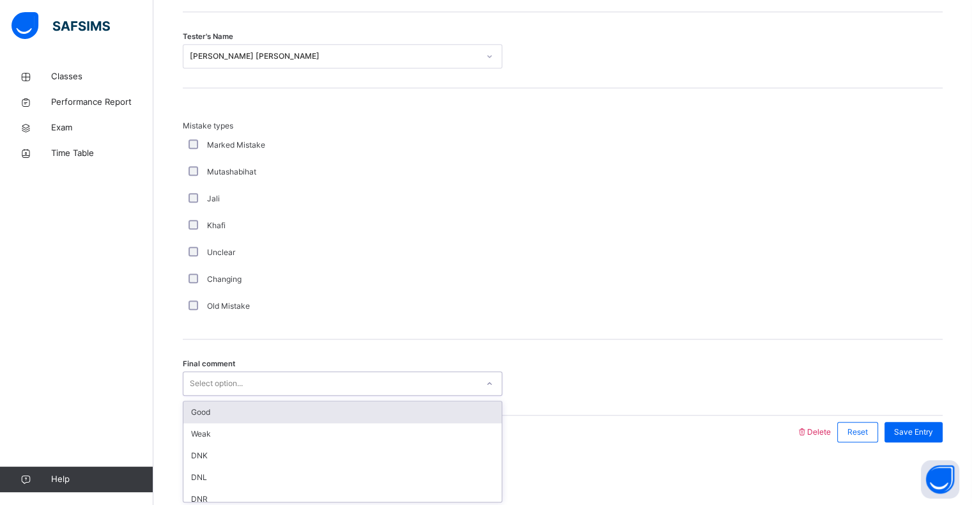
click at [195, 405] on div "Good" at bounding box center [342, 412] width 318 height 22
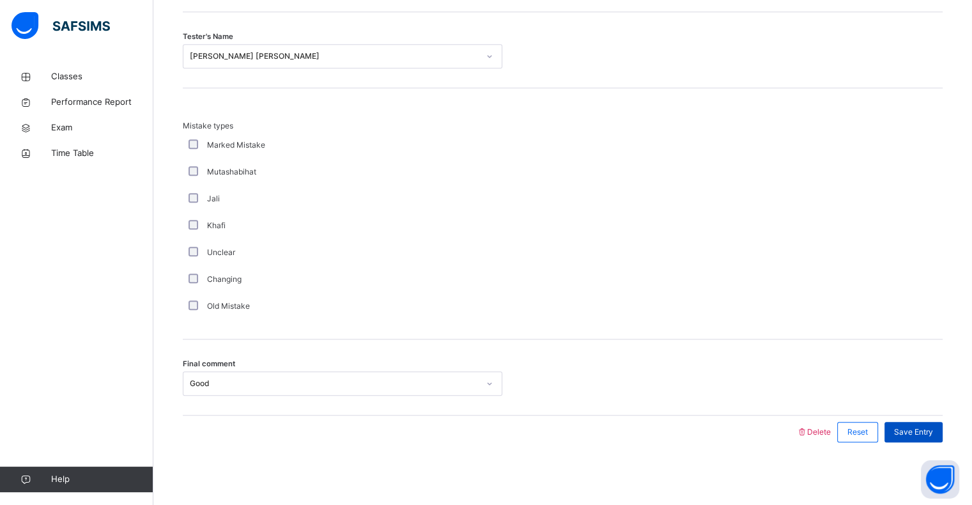
click at [926, 435] on span "Save Entry" at bounding box center [913, 432] width 39 height 12
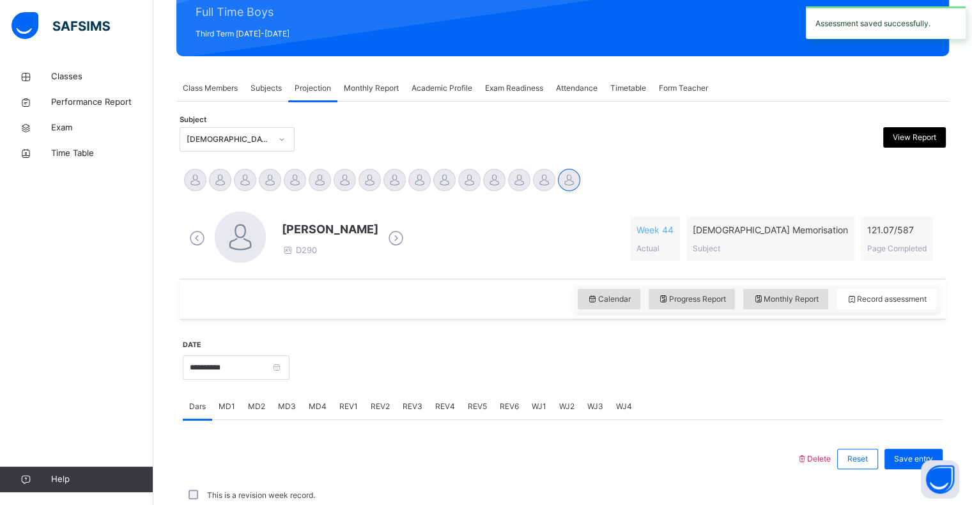
scroll to position [430, 0]
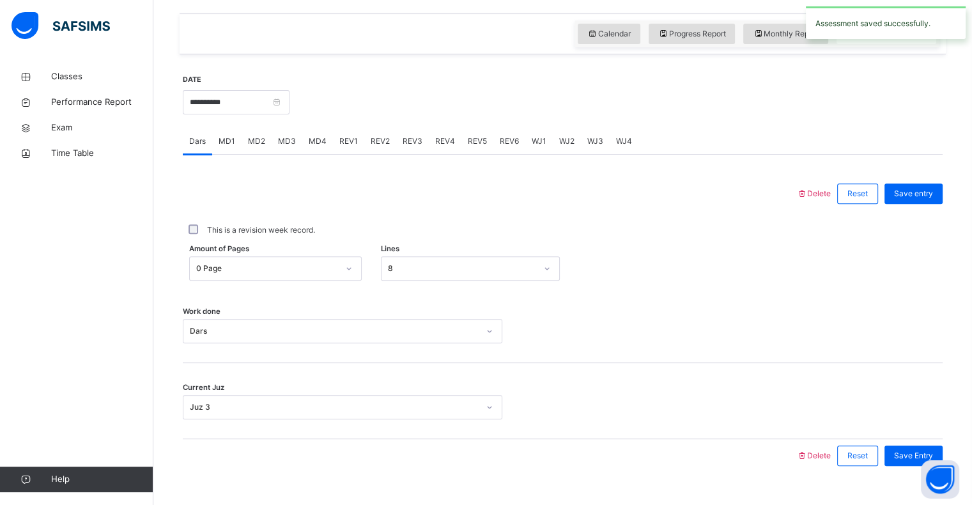
click at [356, 133] on div "REV1" at bounding box center [348, 141] width 31 height 26
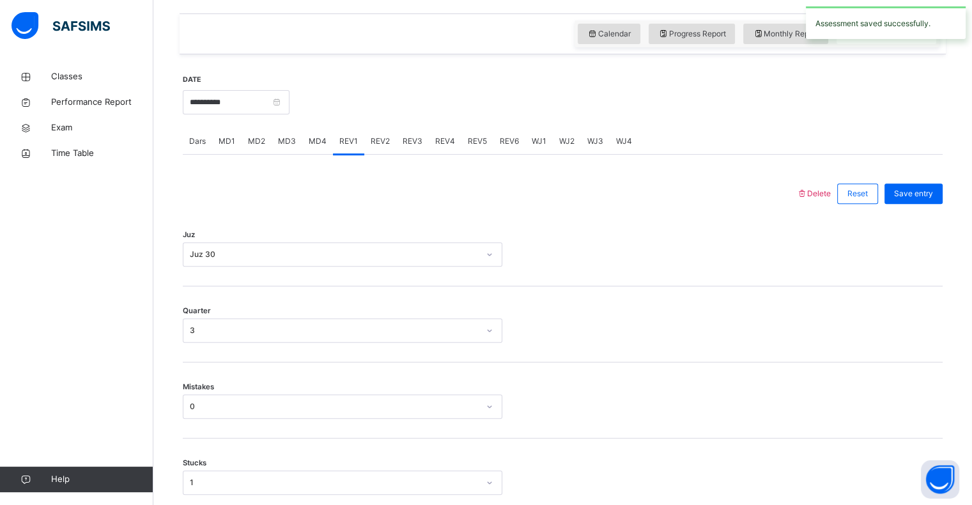
click at [389, 136] on div "REV2" at bounding box center [380, 141] width 32 height 26
click at [421, 152] on div "REV3" at bounding box center [412, 141] width 33 height 26
click at [446, 138] on span "REV4" at bounding box center [445, 142] width 20 height 12
click at [196, 153] on div "Dars" at bounding box center [197, 141] width 29 height 26
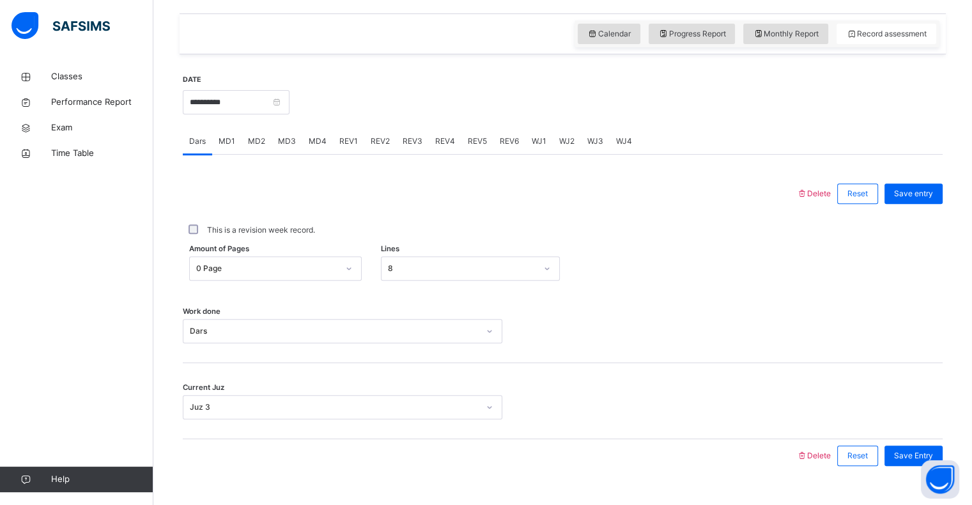
click at [328, 141] on div "MD4" at bounding box center [317, 141] width 31 height 26
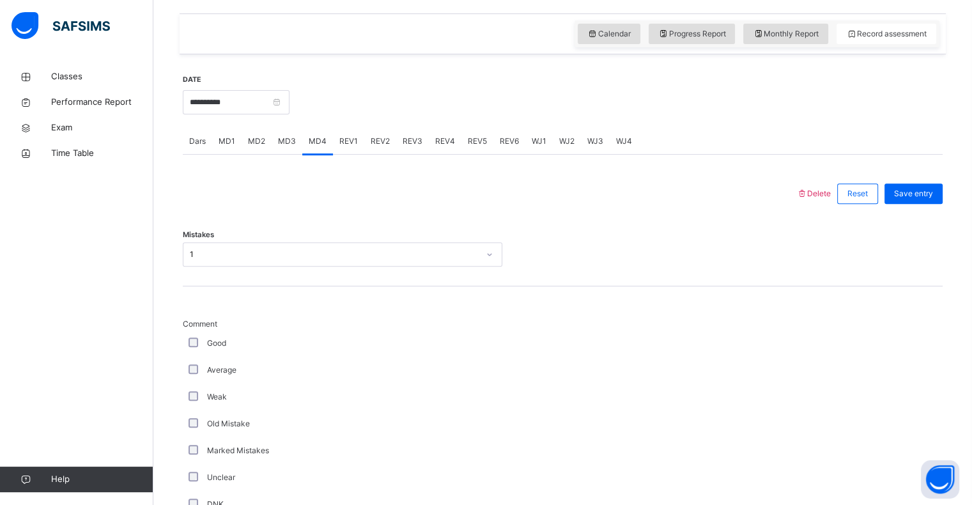
click at [292, 138] on span "MD3" at bounding box center [287, 142] width 18 height 12
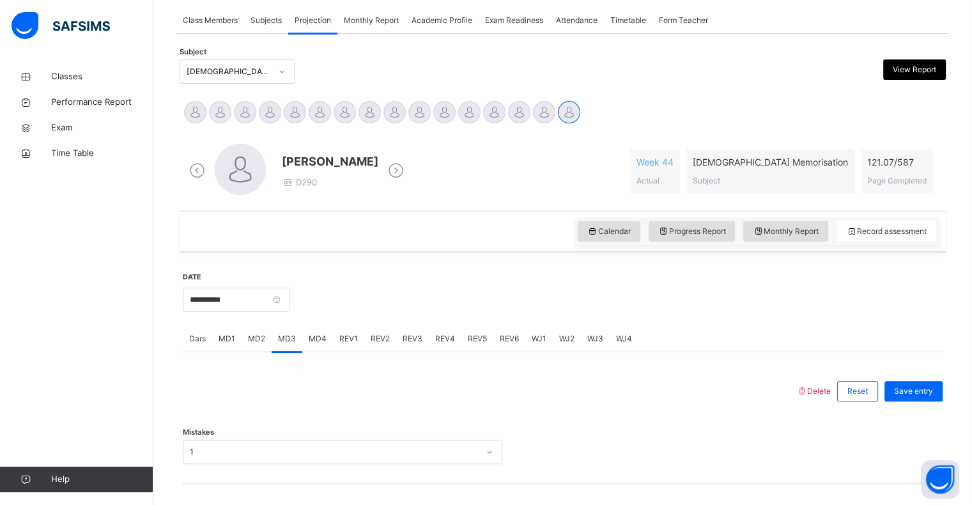
scroll to position [0, 0]
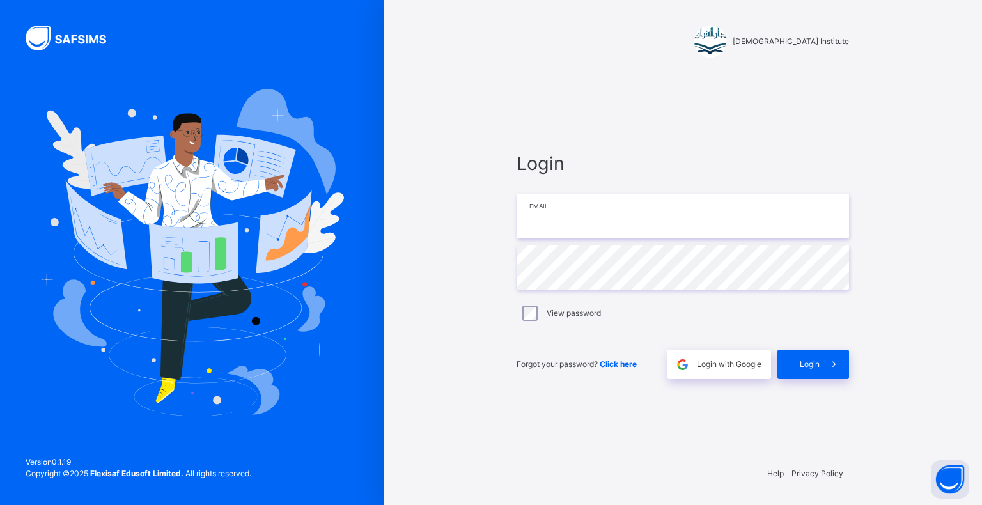
drag, startPoint x: 608, startPoint y: 223, endPoint x: 607, endPoint y: 229, distance: 6.4
click at [607, 229] on input "email" at bounding box center [683, 216] width 332 height 45
type input "**********"
click at [828, 359] on icon at bounding box center [833, 364] width 13 height 15
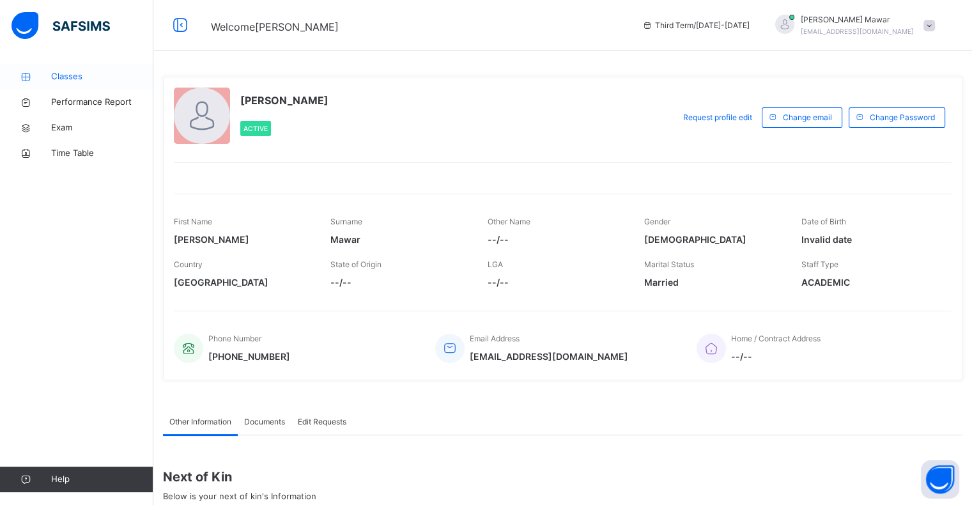
click at [92, 70] on link "Classes" at bounding box center [76, 77] width 153 height 26
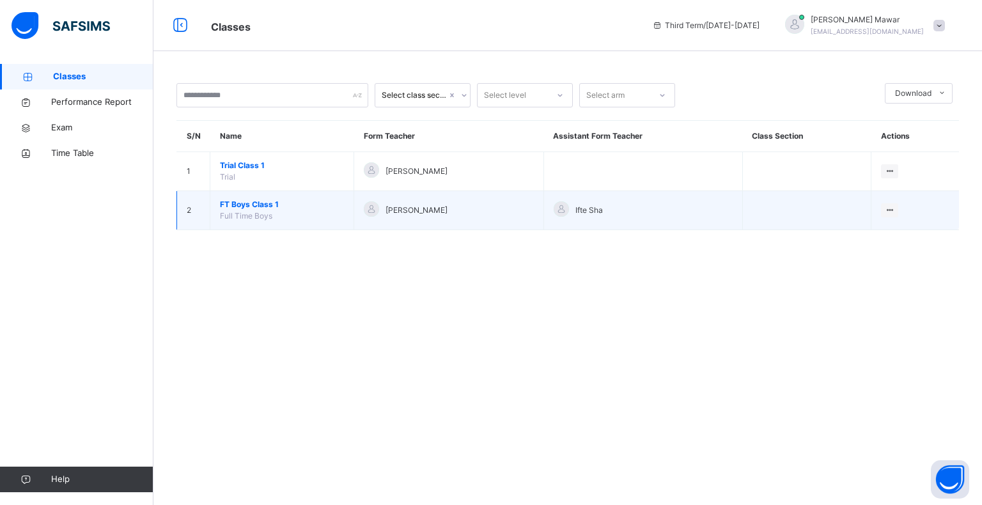
click at [261, 215] on span "Full Time Boys" at bounding box center [246, 216] width 52 height 10
click at [263, 208] on td "FT Boys Class 1 Full Time Boys" at bounding box center [282, 210] width 144 height 39
click at [263, 208] on span "FT Boys Class 1" at bounding box center [282, 205] width 124 height 12
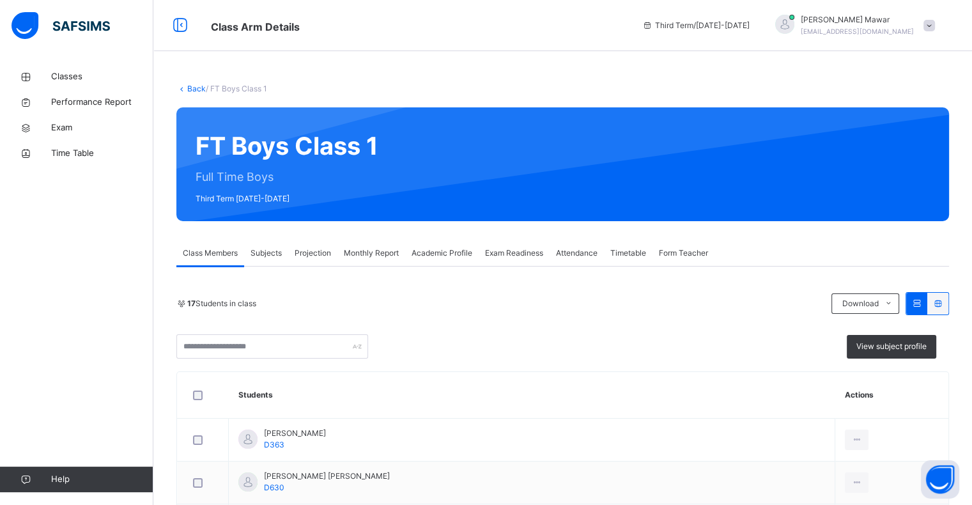
drag, startPoint x: 312, startPoint y: 275, endPoint x: 308, endPoint y: 253, distance: 22.1
click at [308, 253] on span "Projection" at bounding box center [313, 253] width 36 height 12
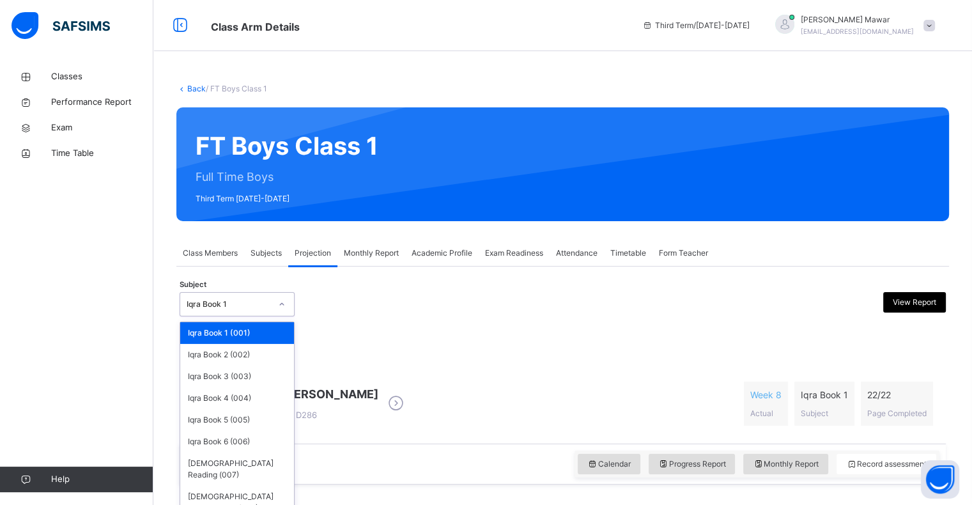
drag, startPoint x: 253, startPoint y: 311, endPoint x: 313, endPoint y: 361, distance: 78.1
click at [253, 311] on div "Iqra Book 1" at bounding box center [224, 305] width 89 height 20
click at [273, 486] on div "[DEMOGRAPHIC_DATA] Memorisation (008)" at bounding box center [237, 502] width 114 height 33
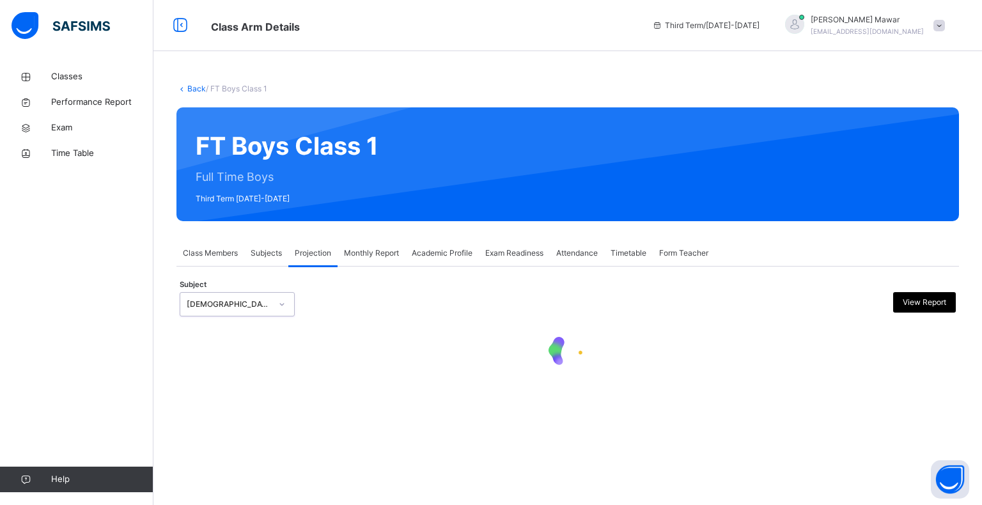
click at [426, 369] on div at bounding box center [568, 353] width 776 height 54
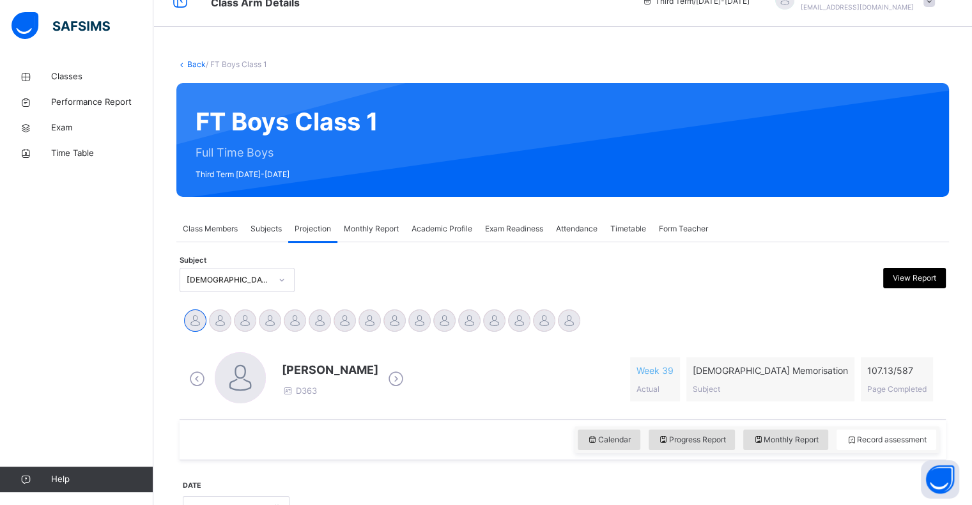
scroll to position [26, 0]
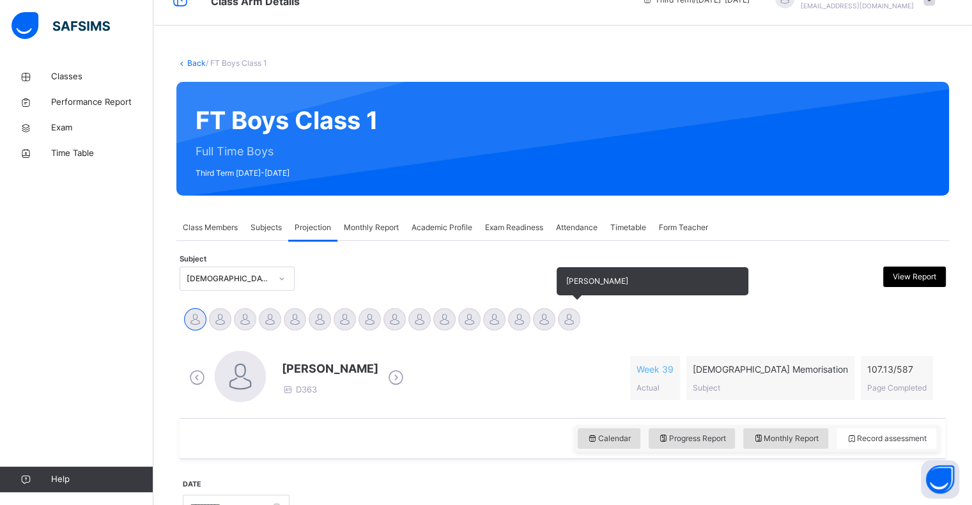
click at [562, 323] on div at bounding box center [569, 319] width 22 height 22
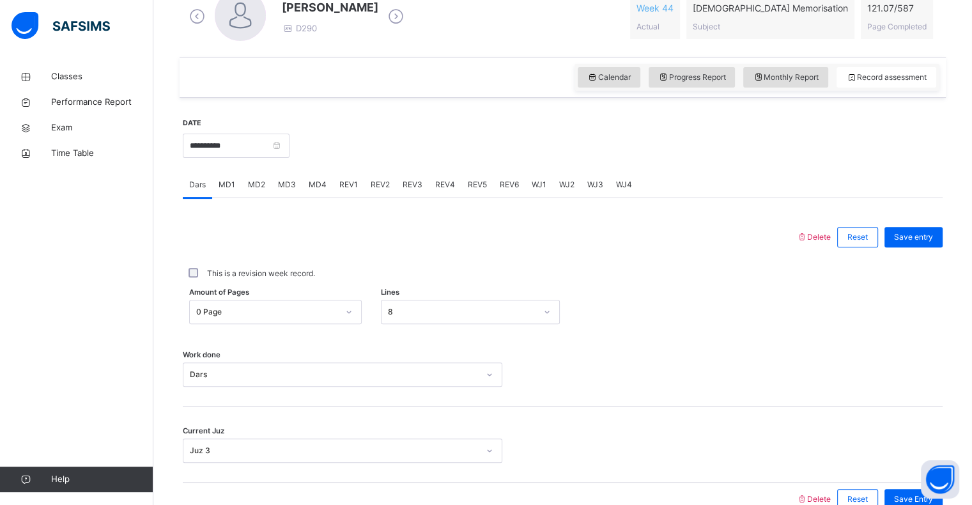
scroll to position [435, 0]
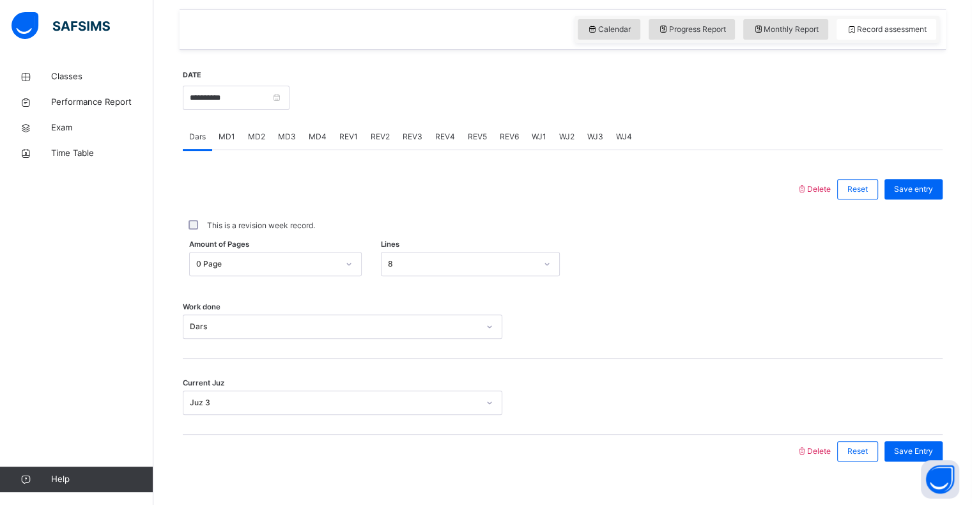
click at [351, 137] on span "REV1" at bounding box center [348, 137] width 19 height 12
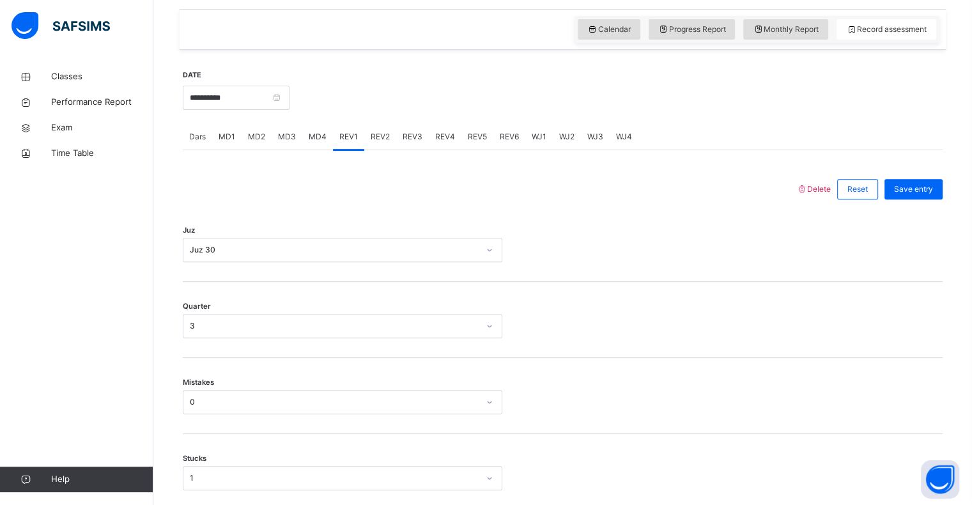
click at [378, 139] on span "REV2" at bounding box center [380, 137] width 19 height 12
click at [401, 144] on div "REV3" at bounding box center [412, 137] width 33 height 26
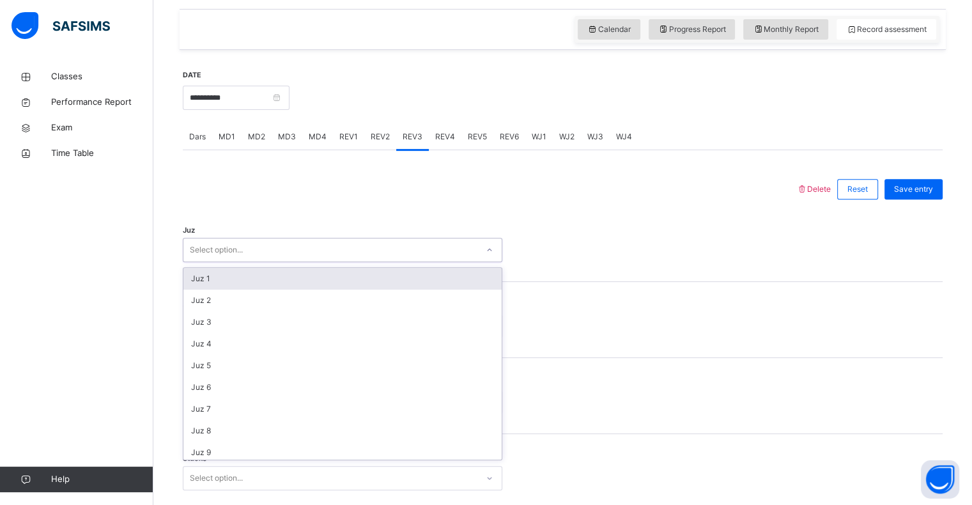
click at [236, 261] on div "Select option..." at bounding box center [343, 250] width 320 height 24
drag, startPoint x: 234, startPoint y: 282, endPoint x: 233, endPoint y: 300, distance: 18.5
click at [233, 282] on div "Juz 1" at bounding box center [342, 279] width 318 height 22
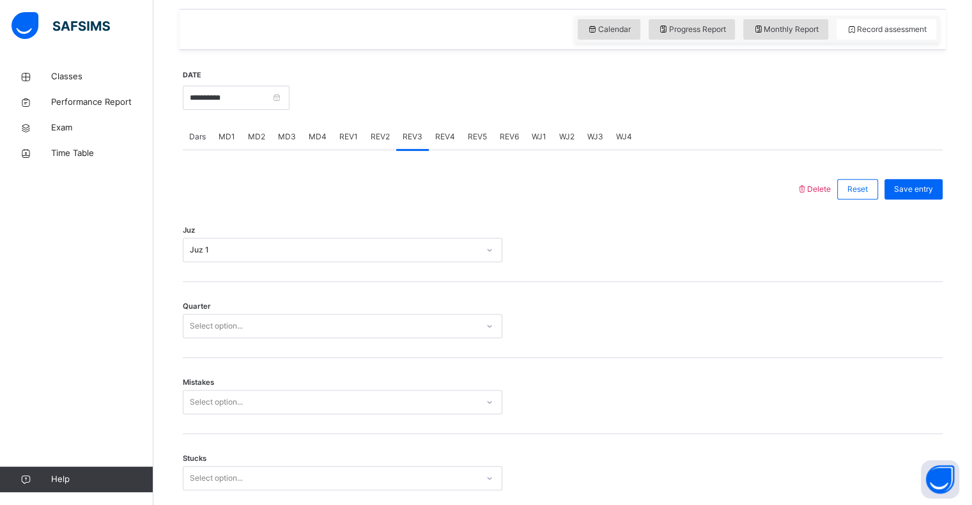
drag, startPoint x: 233, startPoint y: 300, endPoint x: 226, endPoint y: 315, distance: 16.6
click at [228, 311] on div "Quarter Select option..." at bounding box center [563, 320] width 760 height 76
click at [219, 329] on div "Select option..." at bounding box center [216, 326] width 53 height 24
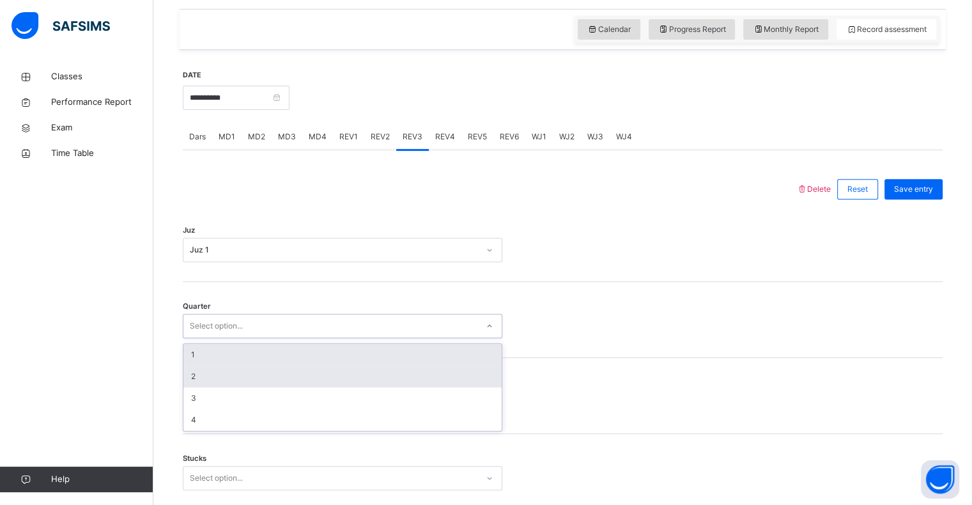
click at [210, 368] on div "2" at bounding box center [342, 377] width 318 height 22
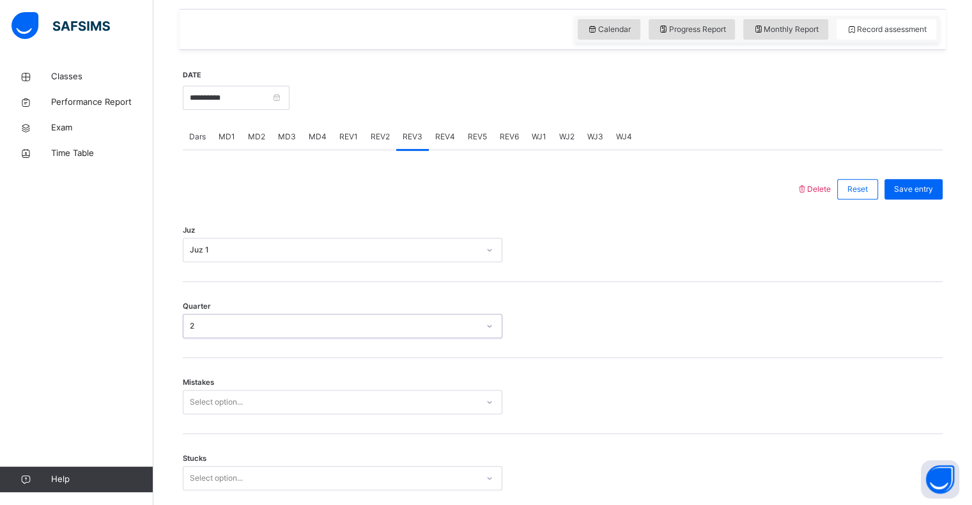
click at [206, 329] on div "2" at bounding box center [334, 326] width 289 height 12
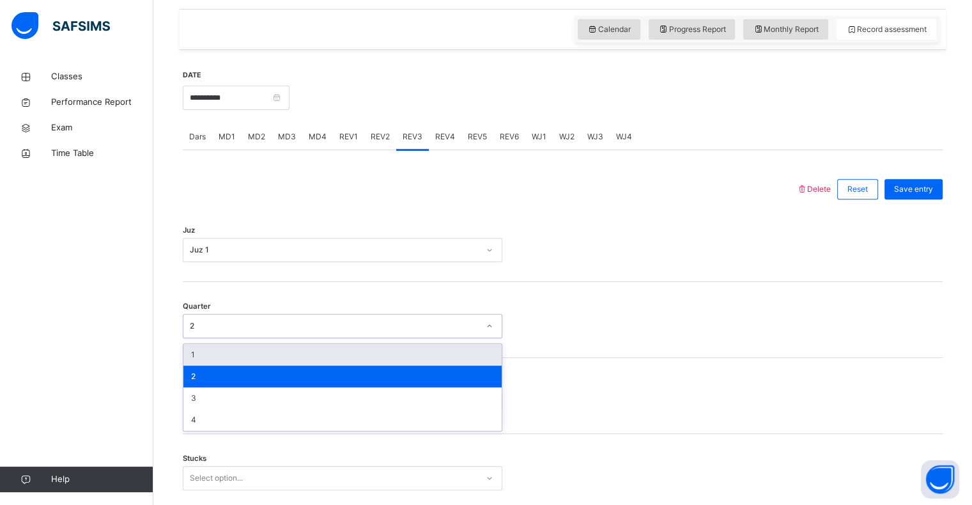
click at [205, 359] on div "1" at bounding box center [342, 355] width 318 height 22
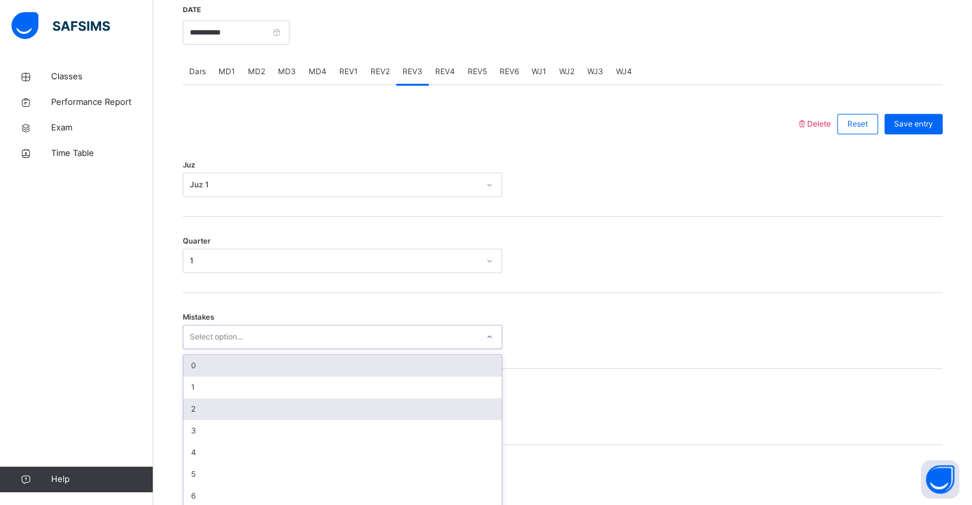
click at [212, 349] on div "option 0 focused, 1 of 7. 7 results available. Use Up and Down to choose option…" at bounding box center [343, 337] width 320 height 24
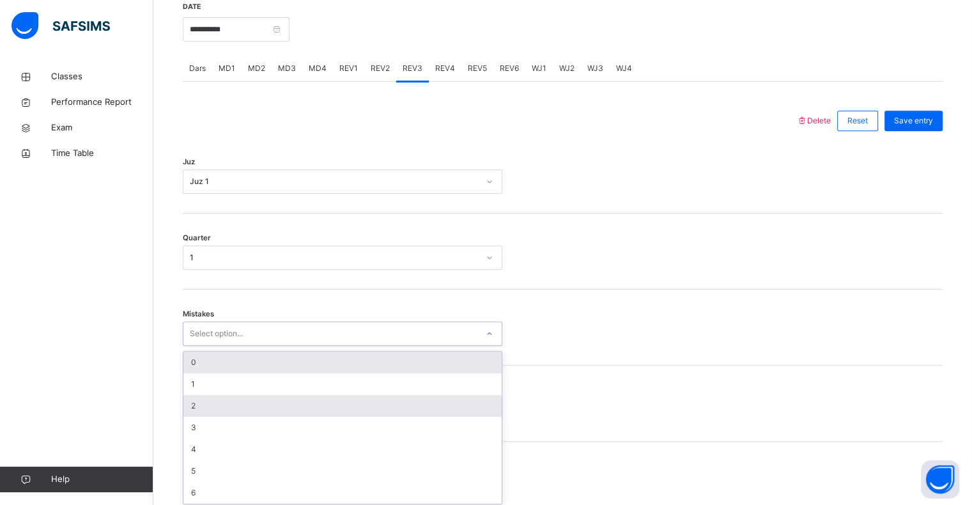
scroll to position [506, 0]
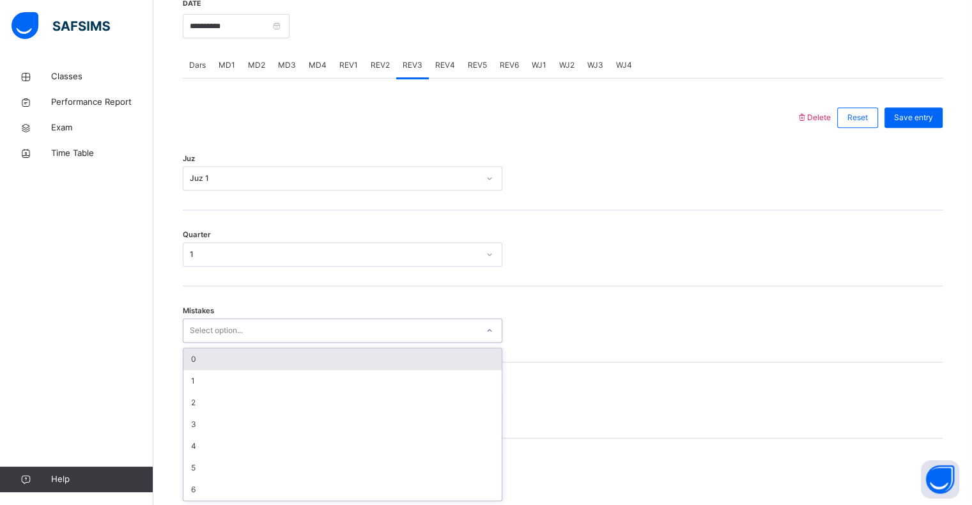
click at [198, 354] on div "0" at bounding box center [342, 359] width 318 height 22
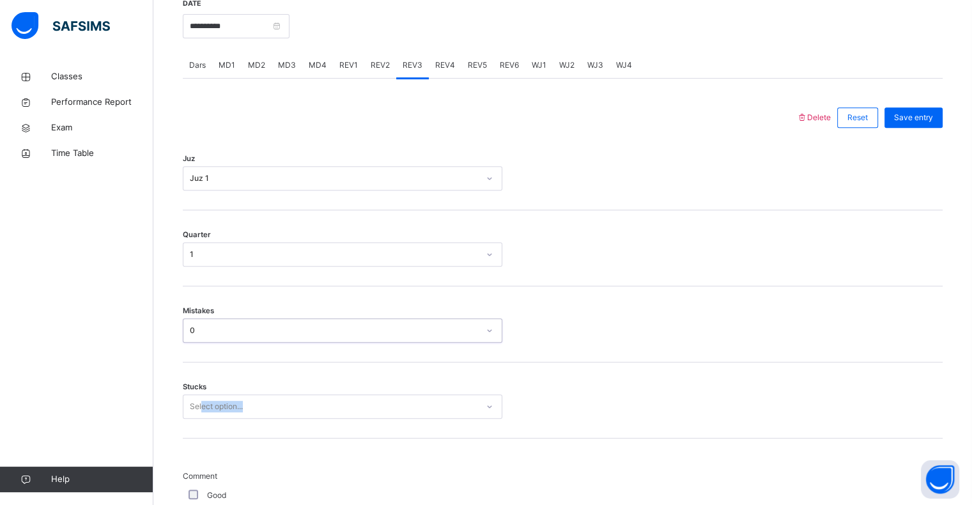
click at [200, 400] on div "Stucks Select option..." at bounding box center [563, 400] width 760 height 76
click at [202, 408] on div "Select option..." at bounding box center [343, 406] width 320 height 24
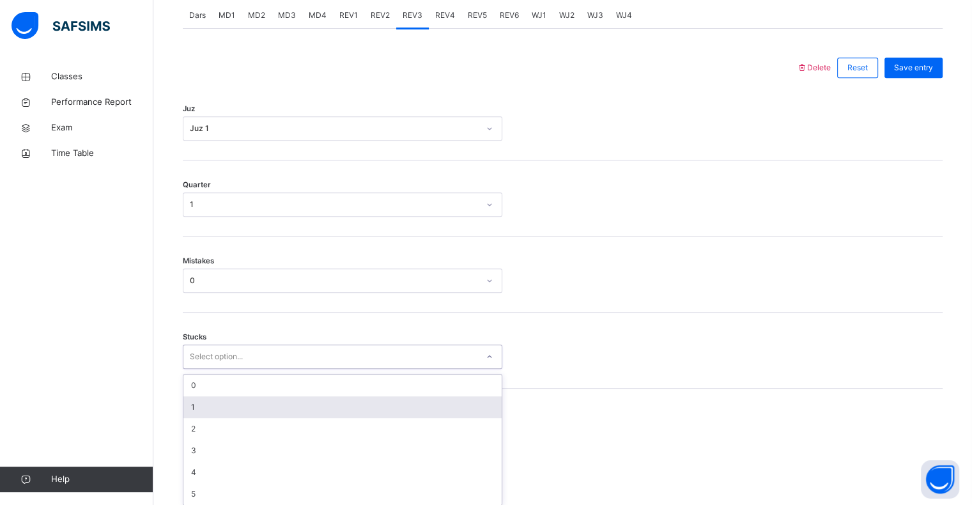
scroll to position [561, 0]
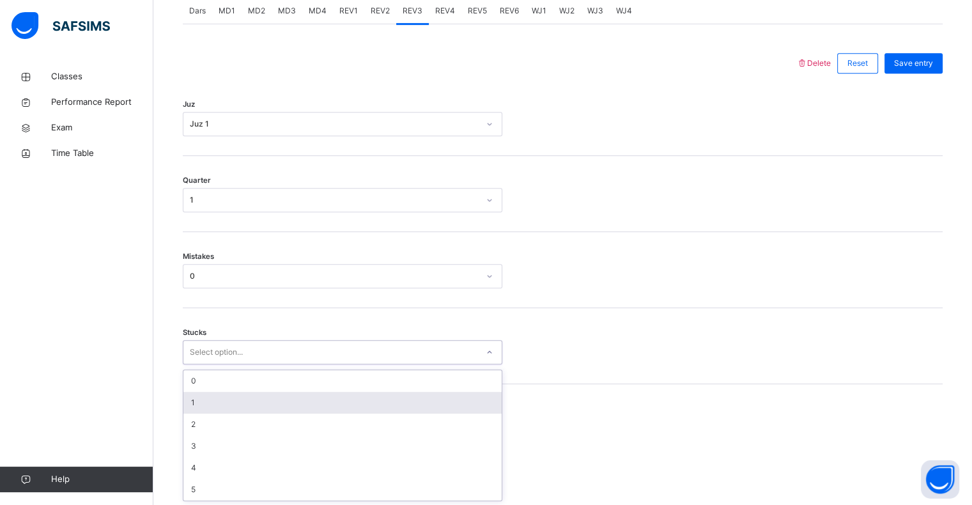
click at [202, 403] on div "1" at bounding box center [342, 403] width 318 height 22
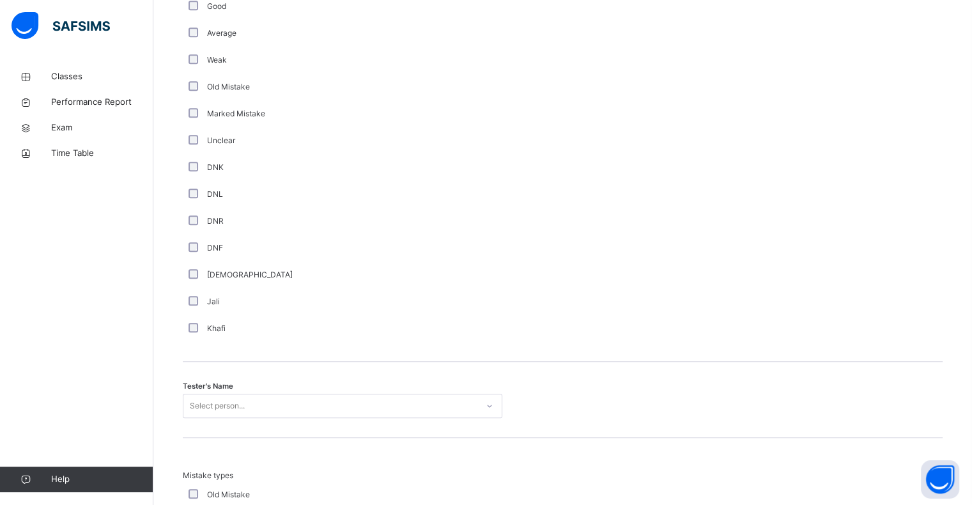
drag, startPoint x: 244, startPoint y: 385, endPoint x: 236, endPoint y: 392, distance: 10.9
click at [238, 390] on div "Tester's Name Select person..." at bounding box center [563, 400] width 760 height 76
click at [233, 396] on div "Select person..." at bounding box center [343, 406] width 320 height 24
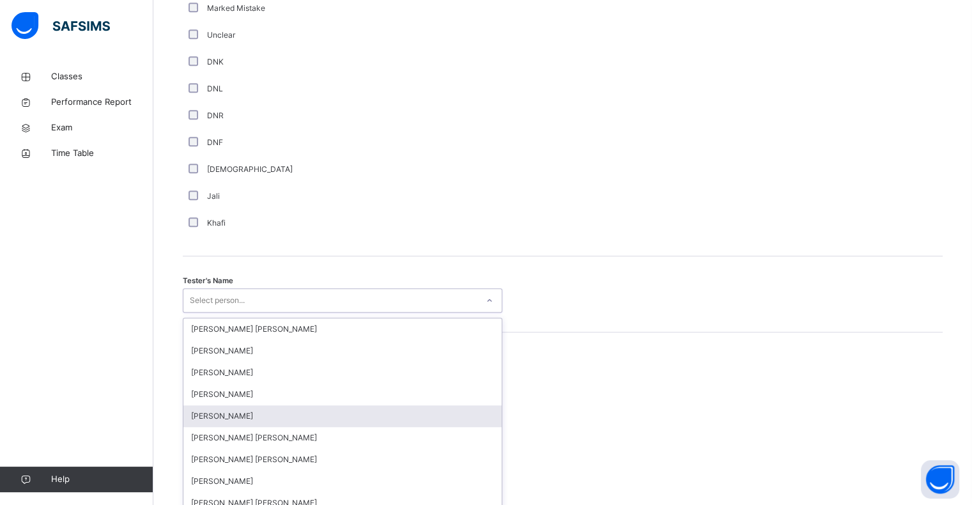
scroll to position [1110, 0]
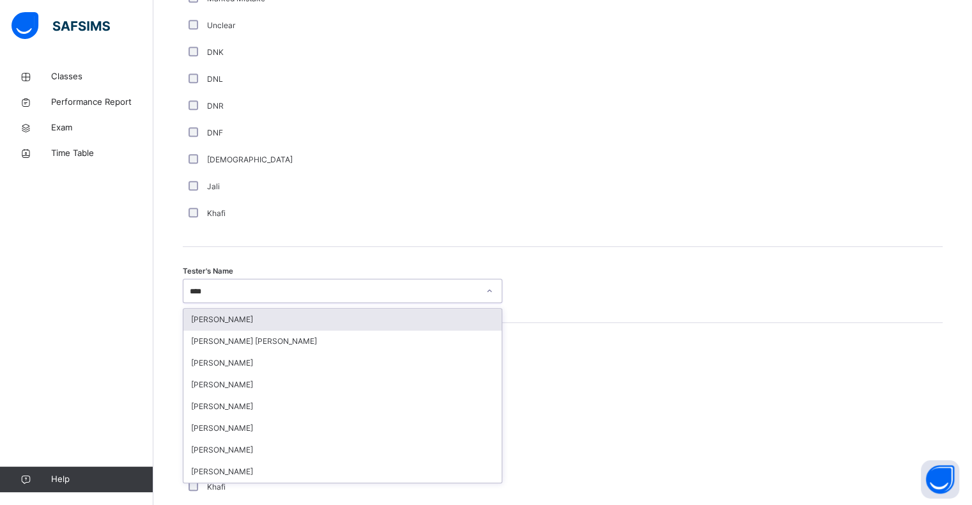
type input "*****"
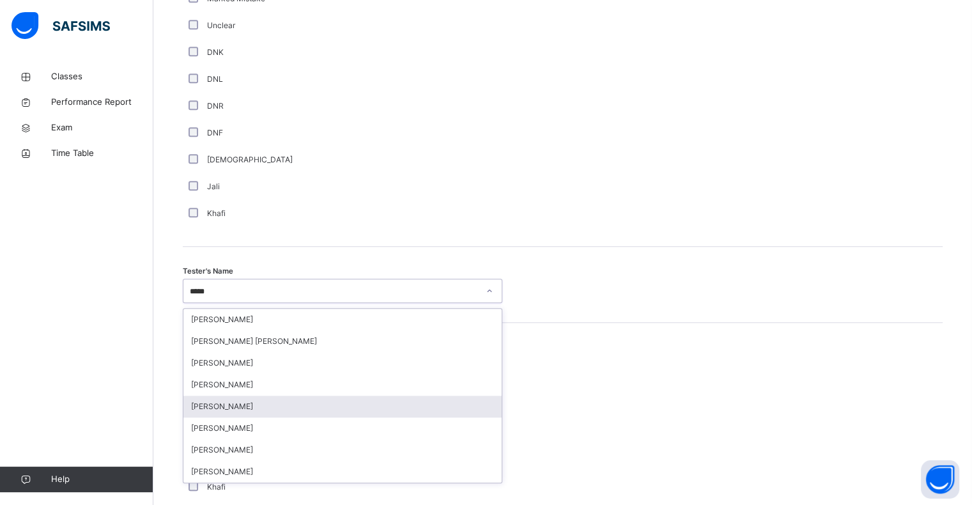
click at [220, 408] on div "[PERSON_NAME]" at bounding box center [342, 407] width 318 height 22
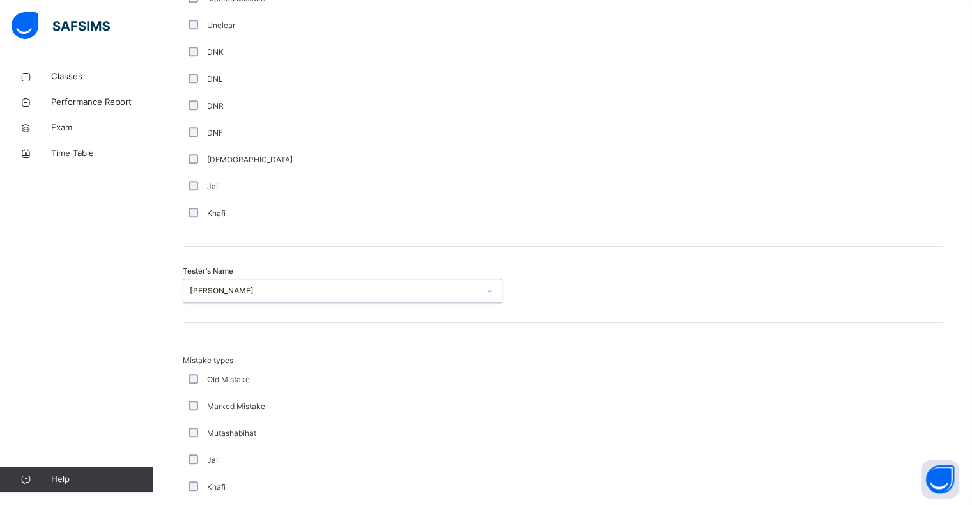
click at [297, 387] on div "Old Mistake" at bounding box center [343, 379] width 320 height 27
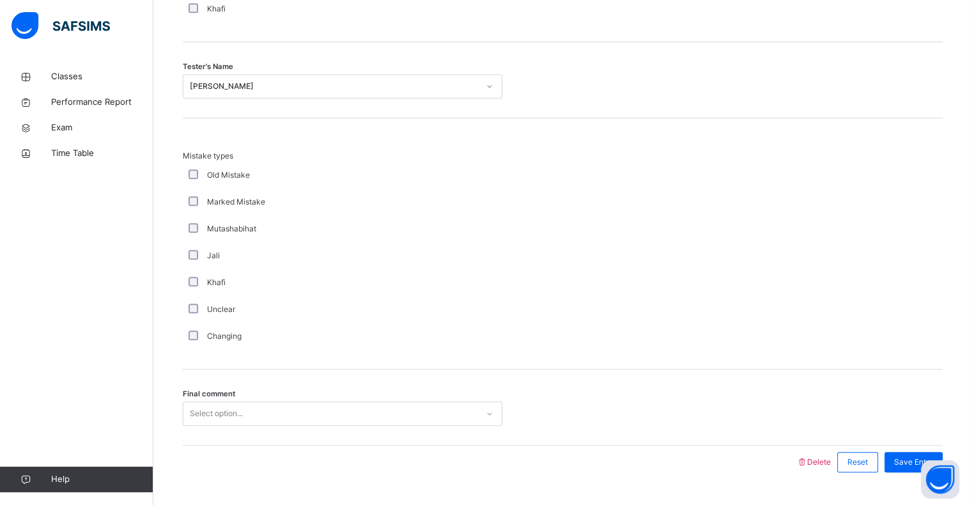
drag, startPoint x: 281, startPoint y: 393, endPoint x: 268, endPoint y: 408, distance: 19.6
click at [281, 393] on div "Final comment Select option..." at bounding box center [563, 407] width 760 height 76
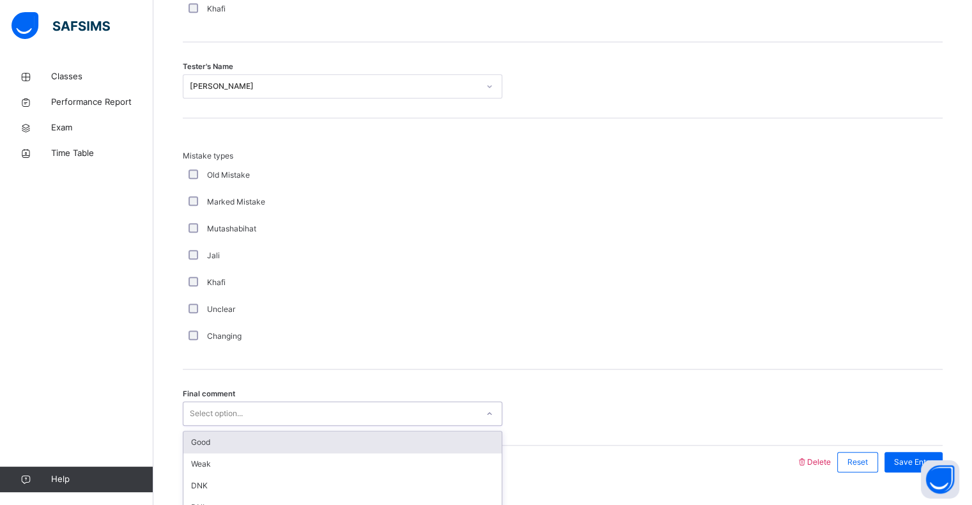
scroll to position [1345, 0]
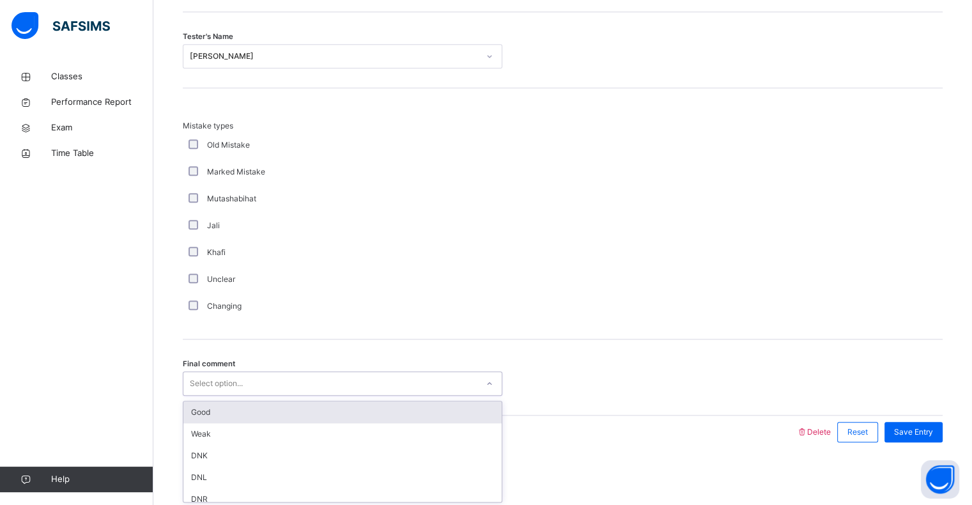
click at [268, 396] on div "option Good focused, 1 of 6. 6 results available. Use Up and Down to choose opt…" at bounding box center [343, 383] width 320 height 24
click at [256, 418] on div "Good" at bounding box center [342, 412] width 318 height 22
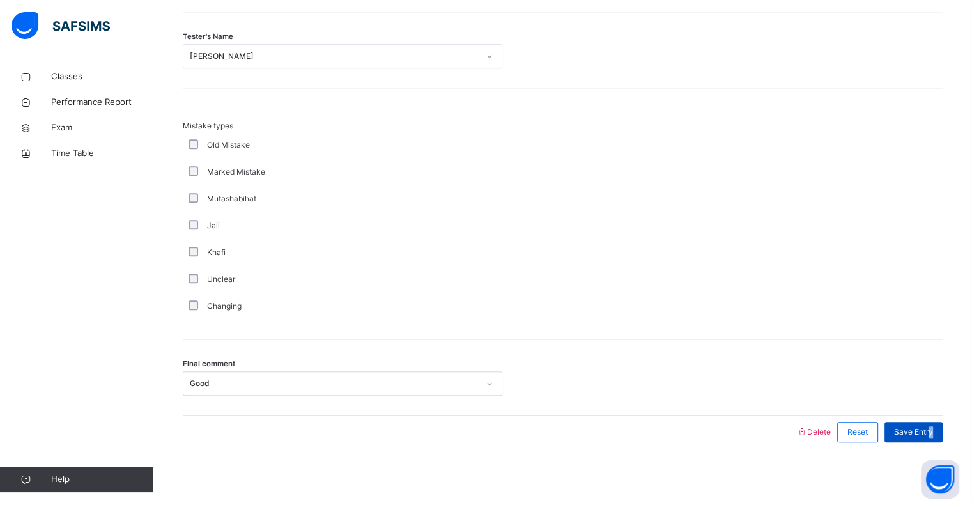
click at [933, 426] on span "Save Entry" at bounding box center [913, 432] width 39 height 12
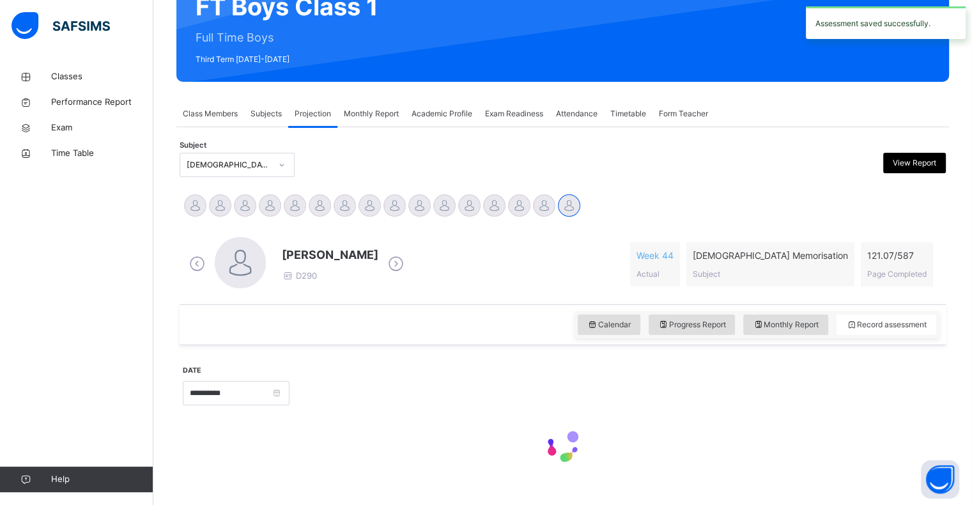
click at [938, 426] on div at bounding box center [563, 446] width 760 height 54
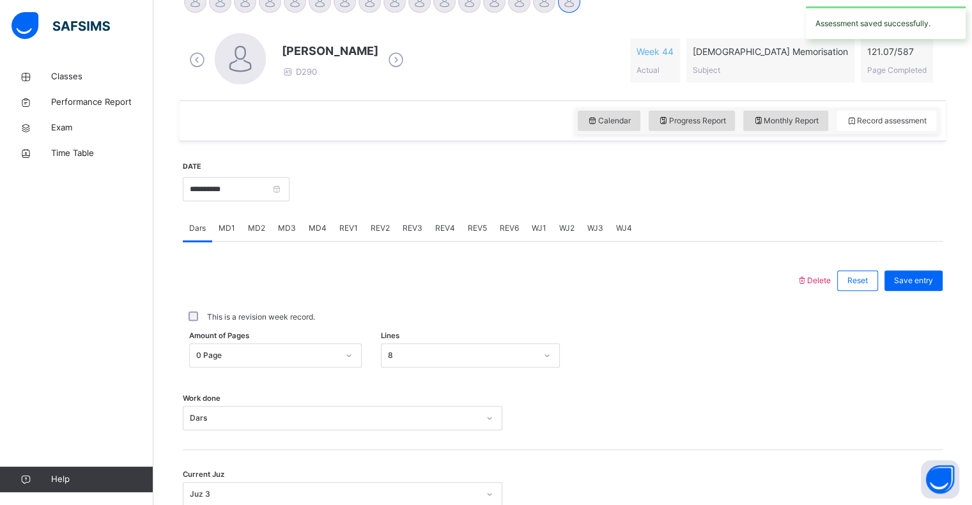
scroll to position [344, 0]
click at [409, 234] on div "REV3" at bounding box center [412, 228] width 33 height 26
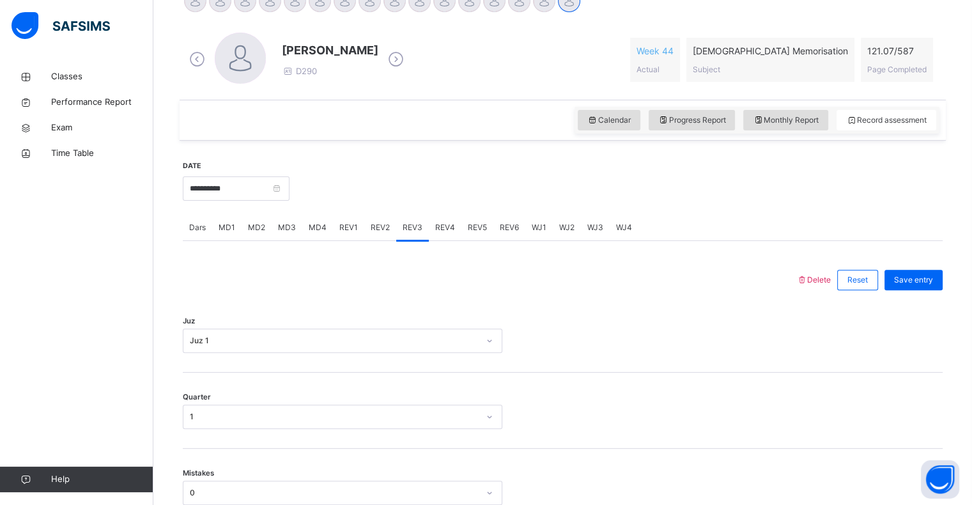
click at [437, 235] on div "REV4" at bounding box center [445, 228] width 33 height 26
click at [245, 329] on div "Select option..." at bounding box center [343, 341] width 320 height 24
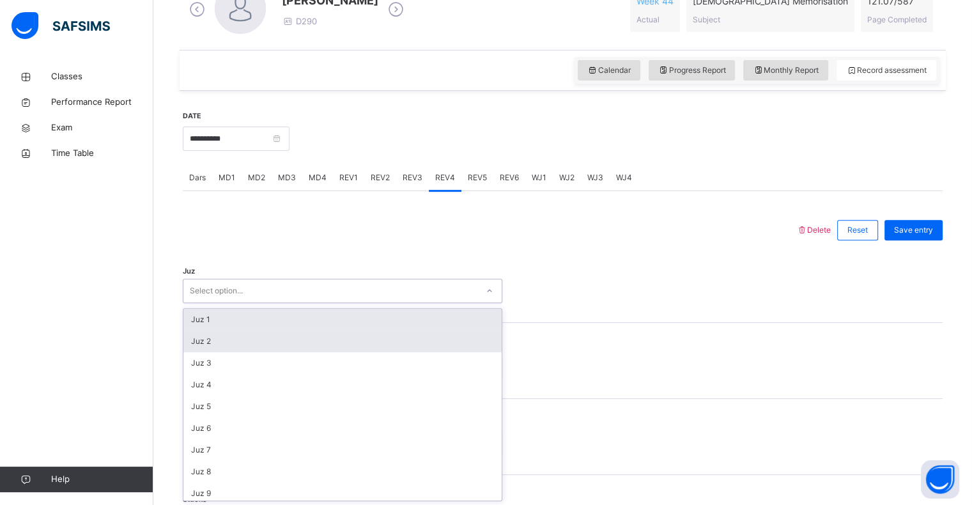
scroll to position [394, 0]
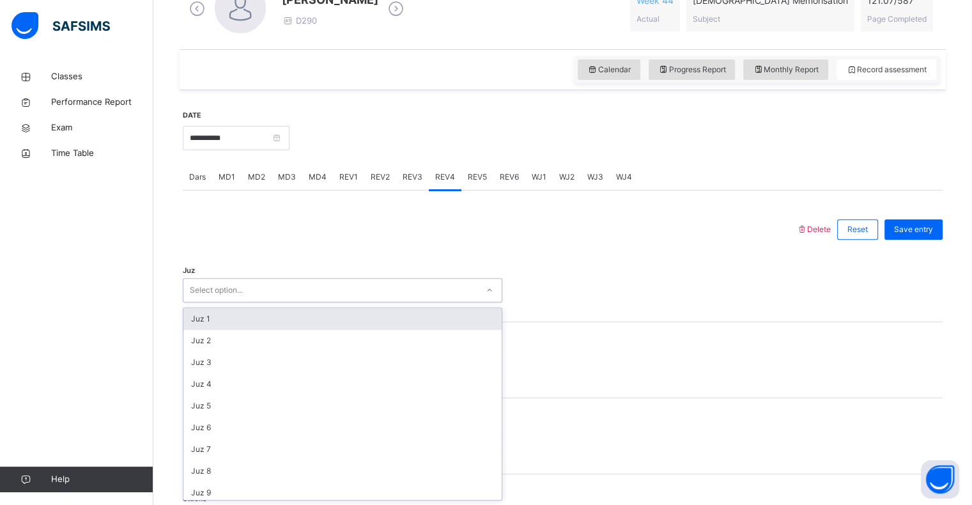
drag, startPoint x: 224, startPoint y: 332, endPoint x: 229, endPoint y: 322, distance: 11.4
click at [229, 322] on div "Juz 1 Juz 2 Juz 3 Juz 4 Juz 5 Juz 6 Juz 7 Juz 8 Juz 9 Juz 10 Juz 11 Juz 12 Juz …" at bounding box center [342, 404] width 318 height 192
click at [229, 322] on div "Juz 1" at bounding box center [342, 319] width 318 height 22
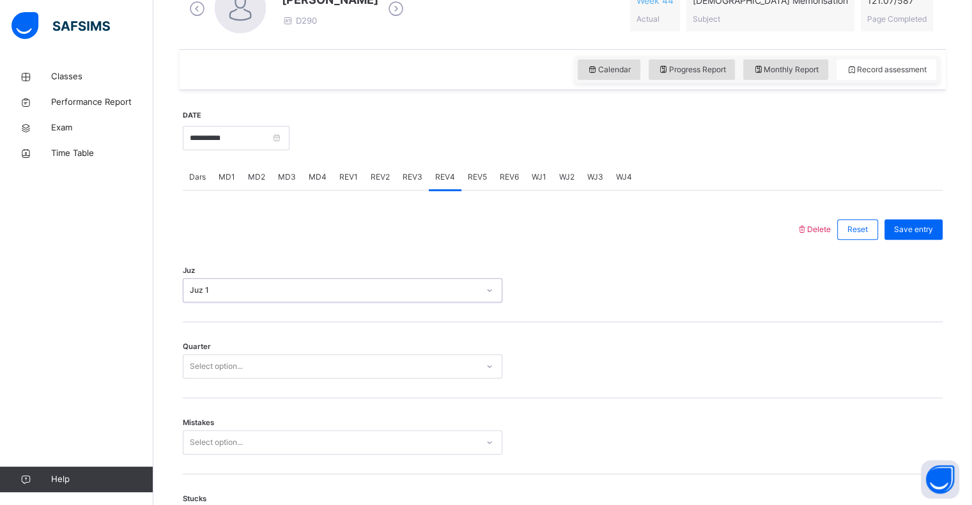
click at [199, 378] on div "Quarter Select option..." at bounding box center [563, 360] width 760 height 76
drag, startPoint x: 189, startPoint y: 395, endPoint x: 196, endPoint y: 377, distance: 19.6
click at [189, 394] on div "Quarter Select option..." at bounding box center [563, 360] width 760 height 76
click at [202, 368] on div "Select option..." at bounding box center [216, 366] width 53 height 24
click at [201, 414] on div "2" at bounding box center [342, 417] width 318 height 22
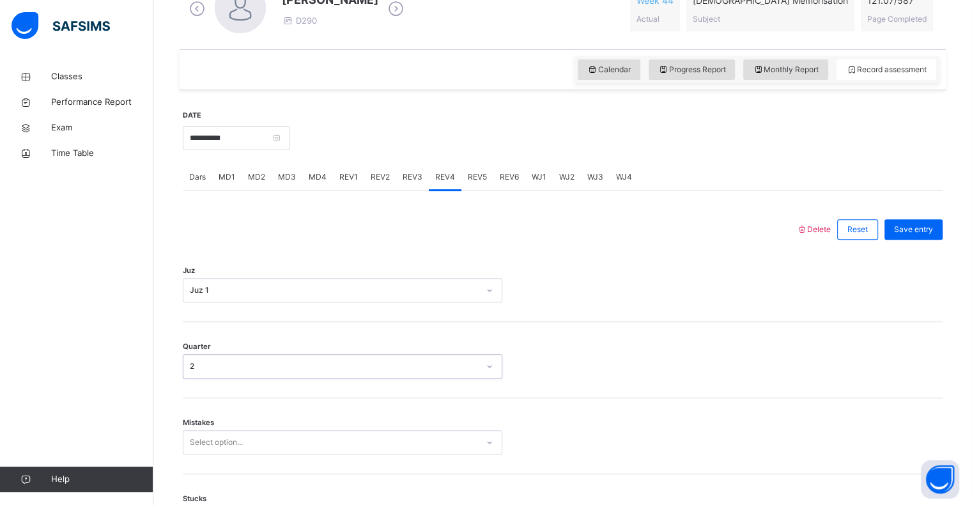
click at [196, 444] on div "Select option..." at bounding box center [343, 442] width 320 height 24
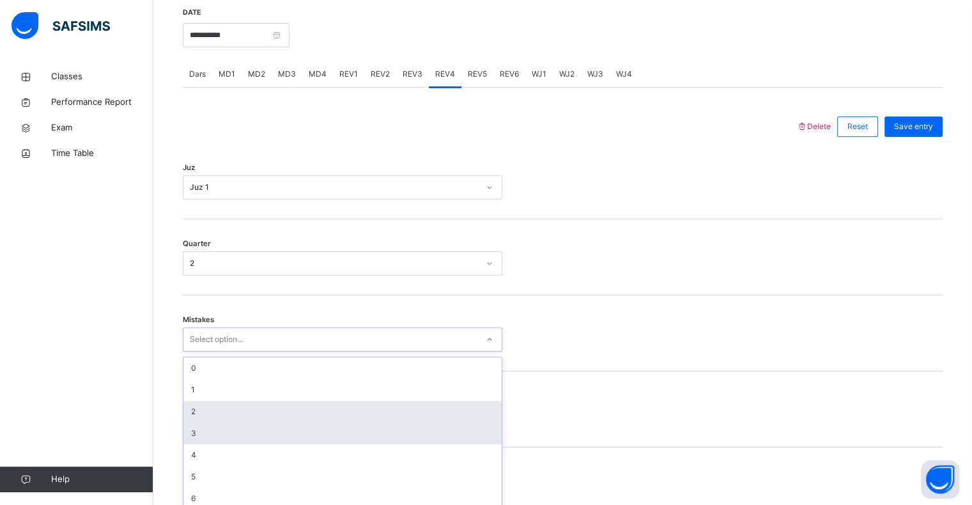
scroll to position [506, 0]
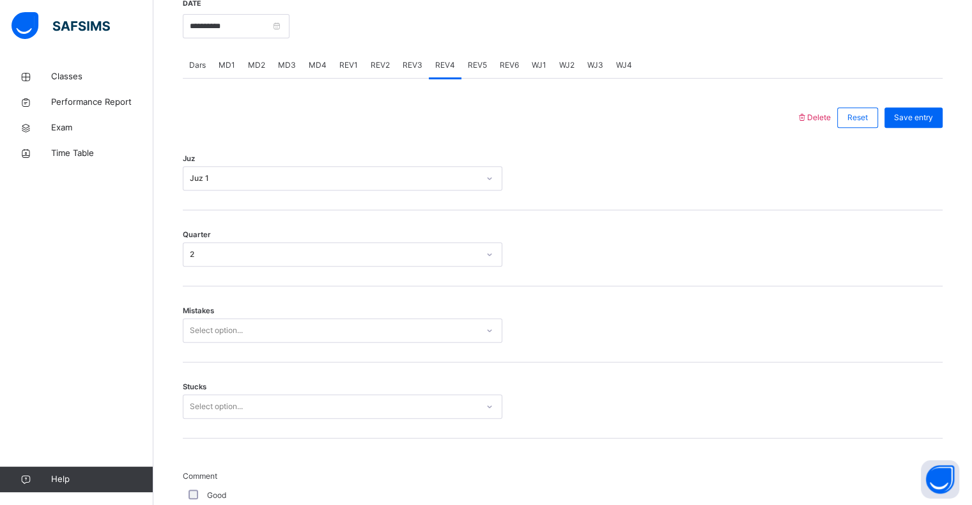
click at [400, 57] on div "REV3" at bounding box center [412, 65] width 33 height 26
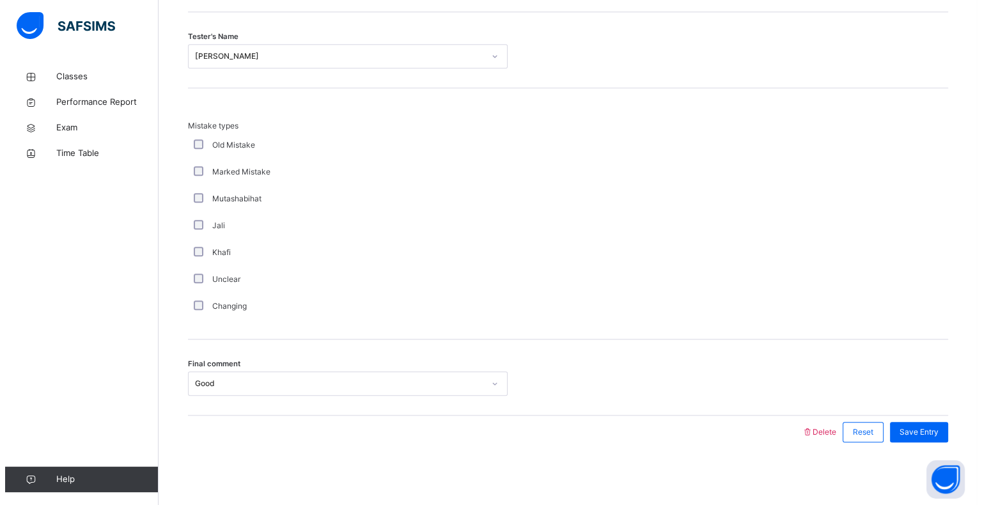
scroll to position [1319, 0]
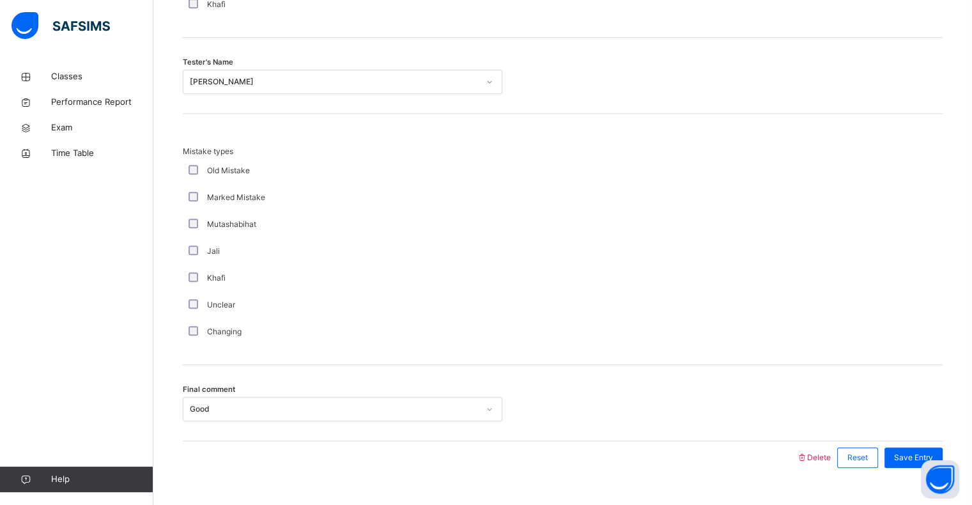
click at [821, 448] on div "Delete Reset Save Entry" at bounding box center [870, 457] width 146 height 33
click at [825, 459] on span "Delete" at bounding box center [814, 458] width 35 height 10
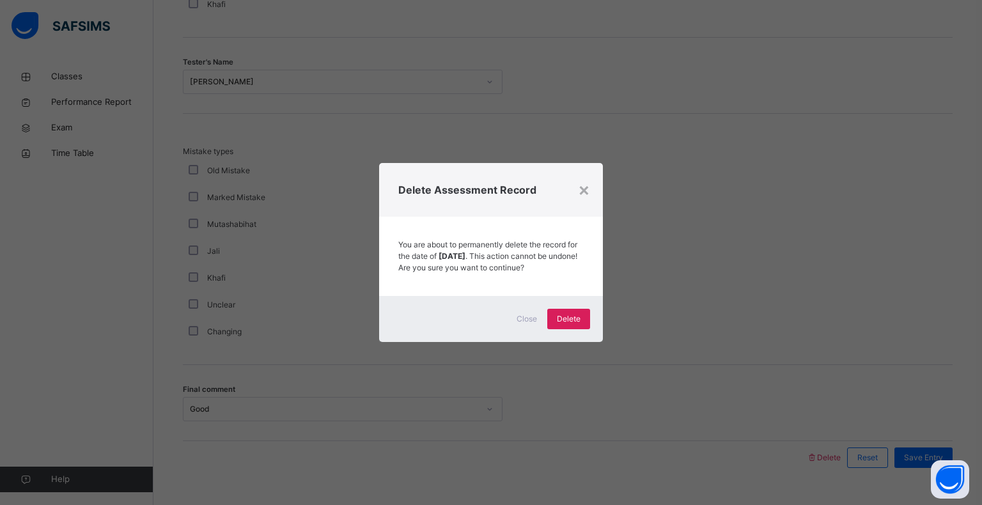
click at [593, 330] on div "Close Delete" at bounding box center [491, 319] width 224 height 46
drag, startPoint x: 592, startPoint y: 329, endPoint x: 564, endPoint y: 316, distance: 31.2
click at [592, 328] on div "Close Delete" at bounding box center [491, 319] width 224 height 46
click at [563, 316] on div "Delete" at bounding box center [568, 319] width 43 height 20
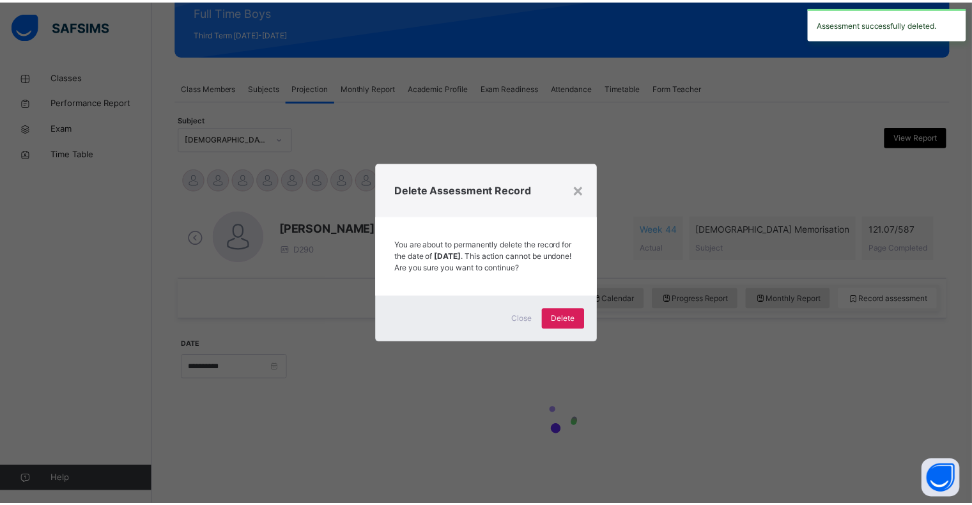
scroll to position [165, 0]
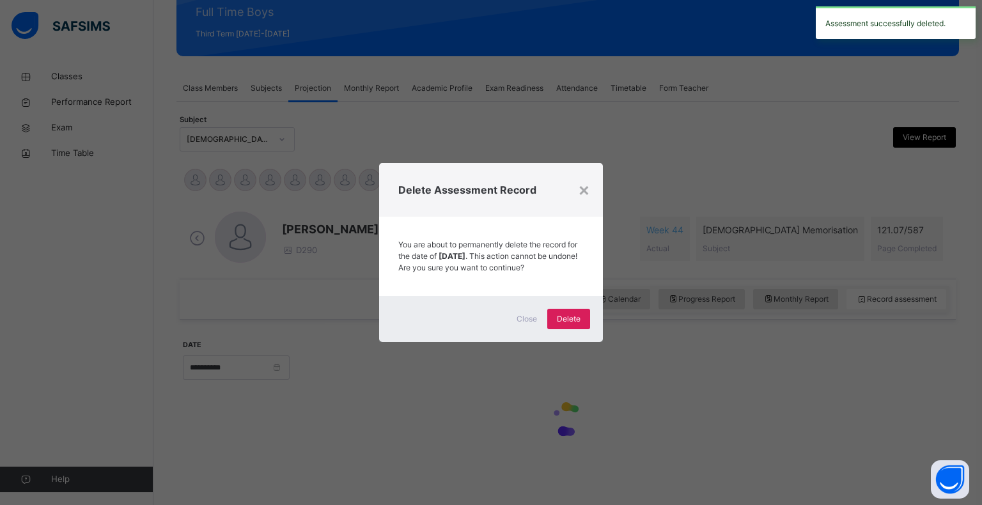
click at [586, 186] on div "×" at bounding box center [584, 189] width 12 height 27
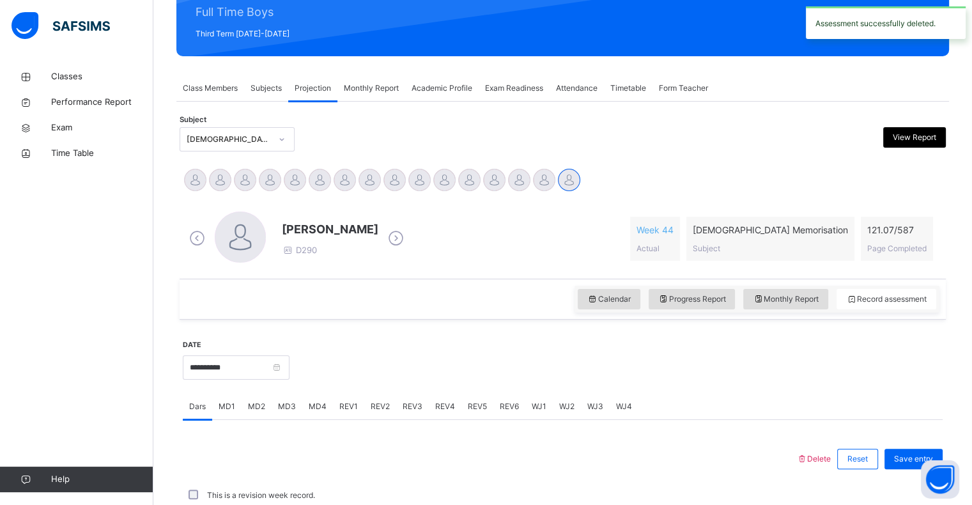
scroll to position [455, 0]
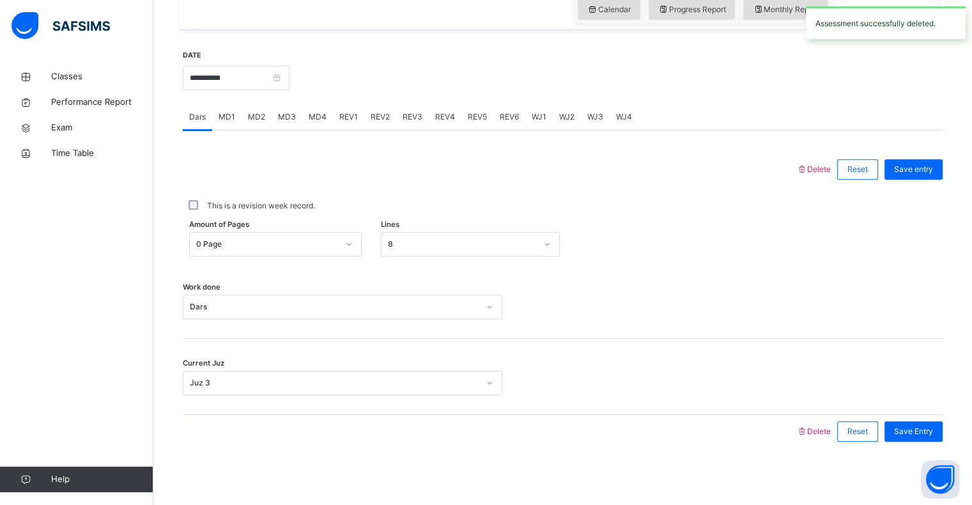
click at [413, 104] on div "REV3" at bounding box center [412, 117] width 33 height 26
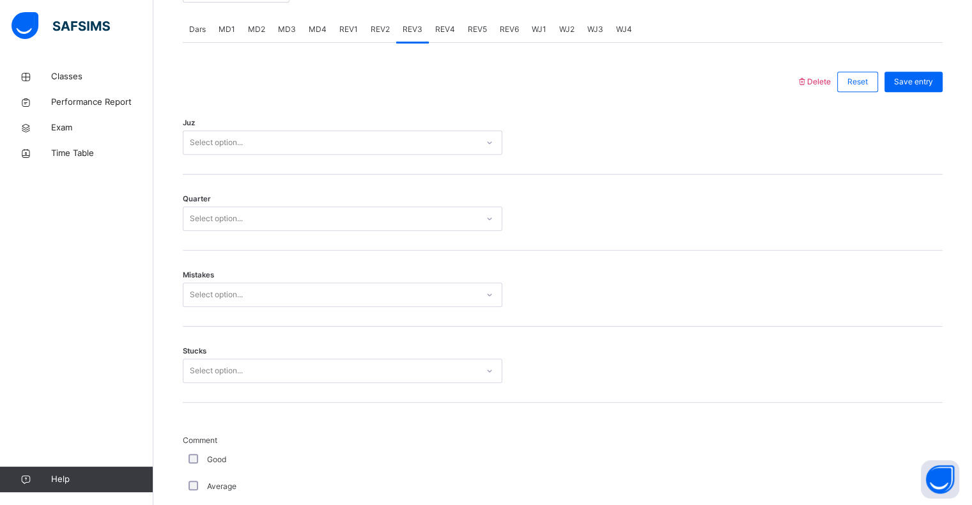
scroll to position [552, 0]
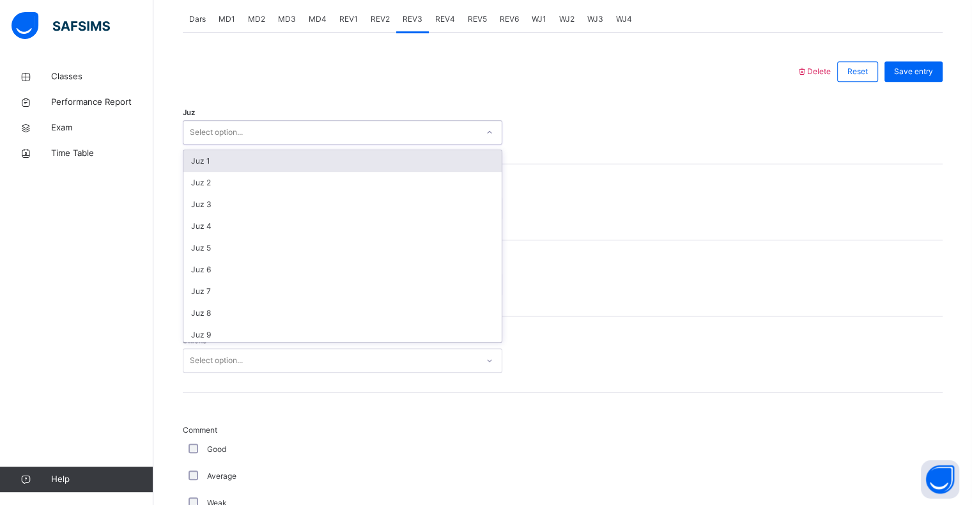
click at [199, 143] on div "Select option..." at bounding box center [343, 132] width 320 height 24
drag, startPoint x: 207, startPoint y: 165, endPoint x: 222, endPoint y: 216, distance: 53.2
click at [207, 165] on div "Juz 1" at bounding box center [342, 161] width 318 height 22
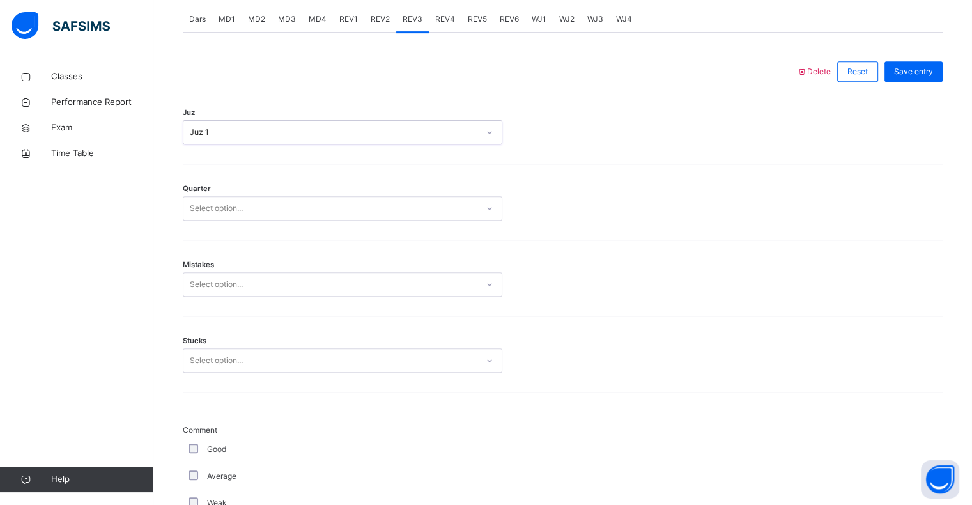
click at [223, 213] on div "Select option..." at bounding box center [216, 208] width 53 height 24
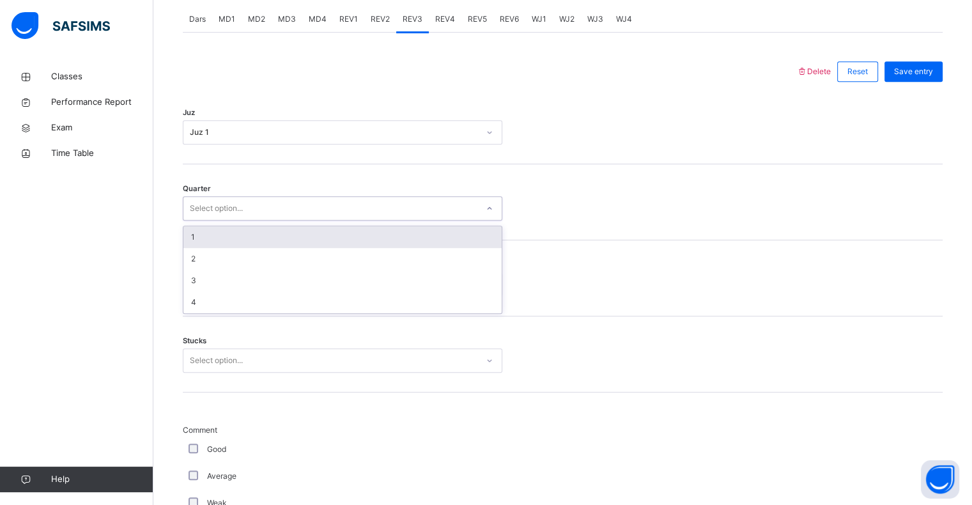
drag, startPoint x: 210, startPoint y: 238, endPoint x: 215, endPoint y: 269, distance: 31.1
click at [211, 239] on div "1" at bounding box center [342, 237] width 318 height 22
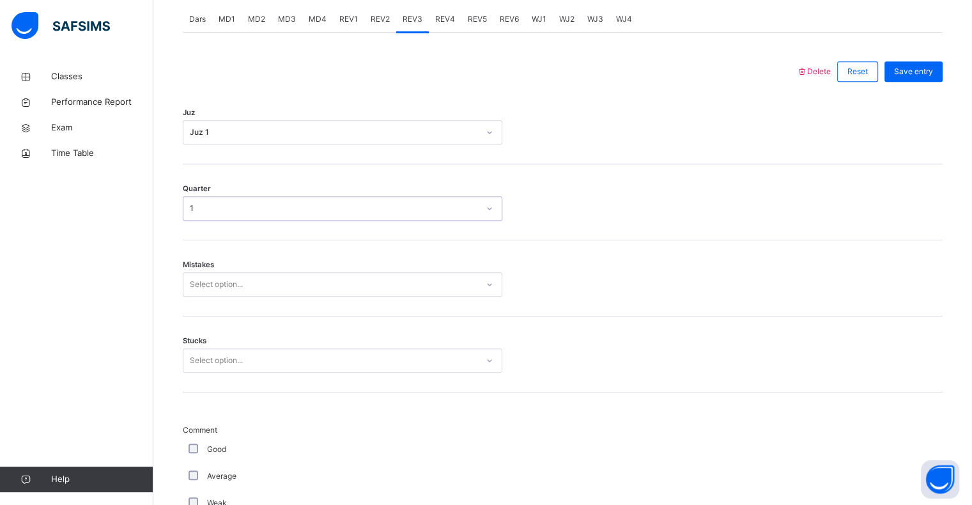
click at [215, 280] on div "Select option..." at bounding box center [216, 284] width 53 height 24
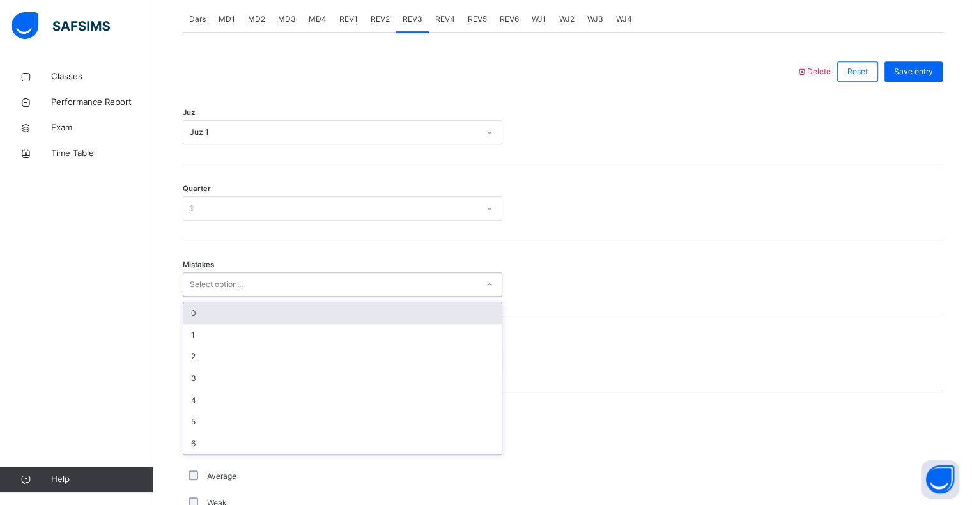
click at [201, 314] on div "0" at bounding box center [342, 313] width 318 height 22
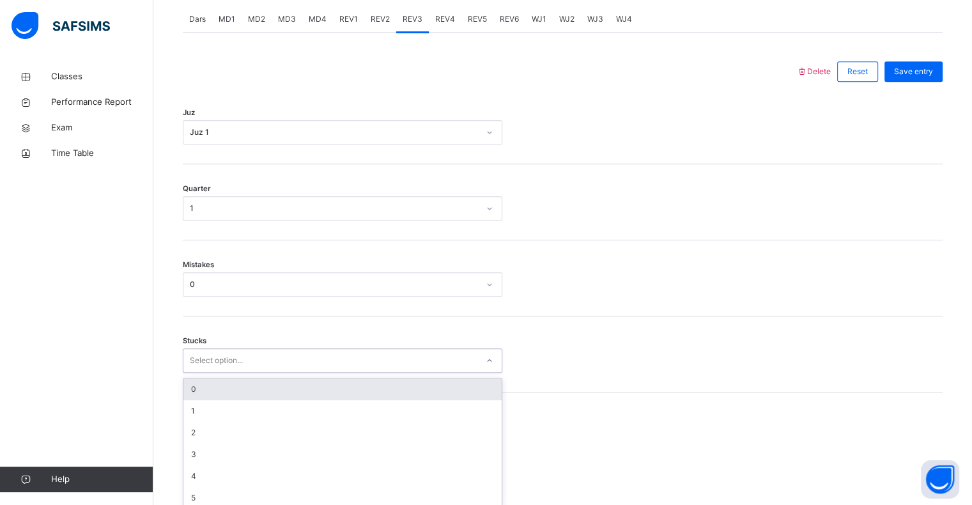
click at [204, 359] on div "Select option..." at bounding box center [216, 360] width 53 height 24
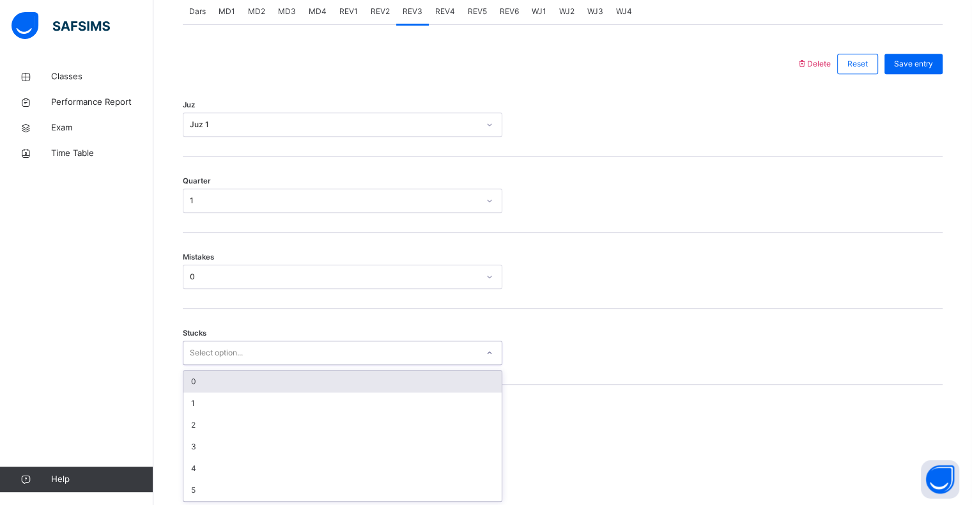
scroll to position [561, 0]
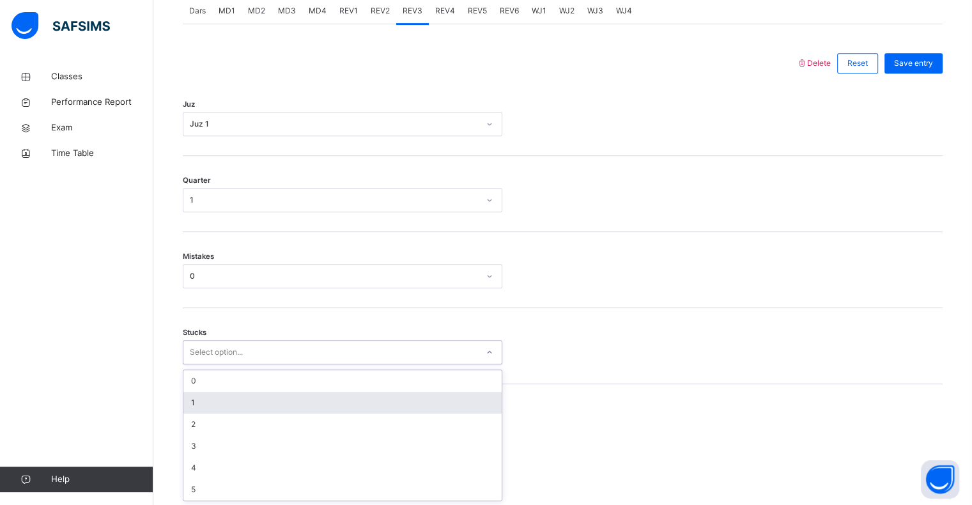
click at [205, 402] on div "1" at bounding box center [342, 403] width 318 height 22
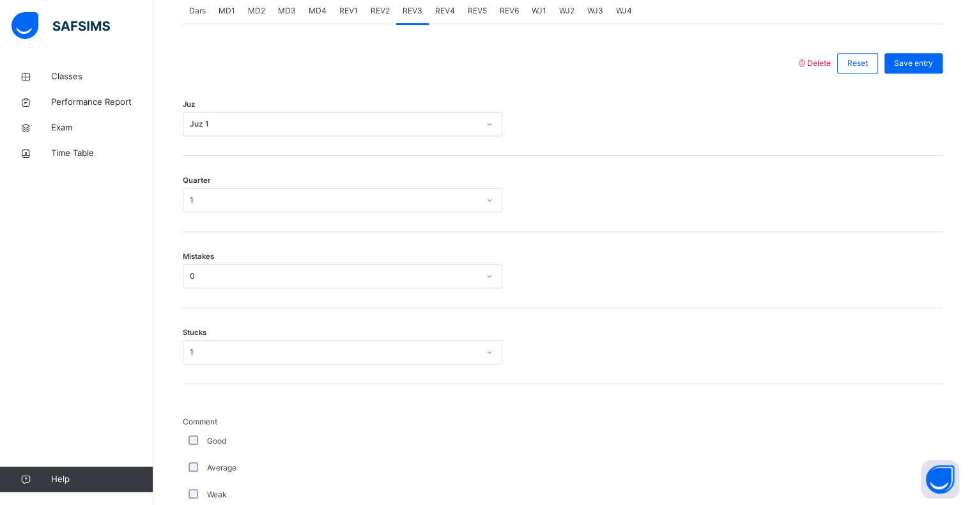
click at [192, 446] on div "Good" at bounding box center [343, 441] width 320 height 27
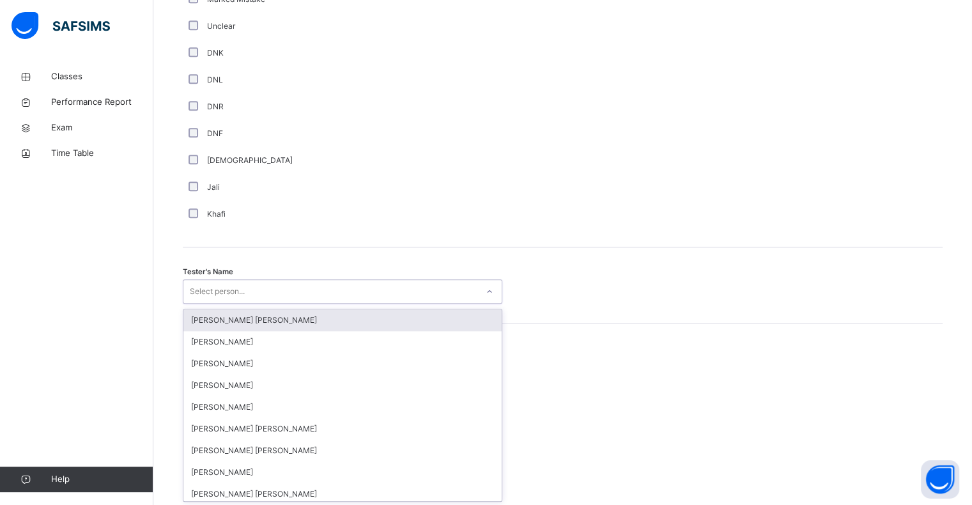
scroll to position [1110, 0]
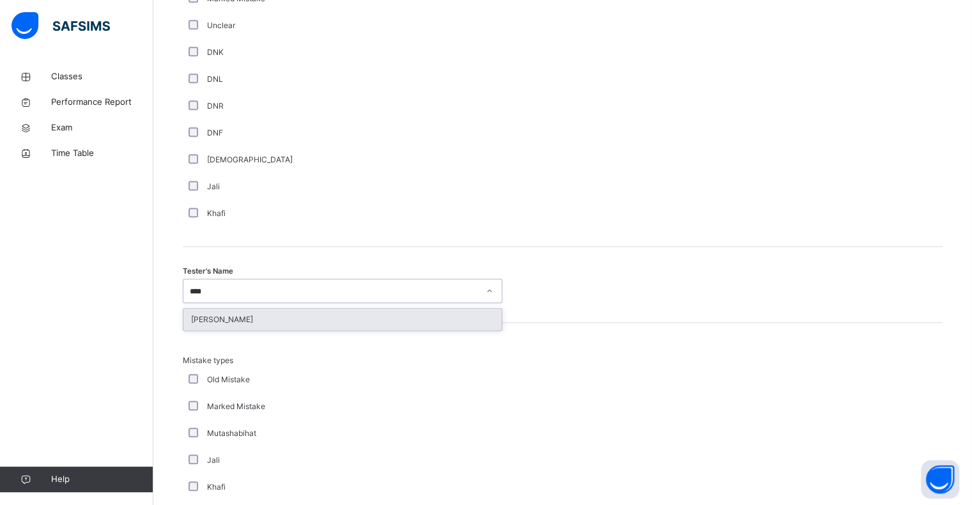
type input "*****"
click at [205, 323] on div "[PERSON_NAME]" at bounding box center [342, 320] width 318 height 22
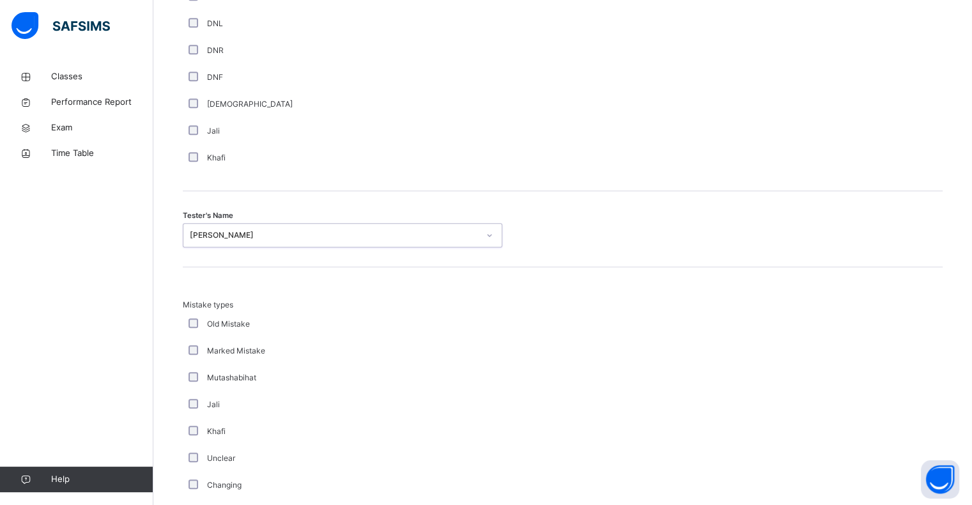
scroll to position [1345, 0]
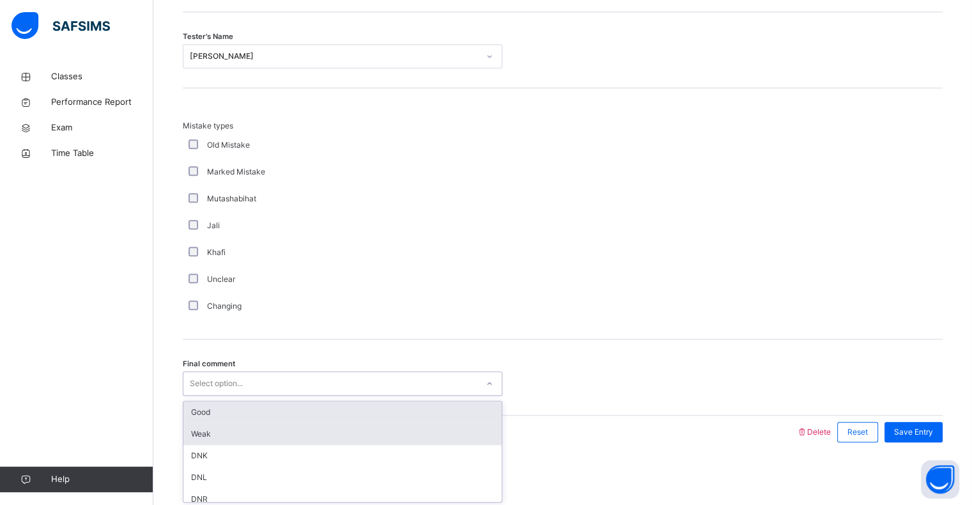
click at [205, 423] on div "Weak" at bounding box center [342, 434] width 318 height 22
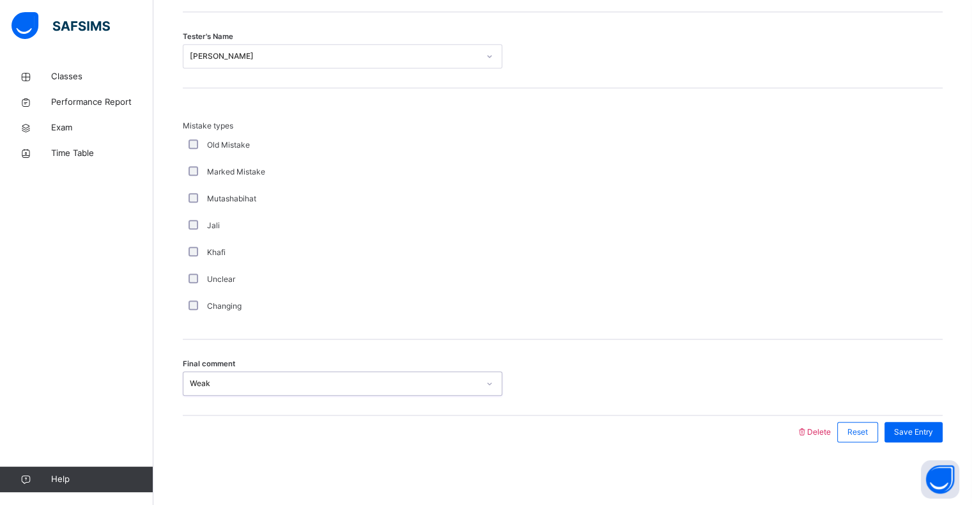
click at [191, 387] on div "Weak" at bounding box center [334, 384] width 289 height 12
click at [192, 409] on div "Final comment option Weak, selected. 0 results available. Select is focused ,ty…" at bounding box center [563, 377] width 760 height 76
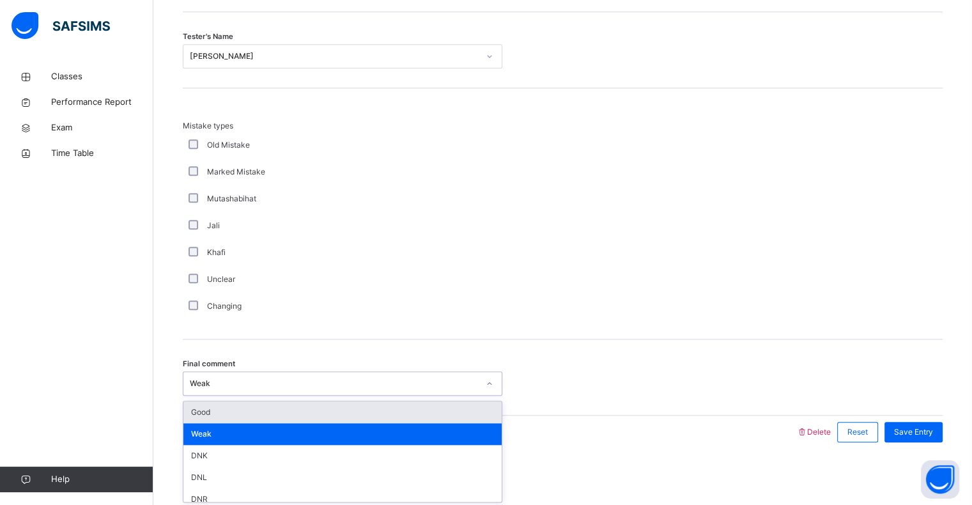
click at [194, 423] on div "Weak" at bounding box center [342, 434] width 318 height 22
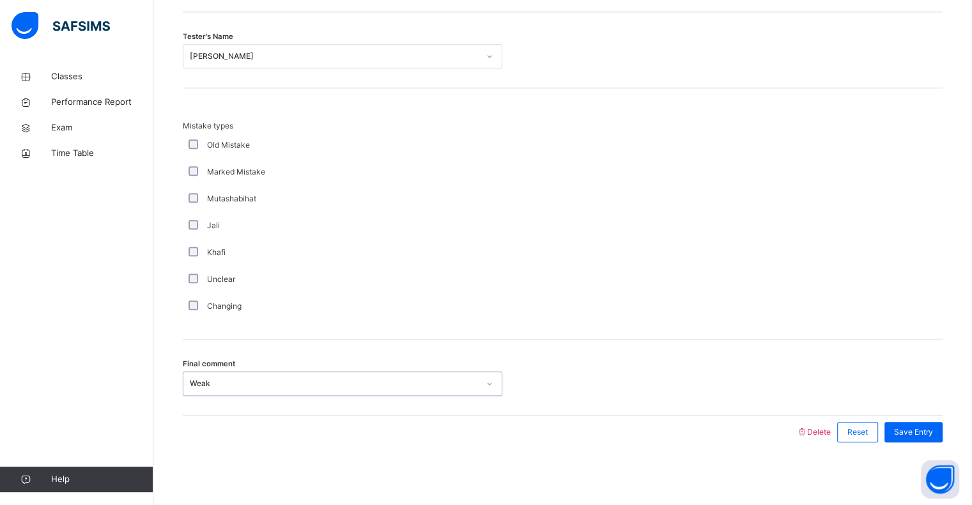
click at [190, 384] on div "Weak" at bounding box center [334, 384] width 289 height 12
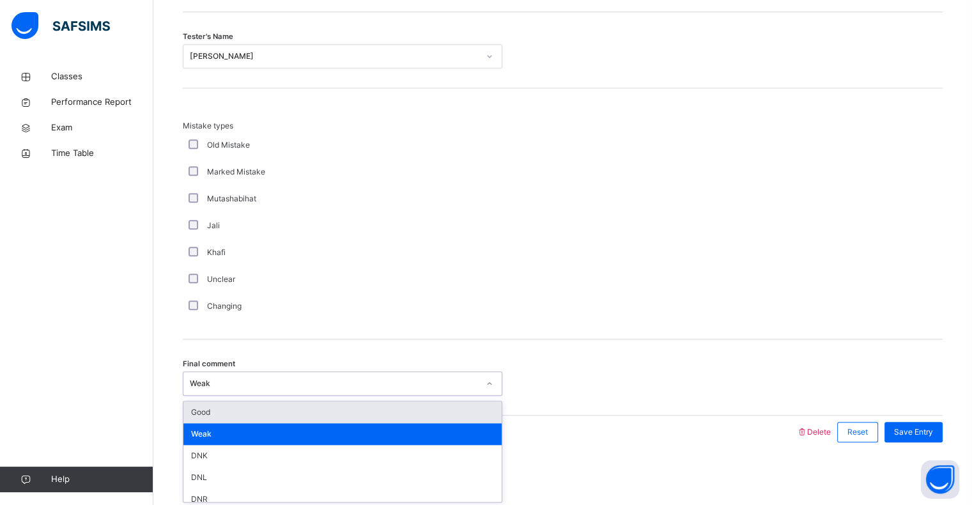
click at [198, 412] on div "Good" at bounding box center [342, 412] width 318 height 22
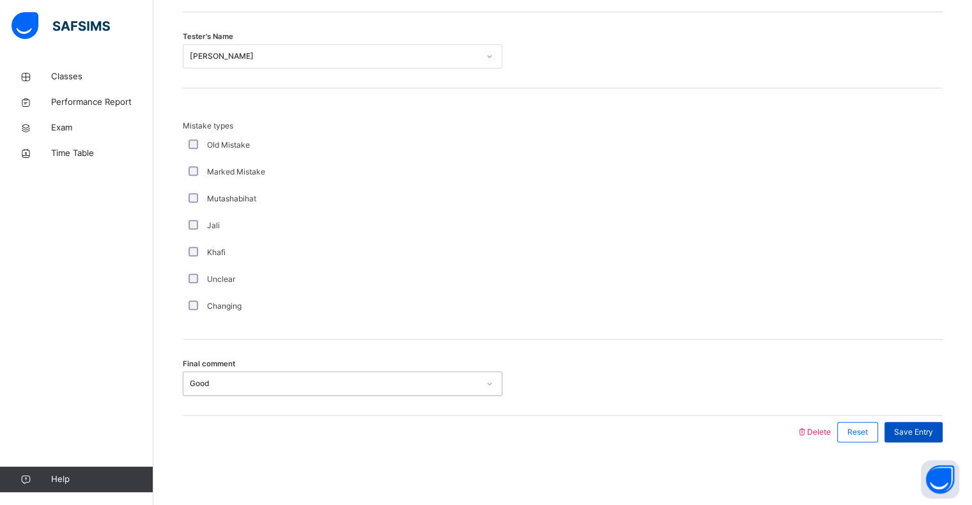
click at [929, 432] on span "Save Entry" at bounding box center [913, 432] width 39 height 12
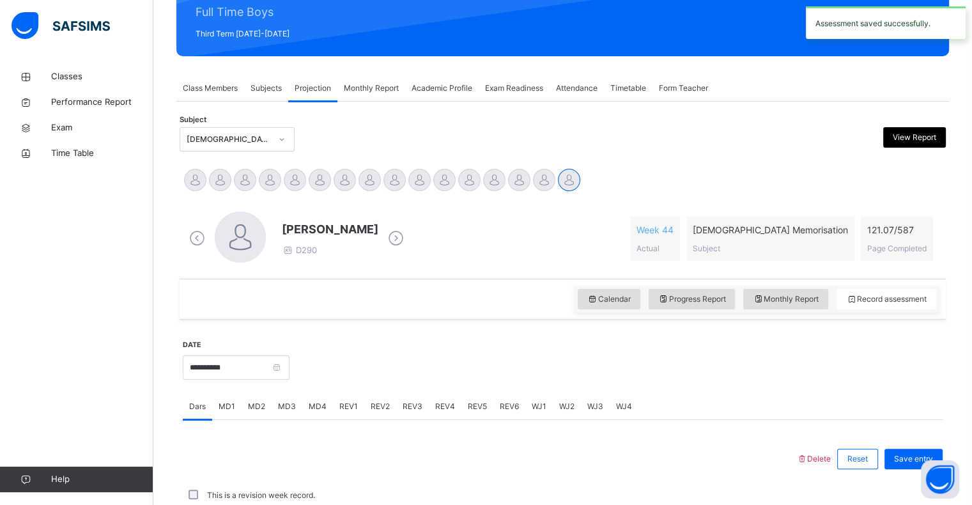
scroll to position [455, 0]
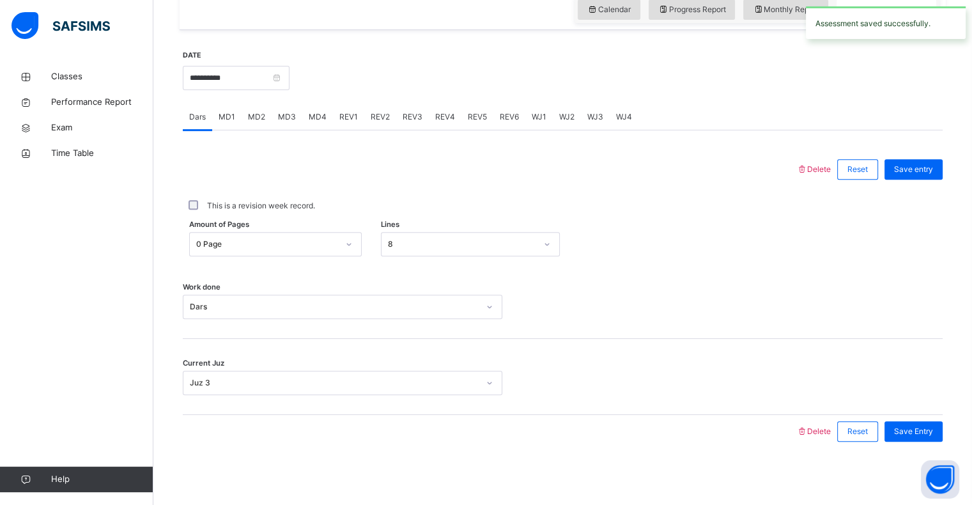
click at [381, 121] on span "REV2" at bounding box center [380, 117] width 19 height 12
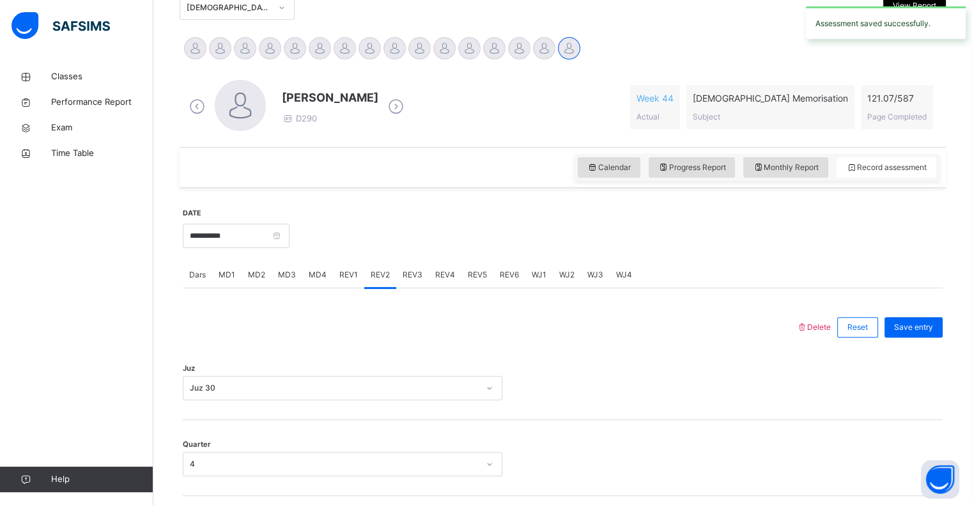
scroll to position [292, 0]
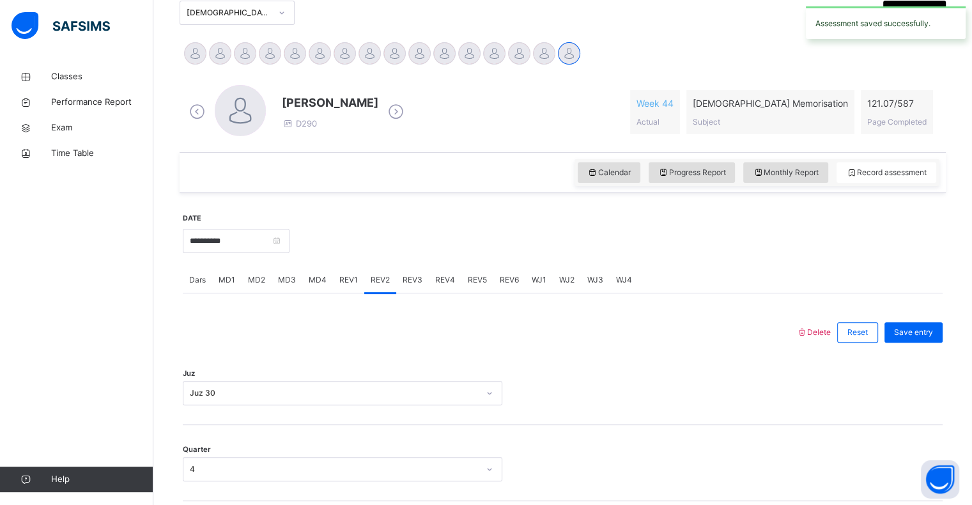
click at [403, 275] on span "REV3" at bounding box center [413, 280] width 20 height 12
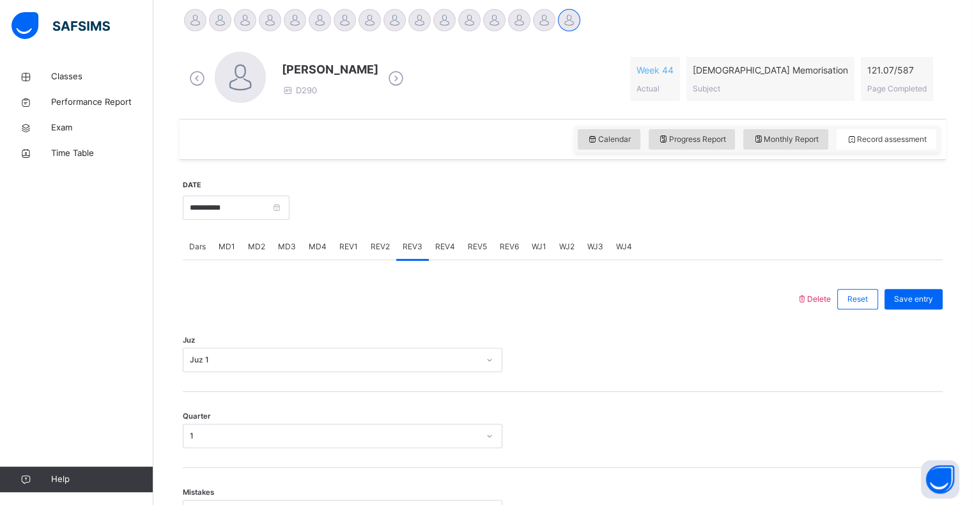
scroll to position [389, 0]
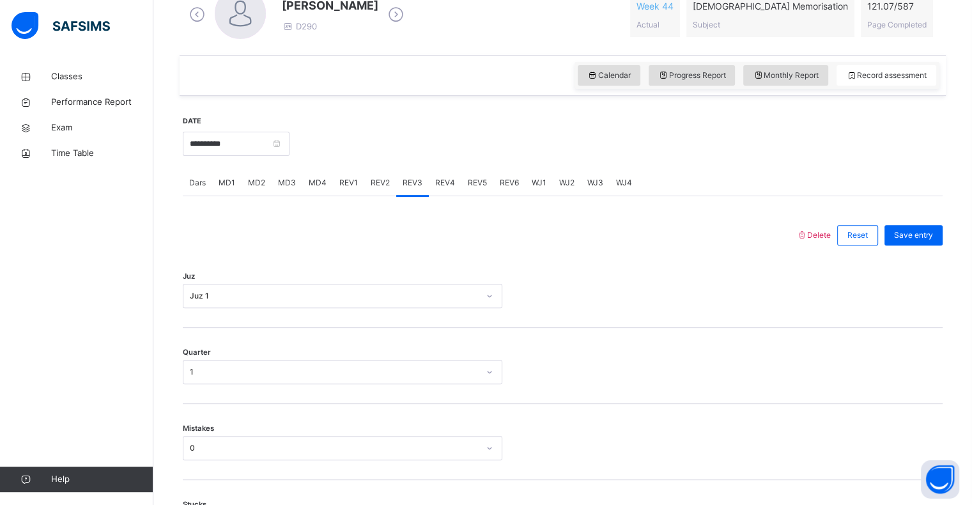
click at [449, 180] on span "REV4" at bounding box center [445, 183] width 20 height 12
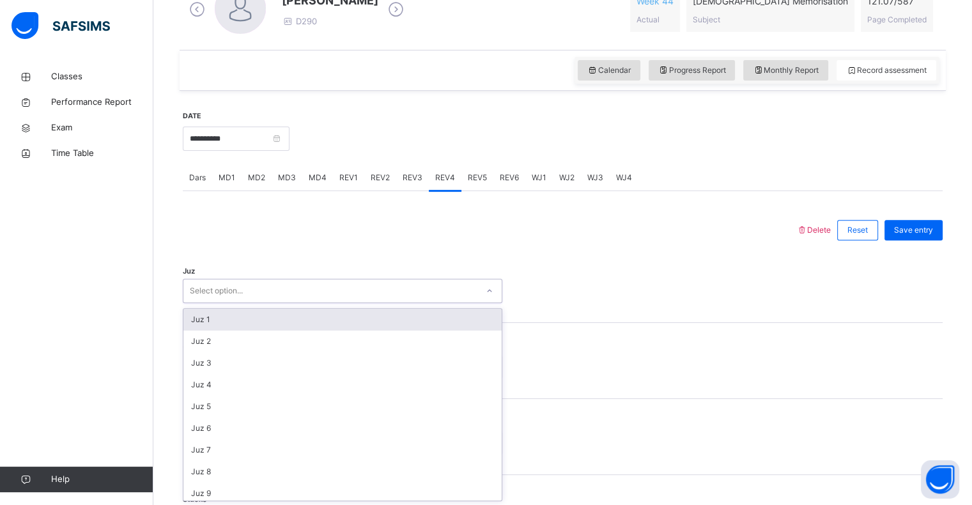
scroll to position [394, 0]
click at [205, 323] on div "Juz 1" at bounding box center [342, 319] width 318 height 22
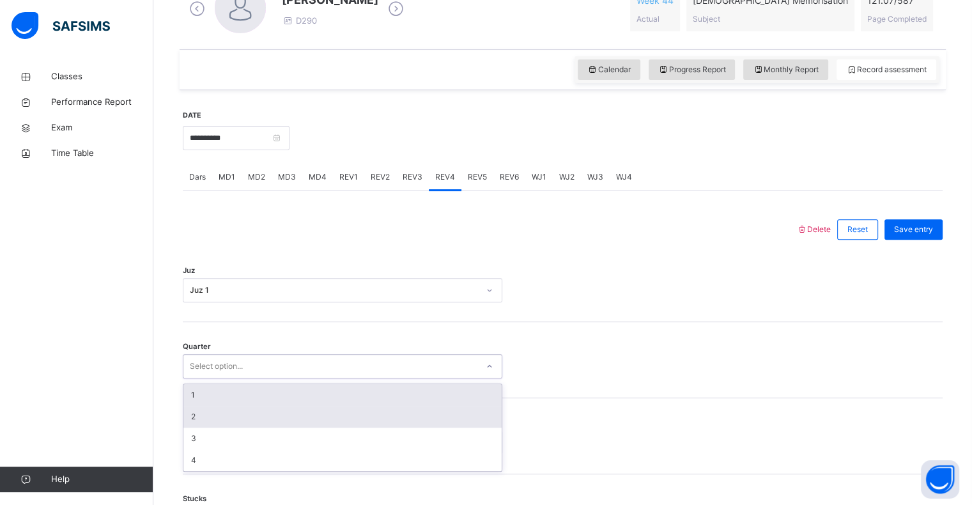
click at [199, 417] on div "2" at bounding box center [342, 417] width 318 height 22
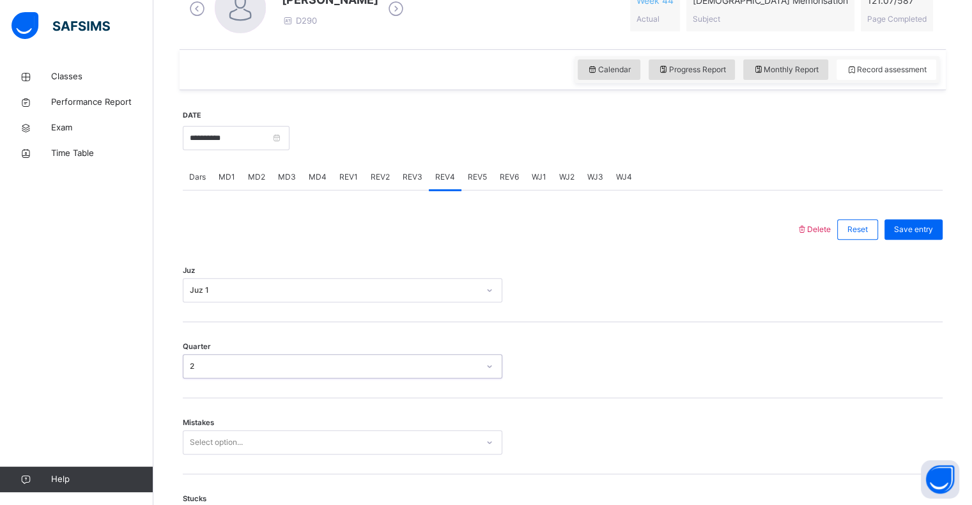
click at [210, 411] on div "Mistakes Select option..." at bounding box center [563, 436] width 760 height 76
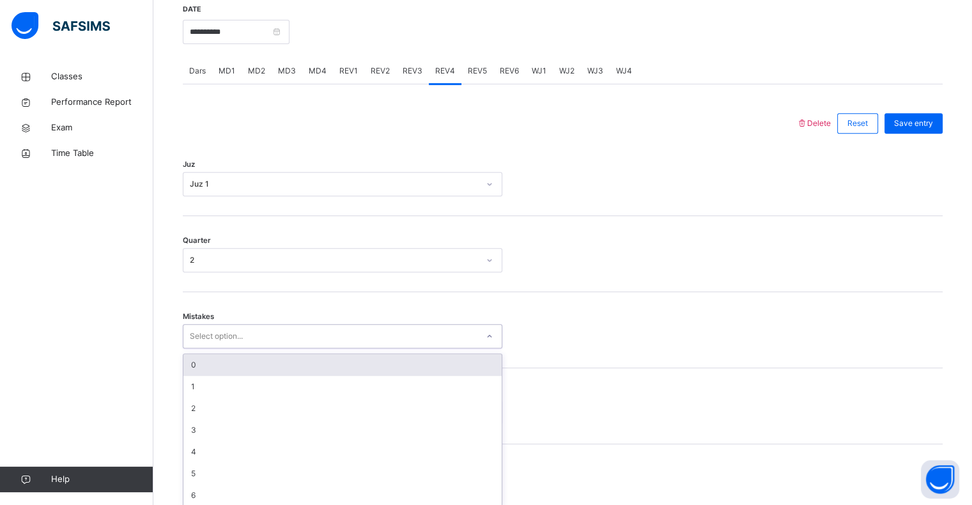
scroll to position [506, 0]
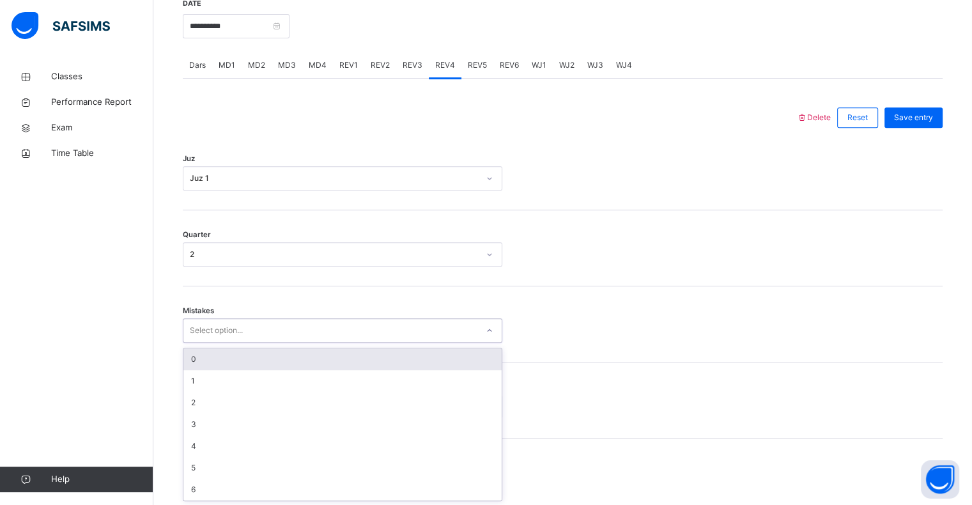
click at [194, 355] on div "0" at bounding box center [342, 359] width 318 height 22
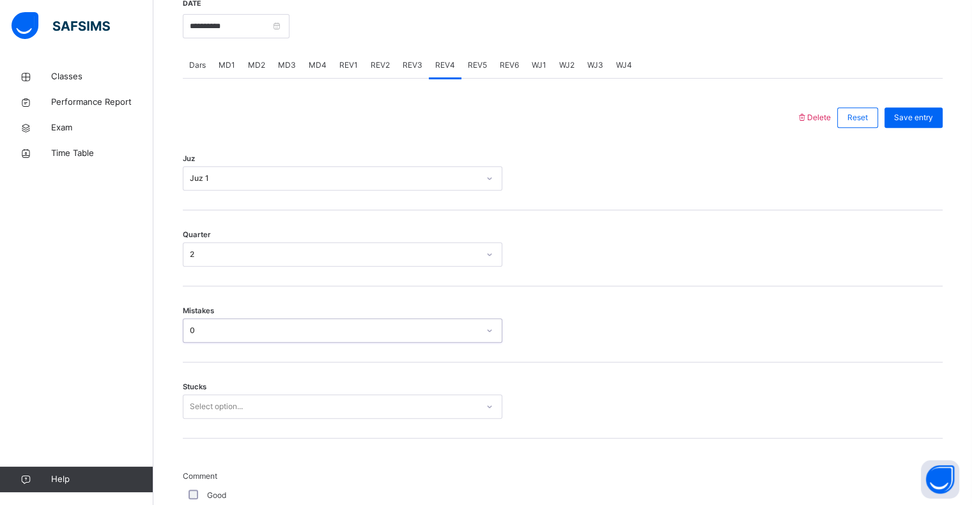
click at [228, 410] on div "Select option..." at bounding box center [343, 406] width 320 height 24
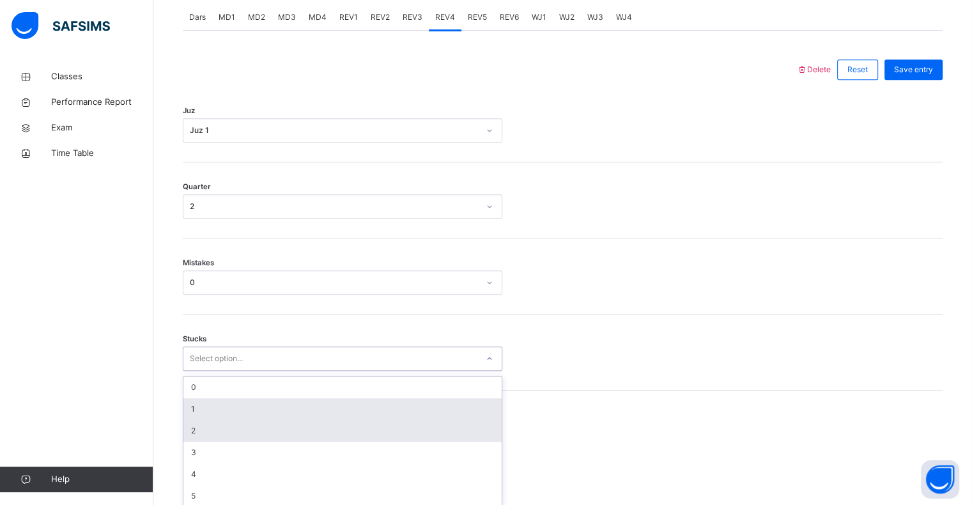
scroll to position [561, 0]
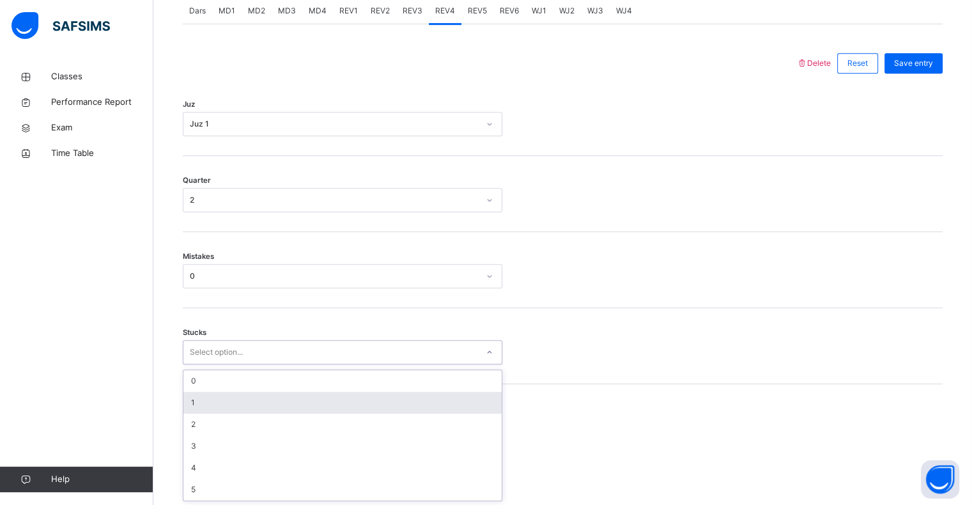
drag, startPoint x: 221, startPoint y: 416, endPoint x: 222, endPoint y: 407, distance: 8.4
click at [222, 407] on div "0 1 2 3 4 5" at bounding box center [342, 435] width 318 height 130
click at [222, 408] on div "1" at bounding box center [342, 403] width 318 height 22
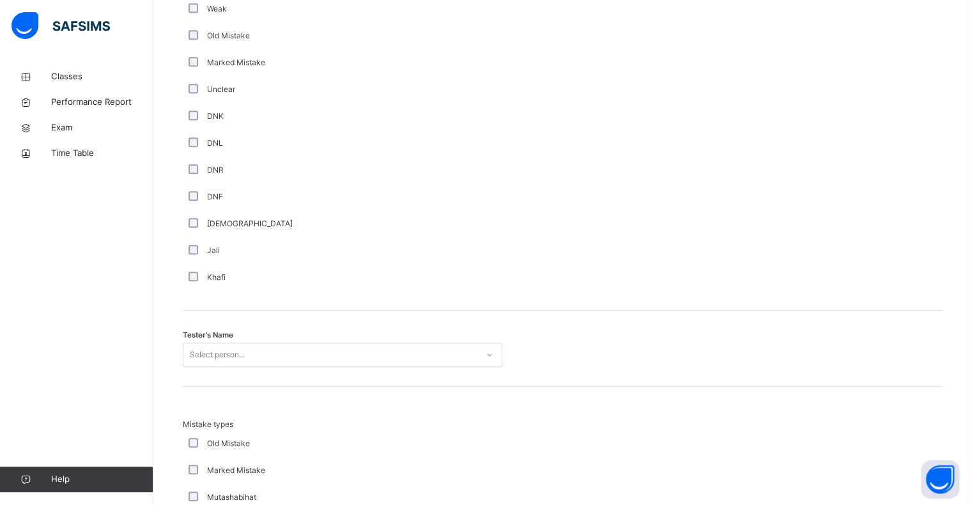
click at [248, 346] on div "Select person..." at bounding box center [343, 355] width 320 height 24
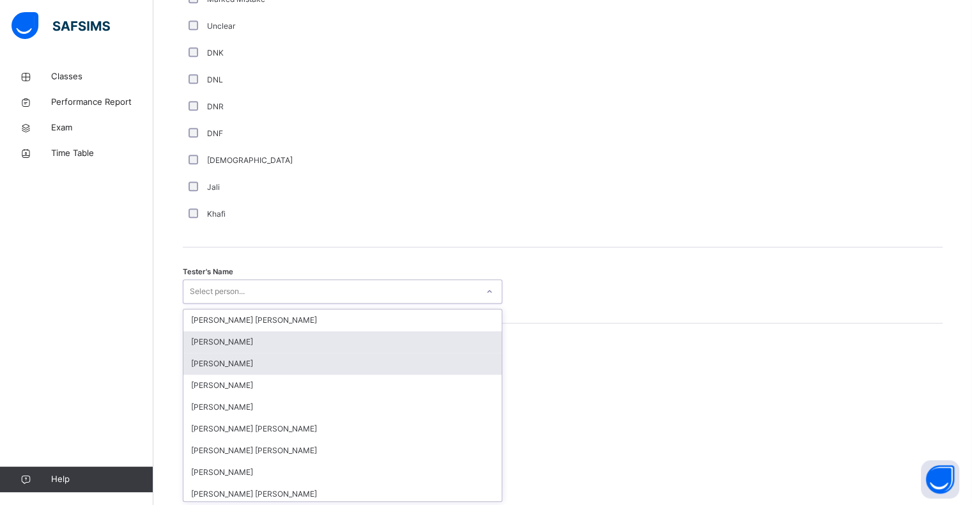
scroll to position [1110, 0]
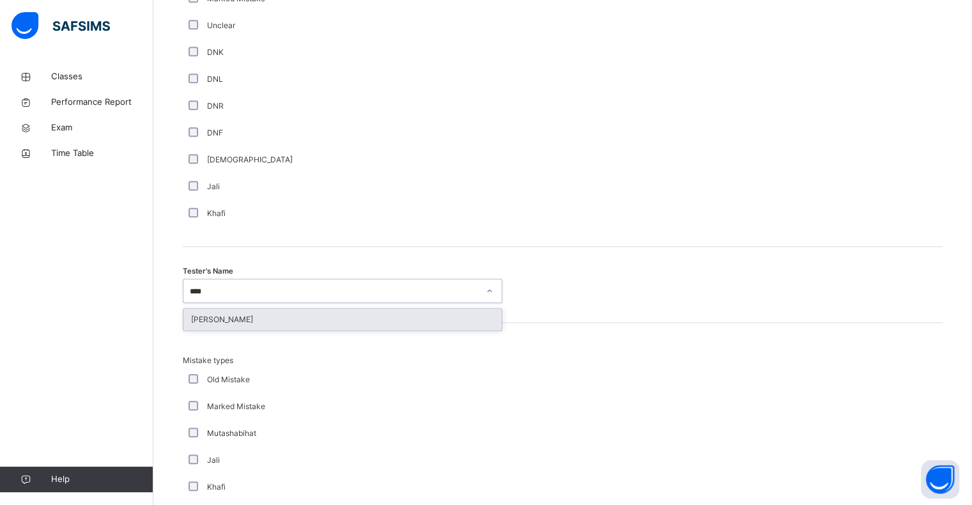
type input "*****"
click at [192, 321] on div "[PERSON_NAME]" at bounding box center [342, 320] width 318 height 22
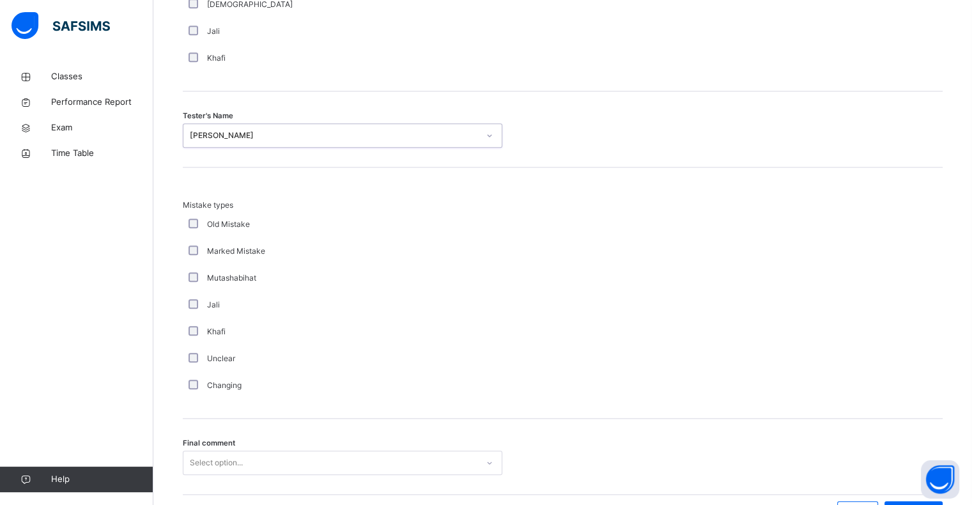
scroll to position [1345, 0]
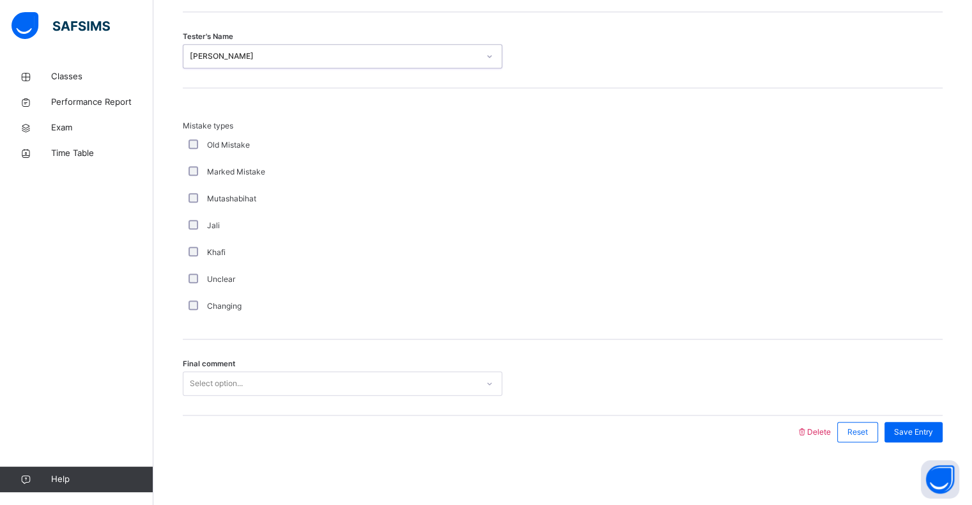
click at [196, 401] on div "Final comment Select option..." at bounding box center [563, 377] width 760 height 76
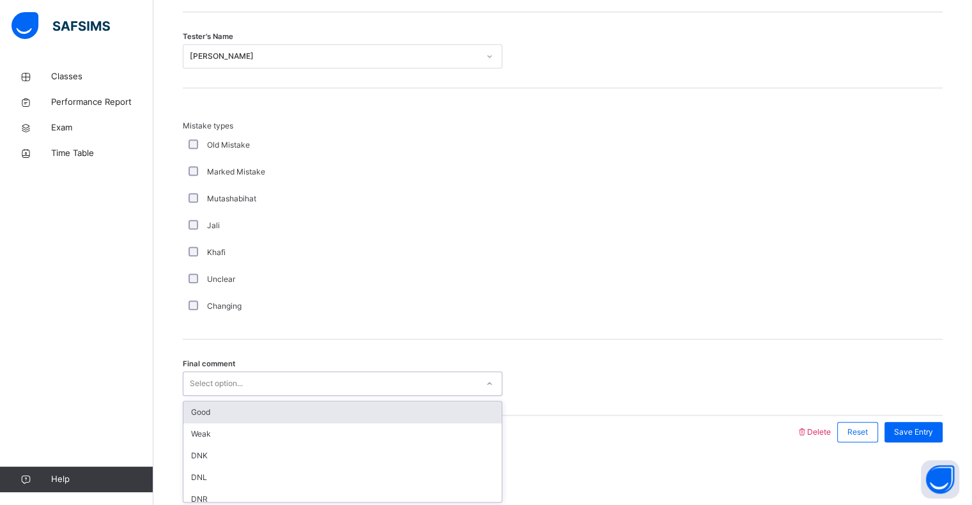
click at [217, 412] on div "Good" at bounding box center [342, 412] width 318 height 22
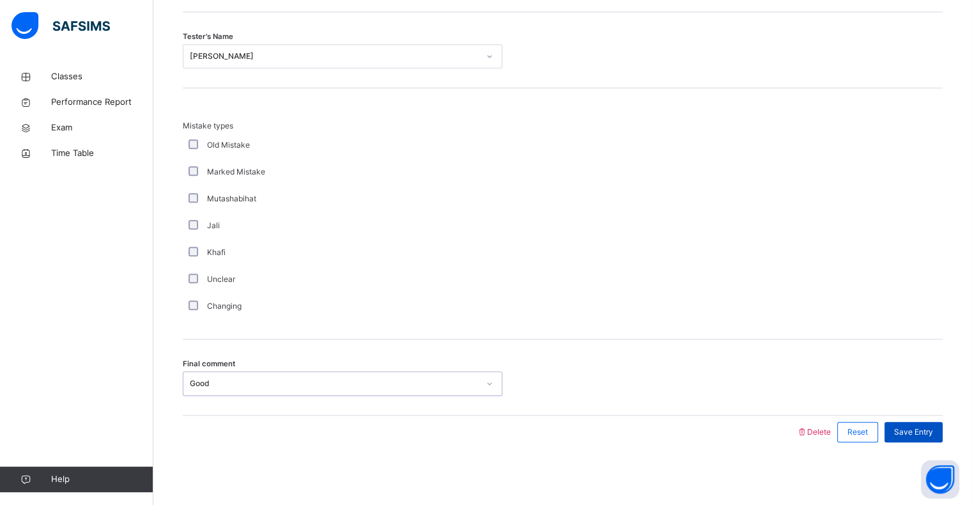
click at [929, 437] on div "Save Entry" at bounding box center [914, 432] width 58 height 20
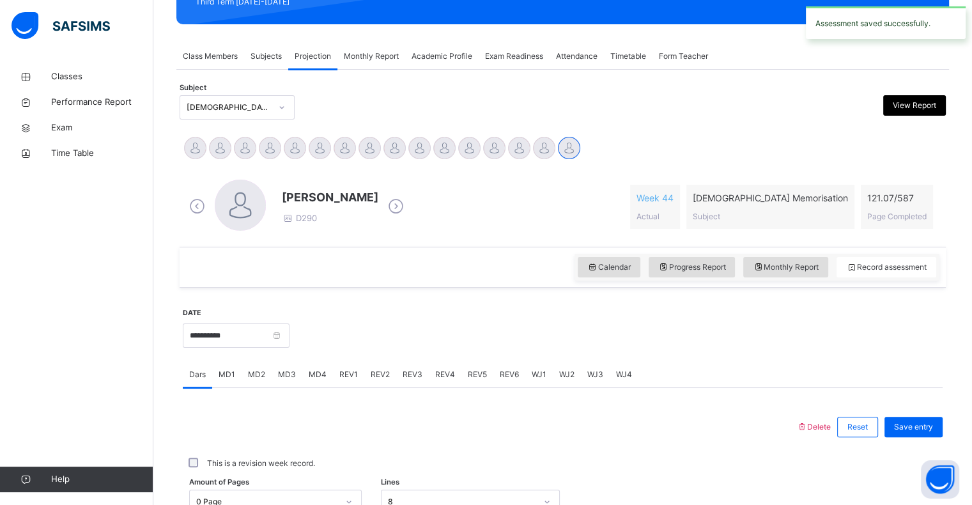
scroll to position [201, 0]
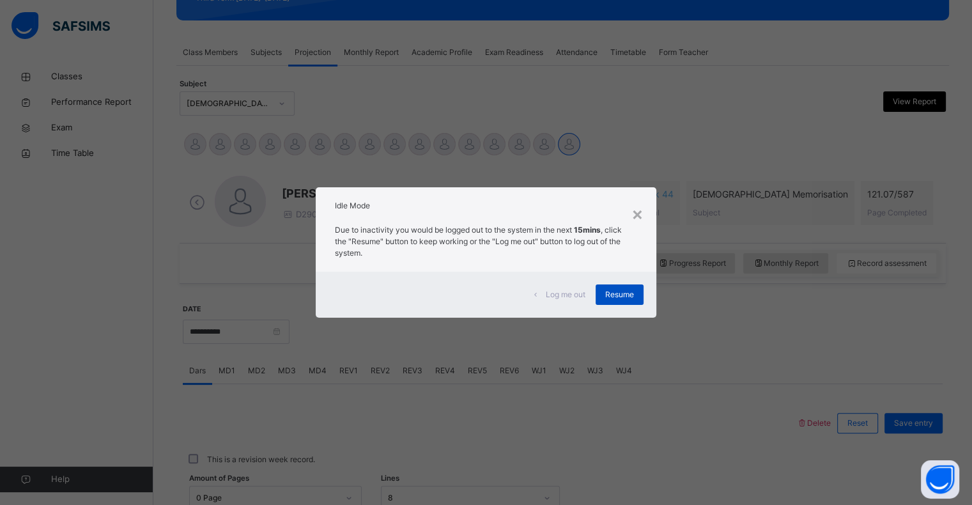
click at [624, 300] on span "Resume" at bounding box center [619, 295] width 29 height 12
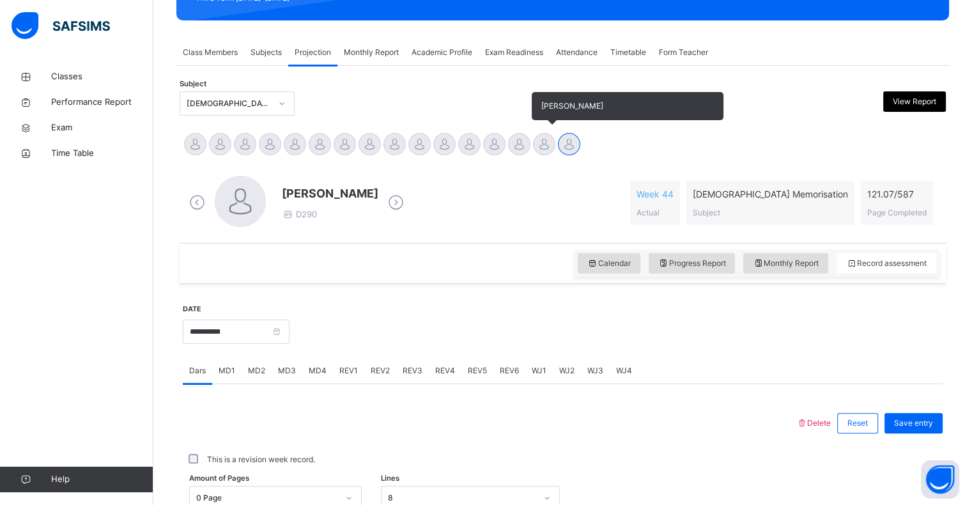
click at [545, 153] on div at bounding box center [544, 144] width 22 height 22
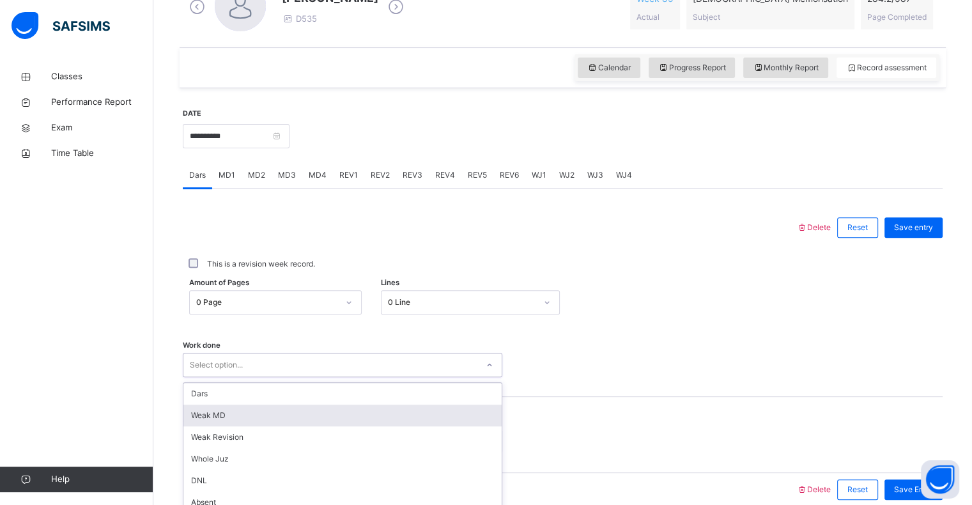
scroll to position [455, 0]
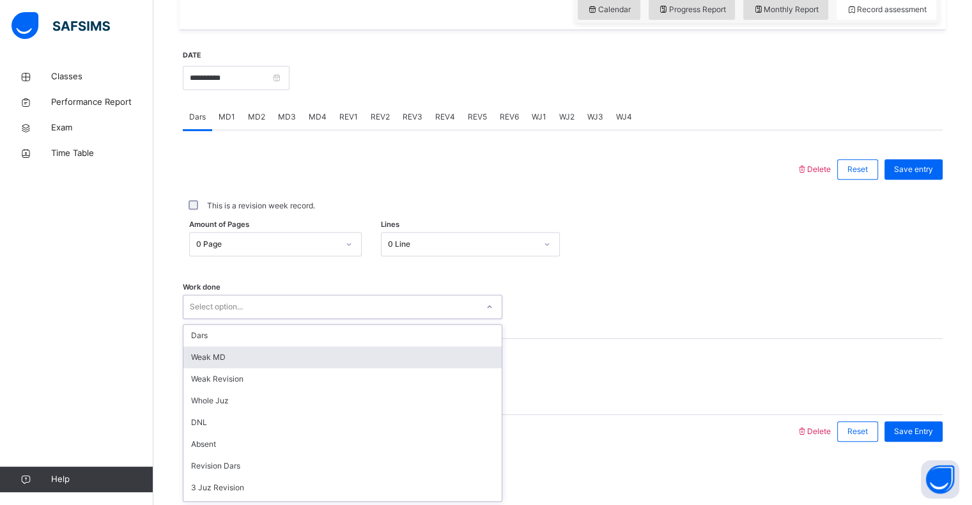
click at [432, 319] on div "option [PERSON_NAME] MD focused, 2 of 16. 16 results available. Use Up and Down…" at bounding box center [343, 307] width 320 height 24
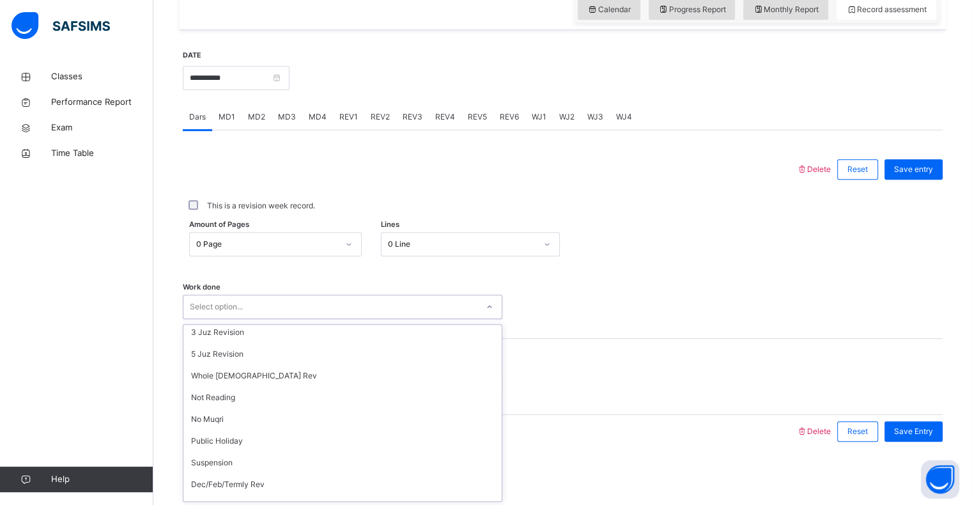
scroll to position [171, 0]
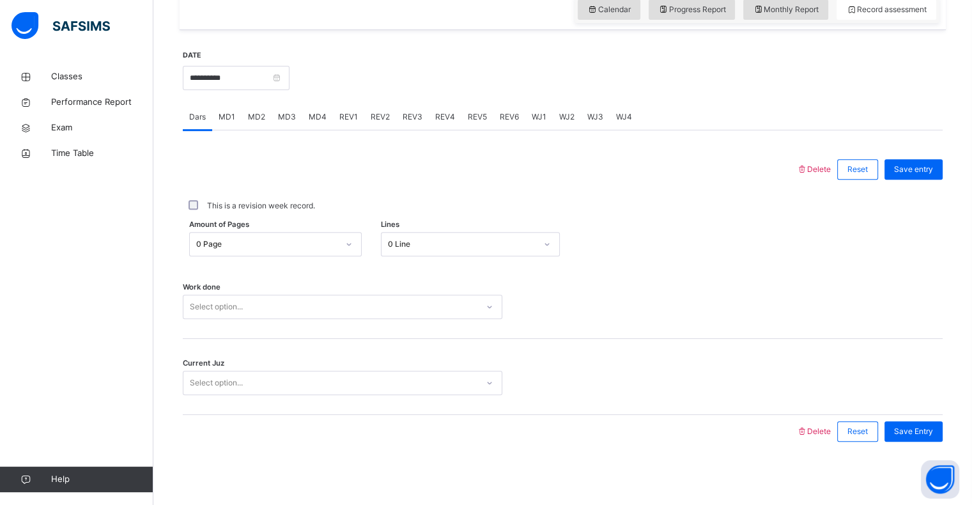
click at [698, 318] on div "Work done Select option..." at bounding box center [563, 301] width 760 height 76
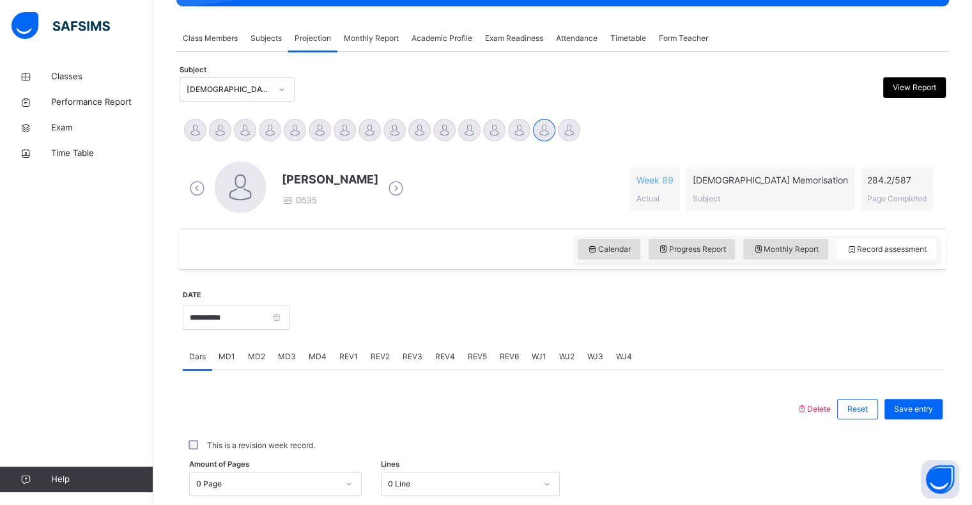
scroll to position [219, 0]
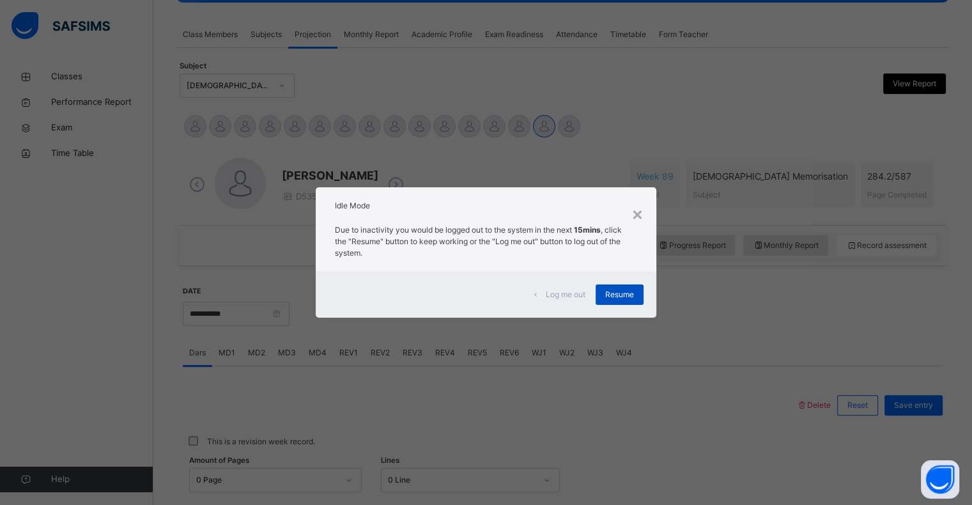
click at [621, 299] on span "Resume" at bounding box center [619, 295] width 29 height 12
click at [639, 219] on div "×" at bounding box center [638, 213] width 12 height 27
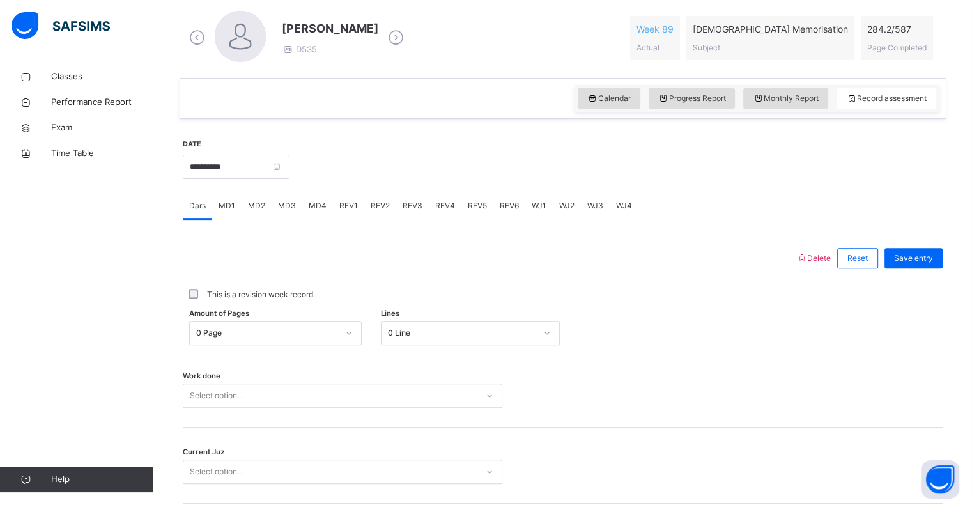
scroll to position [312, 0]
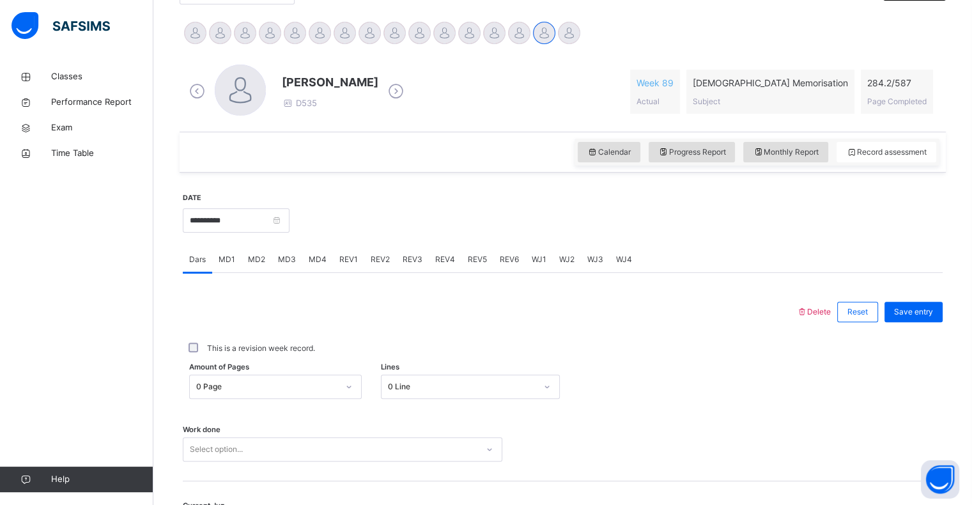
click at [348, 265] on span "REV1" at bounding box center [348, 260] width 19 height 12
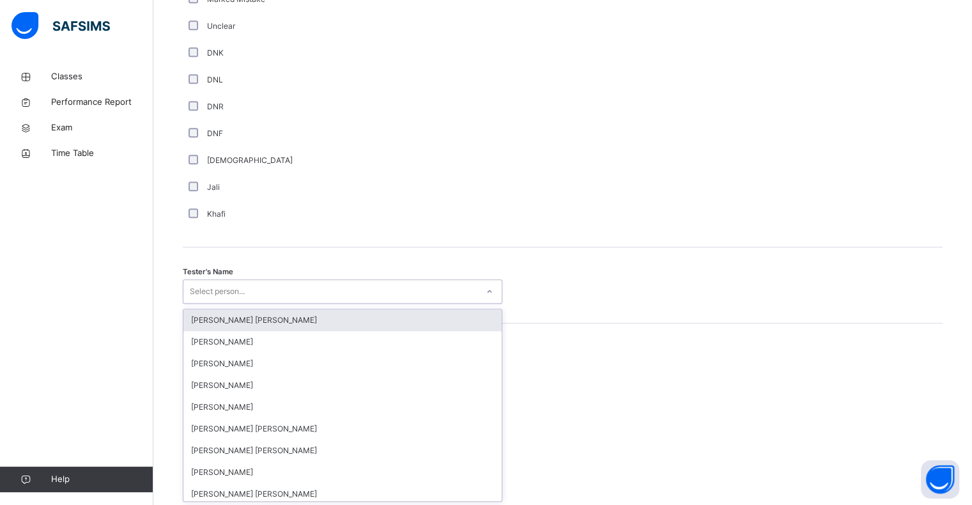
scroll to position [1110, 0]
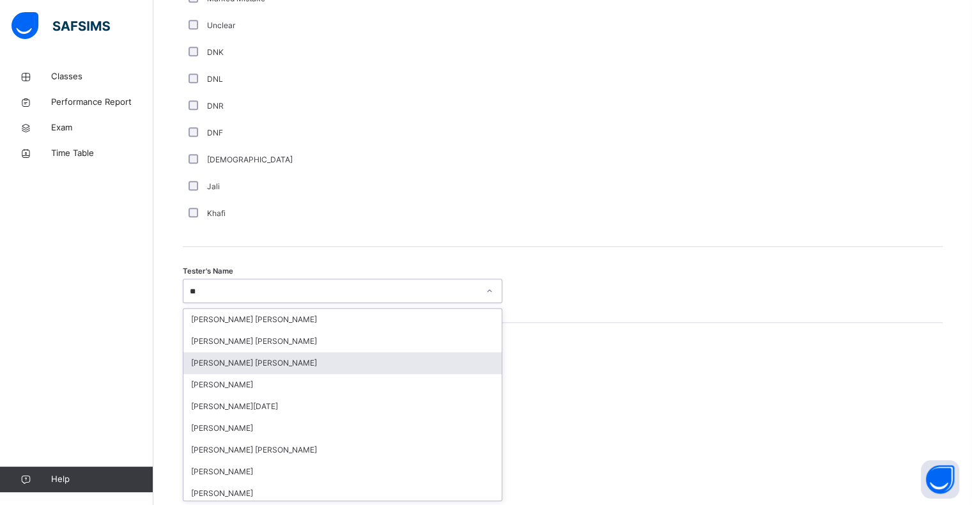
type input "*"
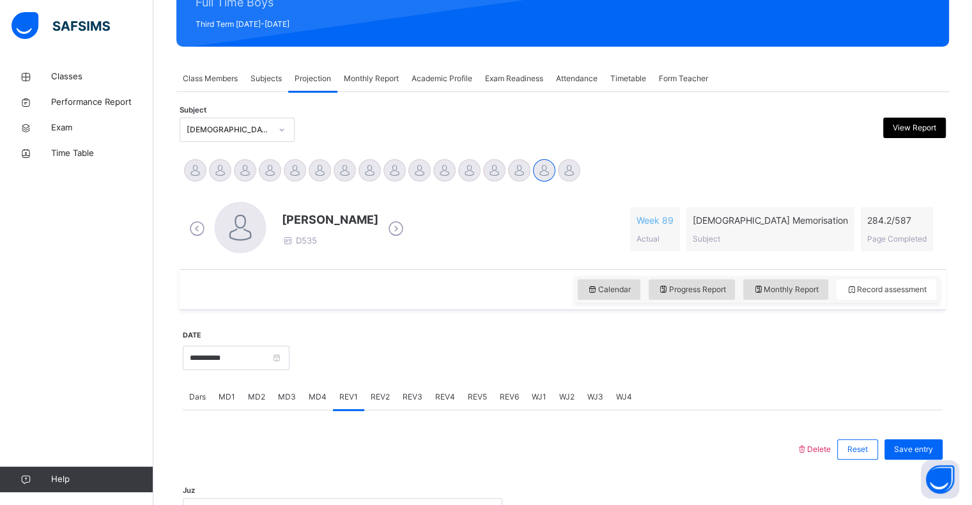
scroll to position [206, 0]
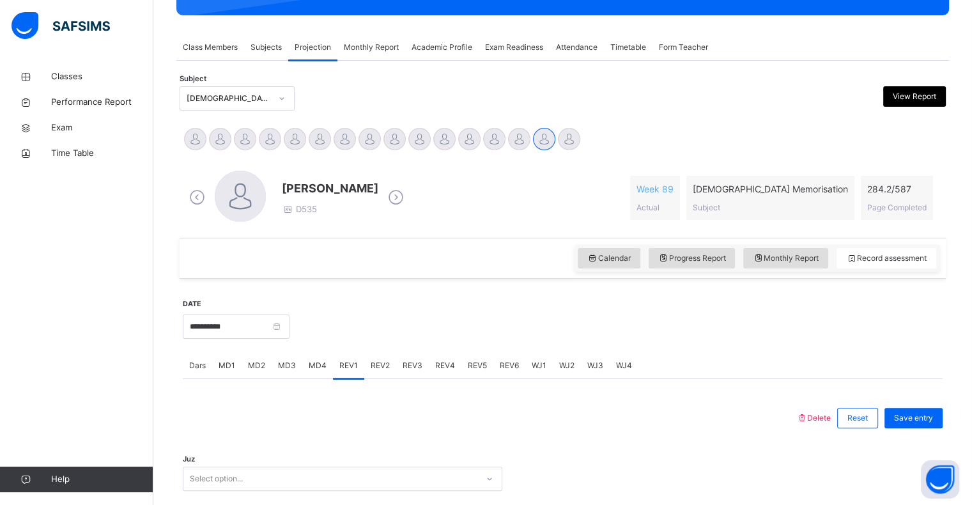
click at [293, 366] on span "MD3" at bounding box center [287, 366] width 18 height 12
click at [207, 377] on div "Dars" at bounding box center [197, 366] width 29 height 26
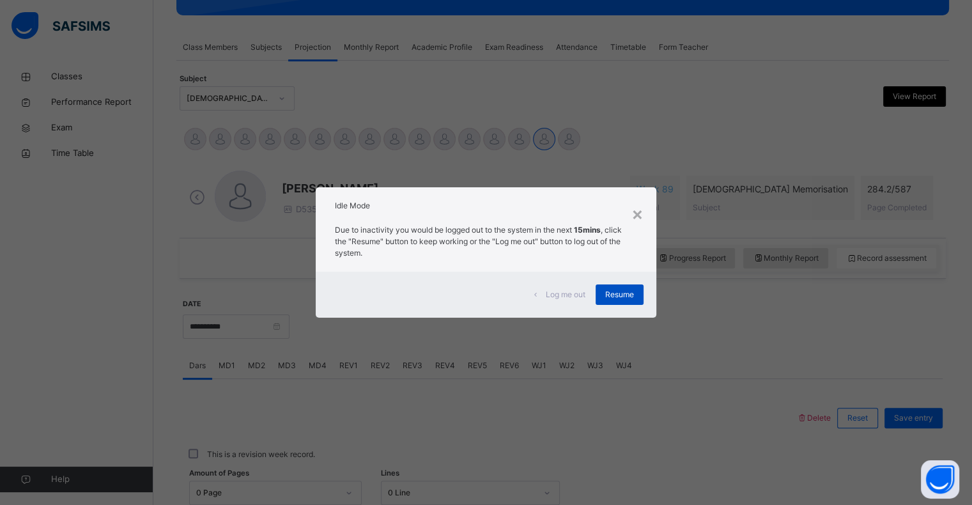
click at [628, 302] on div "Resume" at bounding box center [620, 294] width 48 height 20
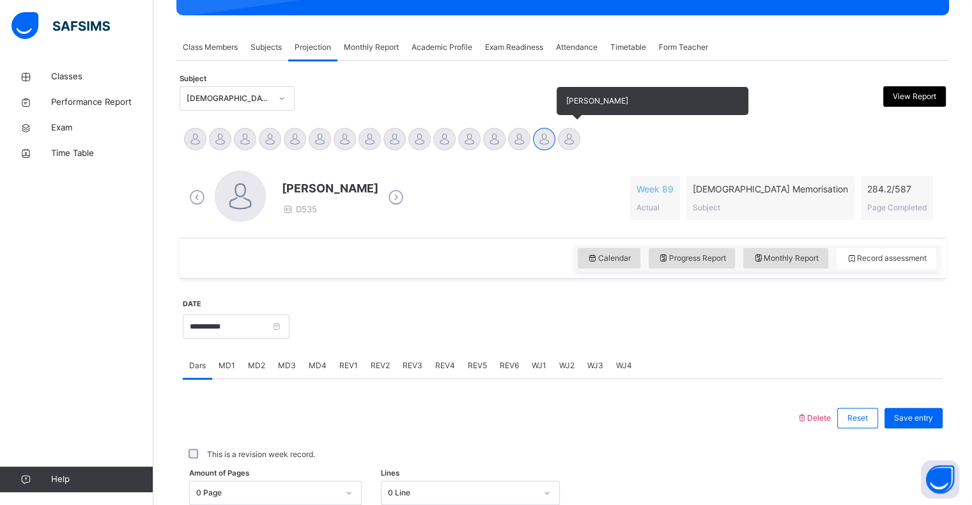
click at [567, 148] on div at bounding box center [569, 139] width 22 height 22
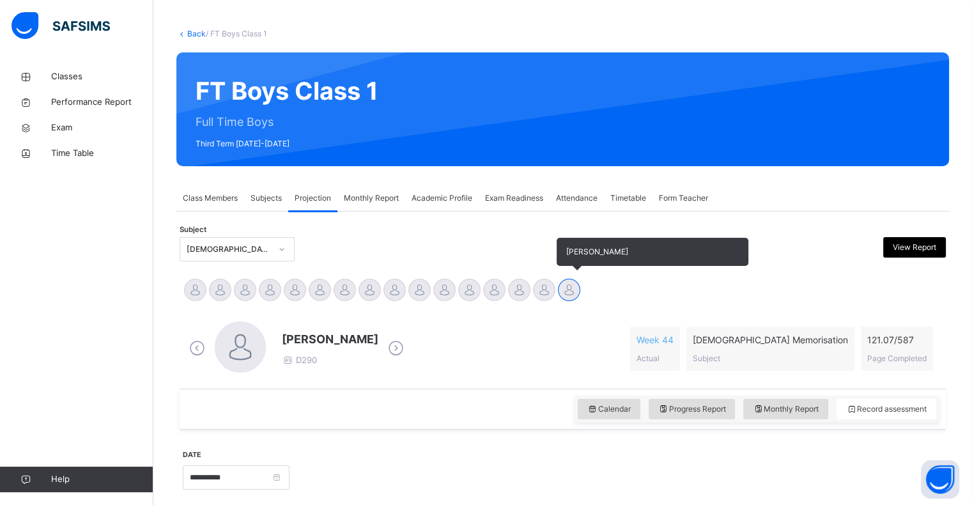
scroll to position [0, 0]
